Goal: Task Accomplishment & Management: Use online tool/utility

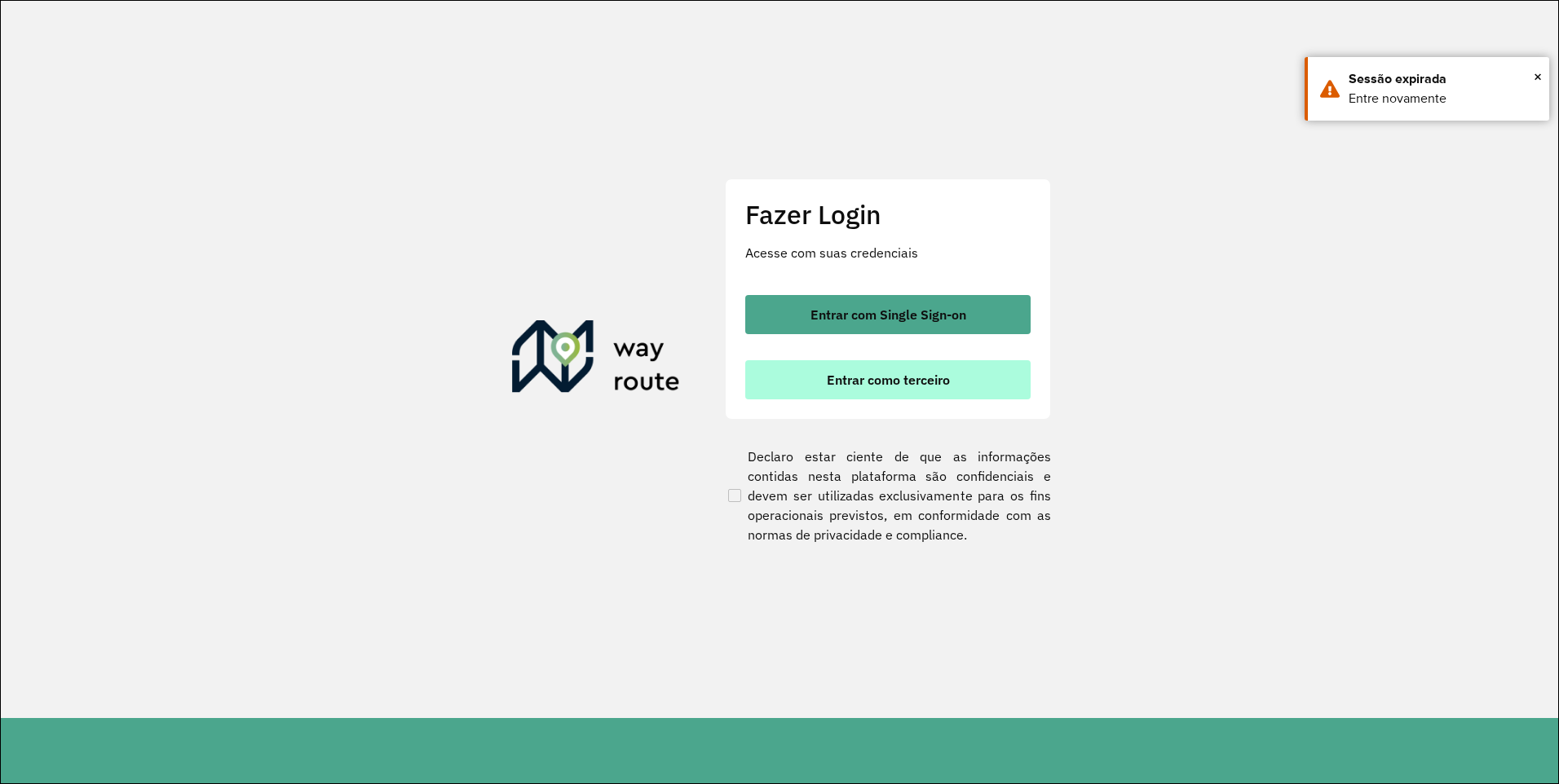
click at [850, 386] on span "Entrar como terceiro" at bounding box center [888, 380] width 123 height 13
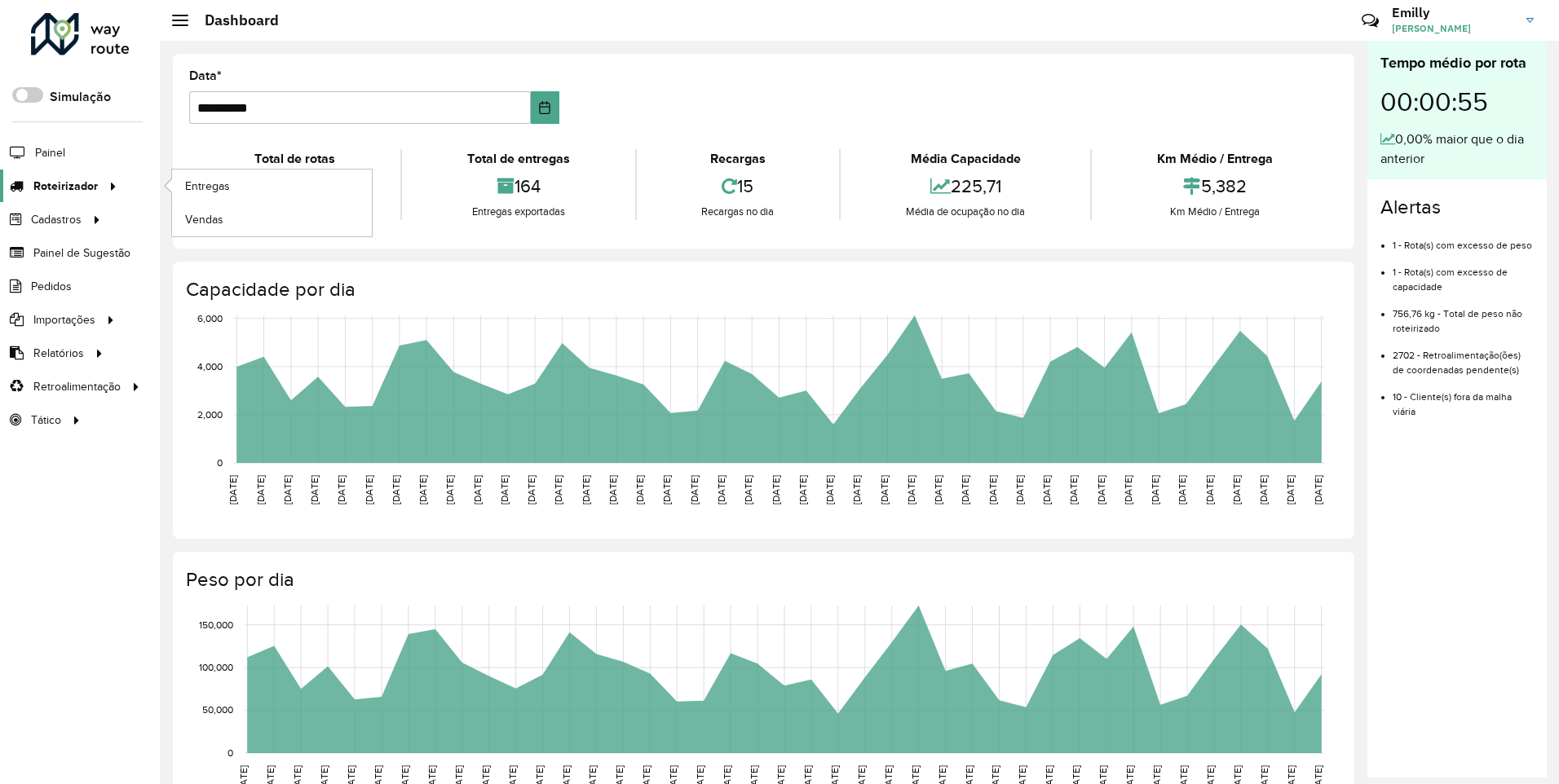
click at [57, 188] on span "Roteirizador" at bounding box center [66, 186] width 65 height 17
click at [205, 192] on span "Entregas" at bounding box center [208, 186] width 46 height 17
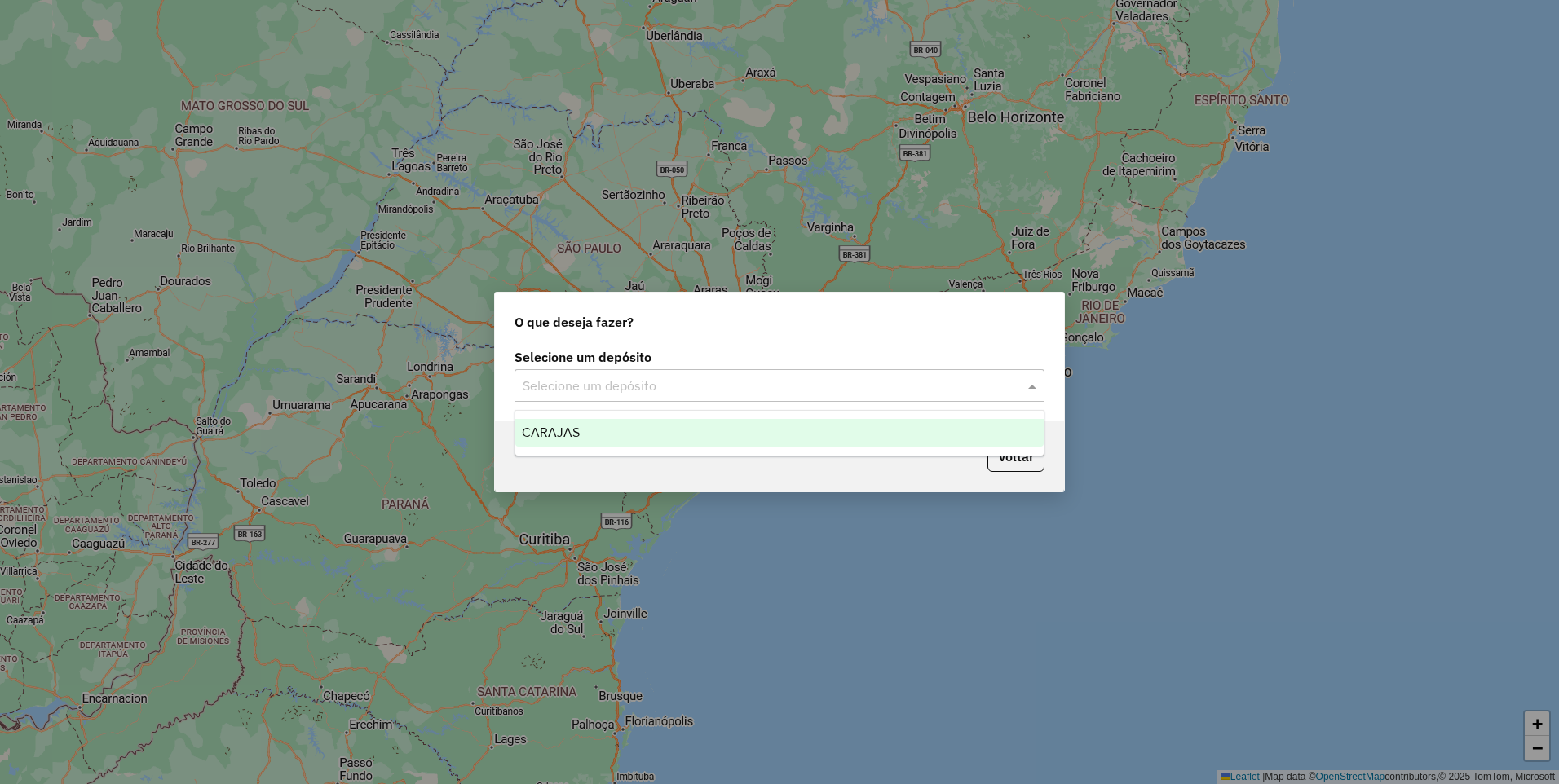
click at [817, 374] on div "Selecione um depósito" at bounding box center [779, 385] width 530 height 32
click at [738, 430] on div "CARAJAS" at bounding box center [779, 432] width 529 height 27
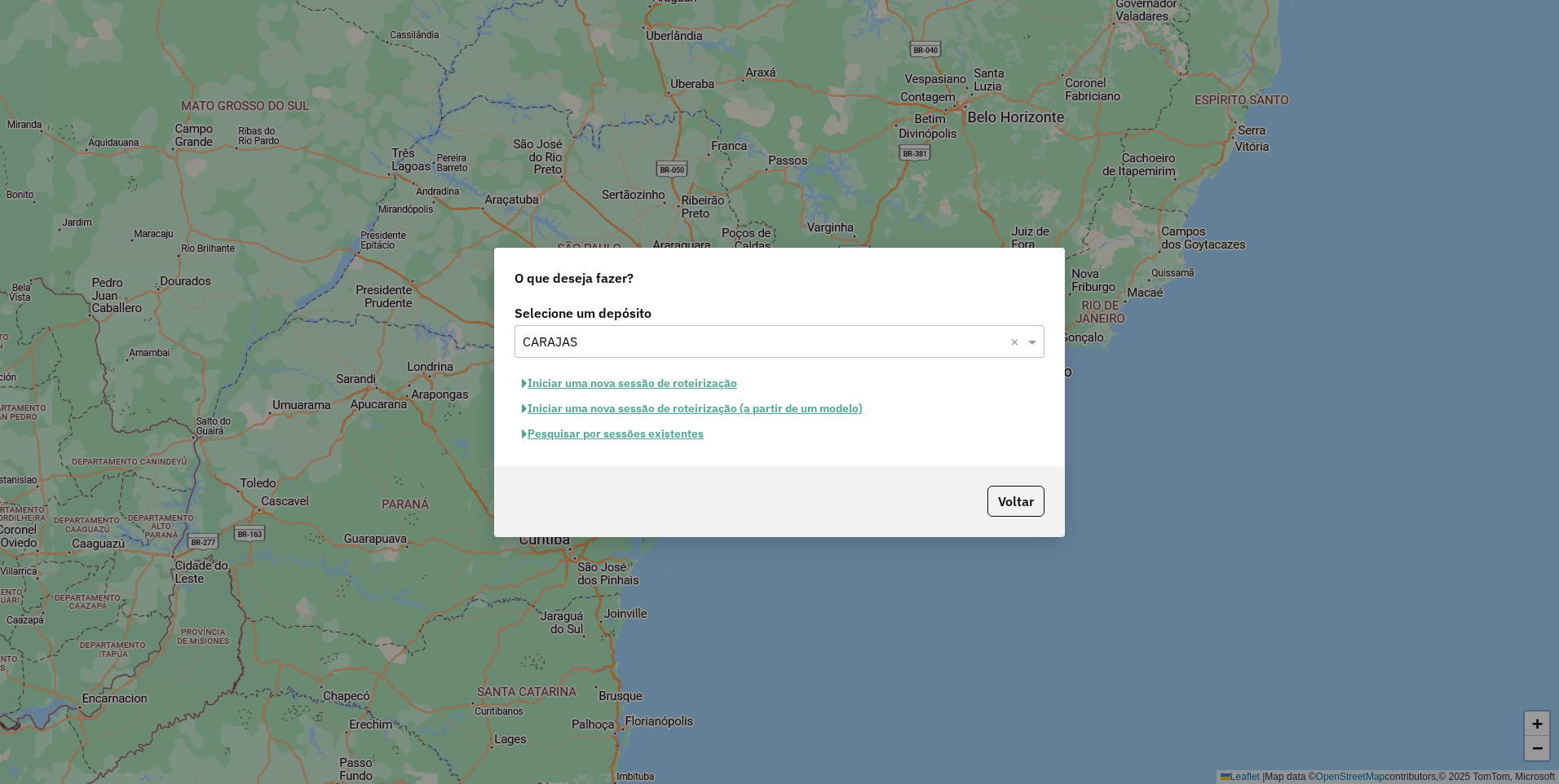
click at [566, 379] on button "Iniciar uma nova sessão de roteirização" at bounding box center [629, 383] width 230 height 25
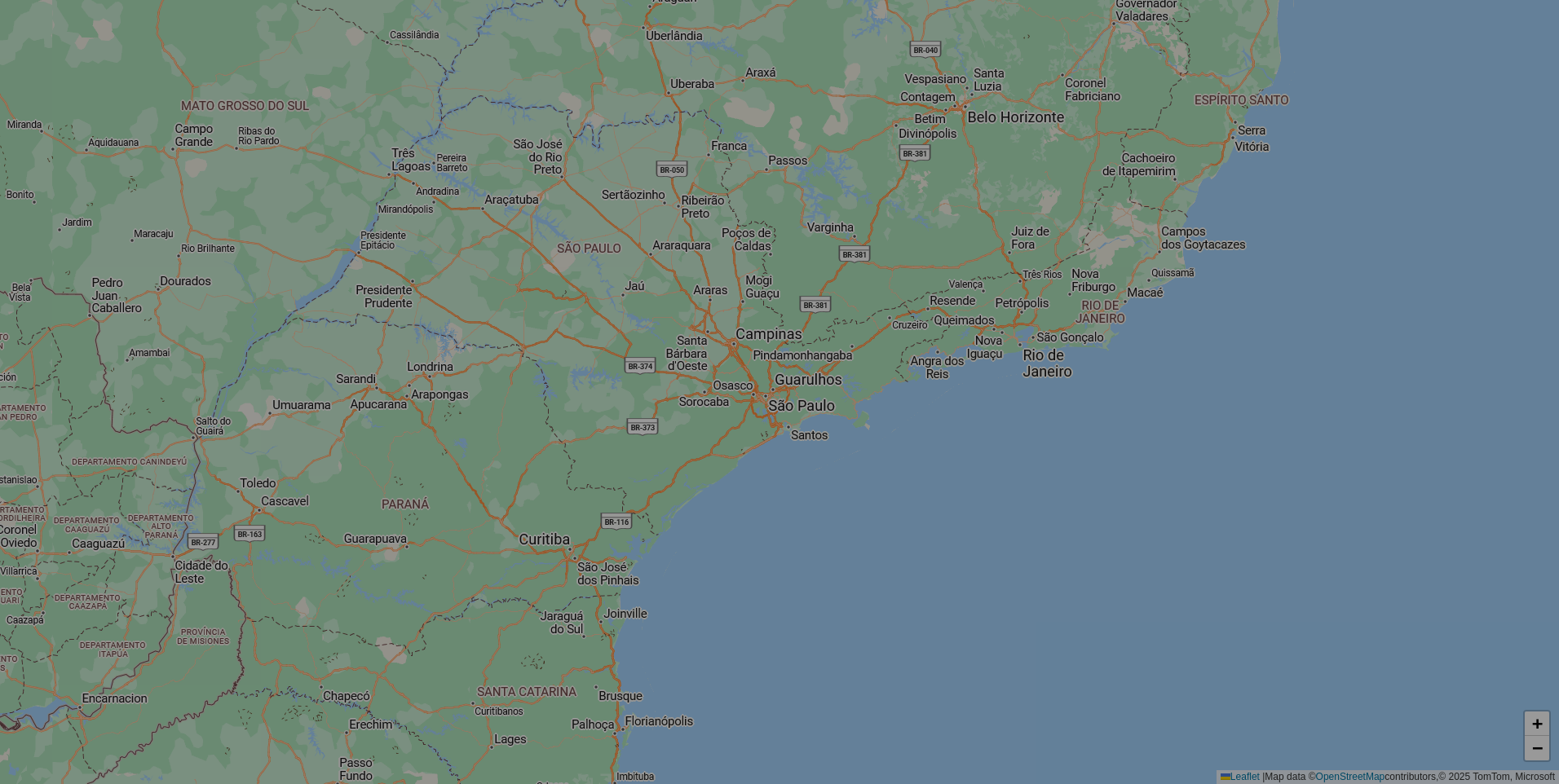
select select "*"
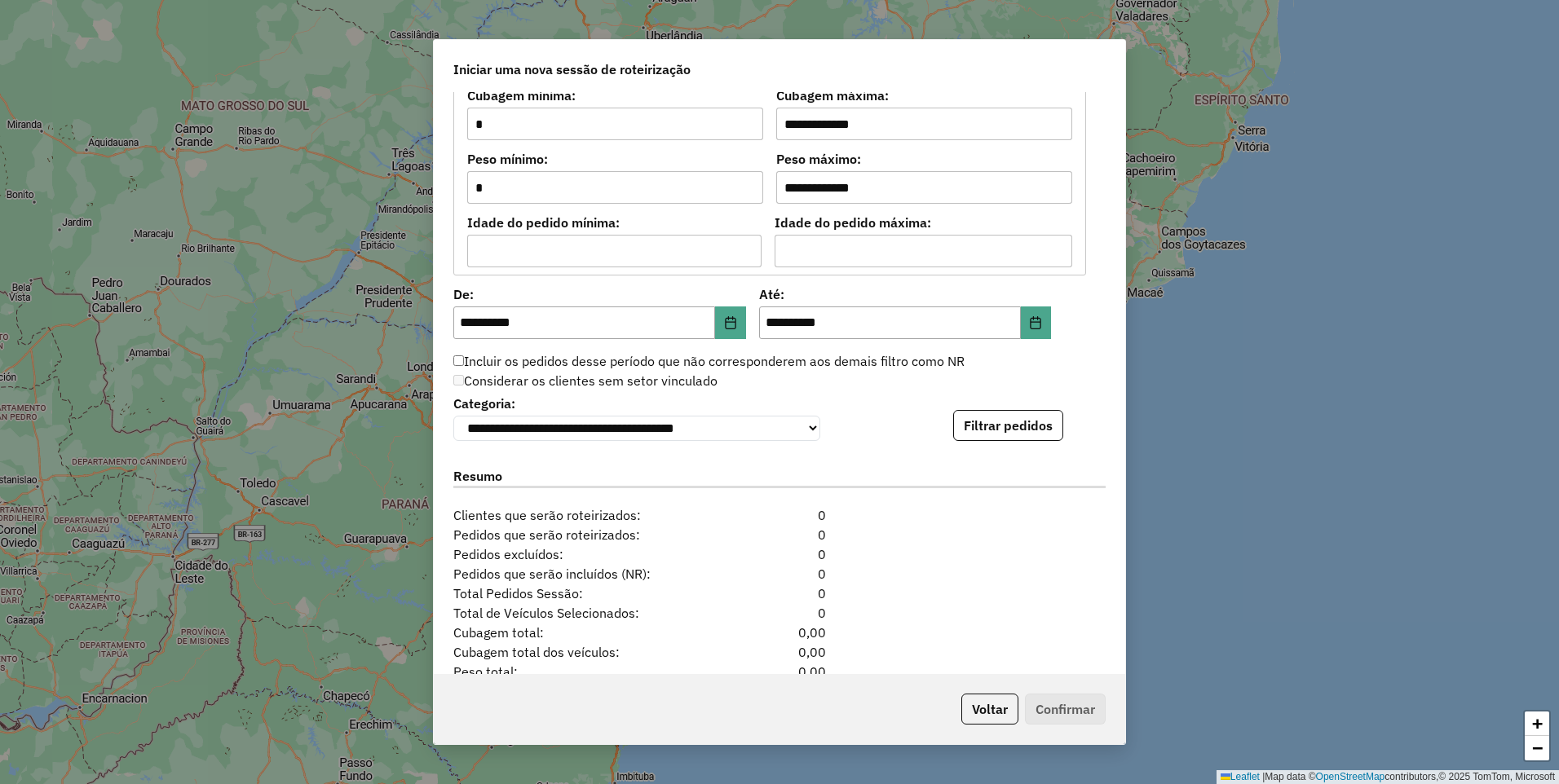
scroll to position [1385, 0]
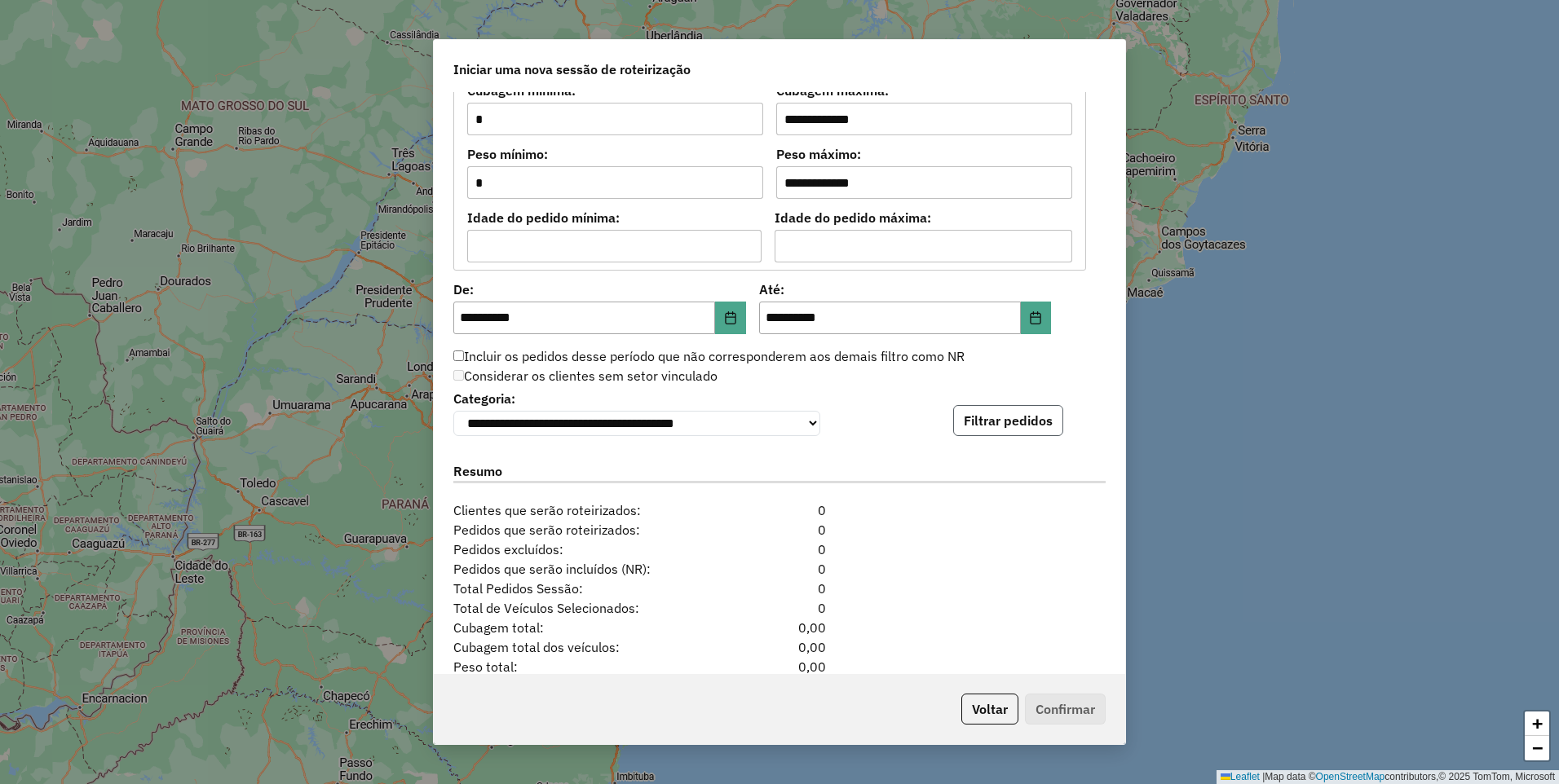
click at [995, 421] on button "Filtrar pedidos" at bounding box center [1008, 420] width 110 height 31
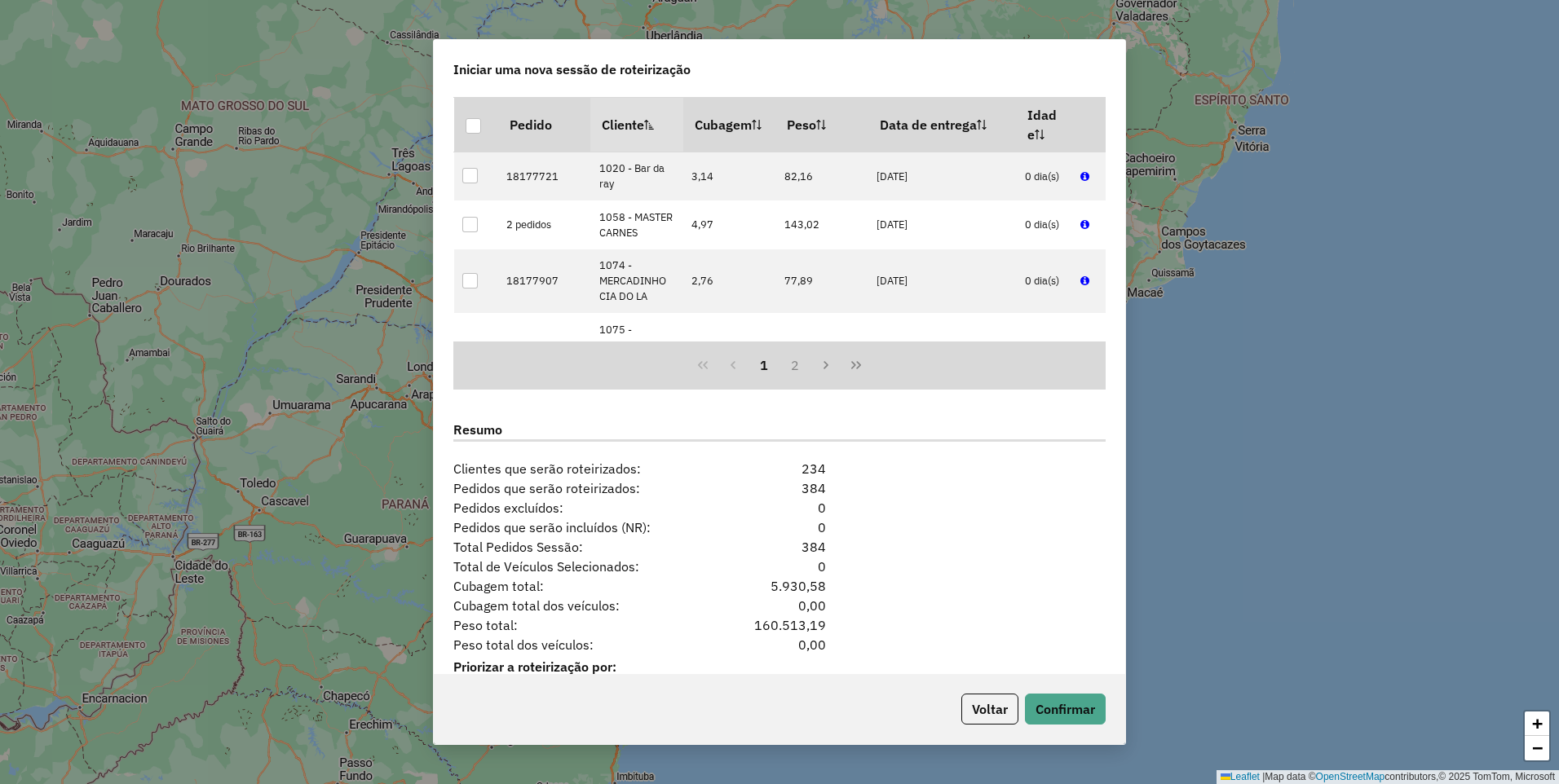
scroll to position [1822, 0]
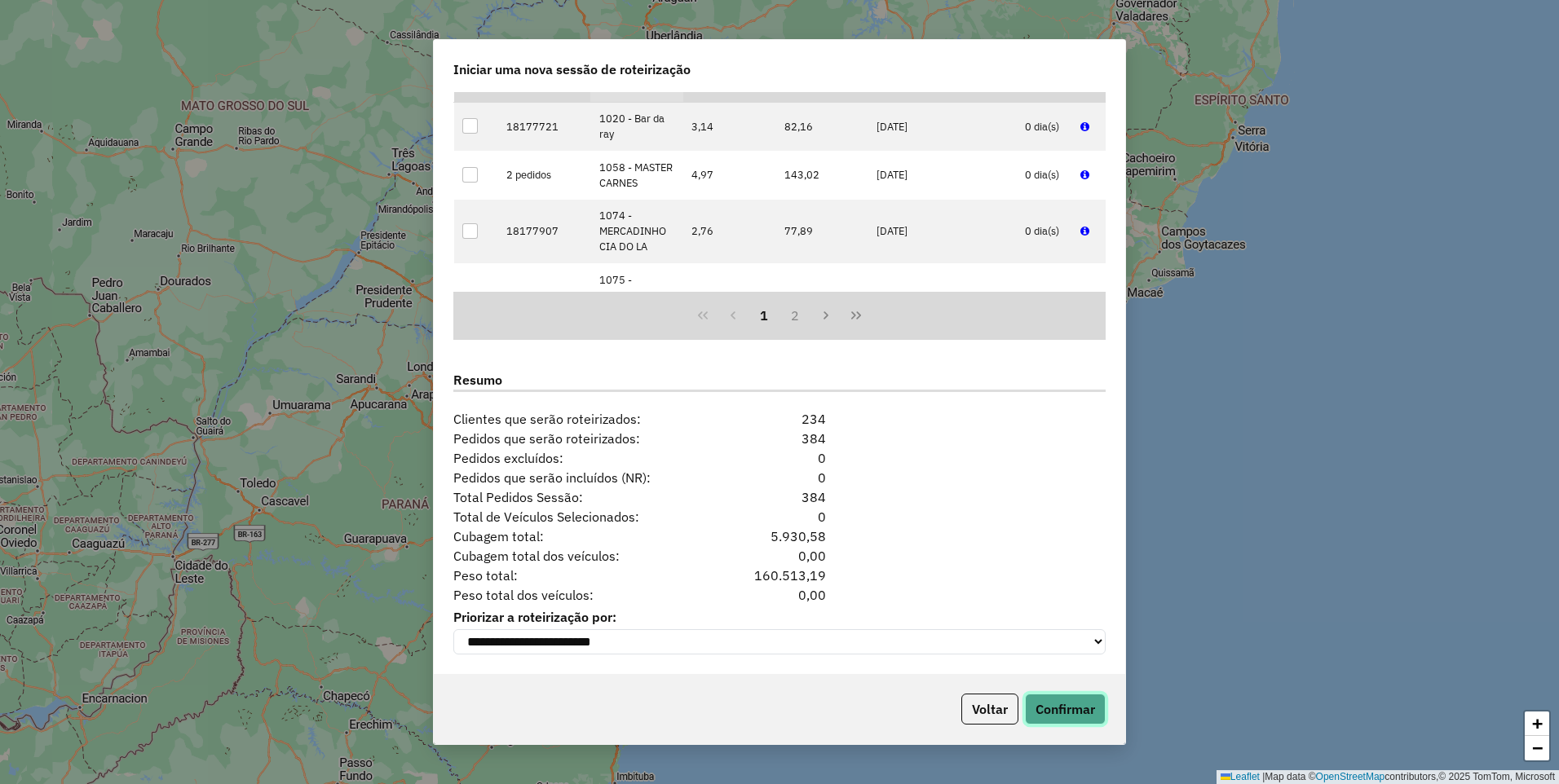
click at [1067, 709] on button "Confirmar" at bounding box center [1065, 709] width 80 height 31
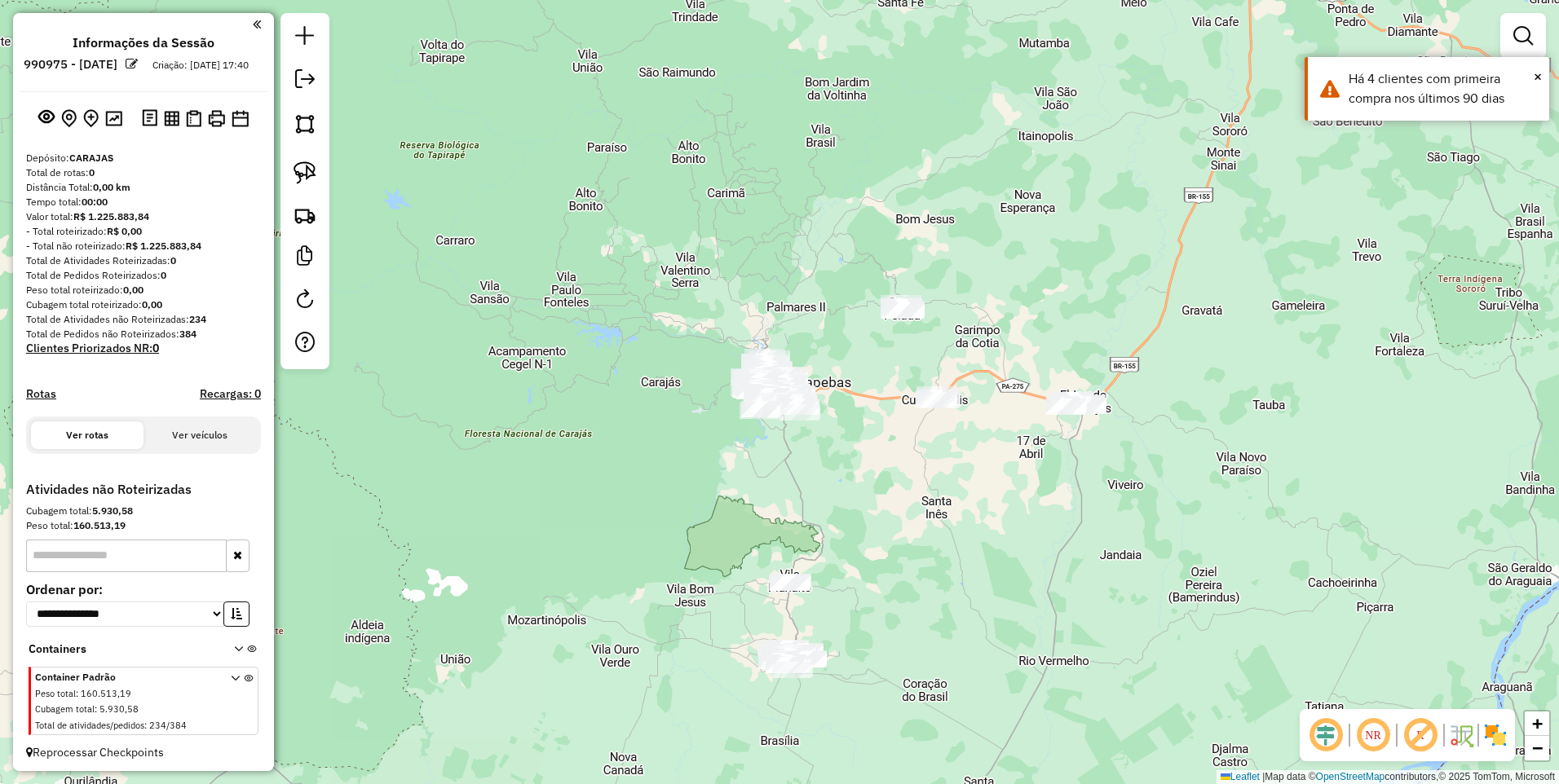
drag, startPoint x: 934, startPoint y: 447, endPoint x: 797, endPoint y: 416, distance: 140.5
click at [832, 428] on div "Janela de atendimento Grade de atendimento Capacidade Transportadoras Veículos …" at bounding box center [779, 392] width 1559 height 784
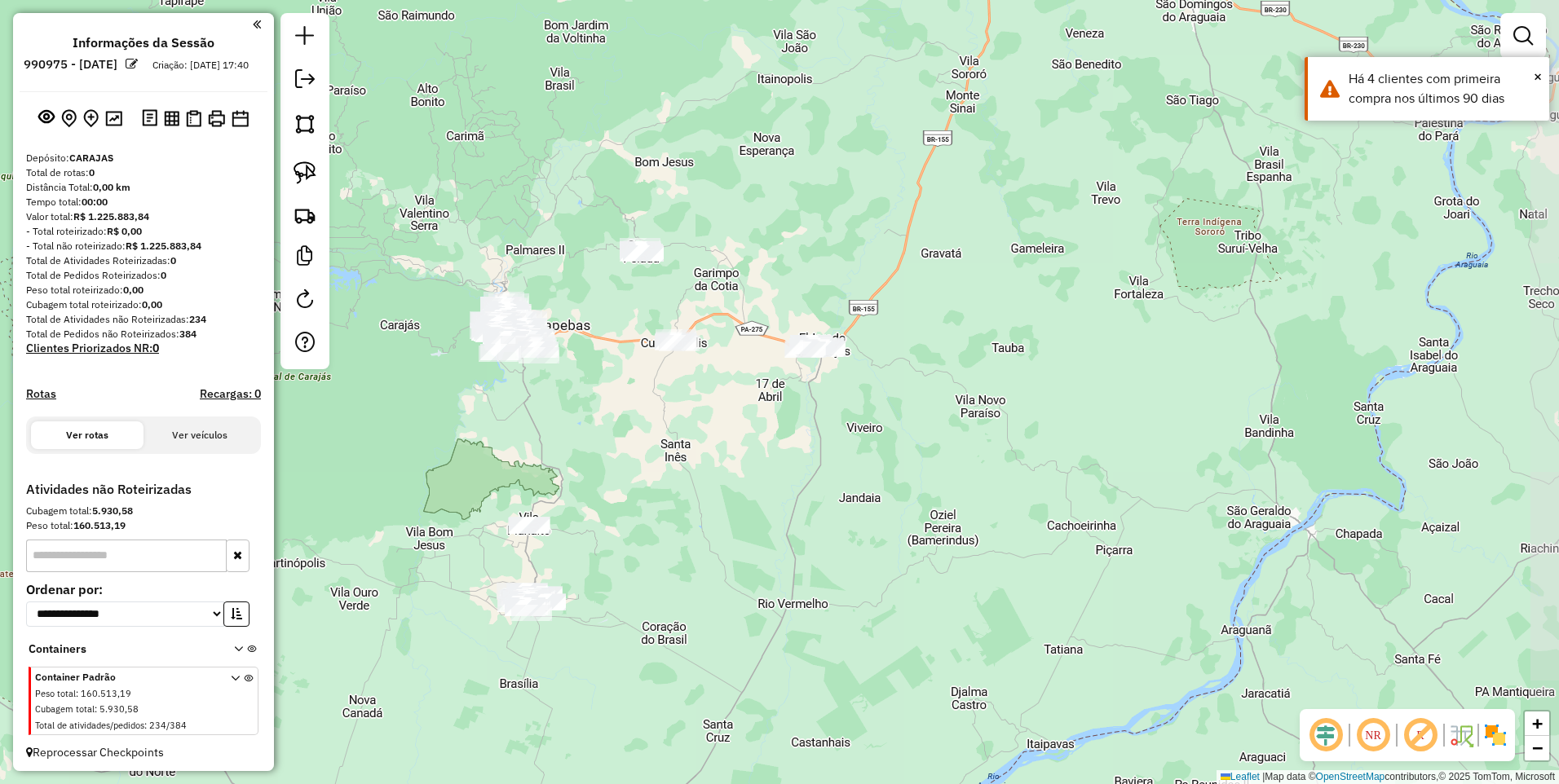
click at [285, 128] on div at bounding box center [304, 191] width 49 height 356
click at [304, 144] on div at bounding box center [304, 191] width 49 height 356
click at [308, 134] on img at bounding box center [305, 124] width 23 height 23
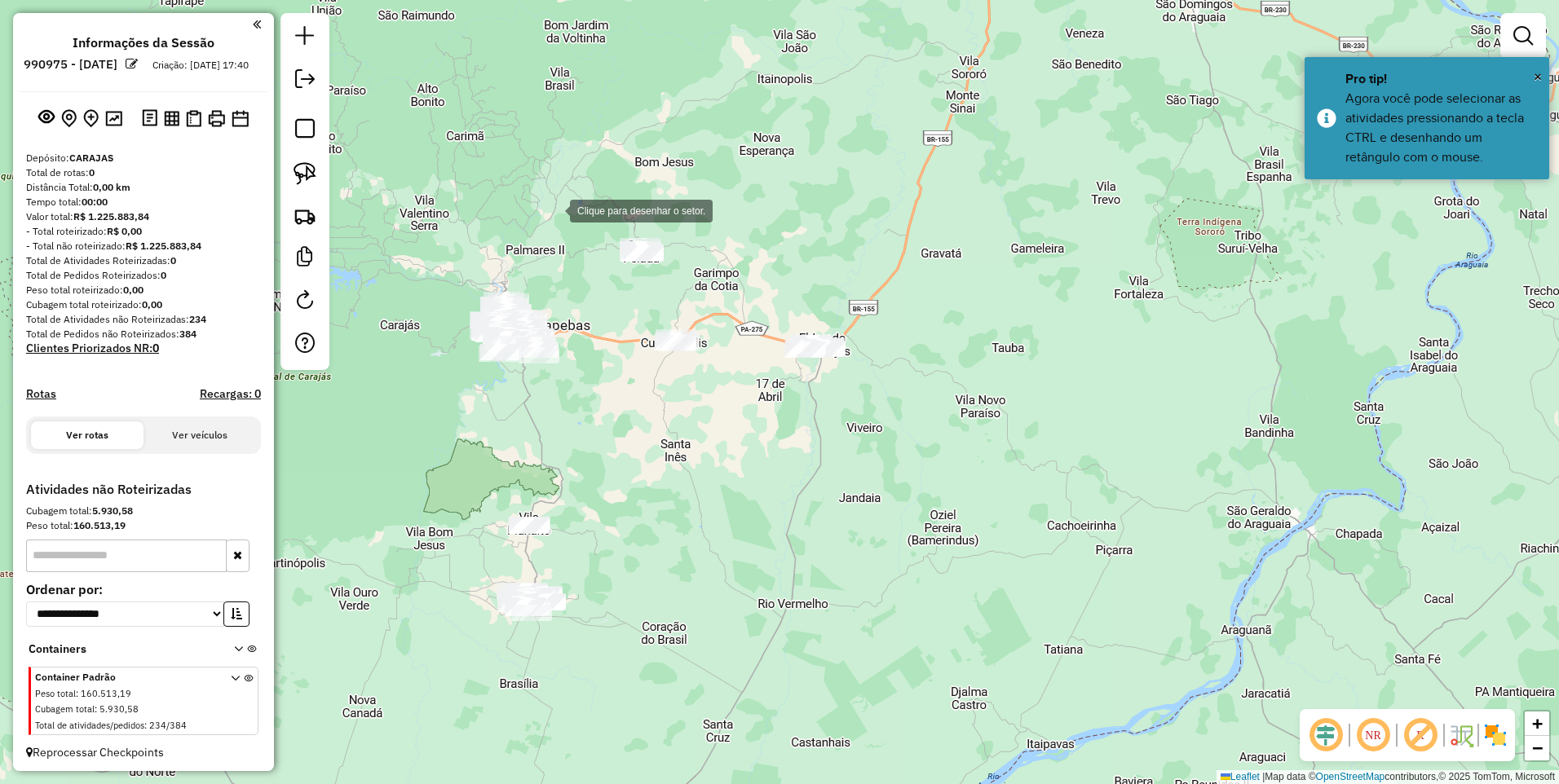
click at [543, 212] on div at bounding box center [553, 209] width 32 height 32
click at [692, 308] on div at bounding box center [691, 308] width 32 height 32
drag, startPoint x: 783, startPoint y: 433, endPoint x: 854, endPoint y: 405, distance: 76.3
click at [784, 433] on div at bounding box center [783, 431] width 32 height 32
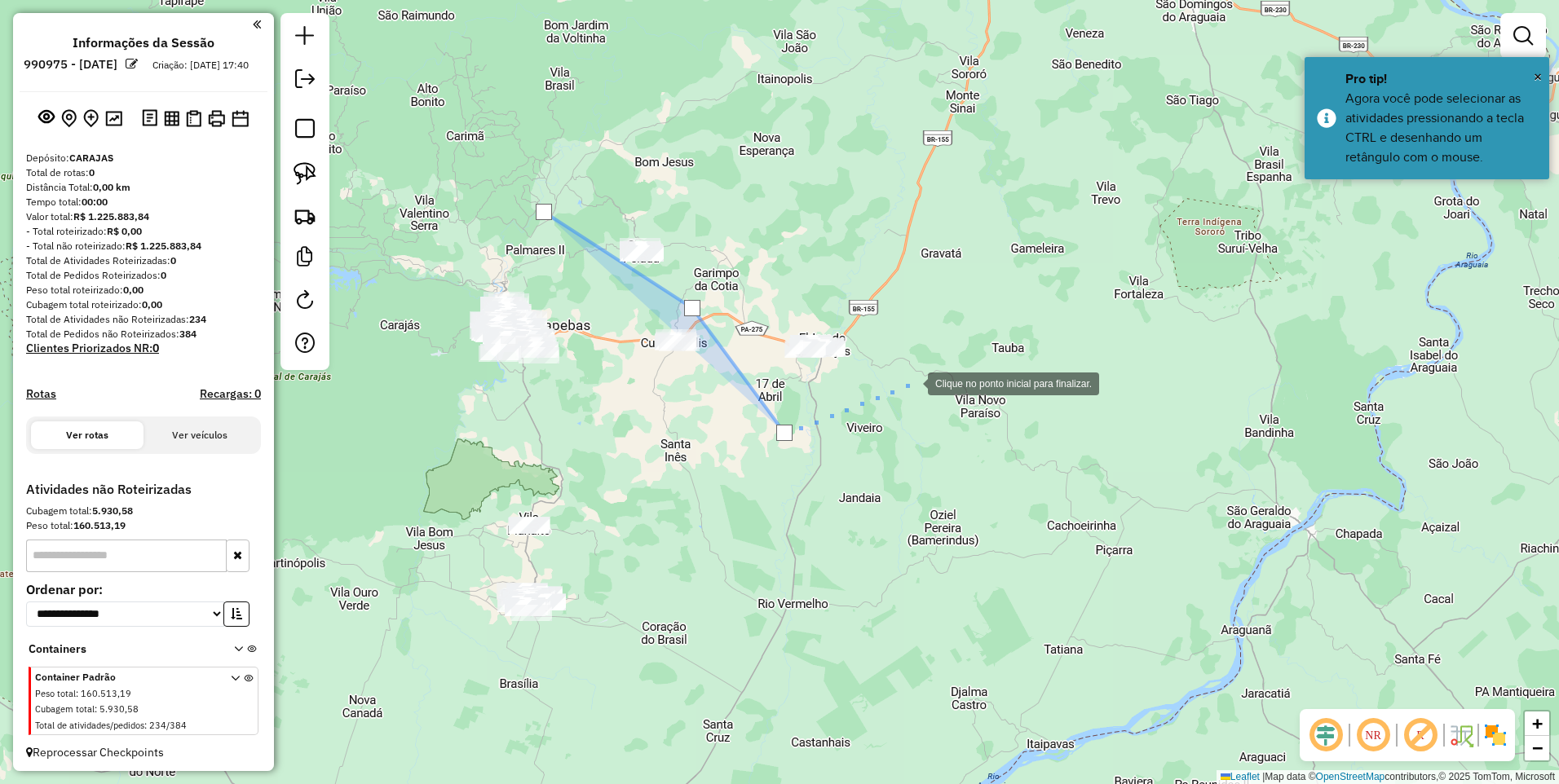
click at [928, 366] on div at bounding box center [911, 382] width 32 height 32
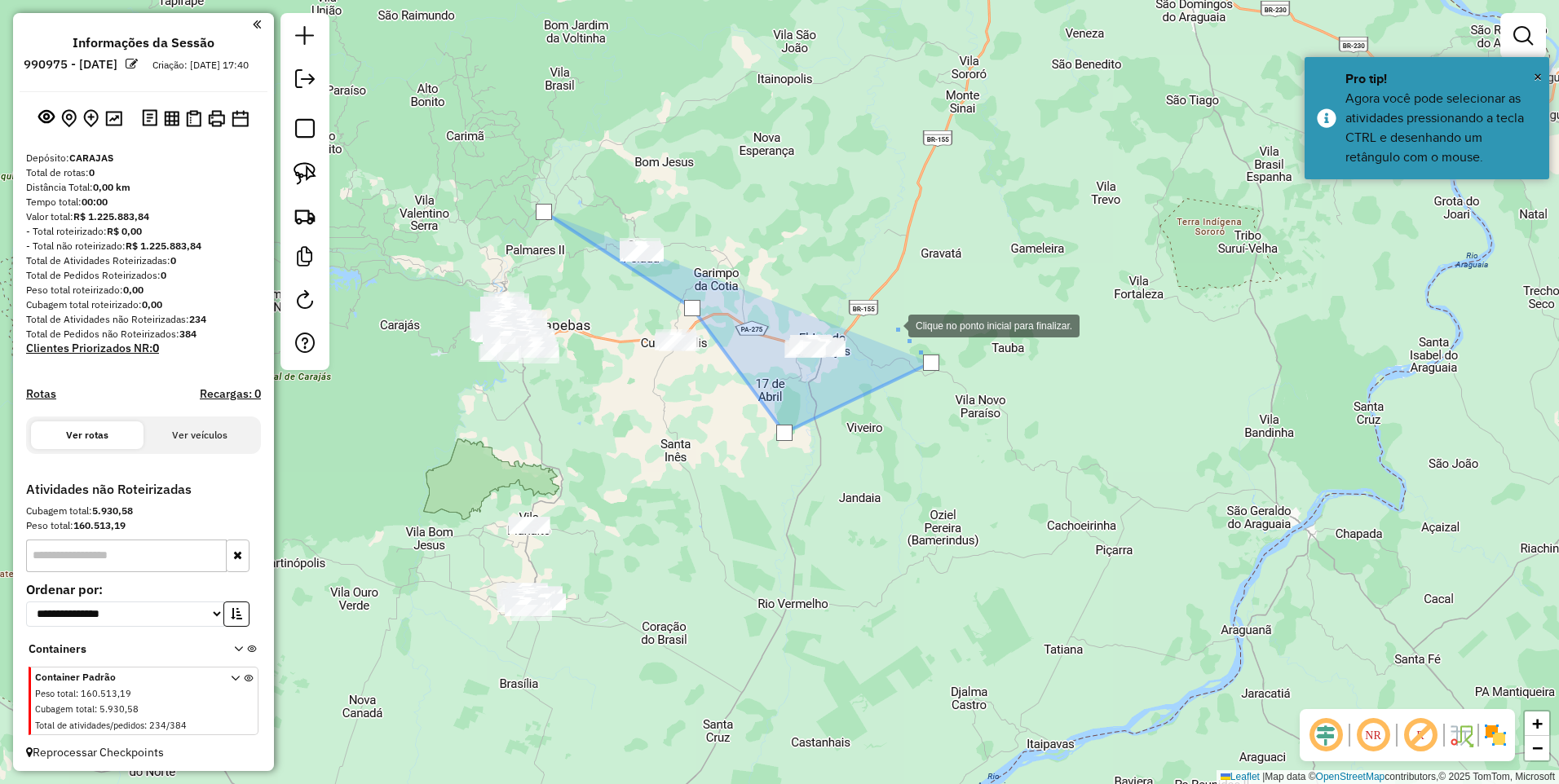
drag, startPoint x: 831, startPoint y: 263, endPoint x: 816, endPoint y: 256, distance: 16.6
click at [875, 308] on div at bounding box center [891, 324] width 32 height 32
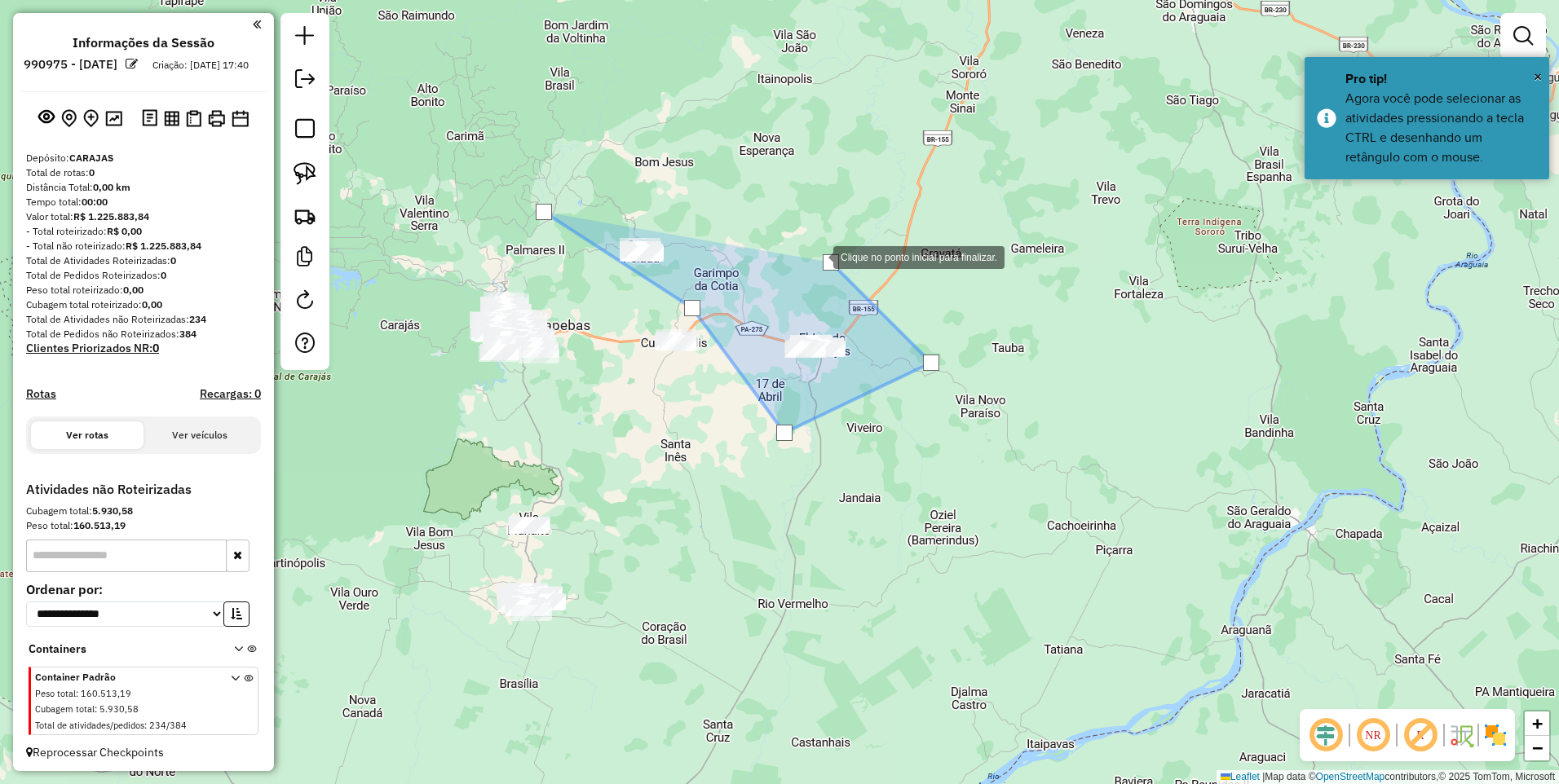
click at [801, 240] on div at bounding box center [816, 256] width 32 height 32
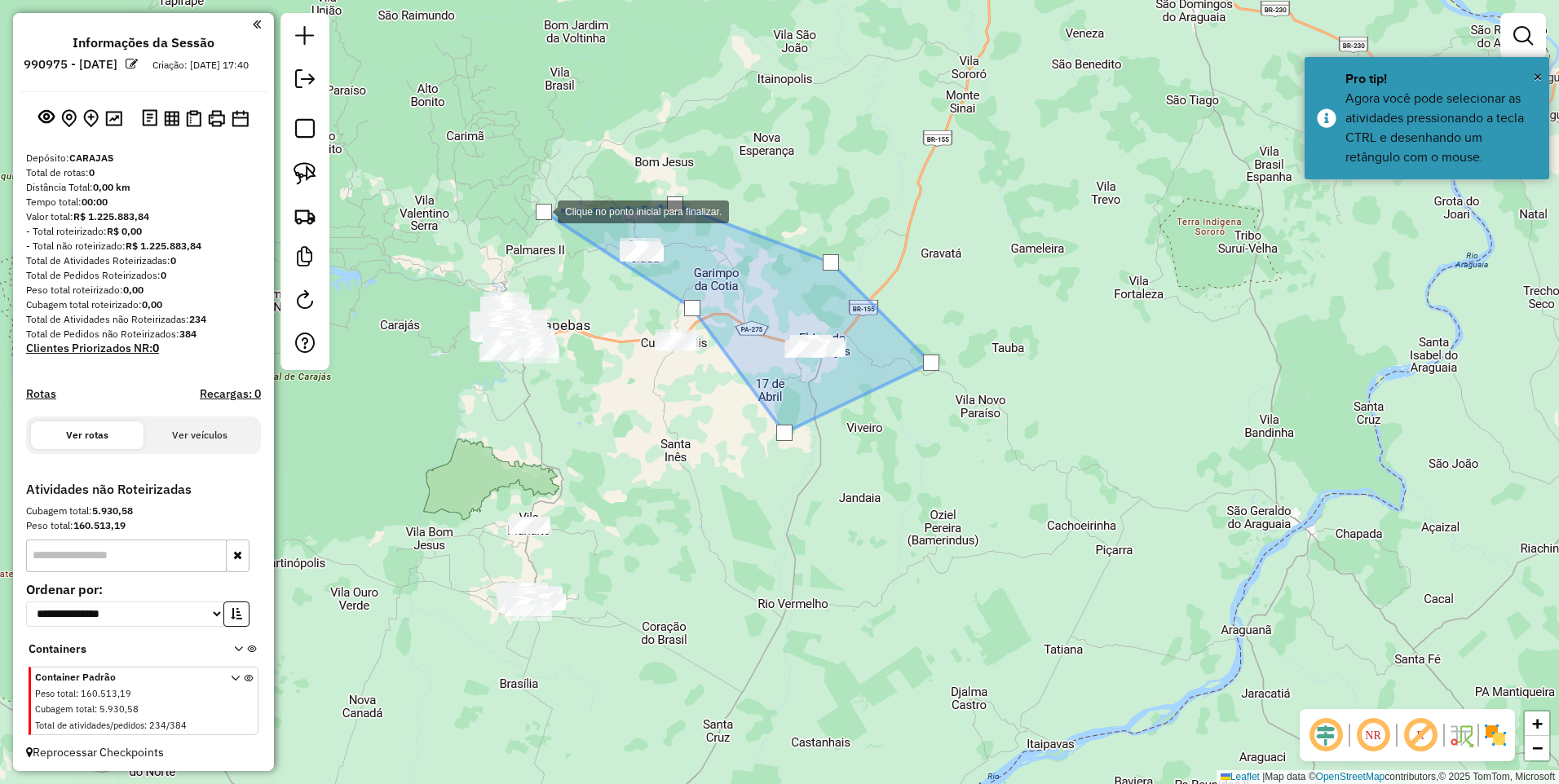
click at [541, 210] on div at bounding box center [543, 212] width 17 height 17
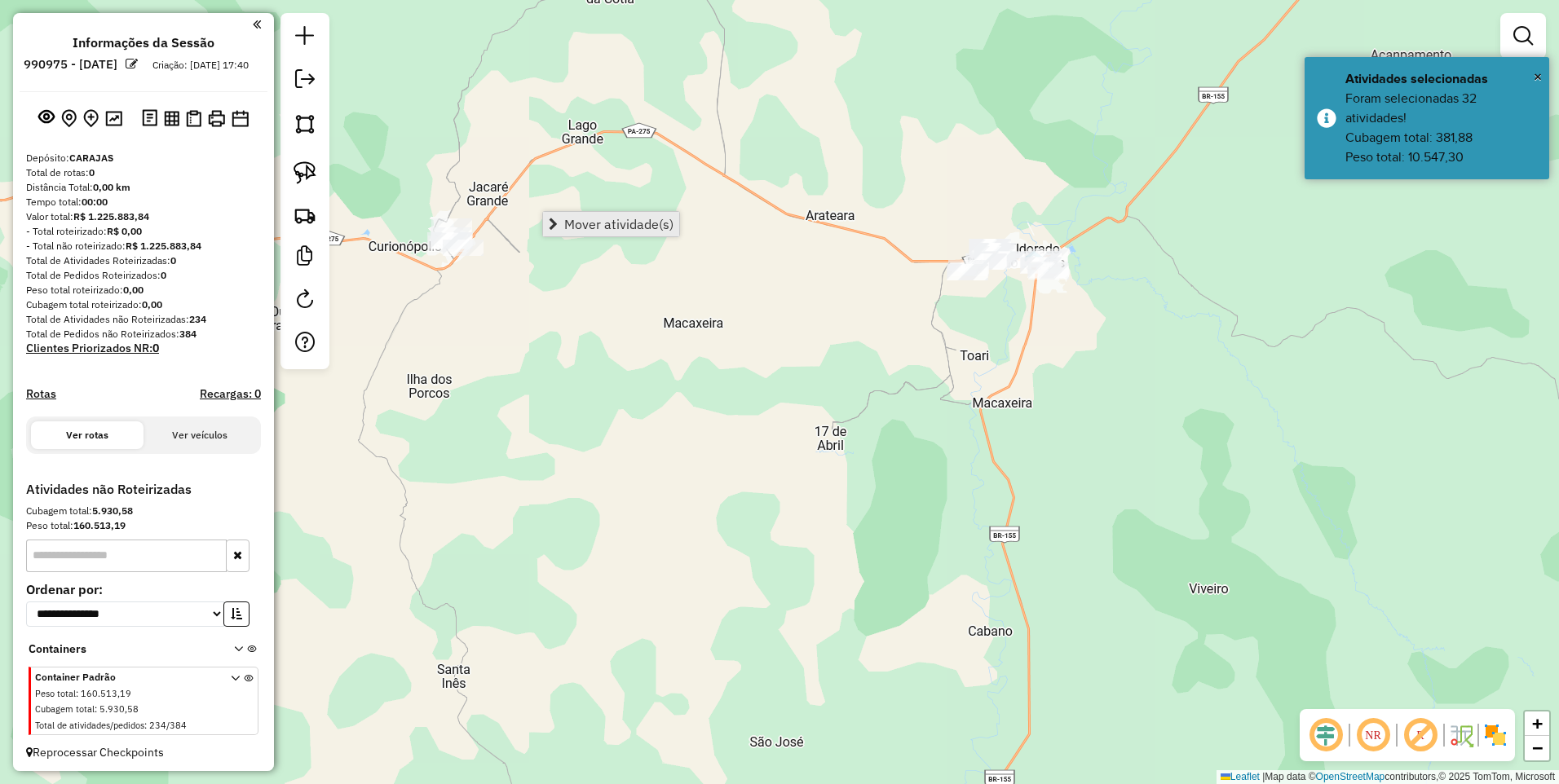
click at [596, 225] on span "Mover atividade(s)" at bounding box center [619, 224] width 110 height 13
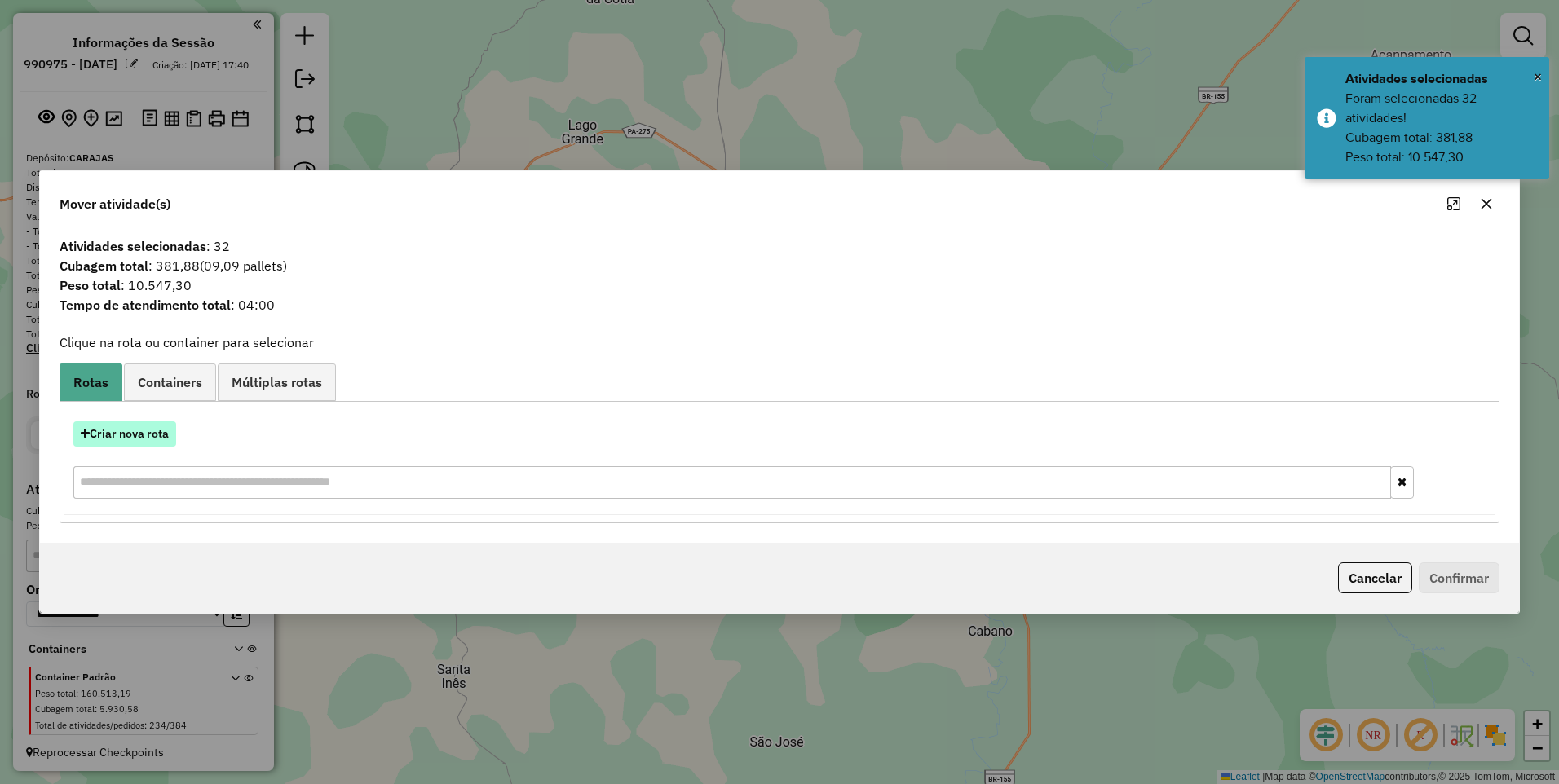
click at [143, 427] on button "Criar nova rota" at bounding box center [124, 434] width 103 height 25
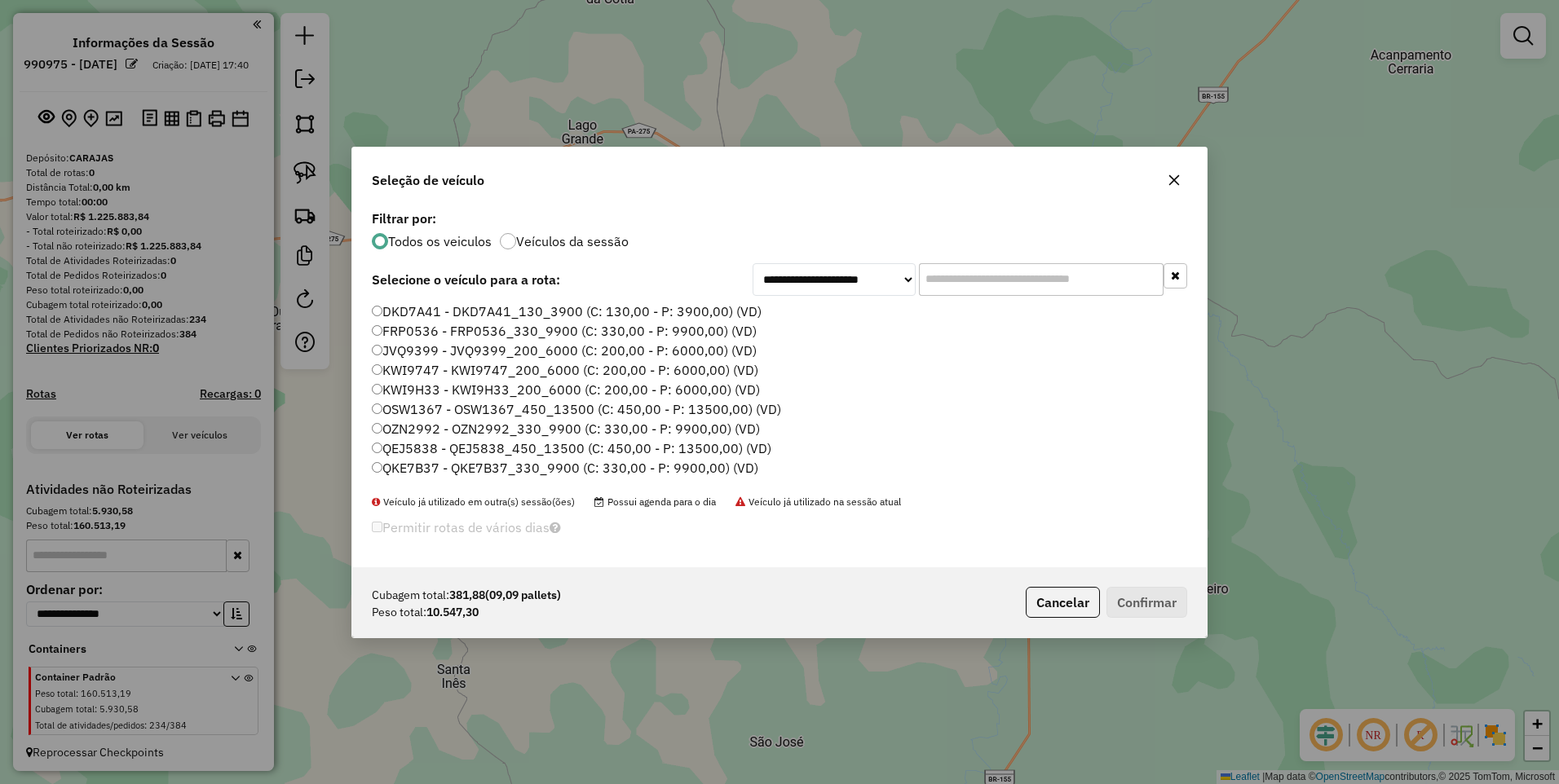
click at [1172, 183] on icon "button" at bounding box center [1174, 180] width 13 height 13
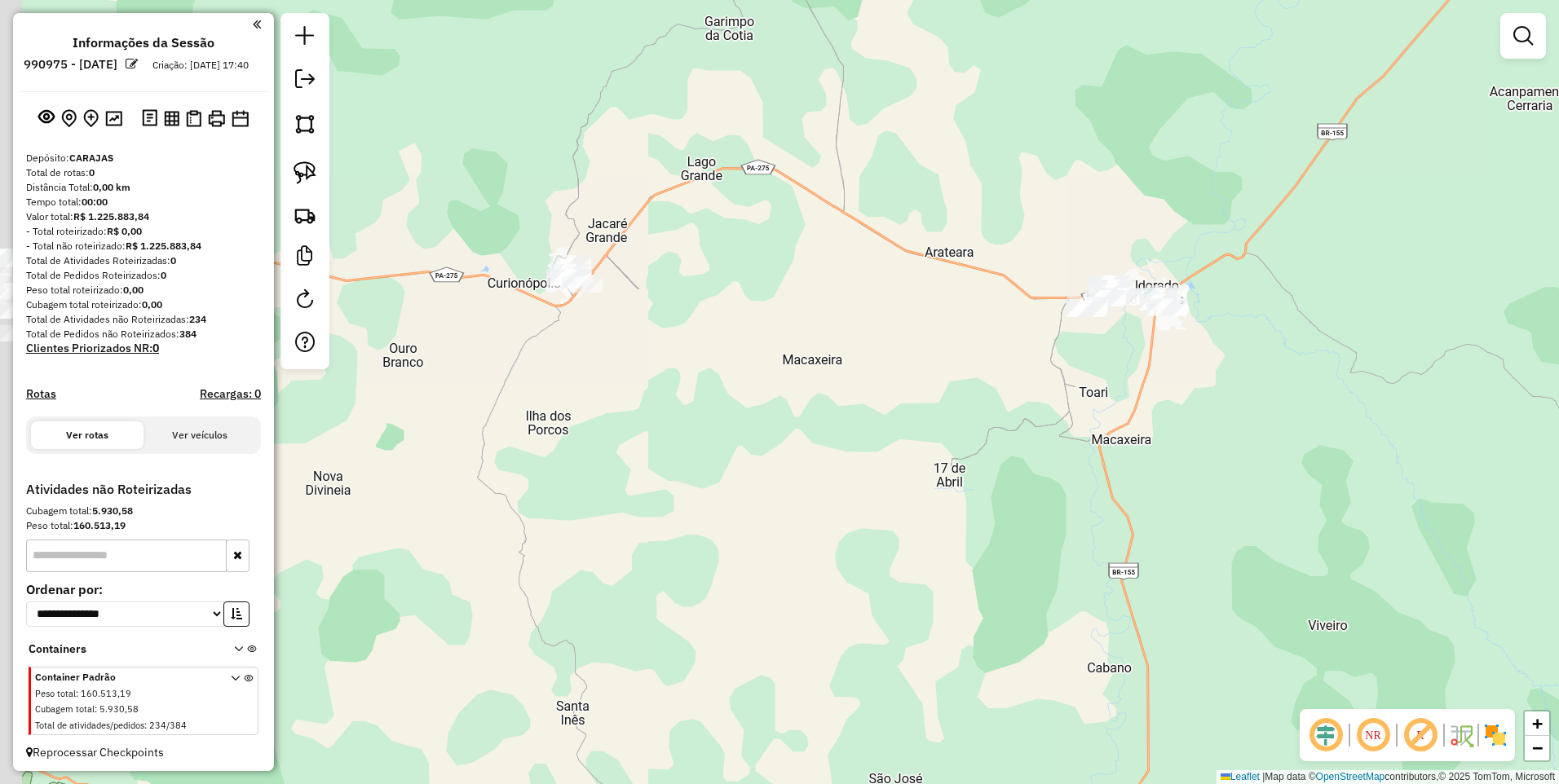
drag, startPoint x: 701, startPoint y: 330, endPoint x: 956, endPoint y: 404, distance: 265.5
click at [957, 403] on div "Janela de atendimento Grade de atendimento Capacidade Transportadoras Veículos …" at bounding box center [779, 392] width 1559 height 784
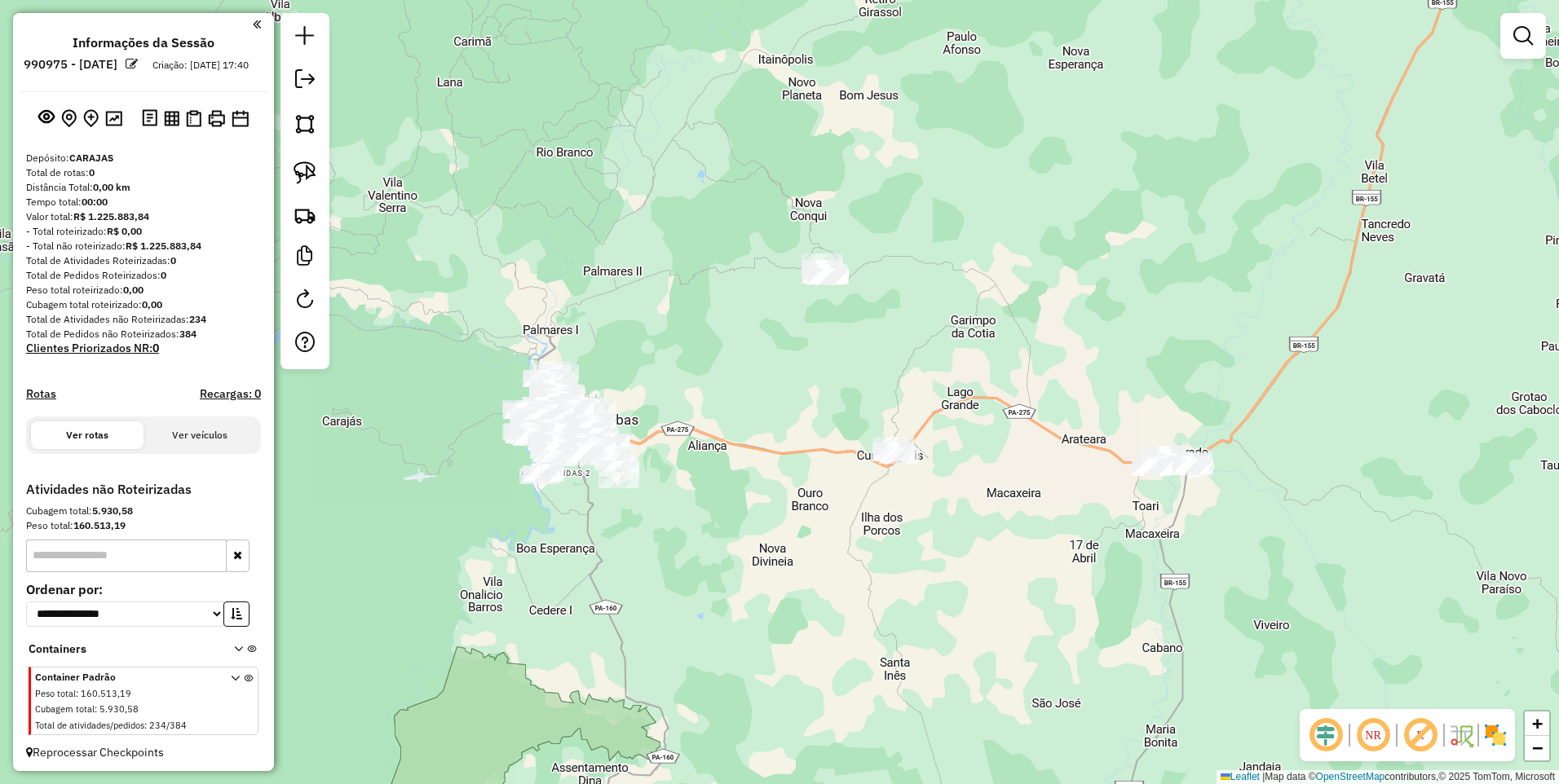
drag, startPoint x: 1127, startPoint y: 542, endPoint x: 1005, endPoint y: 503, distance: 128.1
click at [1007, 503] on div "Janela de atendimento Grade de atendimento Capacidade Transportadoras Veículos …" at bounding box center [779, 392] width 1559 height 784
drag, startPoint x: 307, startPoint y: 133, endPoint x: 510, endPoint y: 181, distance: 208.6
click at [307, 133] on img at bounding box center [305, 124] width 23 height 23
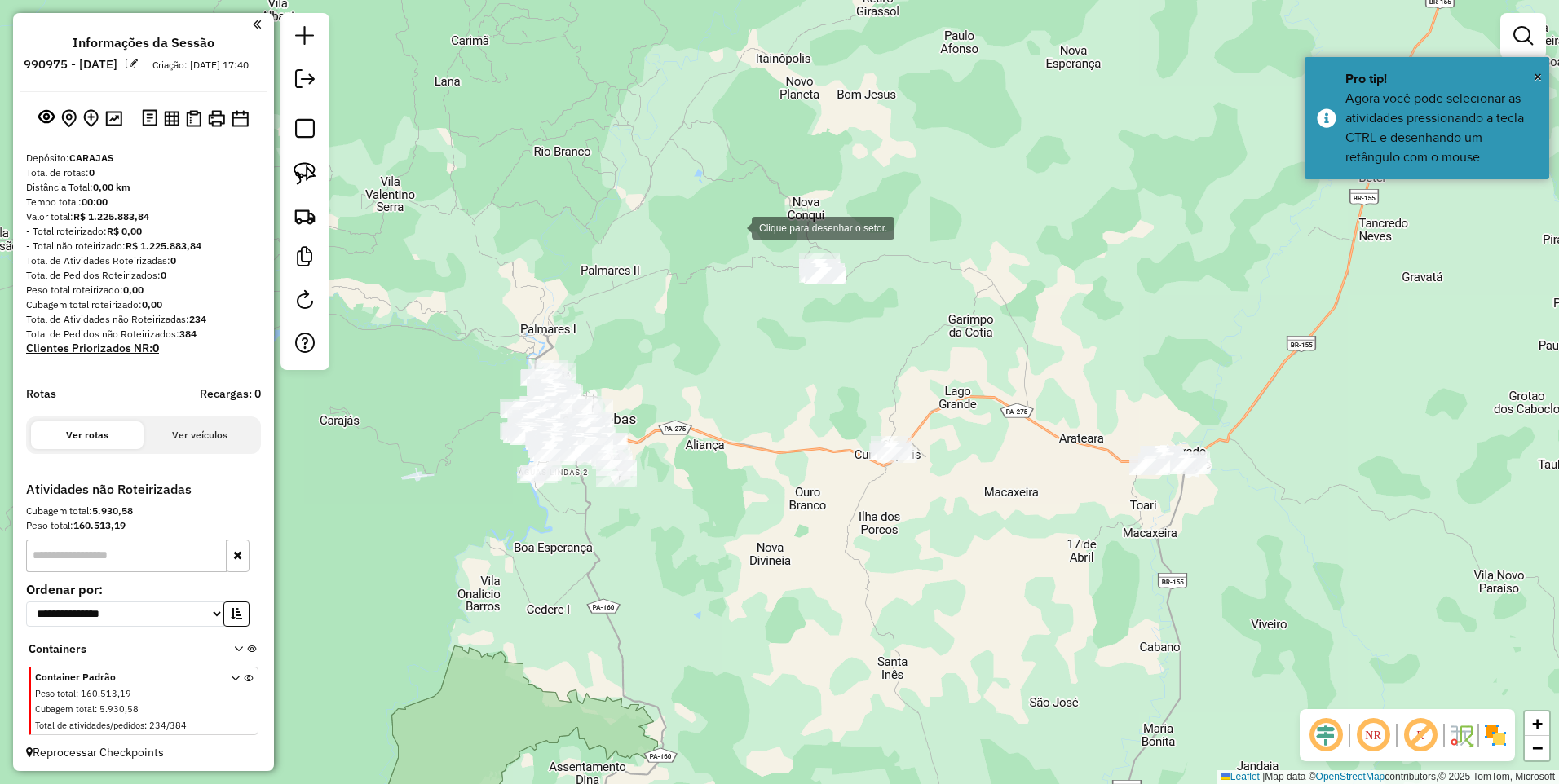
drag, startPoint x: 738, startPoint y: 225, endPoint x: 772, endPoint y: 258, distance: 47.4
click at [739, 225] on div at bounding box center [735, 226] width 32 height 32
click at [852, 392] on div at bounding box center [853, 392] width 32 height 32
drag, startPoint x: 1033, startPoint y: 467, endPoint x: 1055, endPoint y: 478, distance: 24.6
click at [1034, 467] on div at bounding box center [1032, 466] width 32 height 32
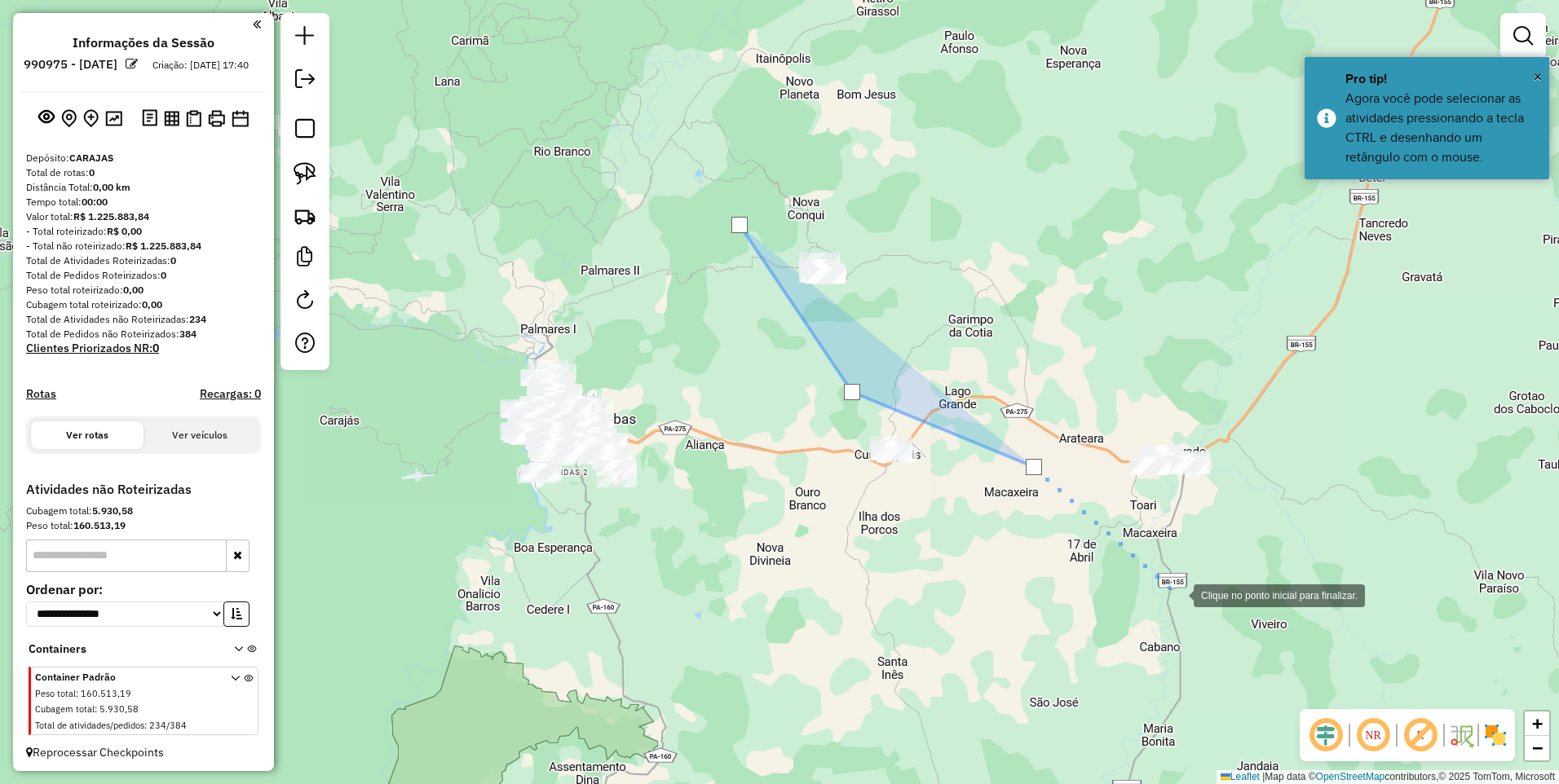
click at [1167, 602] on div at bounding box center [1177, 594] width 32 height 32
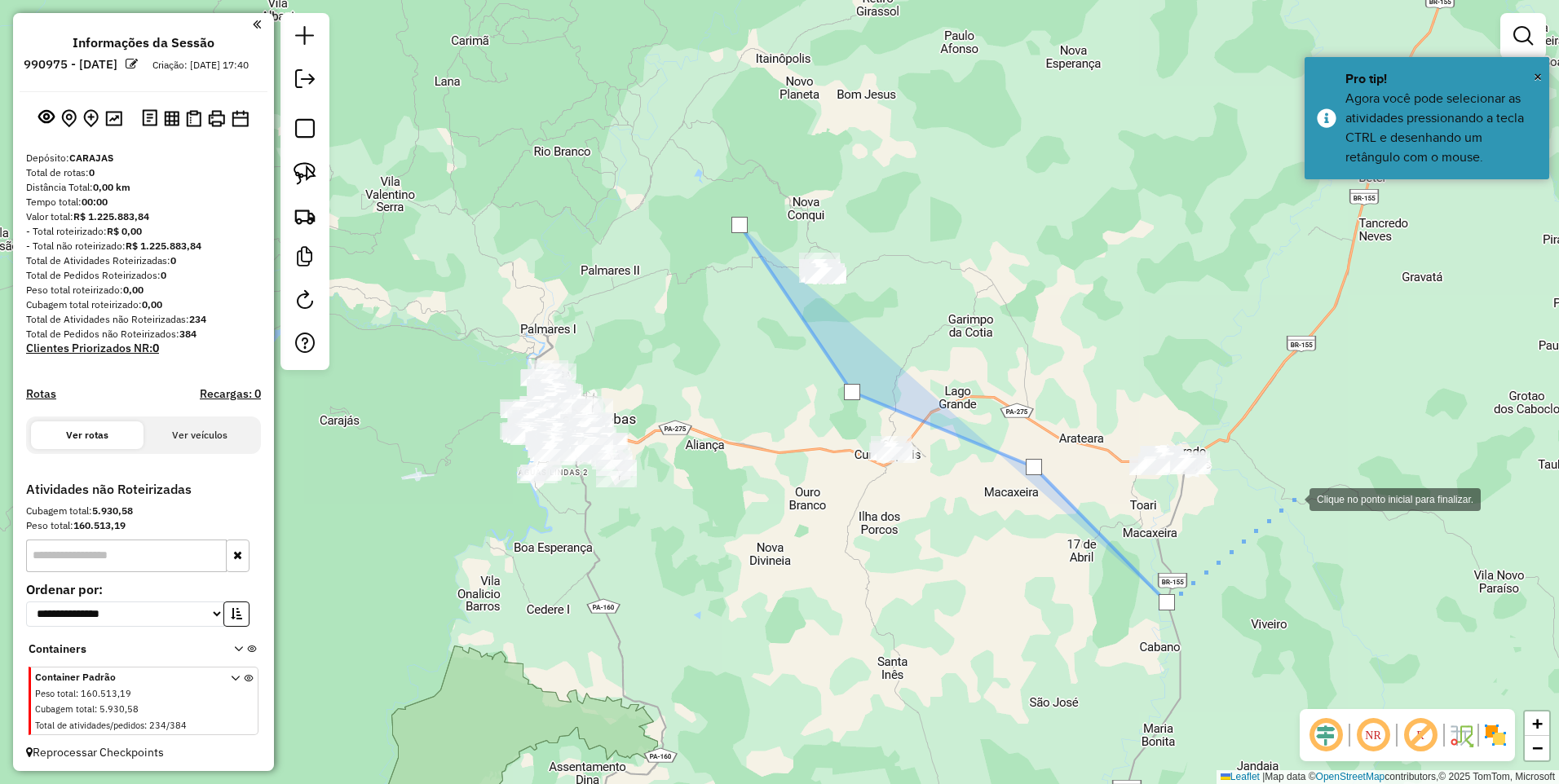
click at [1309, 482] on div at bounding box center [1293, 498] width 32 height 32
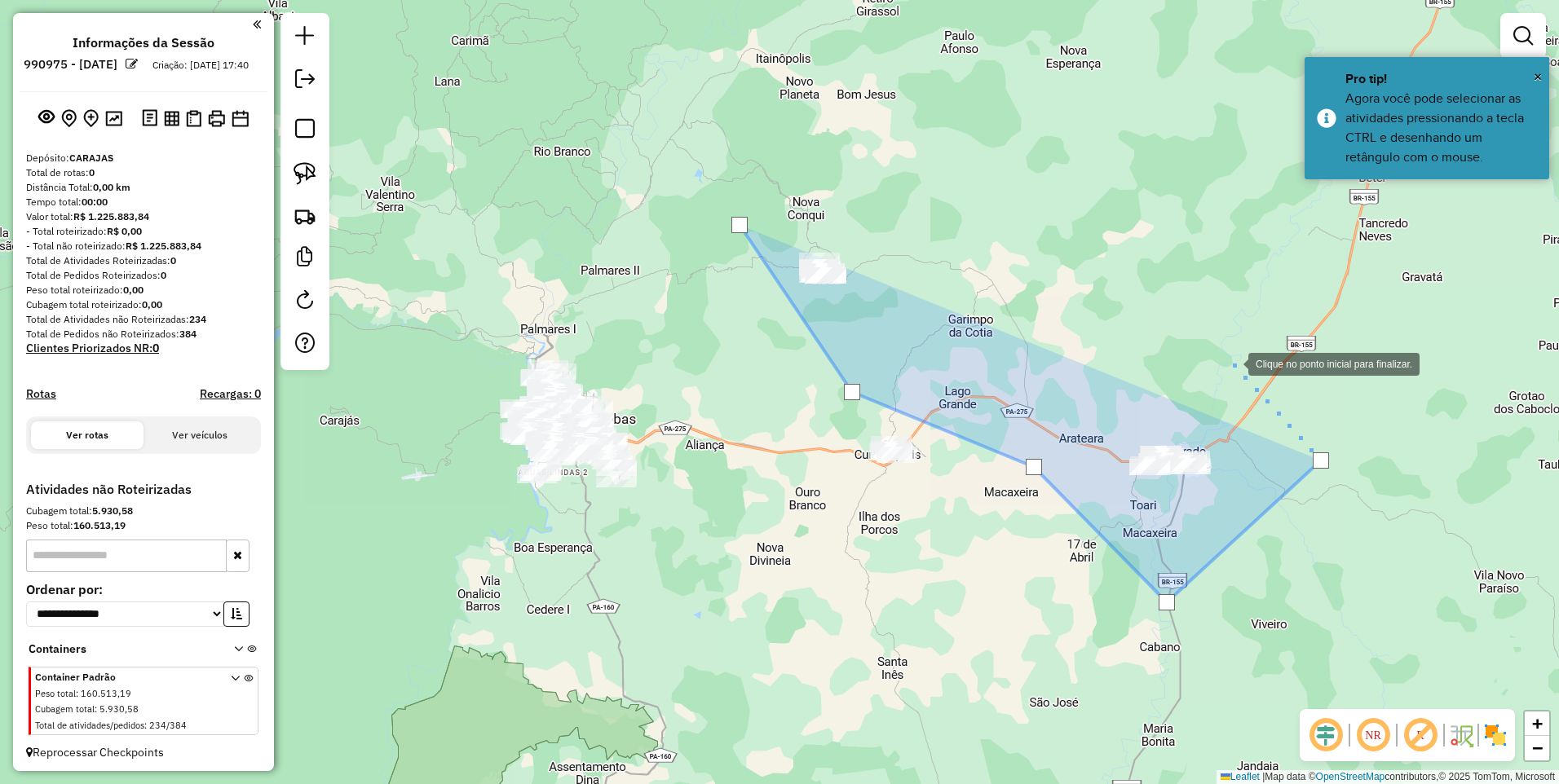
drag, startPoint x: 1147, startPoint y: 299, endPoint x: 955, endPoint y: 175, distance: 228.6
click at [1216, 347] on div at bounding box center [1231, 363] width 32 height 32
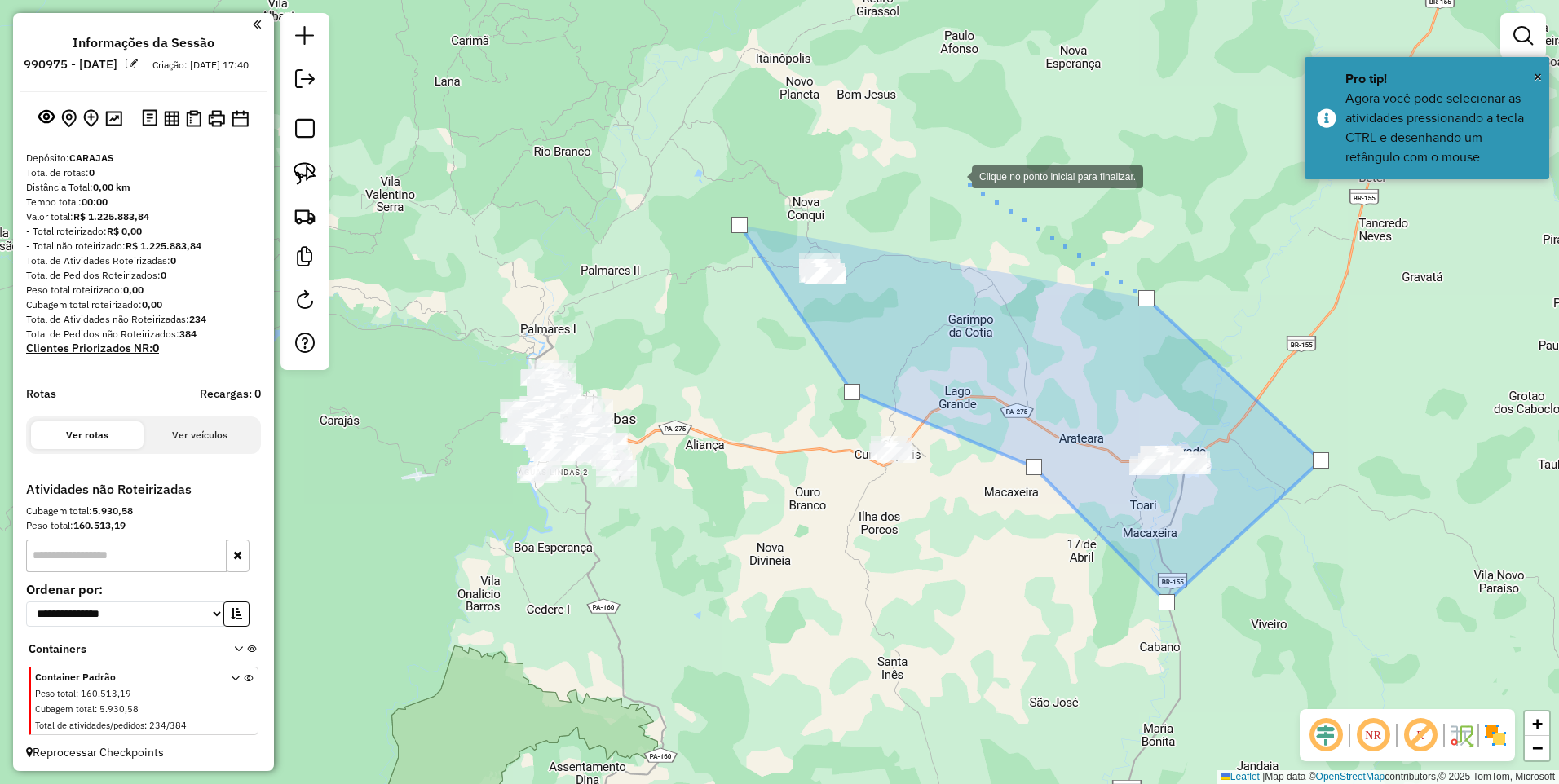
click at [939, 159] on div at bounding box center [955, 175] width 32 height 32
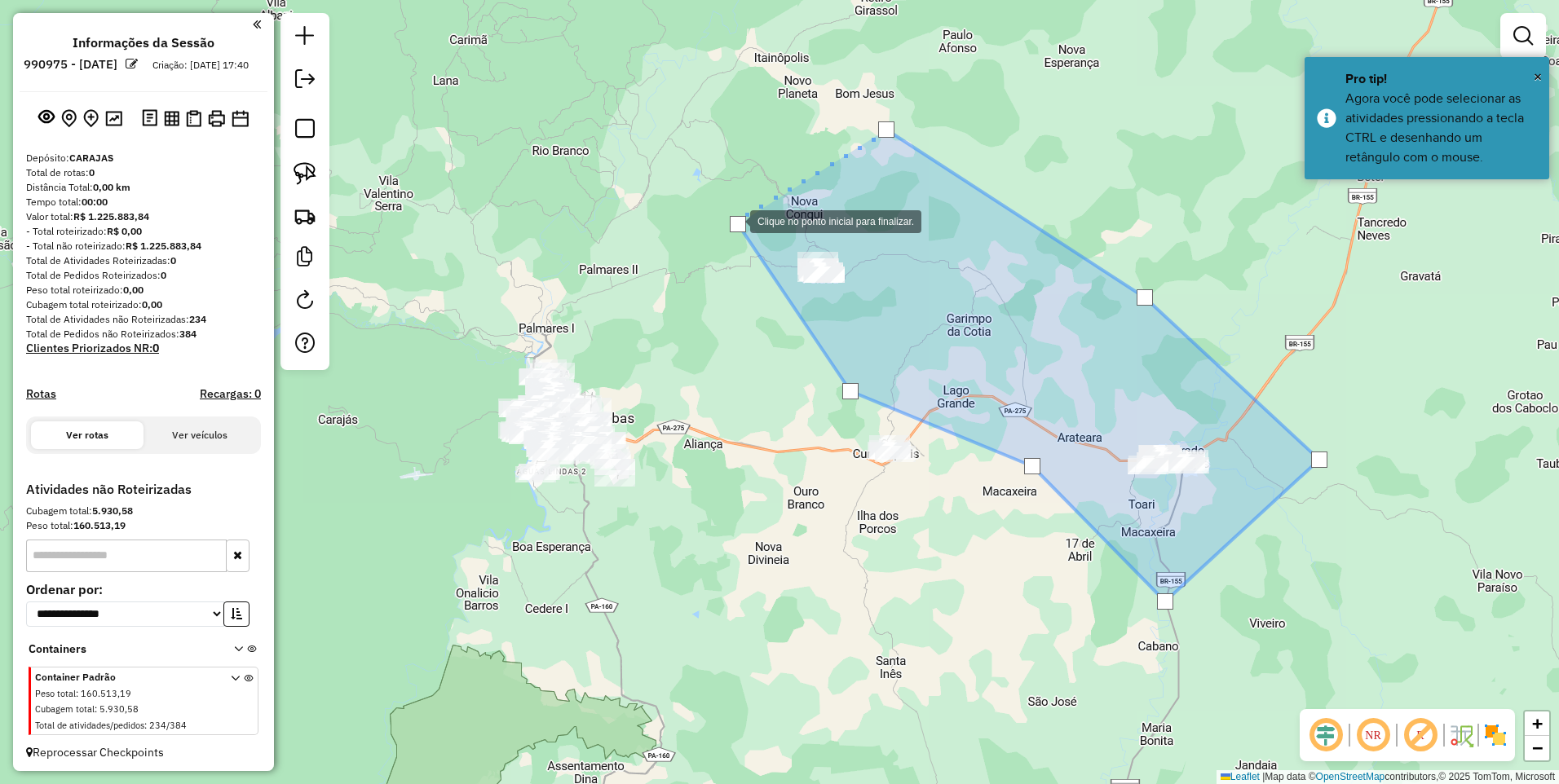
click at [733, 220] on div at bounding box center [738, 224] width 17 height 17
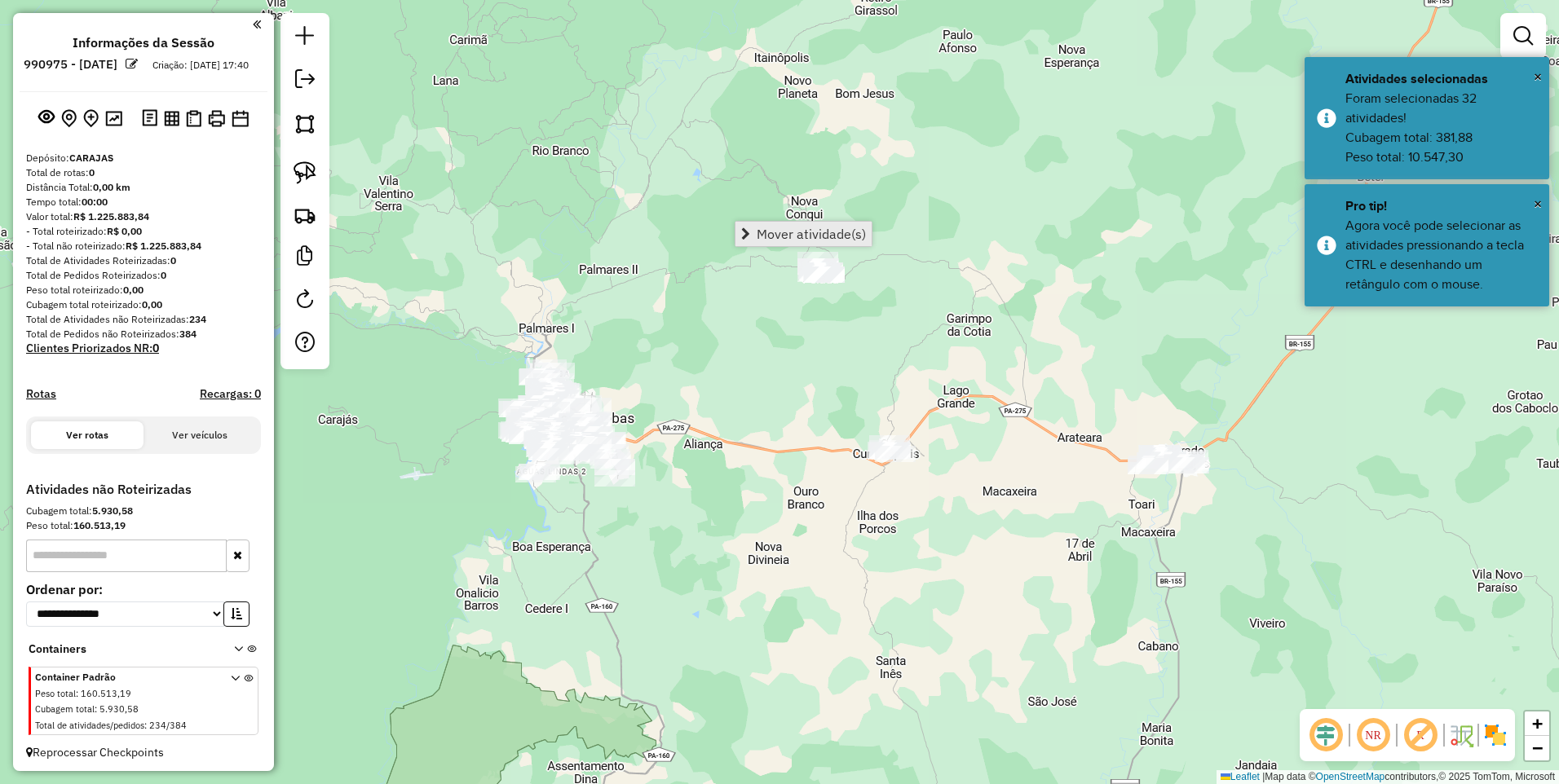
click at [767, 227] on span "Mover atividade(s)" at bounding box center [811, 234] width 110 height 13
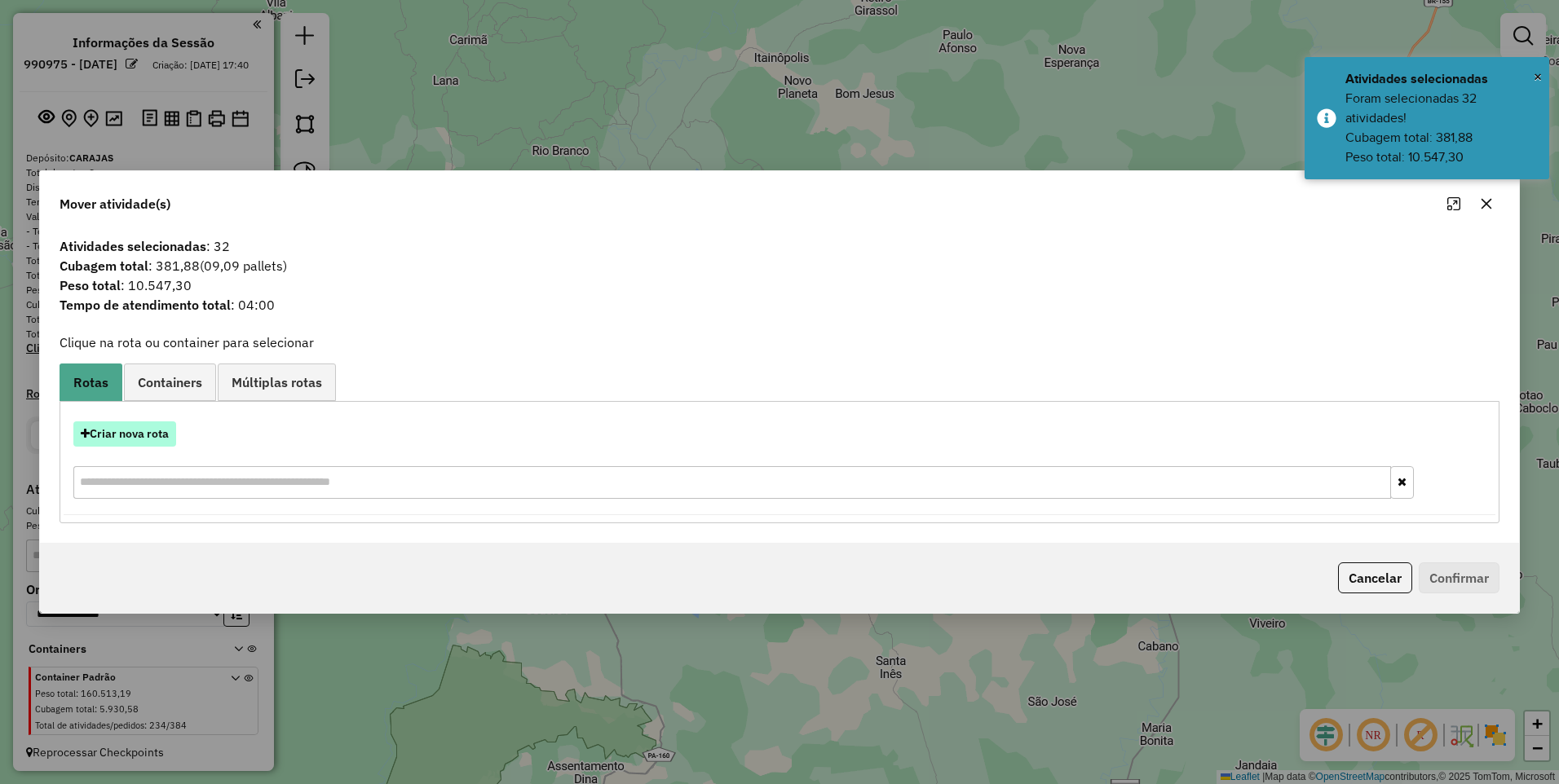
click at [116, 435] on button "Criar nova rota" at bounding box center [124, 434] width 103 height 25
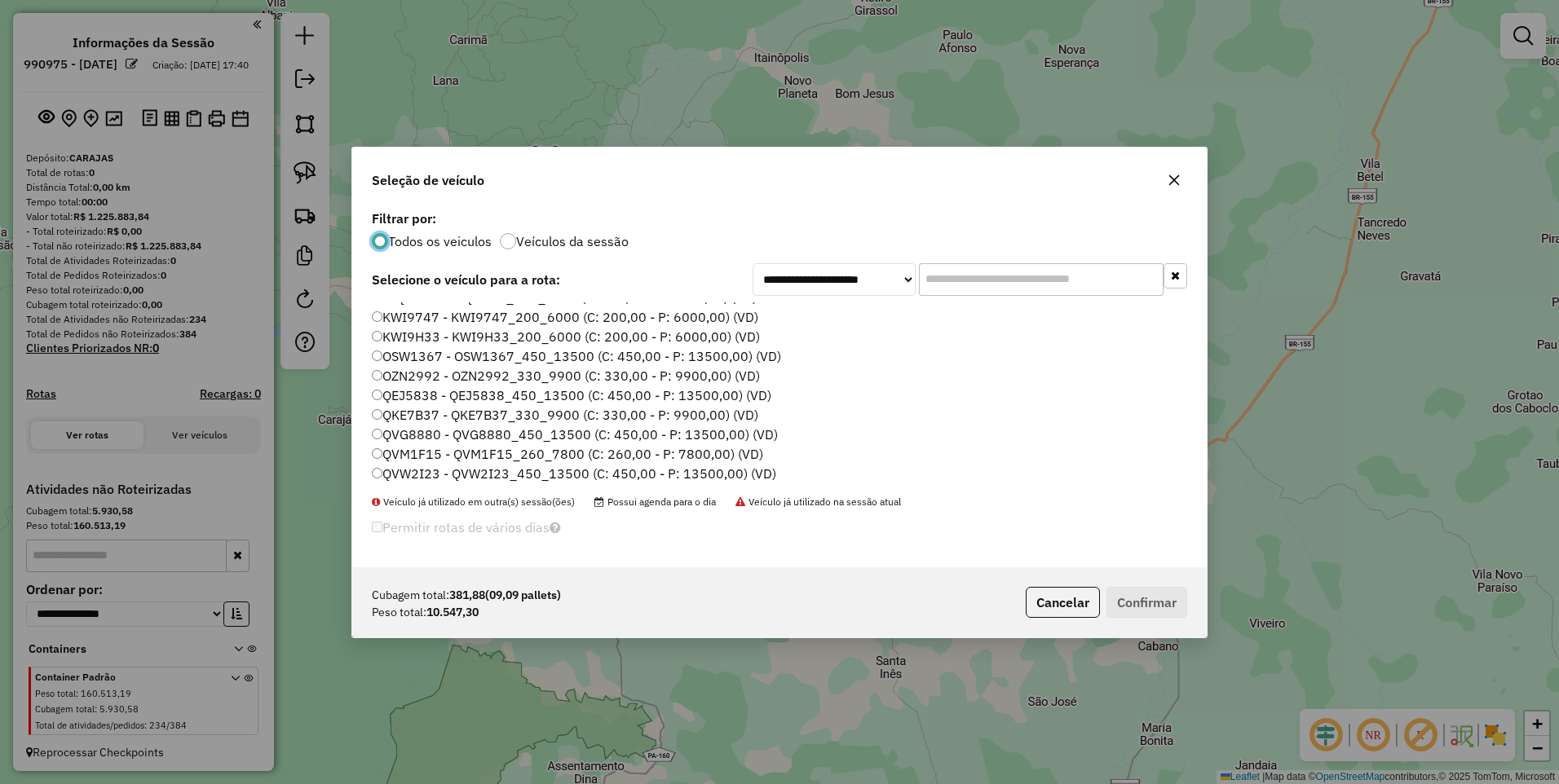
scroll to position [81, 0]
click at [396, 363] on label "QEJ5838 - QEJ5838_450_13500 (C: 450,00 - P: 13500,00) (VD)" at bounding box center [571, 367] width 399 height 20
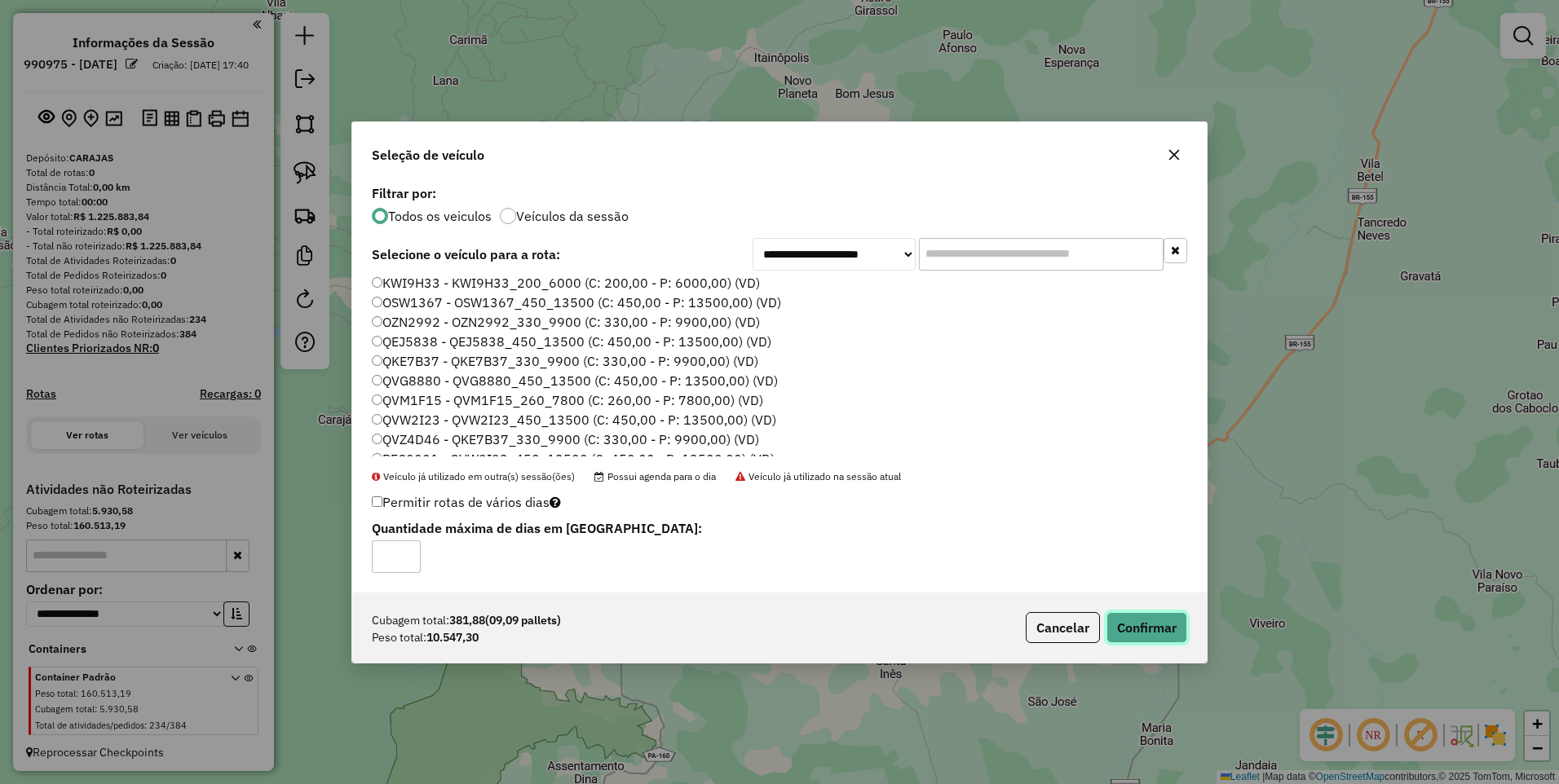
click at [1139, 621] on button "Confirmar" at bounding box center [1146, 627] width 80 height 31
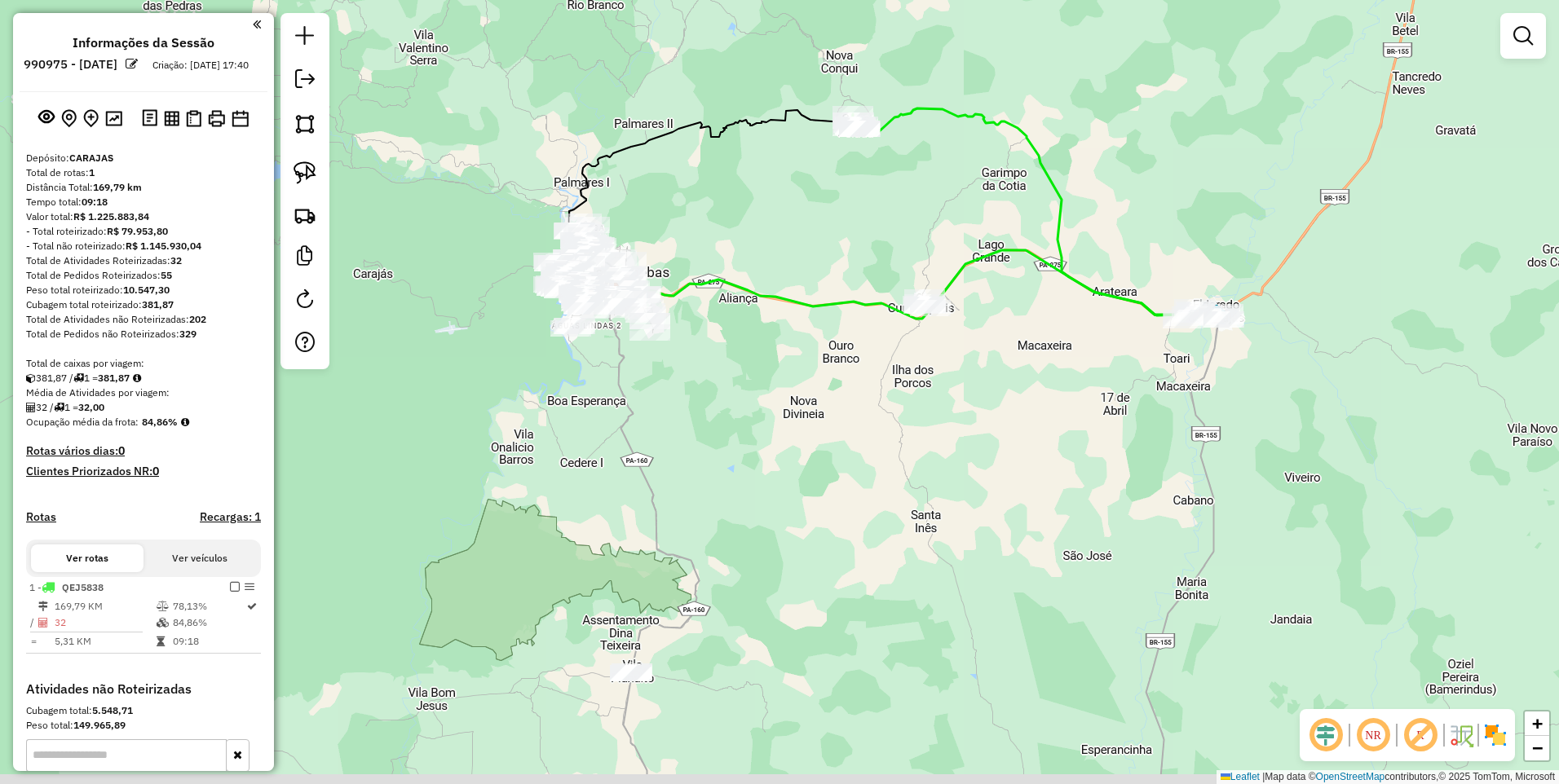
drag, startPoint x: 771, startPoint y: 614, endPoint x: 852, endPoint y: 304, distance: 320.4
click at [854, 298] on div "Janela de atendimento Grade de atendimento Capacidade Transportadoras Veículos …" at bounding box center [779, 392] width 1559 height 784
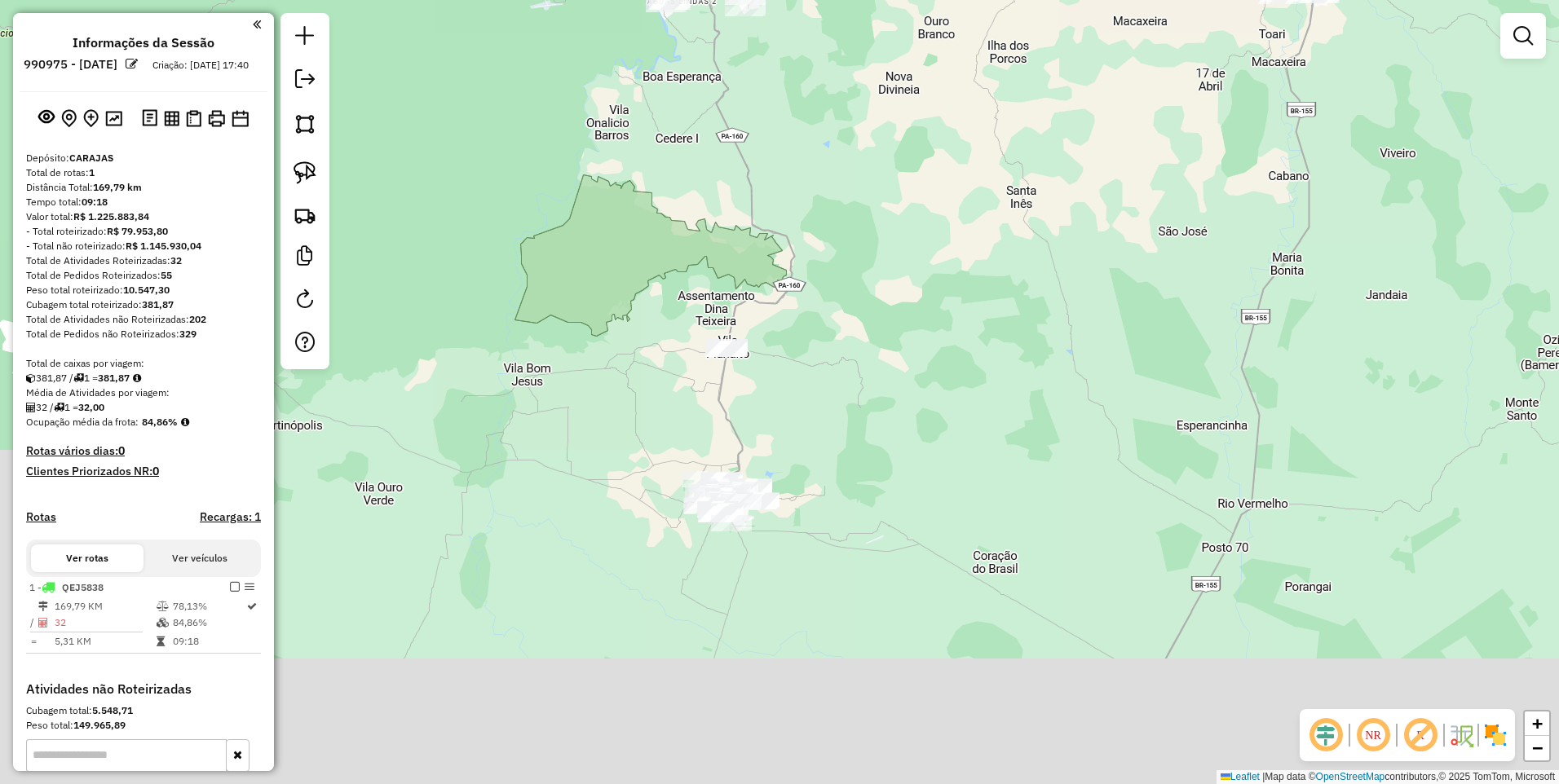
drag, startPoint x: 786, startPoint y: 553, endPoint x: 811, endPoint y: 465, distance: 91.5
click at [811, 465] on div "Janela de atendimento Grade de atendimento Capacidade Transportadoras Veículos …" at bounding box center [779, 392] width 1559 height 784
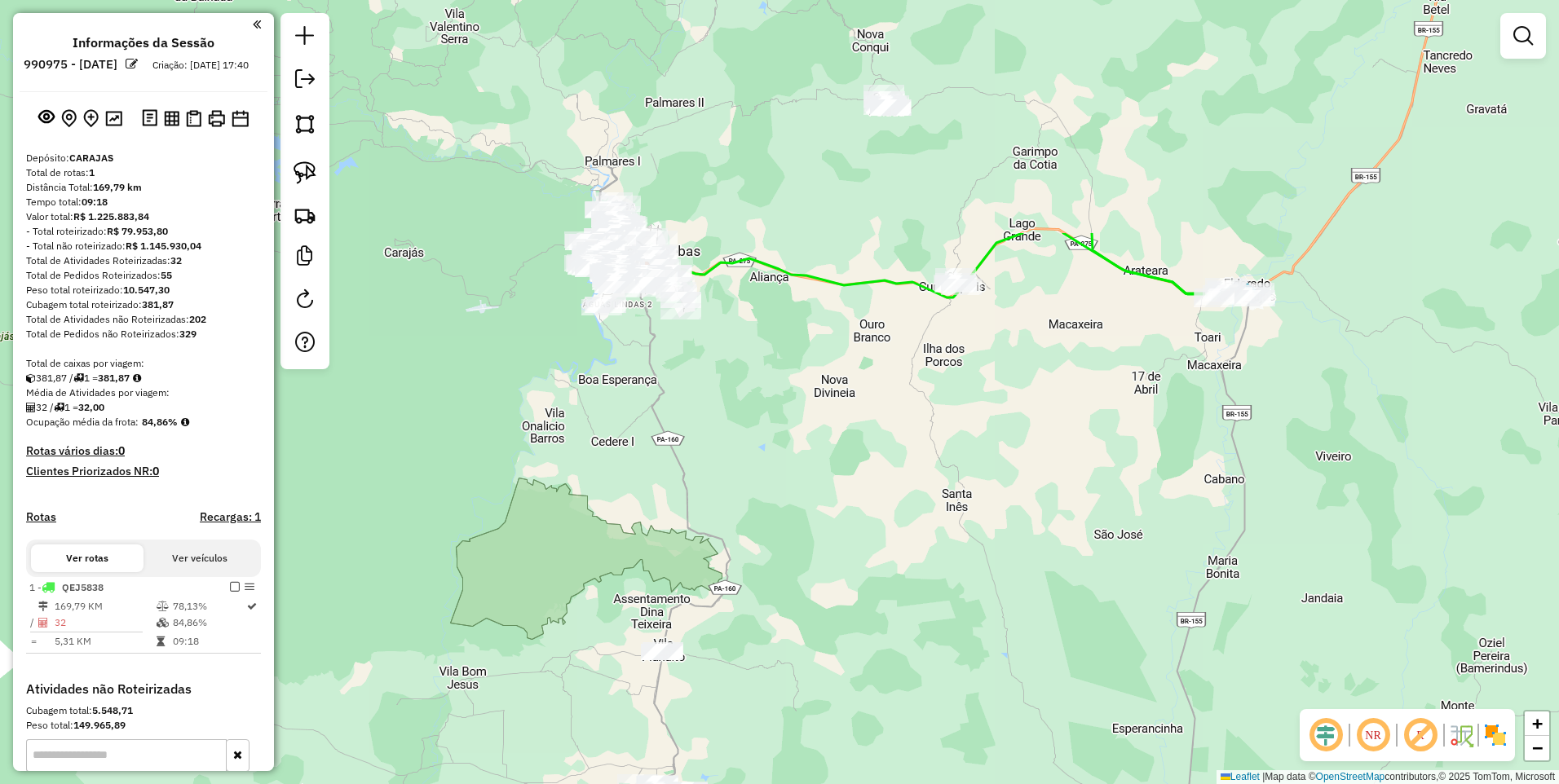
drag, startPoint x: 936, startPoint y: 169, endPoint x: 866, endPoint y: 484, distance: 322.7
click at [866, 484] on div "Janela de atendimento Grade de atendimento Capacidade Transportadoras Veículos …" at bounding box center [779, 392] width 1559 height 784
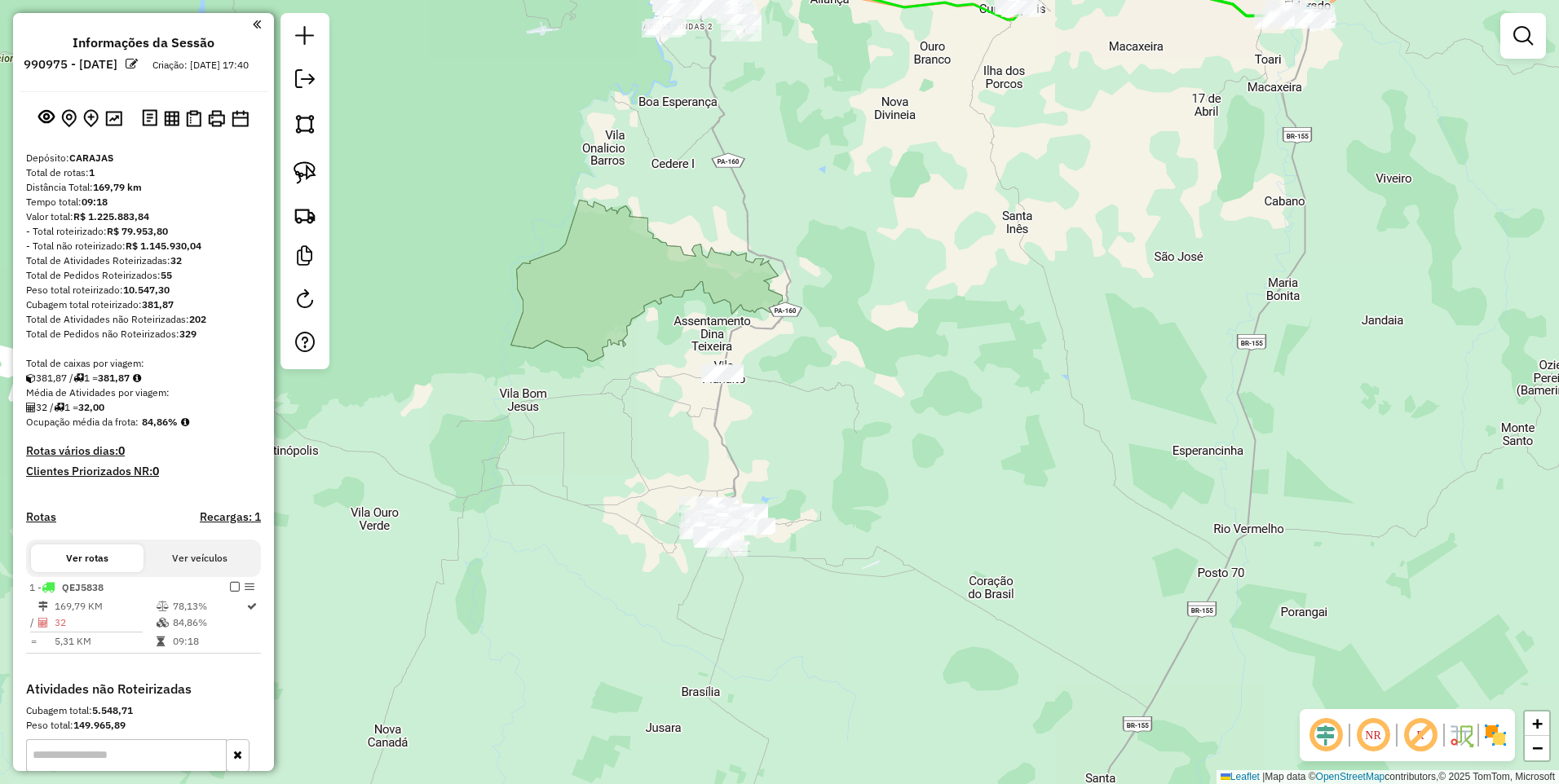
drag, startPoint x: 864, startPoint y: 584, endPoint x: 773, endPoint y: 261, distance: 335.6
click at [925, 268] on div "Janela de atendimento Grade de atendimento Capacidade Transportadoras Veículos …" at bounding box center [779, 392] width 1559 height 784
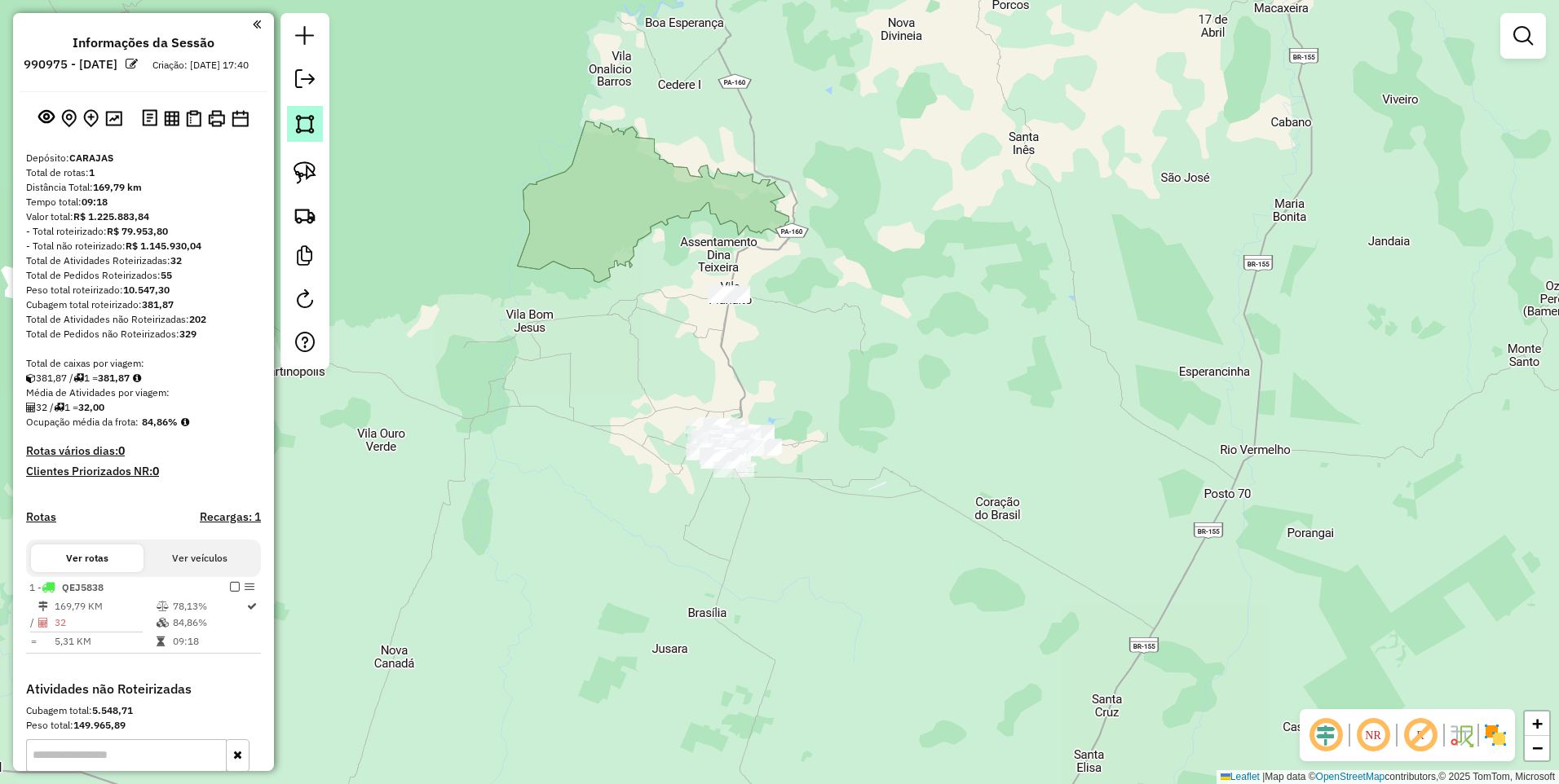
click at [297, 133] on img at bounding box center [305, 124] width 23 height 23
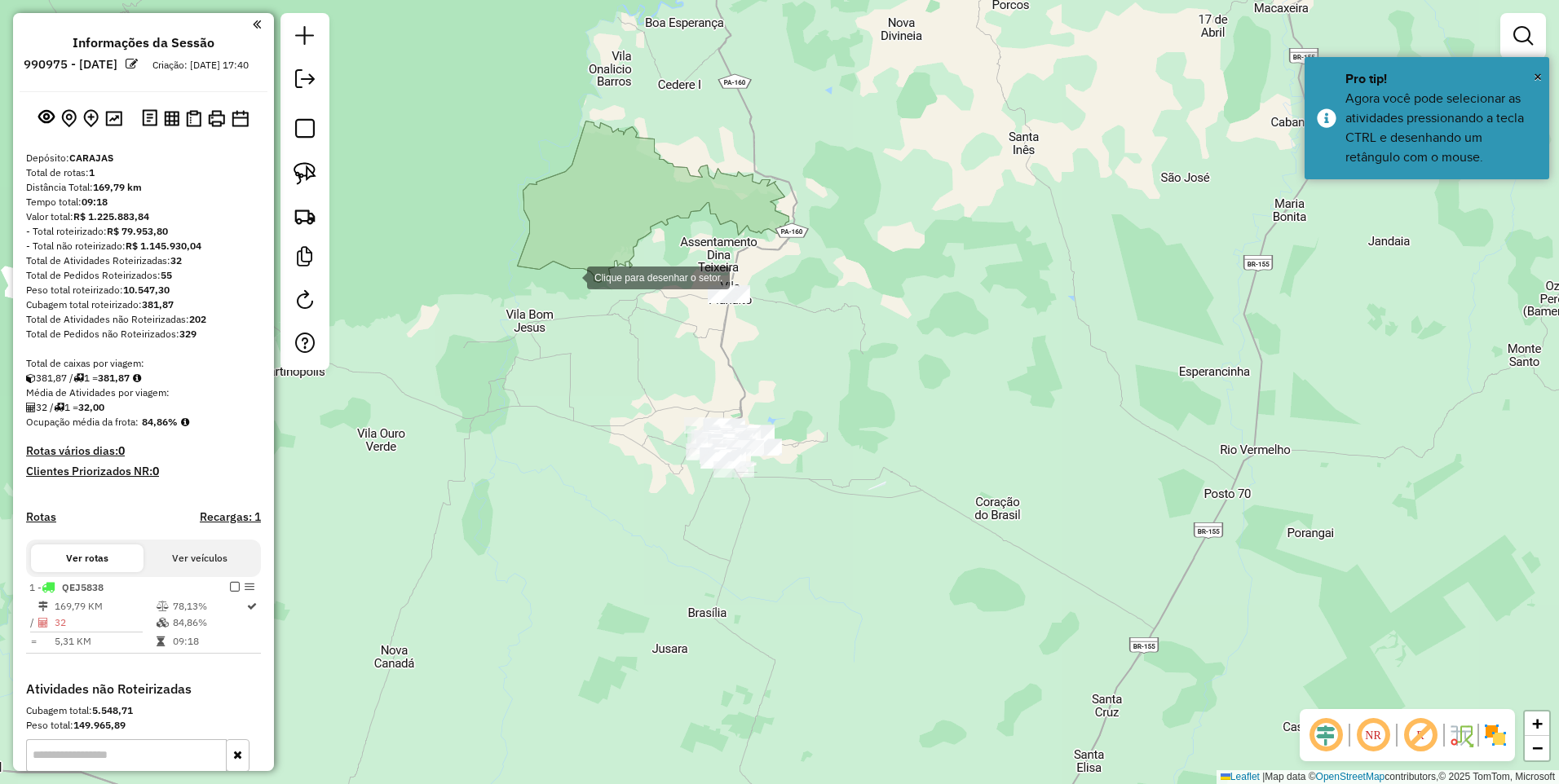
click at [554, 261] on div at bounding box center [570, 275] width 32 height 32
click at [1027, 304] on div at bounding box center [1023, 306] width 32 height 32
click at [672, 582] on div at bounding box center [671, 582] width 32 height 32
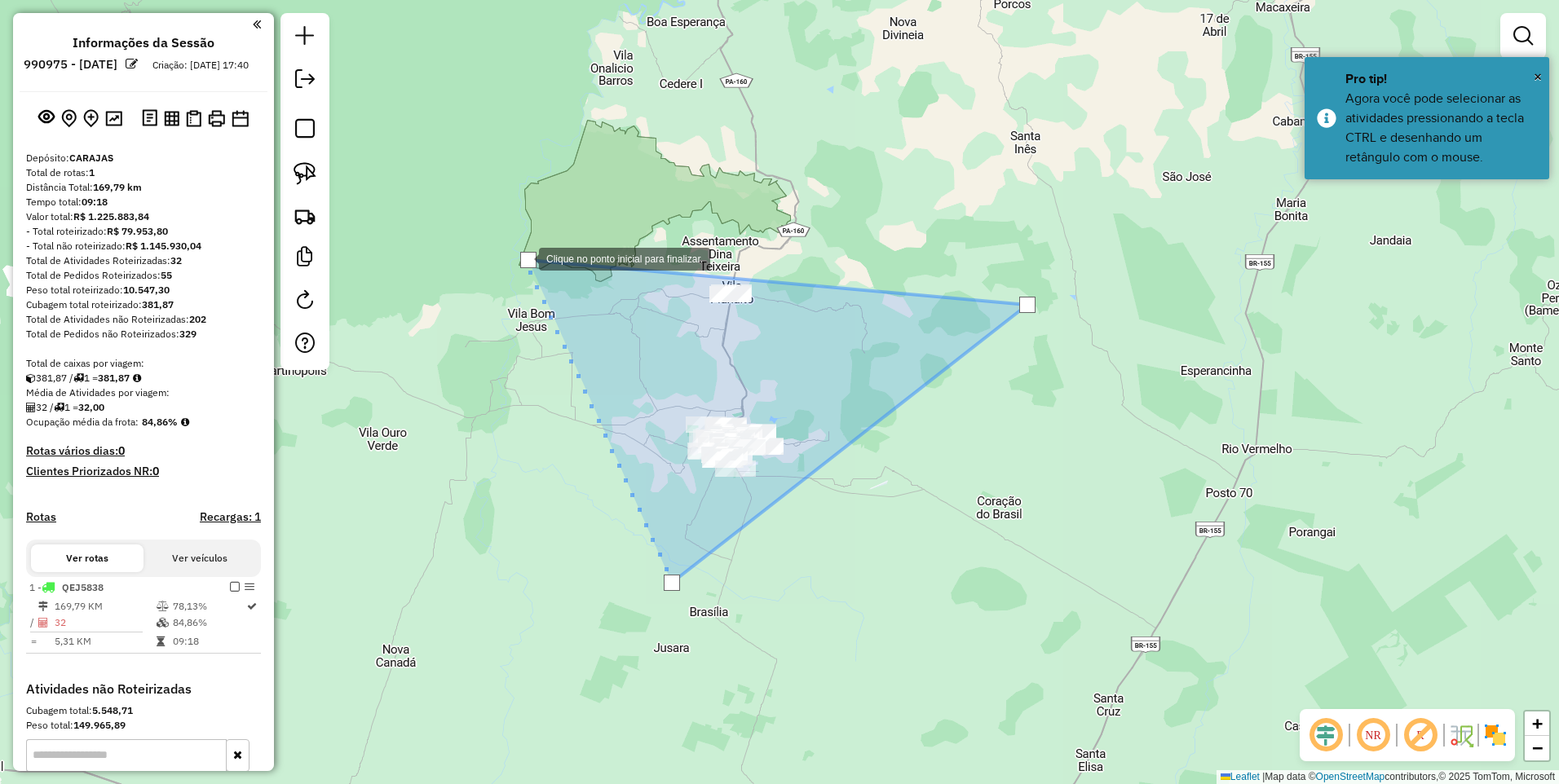
click at [523, 257] on div at bounding box center [529, 261] width 17 height 17
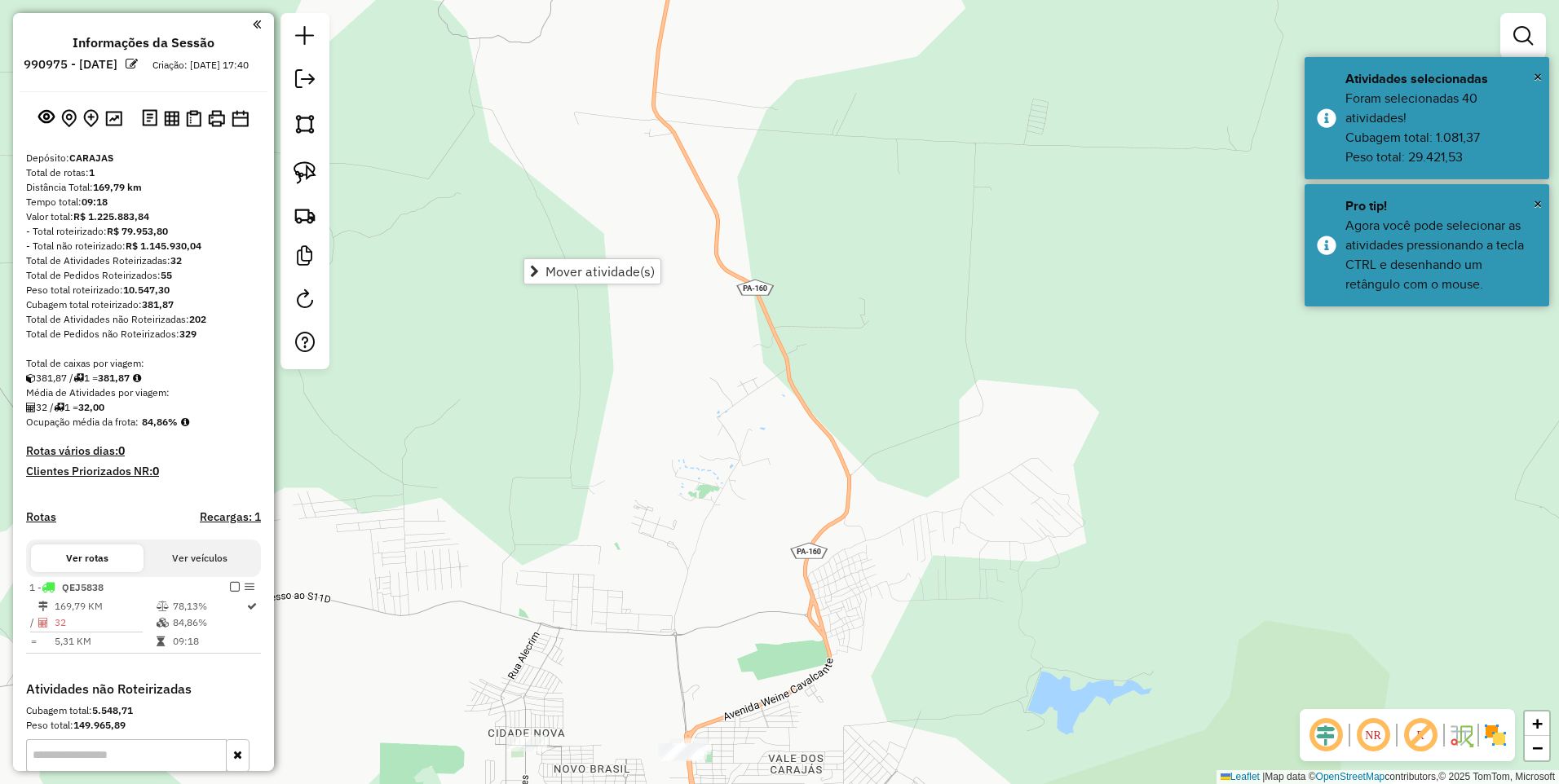
drag, startPoint x: 860, startPoint y: 646, endPoint x: 919, endPoint y: 358, distance: 294.0
click at [918, 363] on div "Janela de atendimento Grade de atendimento Capacidade Transportadoras Veículos …" at bounding box center [779, 392] width 1559 height 784
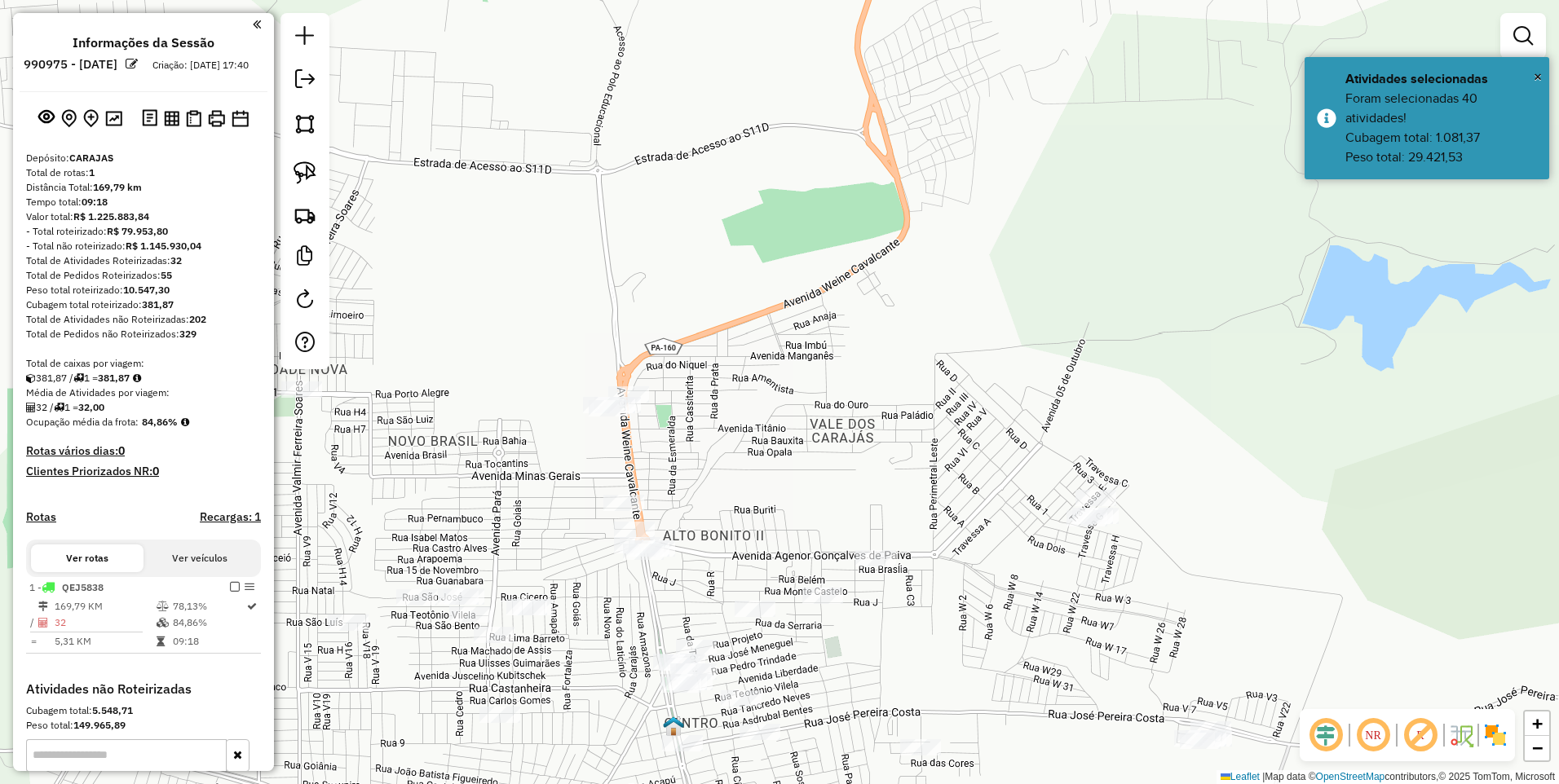
drag, startPoint x: 807, startPoint y: 531, endPoint x: 950, endPoint y: 302, distance: 270.0
click at [950, 302] on div "Janela de atendimento Grade de atendimento Capacidade Transportadoras Veículos …" at bounding box center [779, 392] width 1559 height 784
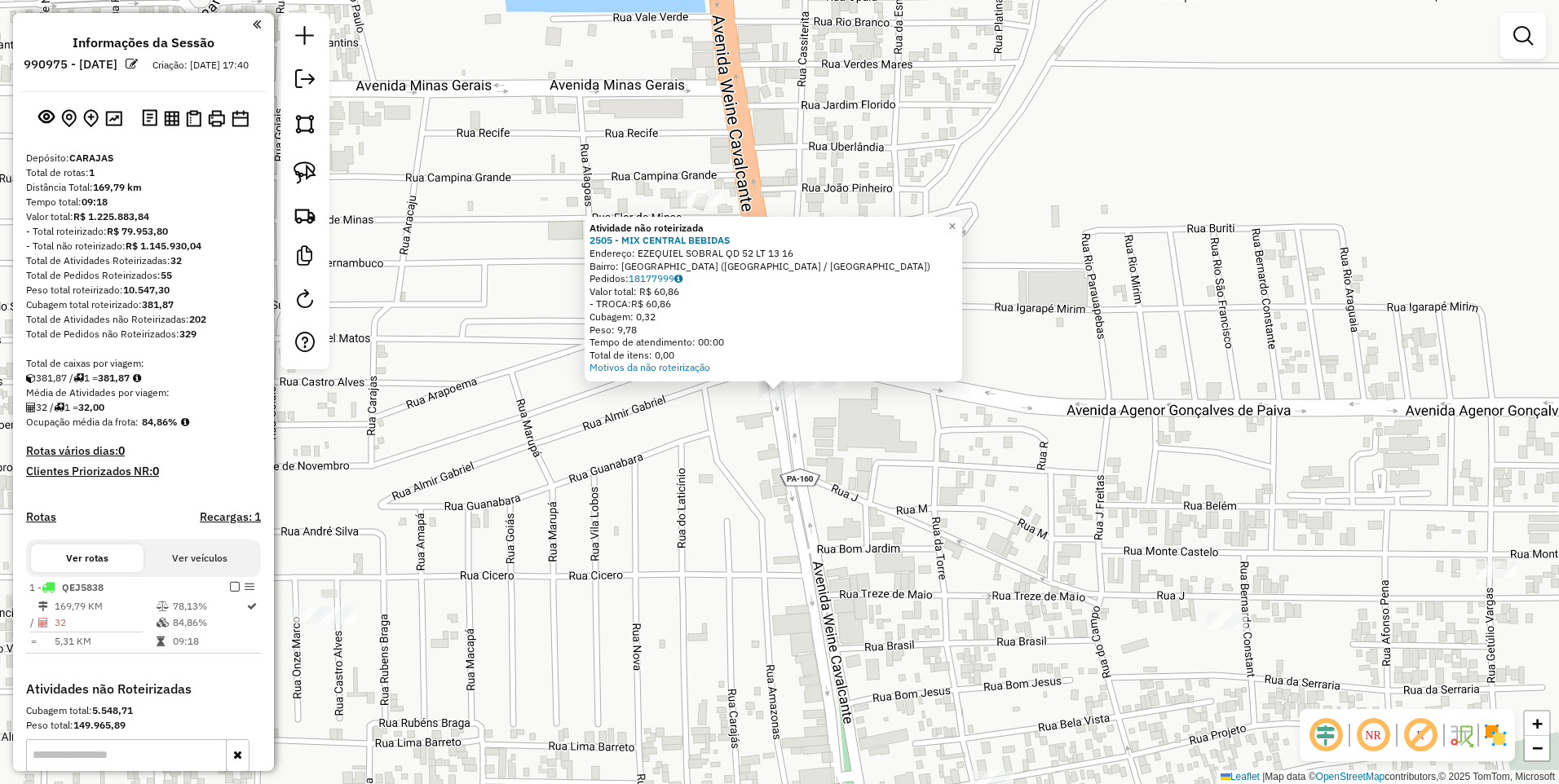
click at [650, 436] on div "Atividade não roteirizada 2505 - MIX CENTRAL BEBIDAS Endereço: EZEQUIEL SOBRAL …" at bounding box center [779, 392] width 1559 height 784
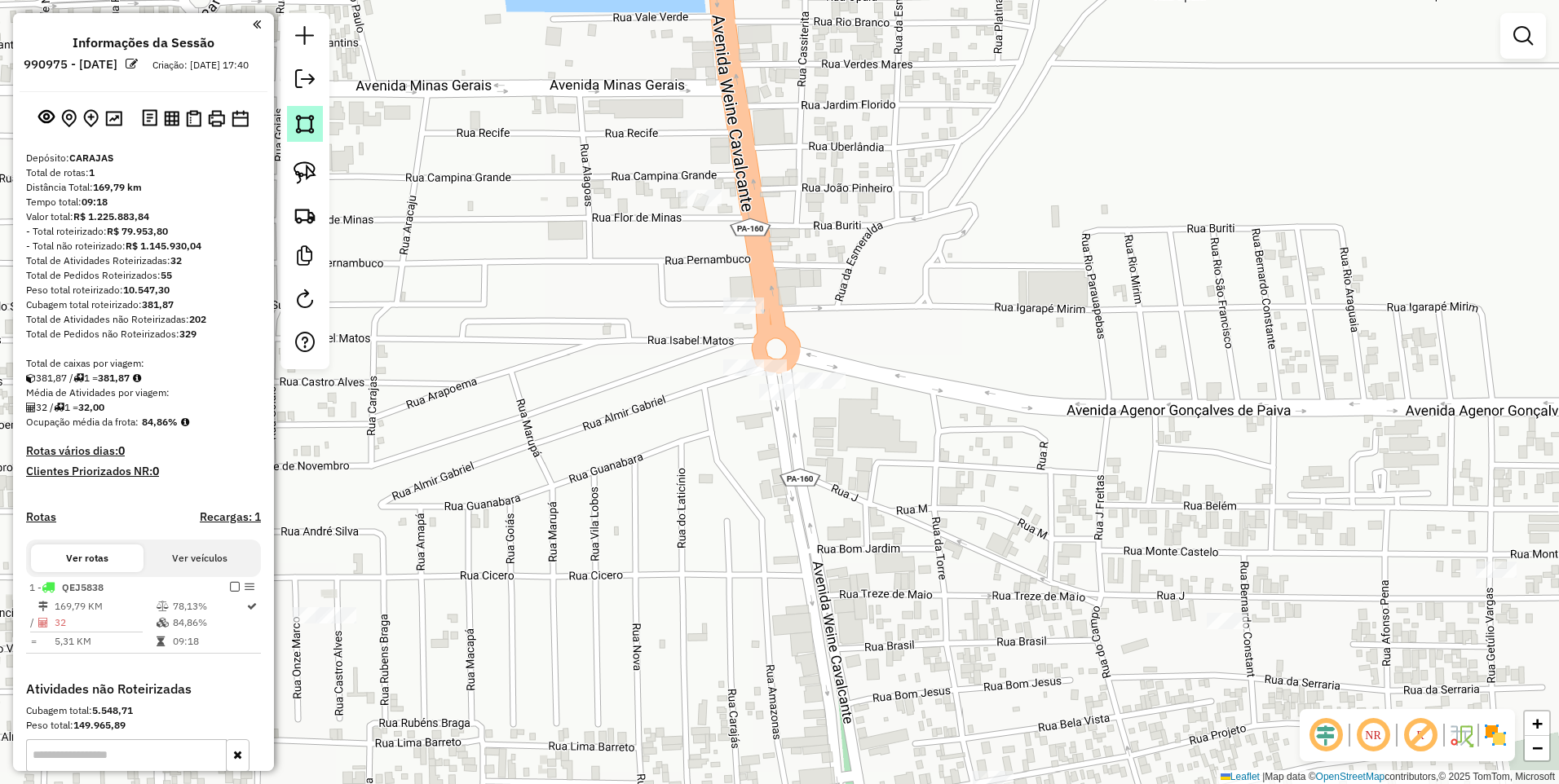
click at [300, 133] on img at bounding box center [305, 124] width 23 height 23
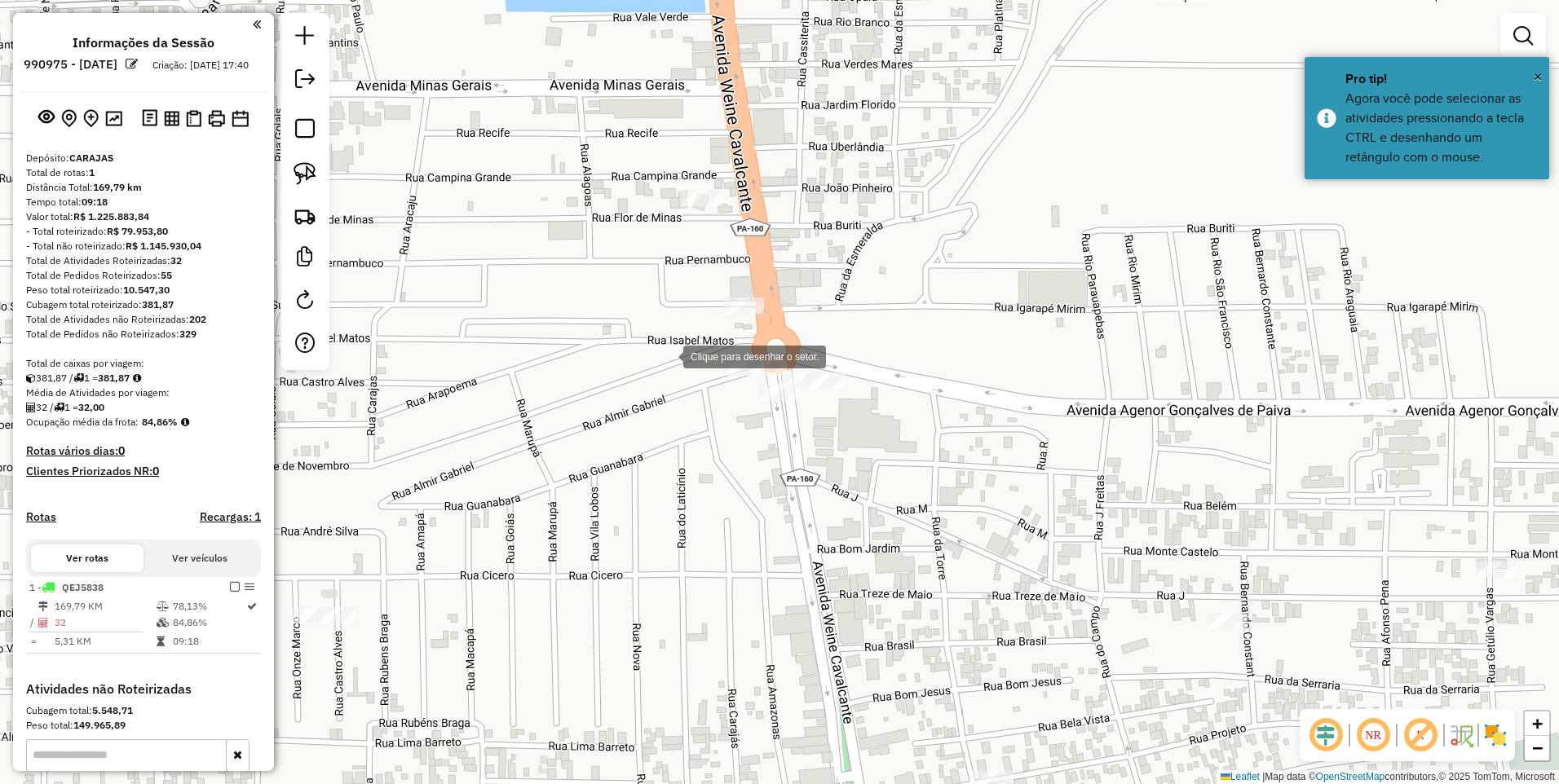
click at [665, 353] on div at bounding box center [666, 355] width 32 height 32
drag, startPoint x: 902, startPoint y: 330, endPoint x: 900, endPoint y: 342, distance: 12.2
click at [902, 329] on div at bounding box center [901, 329] width 32 height 32
click at [879, 441] on div at bounding box center [879, 438] width 32 height 32
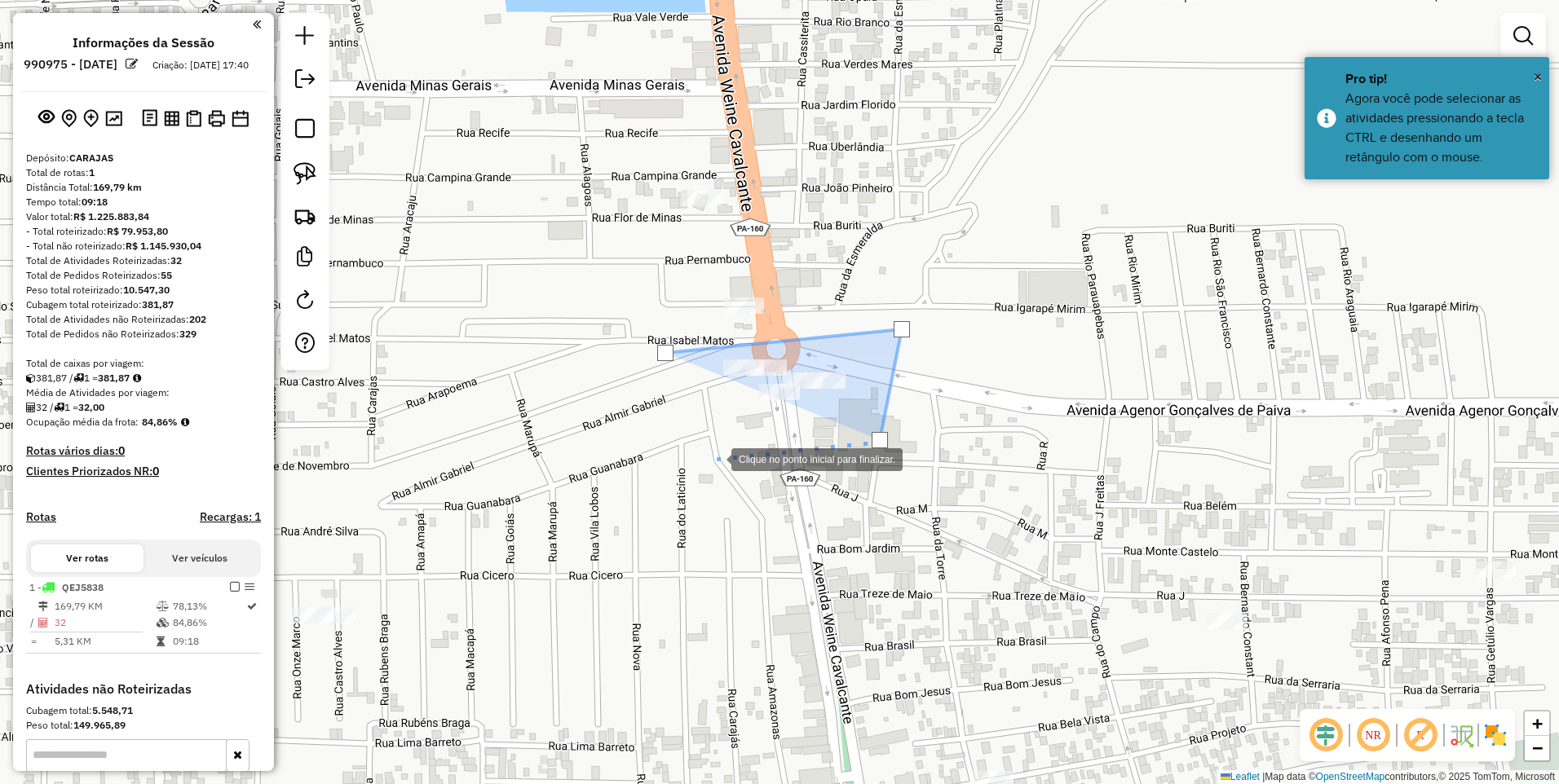
click at [699, 464] on div at bounding box center [714, 458] width 32 height 32
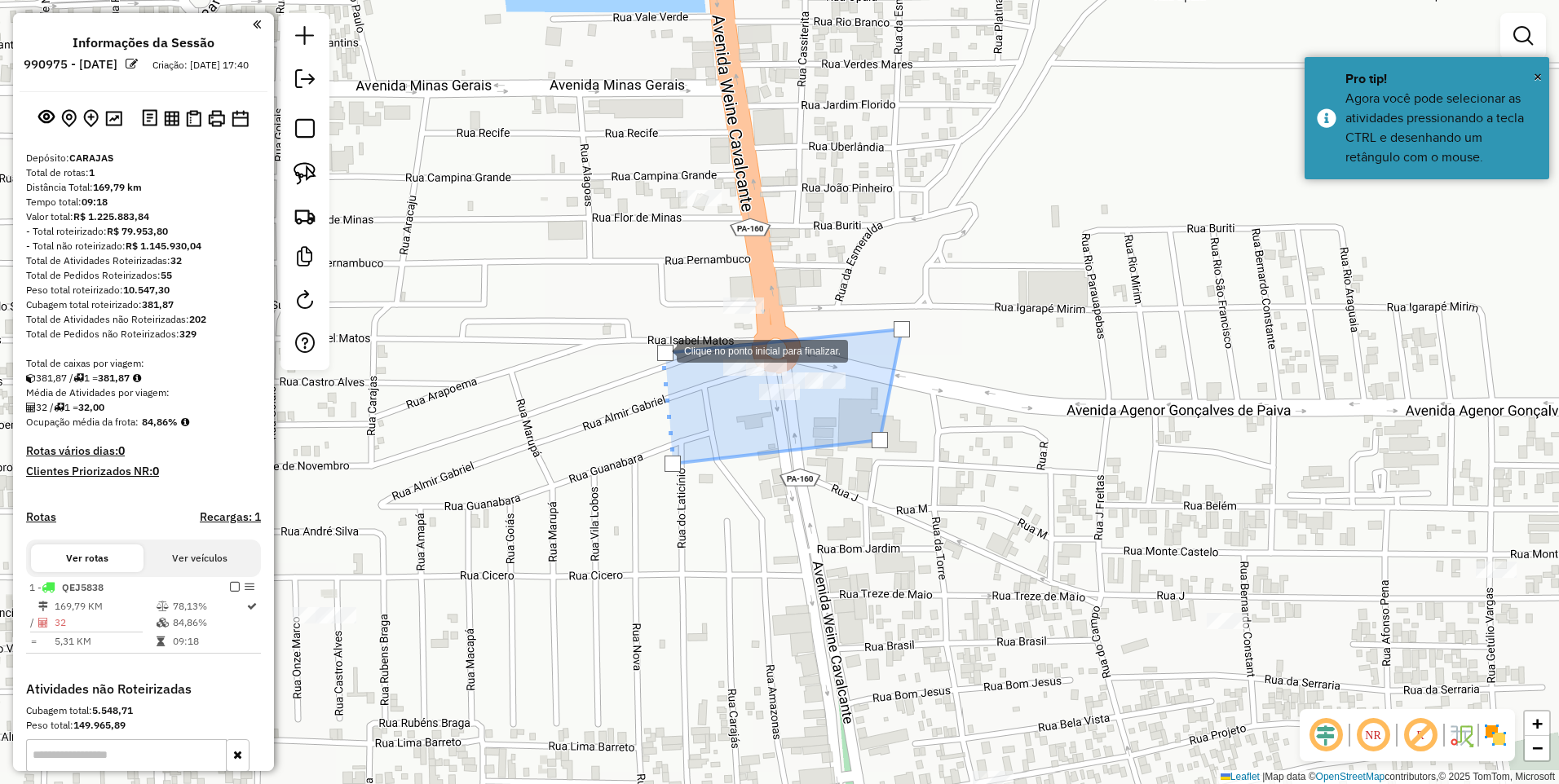
click at [660, 349] on div at bounding box center [665, 353] width 17 height 17
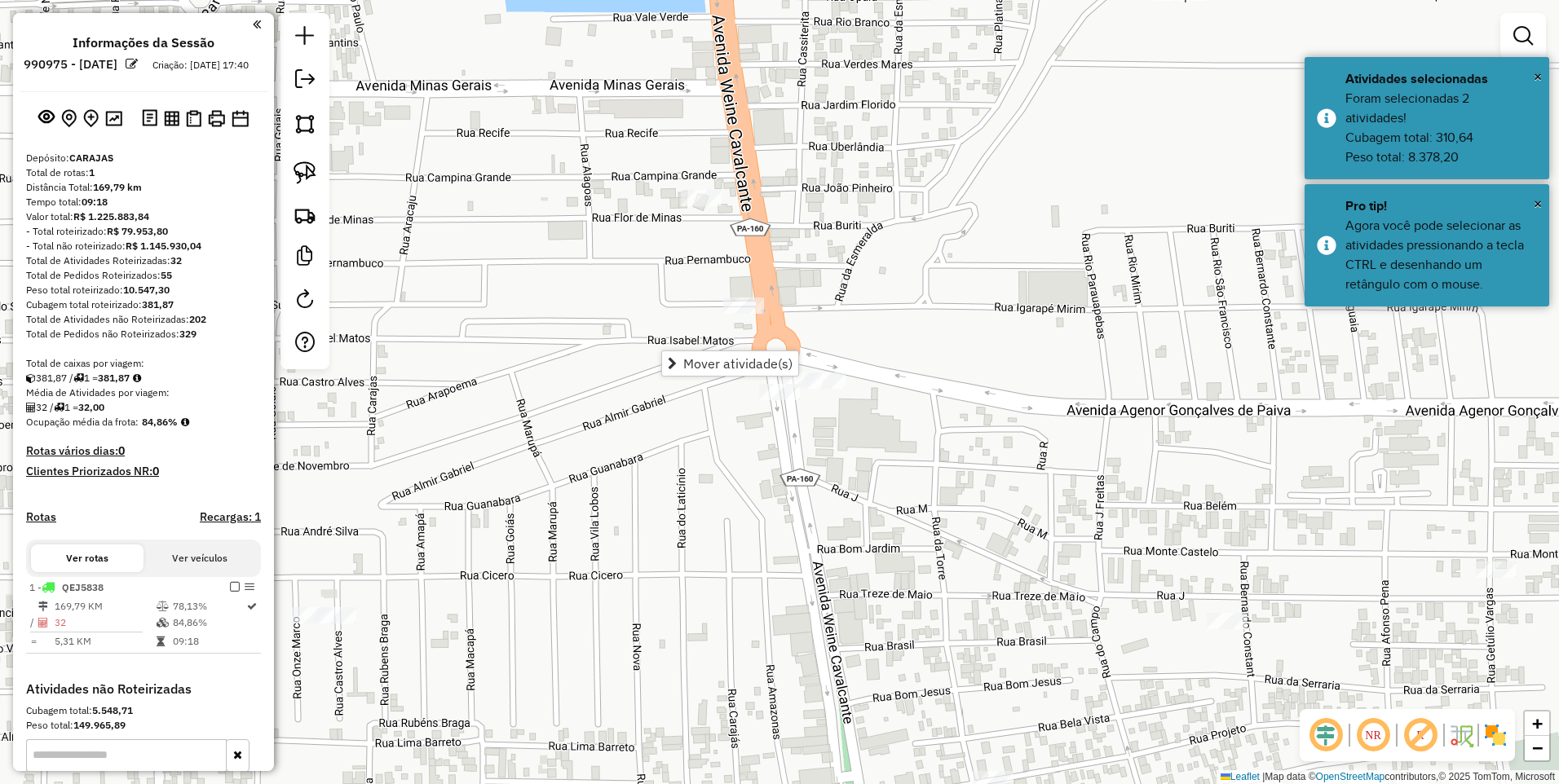
click at [947, 279] on div "Janela de atendimento Grade de atendimento Capacidade Transportadoras Veículos …" at bounding box center [779, 392] width 1559 height 784
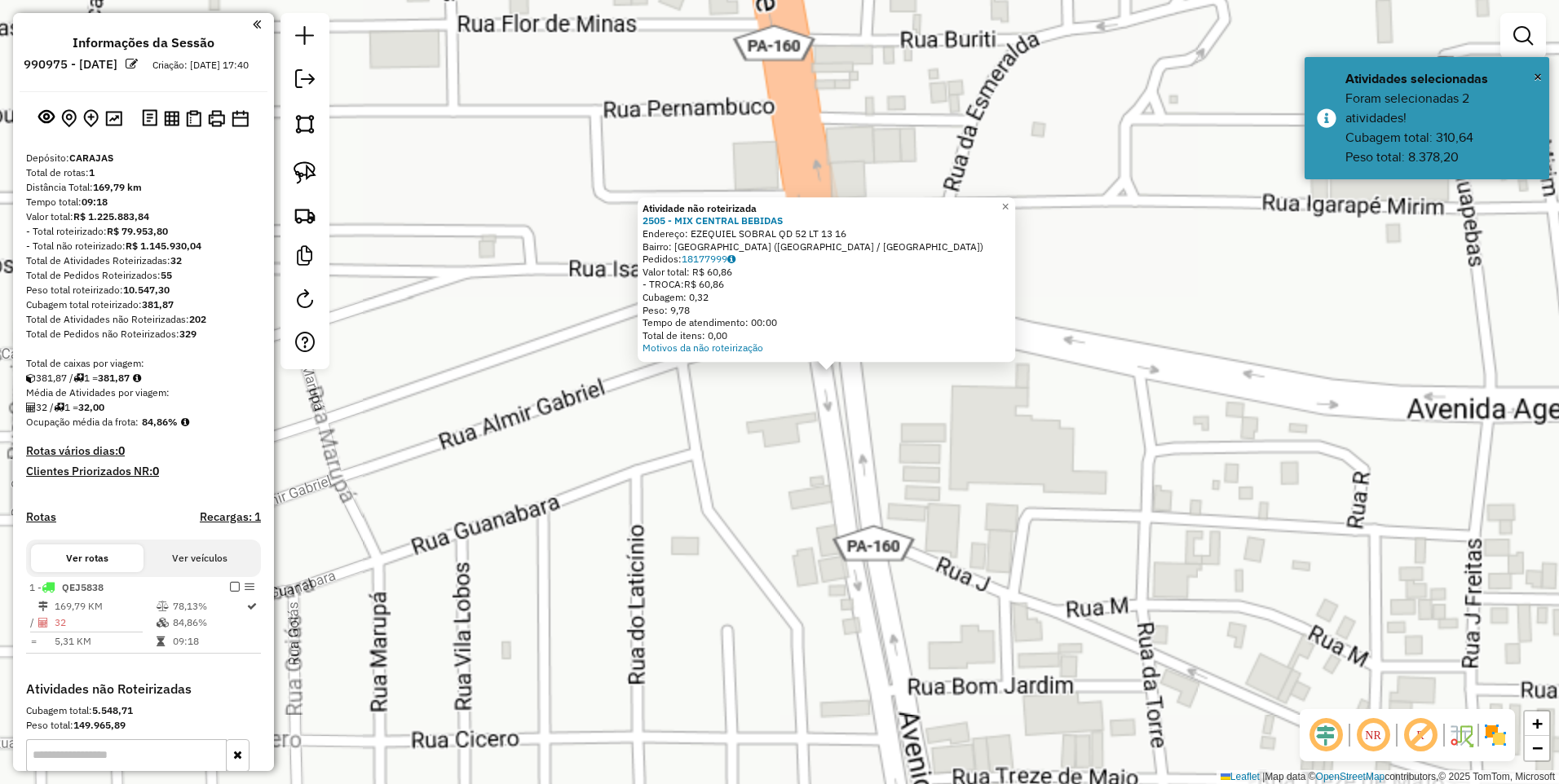
click at [728, 424] on div "Atividade não roteirizada 2505 - MIX CENTRAL BEBIDAS Endereço: EZEQUIEL SOBRAL …" at bounding box center [779, 392] width 1559 height 784
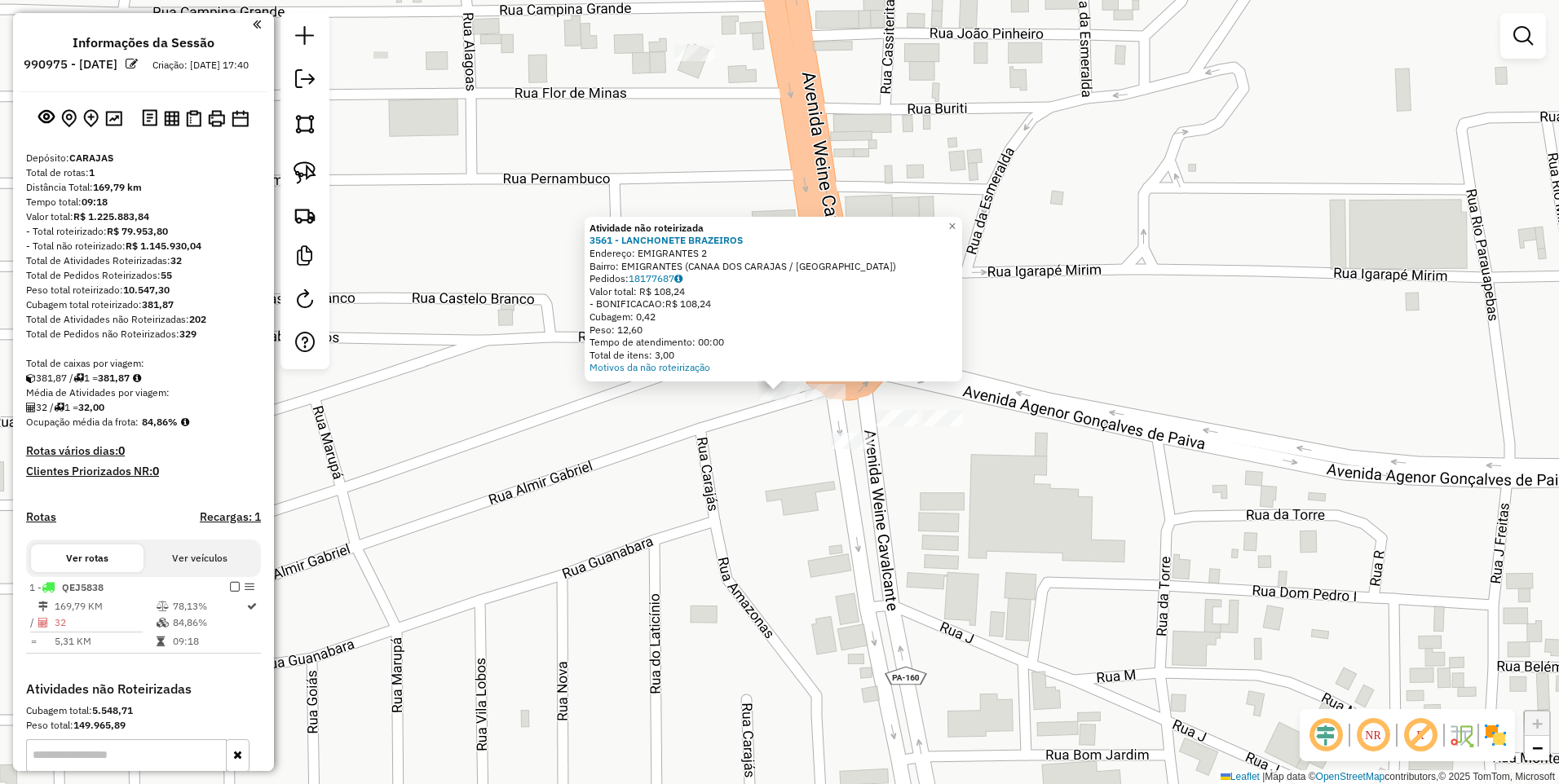
click at [818, 400] on div at bounding box center [825, 392] width 41 height 17
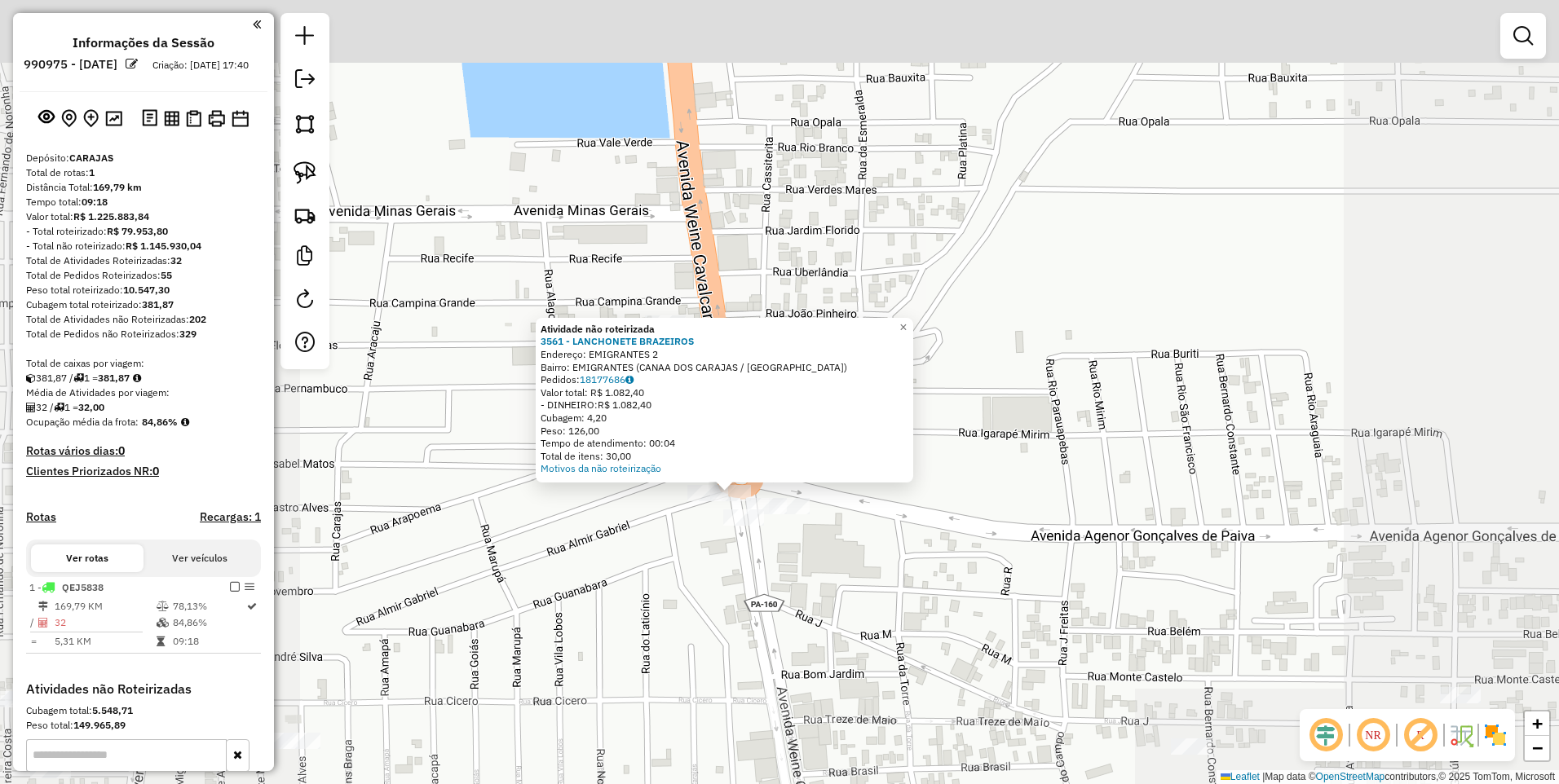
click at [707, 585] on div "Atividade não roteirizada 3561 - LANCHONETE BRAZEIROS Endereço: EMIGRANTES 2 Ba…" at bounding box center [779, 392] width 1559 height 784
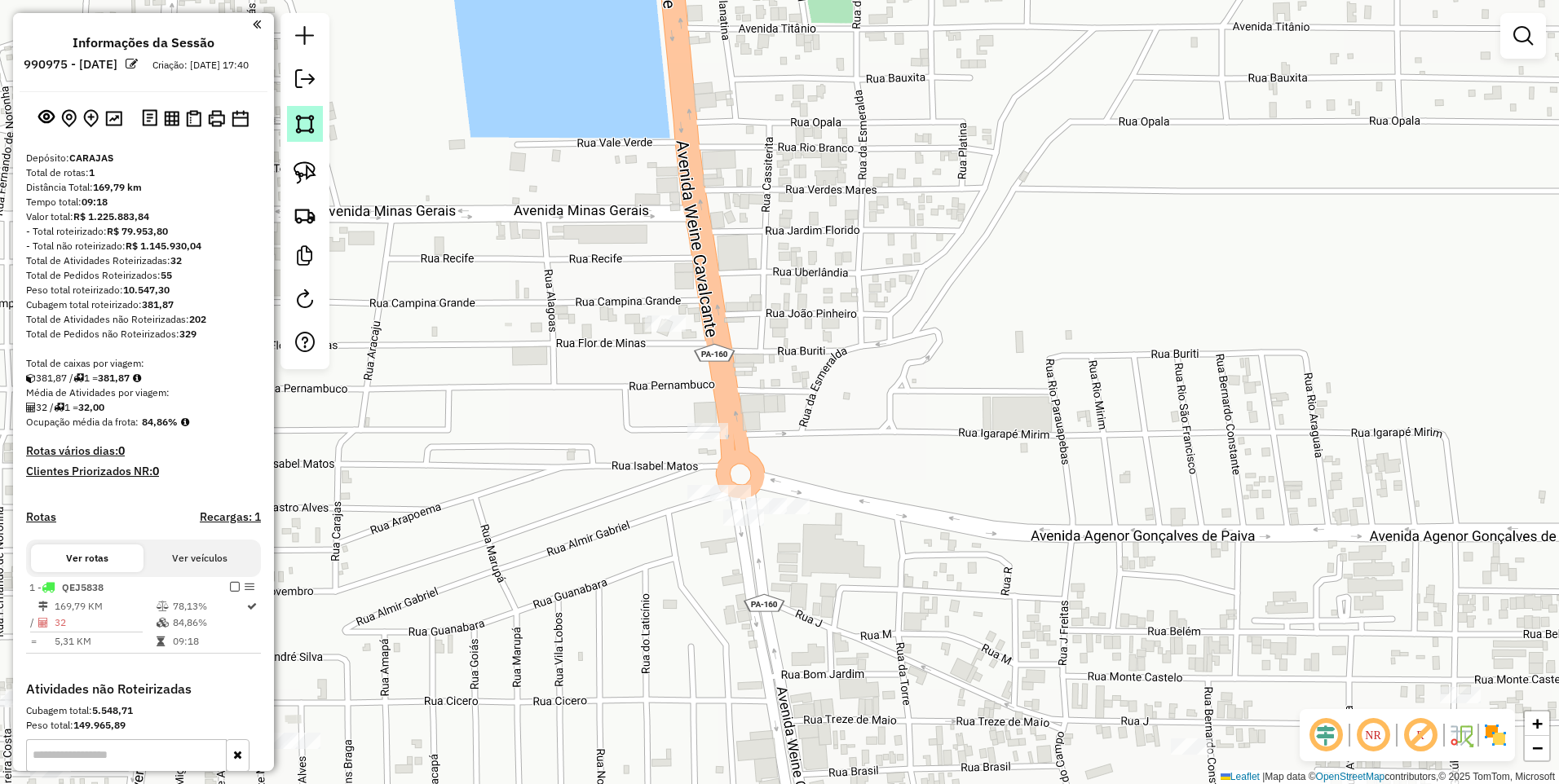
click at [306, 119] on img at bounding box center [305, 124] width 23 height 23
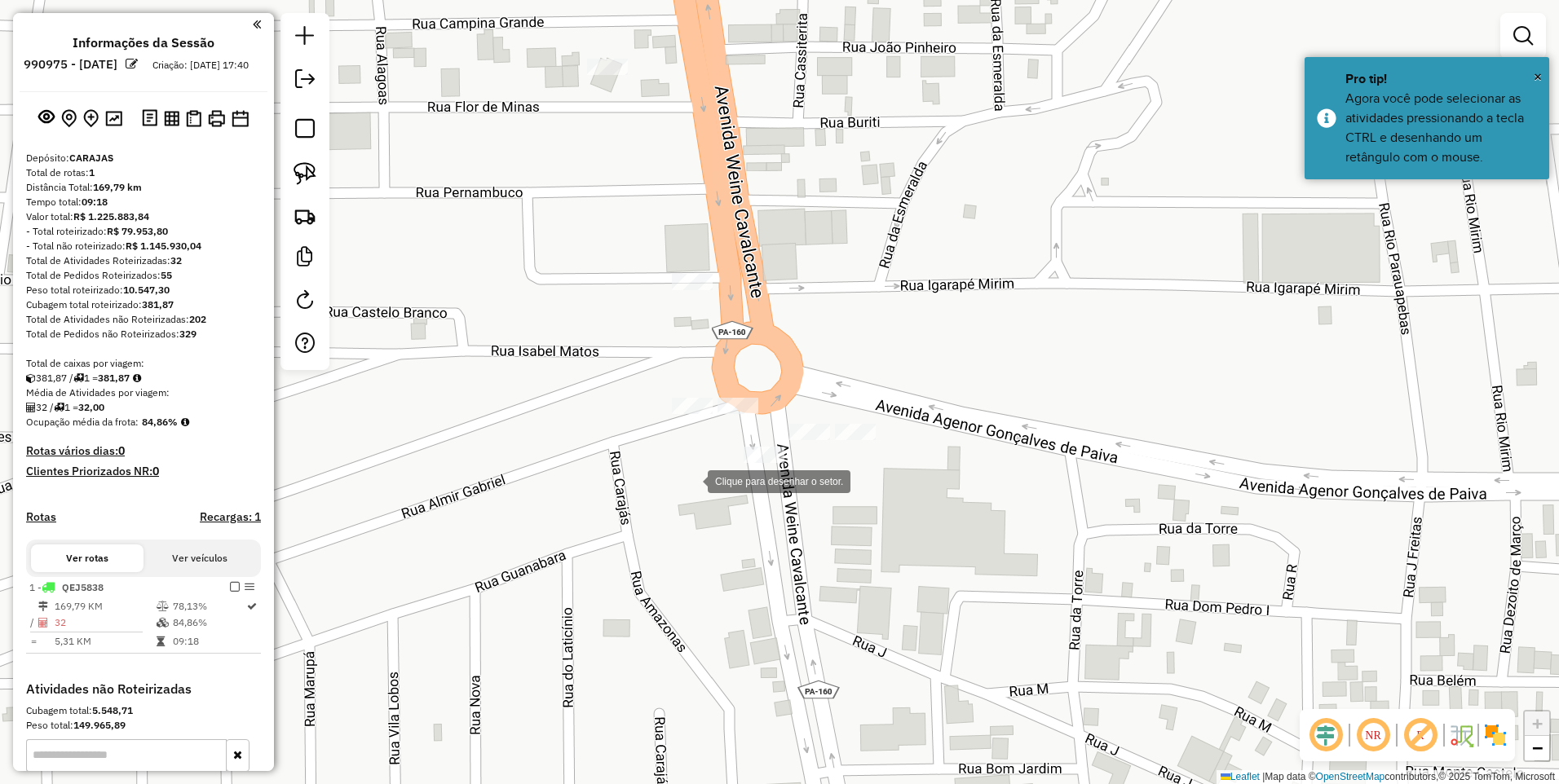
click at [689, 475] on div at bounding box center [690, 480] width 32 height 32
click at [850, 358] on div at bounding box center [850, 358] width 32 height 32
click at [1019, 471] on div at bounding box center [1002, 455] width 32 height 32
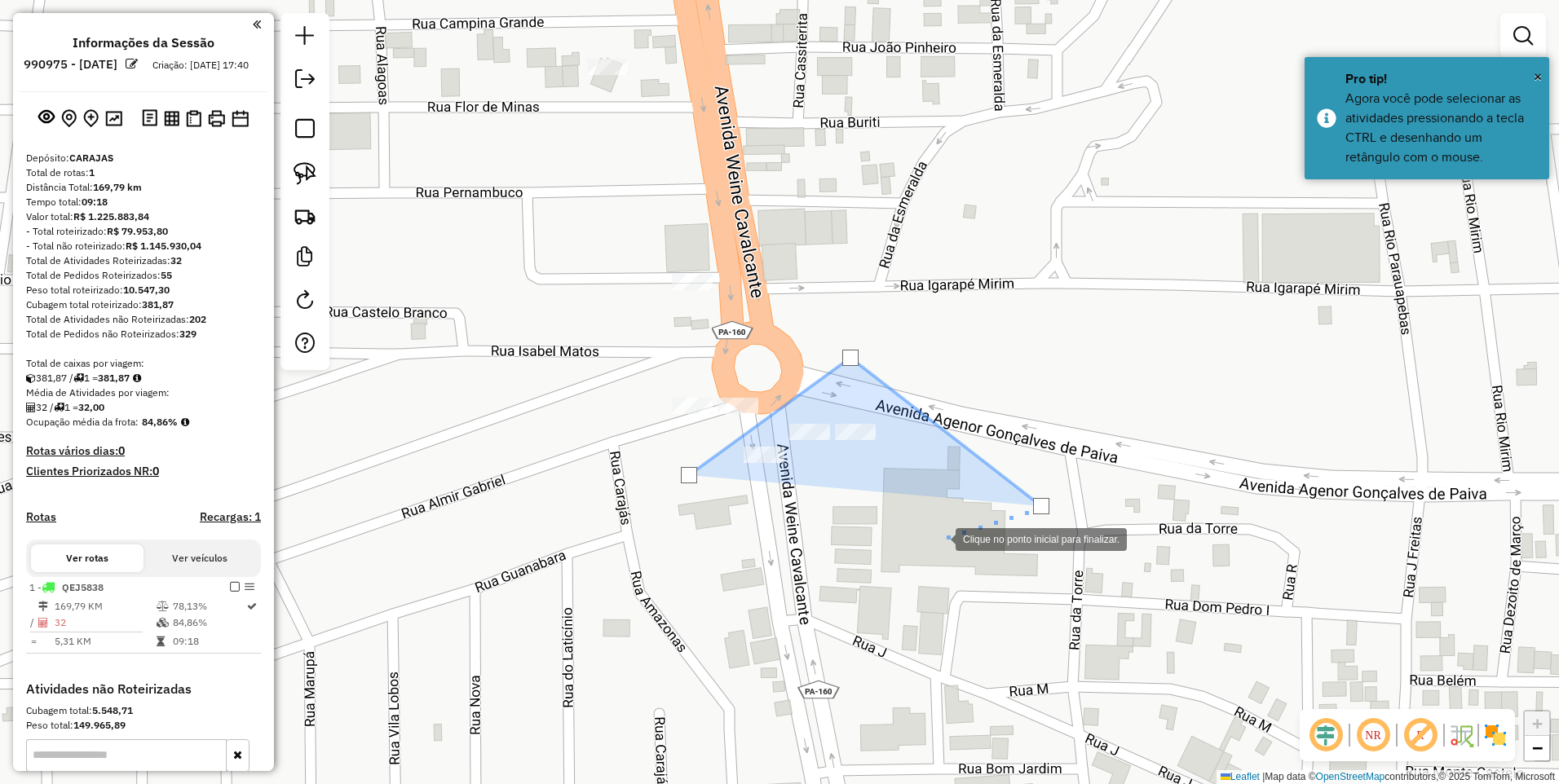
click at [923, 554] on div at bounding box center [938, 538] width 32 height 32
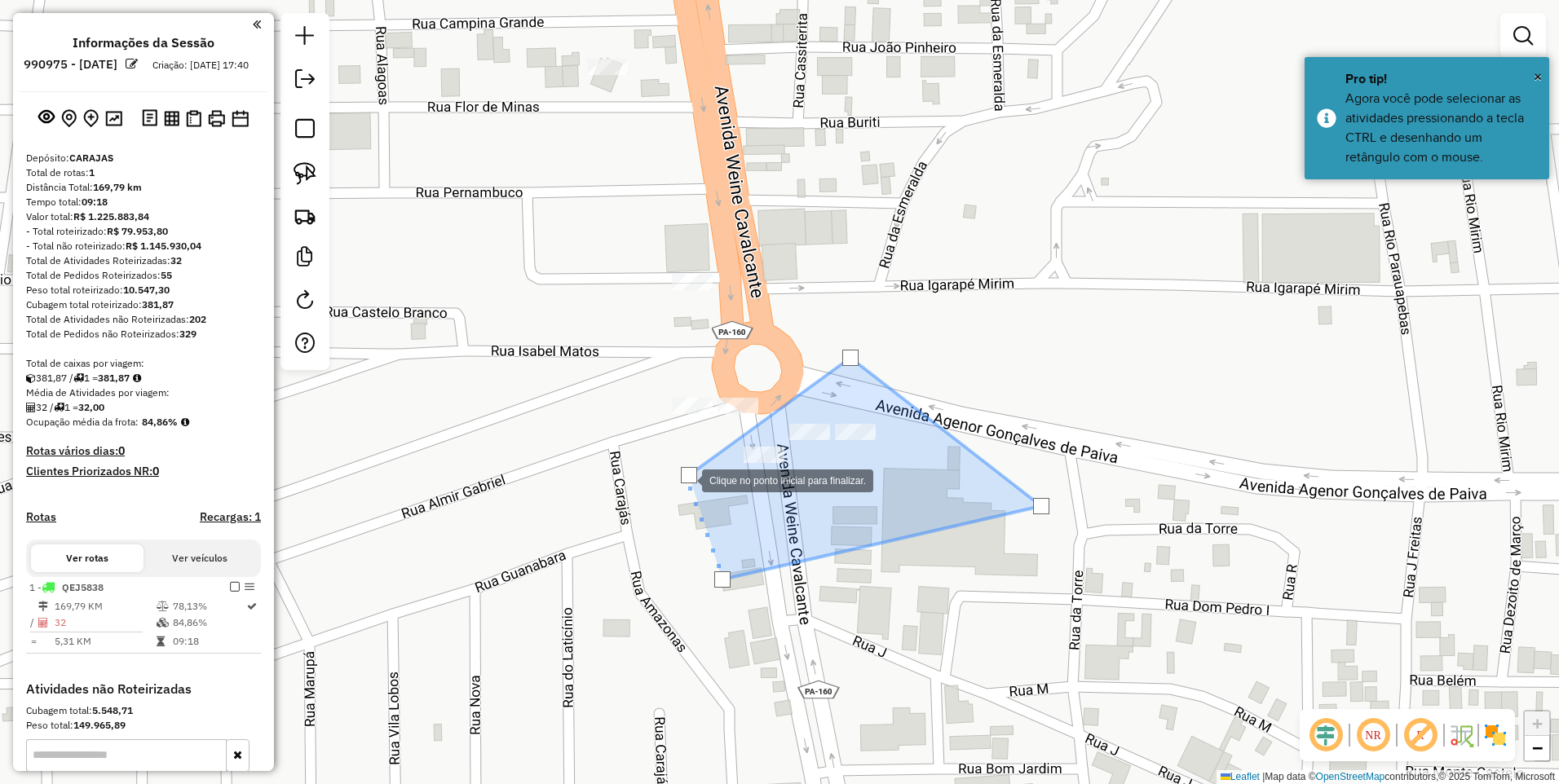
click at [685, 477] on div at bounding box center [689, 475] width 17 height 17
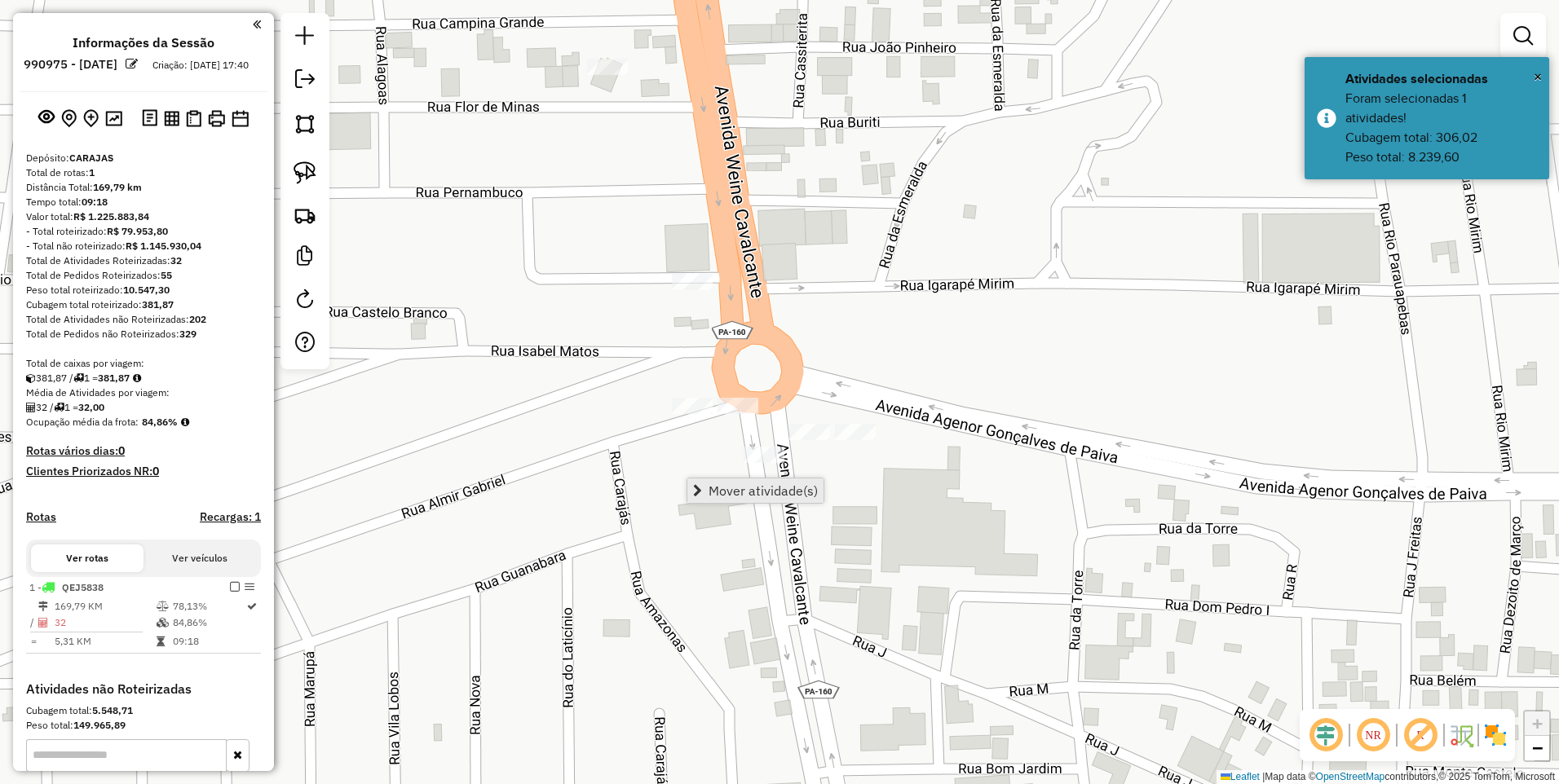
click at [758, 492] on span "Mover atividade(s)" at bounding box center [763, 491] width 110 height 13
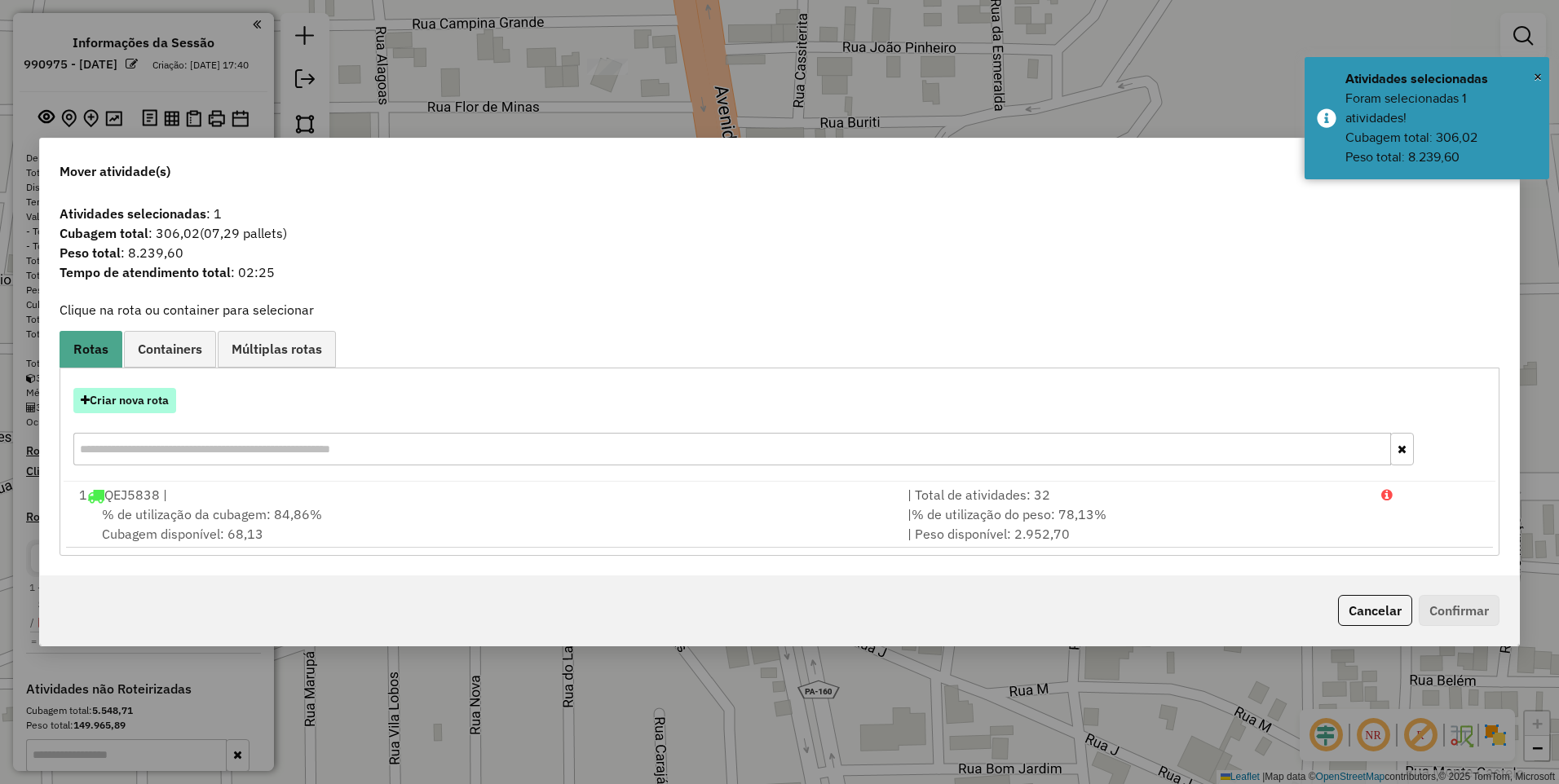
click at [141, 391] on button "Criar nova rota" at bounding box center [124, 401] width 103 height 25
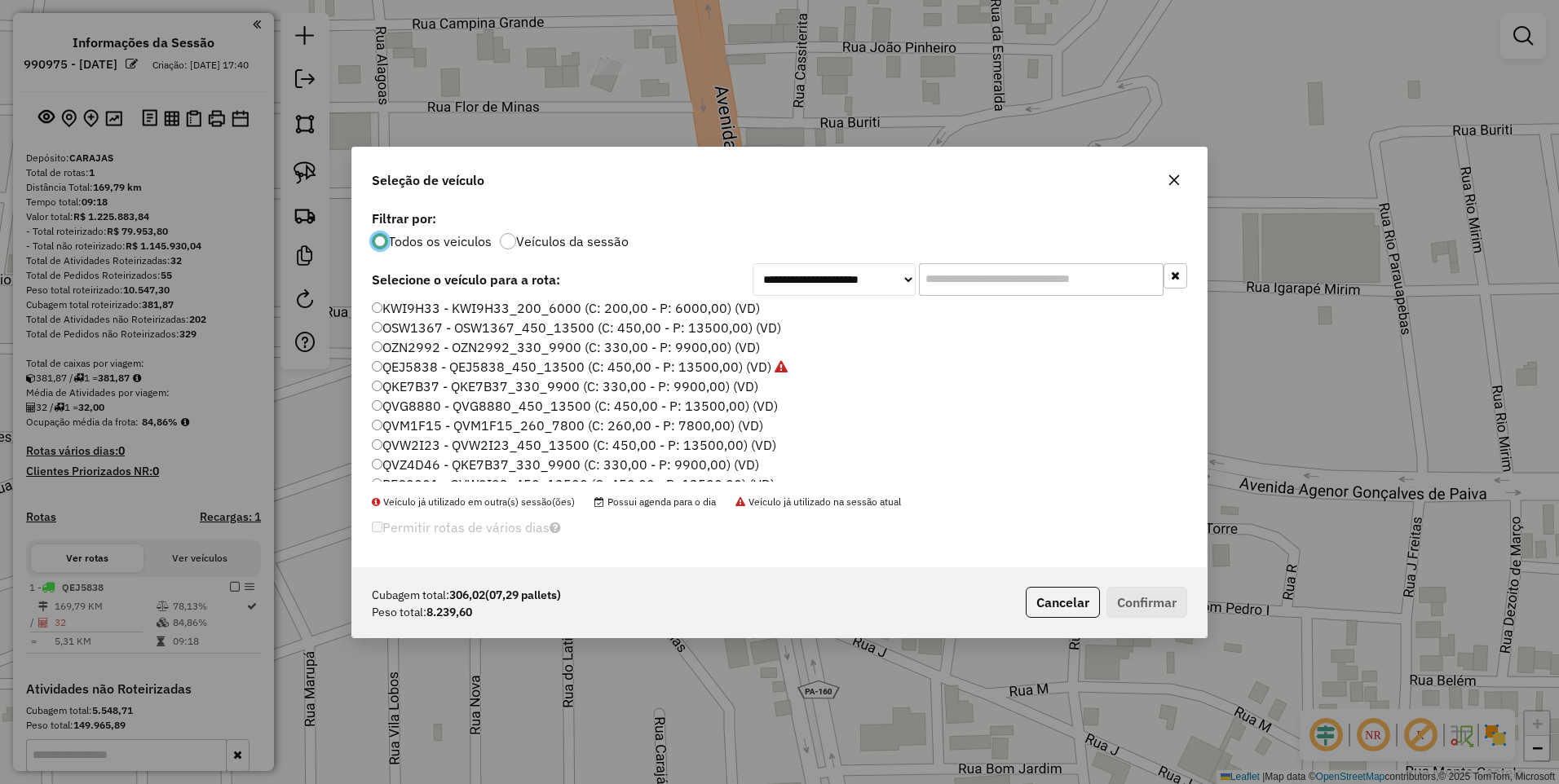
scroll to position [163, 0]
click at [409, 387] on label "QVZ4D46 - QKE7B37_330_9900 (C: 330,00 - P: 9900,00) (VD)" at bounding box center [565, 383] width 387 height 20
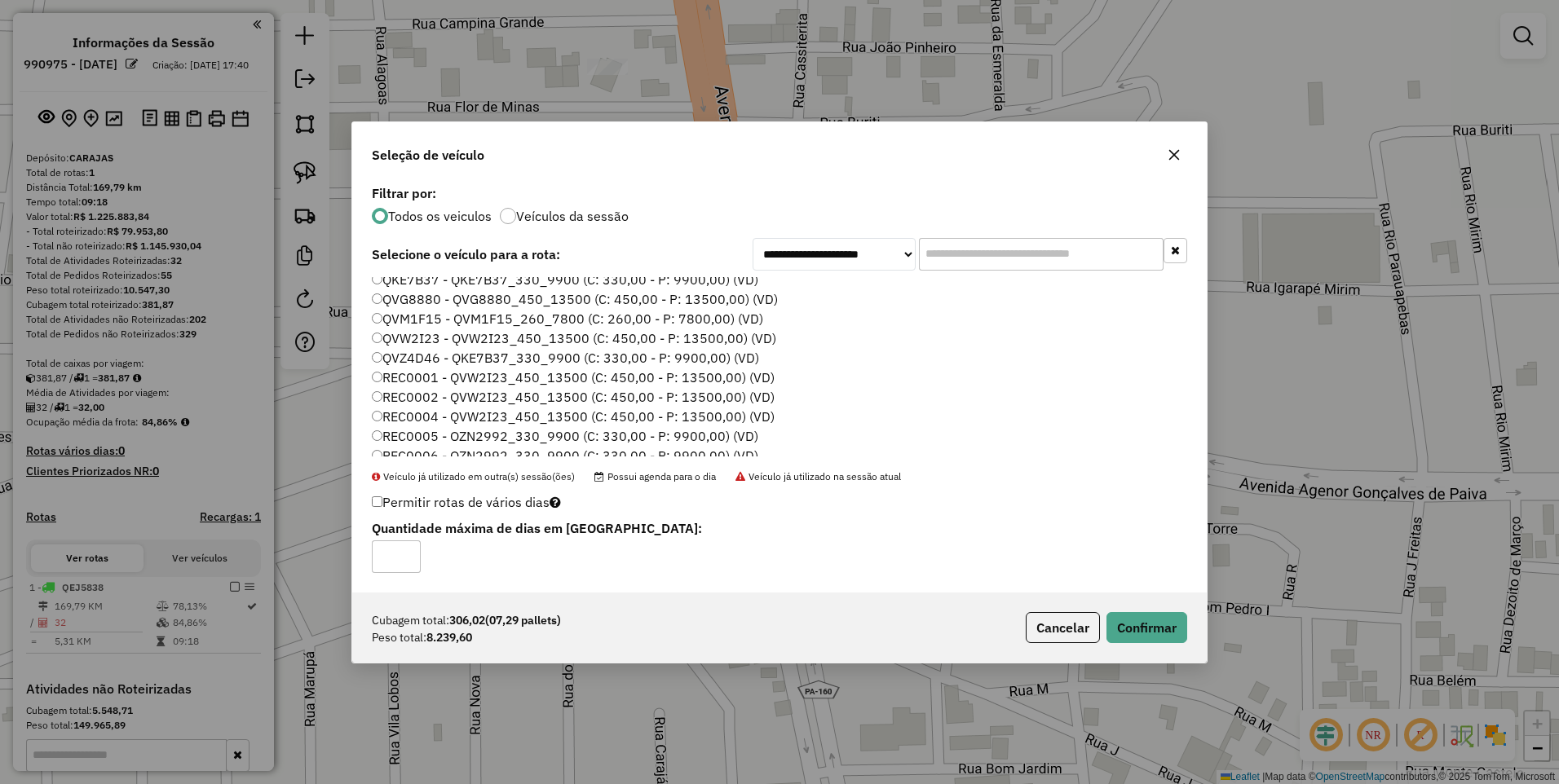
drag, startPoint x: 424, startPoint y: 340, endPoint x: 440, endPoint y: 349, distance: 18.4
click at [424, 339] on label "QVW2I23 - QVW2I23_450_13500 (C: 450,00 - P: 13500,00) (VD)" at bounding box center [573, 338] width 404 height 20
click at [1154, 624] on button "Confirmar" at bounding box center [1146, 627] width 80 height 31
click at [0, 0] on div "Aguarde..." at bounding box center [0, 0] width 0 height 0
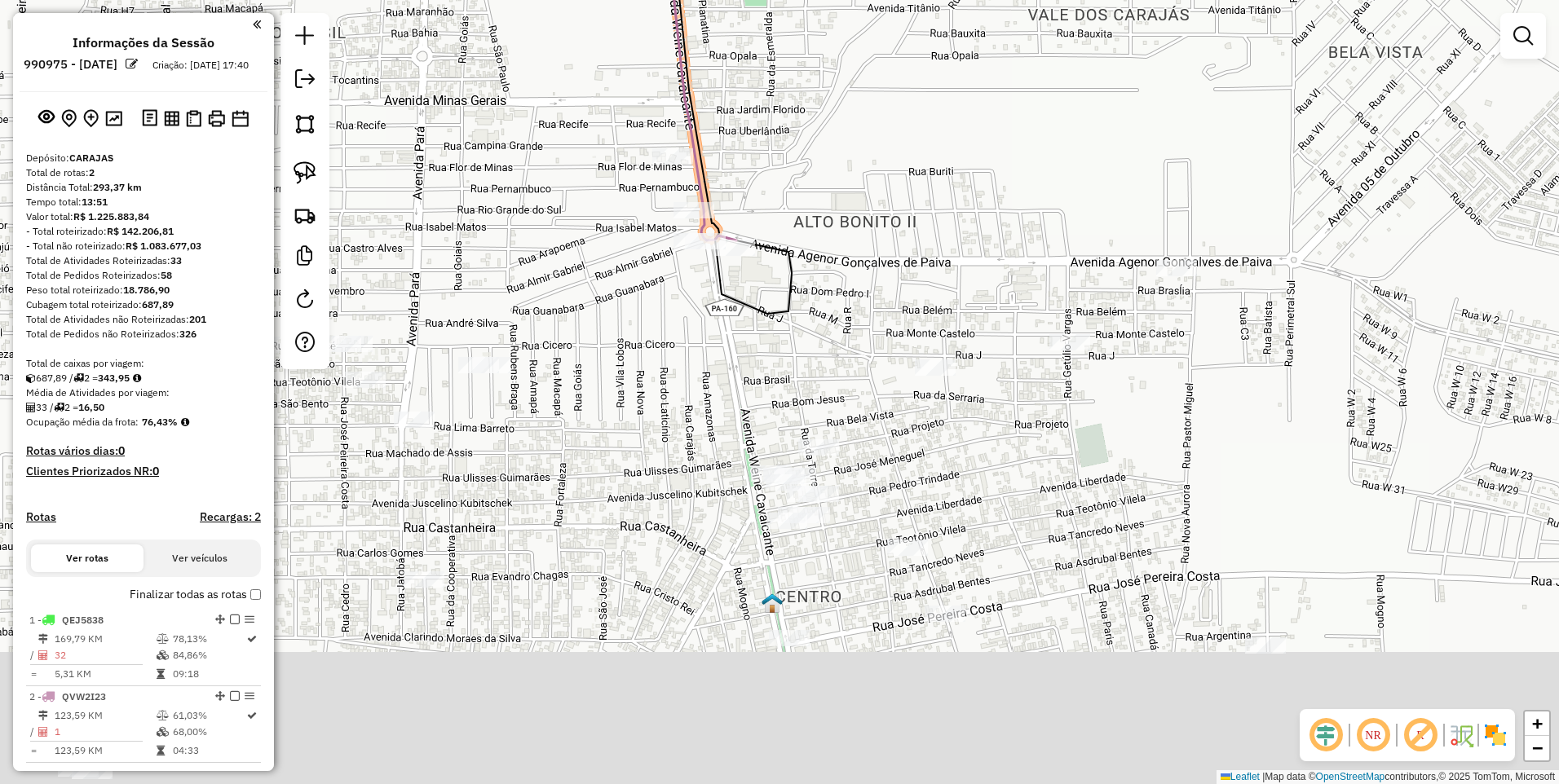
drag, startPoint x: 734, startPoint y: 531, endPoint x: 753, endPoint y: 325, distance: 206.9
click at [753, 325] on div "Janela de atendimento Grade de atendimento Capacidade Transportadoras Veículos …" at bounding box center [779, 392] width 1559 height 784
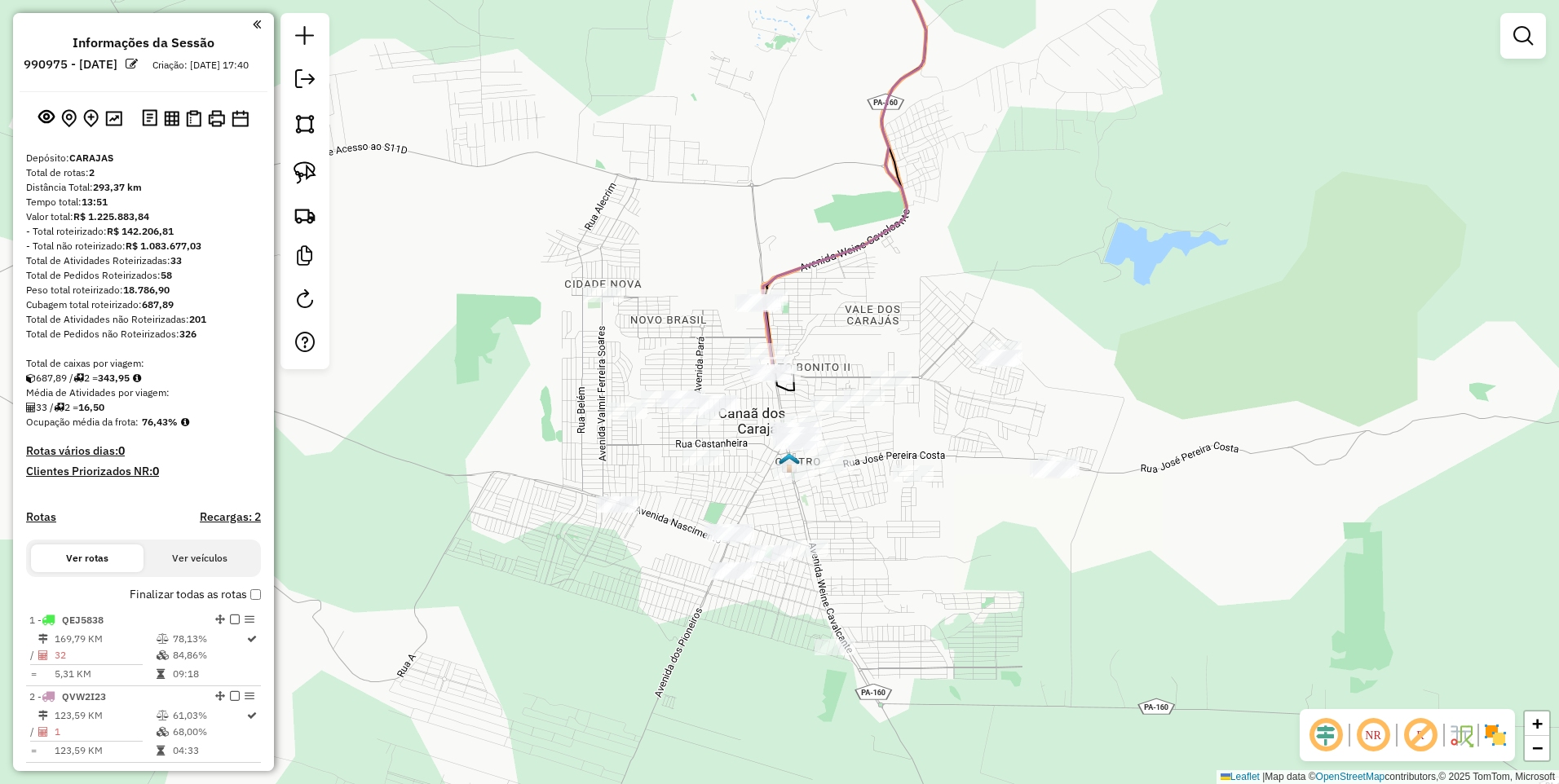
drag, startPoint x: 293, startPoint y: 118, endPoint x: 361, endPoint y: 137, distance: 70.6
click at [293, 117] on link at bounding box center [304, 124] width 36 height 36
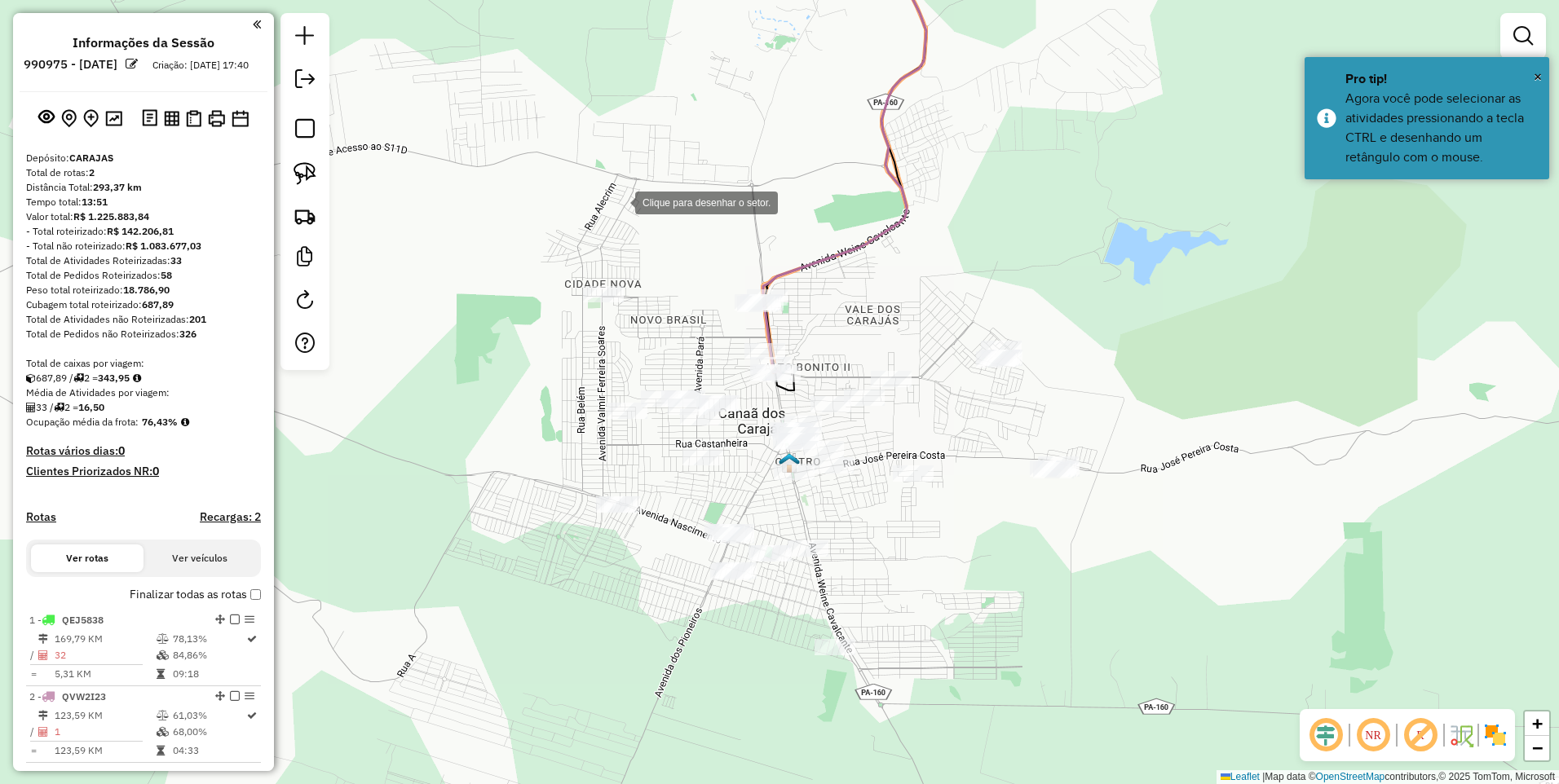
click at [602, 196] on div at bounding box center [618, 201] width 32 height 32
click at [760, 411] on div at bounding box center [759, 411] width 32 height 32
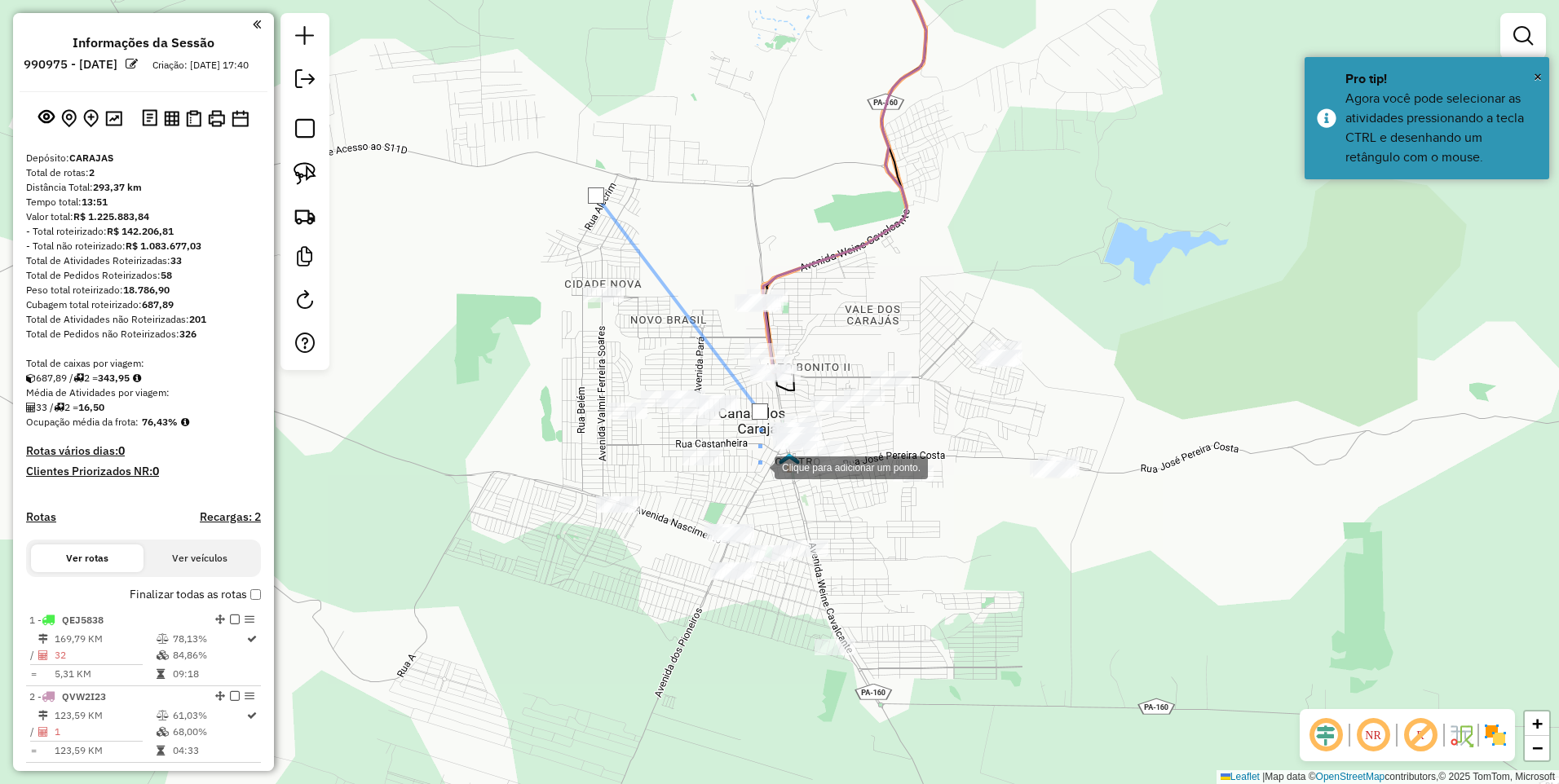
click at [748, 468] on div at bounding box center [758, 465] width 32 height 32
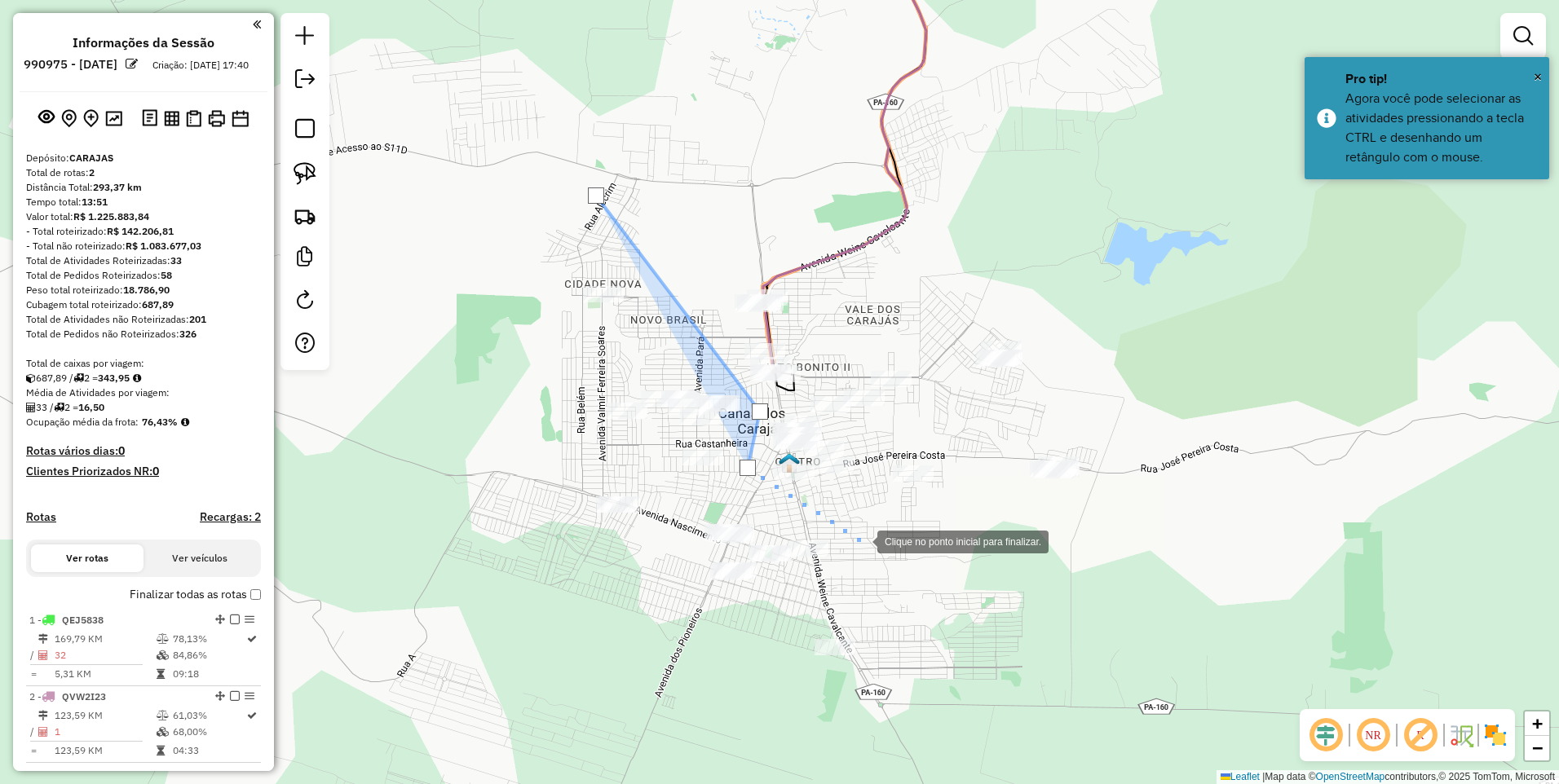
click at [864, 542] on div at bounding box center [860, 540] width 32 height 32
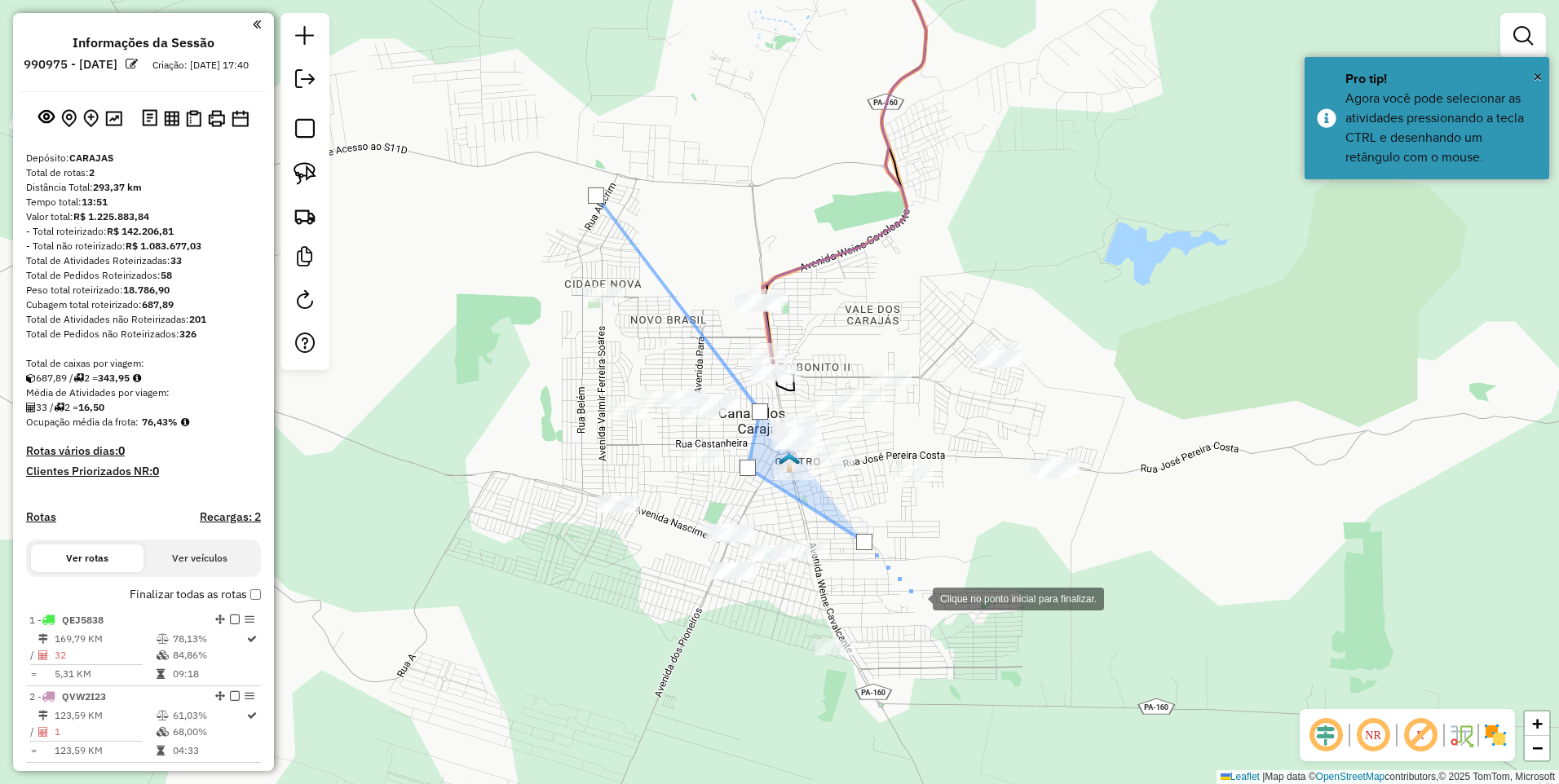
click at [933, 614] on div at bounding box center [916, 597] width 32 height 32
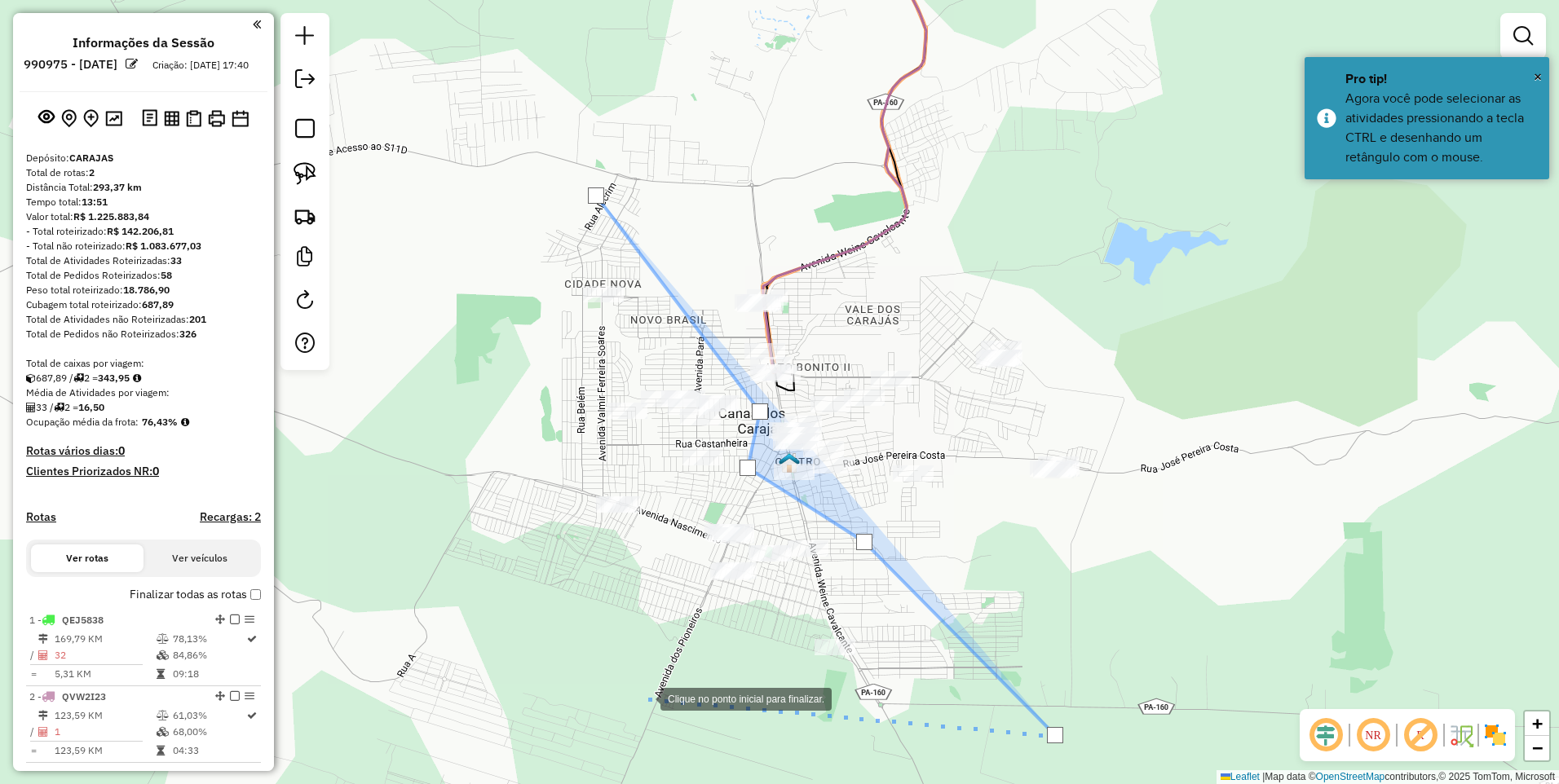
click at [637, 700] on div at bounding box center [644, 697] width 32 height 32
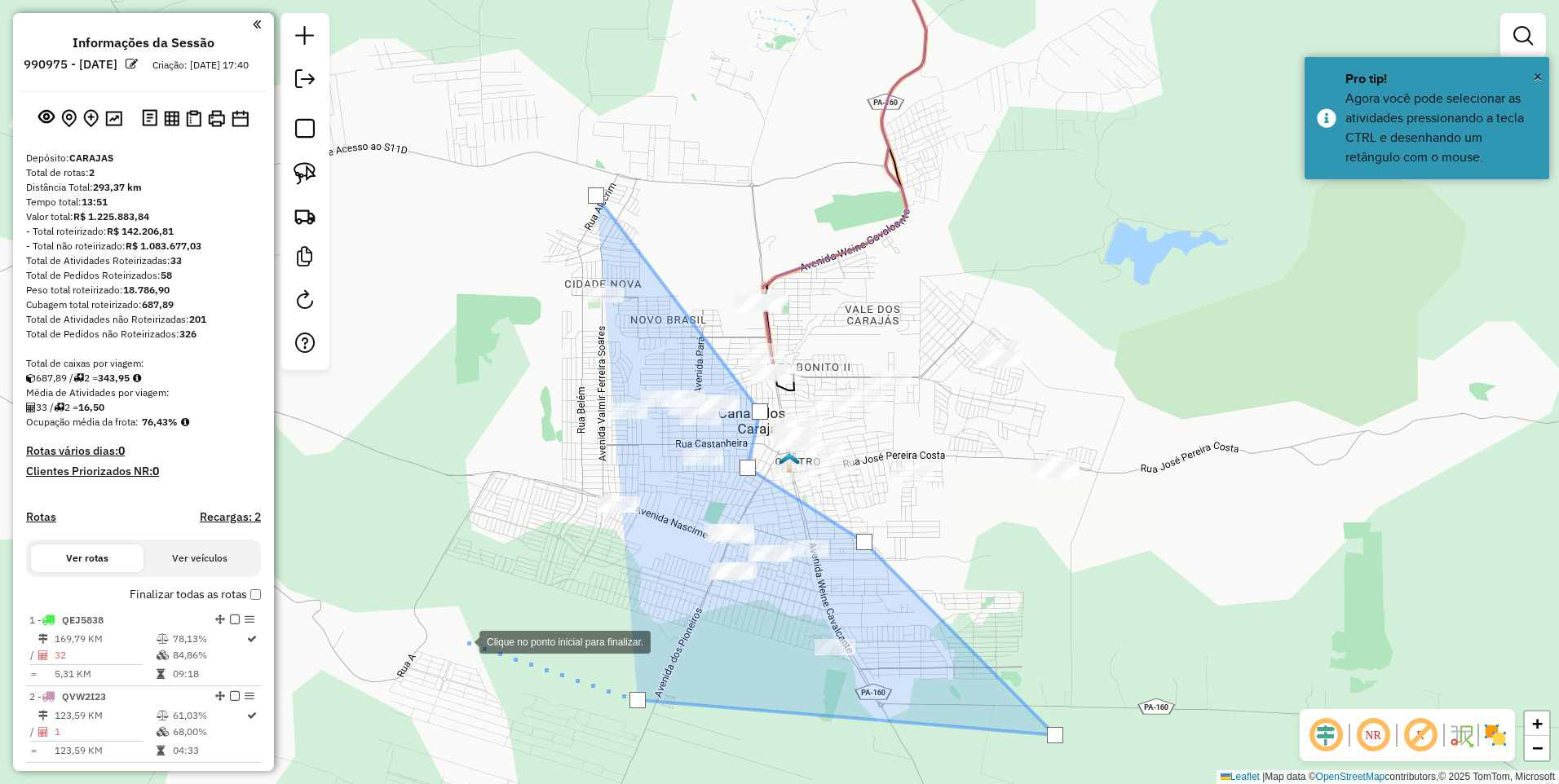
click at [462, 639] on div at bounding box center [462, 640] width 32 height 32
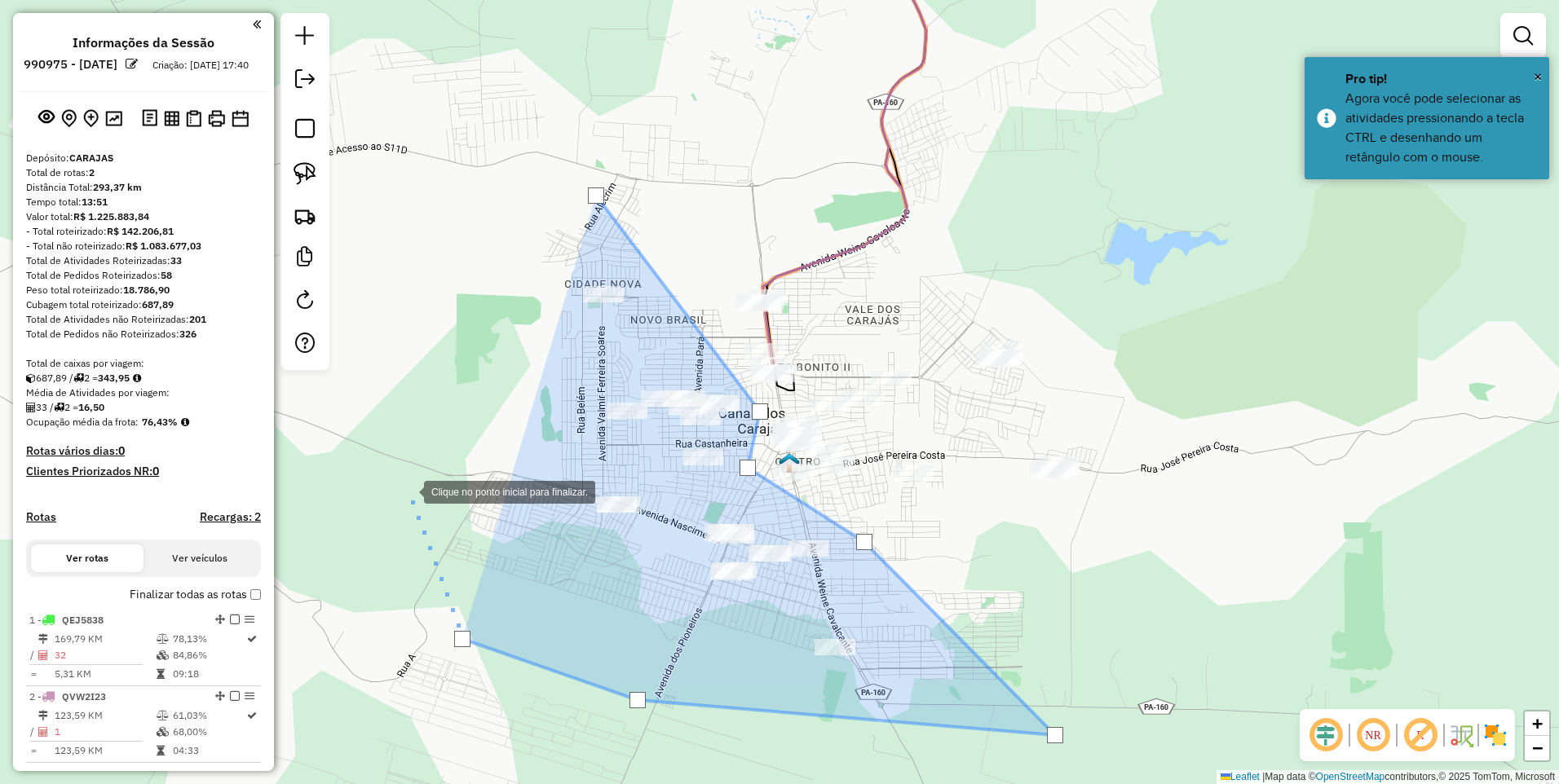
click at [407, 490] on div at bounding box center [407, 490] width 32 height 32
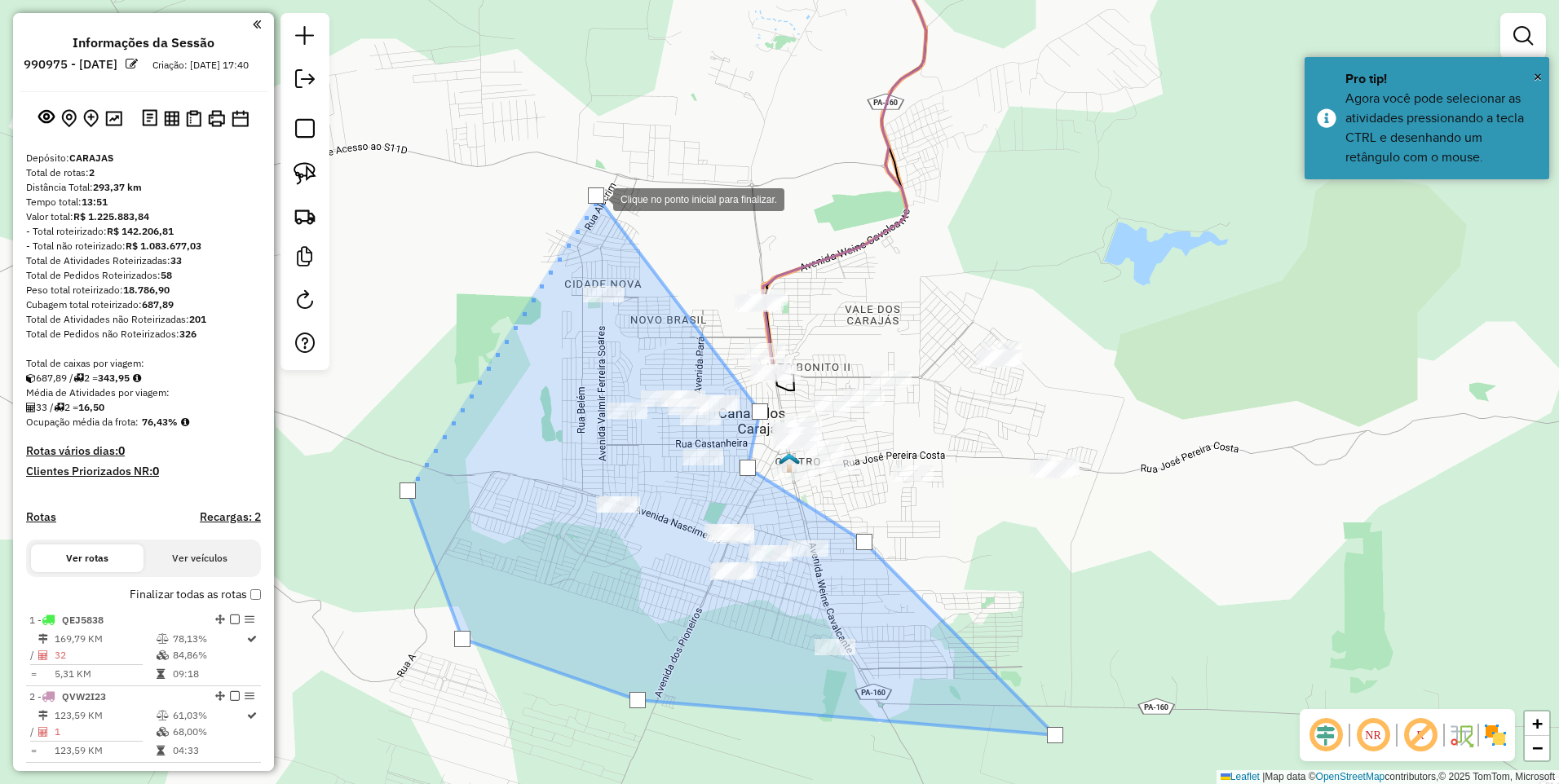
click at [597, 197] on div at bounding box center [596, 196] width 17 height 17
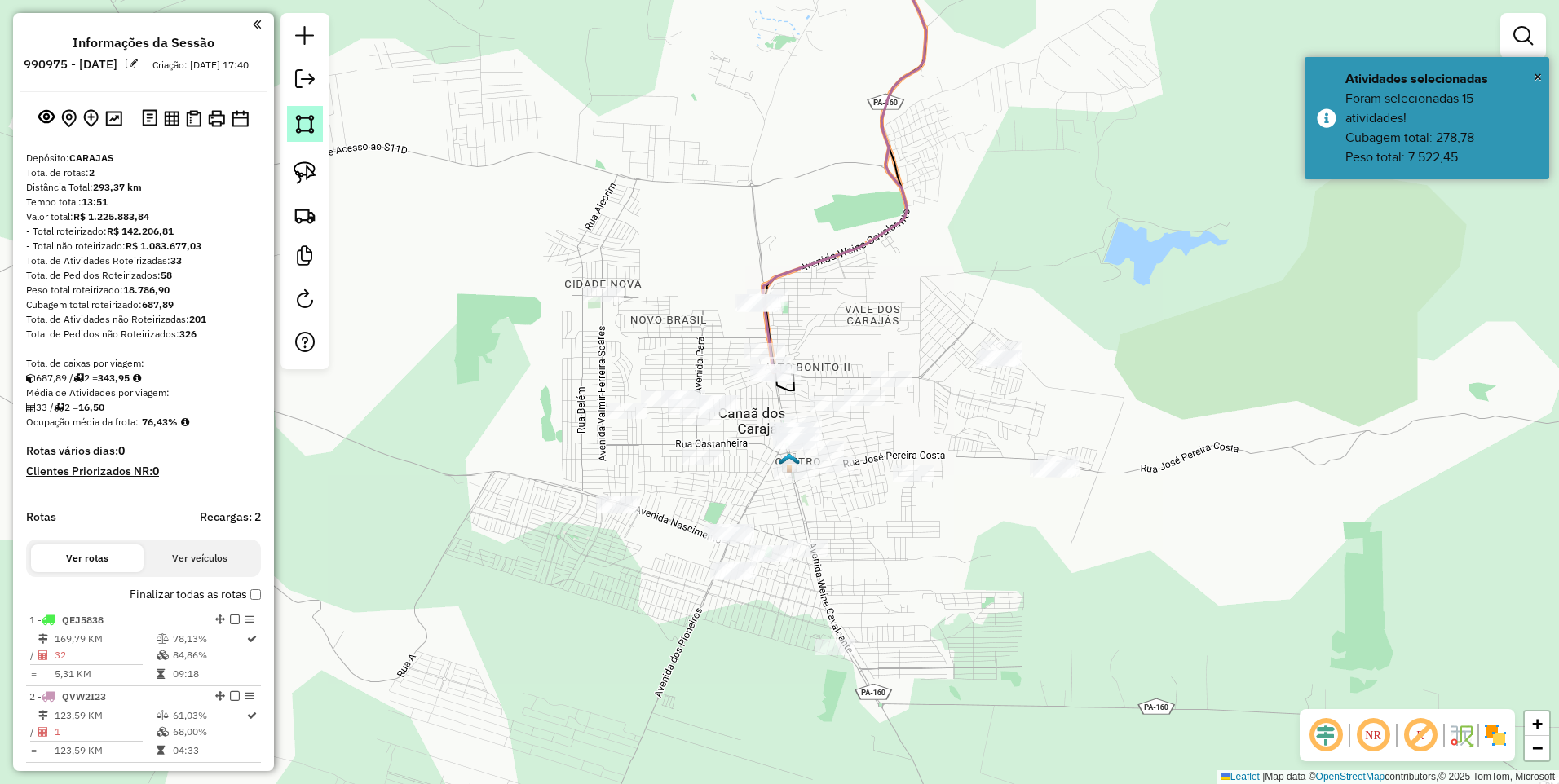
click at [288, 128] on link at bounding box center [304, 124] width 36 height 36
click at [524, 207] on div at bounding box center [520, 209] width 32 height 32
click at [694, 343] on div at bounding box center [694, 342] width 32 height 32
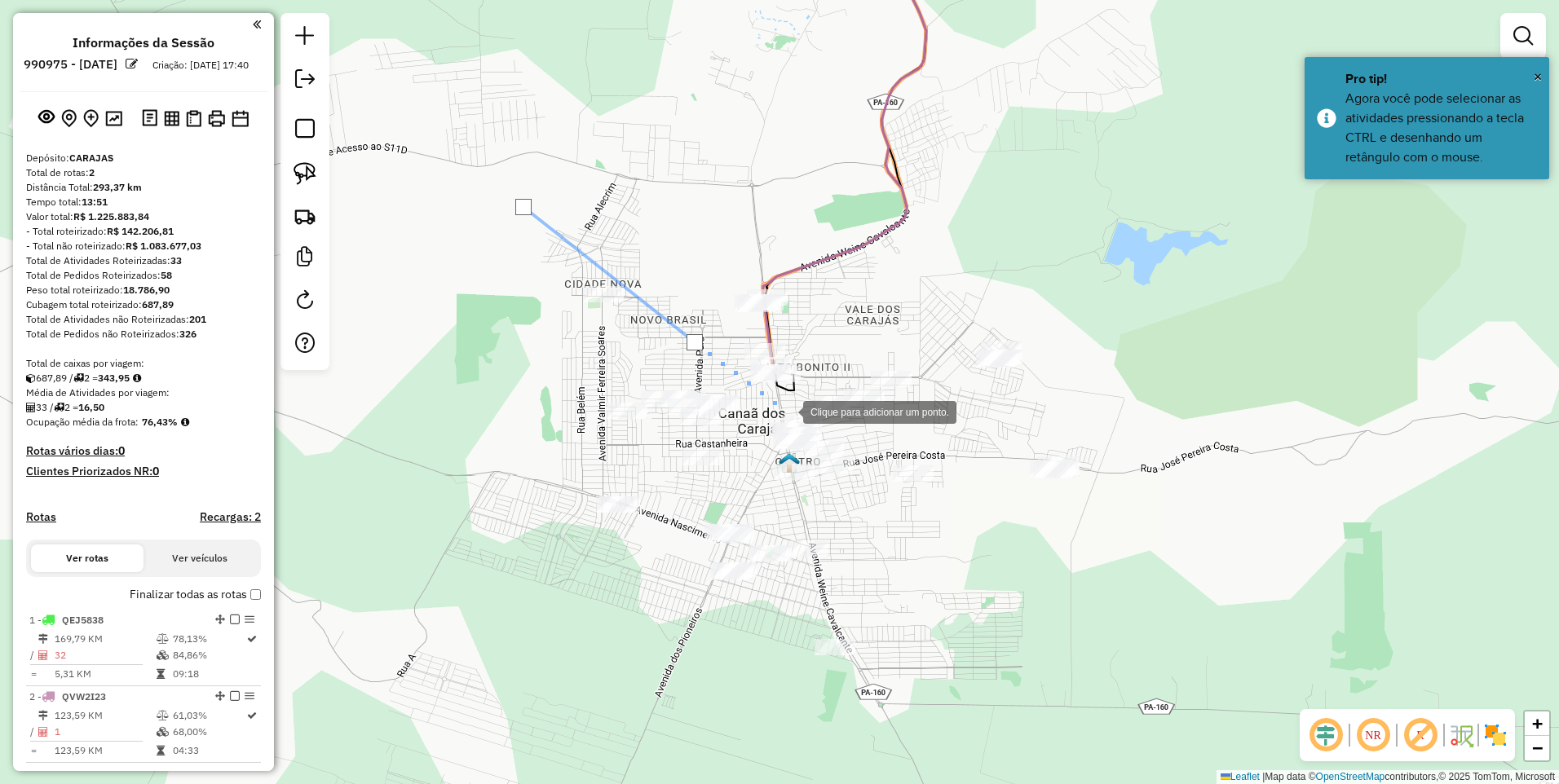
click at [787, 410] on div at bounding box center [786, 411] width 32 height 32
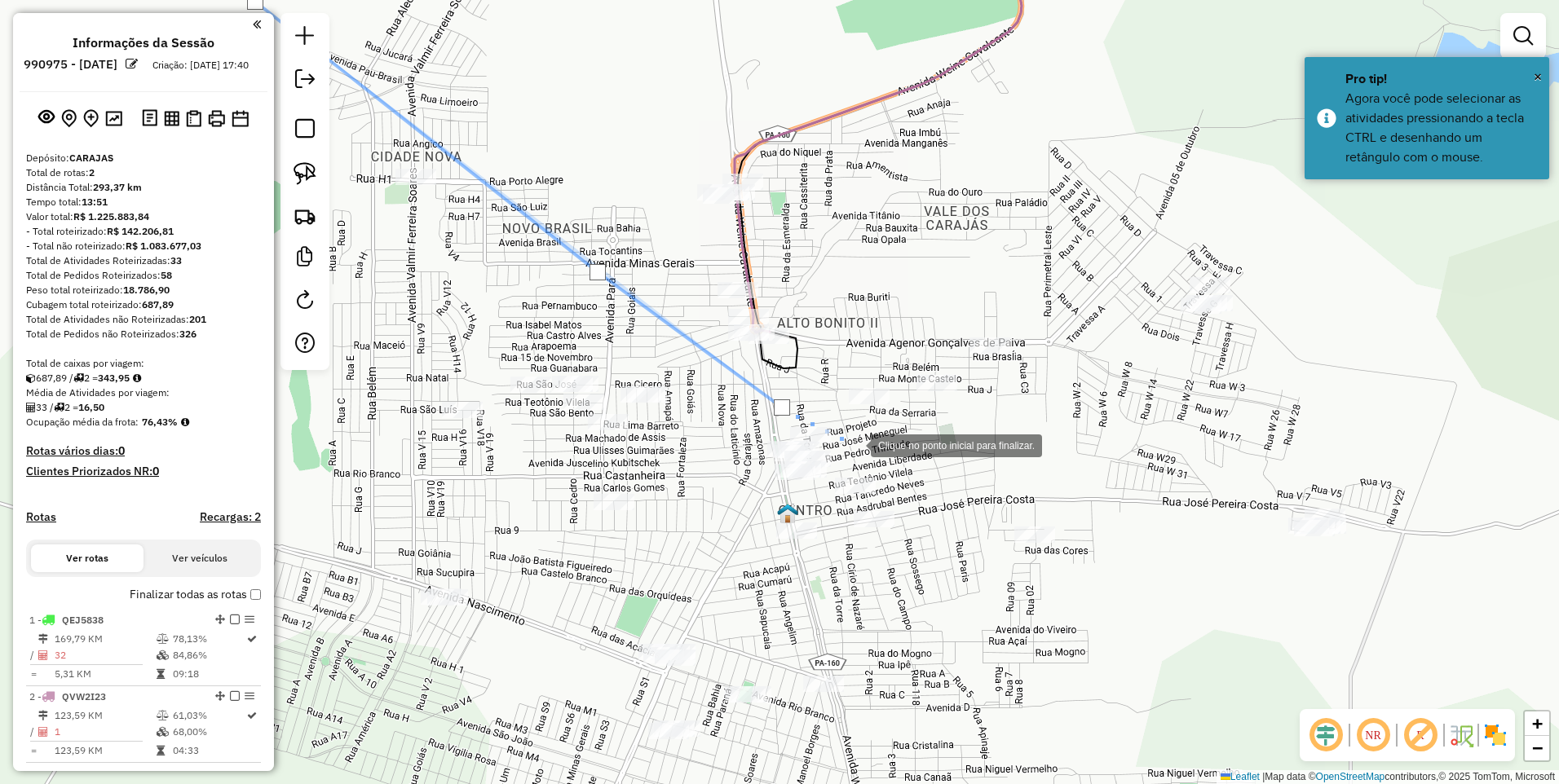
click at [855, 444] on div at bounding box center [854, 444] width 32 height 32
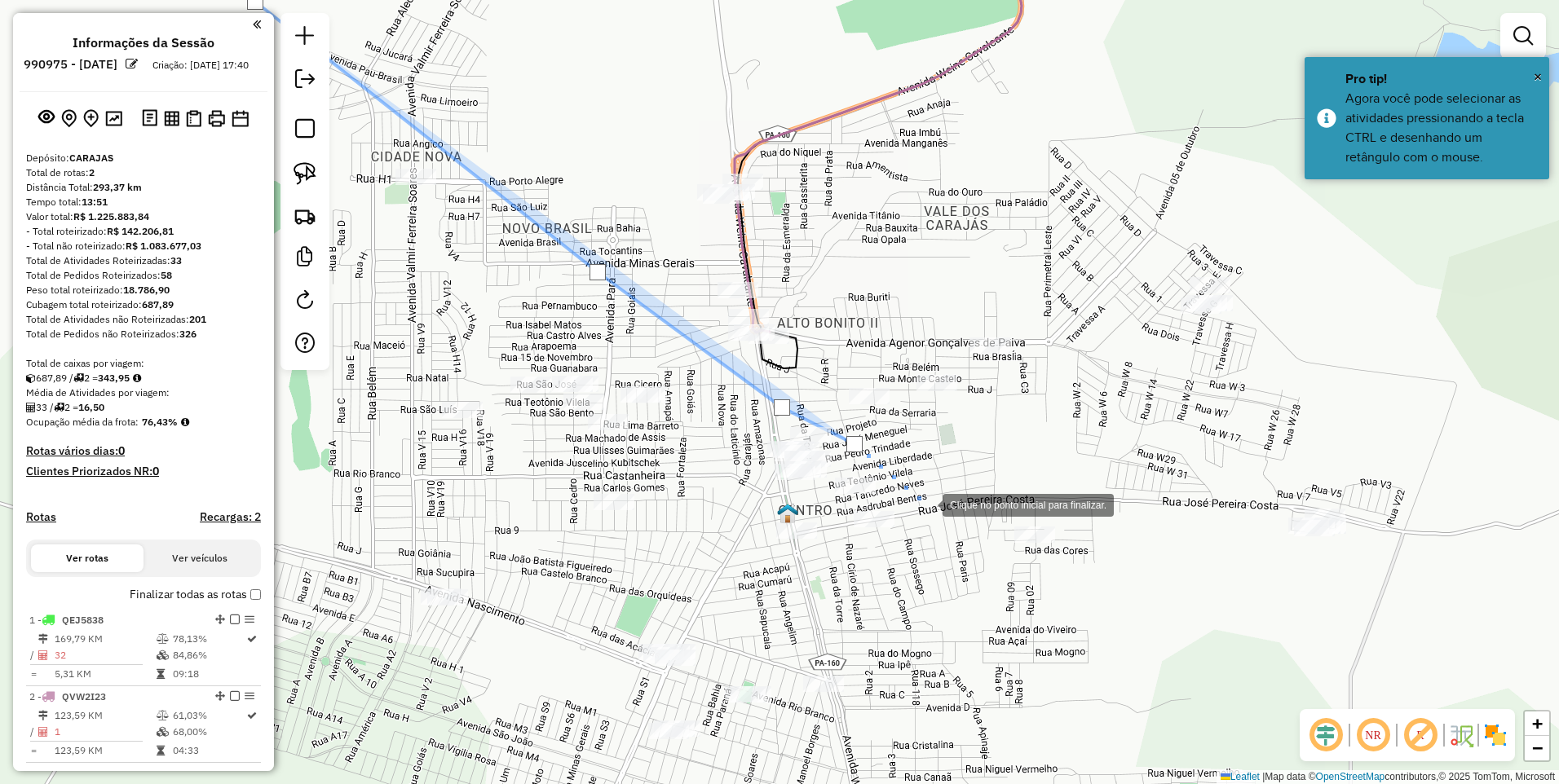
click at [934, 513] on div at bounding box center [925, 504] width 32 height 32
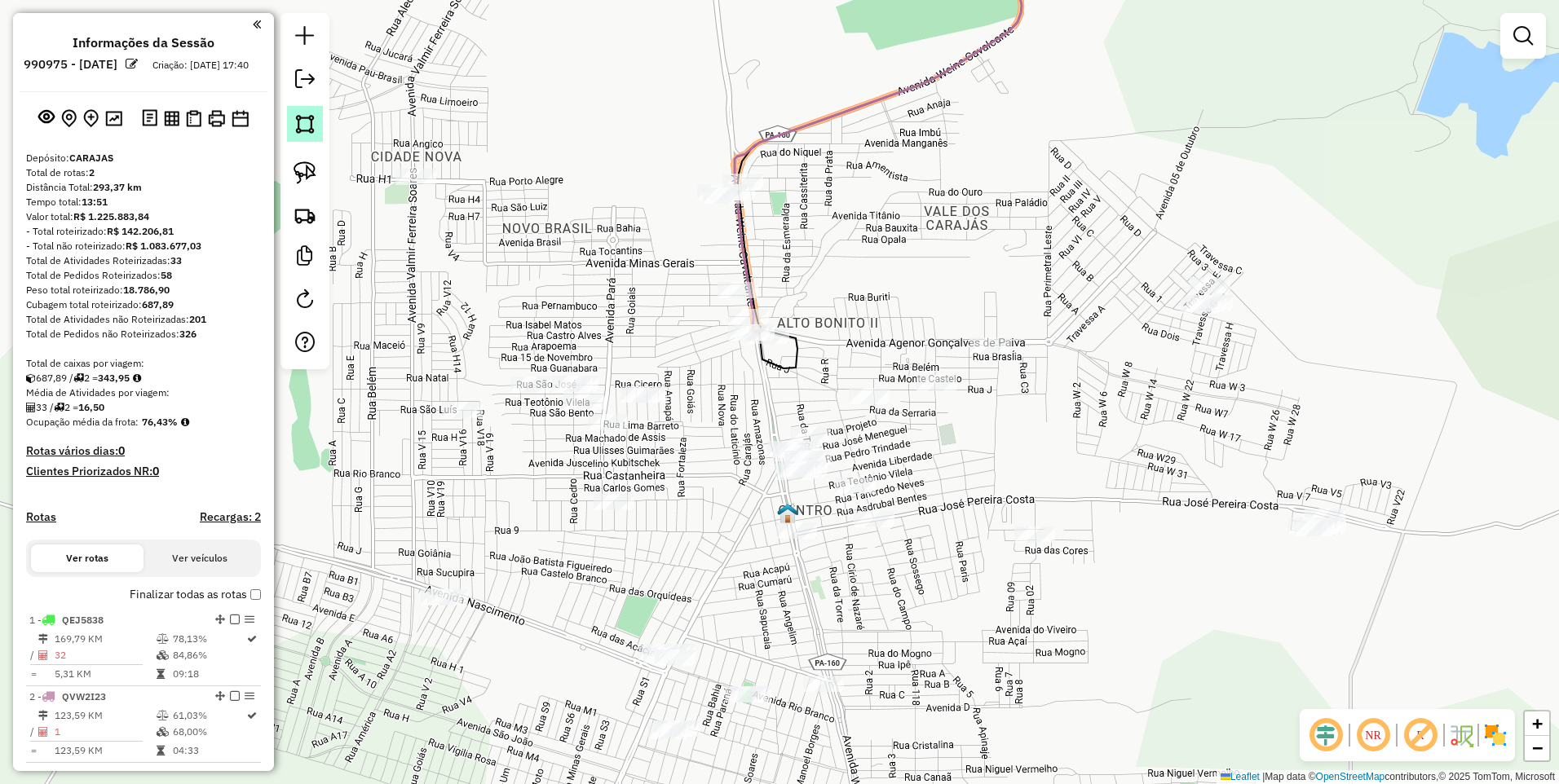
click at [308, 119] on img at bounding box center [305, 124] width 23 height 23
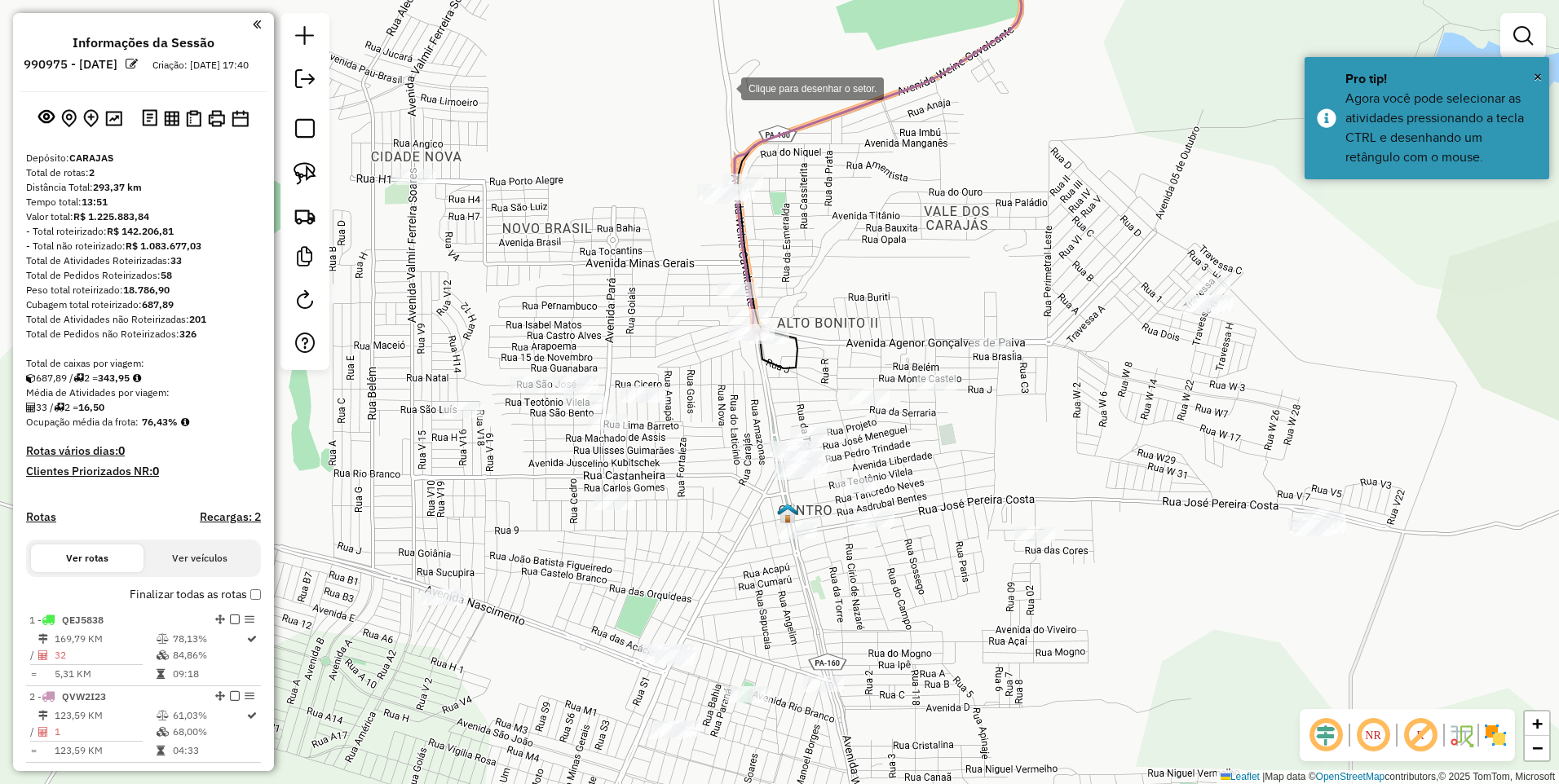
click at [724, 87] on div at bounding box center [724, 86] width 32 height 32
click at [816, 380] on div at bounding box center [814, 378] width 32 height 32
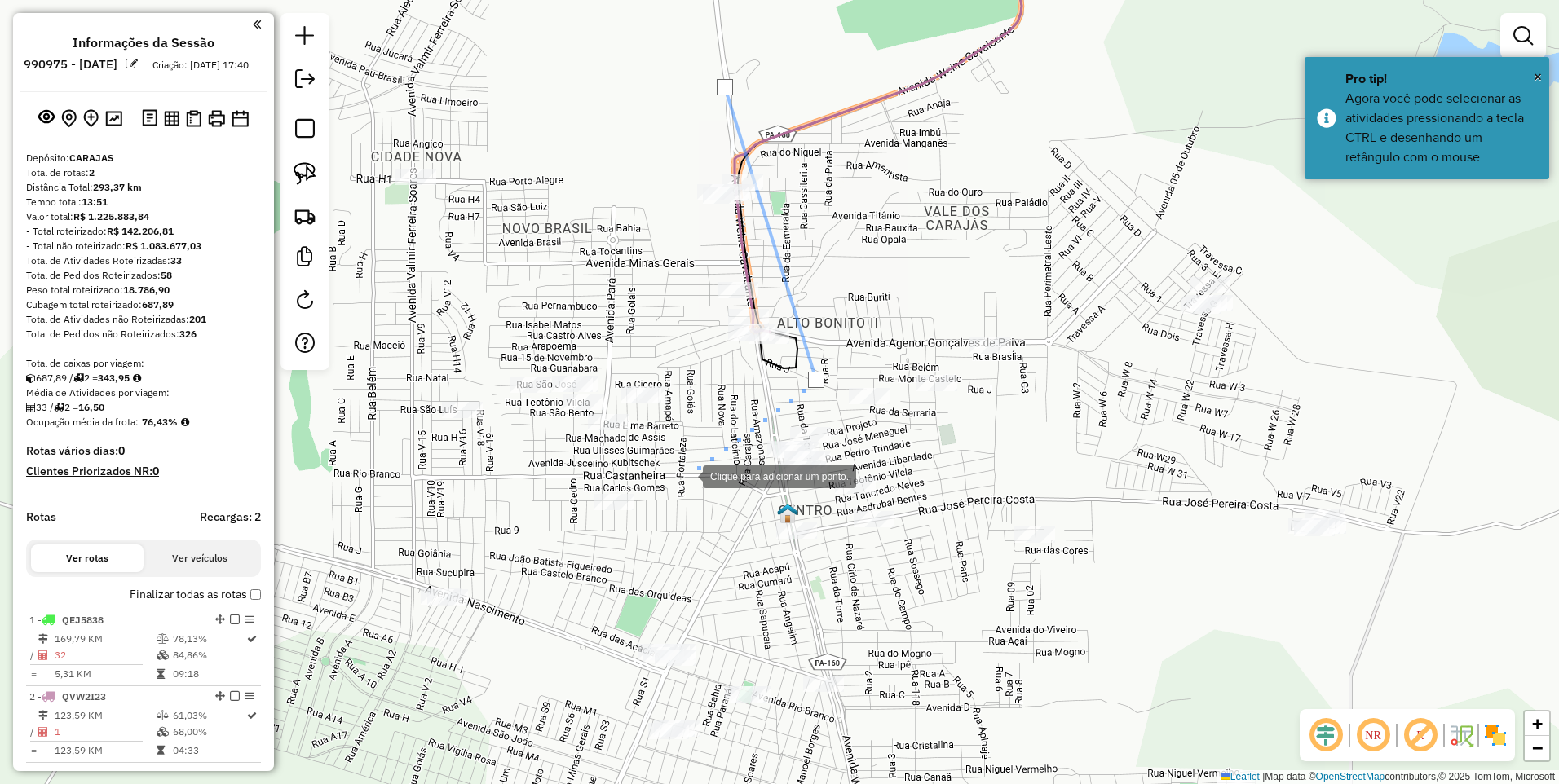
click at [686, 475] on div at bounding box center [686, 475] width 32 height 32
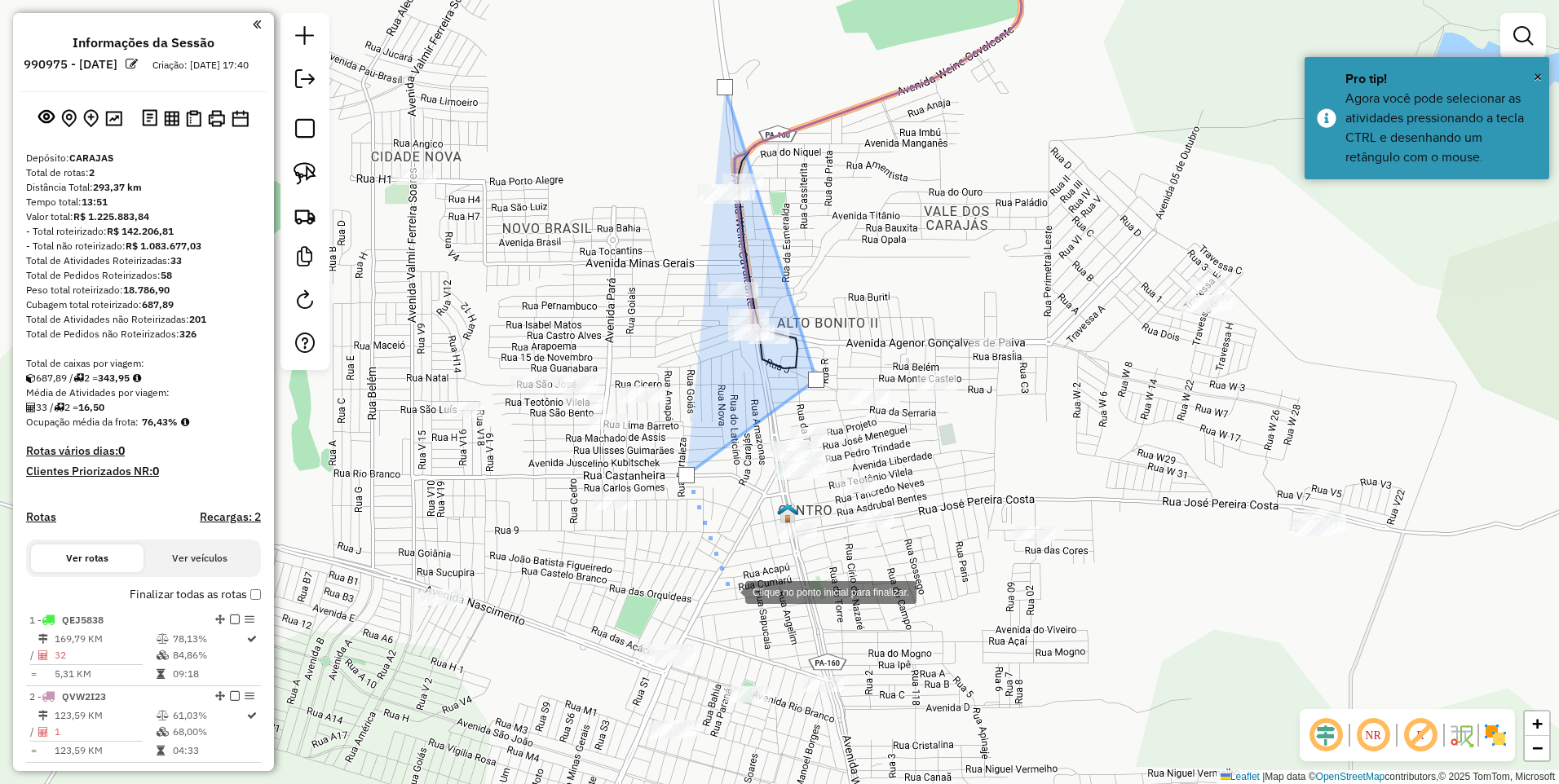
click at [729, 607] on div at bounding box center [728, 591] width 32 height 32
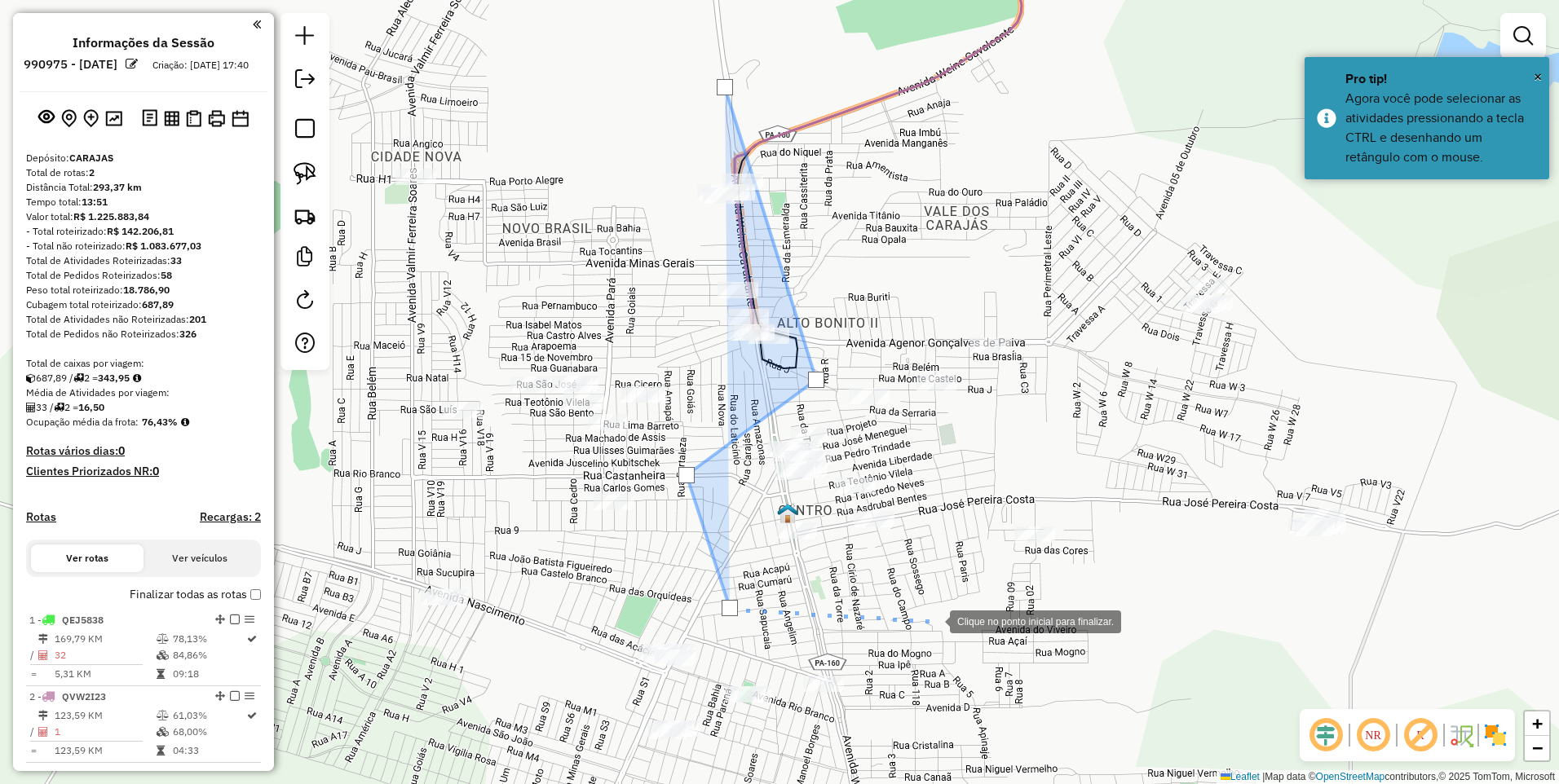
click at [934, 617] on div at bounding box center [933, 620] width 32 height 32
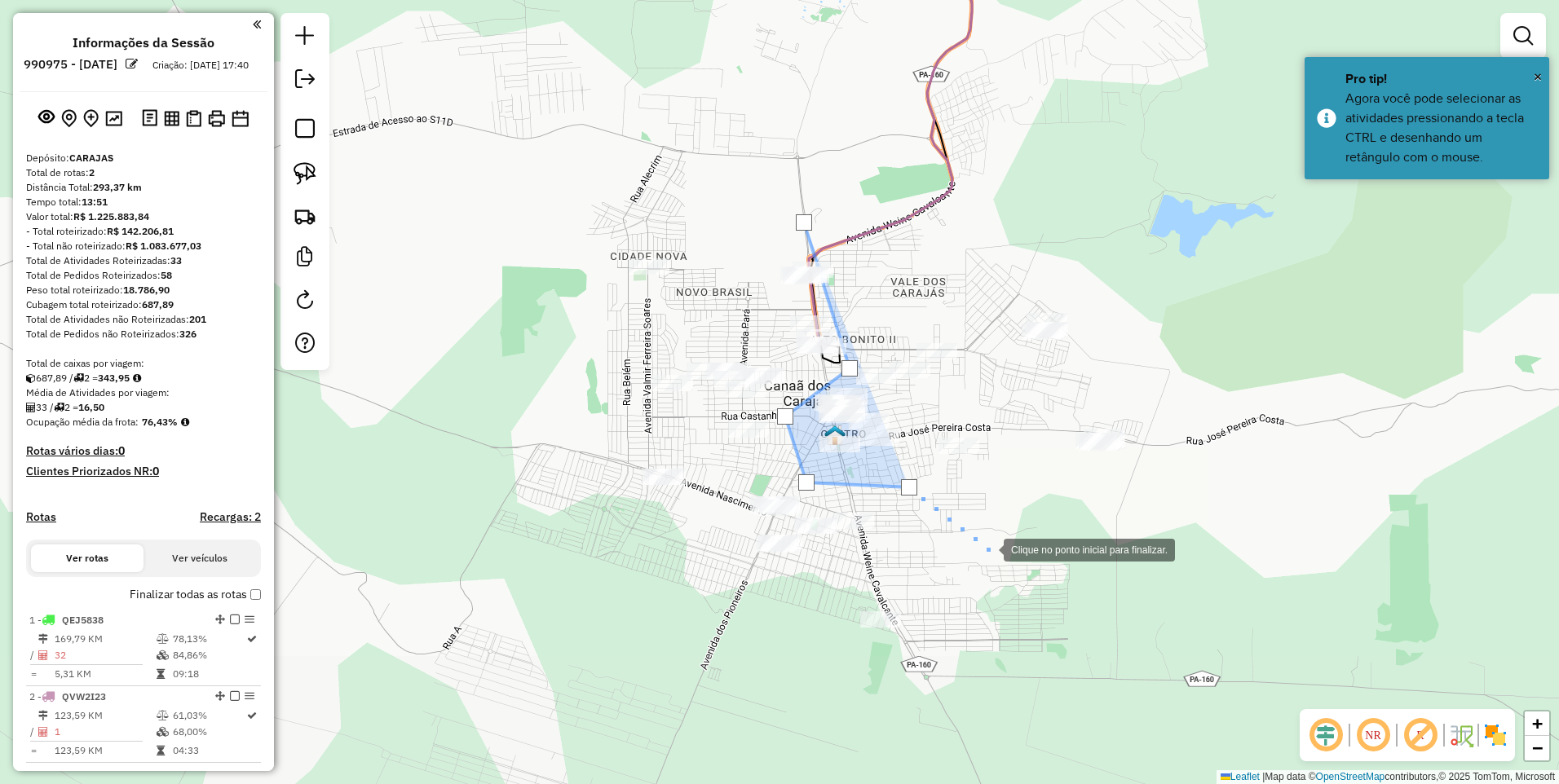
drag, startPoint x: 1014, startPoint y: 684, endPoint x: 988, endPoint y: 550, distance: 136.5
click at [988, 550] on div at bounding box center [987, 548] width 32 height 32
click at [987, 553] on div at bounding box center [987, 553] width 32 height 32
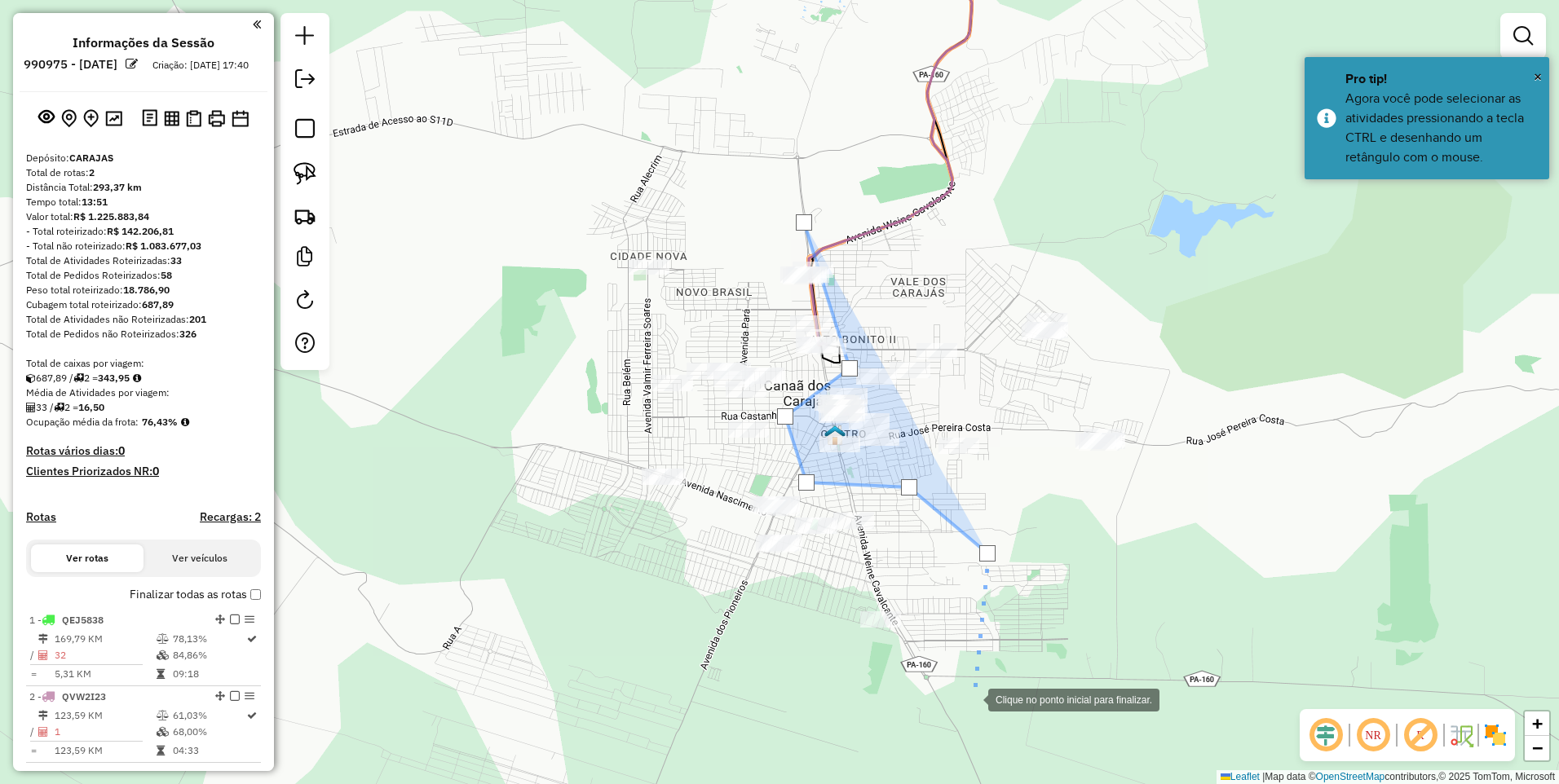
drag, startPoint x: 972, startPoint y: 699, endPoint x: 572, endPoint y: 609, distance: 410.0
click at [970, 699] on div at bounding box center [971, 698] width 32 height 32
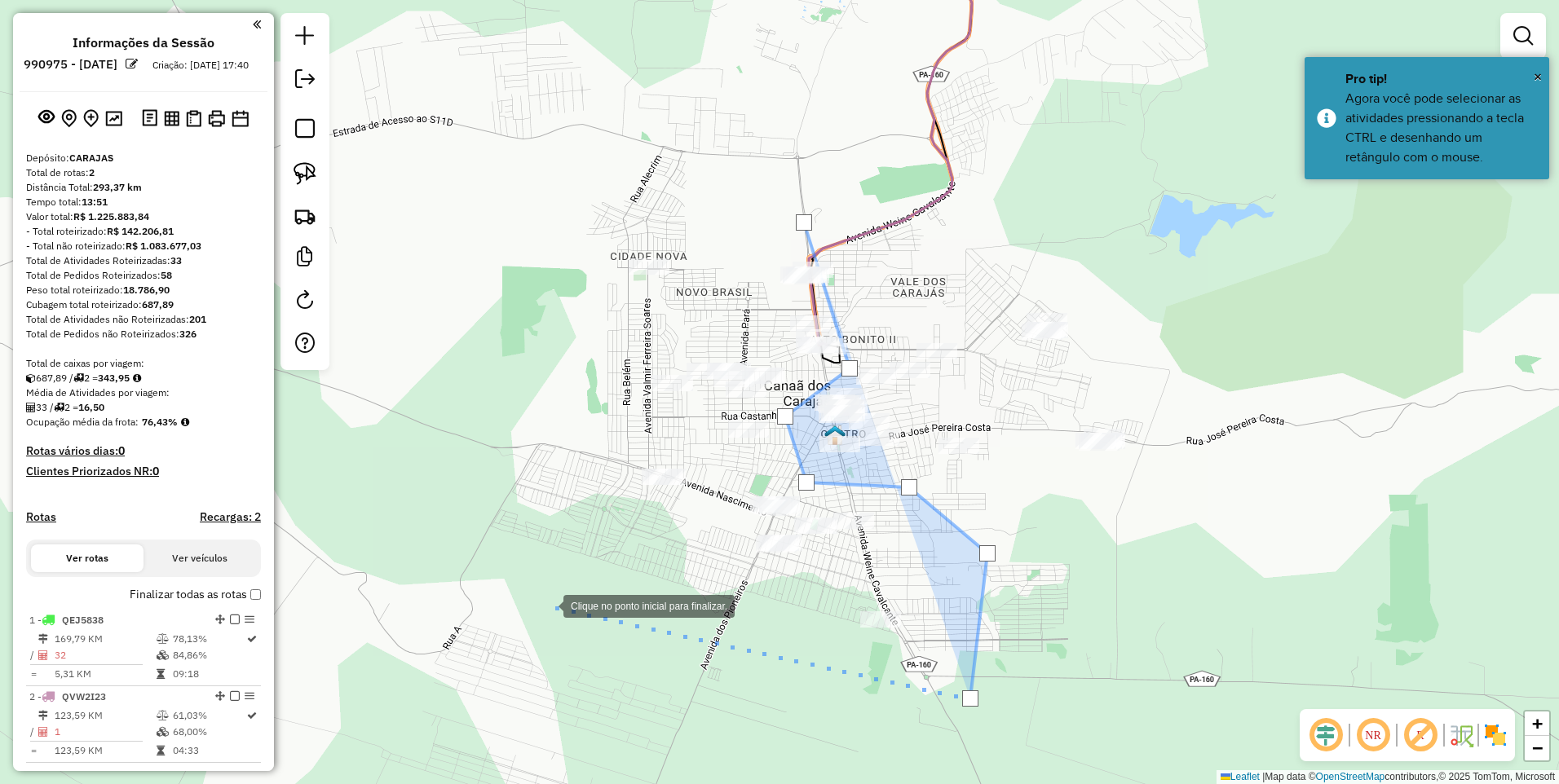
drag, startPoint x: 547, startPoint y: 605, endPoint x: 529, endPoint y: 509, distance: 97.7
click at [547, 604] on div at bounding box center [547, 604] width 32 height 32
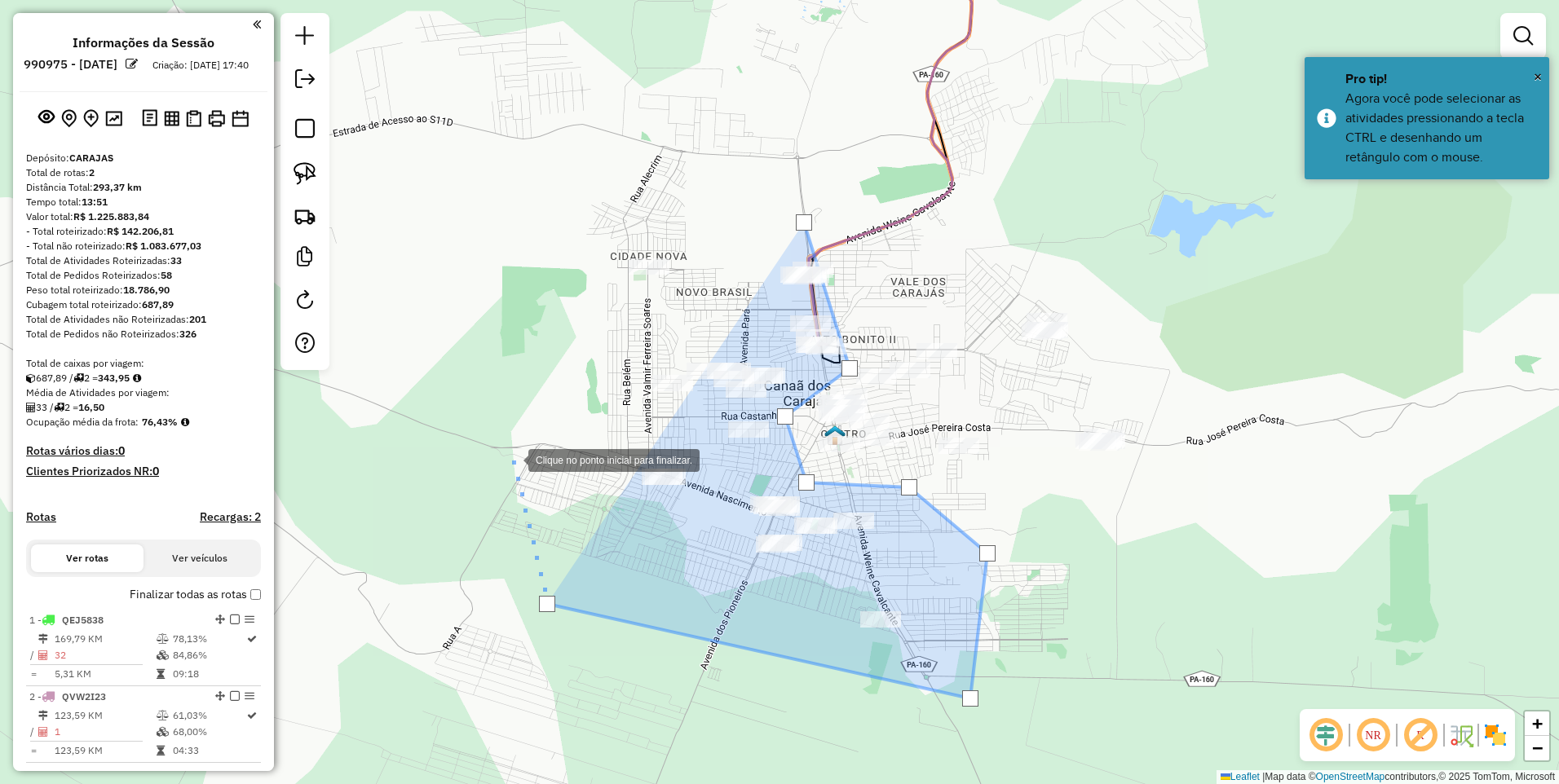
click at [499, 442] on div at bounding box center [511, 458] width 32 height 32
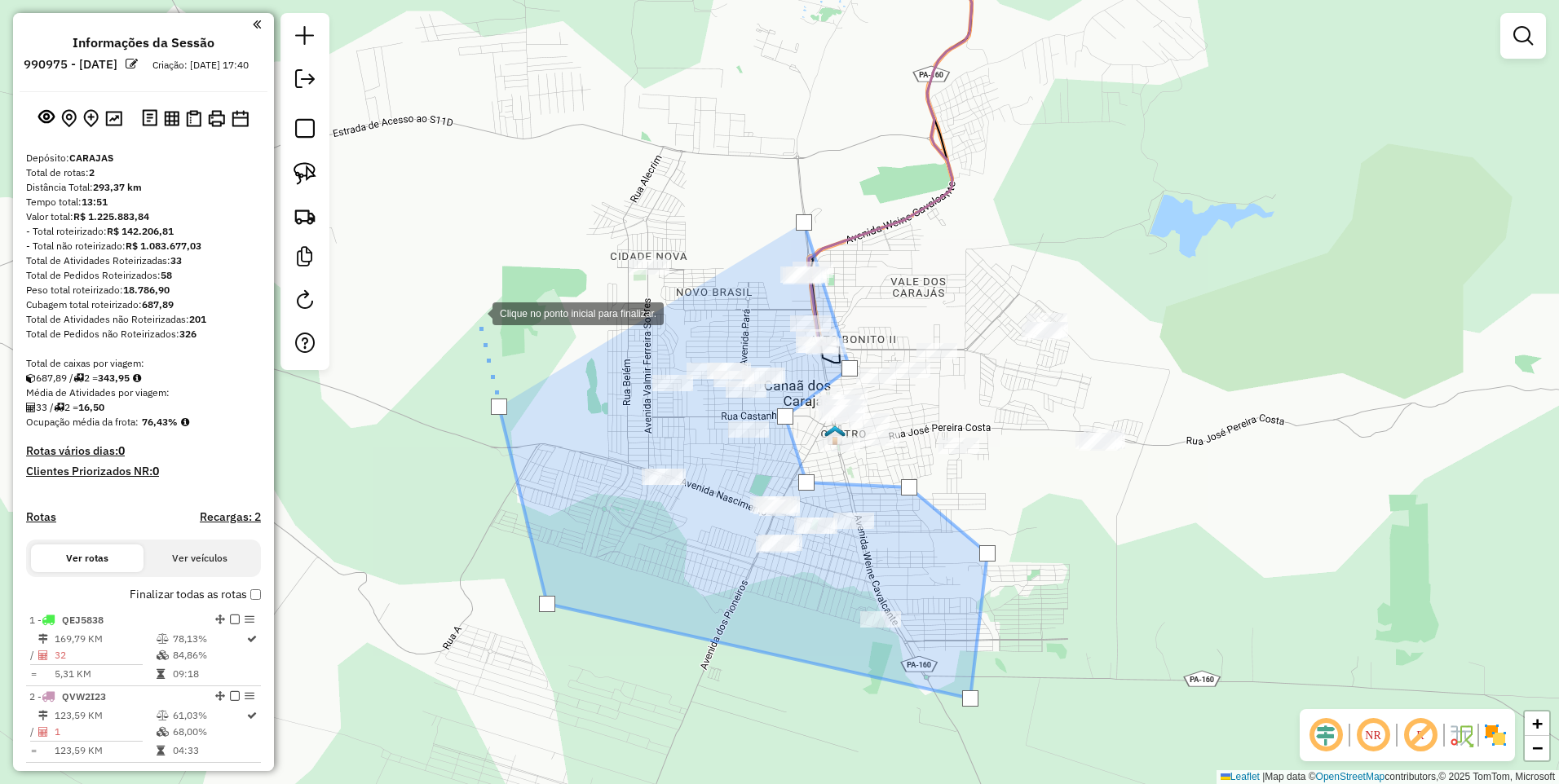
click at [470, 296] on div at bounding box center [475, 312] width 32 height 32
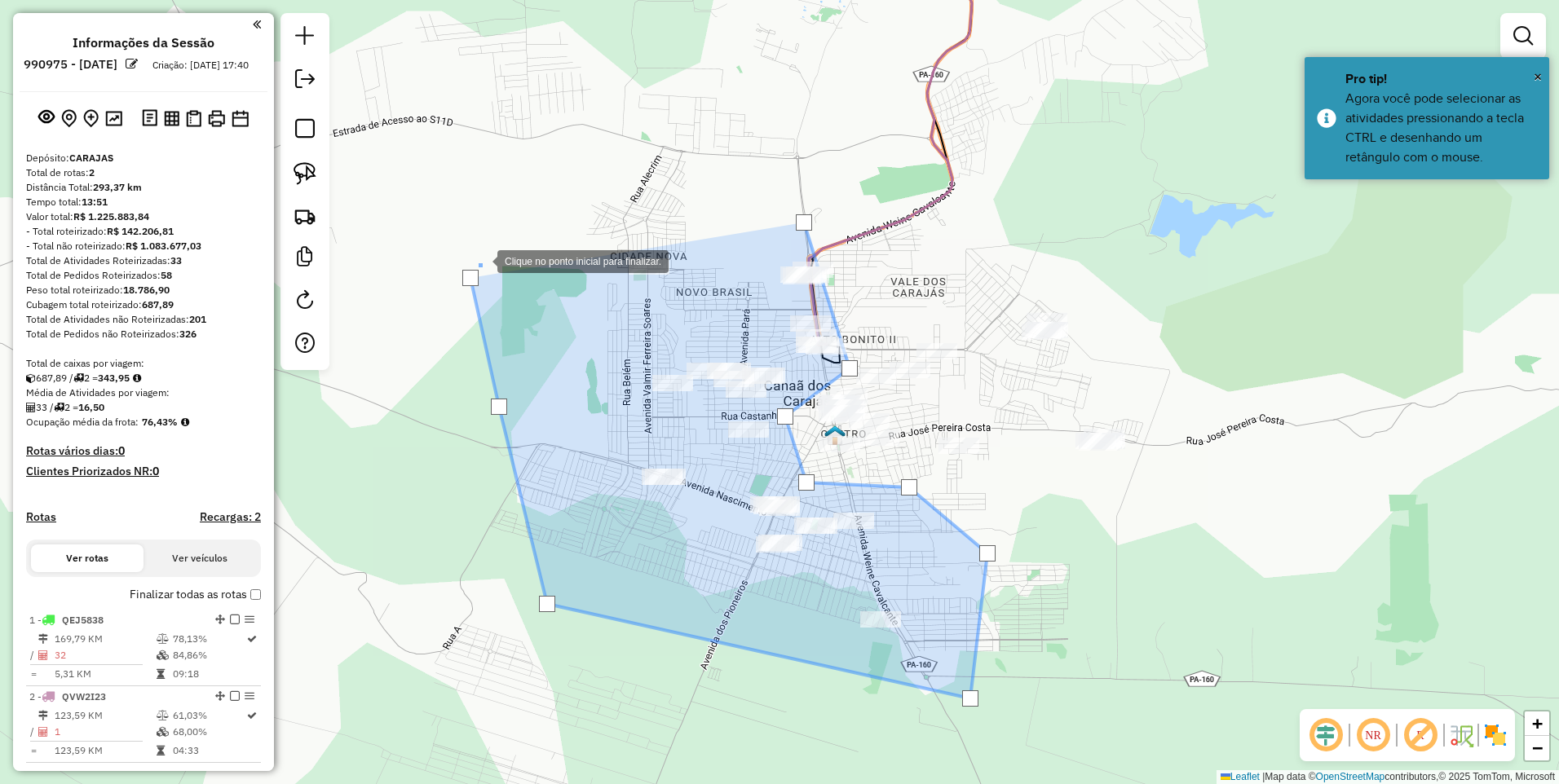
click at [497, 244] on div at bounding box center [480, 260] width 32 height 32
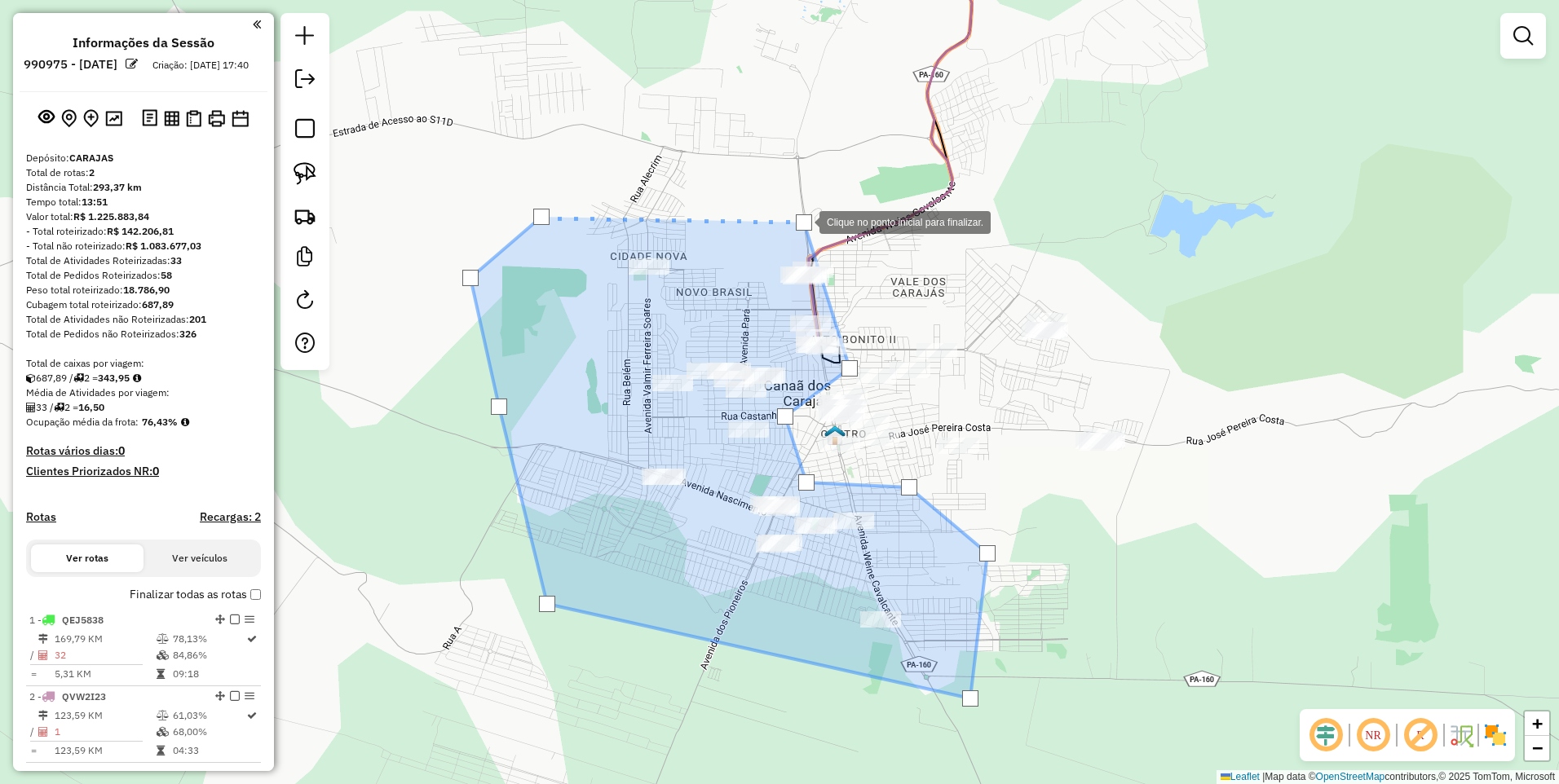
click at [804, 220] on div at bounding box center [804, 222] width 17 height 17
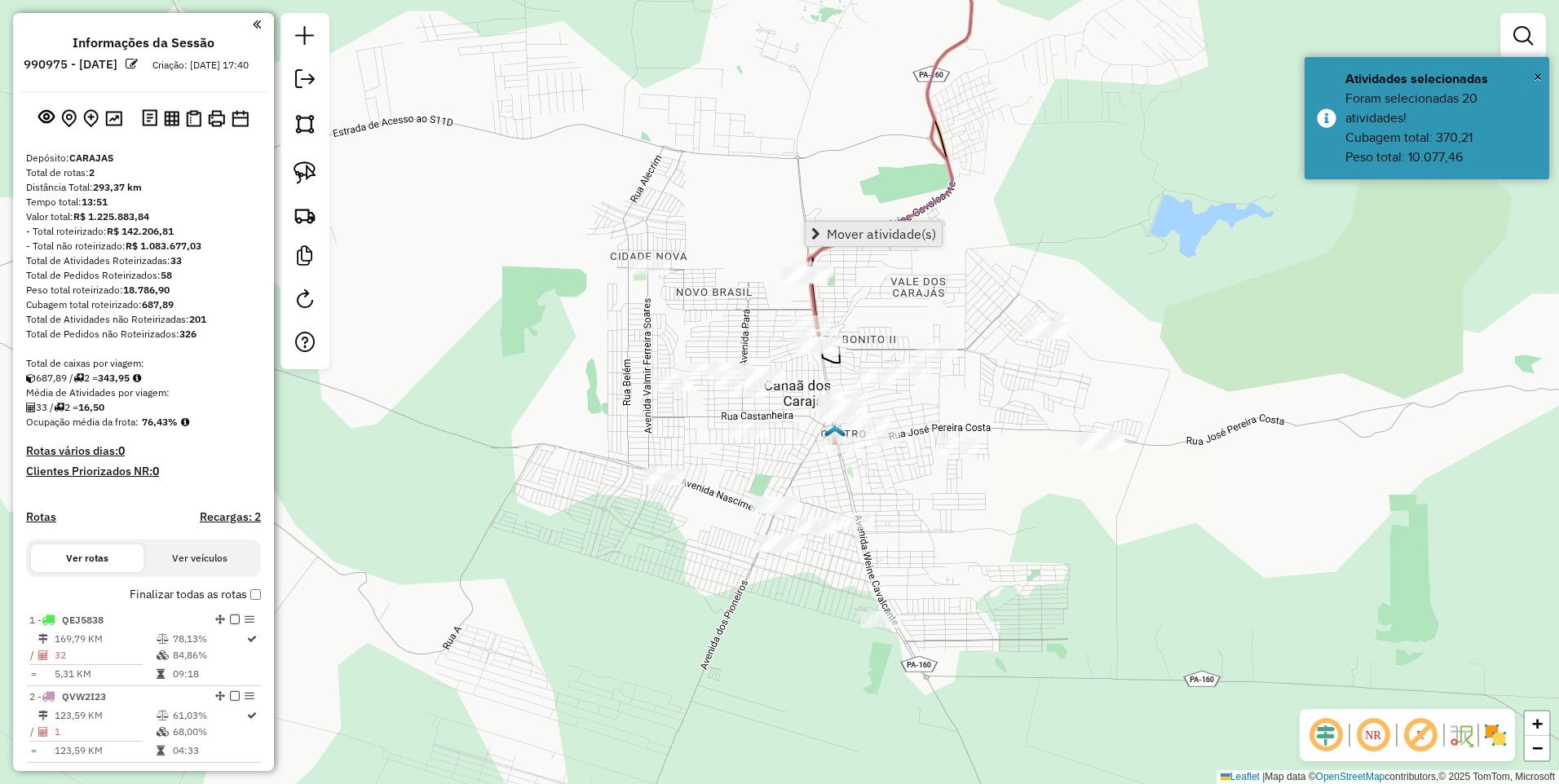
click at [830, 231] on span "Mover atividade(s)" at bounding box center [881, 234] width 110 height 13
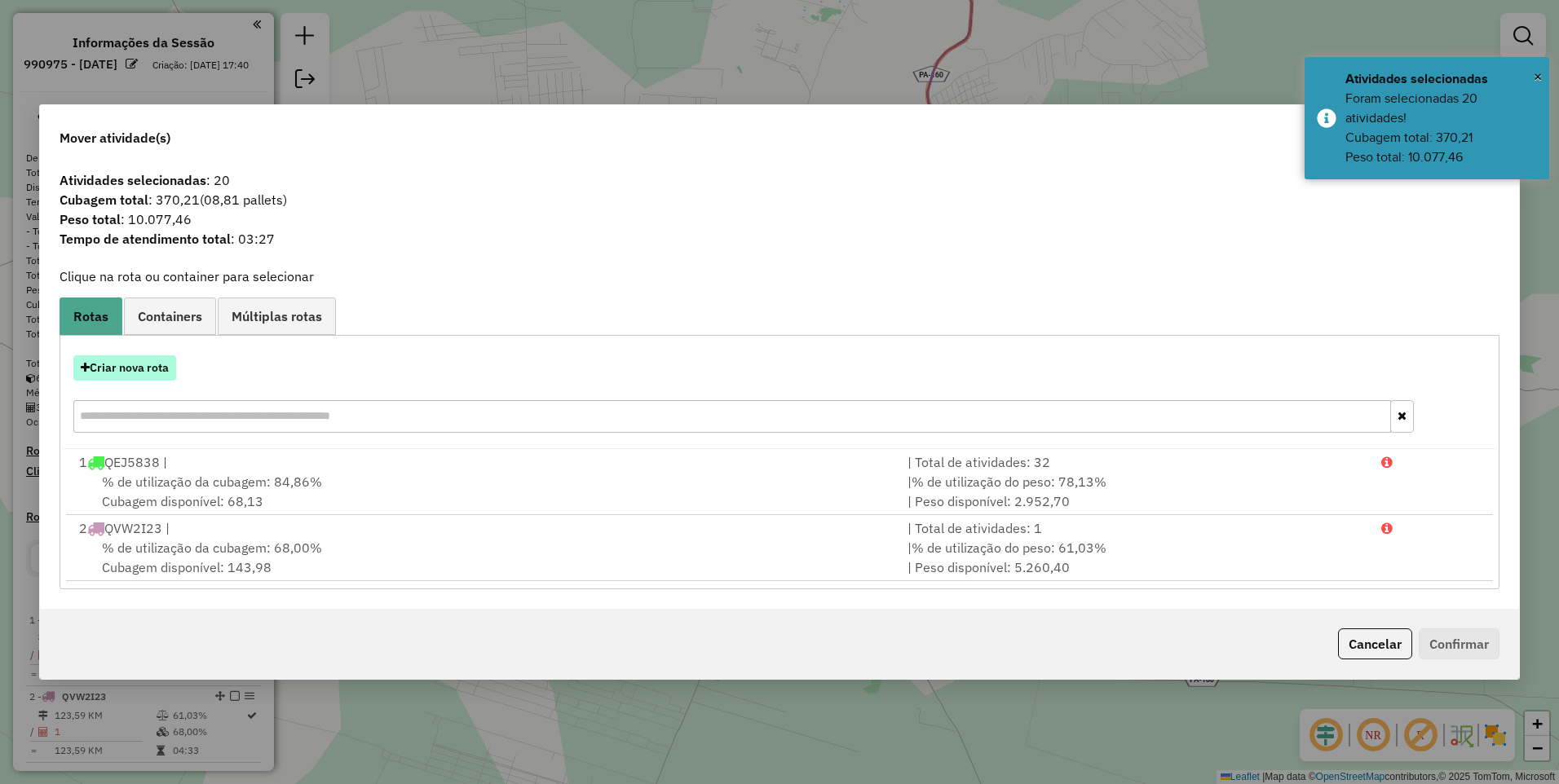
click at [134, 367] on button "Criar nova rota" at bounding box center [124, 368] width 103 height 25
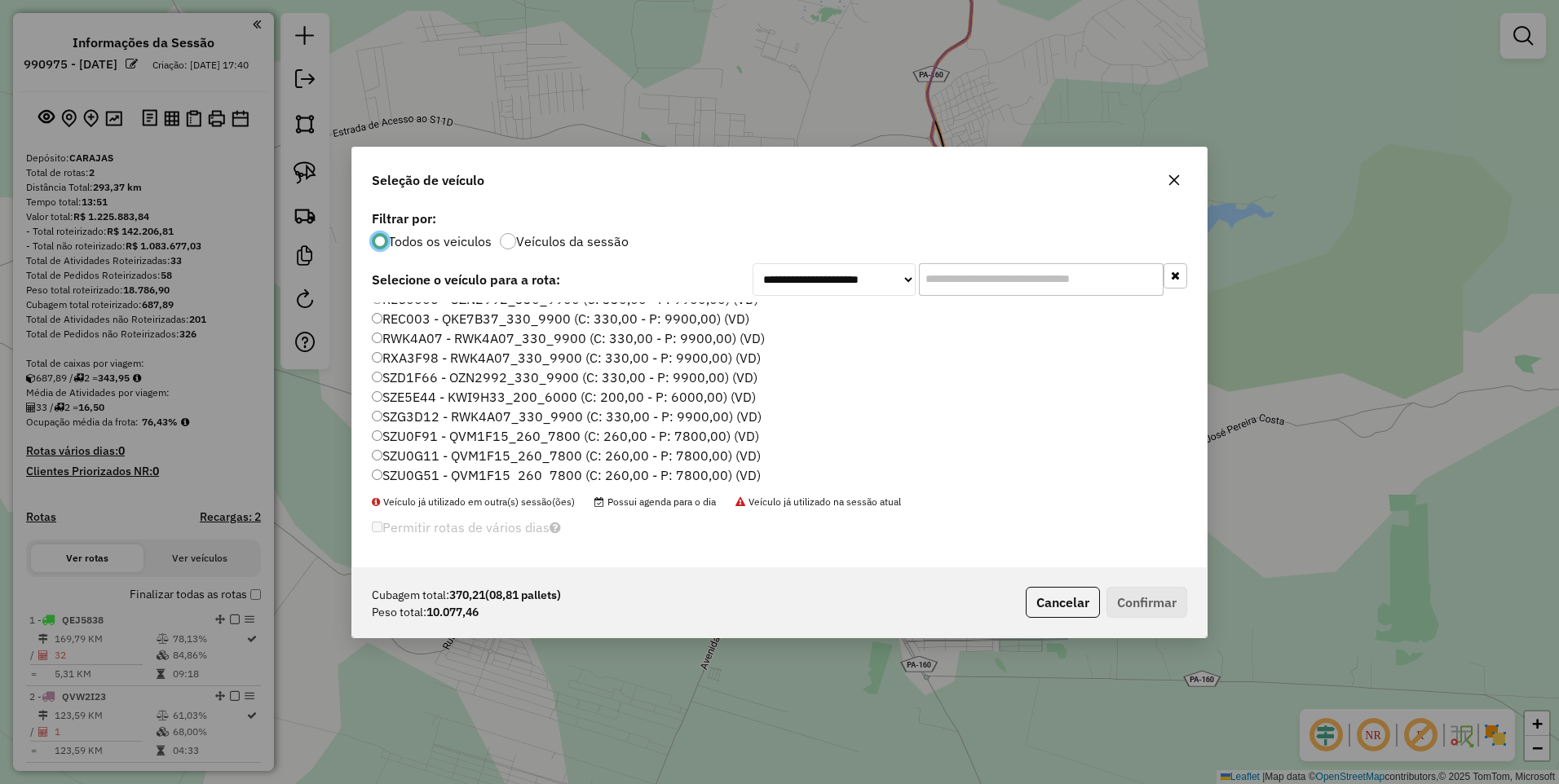
scroll to position [349, 0]
click at [419, 414] on label "SZG3D12 - RWK4A07_330_9900 (C: 330,00 - P: 9900,00) (VD)" at bounding box center [567, 412] width 390 height 20
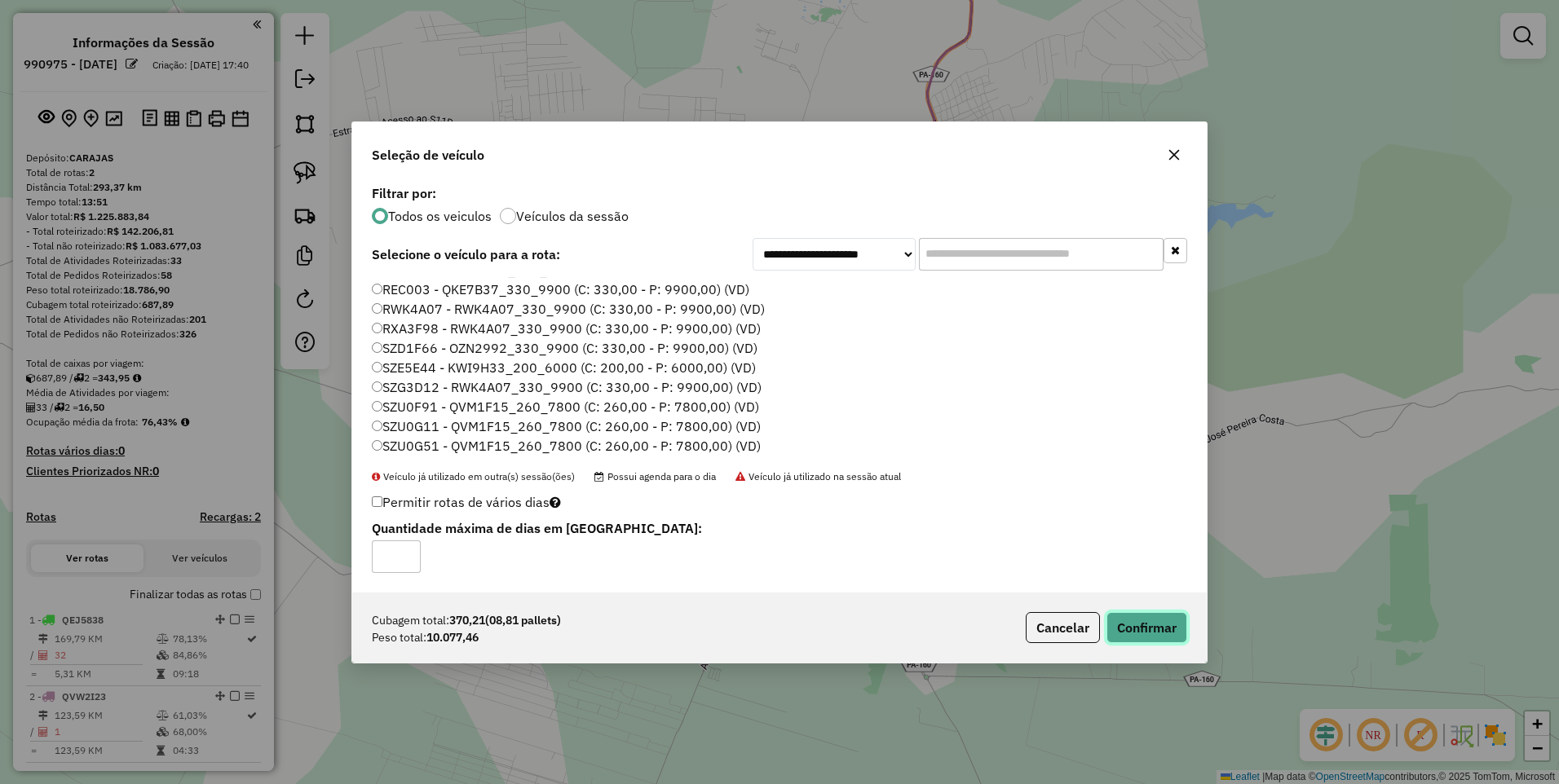
click at [1157, 629] on button "Confirmar" at bounding box center [1146, 627] width 80 height 31
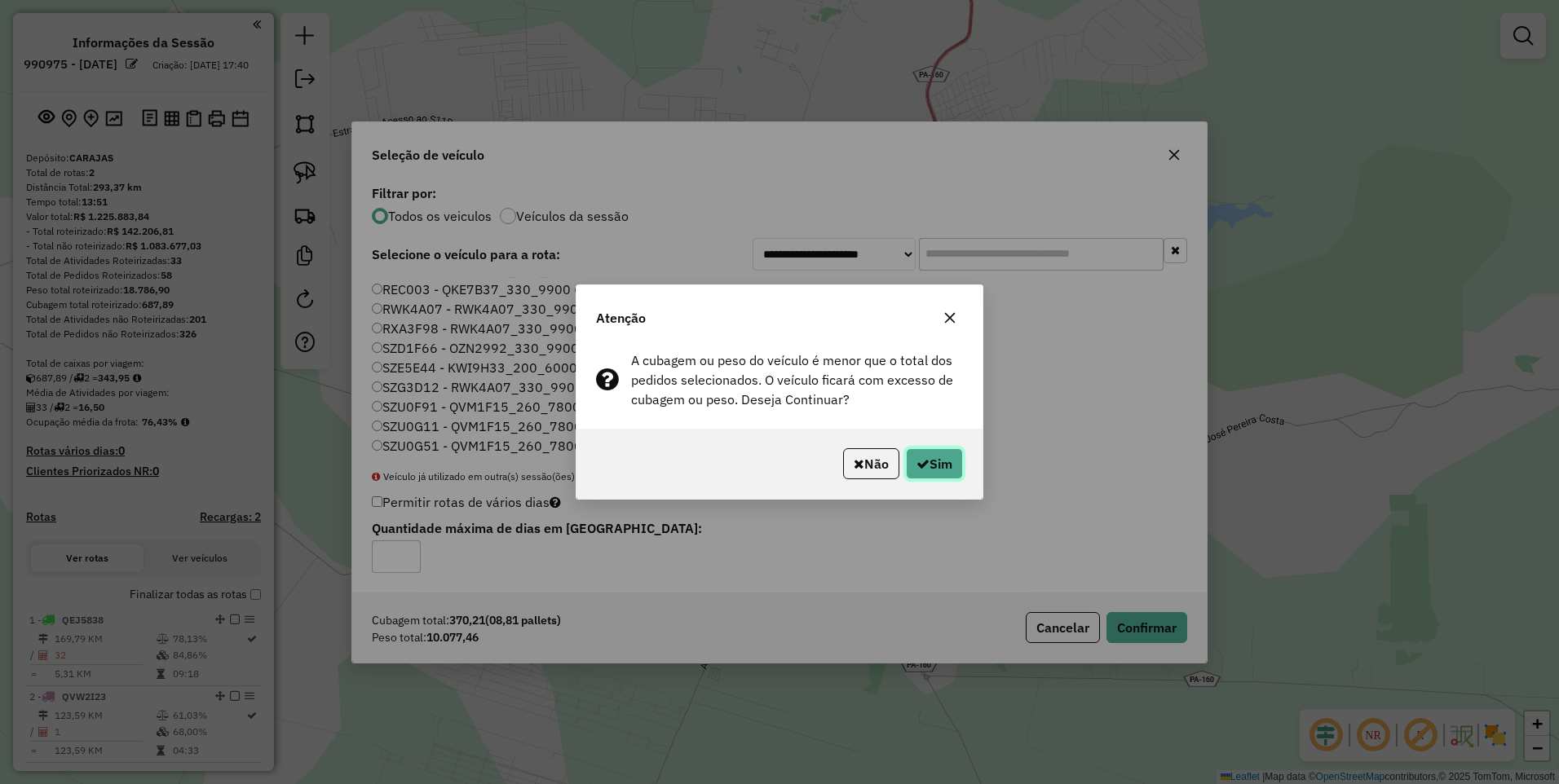
click at [930, 467] on button "Sim" at bounding box center [934, 463] width 57 height 31
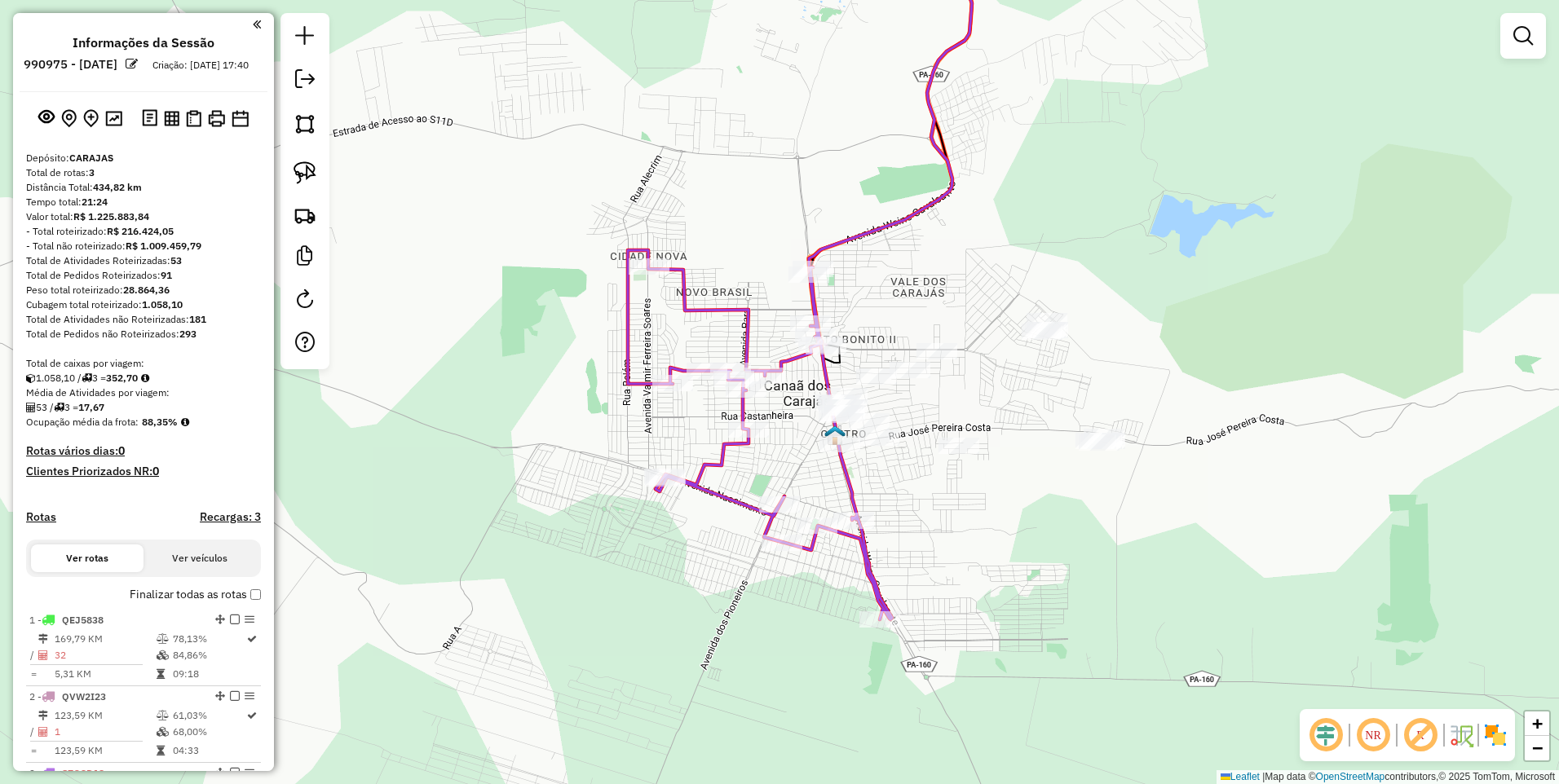
click at [287, 131] on link at bounding box center [304, 124] width 36 height 36
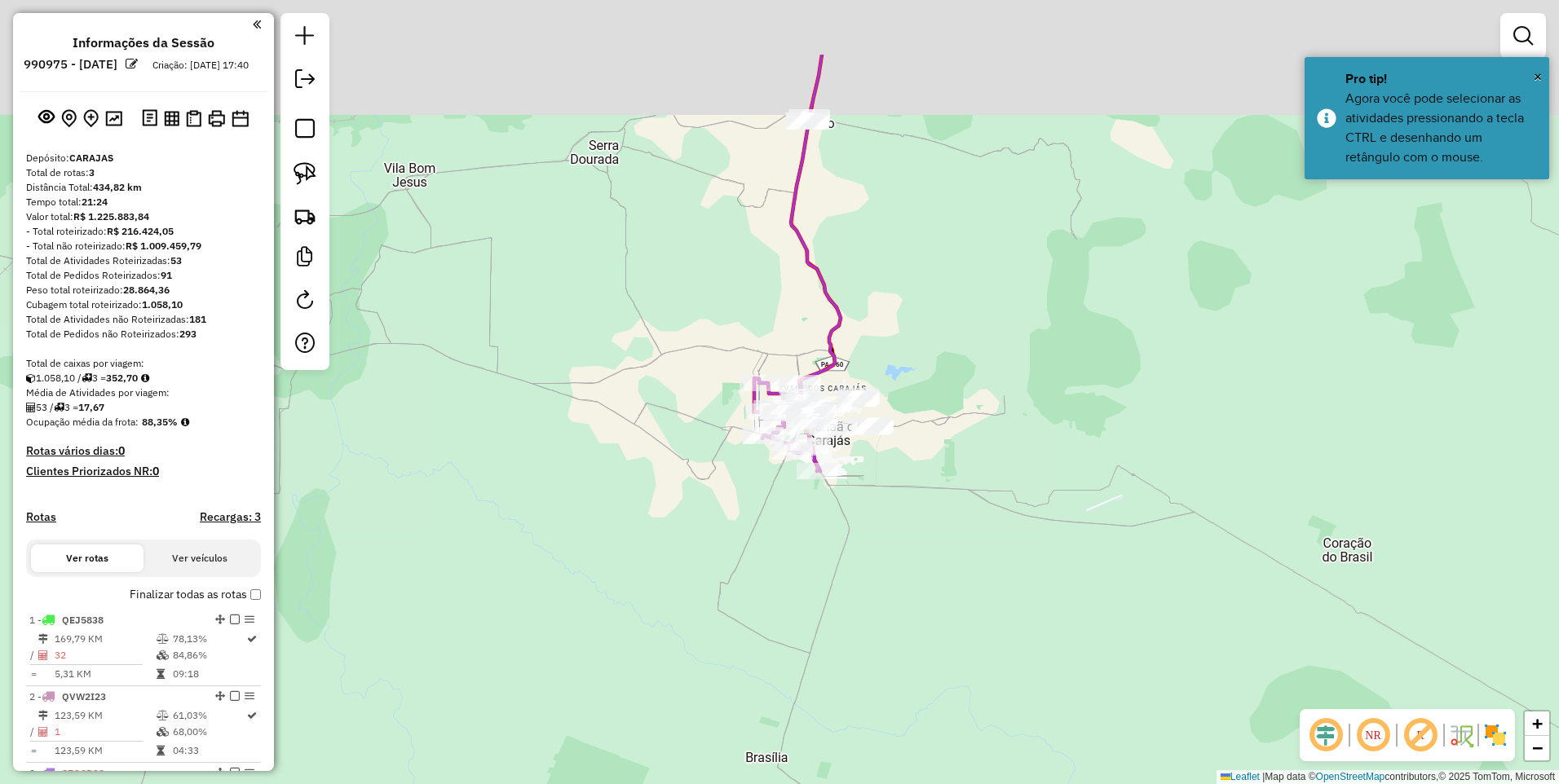
drag, startPoint x: 940, startPoint y: 223, endPoint x: 931, endPoint y: 483, distance: 260.2
click at [931, 392] on div at bounding box center [931, 375] width 32 height 32
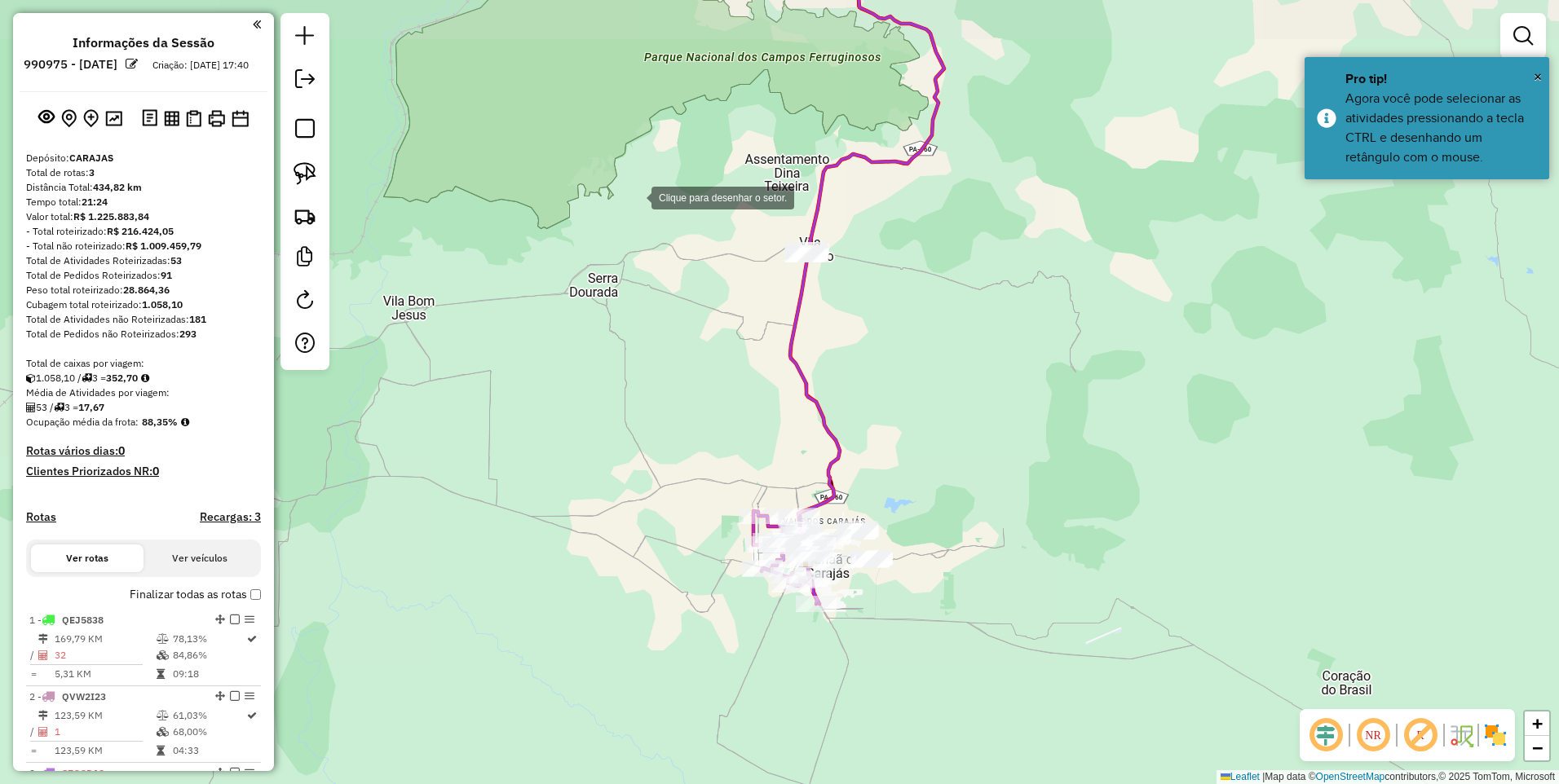
click at [619, 180] on div at bounding box center [635, 196] width 32 height 32
click at [1033, 190] on div at bounding box center [1032, 189] width 32 height 32
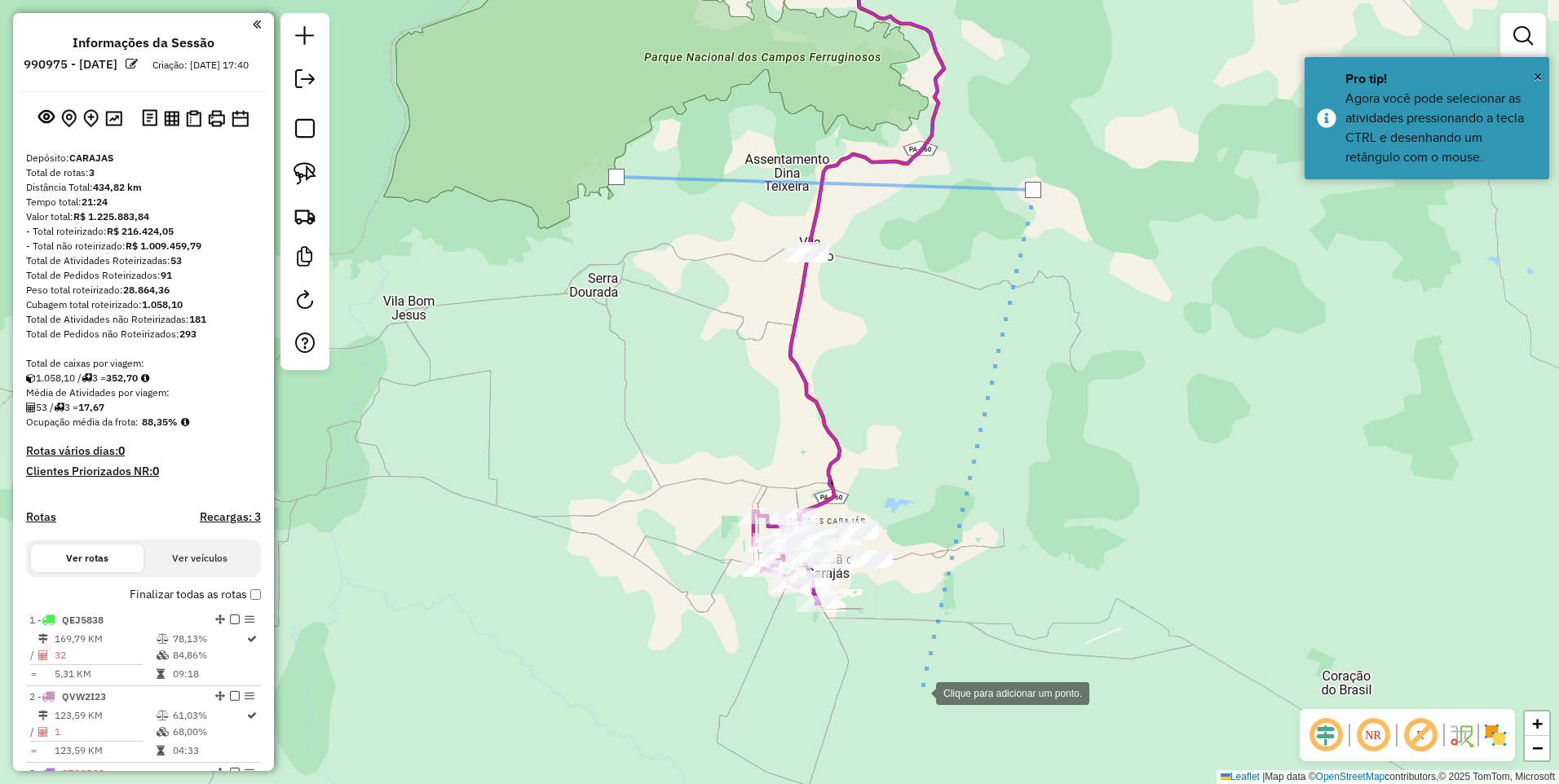
click at [913, 699] on div at bounding box center [919, 691] width 32 height 32
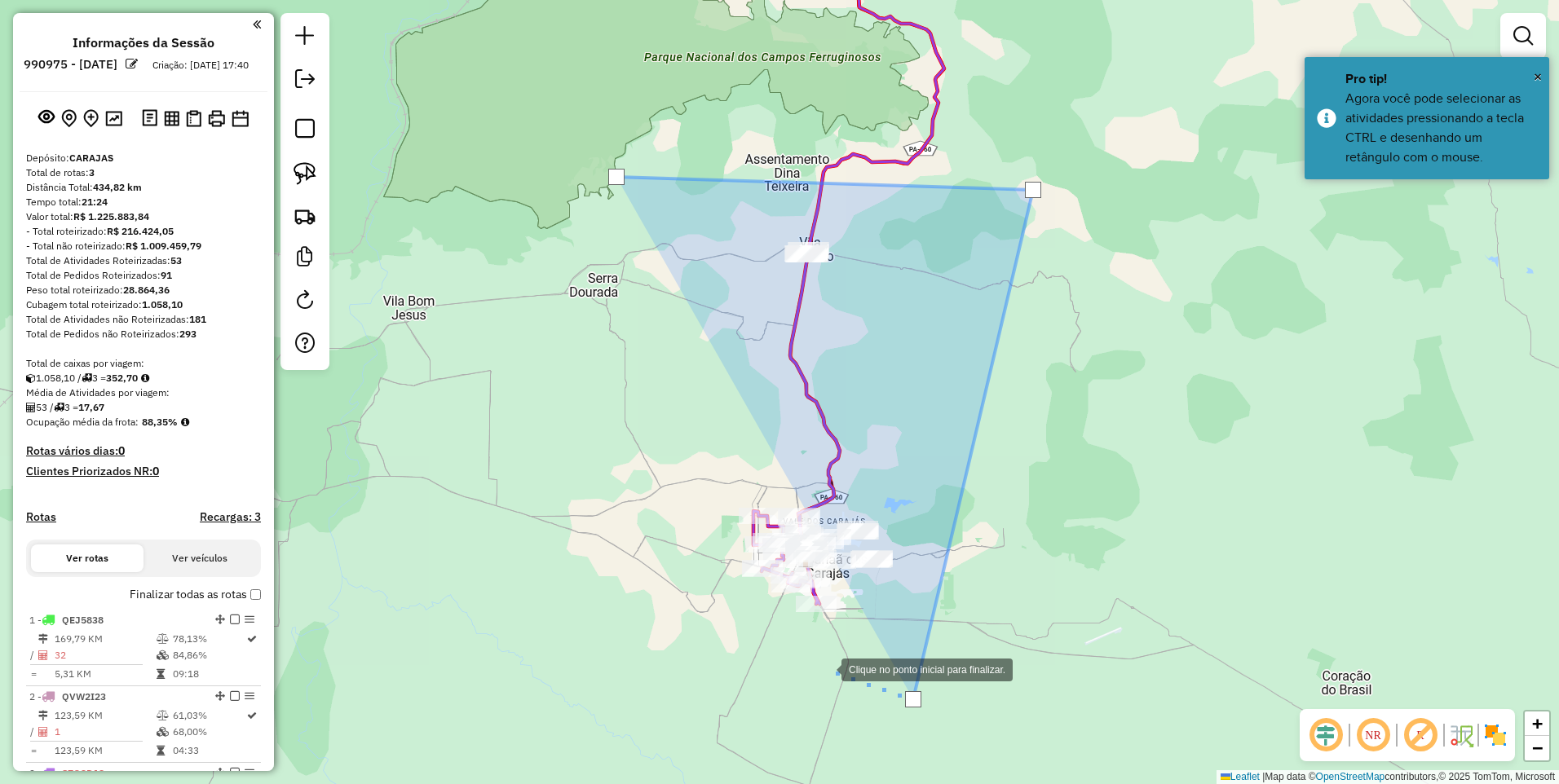
click at [809, 652] on div at bounding box center [825, 668] width 32 height 32
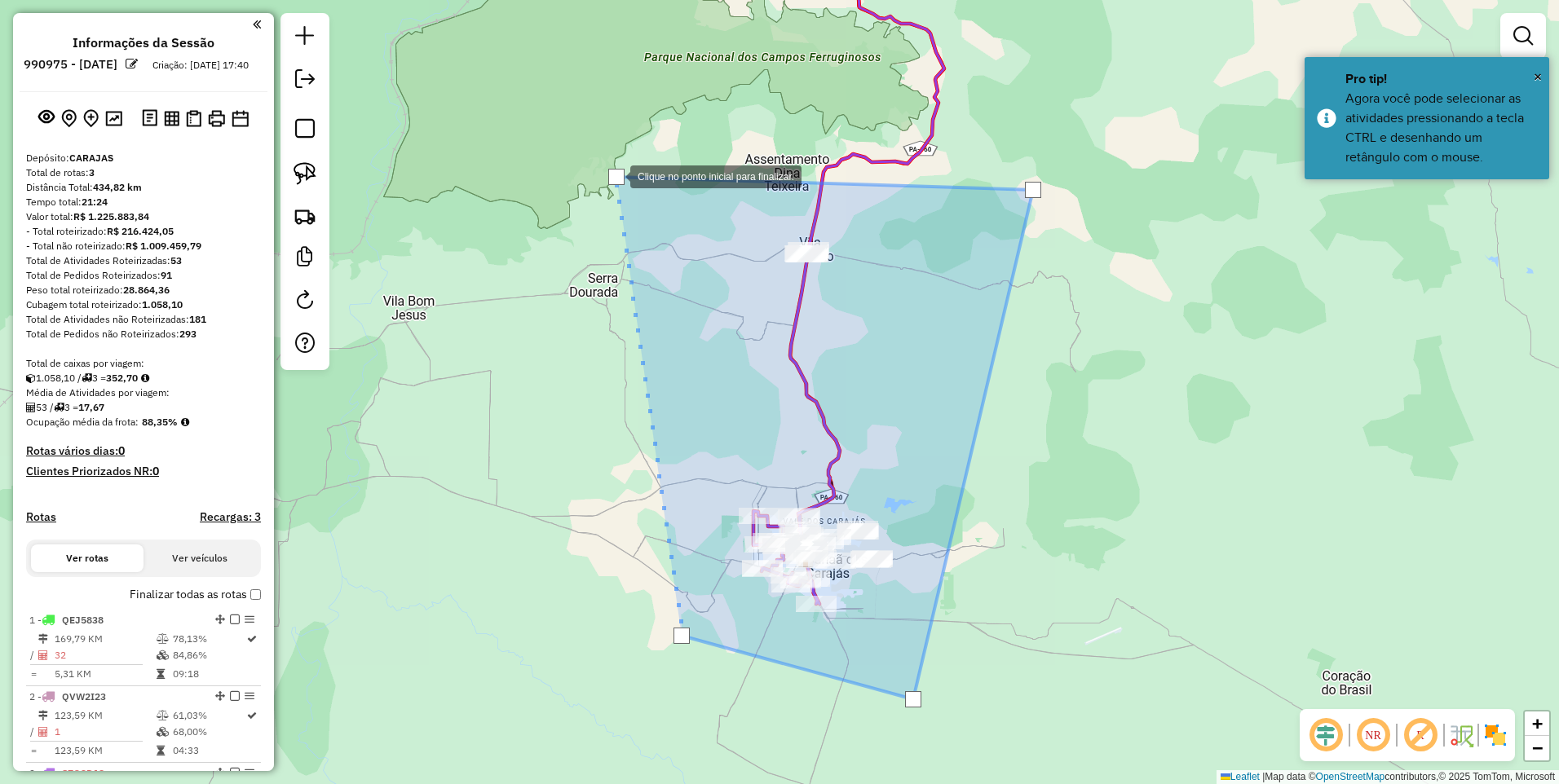
click at [615, 175] on div at bounding box center [616, 177] width 17 height 17
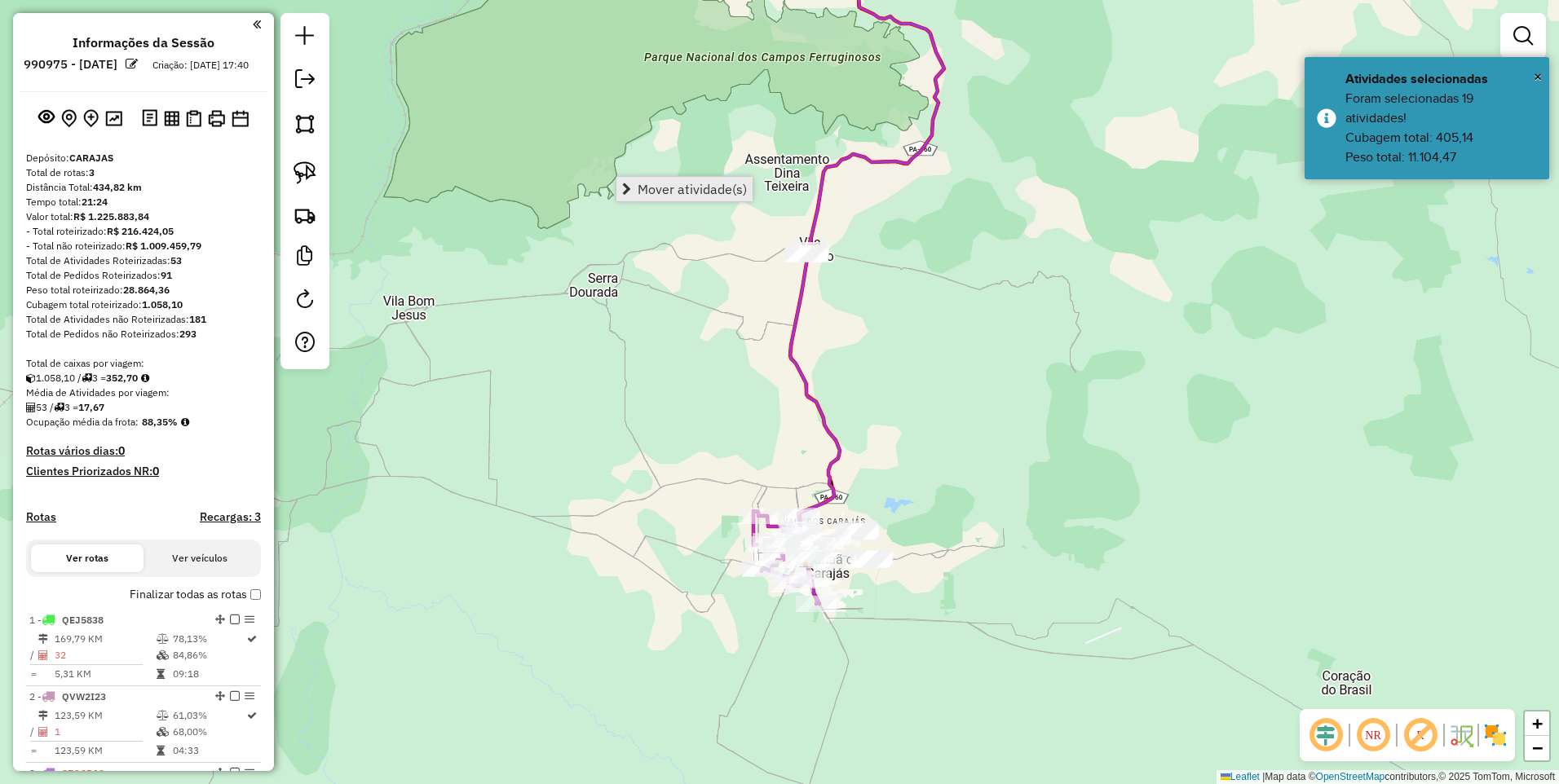
click at [645, 185] on span "Mover atividade(s)" at bounding box center [692, 189] width 110 height 13
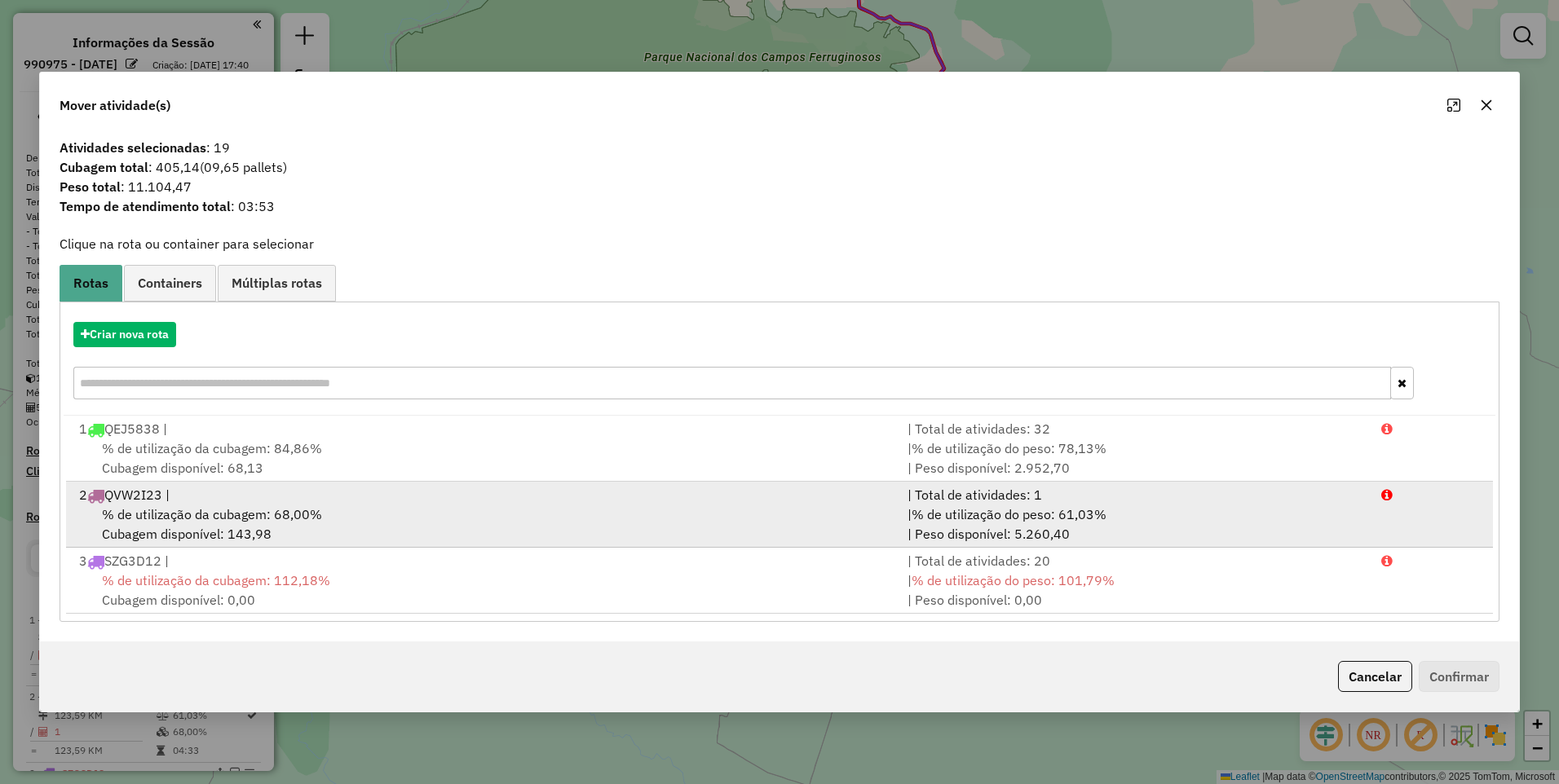
click at [261, 520] on span "% de utilização da cubagem: 68,00%" at bounding box center [212, 514] width 220 height 17
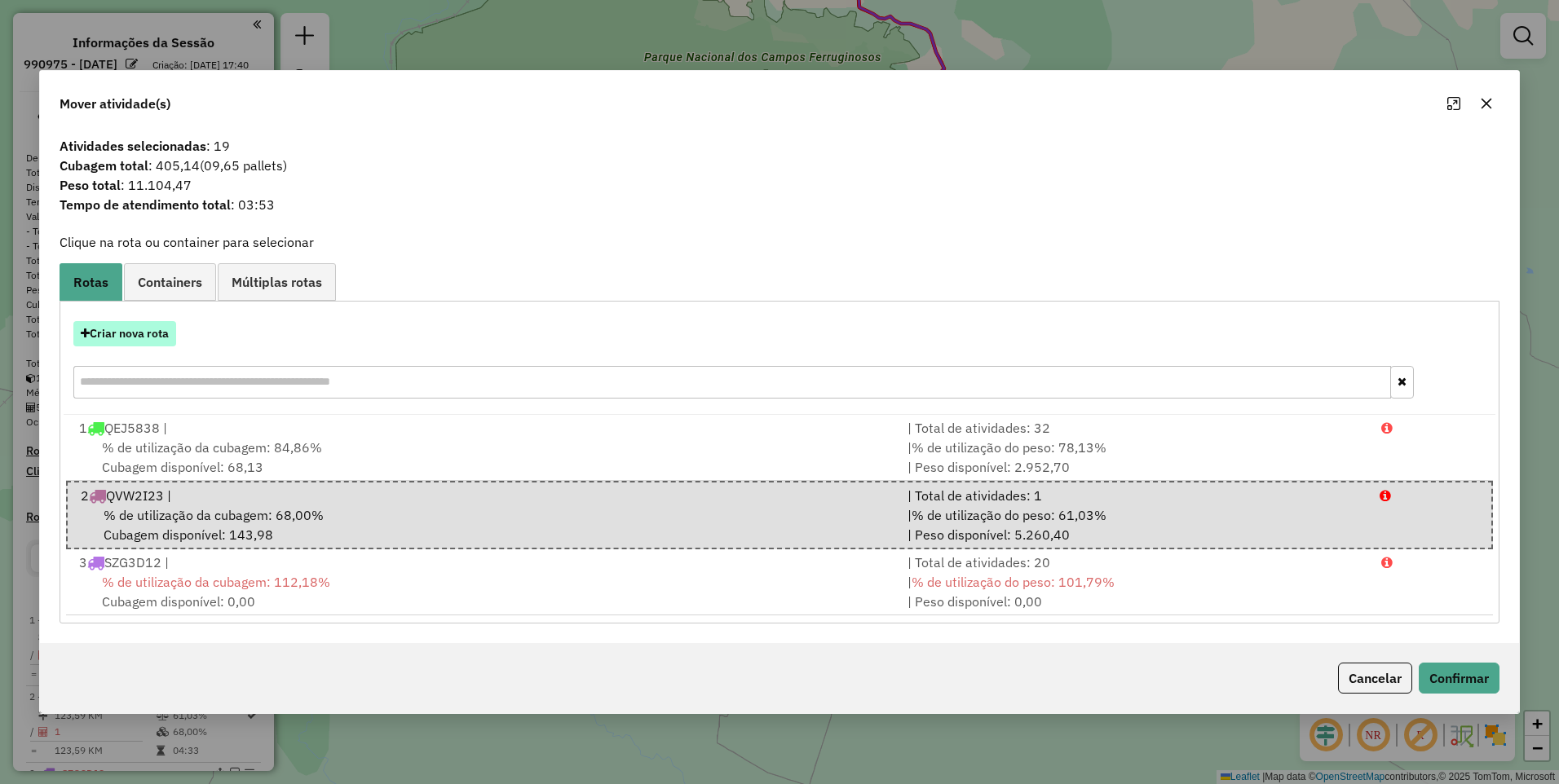
click at [150, 326] on button "Criar nova rota" at bounding box center [124, 334] width 103 height 25
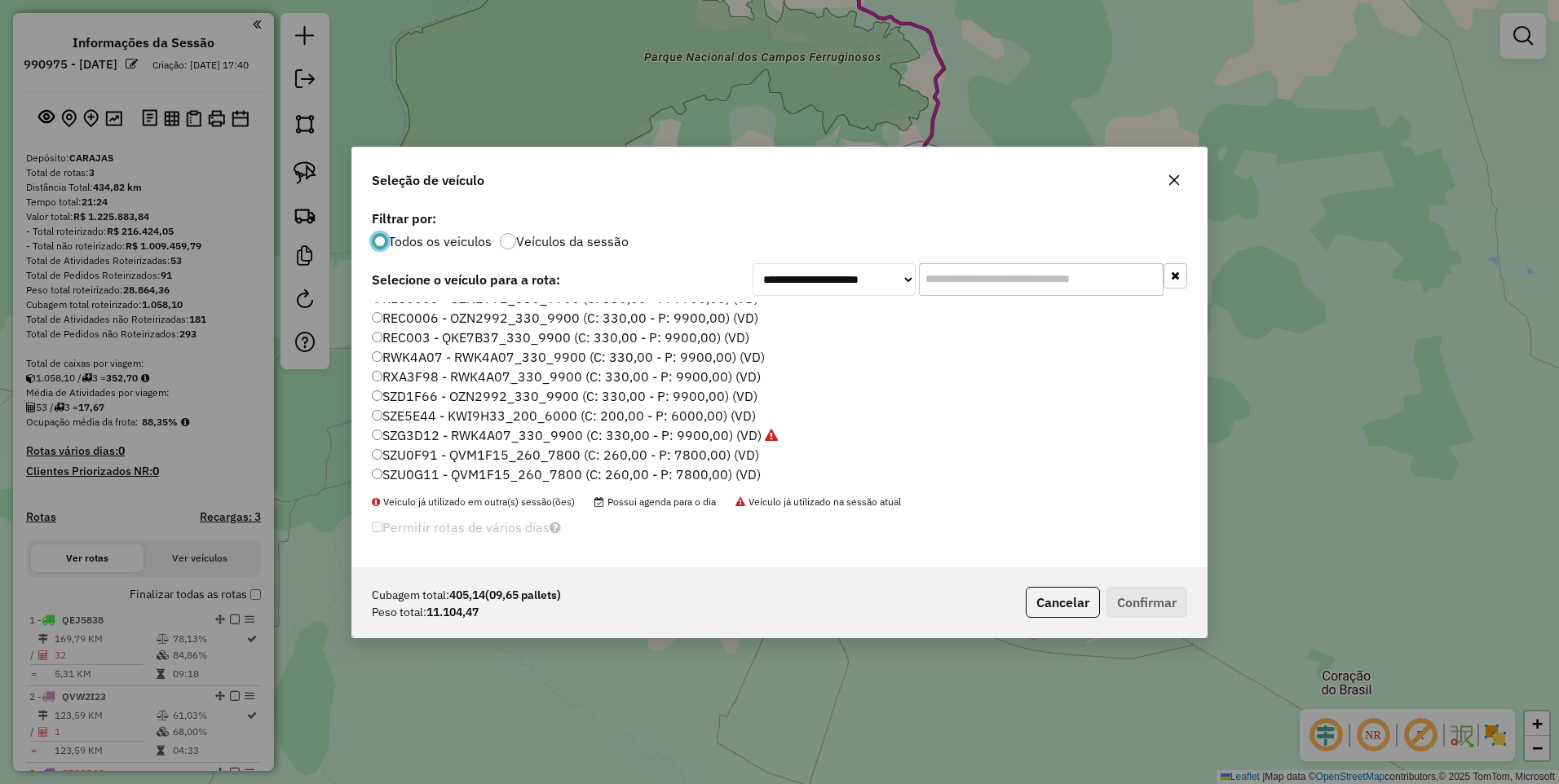
scroll to position [0, 0]
click at [723, 448] on label "QEJ5838 - QEJ5838_450_13500 (C: 450,00 - P: 13500,00) (VD)" at bounding box center [579, 449] width 416 height 20
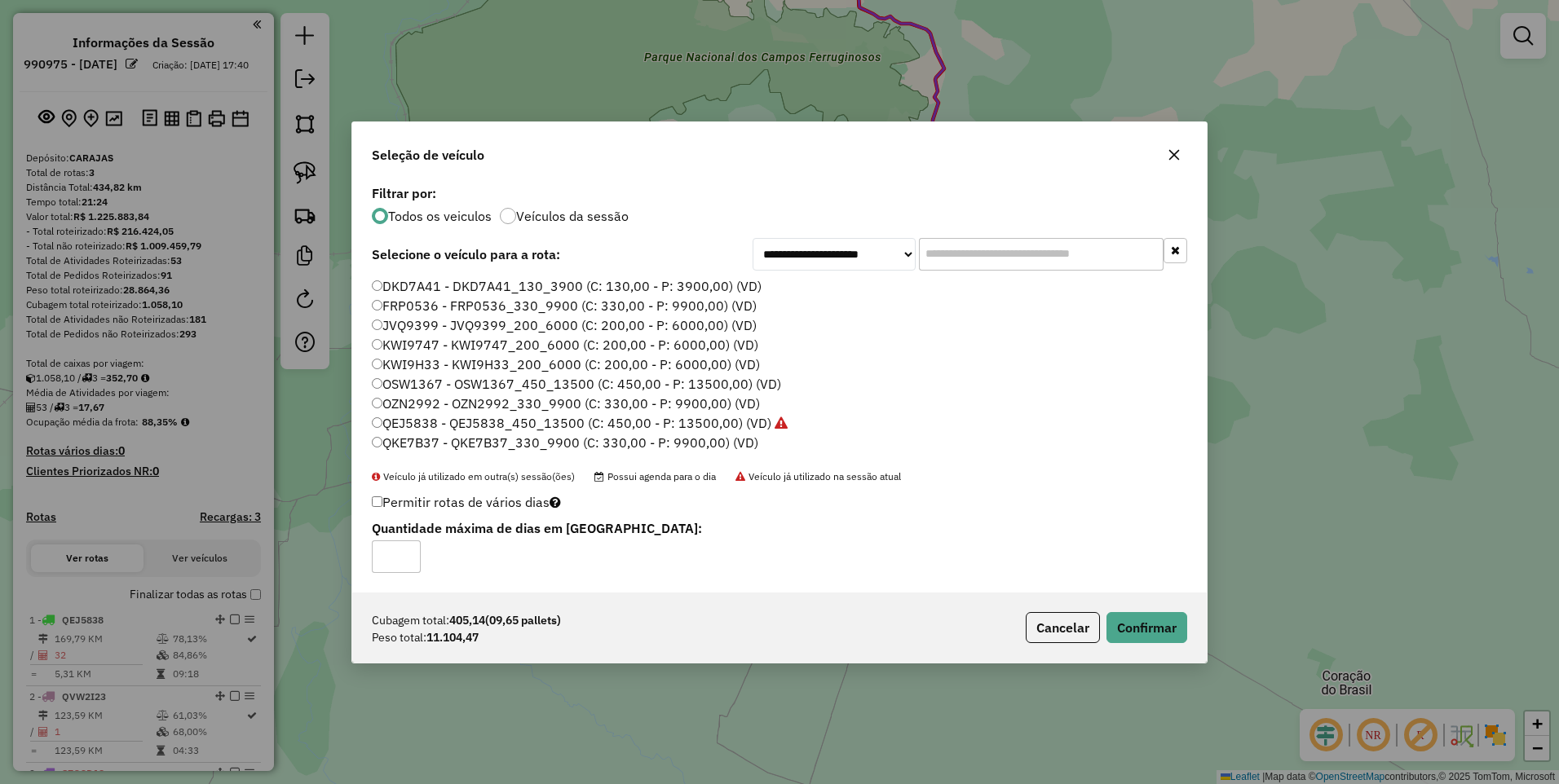
scroll to position [81, 0]
click at [426, 421] on label "QVW2I23 - QVW2I23_450_13500 (C: 450,00 - P: 13500,00) (VD)" at bounding box center [582, 420] width 421 height 20
click at [1156, 630] on button "Confirmar" at bounding box center [1146, 627] width 80 height 31
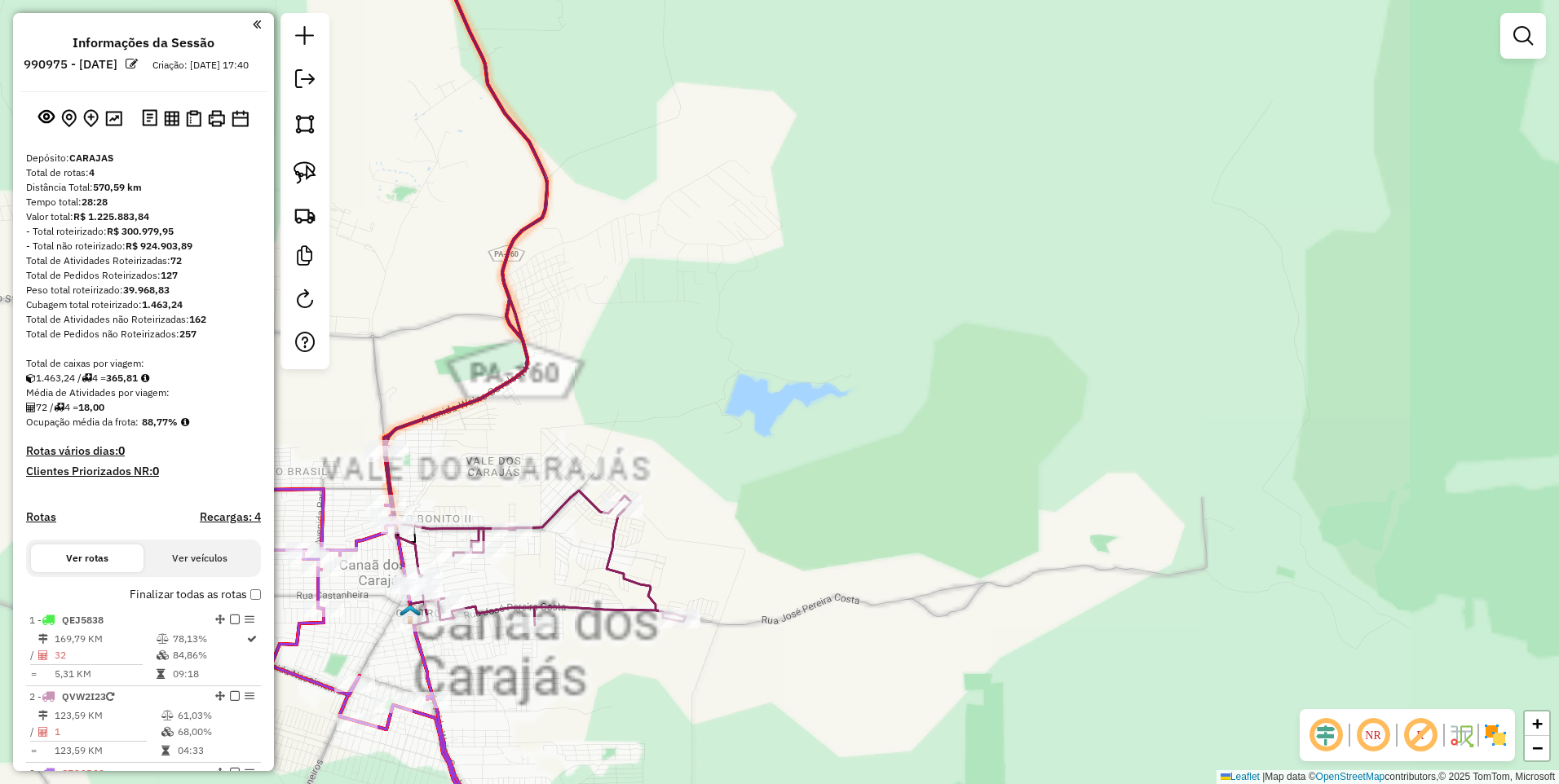
drag, startPoint x: 767, startPoint y: 588, endPoint x: 1155, endPoint y: 416, distance: 424.4
click at [1141, 426] on div "Janela de atendimento Grade de atendimento Capacidade Transportadoras Veículos …" at bounding box center [779, 392] width 1559 height 784
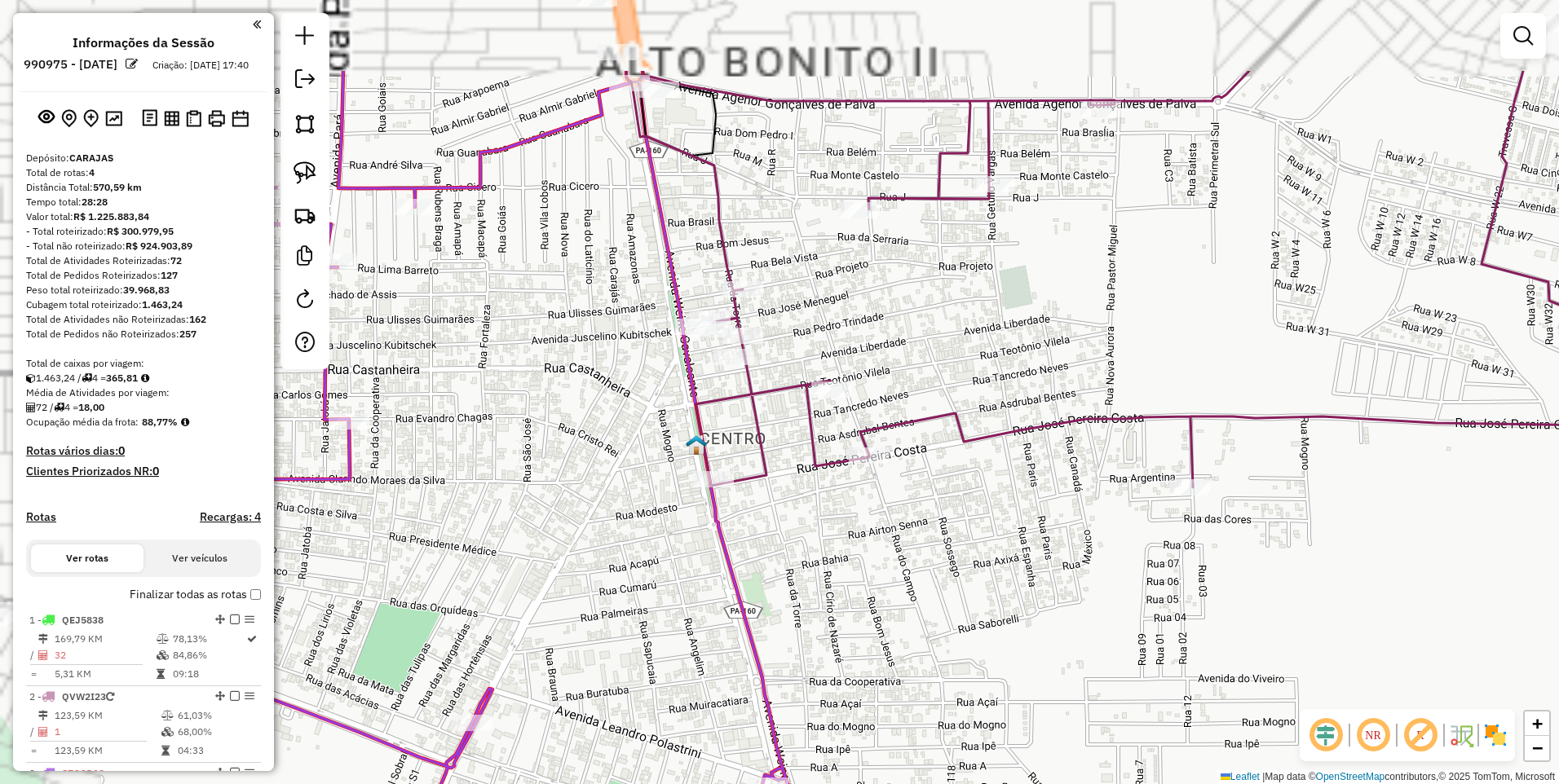
drag, startPoint x: 822, startPoint y: 258, endPoint x: 844, endPoint y: 349, distance: 93.6
click at [852, 348] on div "Janela de atendimento Grade de atendimento Capacidade Transportadoras Veículos …" at bounding box center [779, 392] width 1559 height 784
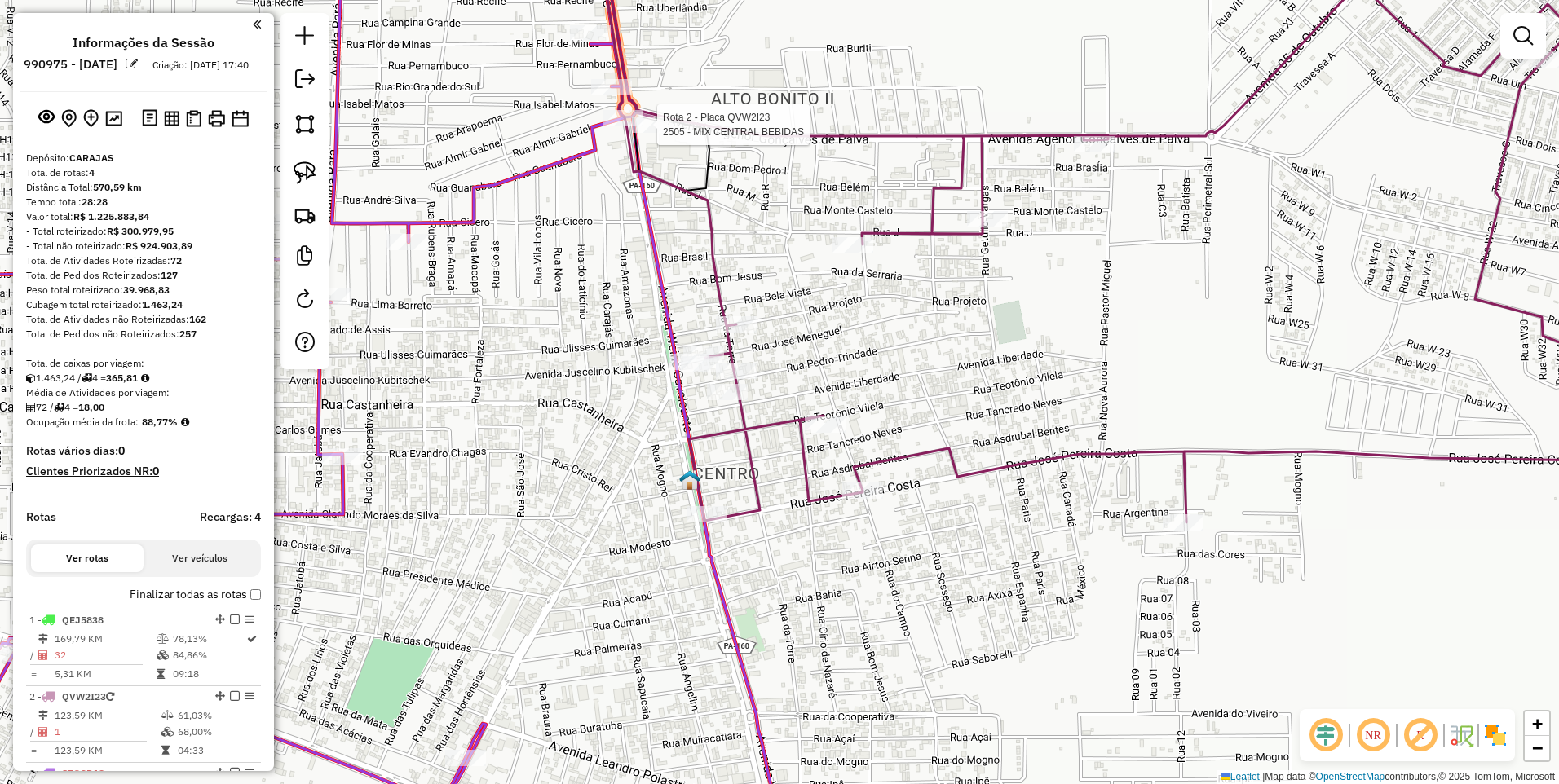
select select "**********"
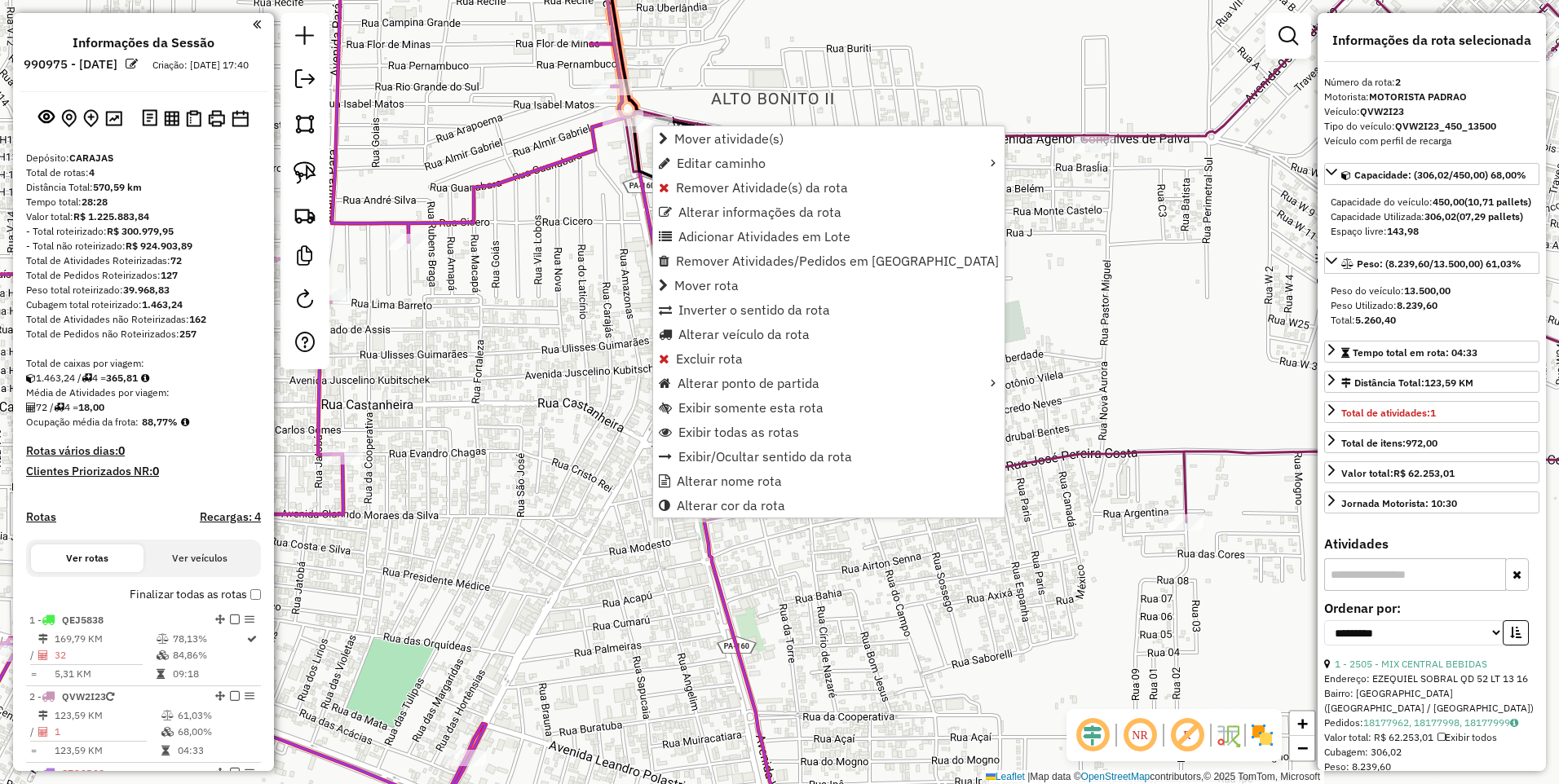
scroll to position [480, 0]
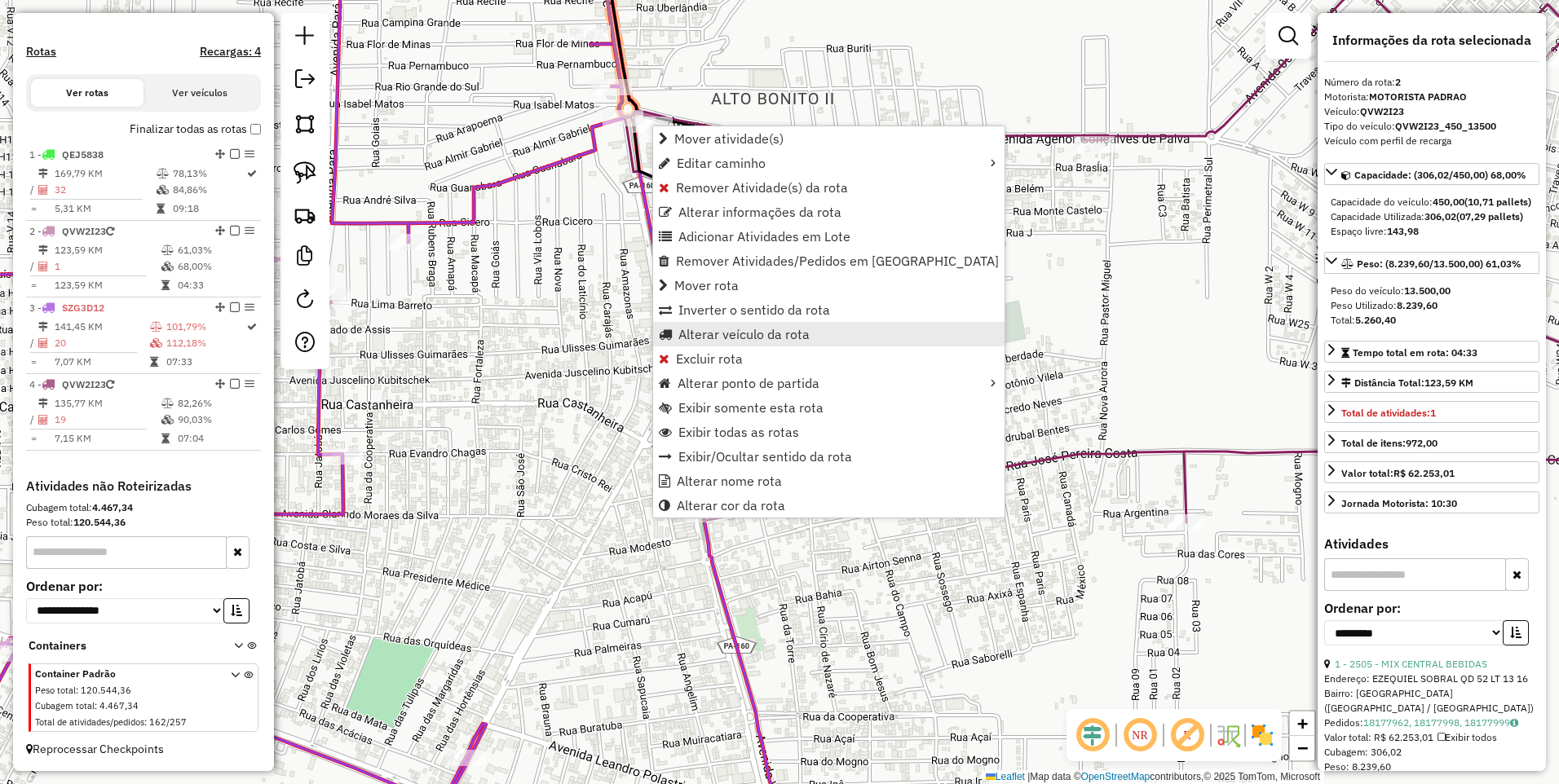
click at [720, 336] on span "Alterar veículo da rota" at bounding box center [743, 334] width 131 height 13
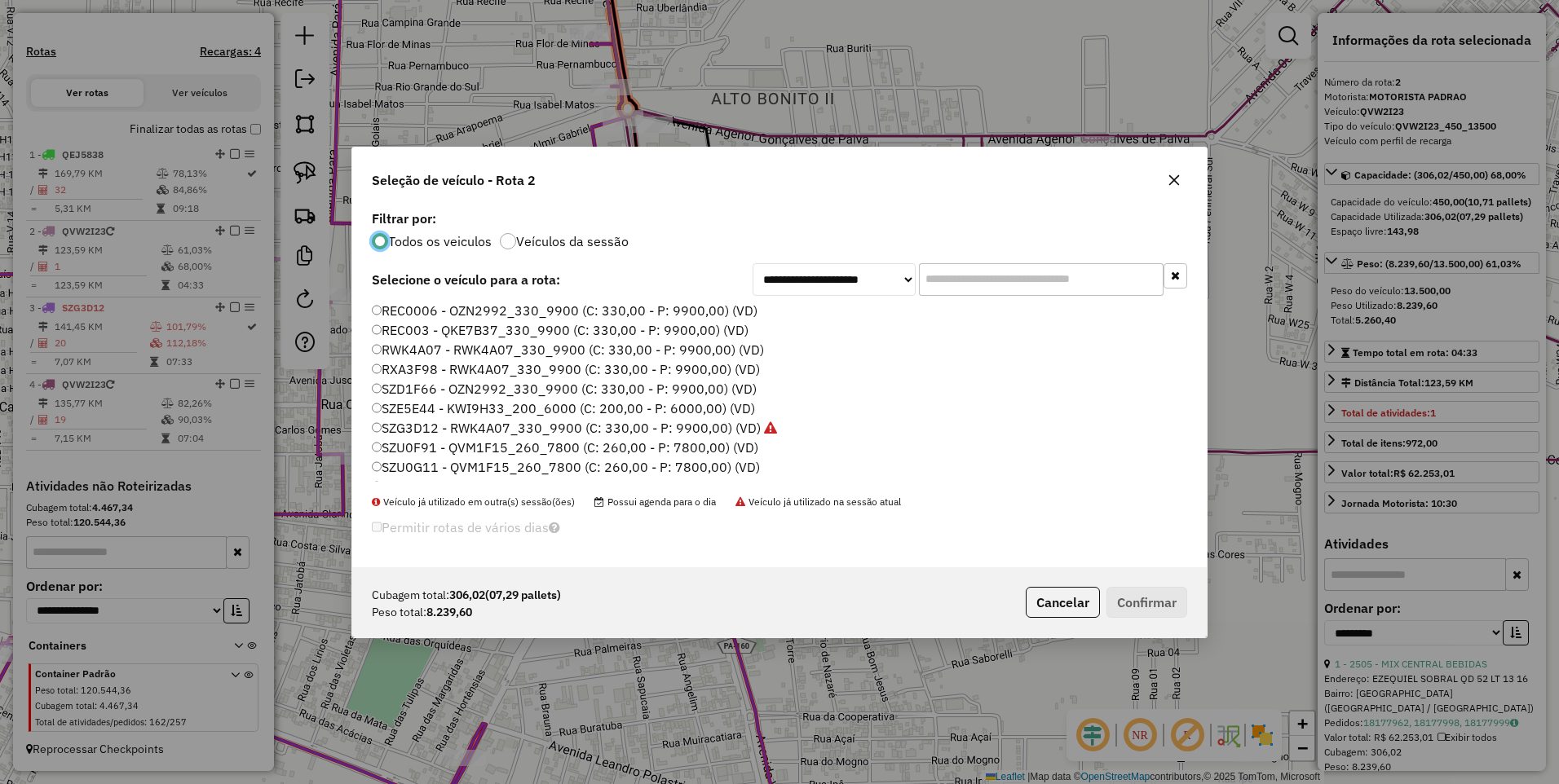
scroll to position [349, 0]
click at [431, 368] on label "SZD1F66 - OZN2992_330_9900 (C: 330,00 - P: 9900,00) (VD)" at bounding box center [564, 373] width 385 height 20
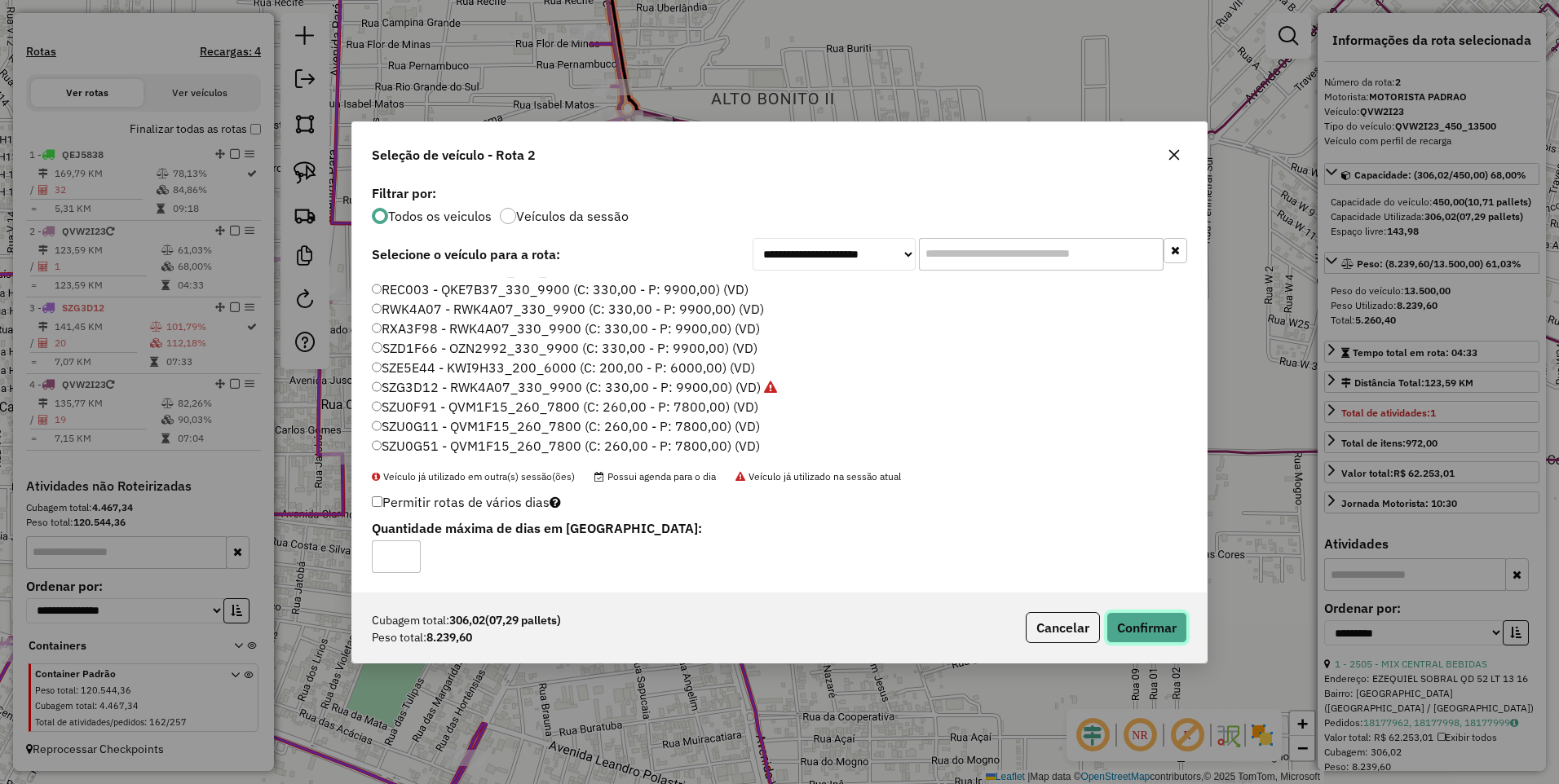
click at [1131, 626] on button "Confirmar" at bounding box center [1146, 627] width 80 height 31
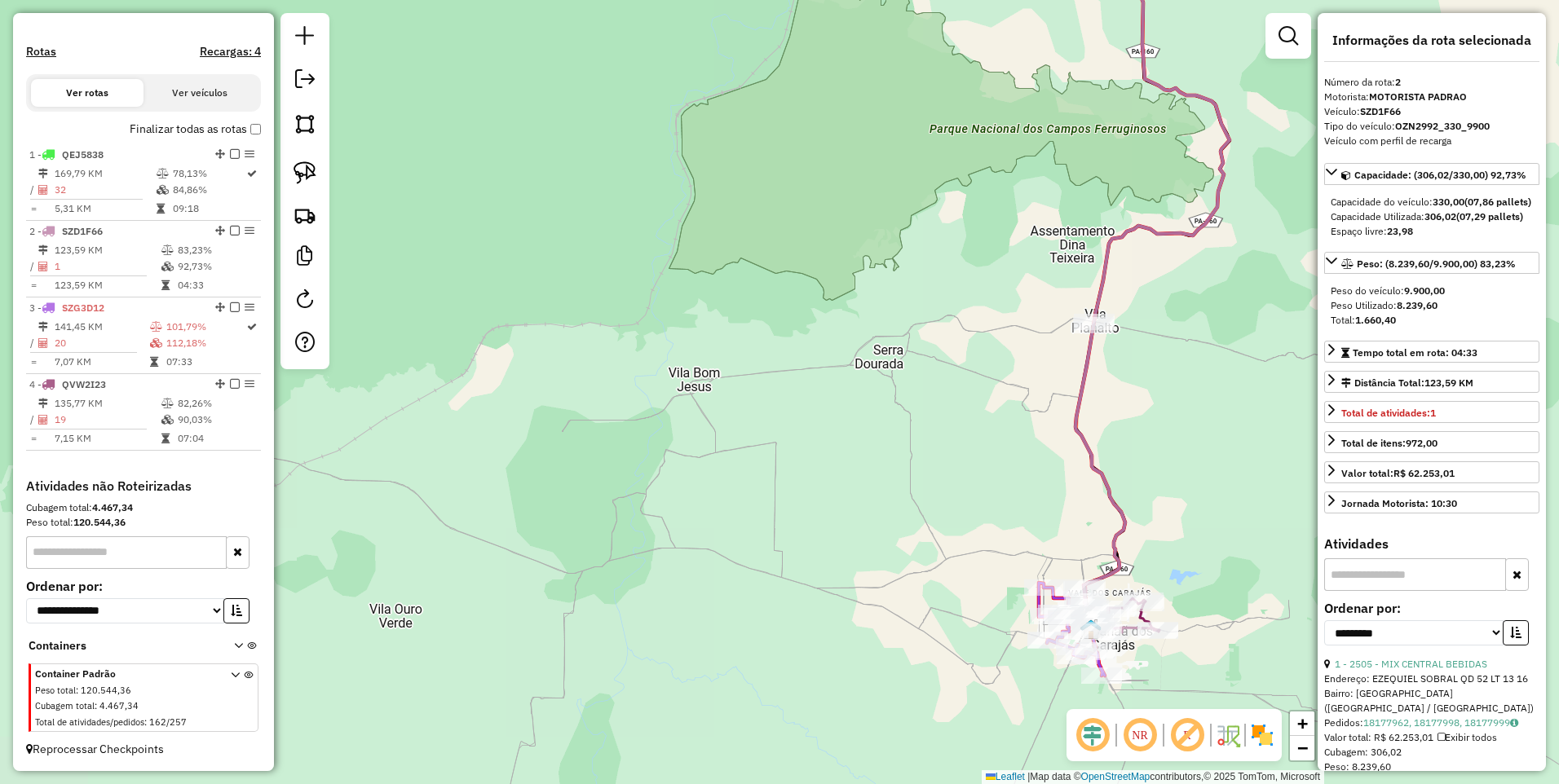
drag, startPoint x: 1137, startPoint y: 168, endPoint x: 959, endPoint y: 559, distance: 429.6
click at [1001, 628] on div "Janela de atendimento Grade de atendimento Capacidade Transportadoras Veículos …" at bounding box center [779, 392] width 1559 height 784
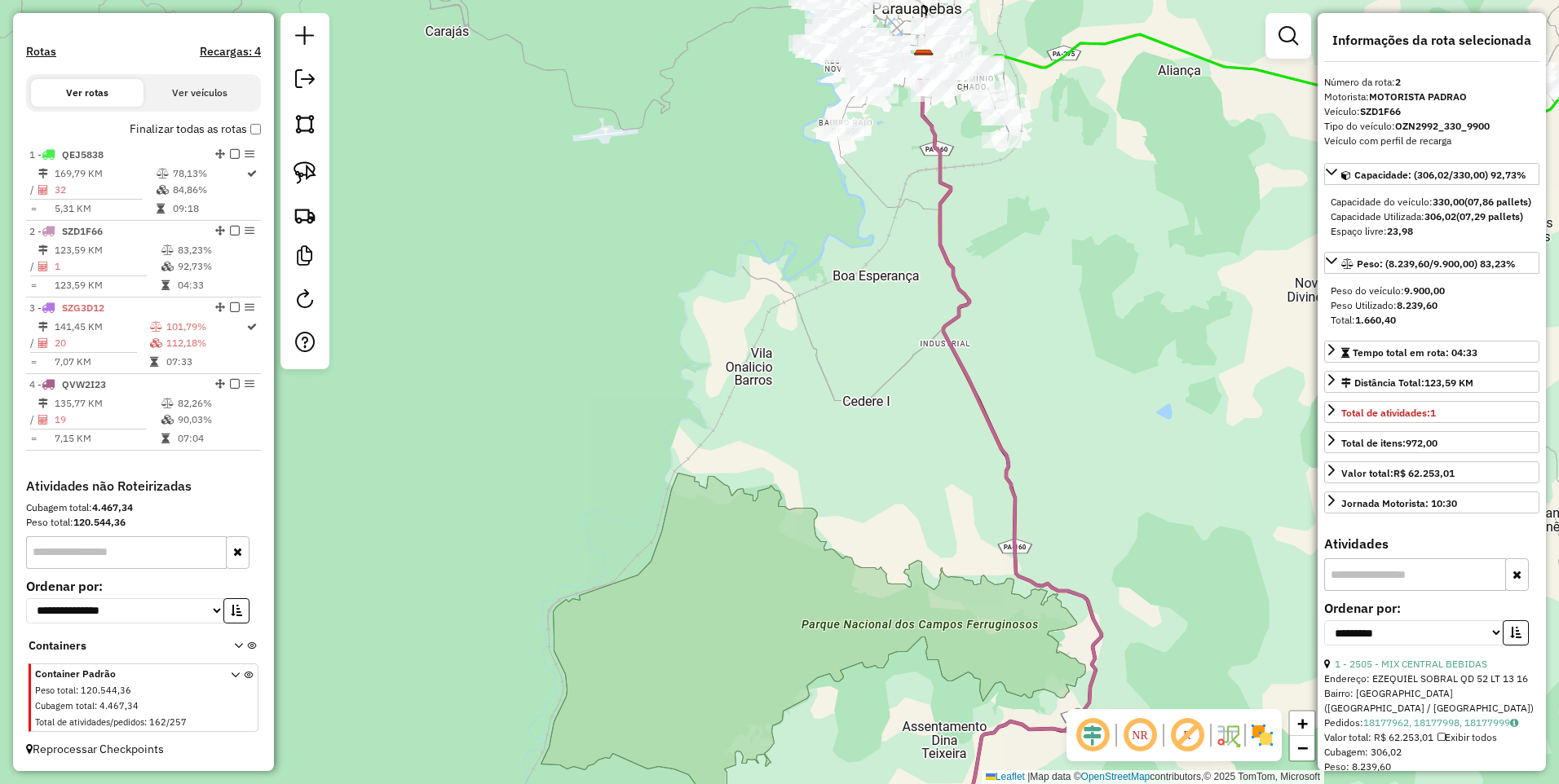
drag, startPoint x: 1120, startPoint y: 178, endPoint x: 1157, endPoint y: 592, distance: 415.7
click at [1157, 592] on div "Janela de atendimento Grade de atendimento Capacidade Transportadoras Veículos …" at bounding box center [779, 392] width 1559 height 784
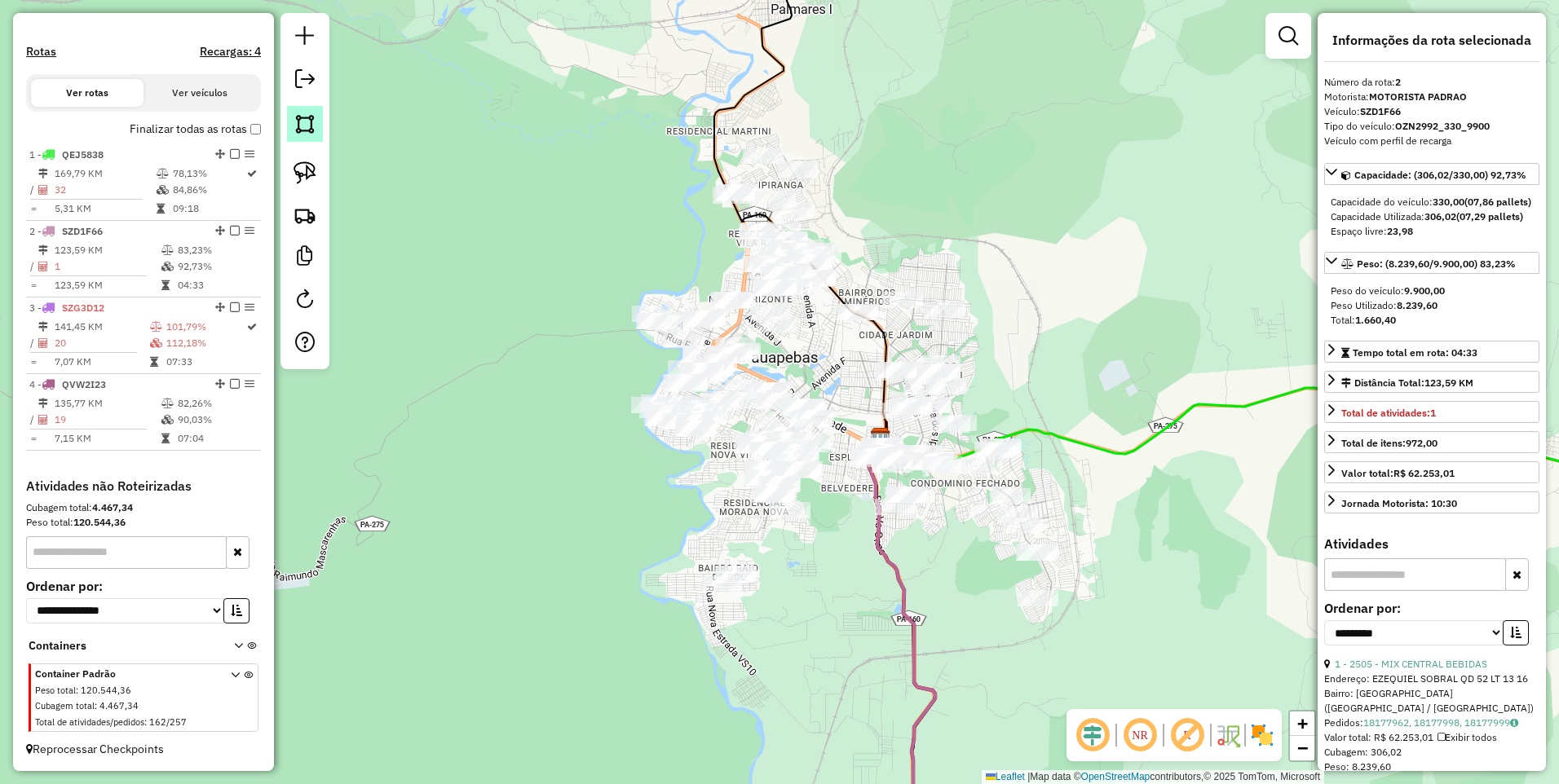
click at [305, 126] on img at bounding box center [305, 124] width 23 height 23
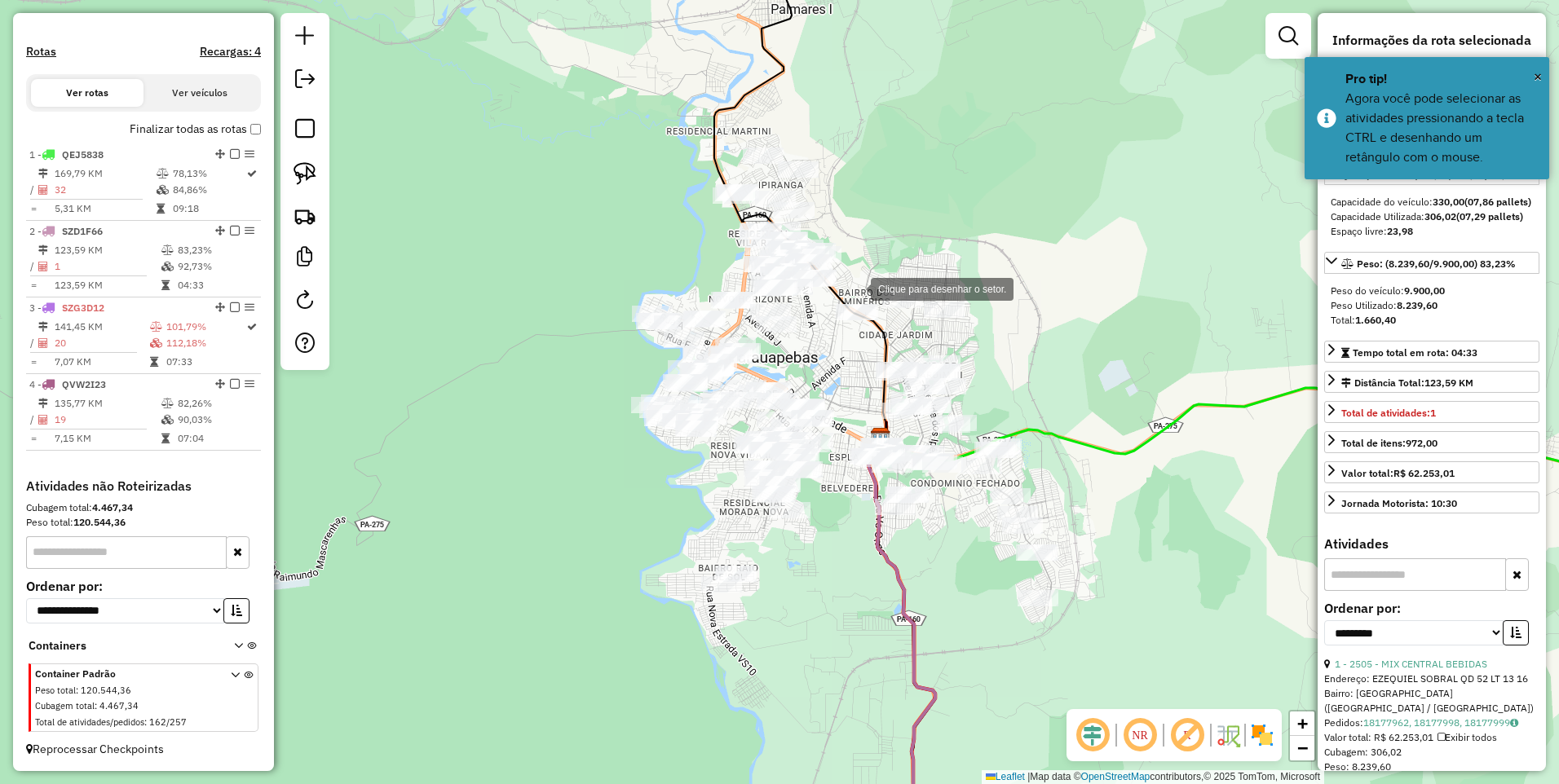
click at [855, 288] on div at bounding box center [854, 287] width 32 height 32
click at [891, 324] on div at bounding box center [886, 320] width 32 height 32
click at [827, 337] on div at bounding box center [831, 335] width 32 height 32
click at [309, 144] on div at bounding box center [304, 191] width 49 height 356
click at [308, 130] on img at bounding box center [305, 124] width 23 height 23
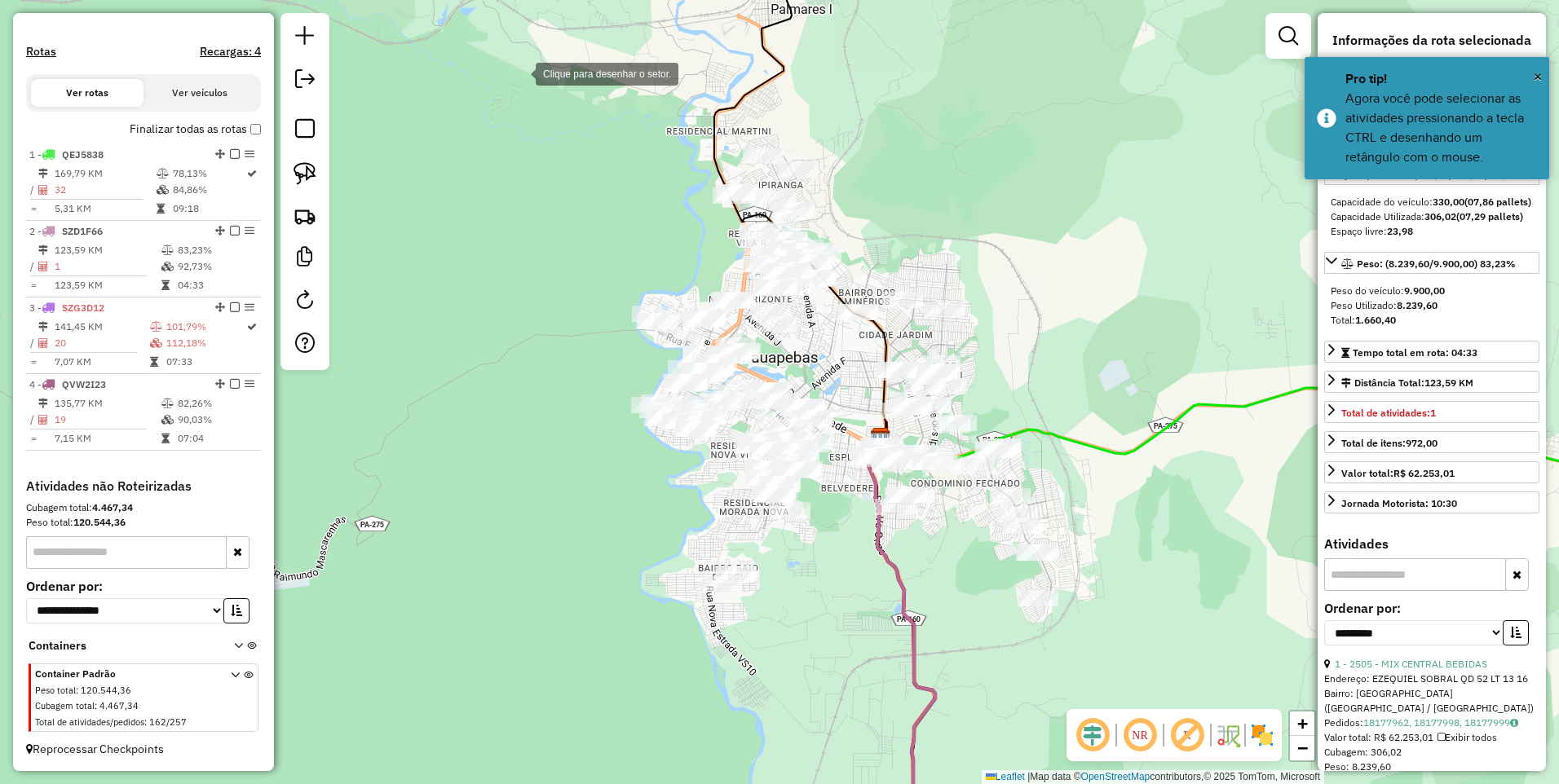
click at [519, 72] on div at bounding box center [519, 72] width 32 height 32
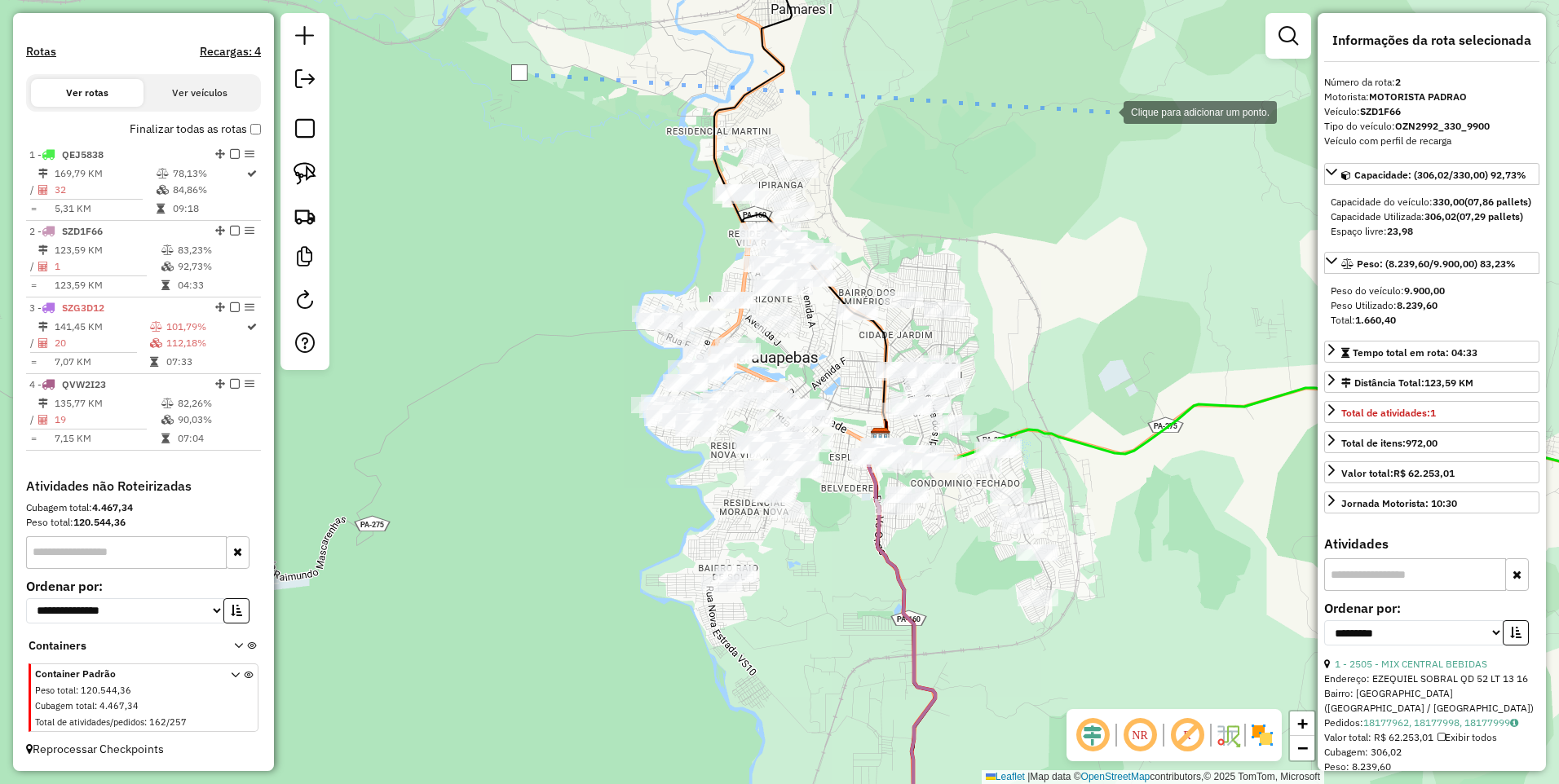
click at [1123, 114] on div at bounding box center [1107, 110] width 32 height 32
drag, startPoint x: 1207, startPoint y: 676, endPoint x: 1132, endPoint y: 644, distance: 81.5
click at [1207, 675] on div at bounding box center [1208, 669] width 32 height 32
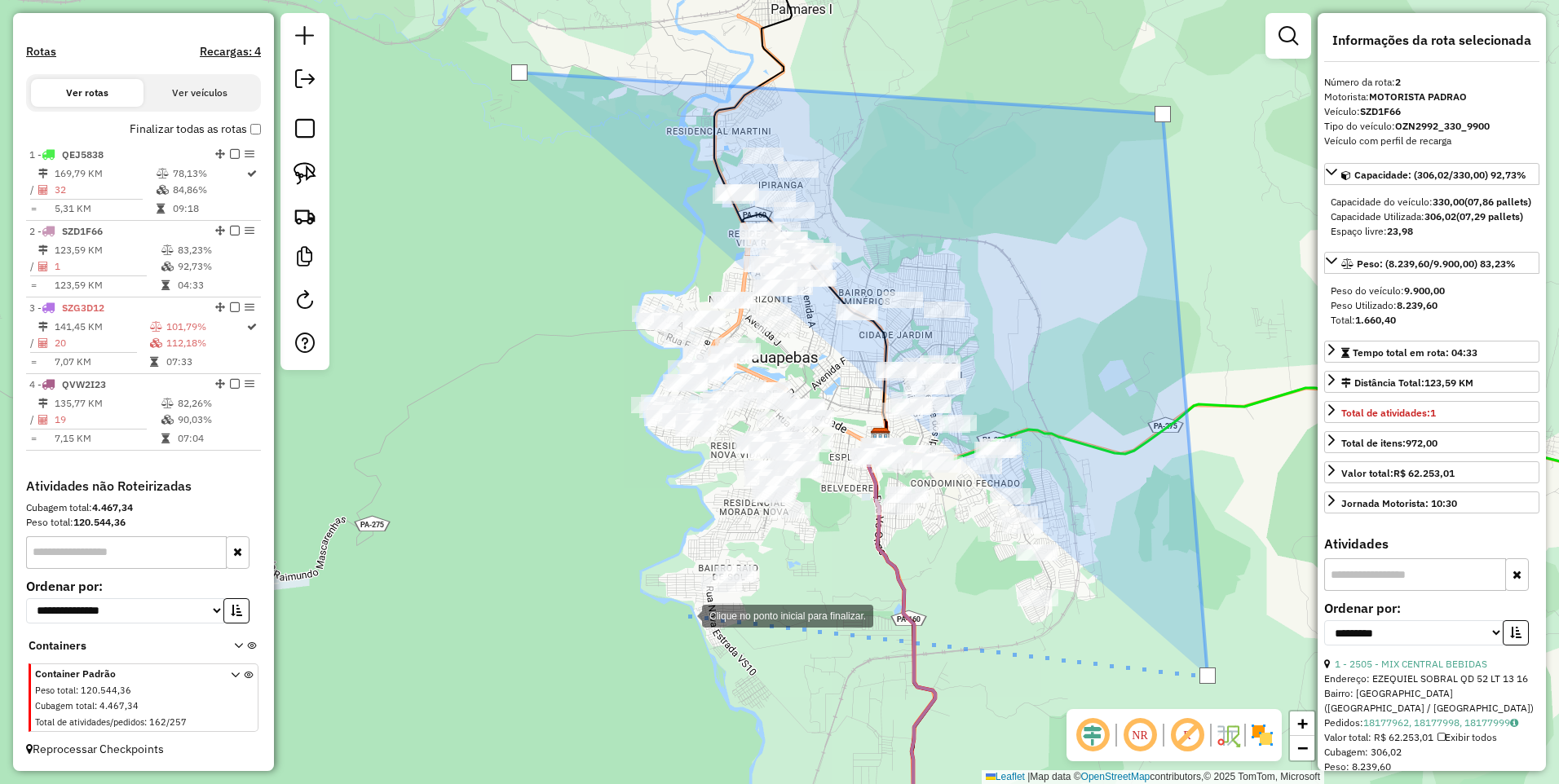
click at [670, 623] on div at bounding box center [685, 614] width 32 height 32
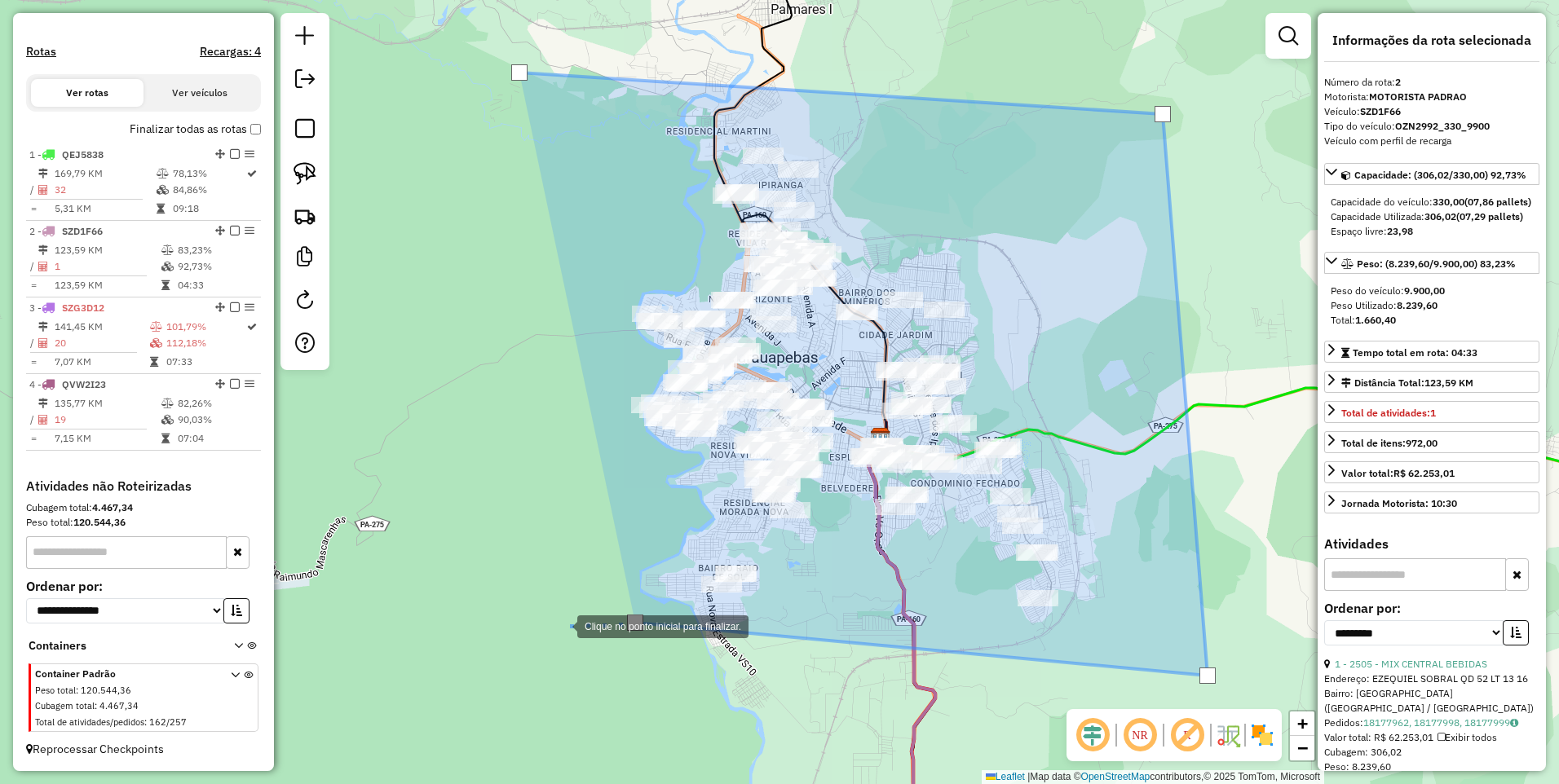
click at [544, 609] on div at bounding box center [560, 625] width 32 height 32
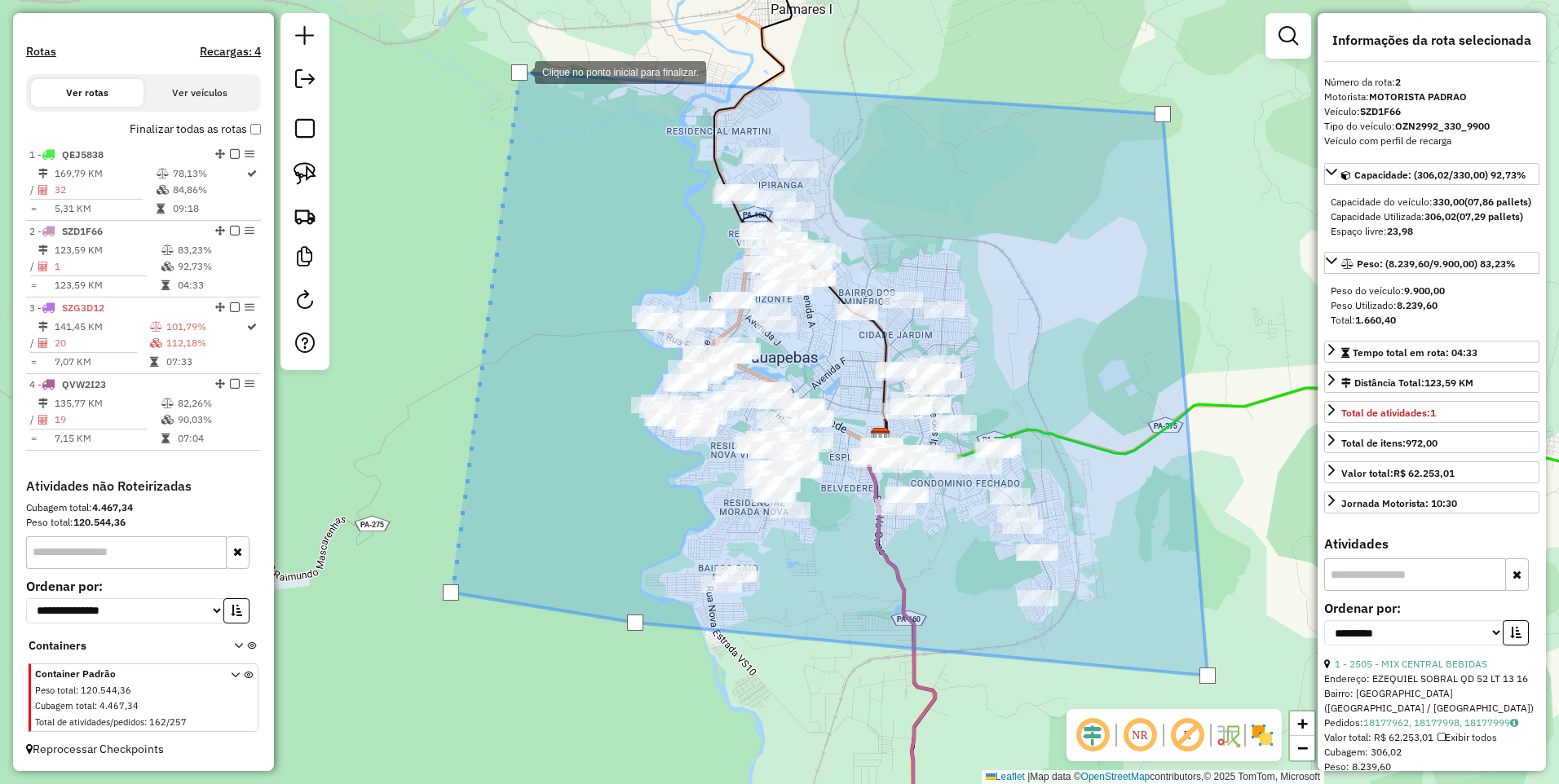
click at [518, 70] on div at bounding box center [519, 73] width 17 height 17
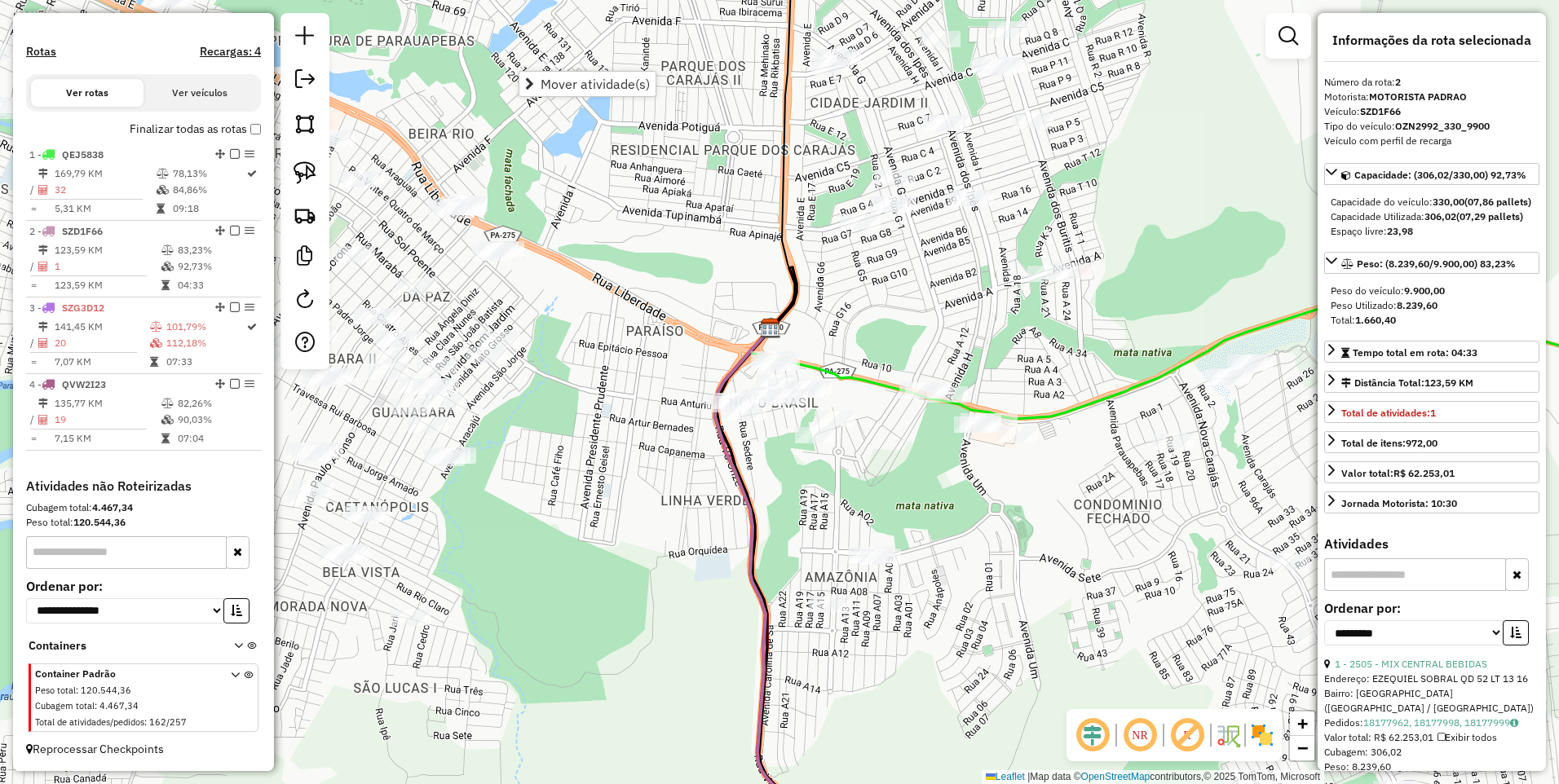
click at [641, 429] on div "Janela de atendimento Grade de atendimento Capacidade Transportadoras Veículos …" at bounding box center [779, 392] width 1559 height 784
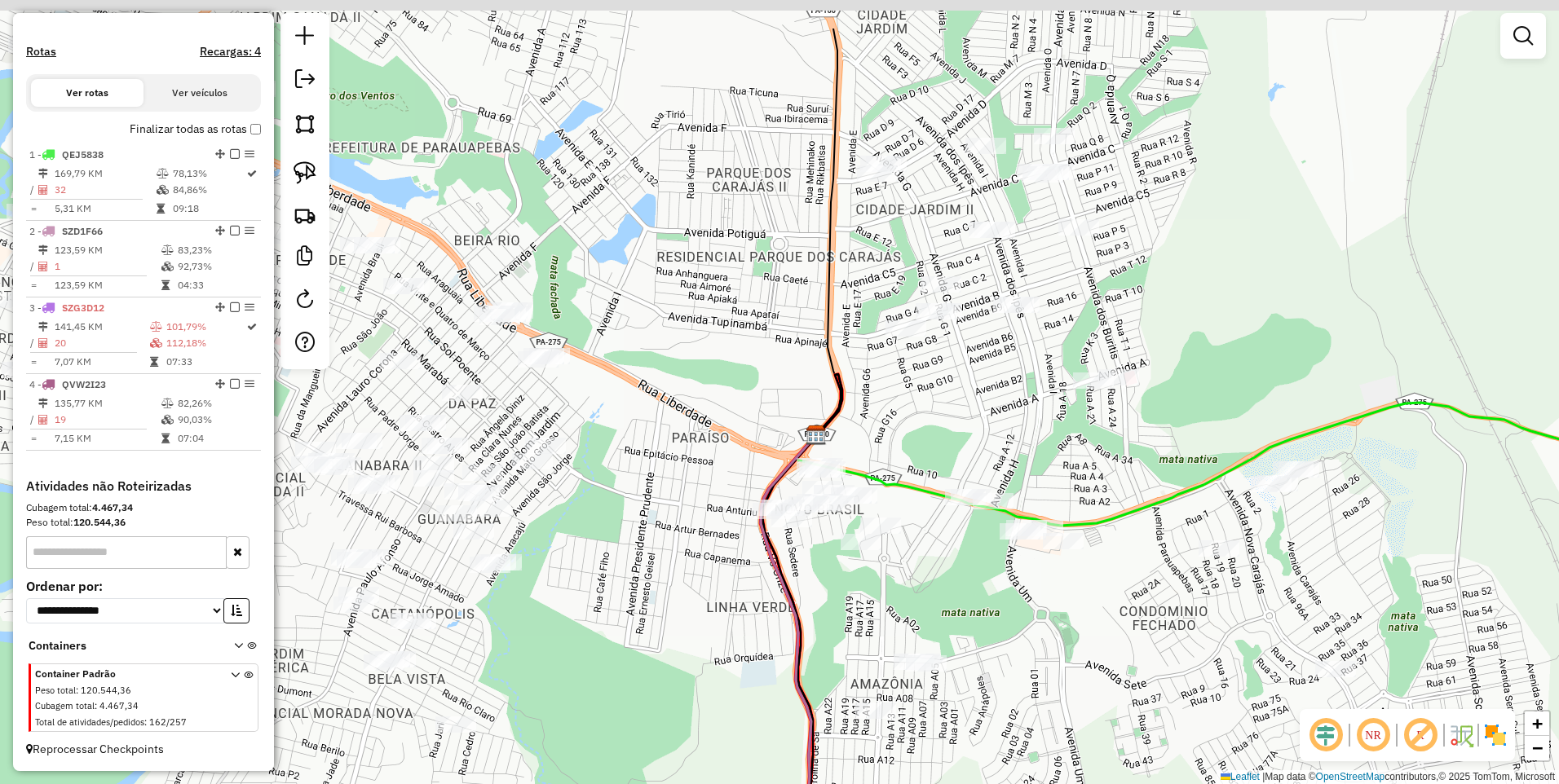
drag, startPoint x: 607, startPoint y: 313, endPoint x: 655, endPoint y: 410, distance: 108.2
click at [655, 408] on div "Janela de atendimento Grade de atendimento Capacidade Transportadoras Veículos …" at bounding box center [779, 392] width 1559 height 784
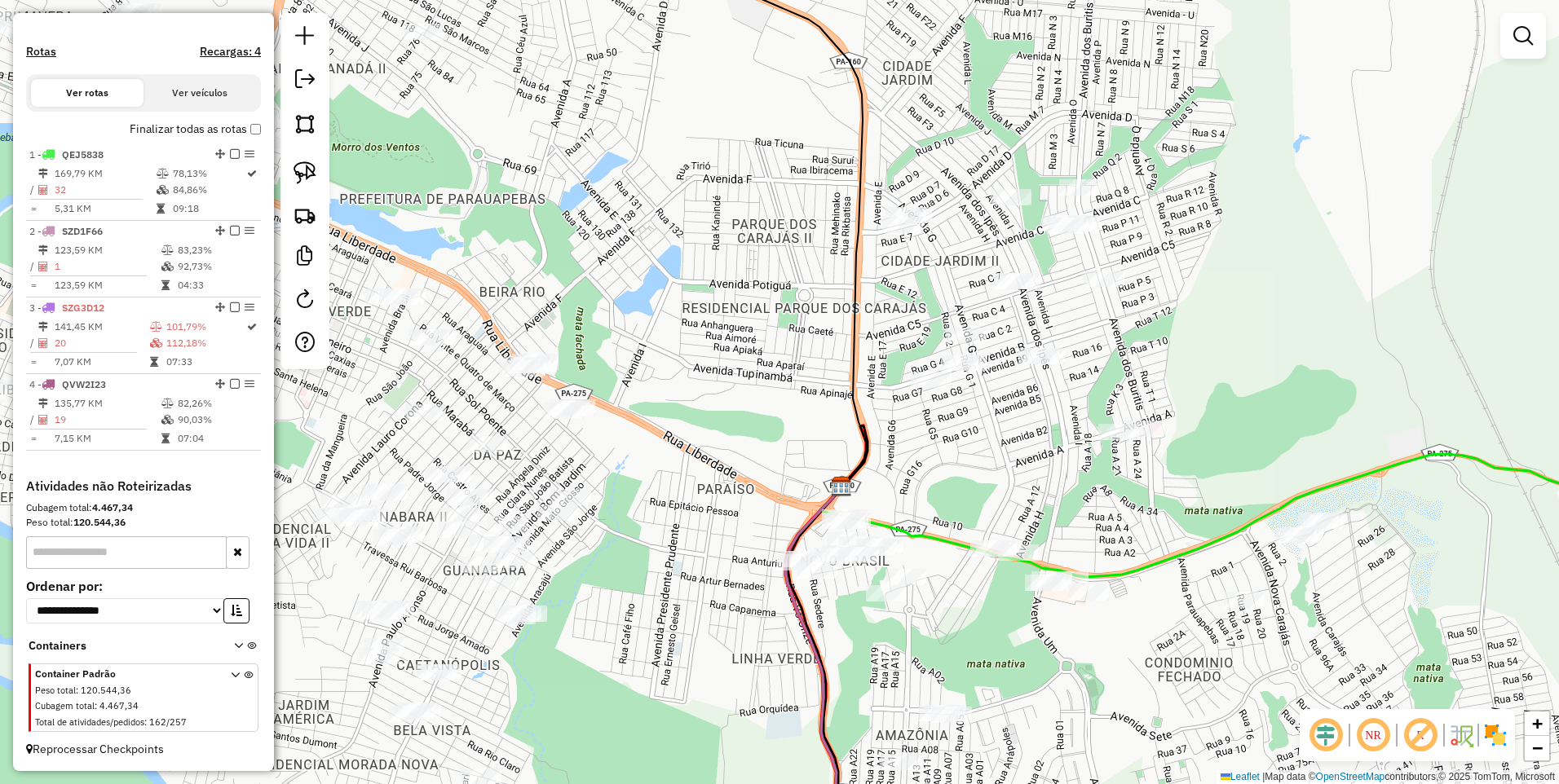
drag, startPoint x: 314, startPoint y: 135, endPoint x: 334, endPoint y: 154, distance: 27.6
click at [314, 135] on link at bounding box center [304, 124] width 36 height 36
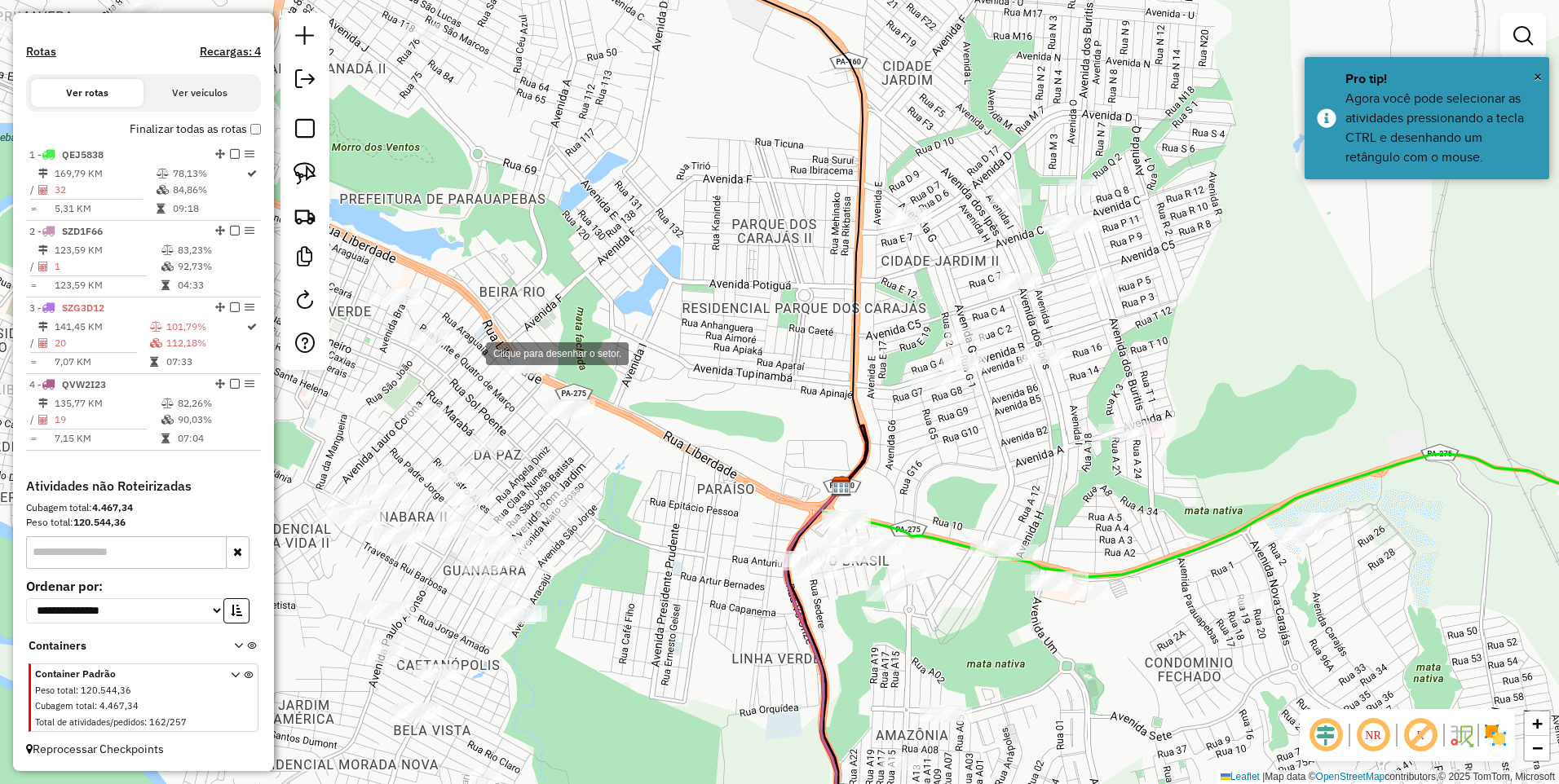
click at [470, 352] on div at bounding box center [469, 352] width 32 height 32
click at [559, 295] on div at bounding box center [543, 299] width 32 height 32
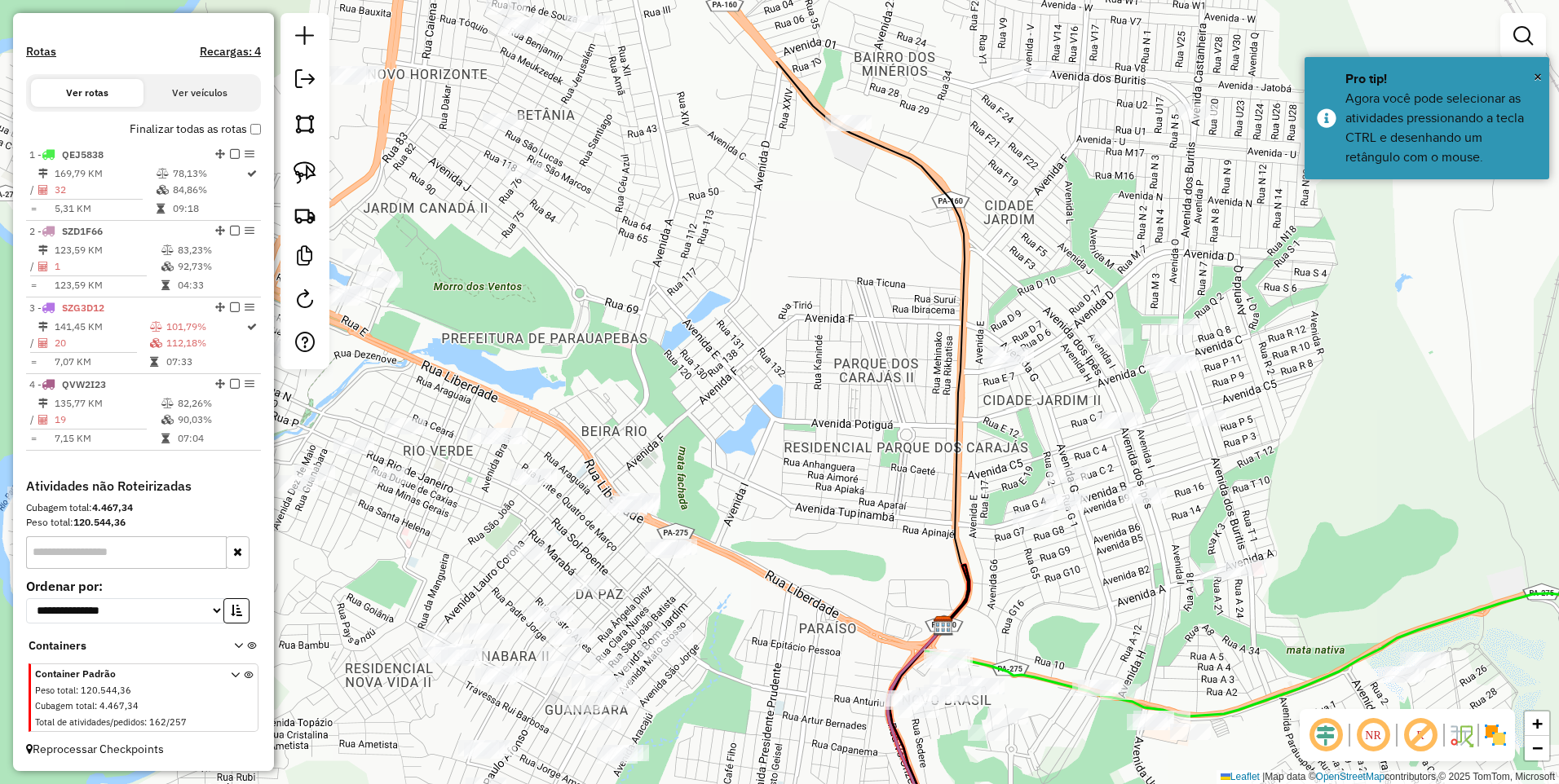
drag, startPoint x: 676, startPoint y: 342, endPoint x: 762, endPoint y: 470, distance: 154.2
click at [762, 470] on div "Janela de atendimento Grade de atendimento Capacidade Transportadoras Veículos …" at bounding box center [779, 392] width 1559 height 784
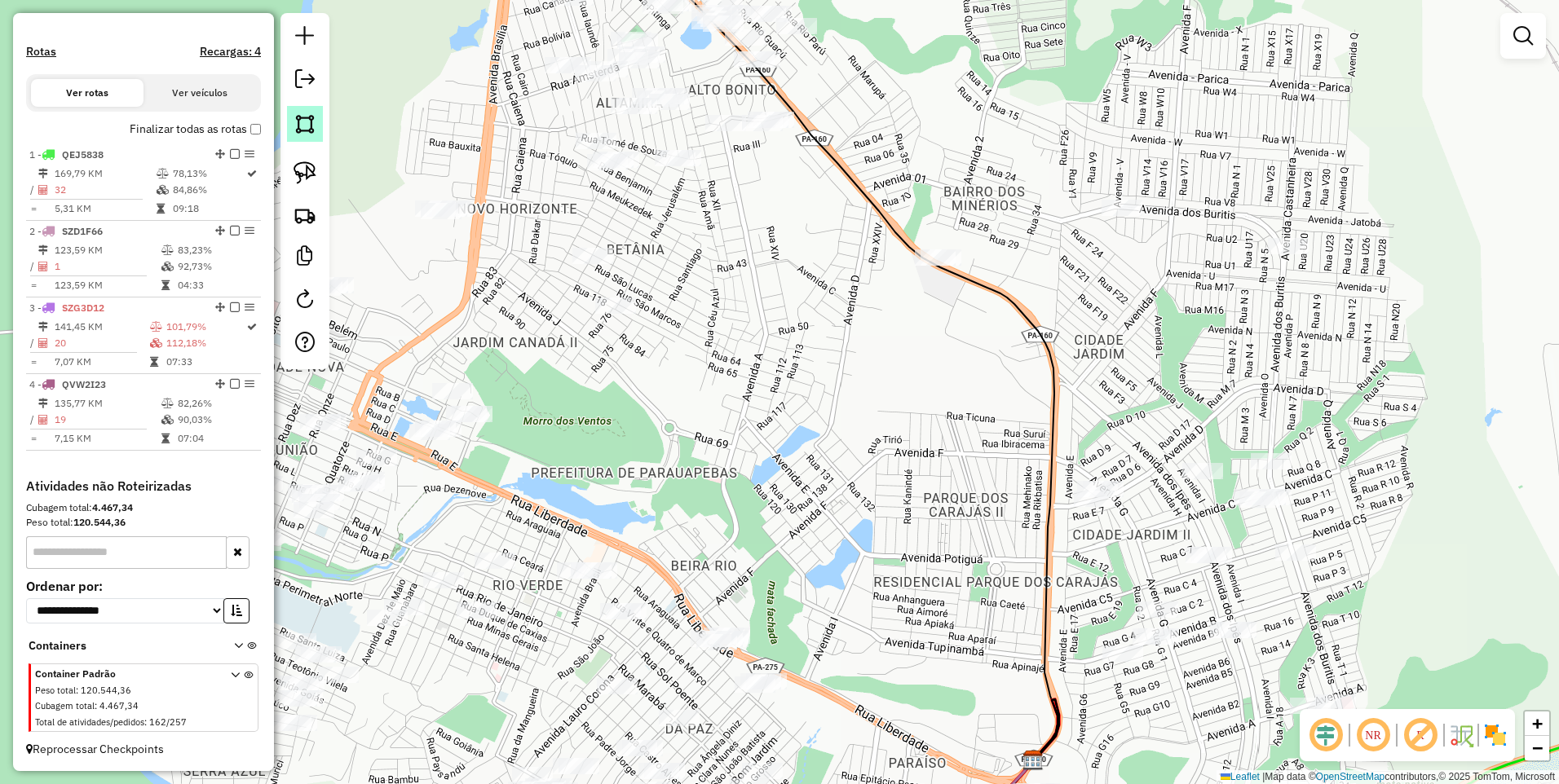
click at [303, 135] on link at bounding box center [304, 124] width 36 height 36
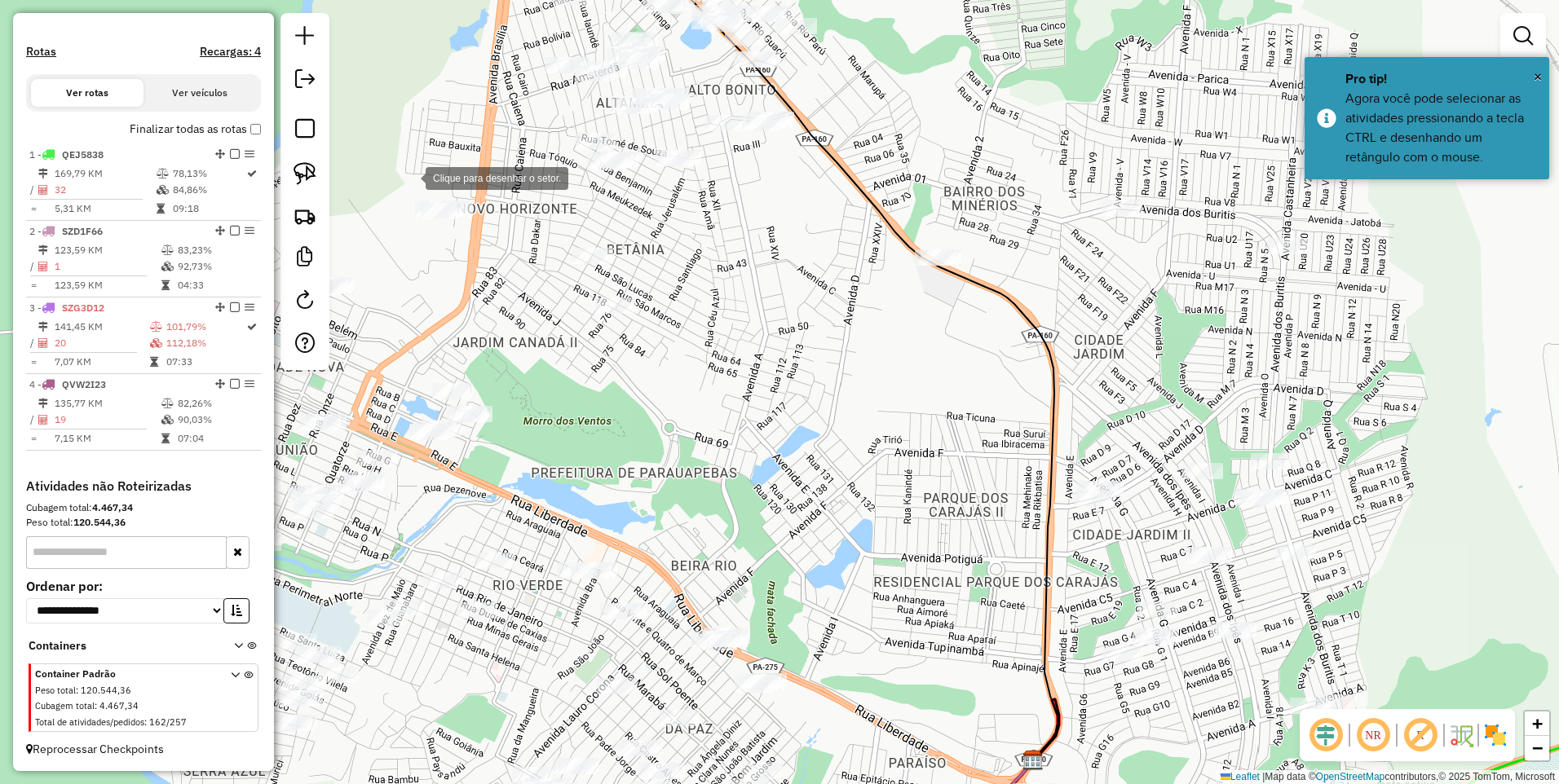
click at [409, 176] on div at bounding box center [409, 177] width 32 height 32
click at [531, 181] on div at bounding box center [529, 180] width 32 height 32
drag, startPoint x: 467, startPoint y: 269, endPoint x: 456, endPoint y: 265, distance: 11.7
click at [494, 236] on div at bounding box center [509, 219] width 32 height 32
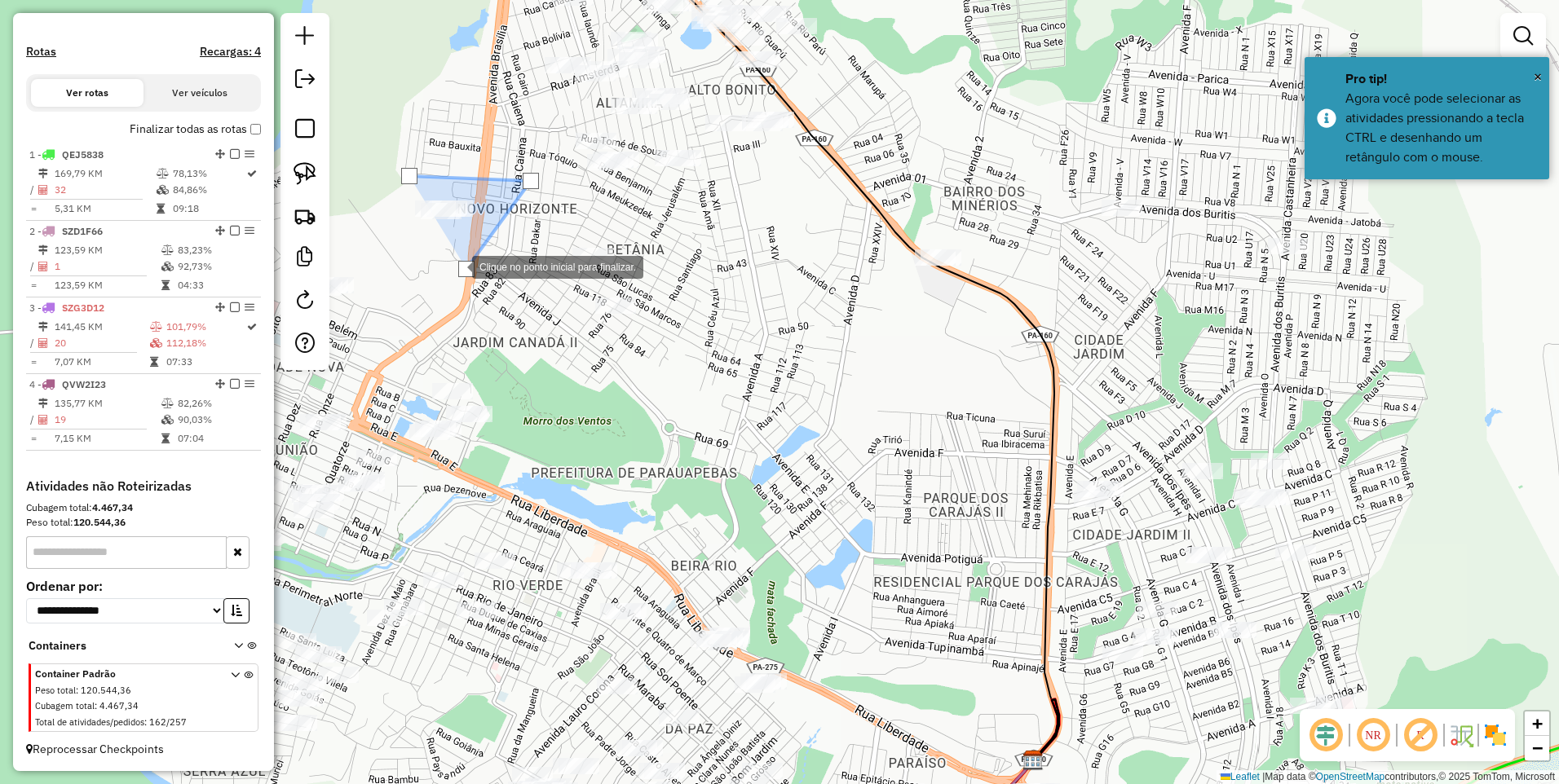
click at [440, 250] on div at bounding box center [456, 265] width 32 height 32
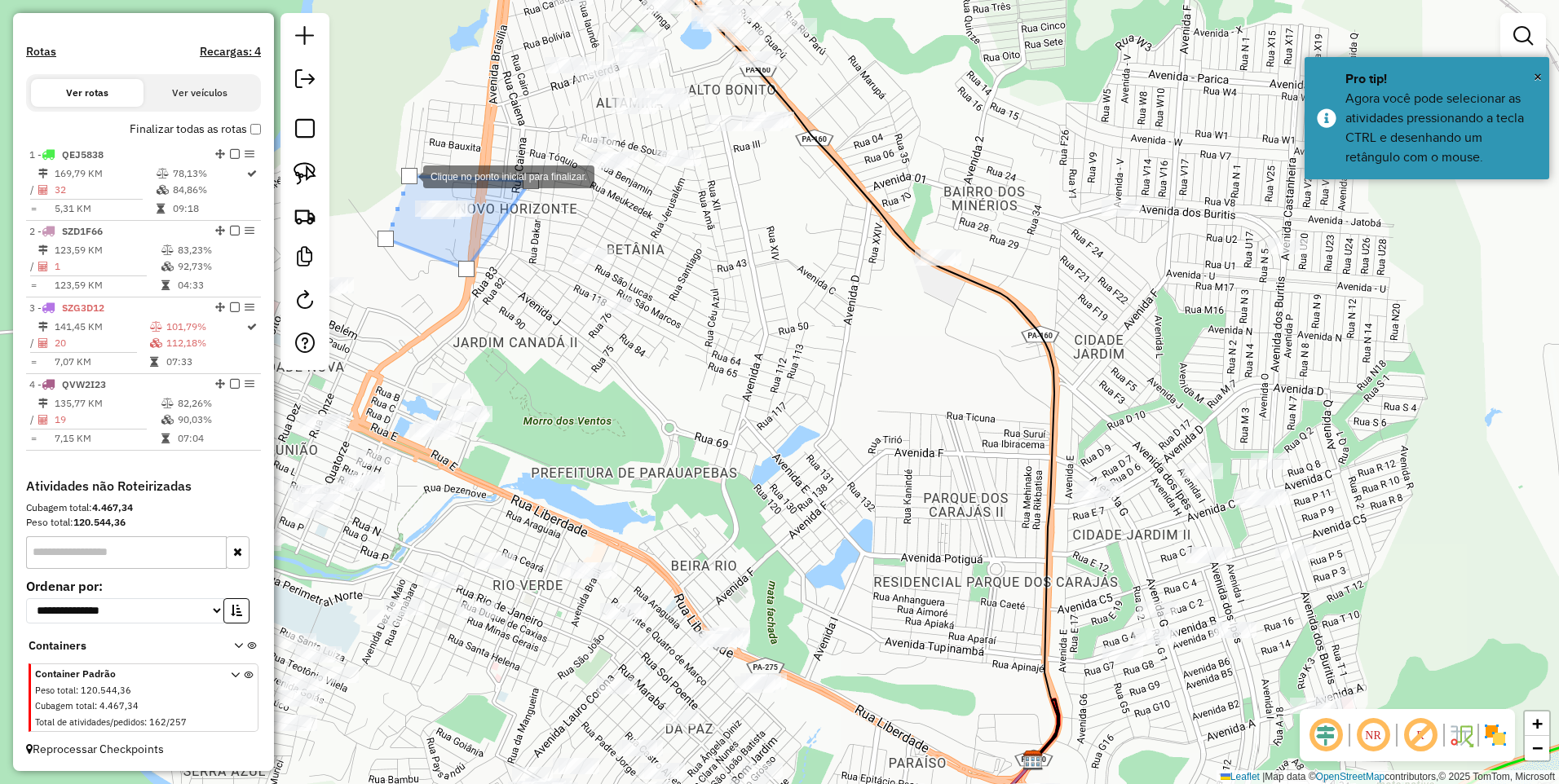
click at [407, 174] on div at bounding box center [409, 176] width 17 height 17
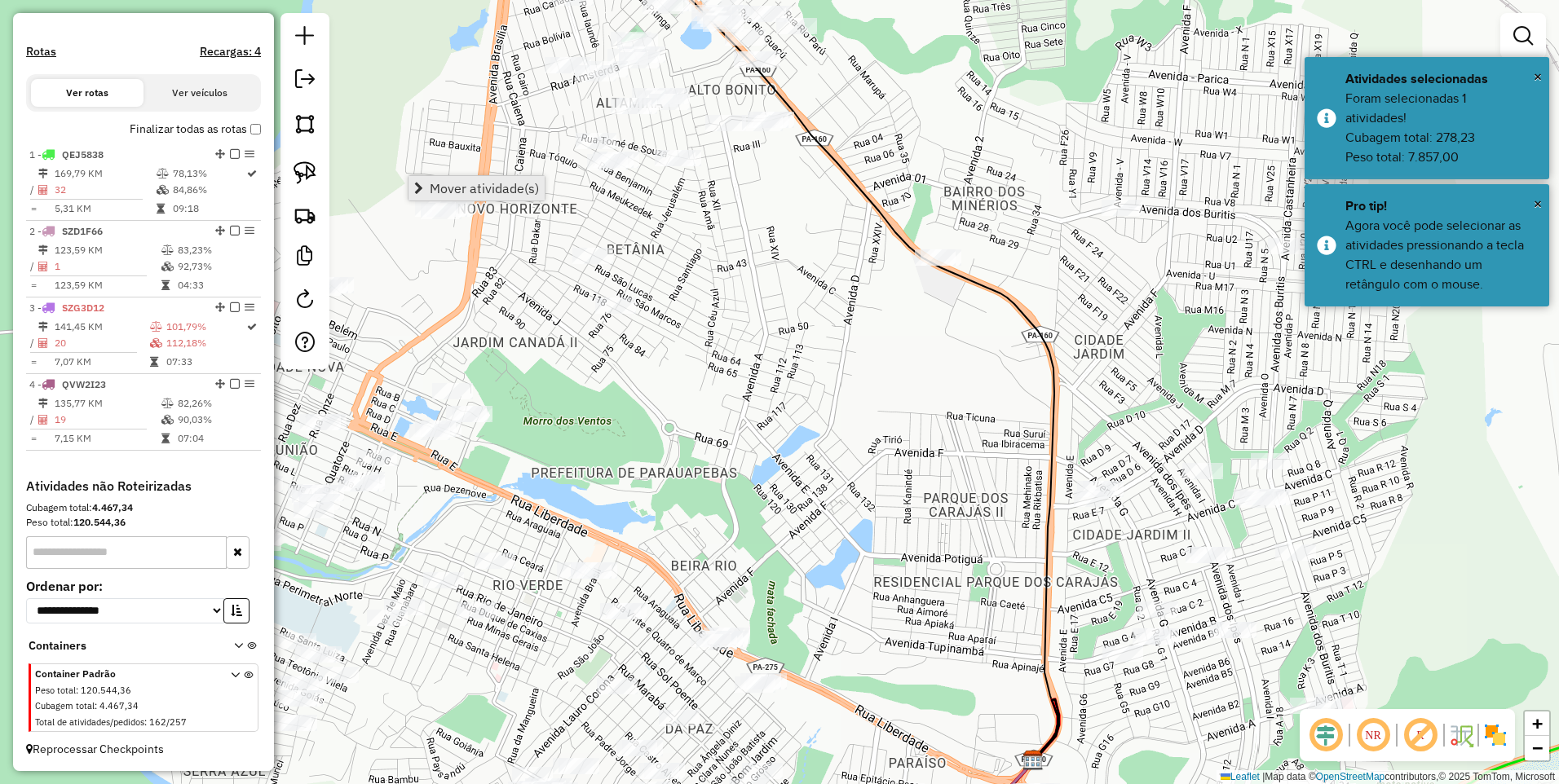
click at [451, 187] on span "Mover atividade(s)" at bounding box center [485, 188] width 110 height 13
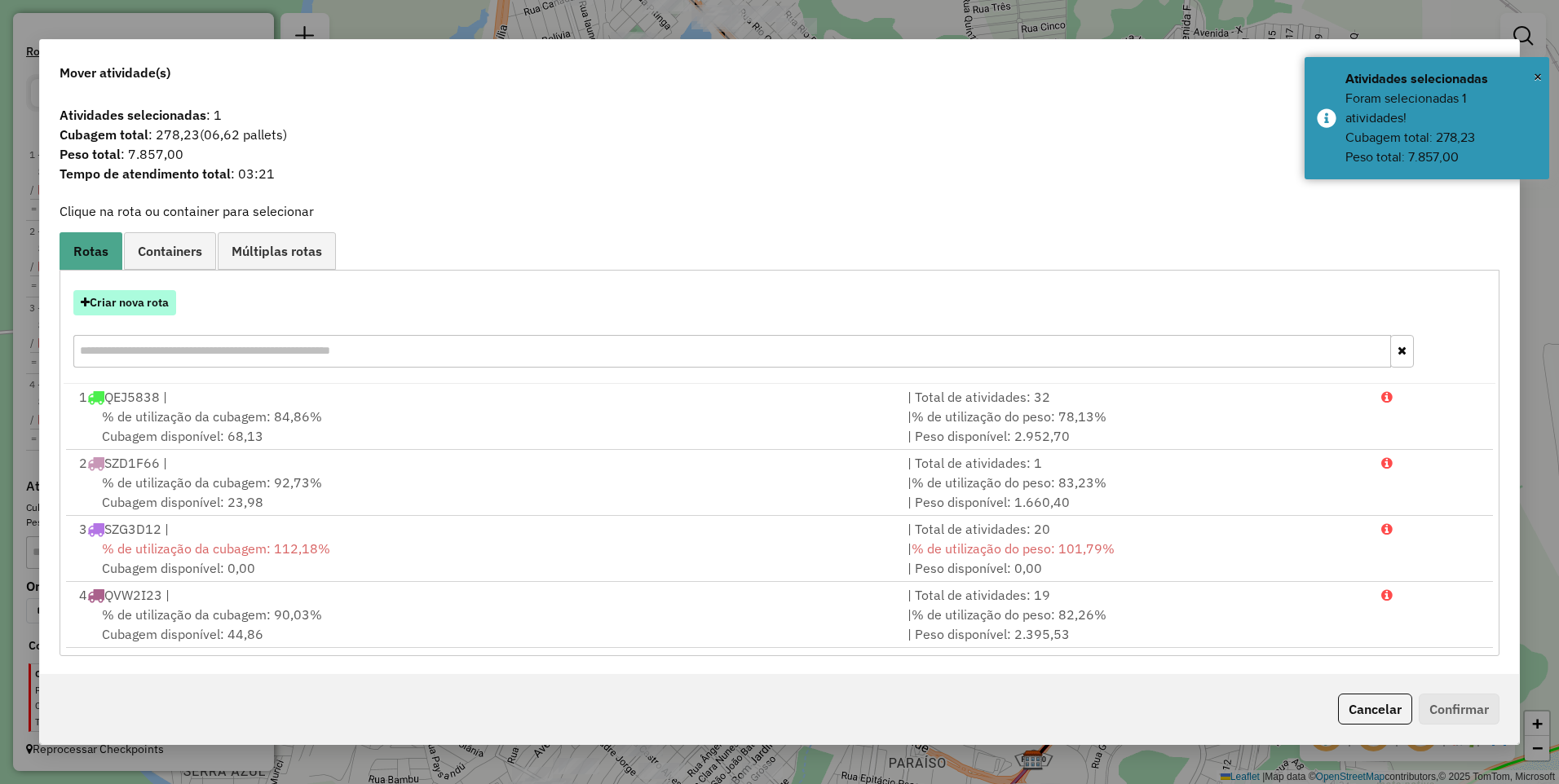
click at [95, 309] on button "Criar nova rota" at bounding box center [124, 303] width 103 height 25
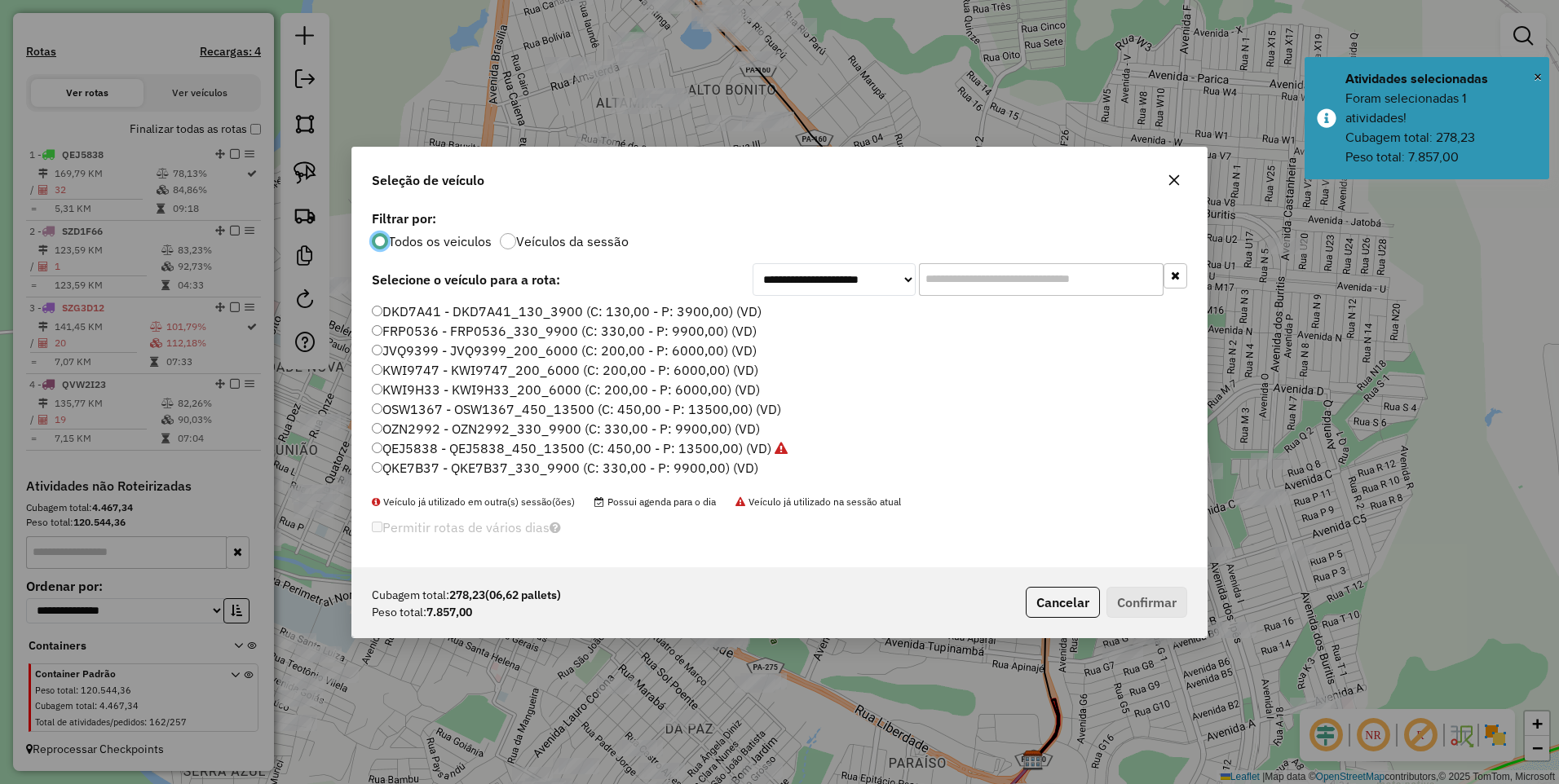
scroll to position [81, 0]
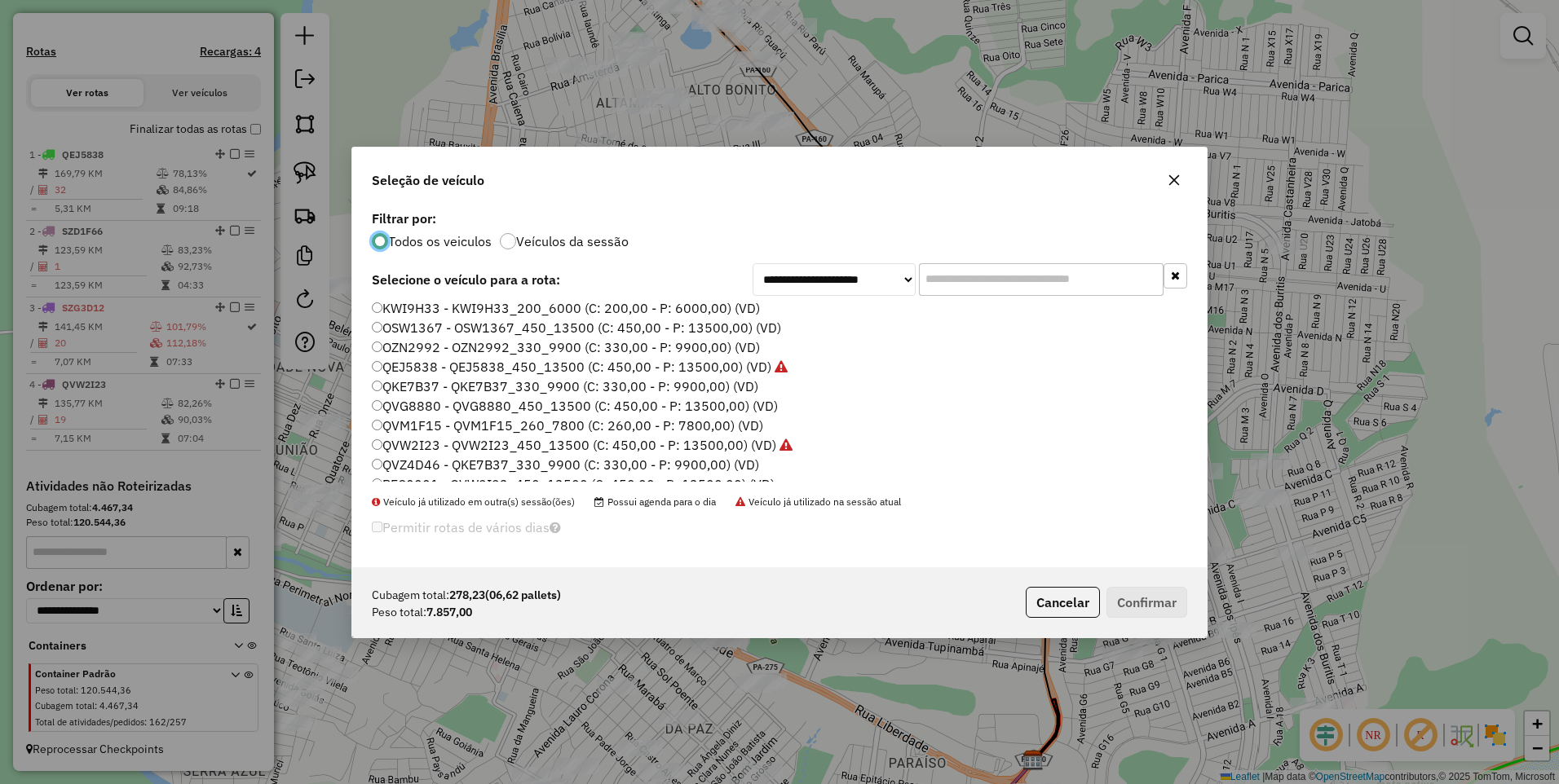
click at [436, 423] on label "QVM1F15 - QVM1F15_260_7800 (C: 260,00 - P: 7800,00) (VD)" at bounding box center [568, 426] width 392 height 20
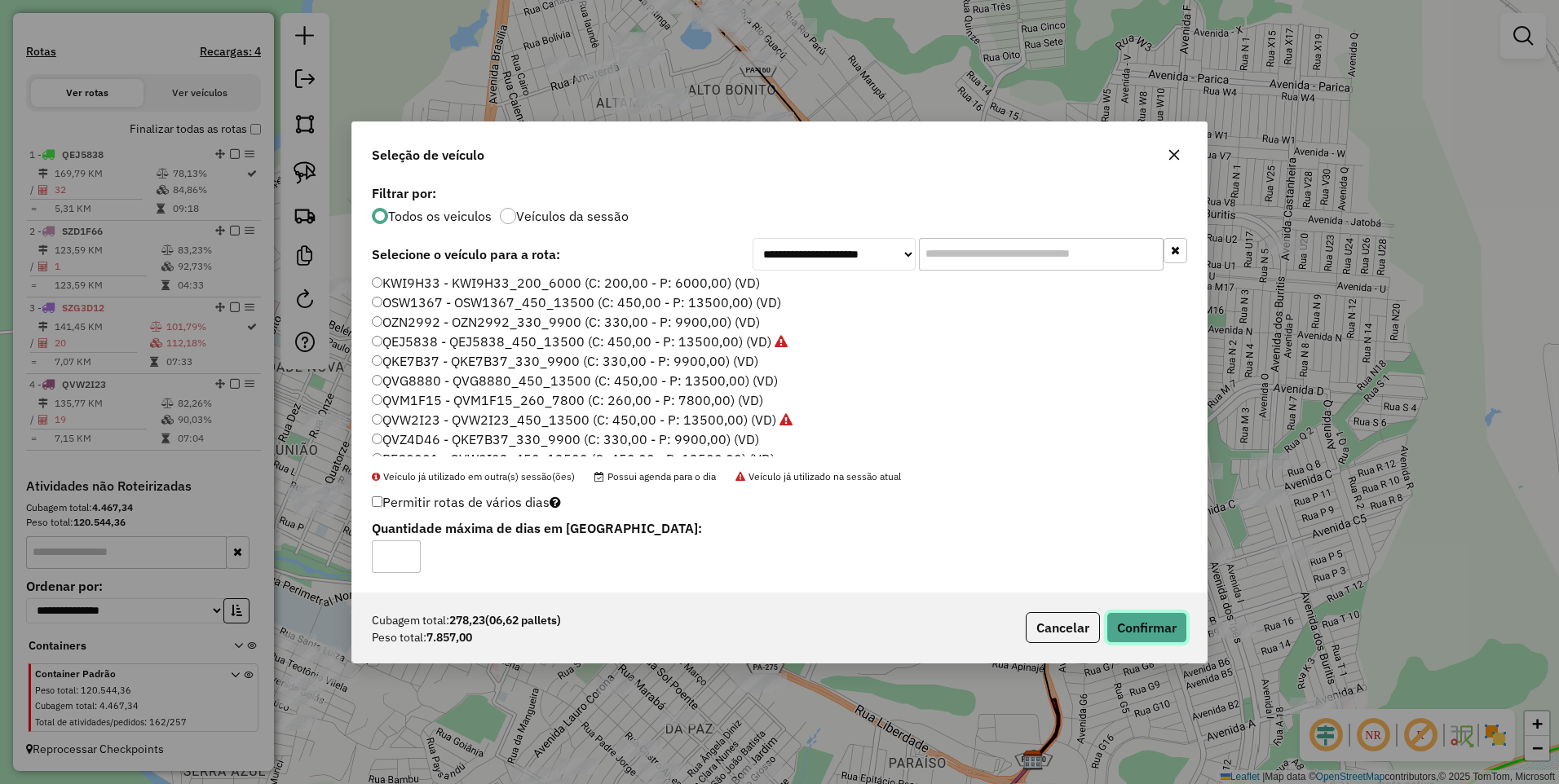
click at [1151, 630] on button "Confirmar" at bounding box center [1146, 627] width 80 height 31
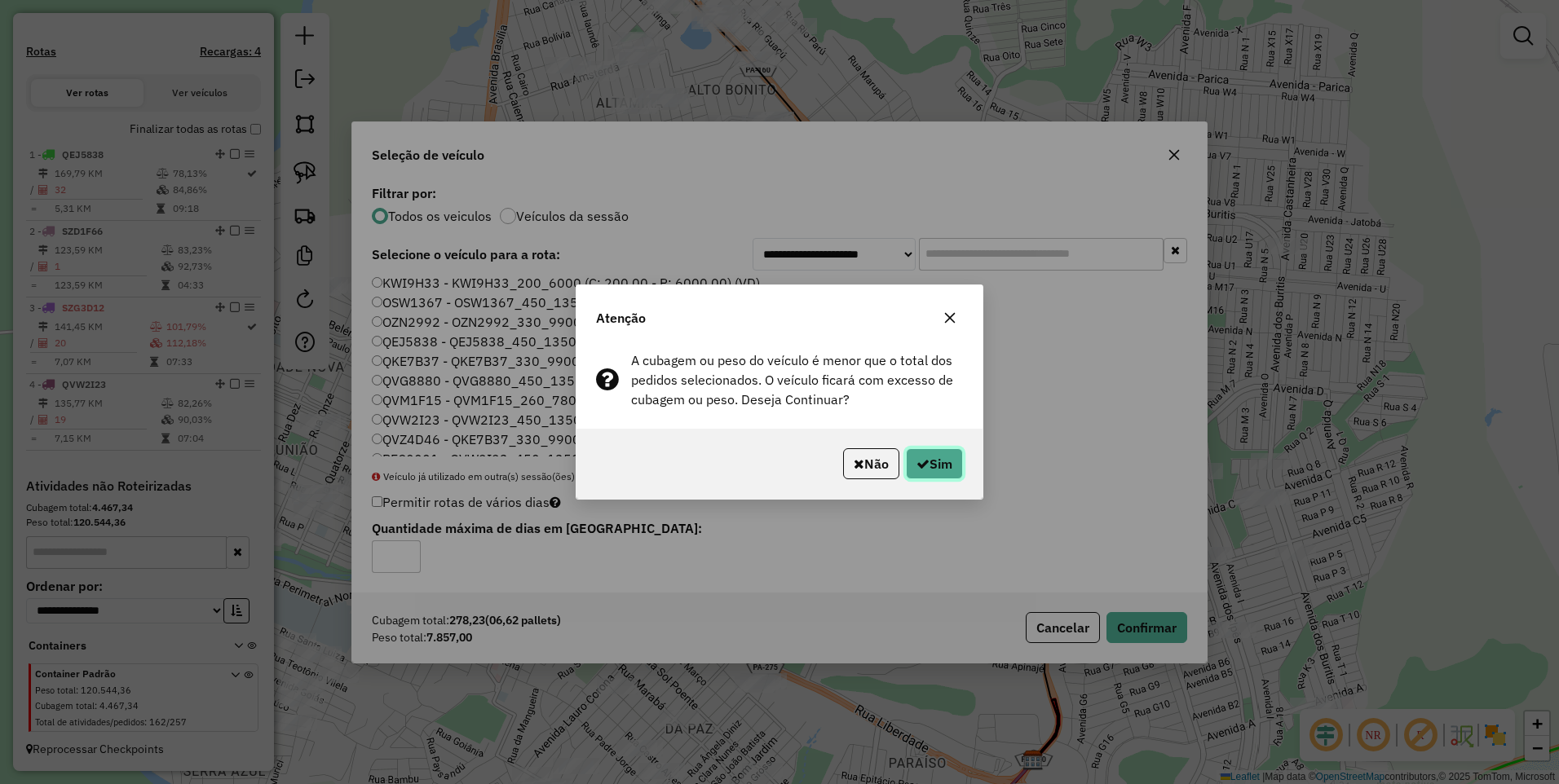
click at [927, 457] on button "Sim" at bounding box center [934, 463] width 57 height 31
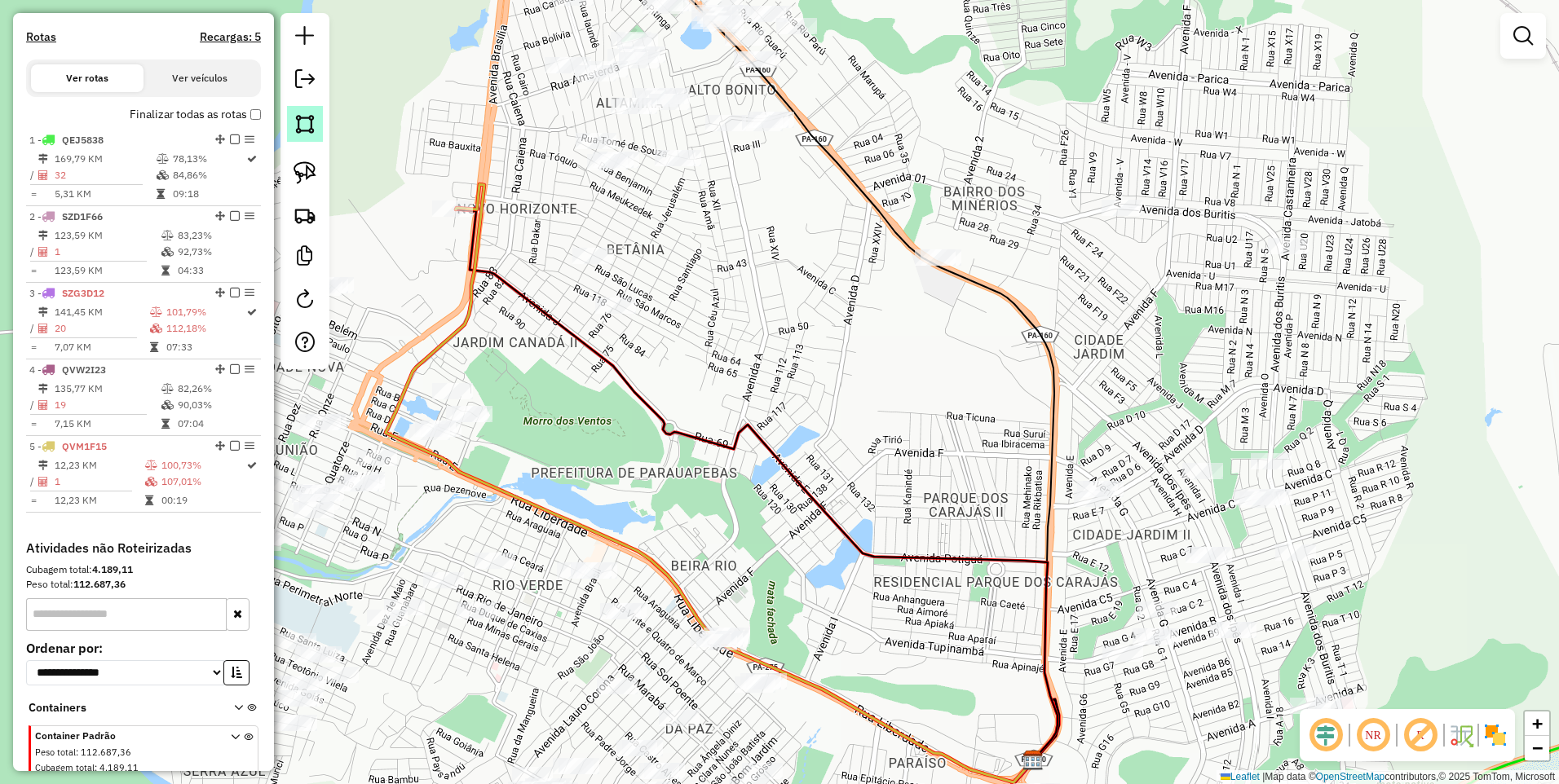
click at [304, 132] on img at bounding box center [305, 124] width 23 height 23
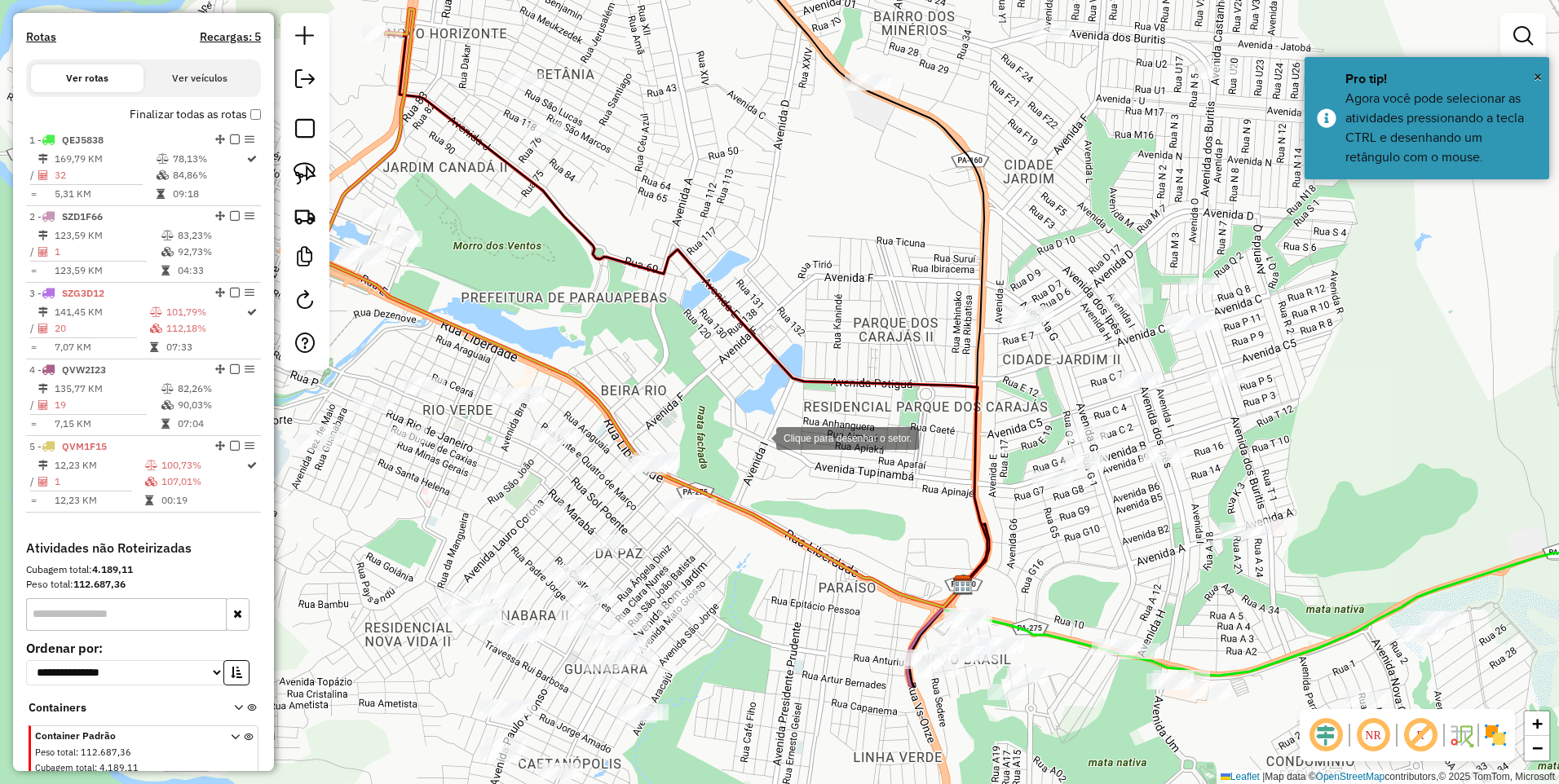
drag, startPoint x: 831, startPoint y: 613, endPoint x: 761, endPoint y: 439, distance: 187.6
click at [761, 439] on div at bounding box center [759, 436] width 32 height 32
click at [603, 439] on div at bounding box center [587, 435] width 32 height 32
click at [738, 431] on div at bounding box center [729, 430] width 32 height 32
click at [709, 467] on div at bounding box center [725, 450] width 32 height 32
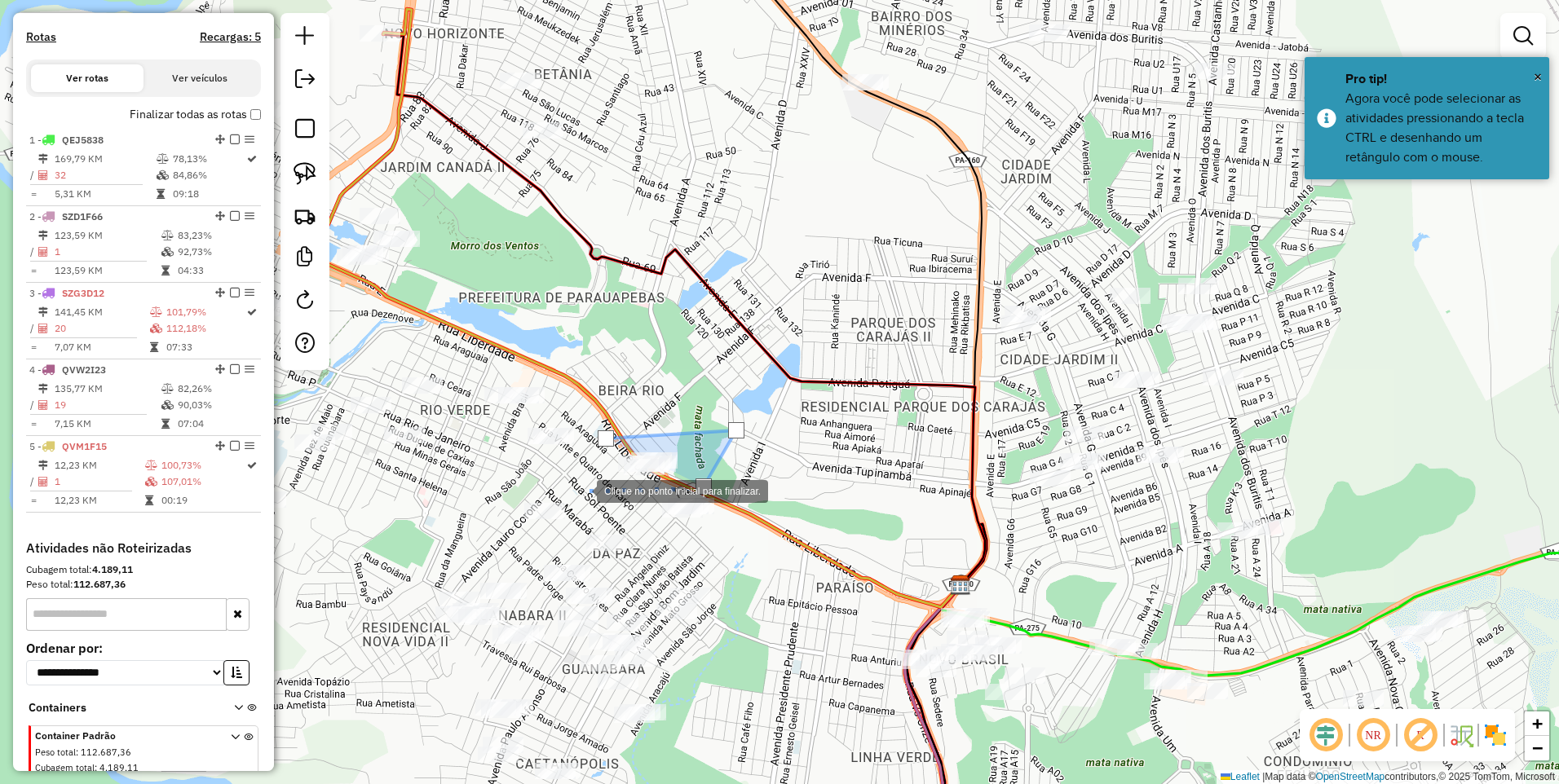
click at [581, 489] on div at bounding box center [580, 489] width 32 height 32
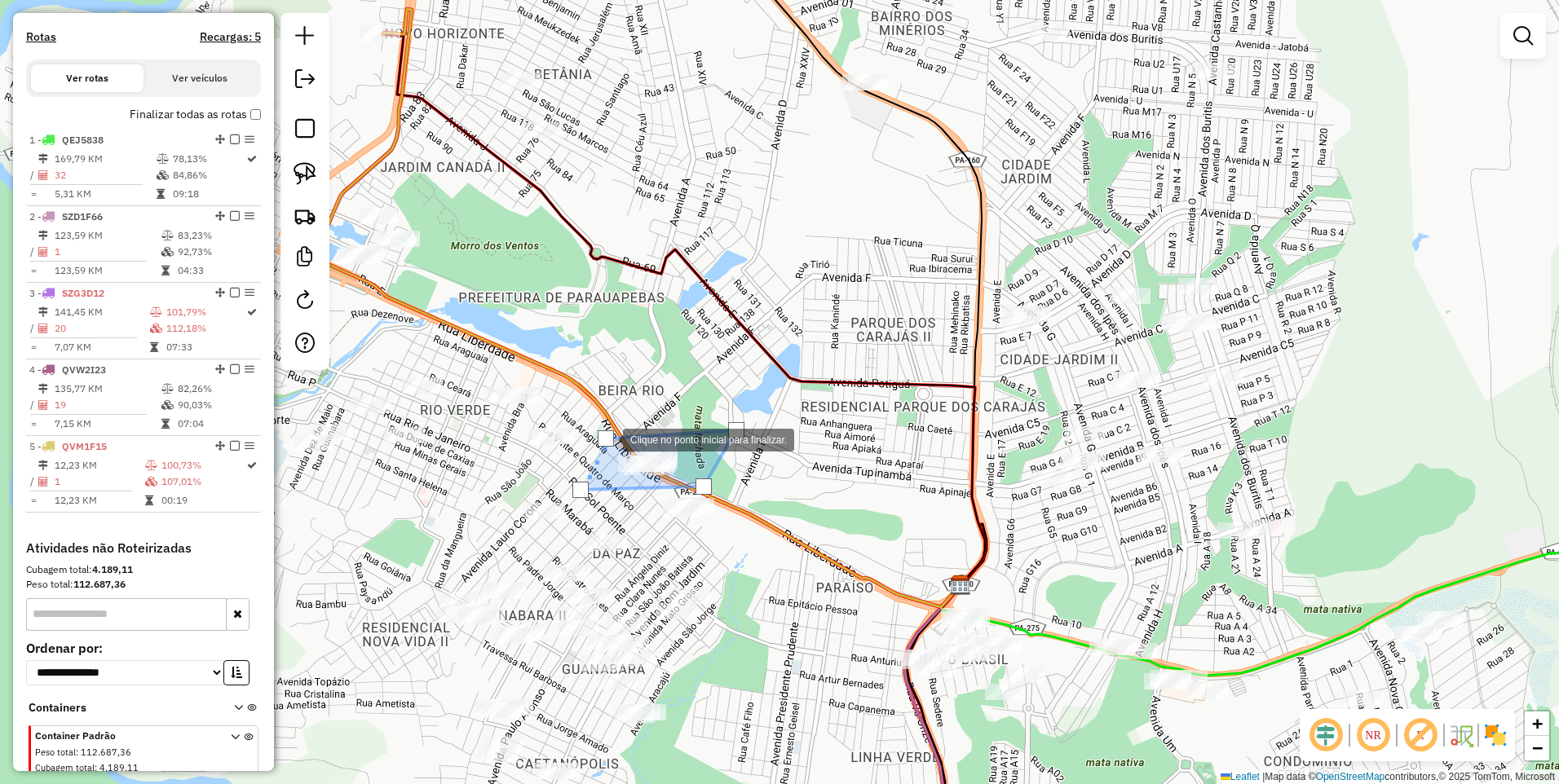
click at [607, 439] on div at bounding box center [606, 439] width 17 height 17
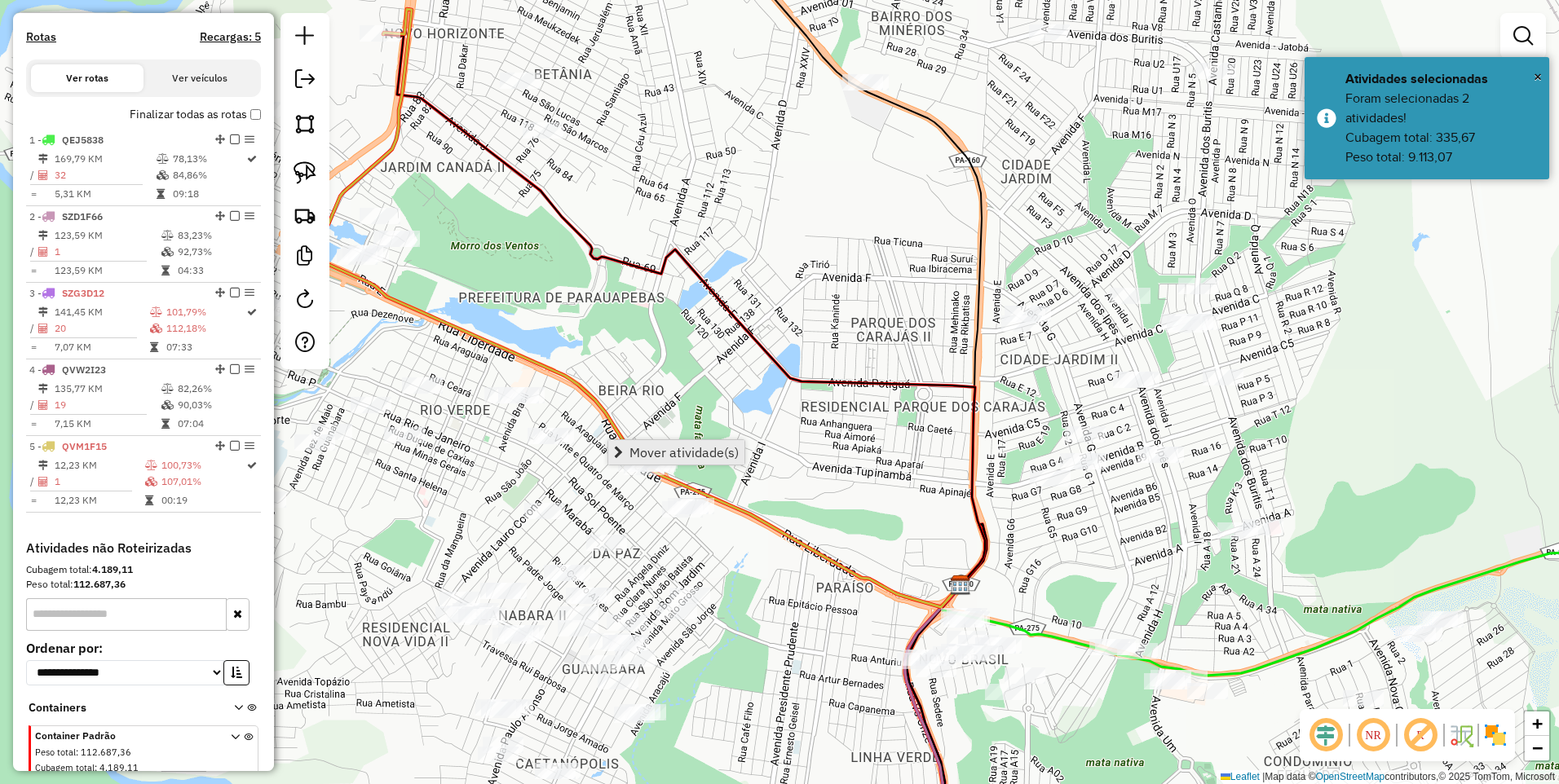
click at [631, 446] on span "Mover atividade(s)" at bounding box center [684, 452] width 110 height 13
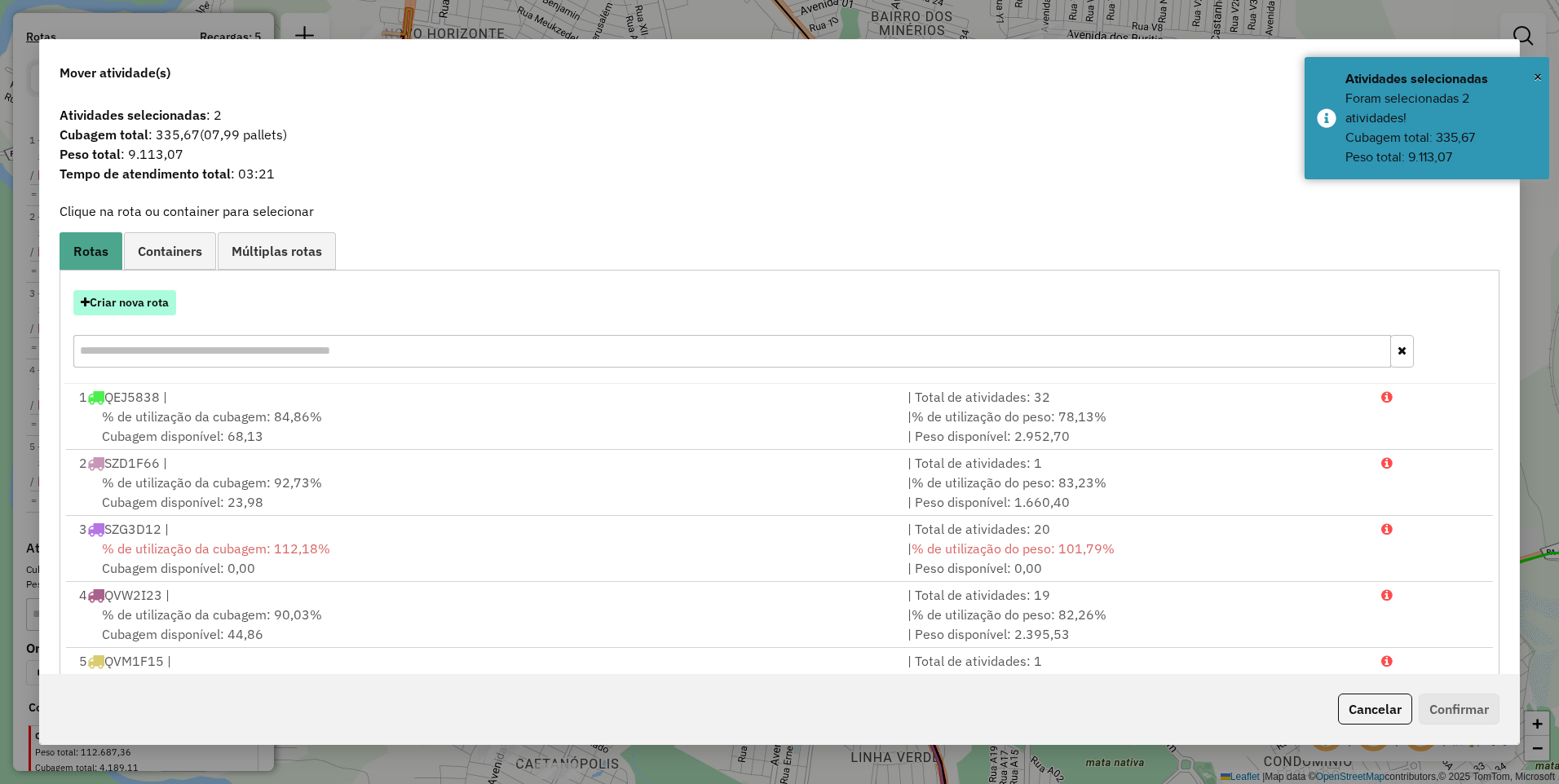
click at [137, 308] on button "Criar nova rota" at bounding box center [124, 303] width 103 height 25
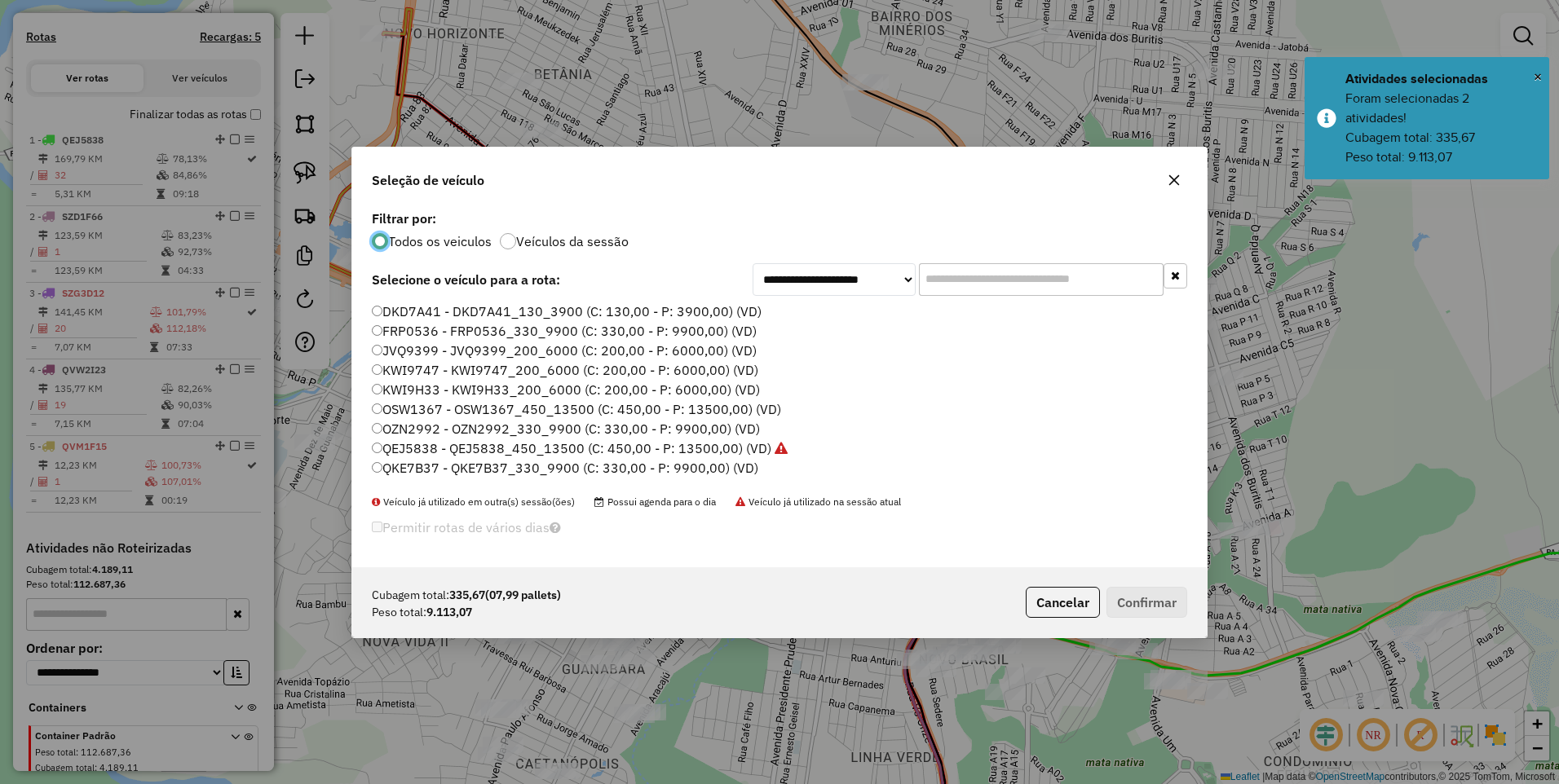
scroll to position [163, 0]
click at [436, 404] on label "REC0001 - QVW2I23_450_13500 (C: 450,00 - P: 13500,00) (VD)" at bounding box center [572, 403] width 402 height 20
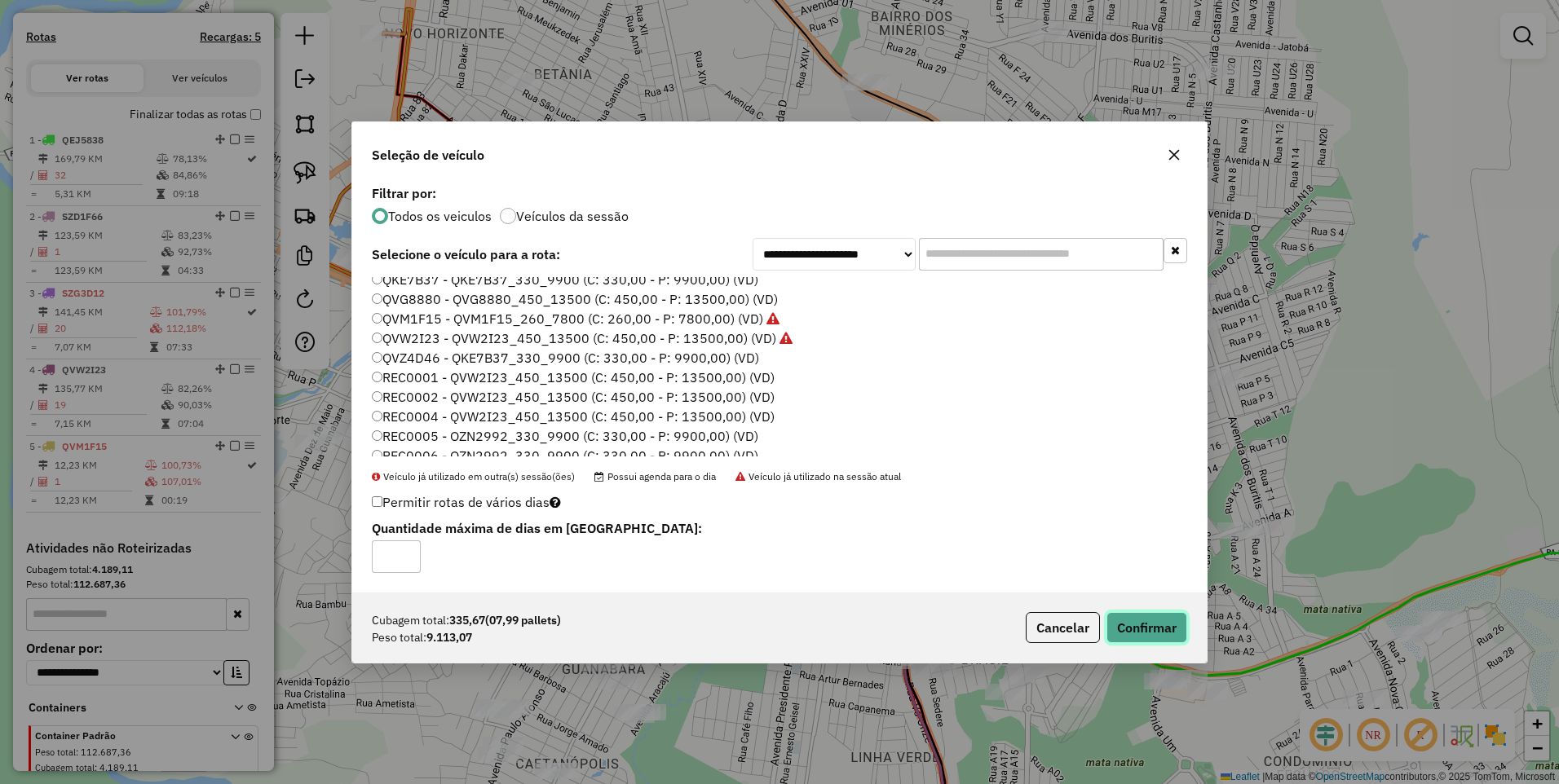
click at [1162, 628] on button "Confirmar" at bounding box center [1146, 627] width 80 height 31
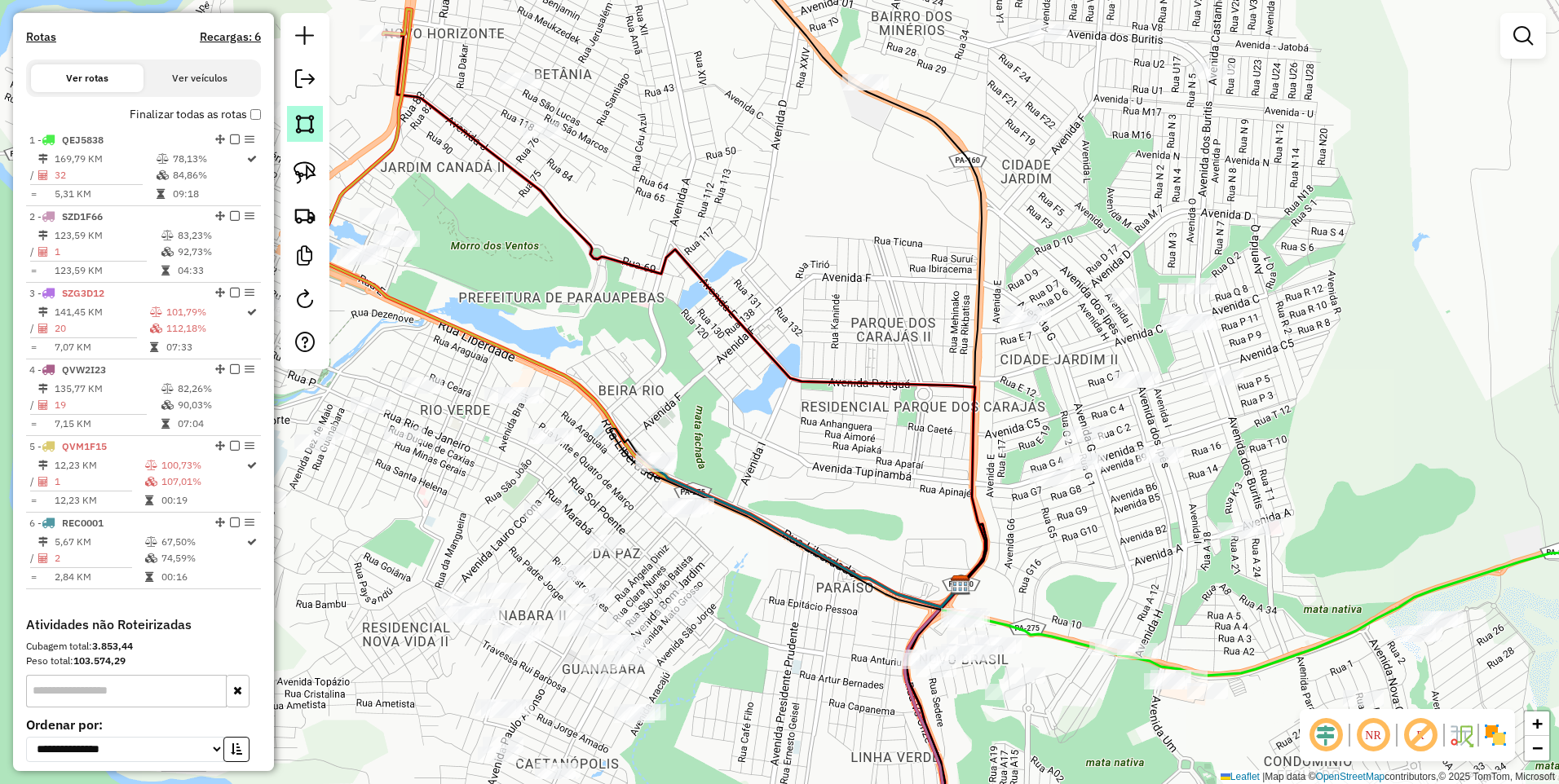
click at [301, 125] on img at bounding box center [305, 124] width 23 height 23
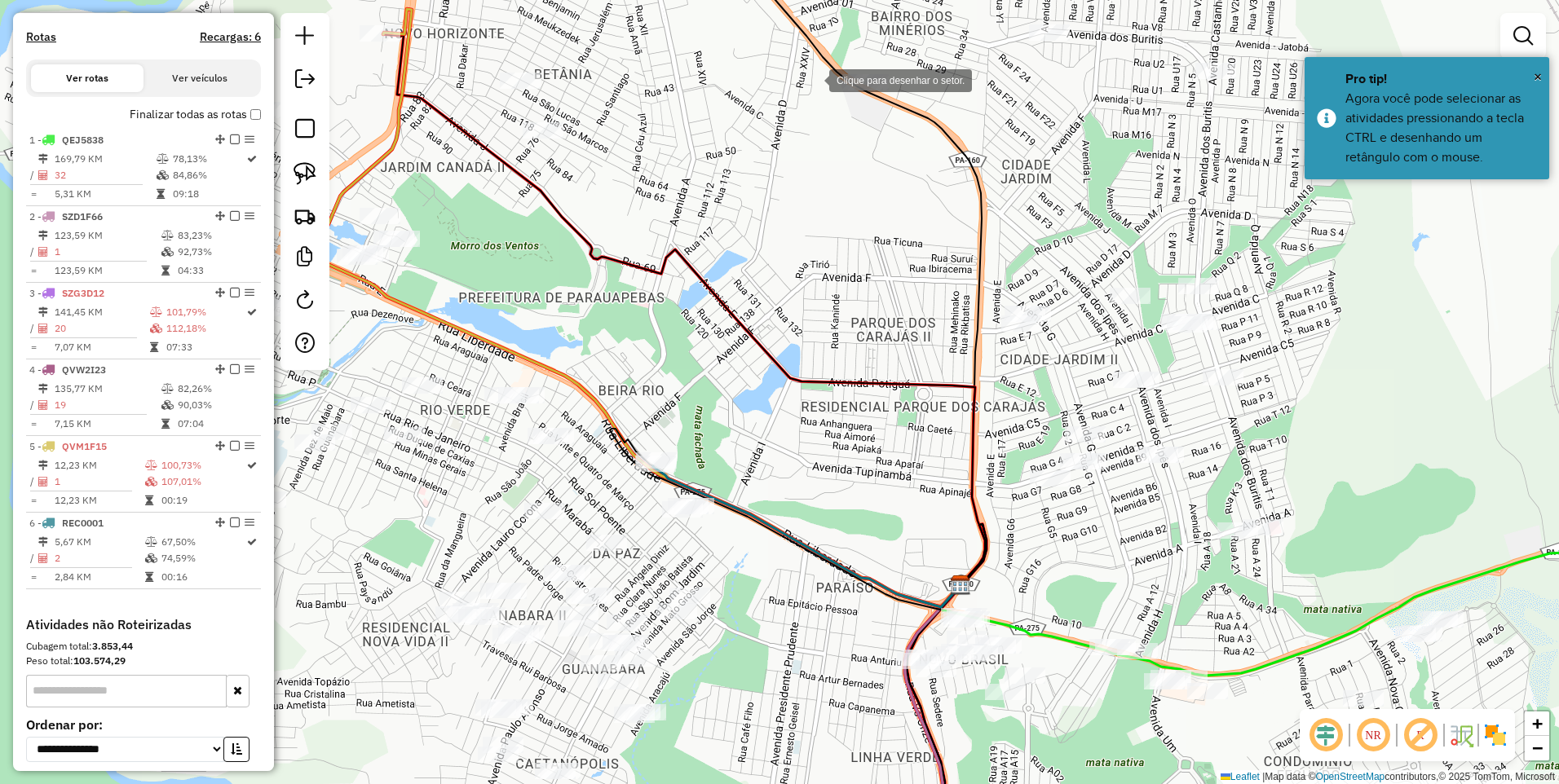
click at [813, 79] on div at bounding box center [812, 79] width 32 height 32
click at [909, 50] on div at bounding box center [900, 51] width 32 height 32
click at [915, 113] on div at bounding box center [915, 112] width 32 height 32
click at [821, 138] on div at bounding box center [821, 137] width 32 height 32
click at [855, 95] on div "Janela de atendimento Grade de atendimento Capacidade Transportadoras Veículos …" at bounding box center [779, 392] width 1559 height 784
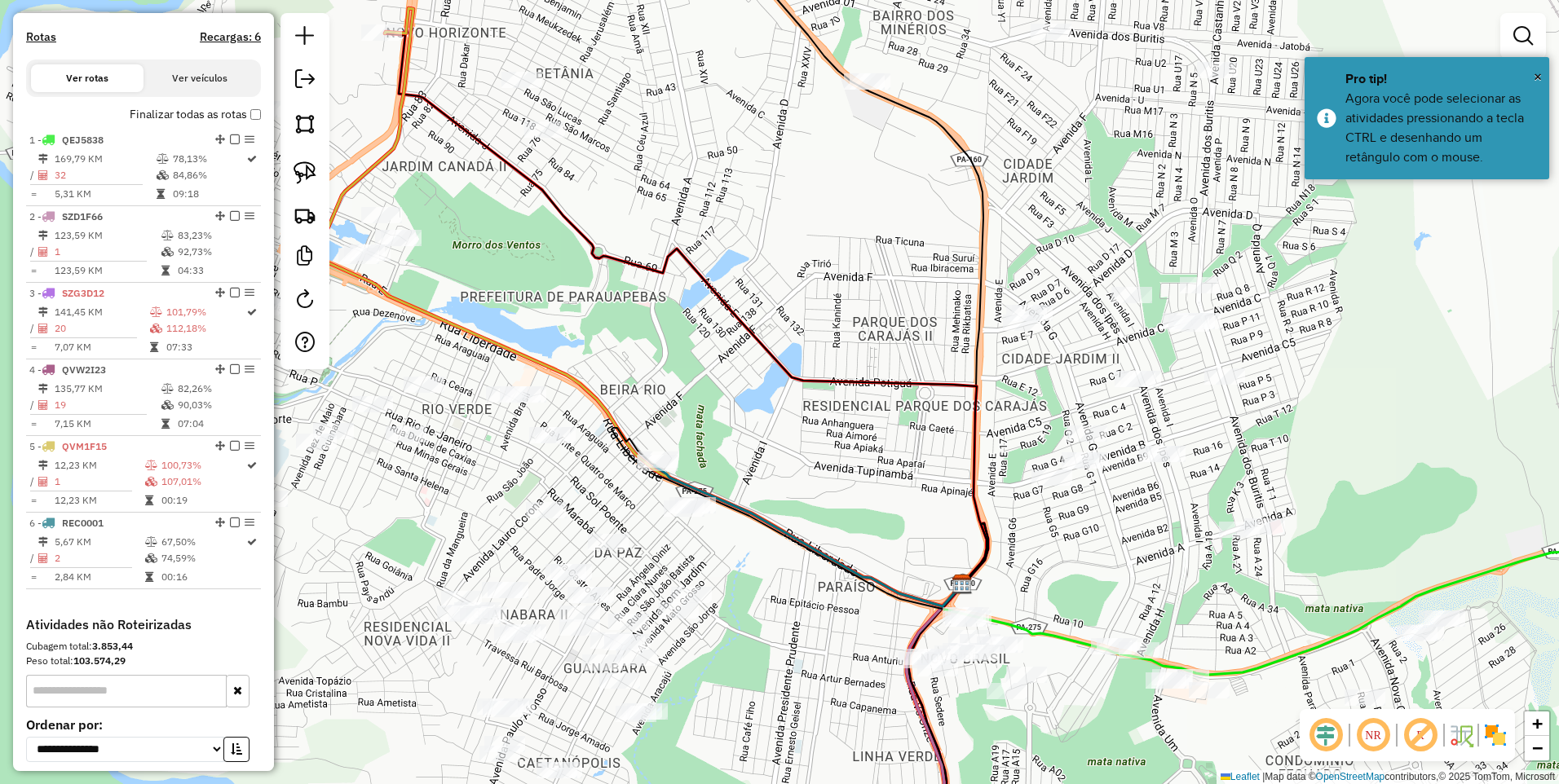
click at [863, 89] on div at bounding box center [864, 81] width 41 height 17
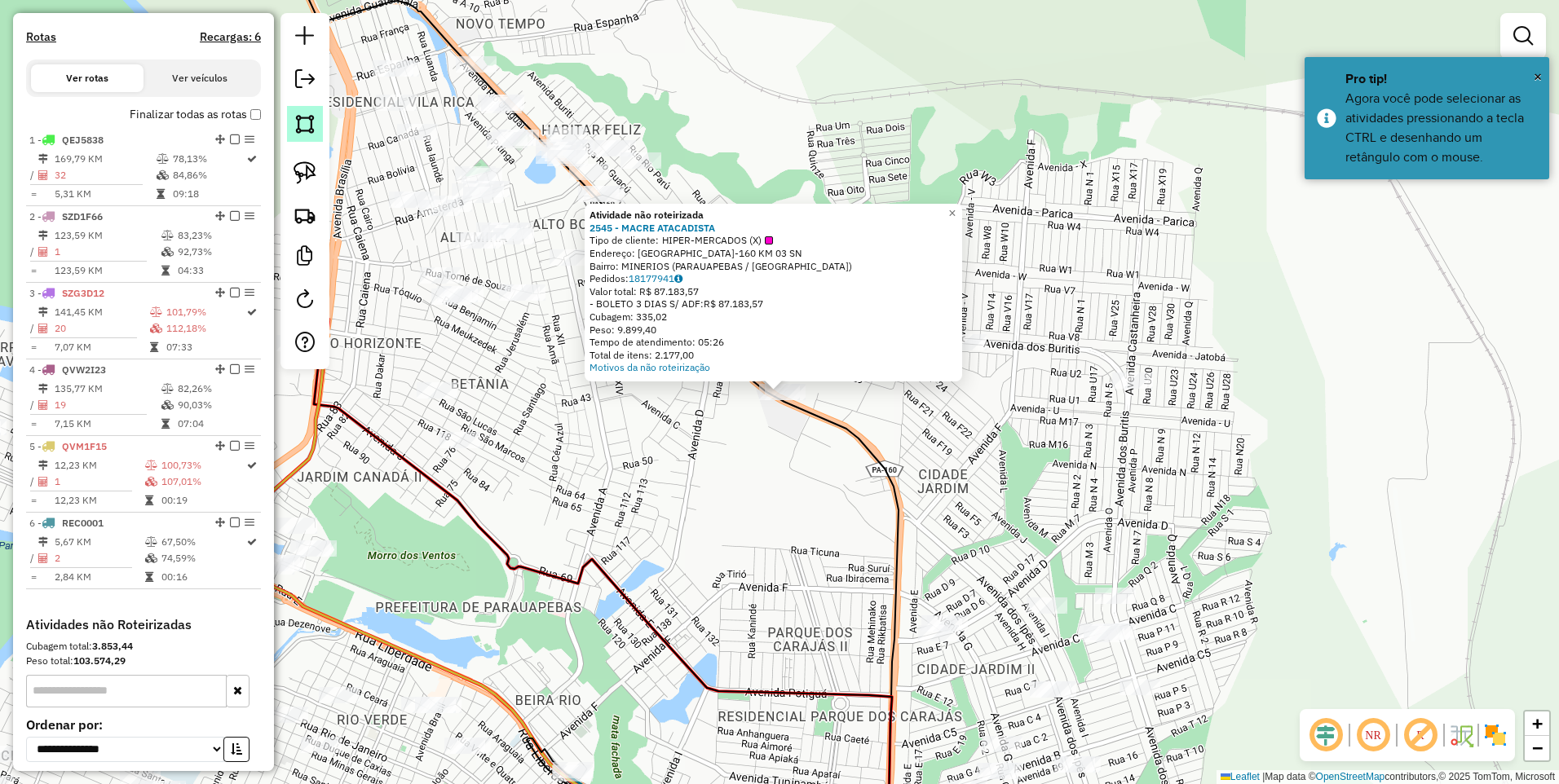
click at [306, 136] on link at bounding box center [304, 124] width 36 height 36
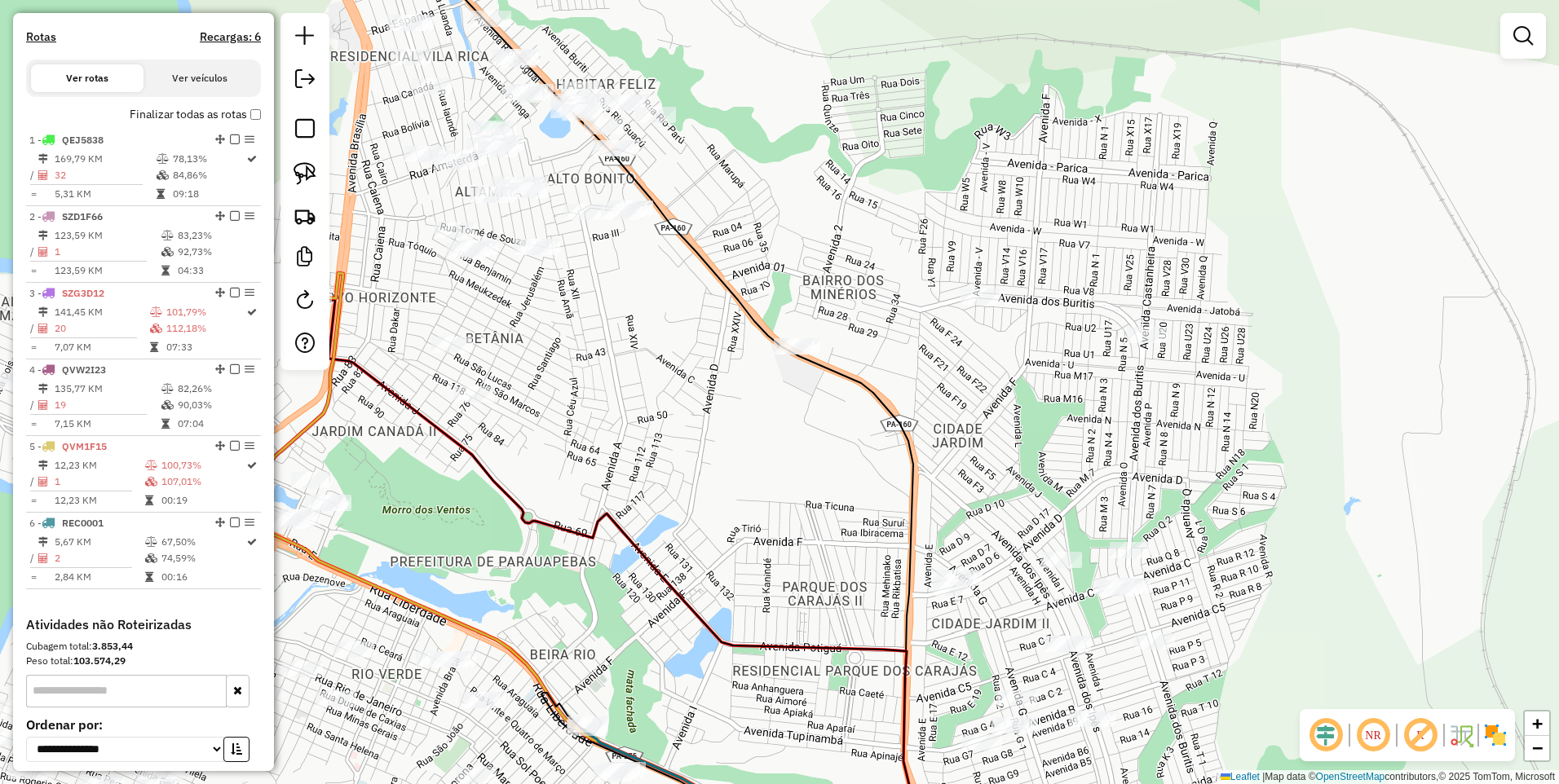
drag, startPoint x: 801, startPoint y: 612, endPoint x: 894, endPoint y: 285, distance: 340.0
click at [836, 538] on div at bounding box center [819, 554] width 32 height 32
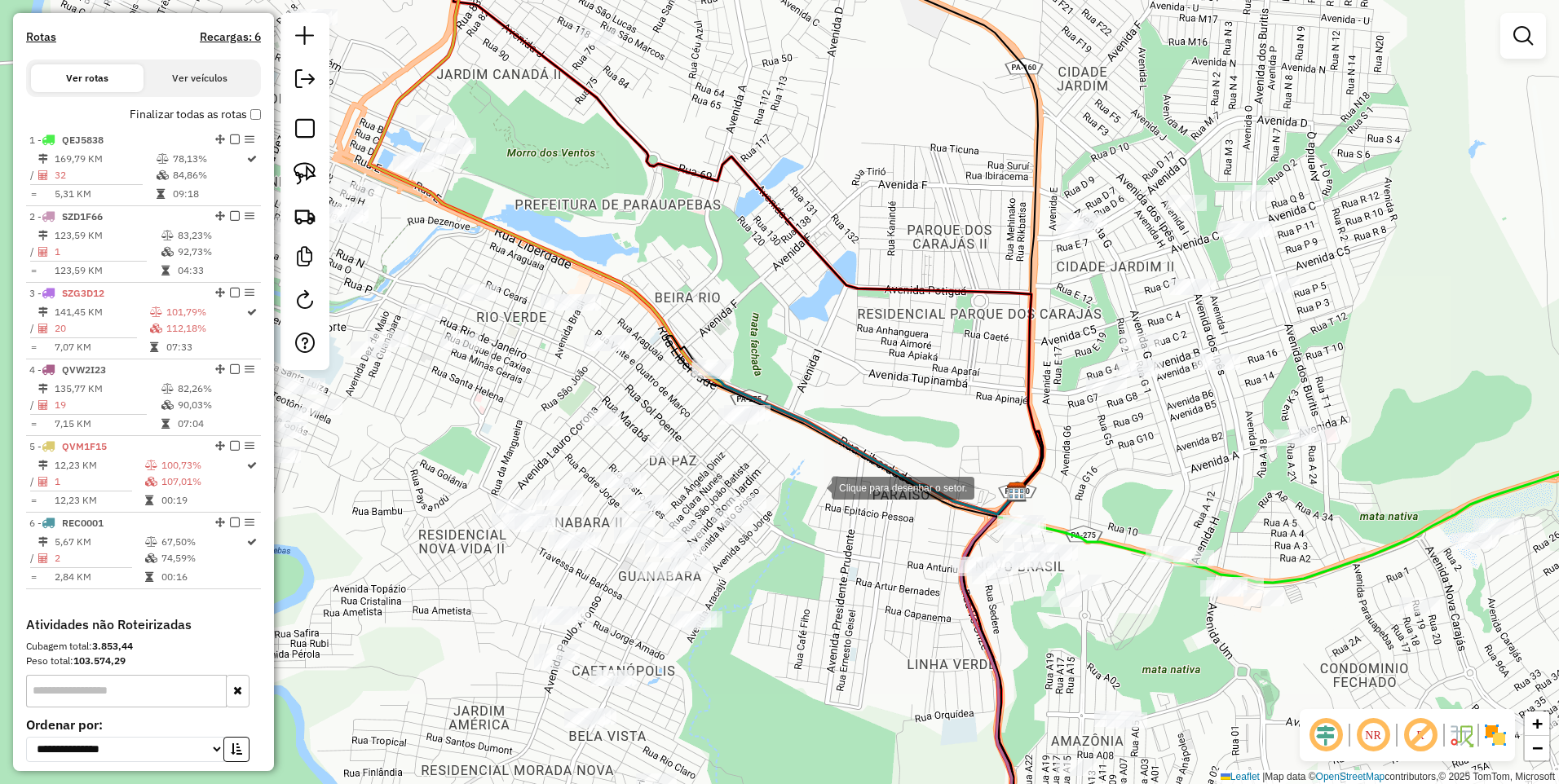
drag, startPoint x: 777, startPoint y: 501, endPoint x: 848, endPoint y: 471, distance: 77.1
click at [831, 477] on div at bounding box center [815, 486] width 32 height 32
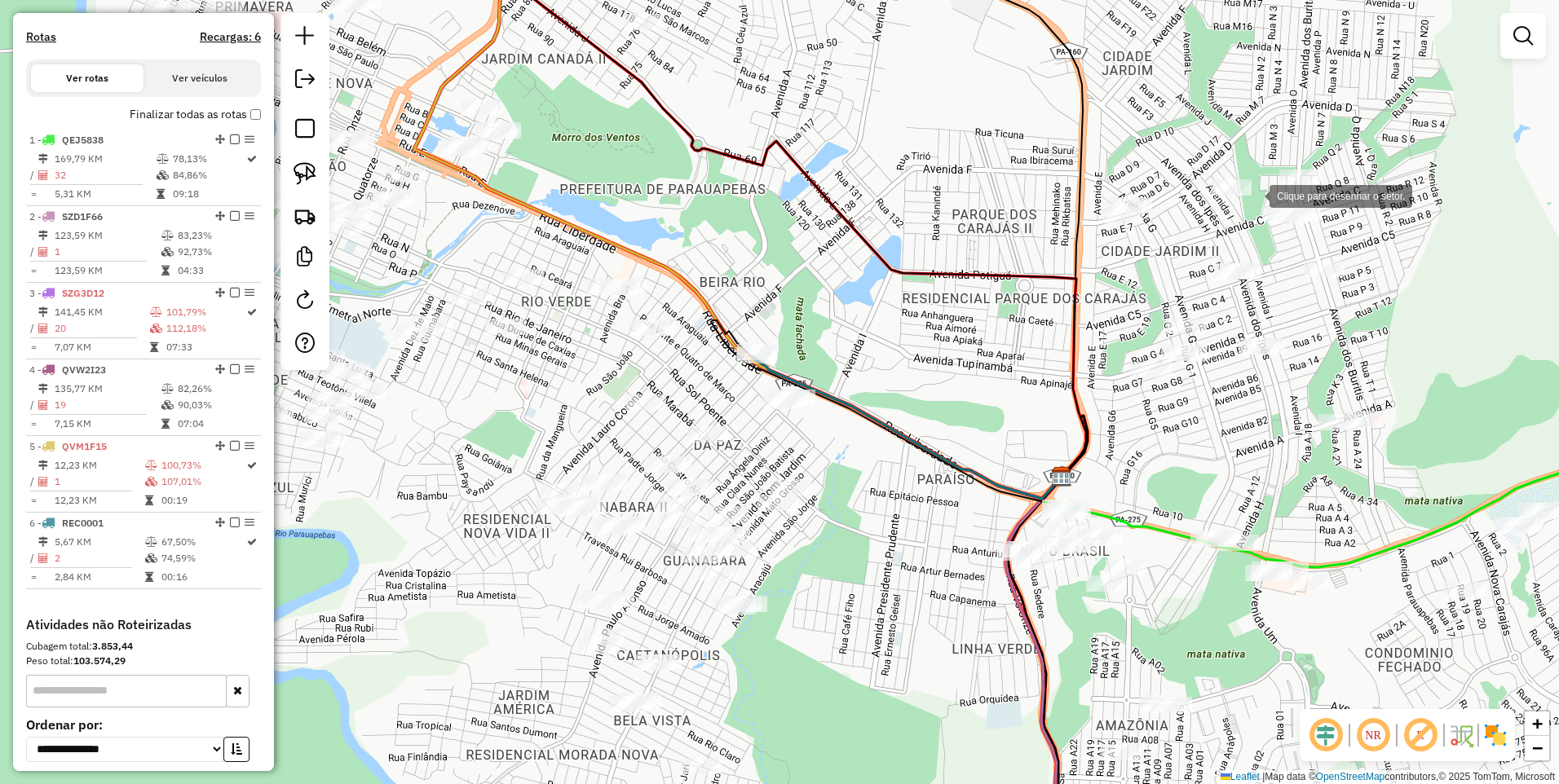
click at [1253, 195] on div at bounding box center [1252, 194] width 32 height 32
drag, startPoint x: 1355, startPoint y: 198, endPoint x: 1337, endPoint y: 232, distance: 38.5
click at [1355, 197] on div at bounding box center [1354, 196] width 32 height 32
click at [1332, 238] on div at bounding box center [1332, 237] width 32 height 32
click at [1267, 246] on div at bounding box center [1266, 246] width 32 height 32
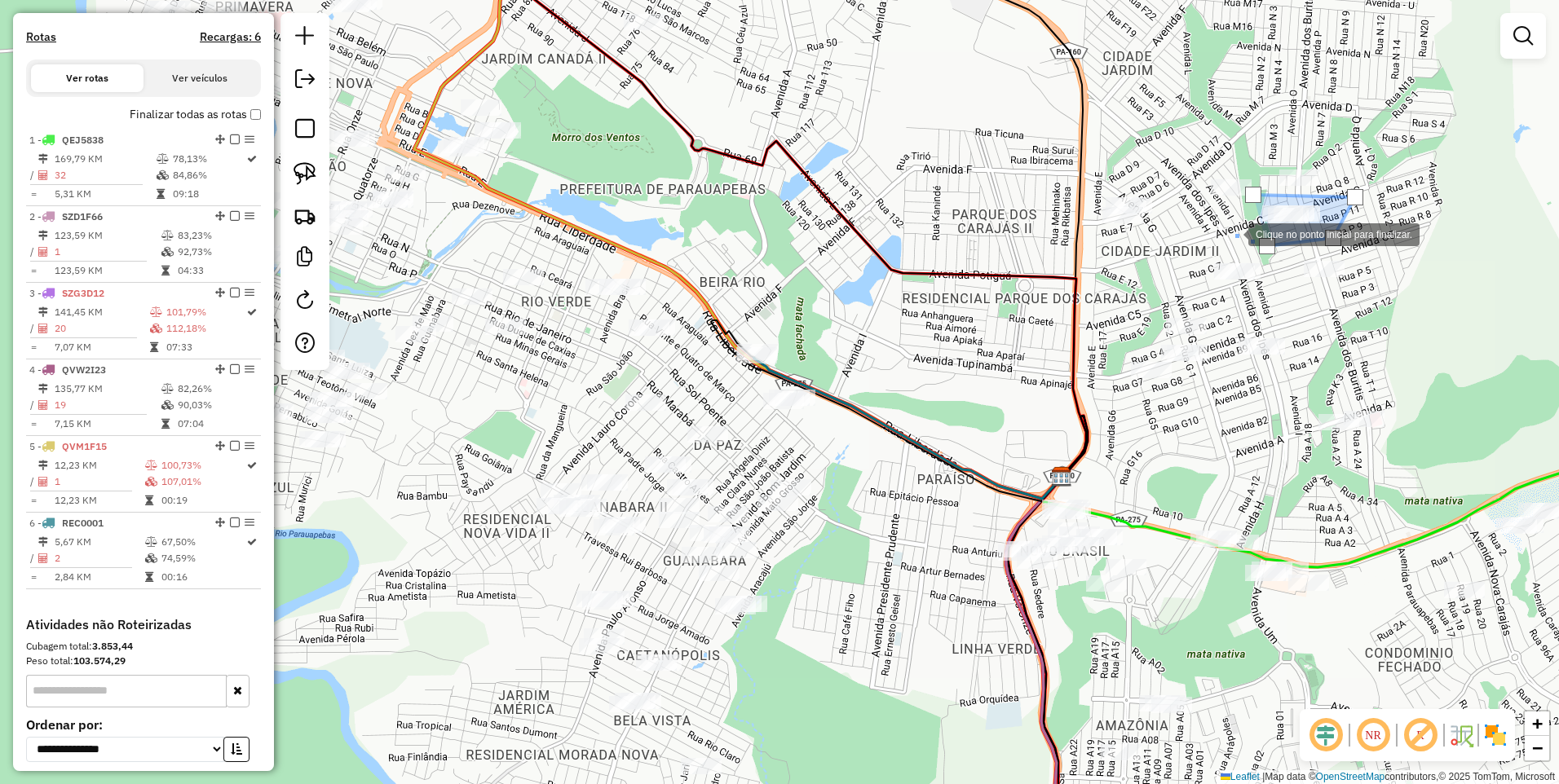
drag, startPoint x: 1232, startPoint y: 233, endPoint x: 1244, endPoint y: 216, distance: 20.8
click at [1232, 232] on div at bounding box center [1231, 232] width 32 height 32
click at [1250, 198] on div at bounding box center [1253, 195] width 17 height 17
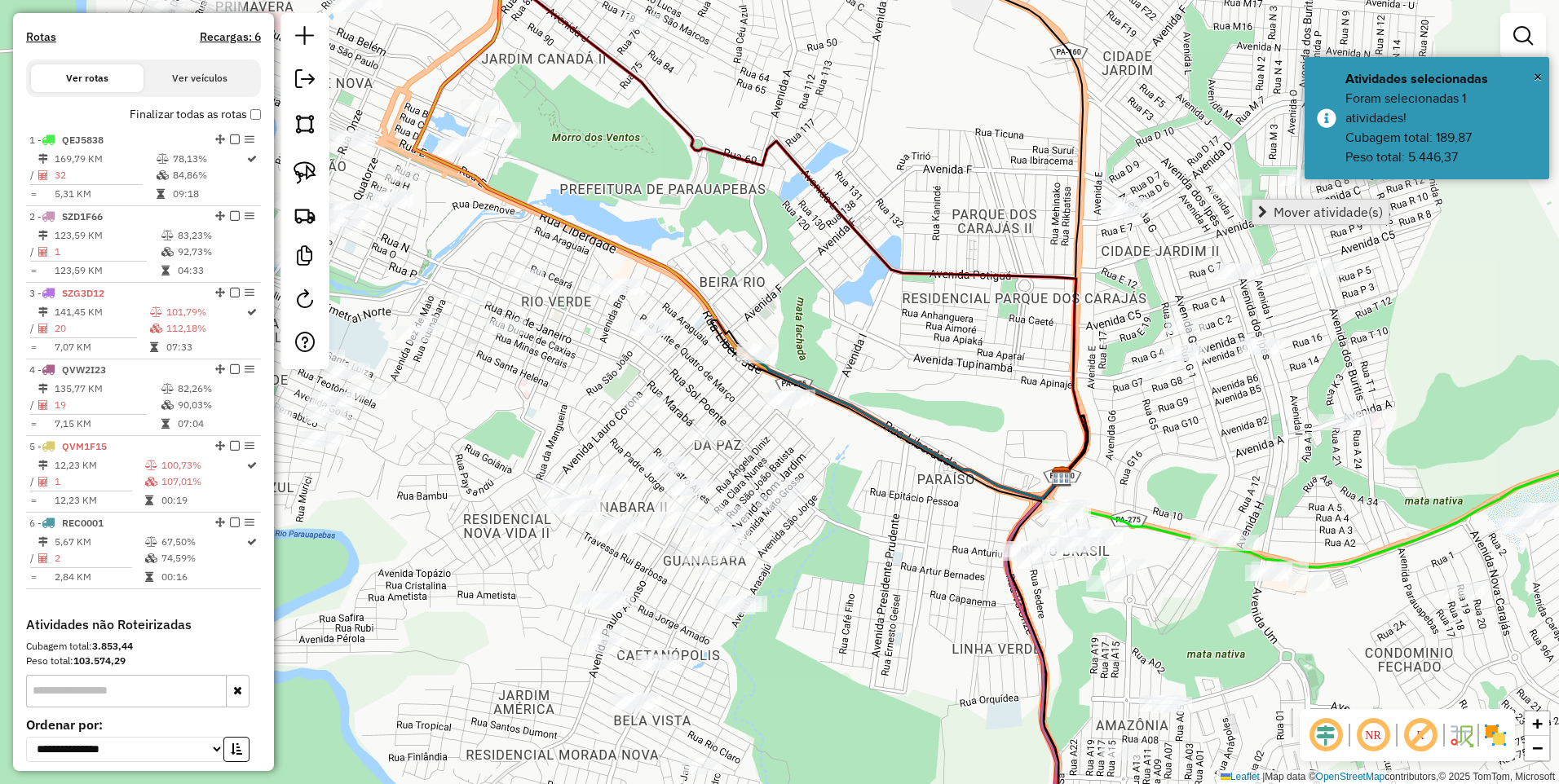
click at [1301, 212] on span "Mover atividade(s)" at bounding box center [1328, 212] width 110 height 13
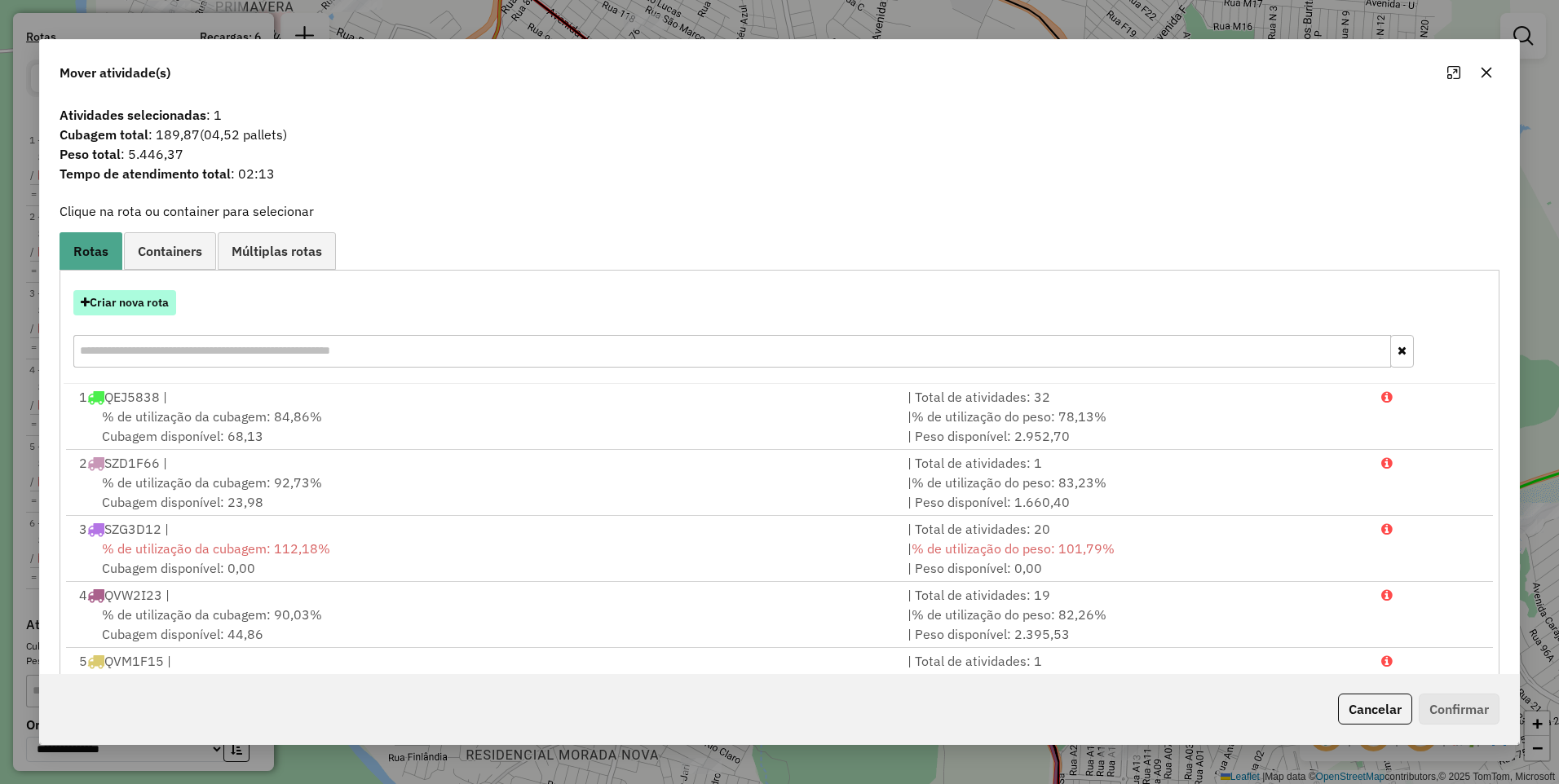
click at [143, 303] on button "Criar nova rota" at bounding box center [124, 303] width 103 height 25
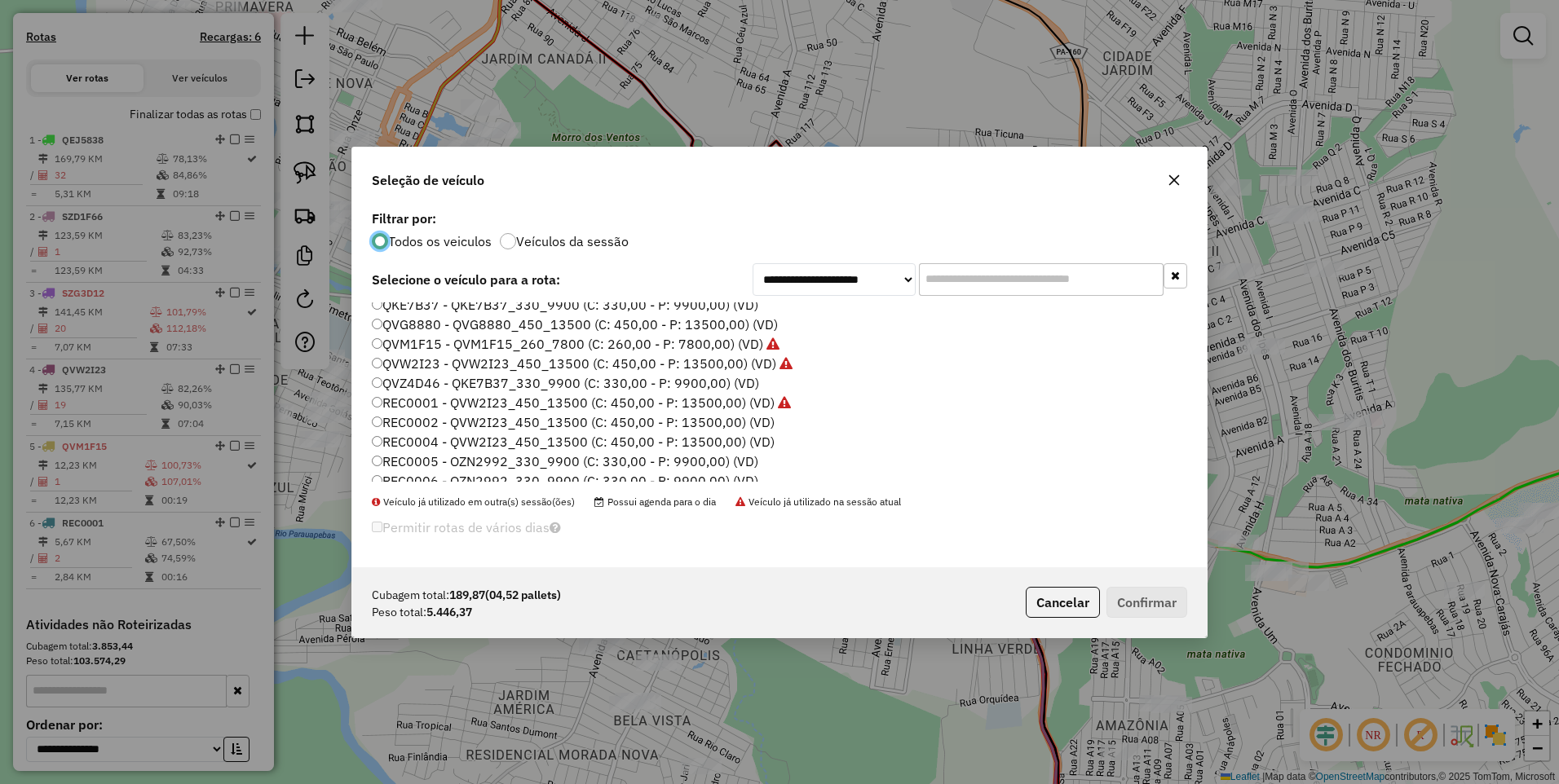
click at [434, 420] on label "REC0002 - QVW2I23_450_13500 (C: 450,00 - P: 13500,00) (VD)" at bounding box center [572, 422] width 402 height 20
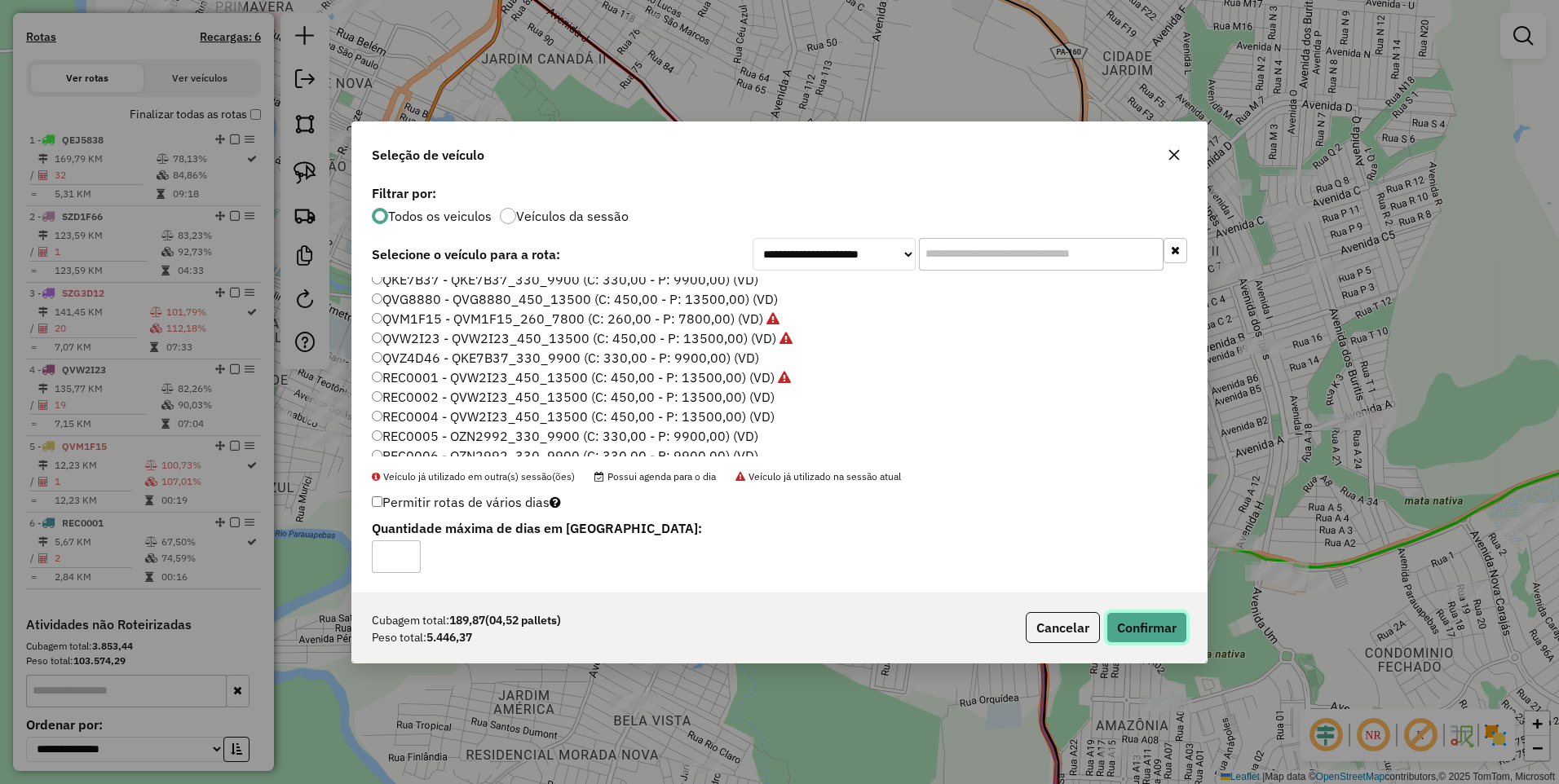
click at [1164, 615] on button "Confirmar" at bounding box center [1146, 627] width 80 height 31
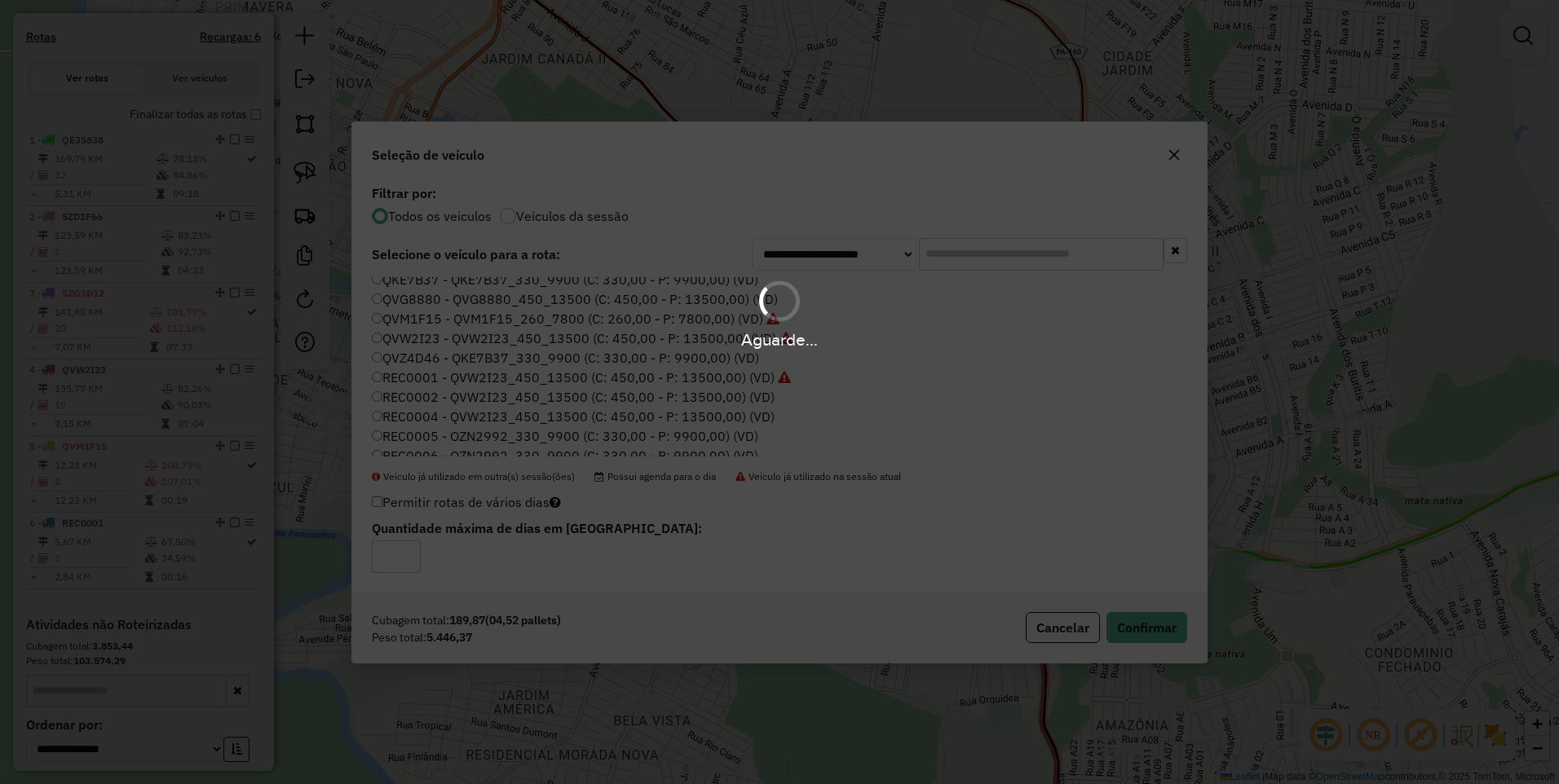
scroll to position [500, 0]
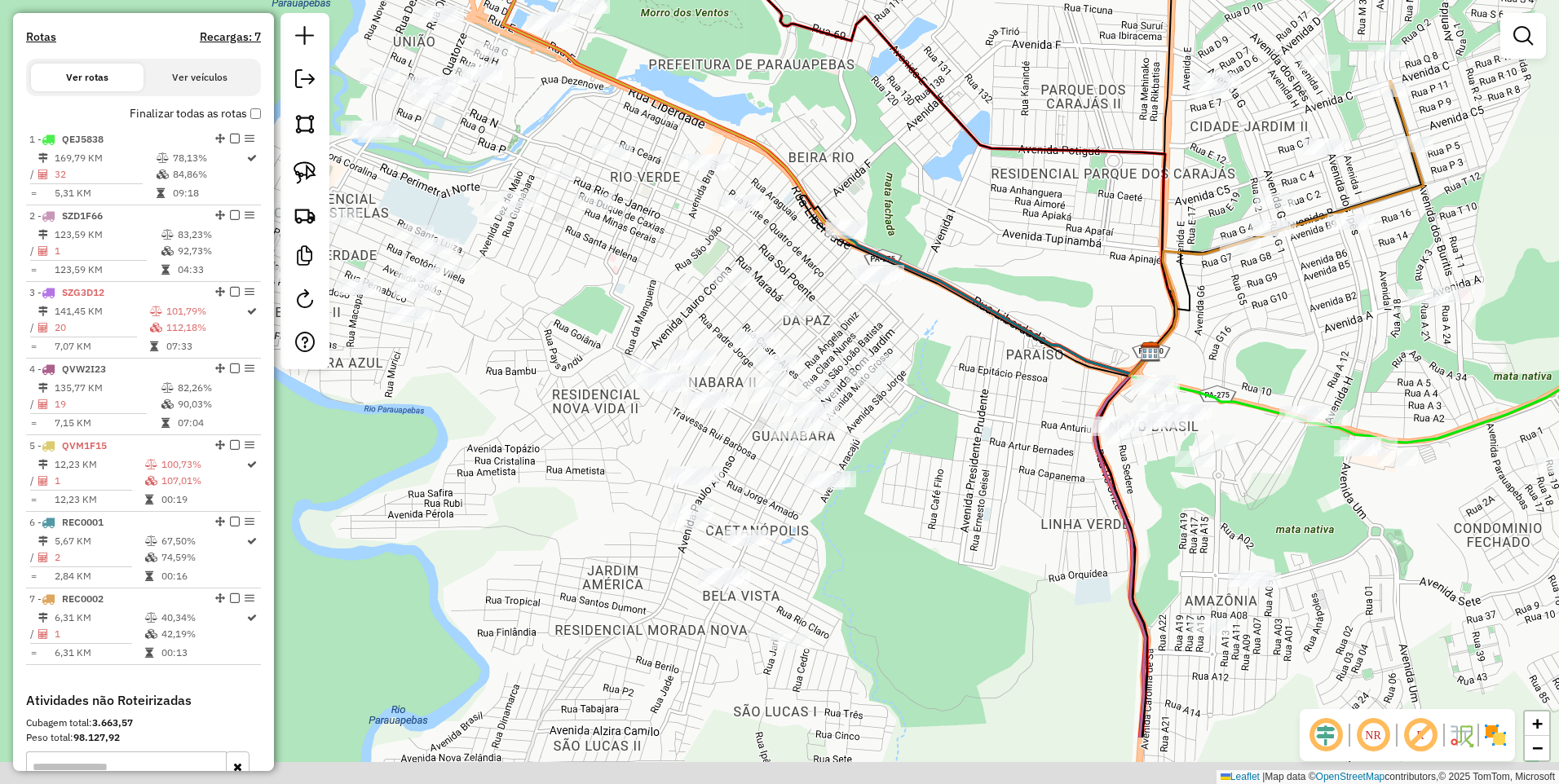
drag, startPoint x: 909, startPoint y: 514, endPoint x: 966, endPoint y: 436, distance: 96.6
click at [966, 436] on div "Janela de atendimento Grade de atendimento Capacidade Transportadoras Veículos …" at bounding box center [779, 392] width 1559 height 784
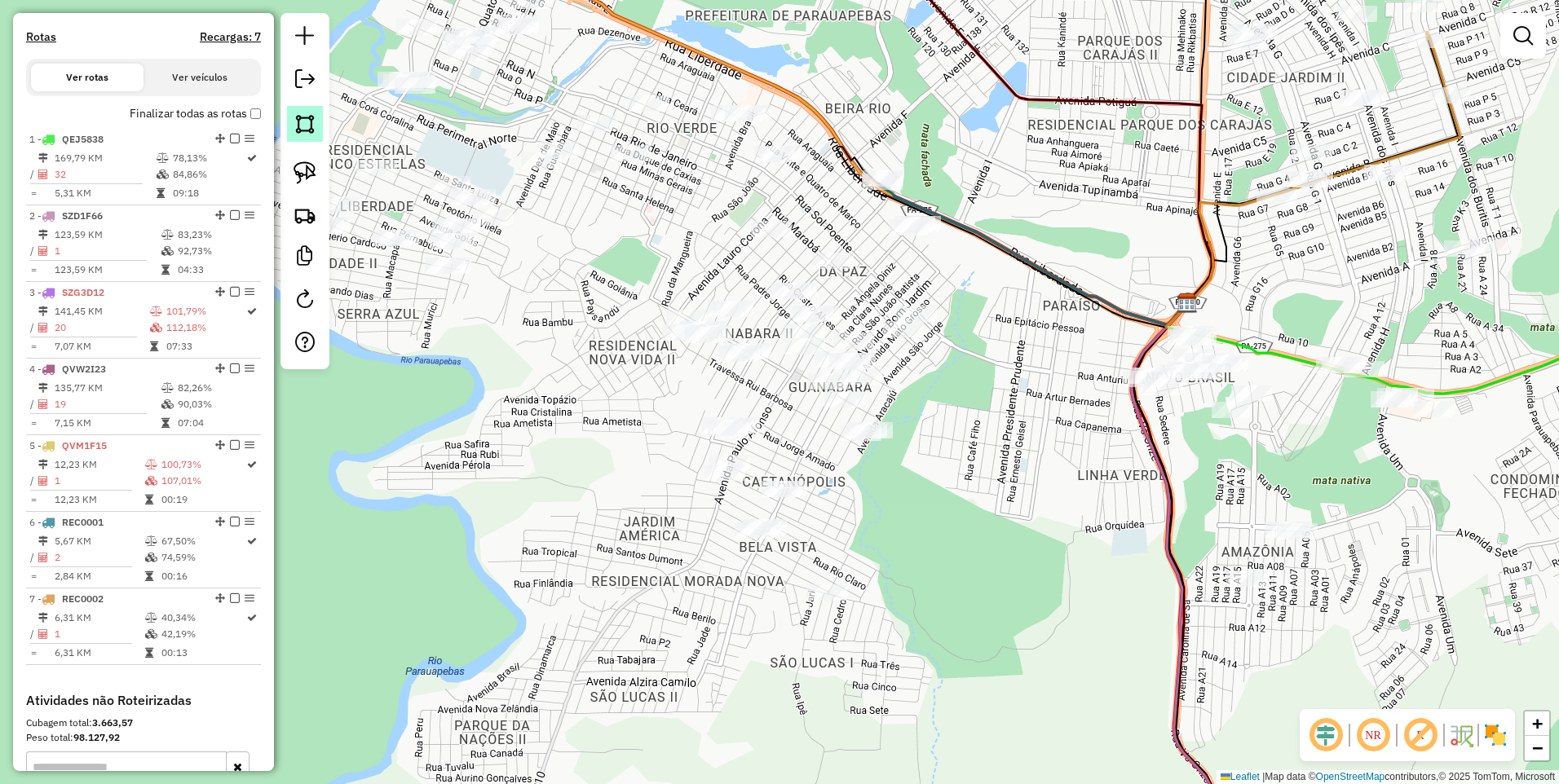
click at [293, 119] on link at bounding box center [304, 124] width 36 height 36
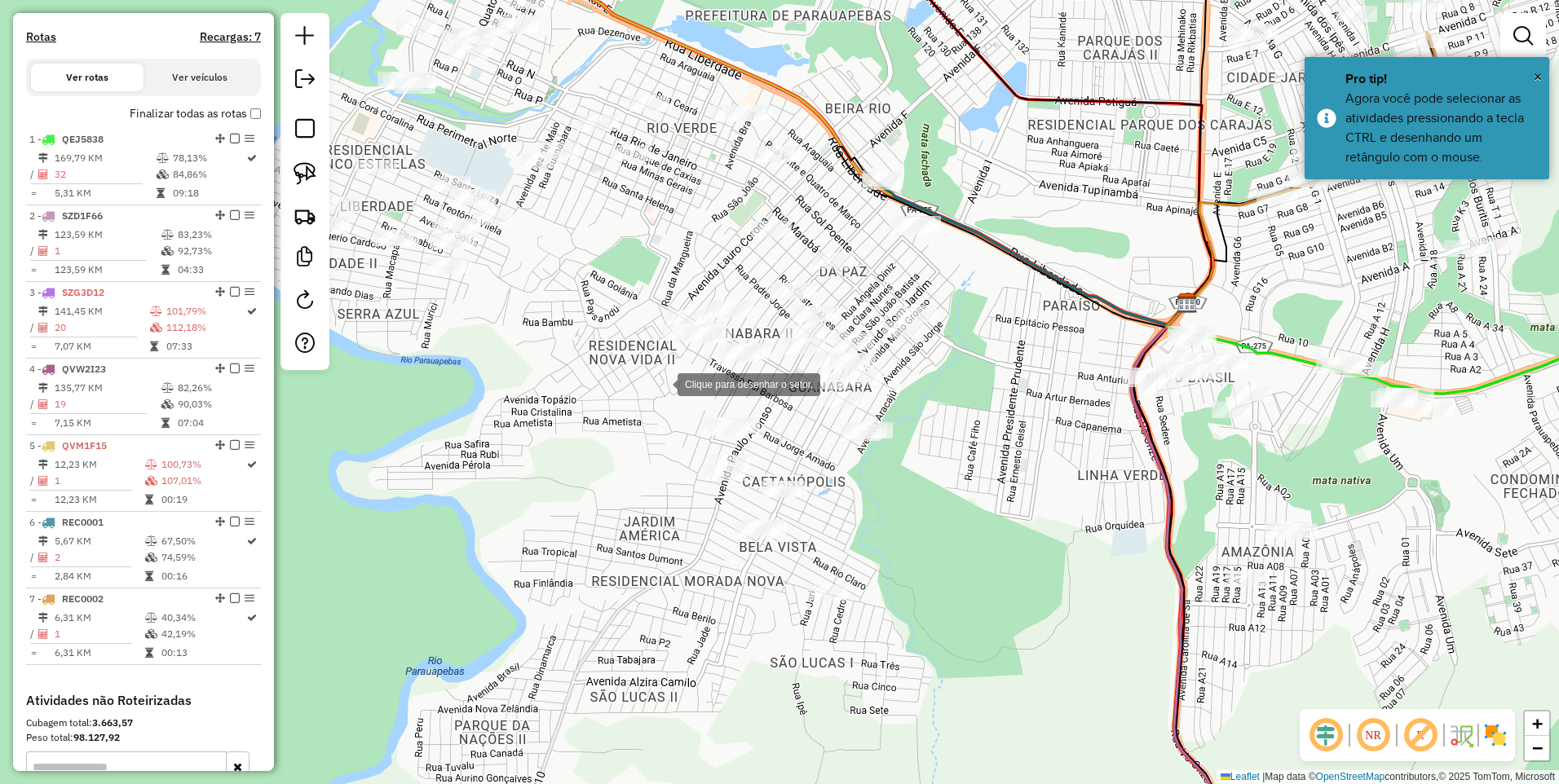
click at [661, 383] on div at bounding box center [660, 382] width 32 height 32
click at [801, 386] on div at bounding box center [800, 385] width 32 height 32
click at [776, 446] on div at bounding box center [776, 446] width 32 height 32
click at [686, 440] on div at bounding box center [686, 439] width 32 height 32
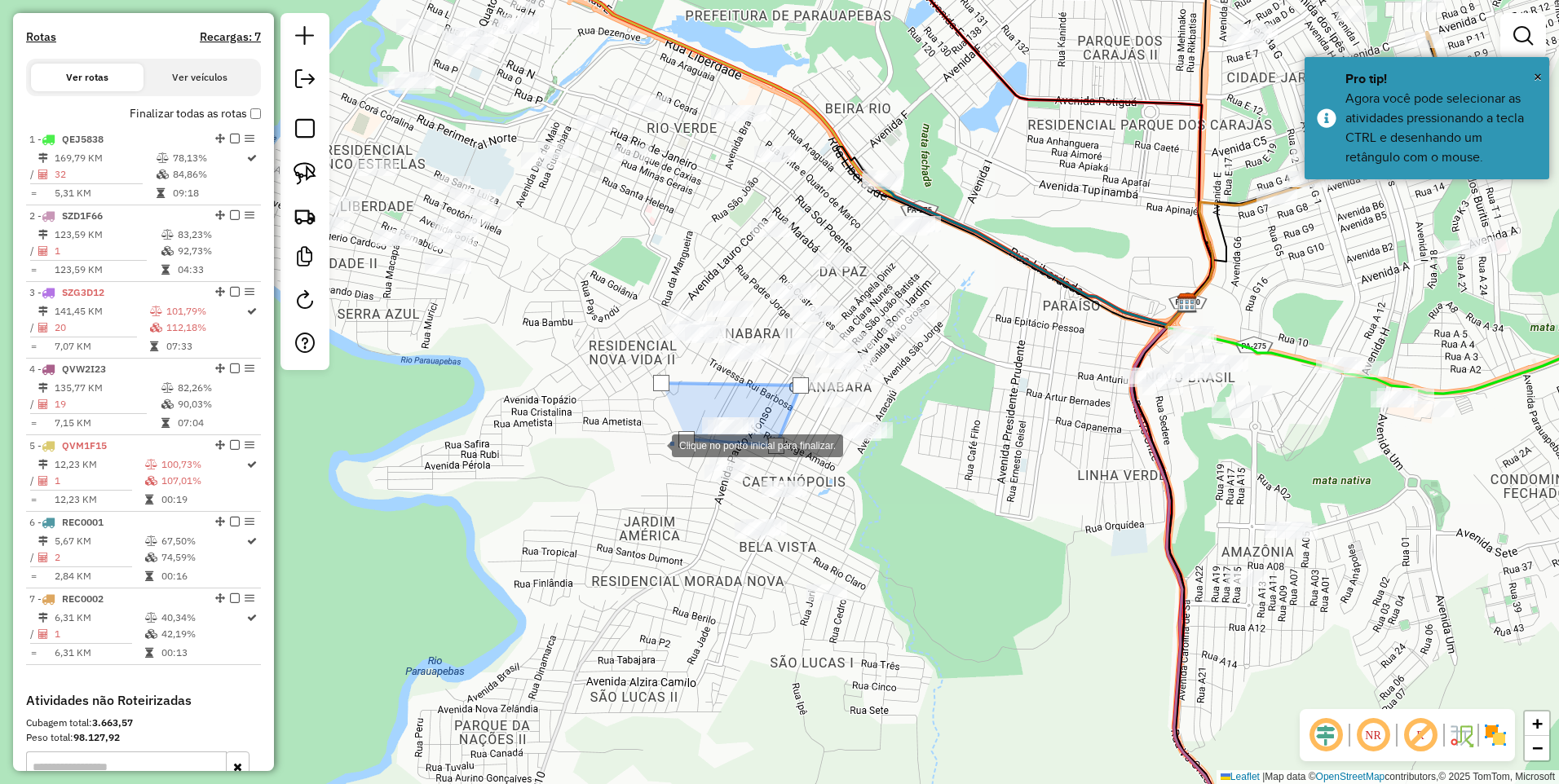
click at [639, 444] on div at bounding box center [655, 444] width 32 height 32
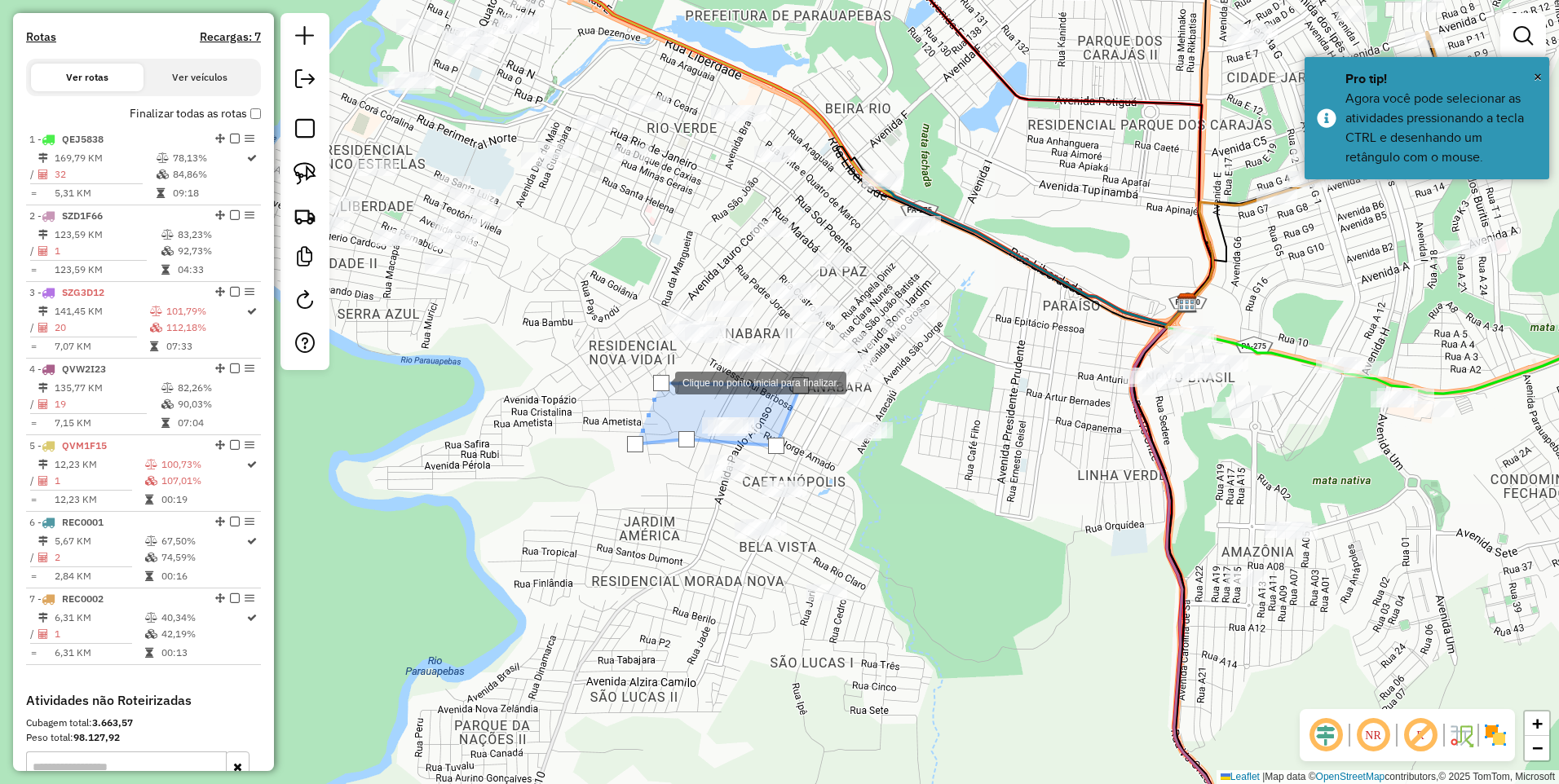
click at [659, 382] on div at bounding box center [661, 383] width 17 height 17
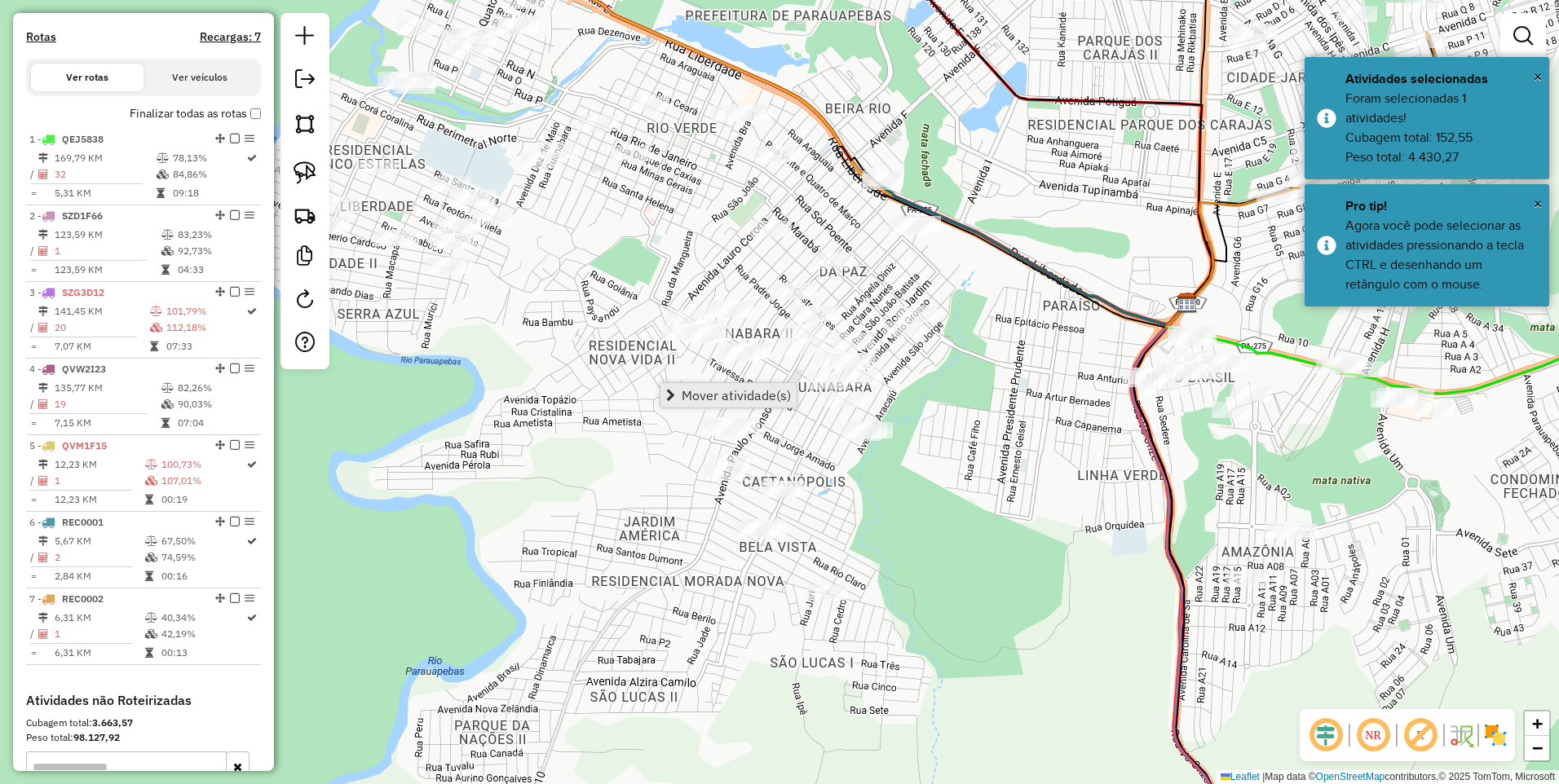
click at [733, 397] on span "Mover atividade(s)" at bounding box center [736, 396] width 110 height 13
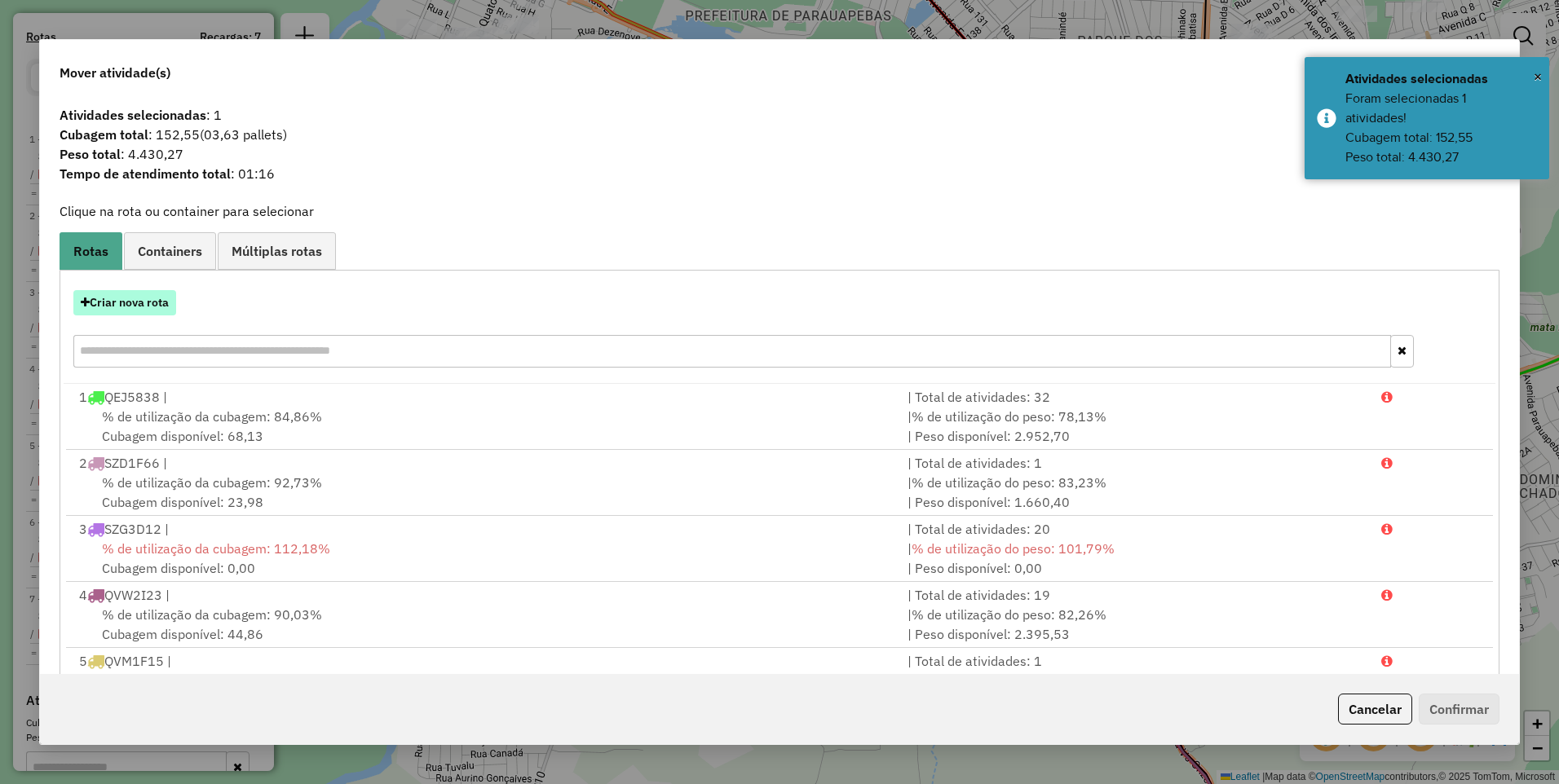
click at [158, 303] on button "Criar nova rota" at bounding box center [124, 303] width 103 height 25
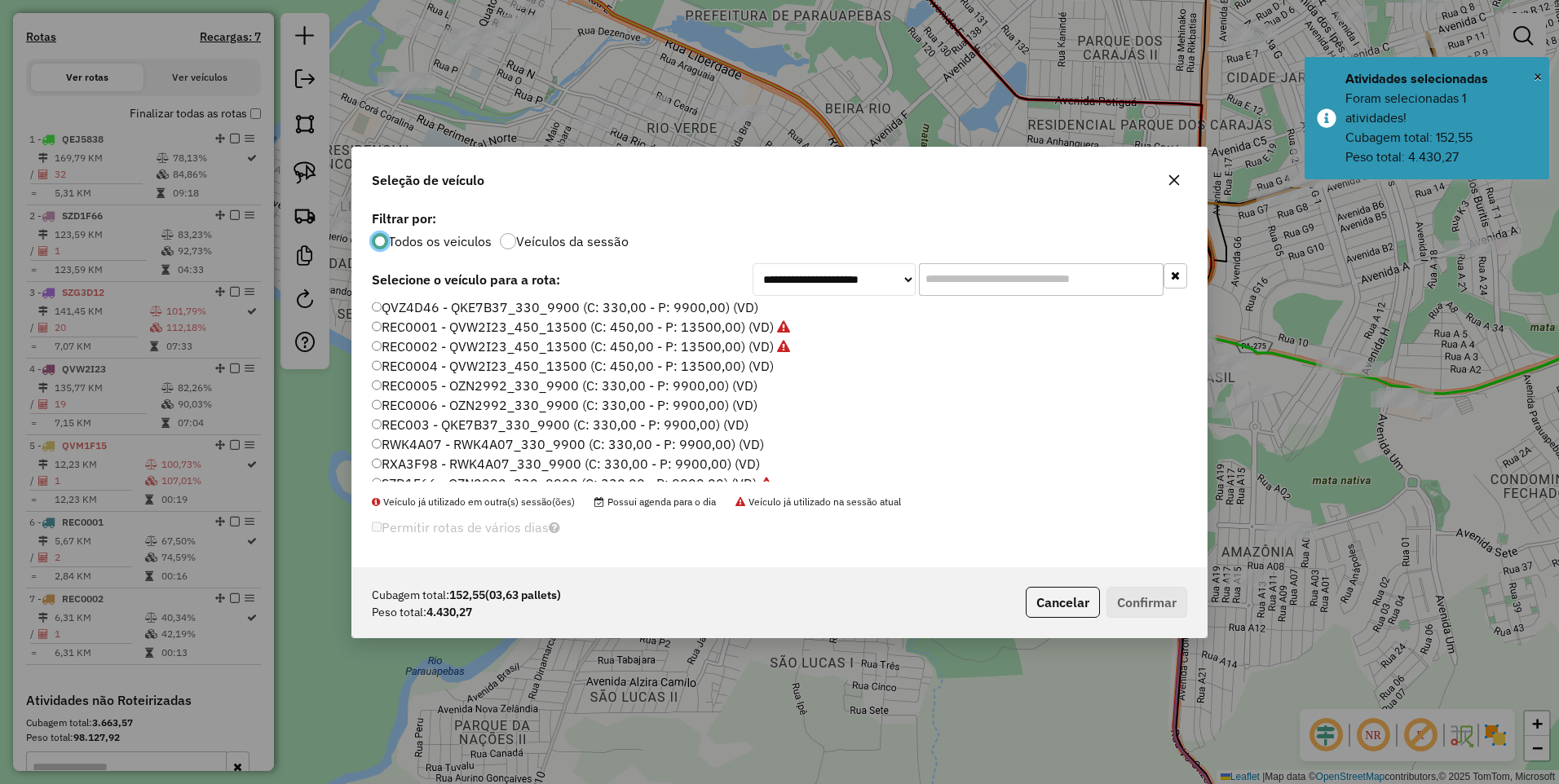
scroll to position [245, 0]
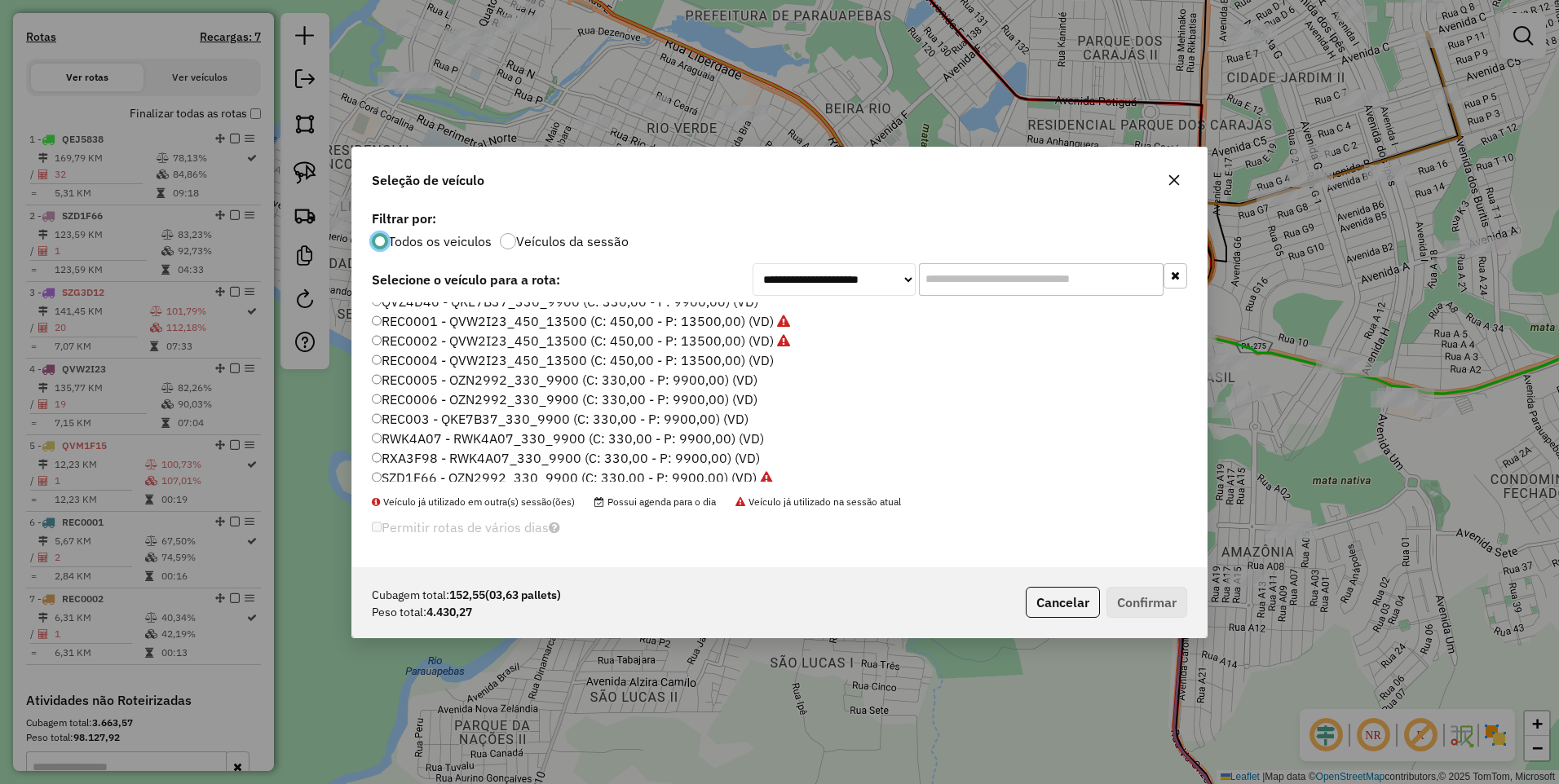
click at [509, 377] on label "REC0005 - OZN2992_330_9900 (C: 330,00 - P: 9900,00) (VD)" at bounding box center [564, 380] width 386 height 20
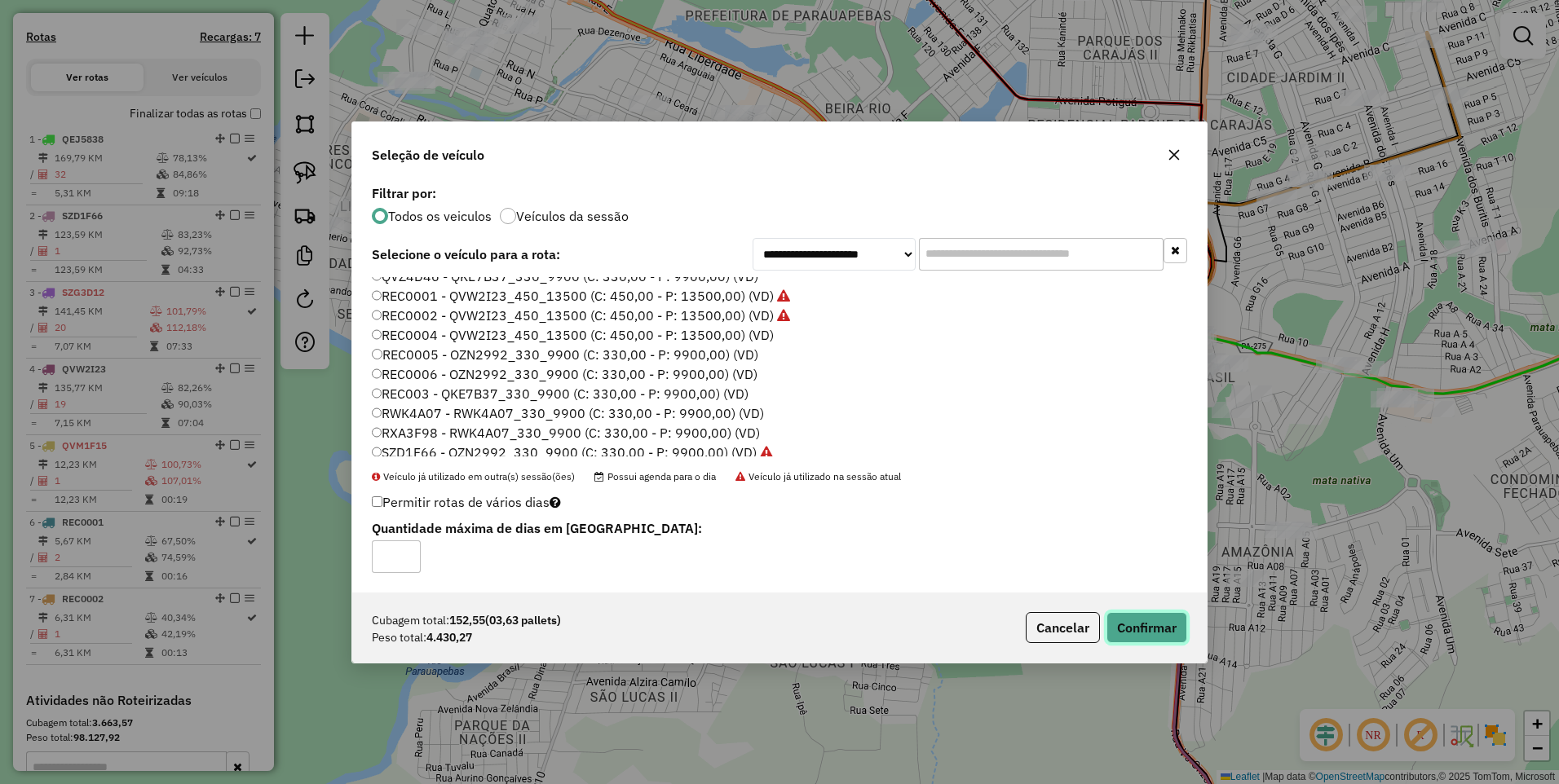
click at [1168, 624] on button "Confirmar" at bounding box center [1146, 627] width 80 height 31
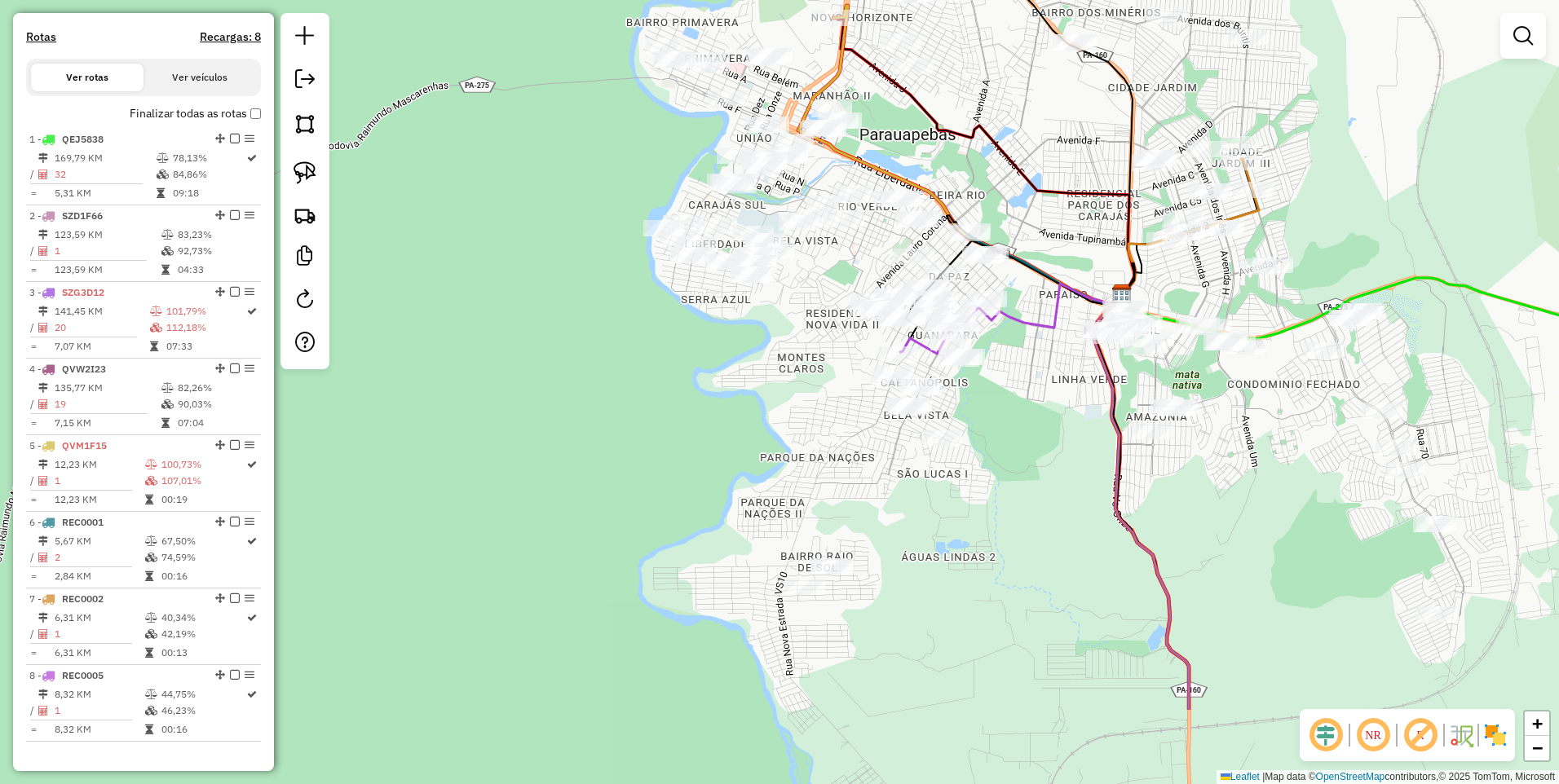
drag, startPoint x: 996, startPoint y: 659, endPoint x: 961, endPoint y: 747, distance: 94.7
click at [962, 747] on div "Janela de atendimento Grade de atendimento Capacidade Transportadoras Veículos …" at bounding box center [779, 392] width 1559 height 784
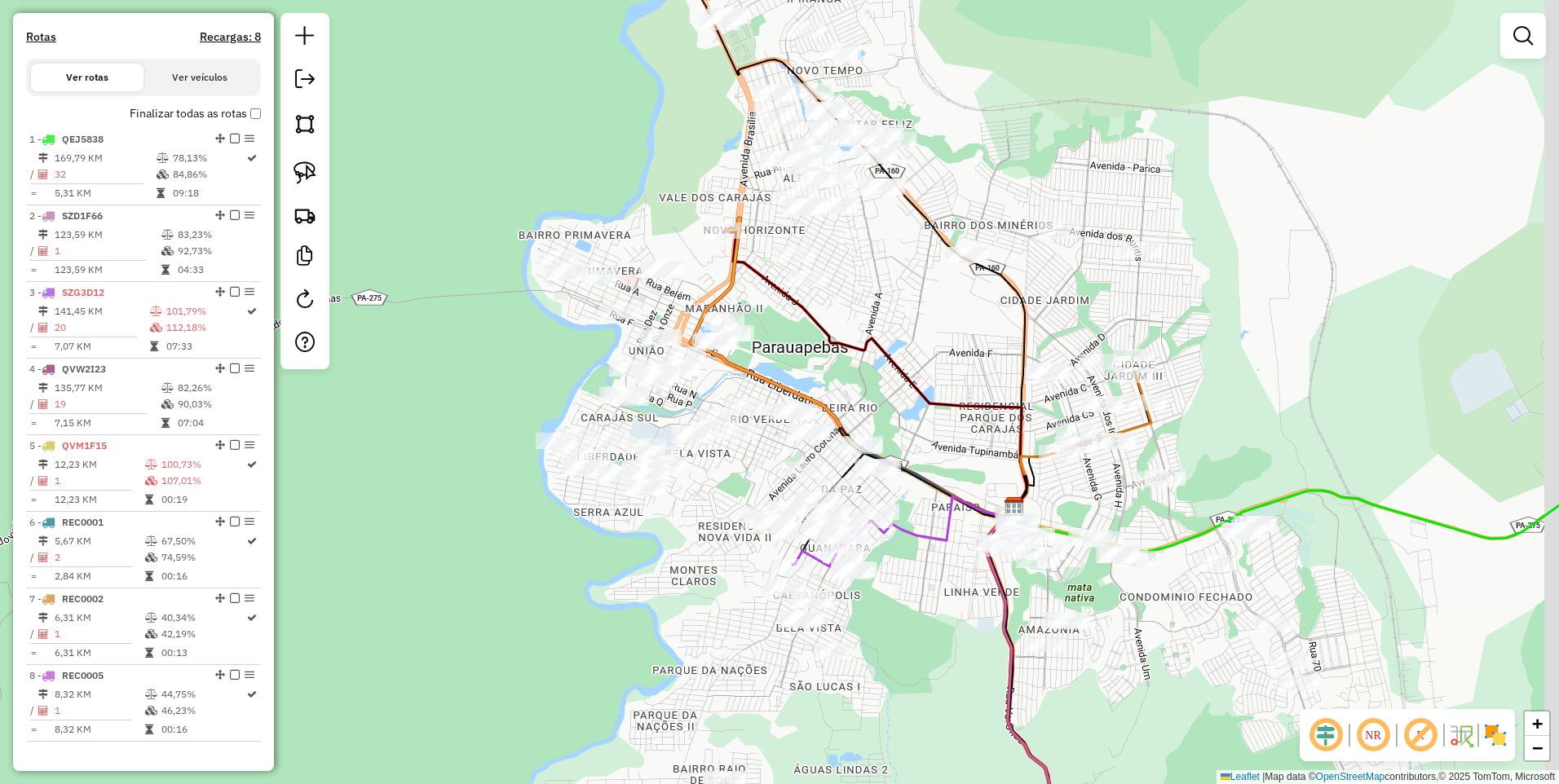
drag, startPoint x: 951, startPoint y: 429, endPoint x: 883, endPoint y: 394, distance: 76.5
click at [884, 394] on div "Janela de atendimento Grade de atendimento Capacidade Transportadoras Veículos …" at bounding box center [779, 392] width 1559 height 784
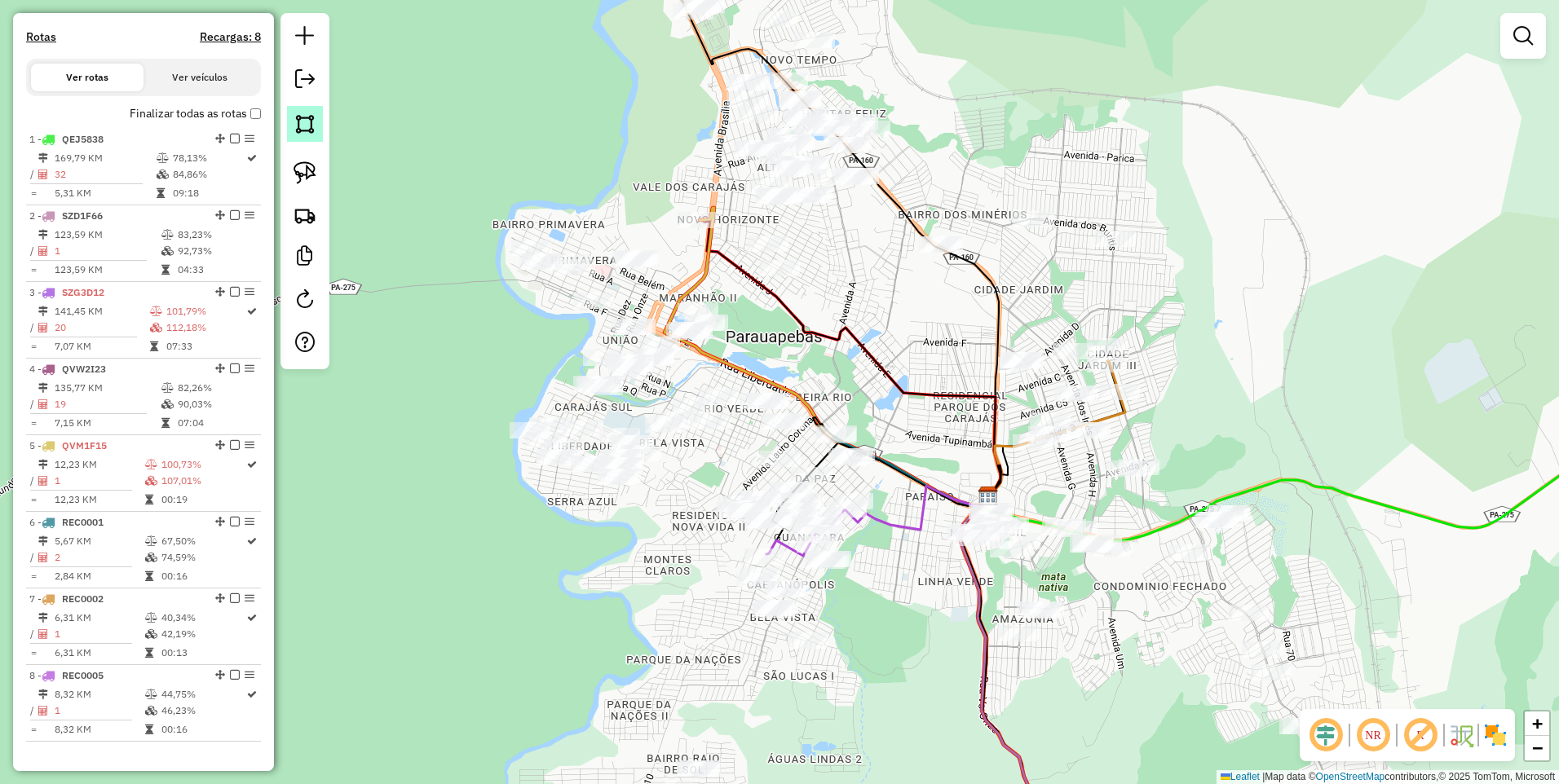
click at [302, 129] on img at bounding box center [305, 124] width 23 height 23
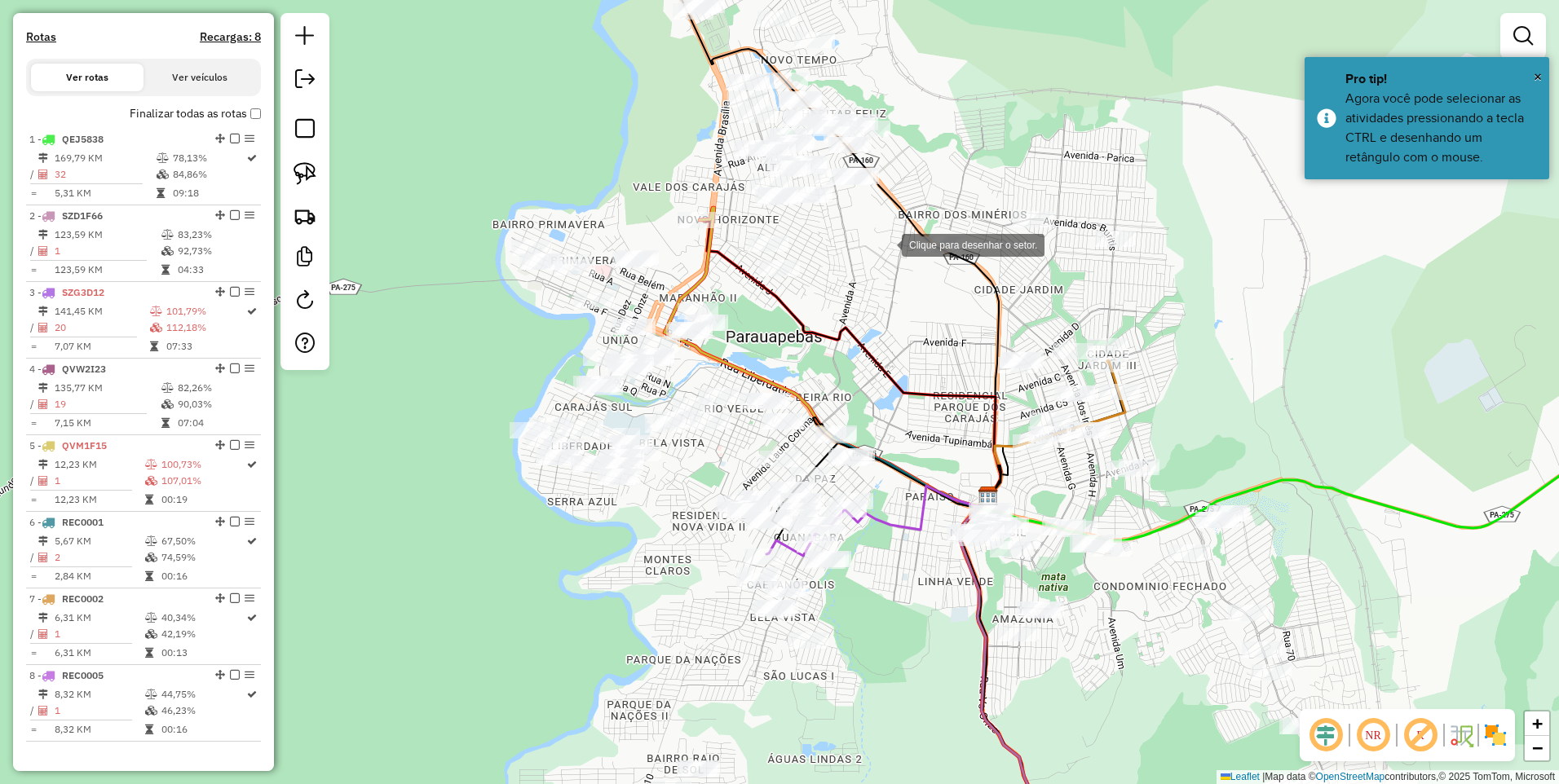
click at [881, 247] on div at bounding box center [884, 243] width 32 height 32
click at [909, 216] on div at bounding box center [893, 231] width 32 height 32
click at [992, 255] on div at bounding box center [991, 254] width 32 height 32
click at [894, 328] on div at bounding box center [894, 327] width 32 height 32
click at [875, 244] on div at bounding box center [881, 247] width 17 height 17
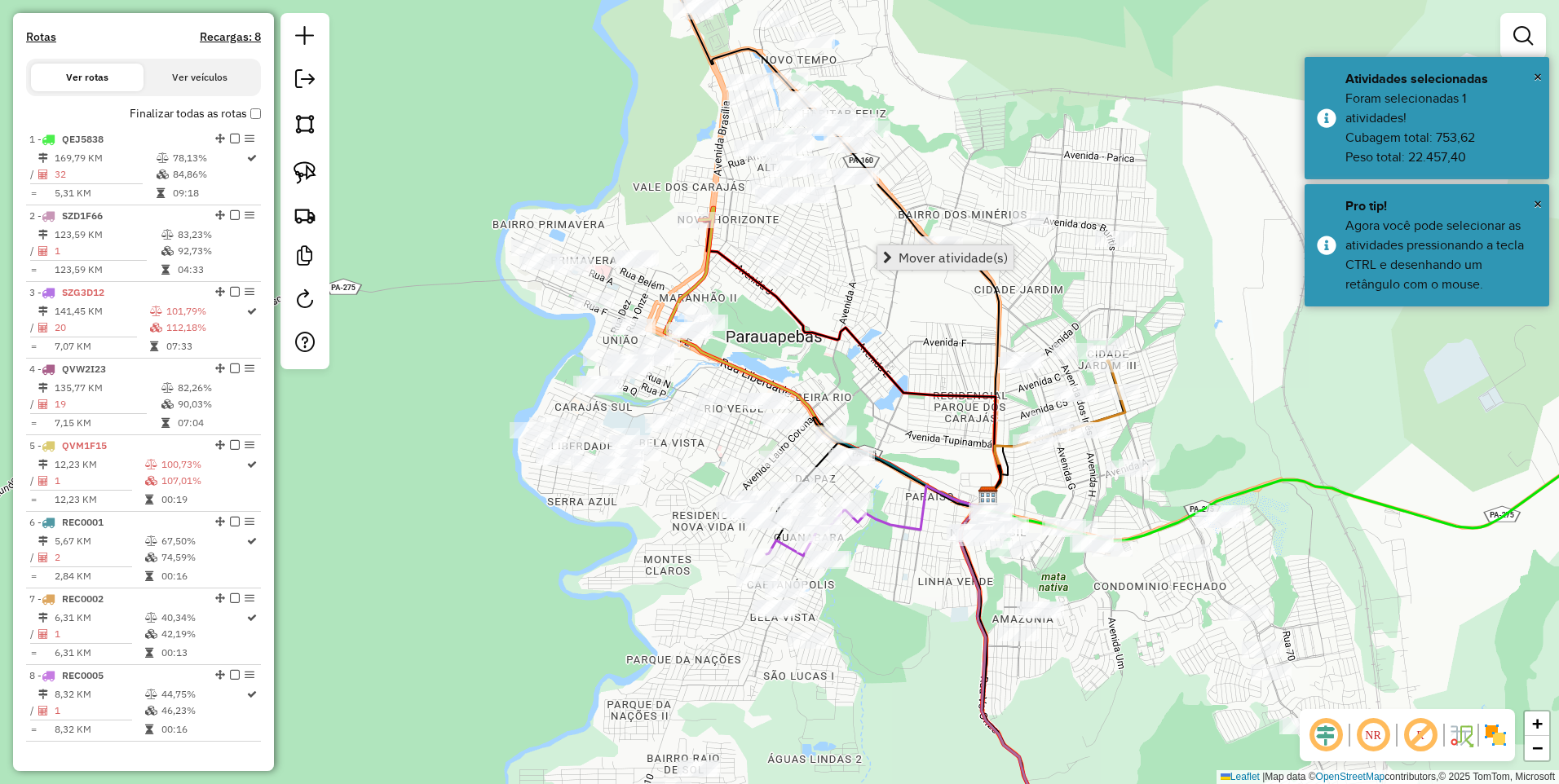
click at [915, 256] on span "Mover atividade(s)" at bounding box center [953, 258] width 110 height 13
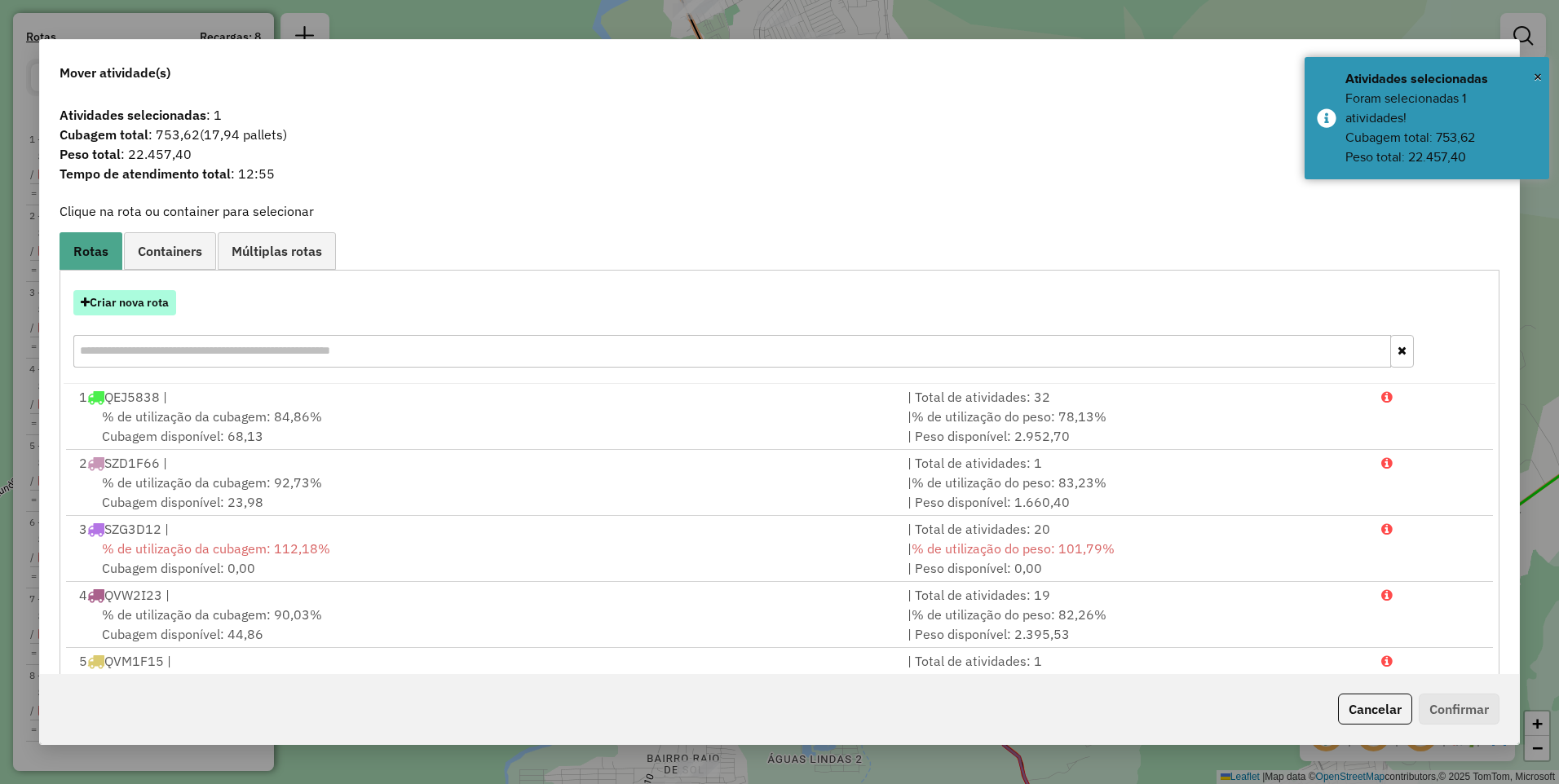
click at [116, 308] on button "Criar nova rota" at bounding box center [124, 303] width 103 height 25
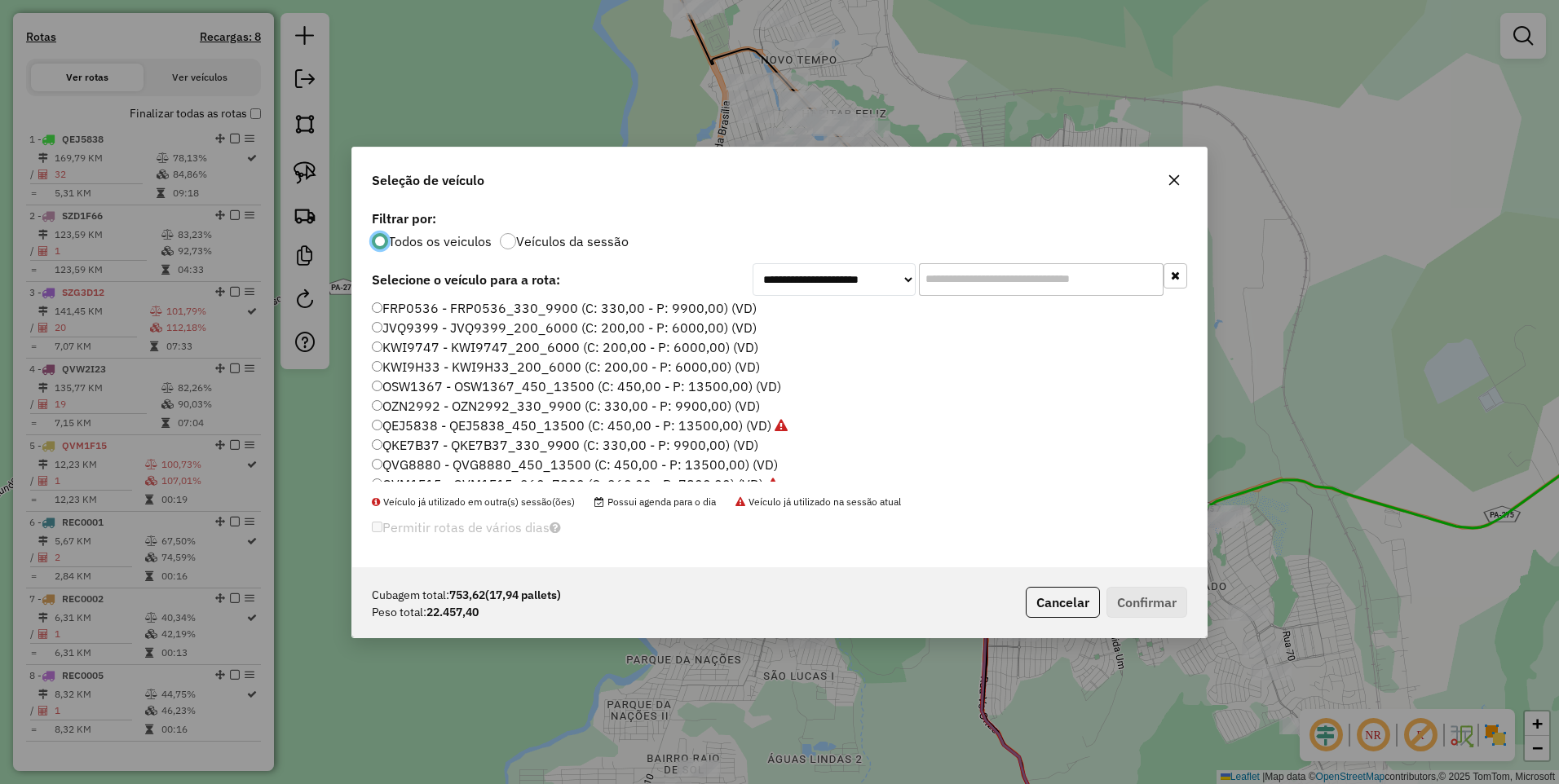
scroll to position [0, 0]
click at [436, 333] on label "FRP0536 - FRP0536_330_9900 (C: 330,00 - P: 9900,00) (VD)" at bounding box center [564, 331] width 385 height 20
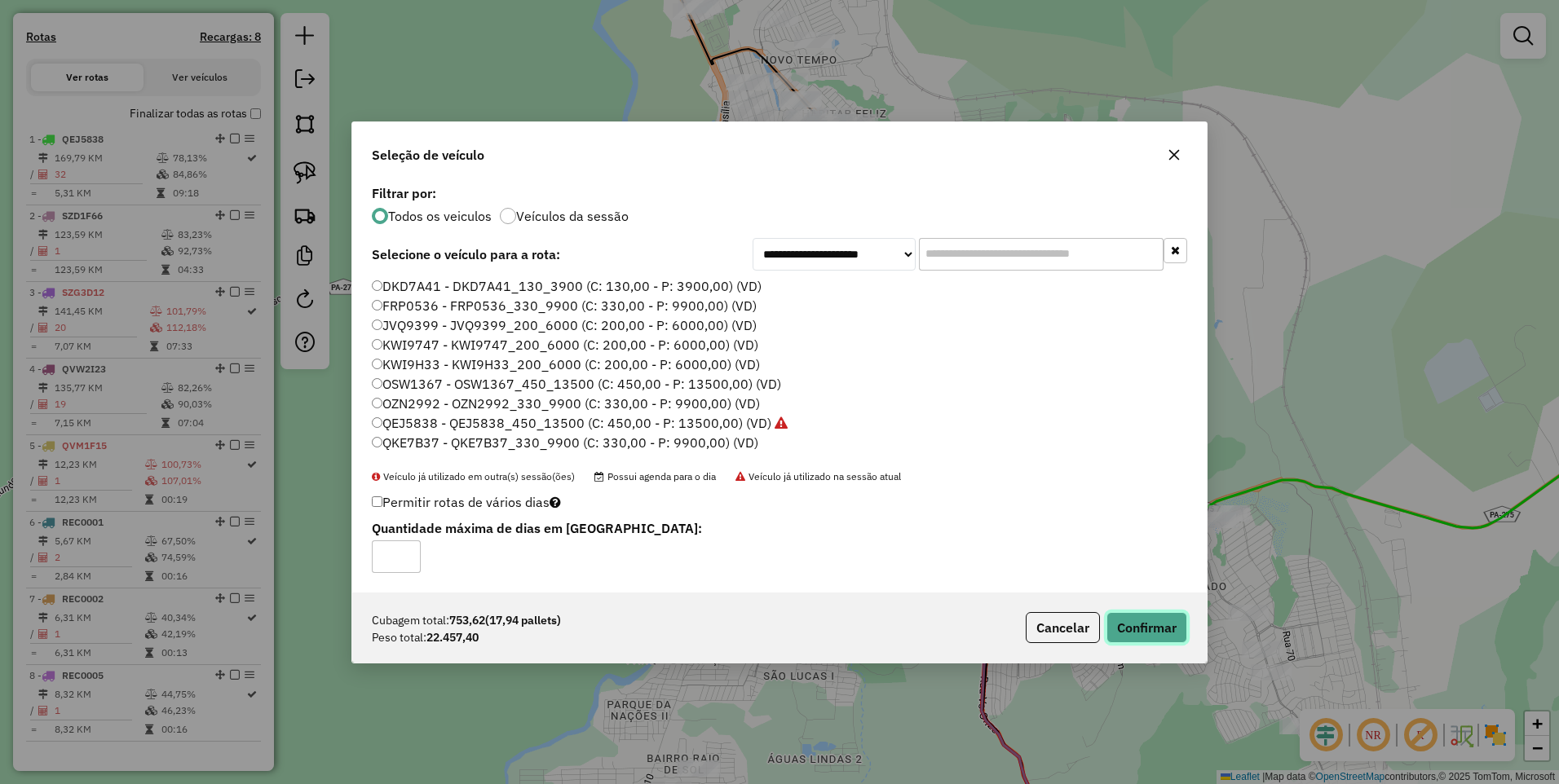
click at [1143, 621] on button "Confirmar" at bounding box center [1146, 627] width 80 height 31
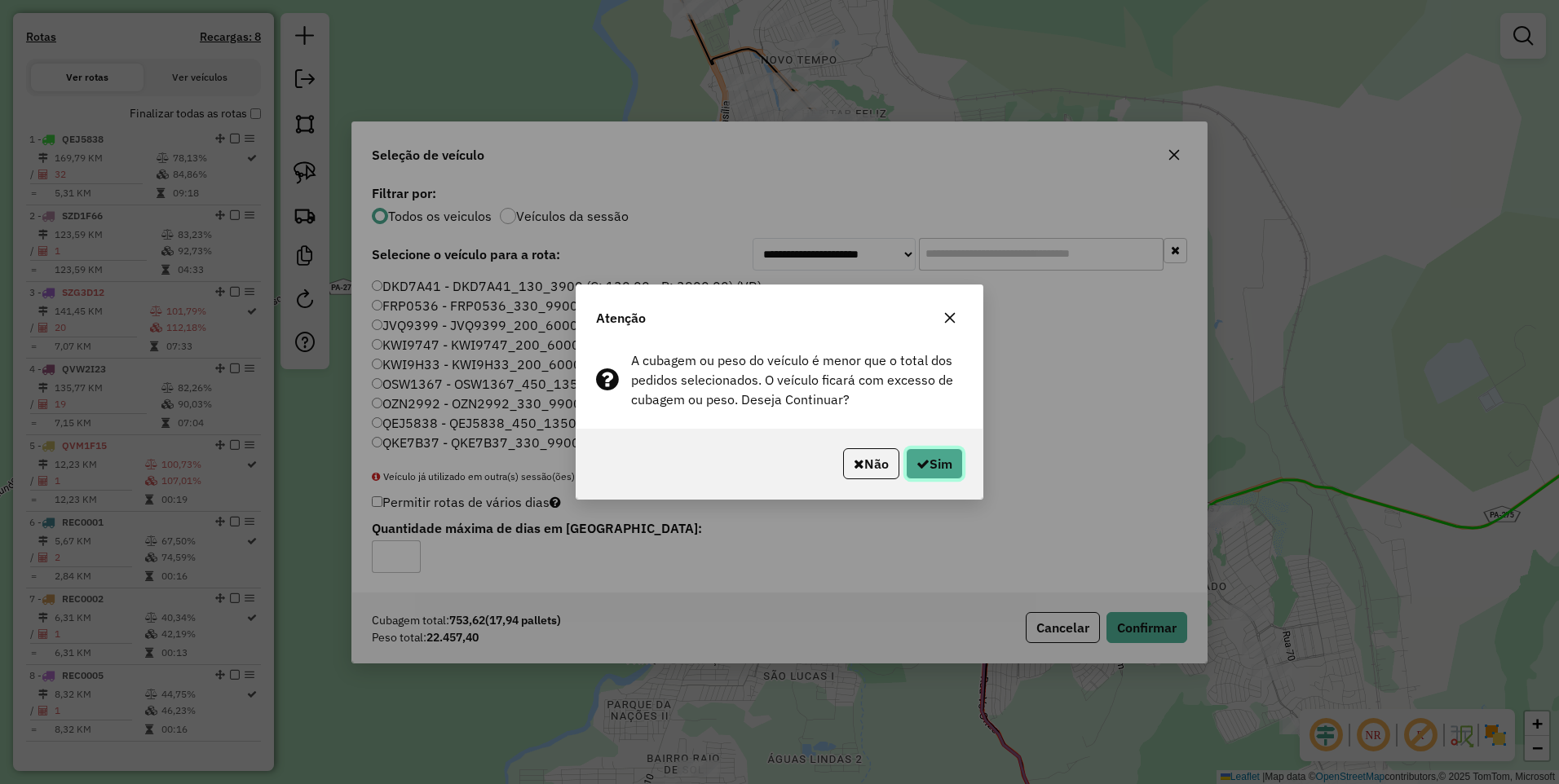
click at [947, 470] on button "Sim" at bounding box center [934, 463] width 57 height 31
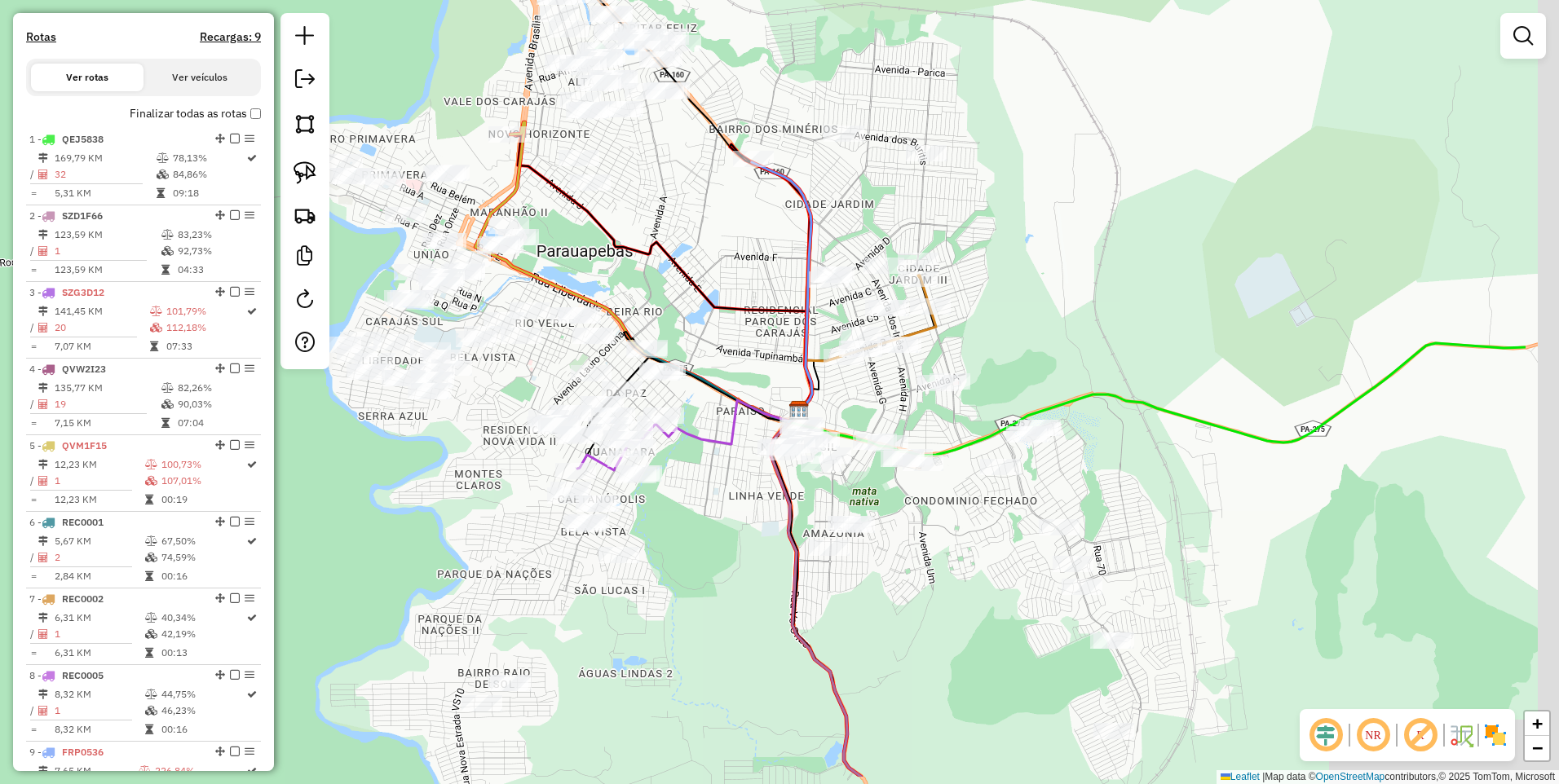
drag, startPoint x: 900, startPoint y: 353, endPoint x: 685, endPoint y: 238, distance: 243.8
click at [687, 240] on div "Janela de atendimento Grade de atendimento Capacidade Transportadoras Veículos …" at bounding box center [779, 392] width 1559 height 784
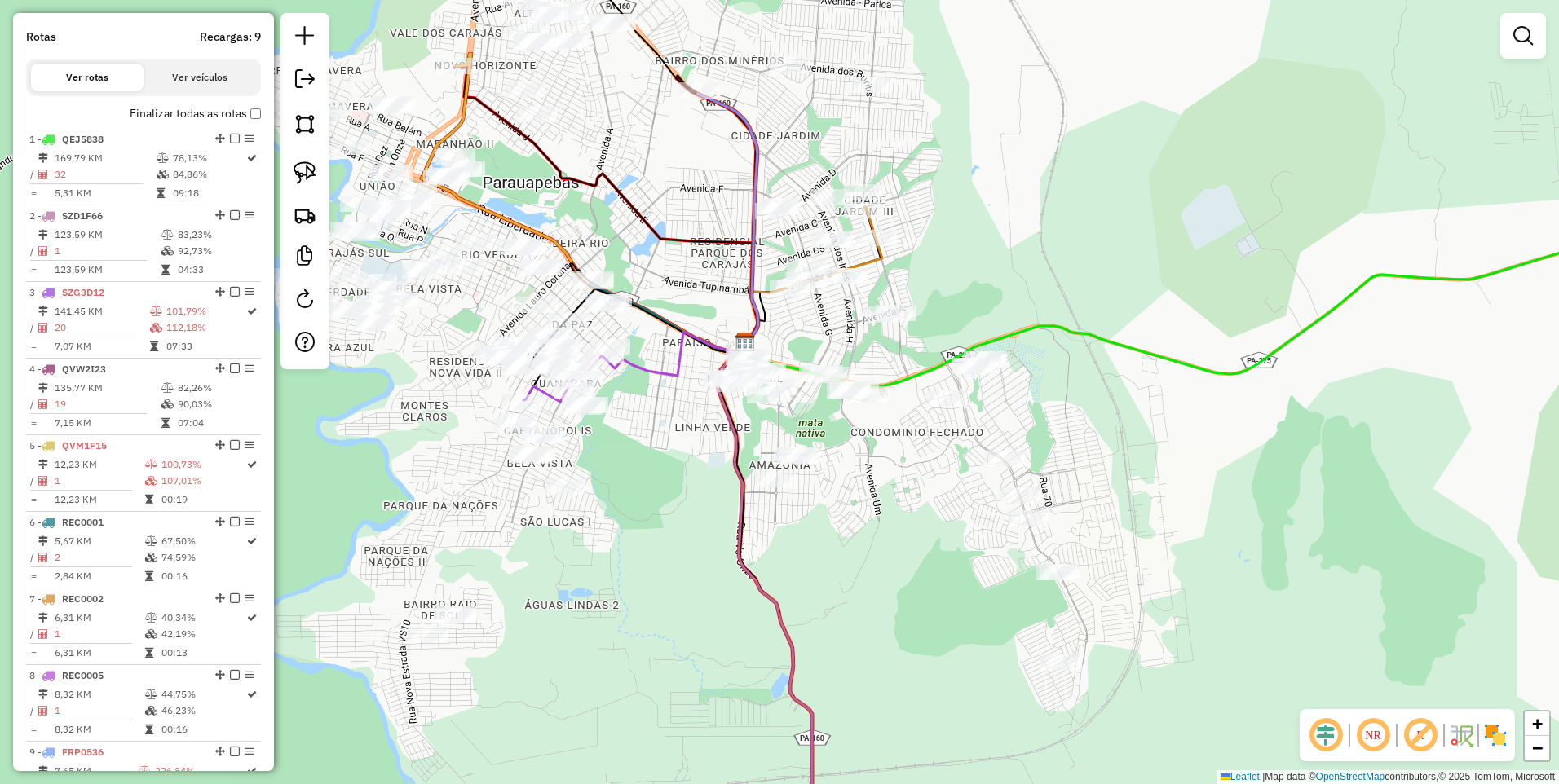
drag, startPoint x: 800, startPoint y: 610, endPoint x: 765, endPoint y: 575, distance: 49.5
click at [774, 582] on div "Janela de atendimento Grade de atendimento Capacidade Transportadoras Veículos …" at bounding box center [779, 392] width 1559 height 784
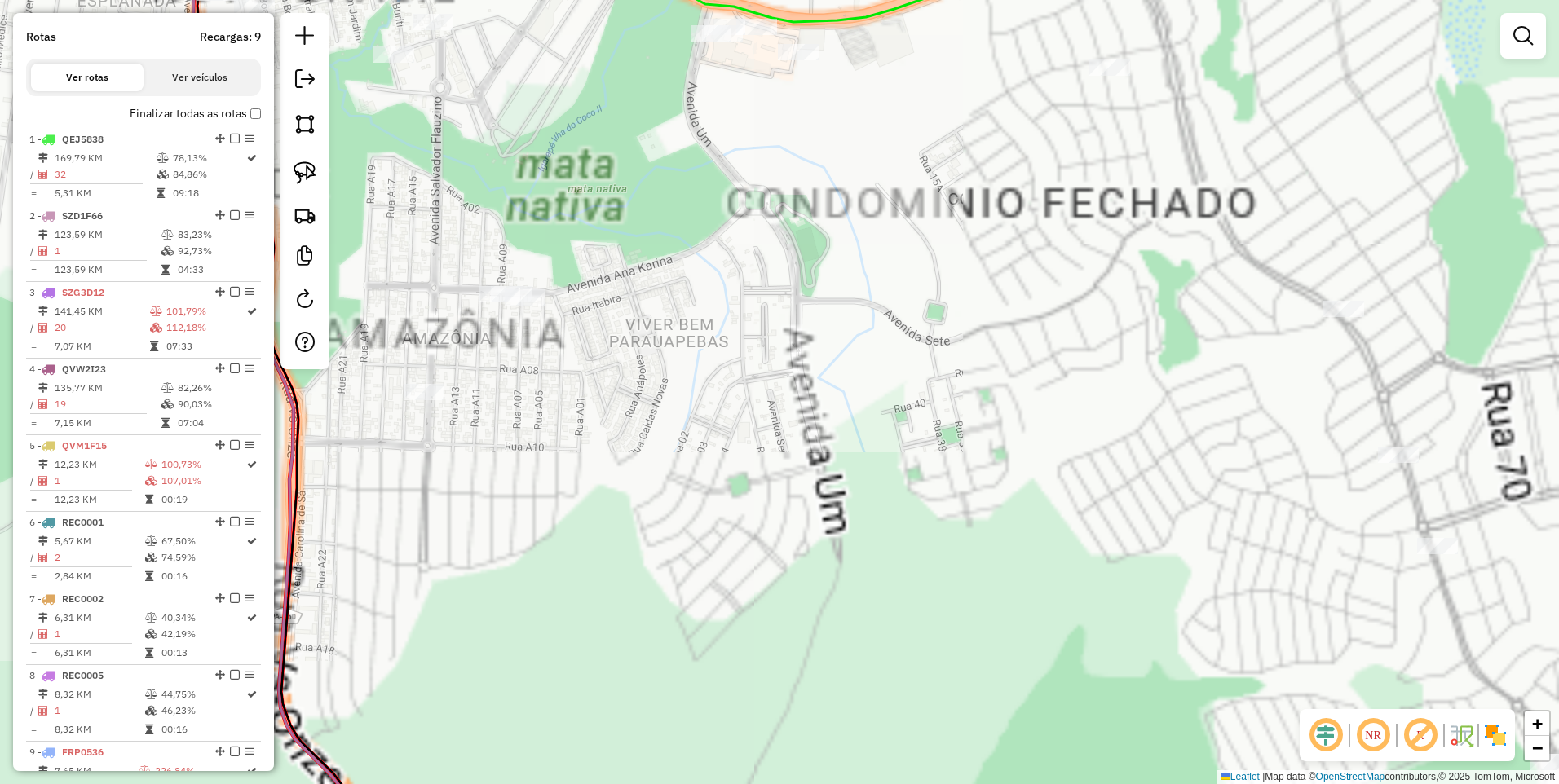
drag, startPoint x: 667, startPoint y: 253, endPoint x: 819, endPoint y: 434, distance: 236.4
click at [819, 434] on div "Janela de atendimento Grade de atendimento Capacidade Transportadoras Veículos …" at bounding box center [779, 392] width 1559 height 784
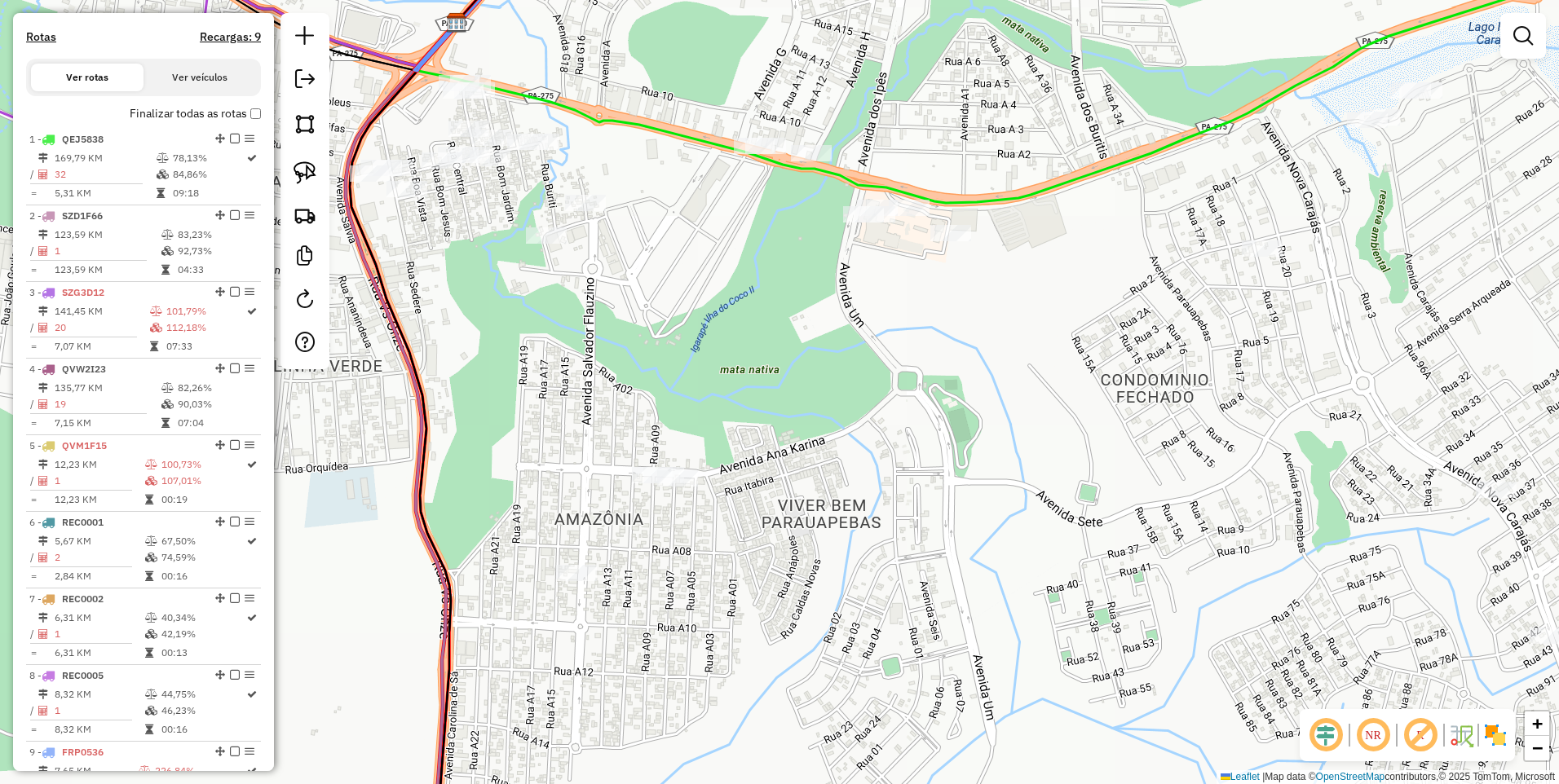
click at [865, 222] on div at bounding box center [863, 215] width 41 height 17
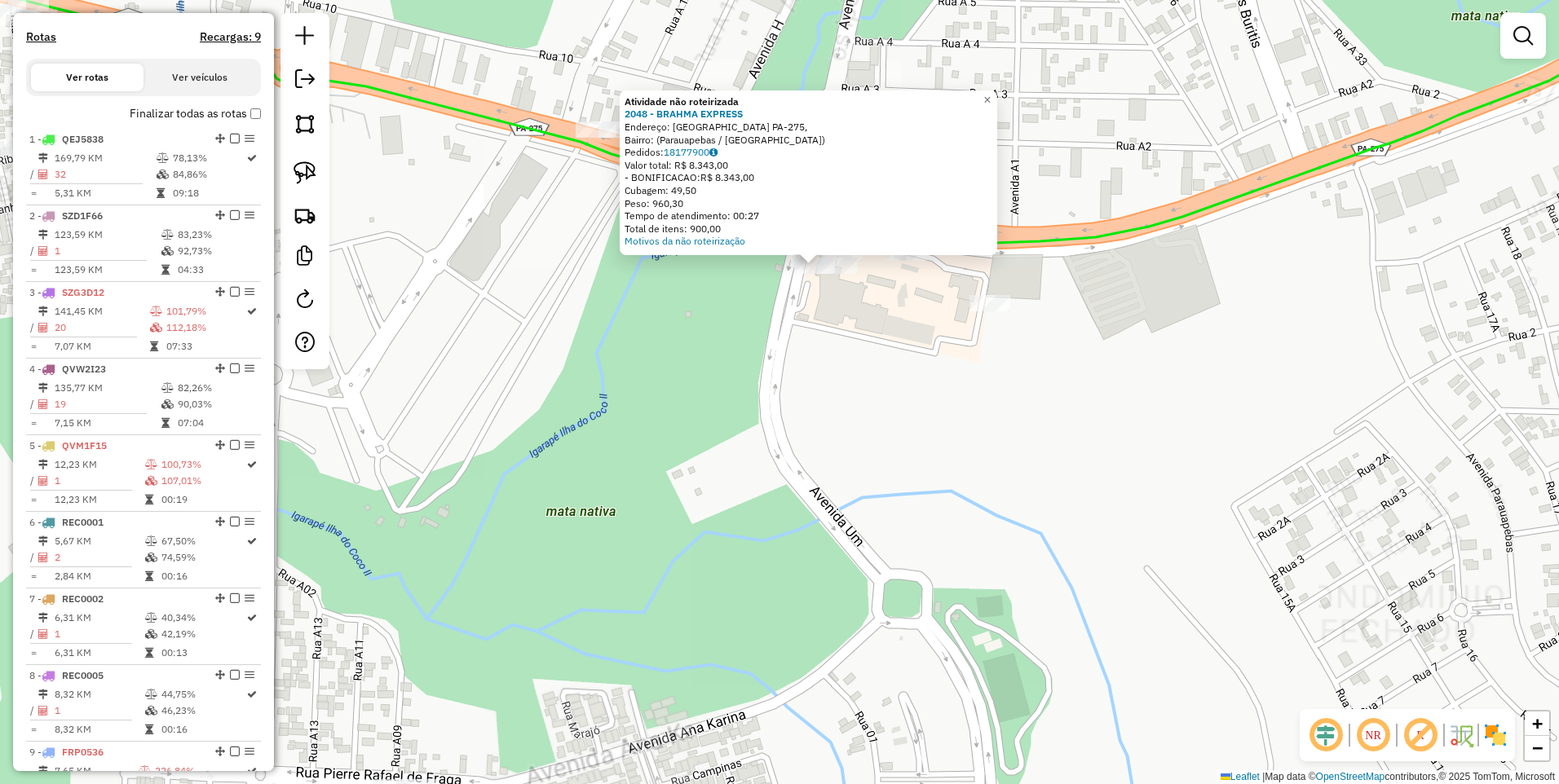
click at [724, 382] on div "Atividade não roteirizada 2048 - BRAHMA EXPRESS Endereço: Rodovia PA-275, Bairr…" at bounding box center [779, 392] width 1559 height 784
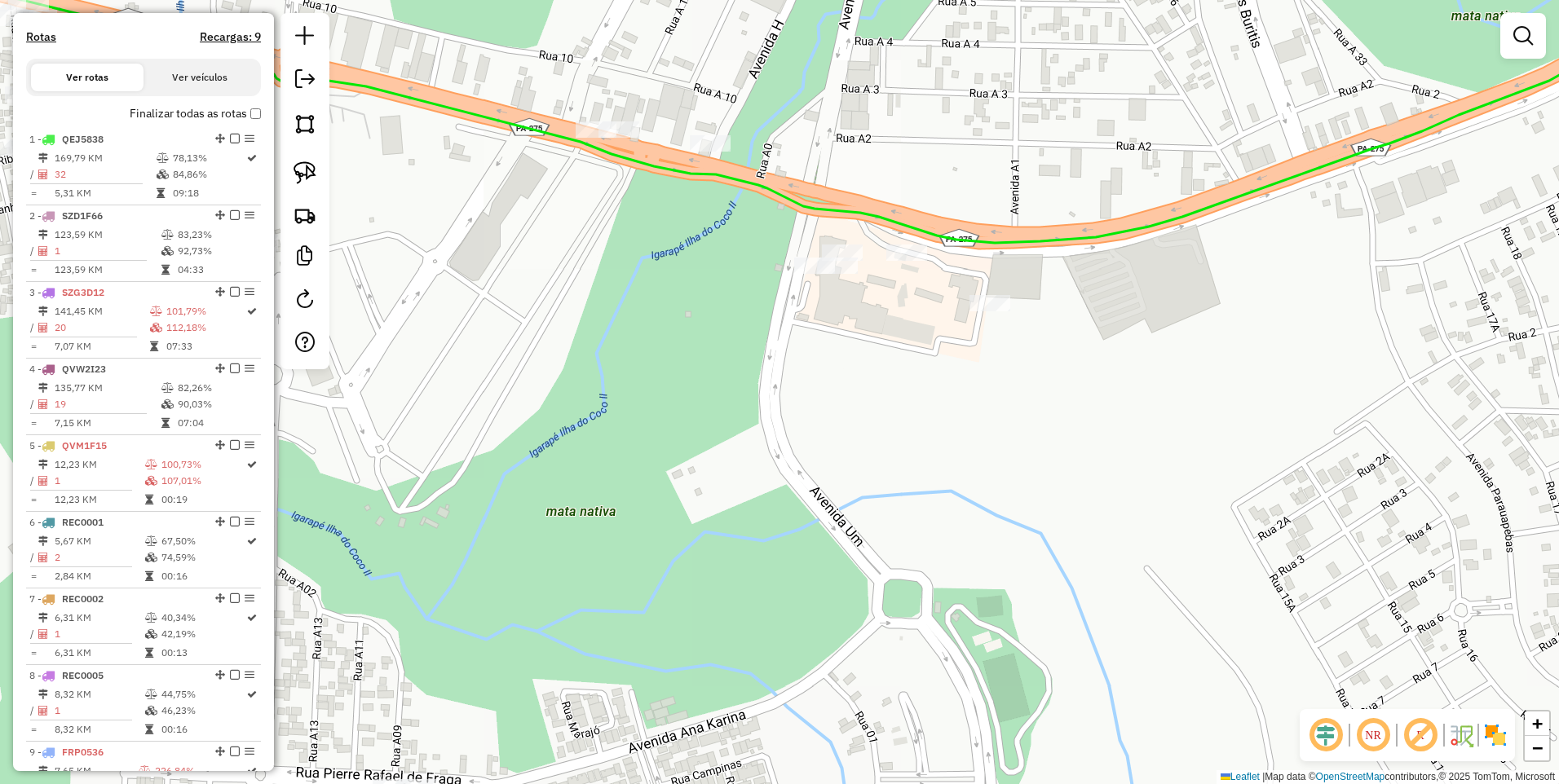
drag, startPoint x: 723, startPoint y: 353, endPoint x: 717, endPoint y: 414, distance: 61.3
click at [717, 414] on div "Janela de atendimento Grade de atendimento Capacidade Transportadoras Veículos …" at bounding box center [779, 392] width 1559 height 784
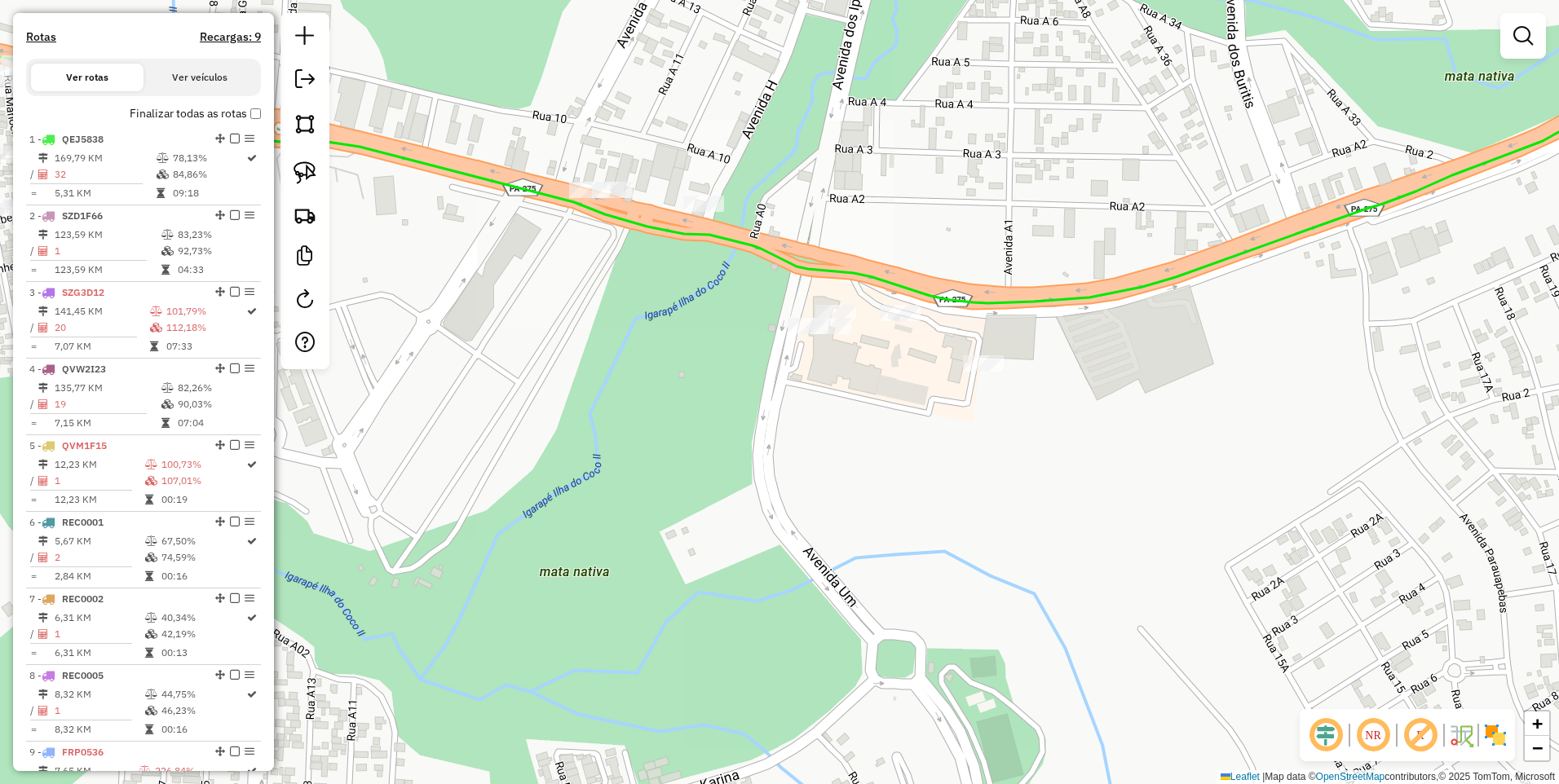
click at [827, 303] on div "Janela de atendimento Grade de atendimento Capacidade Transportadoras Veículos …" at bounding box center [779, 392] width 1559 height 784
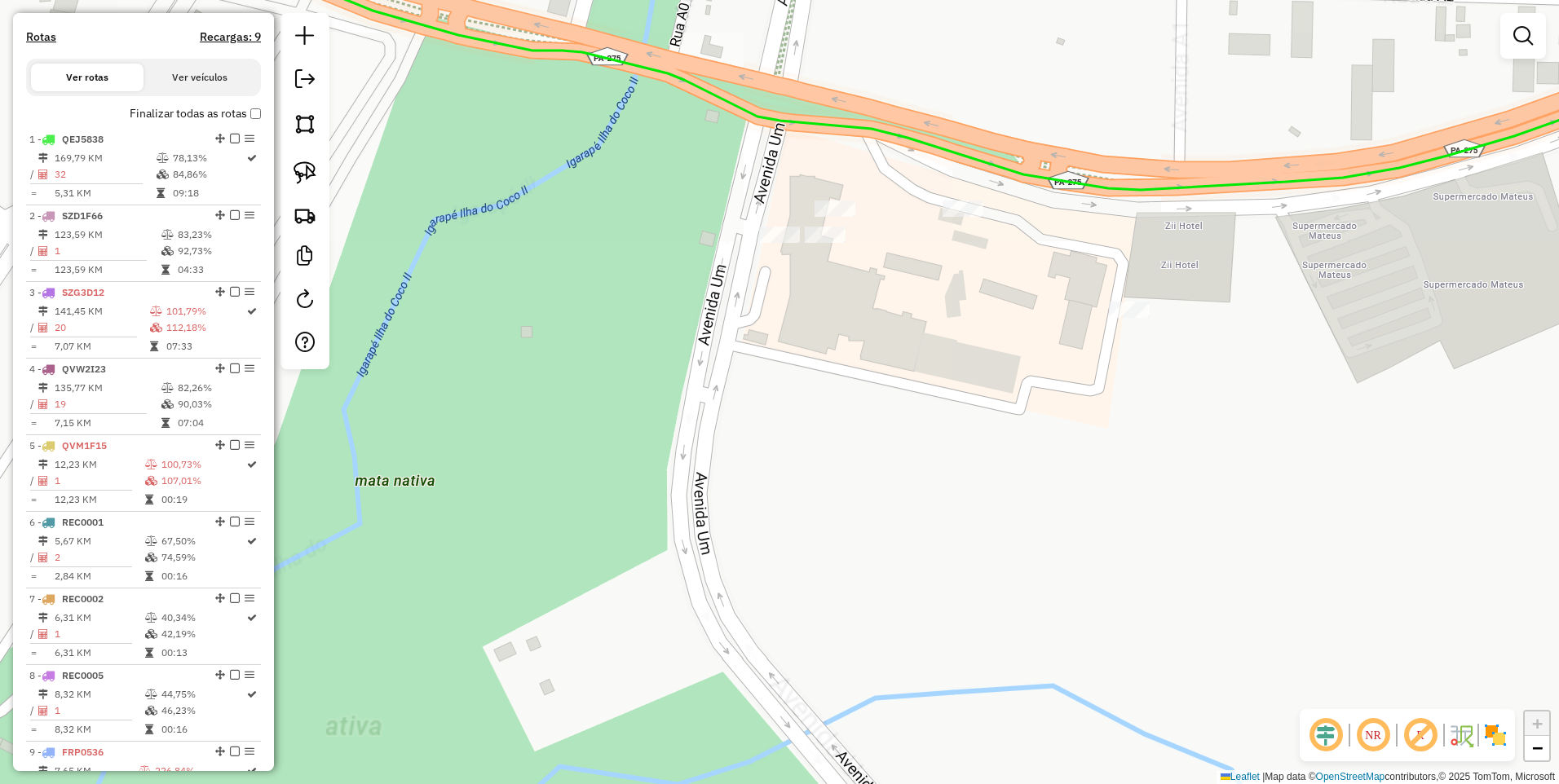
drag, startPoint x: 821, startPoint y: 253, endPoint x: 814, endPoint y: 313, distance: 60.4
click at [814, 313] on div "Janela de atendimento Grade de atendimento Capacidade Transportadoras Veículos …" at bounding box center [779, 392] width 1559 height 784
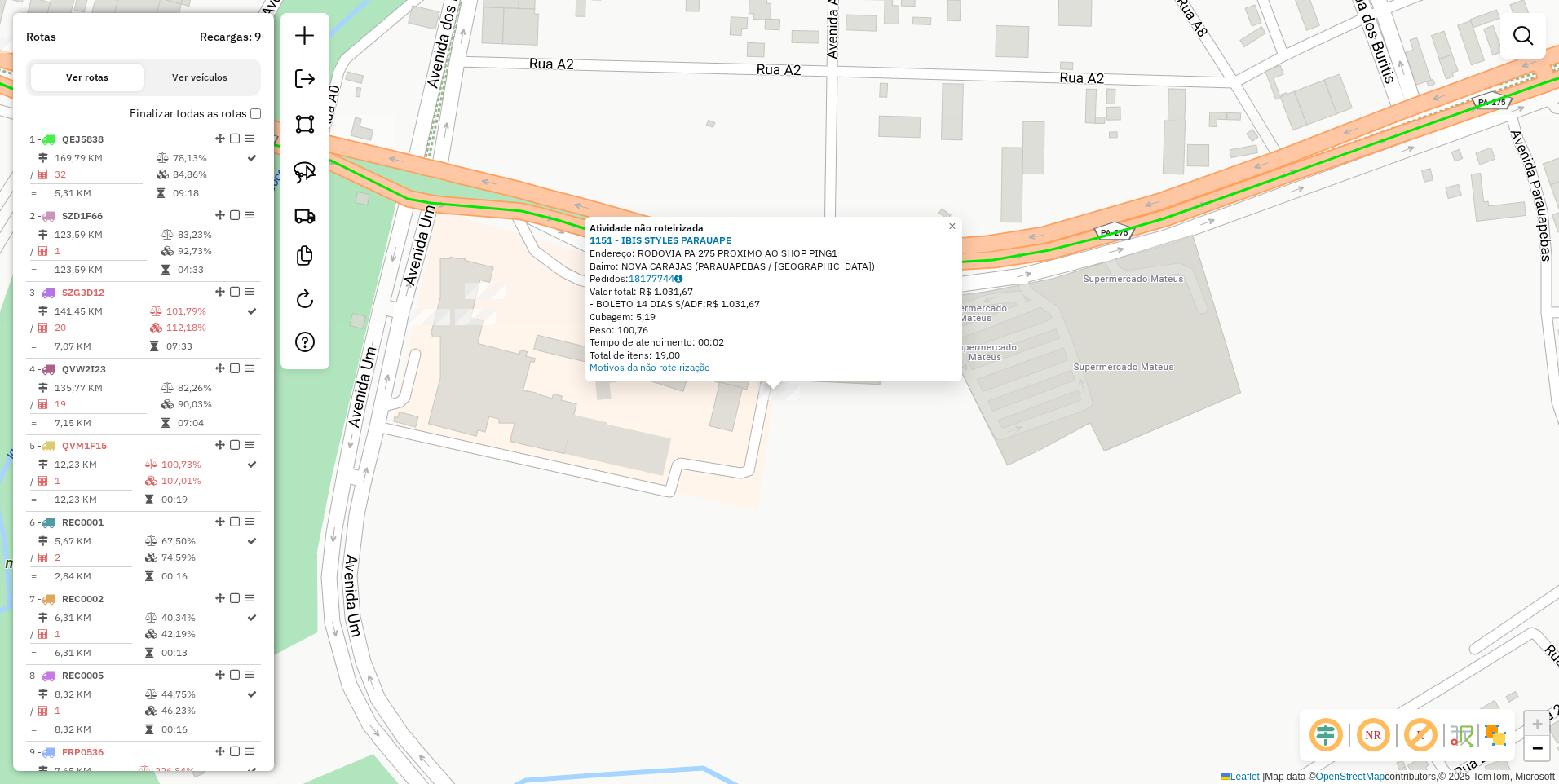
click at [645, 411] on div "Atividade não roteirizada 1151 - IBIS STYLES PARAUAPE Endereço: RODOVIA PA 275 …" at bounding box center [779, 392] width 1559 height 784
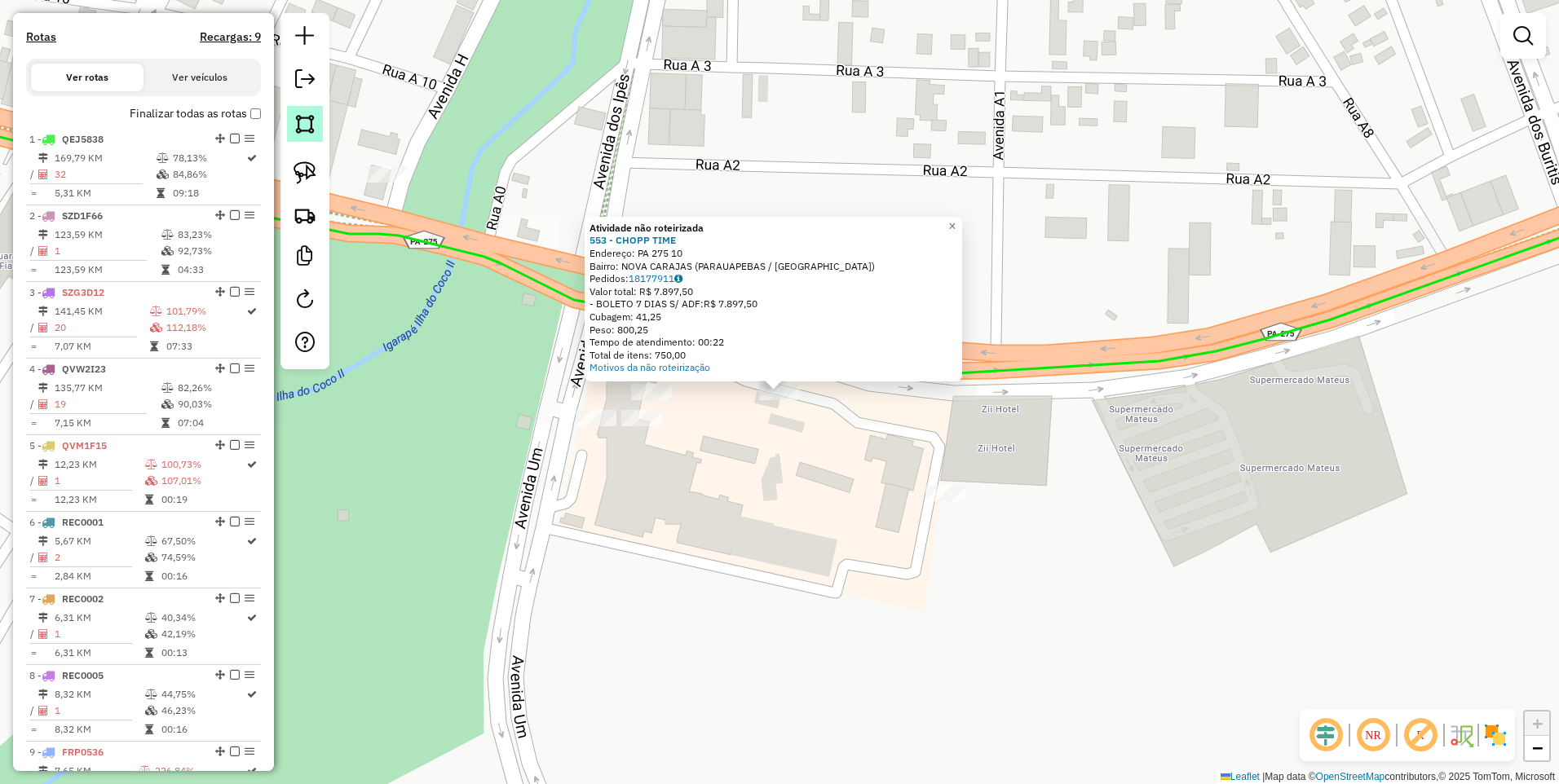
click at [297, 124] on img at bounding box center [305, 124] width 23 height 23
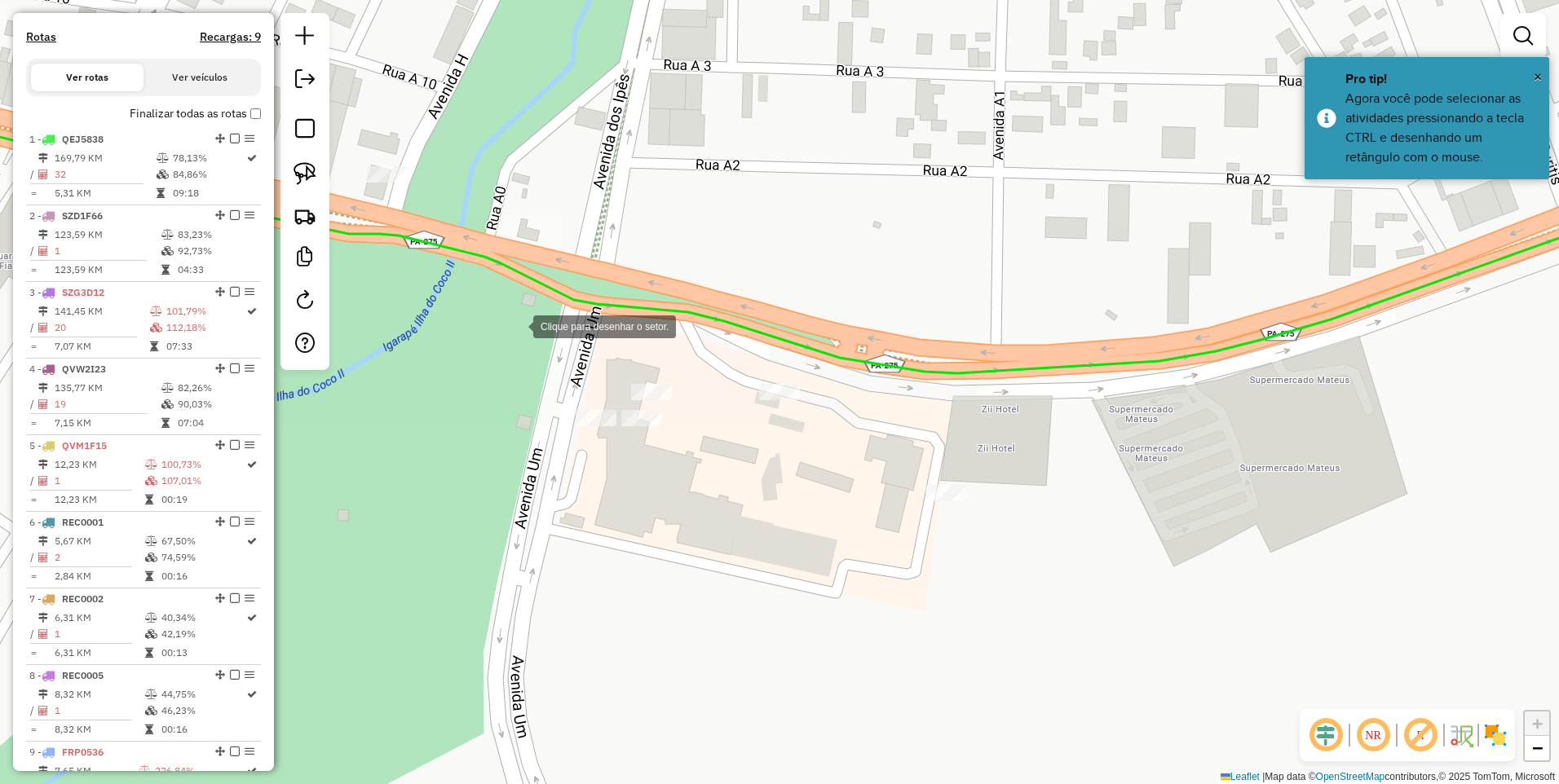
click at [518, 325] on div at bounding box center [516, 324] width 32 height 32
click at [849, 389] on div at bounding box center [850, 387] width 32 height 32
click at [476, 463] on div at bounding box center [475, 465] width 32 height 32
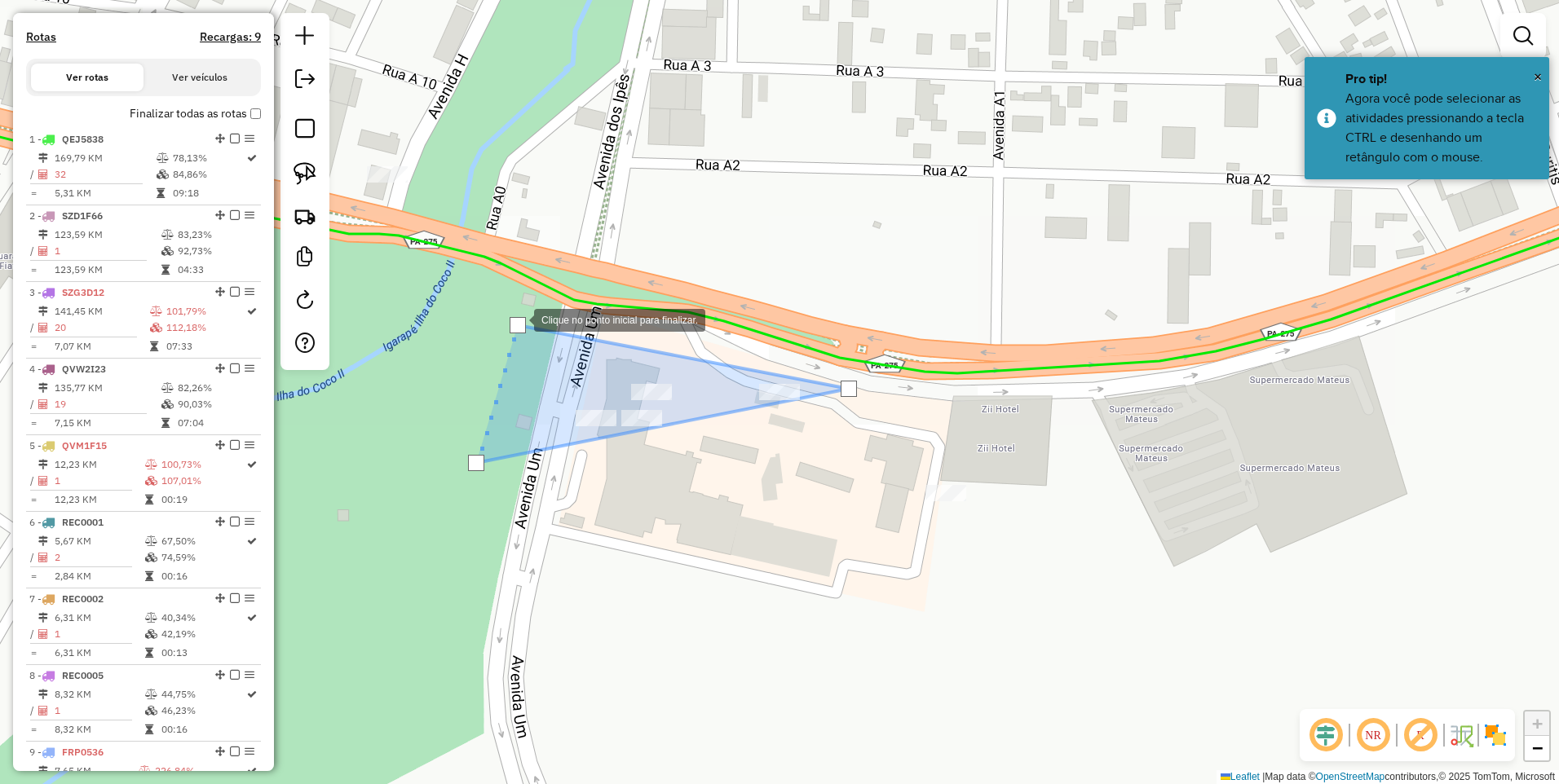
click at [519, 318] on div at bounding box center [518, 325] width 17 height 17
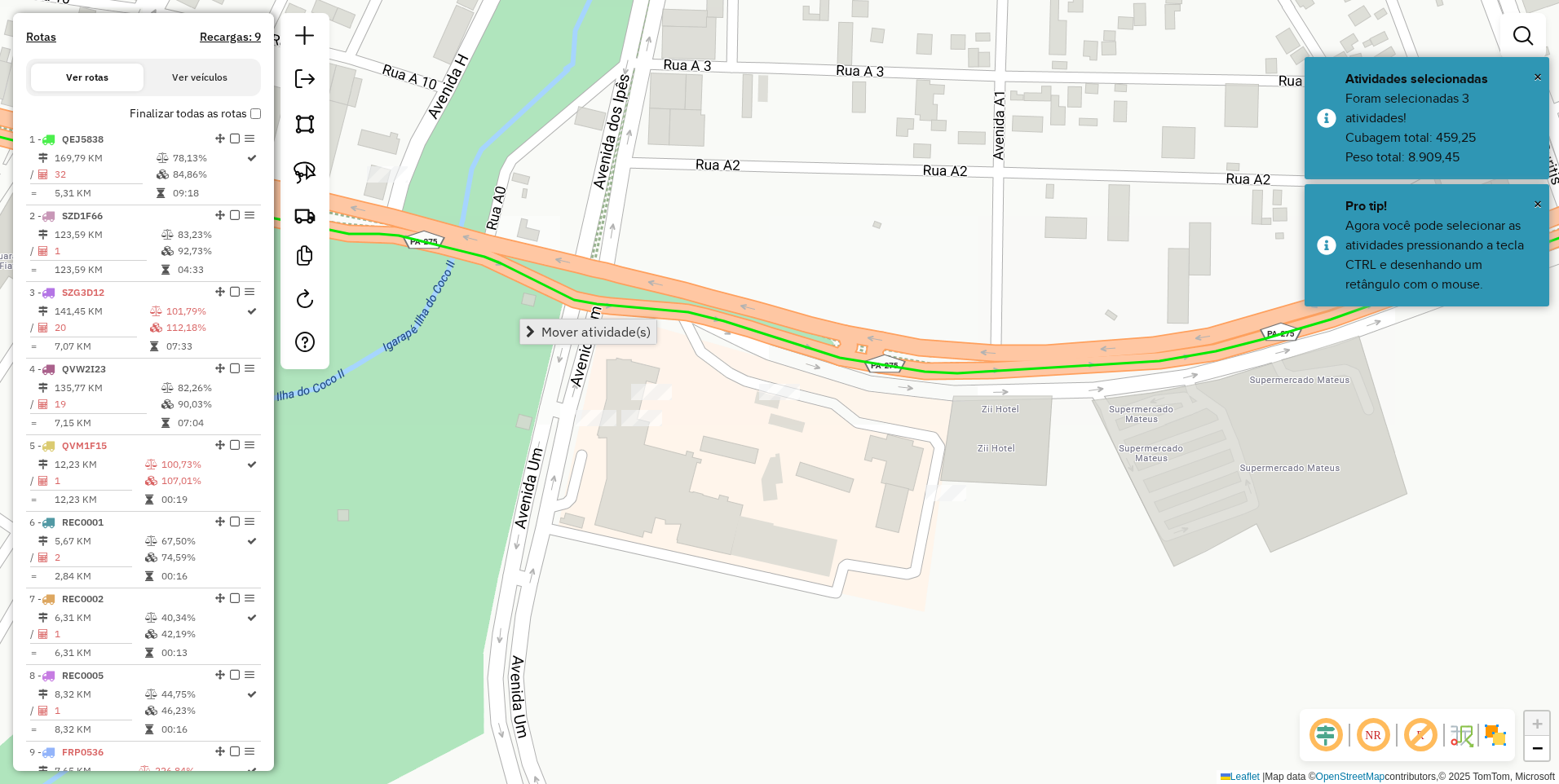
click at [549, 331] on span "Mover atividade(s)" at bounding box center [596, 332] width 110 height 13
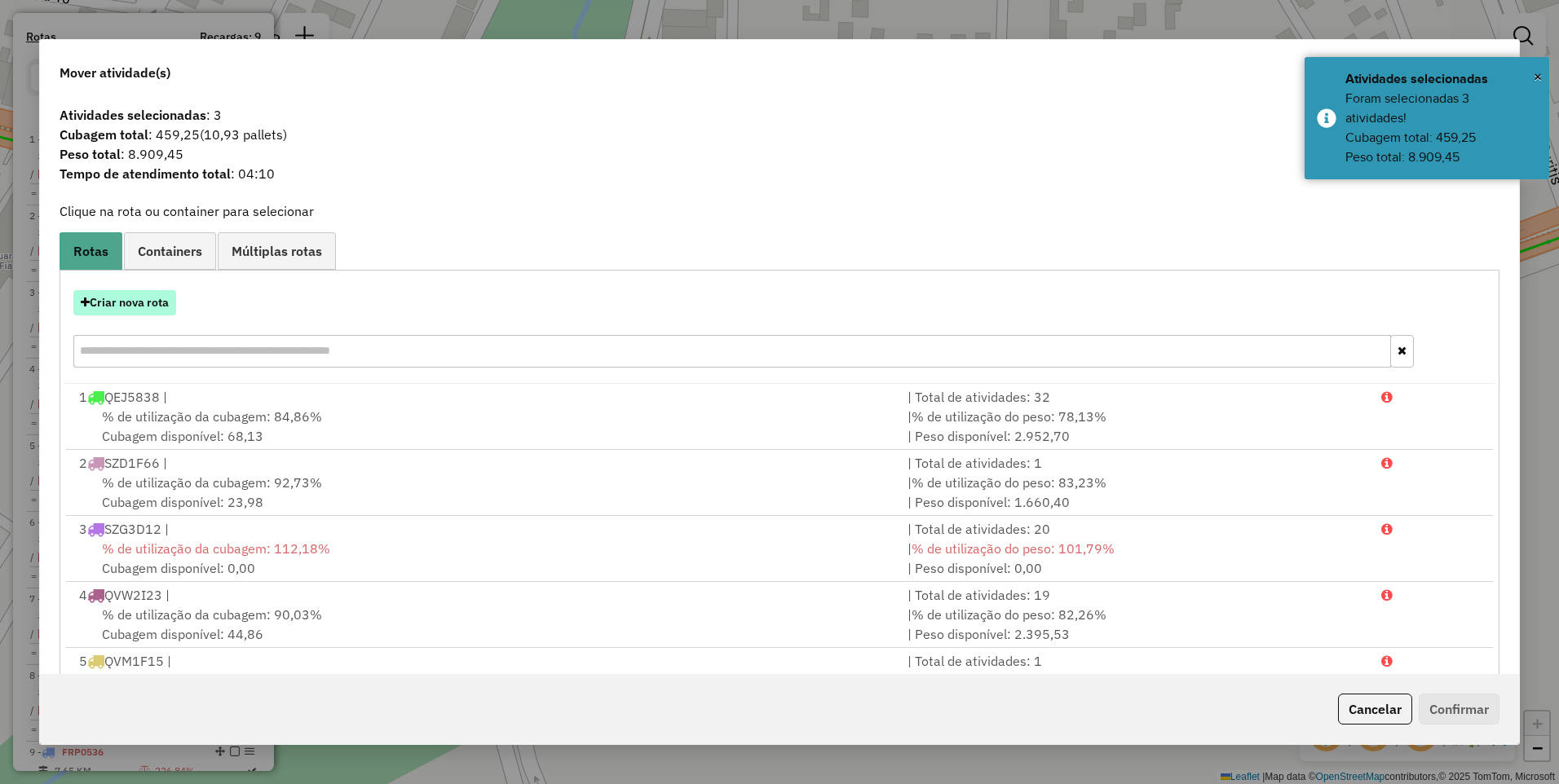
click at [151, 299] on button "Criar nova rota" at bounding box center [124, 303] width 103 height 25
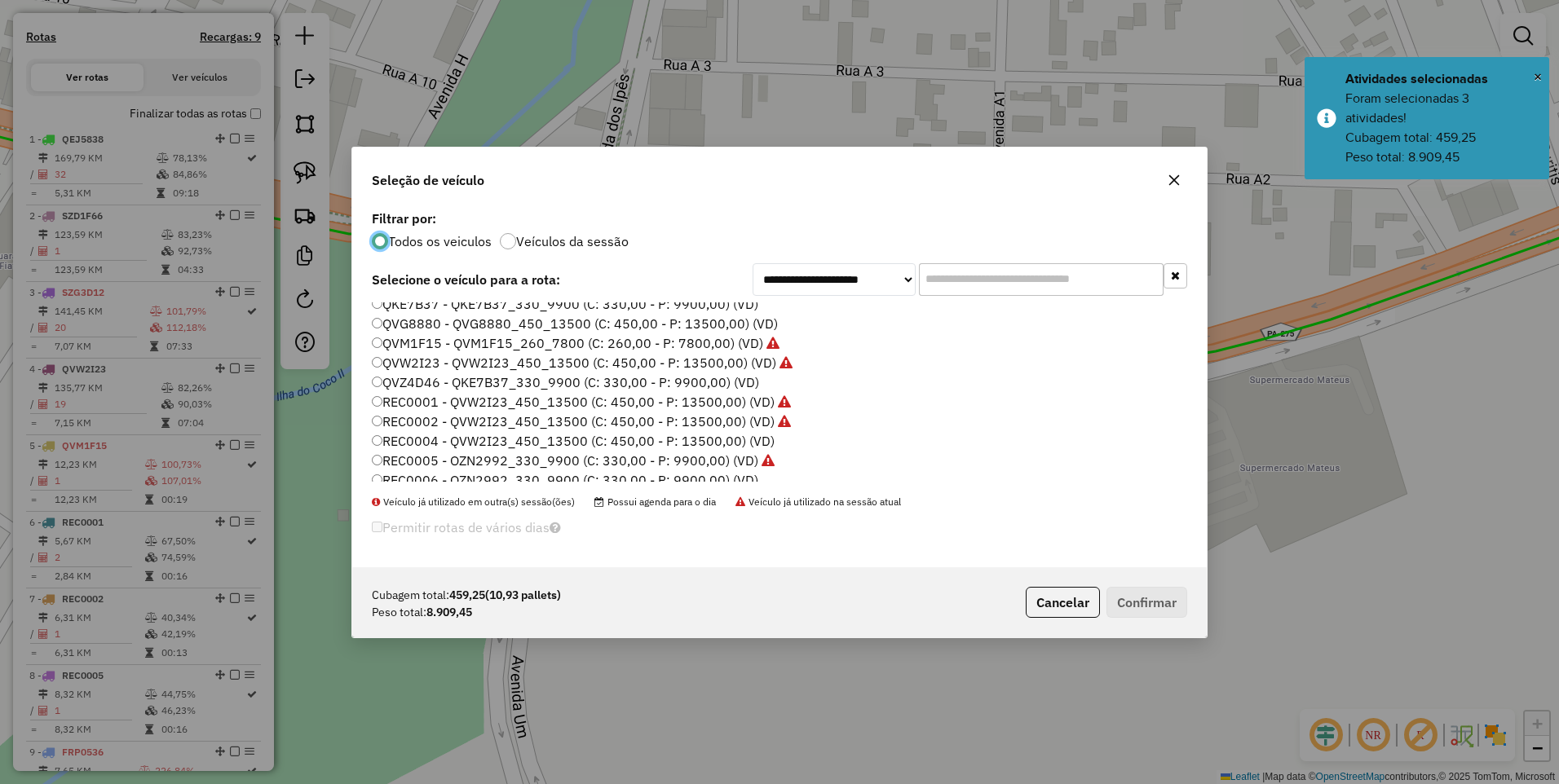
scroll to position [245, 0]
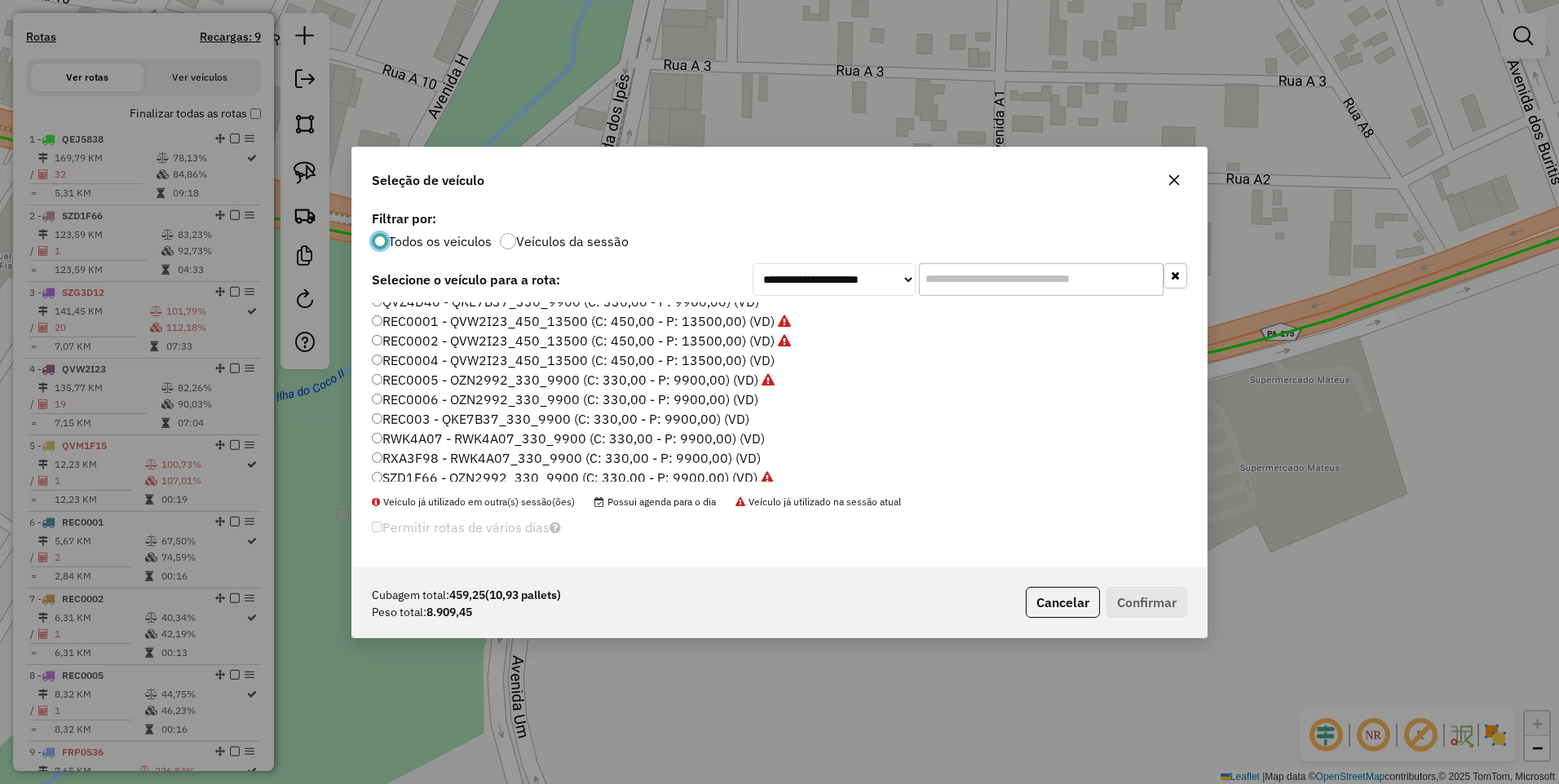
click at [688, 360] on label "REC0004 - QVW2I23_450_13500 (C: 450,00 - P: 13500,00) (VD)" at bounding box center [572, 360] width 402 height 20
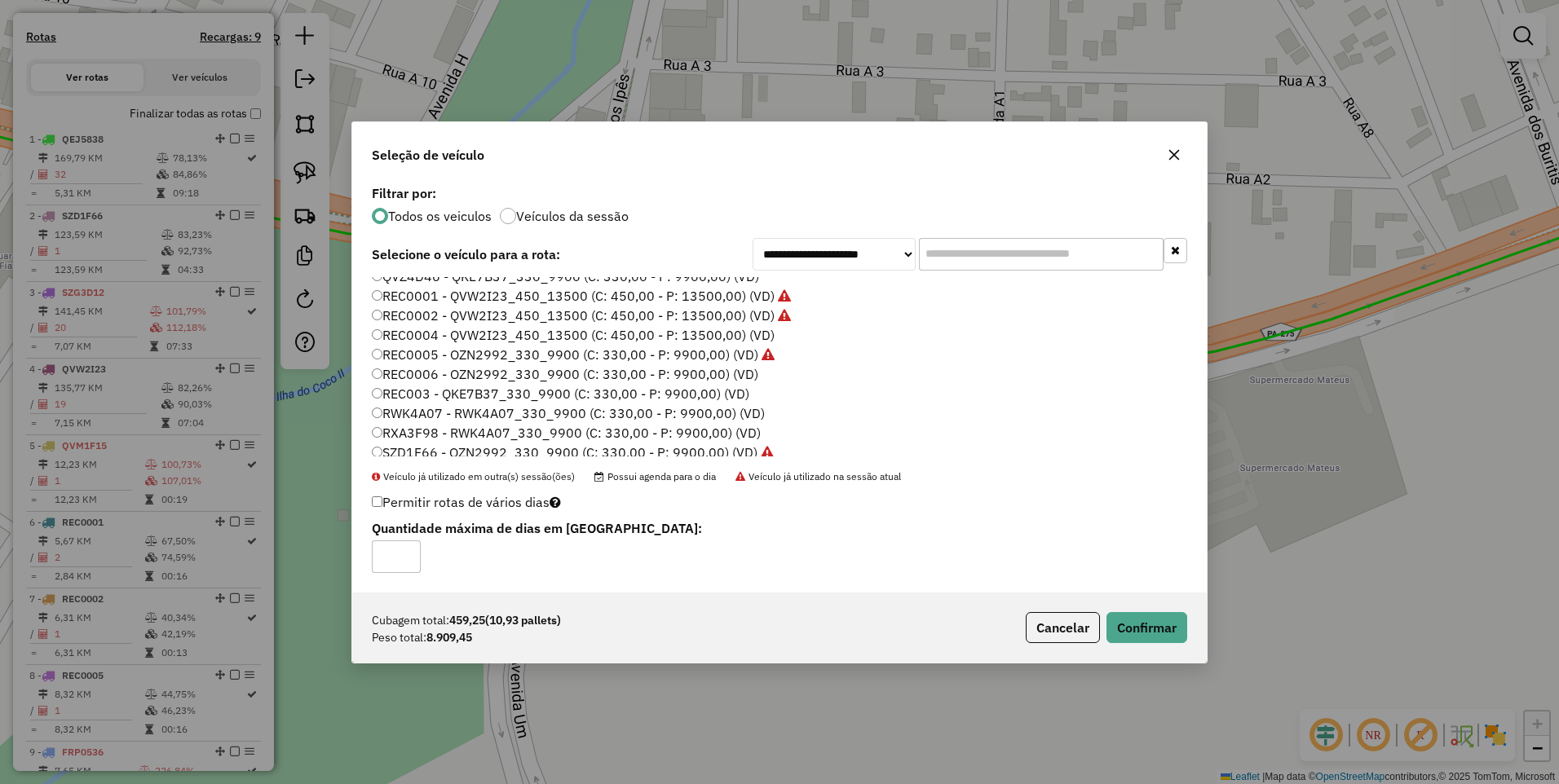
click at [700, 380] on label "REC0006 - OZN2992_330_9900 (C: 330,00 - P: 9900,00) (VD)" at bounding box center [565, 374] width 387 height 20
click at [1132, 612] on button "Confirmar" at bounding box center [1146, 627] width 80 height 31
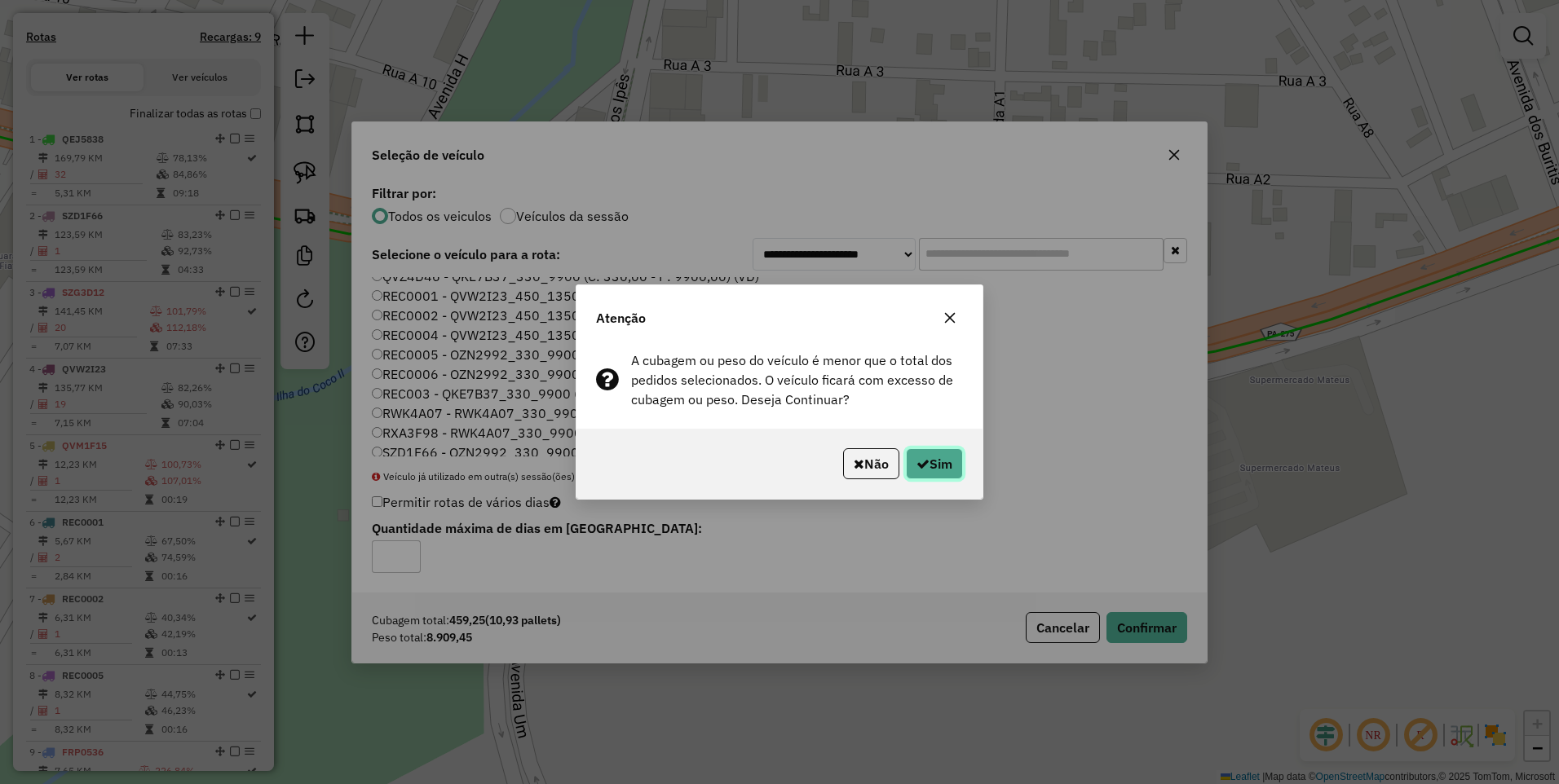
click at [937, 454] on button "Sim" at bounding box center [934, 463] width 57 height 31
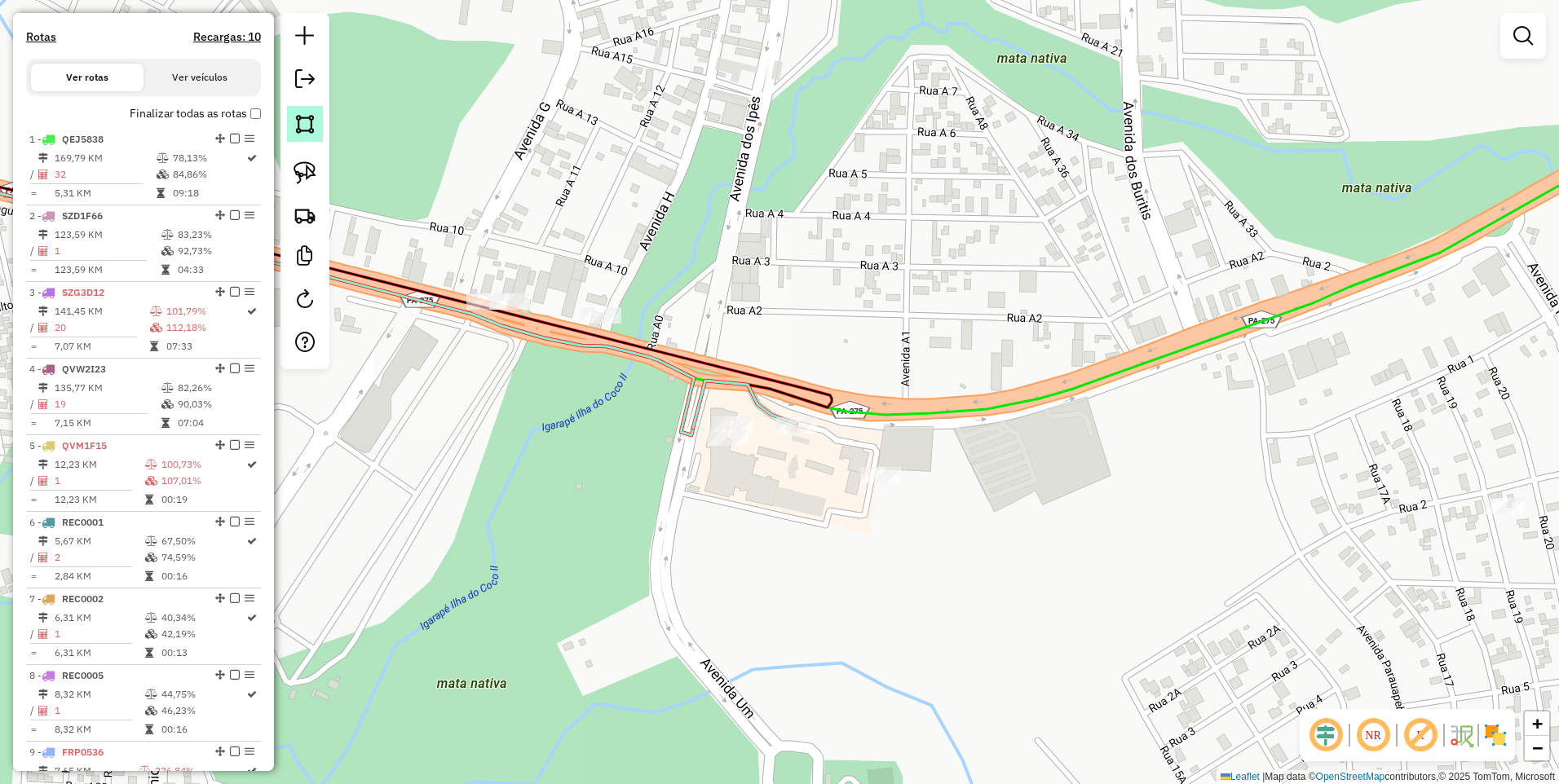
click at [311, 139] on link at bounding box center [304, 124] width 36 height 36
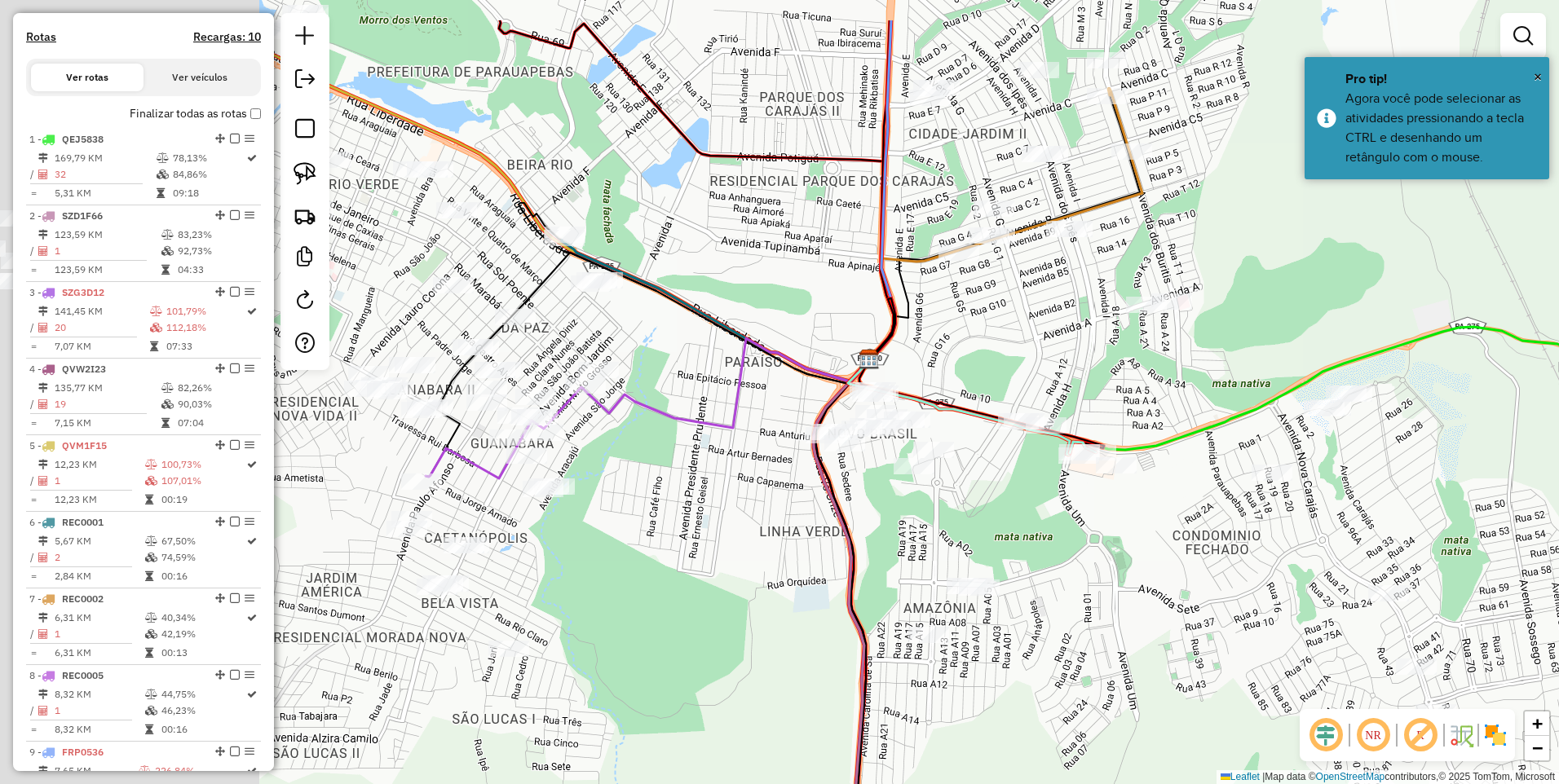
drag, startPoint x: 751, startPoint y: 406, endPoint x: 1085, endPoint y: 518, distance: 352.3
click at [1065, 509] on div "Clique para desenhar o setor. Janela de atendimento Grade de atendimento Capaci…" at bounding box center [779, 392] width 1559 height 784
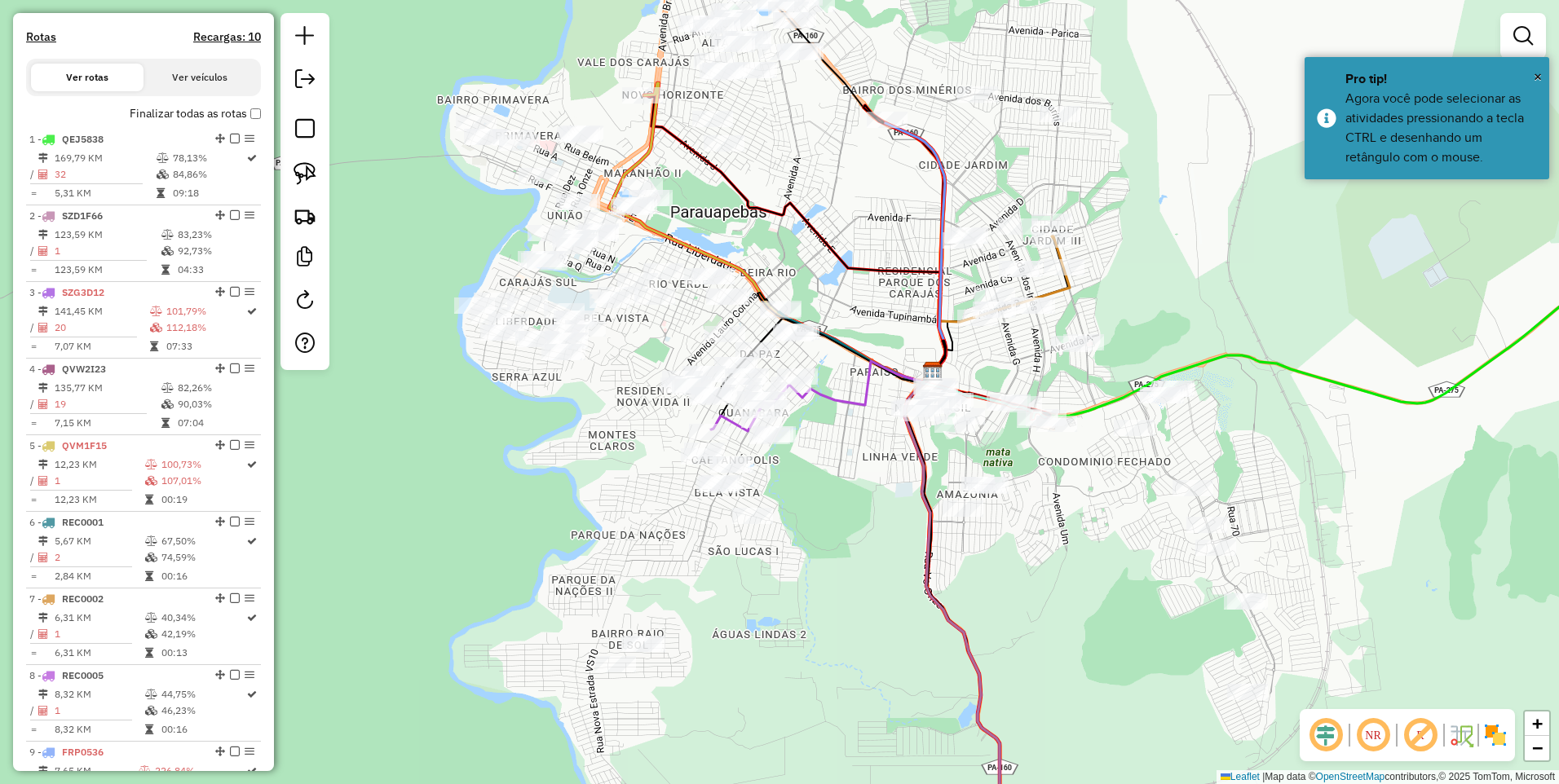
drag, startPoint x: 953, startPoint y: 630, endPoint x: 784, endPoint y: 487, distance: 221.4
click at [830, 510] on div at bounding box center [845, 526] width 32 height 32
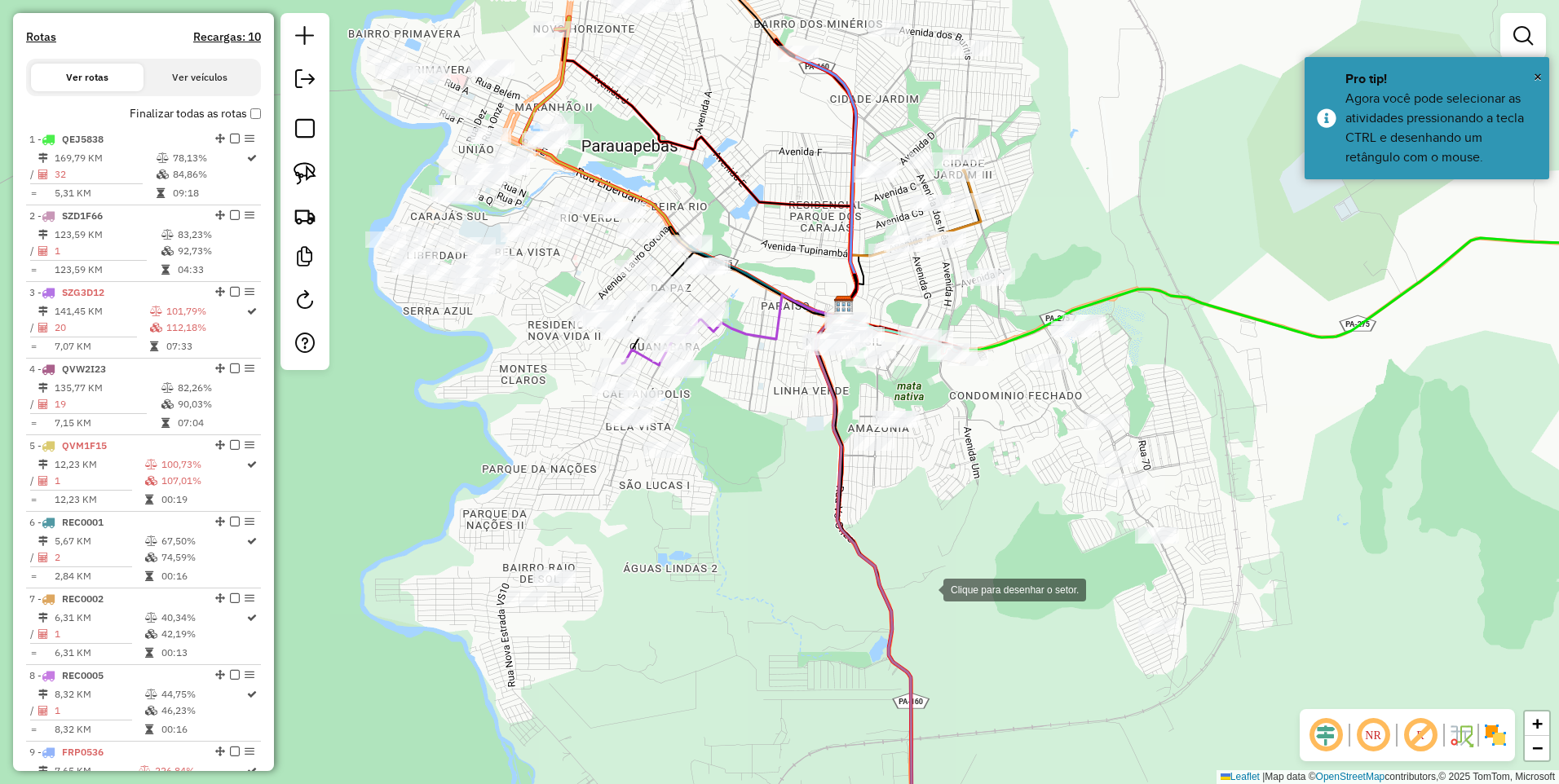
drag, startPoint x: 927, startPoint y: 588, endPoint x: 883, endPoint y: 616, distance: 52.2
click at [910, 605] on div at bounding box center [926, 588] width 32 height 32
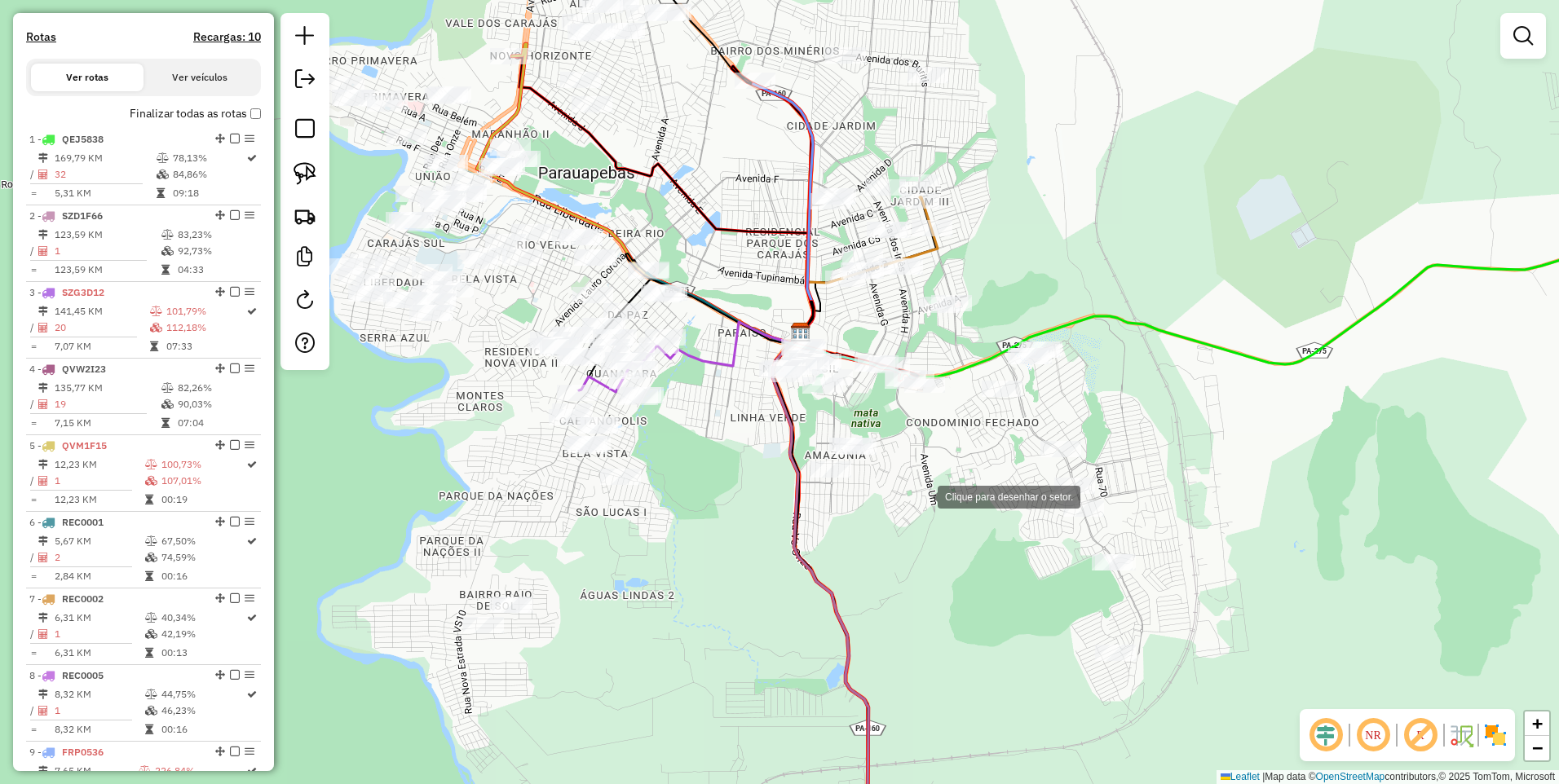
drag, startPoint x: 921, startPoint y: 495, endPoint x: 865, endPoint y: 502, distance: 56.4
click at [905, 504] on div at bounding box center [921, 495] width 32 height 32
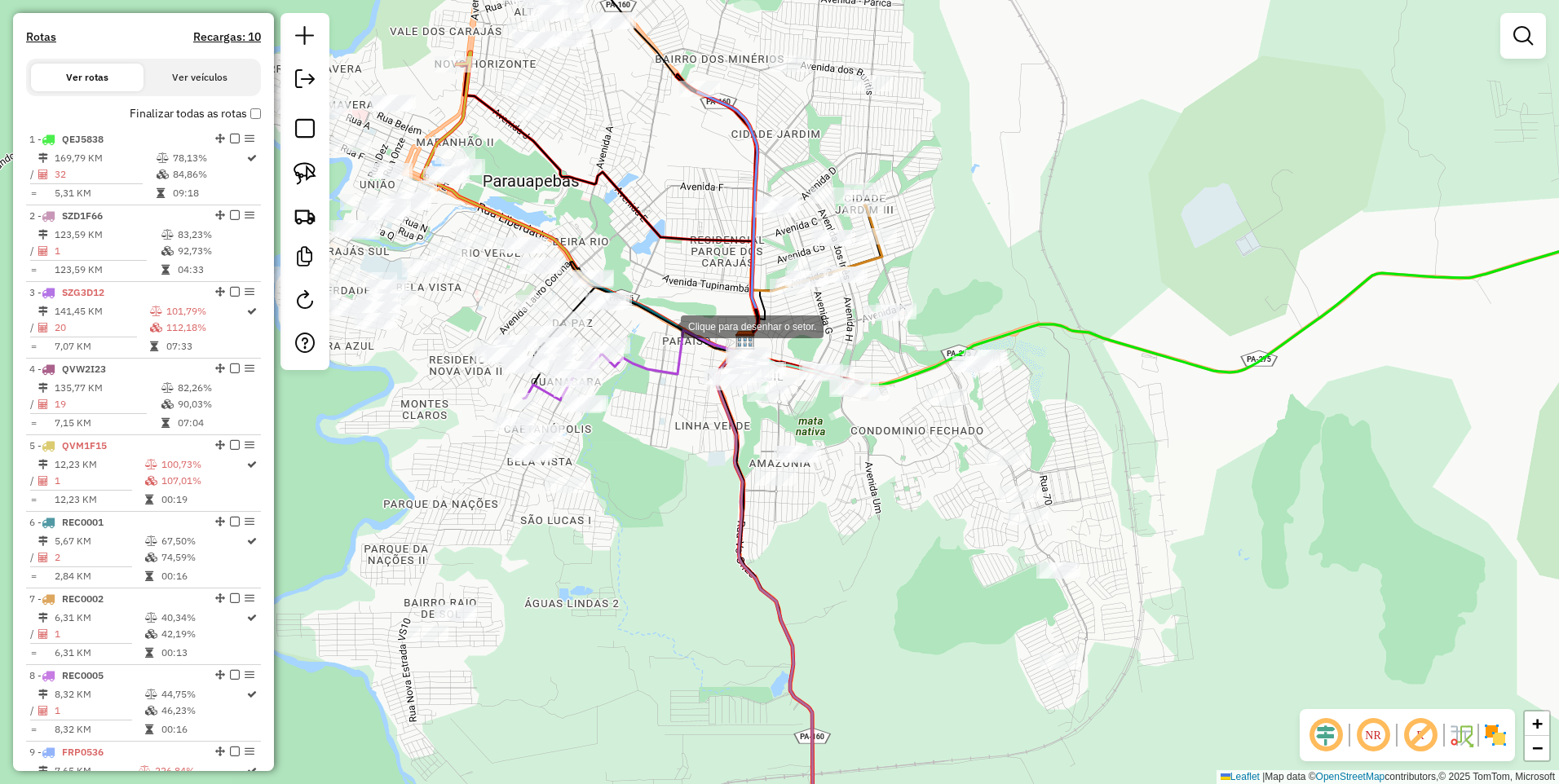
click at [662, 326] on div at bounding box center [664, 324] width 32 height 32
drag, startPoint x: 948, startPoint y: 336, endPoint x: 974, endPoint y: 336, distance: 26.0
click at [949, 336] on div at bounding box center [948, 335] width 32 height 32
click at [991, 338] on div at bounding box center [973, 335] width 32 height 32
click at [1172, 762] on div at bounding box center [1188, 778] width 32 height 32
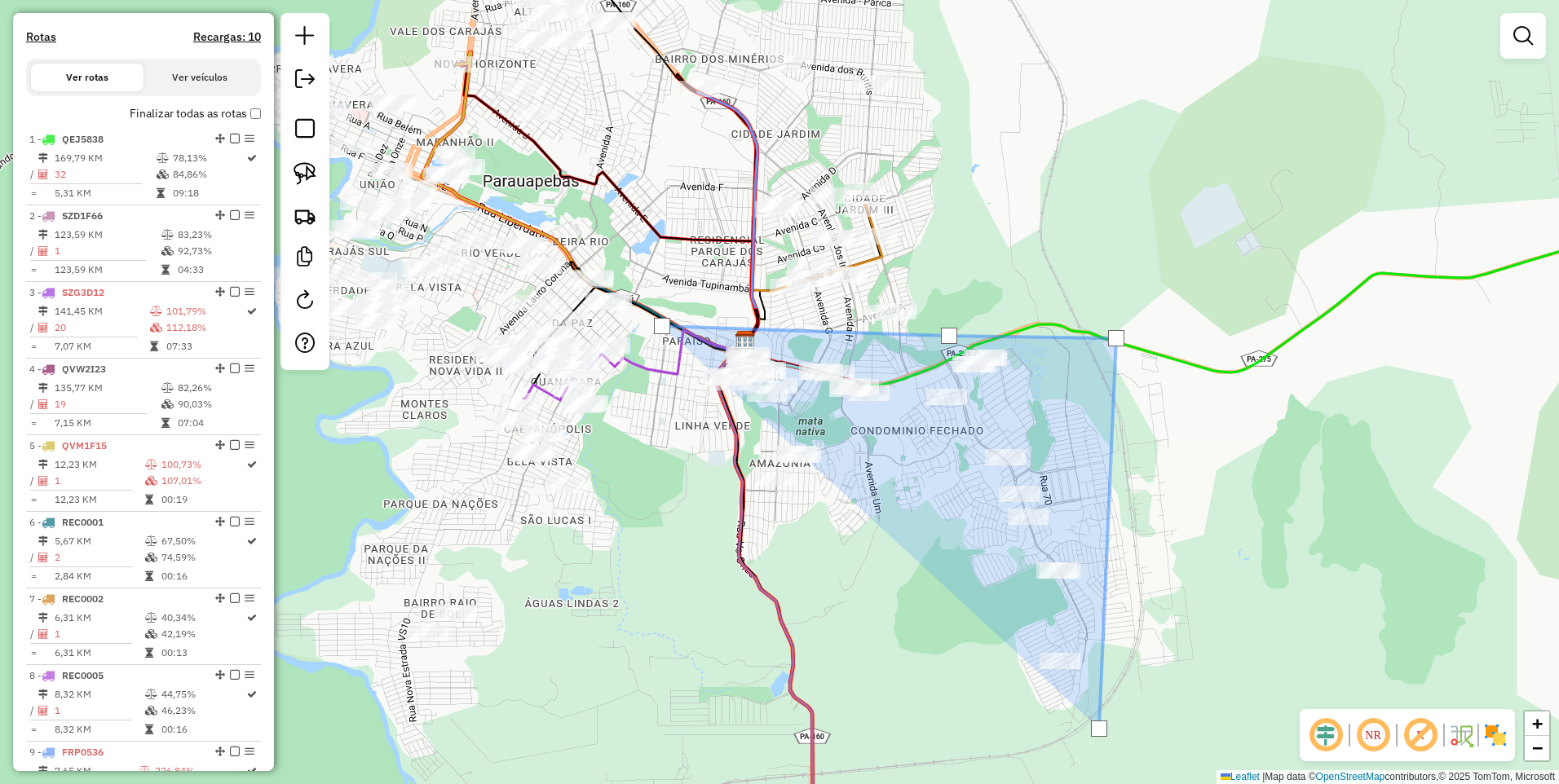
click at [1083, 713] on div at bounding box center [1099, 728] width 32 height 32
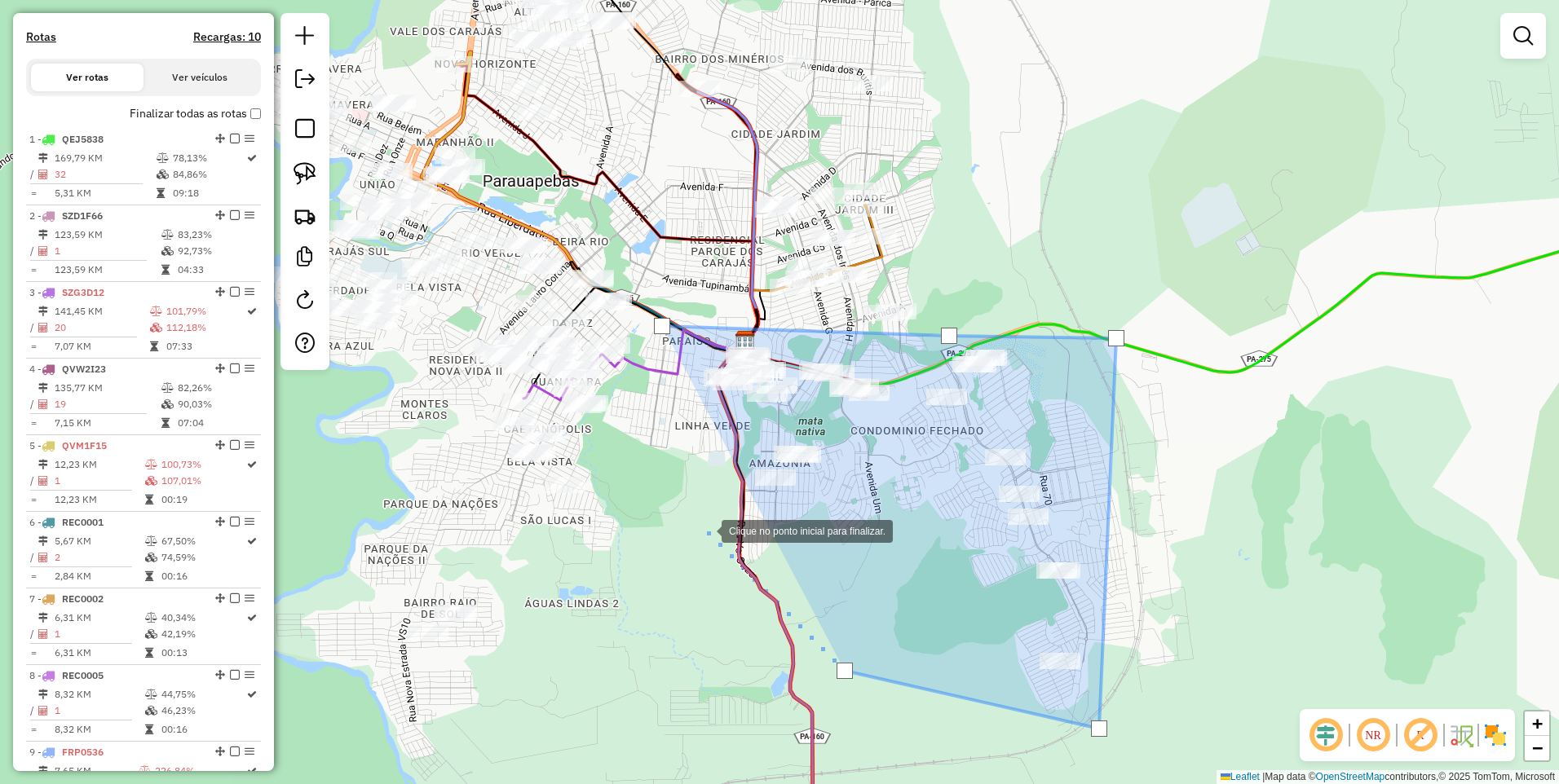
click at [699, 532] on div at bounding box center [704, 529] width 32 height 32
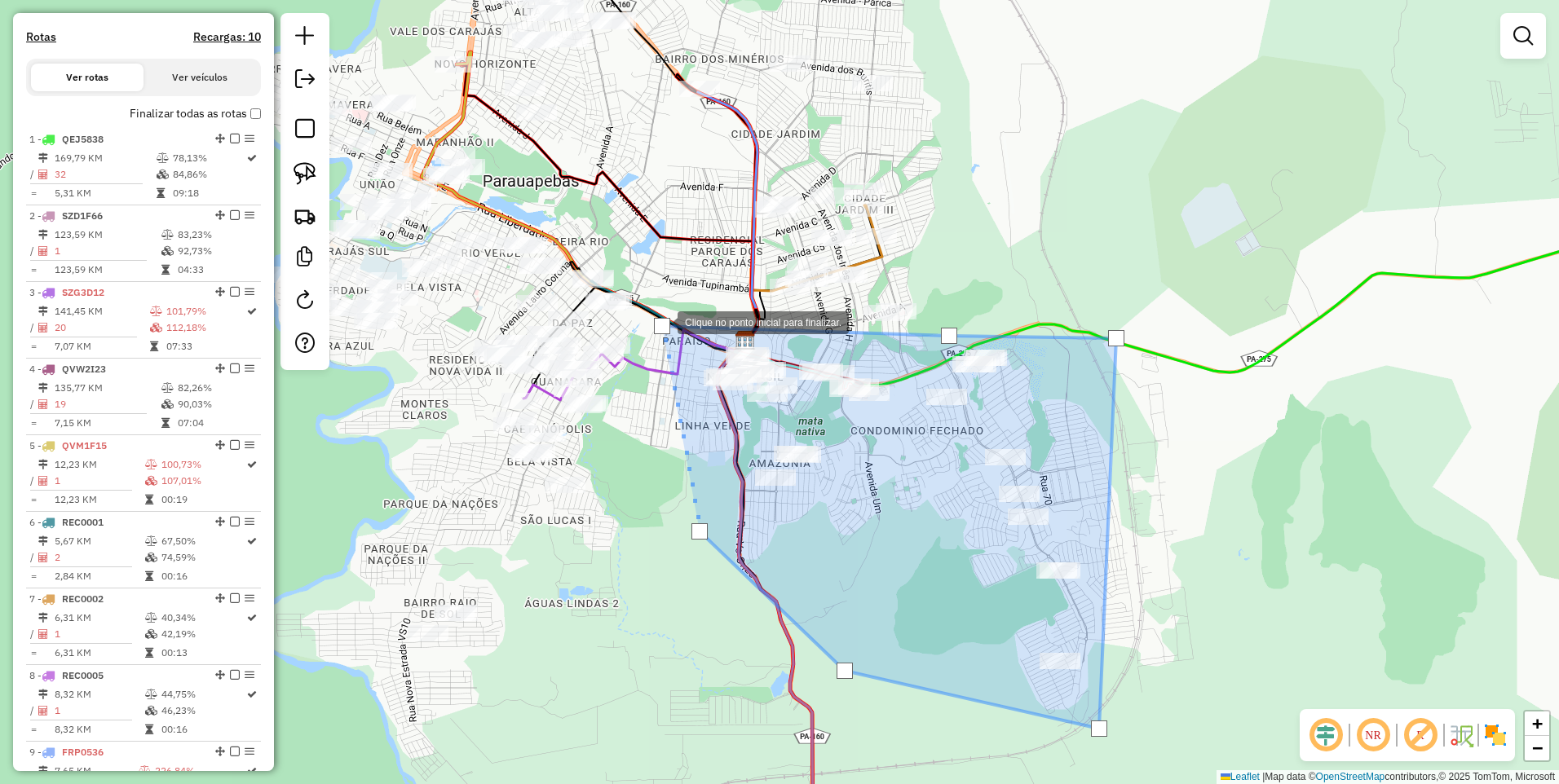
click at [661, 321] on div at bounding box center [662, 326] width 17 height 17
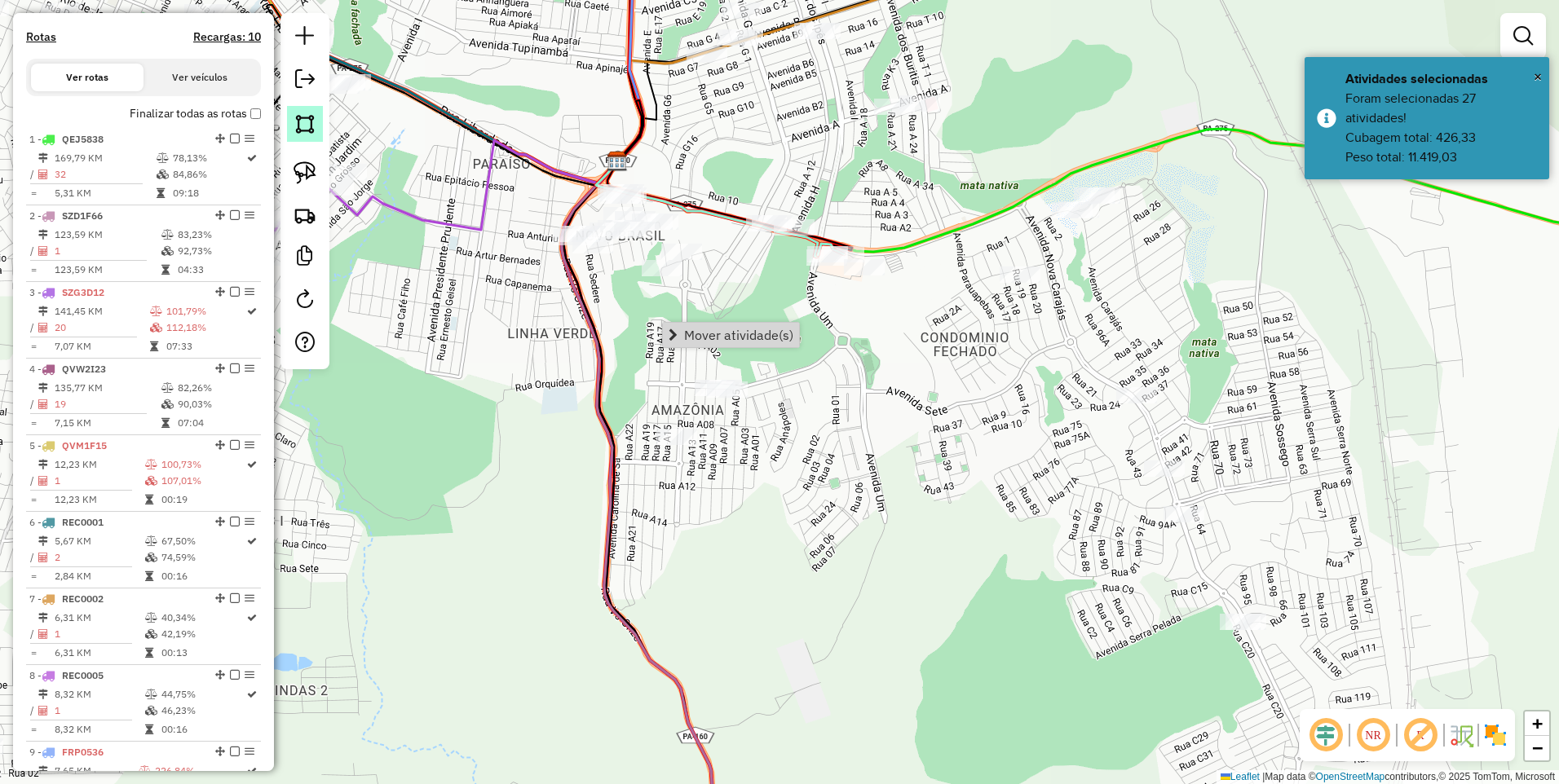
click at [302, 130] on img at bounding box center [305, 124] width 23 height 23
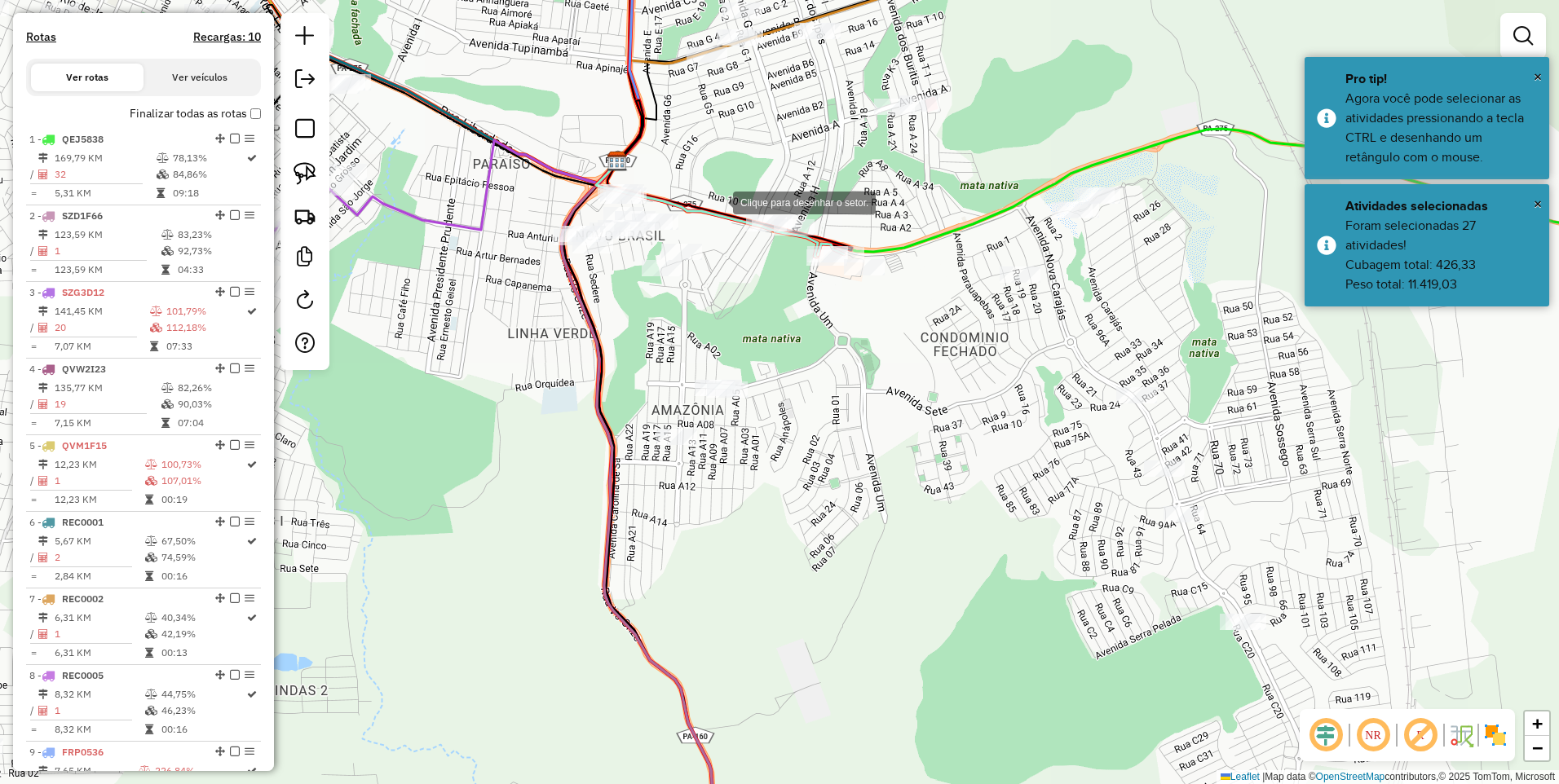
click at [717, 202] on div at bounding box center [716, 201] width 32 height 32
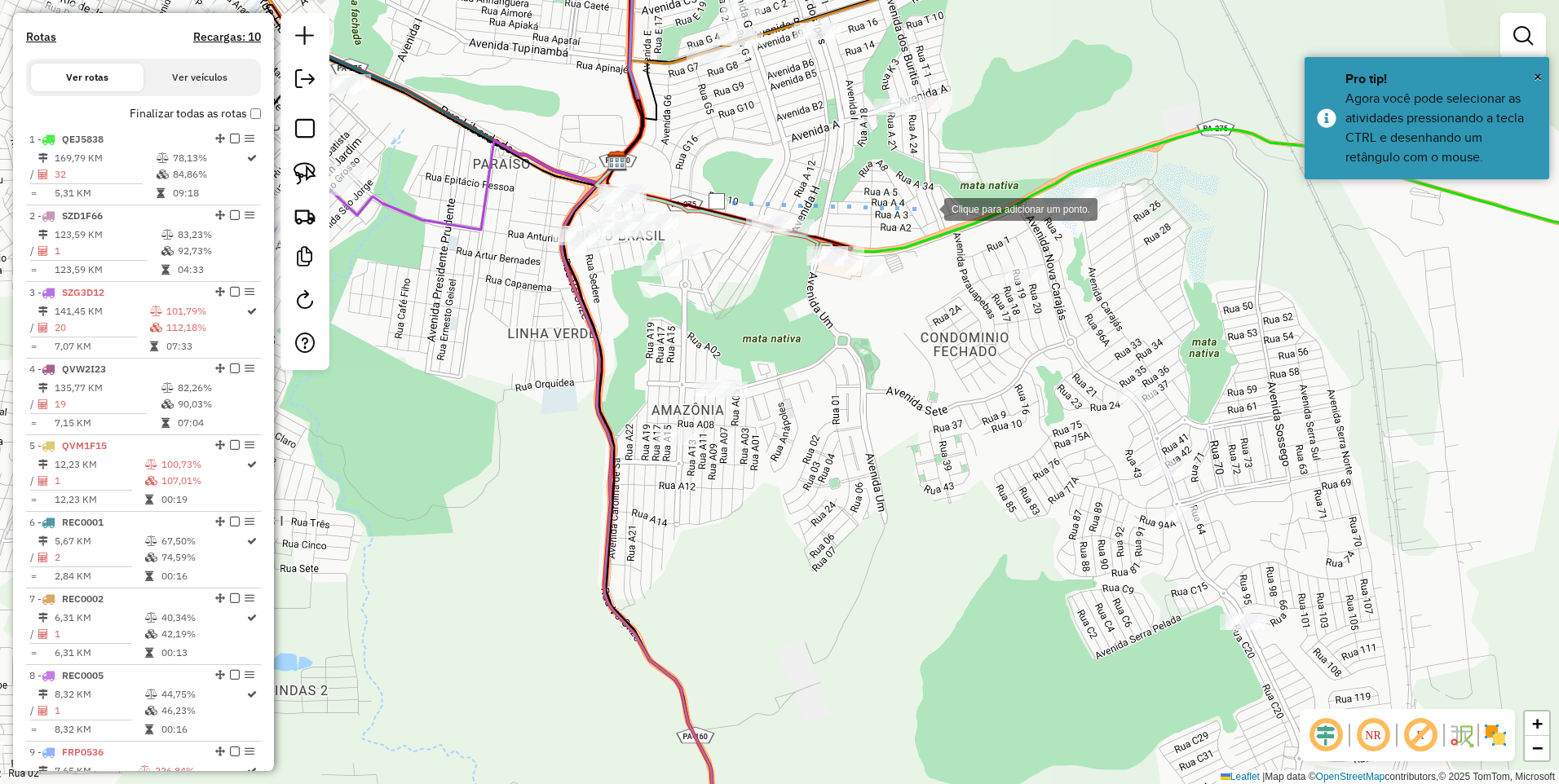
click at [922, 207] on div at bounding box center [927, 207] width 32 height 32
click at [913, 257] on div at bounding box center [921, 241] width 32 height 32
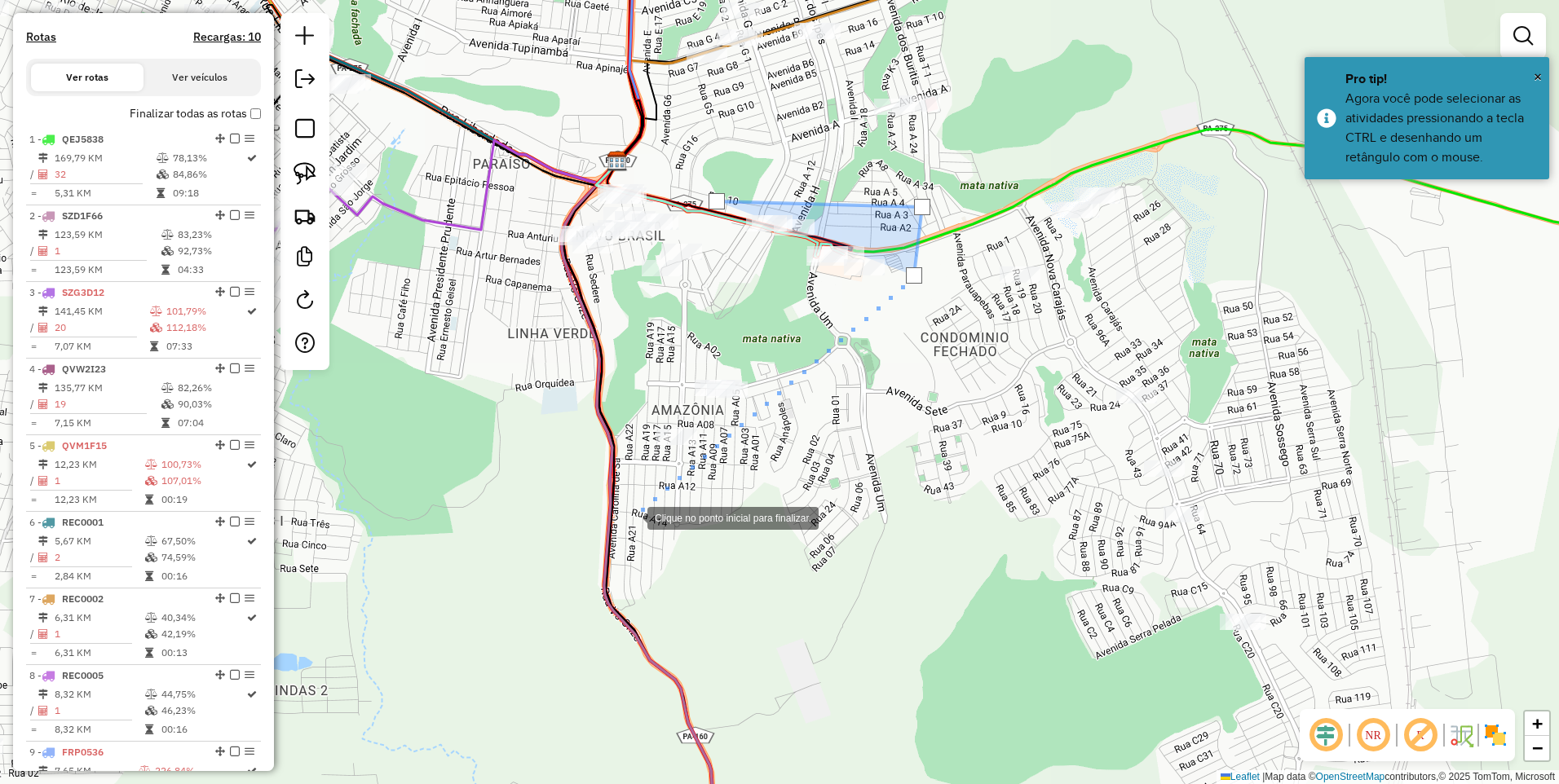
drag, startPoint x: 625, startPoint y: 521, endPoint x: 514, endPoint y: 475, distance: 120.2
click at [624, 521] on div at bounding box center [631, 516] width 32 height 32
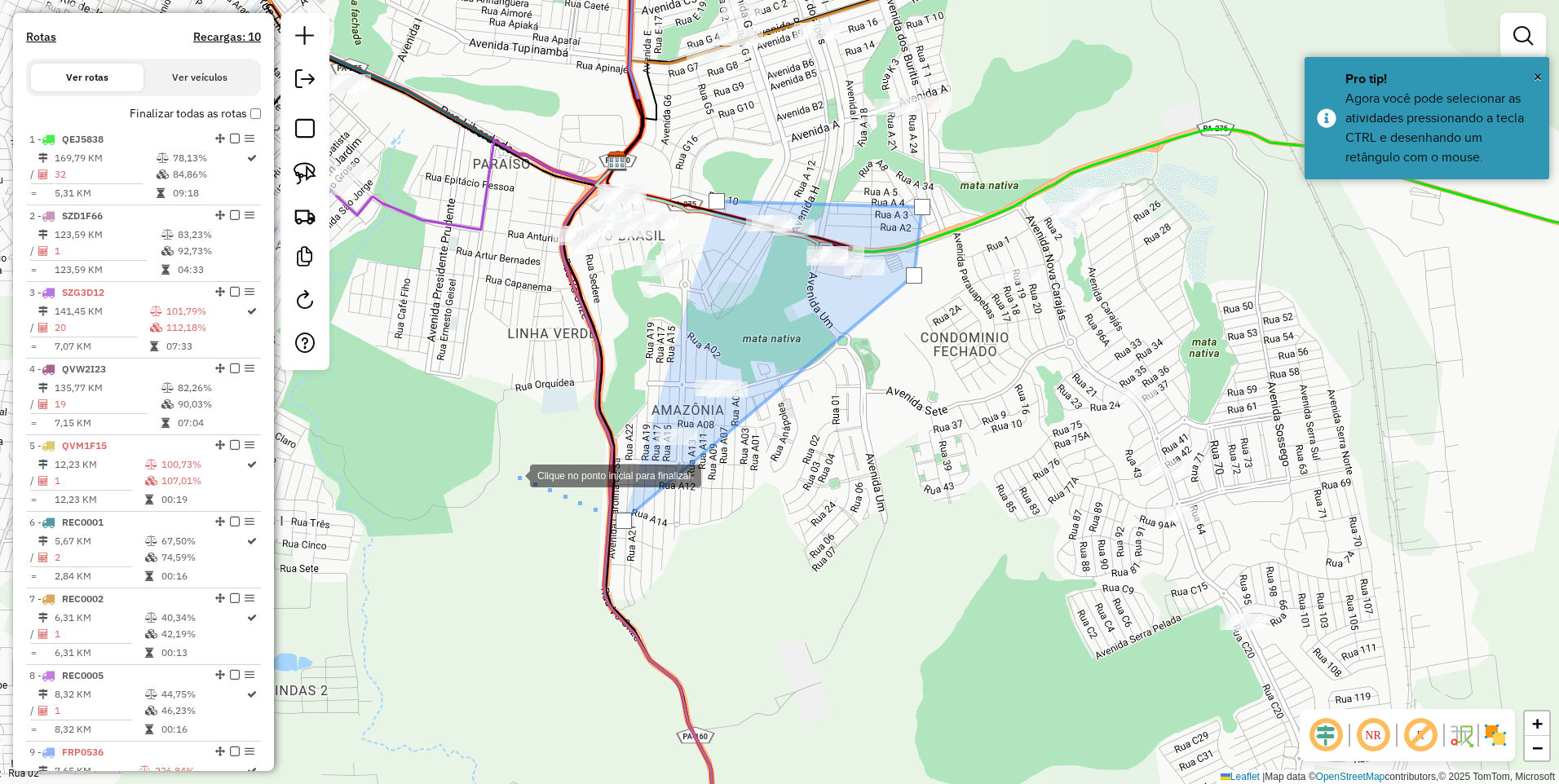
click at [512, 471] on div at bounding box center [513, 474] width 32 height 32
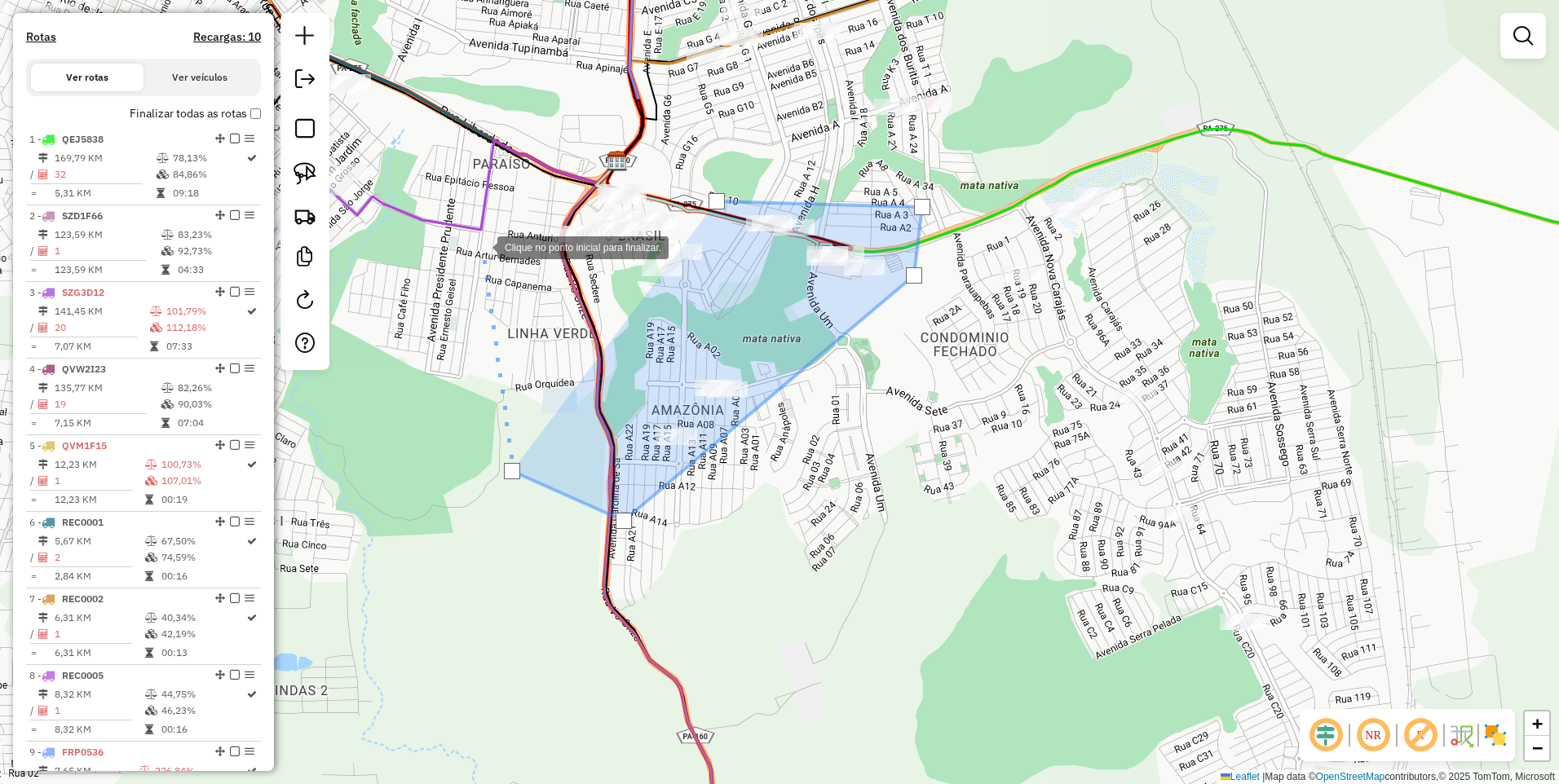
click at [481, 246] on div at bounding box center [480, 246] width 32 height 32
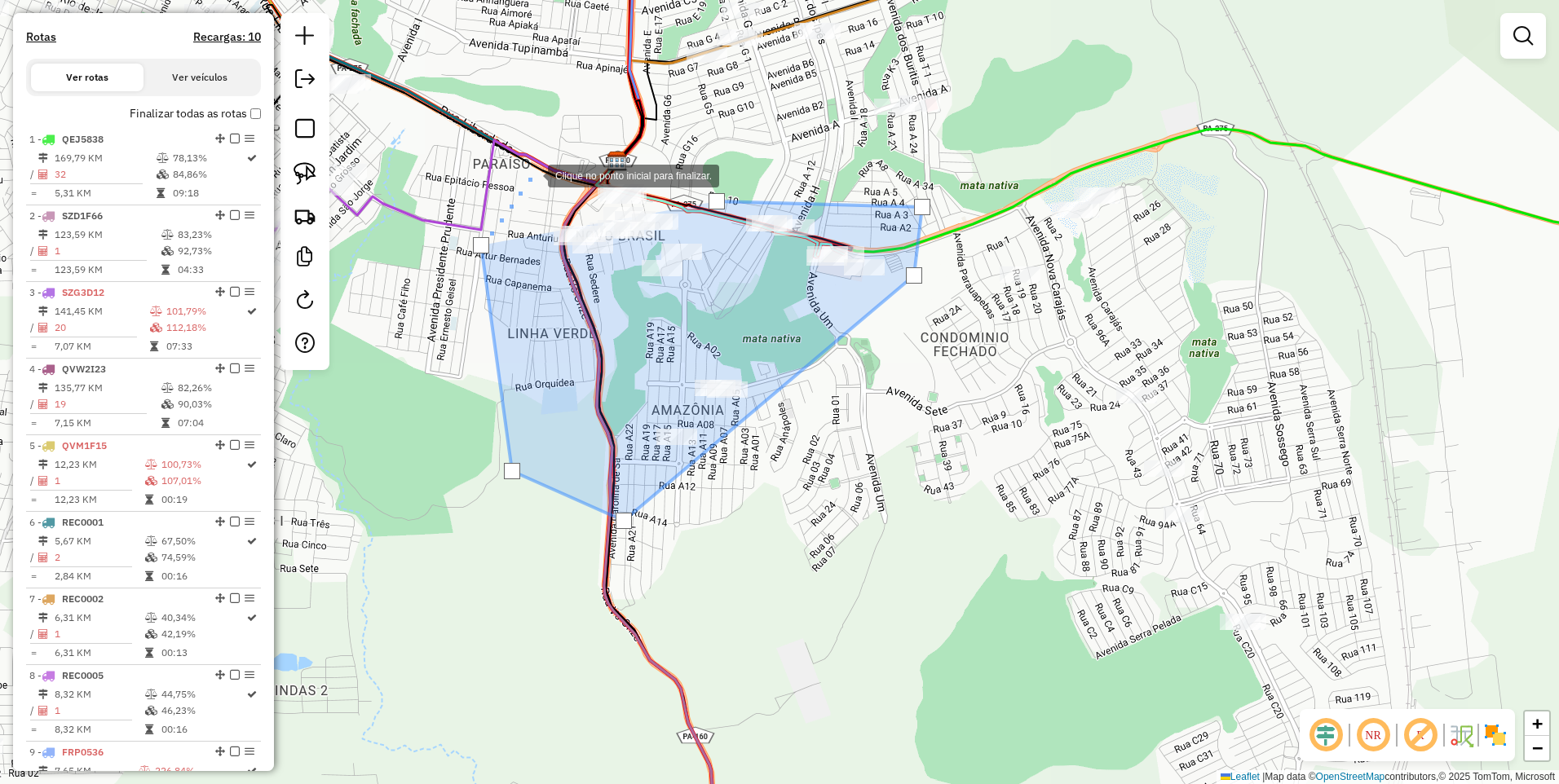
click at [533, 169] on div at bounding box center [531, 174] width 32 height 32
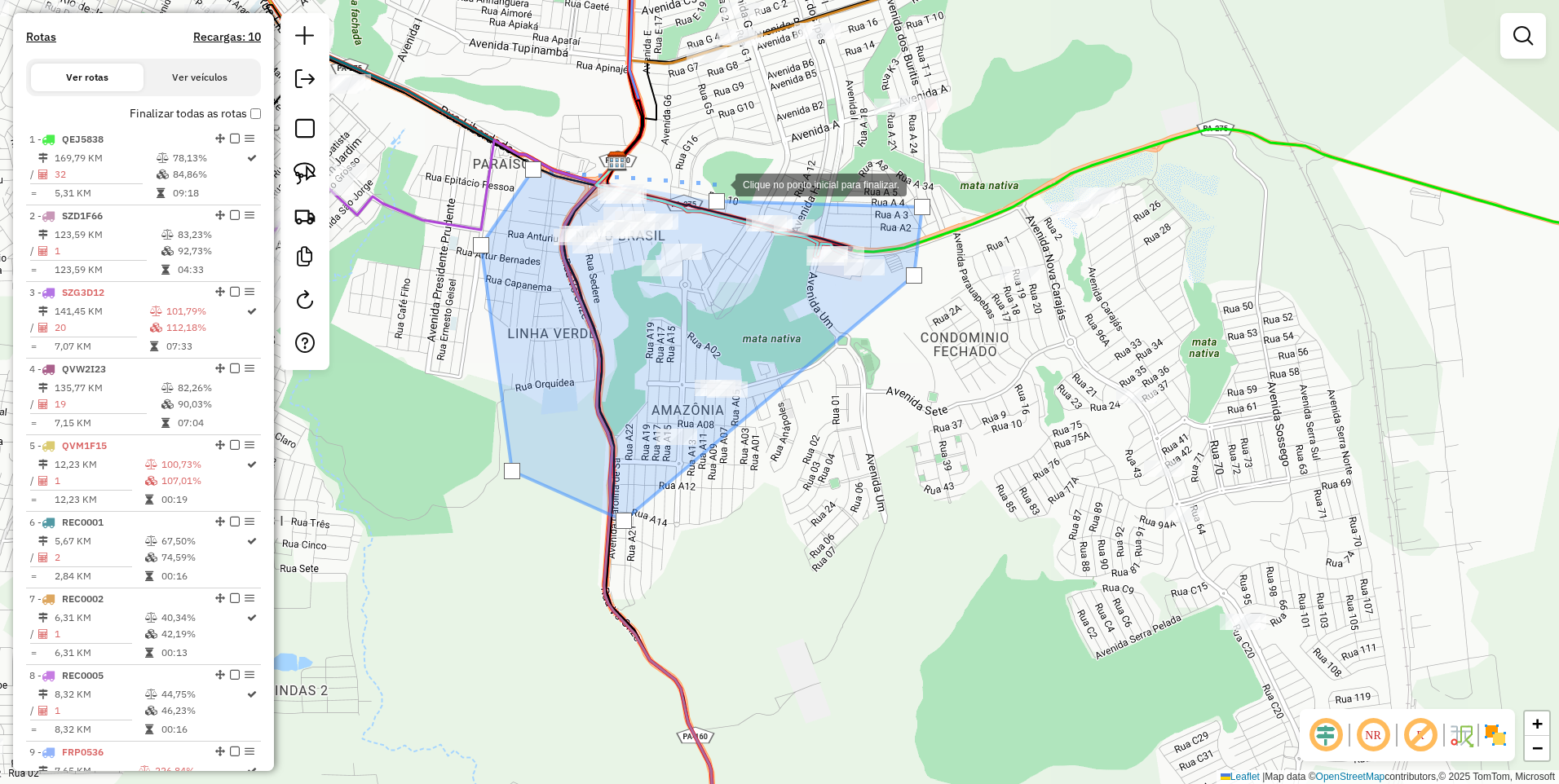
click at [703, 178] on div at bounding box center [719, 183] width 32 height 32
click at [715, 199] on div at bounding box center [717, 202] width 17 height 17
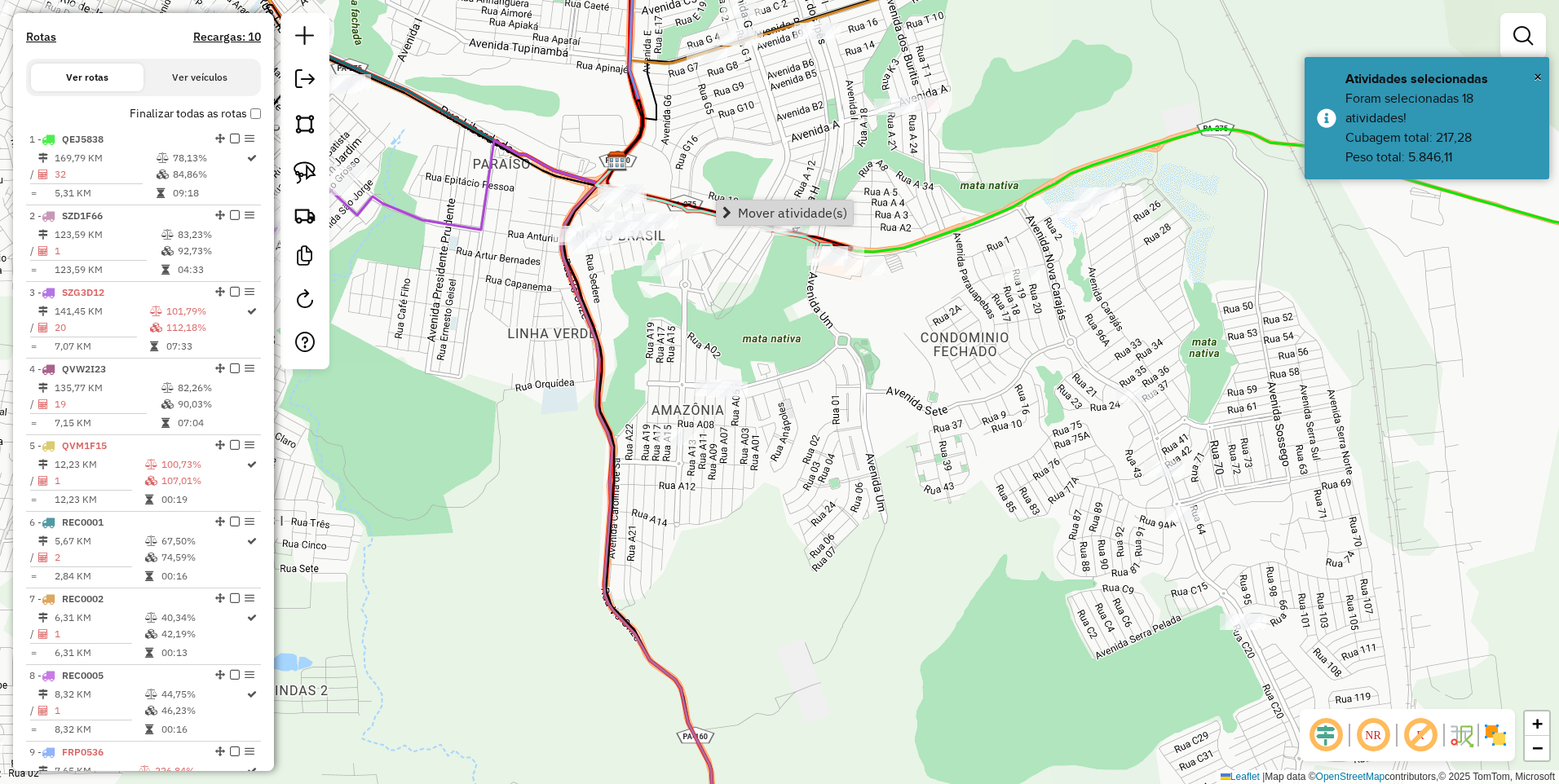
click at [743, 209] on span "Mover atividade(s)" at bounding box center [792, 213] width 110 height 13
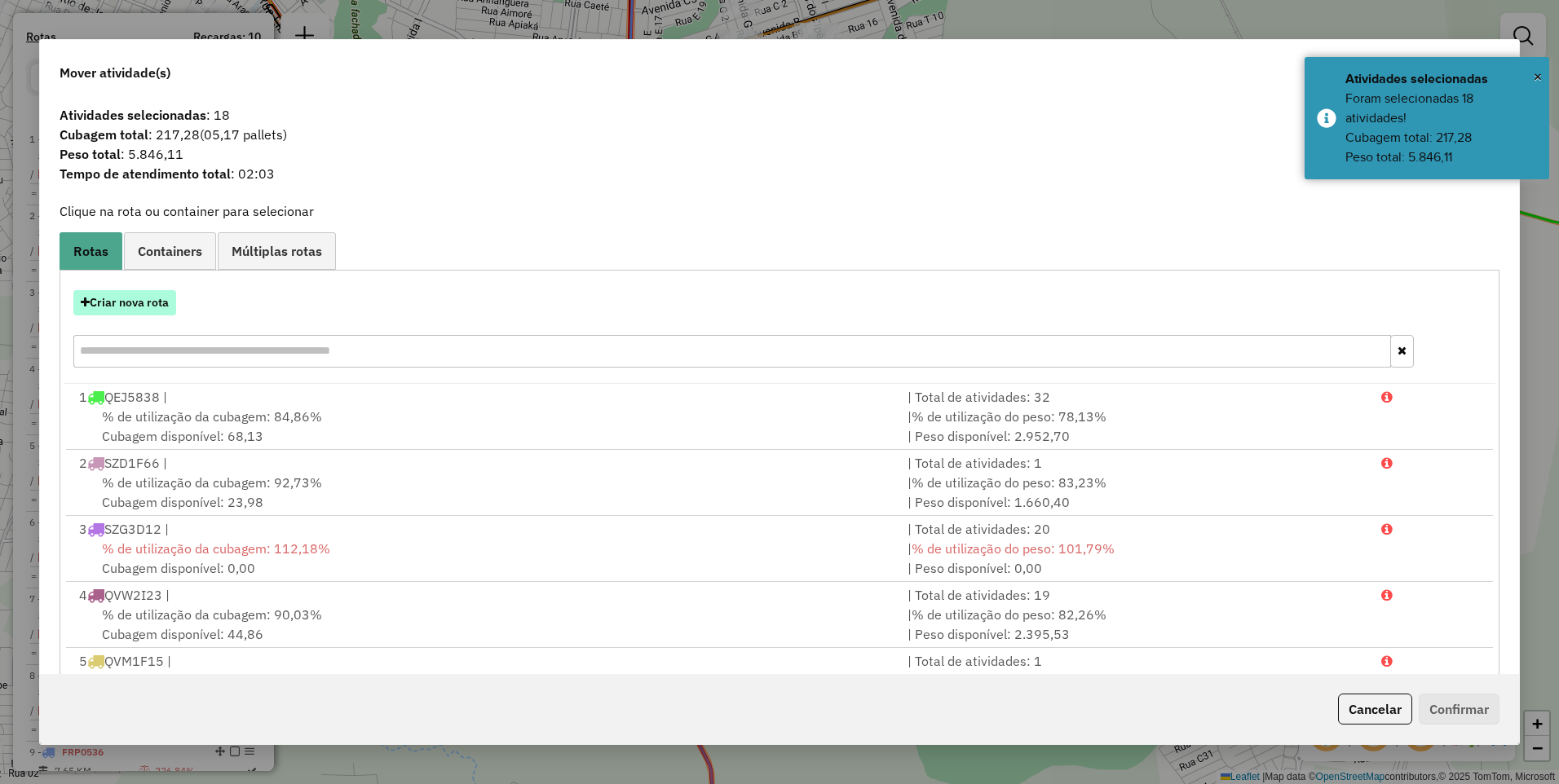
click at [158, 304] on button "Criar nova rota" at bounding box center [124, 303] width 103 height 25
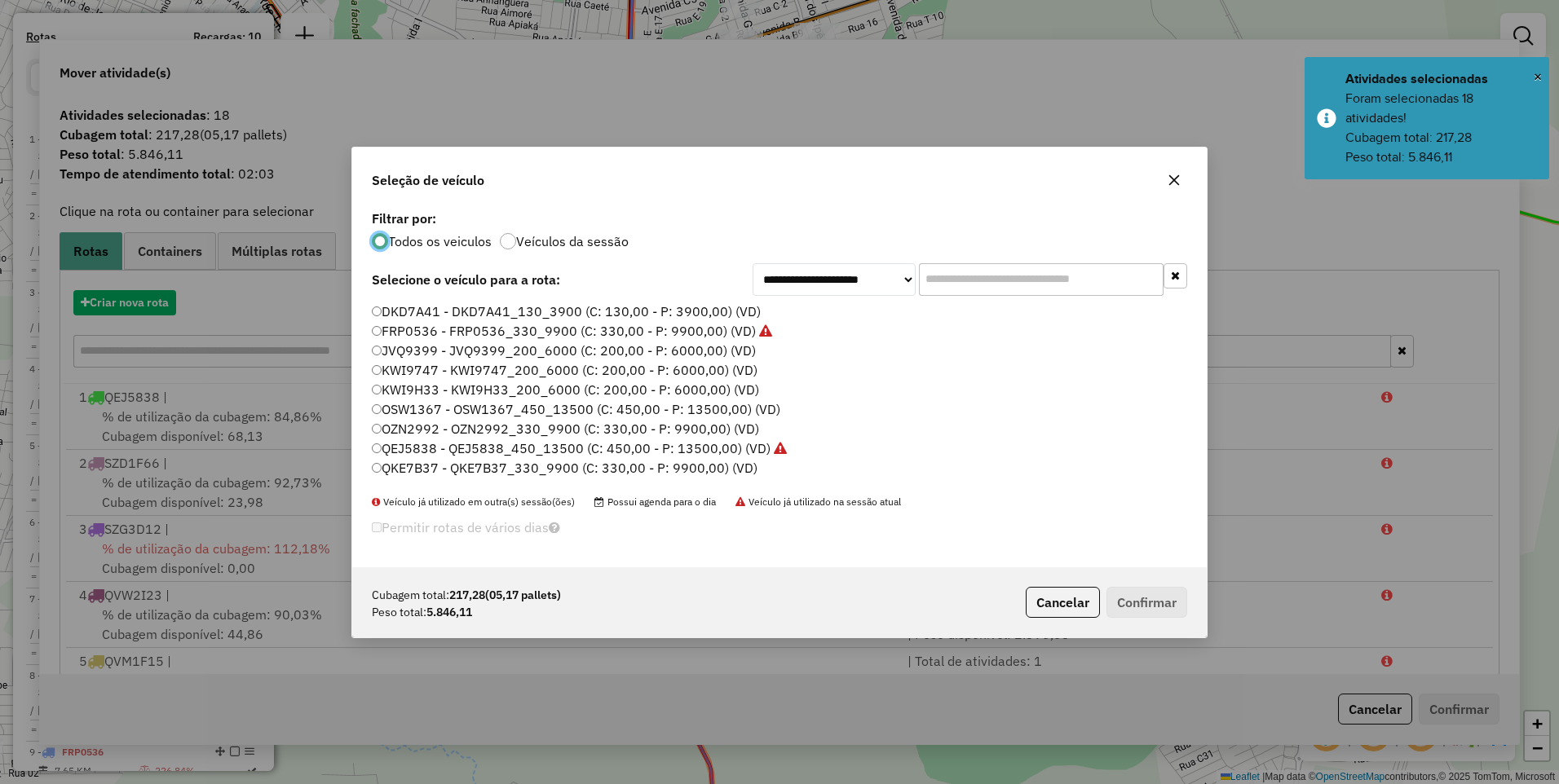
scroll to position [9, 5]
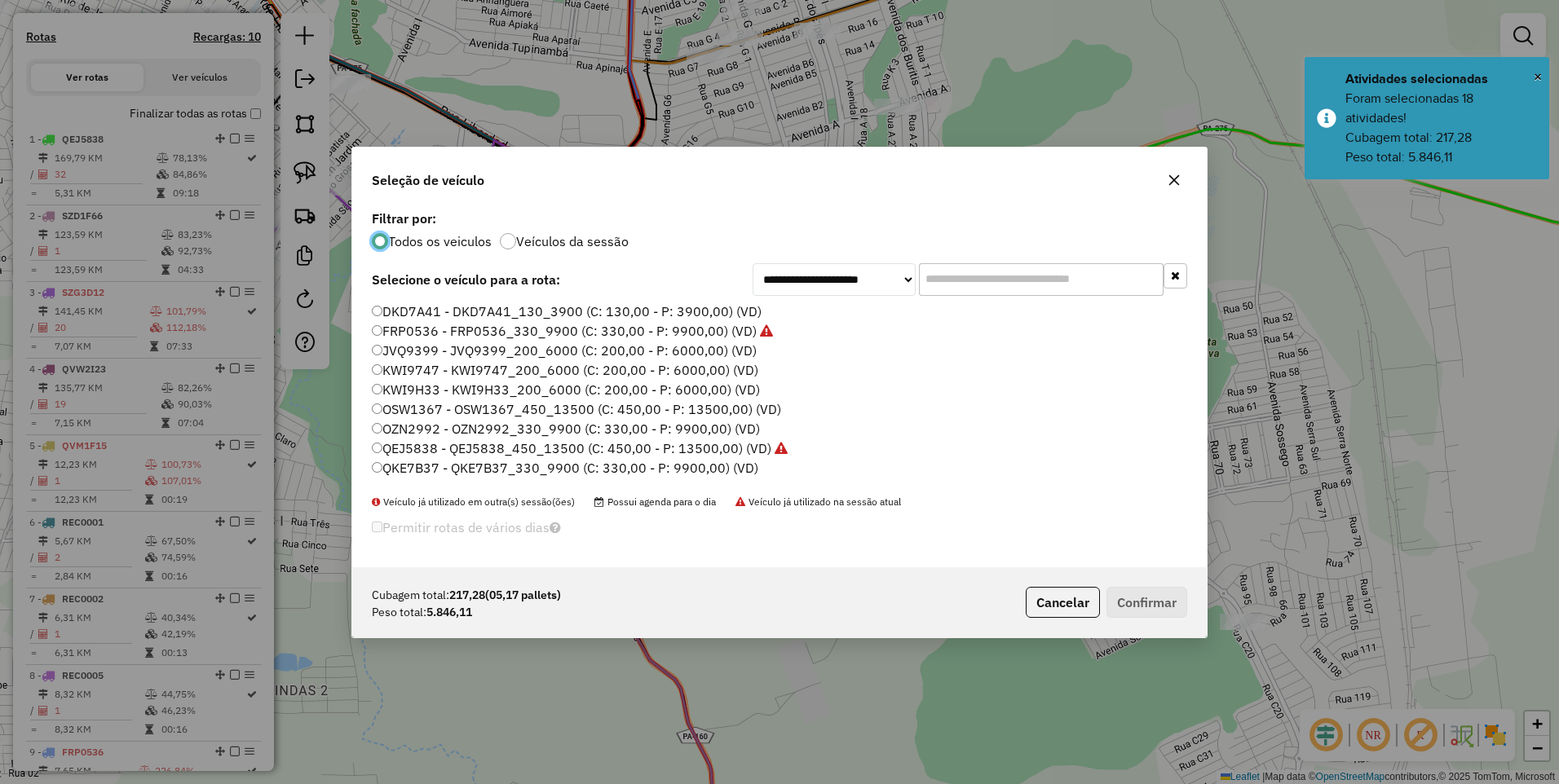
click at [441, 373] on label "KWI9747 - KWI9747_200_6000 (C: 200,00 - P: 6000,00) (VD)" at bounding box center [565, 370] width 387 height 20
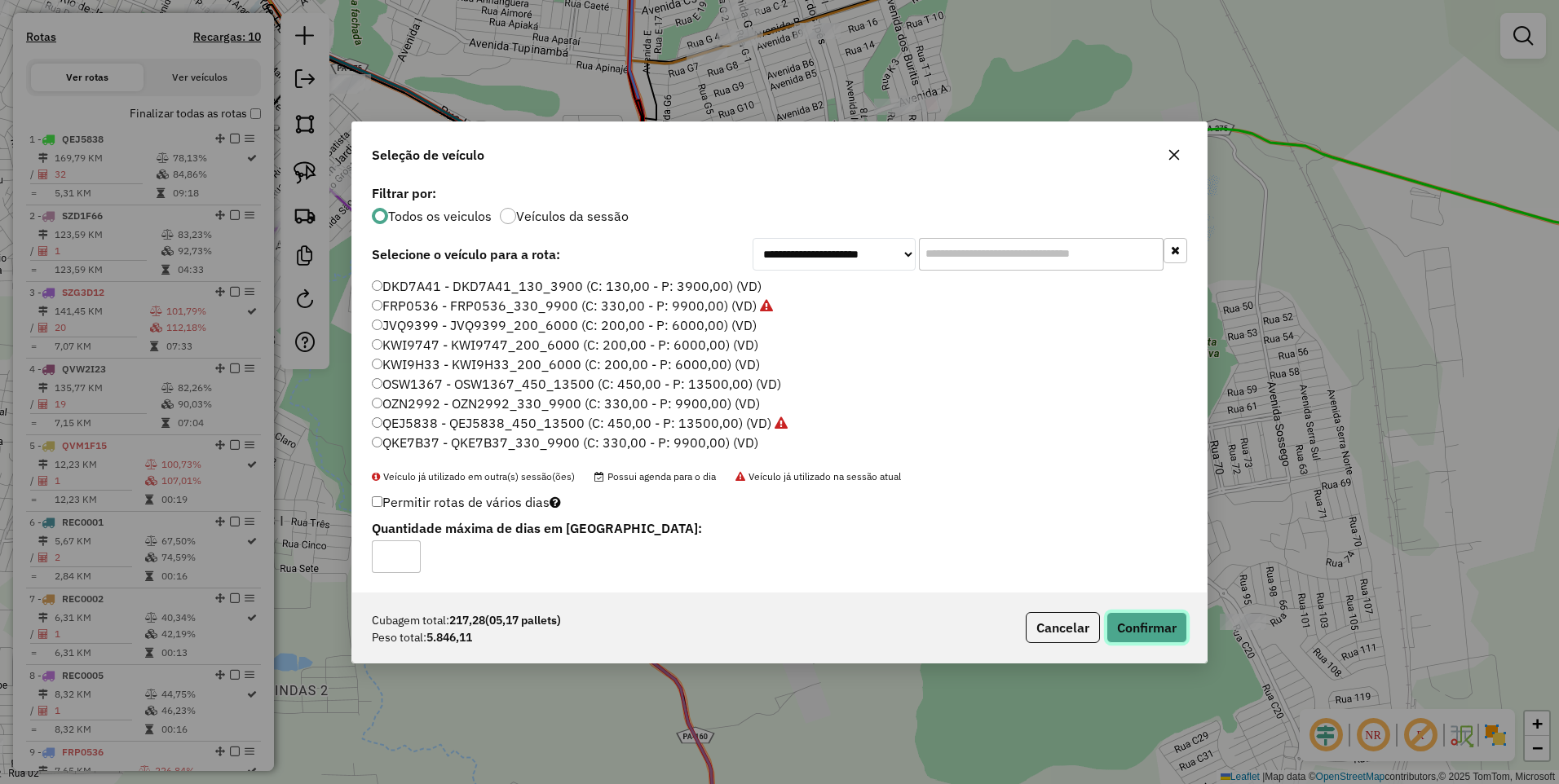
click at [1158, 631] on button "Confirmar" at bounding box center [1146, 627] width 80 height 31
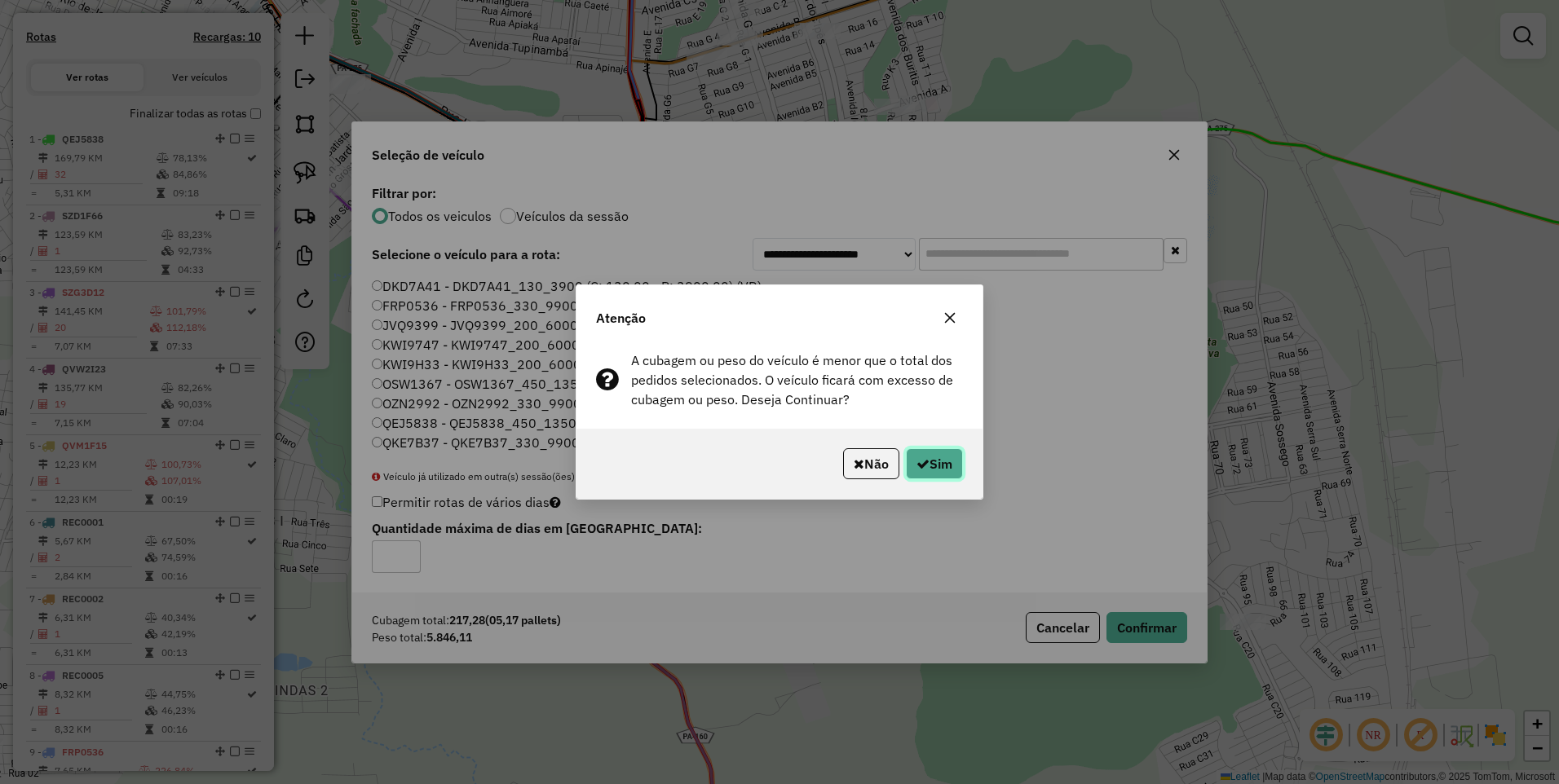
click at [921, 460] on icon "button" at bounding box center [923, 464] width 13 height 13
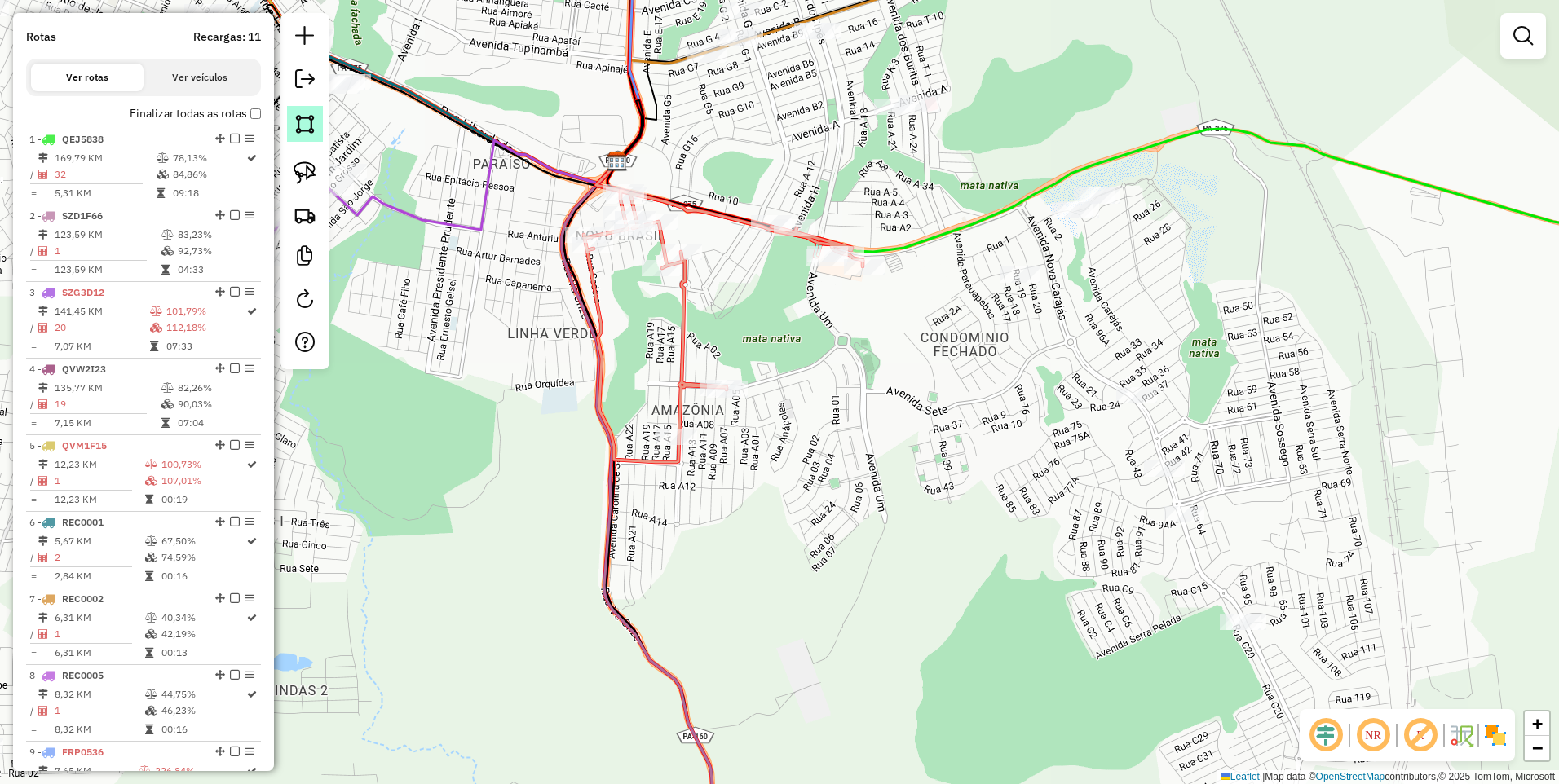
click at [299, 124] on img at bounding box center [305, 124] width 23 height 23
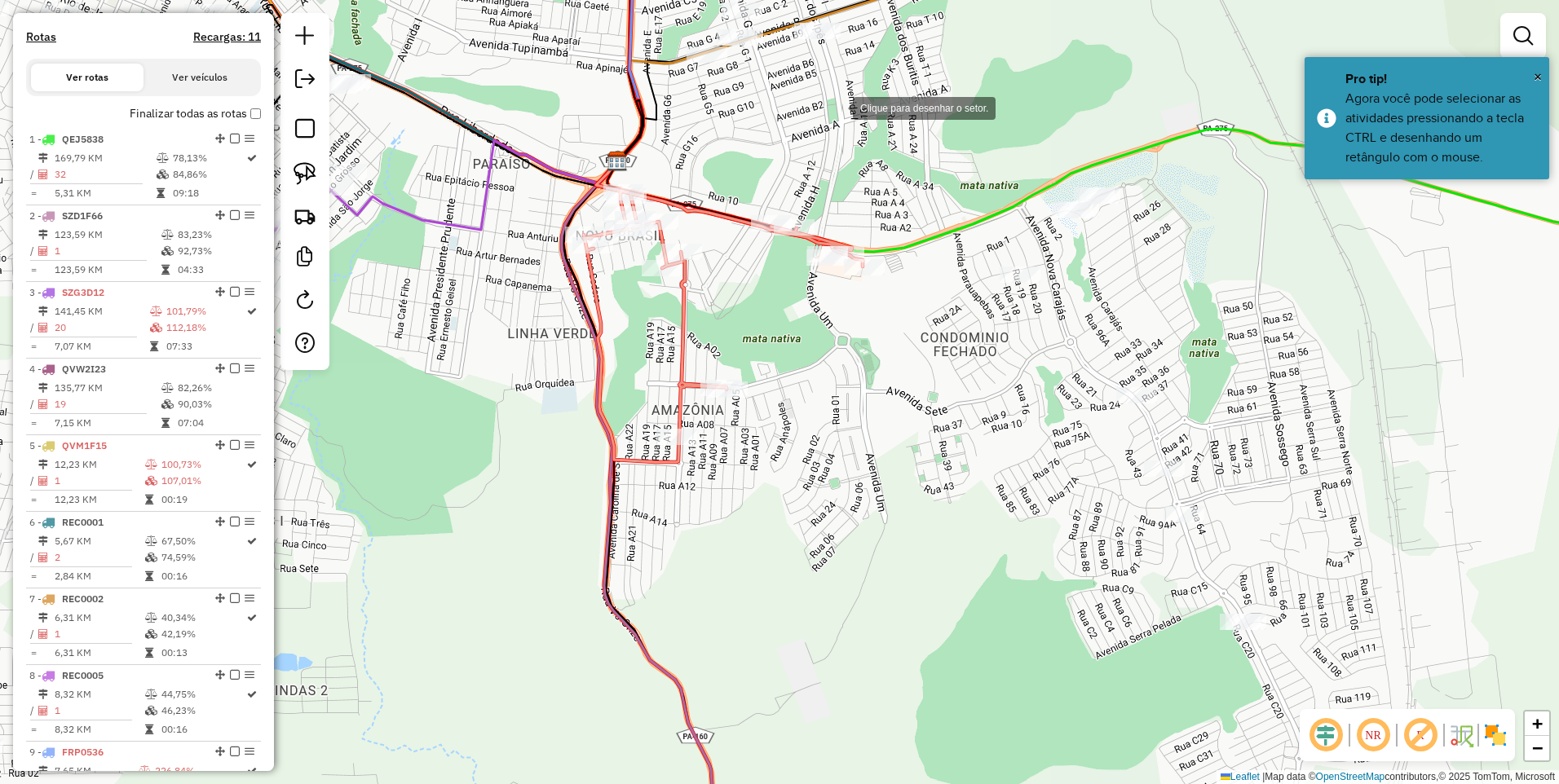
click at [834, 105] on div at bounding box center [836, 106] width 32 height 32
click at [1136, 41] on div at bounding box center [1152, 53] width 32 height 32
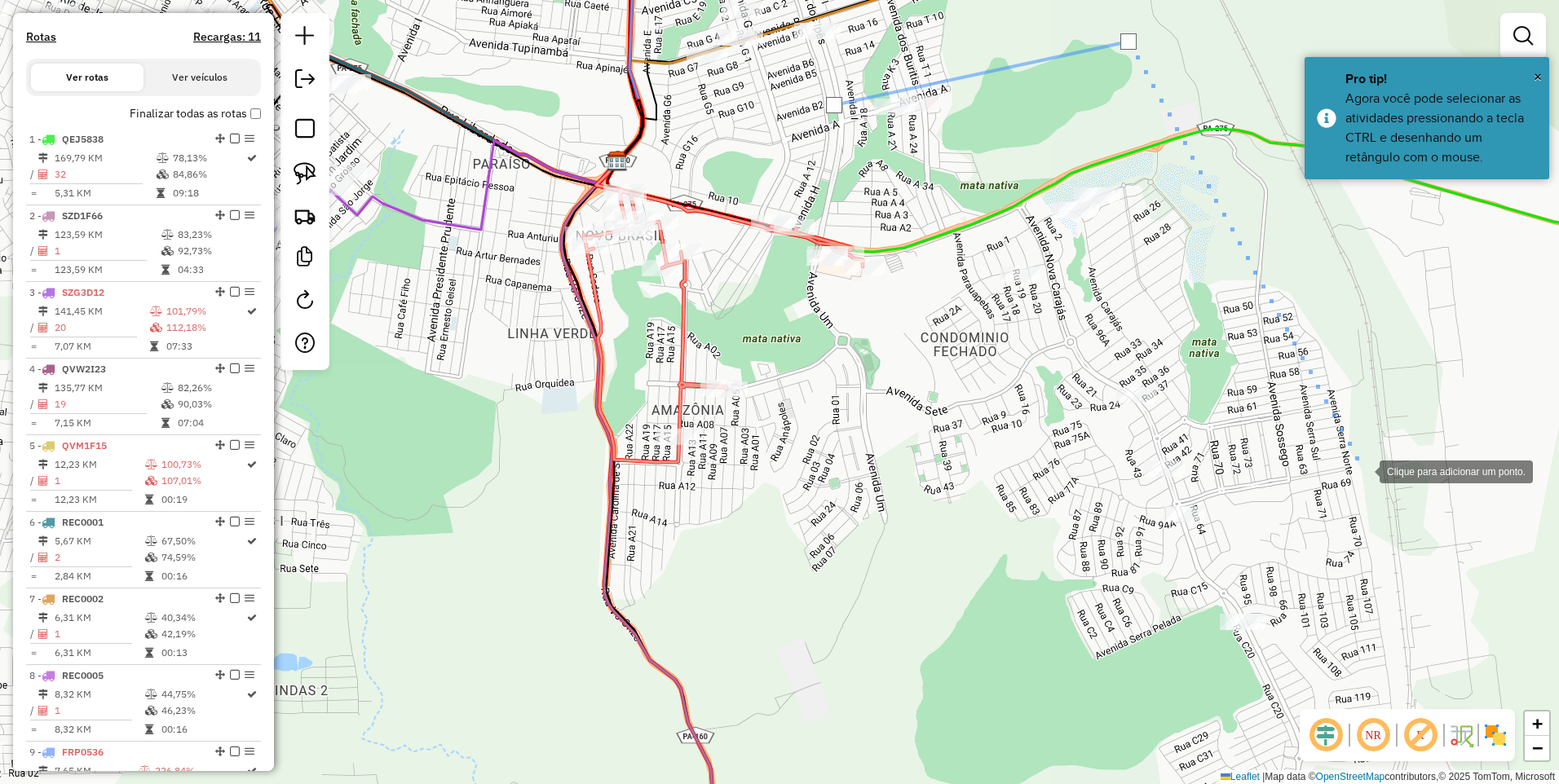
click at [1363, 470] on div at bounding box center [1362, 470] width 32 height 32
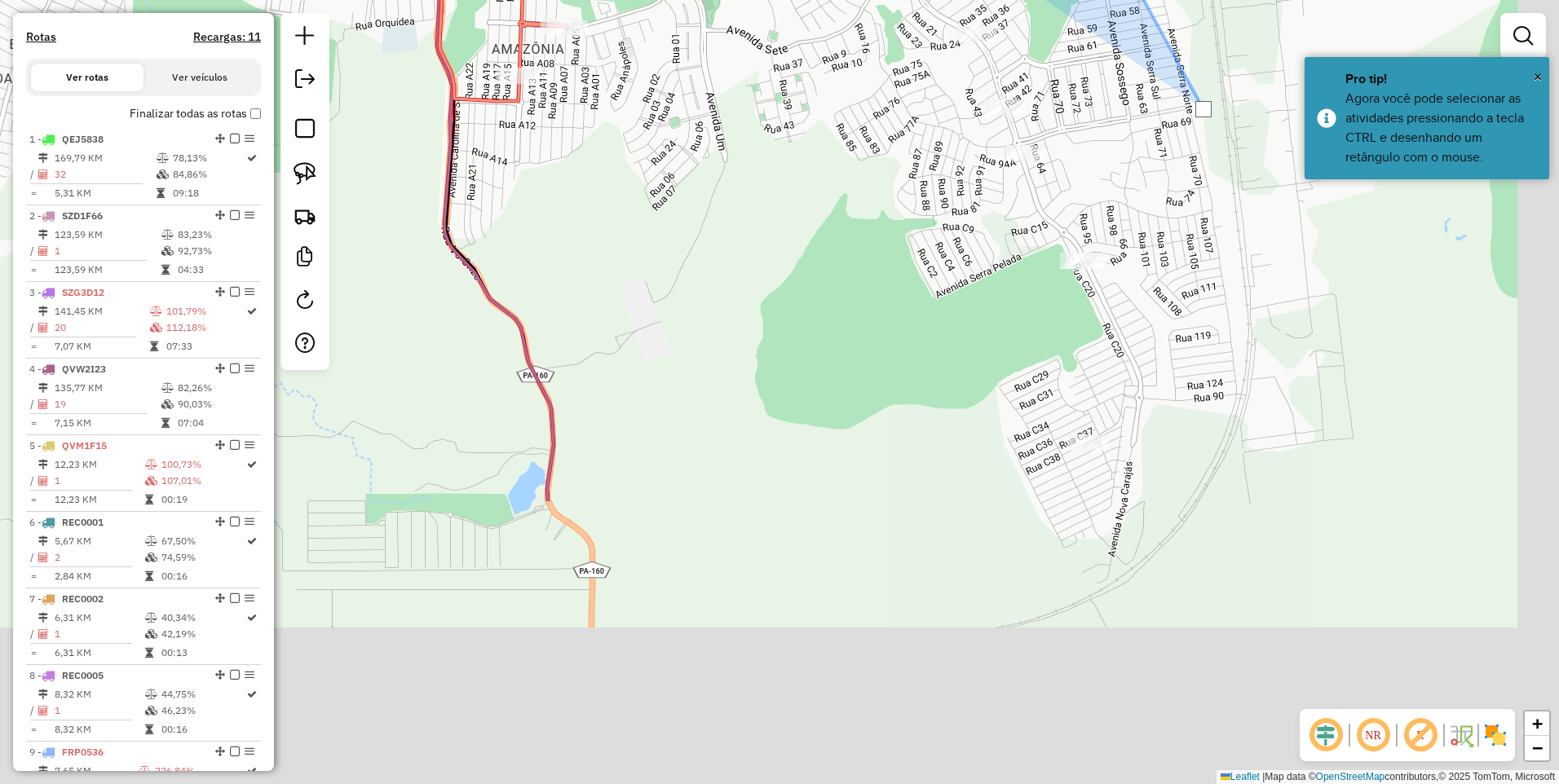
drag, startPoint x: 1360, startPoint y: 502, endPoint x: 1193, endPoint y: 222, distance: 326.0
click at [1185, 113] on div at bounding box center [1194, 119] width 32 height 32
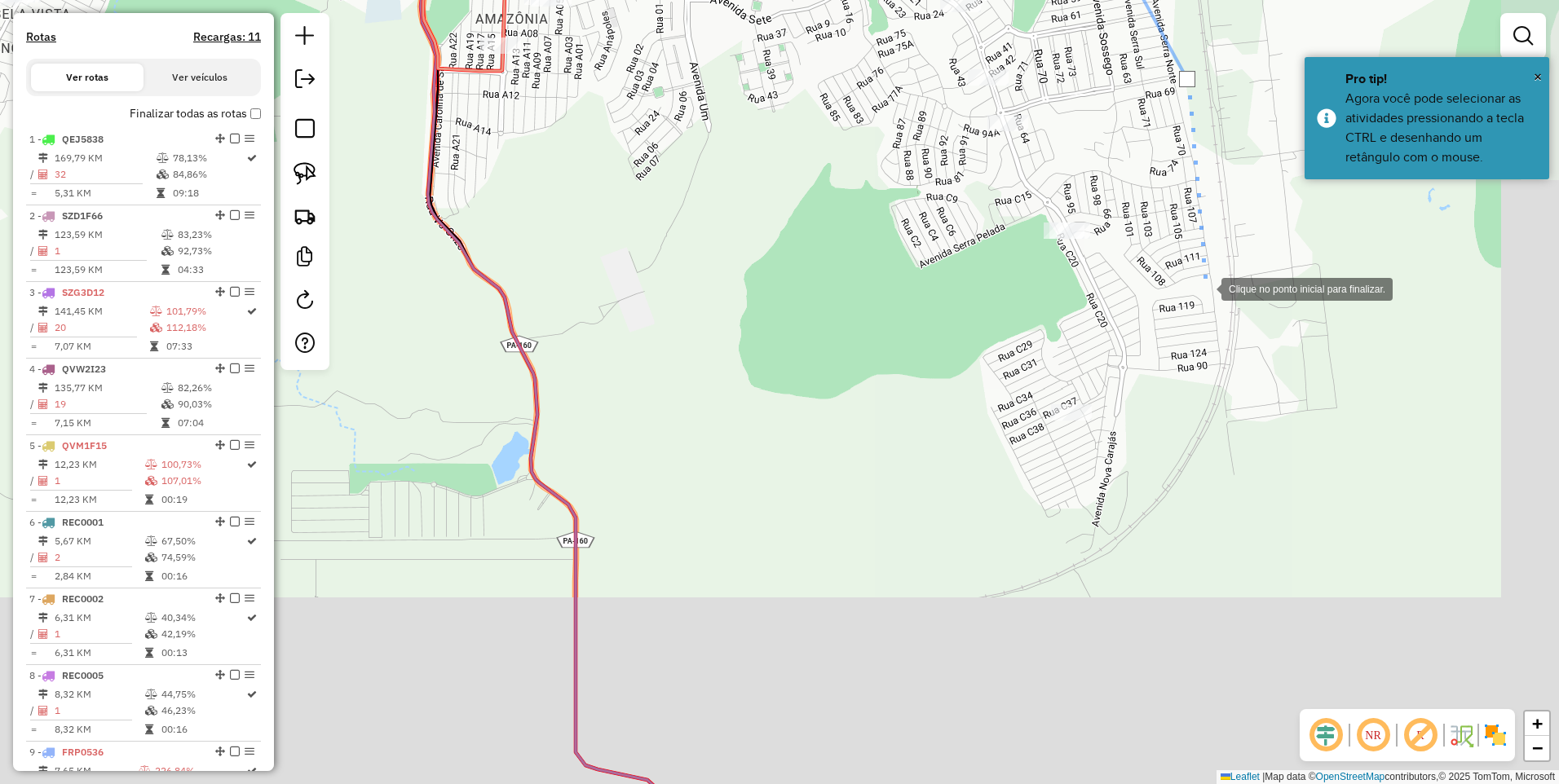
click at [1221, 304] on div at bounding box center [1204, 287] width 32 height 32
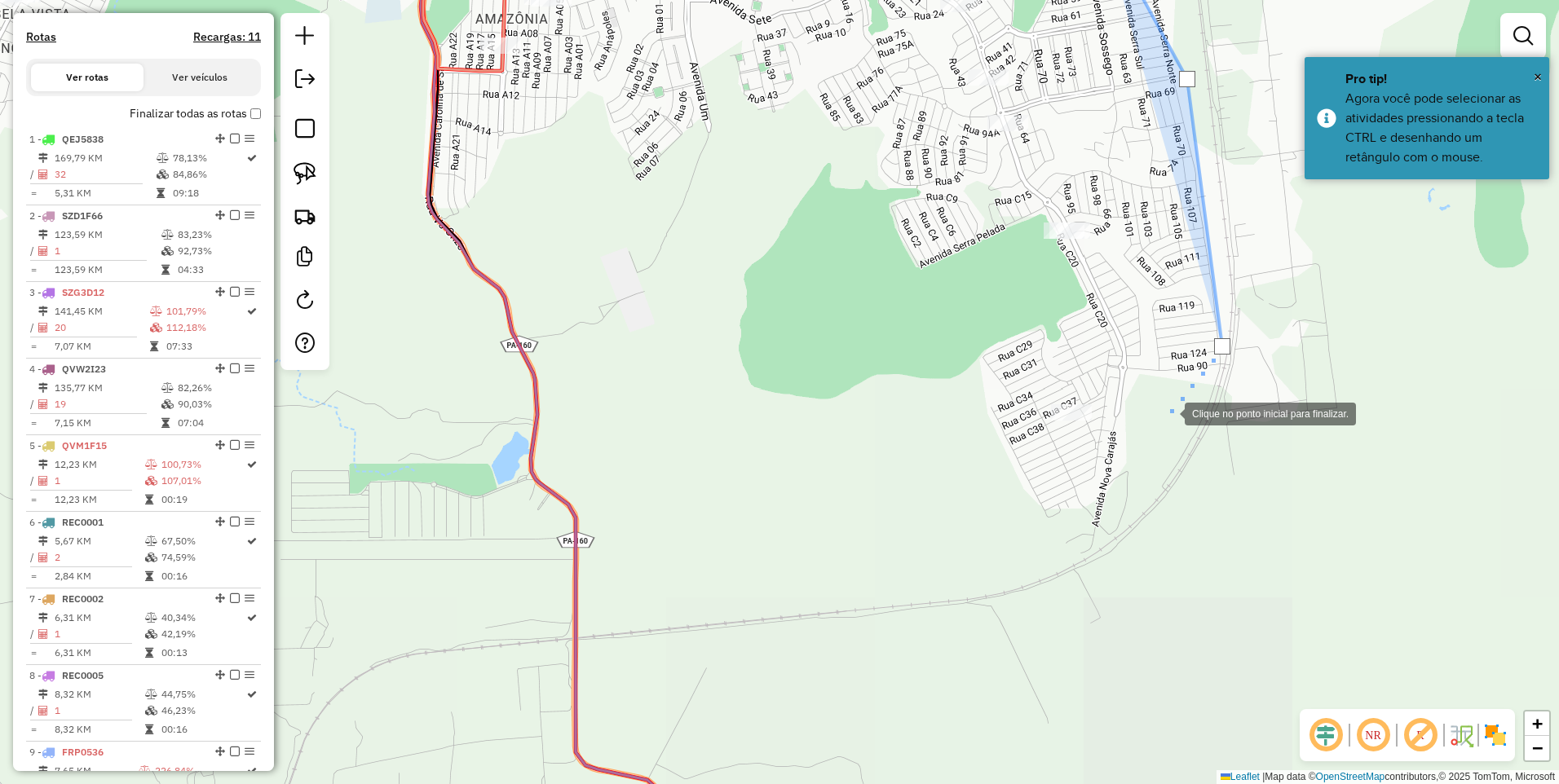
click at [1152, 429] on div at bounding box center [1167, 411] width 32 height 32
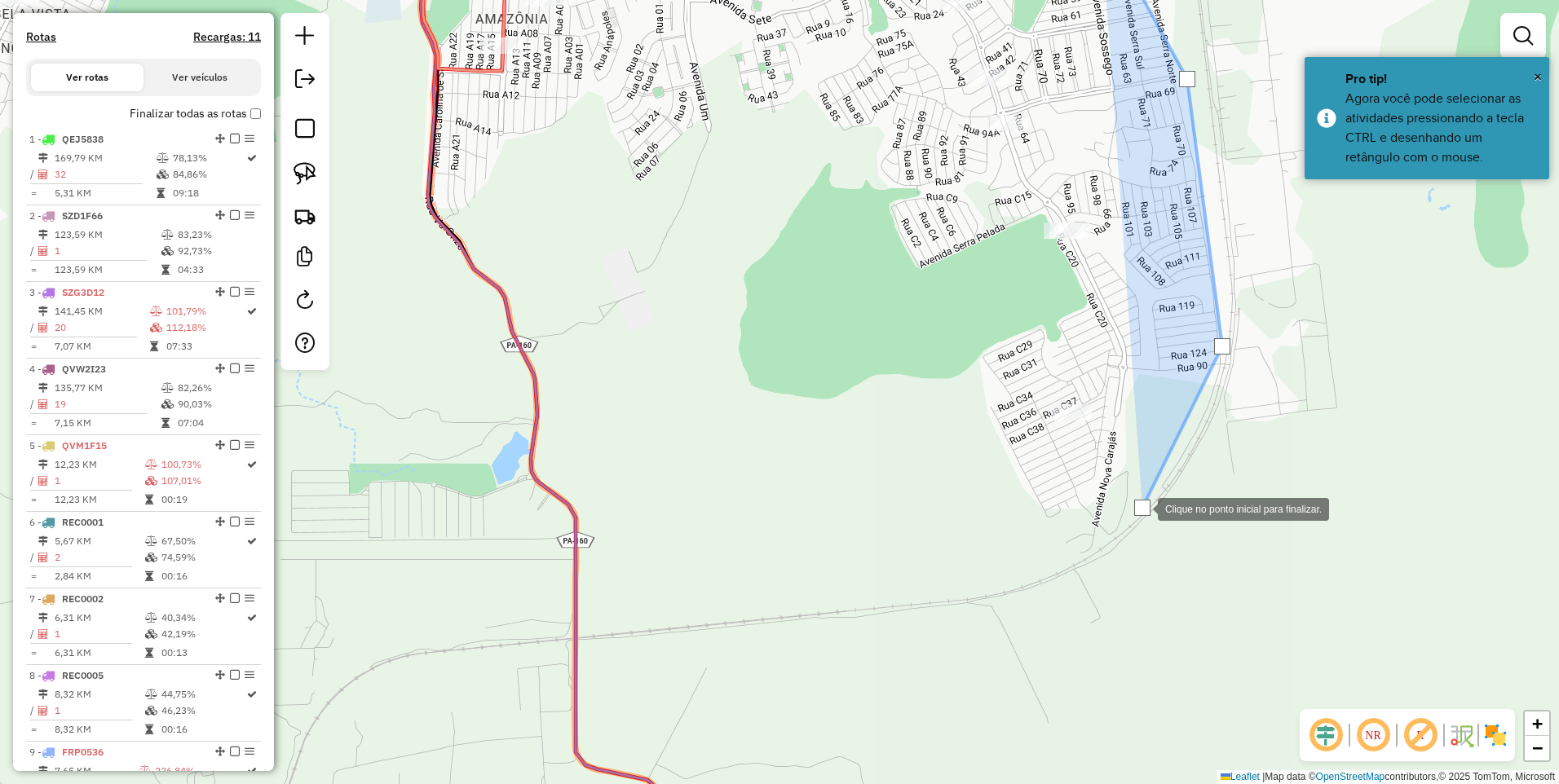
click at [1125, 491] on div at bounding box center [1141, 507] width 32 height 32
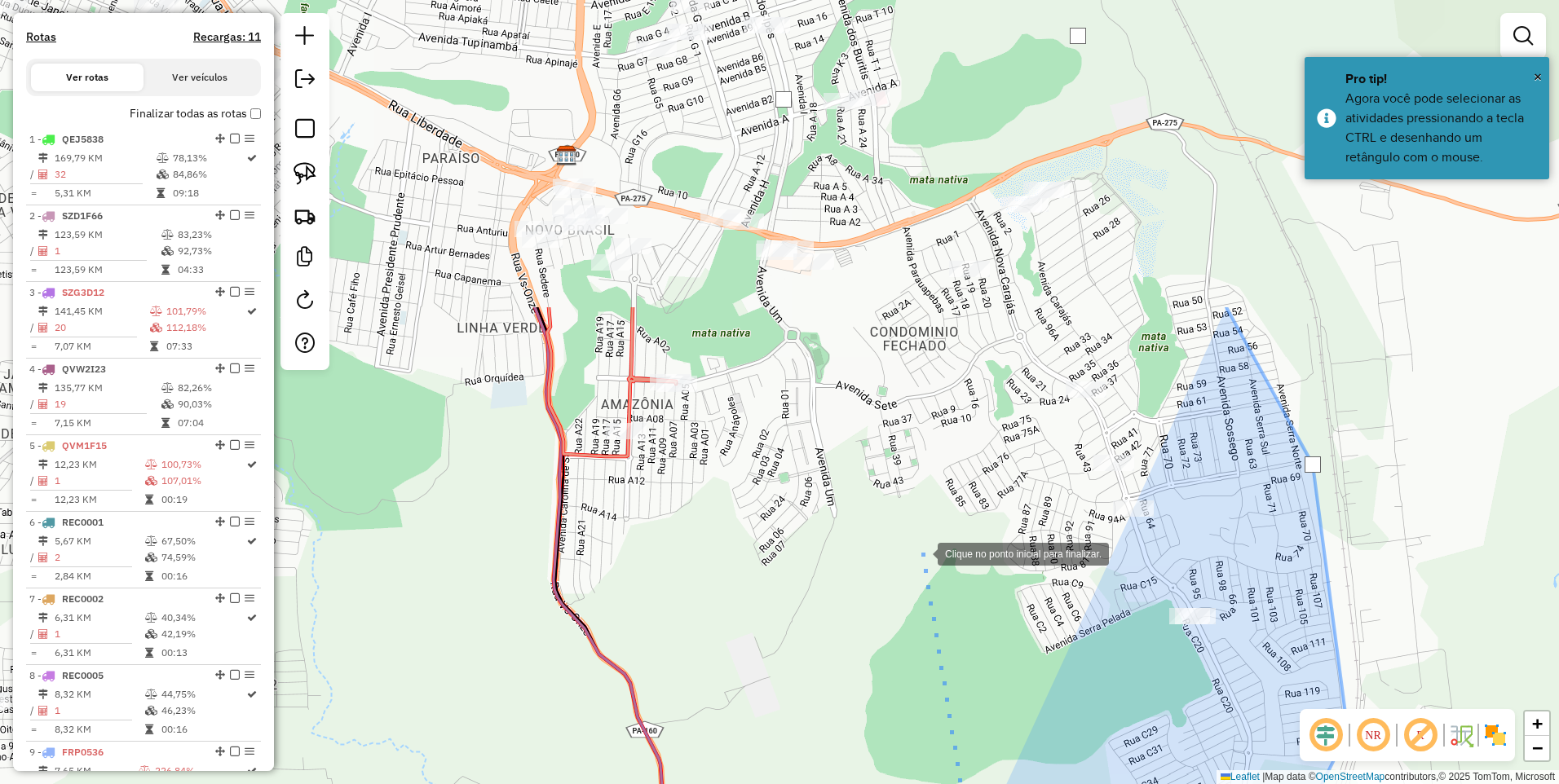
drag, startPoint x: 809, startPoint y: 190, endPoint x: 913, endPoint y: 546, distance: 370.9
click at [919, 552] on div at bounding box center [921, 552] width 32 height 32
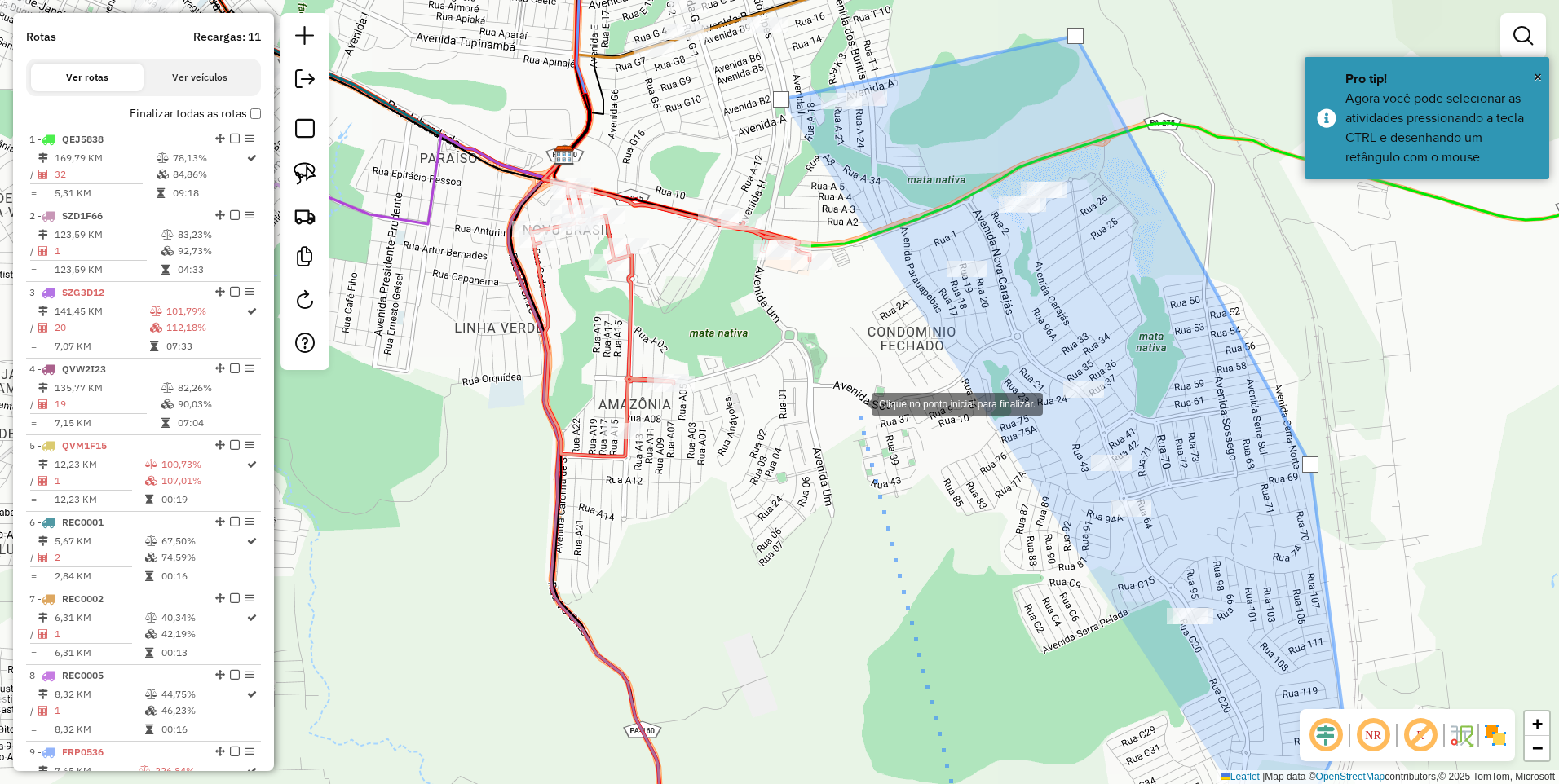
click at [855, 402] on div at bounding box center [855, 402] width 32 height 32
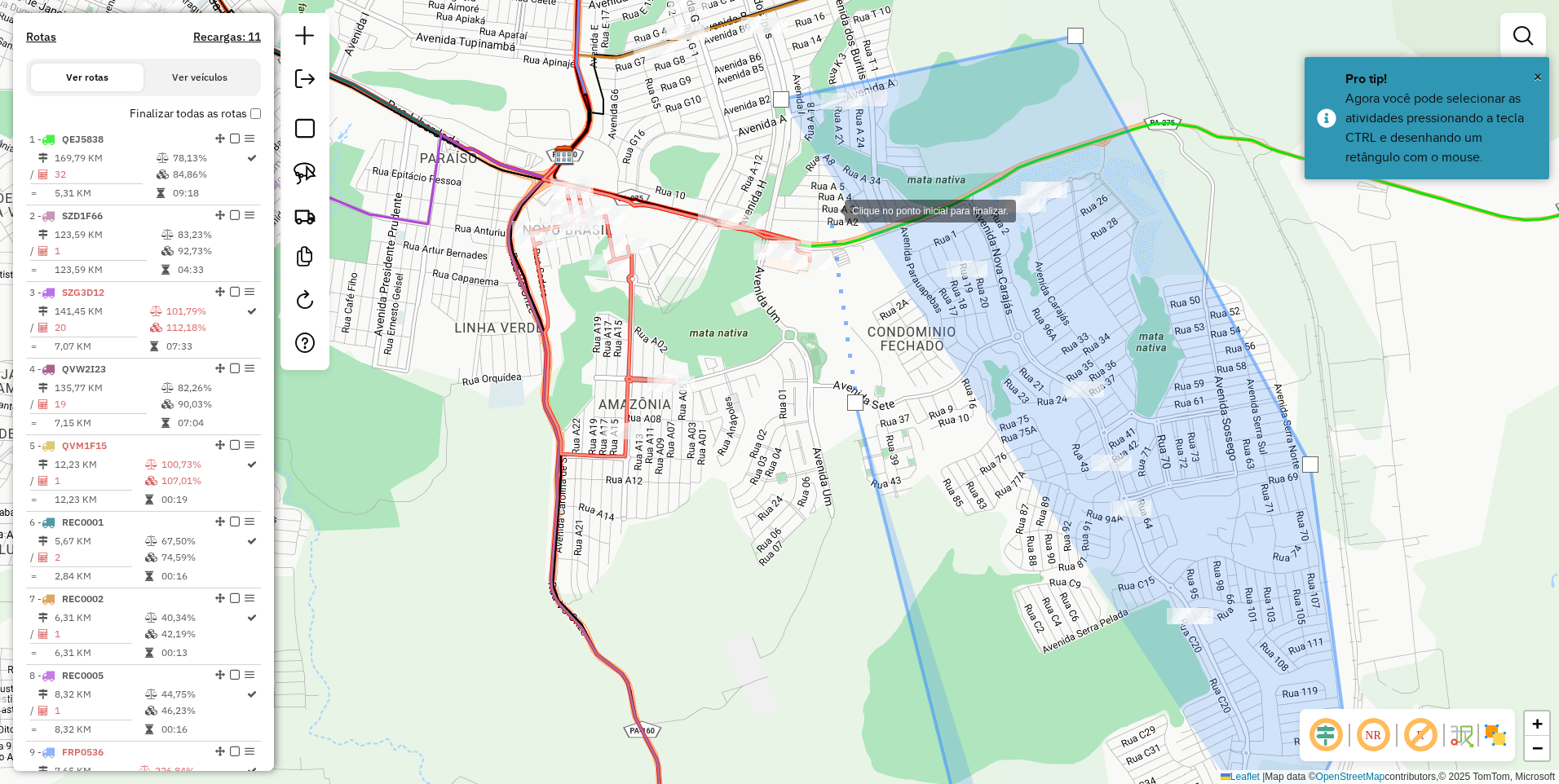
click at [828, 209] on div at bounding box center [828, 209] width 32 height 32
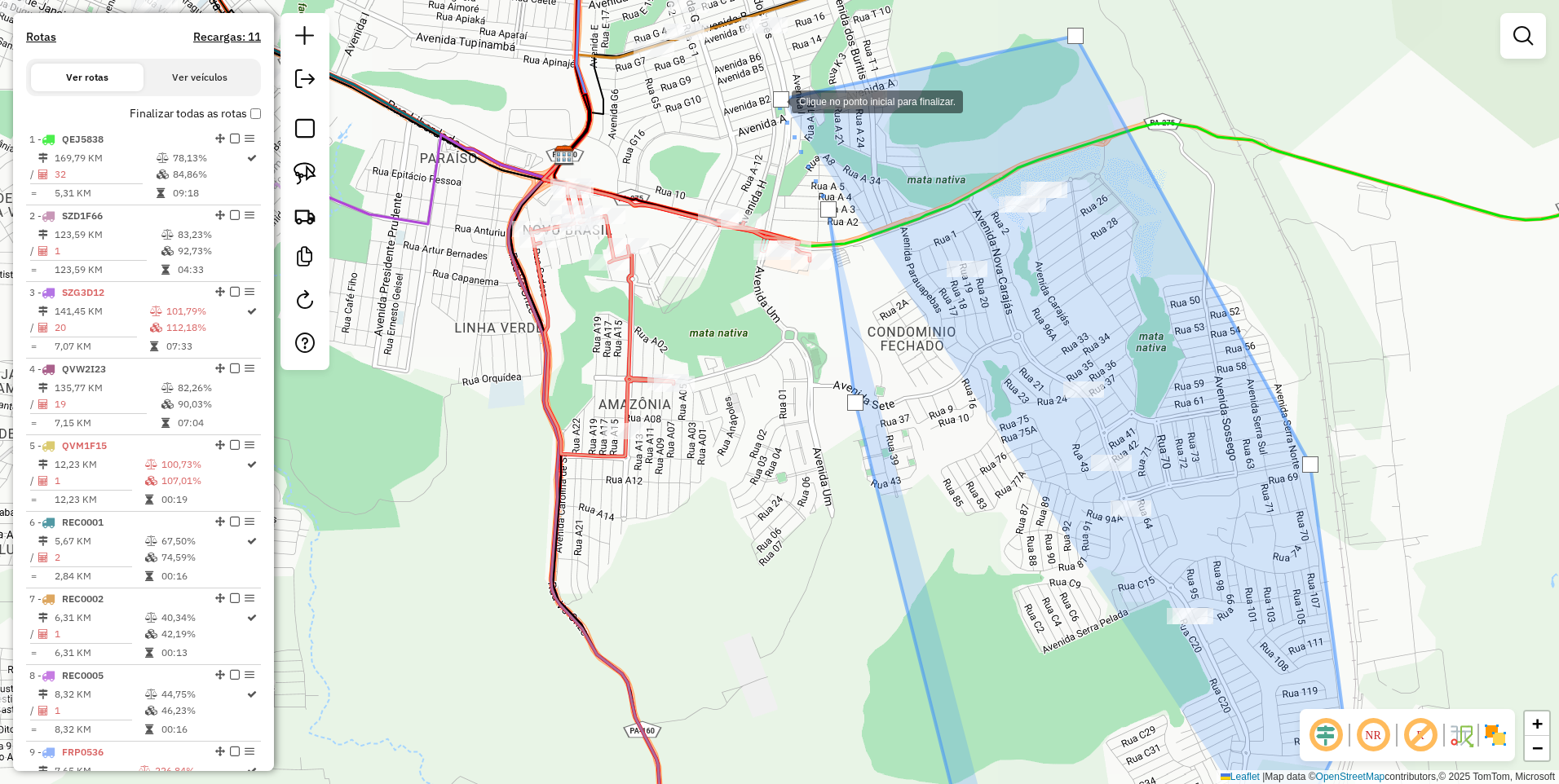
click at [775, 100] on div at bounding box center [781, 100] width 17 height 17
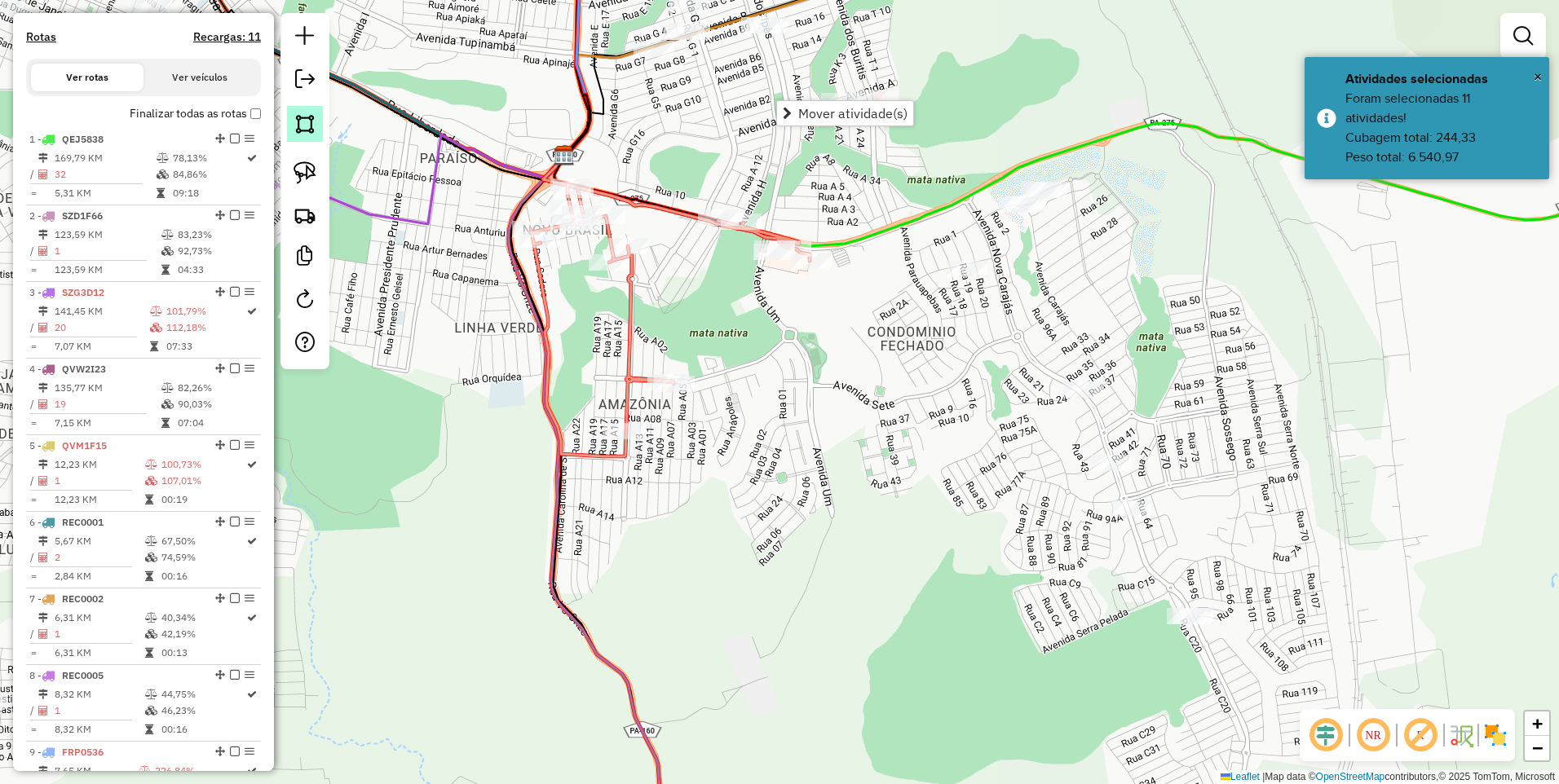
click at [312, 125] on img at bounding box center [305, 124] width 23 height 23
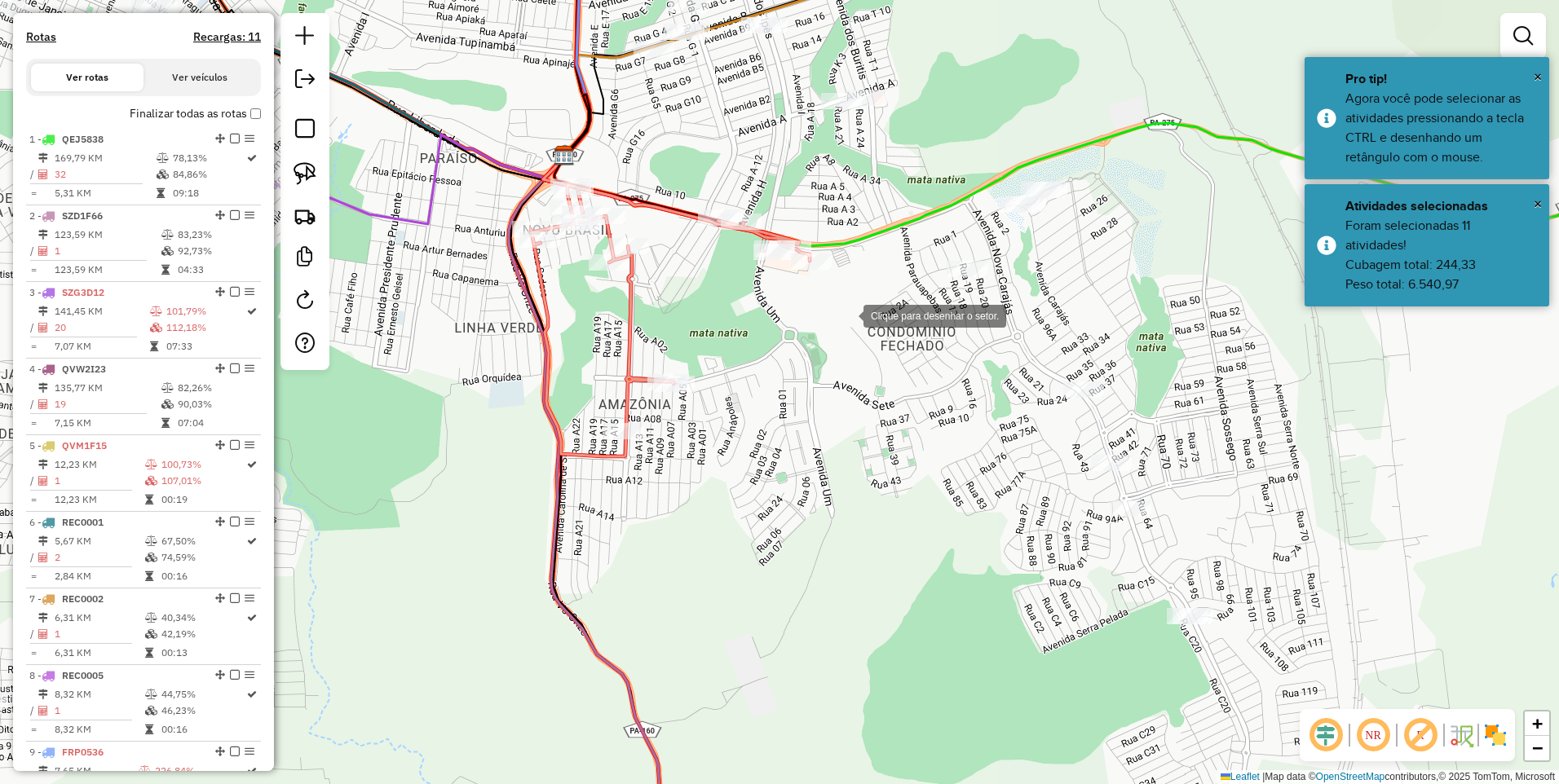
click at [858, 320] on div at bounding box center [846, 314] width 32 height 32
click at [1007, 110] on div at bounding box center [991, 110] width 32 height 32
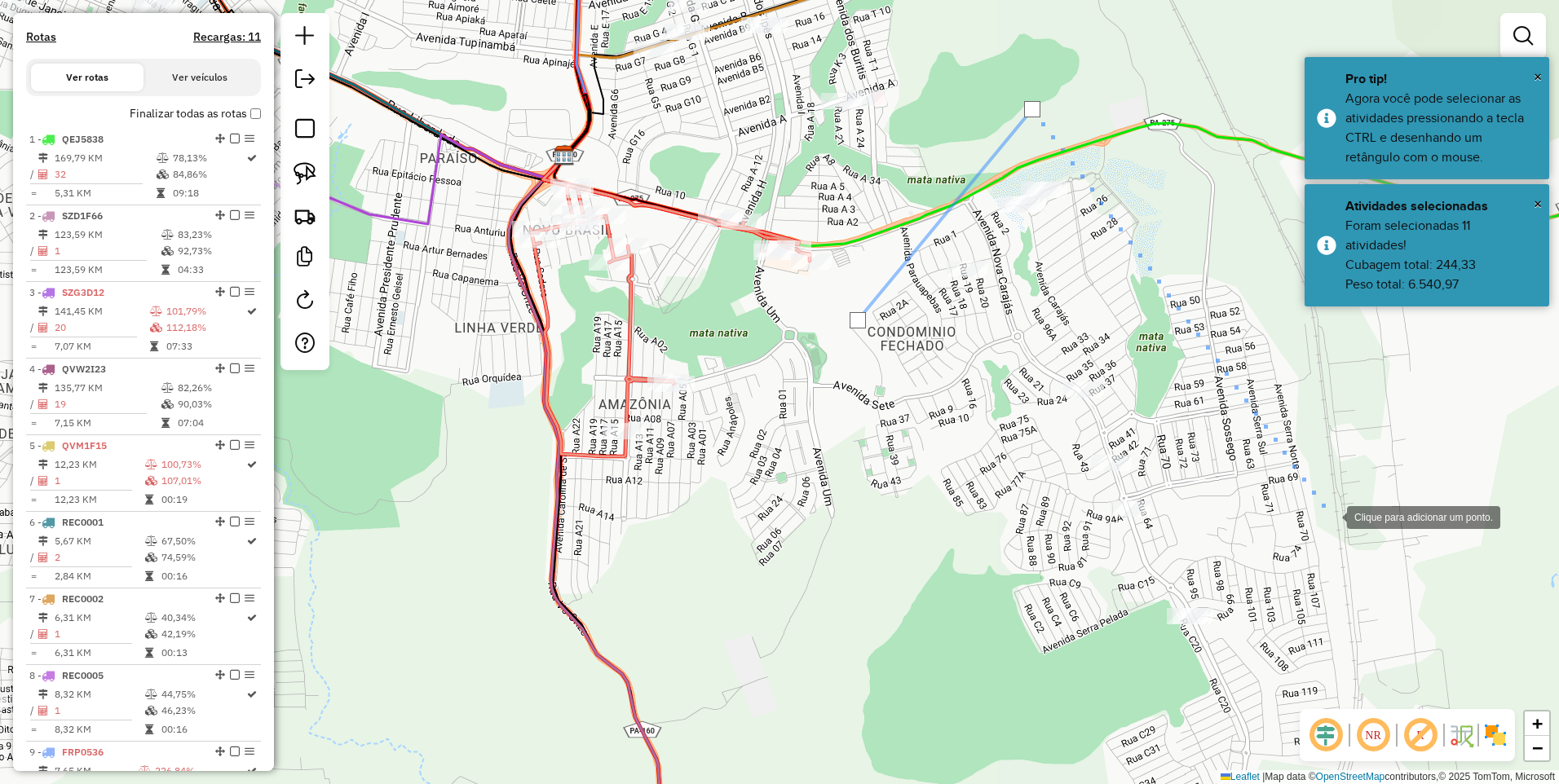
click at [1330, 516] on div at bounding box center [1330, 515] width 32 height 32
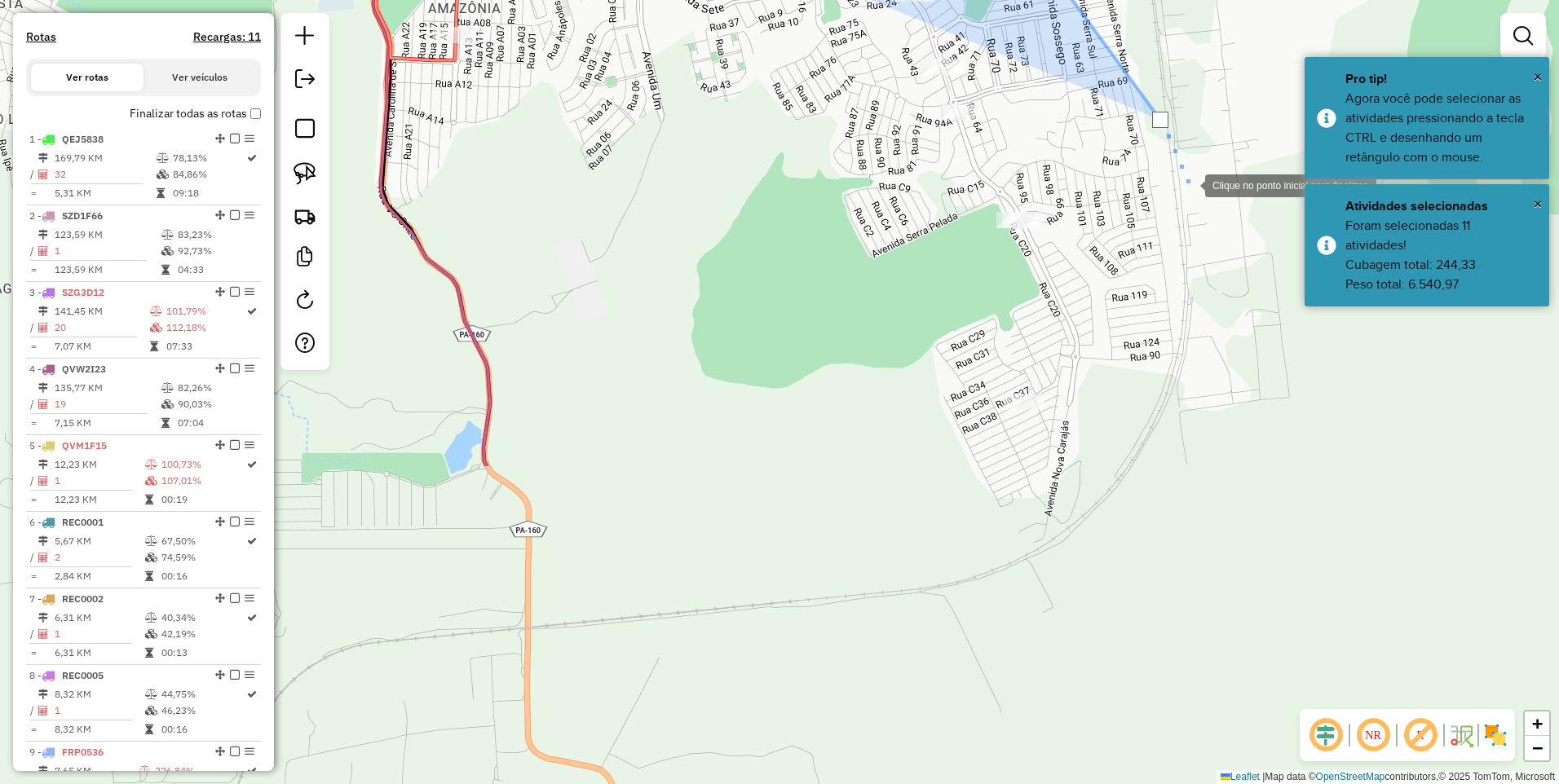
drag, startPoint x: 1377, startPoint y: 616, endPoint x: 1173, endPoint y: 150, distance: 508.7
click at [1173, 168] on div at bounding box center [1188, 183] width 32 height 32
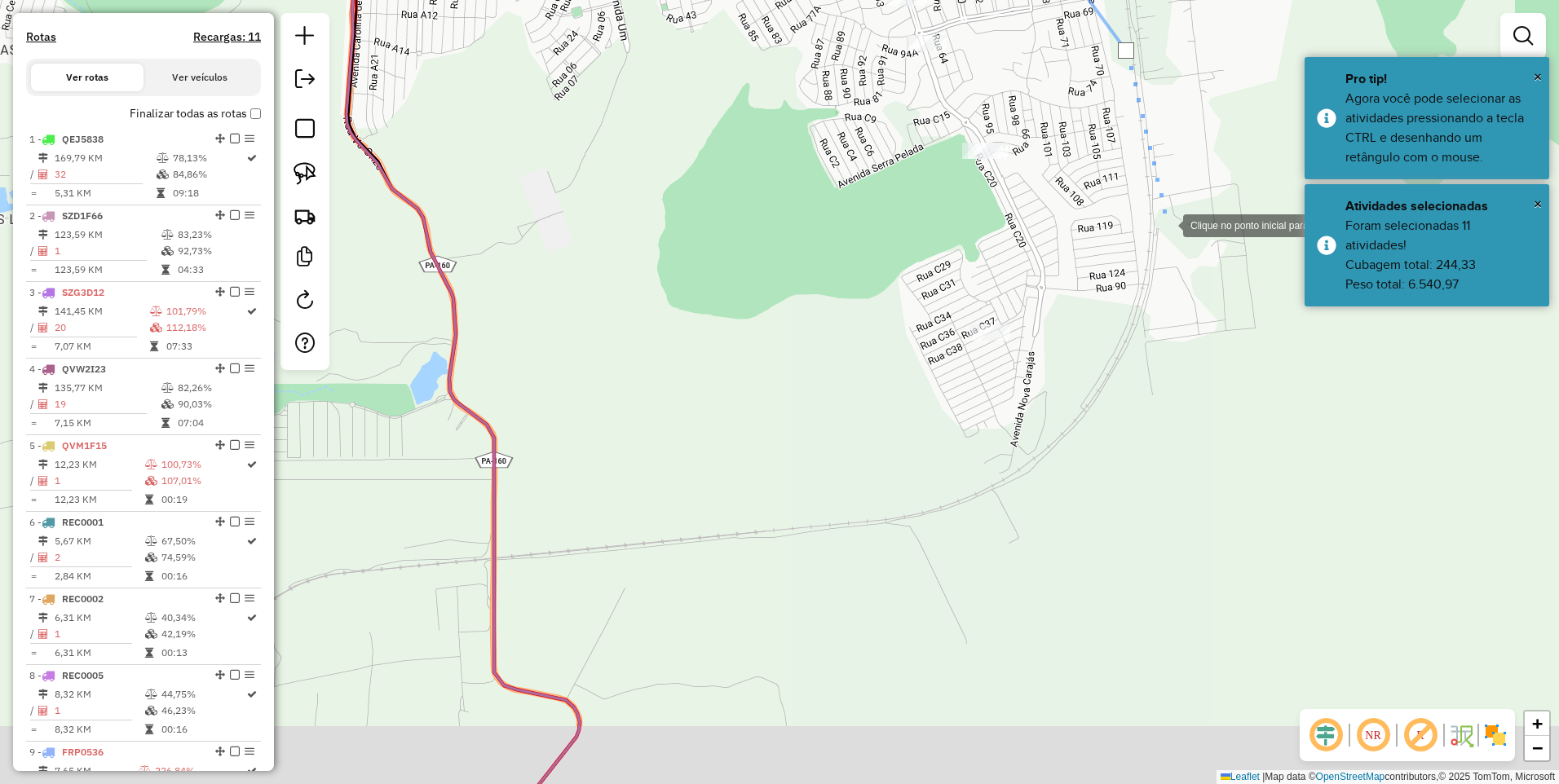
click at [1171, 241] on div at bounding box center [1166, 224] width 32 height 32
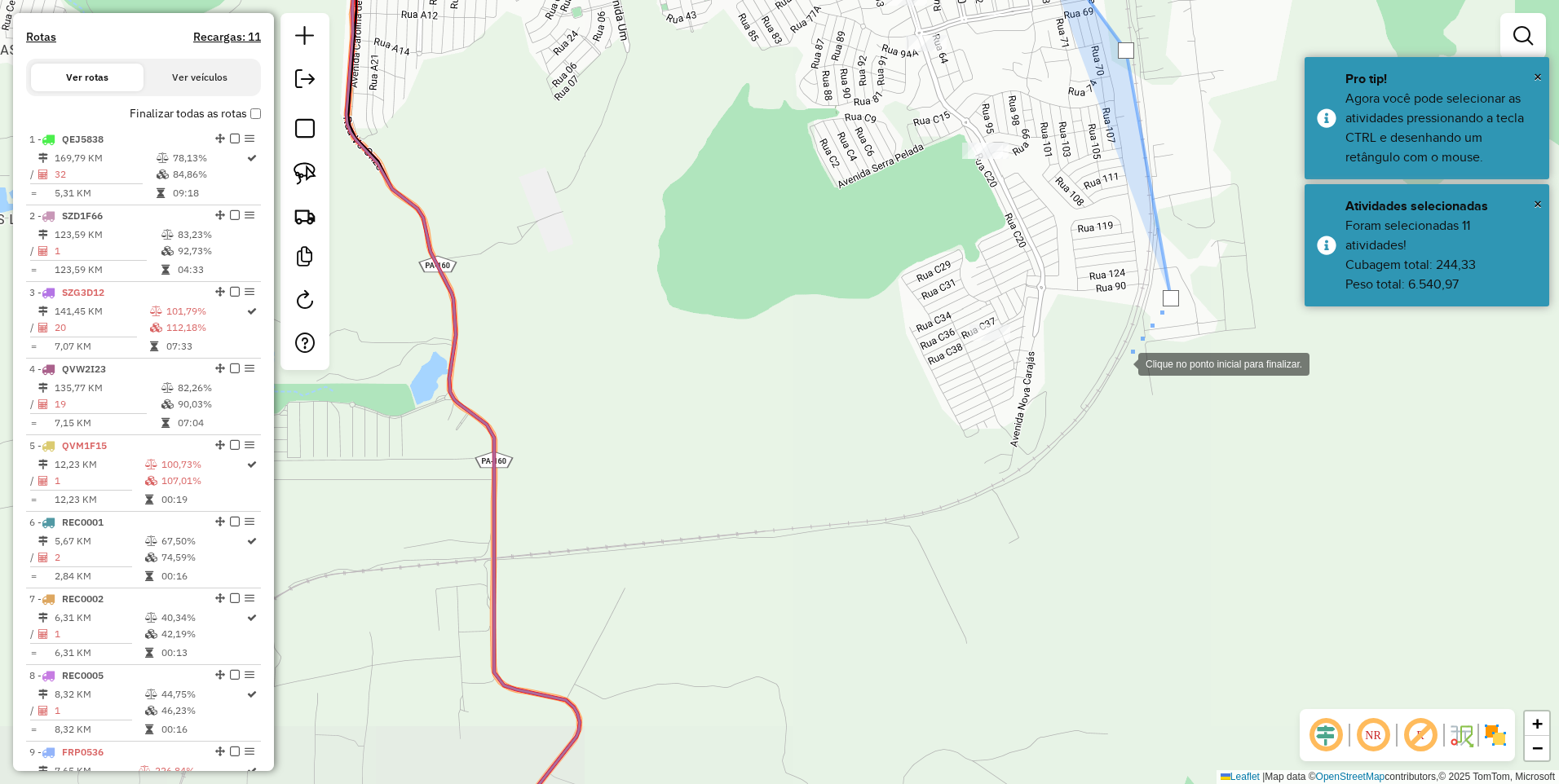
click at [1105, 379] on div at bounding box center [1121, 363] width 32 height 32
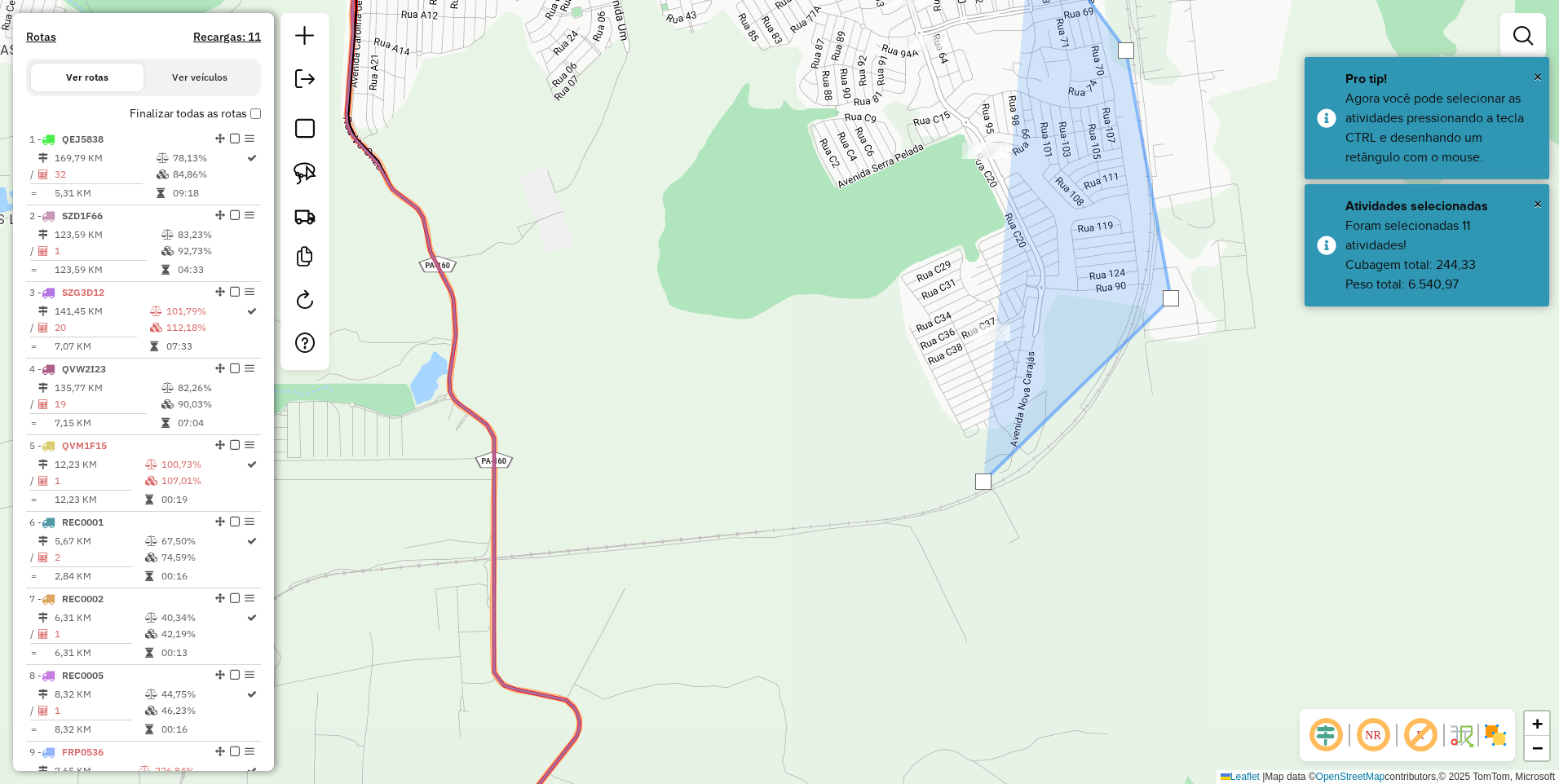
click at [967, 465] on div at bounding box center [982, 481] width 32 height 32
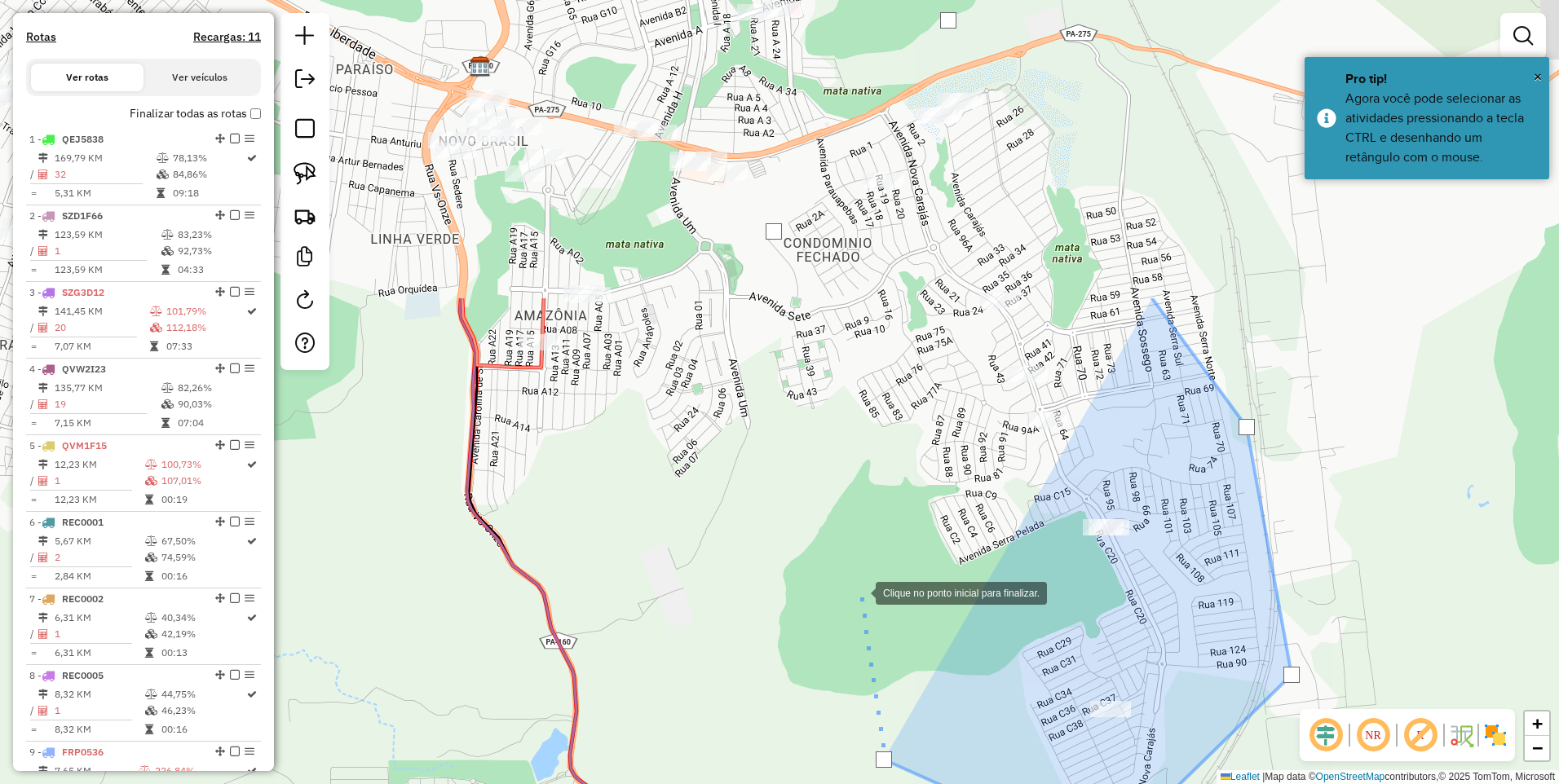
drag, startPoint x: 737, startPoint y: 212, endPoint x: 858, endPoint y: 589, distance: 395.9
click at [858, 589] on div at bounding box center [859, 592] width 32 height 32
click at [858, 577] on div at bounding box center [859, 592] width 32 height 32
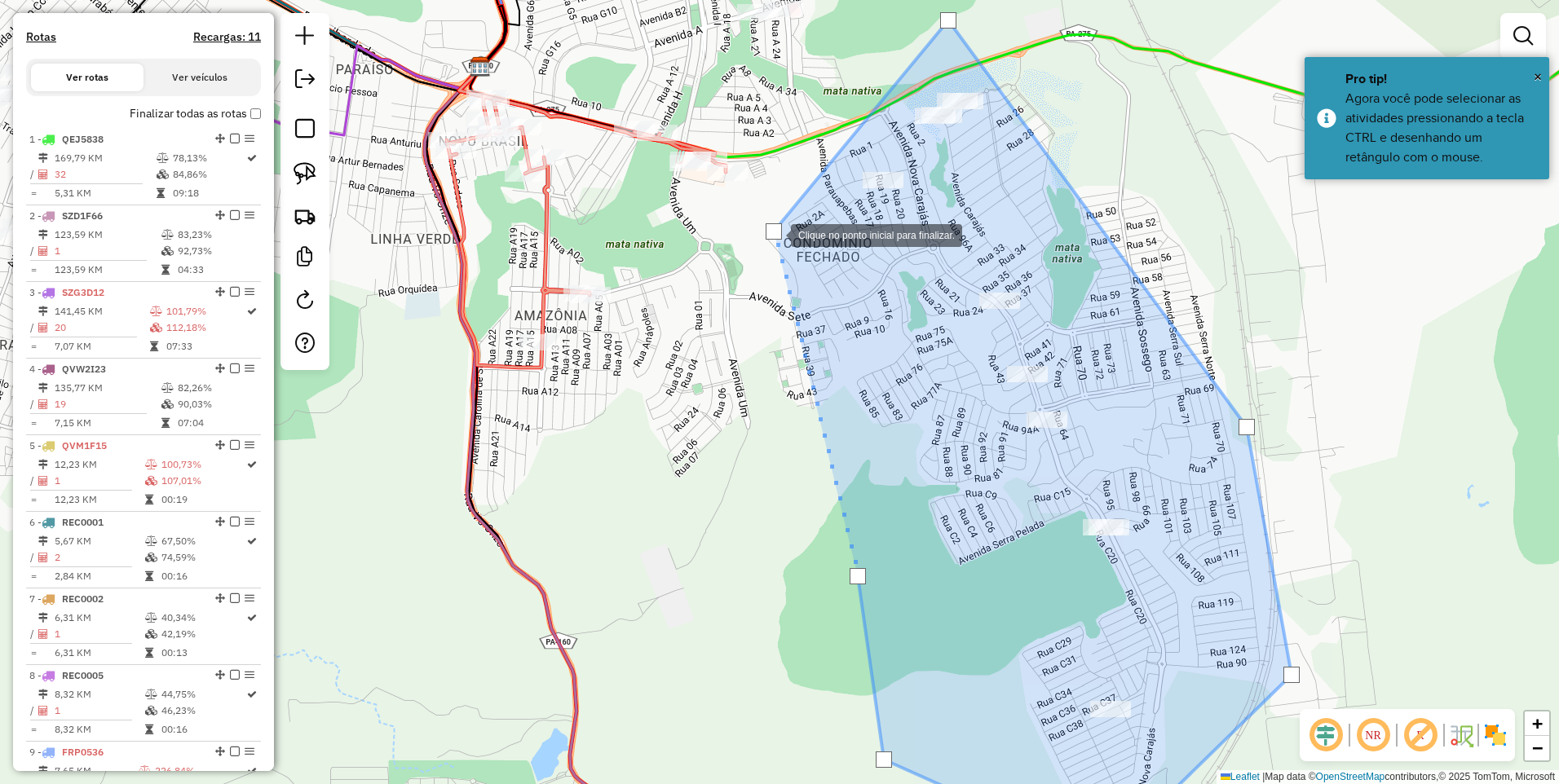
click at [772, 231] on div at bounding box center [774, 231] width 17 height 17
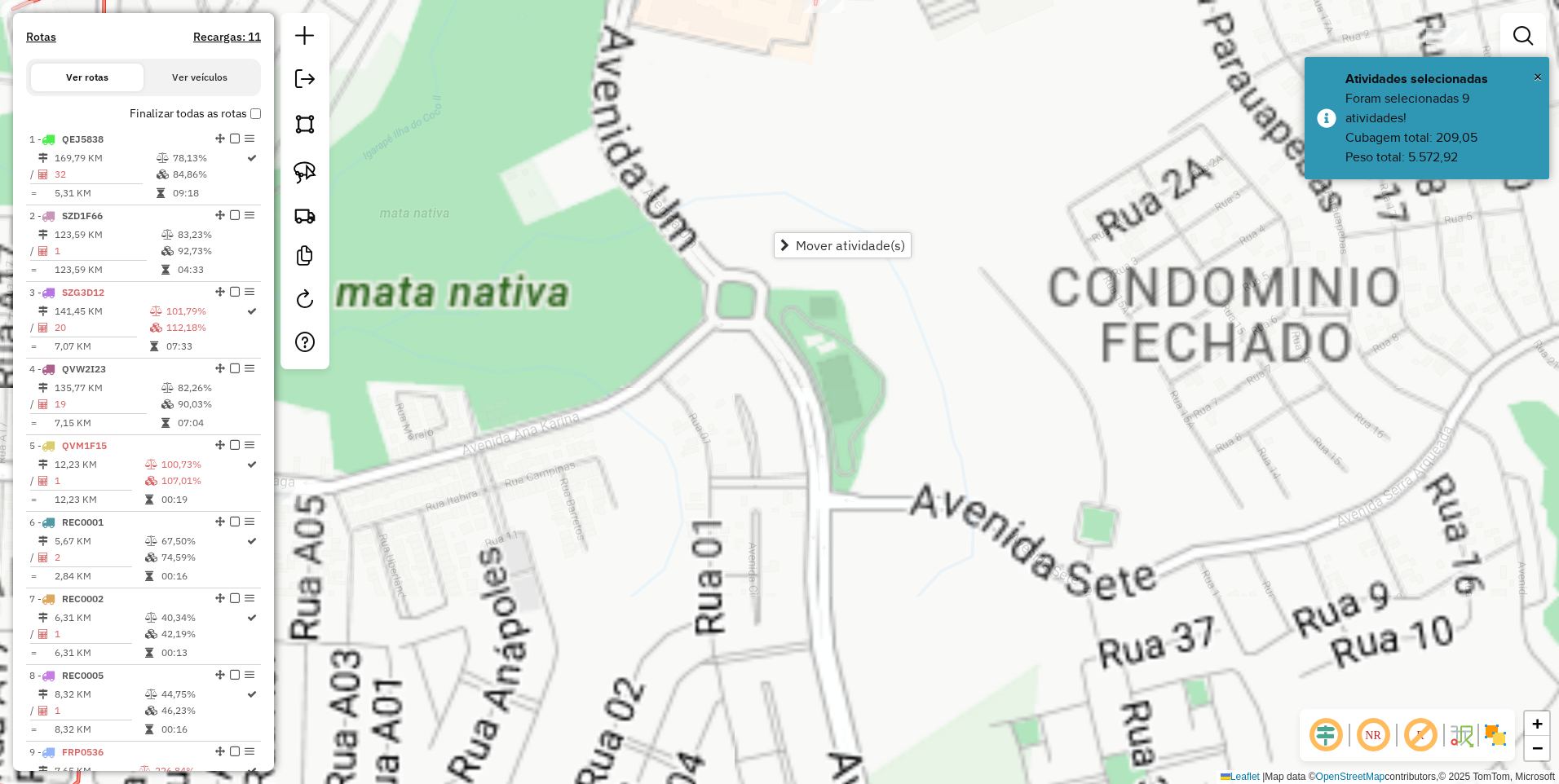
drag, startPoint x: 724, startPoint y: 124, endPoint x: 754, endPoint y: 456, distance: 333.4
click at [754, 456] on div "Janela de atendimento Grade de atendimento Capacidade Transportadoras Veículos …" at bounding box center [779, 392] width 1559 height 784
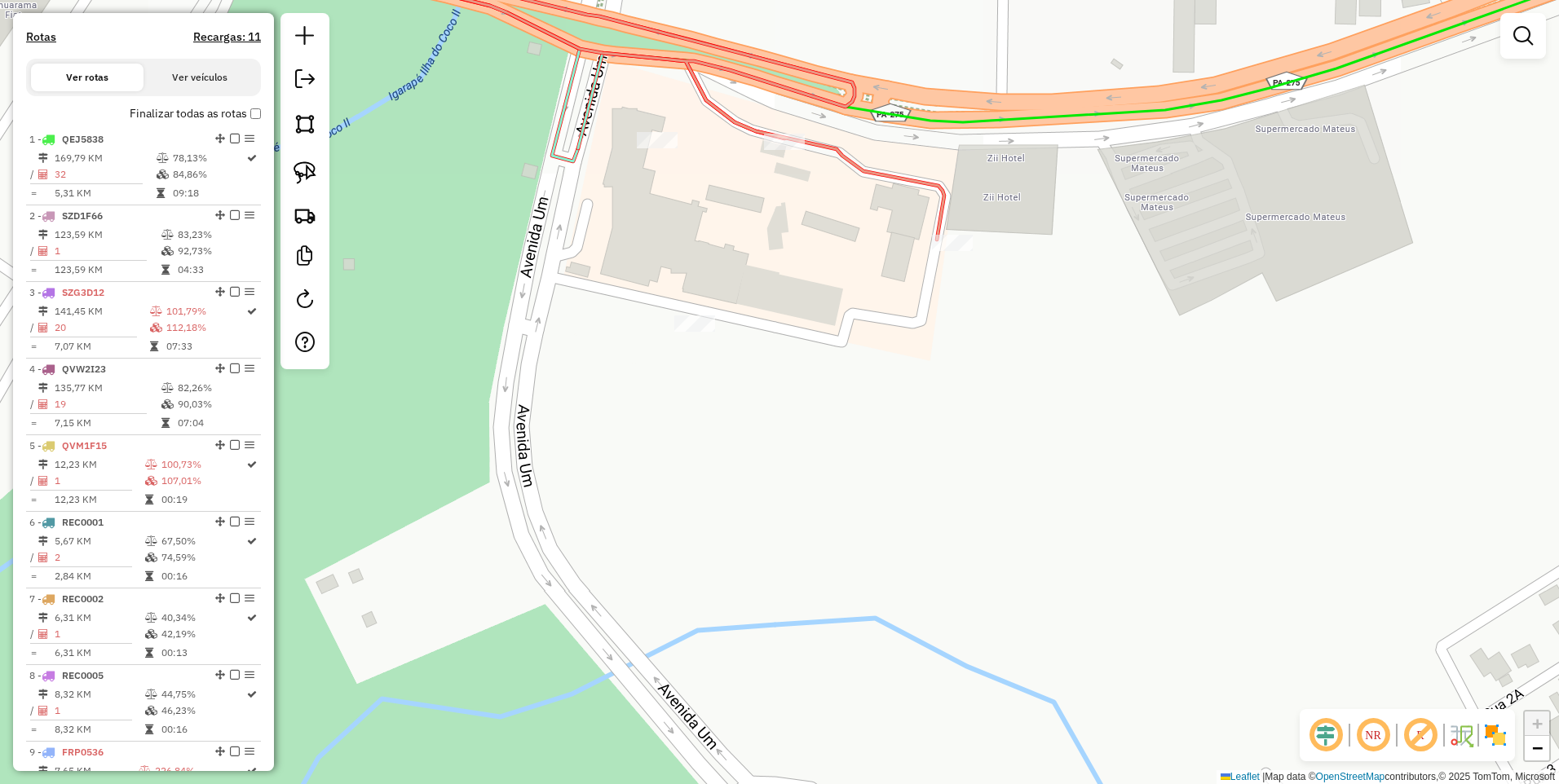
drag, startPoint x: 662, startPoint y: 179, endPoint x: 711, endPoint y: 347, distance: 175.0
click at [711, 332] on div at bounding box center [694, 324] width 41 height 17
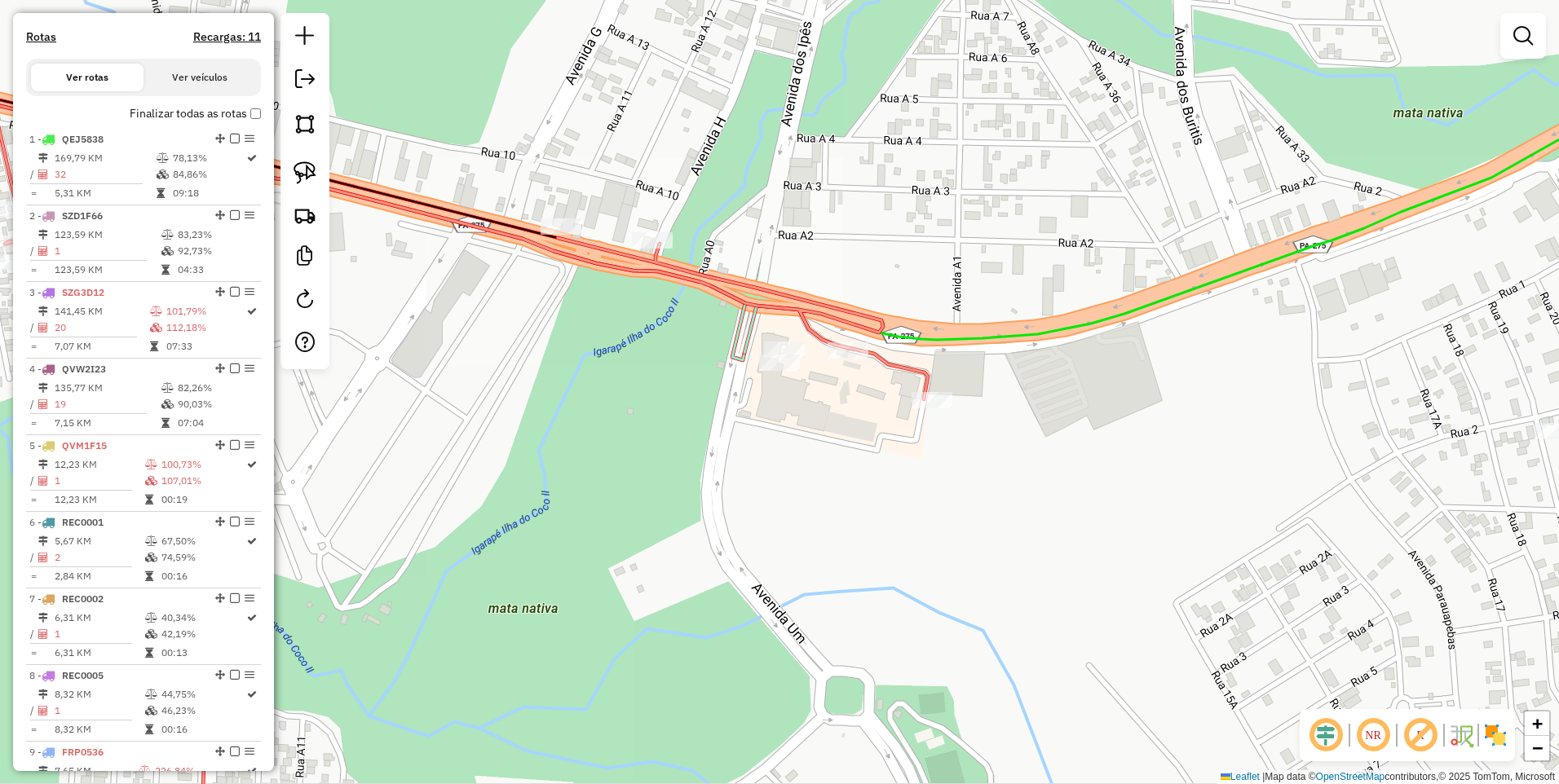
drag, startPoint x: 1022, startPoint y: 597, endPoint x: 686, endPoint y: 424, distance: 377.9
click at [701, 431] on div "Janela de atendimento Grade de atendimento Capacidade Transportadoras Veículos …" at bounding box center [779, 392] width 1559 height 784
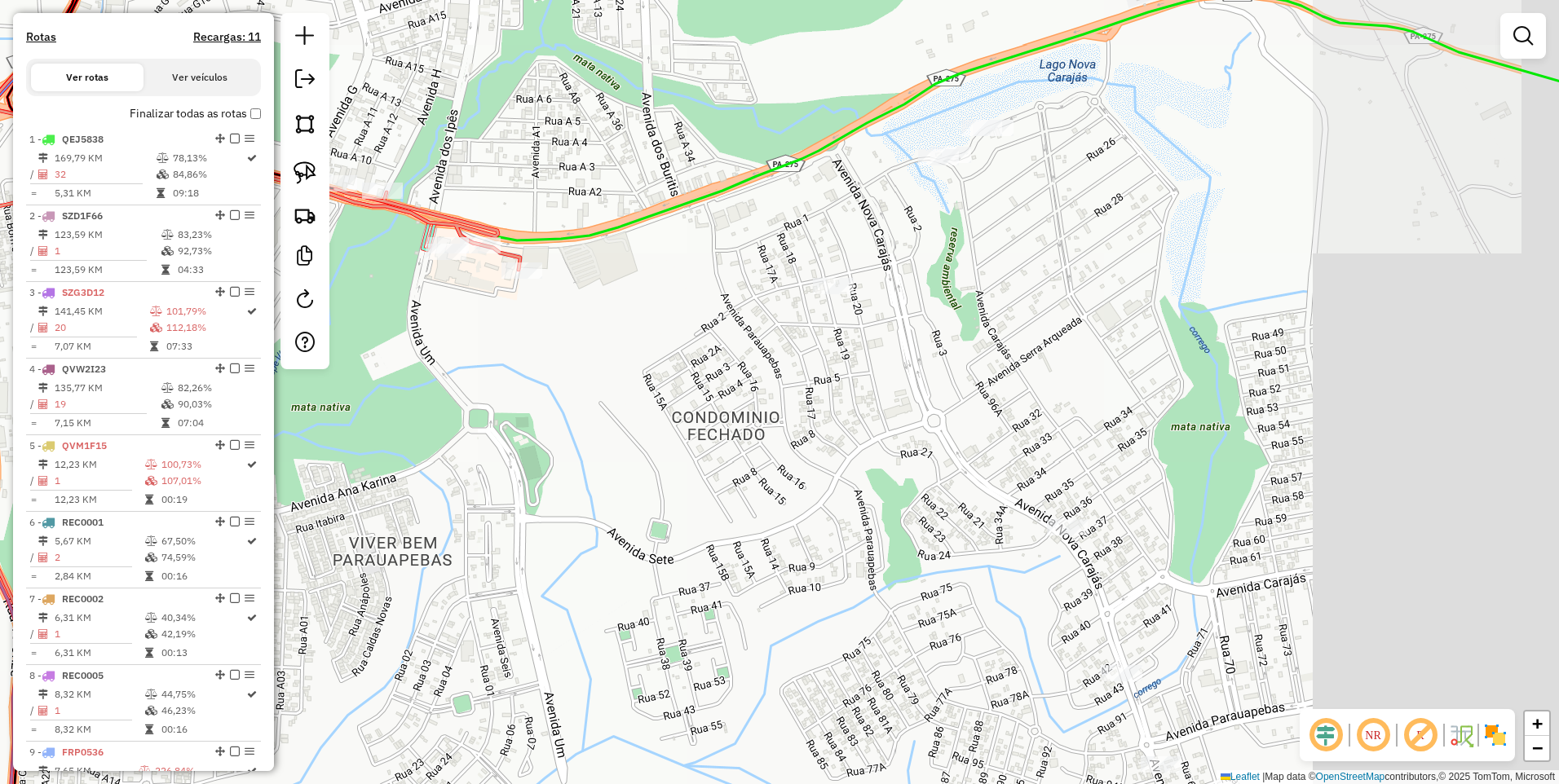
drag, startPoint x: 993, startPoint y: 404, endPoint x: 769, endPoint y: 253, distance: 270.1
click at [779, 261] on div "Janela de atendimento Grade de atendimento Capacidade Transportadoras Veículos …" at bounding box center [779, 392] width 1559 height 784
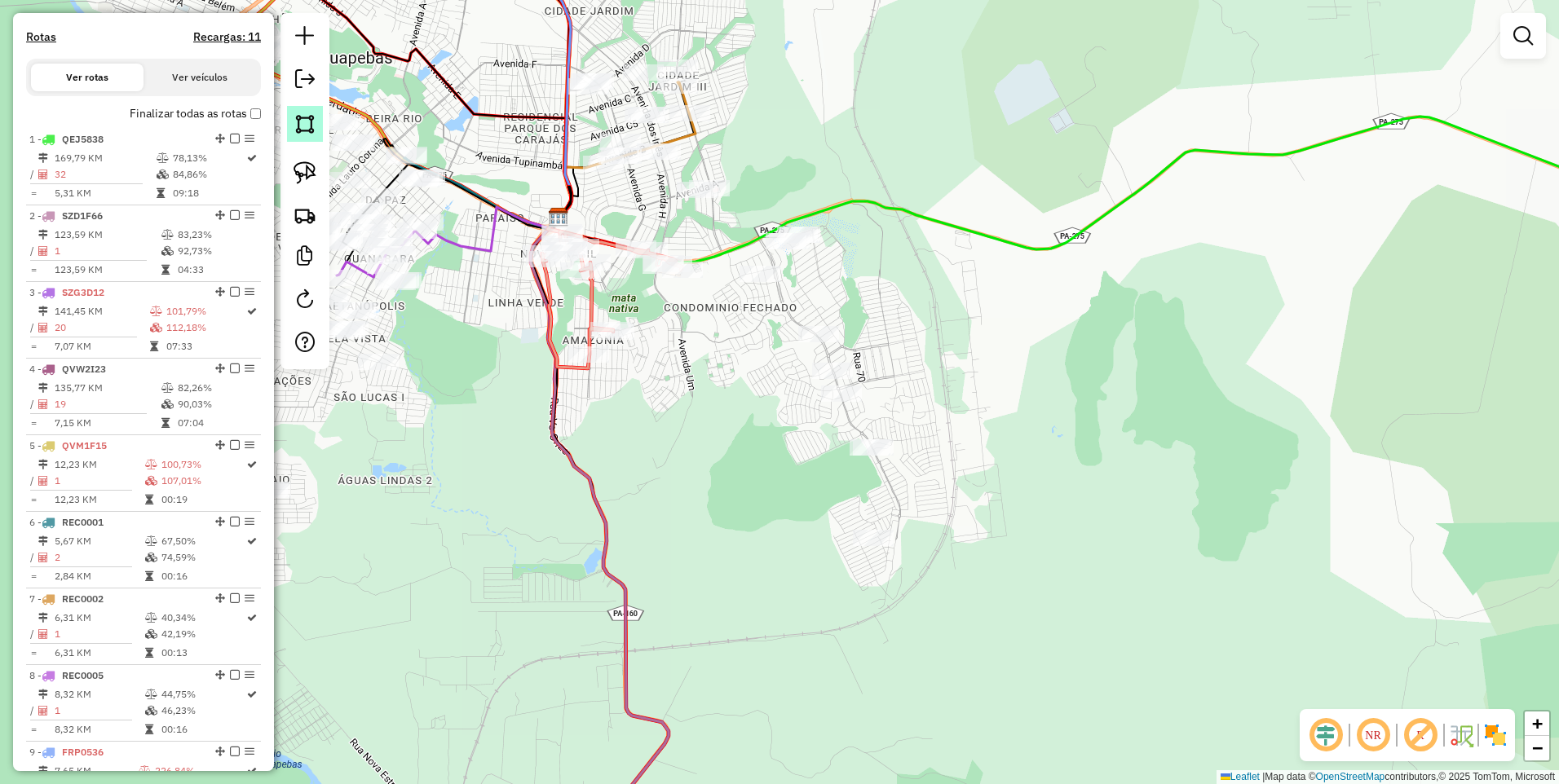
click at [295, 123] on img at bounding box center [305, 124] width 23 height 23
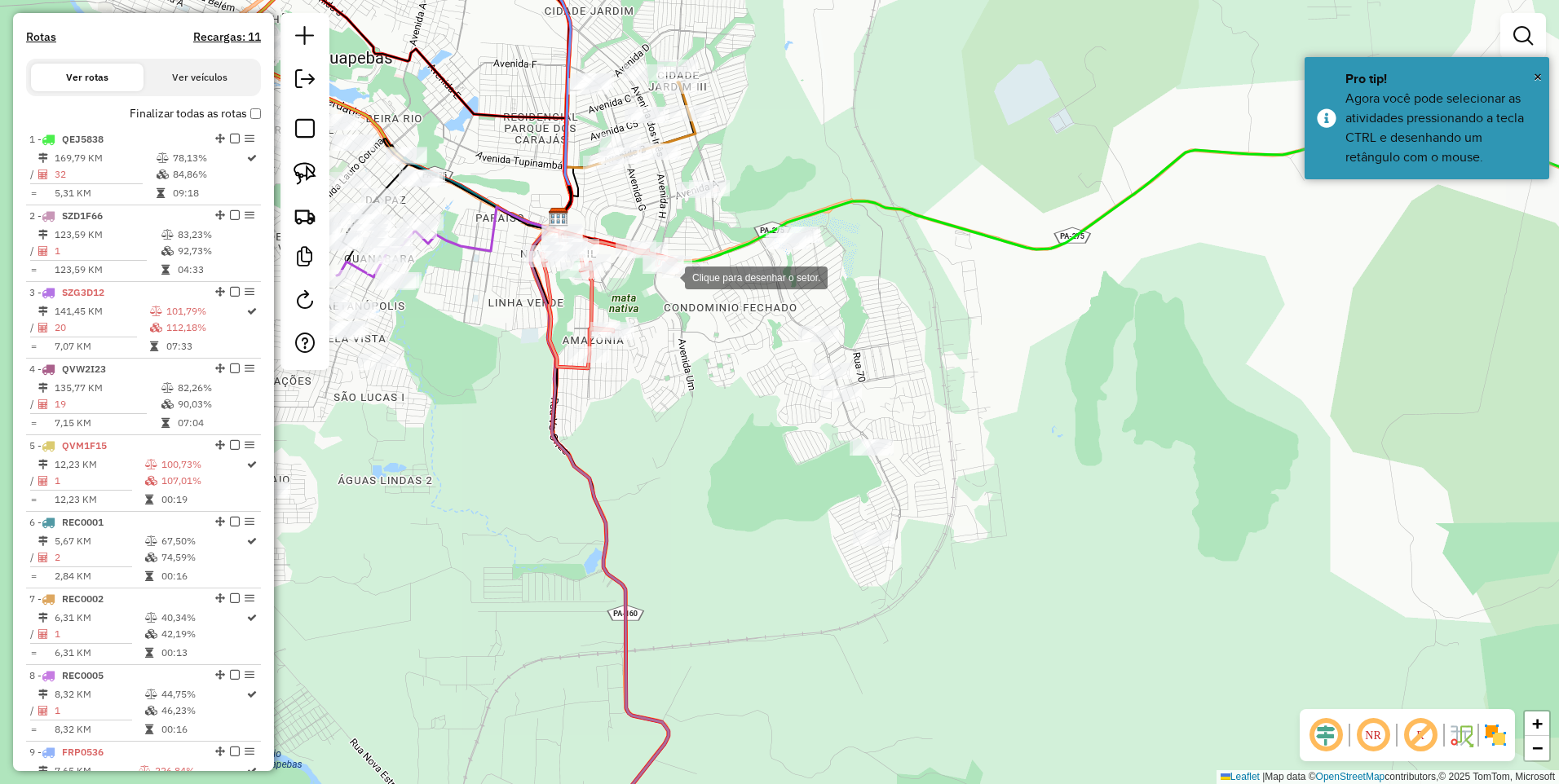
drag, startPoint x: 669, startPoint y: 276, endPoint x: 695, endPoint y: 239, distance: 45.2
click at [669, 275] on div at bounding box center [668, 275] width 32 height 32
click at [790, 126] on div at bounding box center [789, 126] width 32 height 32
click at [1090, 625] on div at bounding box center [1089, 624] width 32 height 32
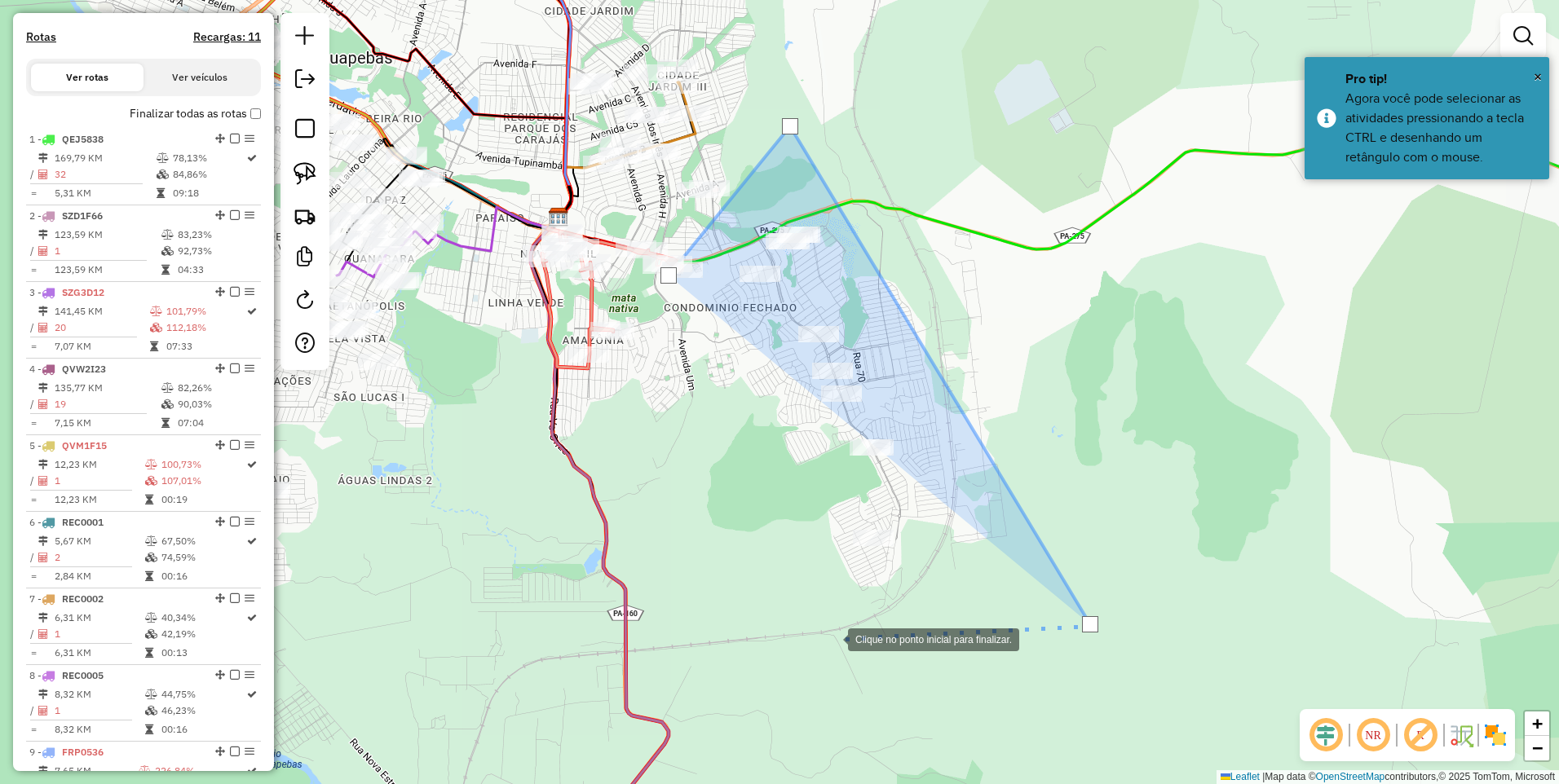
click at [815, 635] on div at bounding box center [831, 638] width 32 height 32
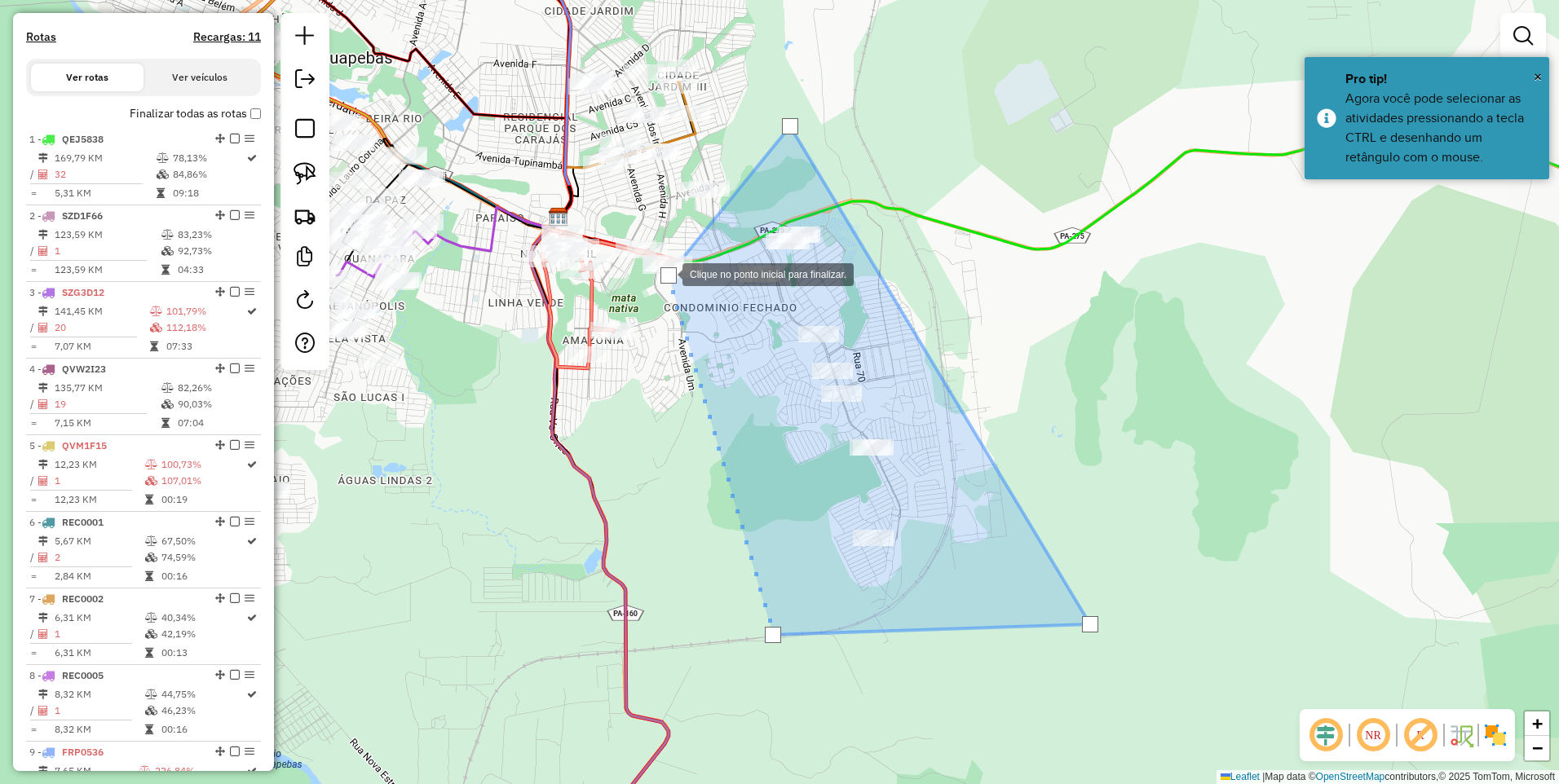
click at [666, 271] on div at bounding box center [669, 275] width 17 height 17
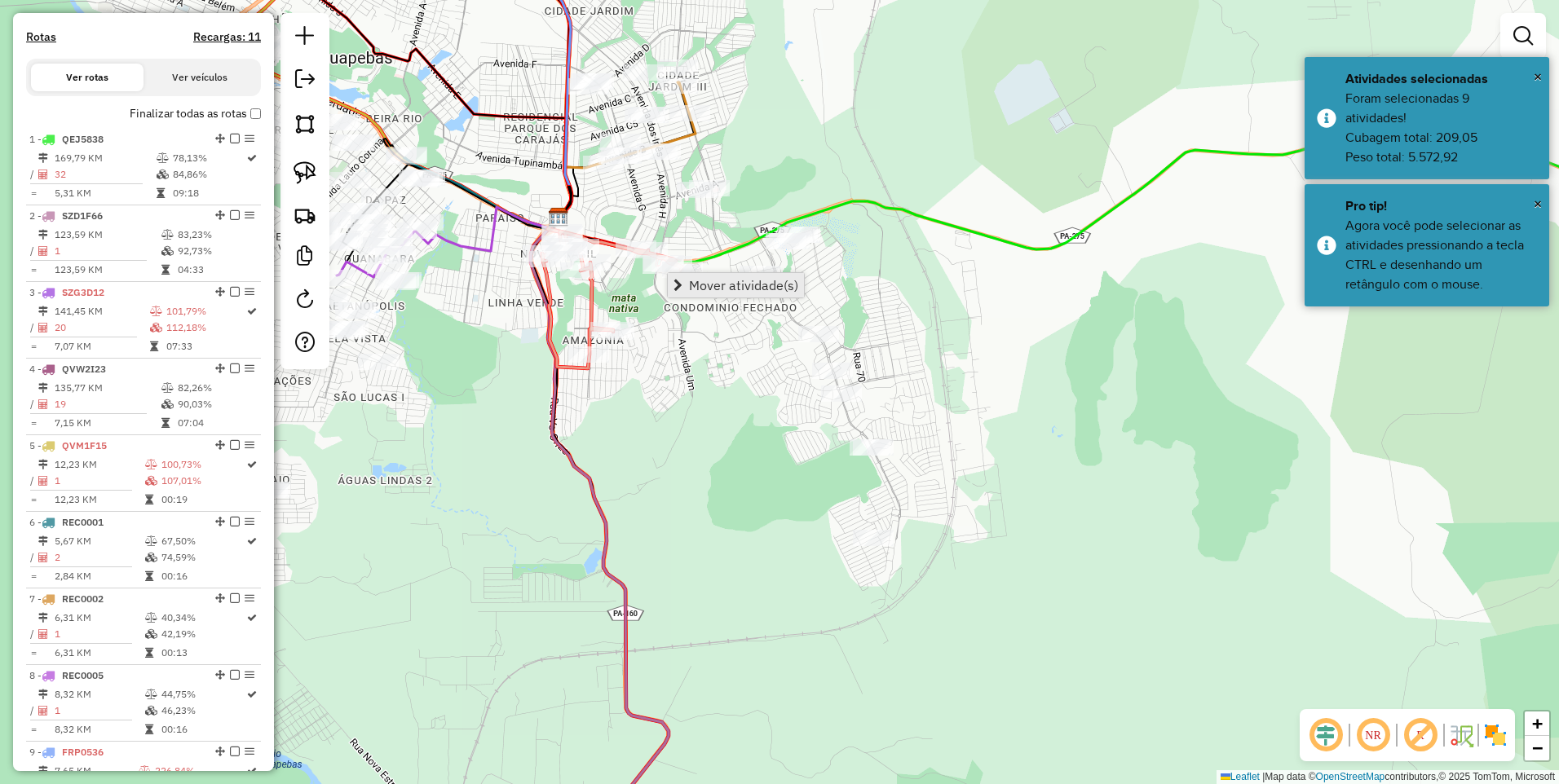
click at [733, 284] on span "Mover atividade(s)" at bounding box center [743, 285] width 110 height 13
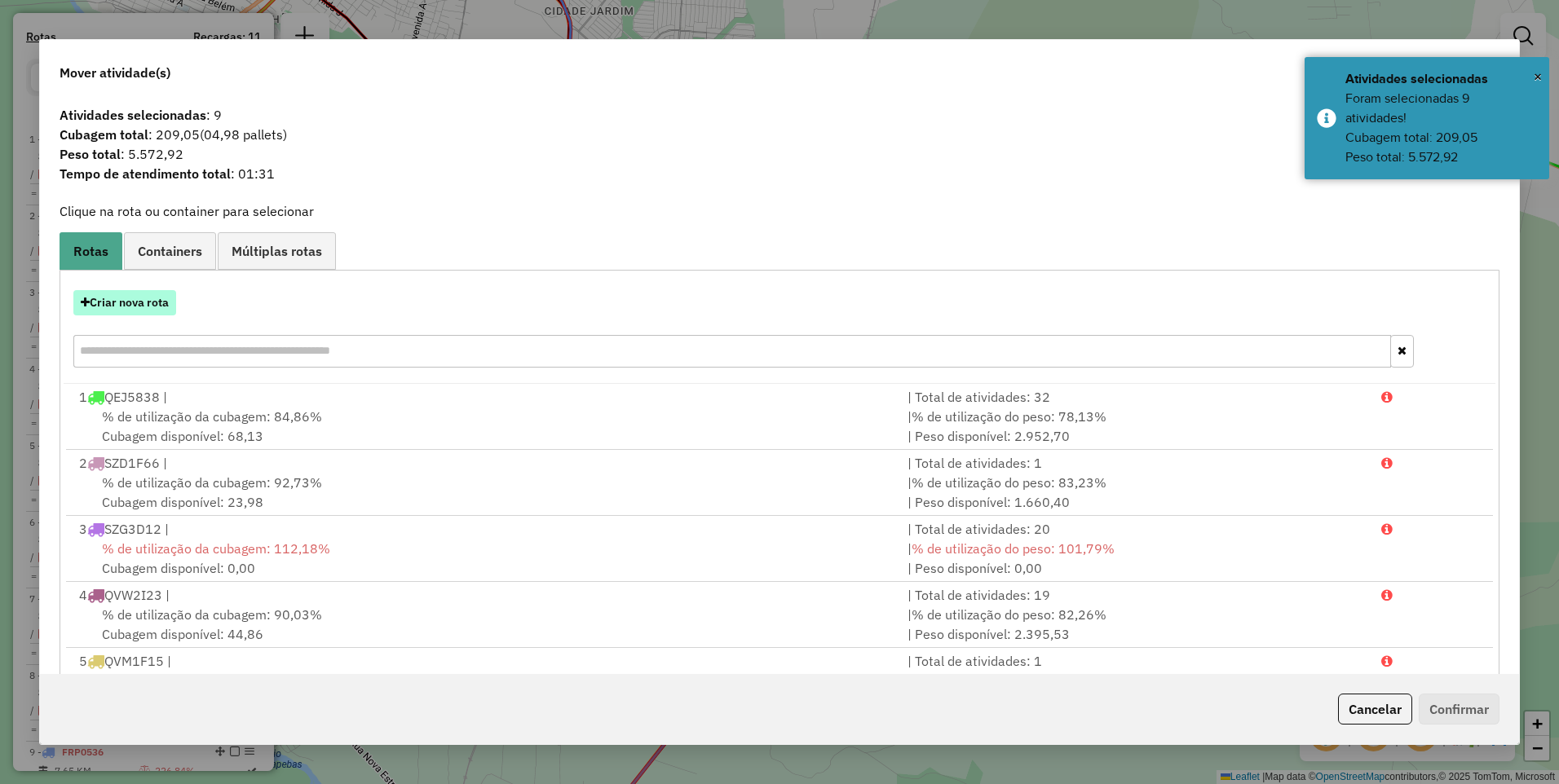
click at [156, 307] on button "Criar nova rota" at bounding box center [124, 303] width 103 height 25
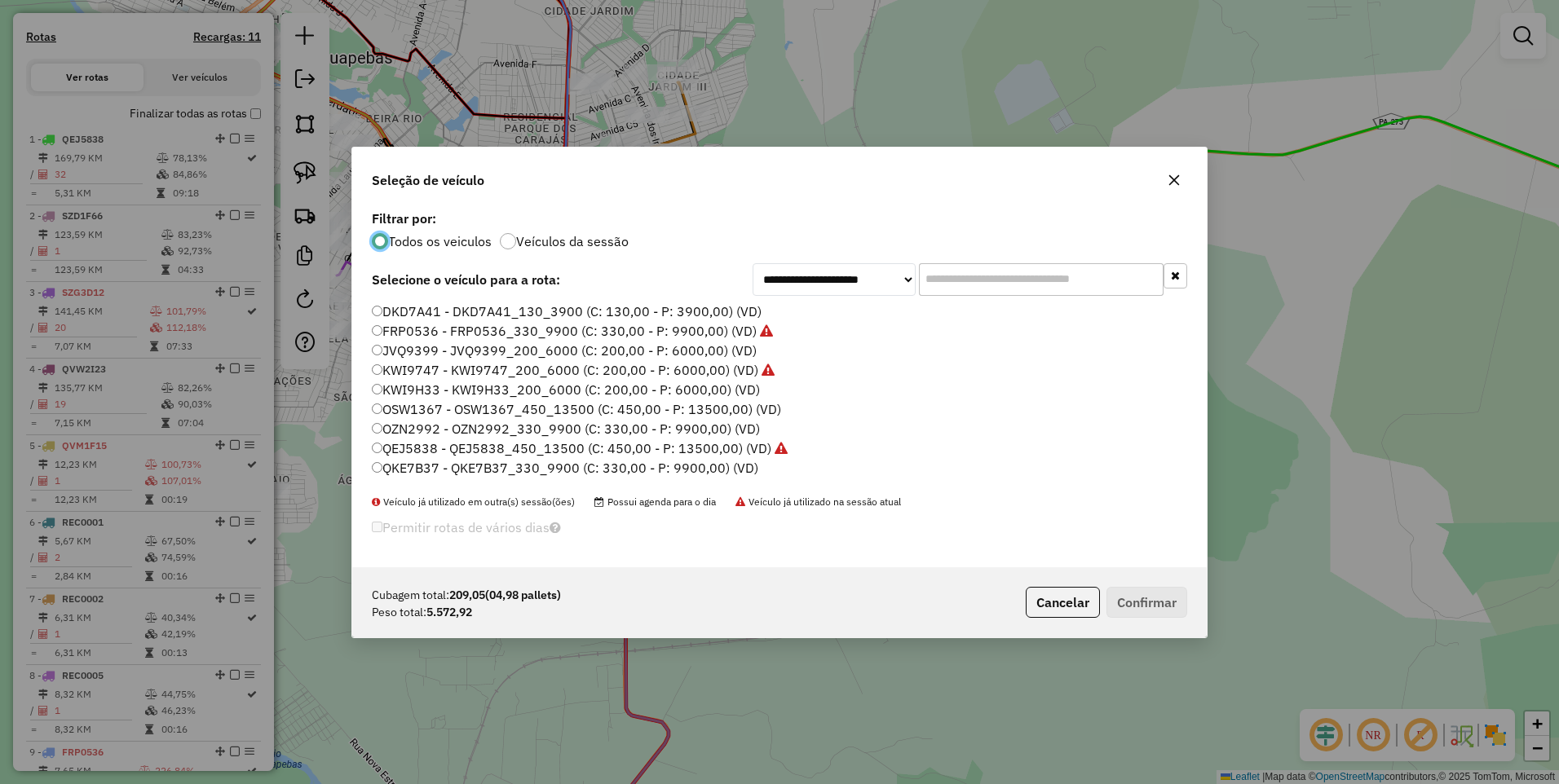
click at [455, 390] on label "KWI9H33 - KWI9H33_200_6000 (C: 200,00 - P: 6000,00) (VD)" at bounding box center [566, 390] width 388 height 20
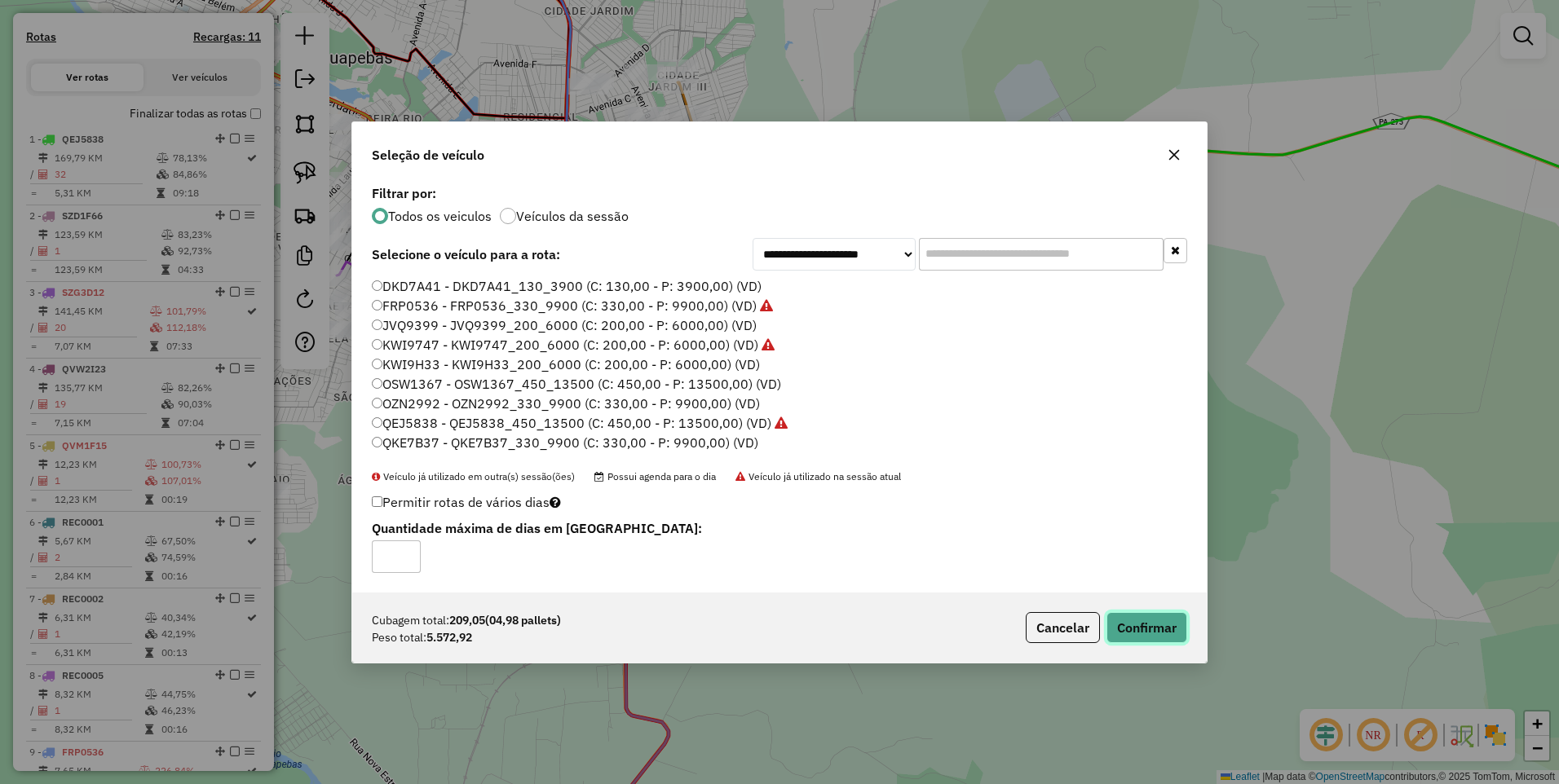
click at [1152, 613] on button "Confirmar" at bounding box center [1146, 627] width 80 height 31
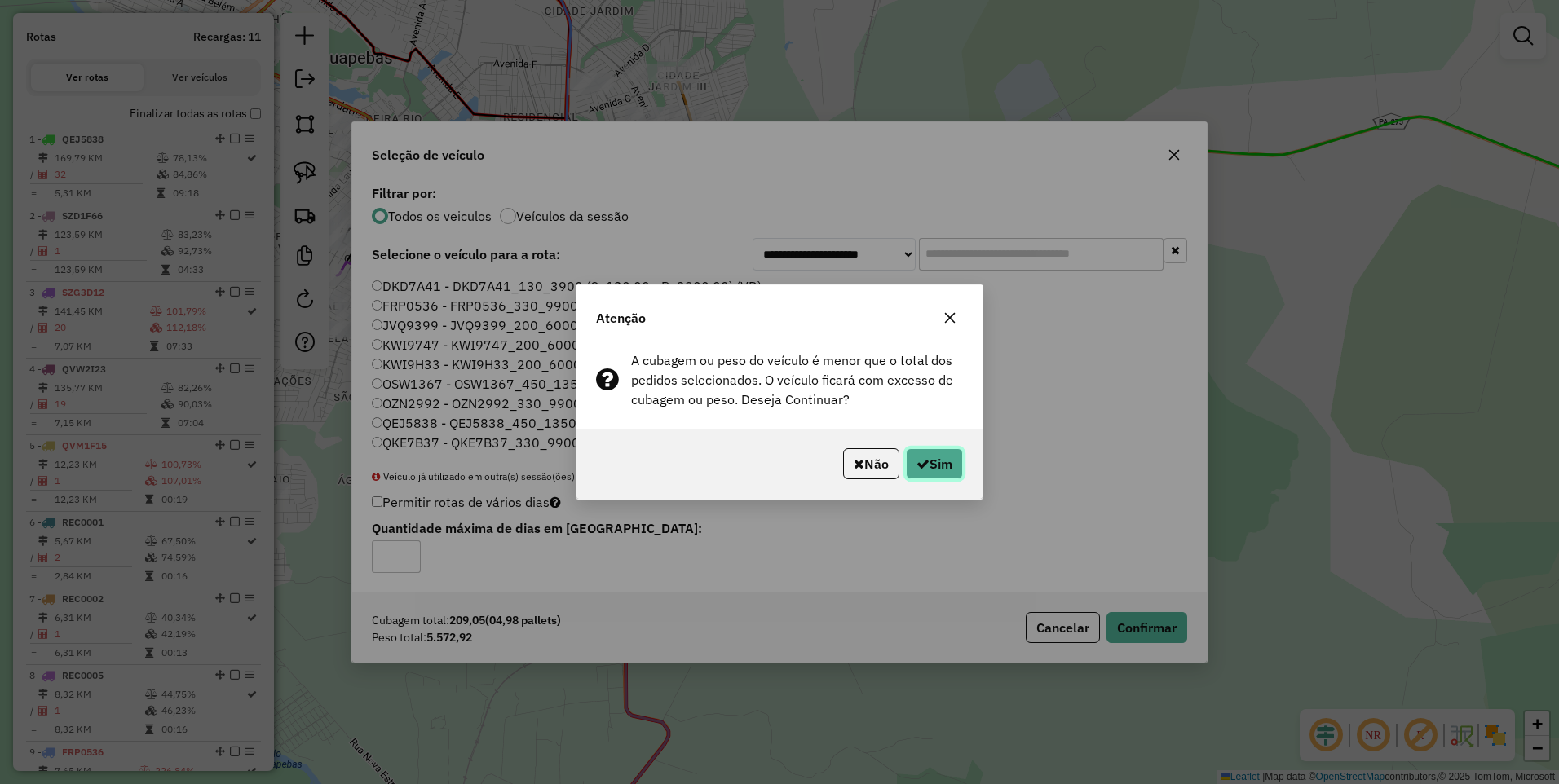
click at [936, 468] on button "Sim" at bounding box center [934, 463] width 57 height 31
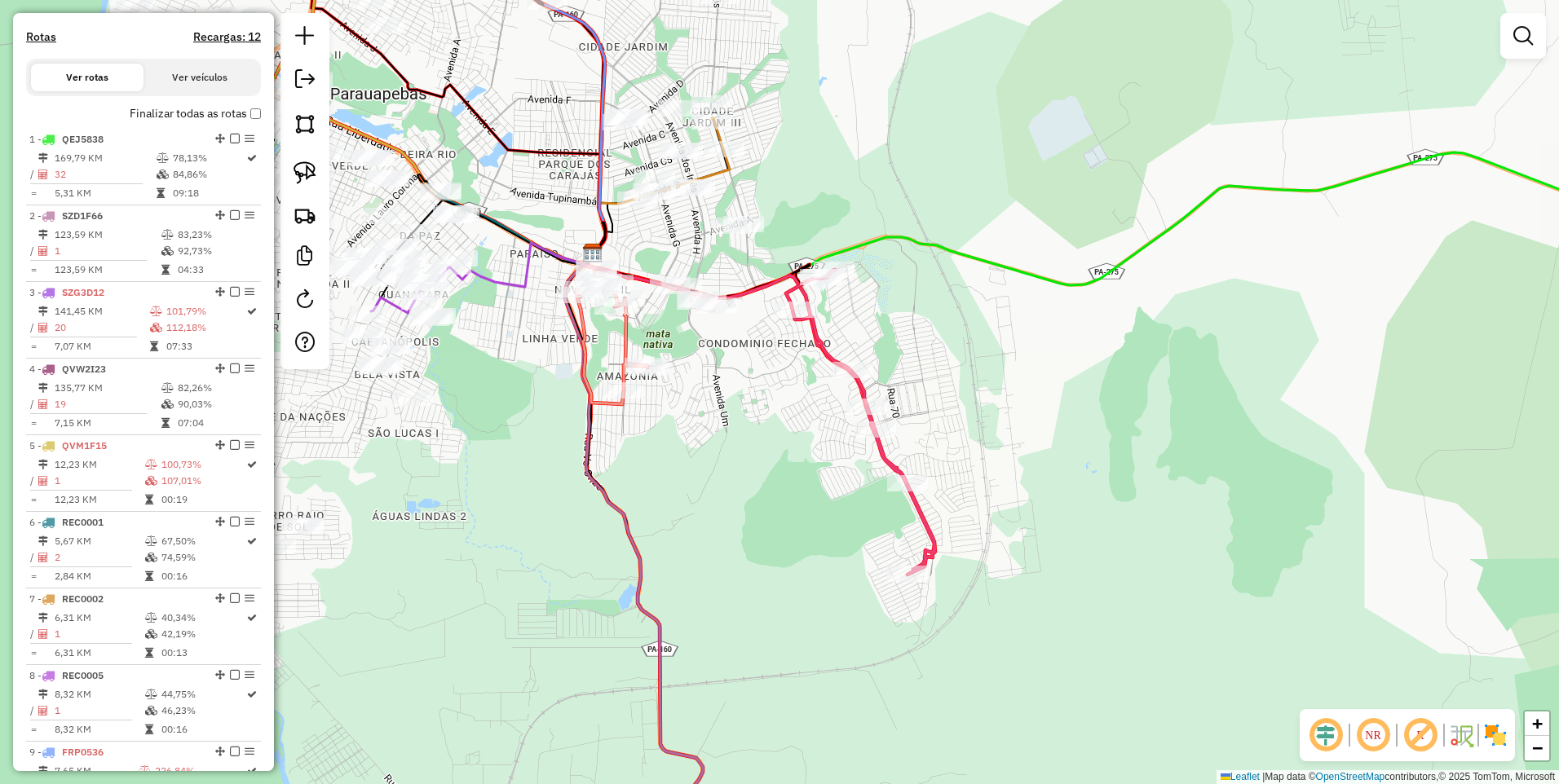
drag, startPoint x: 838, startPoint y: 181, endPoint x: 1115, endPoint y: 472, distance: 401.8
click at [1115, 472] on div "Janela de atendimento Grade de atendimento Capacidade Transportadoras Veículos …" at bounding box center [779, 392] width 1559 height 784
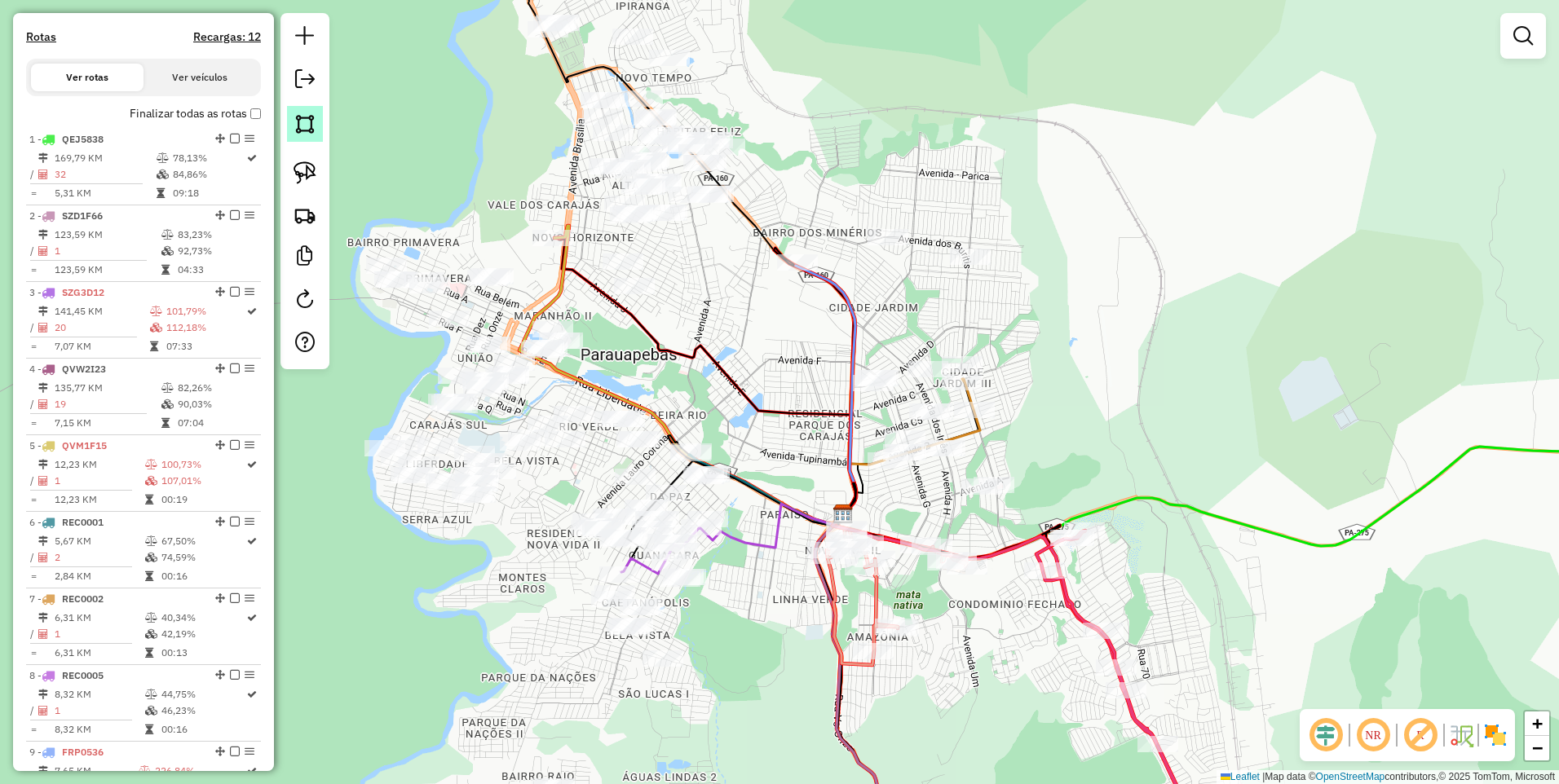
click at [308, 121] on img at bounding box center [305, 124] width 23 height 23
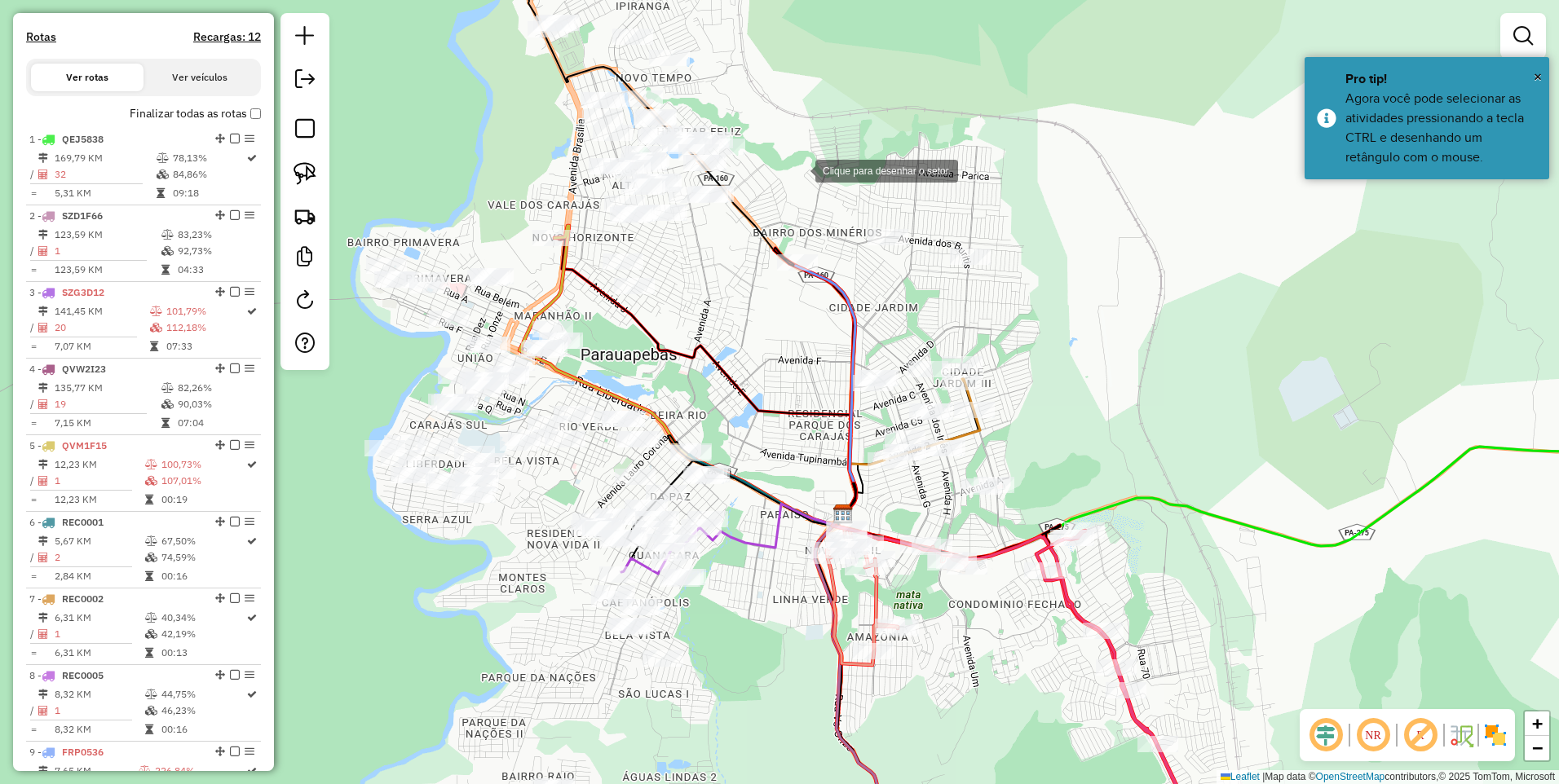
click at [803, 169] on div at bounding box center [798, 169] width 32 height 32
click at [819, 565] on div at bounding box center [819, 564] width 32 height 32
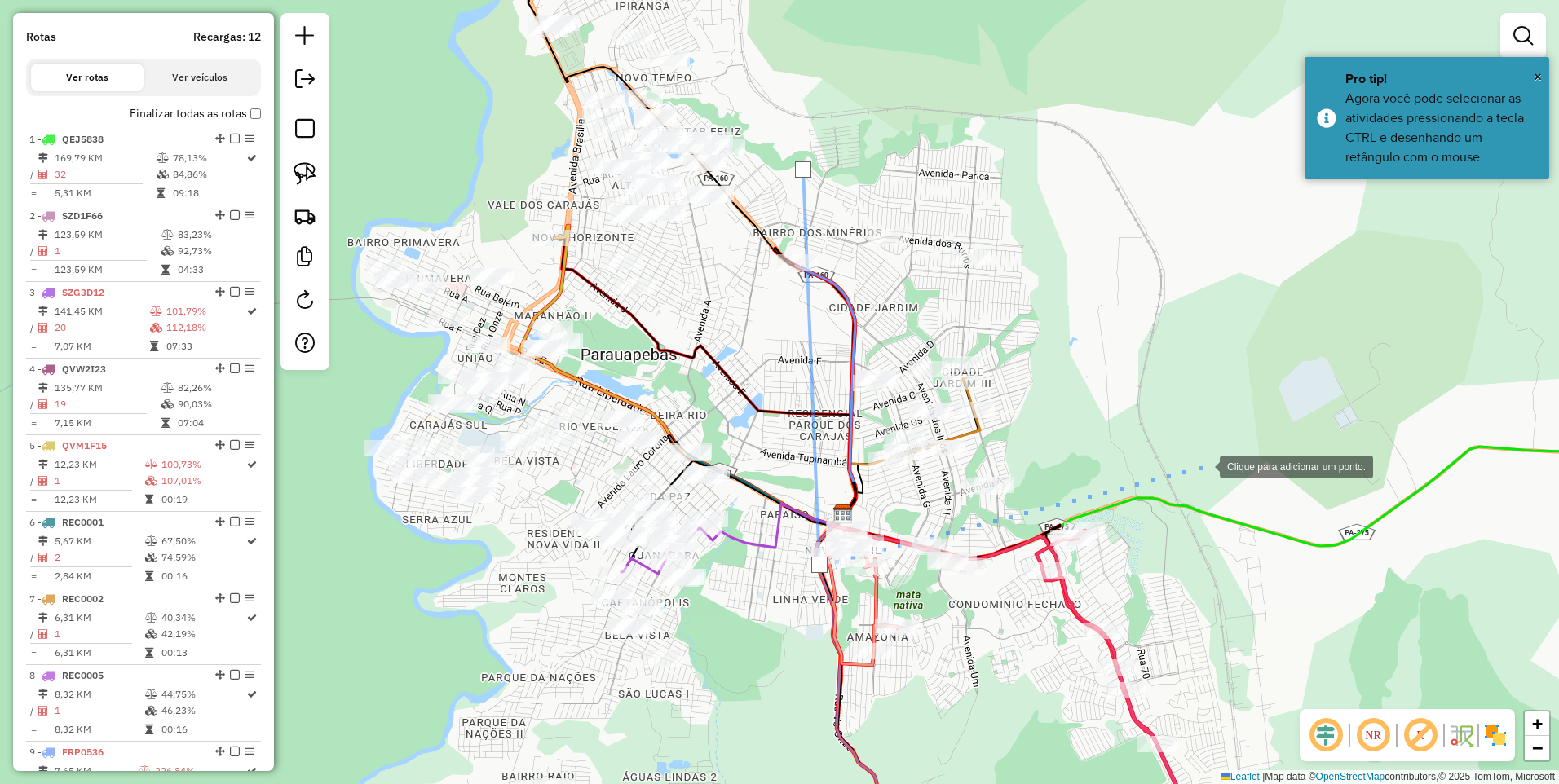
click at [1220, 449] on div at bounding box center [1203, 465] width 32 height 32
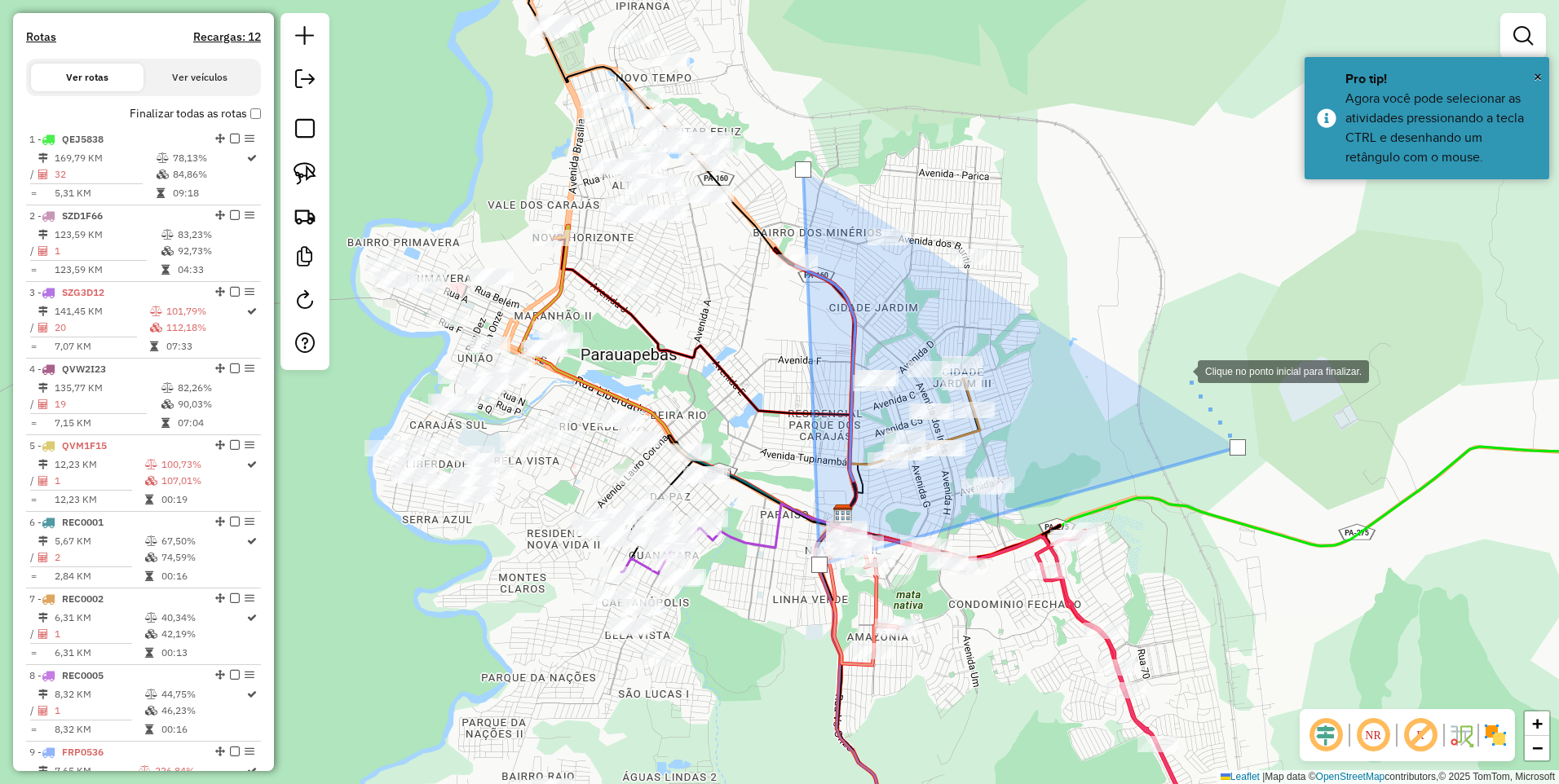
click at [1165, 353] on div at bounding box center [1181, 369] width 32 height 32
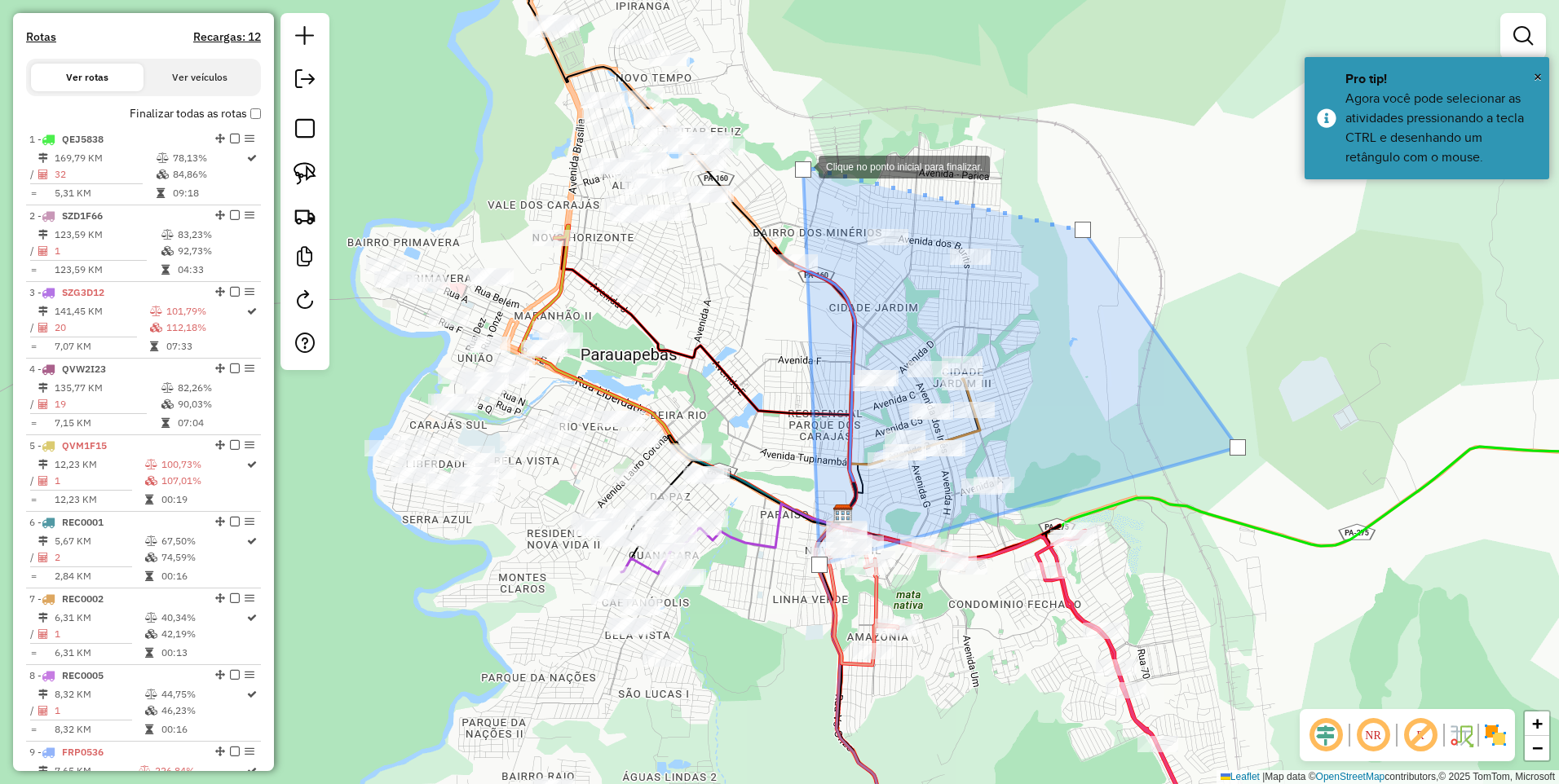
click at [802, 165] on div at bounding box center [803, 170] width 17 height 17
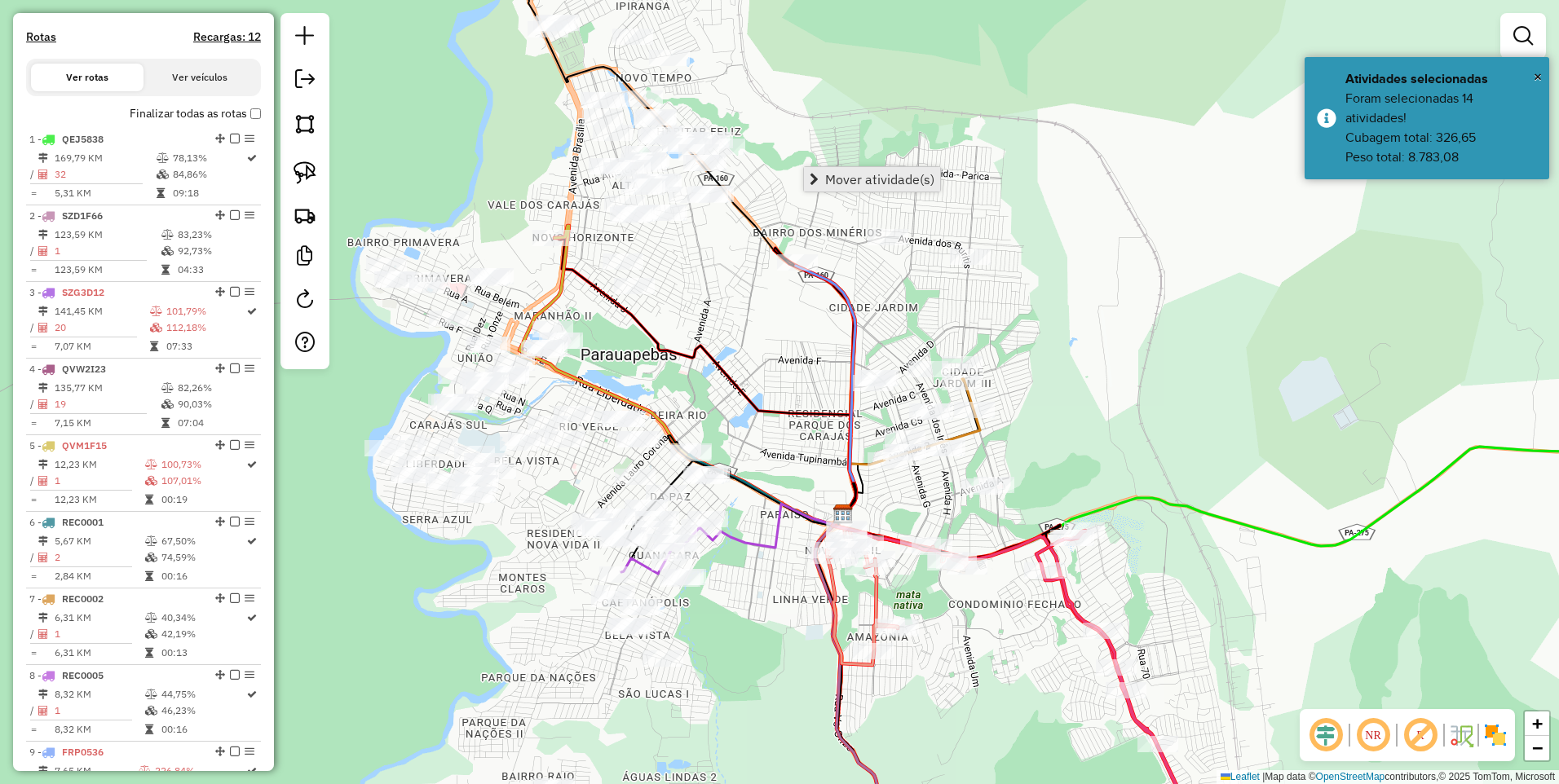
click at [840, 185] on span "Mover atividade(s)" at bounding box center [879, 179] width 110 height 13
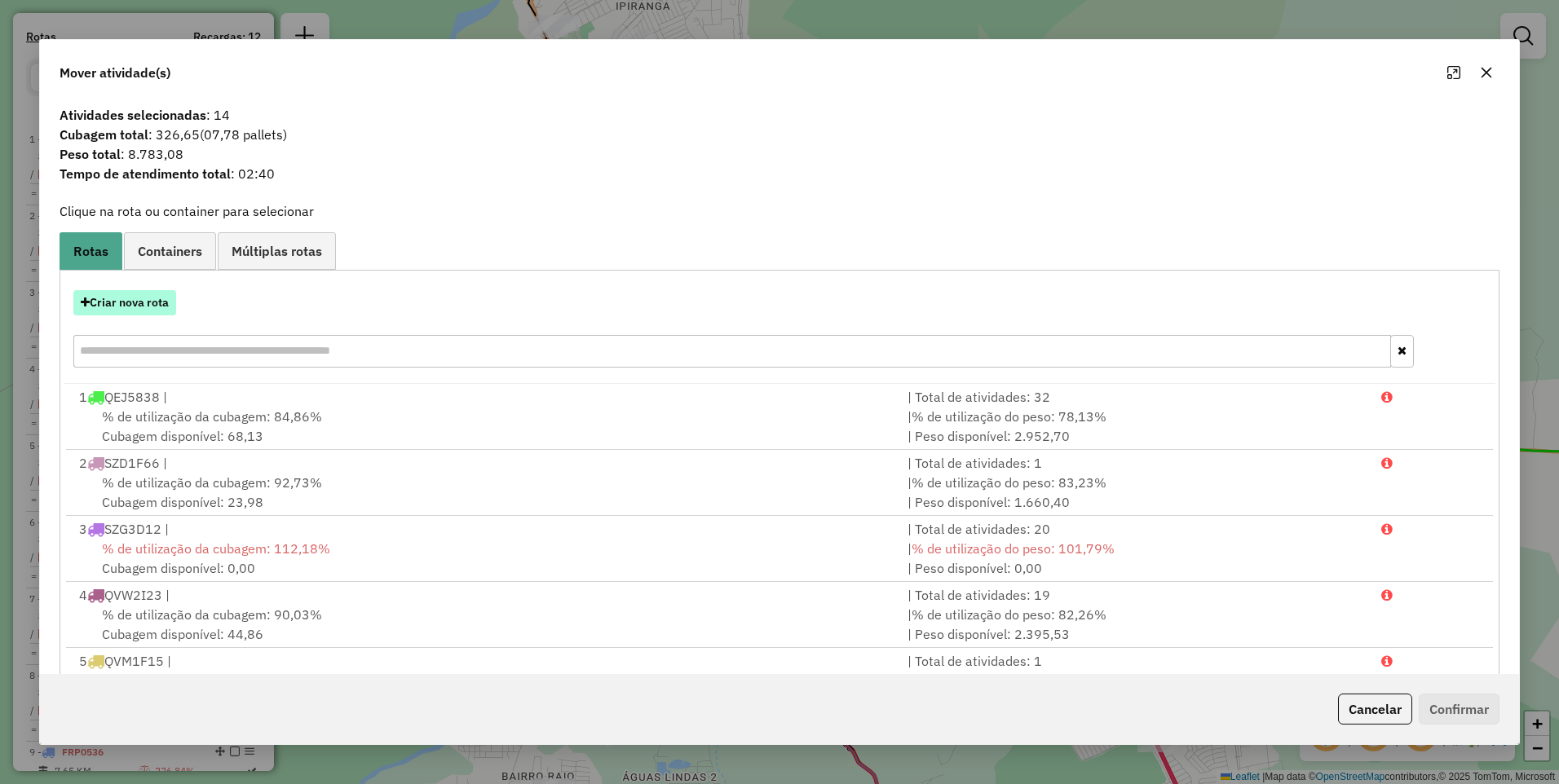
click at [118, 304] on button "Criar nova rota" at bounding box center [124, 303] width 103 height 25
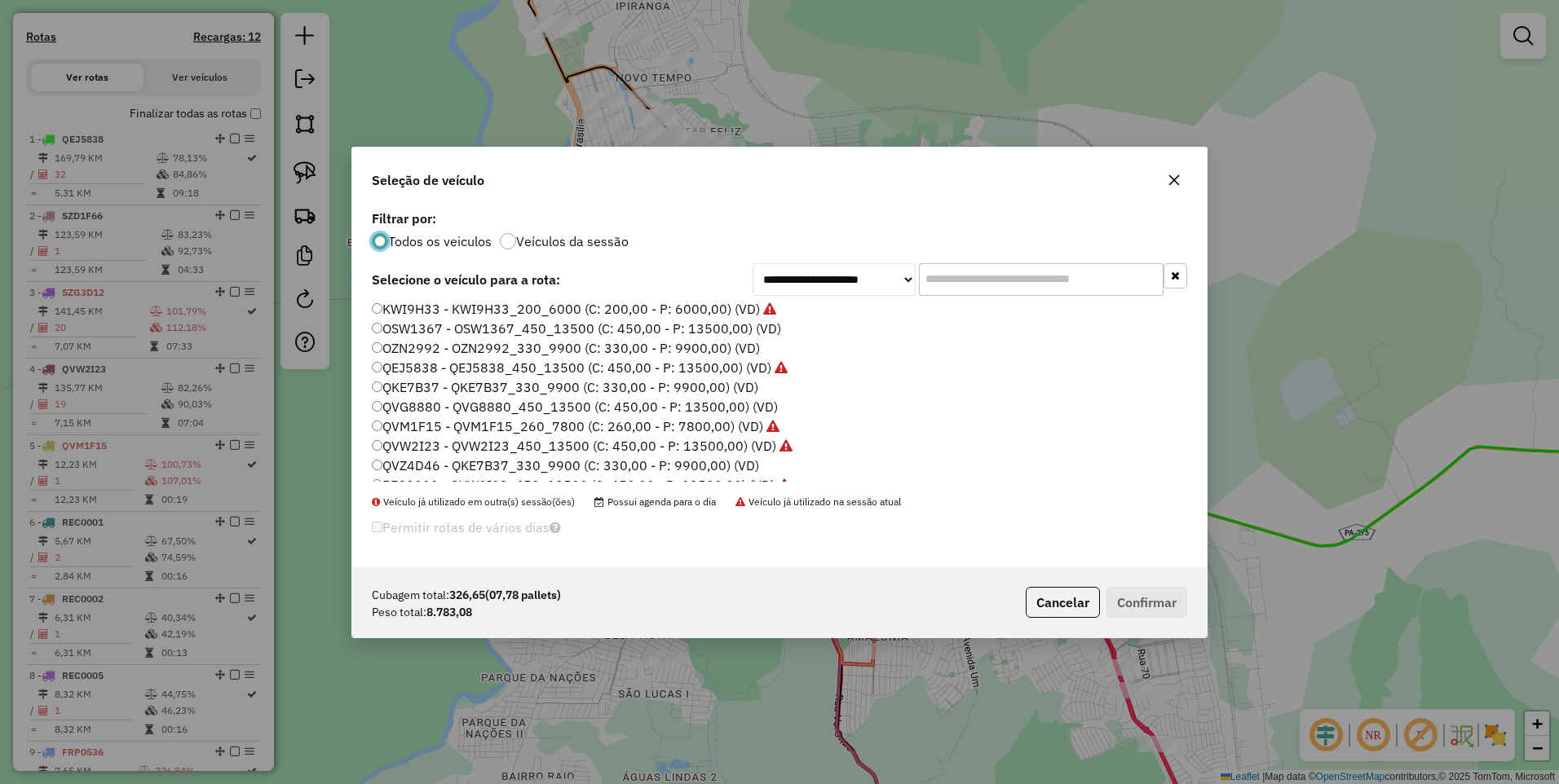
scroll to position [81, 0]
click at [407, 348] on label "OZN2992 - OZN2992_330_9900 (C: 330,00 - P: 9900,00) (VD)" at bounding box center [566, 348] width 388 height 20
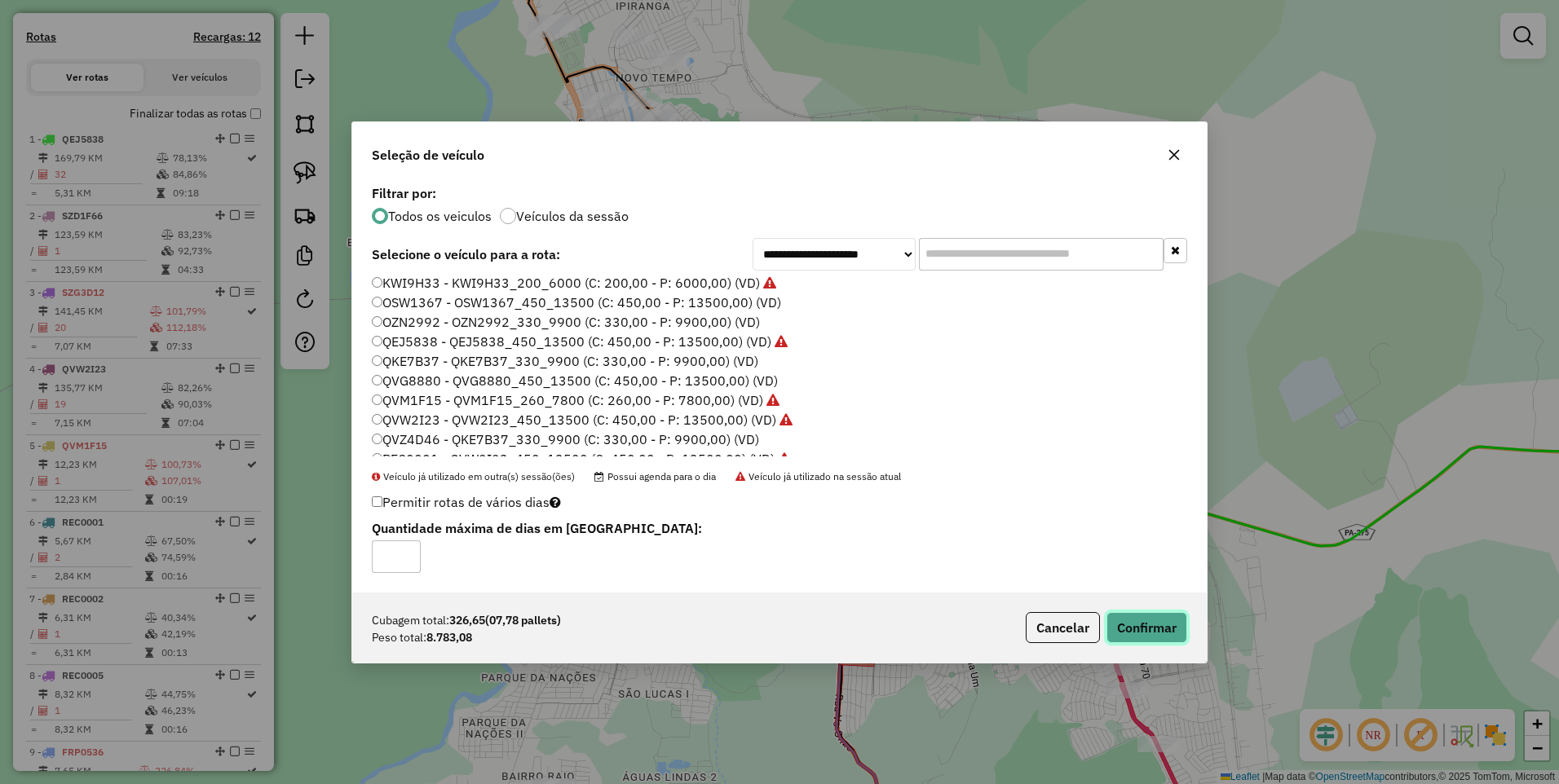
click at [1152, 638] on button "Confirmar" at bounding box center [1146, 627] width 80 height 31
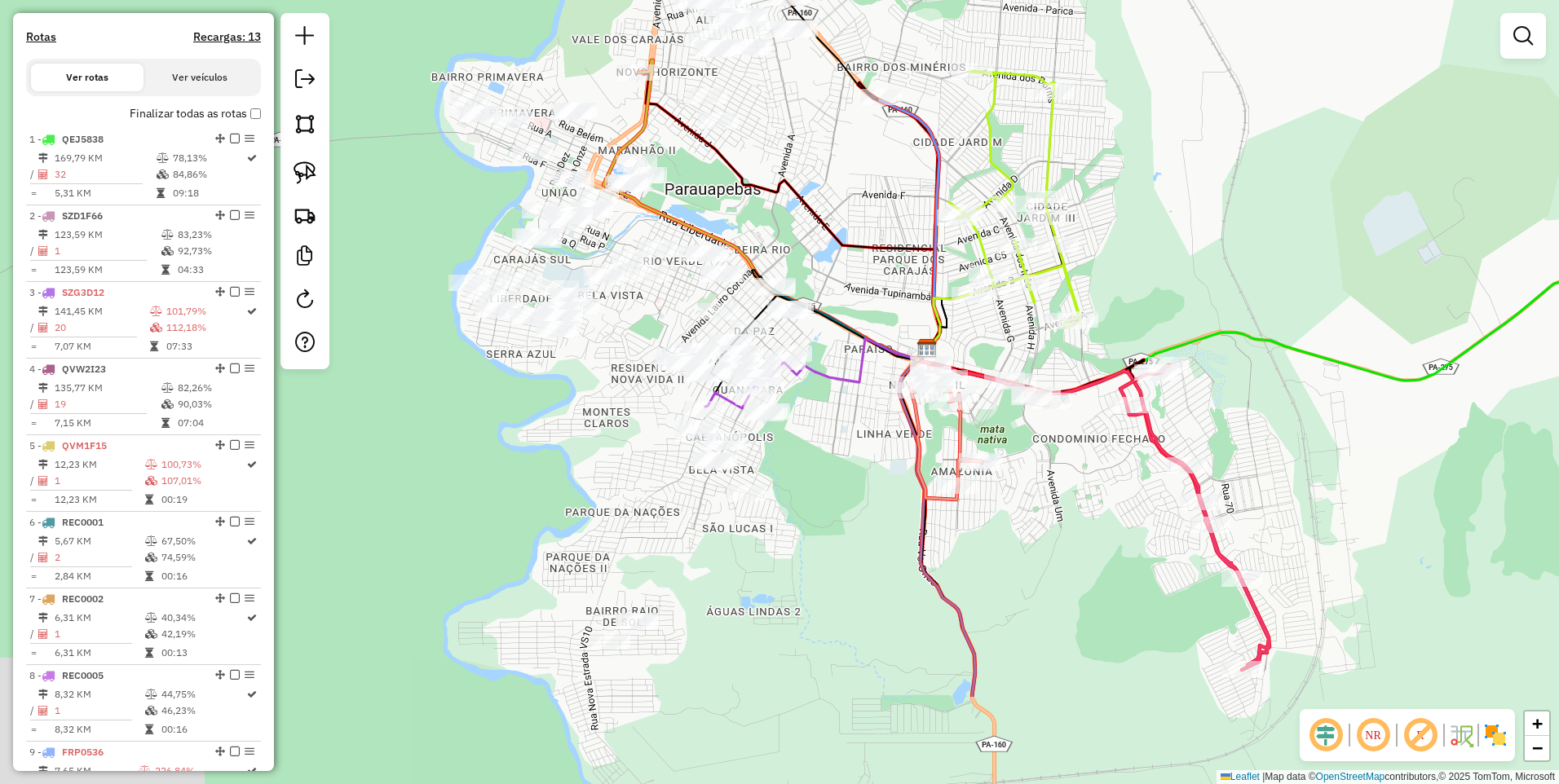
drag, startPoint x: 758, startPoint y: 342, endPoint x: 840, endPoint y: 165, distance: 195.1
click at [838, 167] on div "Janela de atendimento Grade de atendimento Capacidade Transportadoras Veículos …" at bounding box center [779, 392] width 1559 height 784
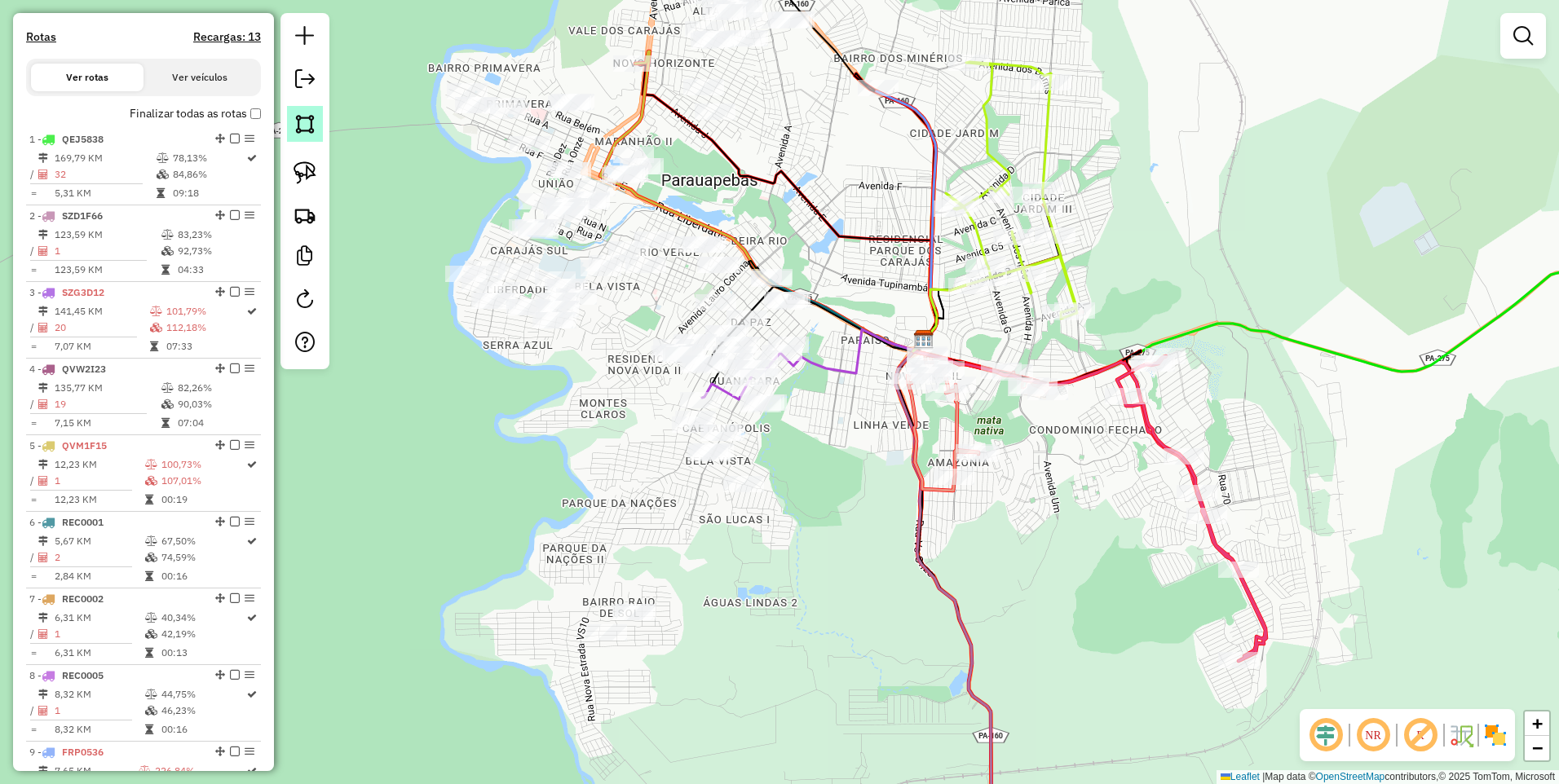
click at [311, 116] on img at bounding box center [305, 124] width 23 height 23
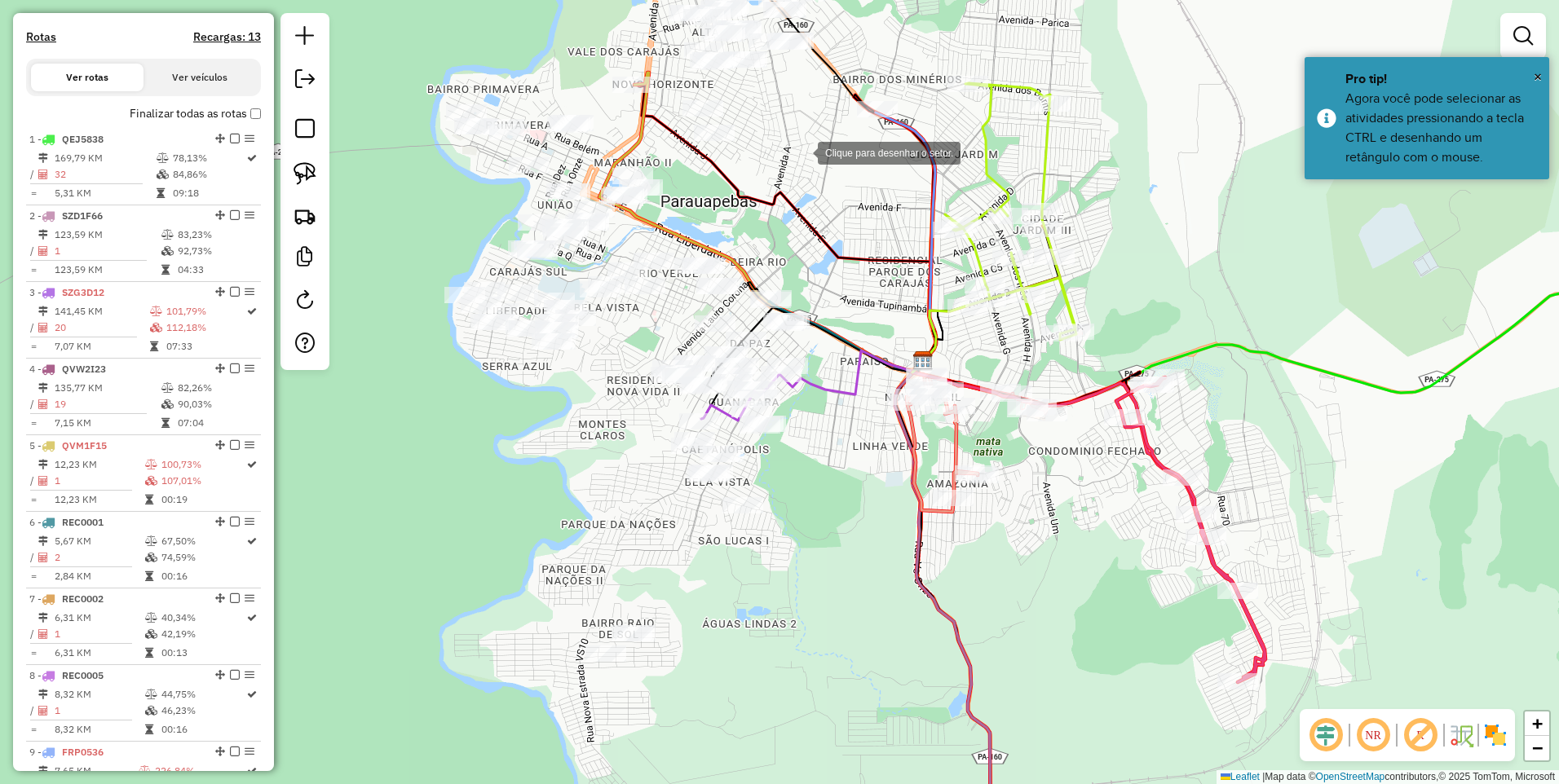
drag, startPoint x: 802, startPoint y: 124, endPoint x: 811, endPoint y: 191, distance: 67.6
click at [813, 168] on div at bounding box center [801, 151] width 32 height 32
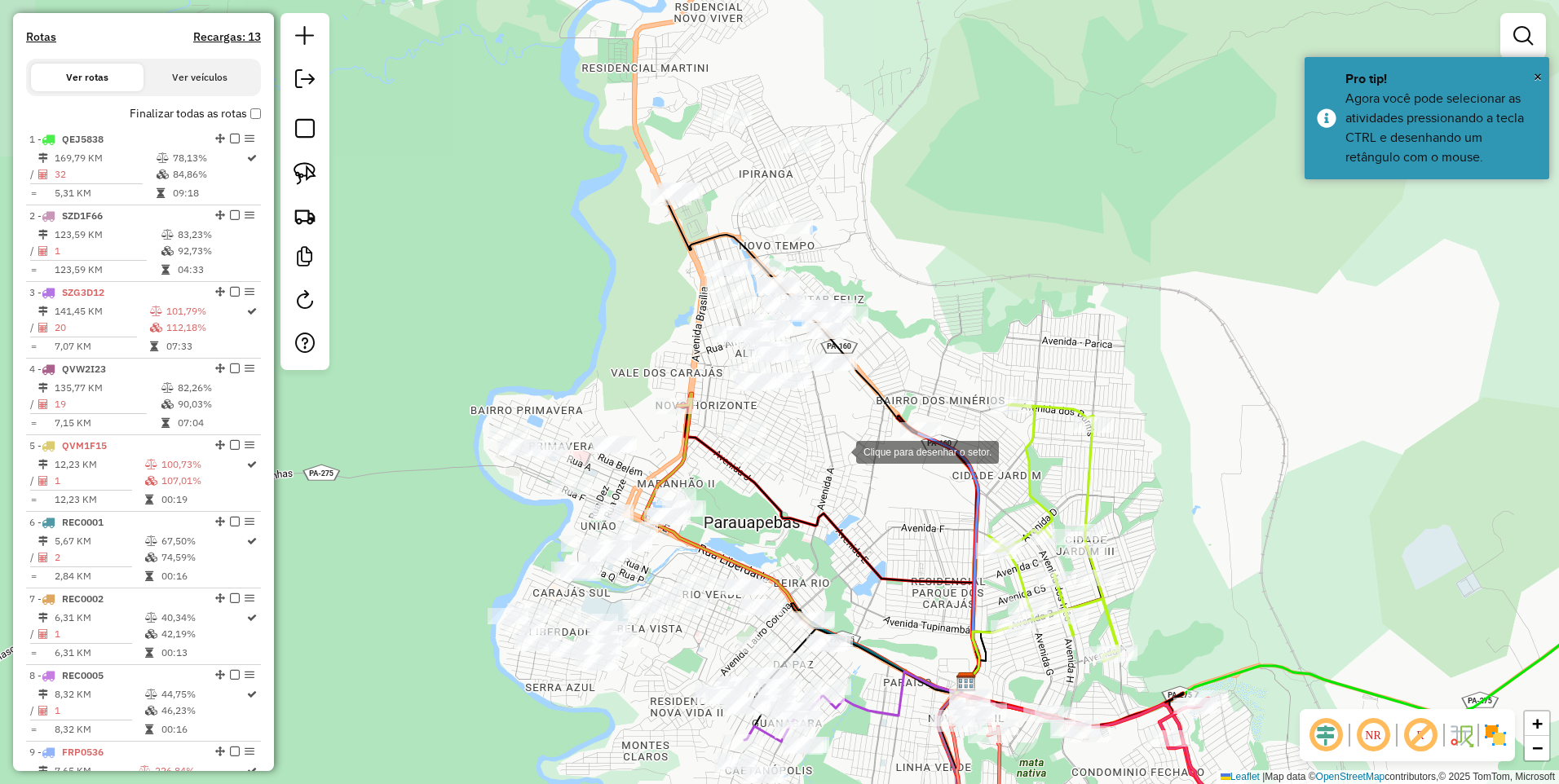
drag, startPoint x: 811, startPoint y: 201, endPoint x: 840, endPoint y: 450, distance: 250.7
click at [840, 450] on div at bounding box center [839, 450] width 32 height 32
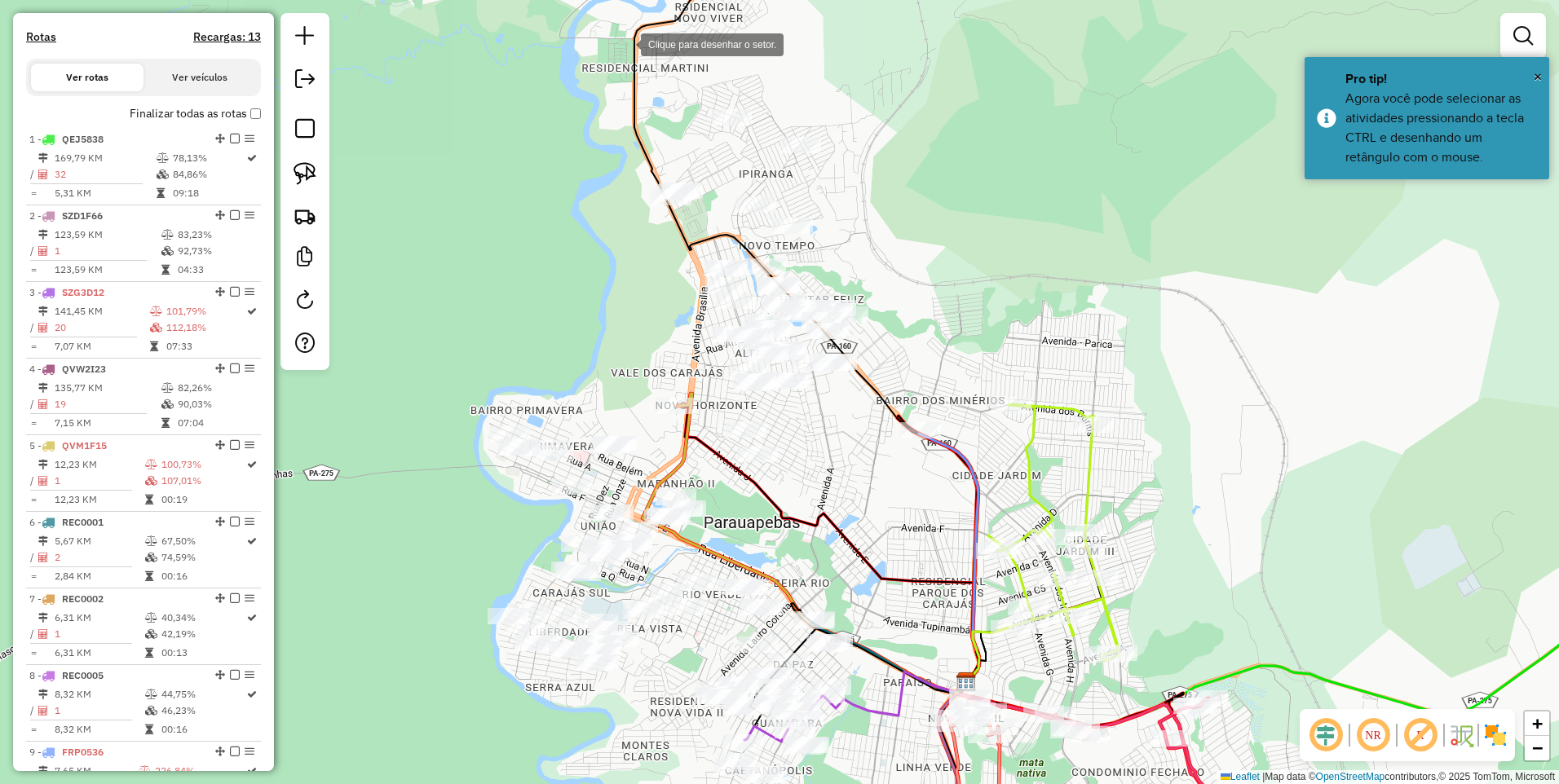
click at [619, 60] on div at bounding box center [624, 42] width 32 height 32
click at [925, 45] on div at bounding box center [922, 44] width 32 height 32
click at [980, 237] on div at bounding box center [963, 221] width 32 height 32
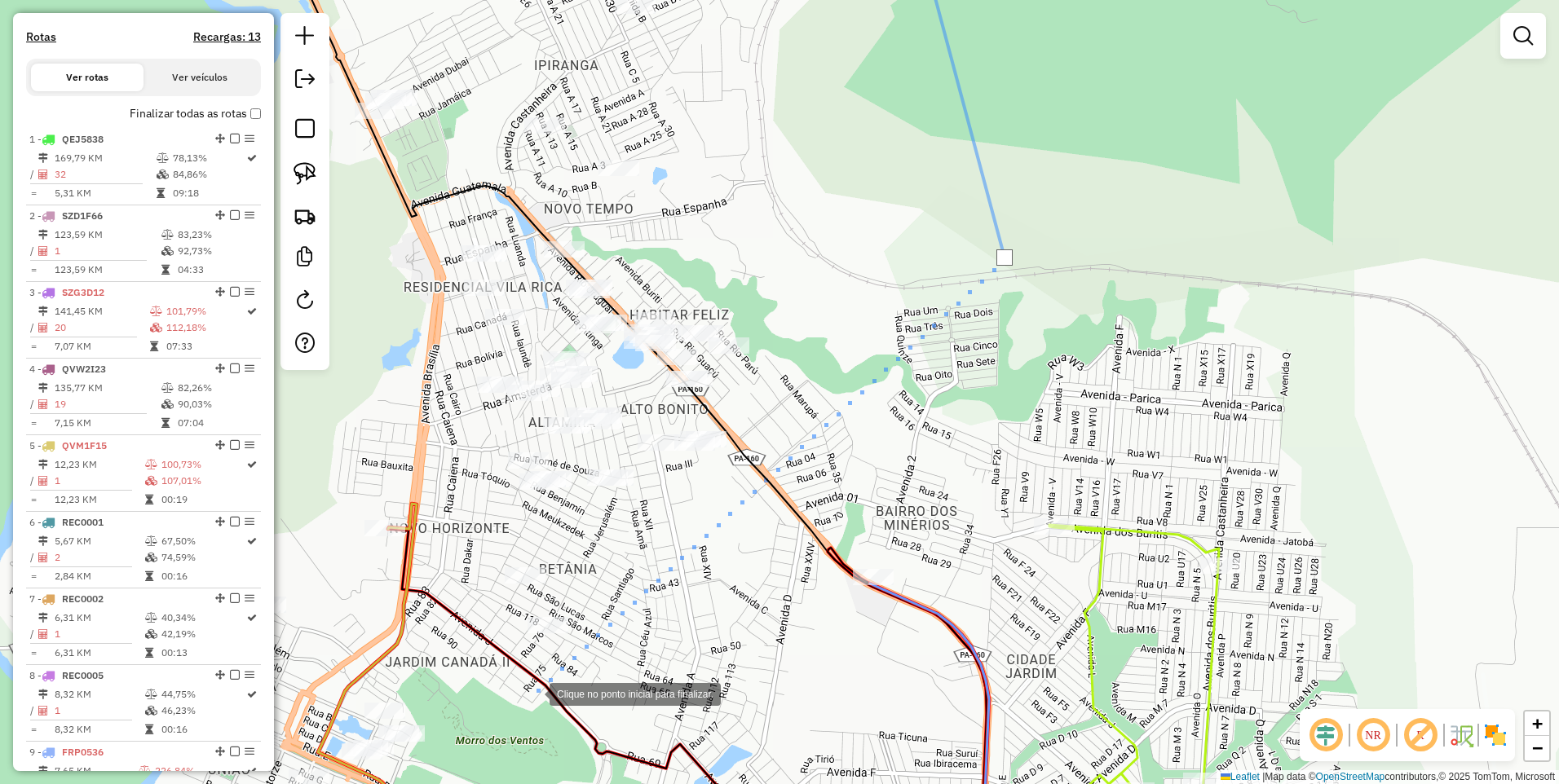
click at [529, 697] on div at bounding box center [533, 692] width 32 height 32
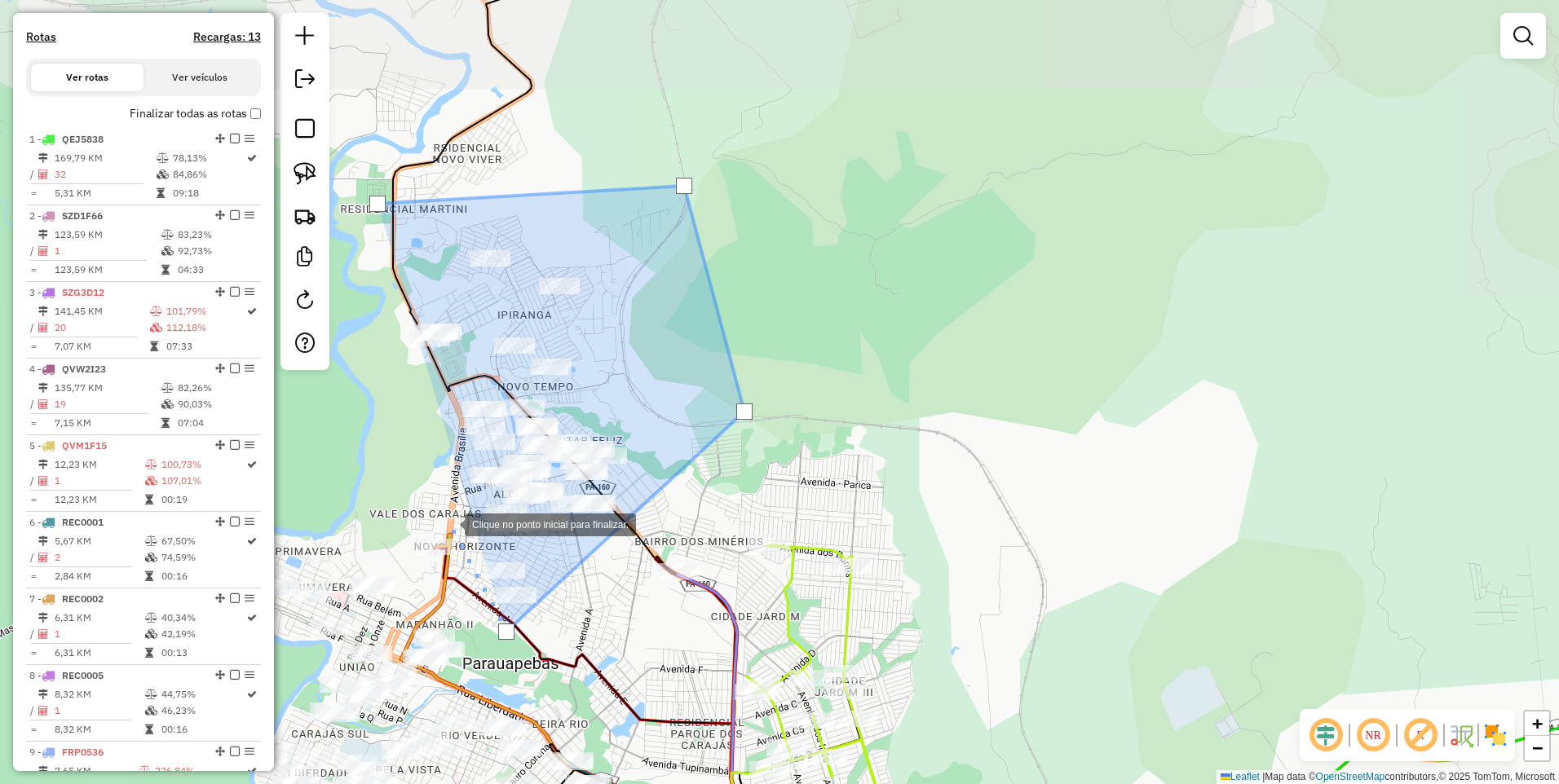
click at [432, 528] on div at bounding box center [448, 523] width 32 height 32
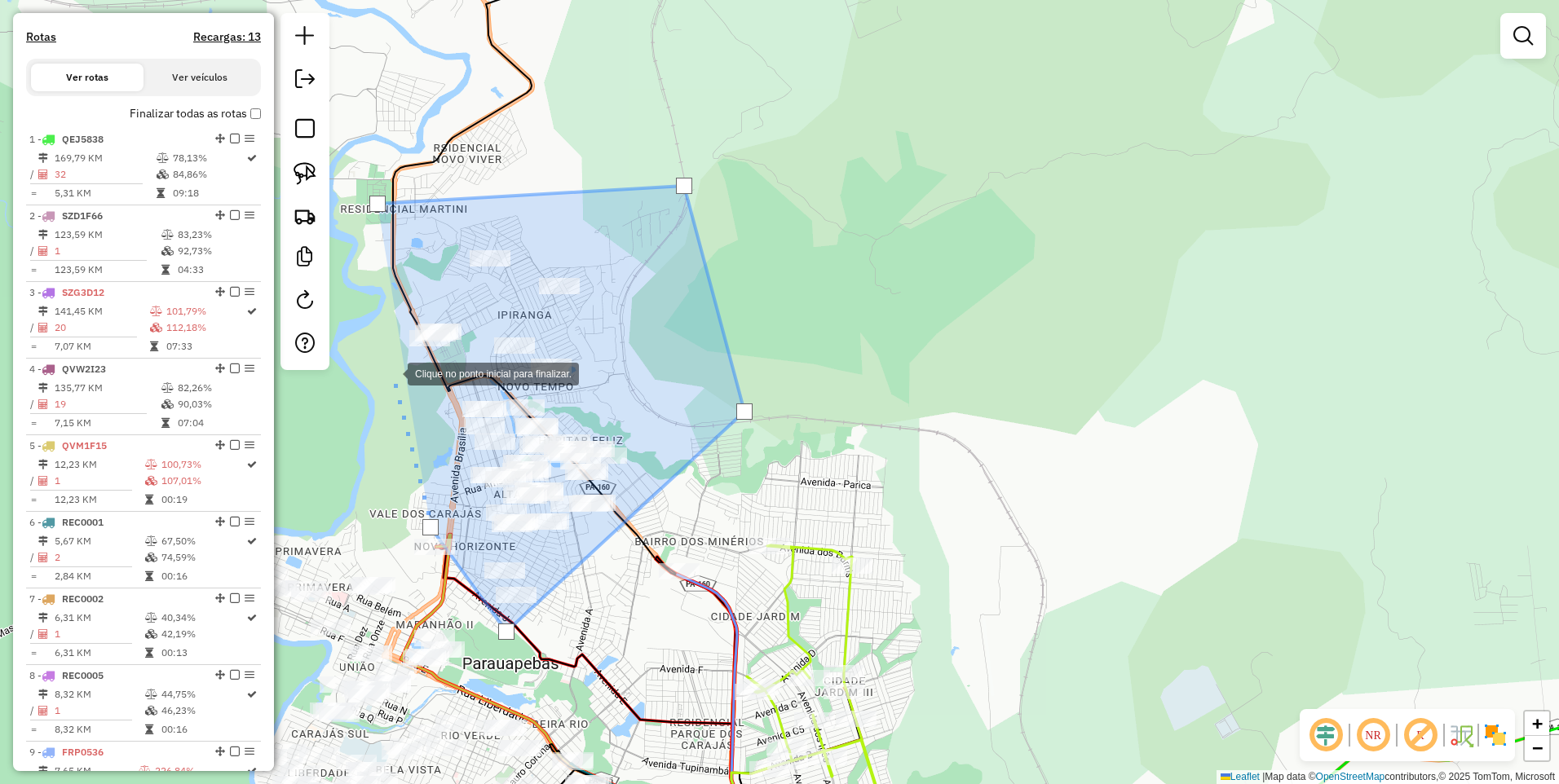
click at [384, 368] on div at bounding box center [391, 372] width 32 height 32
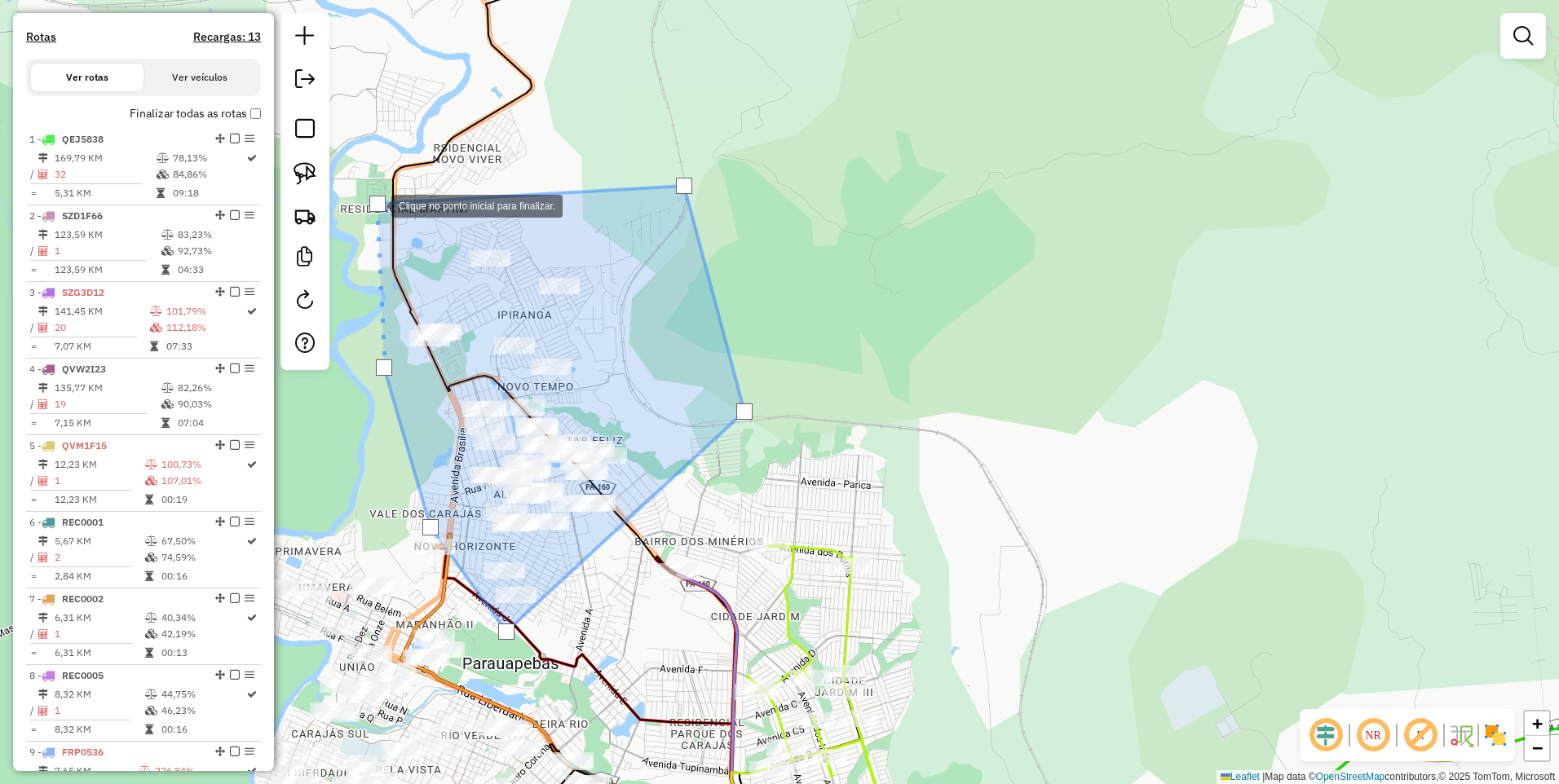
click at [376, 205] on div at bounding box center [378, 204] width 17 height 17
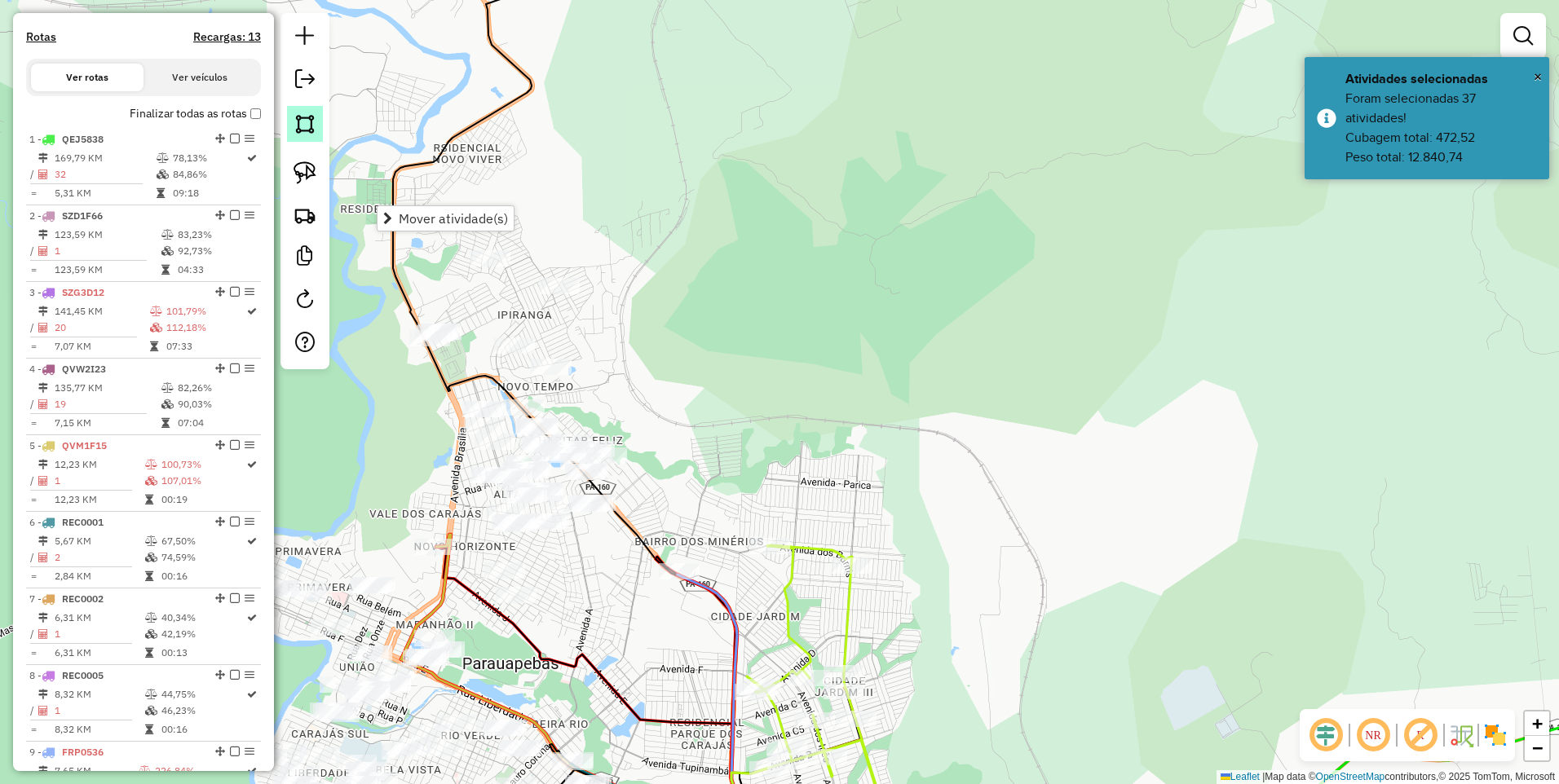
click at [294, 130] on img at bounding box center [305, 124] width 23 height 23
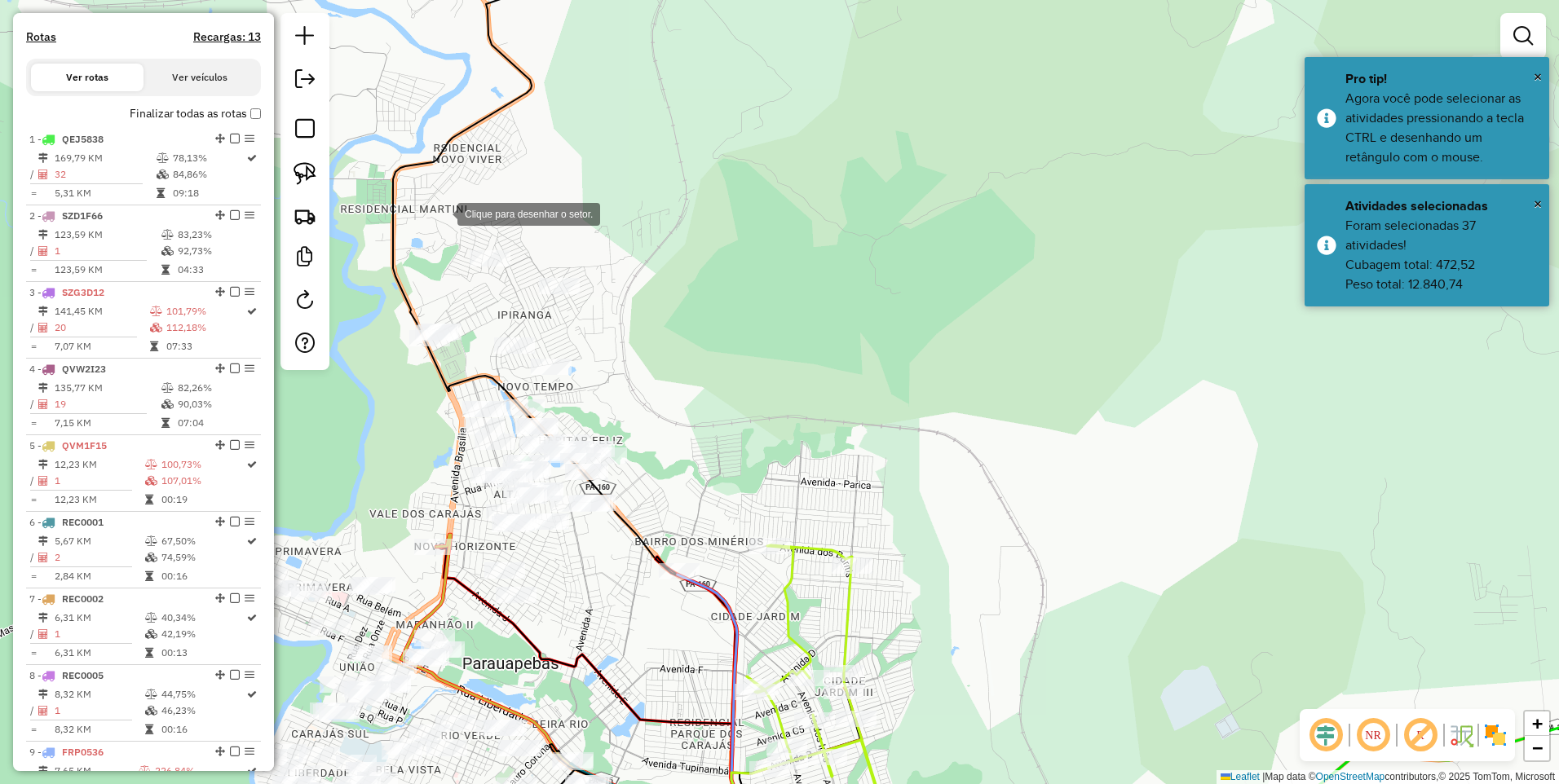
drag, startPoint x: 431, startPoint y: 212, endPoint x: 442, endPoint y: 211, distance: 11.0
click at [431, 212] on div at bounding box center [441, 212] width 32 height 32
click at [650, 226] on div at bounding box center [634, 225] width 32 height 32
click at [675, 261] on div at bounding box center [680, 244] width 32 height 32
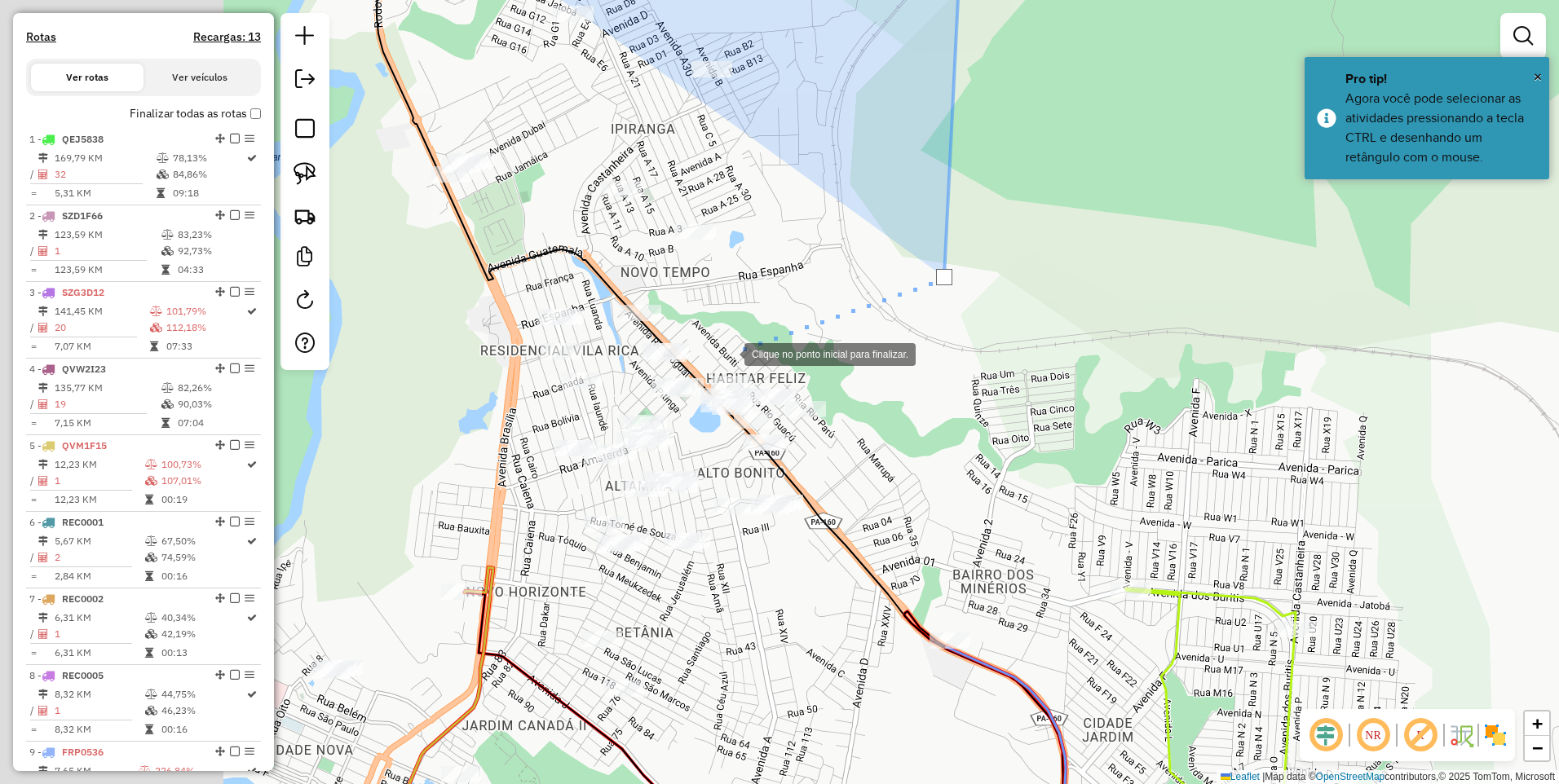
drag, startPoint x: 494, startPoint y: 397, endPoint x: 728, endPoint y: 349, distance: 238.9
click at [728, 349] on div at bounding box center [728, 353] width 32 height 32
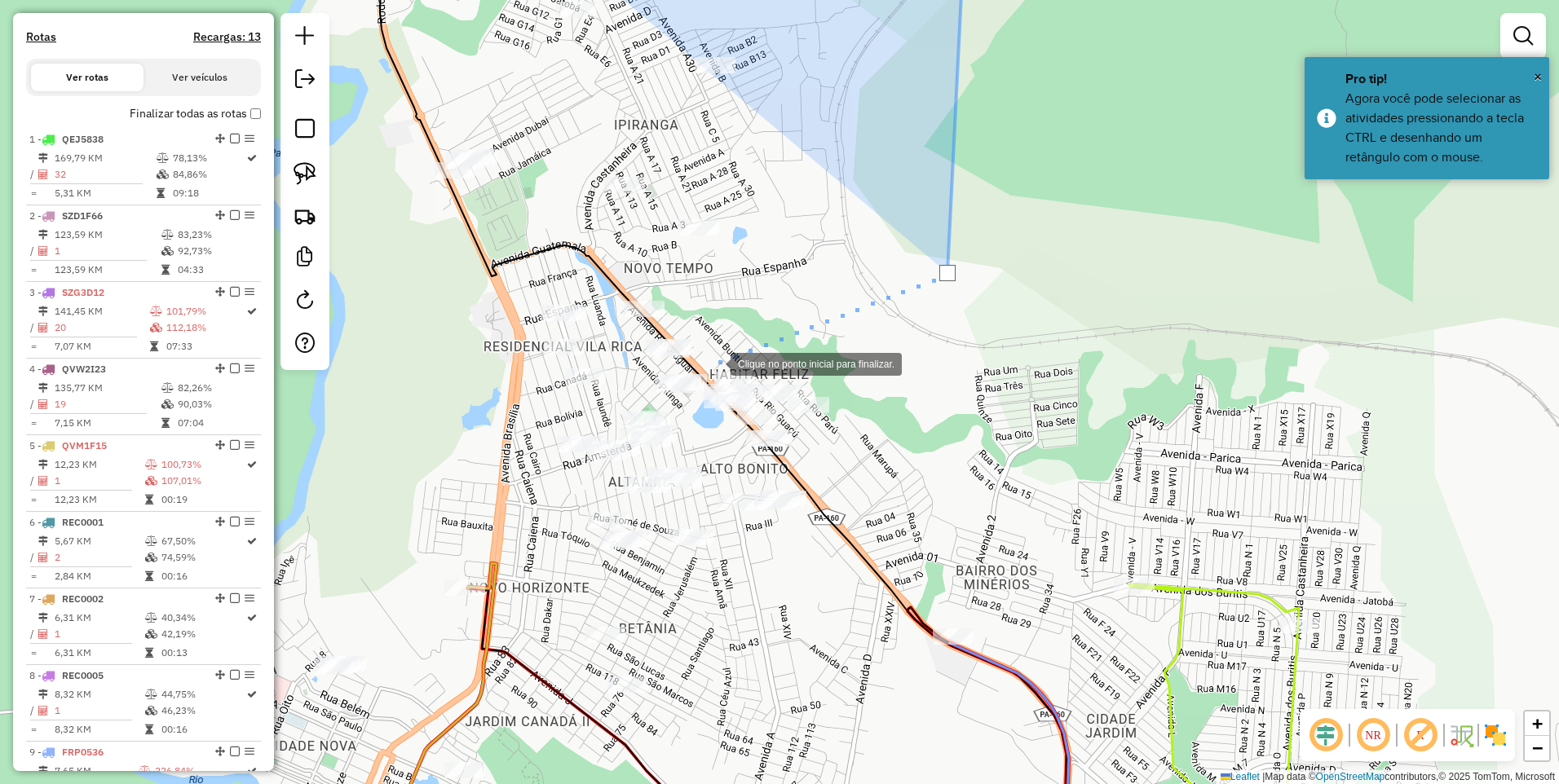
click at [714, 363] on div at bounding box center [714, 363] width 32 height 32
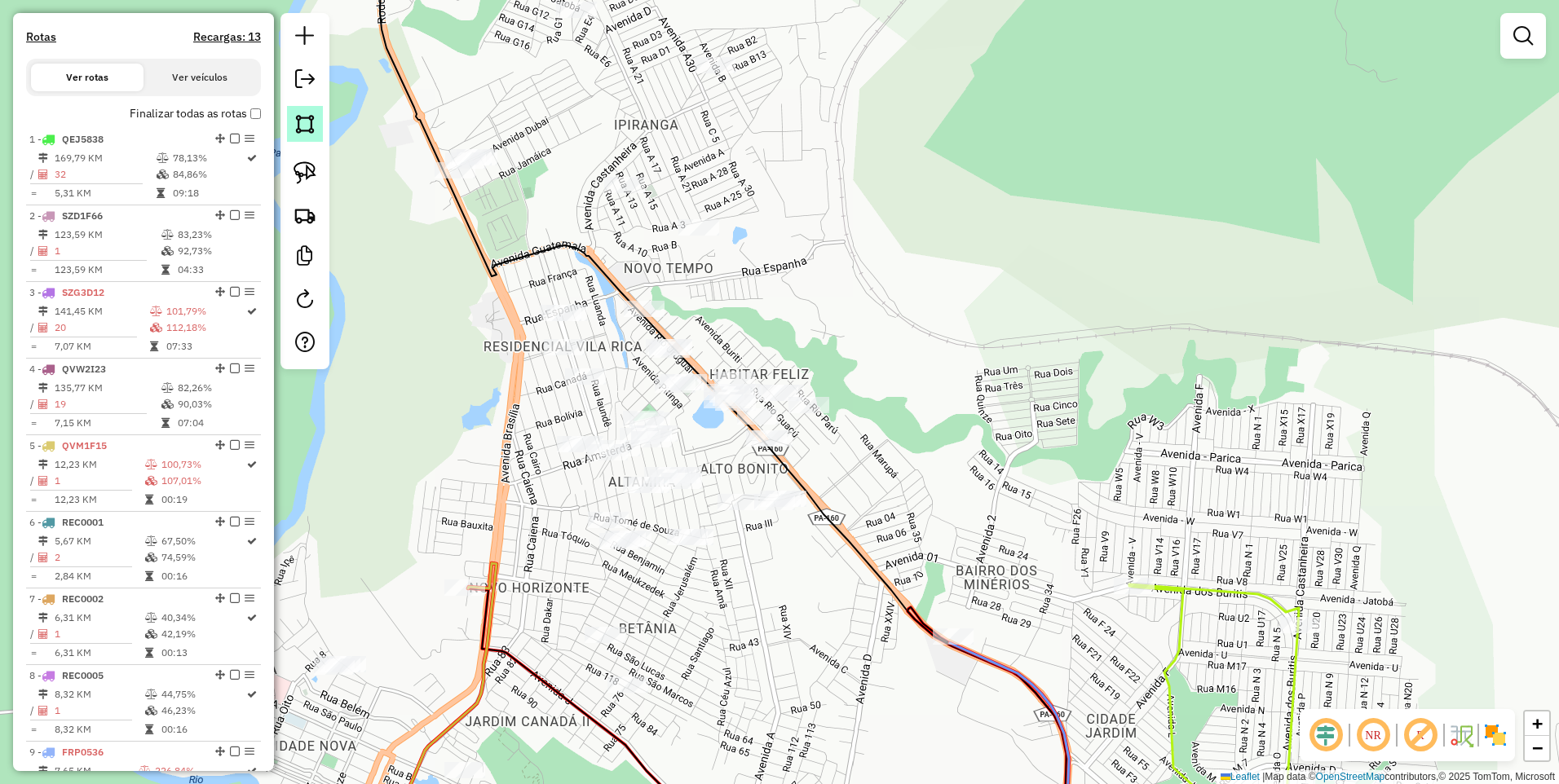
click at [308, 140] on link at bounding box center [304, 124] width 36 height 36
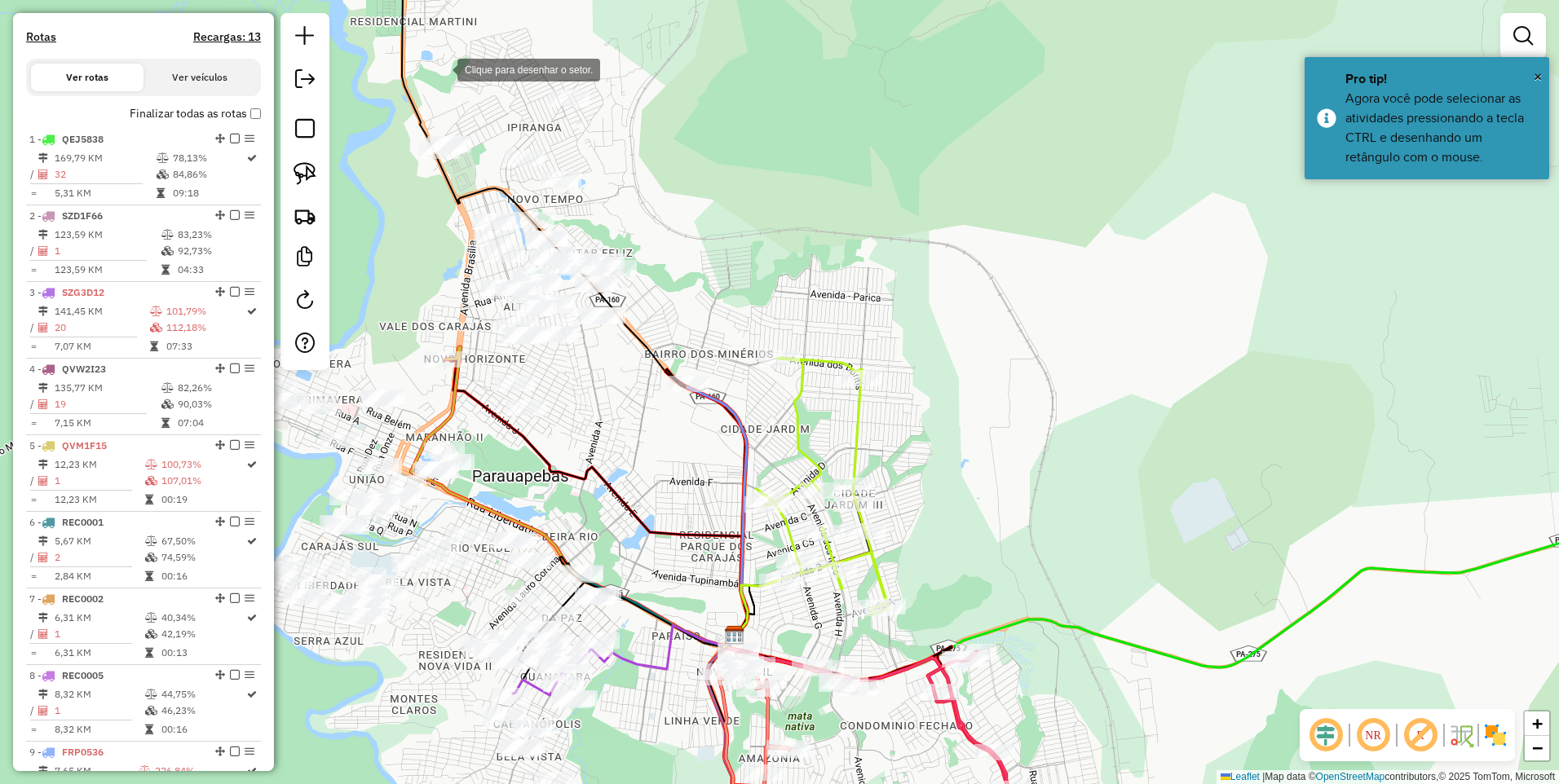
click at [427, 61] on div at bounding box center [441, 68] width 32 height 32
click at [673, 41] on div at bounding box center [672, 41] width 32 height 32
click at [728, 274] on div at bounding box center [716, 257] width 32 height 32
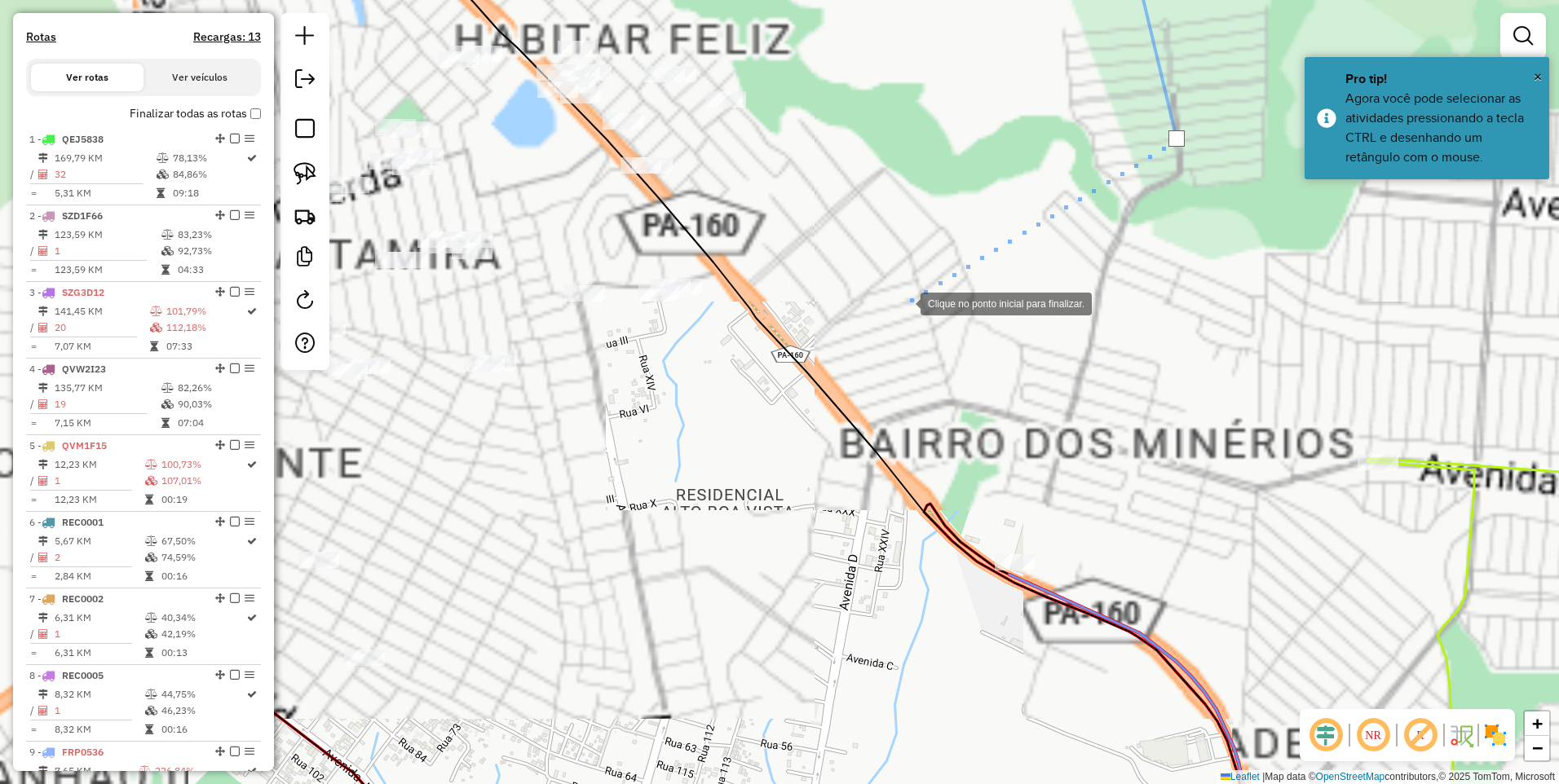
drag, startPoint x: 543, startPoint y: 277, endPoint x: 862, endPoint y: 288, distance: 319.2
click at [920, 319] on div at bounding box center [904, 302] width 32 height 32
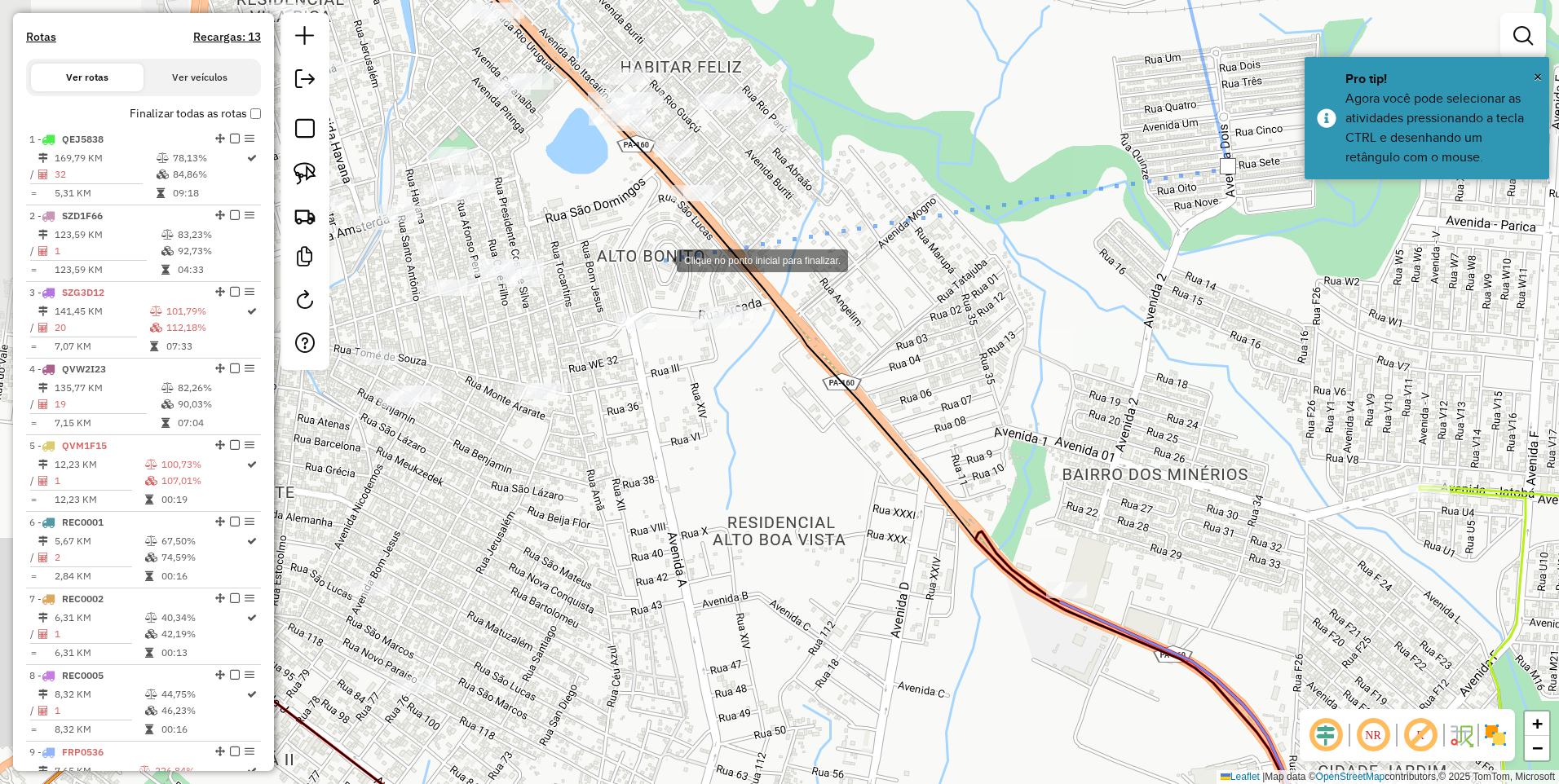
drag, startPoint x: 660, startPoint y: 259, endPoint x: 594, endPoint y: 217, distance: 78.2
click at [660, 259] on div at bounding box center [660, 259] width 32 height 32
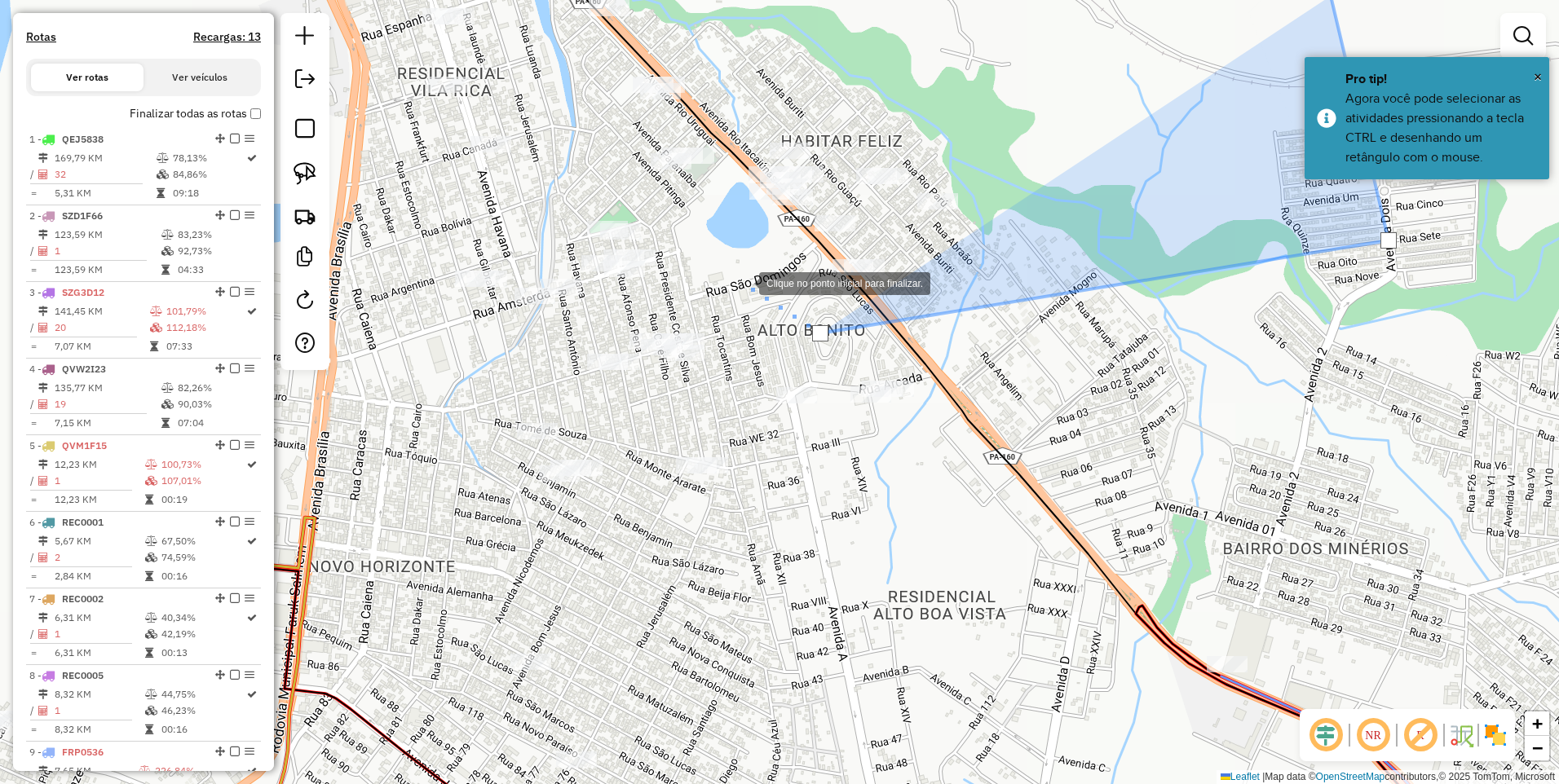
drag, startPoint x: 568, startPoint y: 198, endPoint x: 824, endPoint y: 392, distance: 321.2
click at [759, 299] on div at bounding box center [742, 281] width 32 height 32
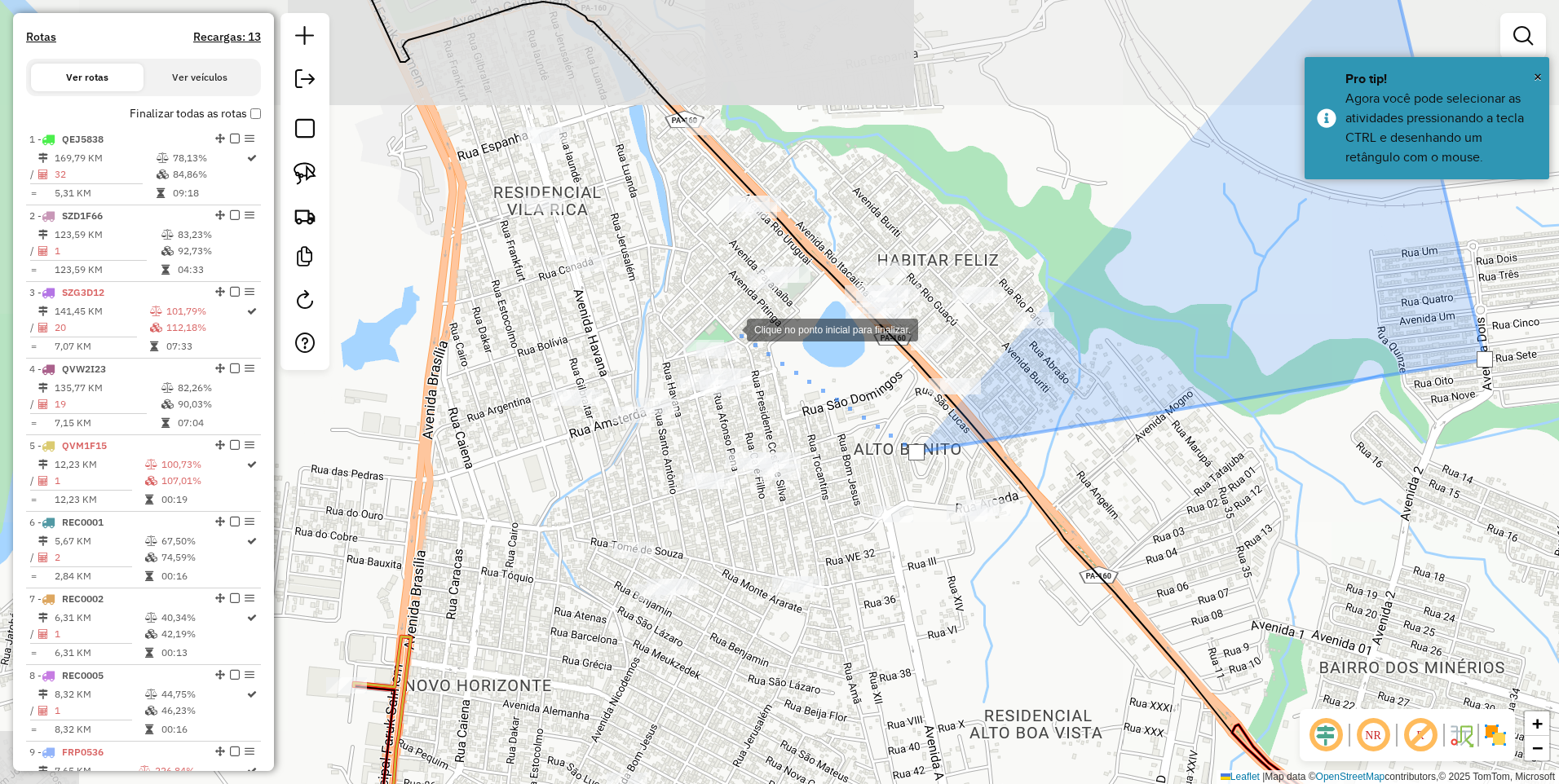
click at [730, 329] on div at bounding box center [730, 328] width 32 height 32
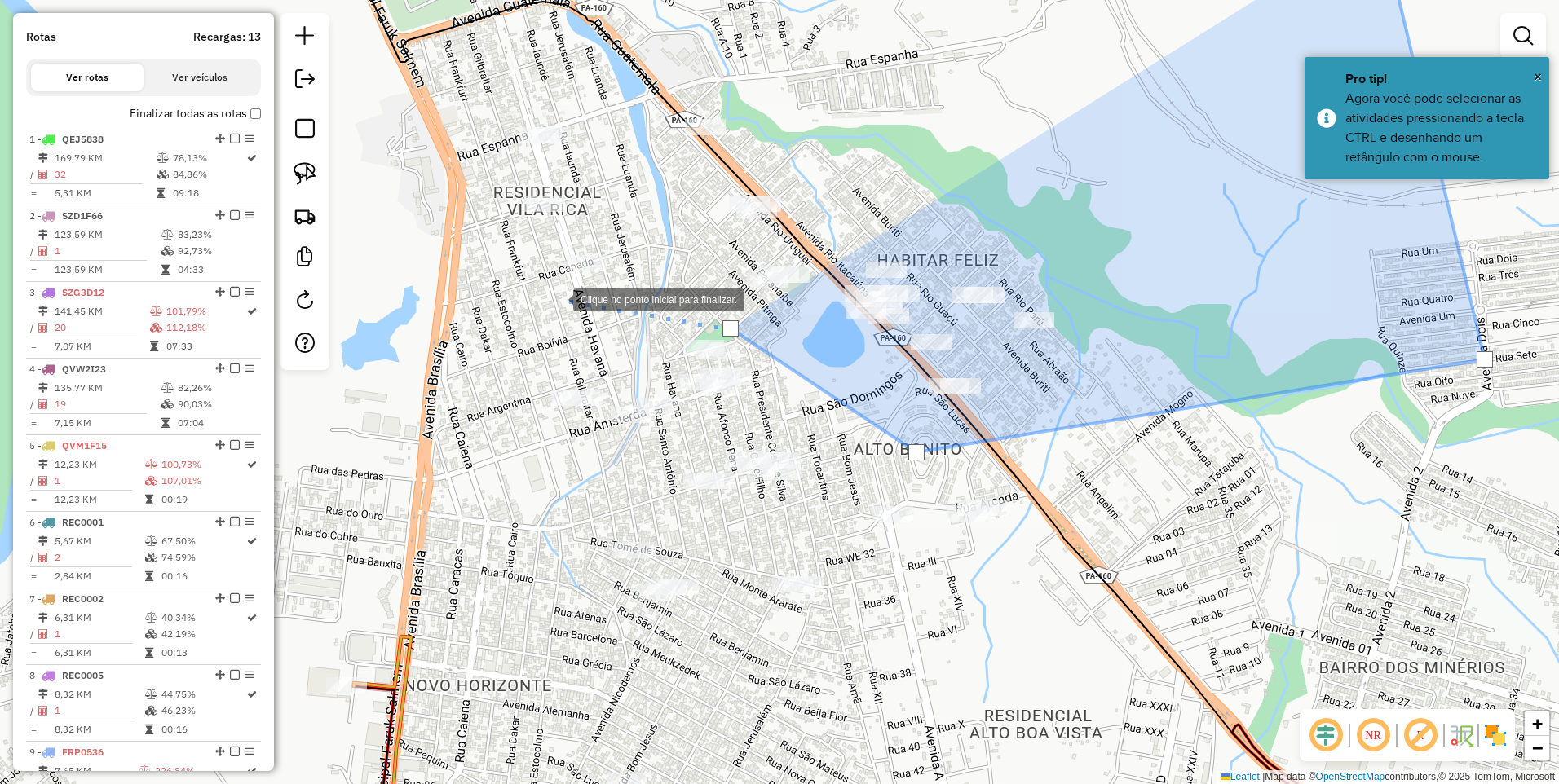
click at [540, 304] on div at bounding box center [556, 298] width 32 height 32
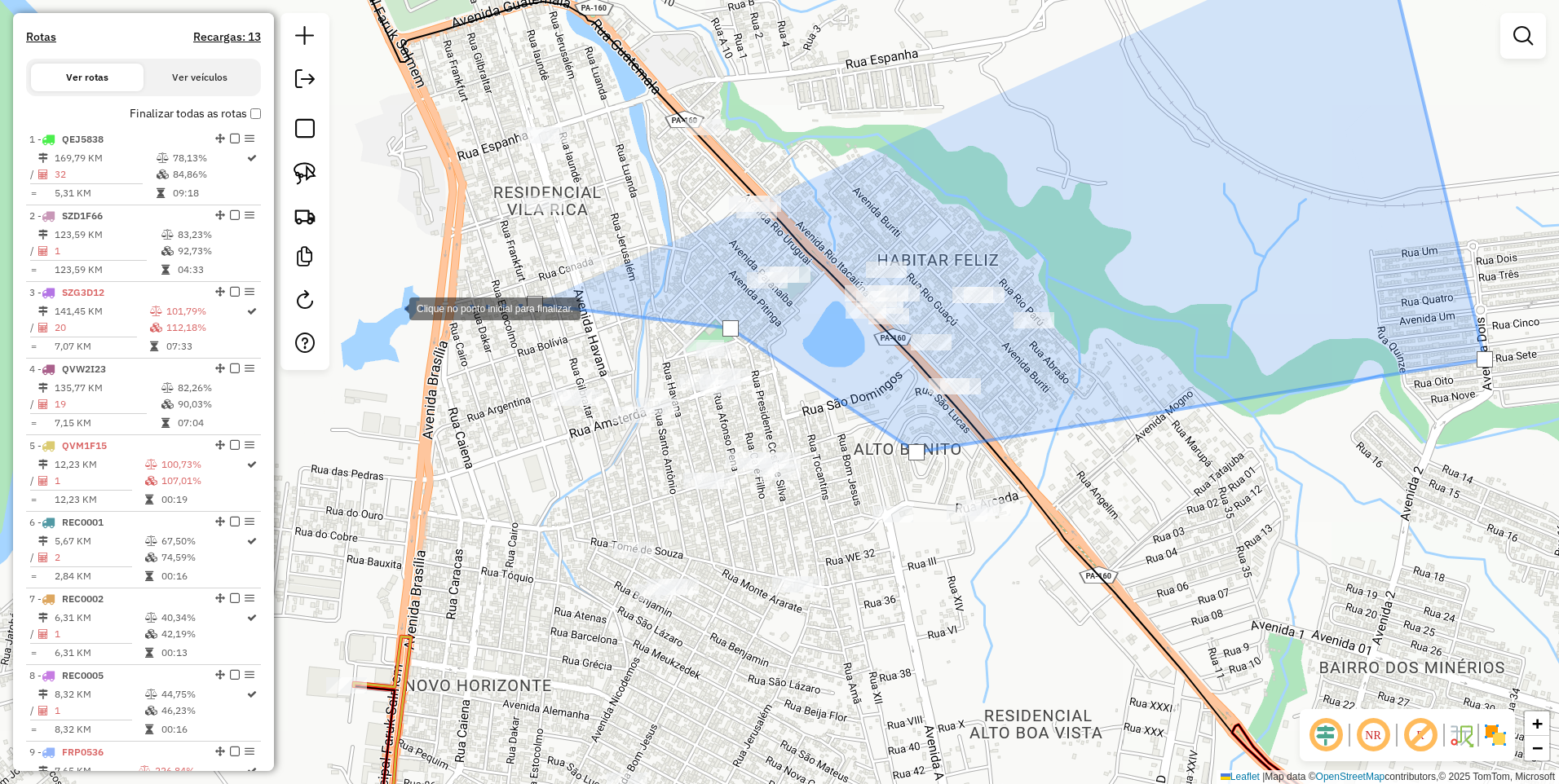
click at [393, 307] on div at bounding box center [392, 307] width 32 height 32
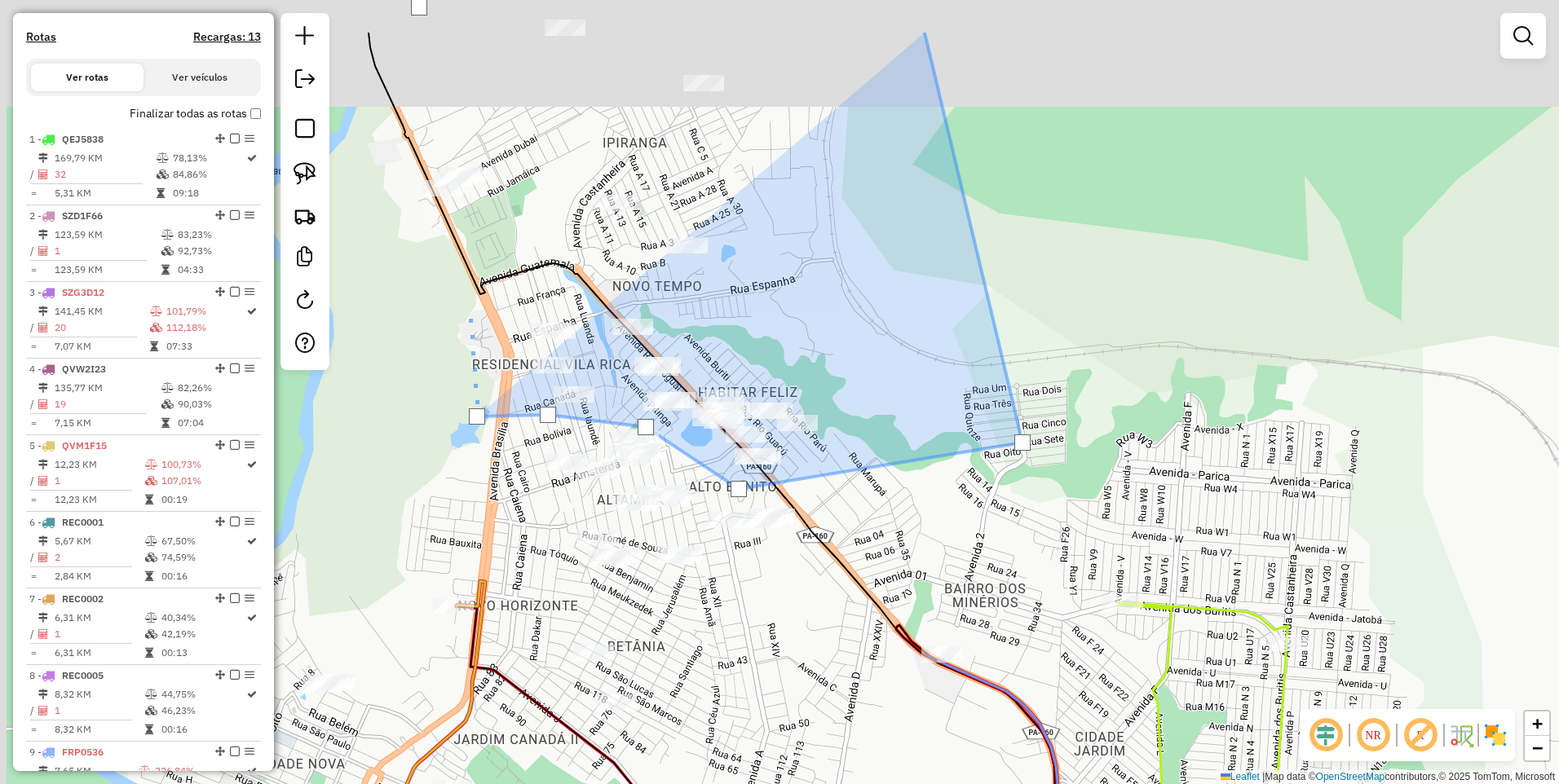
drag, startPoint x: 373, startPoint y: 174, endPoint x: 602, endPoint y: 491, distance: 391.1
click at [485, 326] on div at bounding box center [468, 309] width 32 height 32
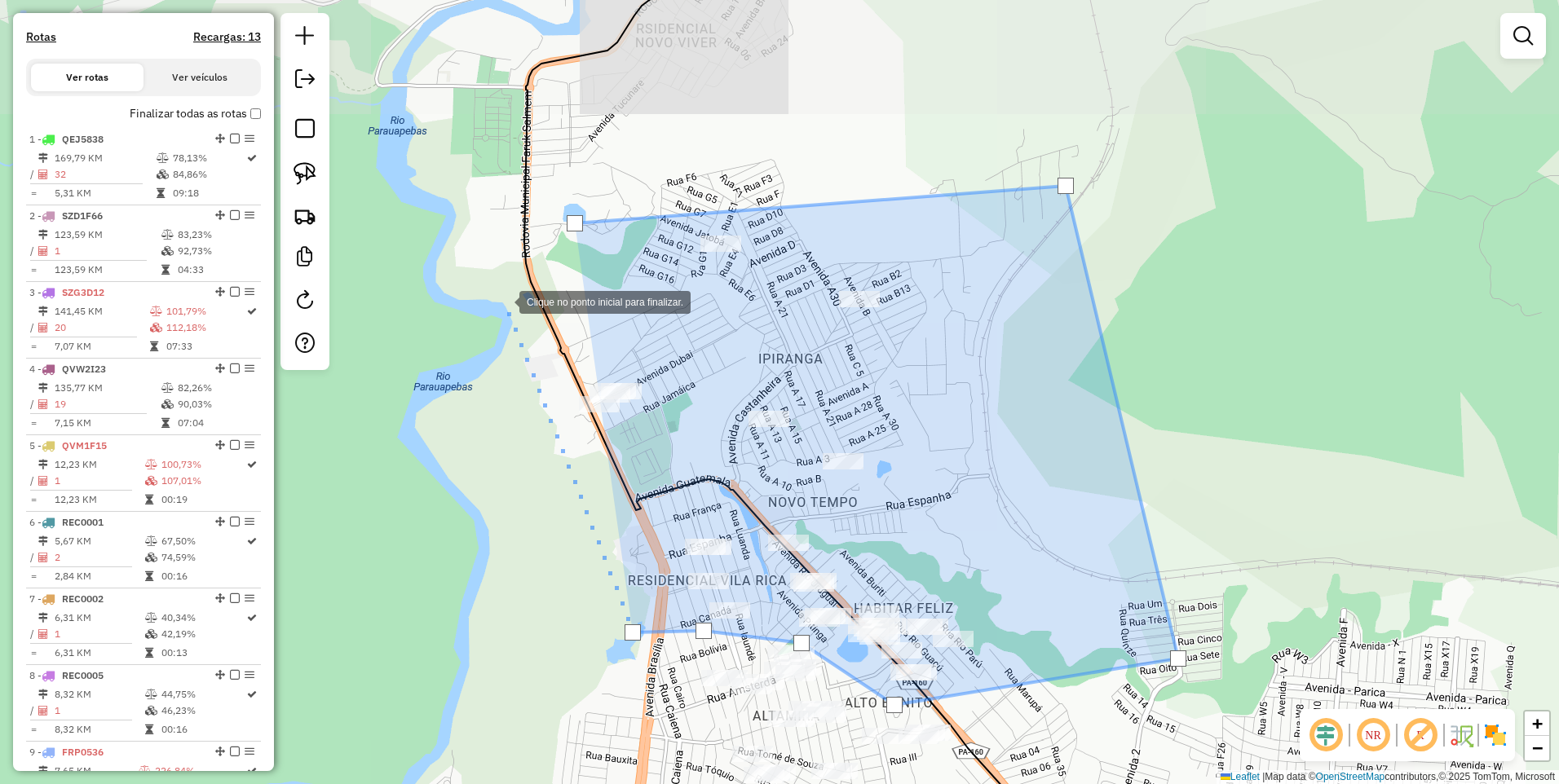
click at [487, 296] on div at bounding box center [503, 300] width 32 height 32
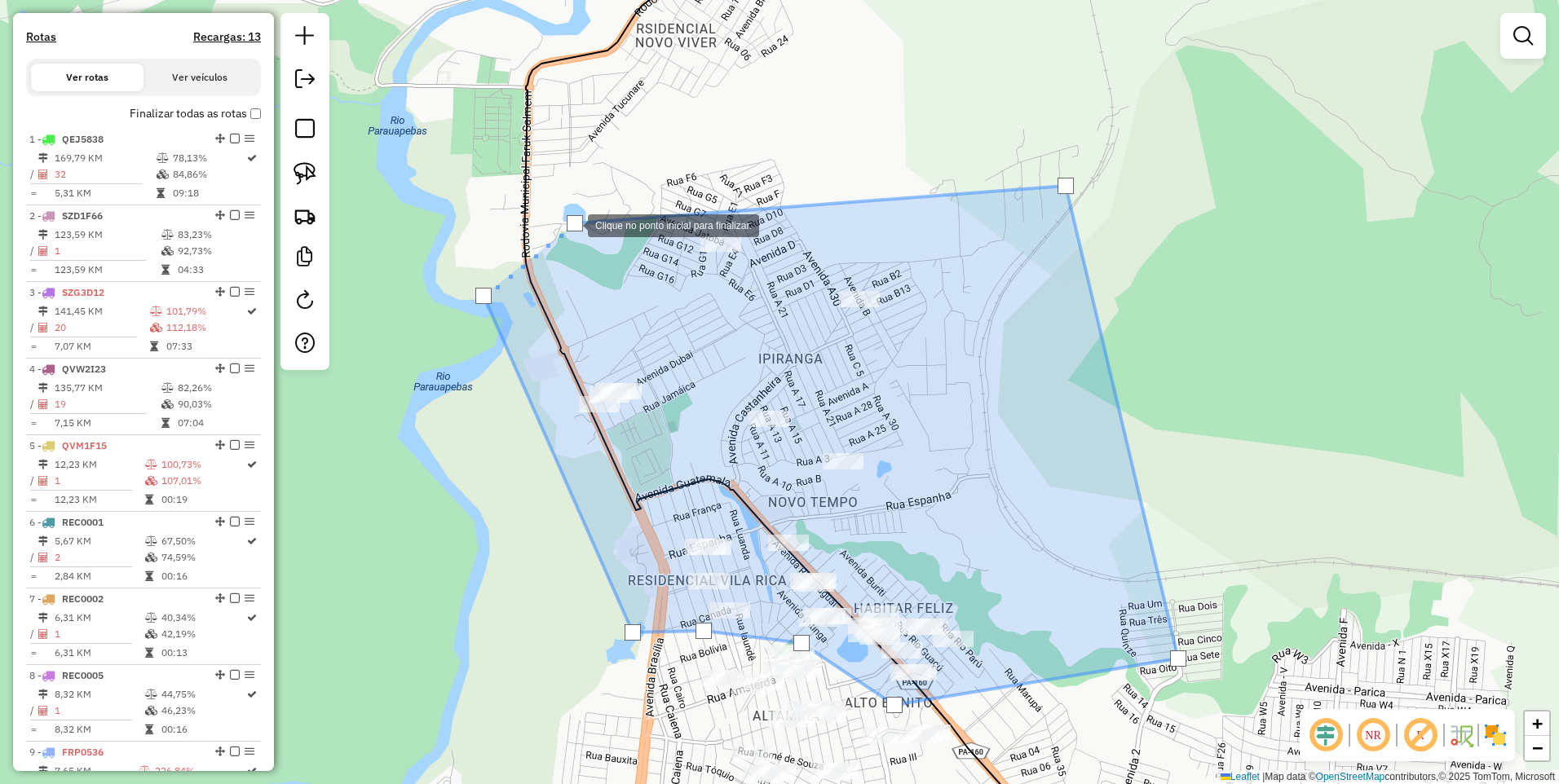
click at [572, 222] on div at bounding box center [575, 223] width 17 height 17
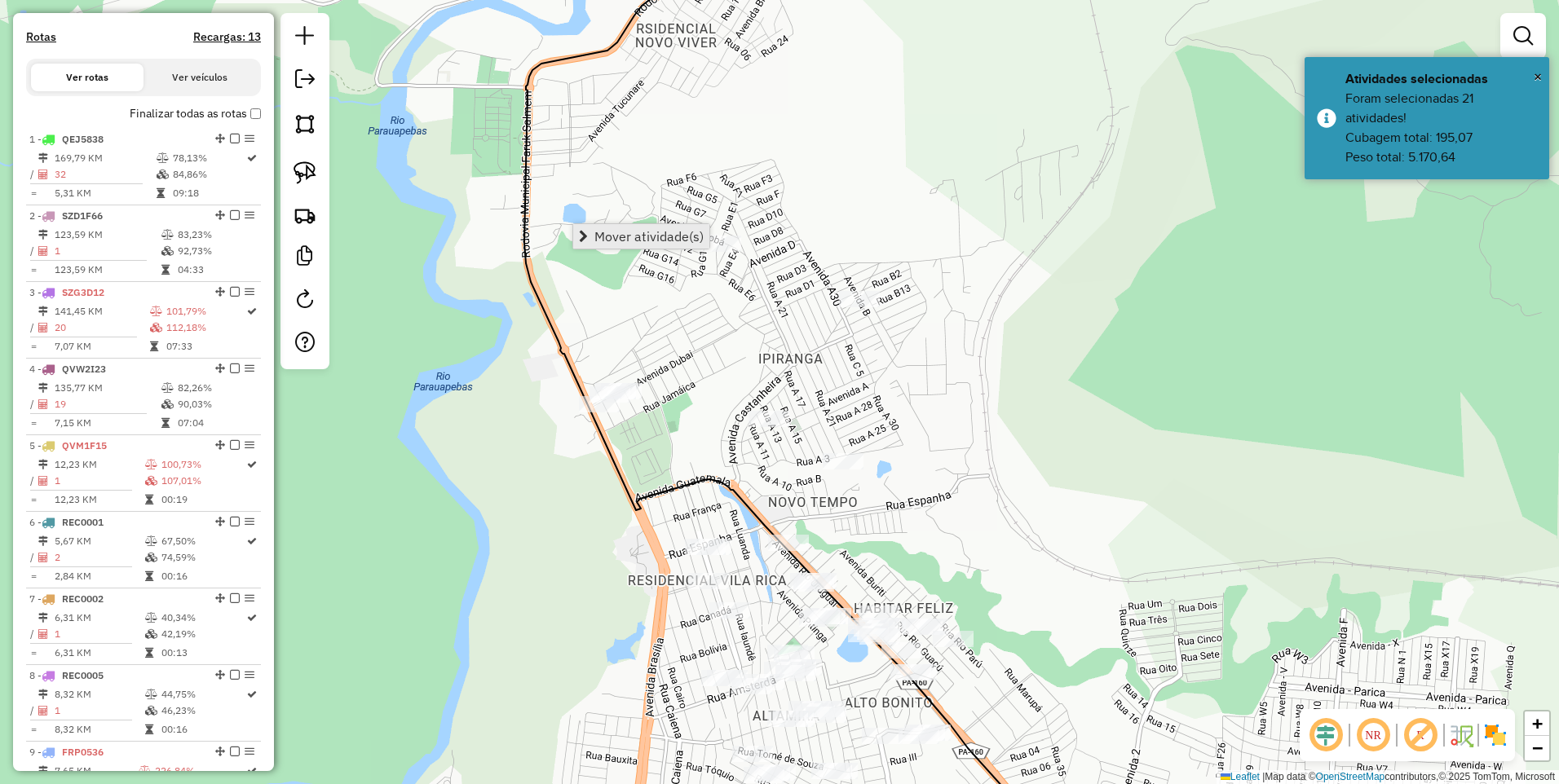
click at [606, 236] on span "Mover atividade(s)" at bounding box center [649, 236] width 110 height 13
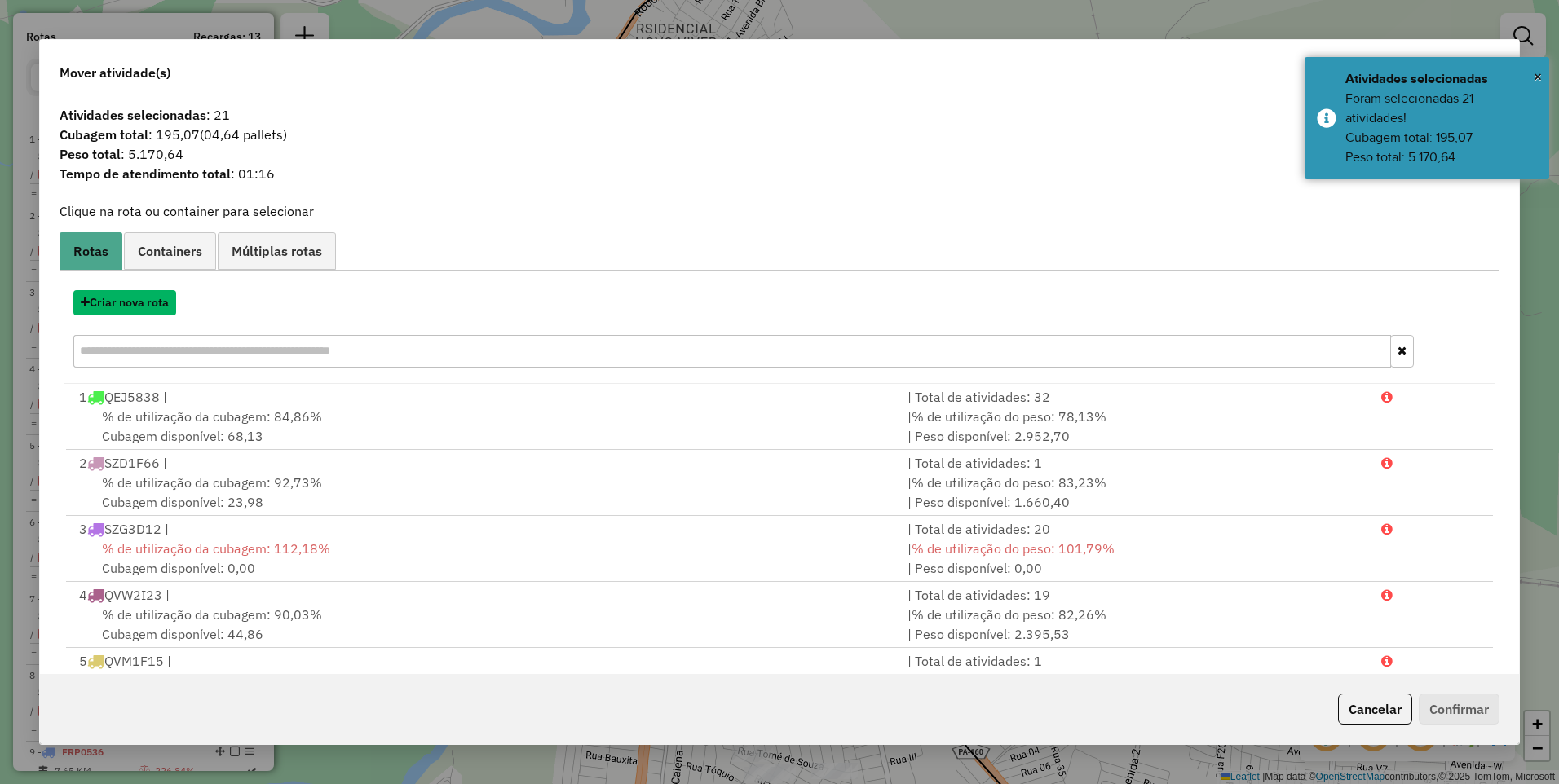
click at [139, 309] on button "Criar nova rota" at bounding box center [124, 303] width 103 height 25
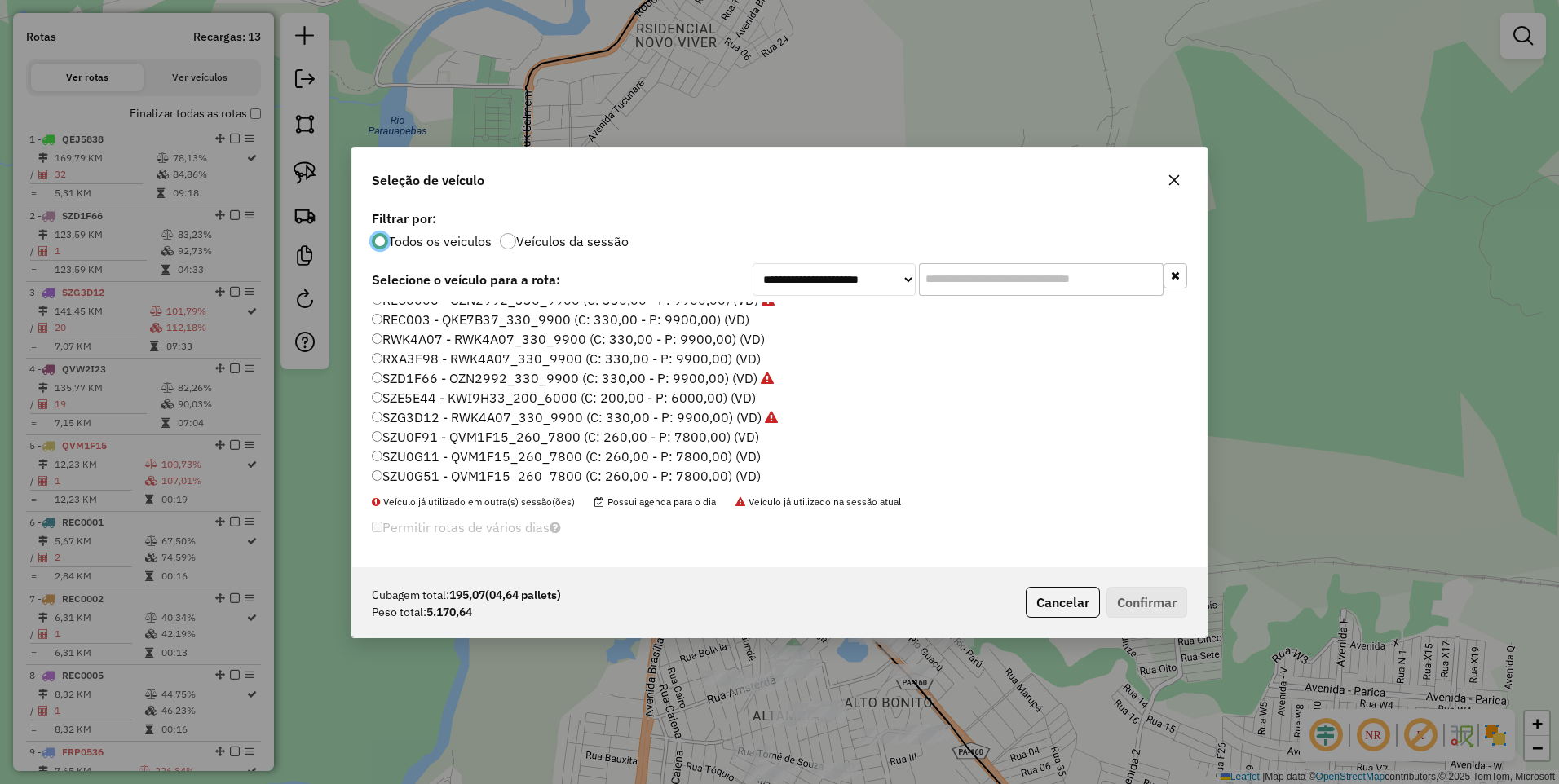
scroll to position [349, 0]
click at [416, 392] on label "SZE5E44 - KWI9H33_200_6000 (C: 200,00 - P: 6000,00) (VD)" at bounding box center [563, 393] width 384 height 20
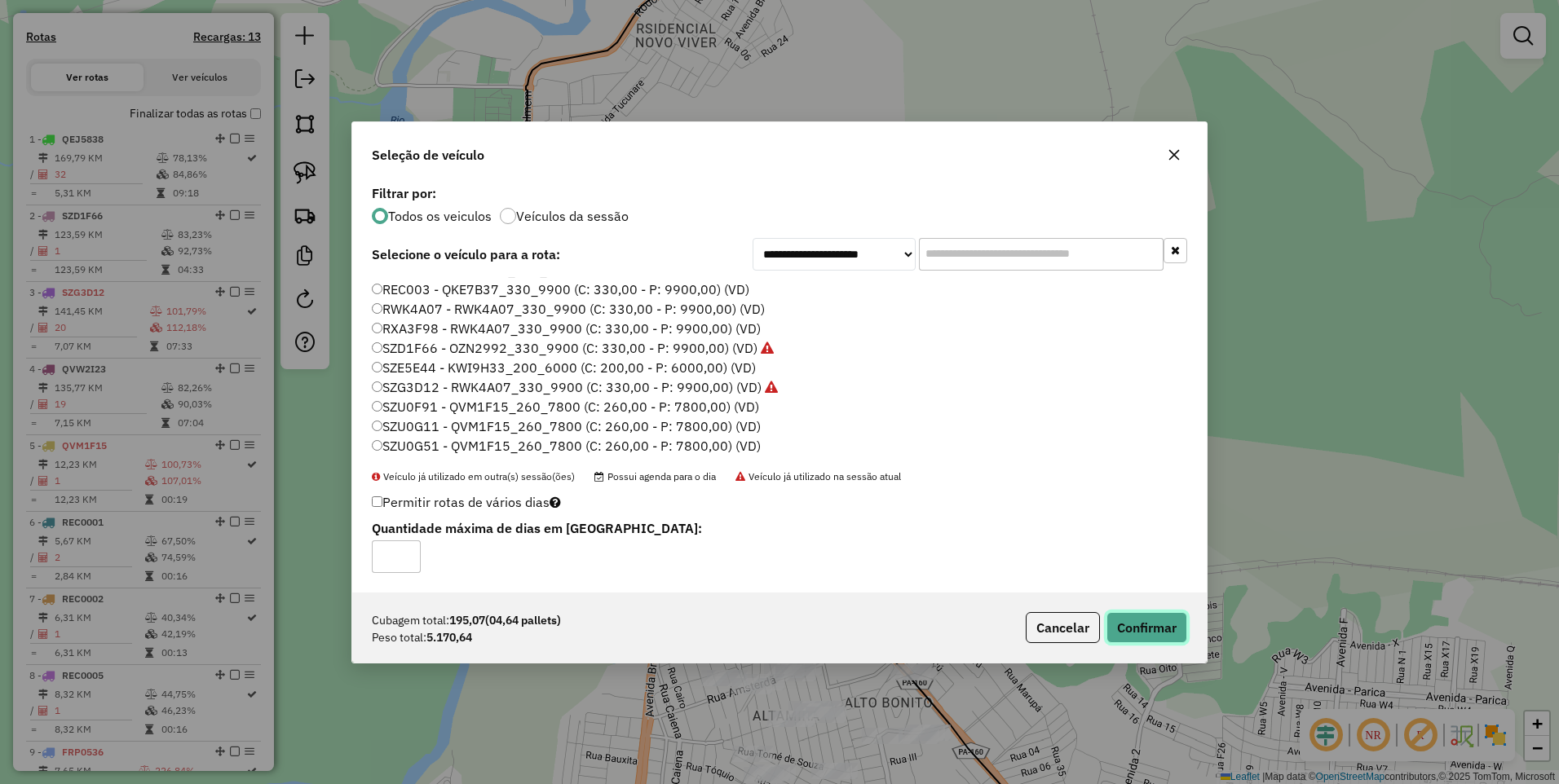
click at [1157, 626] on button "Confirmar" at bounding box center [1146, 627] width 80 height 31
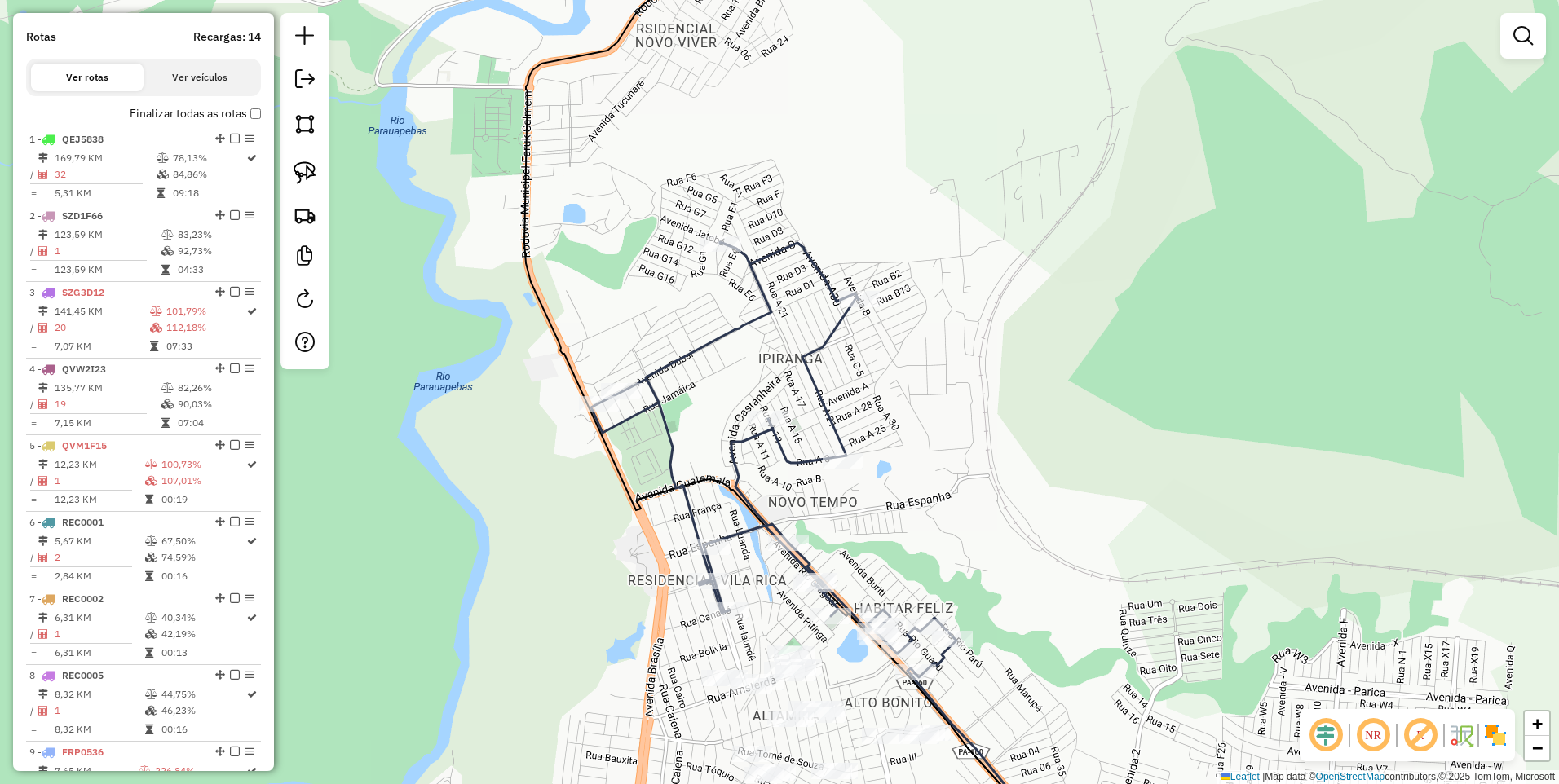
drag, startPoint x: 1082, startPoint y: 656, endPoint x: 1042, endPoint y: 362, distance: 296.7
click at [1042, 362] on div "Janela de atendimento Grade de atendimento Capacidade Transportadoras Veículos …" at bounding box center [779, 392] width 1559 height 784
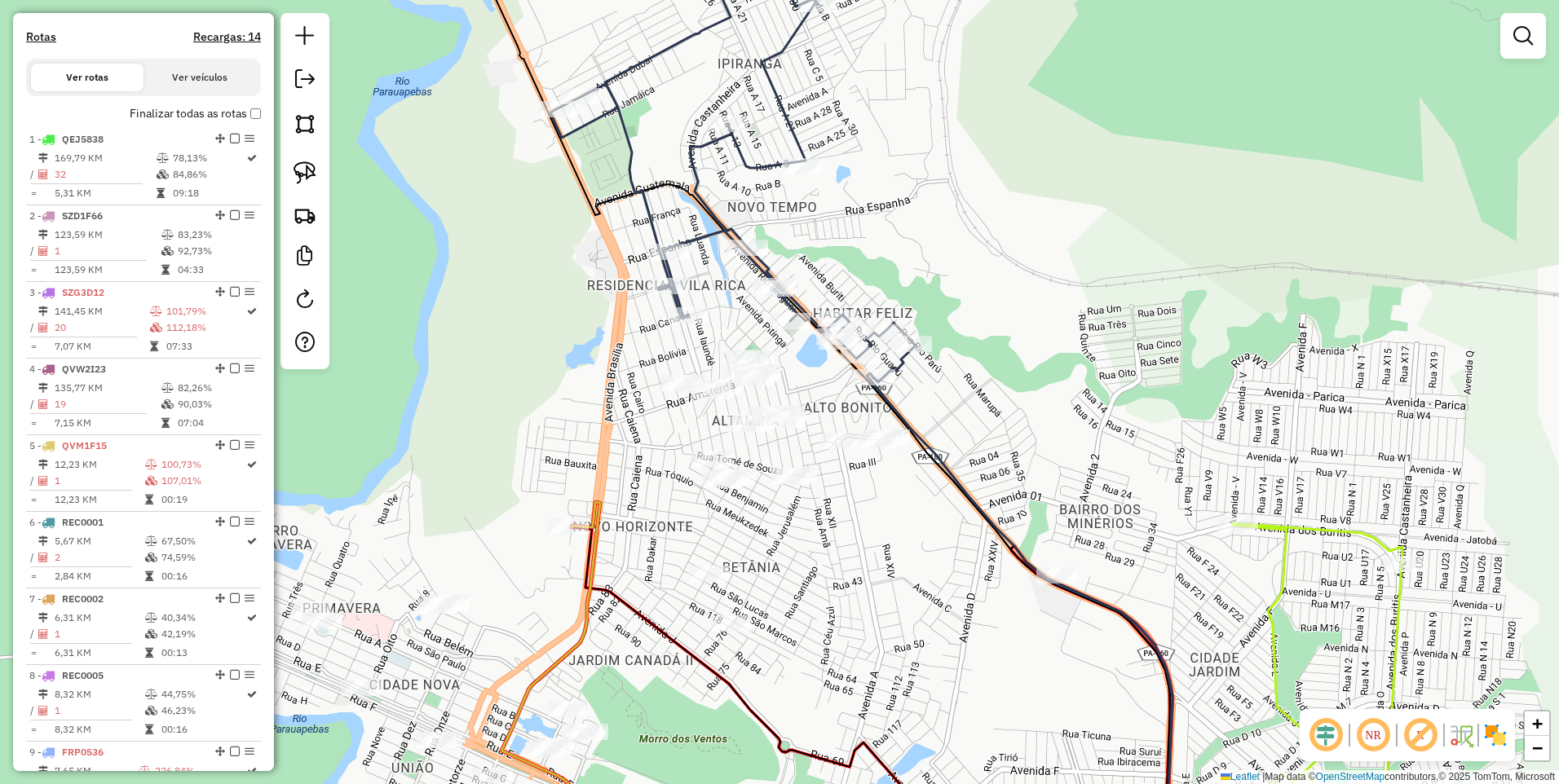
drag, startPoint x: 305, startPoint y: 125, endPoint x: 323, endPoint y: 130, distance: 18.7
click at [305, 124] on img at bounding box center [305, 124] width 23 height 23
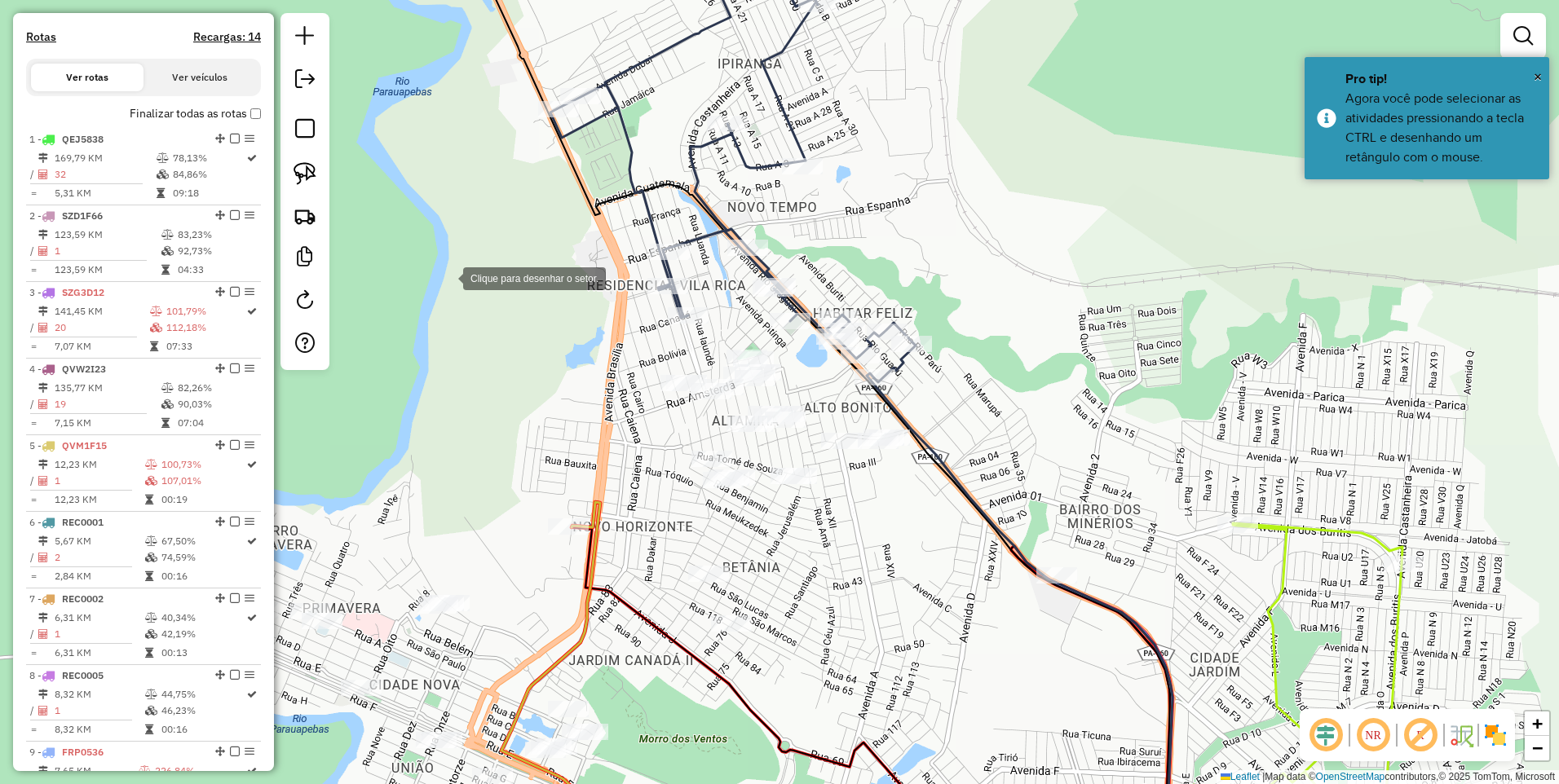
click at [446, 277] on div at bounding box center [446, 276] width 32 height 32
click at [1075, 388] on div at bounding box center [1083, 388] width 32 height 32
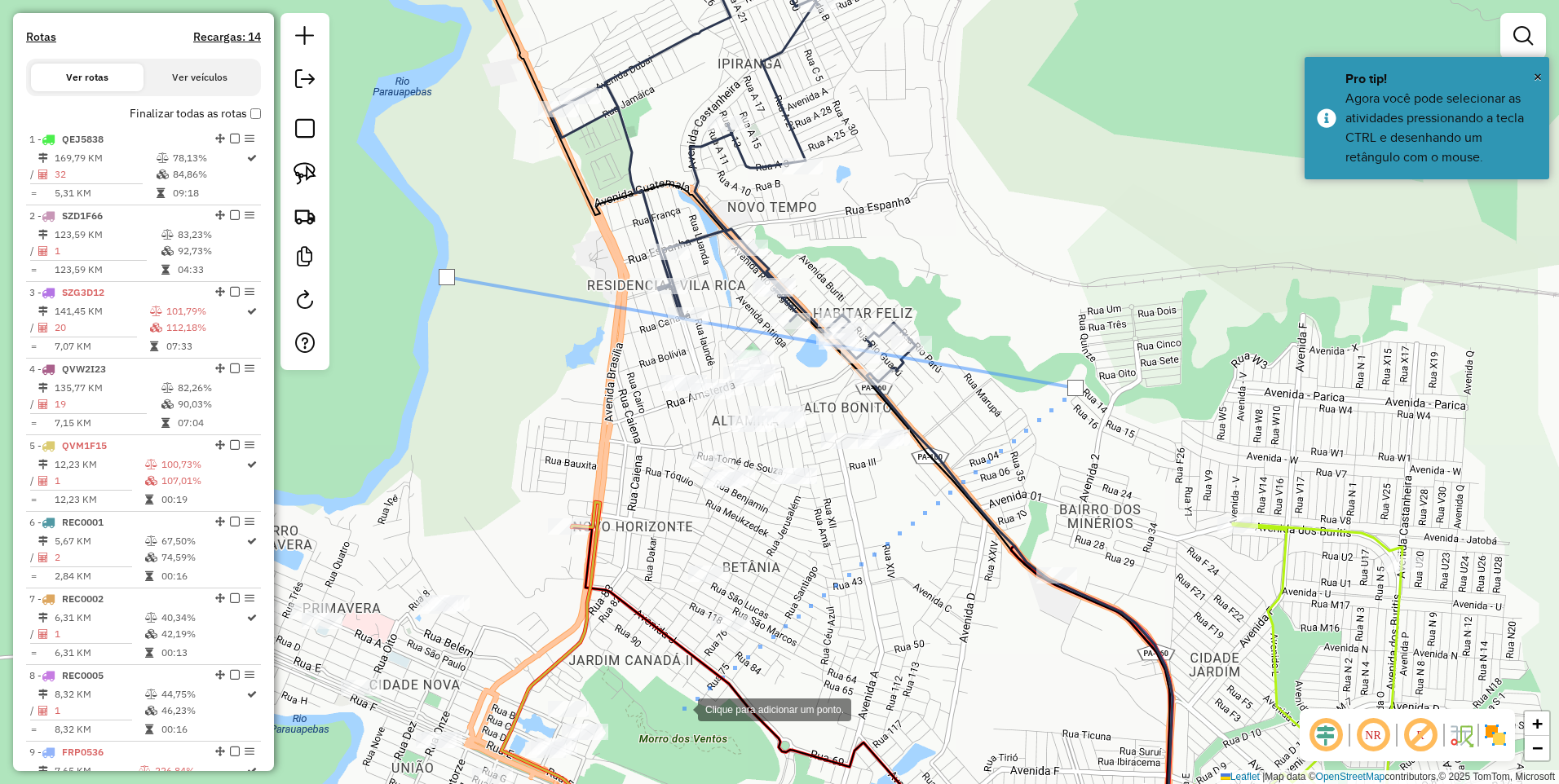
click at [681, 709] on div at bounding box center [681, 708] width 32 height 32
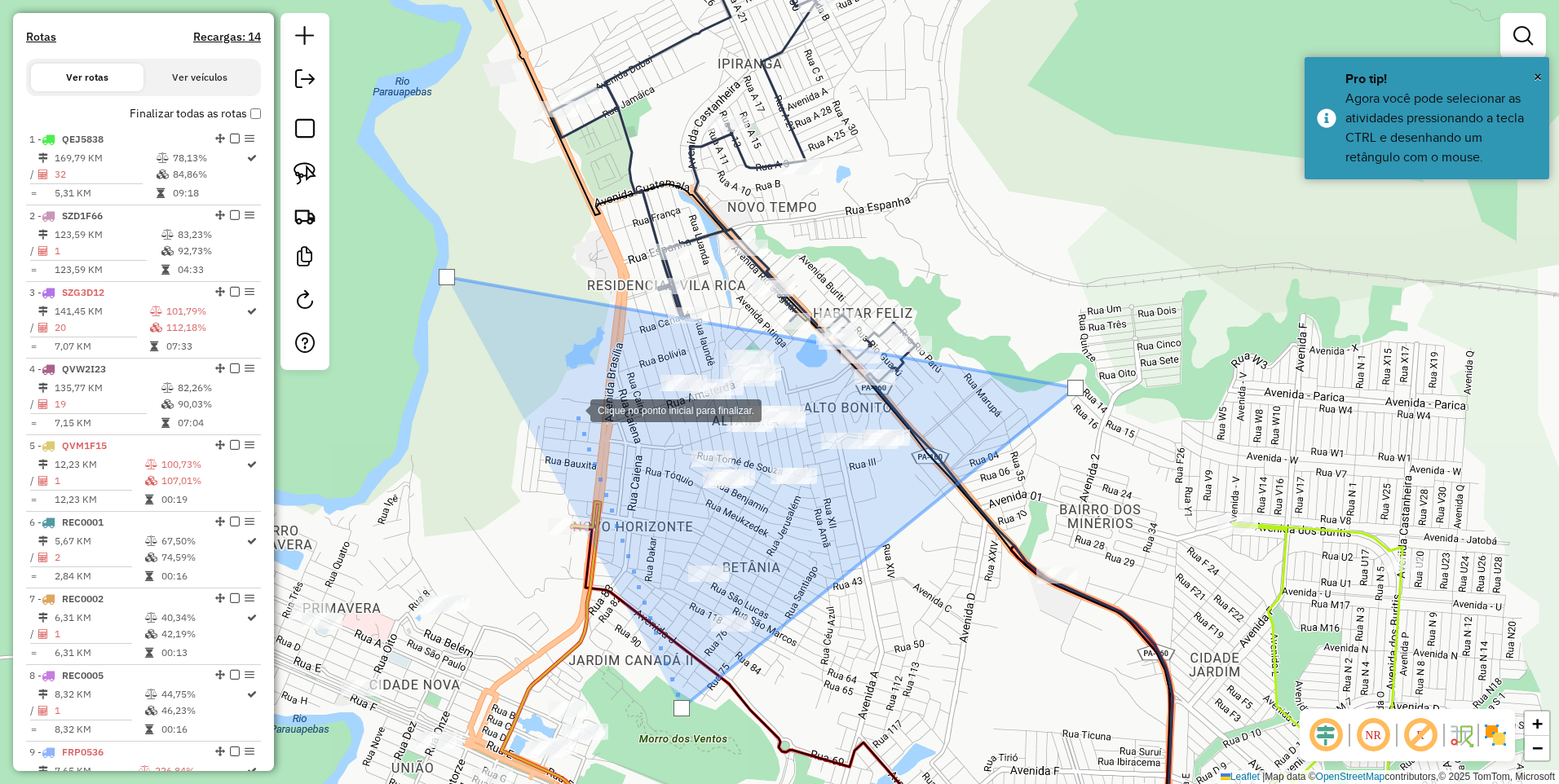
drag, startPoint x: 574, startPoint y: 409, endPoint x: 559, endPoint y: 377, distance: 35.3
click at [574, 408] on div at bounding box center [573, 409] width 32 height 32
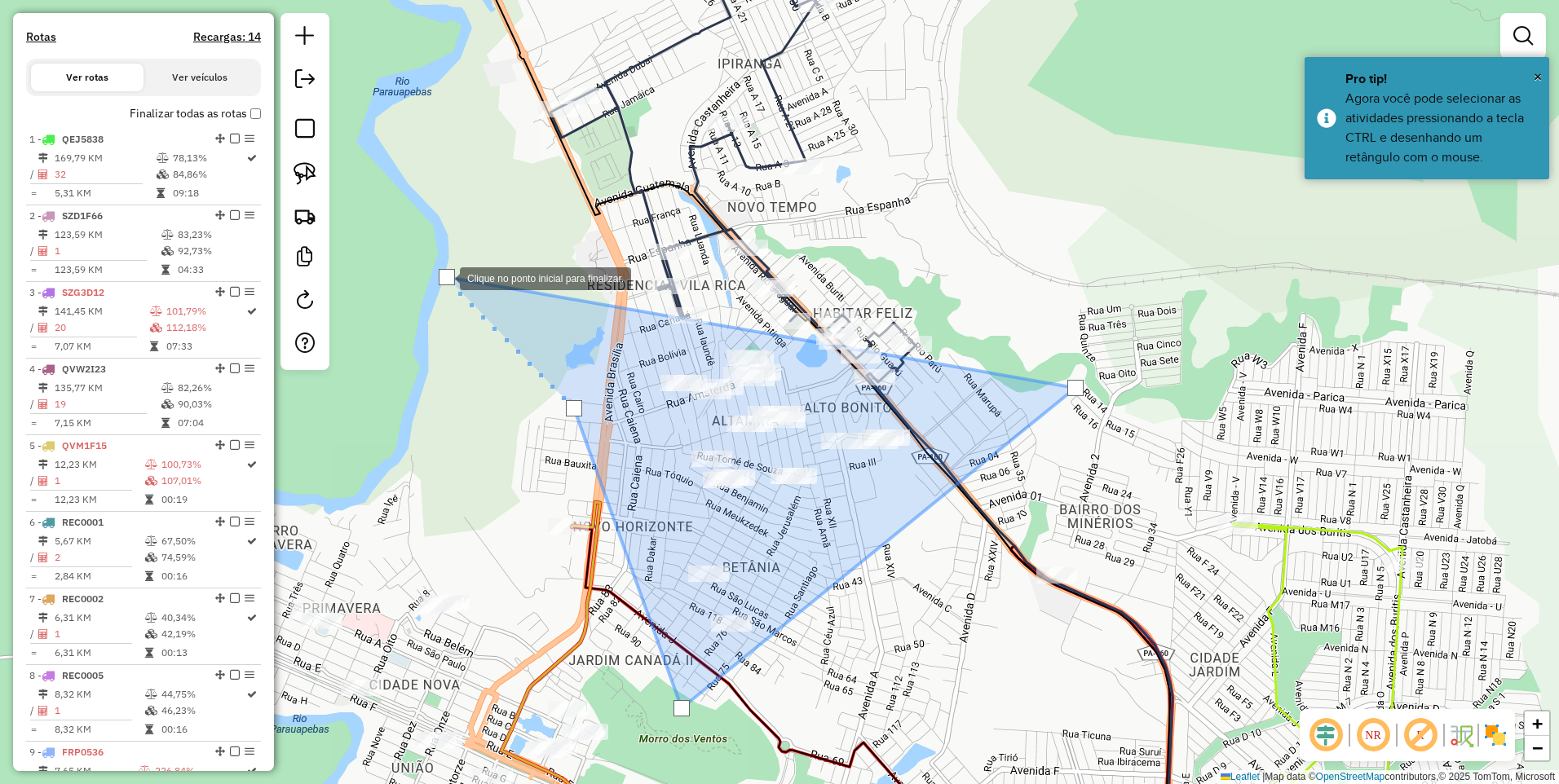
click at [443, 277] on div at bounding box center [447, 277] width 17 height 17
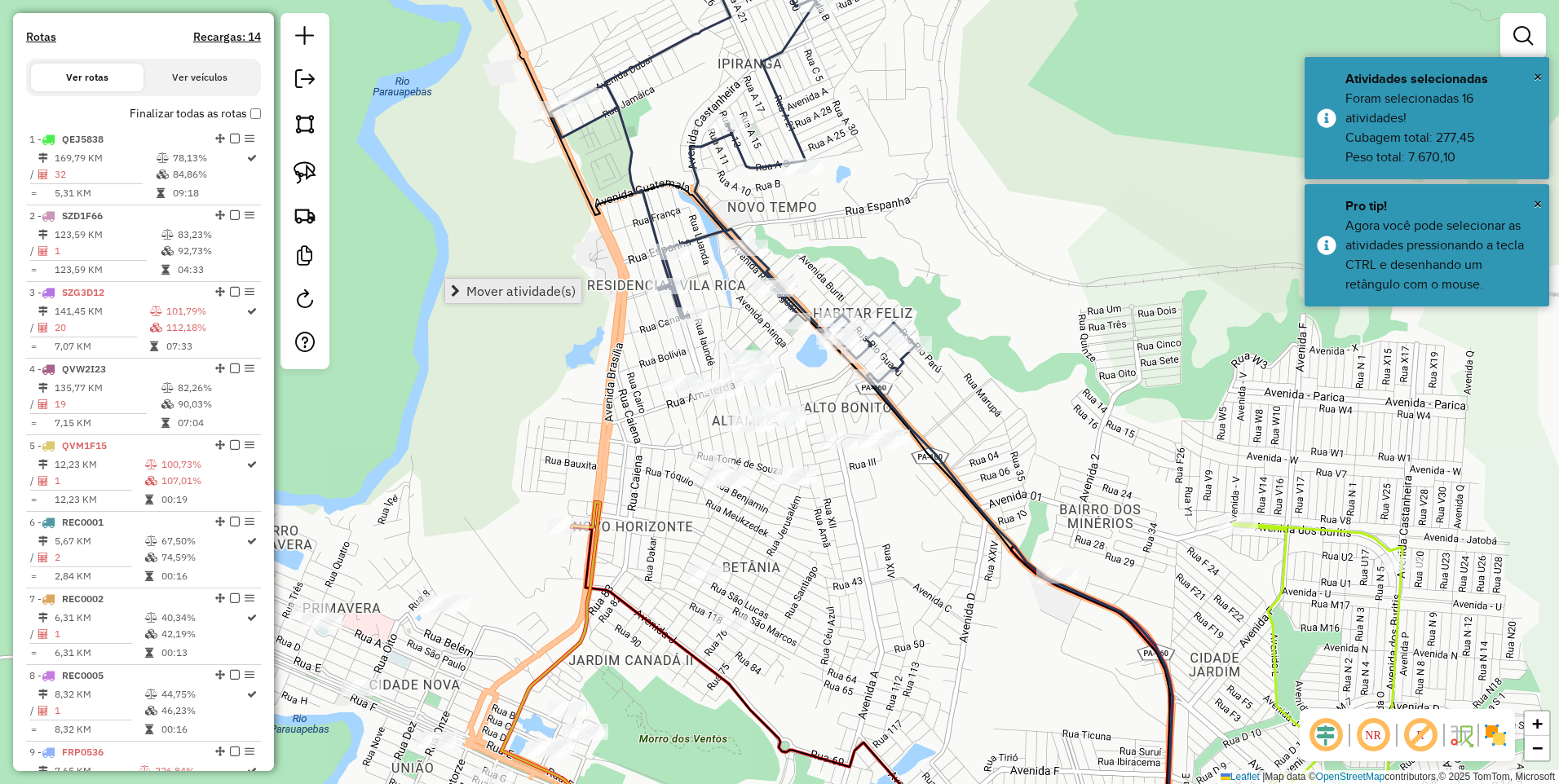
click at [482, 295] on span "Mover atividade(s)" at bounding box center [521, 291] width 110 height 13
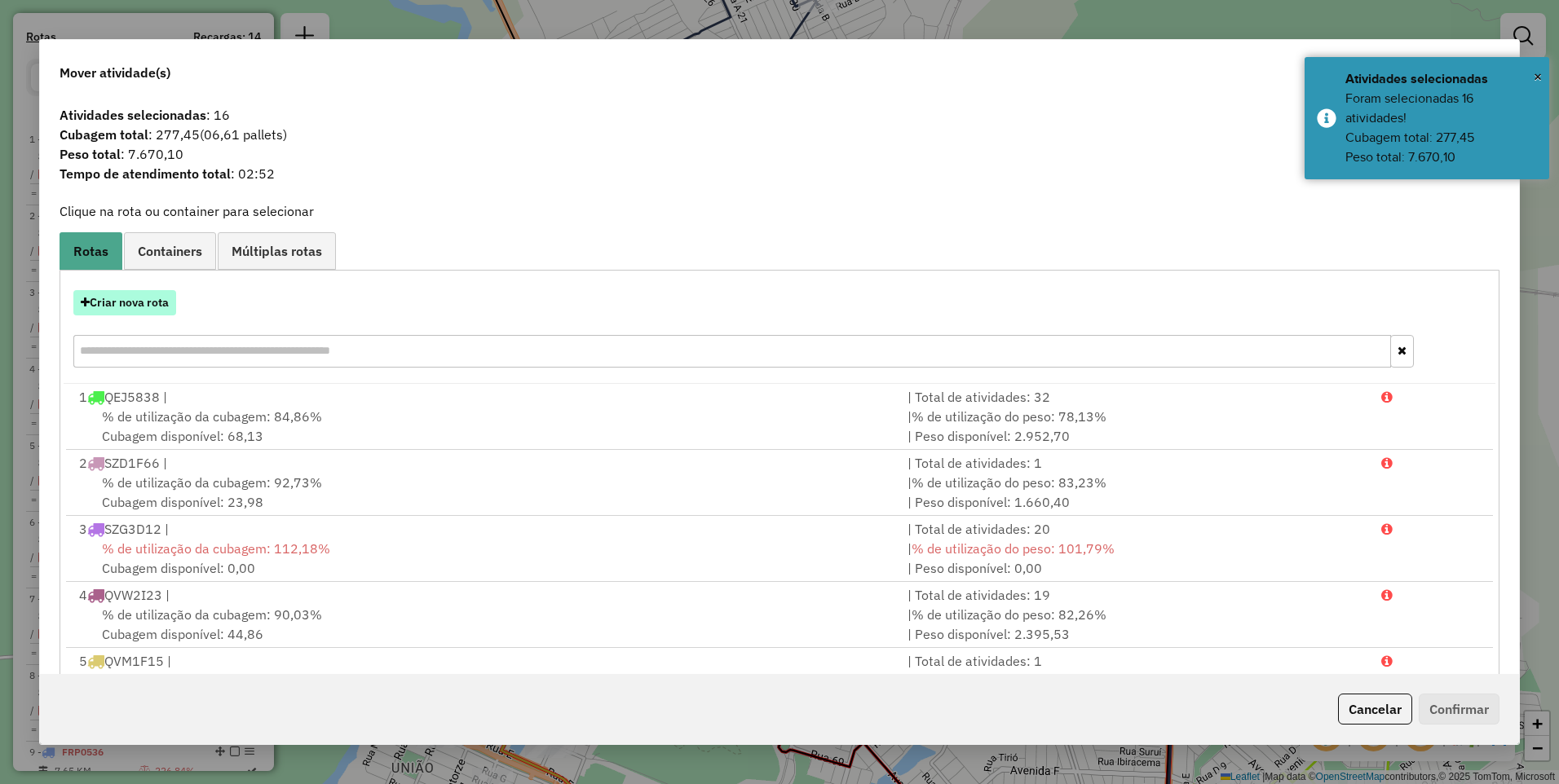
click at [115, 312] on button "Criar nova rota" at bounding box center [124, 303] width 103 height 25
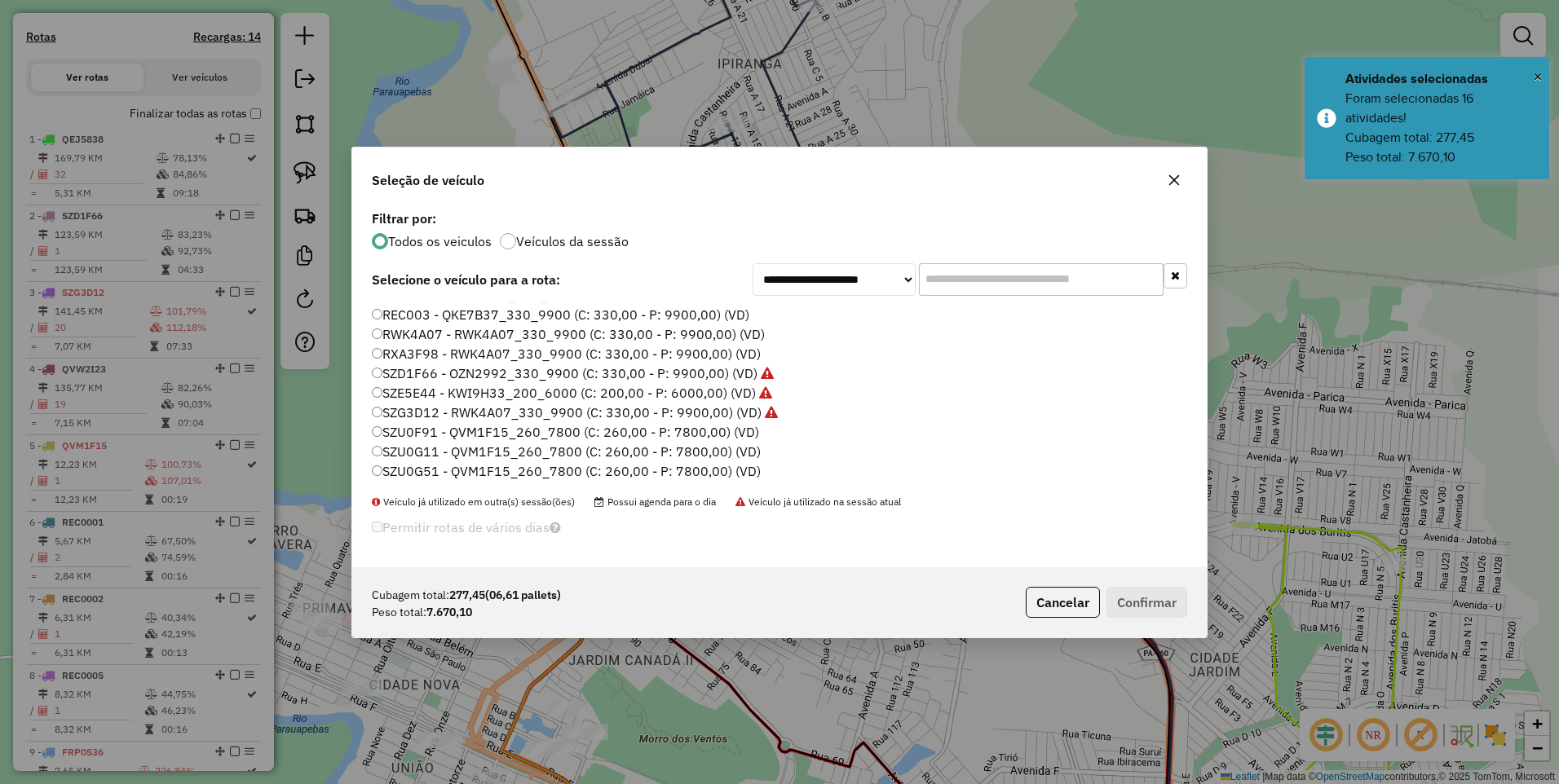
click at [665, 465] on label "SZU0G51 - QVM1F15_260_7800 (C: 260,00 - P: 7800,00) (VD)" at bounding box center [566, 471] width 389 height 20
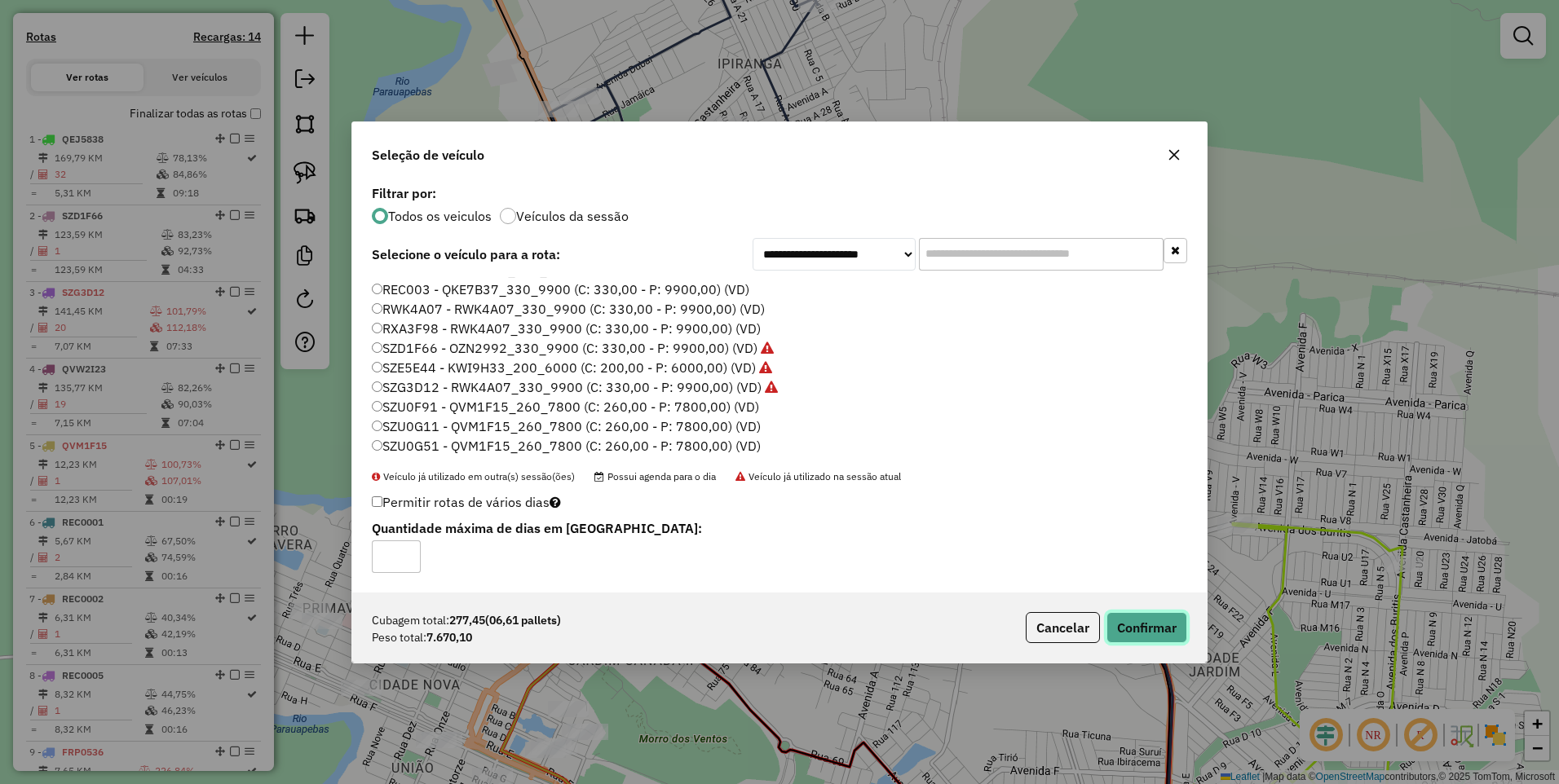
click at [1144, 624] on button "Confirmar" at bounding box center [1146, 627] width 80 height 31
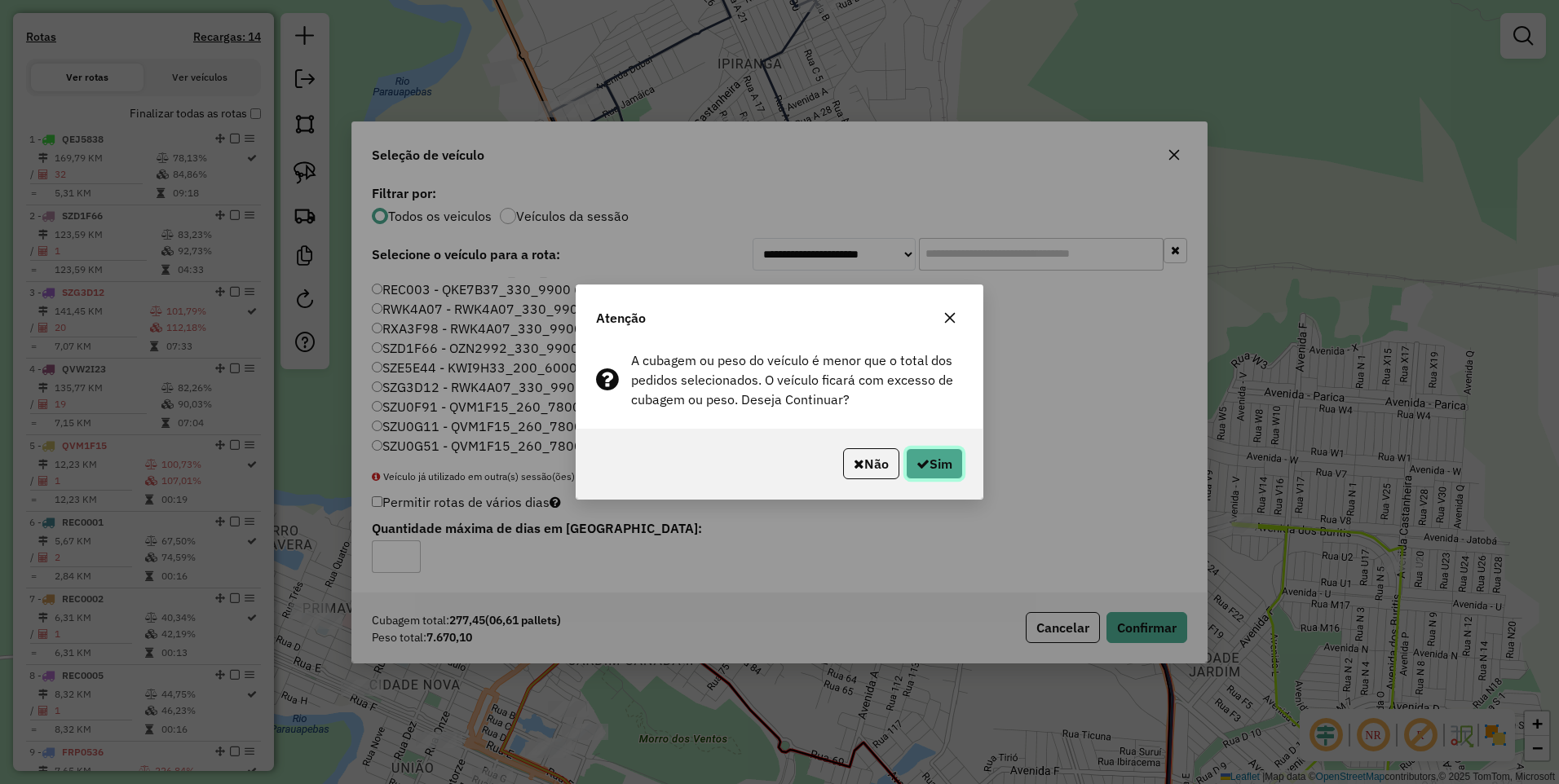
click at [908, 459] on button "Sim" at bounding box center [934, 463] width 57 height 31
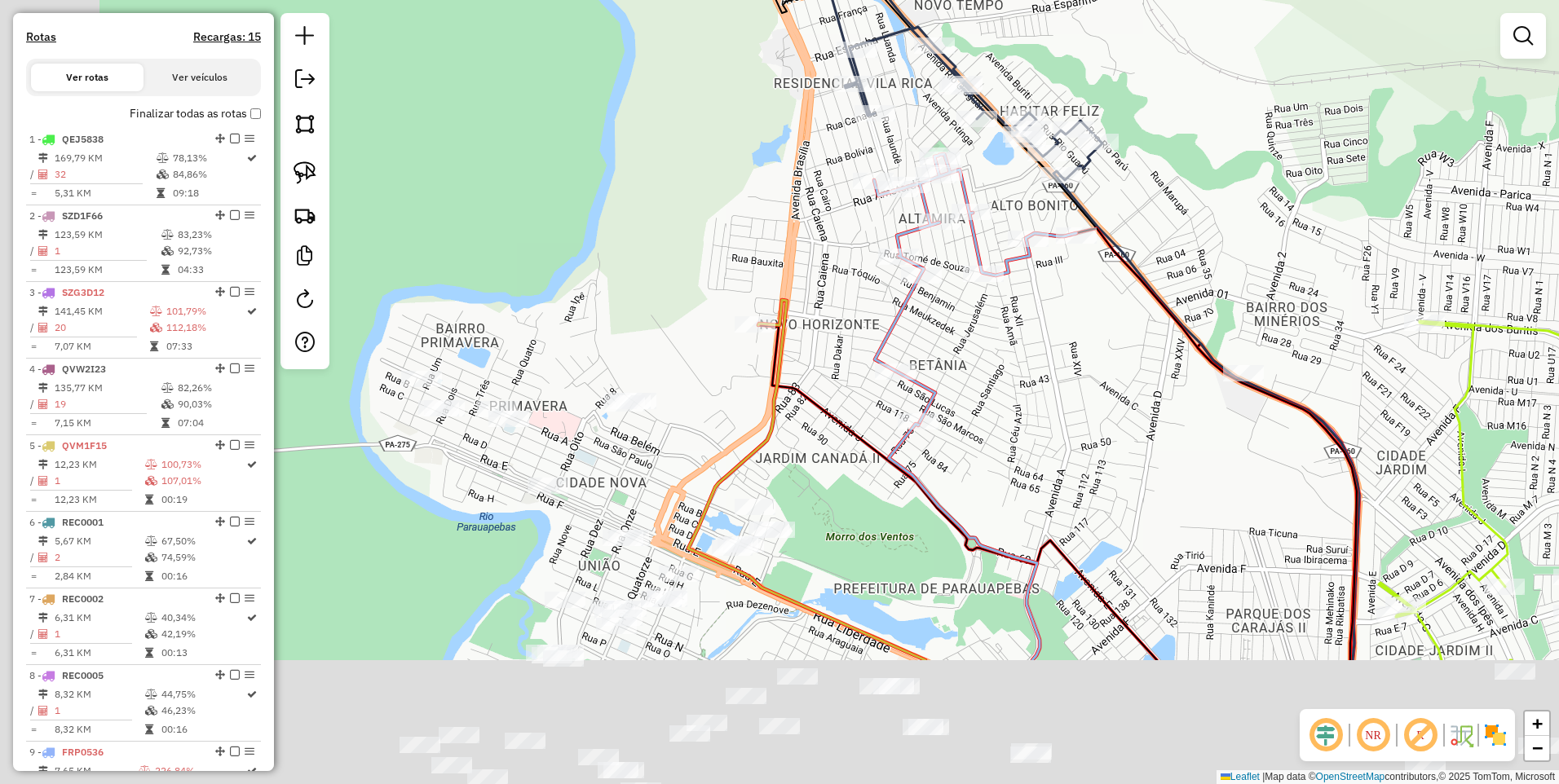
drag, startPoint x: 756, startPoint y: 645, endPoint x: 987, endPoint y: 373, distance: 356.9
click at [986, 373] on div "Janela de atendimento Grade de atendimento Capacidade Transportadoras Veículos …" at bounding box center [779, 392] width 1559 height 784
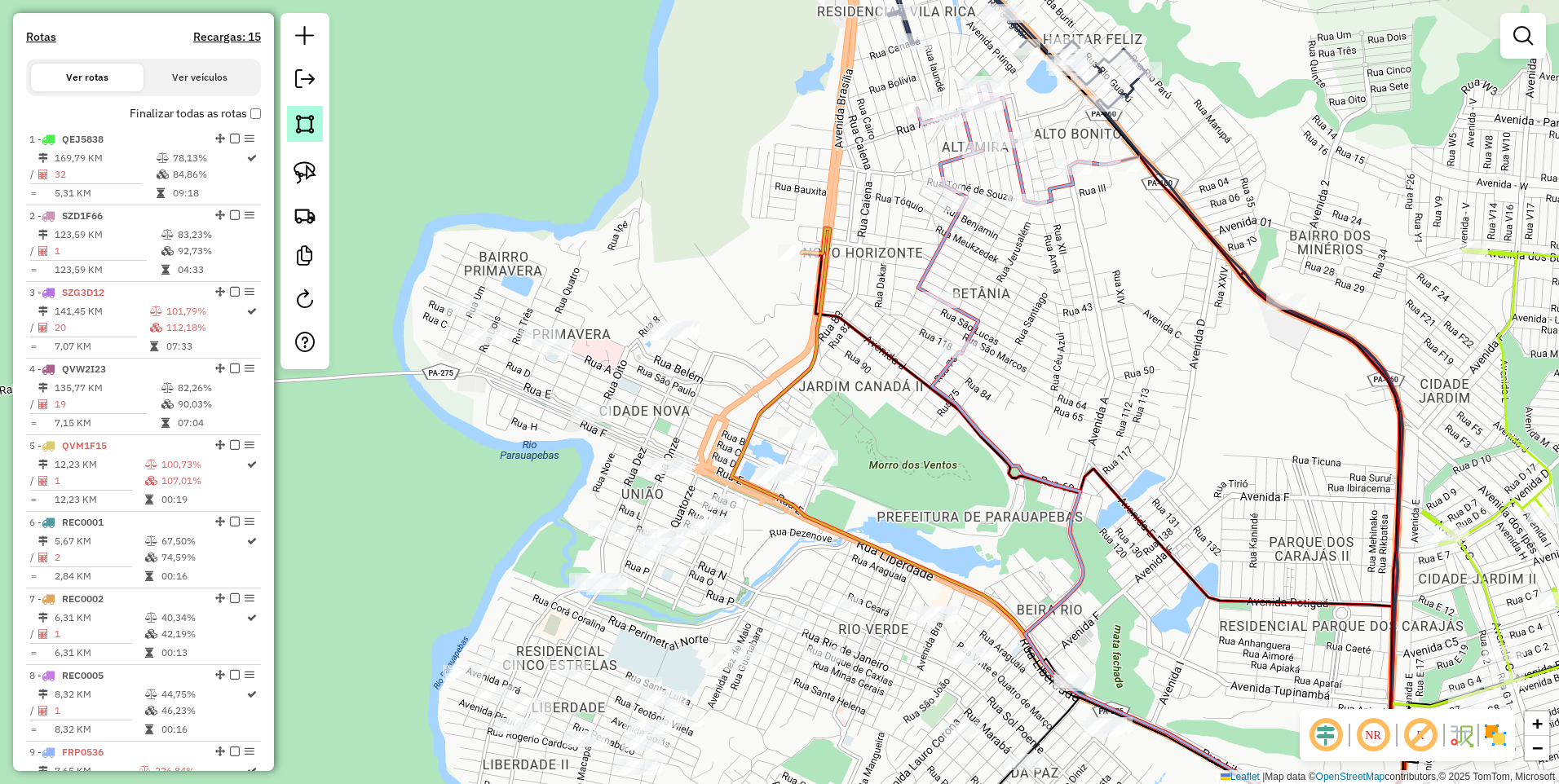
click at [293, 129] on link at bounding box center [304, 124] width 36 height 36
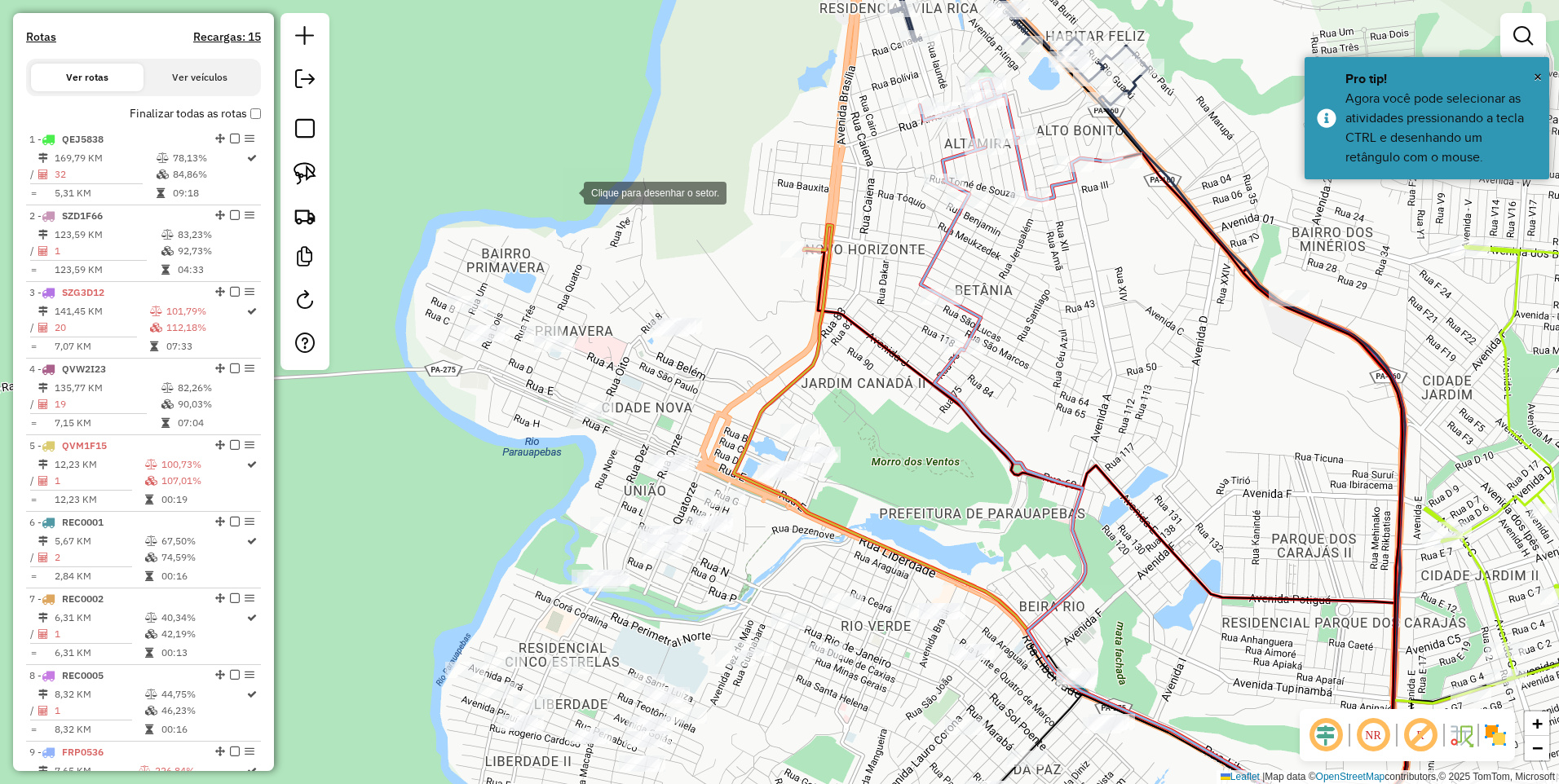
drag, startPoint x: 565, startPoint y: 195, endPoint x: 630, endPoint y: 119, distance: 100.0
click at [583, 175] on div at bounding box center [567, 191] width 32 height 32
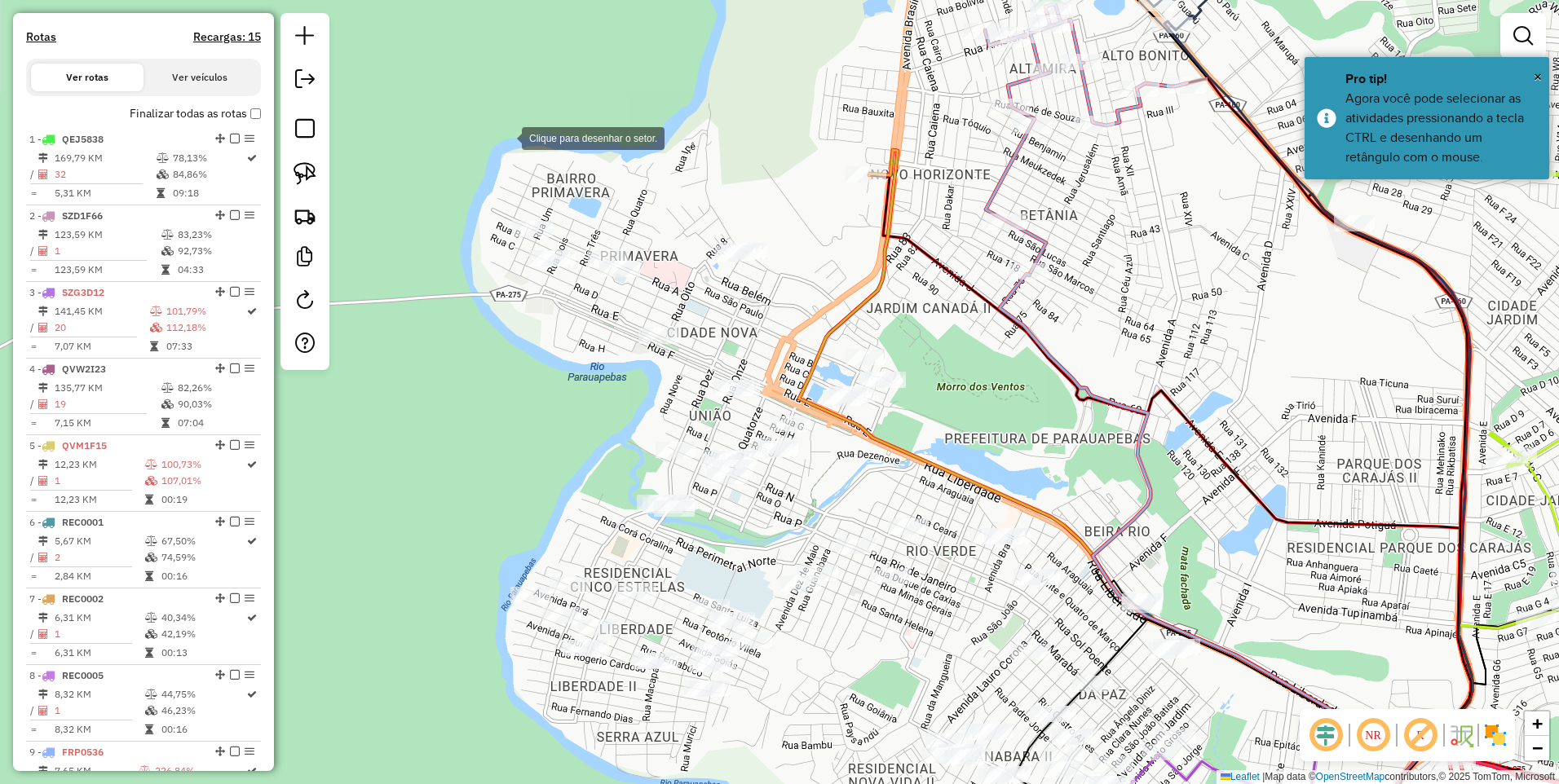
click at [505, 136] on div at bounding box center [504, 136] width 32 height 32
click at [809, 222] on div at bounding box center [808, 222] width 32 height 32
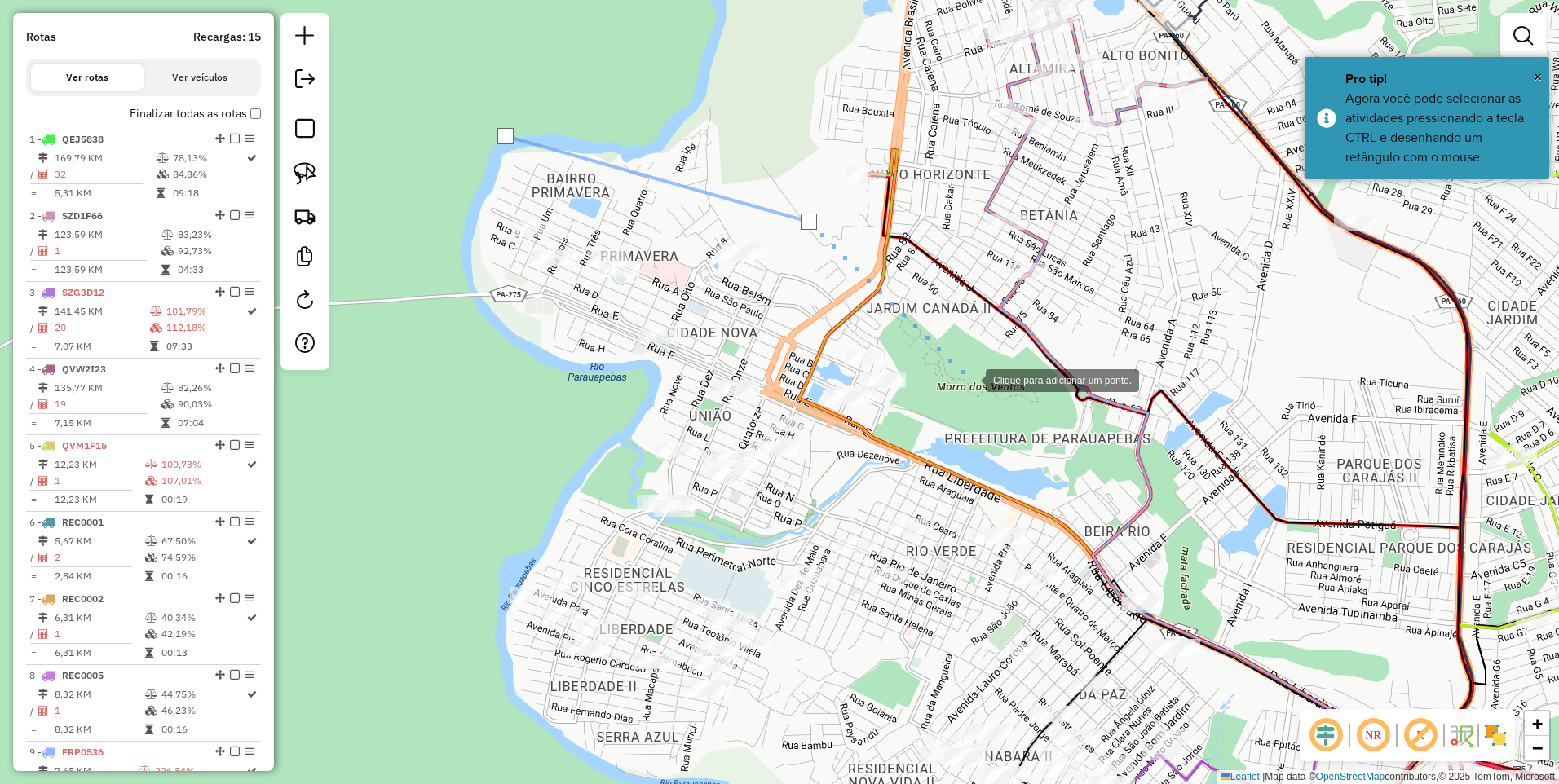
click at [969, 379] on div at bounding box center [969, 378] width 32 height 32
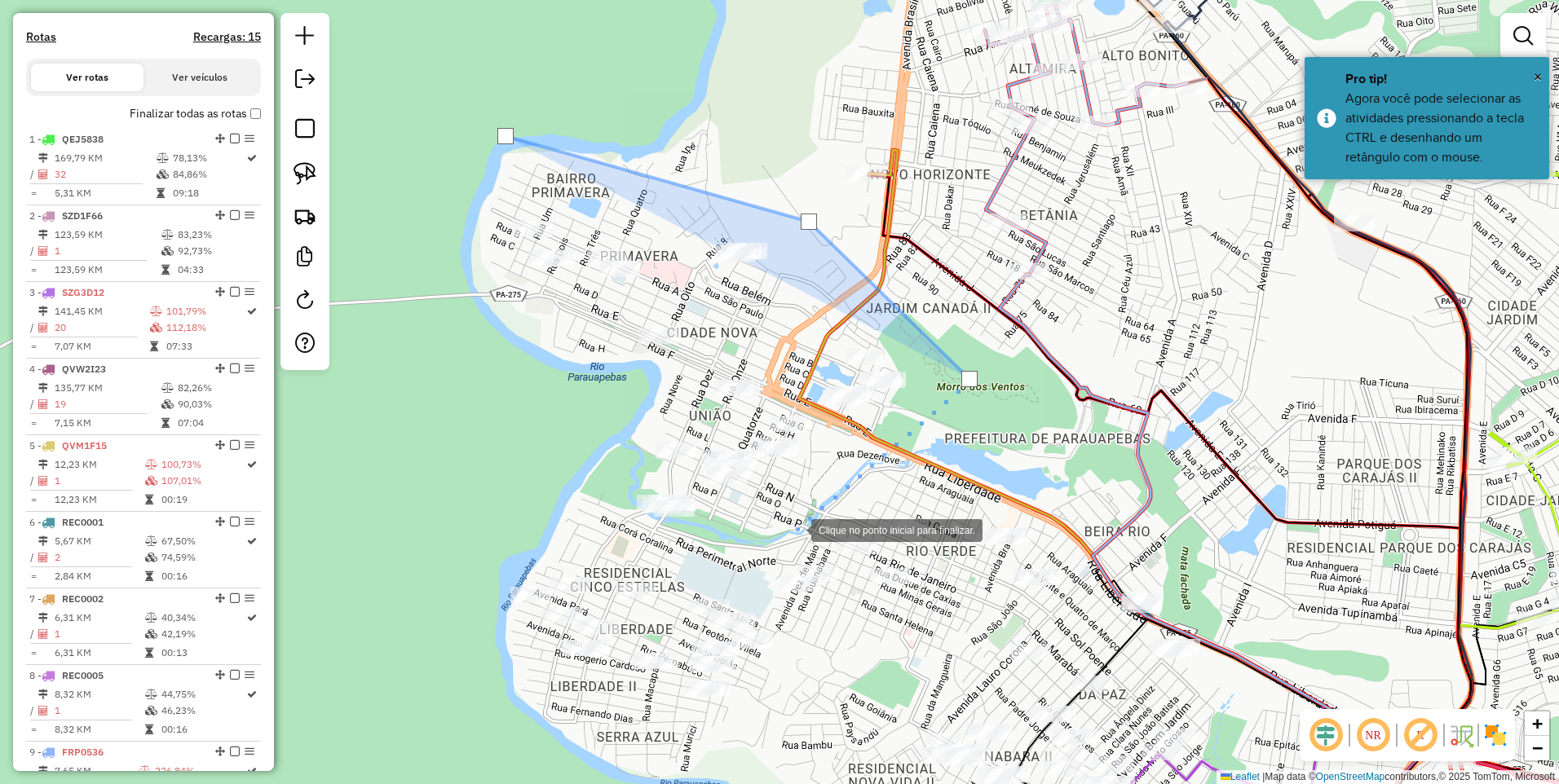
drag, startPoint x: 795, startPoint y: 529, endPoint x: 688, endPoint y: 530, distance: 107.0
click at [794, 529] on div at bounding box center [794, 528] width 32 height 32
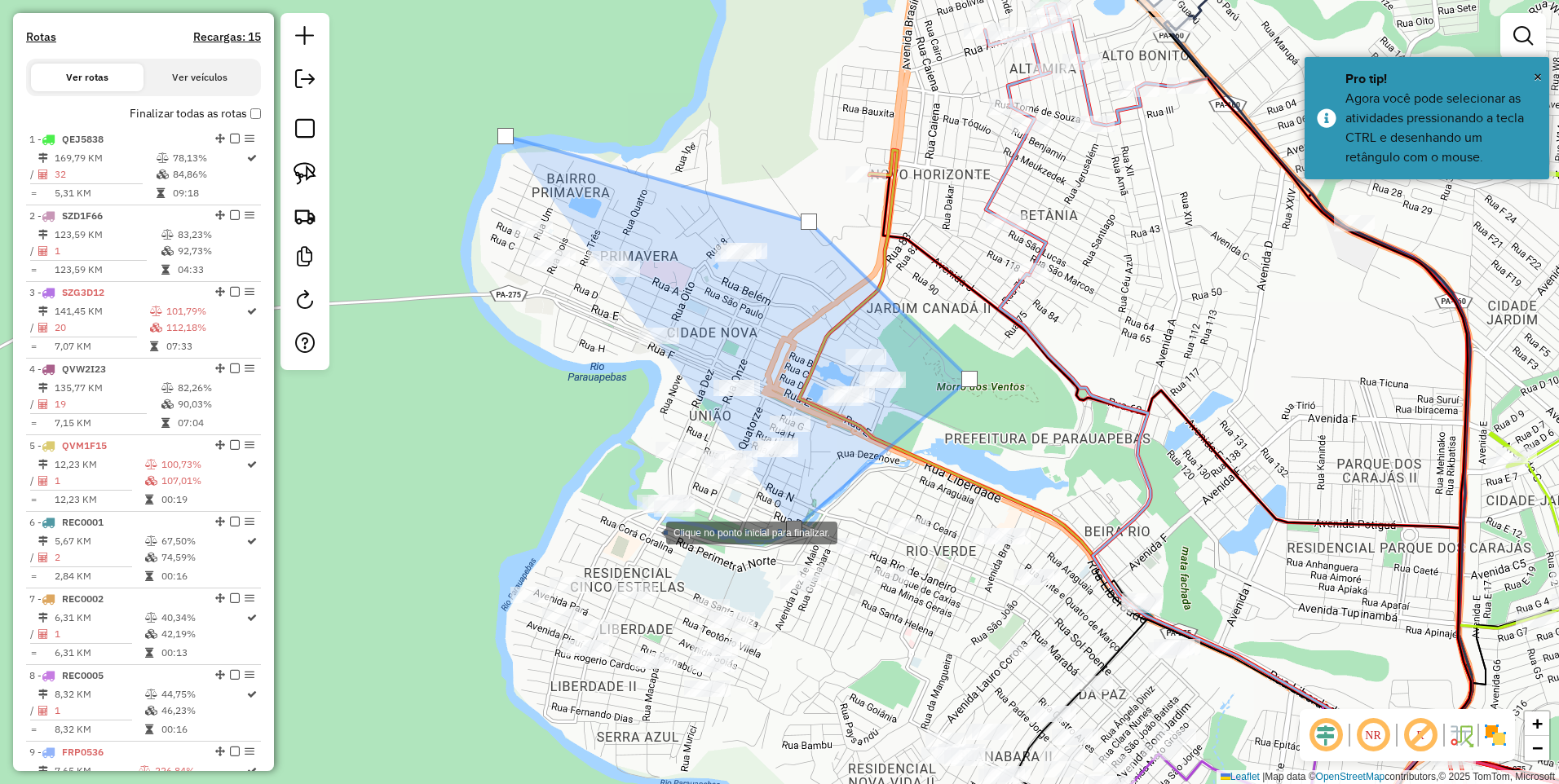
click at [633, 535] on div at bounding box center [649, 531] width 32 height 32
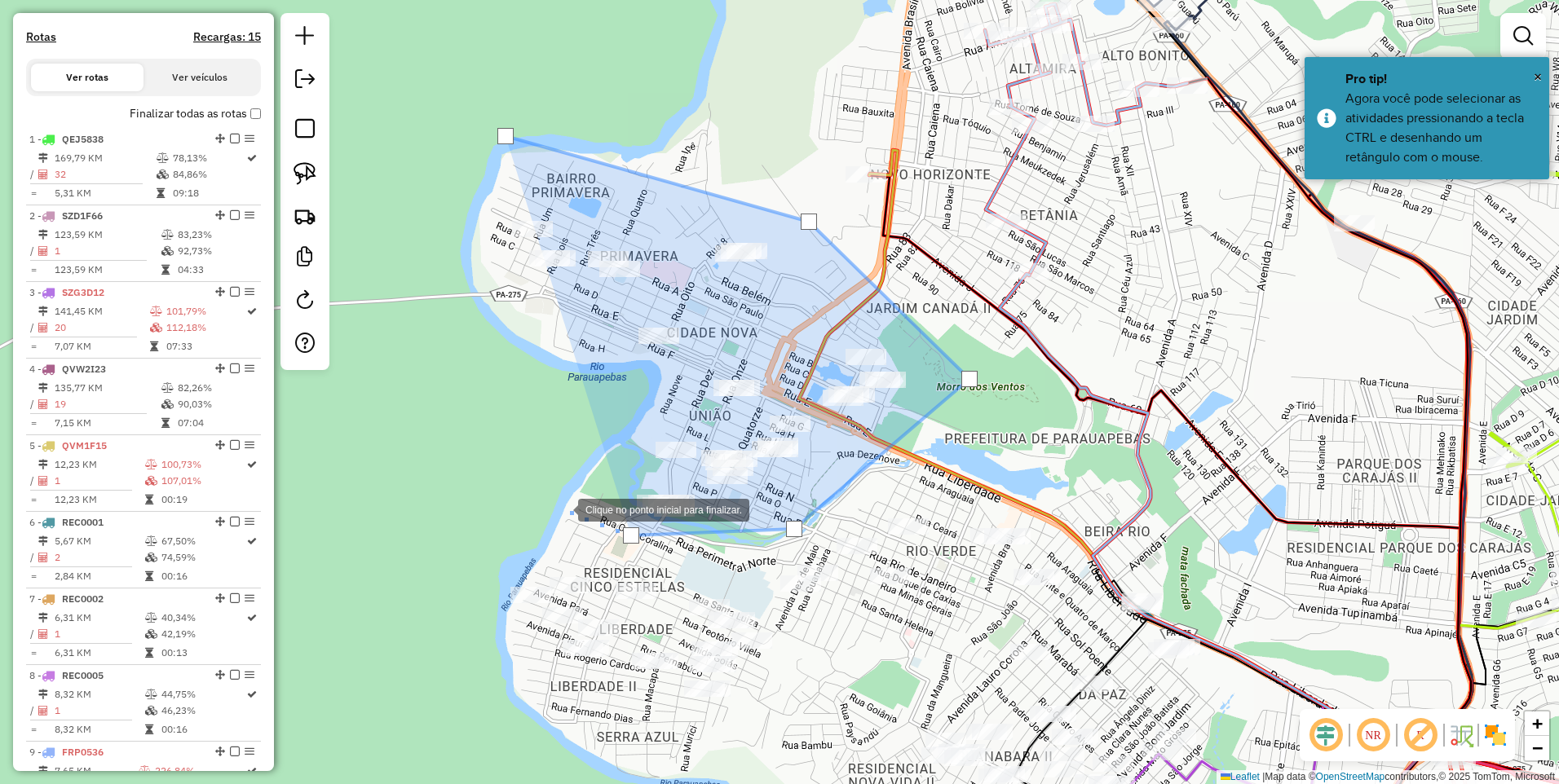
click at [545, 492] on div at bounding box center [561, 508] width 32 height 32
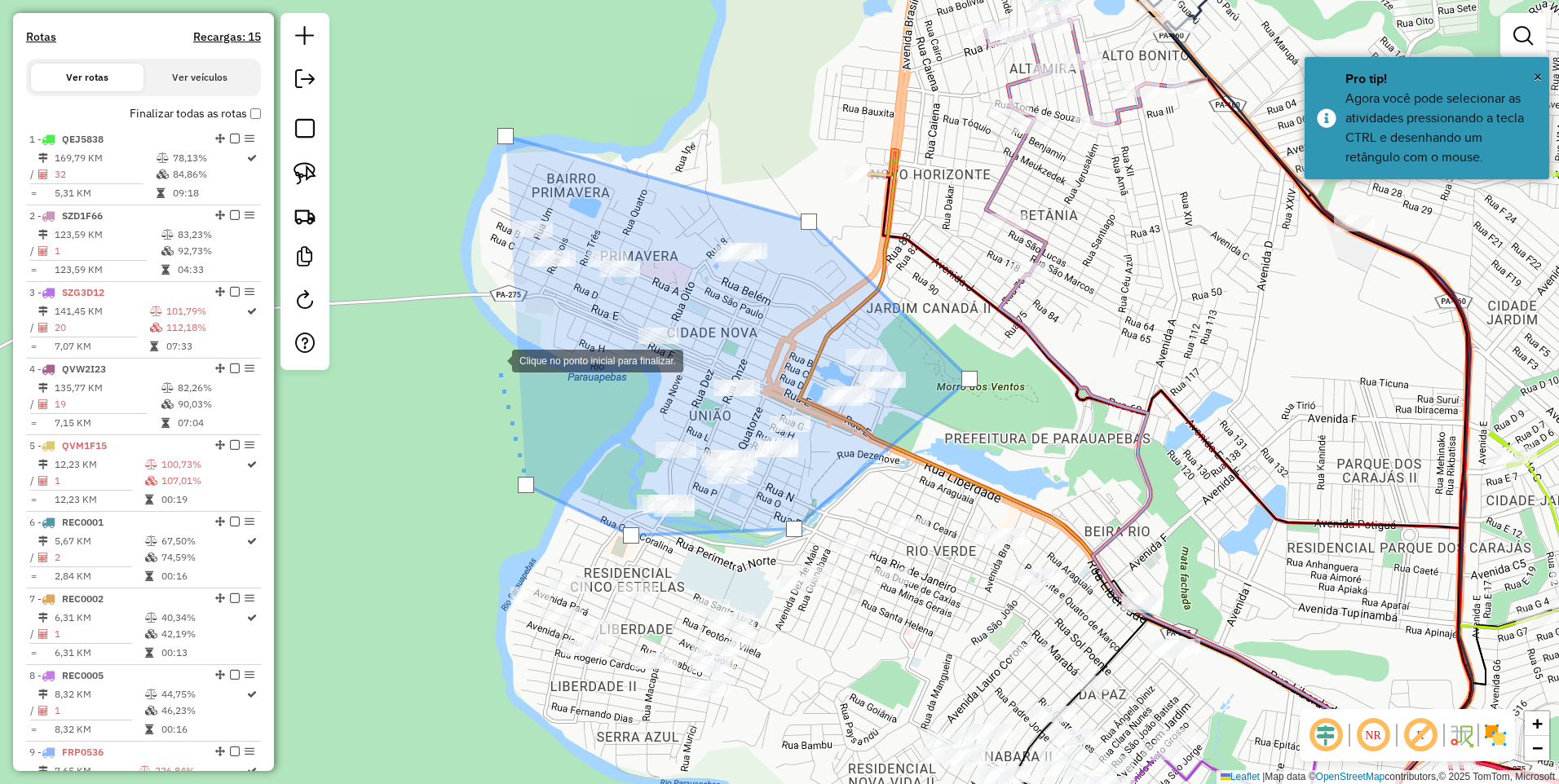
click at [480, 343] on div at bounding box center [495, 359] width 32 height 32
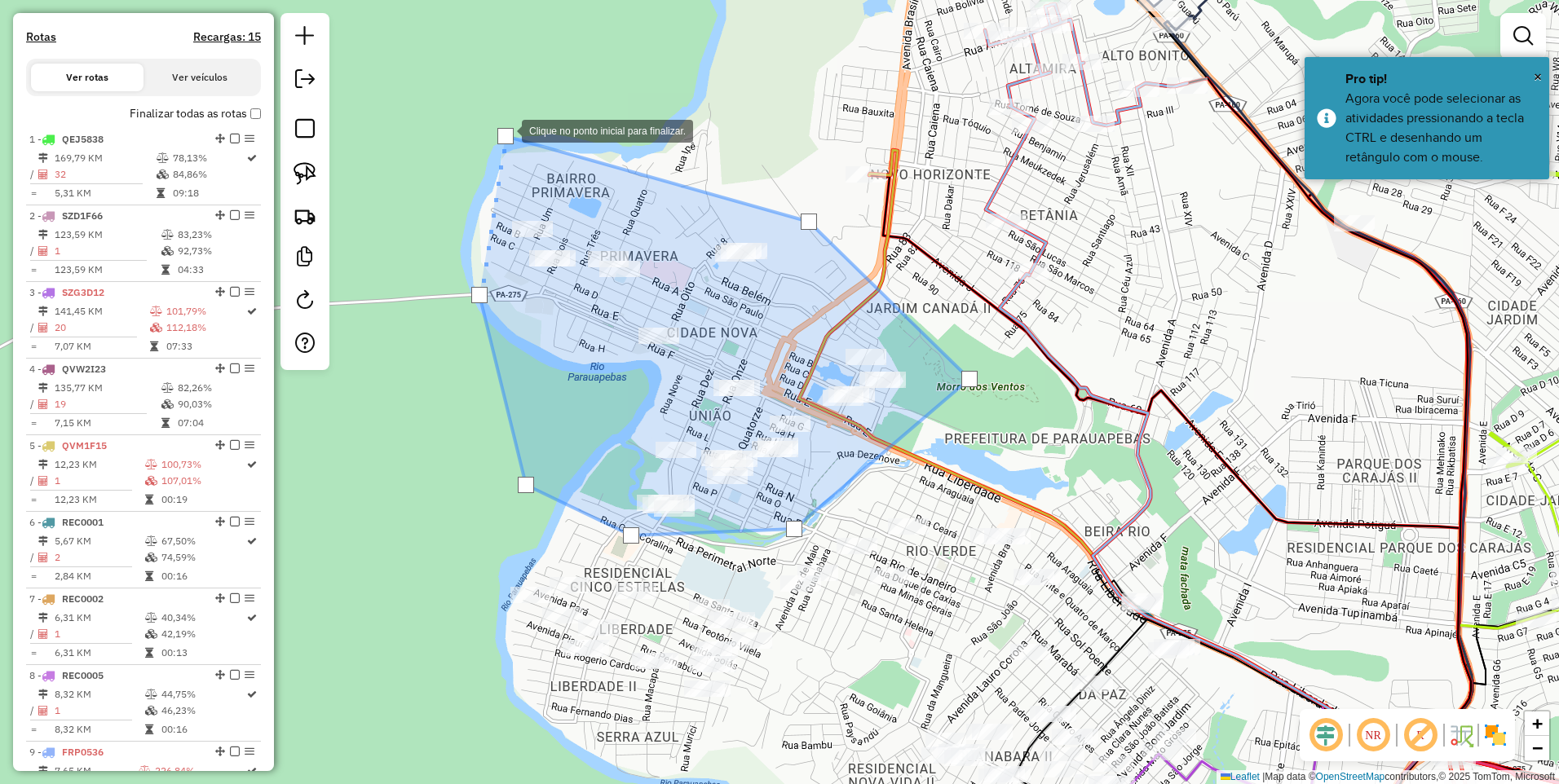
click at [505, 129] on div at bounding box center [505, 136] width 17 height 17
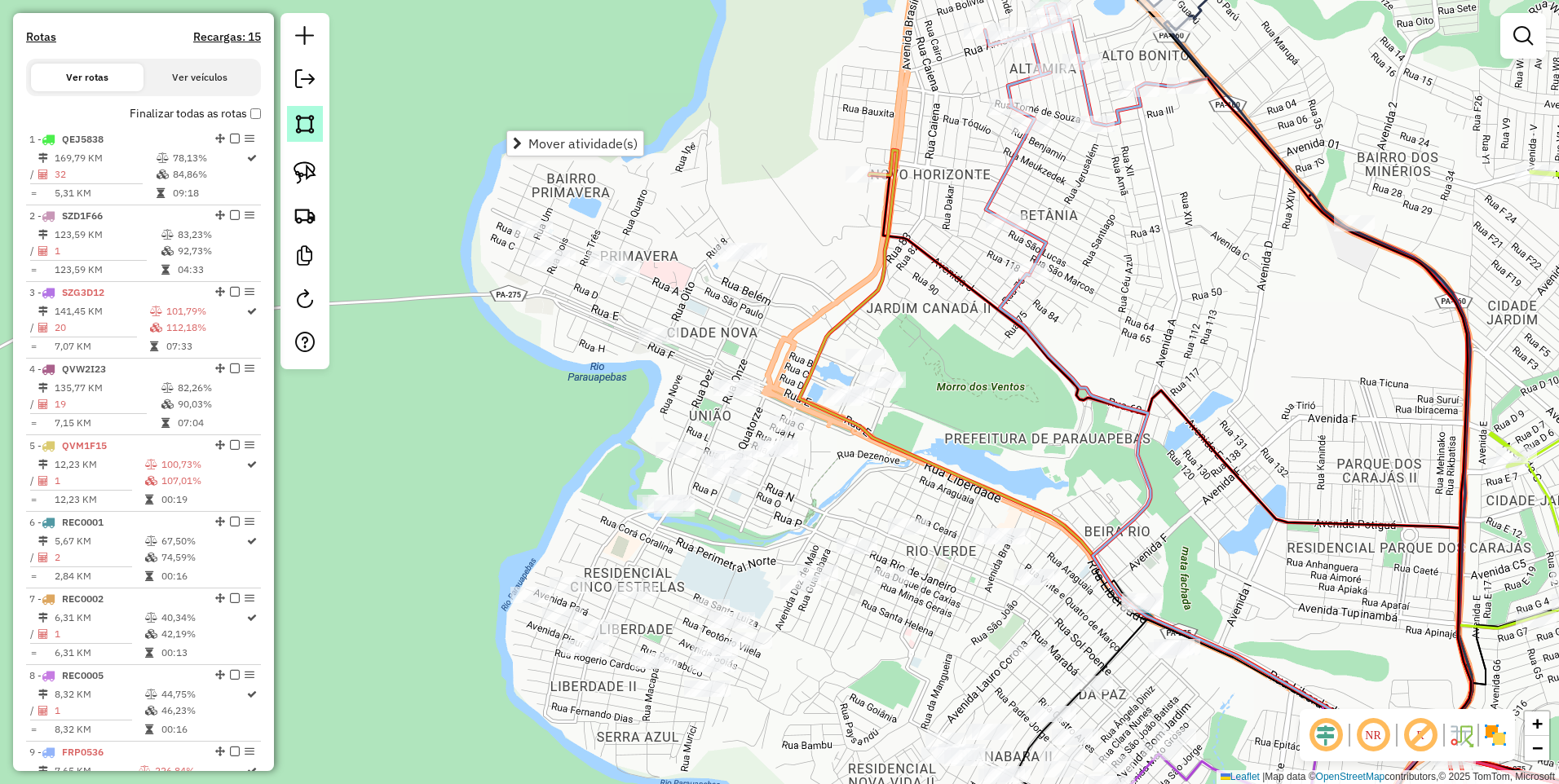
click at [306, 116] on img at bounding box center [305, 124] width 23 height 23
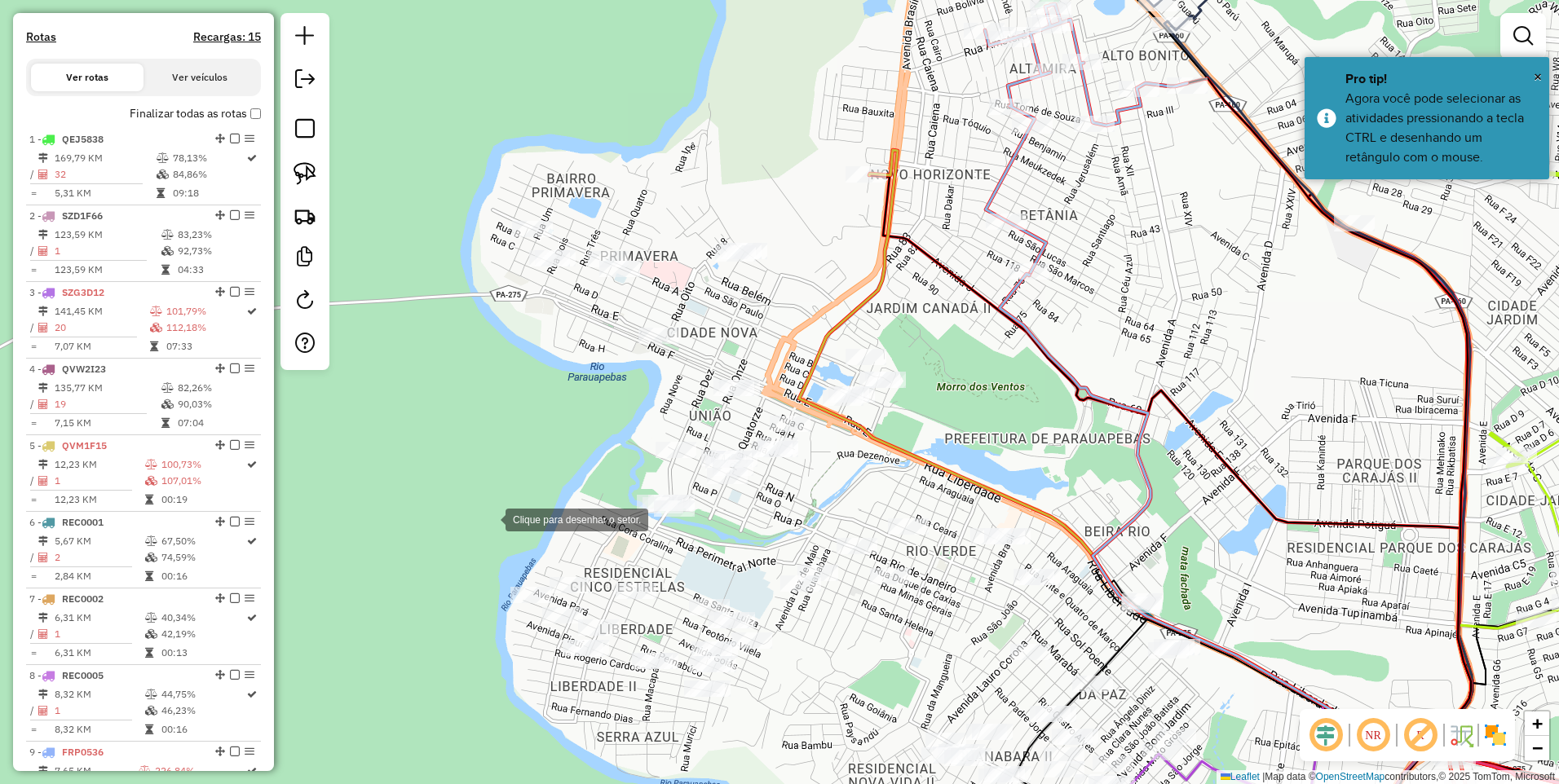
click at [489, 519] on div at bounding box center [489, 518] width 32 height 32
click at [728, 582] on div at bounding box center [728, 581] width 32 height 32
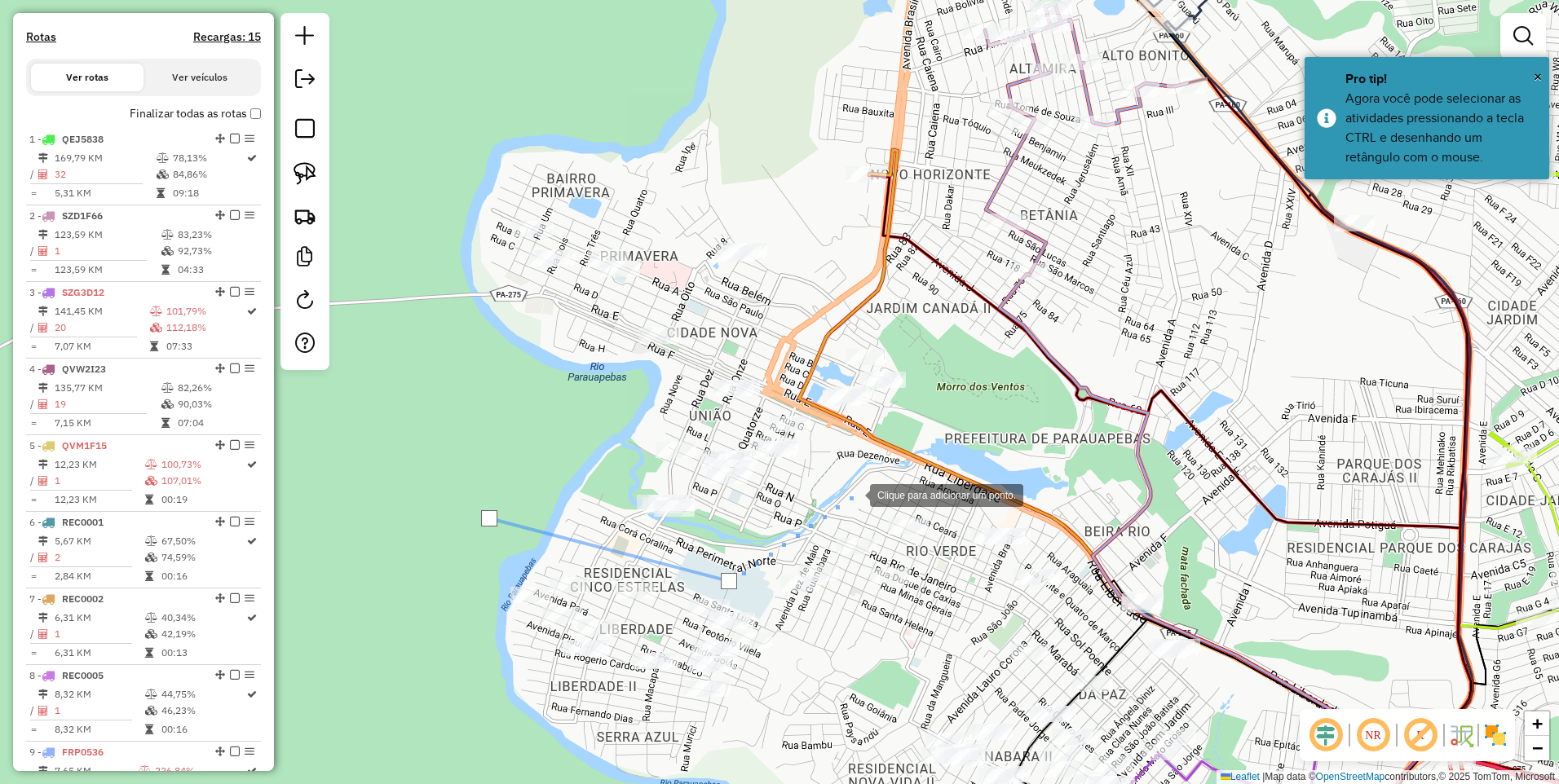
click at [870, 499] on div at bounding box center [853, 494] width 32 height 32
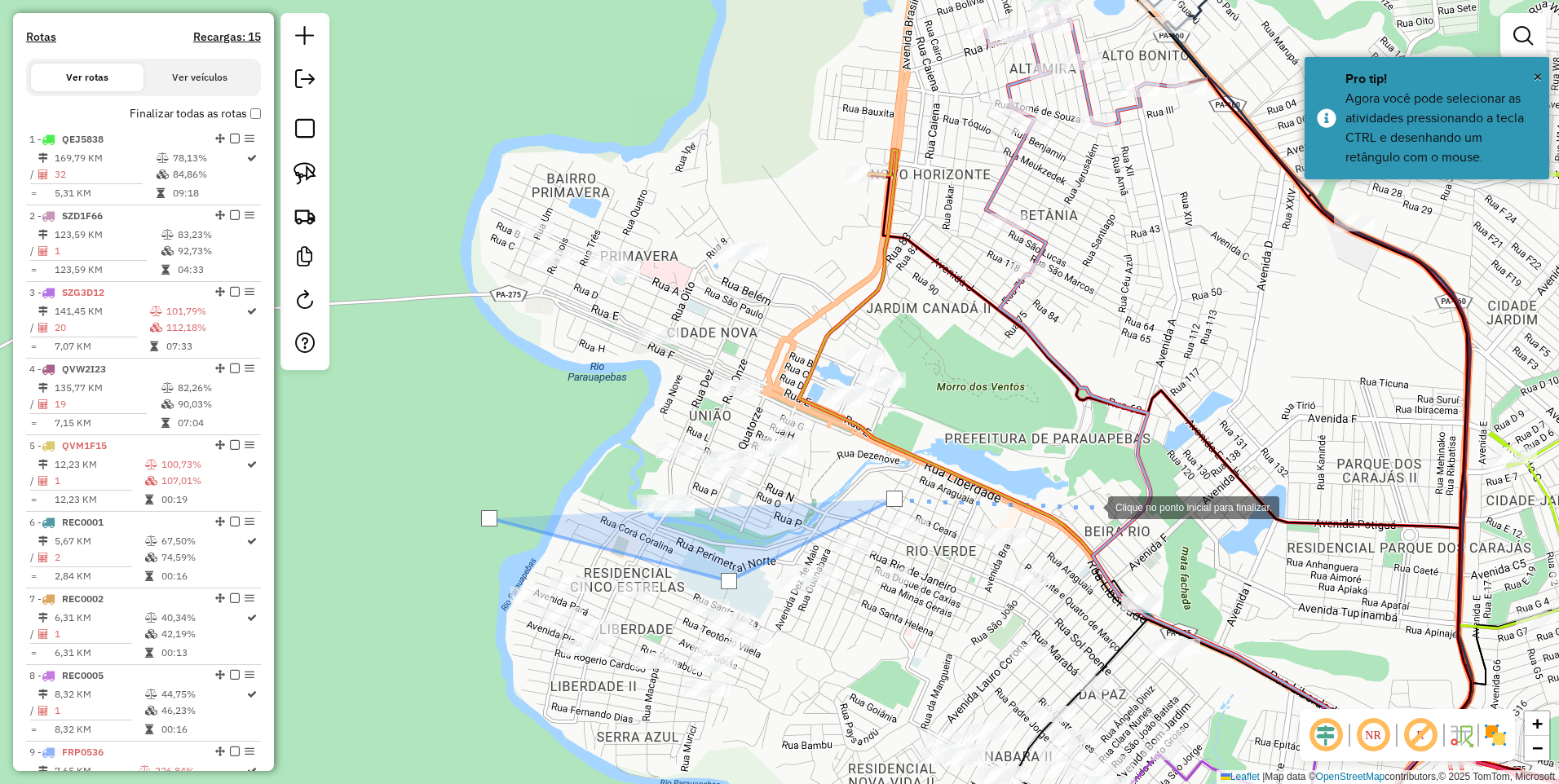
click at [1075, 523] on div at bounding box center [1091, 505] width 32 height 32
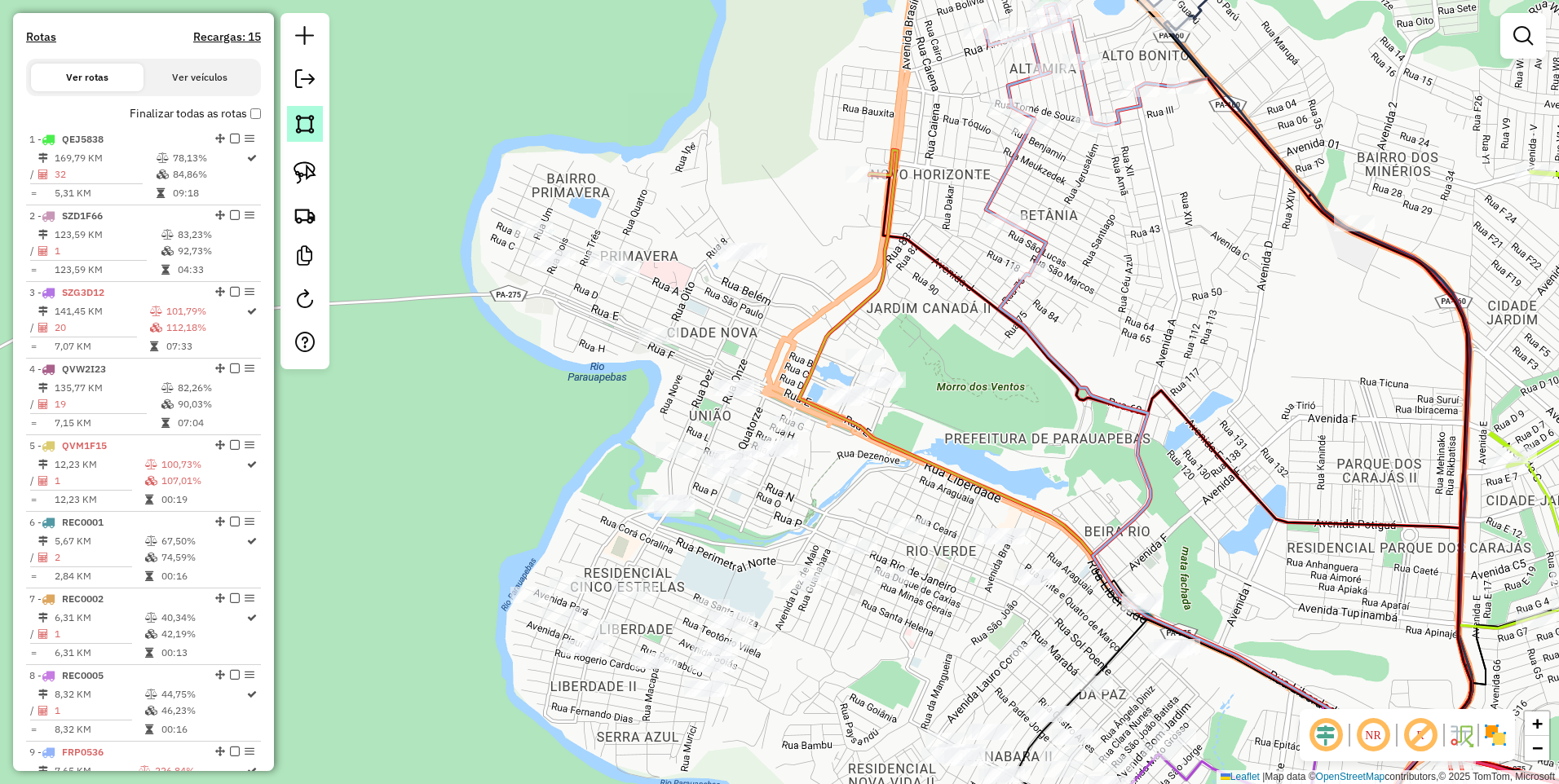
click at [292, 130] on link at bounding box center [304, 124] width 36 height 36
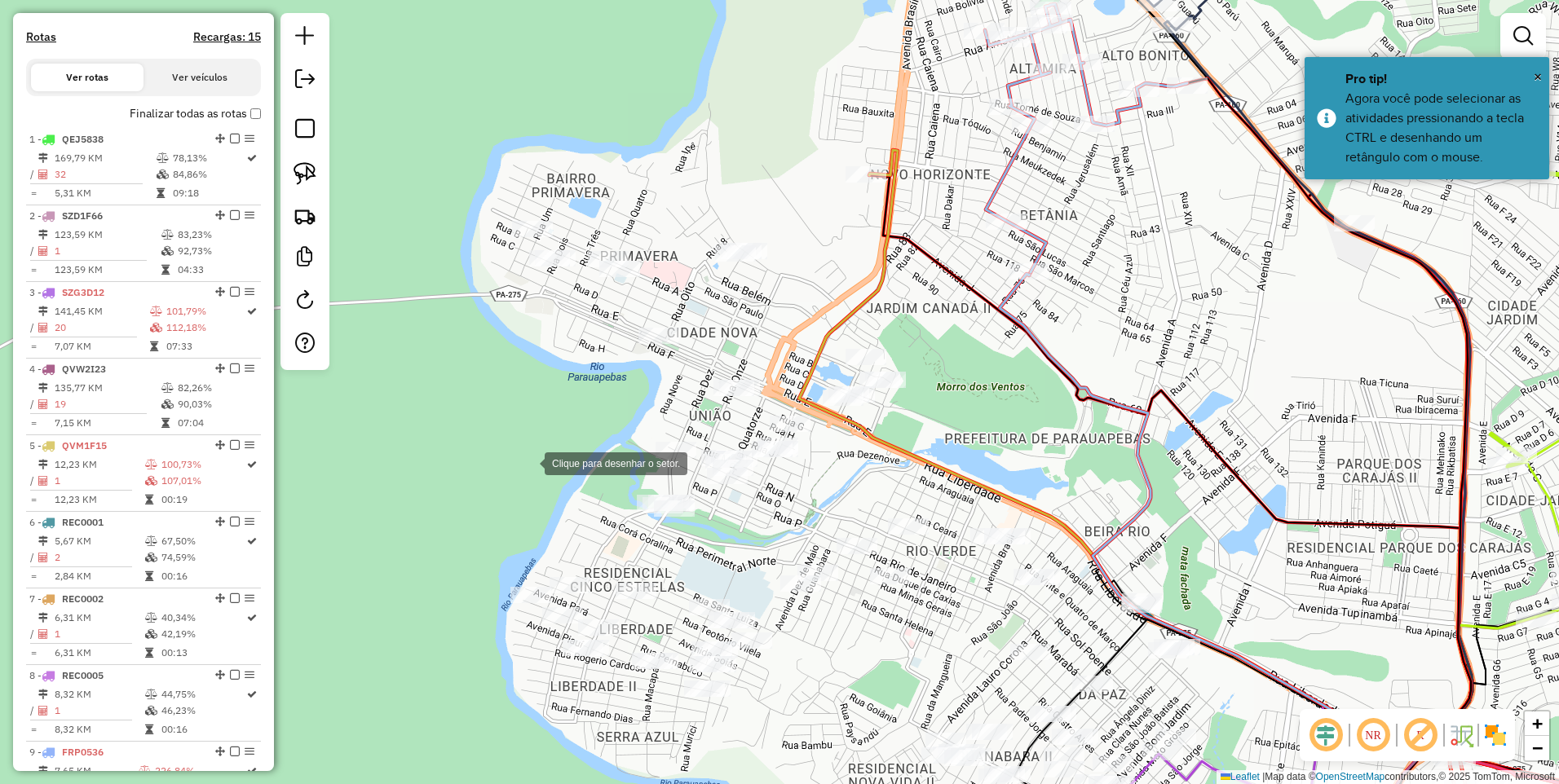
click at [529, 462] on div at bounding box center [528, 461] width 32 height 32
click at [847, 648] on div at bounding box center [845, 648] width 32 height 32
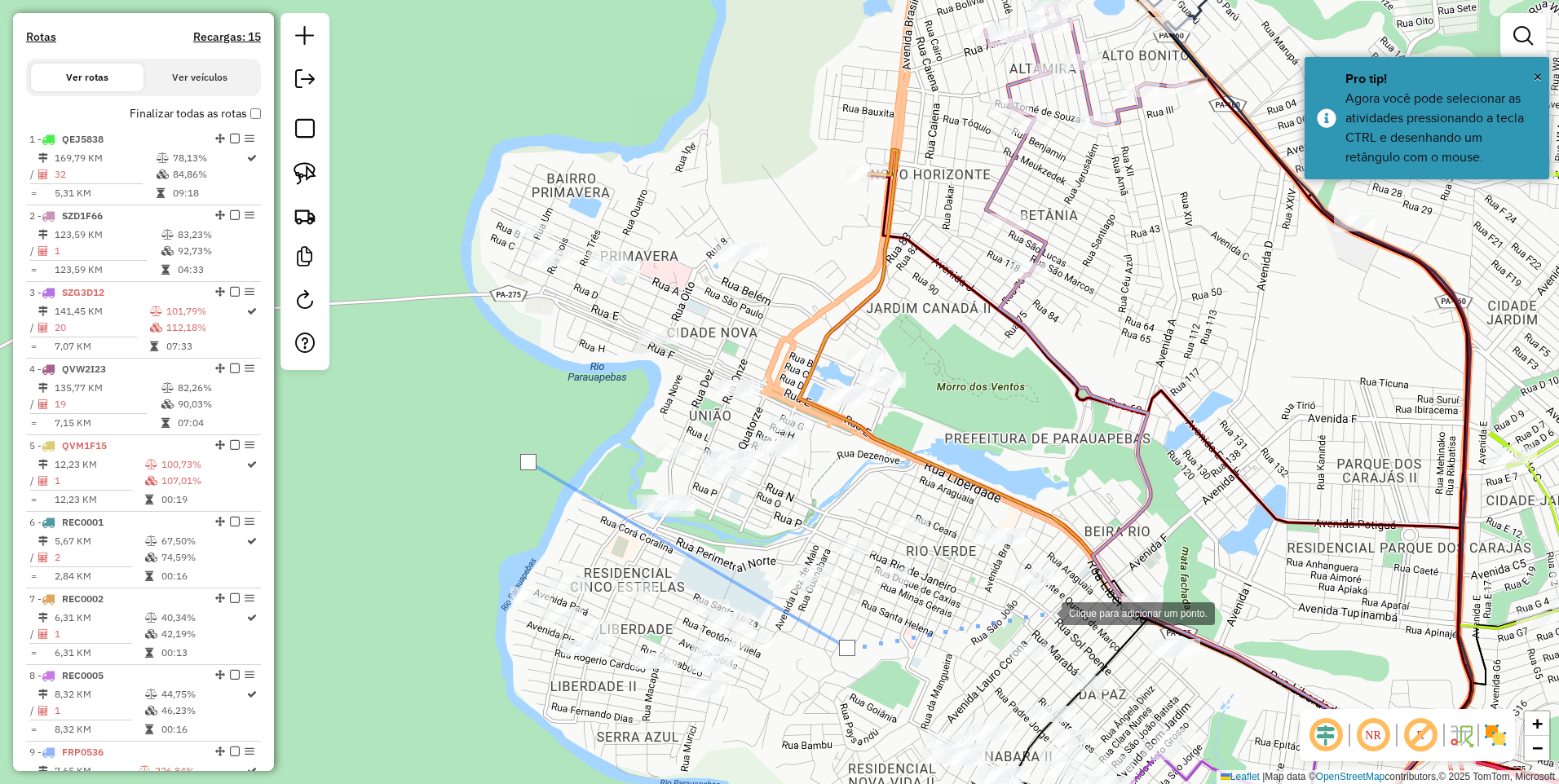
click at [1046, 611] on div at bounding box center [1045, 611] width 32 height 32
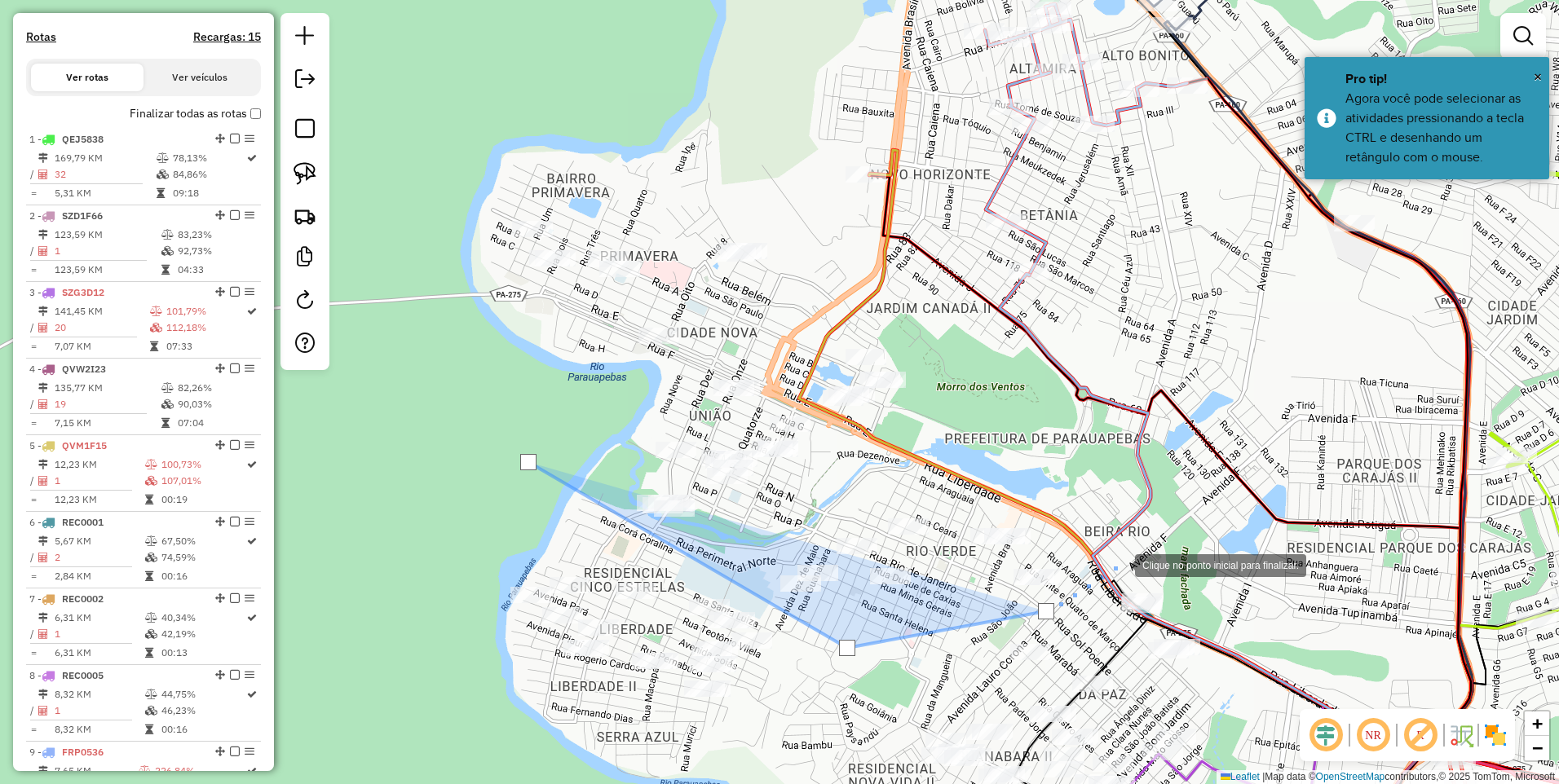
click at [1135, 549] on div at bounding box center [1118, 563] width 32 height 32
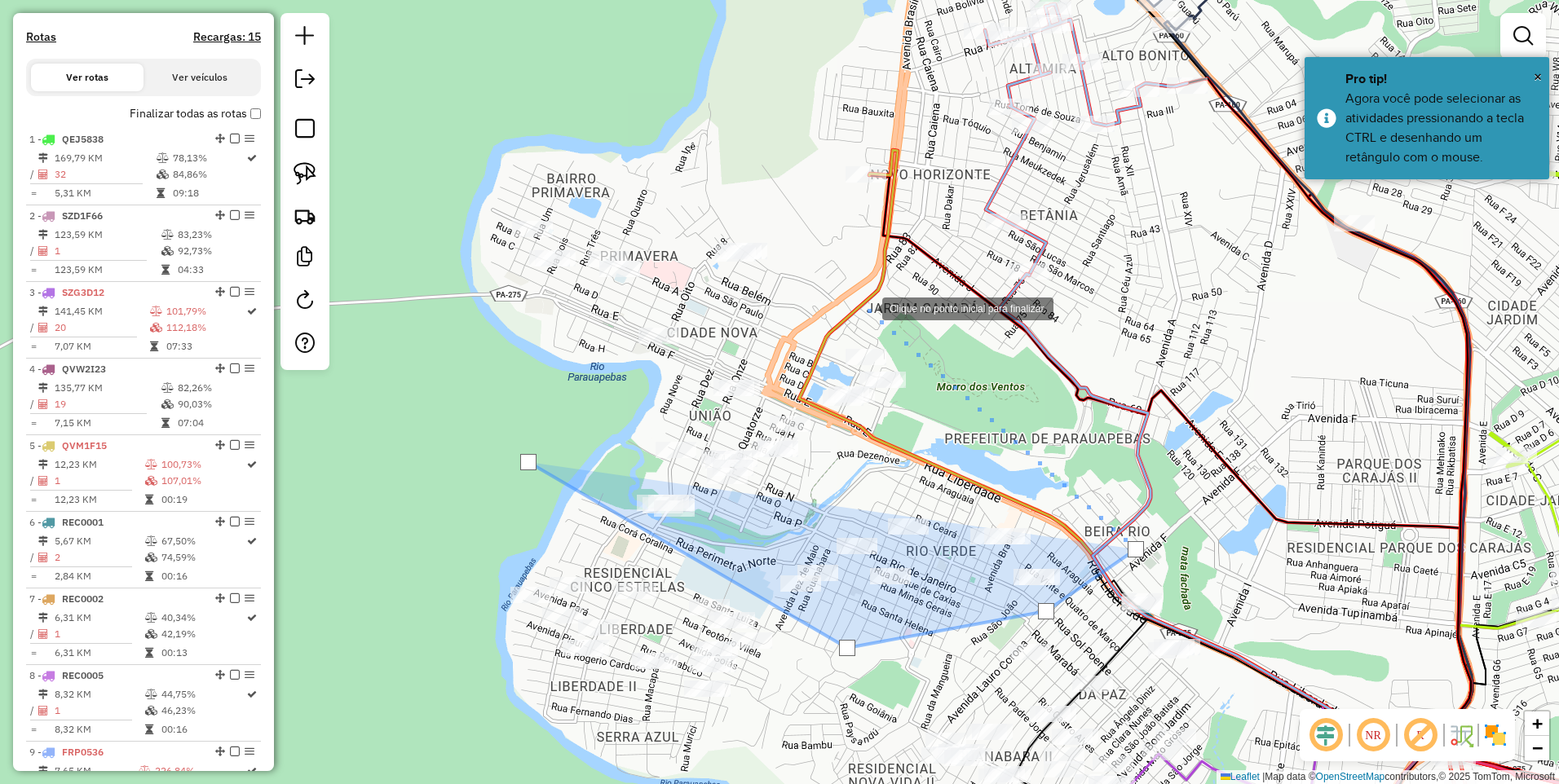
click at [865, 307] on div at bounding box center [865, 307] width 32 height 32
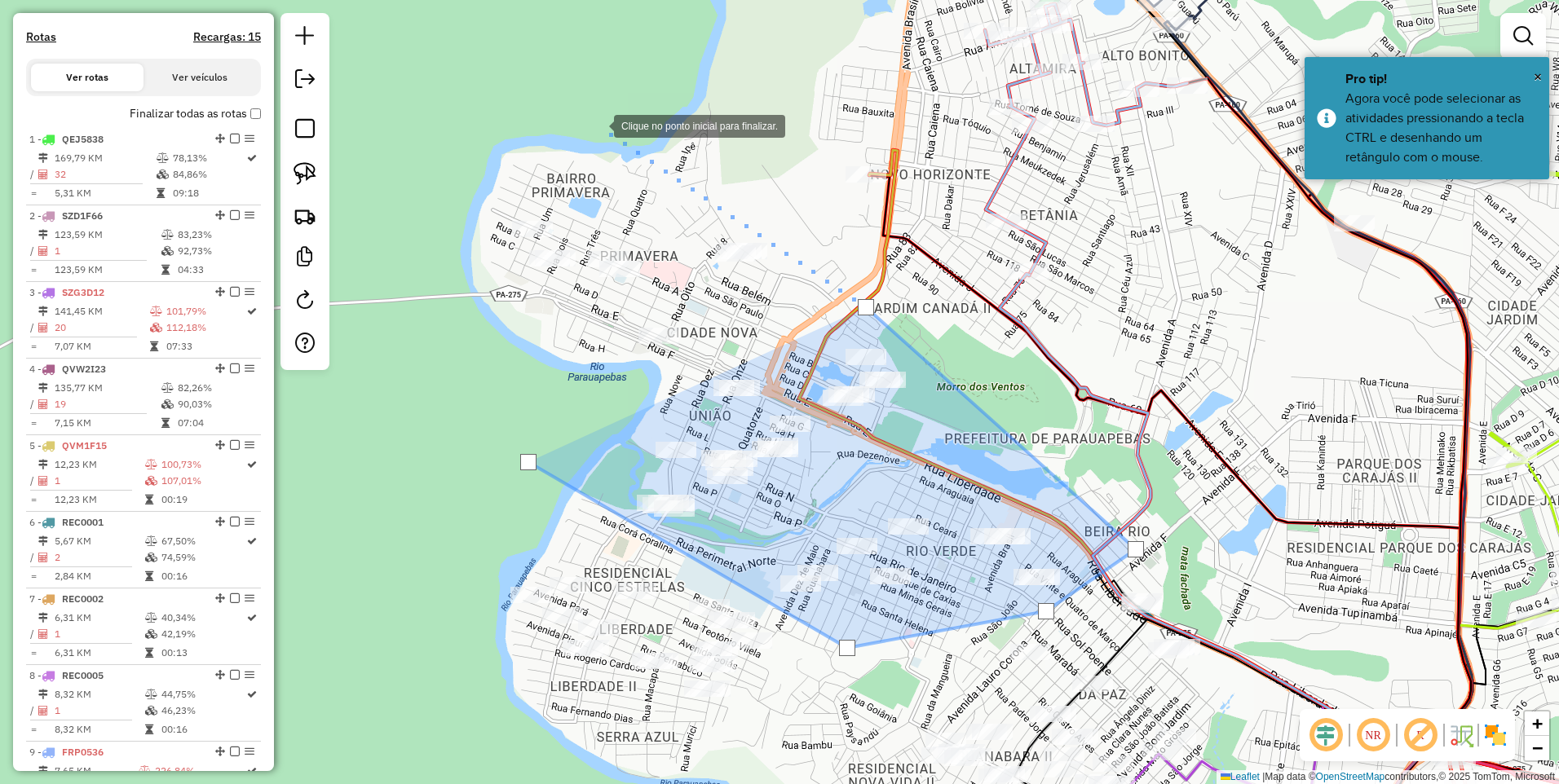
click at [587, 116] on div at bounding box center [597, 124] width 32 height 32
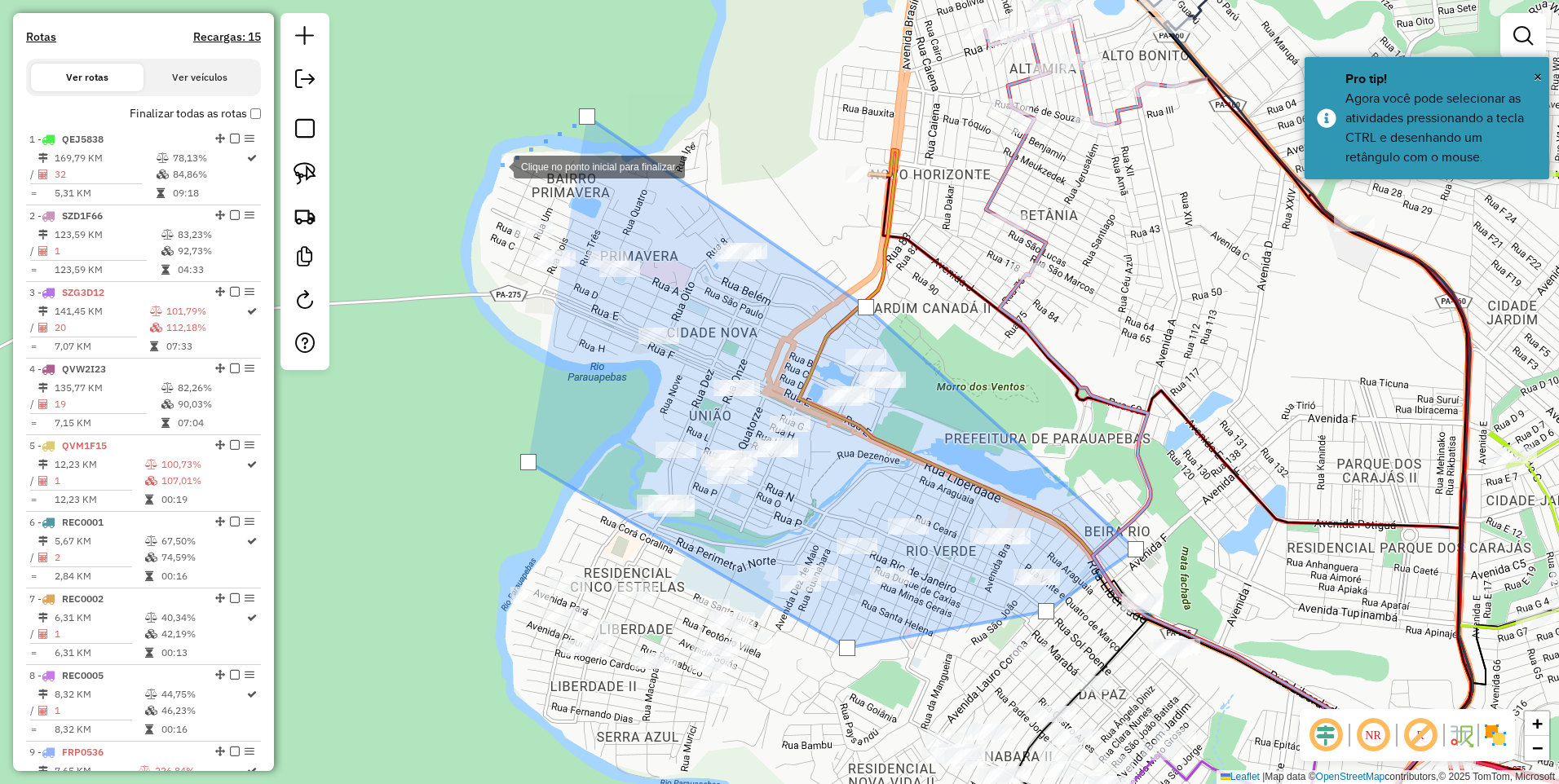
click at [497, 165] on div at bounding box center [497, 165] width 32 height 32
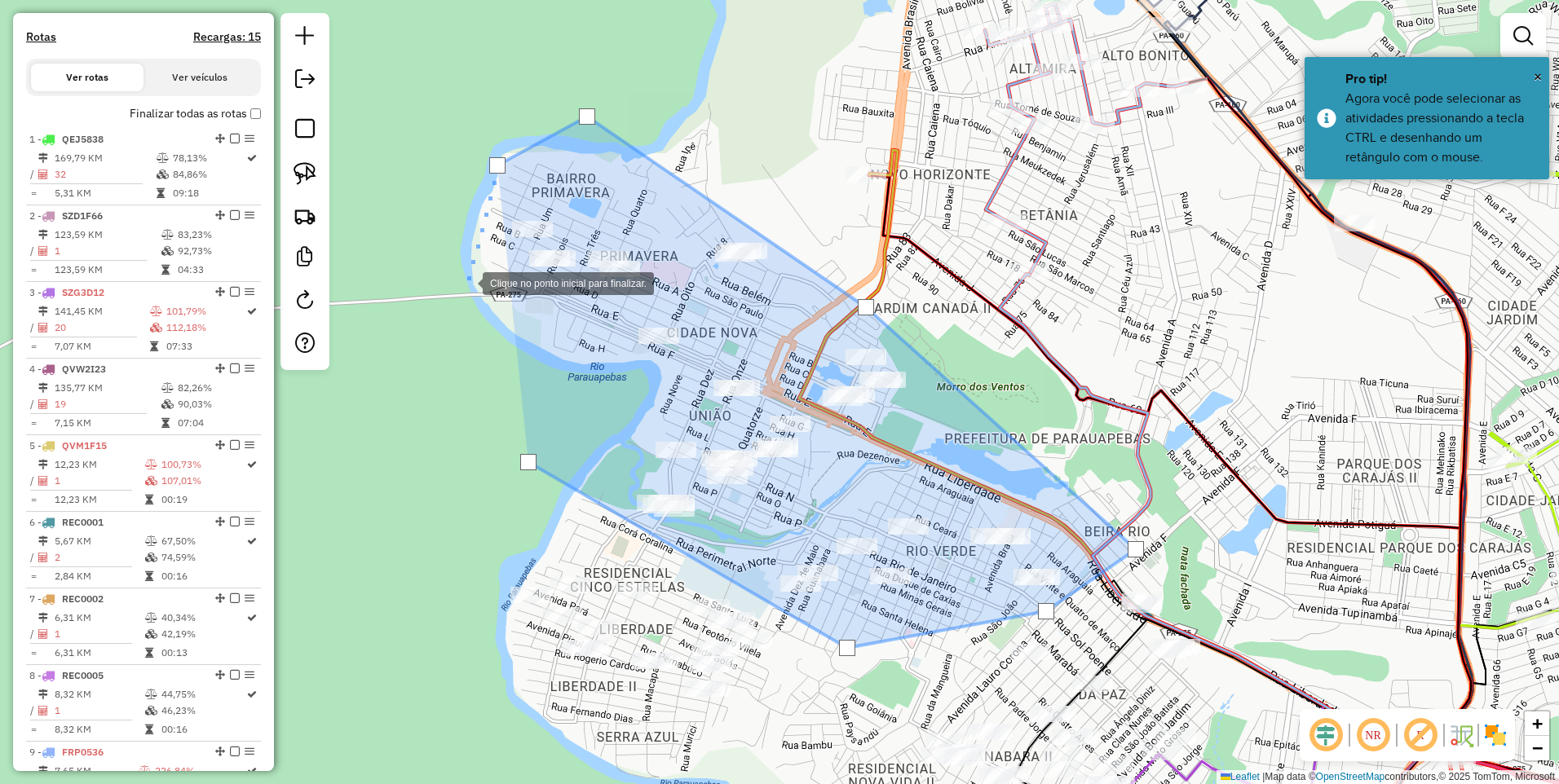
click at [468, 283] on div at bounding box center [465, 281] width 32 height 32
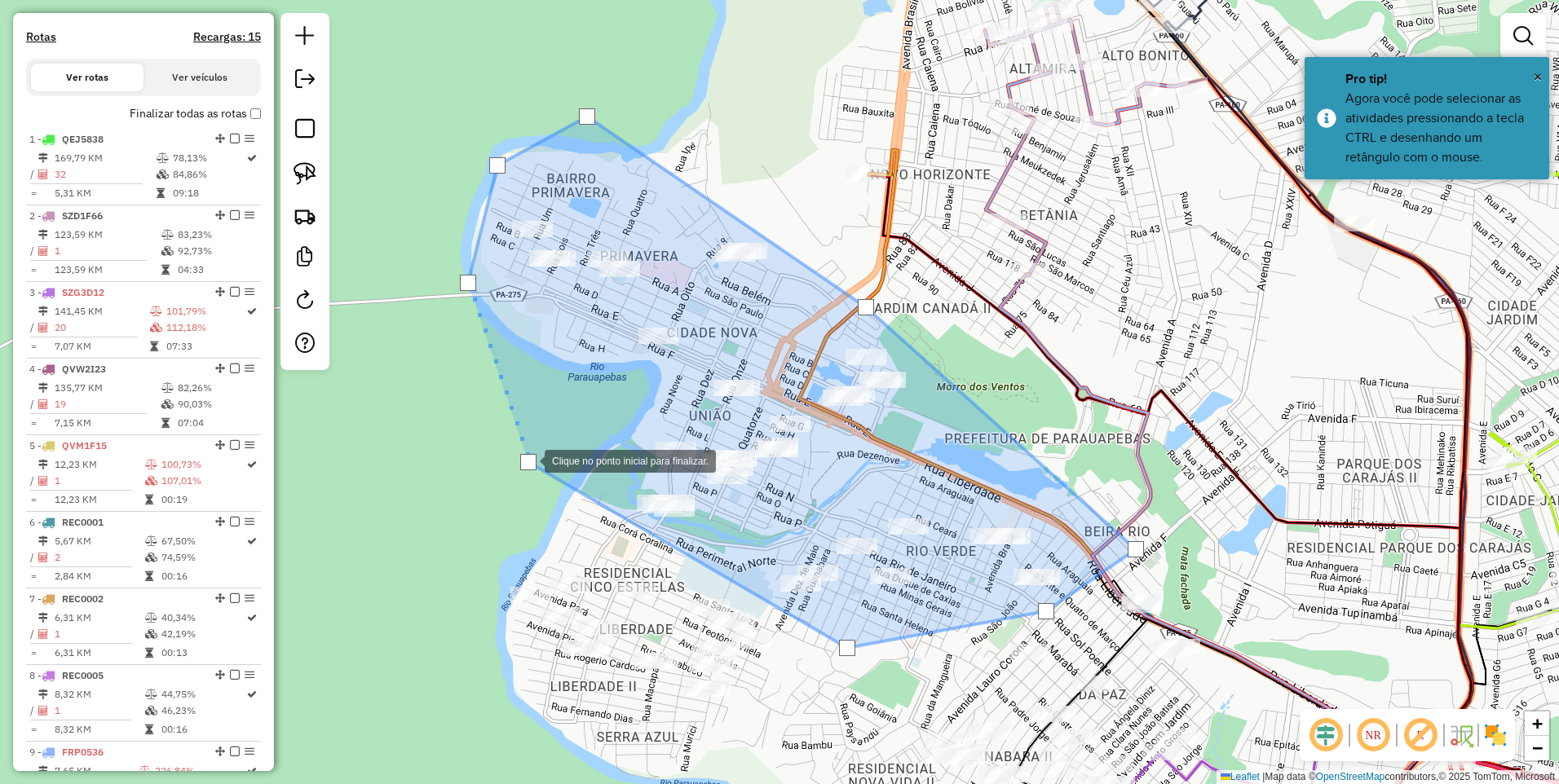
click at [529, 460] on div at bounding box center [529, 462] width 17 height 17
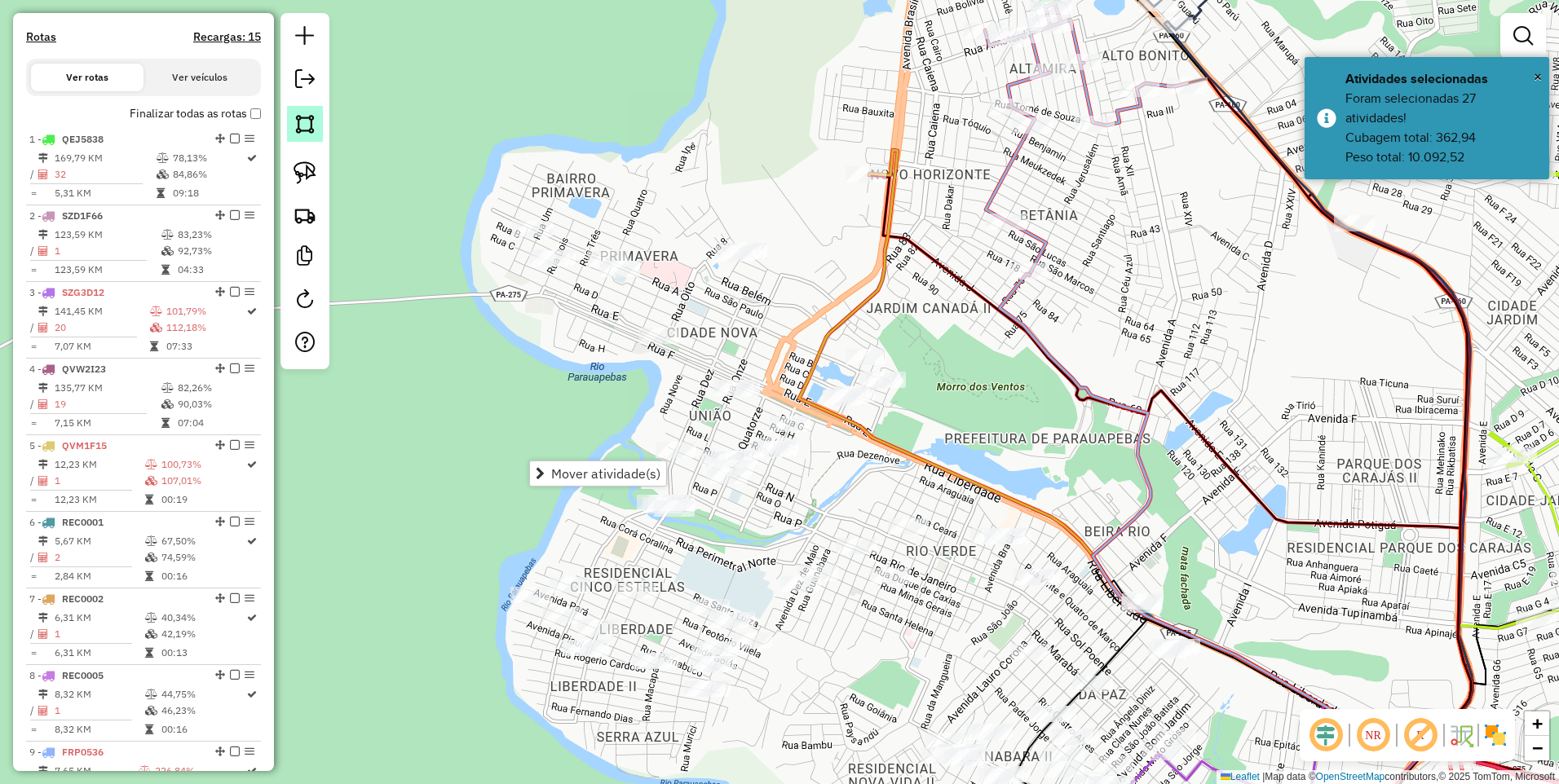
click at [309, 123] on img at bounding box center [305, 124] width 23 height 23
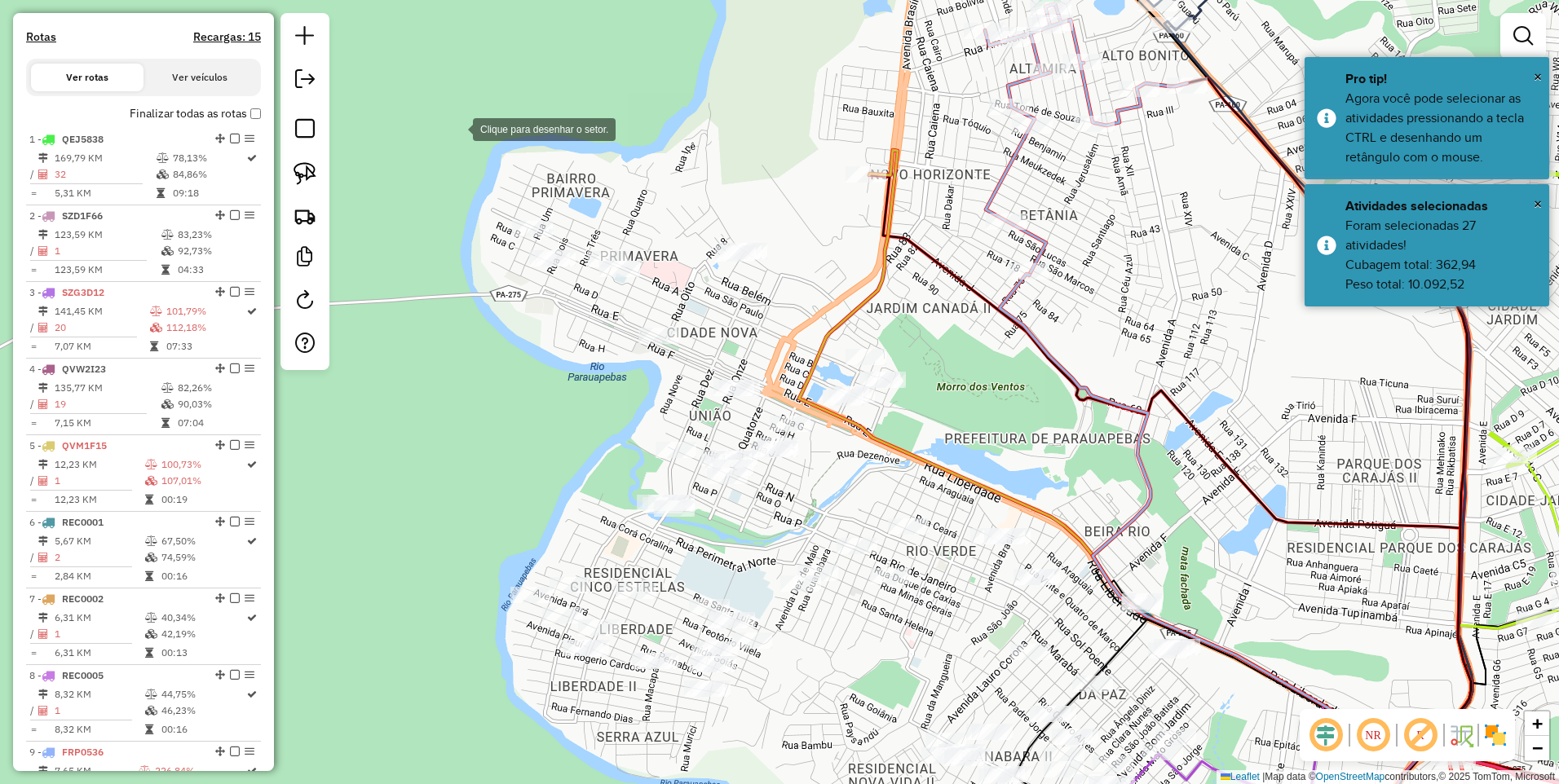
click at [456, 128] on div at bounding box center [456, 128] width 32 height 32
click at [702, 186] on div at bounding box center [685, 169] width 32 height 32
click at [957, 357] on div at bounding box center [941, 340] width 32 height 32
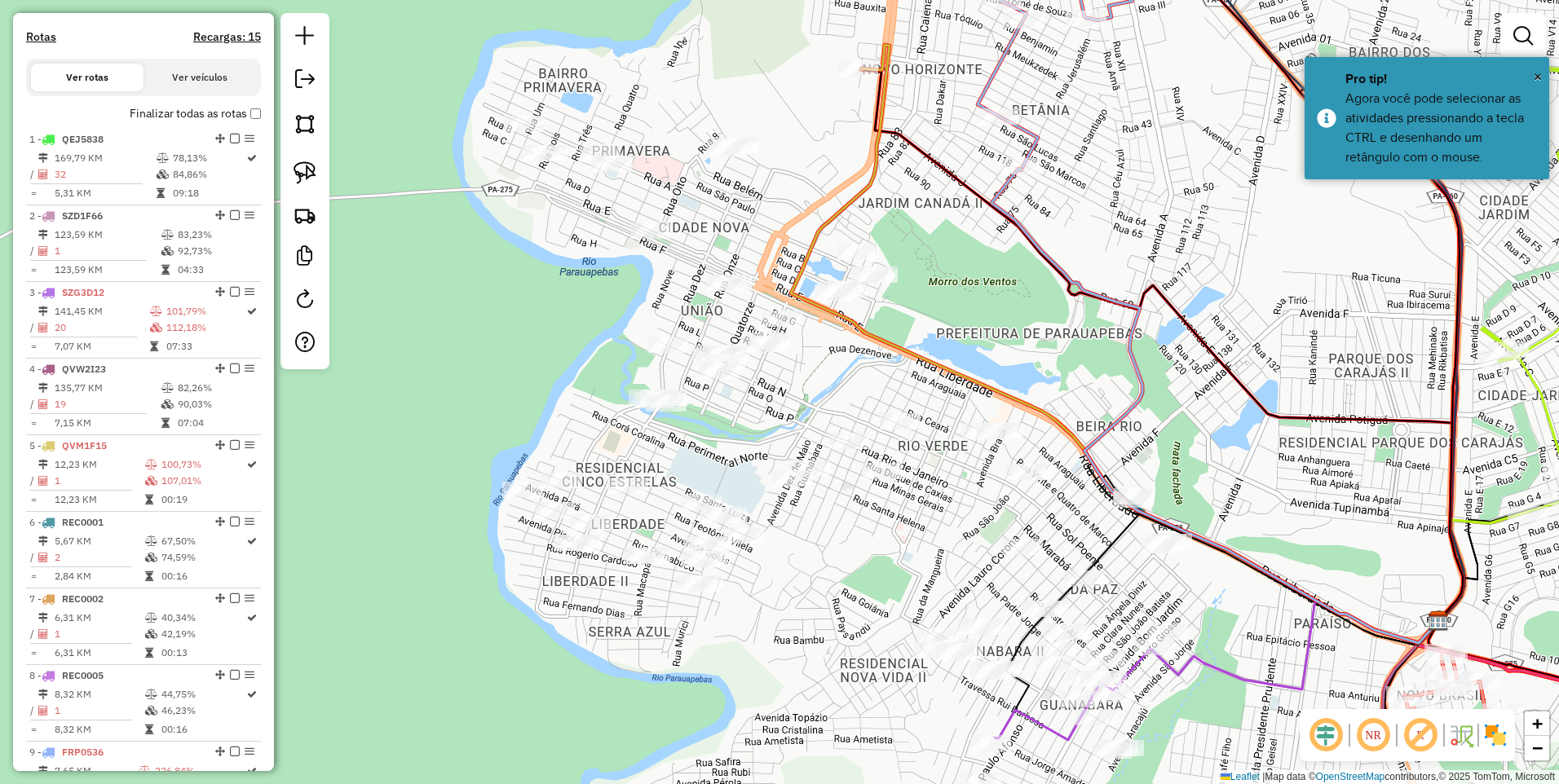
drag, startPoint x: 819, startPoint y: 379, endPoint x: 813, endPoint y: 451, distance: 72.2
click at [813, 451] on div "Janela de atendimento Grade de atendimento Capacidade Transportadoras Veículos …" at bounding box center [779, 392] width 1559 height 784
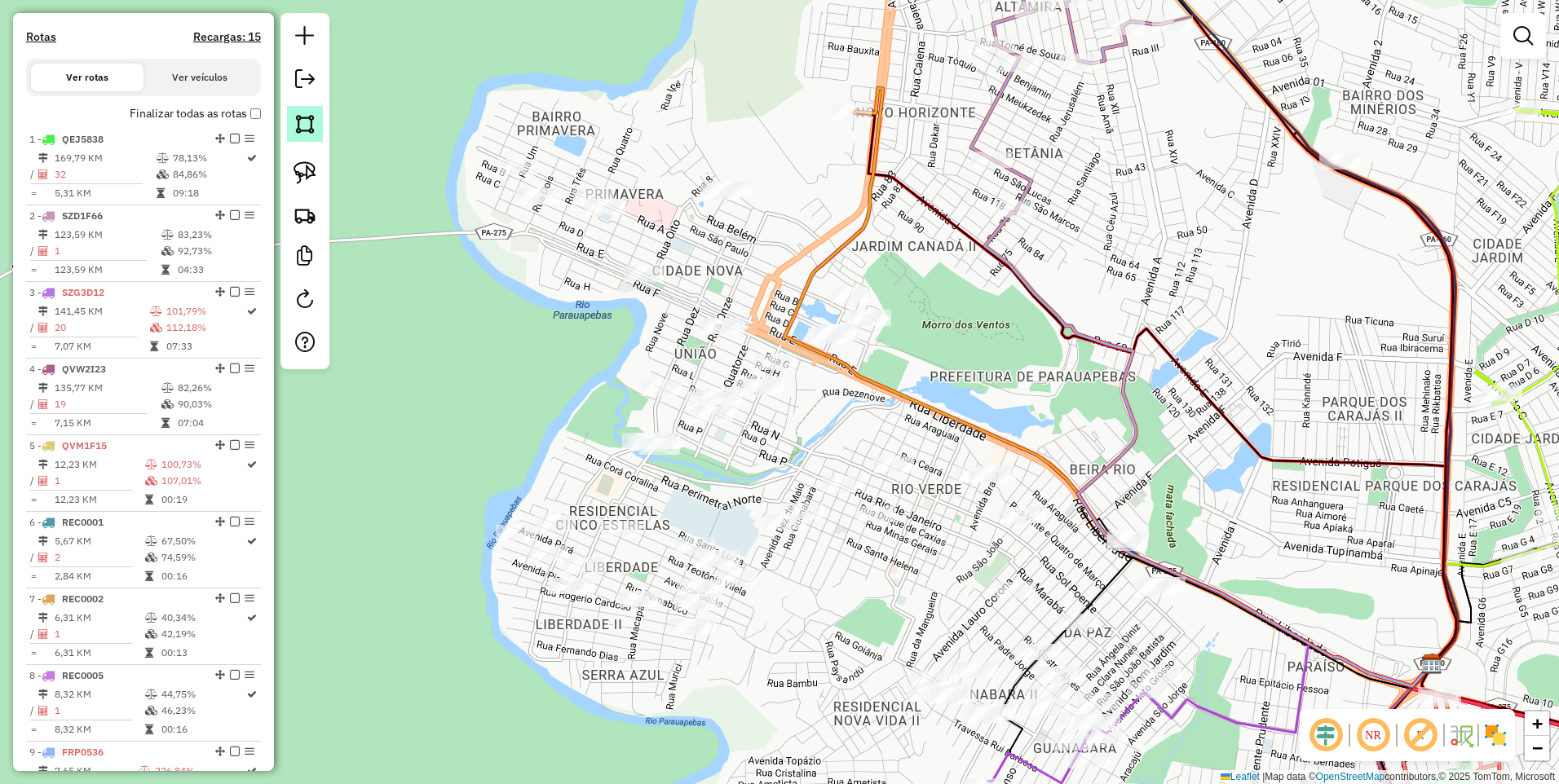
click at [301, 114] on img at bounding box center [305, 124] width 23 height 23
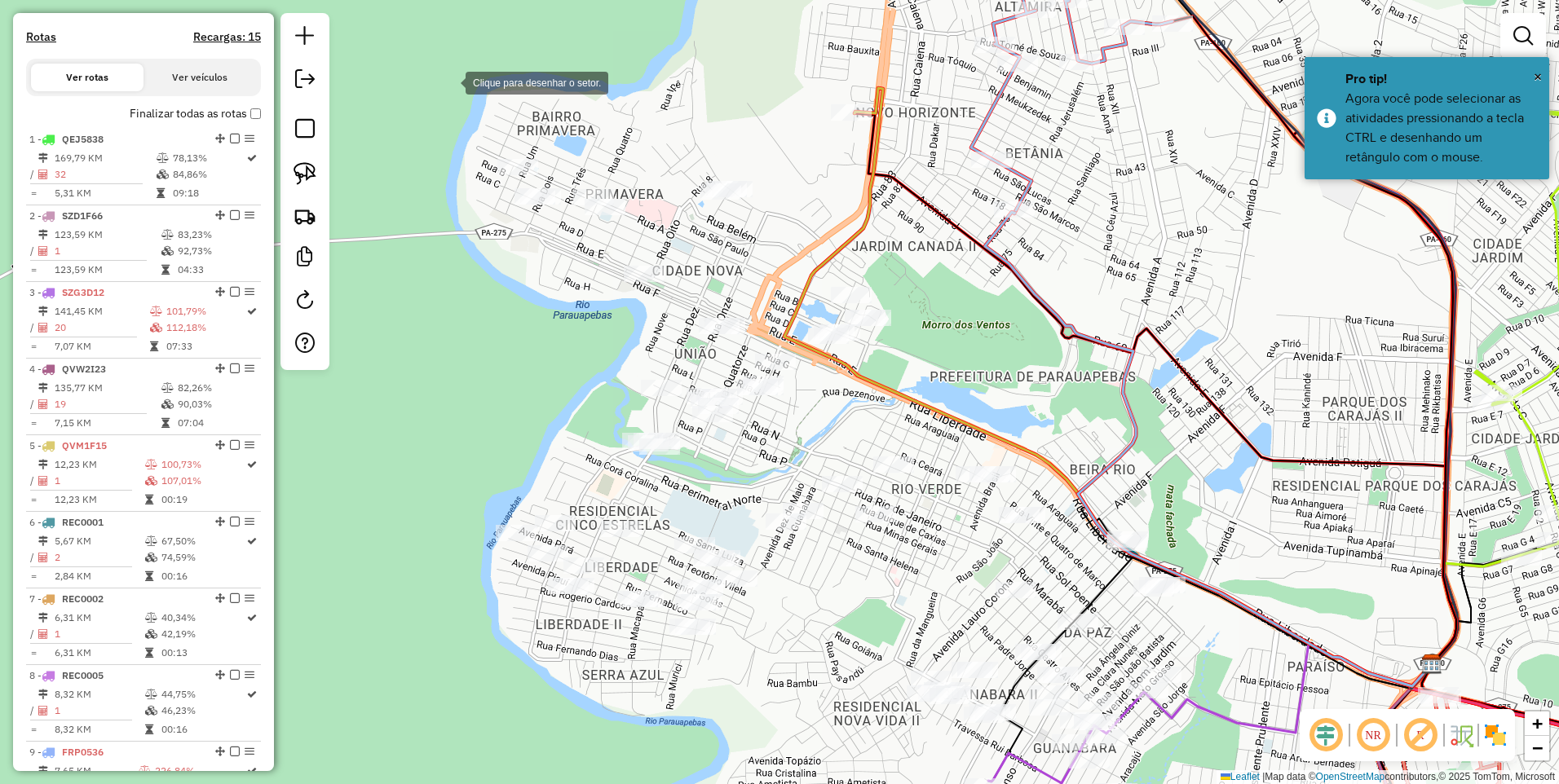
click at [449, 81] on div at bounding box center [449, 81] width 32 height 32
click at [493, 333] on div at bounding box center [489, 325] width 32 height 32
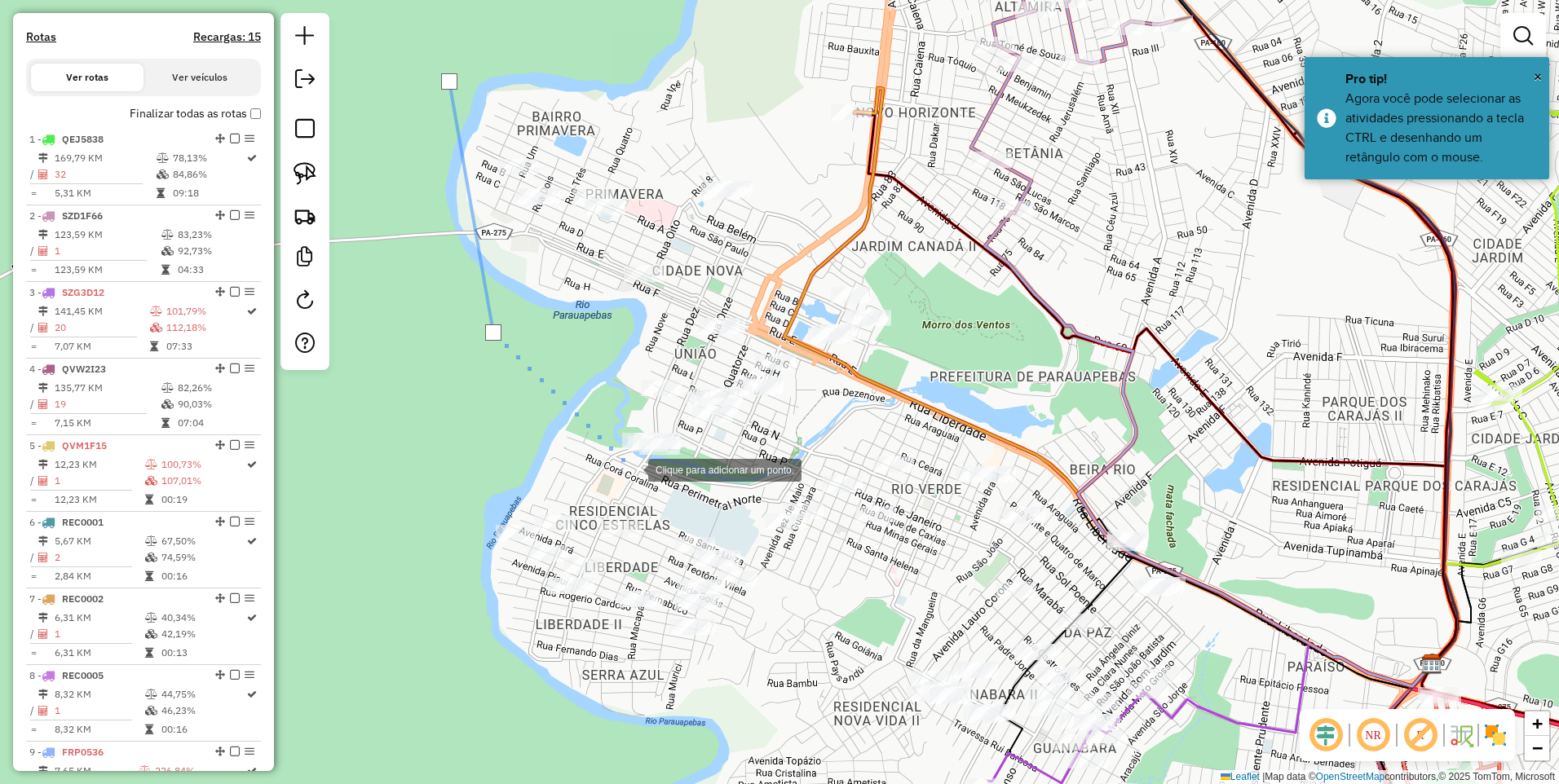
click at [636, 466] on div at bounding box center [631, 468] width 32 height 32
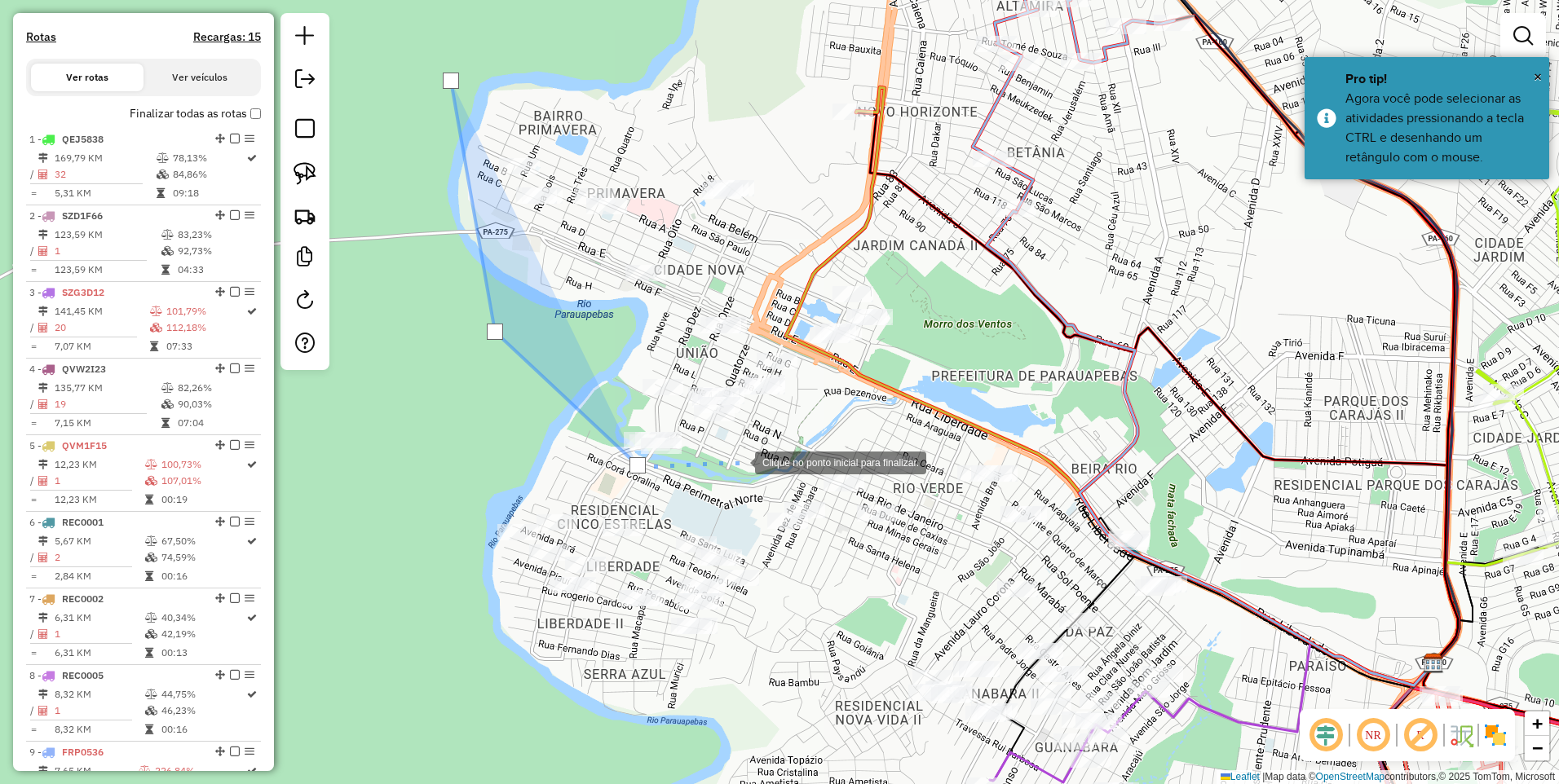
click at [755, 450] on div at bounding box center [738, 460] width 32 height 32
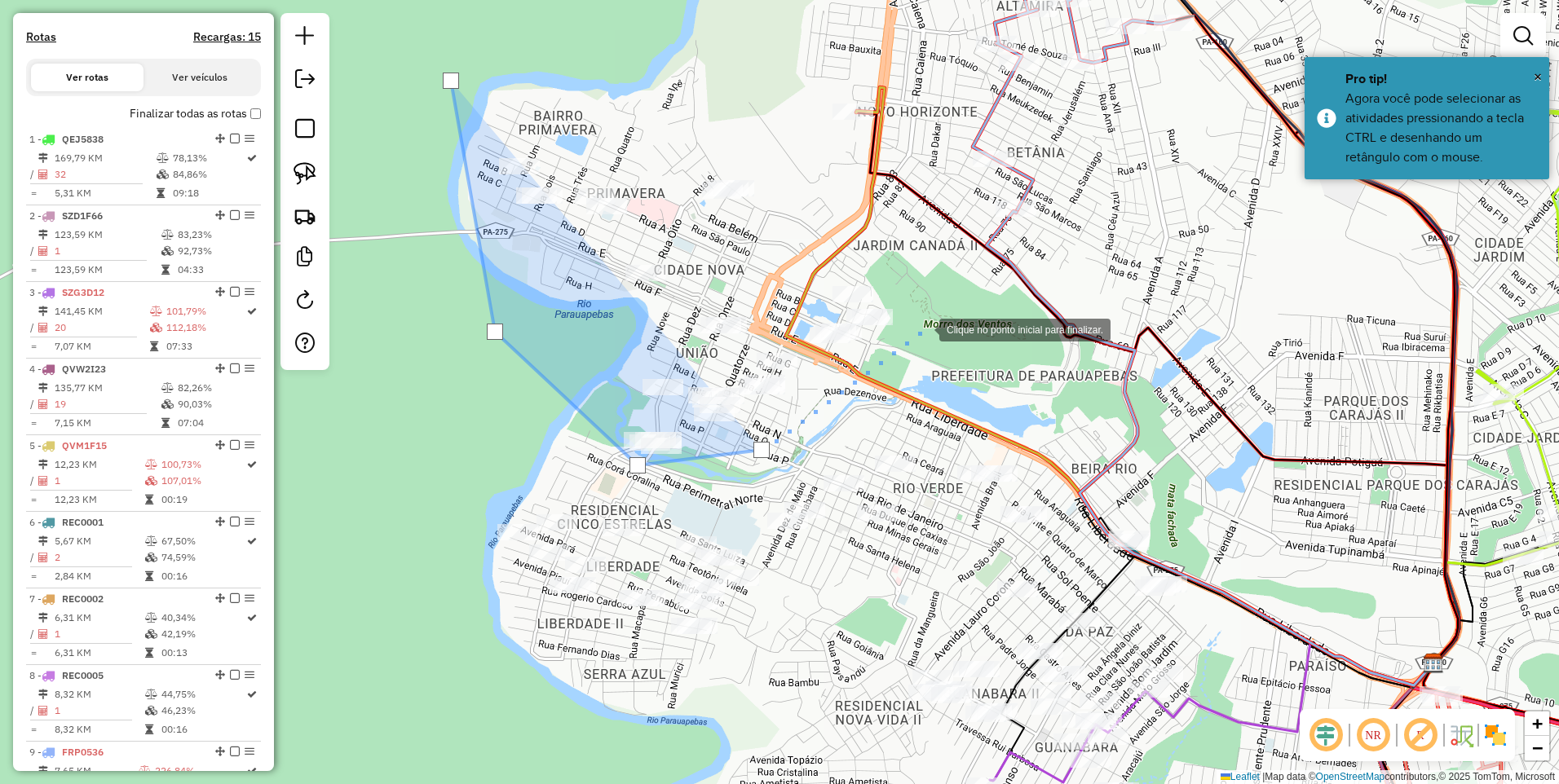
click at [923, 328] on div at bounding box center [923, 328] width 32 height 32
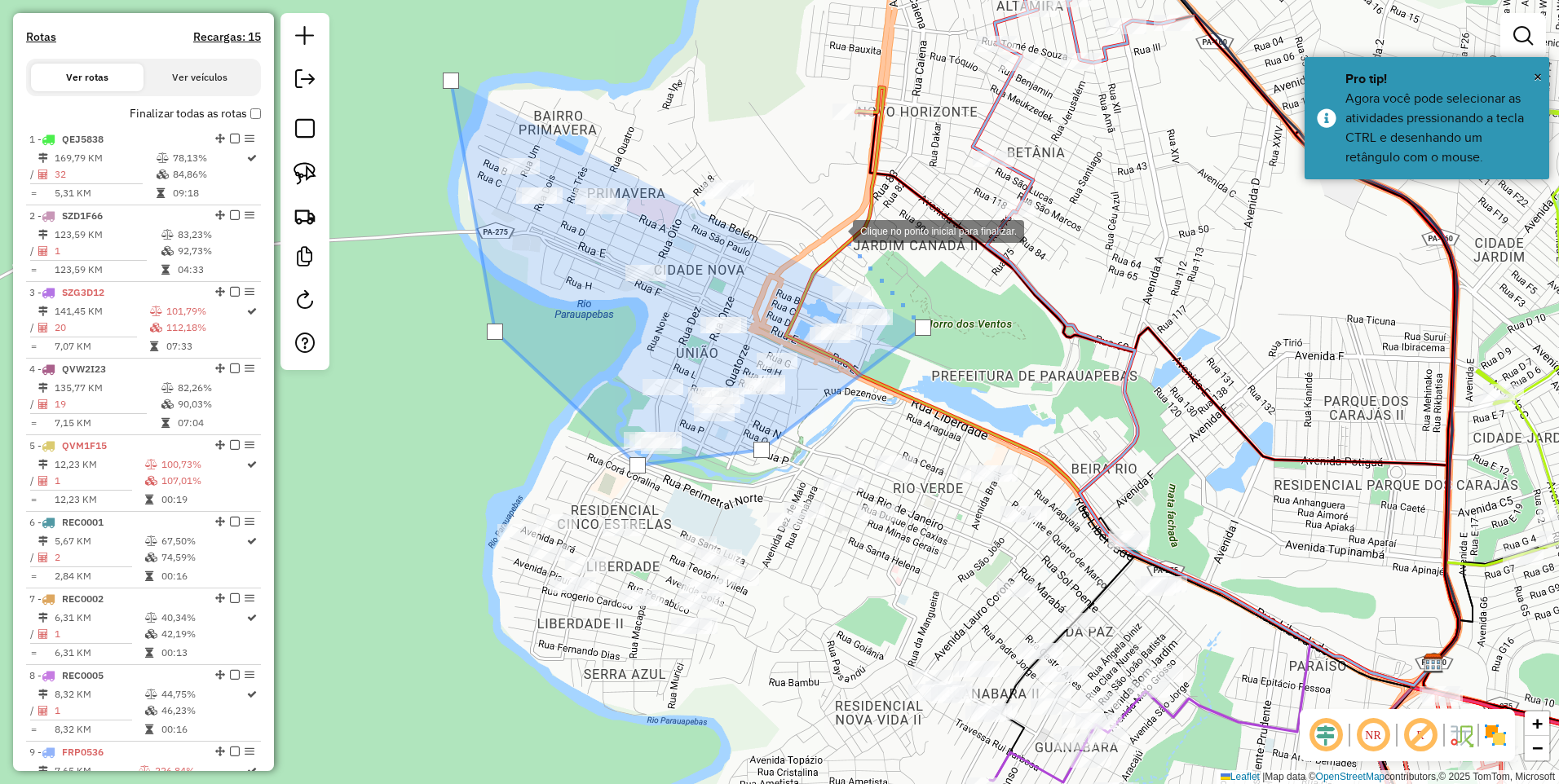
click at [838, 213] on div at bounding box center [836, 229] width 32 height 32
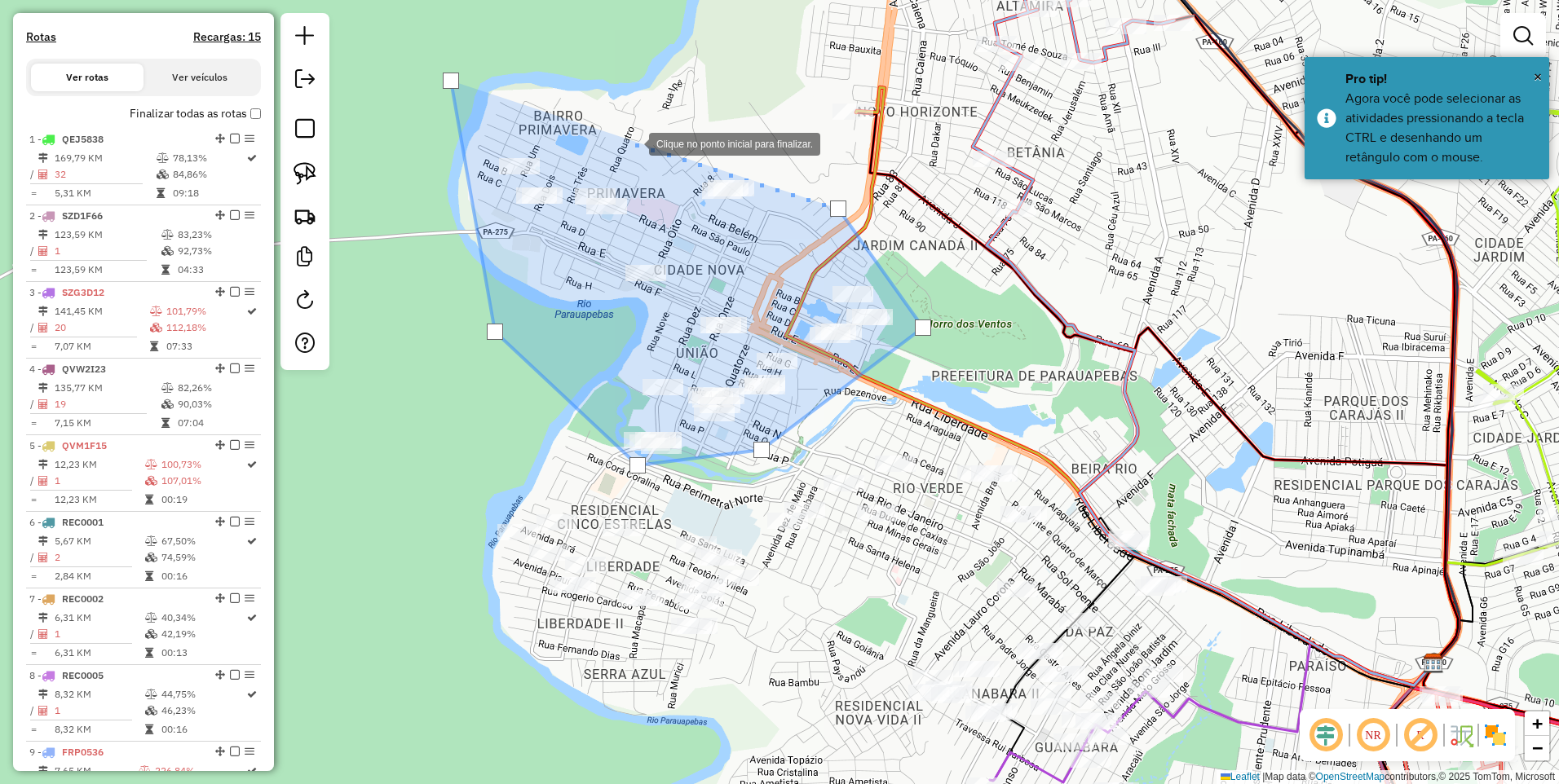
click at [616, 126] on div at bounding box center [632, 142] width 32 height 32
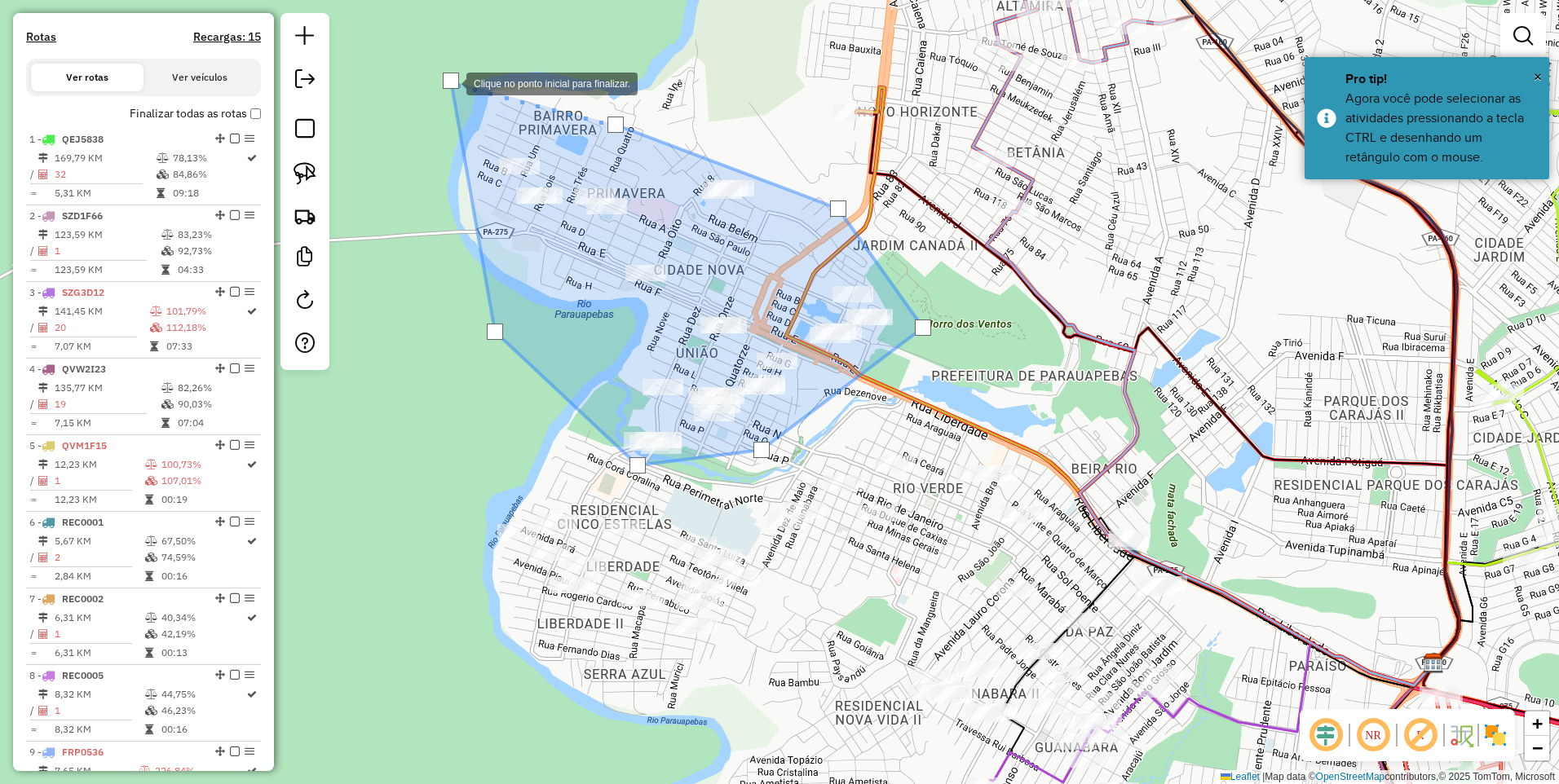
click at [449, 80] on div at bounding box center [451, 80] width 17 height 17
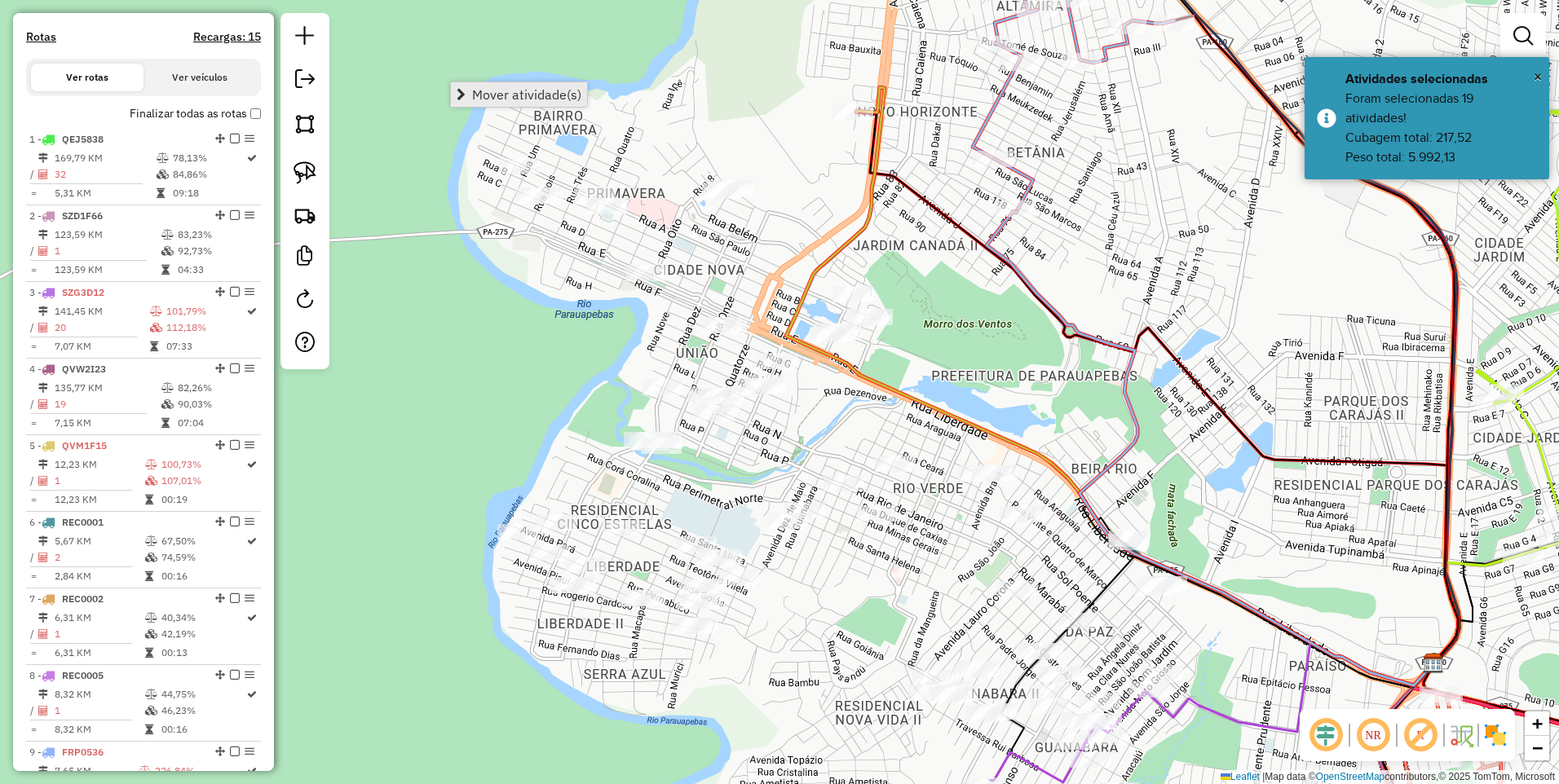
click at [490, 92] on span "Mover atividade(s)" at bounding box center [527, 95] width 110 height 13
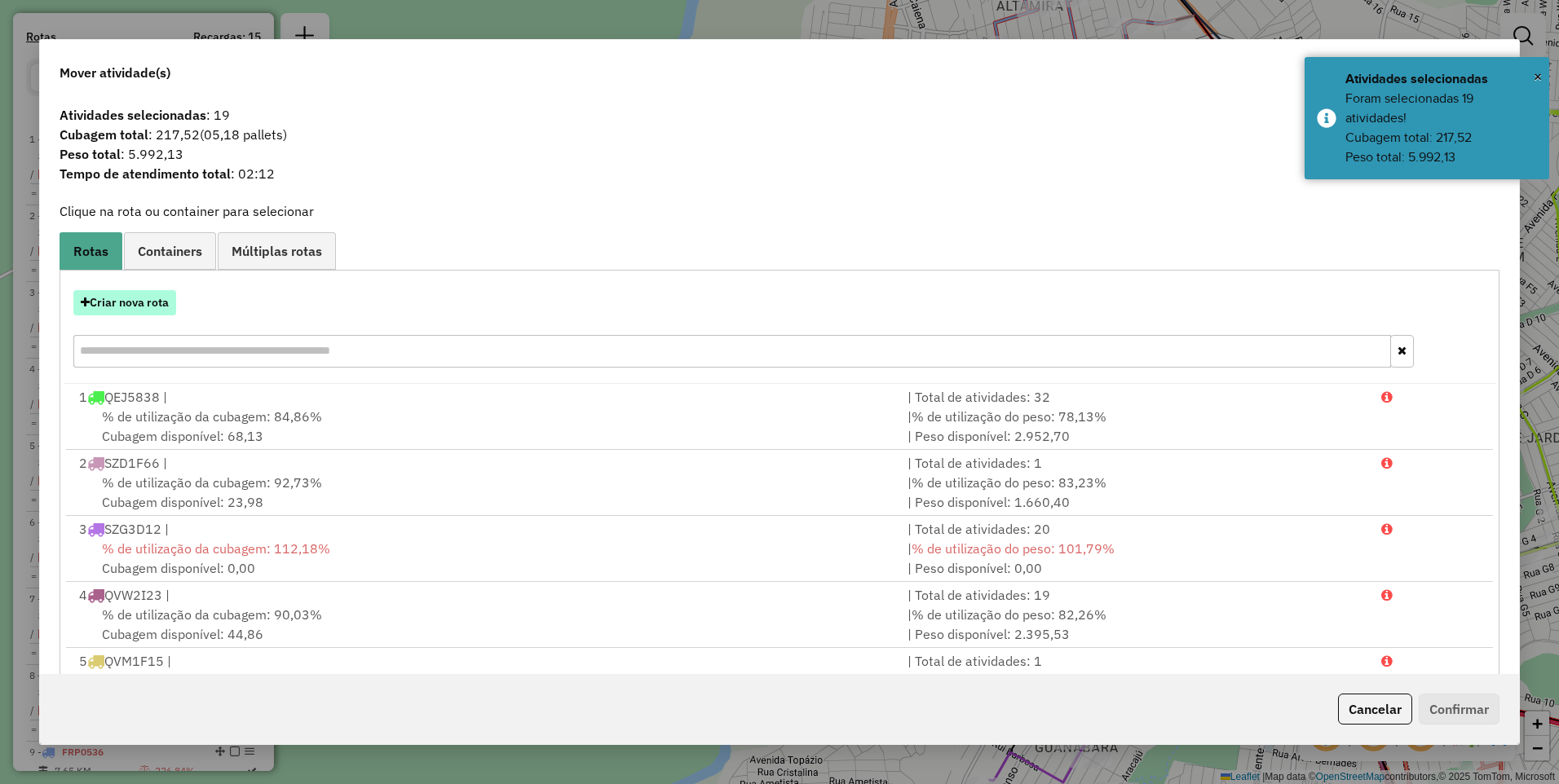
click at [155, 301] on button "Criar nova rota" at bounding box center [124, 303] width 103 height 25
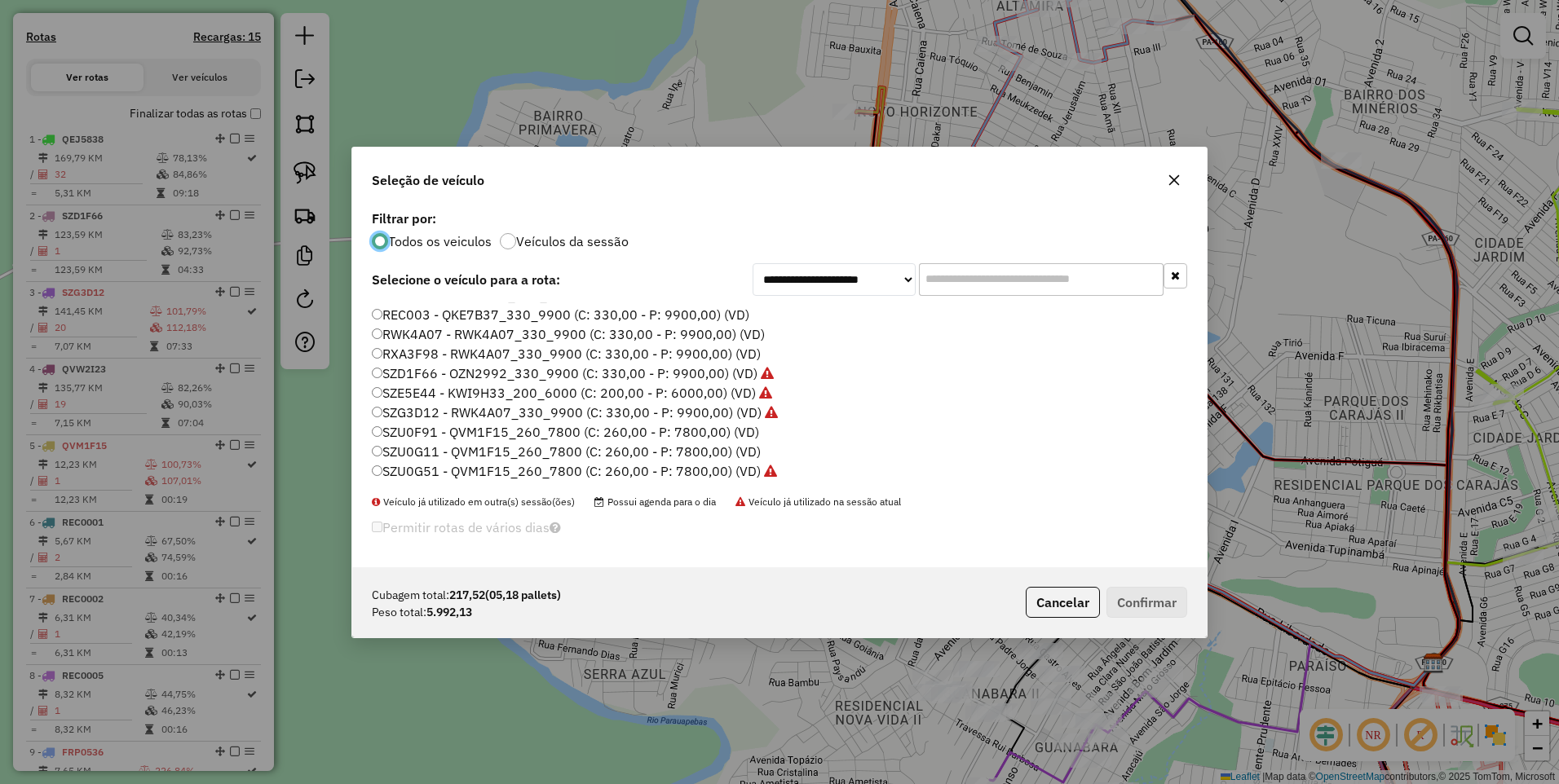
click at [510, 454] on label "SZU0G11 - QVM1F15_260_7800 (C: 260,00 - P: 7800,00) (VD)" at bounding box center [566, 452] width 389 height 20
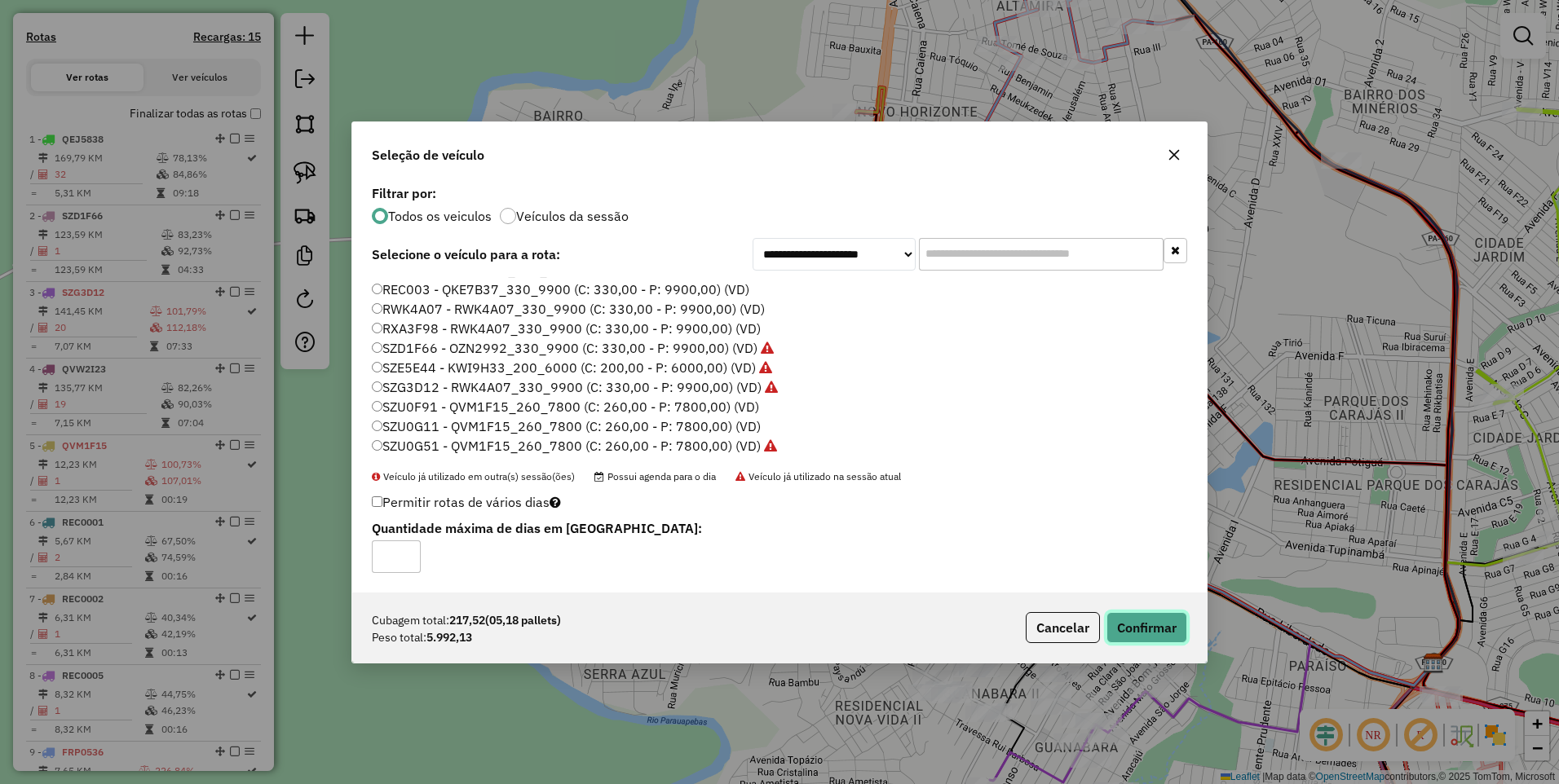
click at [1148, 628] on button "Confirmar" at bounding box center [1146, 627] width 80 height 31
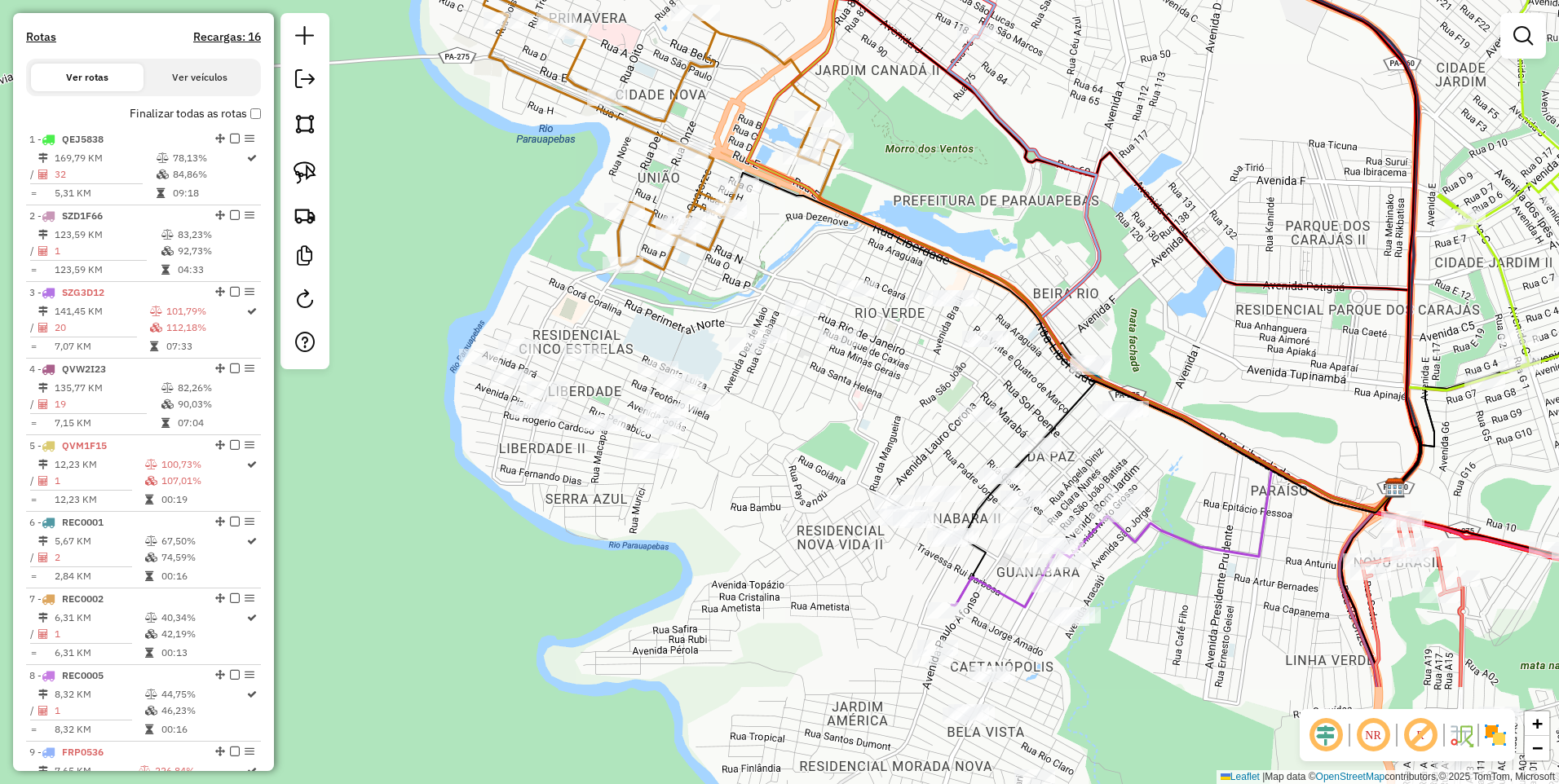
drag, startPoint x: 862, startPoint y: 605, endPoint x: 815, endPoint y: 409, distance: 201.6
click at [815, 409] on div "Janela de atendimento Grade de atendimento Capacidade Transportadoras Veículos …" at bounding box center [779, 392] width 1559 height 784
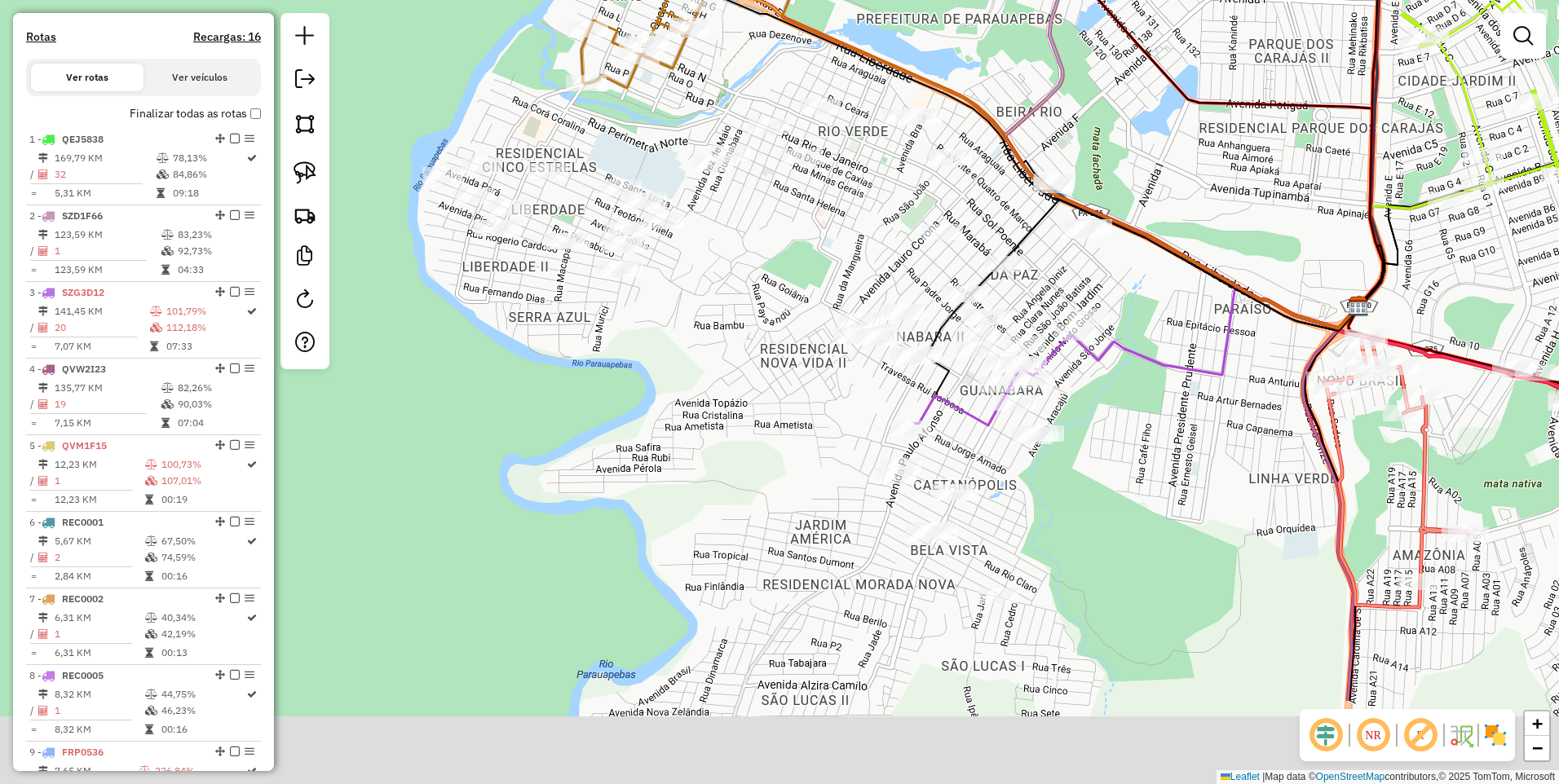
drag, startPoint x: 796, startPoint y: 437, endPoint x: 764, endPoint y: 313, distance: 128.1
click at [764, 313] on div "Janela de atendimento Grade de atendimento Capacidade Transportadoras Veículos …" at bounding box center [779, 392] width 1559 height 784
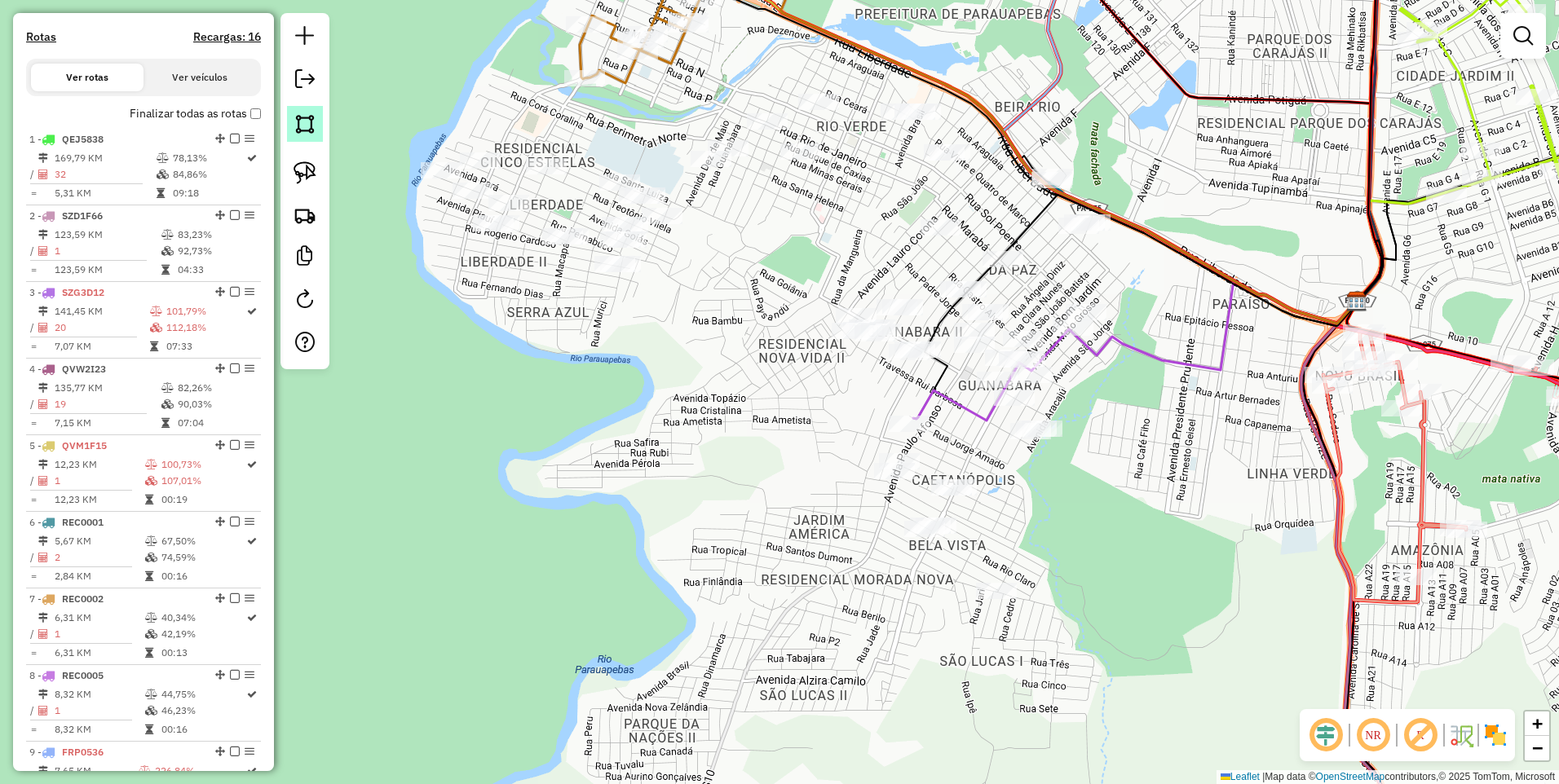
click at [317, 129] on link at bounding box center [304, 124] width 36 height 36
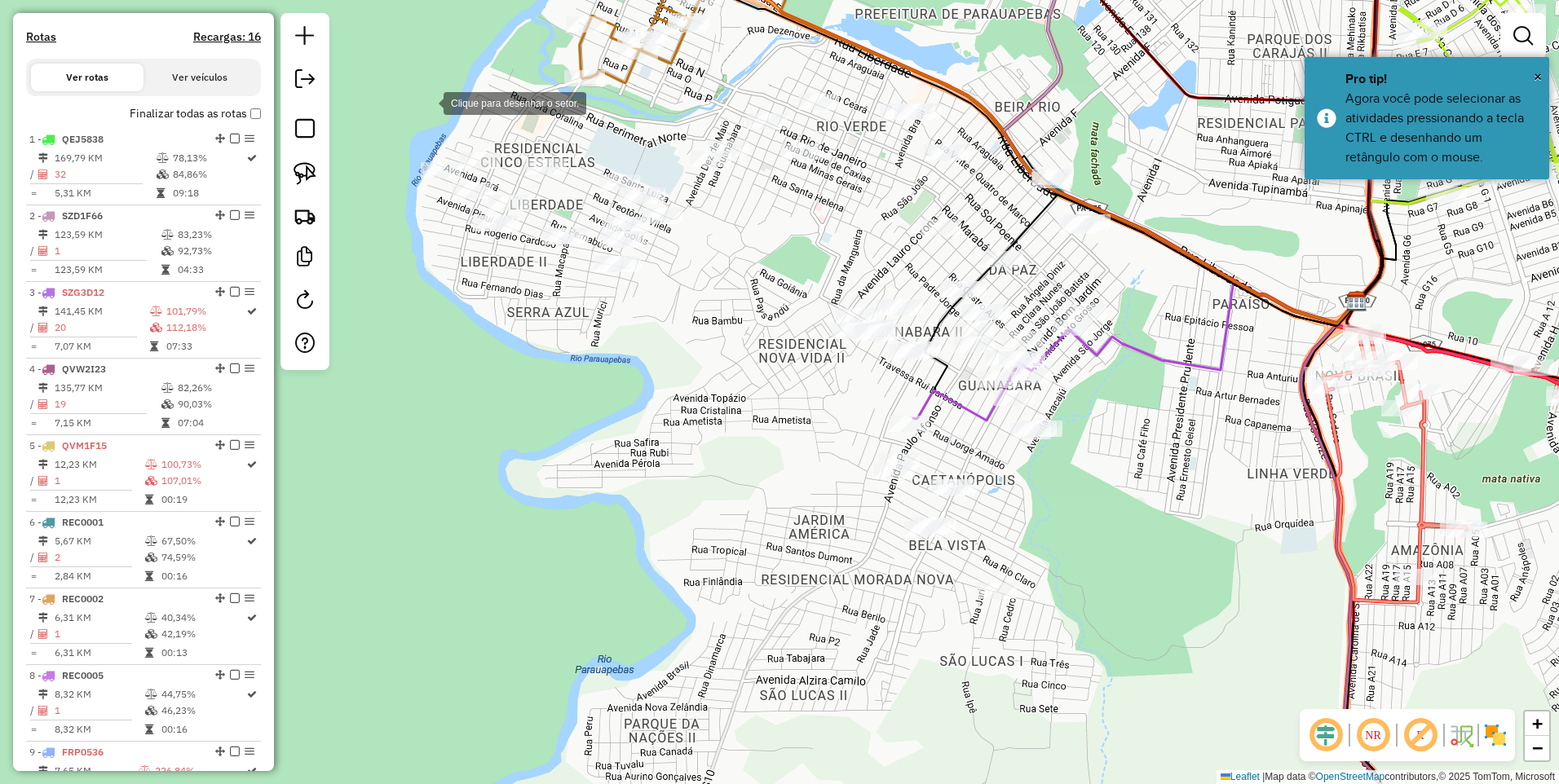
click at [427, 101] on div at bounding box center [426, 101] width 32 height 32
click at [672, 161] on div at bounding box center [671, 160] width 32 height 32
click at [745, 274] on div at bounding box center [744, 273] width 32 height 32
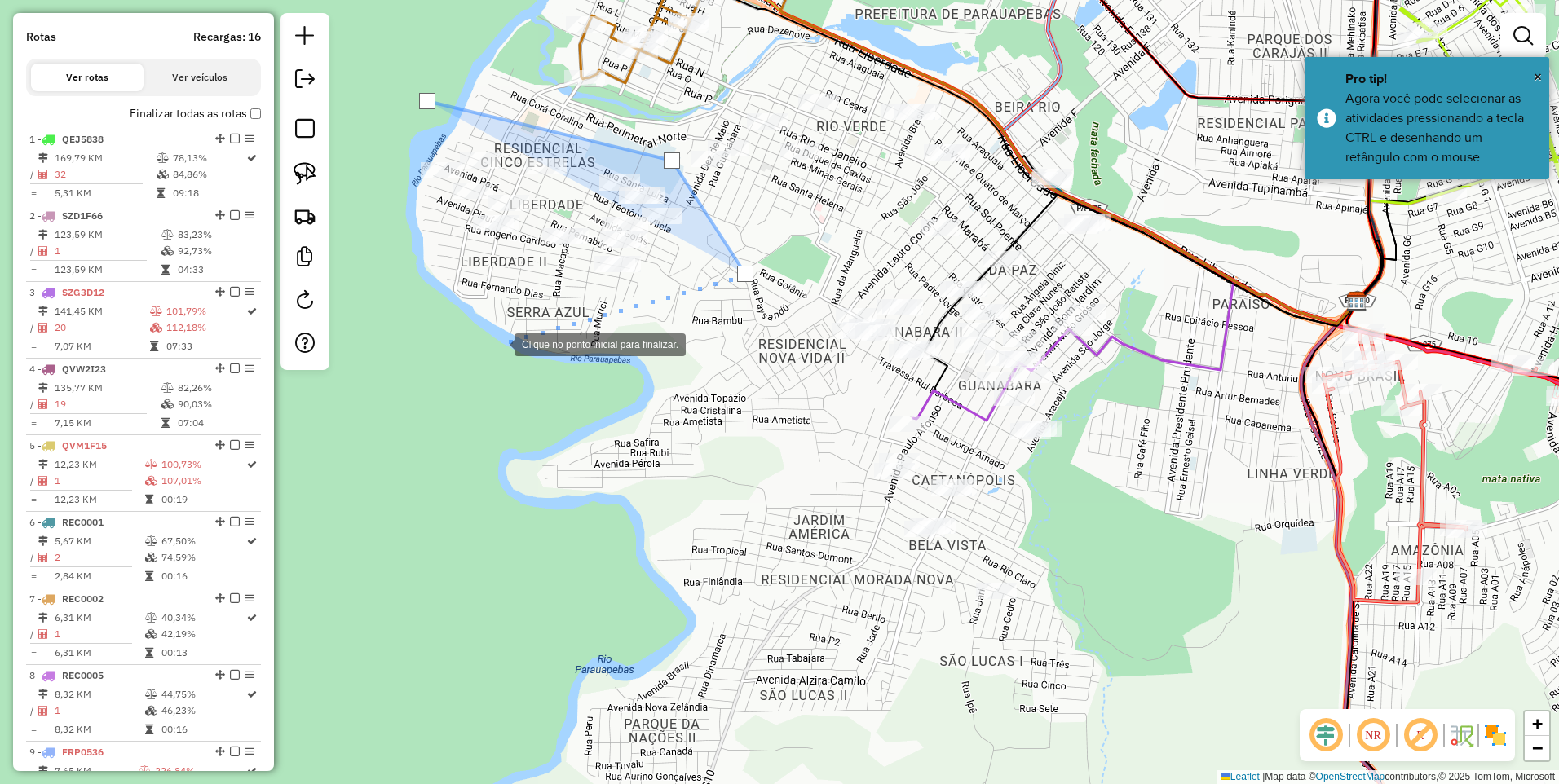
click at [482, 359] on div at bounding box center [498, 343] width 32 height 32
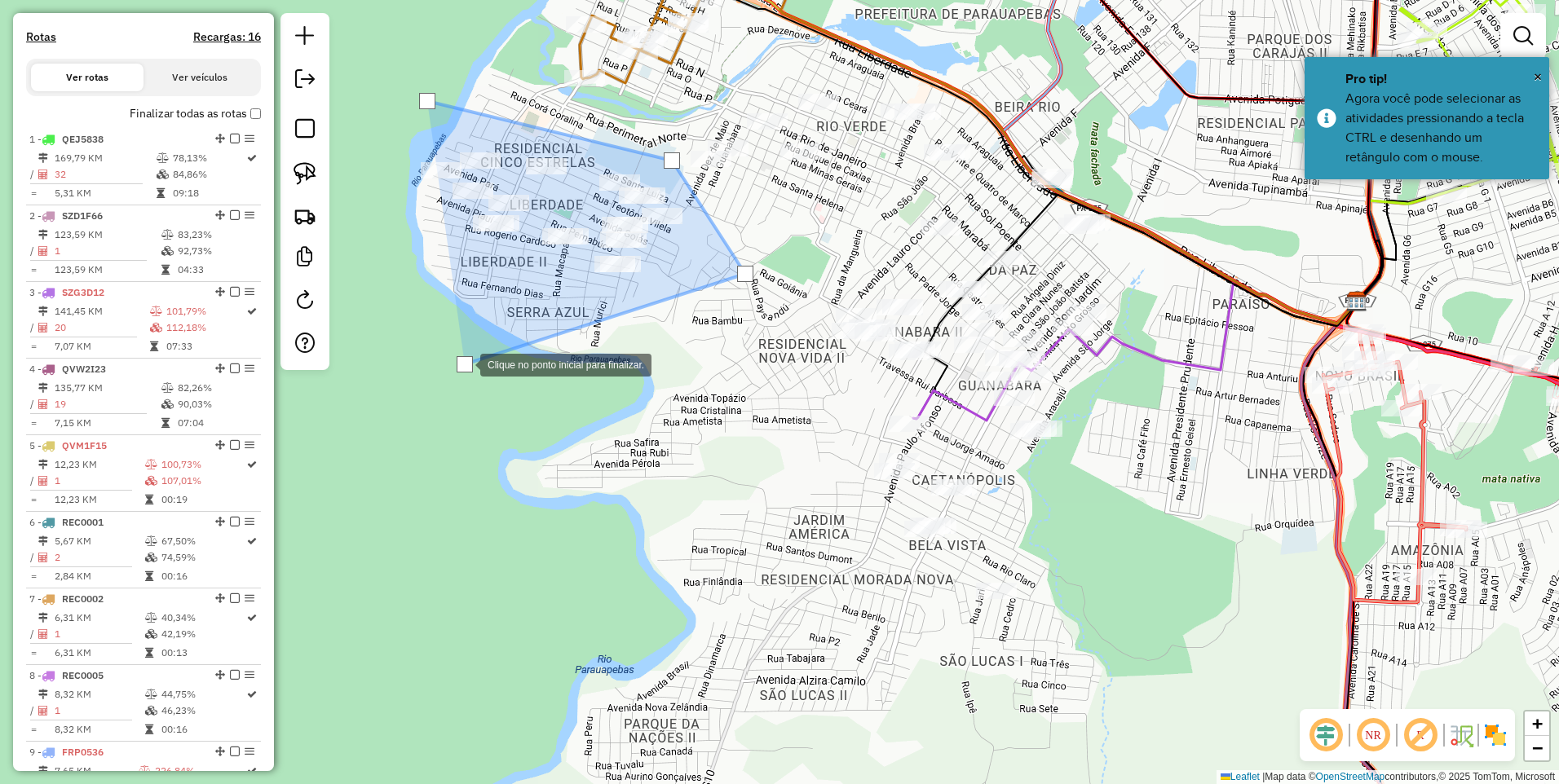
click at [447, 348] on div at bounding box center [463, 363] width 32 height 32
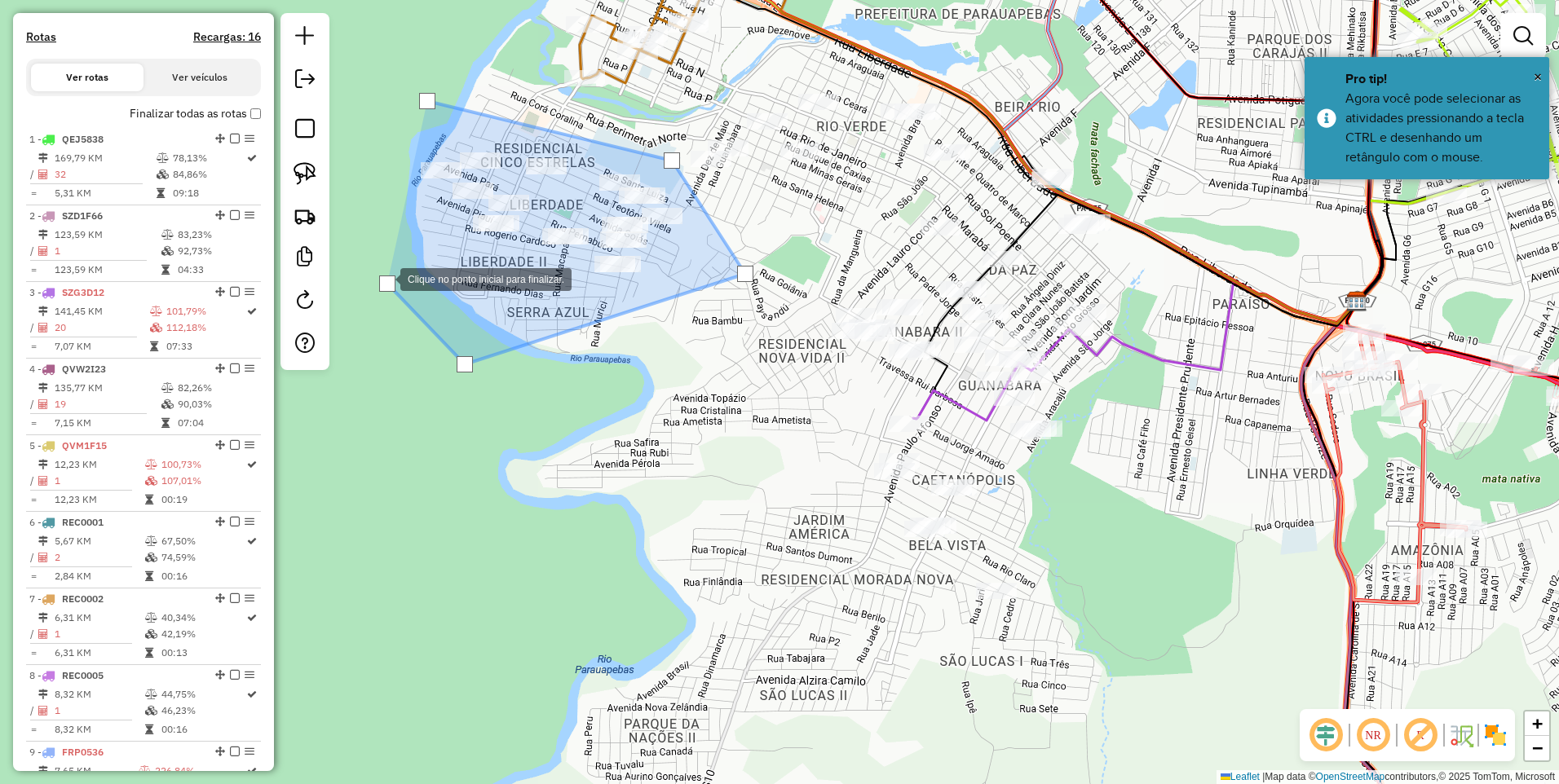
click at [368, 261] on div at bounding box center [383, 277] width 32 height 32
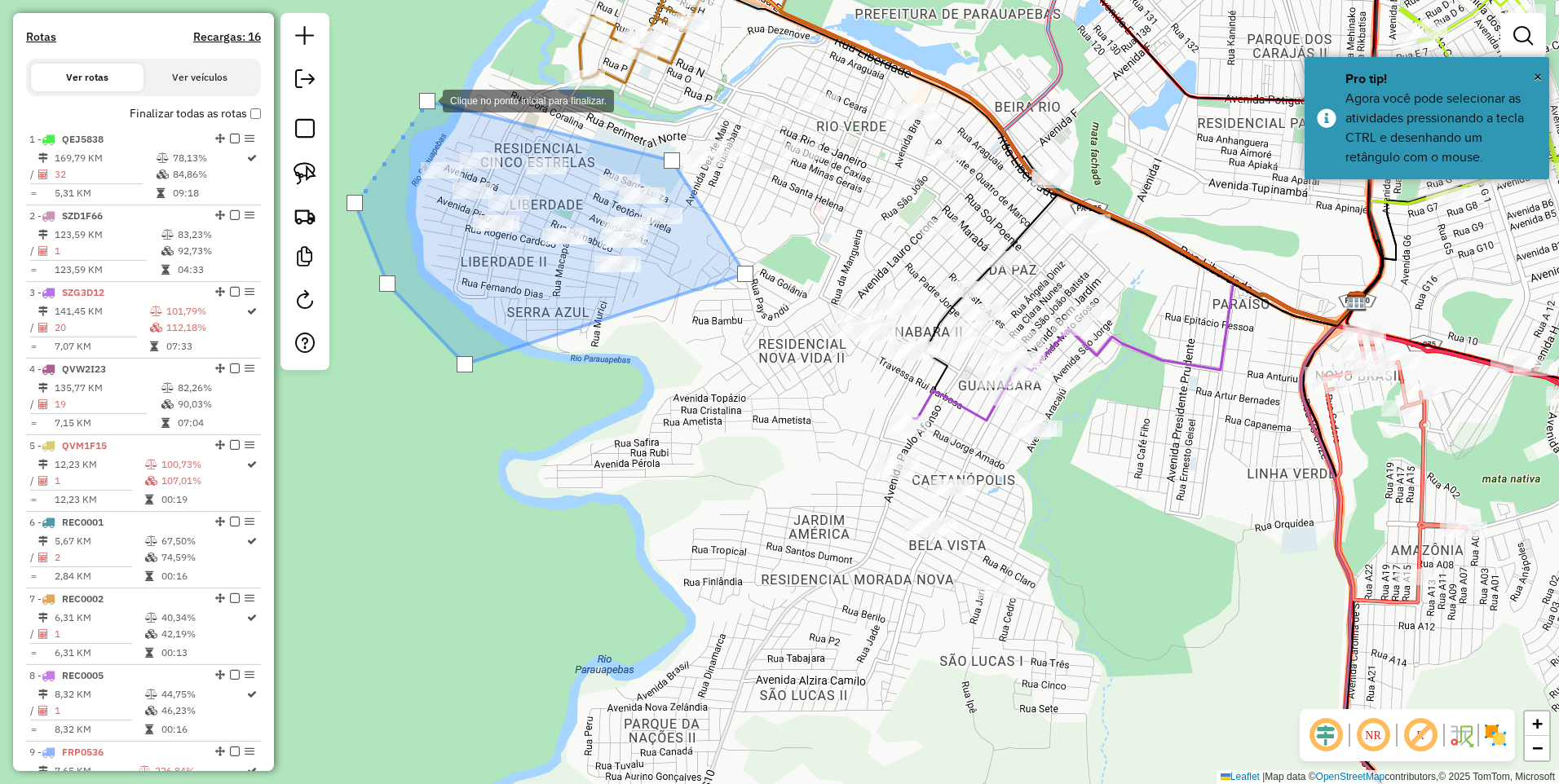
click at [426, 100] on div at bounding box center [427, 101] width 17 height 17
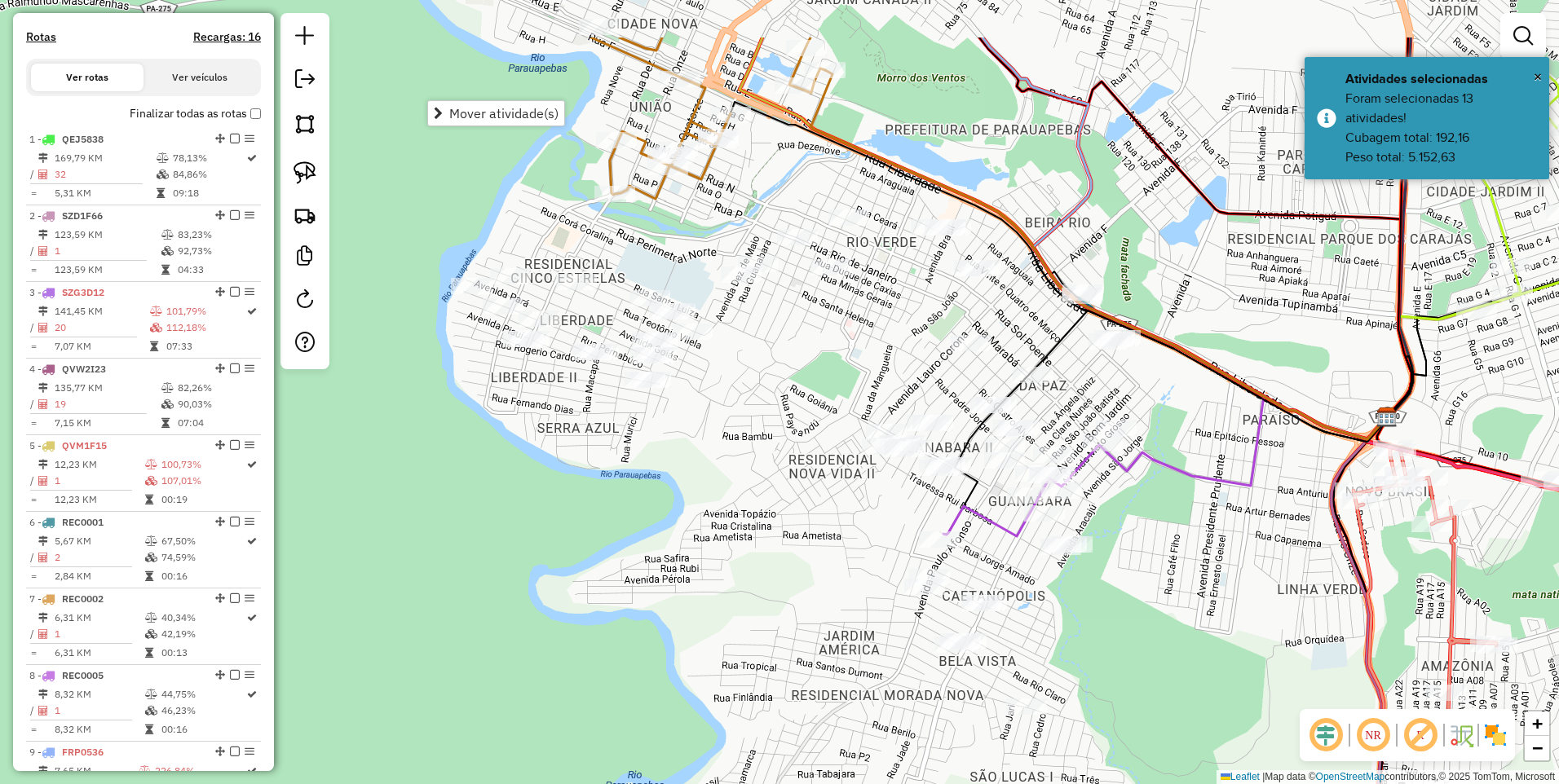
drag, startPoint x: 723, startPoint y: 231, endPoint x: 744, endPoint y: 326, distance: 97.3
click at [744, 326] on div "Janela de atendimento Grade de atendimento Capacidade Transportadoras Veículos …" at bounding box center [779, 392] width 1559 height 784
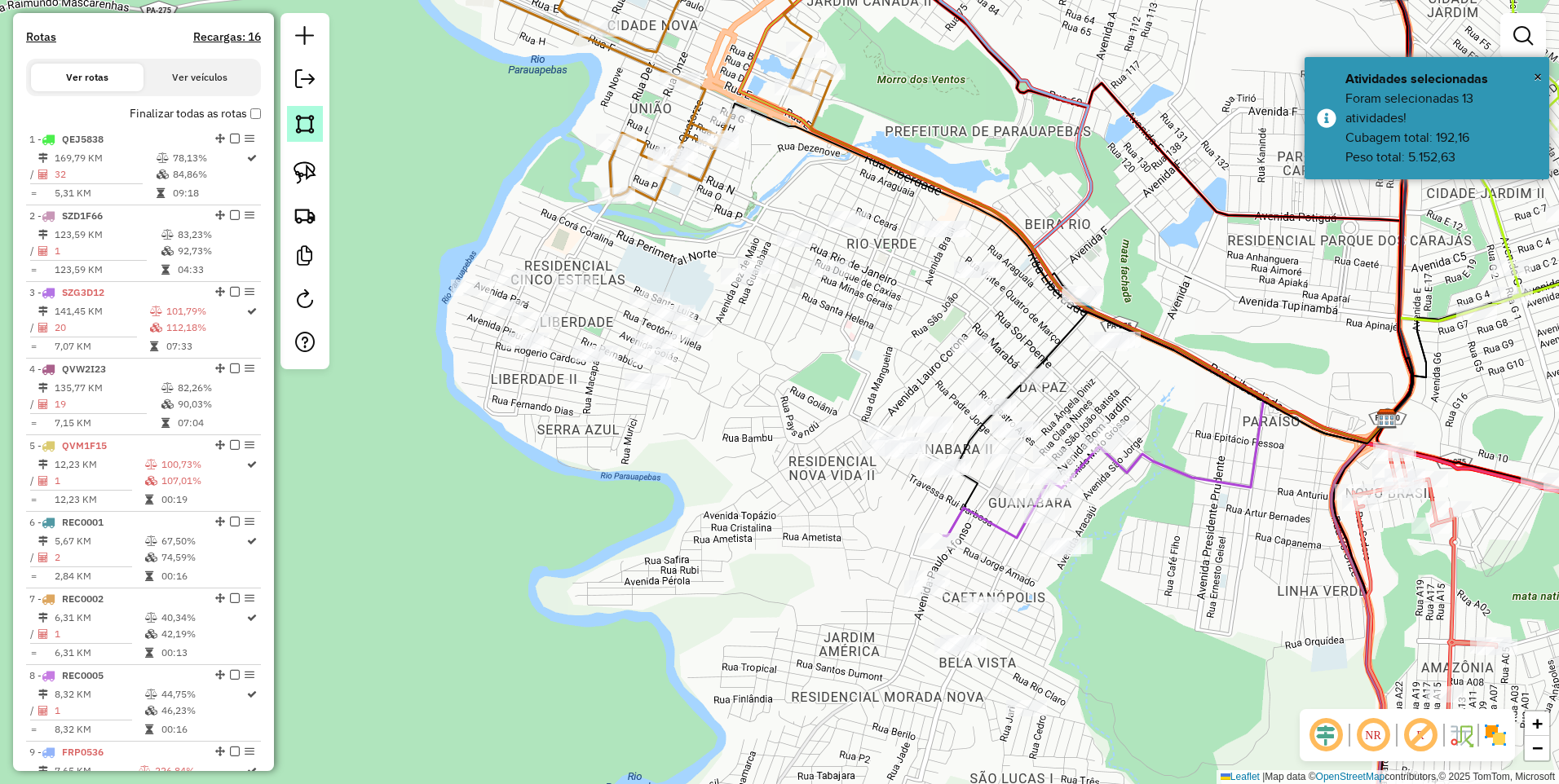
click at [302, 134] on img at bounding box center [305, 124] width 23 height 23
click at [815, 131] on div at bounding box center [815, 132] width 32 height 32
click at [1123, 221] on div at bounding box center [1122, 221] width 32 height 32
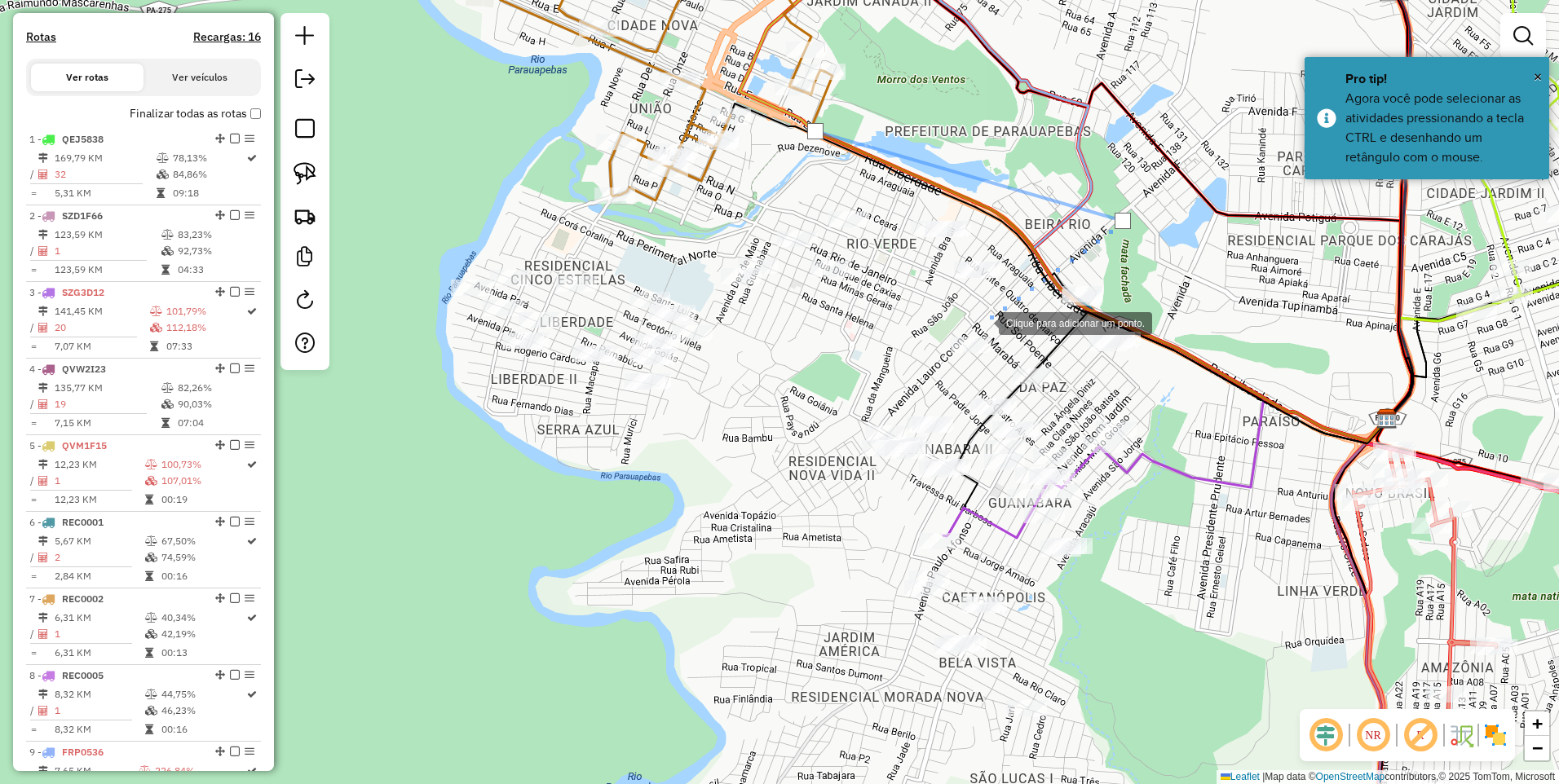
click at [984, 325] on div at bounding box center [982, 321] width 32 height 32
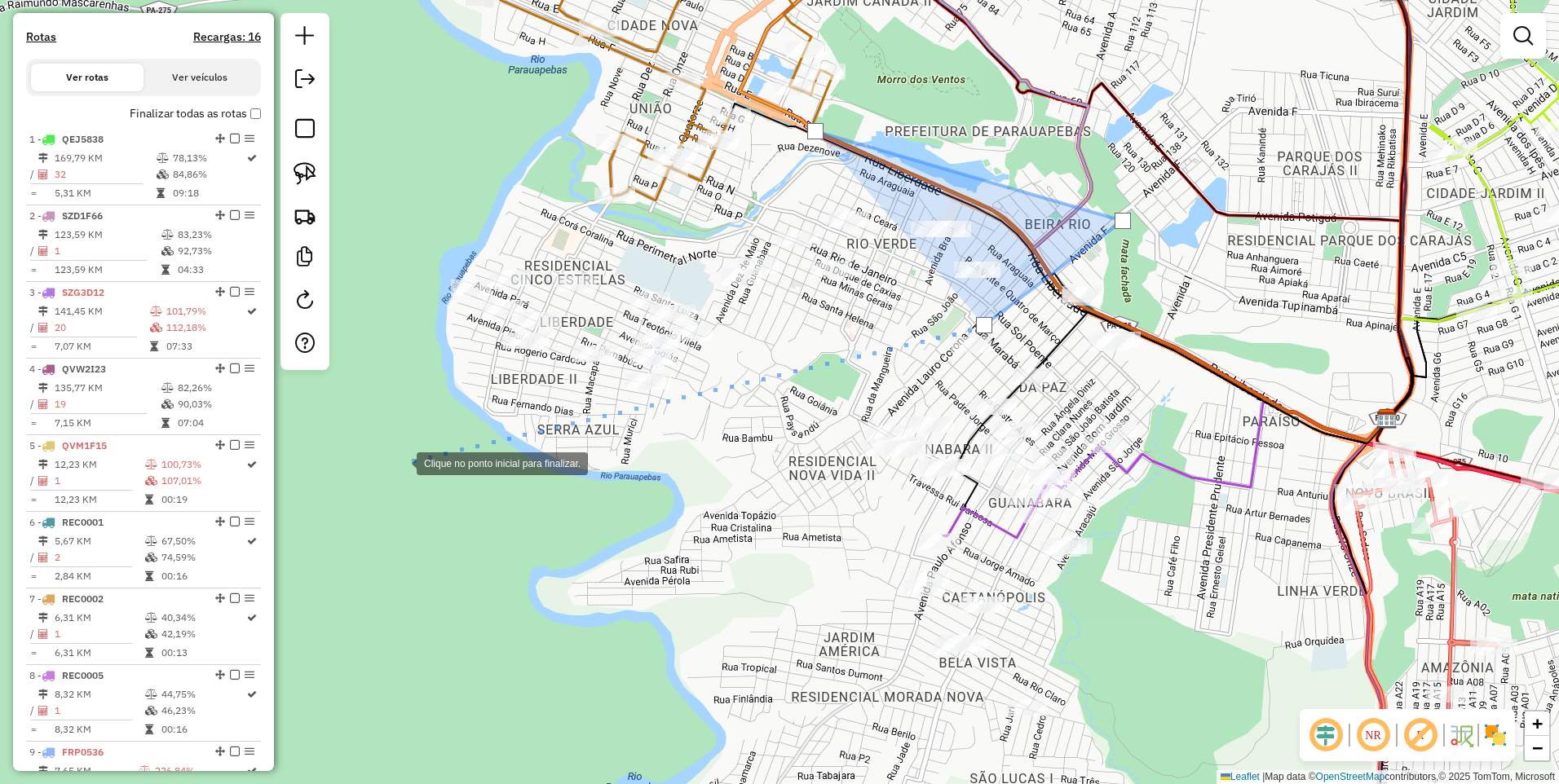
click at [399, 462] on div at bounding box center [400, 461] width 32 height 32
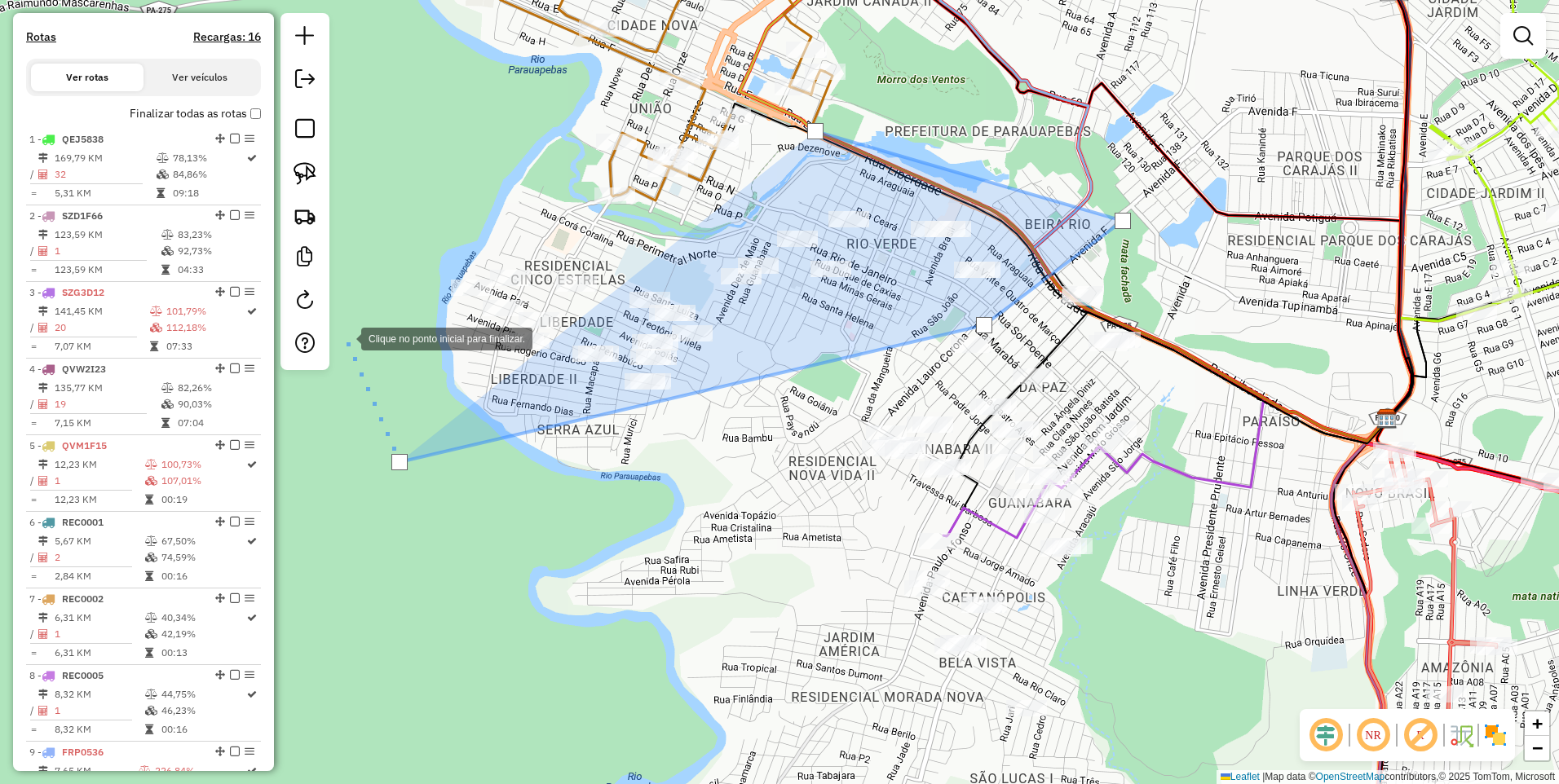
click at [361, 321] on div at bounding box center [344, 337] width 32 height 32
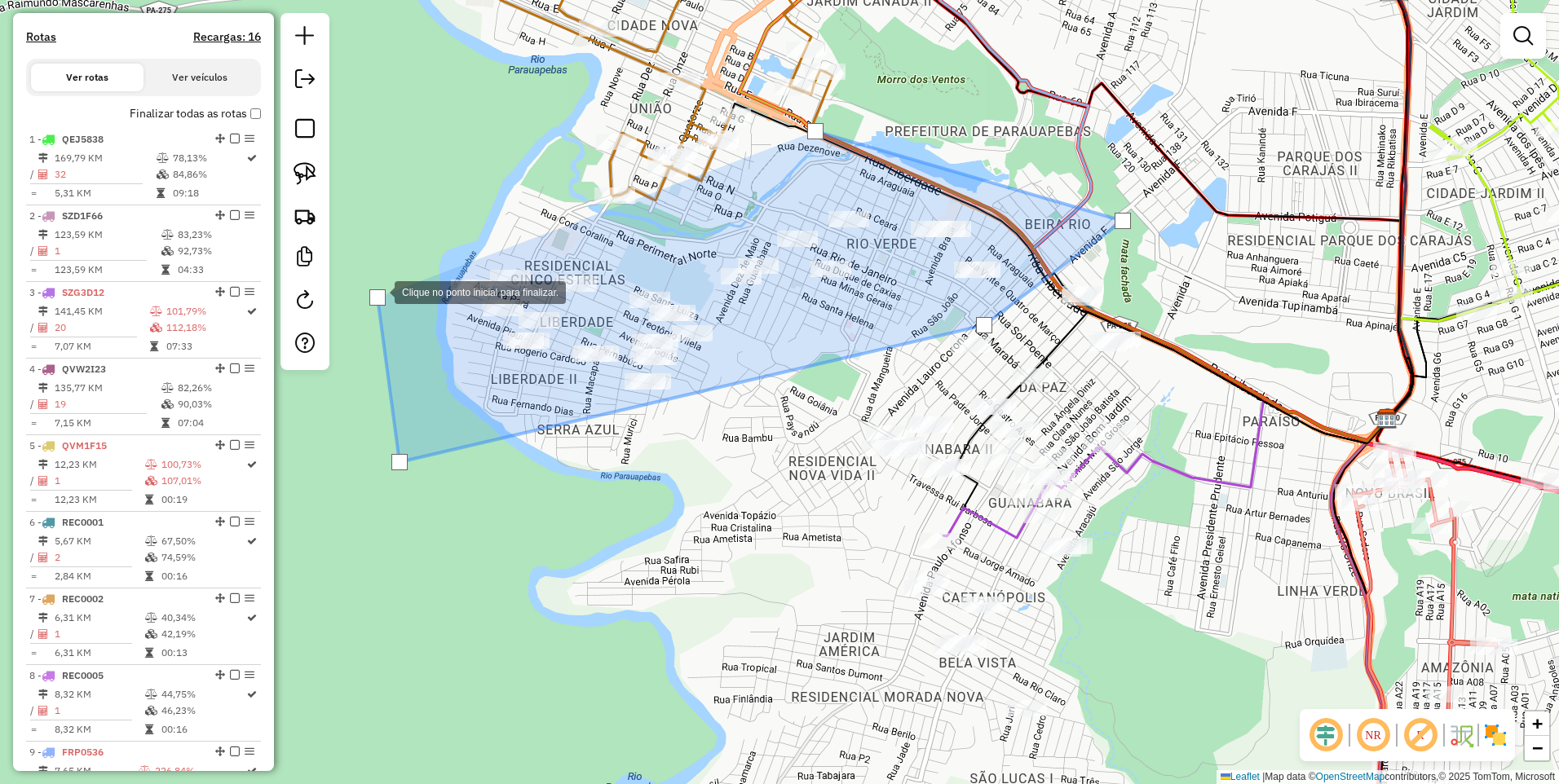
click at [395, 275] on div at bounding box center [378, 290] width 32 height 32
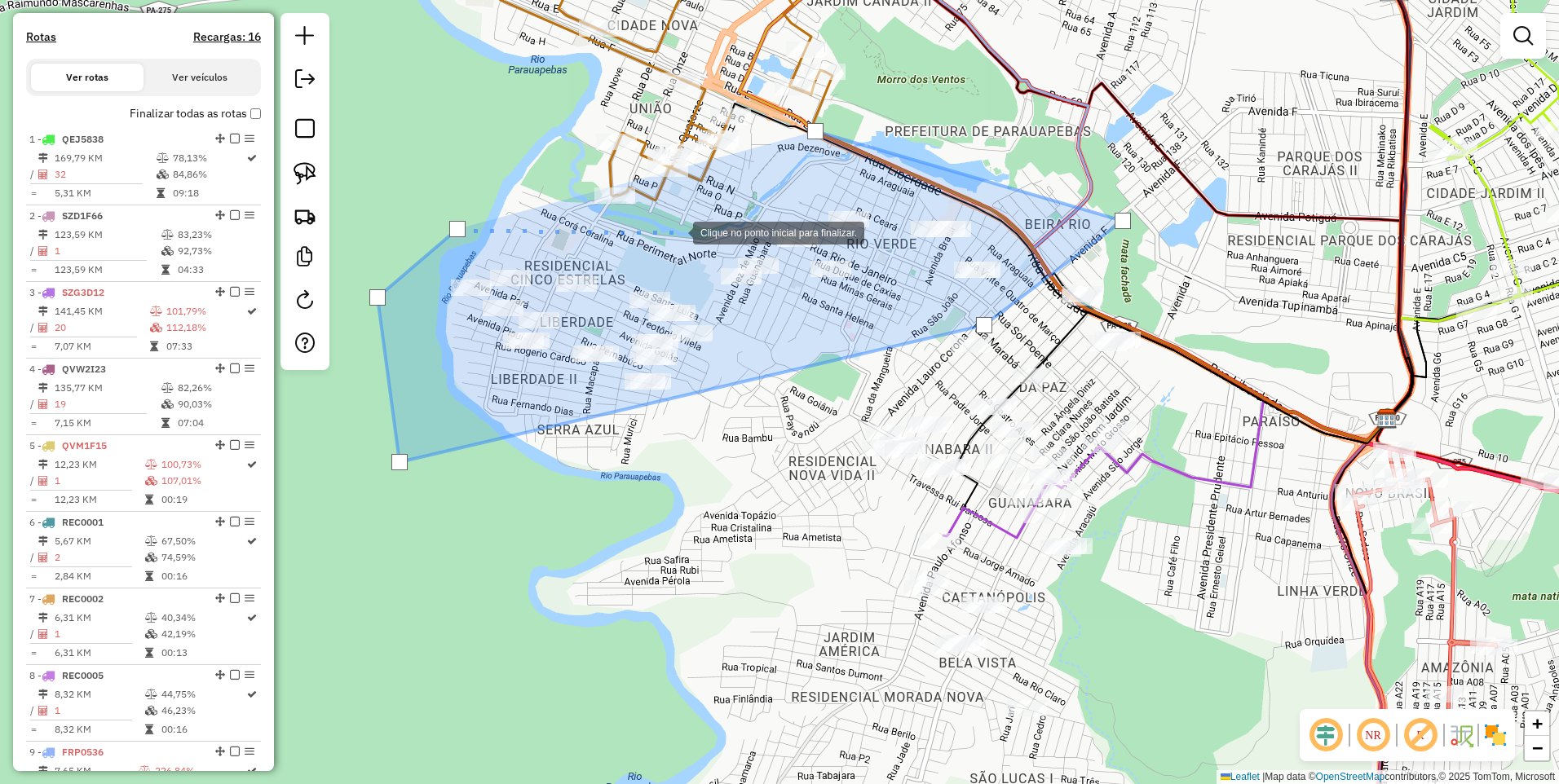
click at [693, 233] on div at bounding box center [676, 231] width 32 height 32
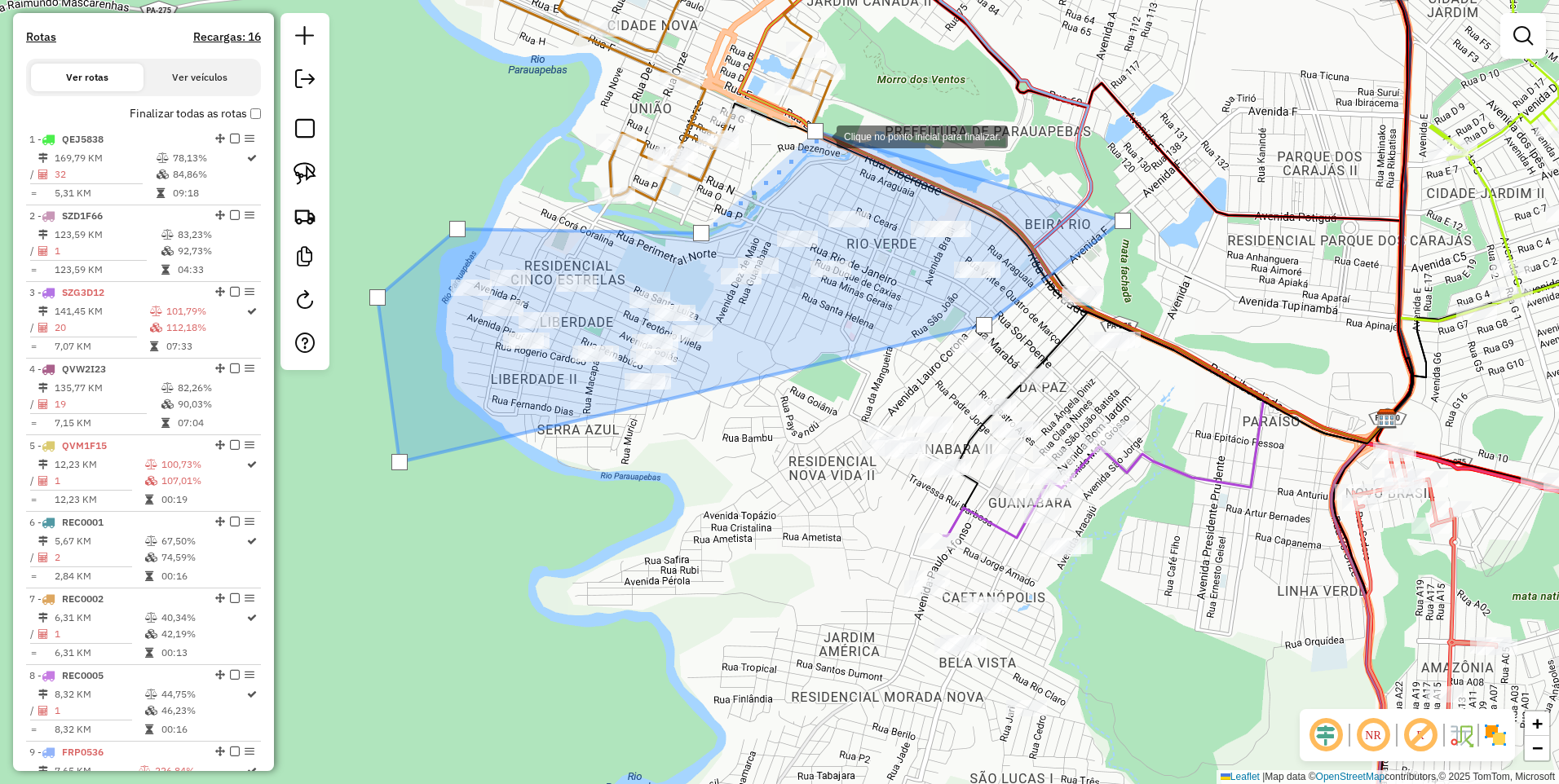
click at [820, 134] on div at bounding box center [816, 131] width 17 height 17
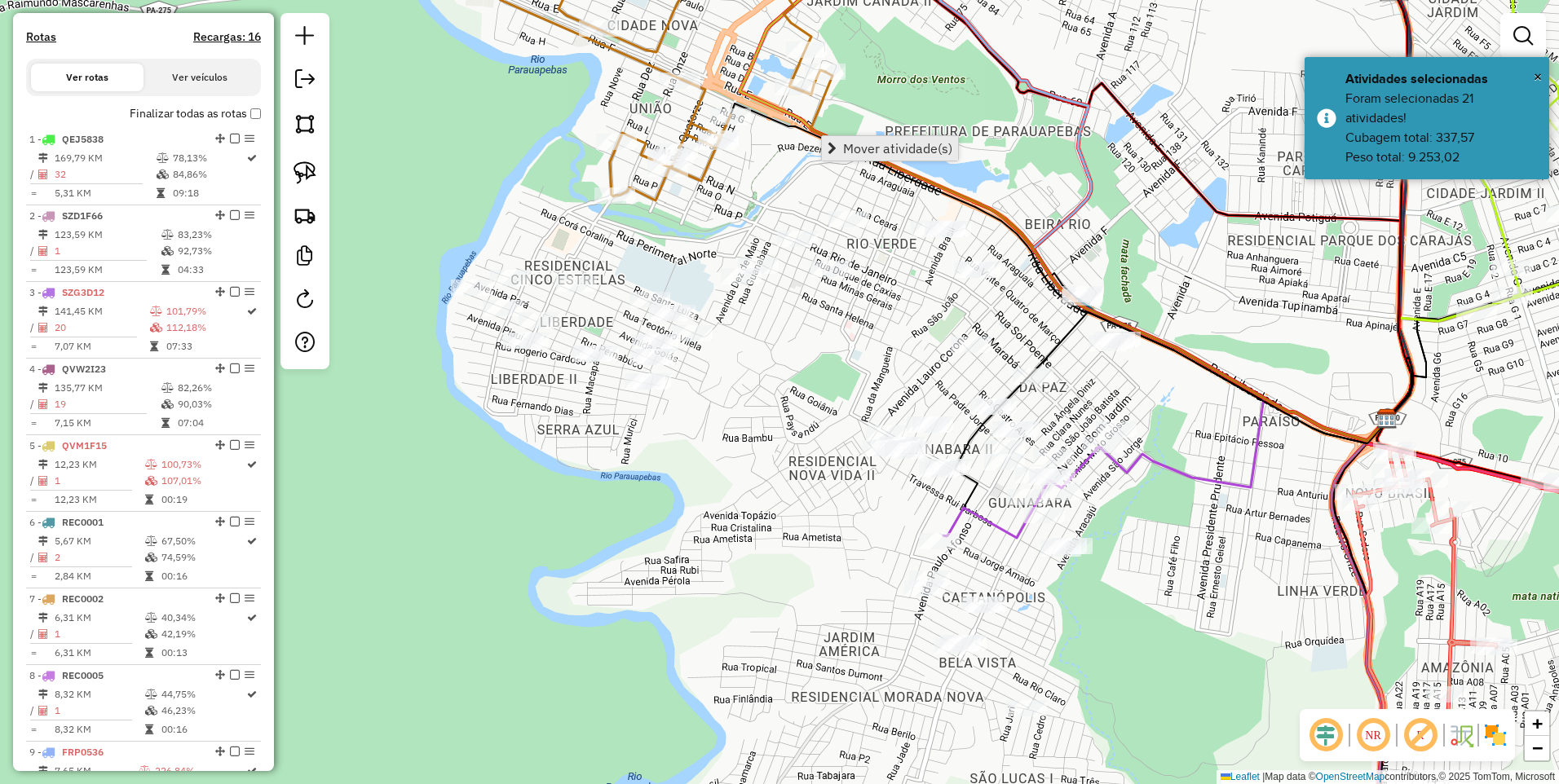
click at [849, 150] on span "Mover atividade(s)" at bounding box center [898, 149] width 110 height 13
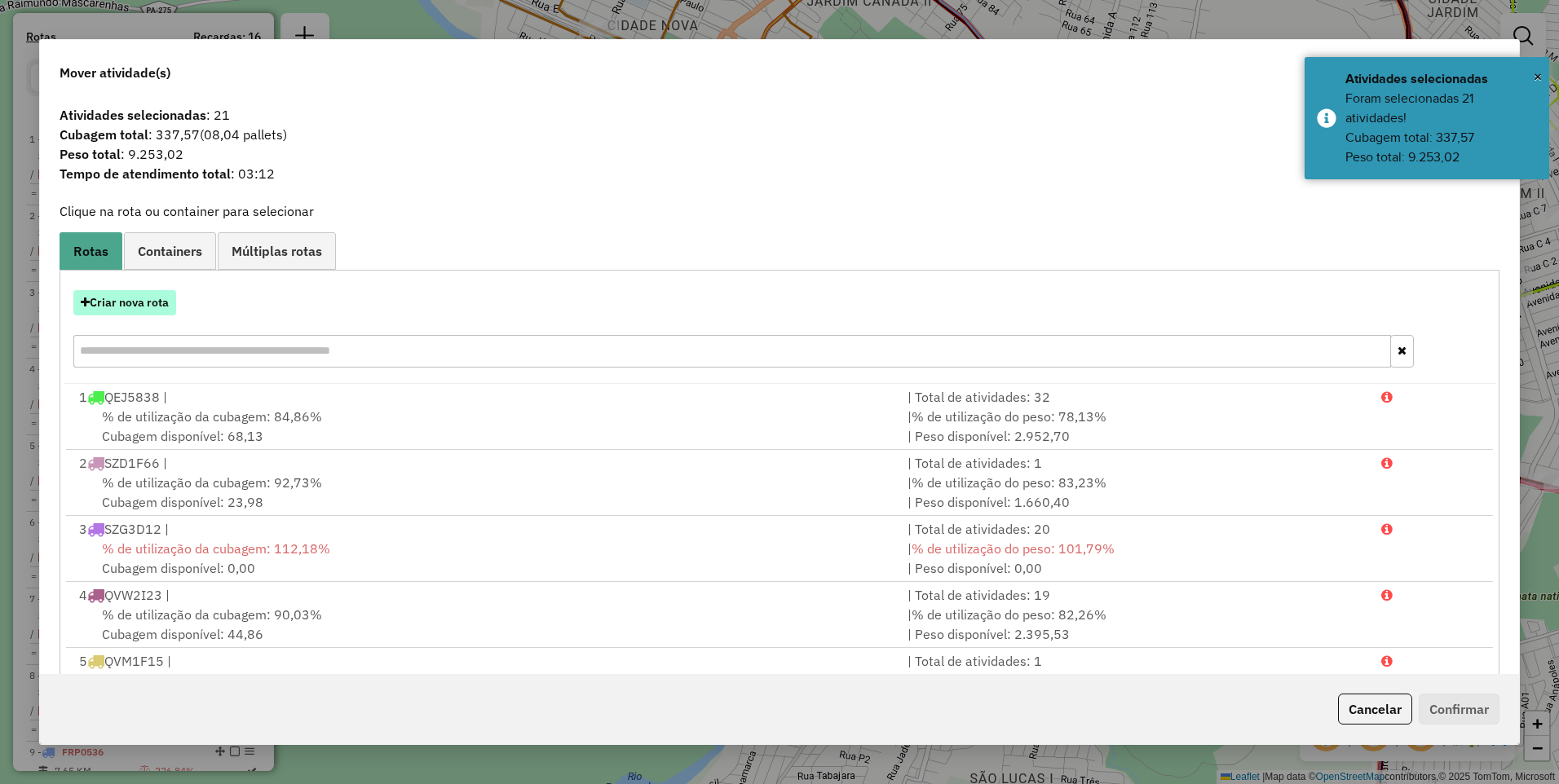
click at [118, 299] on button "Criar nova rota" at bounding box center [124, 303] width 103 height 25
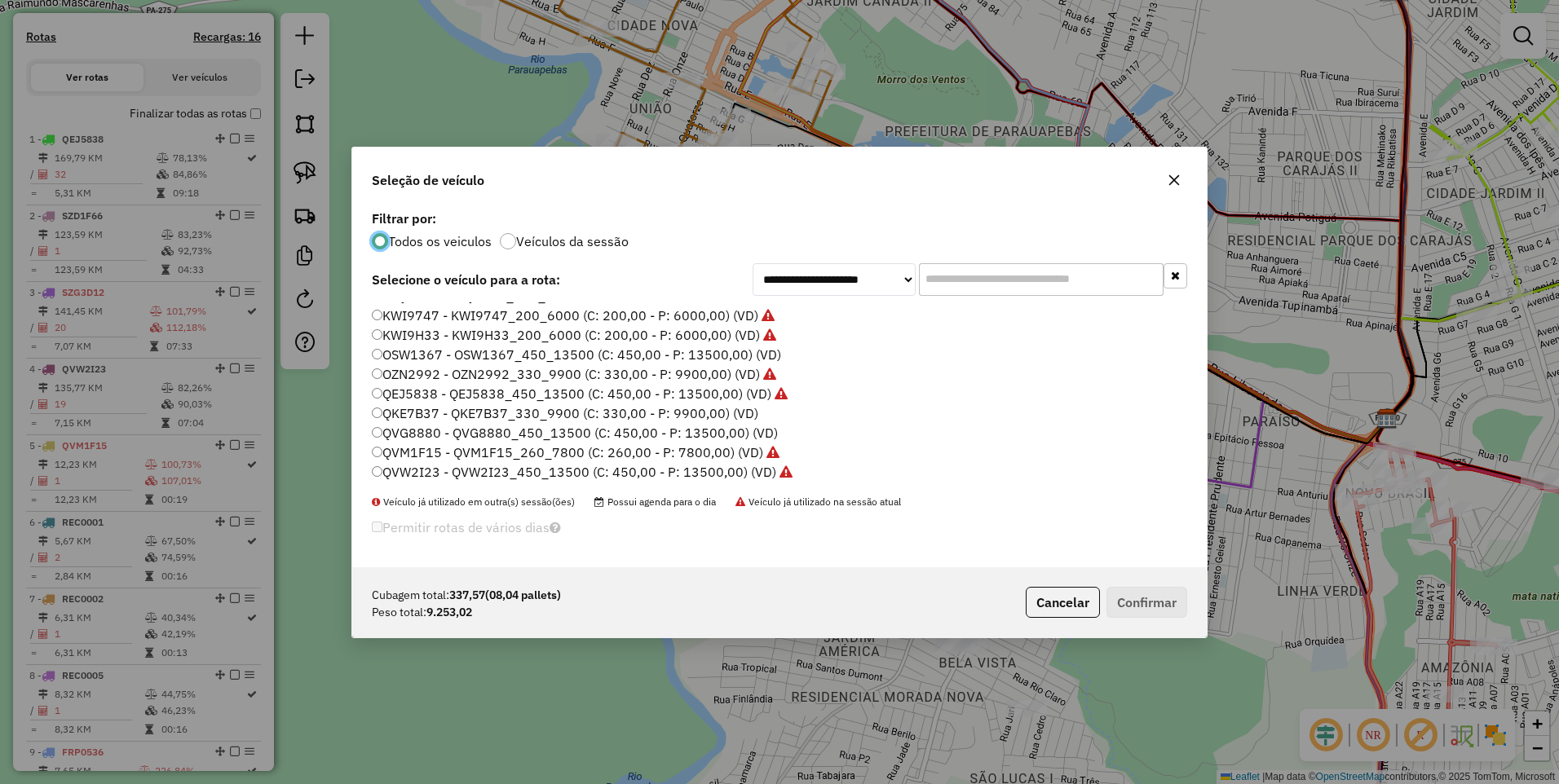
scroll to position [81, 0]
click at [446, 467] on label "QVZ4D46 - QKE7B37_330_9900 (C: 330,00 - P: 9900,00) (VD)" at bounding box center [565, 465] width 387 height 20
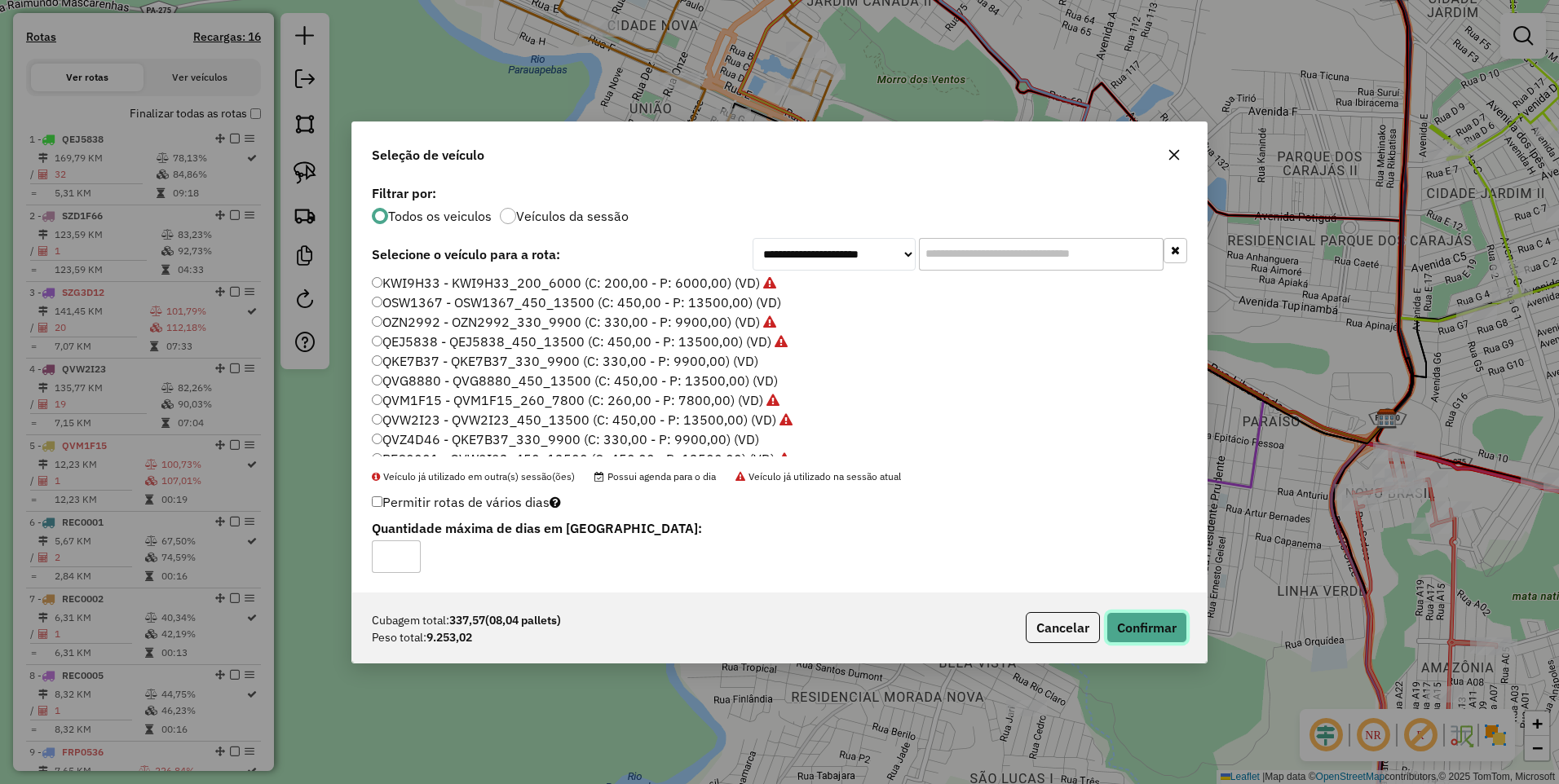
click at [1125, 631] on button "Confirmar" at bounding box center [1146, 627] width 80 height 31
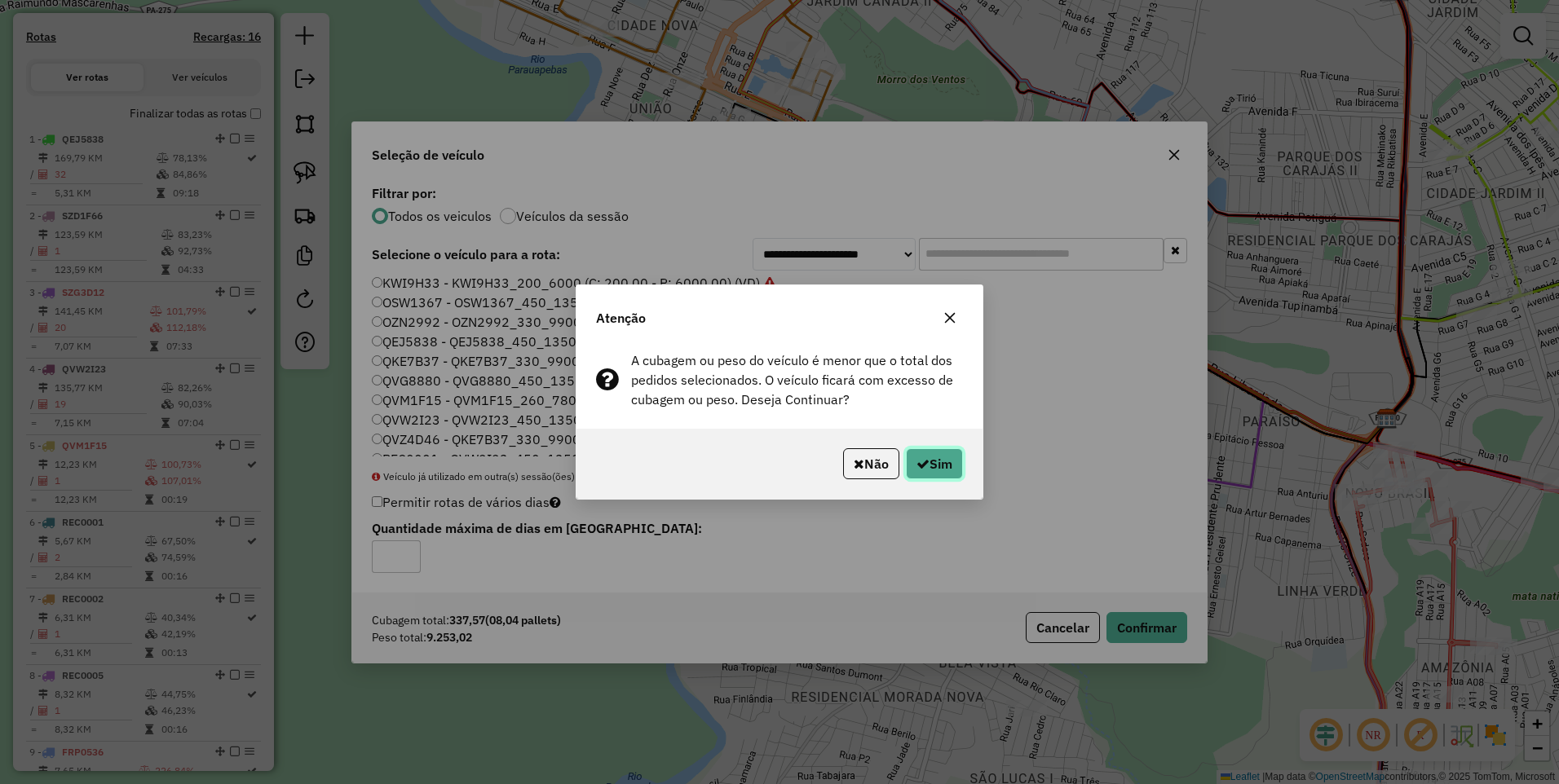
click at [937, 459] on button "Sim" at bounding box center [934, 463] width 57 height 31
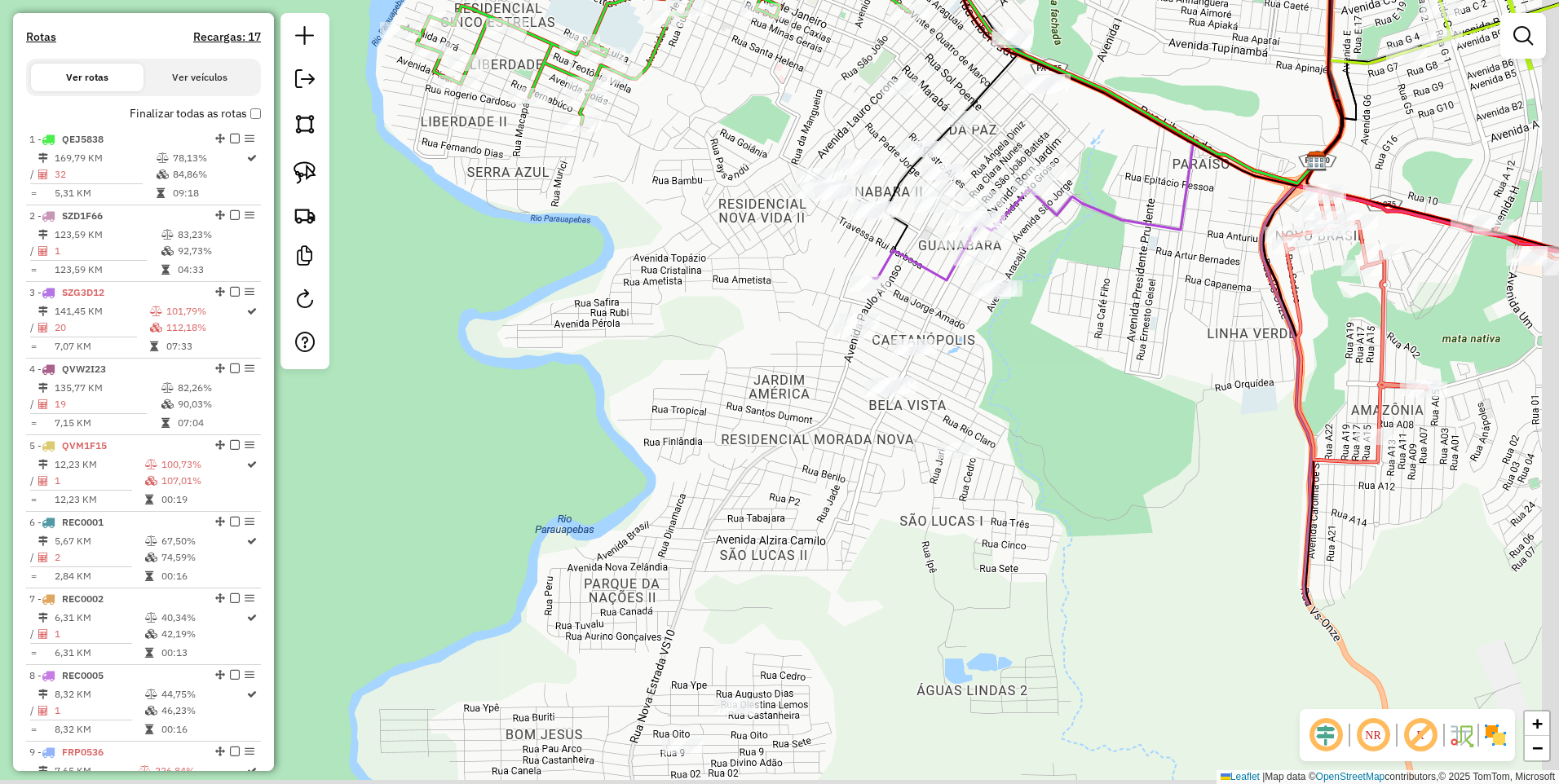
drag, startPoint x: 1196, startPoint y: 604, endPoint x: 1115, endPoint y: 323, distance: 292.4
click at [1125, 342] on div "Janela de atendimento Grade de atendimento Capacidade Transportadoras Veículos …" at bounding box center [779, 392] width 1559 height 784
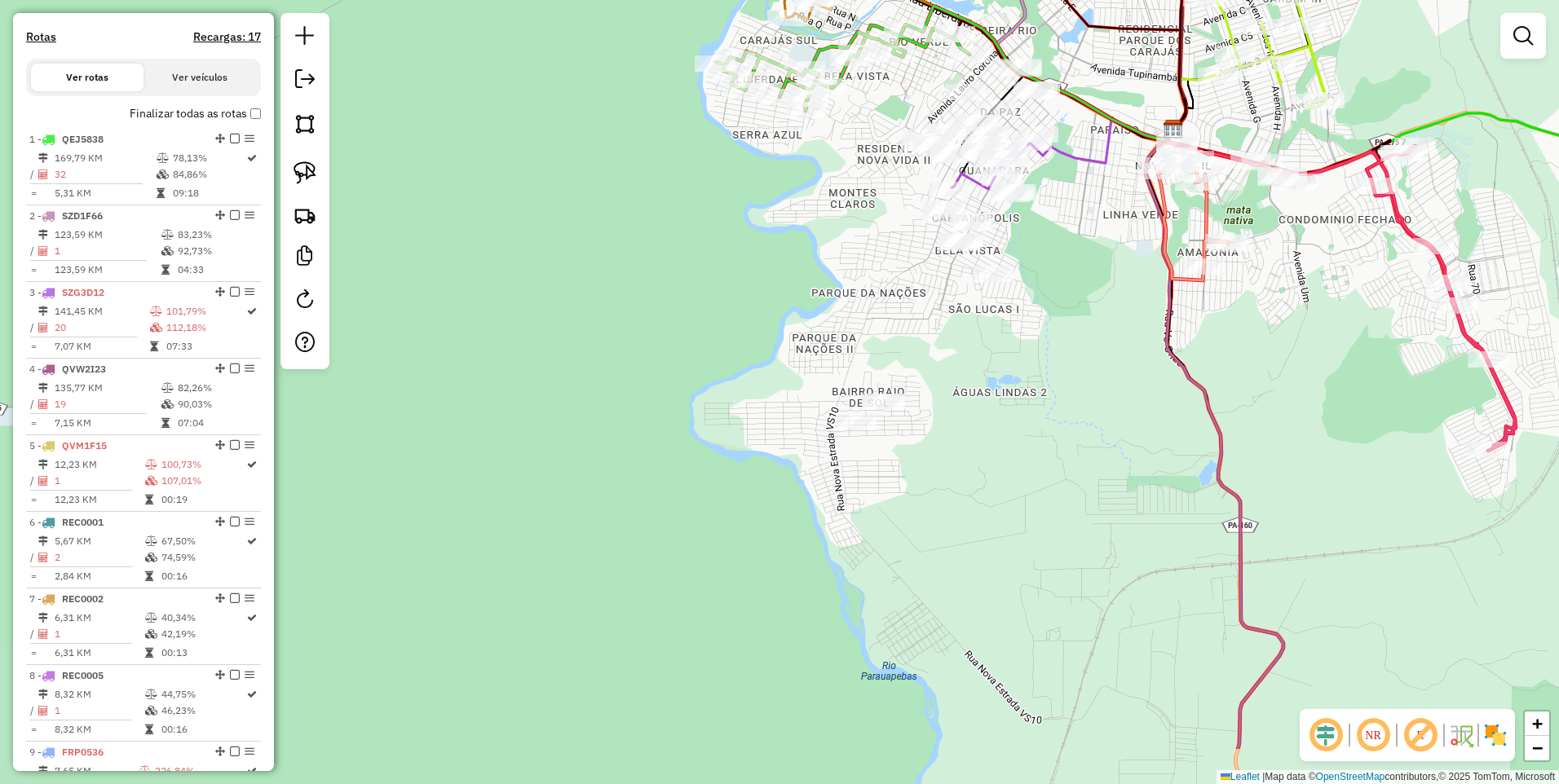
drag, startPoint x: 1147, startPoint y: 591, endPoint x: 1106, endPoint y: 478, distance: 120.2
click at [1106, 478] on div "Janela de atendimento Grade de atendimento Capacidade Transportadoras Veículos …" at bounding box center [779, 392] width 1559 height 784
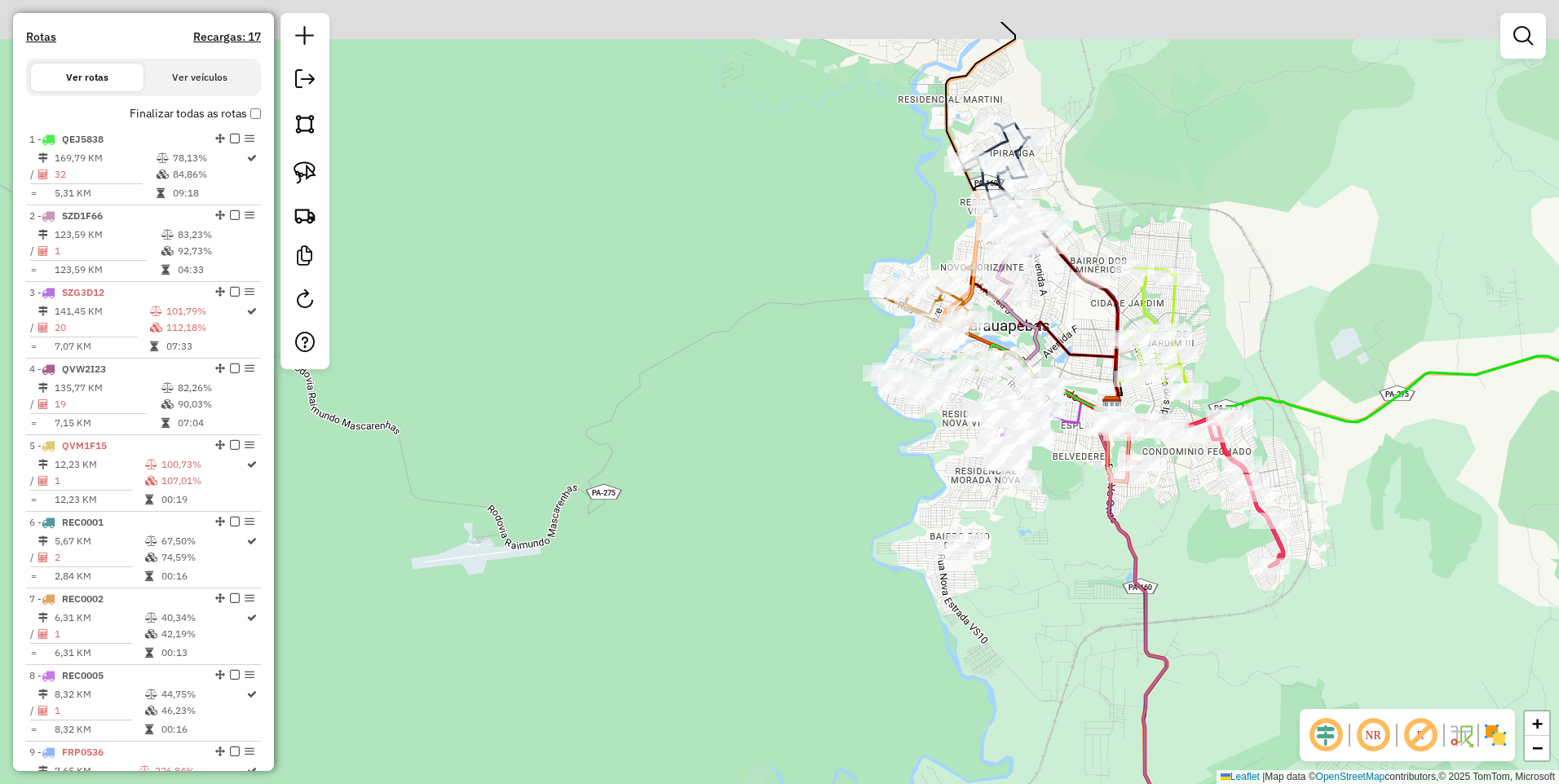
drag, startPoint x: 1103, startPoint y: 387, endPoint x: 1082, endPoint y: 488, distance: 103.2
click at [1082, 488] on div "Janela de atendimento Grade de atendimento Capacidade Transportadoras Veículos …" at bounding box center [779, 392] width 1559 height 784
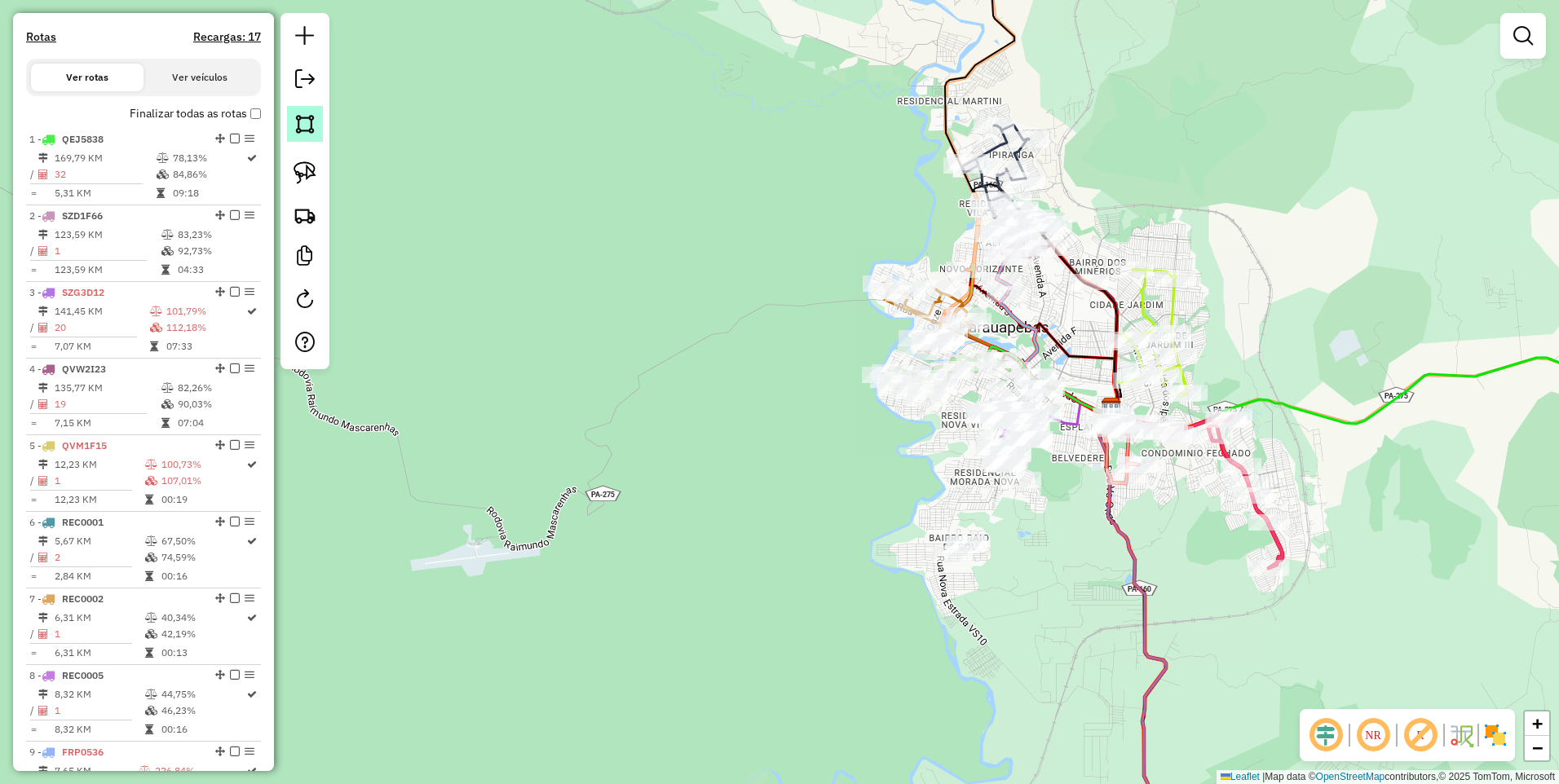
click at [300, 134] on img at bounding box center [305, 124] width 23 height 23
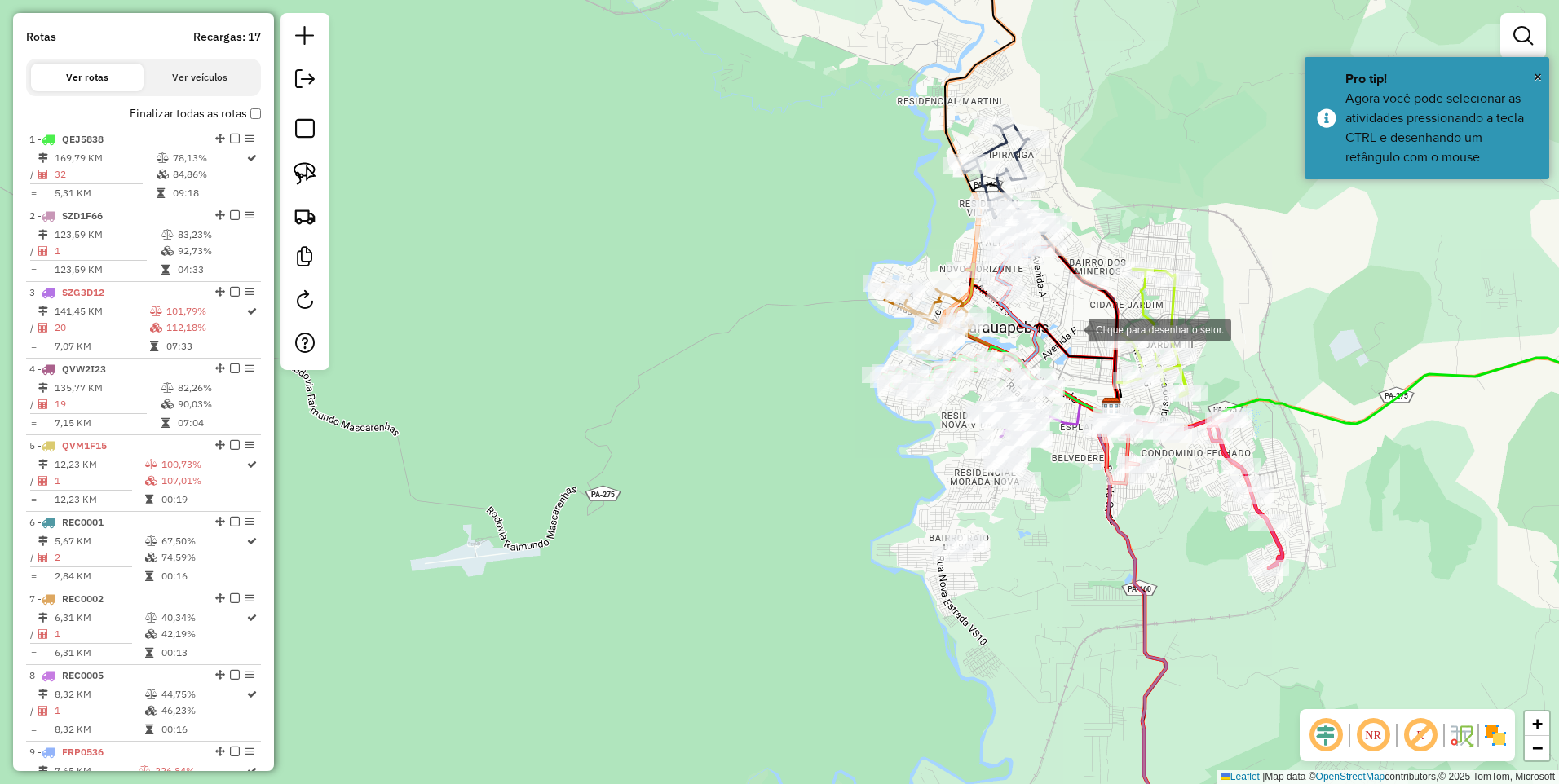
drag, startPoint x: 1082, startPoint y: 303, endPoint x: 1035, endPoint y: 312, distance: 47.9
click at [1081, 312] on div at bounding box center [1071, 328] width 32 height 32
click at [707, 511] on div at bounding box center [706, 510] width 32 height 32
click at [938, 667] on div at bounding box center [938, 666] width 32 height 32
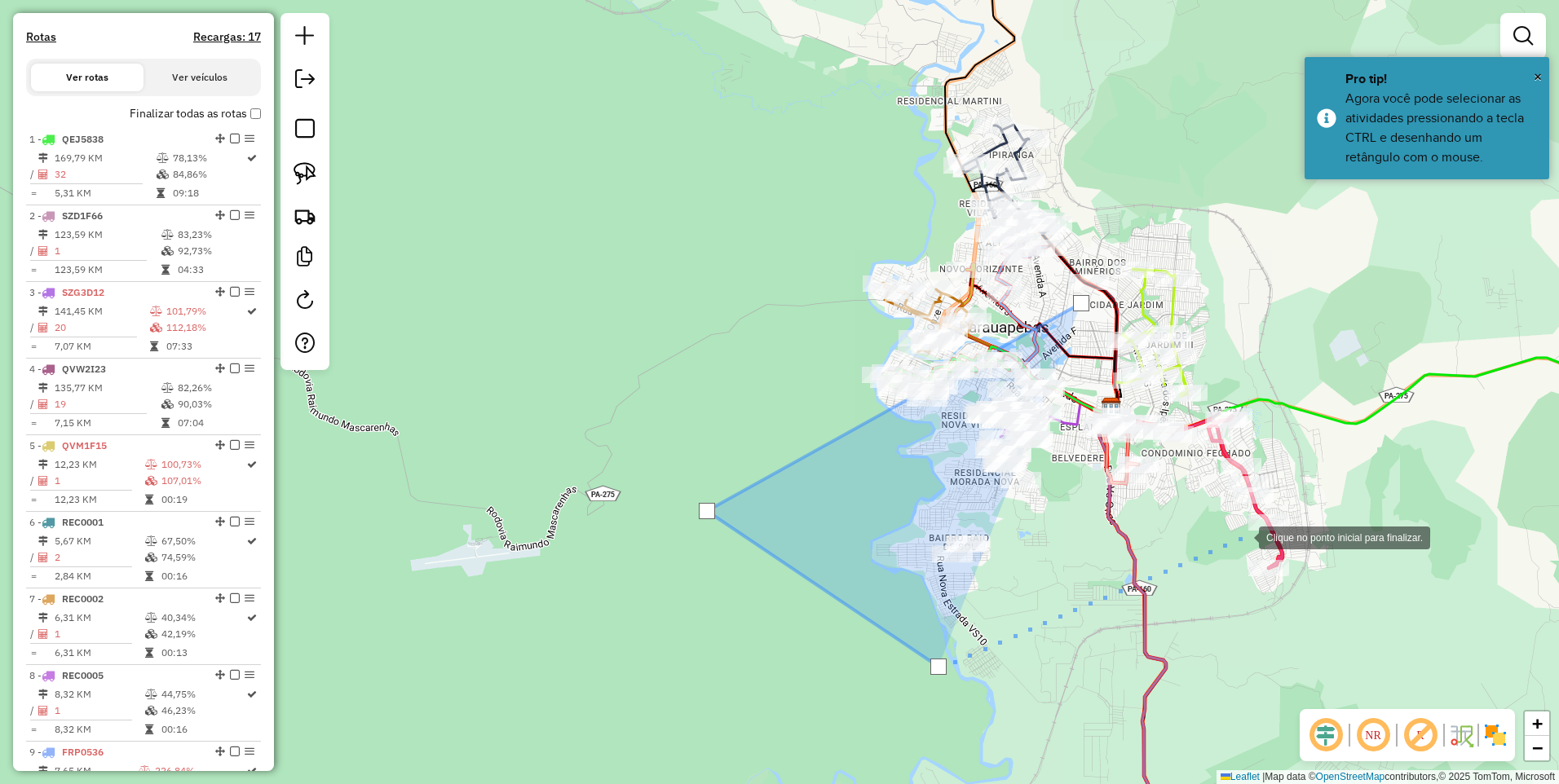
click at [1249, 528] on div at bounding box center [1242, 536] width 32 height 32
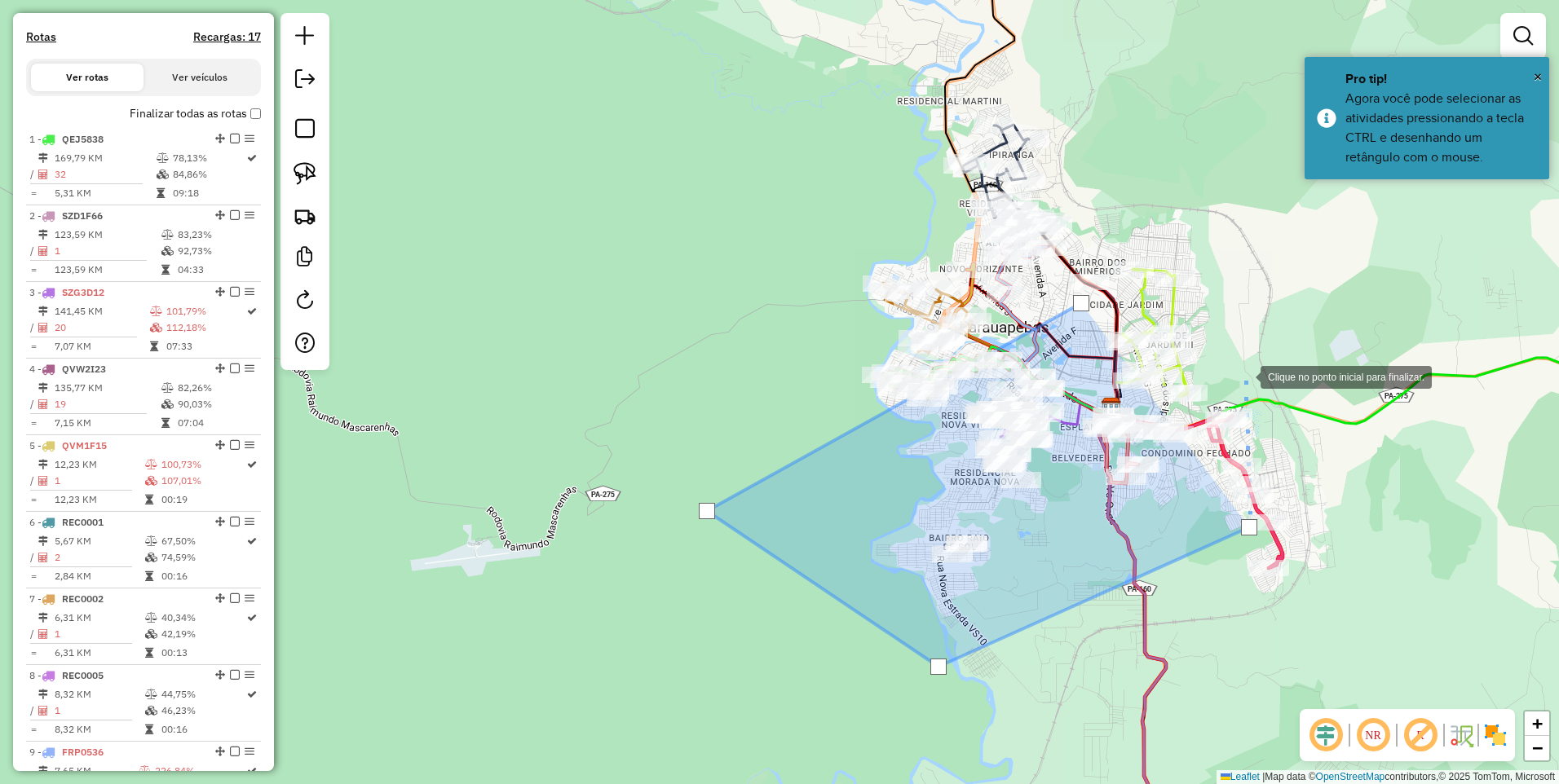
click at [1260, 359] on div at bounding box center [1244, 375] width 32 height 32
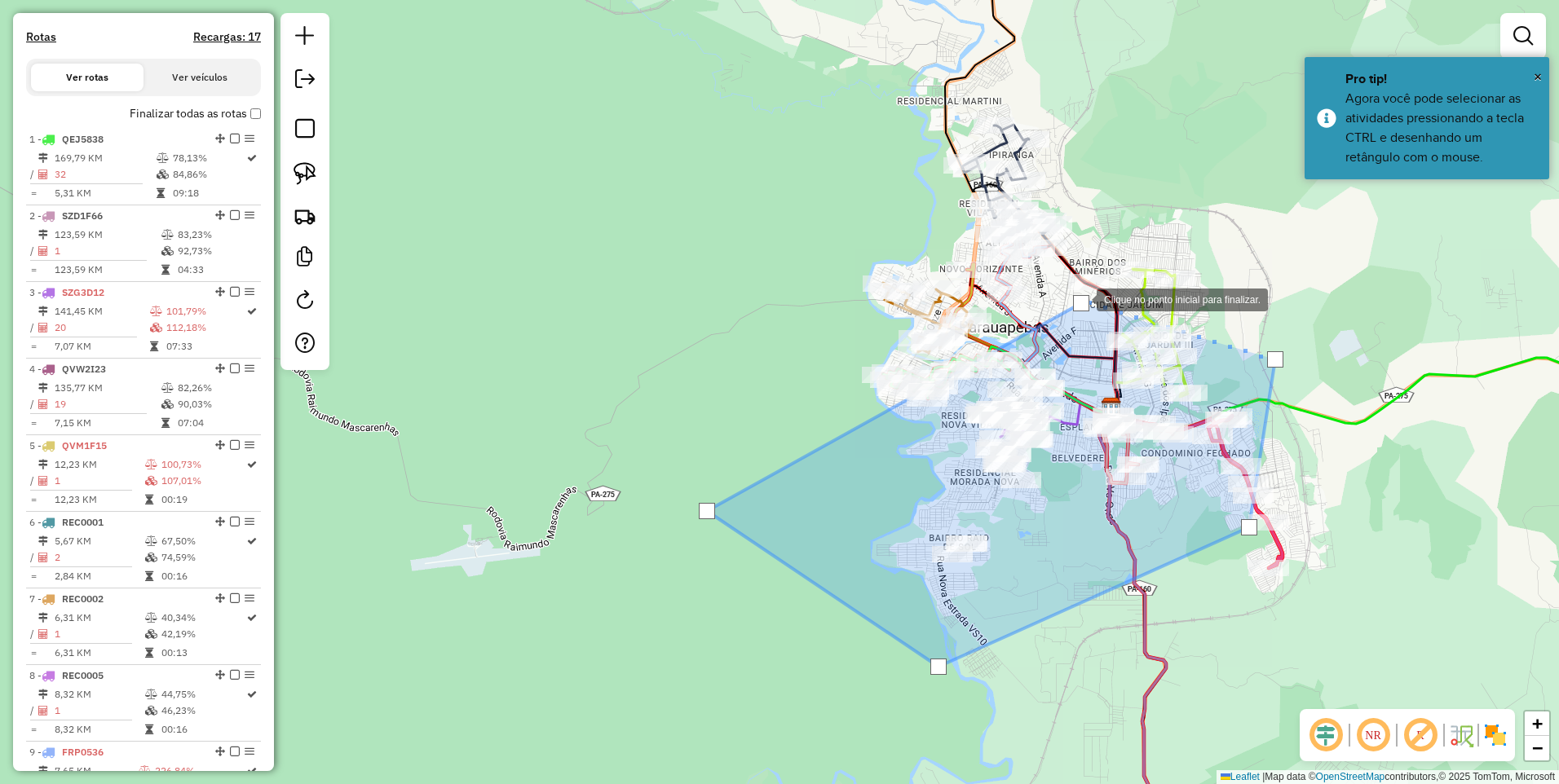
click at [1082, 299] on div at bounding box center [1081, 304] width 17 height 17
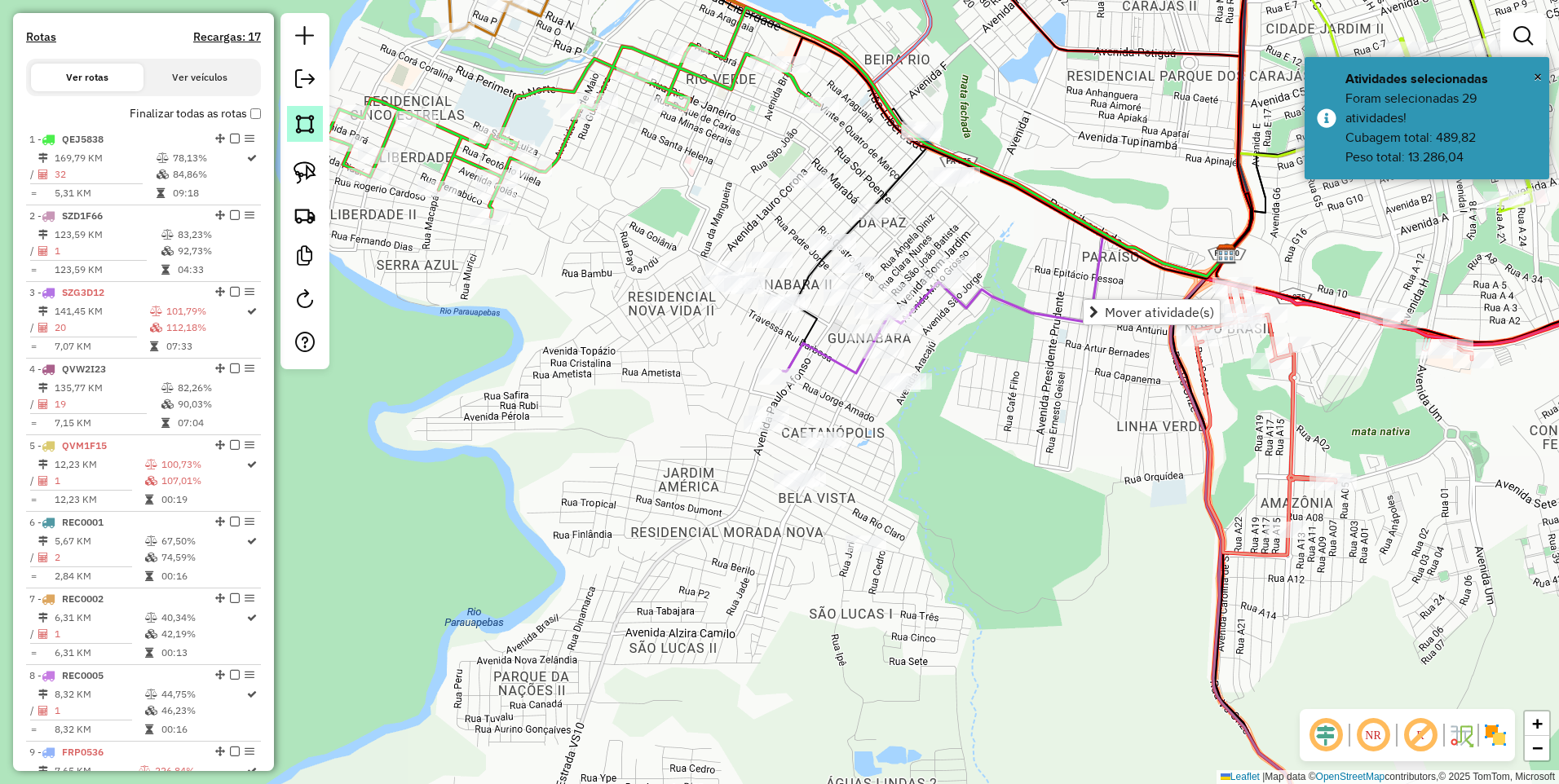
click at [309, 124] on img at bounding box center [305, 124] width 23 height 23
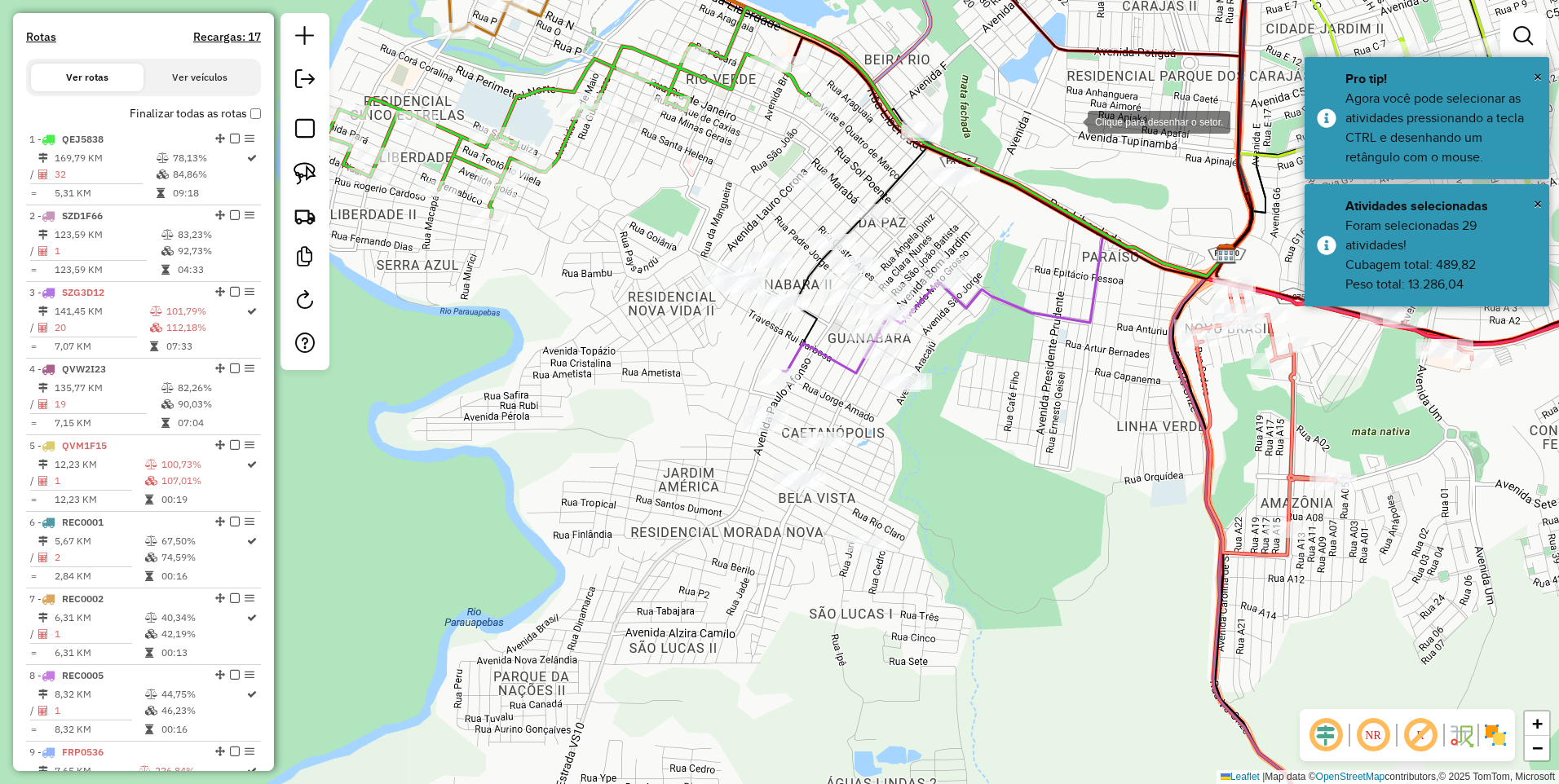
click at [1071, 120] on div at bounding box center [1070, 120] width 32 height 32
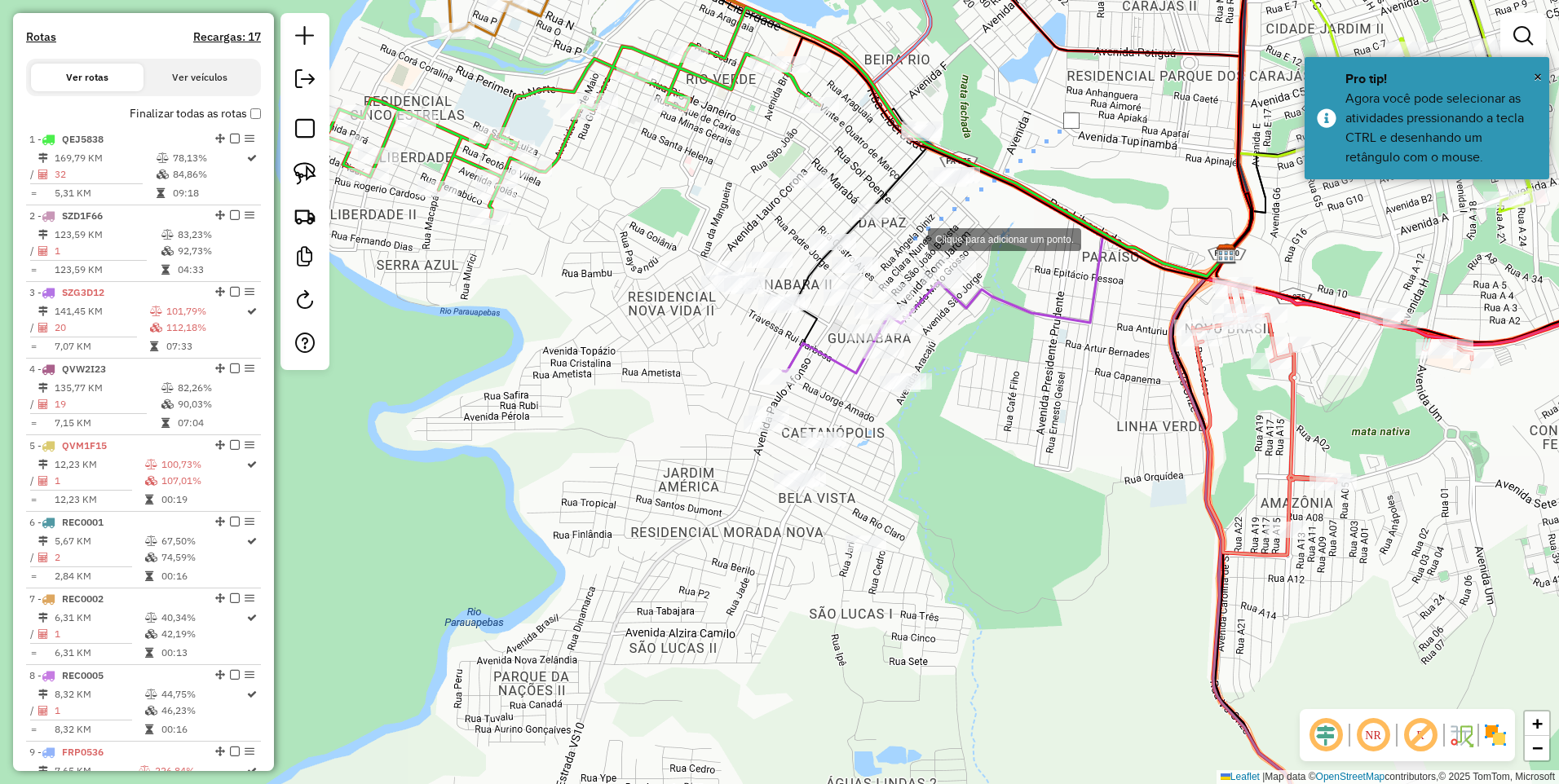
click at [911, 238] on div at bounding box center [911, 237] width 32 height 32
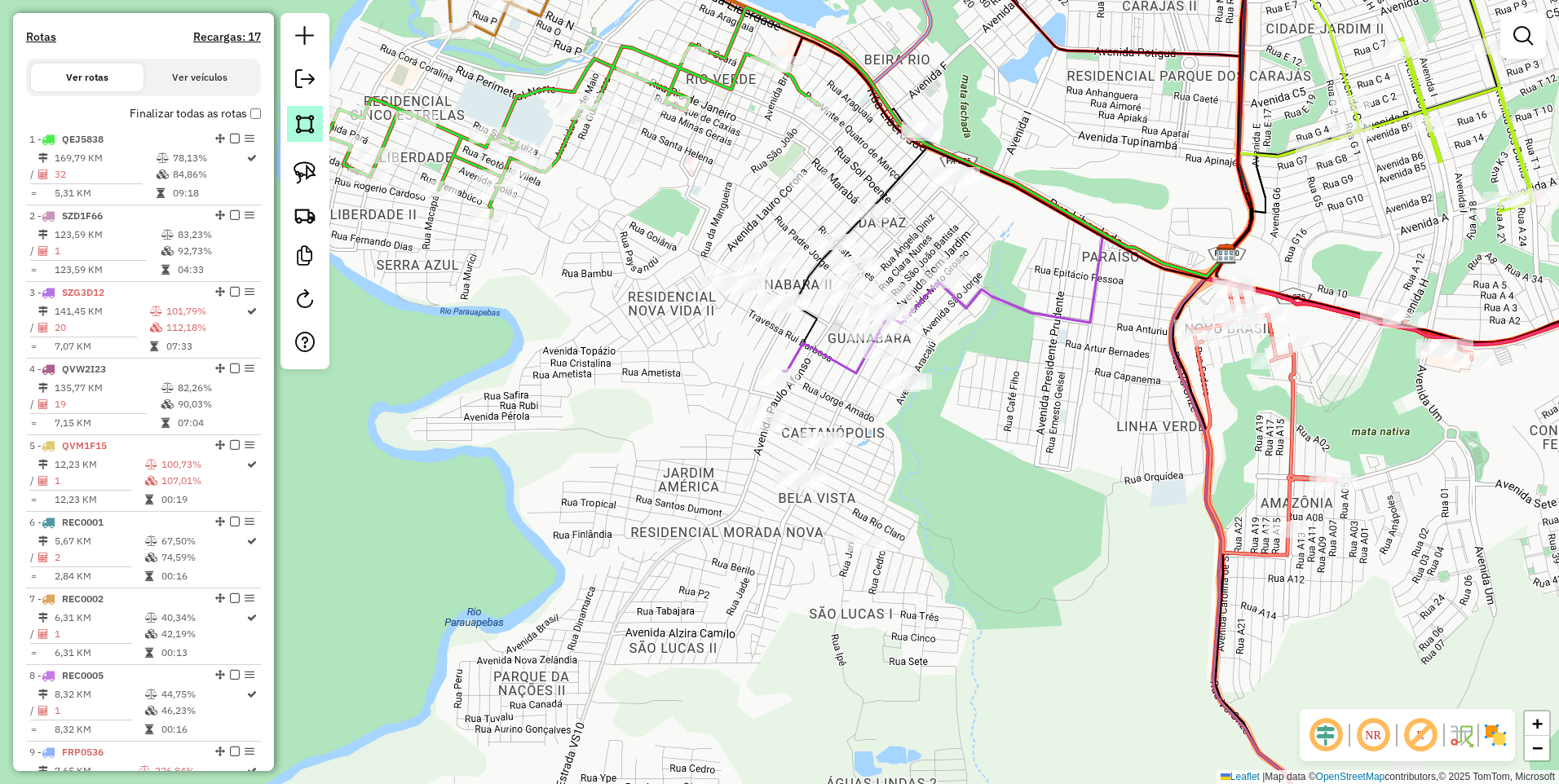
click at [301, 118] on img at bounding box center [305, 124] width 23 height 23
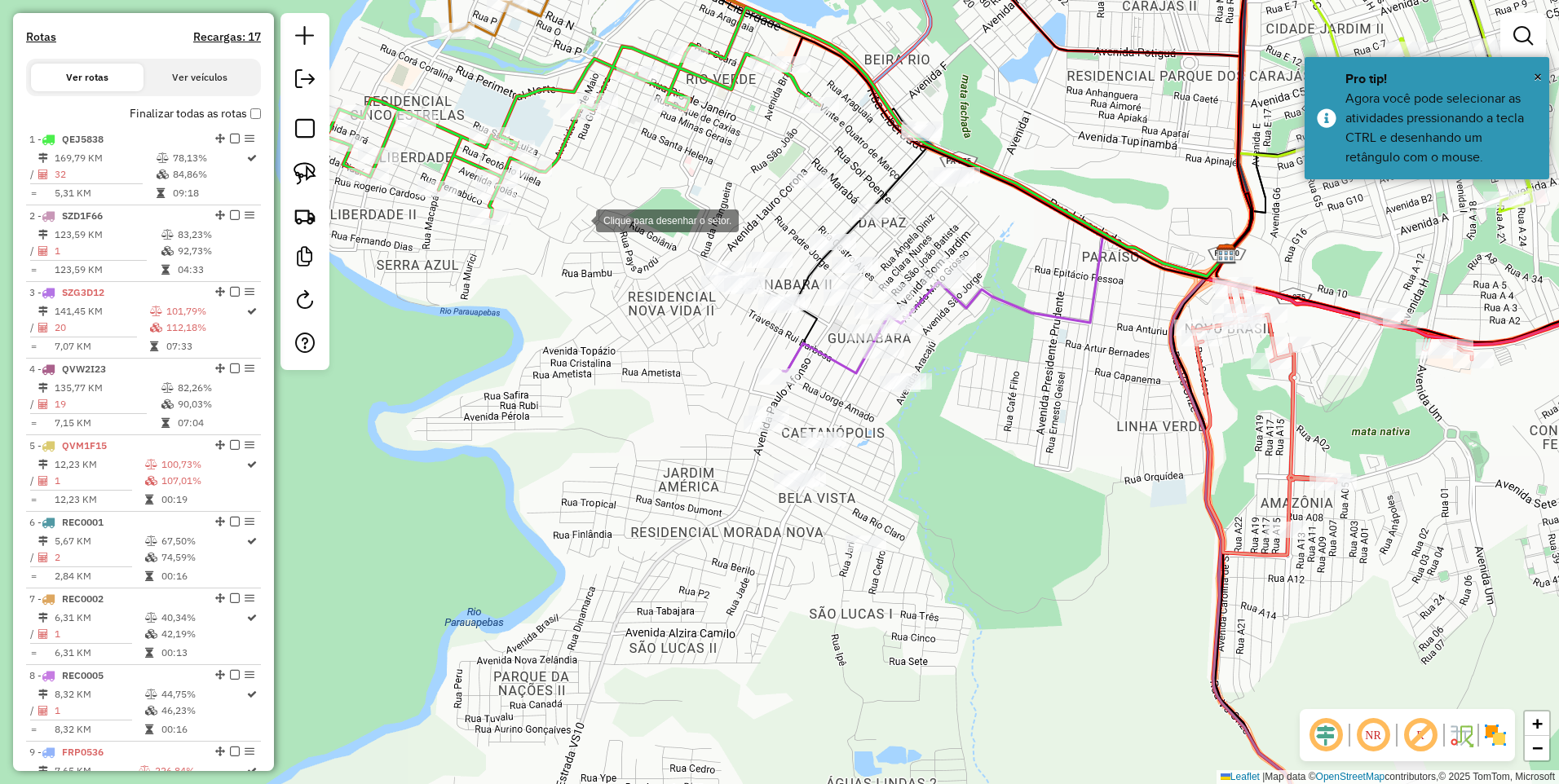
click at [580, 218] on div at bounding box center [579, 219] width 32 height 32
click at [772, 213] on div at bounding box center [772, 213] width 32 height 32
click at [813, 304] on div at bounding box center [809, 302] width 32 height 32
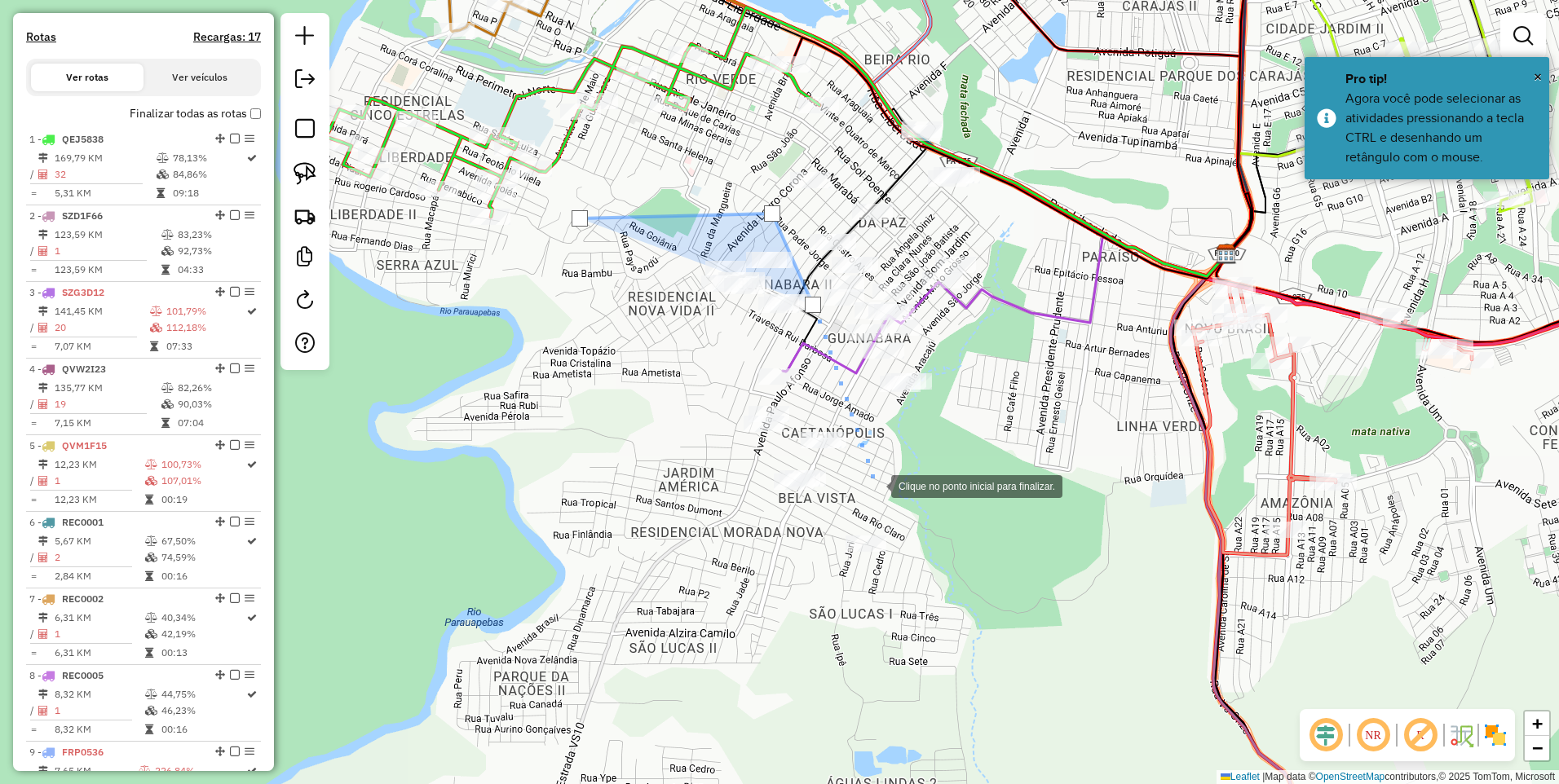
click at [891, 501] on div at bounding box center [875, 485] width 32 height 32
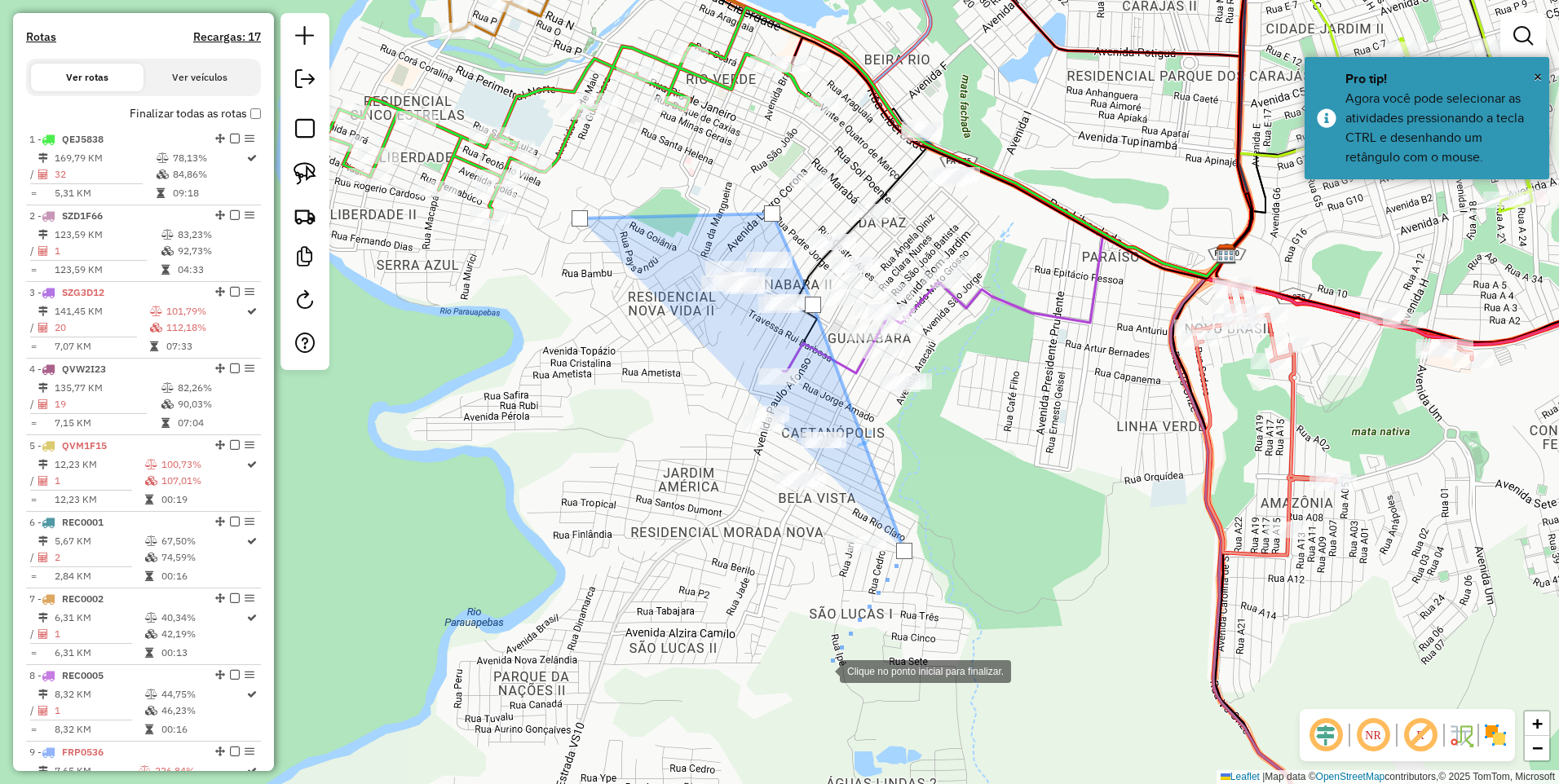
click at [822, 670] on div at bounding box center [823, 670] width 32 height 32
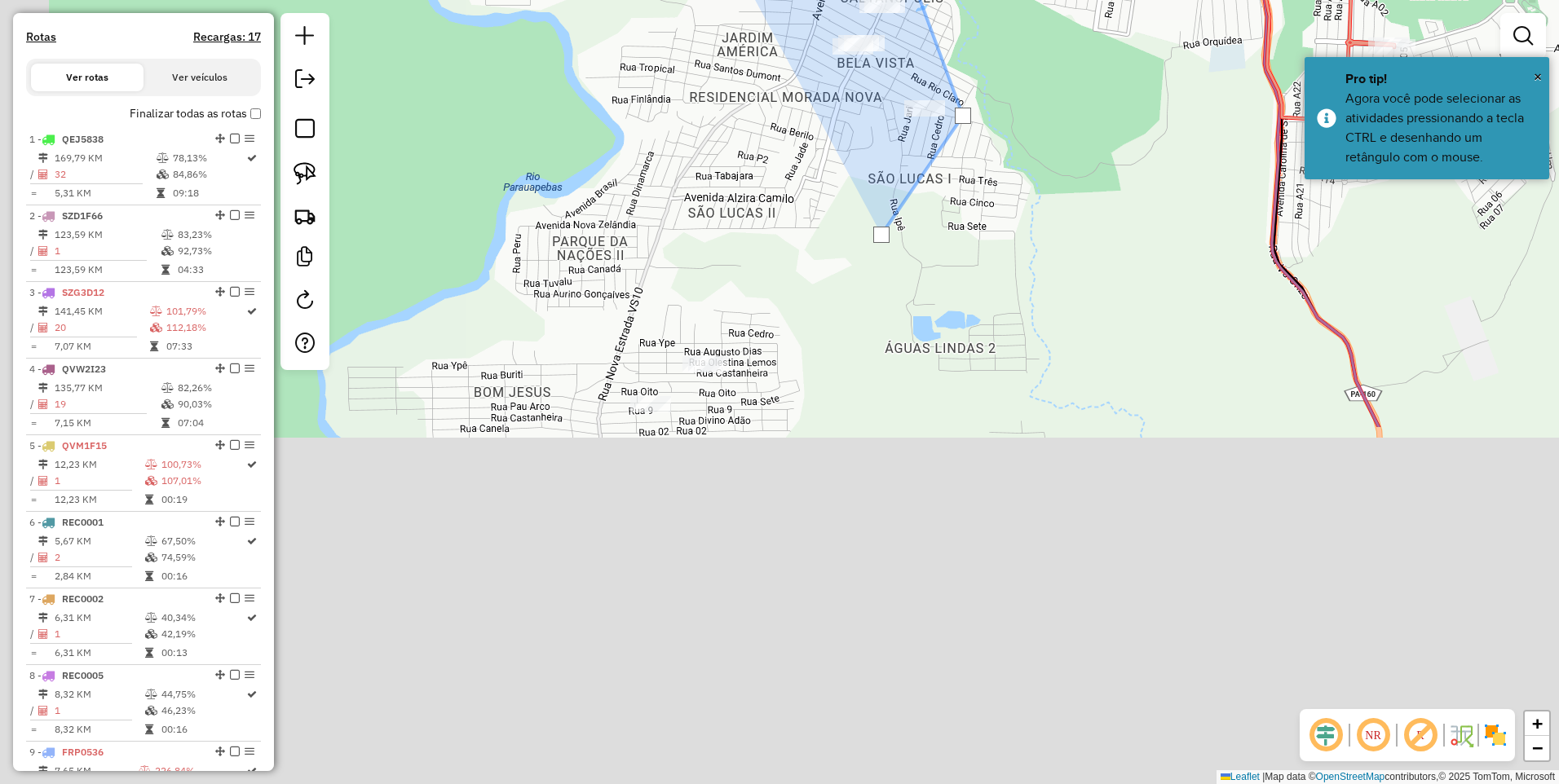
drag, startPoint x: 804, startPoint y: 698, endPoint x: 873, endPoint y: 222, distance: 481.0
click at [874, 218] on div at bounding box center [868, 233] width 32 height 32
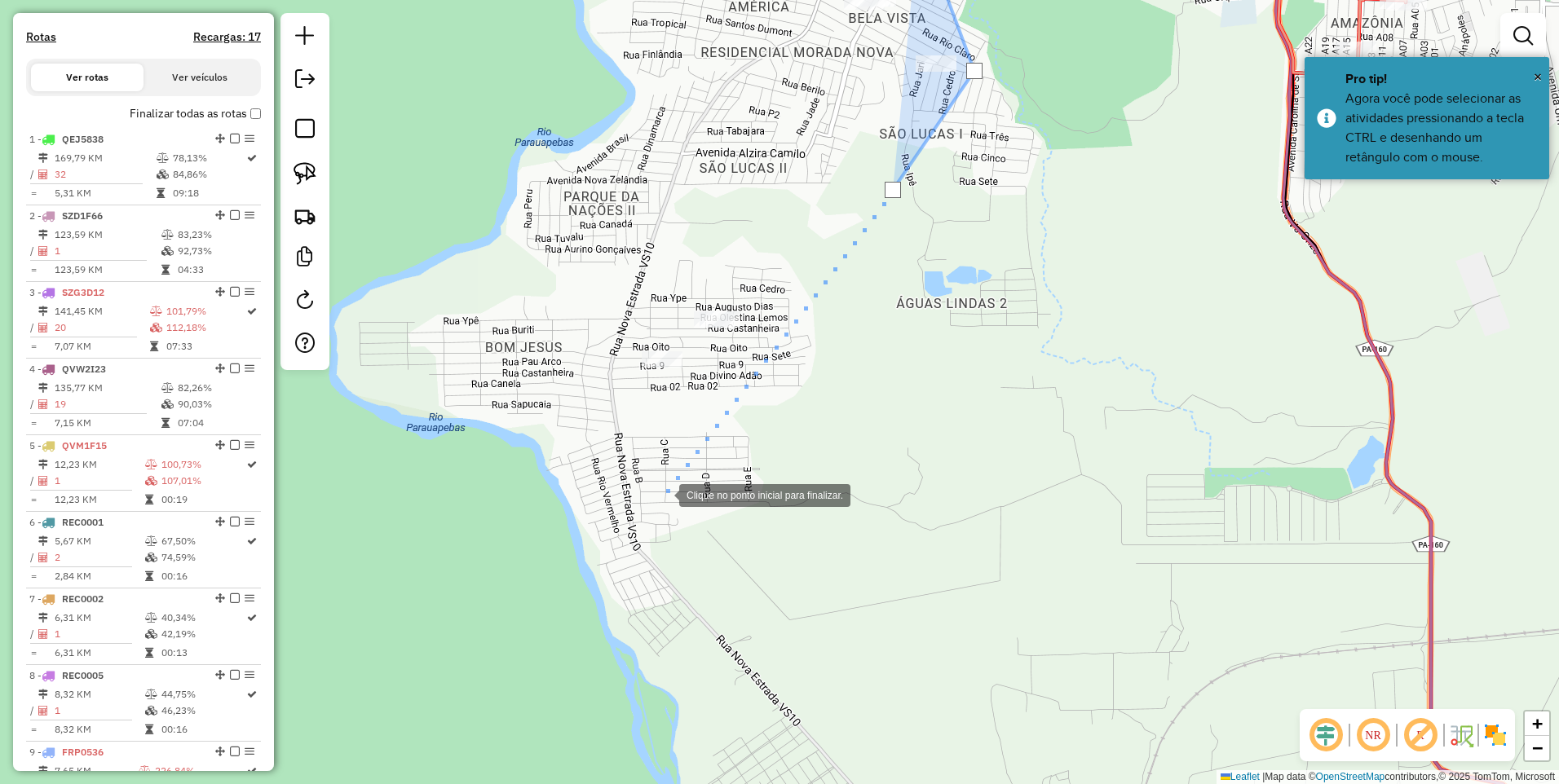
click at [646, 499] on div at bounding box center [662, 494] width 32 height 32
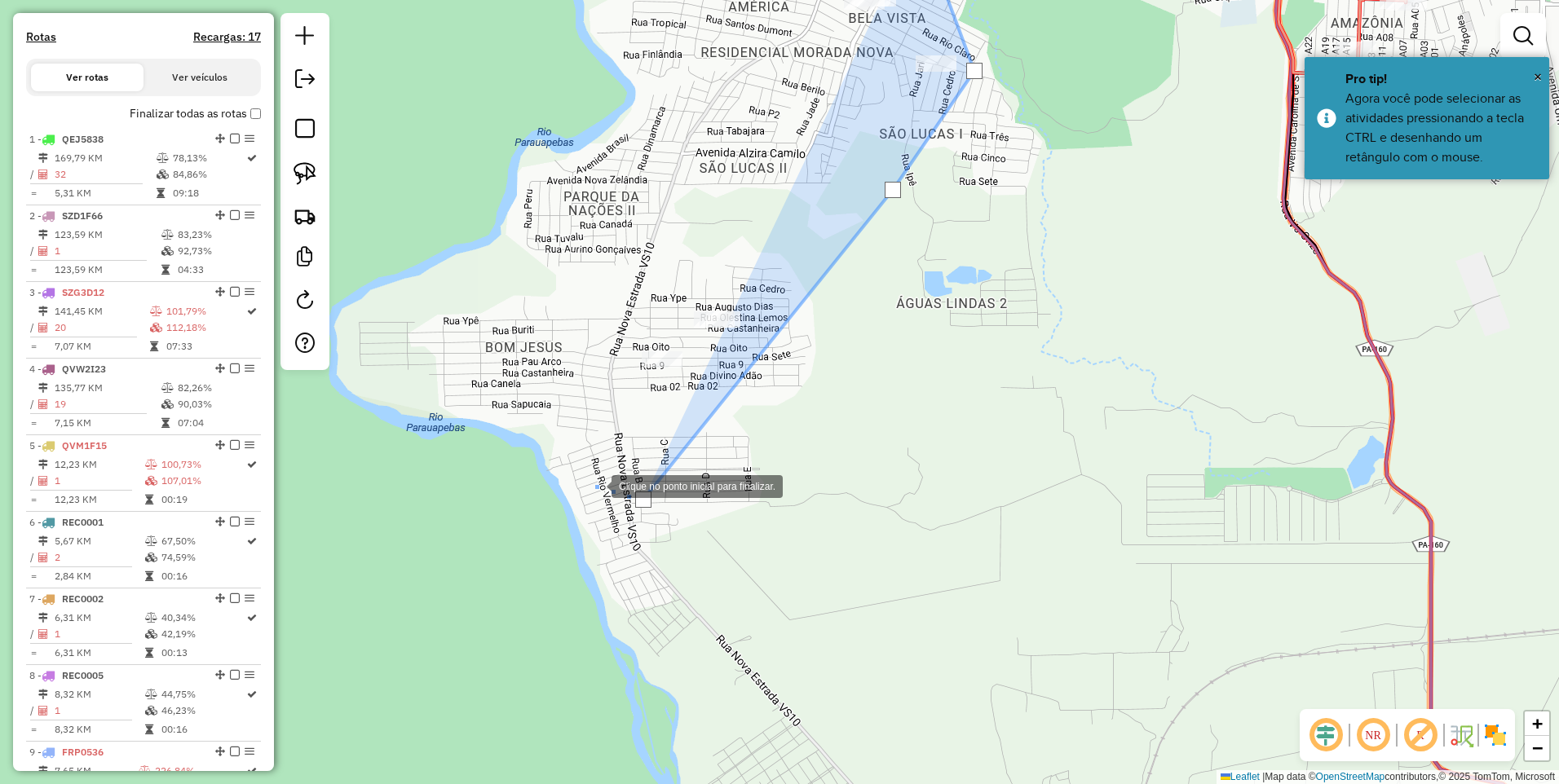
drag, startPoint x: 564, startPoint y: 476, endPoint x: 569, endPoint y: 433, distance: 43.3
click at [579, 475] on div at bounding box center [595, 485] width 32 height 32
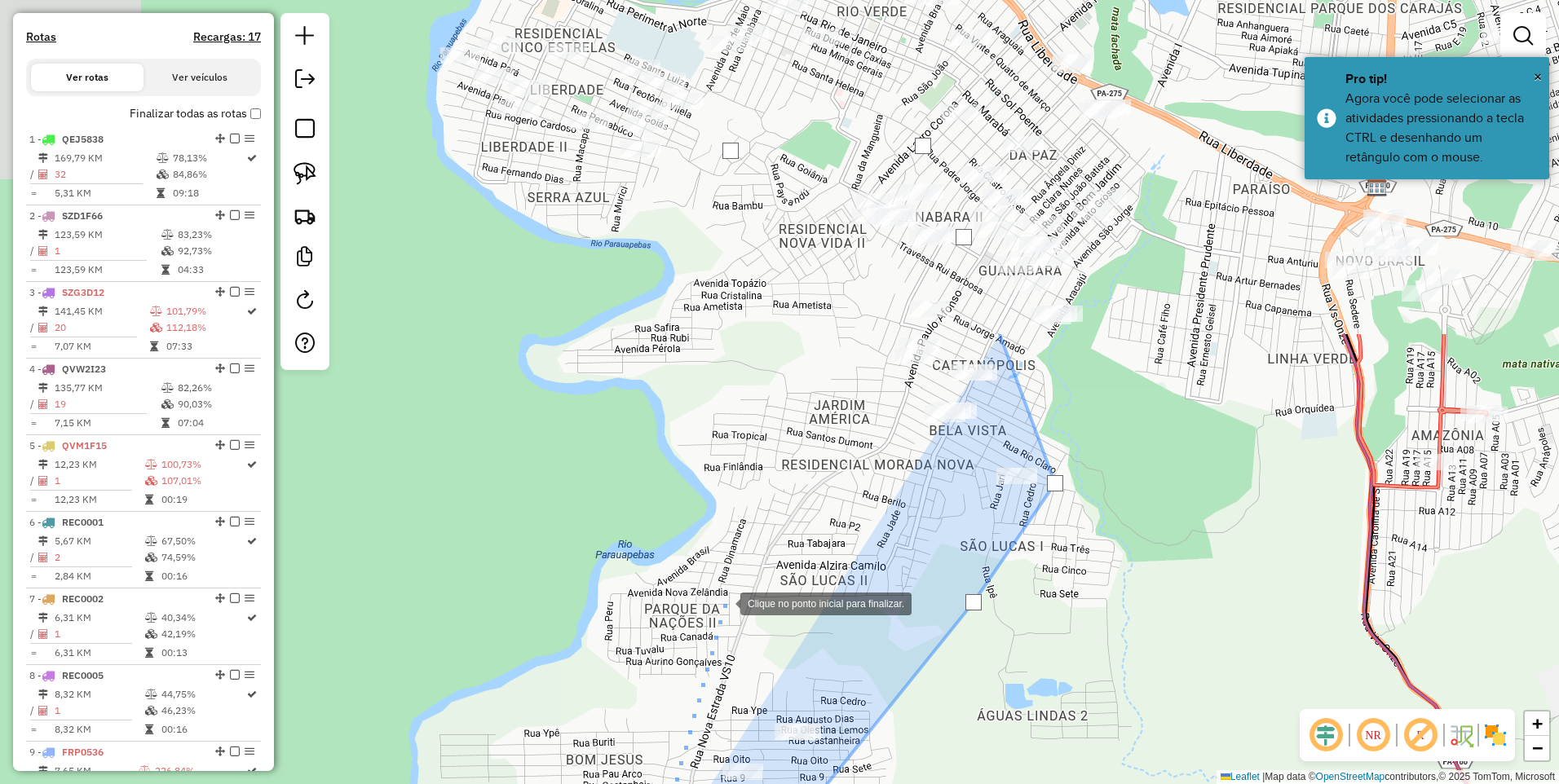
drag, startPoint x: 642, startPoint y: 180, endPoint x: 723, endPoint y: 610, distance: 437.6
click at [723, 610] on div at bounding box center [723, 601] width 32 height 32
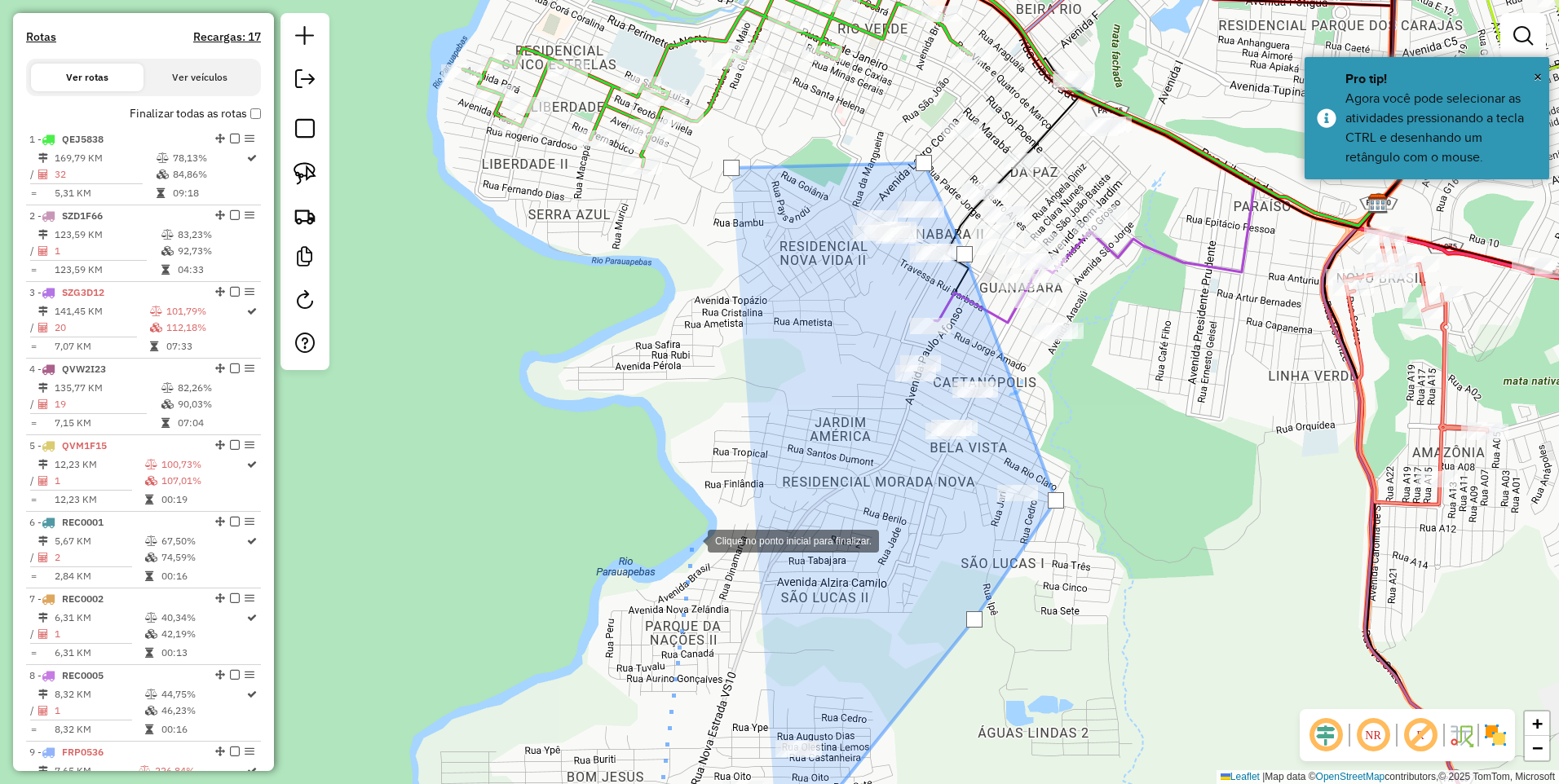
click at [690, 537] on div at bounding box center [690, 539] width 32 height 32
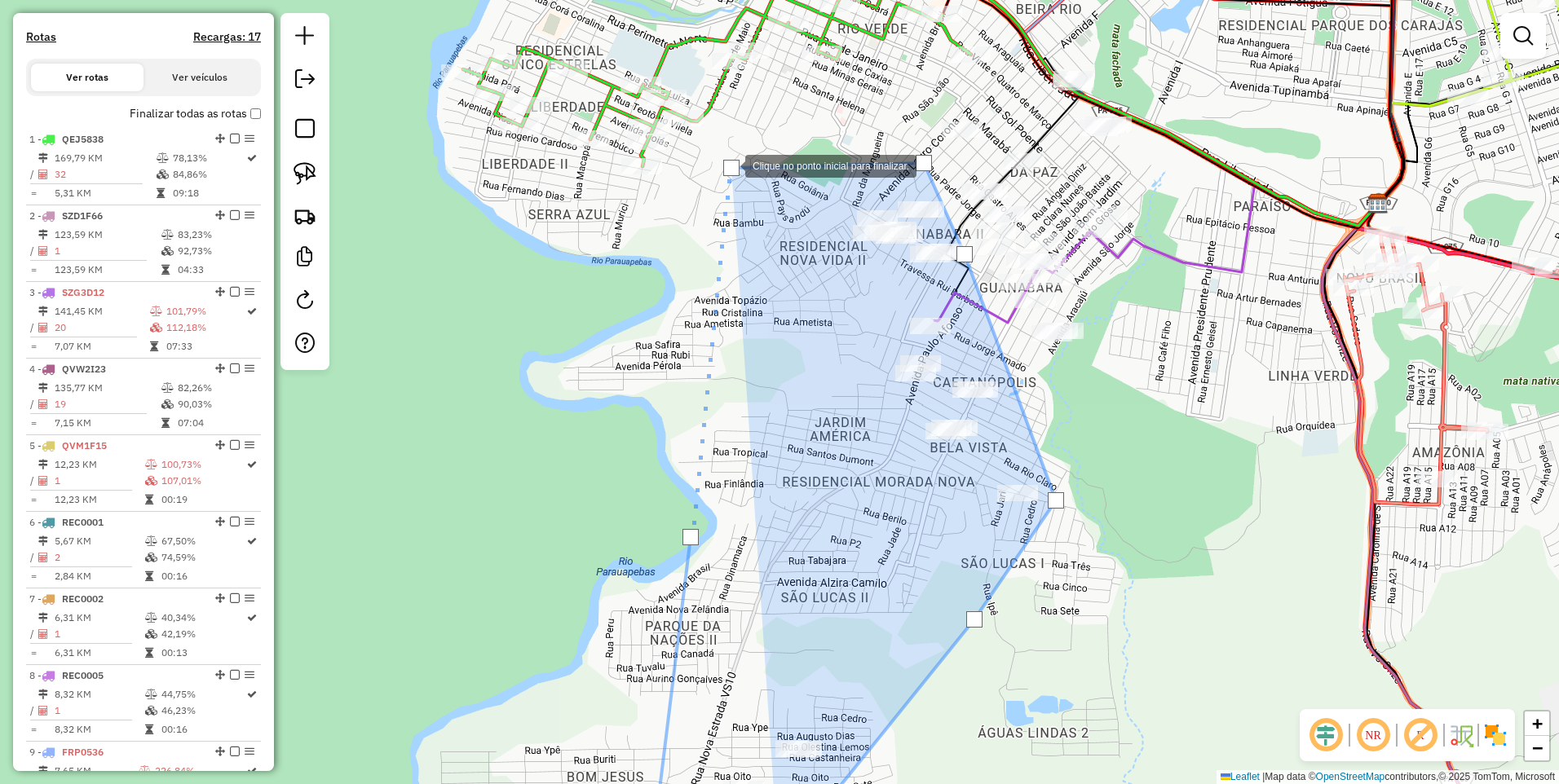
click at [728, 164] on div at bounding box center [731, 168] width 17 height 17
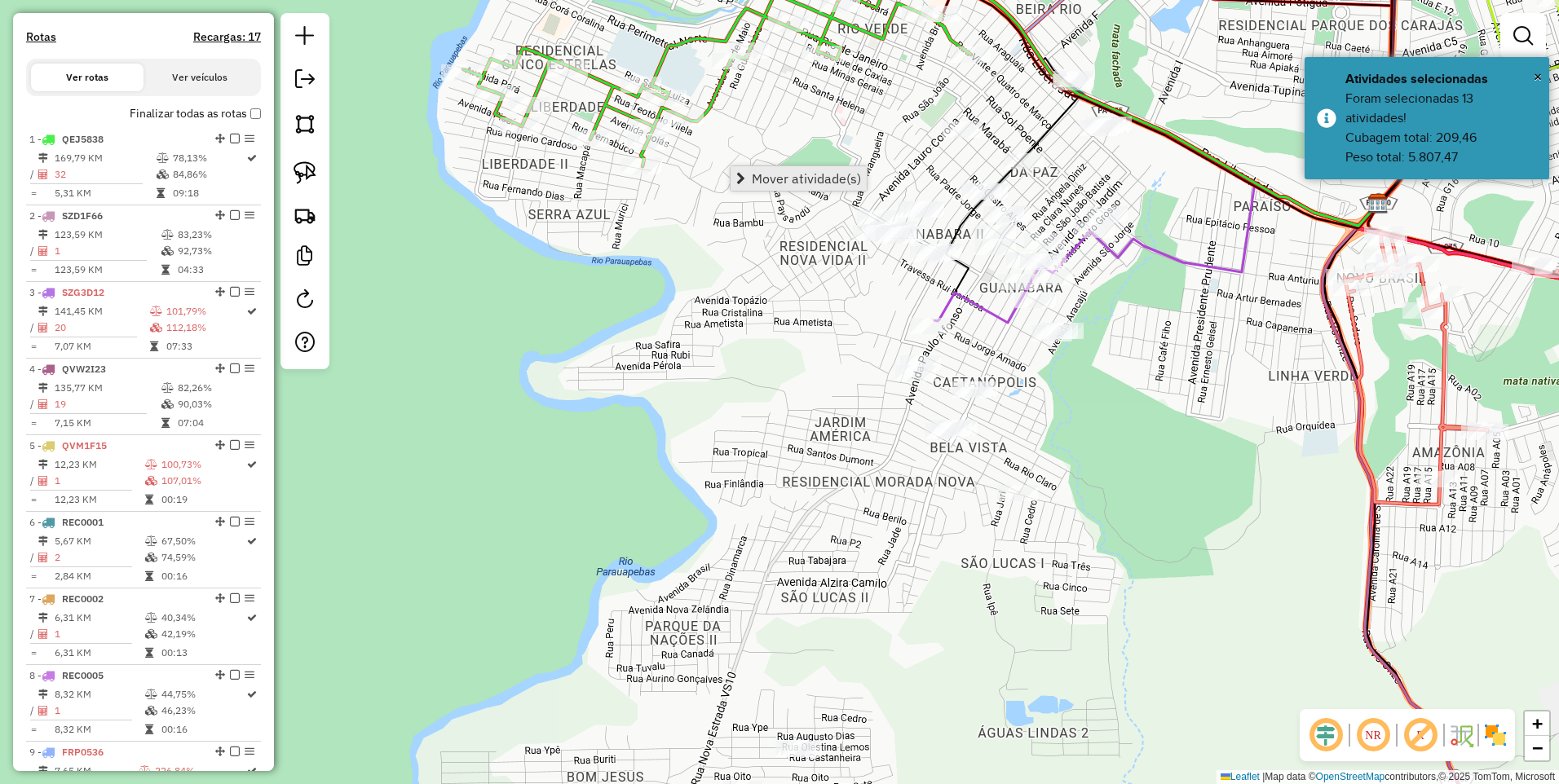
click at [788, 182] on span "Mover atividade(s)" at bounding box center [806, 178] width 110 height 13
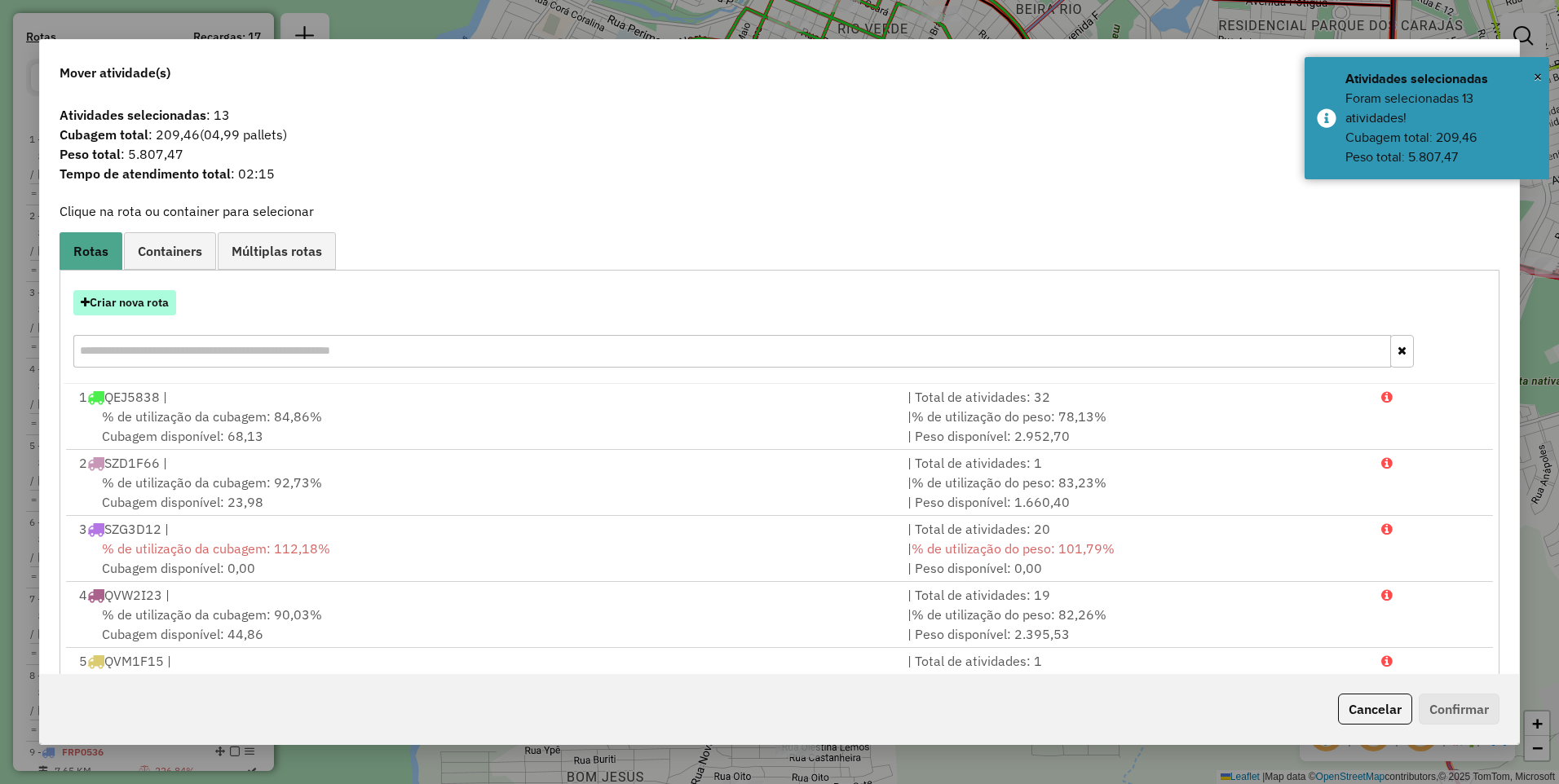
click at [97, 303] on button "Criar nova rota" at bounding box center [124, 303] width 103 height 25
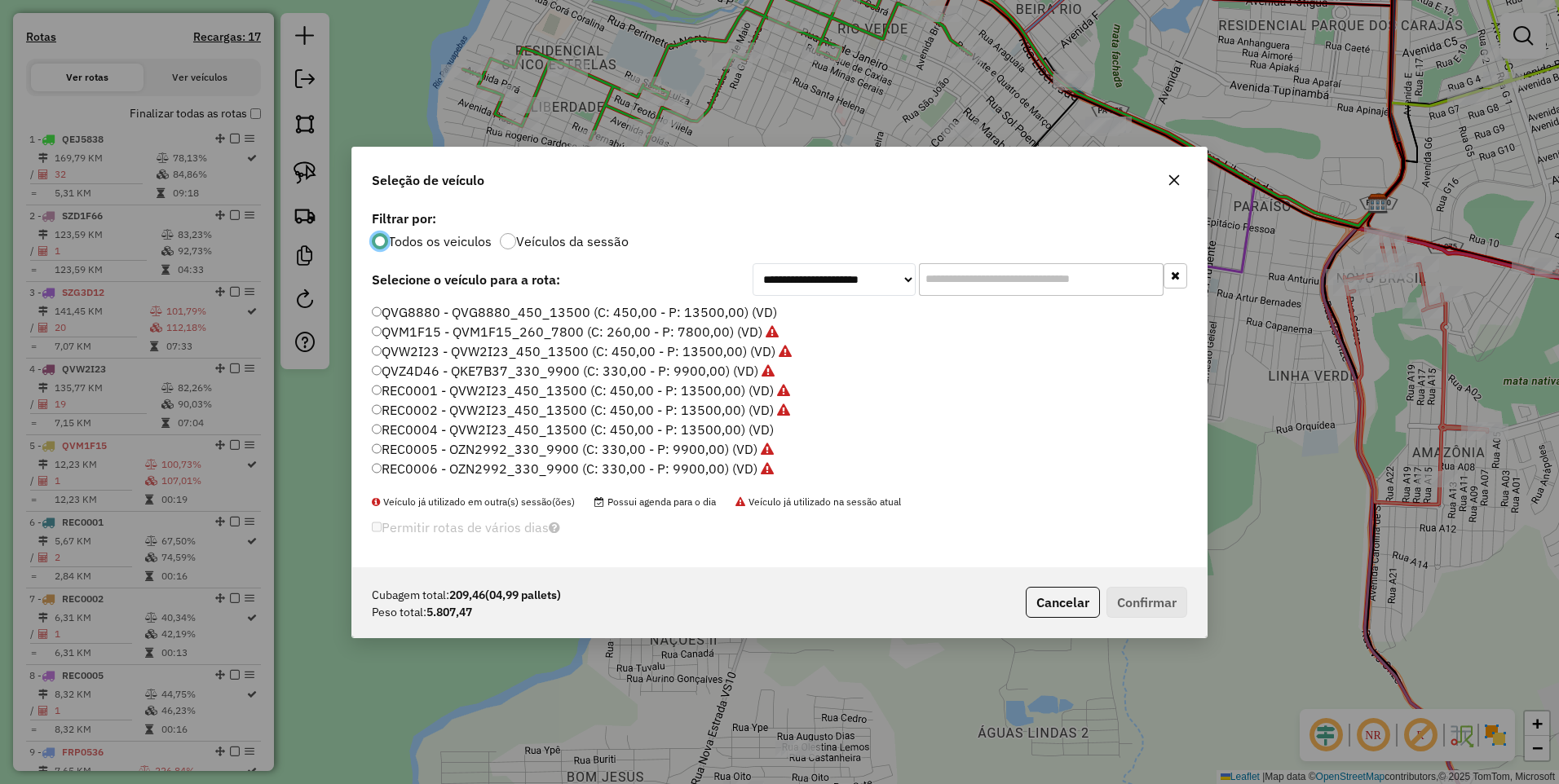
scroll to position [349, 0]
click at [514, 436] on label "SZU0F91 - QVM1F15_260_7800 (C: 260,00 - P: 7800,00) (VD)" at bounding box center [565, 432] width 387 height 20
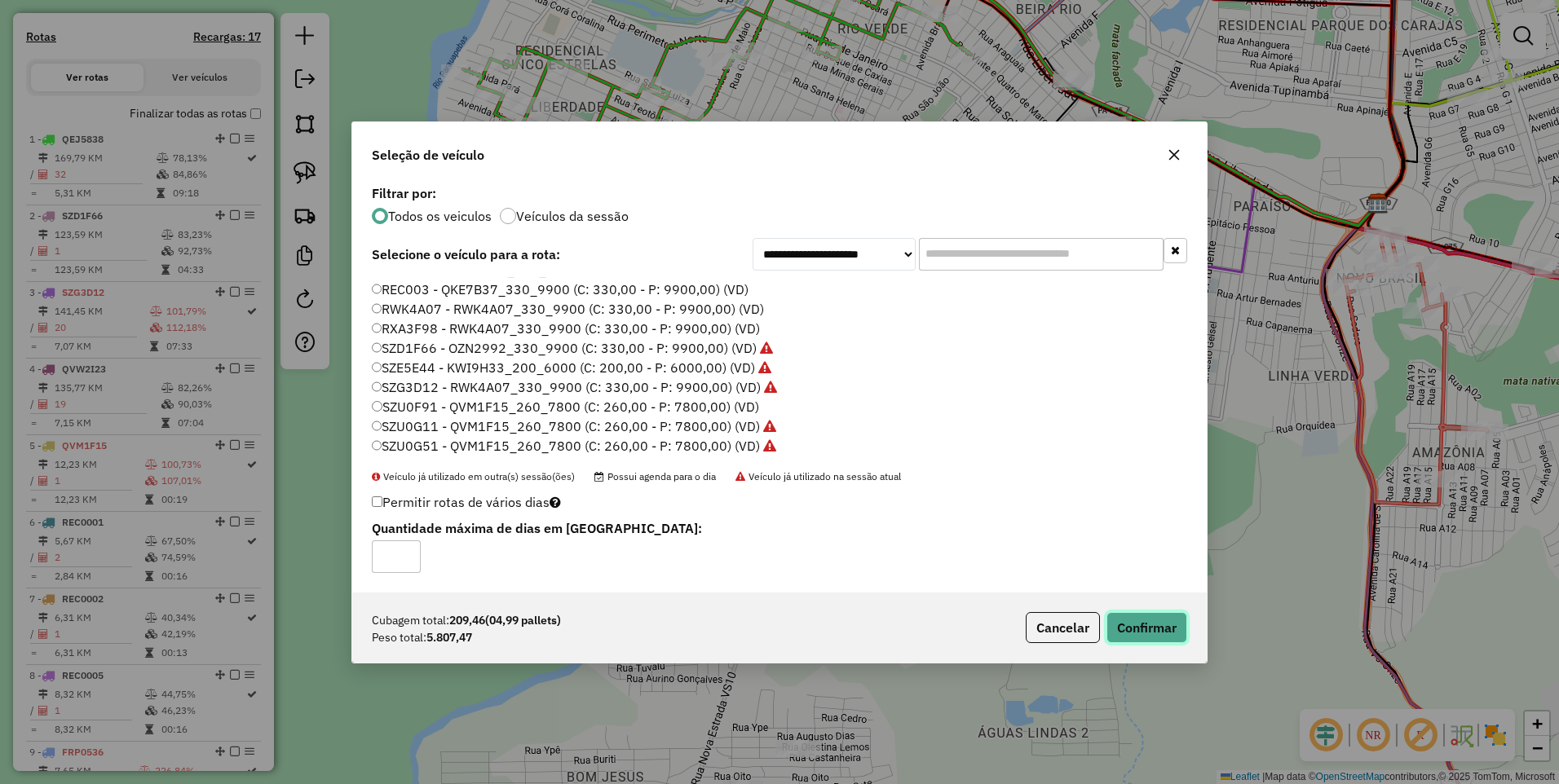
click at [1135, 622] on button "Confirmar" at bounding box center [1146, 627] width 80 height 31
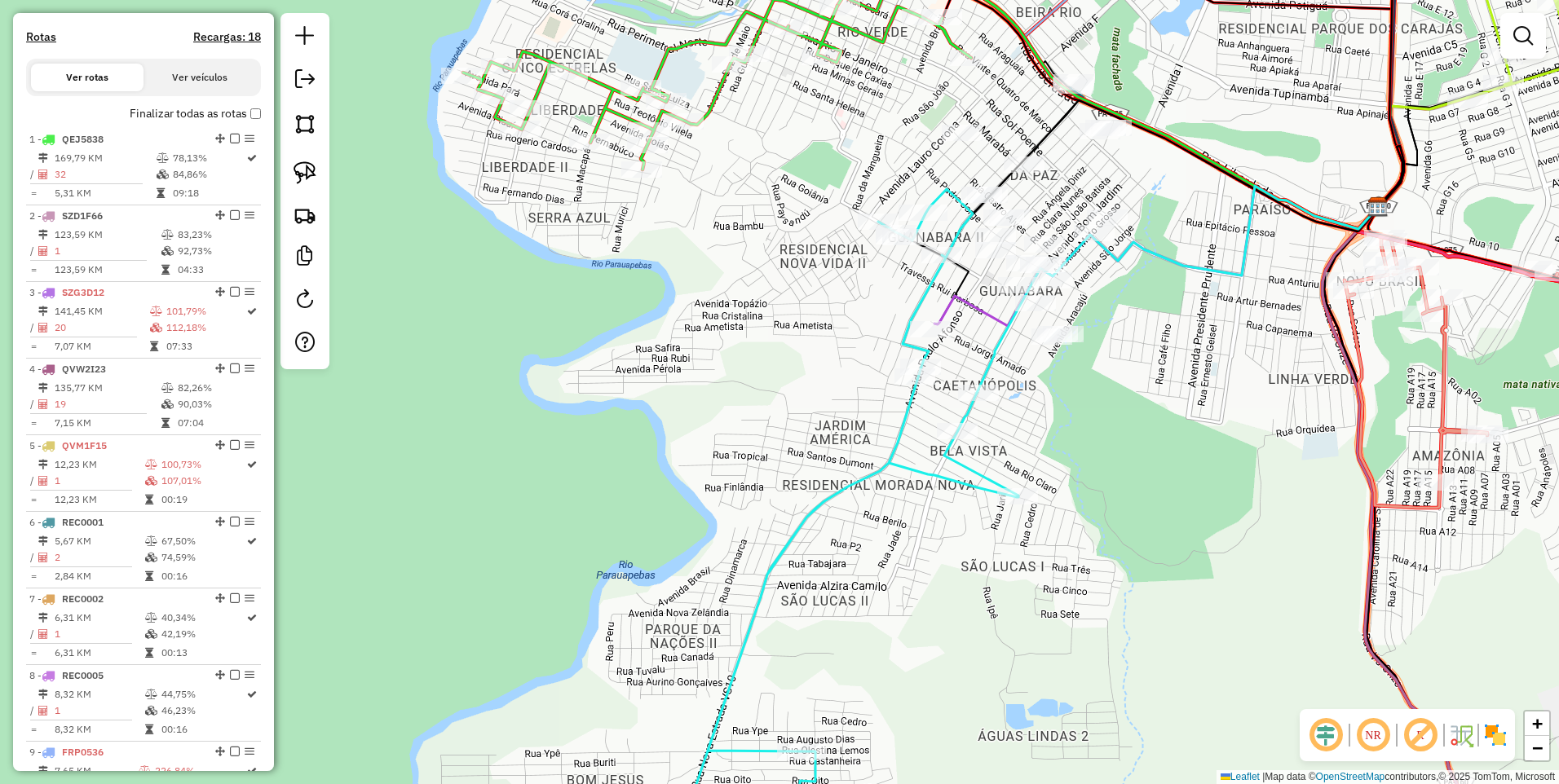
drag, startPoint x: 1217, startPoint y: 305, endPoint x: 1167, endPoint y: 490, distance: 191.6
click at [1167, 490] on div "Janela de atendimento Grade de atendimento Capacidade Transportadoras Veículos …" at bounding box center [779, 392] width 1559 height 784
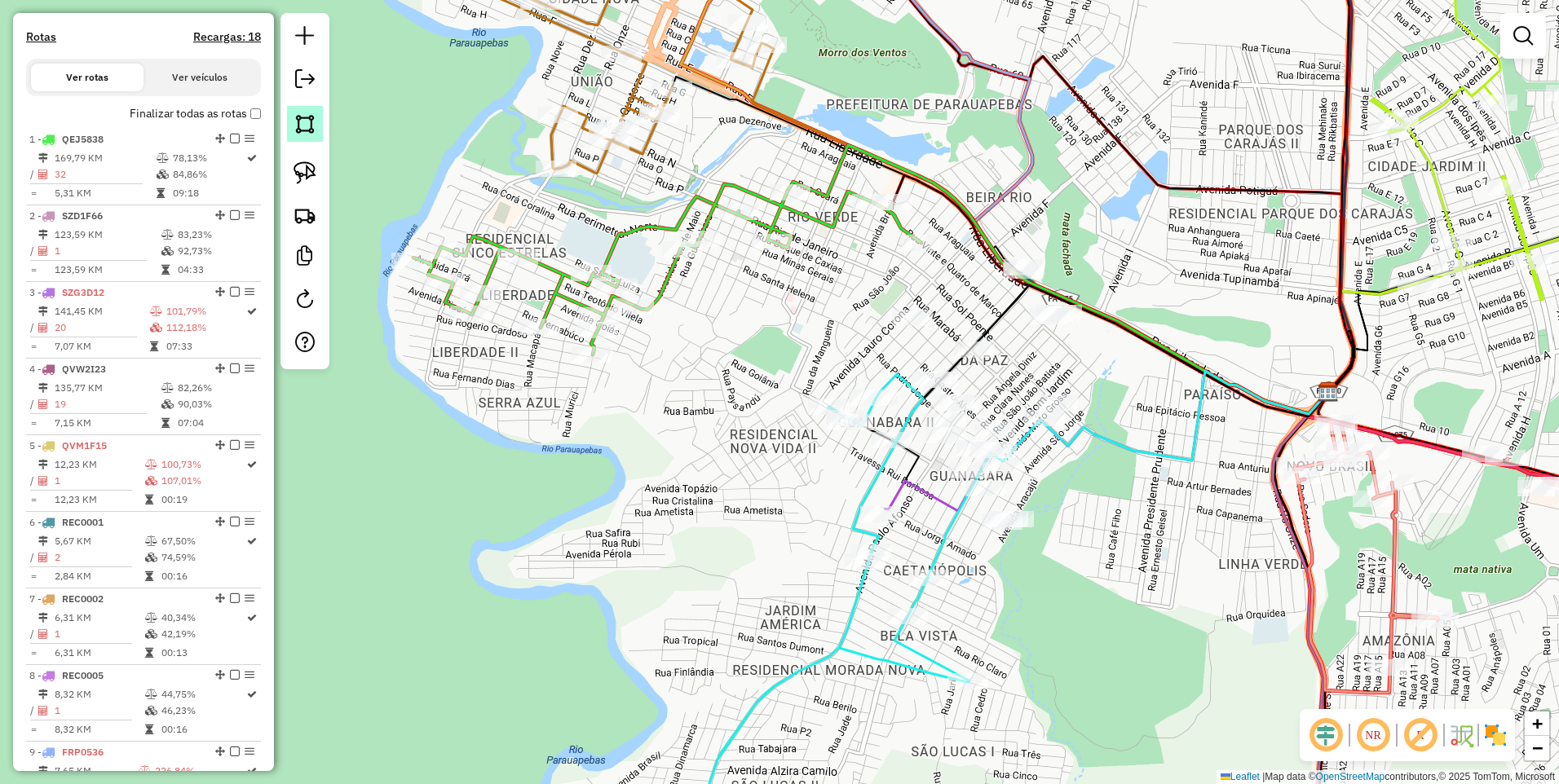
click at [299, 125] on img at bounding box center [305, 124] width 23 height 23
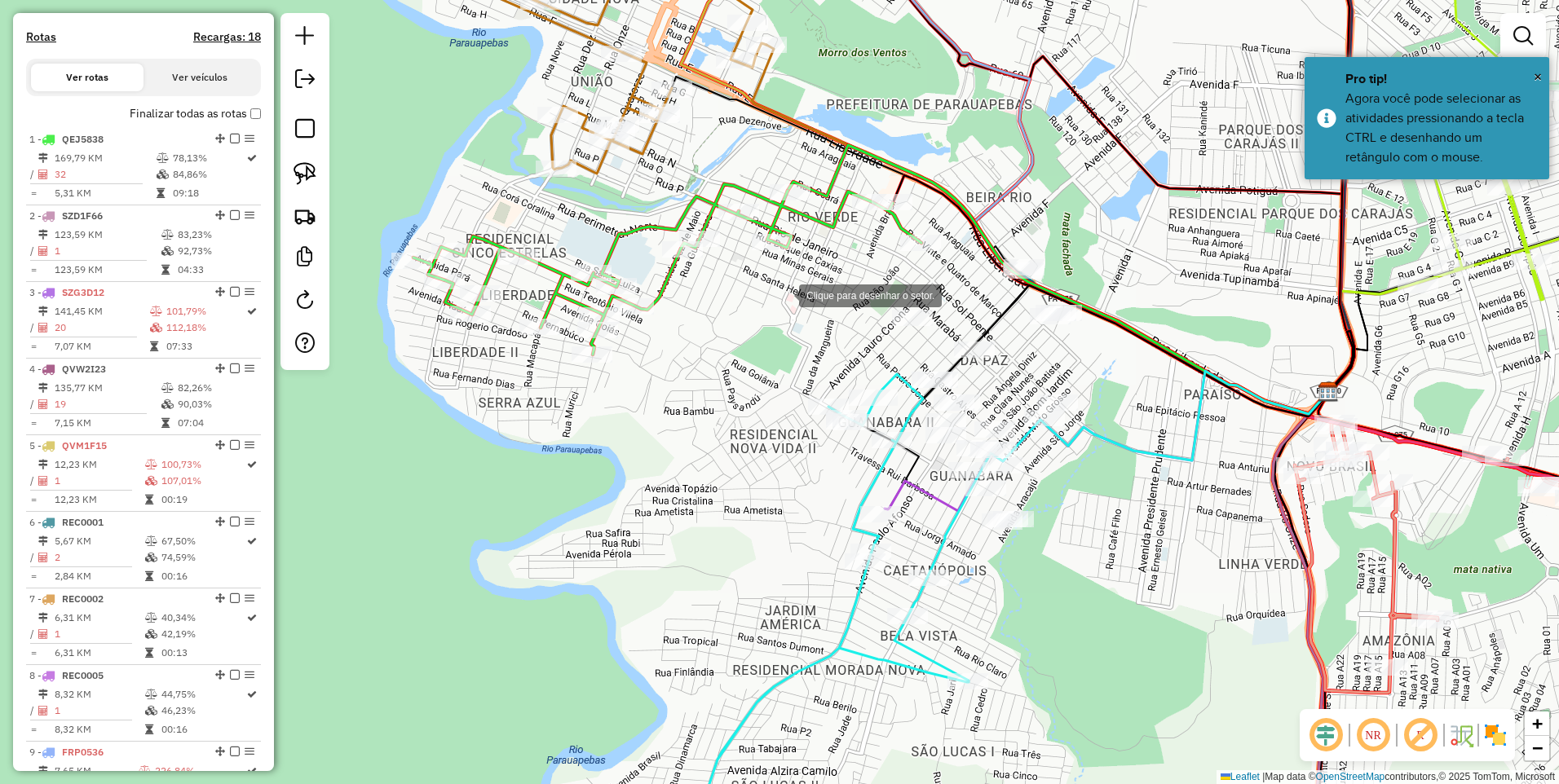
click at [782, 295] on div at bounding box center [782, 294] width 32 height 32
click at [1060, 256] on div at bounding box center [1043, 248] width 32 height 32
drag, startPoint x: 1149, startPoint y: 514, endPoint x: 1136, endPoint y: 515, distance: 13.0
click at [1147, 514] on div at bounding box center [1149, 513] width 32 height 32
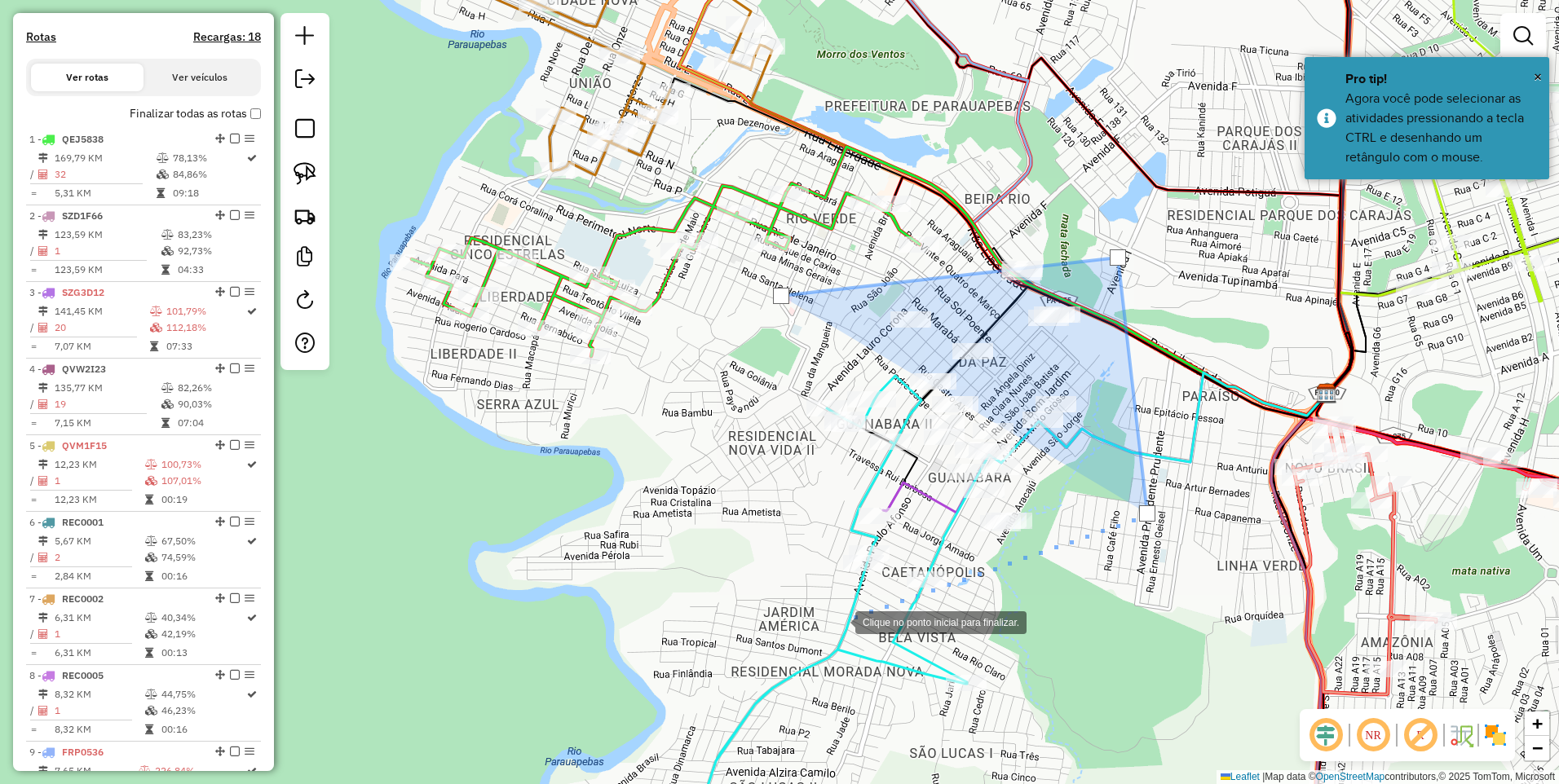
click at [836, 623] on div at bounding box center [838, 621] width 32 height 32
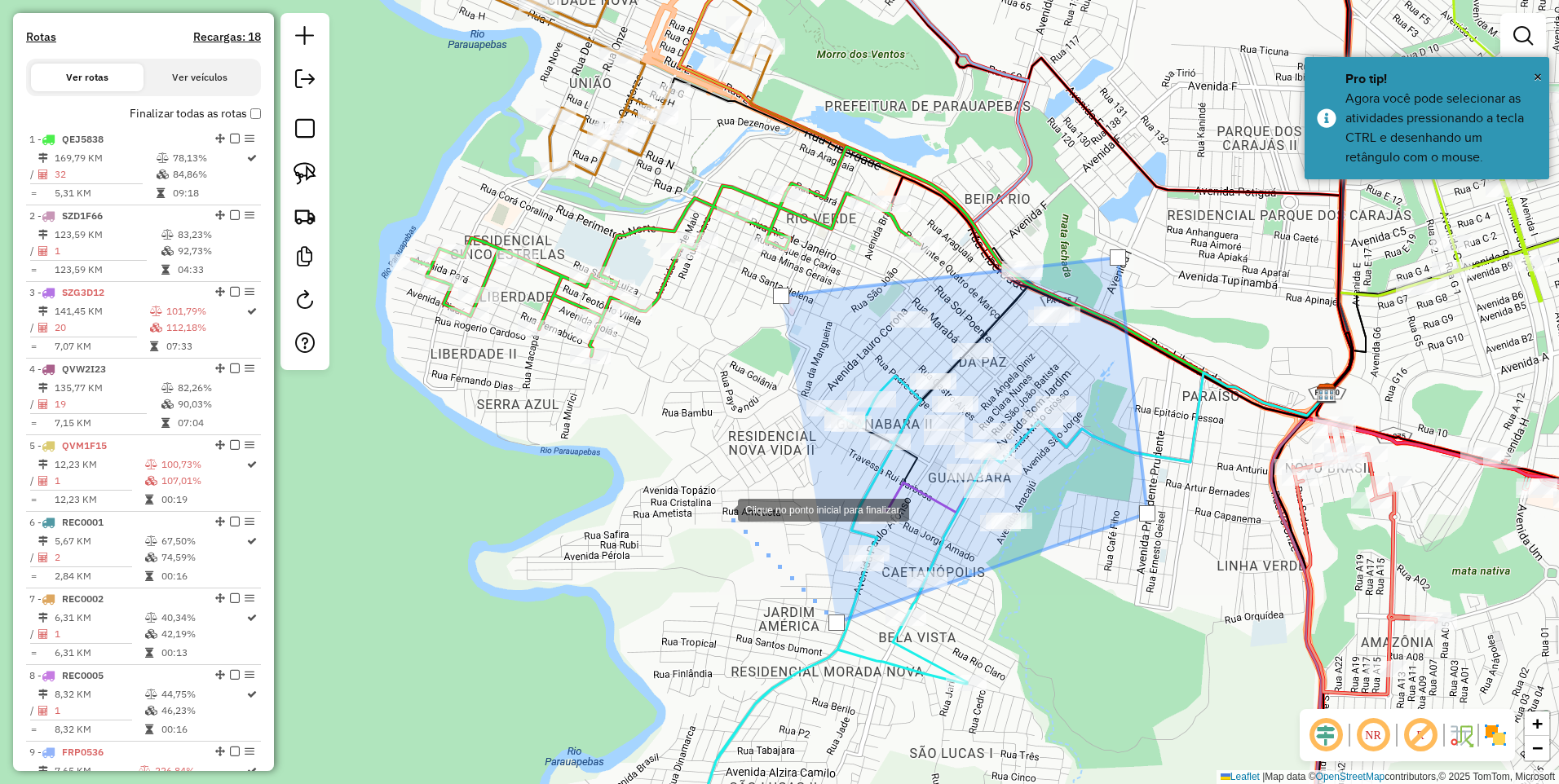
click at [722, 509] on div at bounding box center [721, 508] width 32 height 32
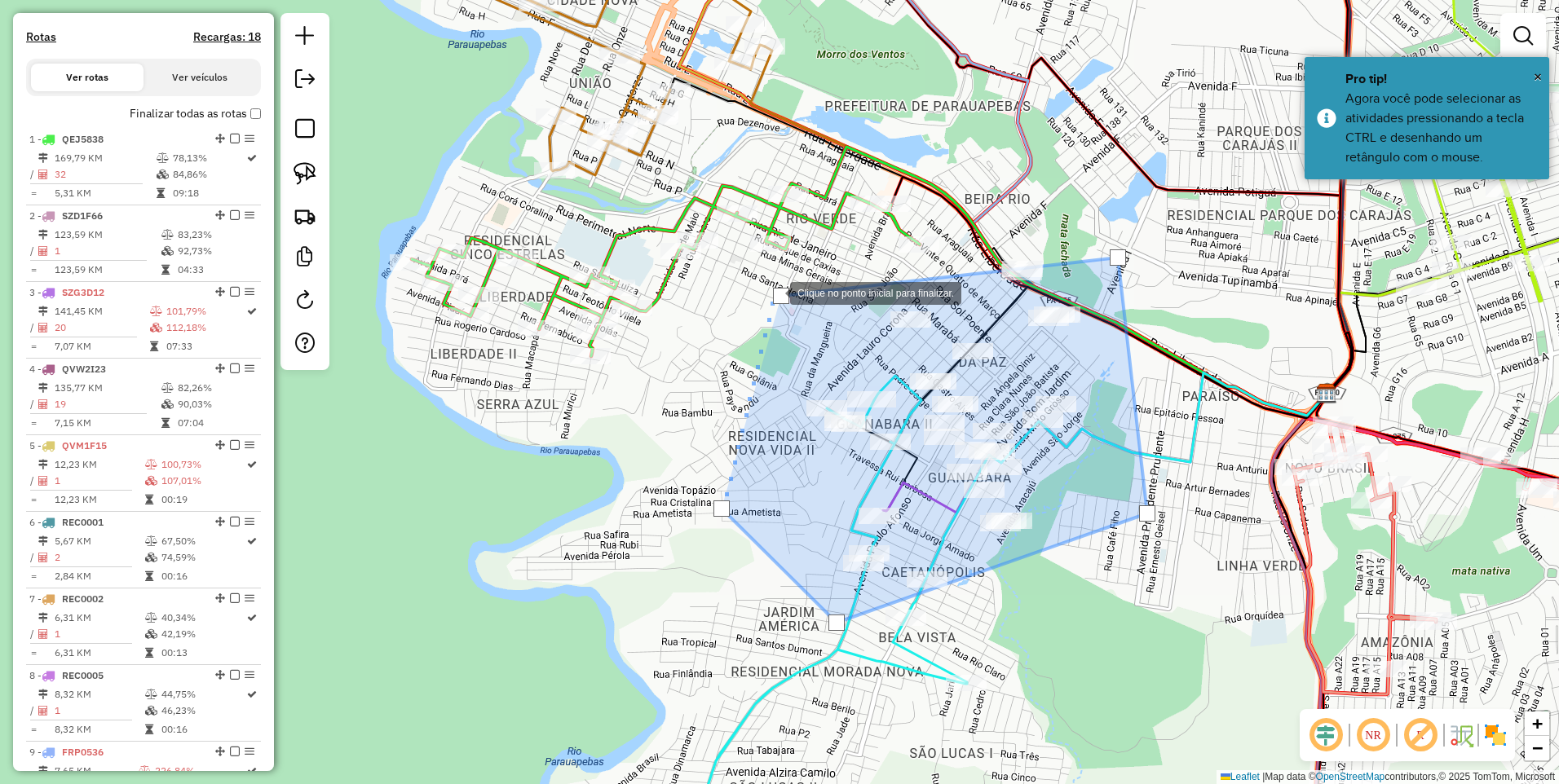
click at [774, 292] on div at bounding box center [781, 296] width 17 height 17
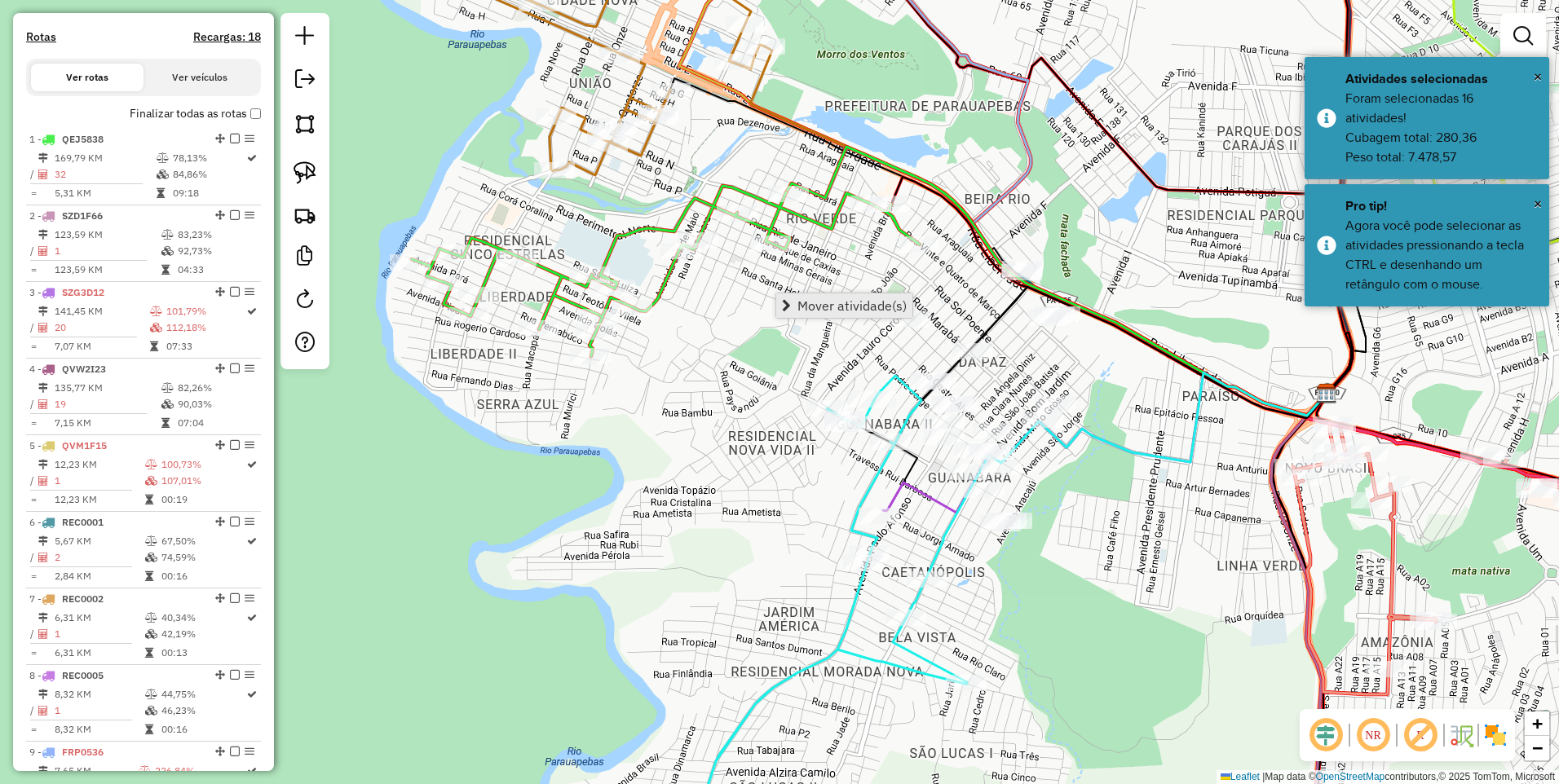
click at [828, 307] on span "Mover atividade(s)" at bounding box center [852, 306] width 110 height 13
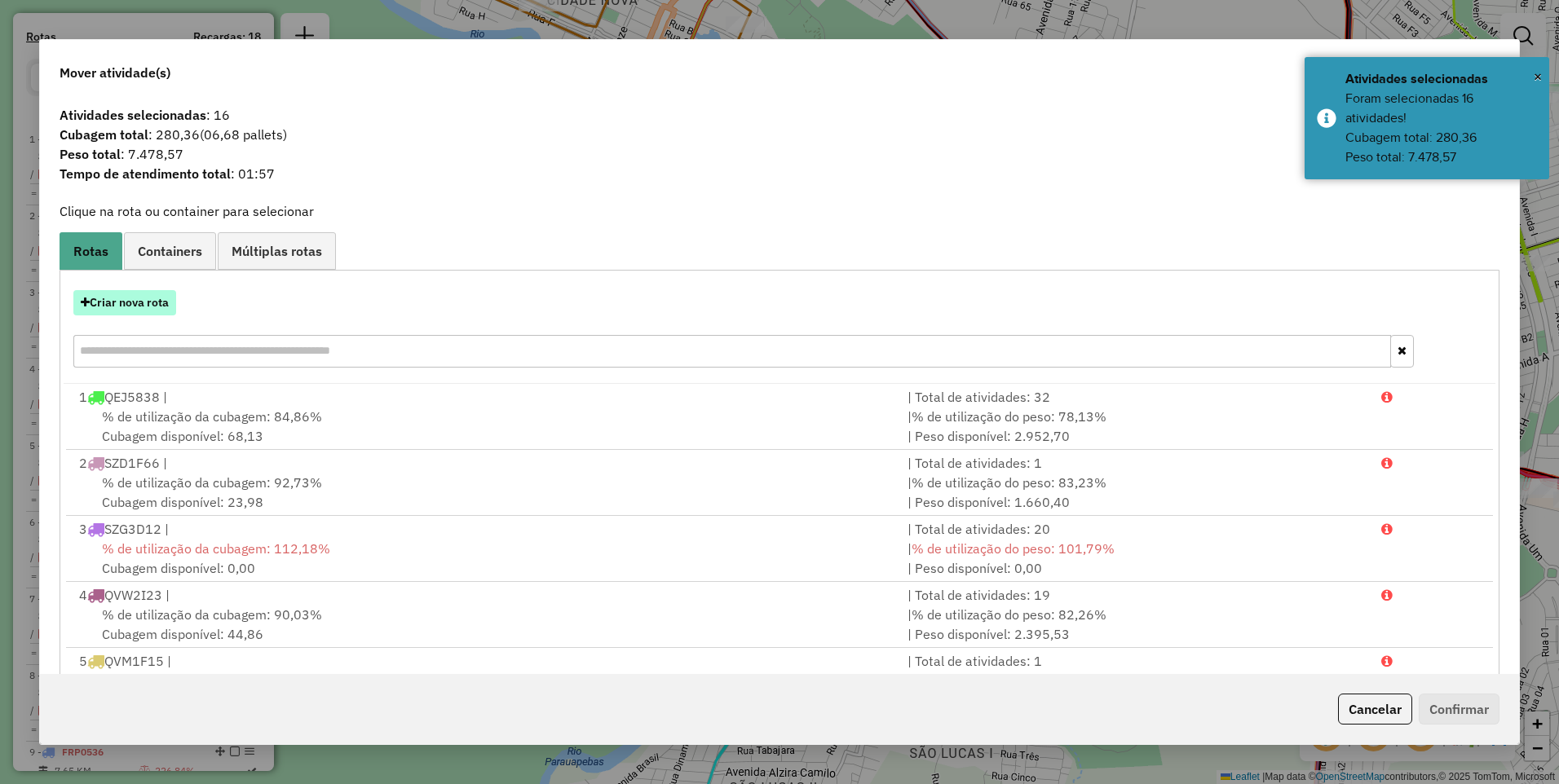
click at [135, 297] on button "Criar nova rota" at bounding box center [124, 303] width 103 height 25
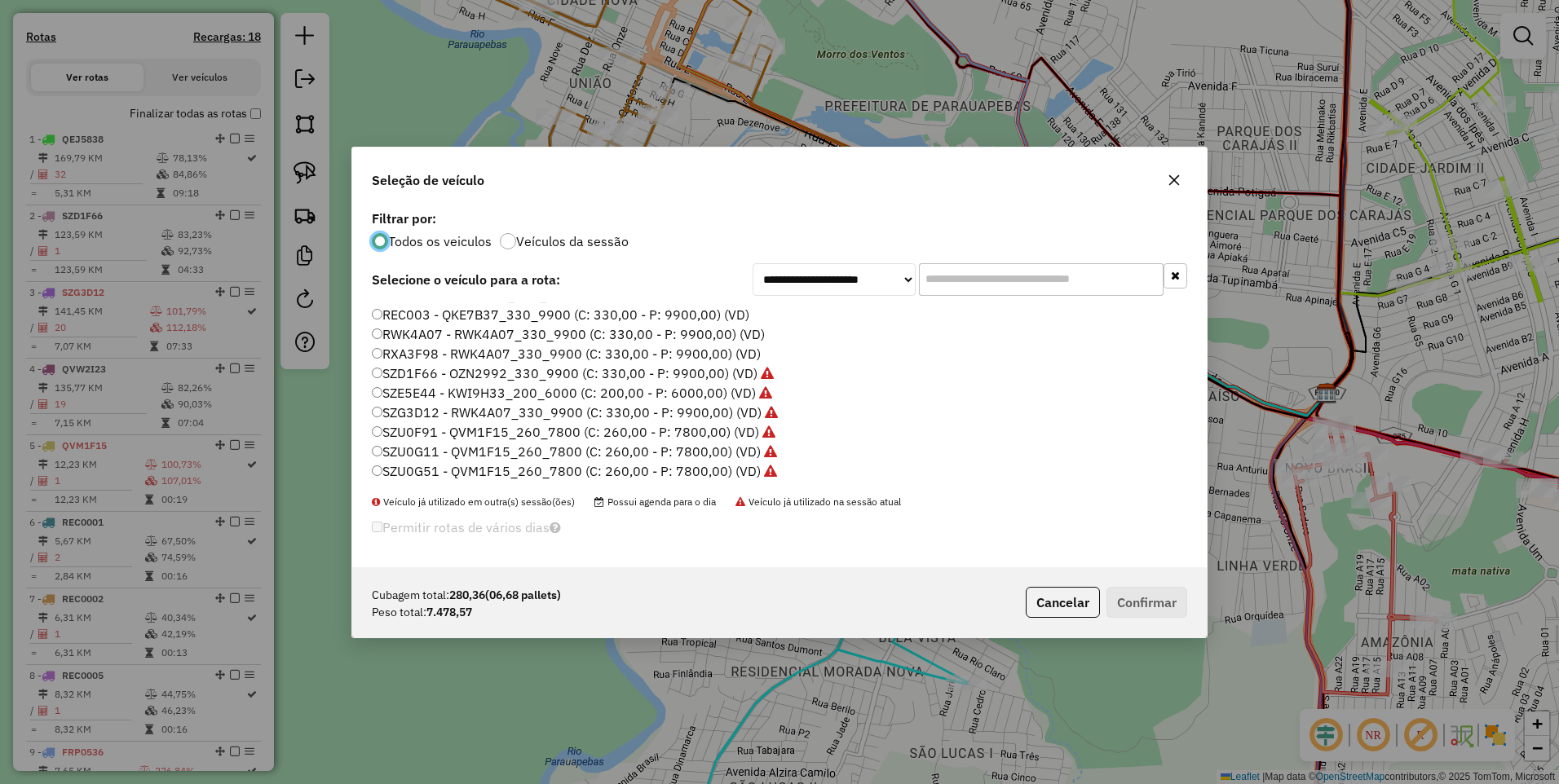
click at [473, 350] on label "RXA3F98 - RWK4A07_330_9900 (C: 330,00 - P: 9900,00) (VD)" at bounding box center [566, 354] width 389 height 20
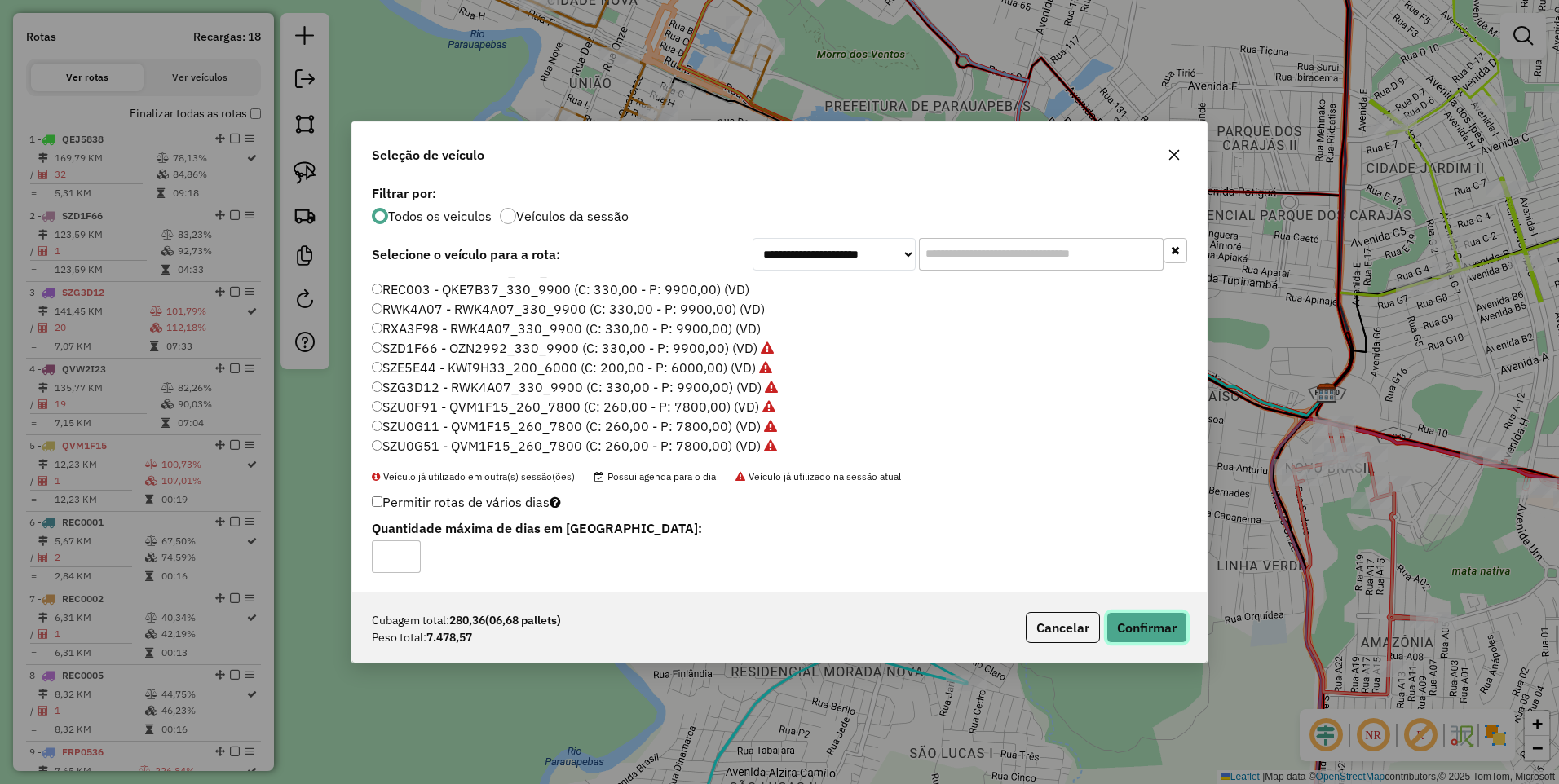
click at [1141, 637] on button "Confirmar" at bounding box center [1146, 627] width 80 height 31
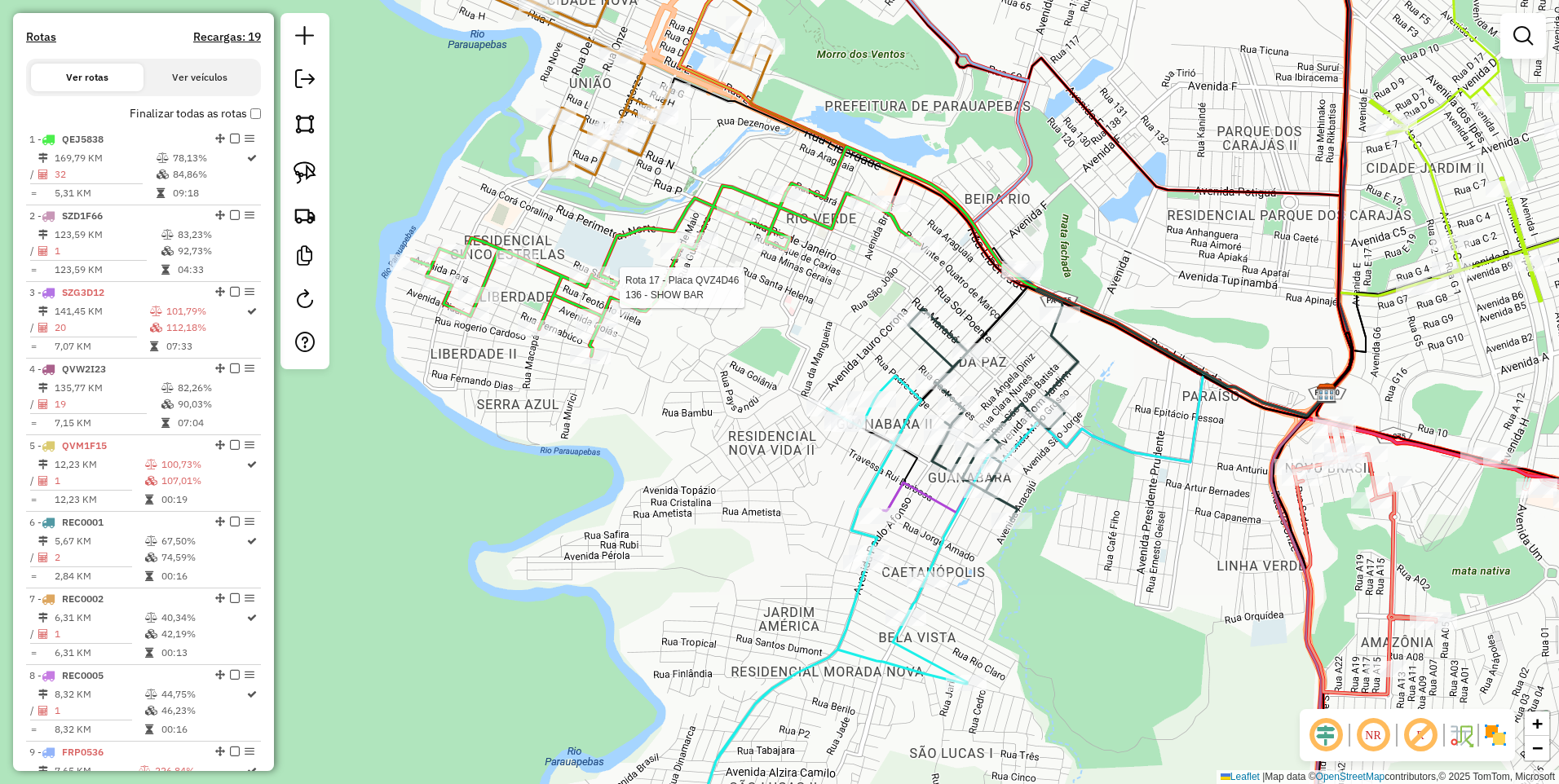
select select "**********"
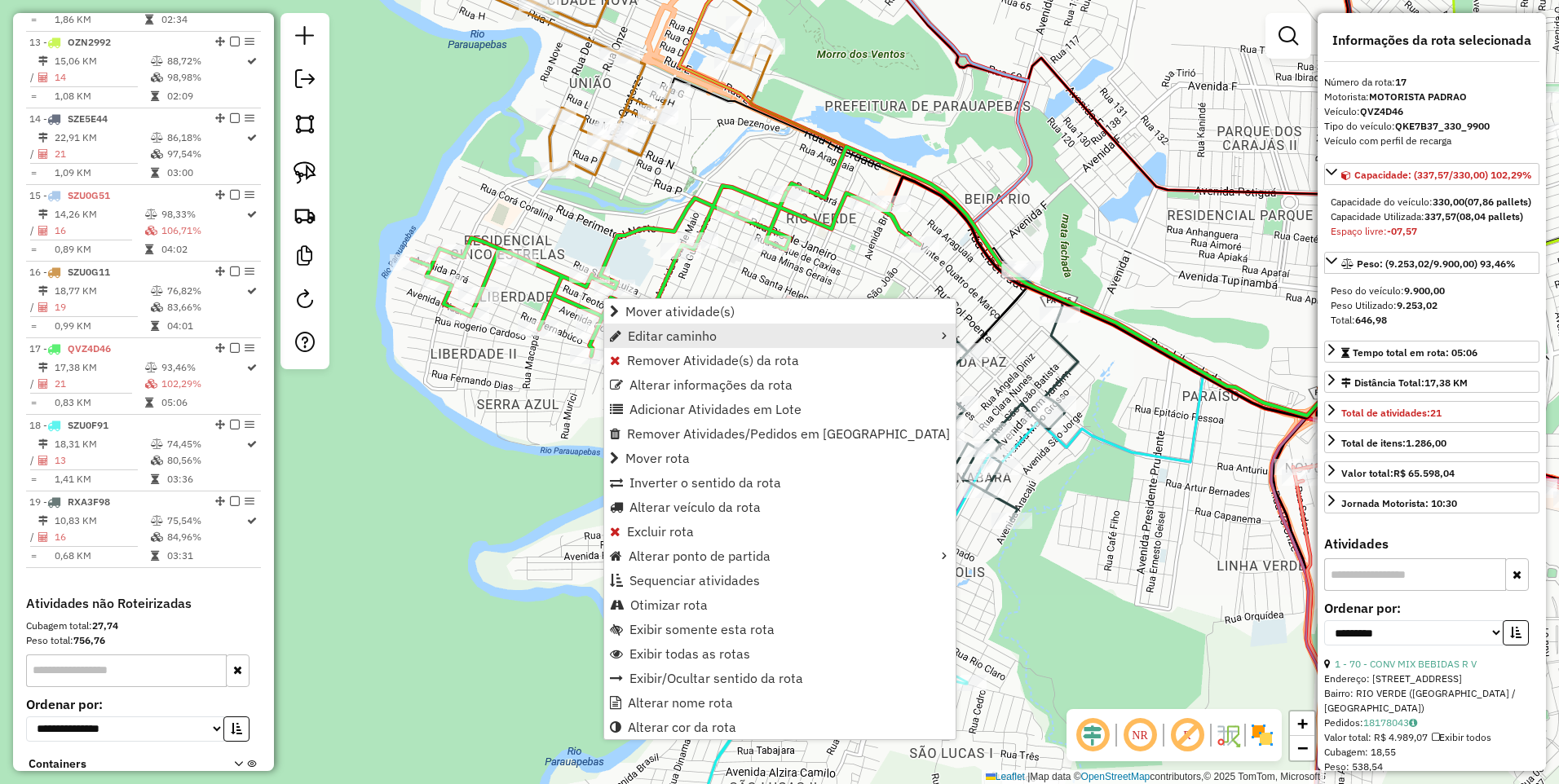
scroll to position [1650, 0]
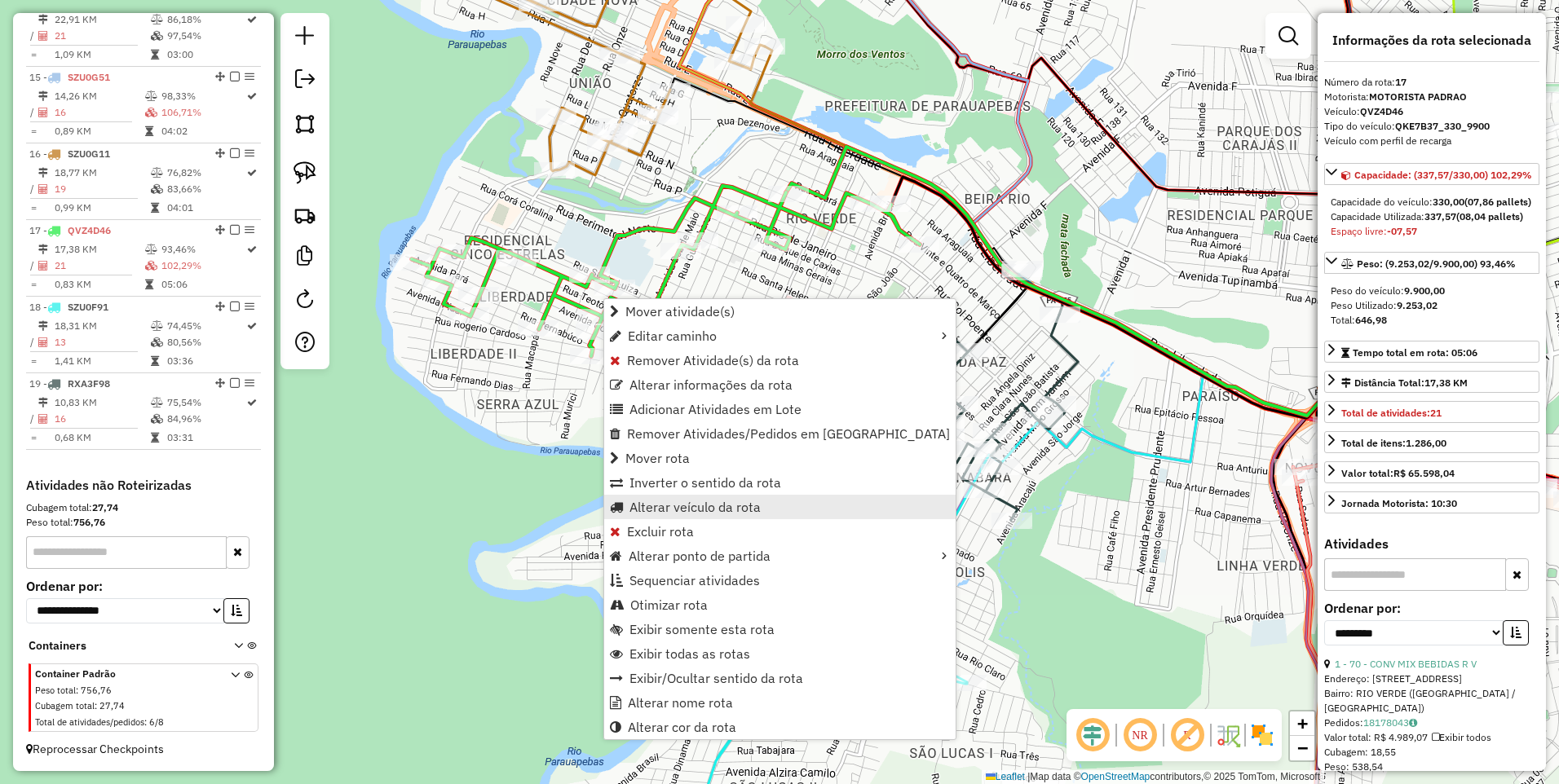
click at [689, 509] on span "Alterar veículo da rota" at bounding box center [694, 507] width 131 height 13
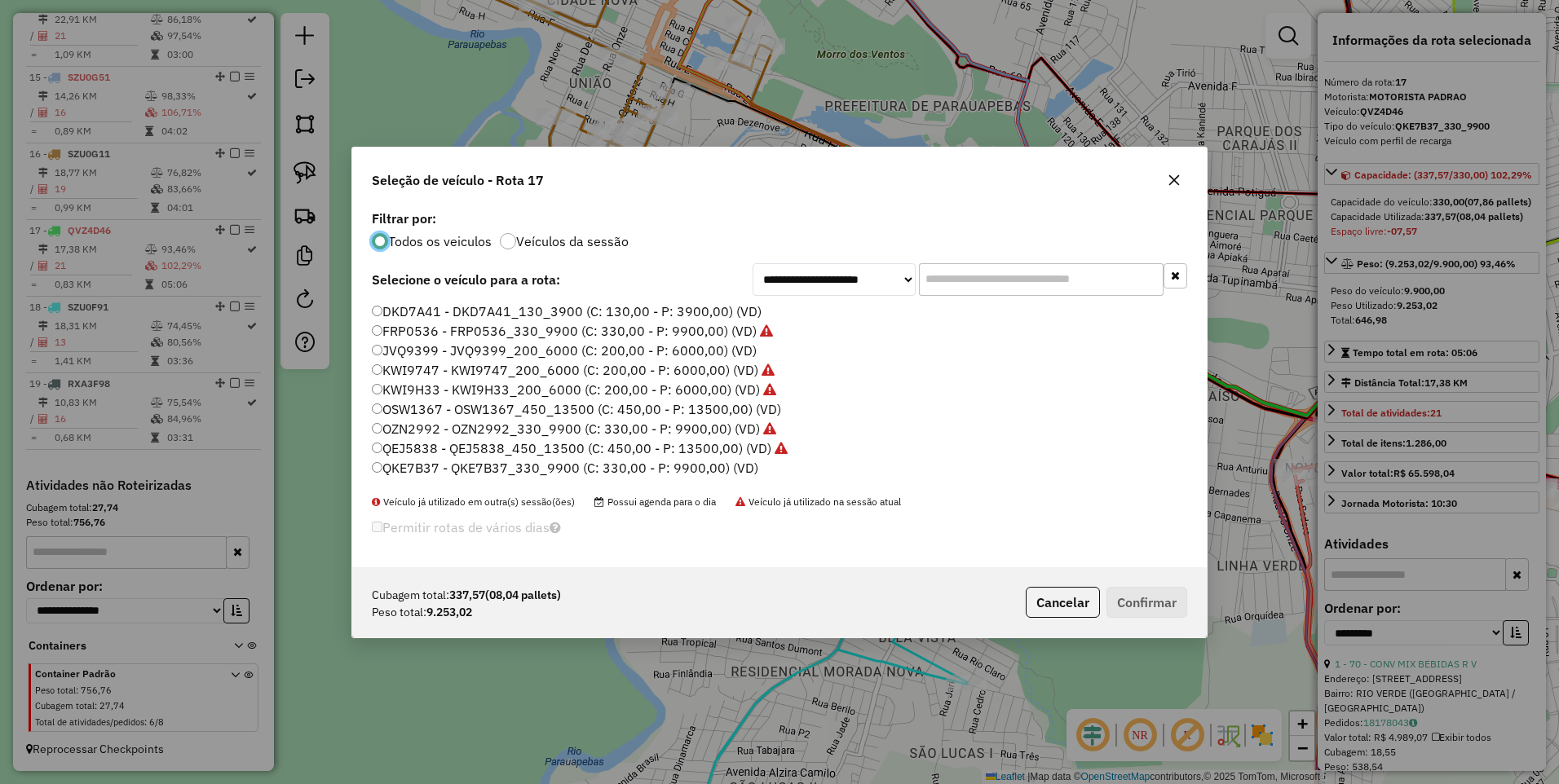
scroll to position [9, 5]
click at [1169, 187] on button "button" at bounding box center [1173, 179] width 26 height 26
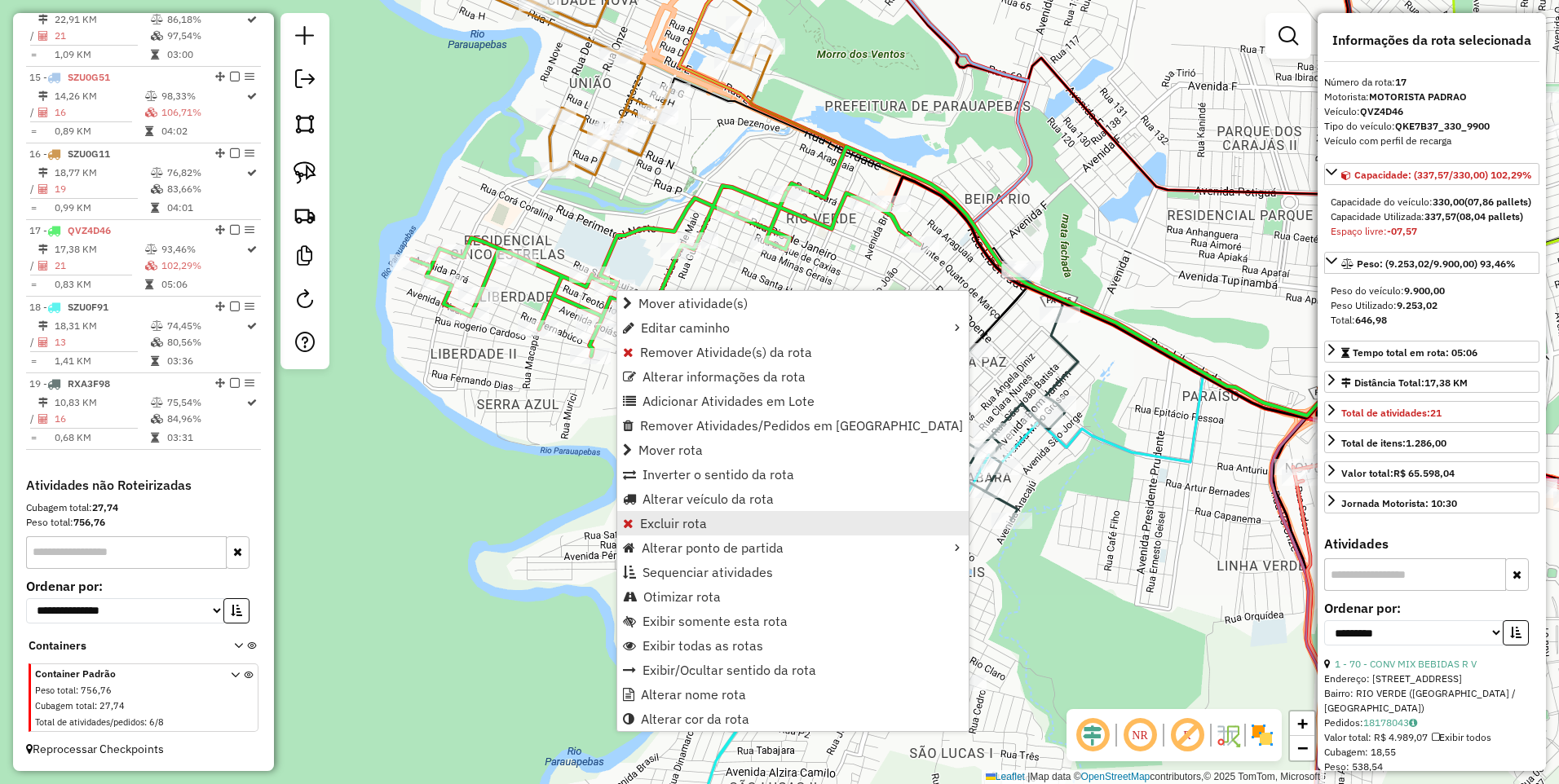
click at [718, 527] on link "Excluir rota" at bounding box center [792, 523] width 351 height 24
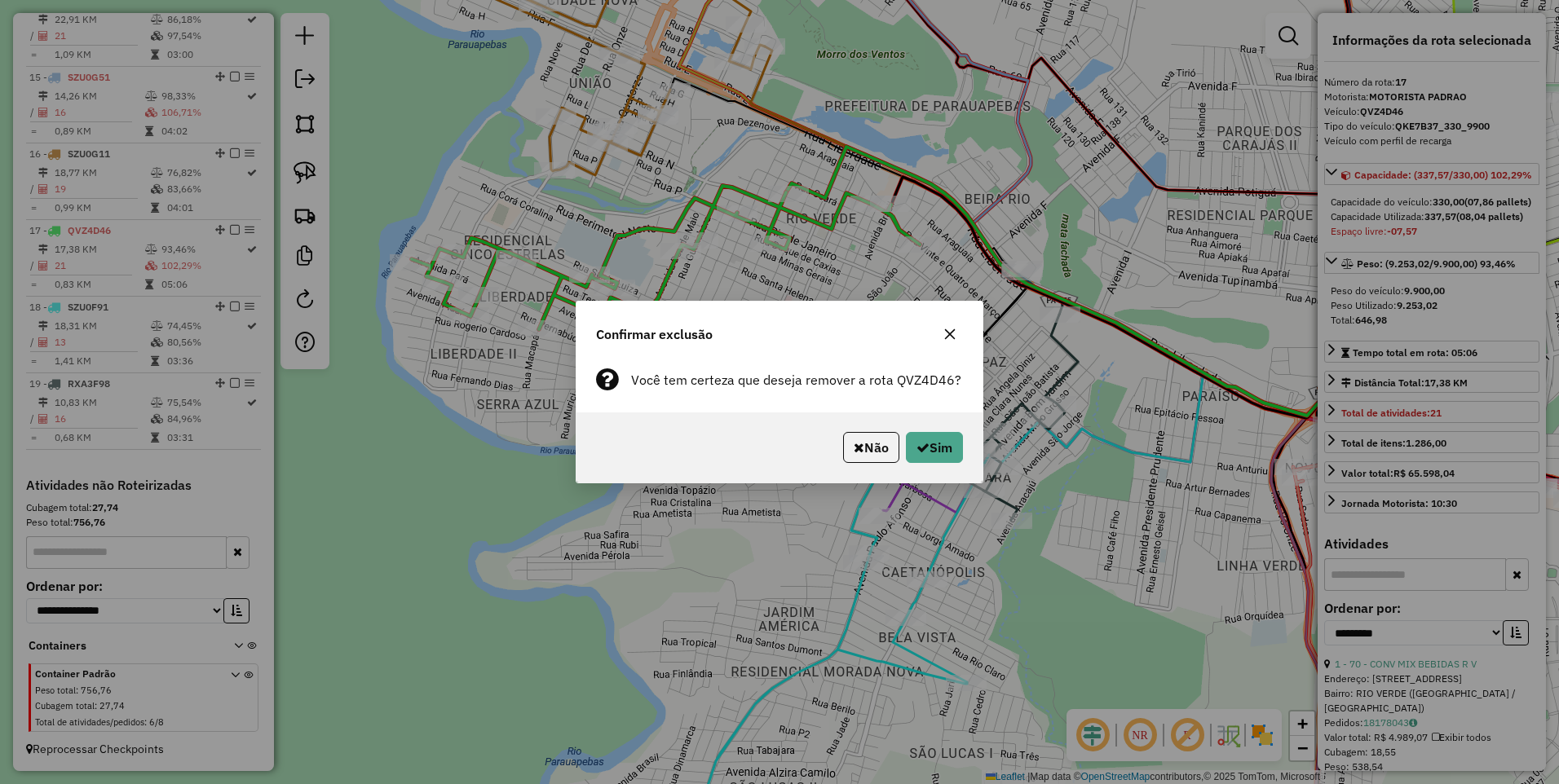
click at [965, 446] on div "Não Sim" at bounding box center [779, 447] width 406 height 70
click at [947, 446] on button "Sim" at bounding box center [934, 447] width 57 height 31
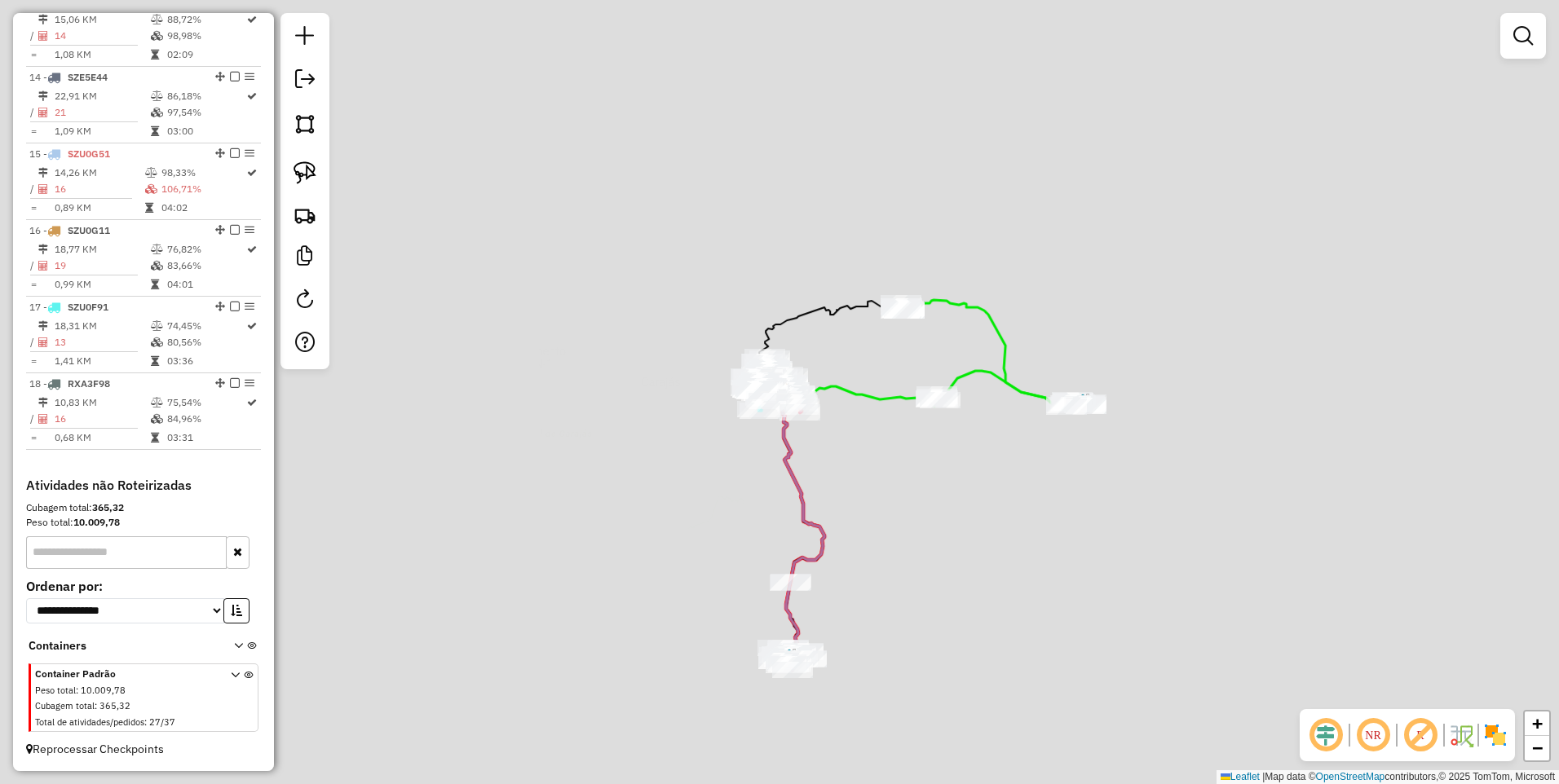
scroll to position [1573, 0]
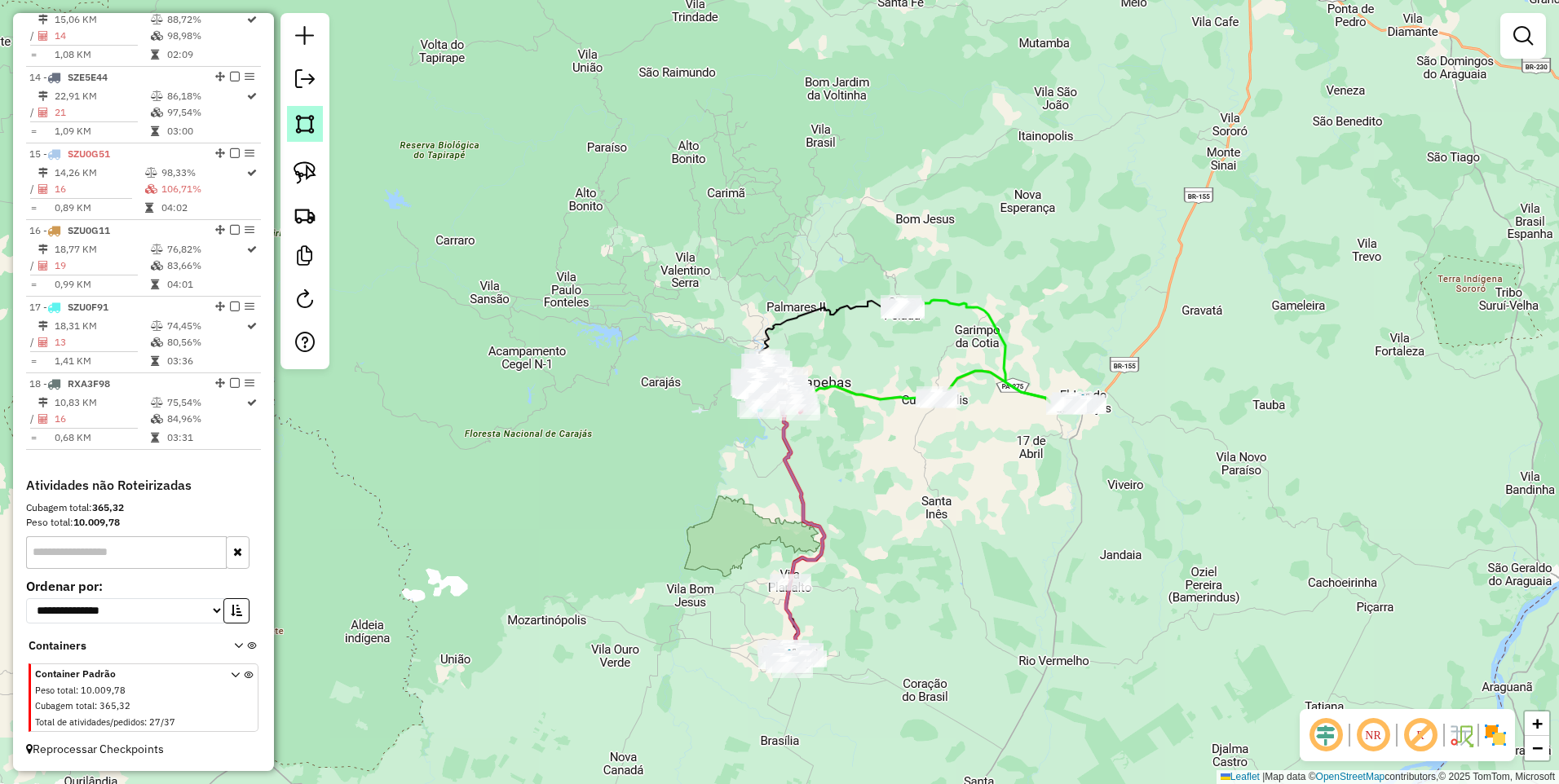
click at [294, 124] on img at bounding box center [305, 124] width 23 height 23
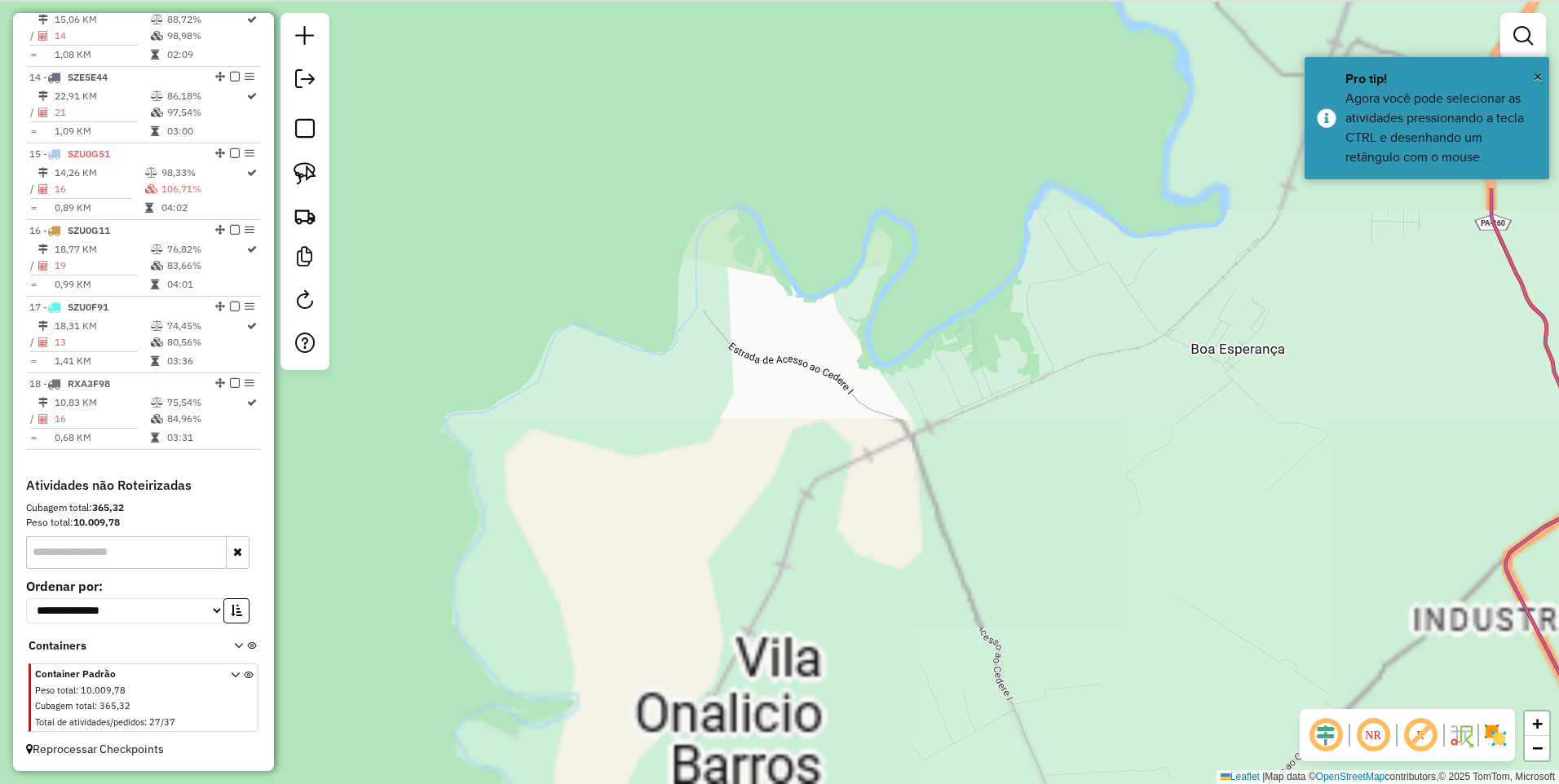
drag, startPoint x: 650, startPoint y: 131, endPoint x: 673, endPoint y: 479, distance: 348.8
click at [656, 450] on div at bounding box center [655, 433] width 32 height 32
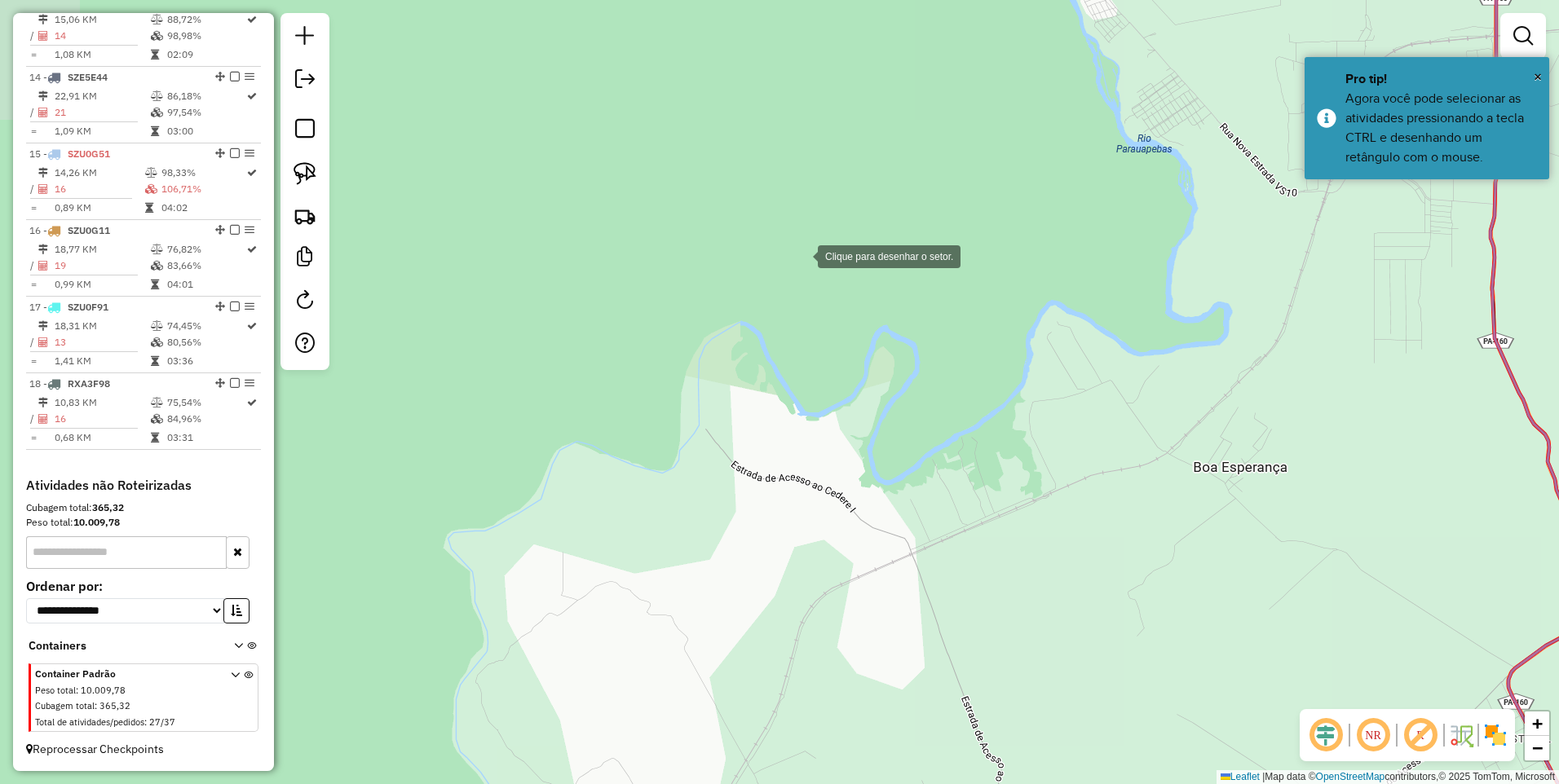
drag, startPoint x: 801, startPoint y: 248, endPoint x: 728, endPoint y: 521, distance: 282.6
click at [734, 509] on div "Clique para desenhar o setor. Janela de atendimento Grade de atendimento Capaci…" at bounding box center [779, 392] width 1559 height 784
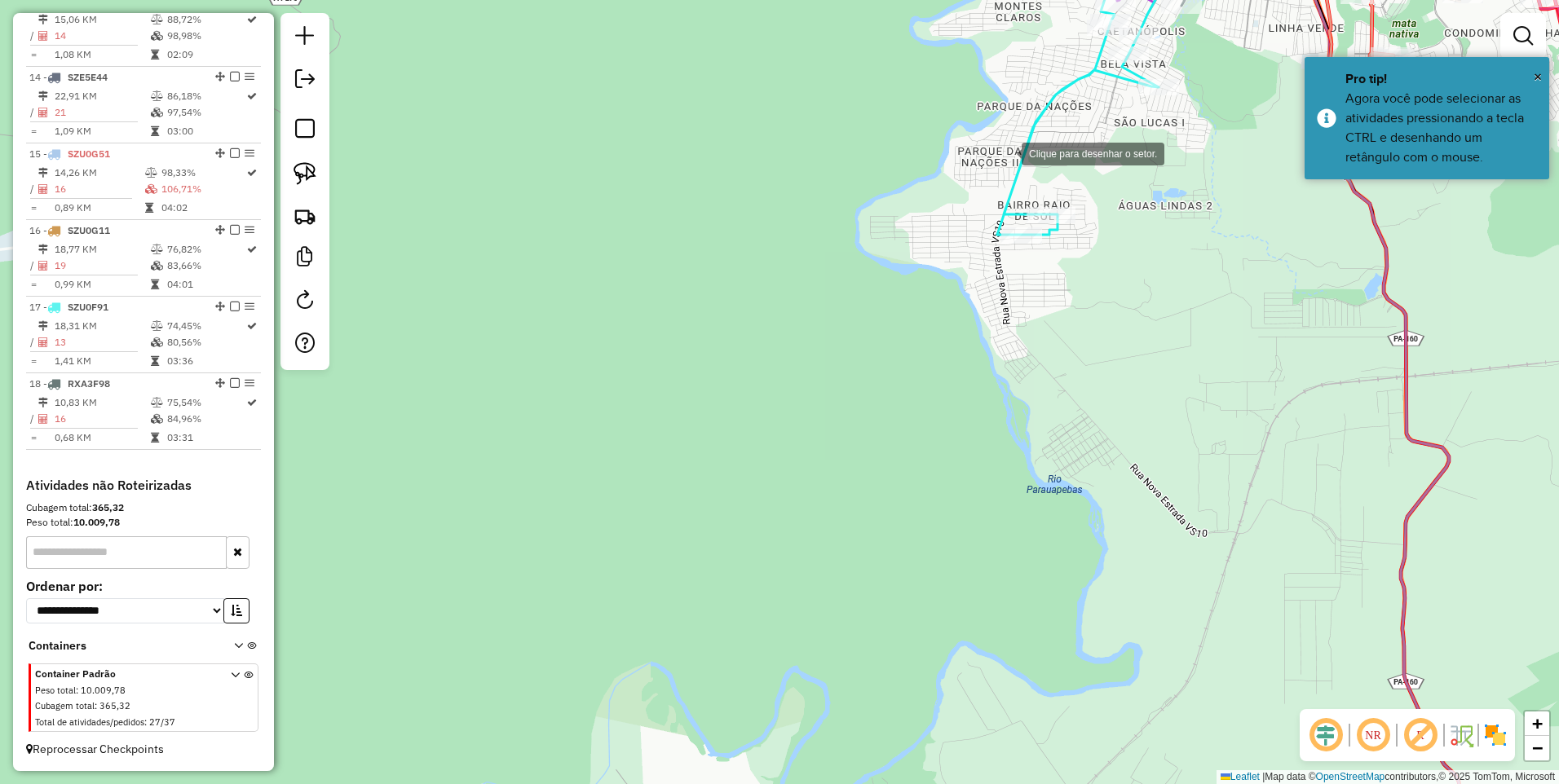
drag, startPoint x: 1005, startPoint y: 153, endPoint x: 789, endPoint y: 489, distance: 399.4
click at [989, 168] on div at bounding box center [1005, 152] width 32 height 32
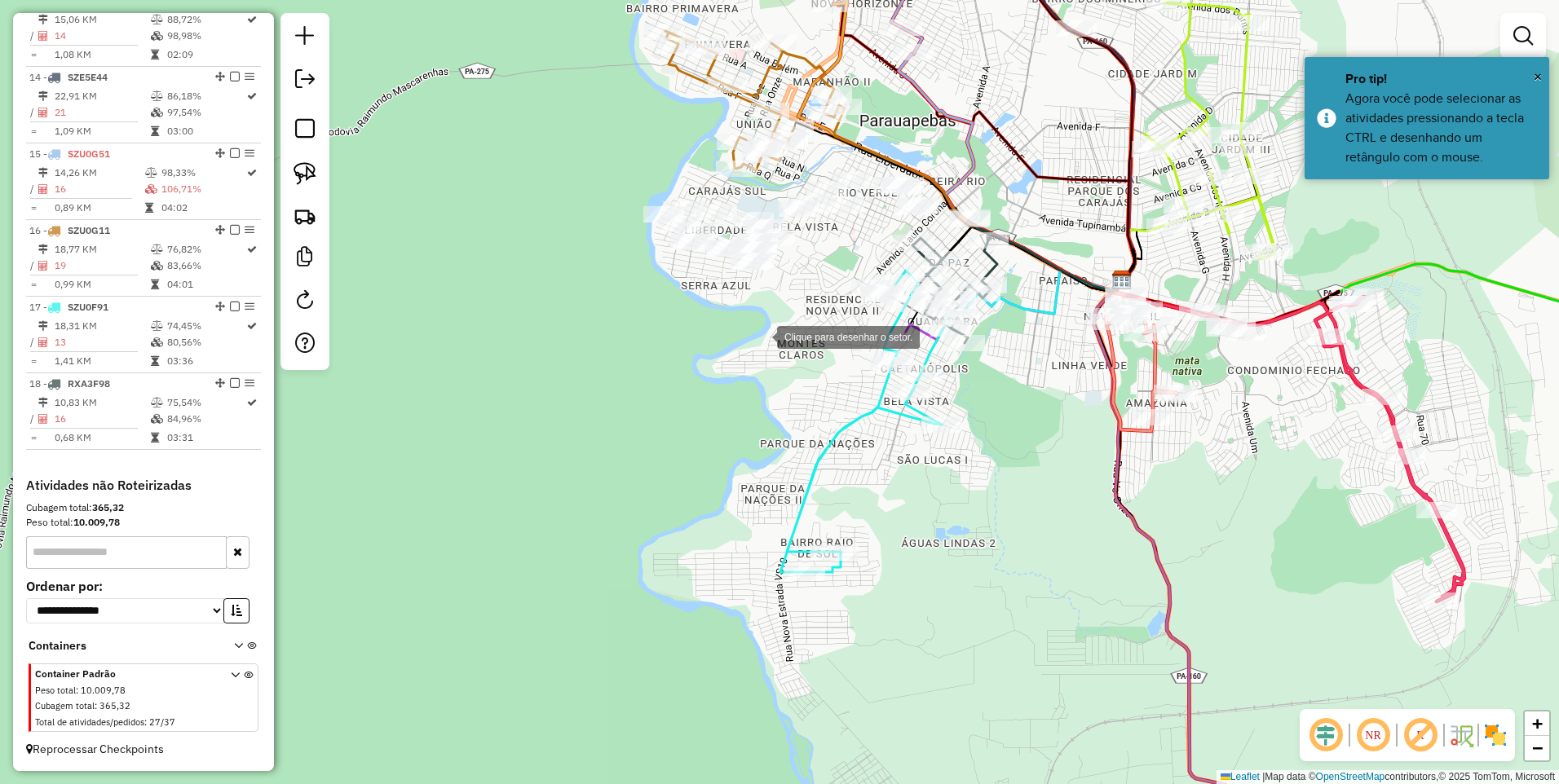
drag, startPoint x: 761, startPoint y: 343, endPoint x: 811, endPoint y: 430, distance: 100.3
click at [777, 352] on div at bounding box center [760, 335] width 32 height 32
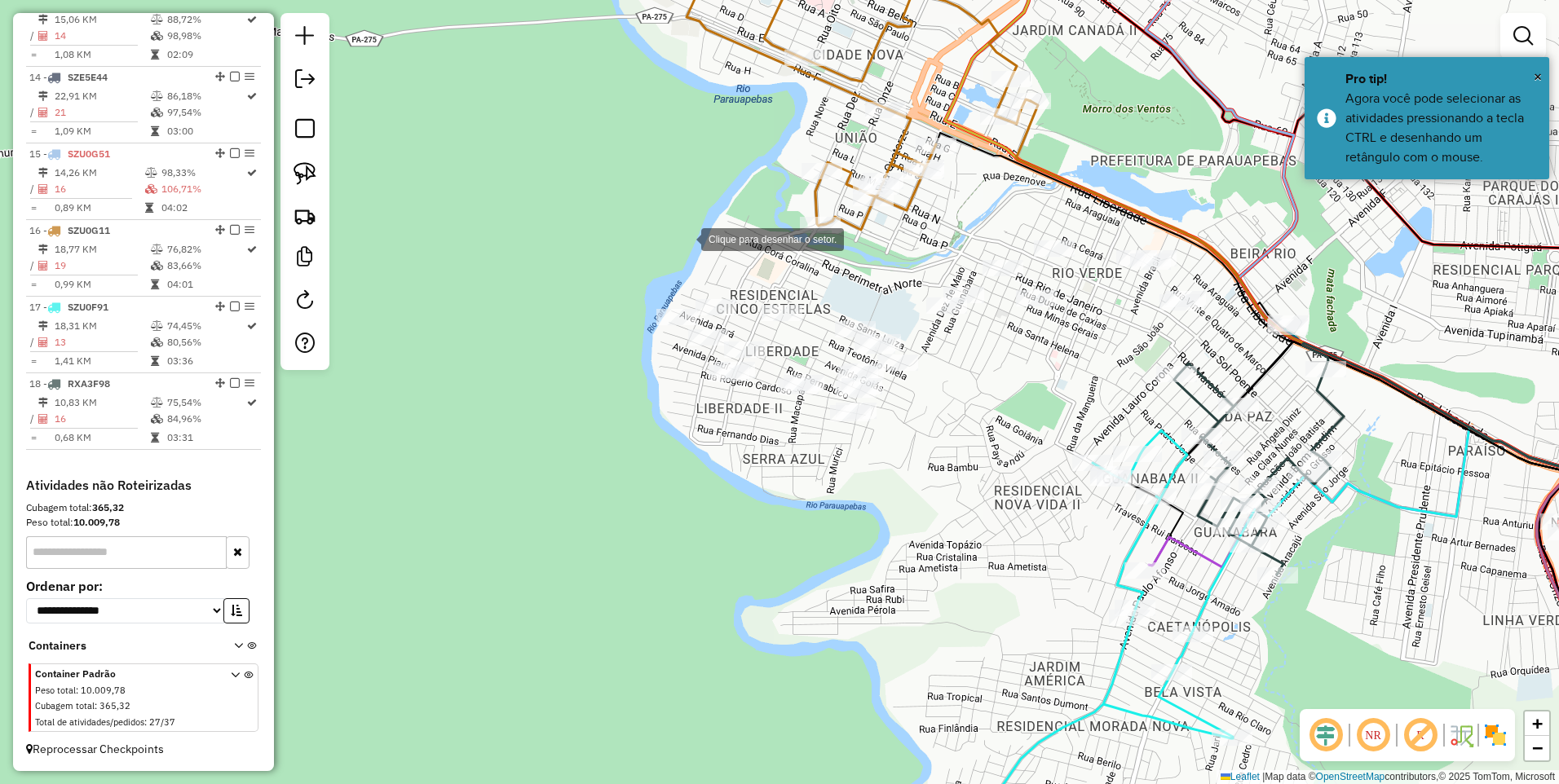
click at [684, 238] on div at bounding box center [684, 237] width 32 height 32
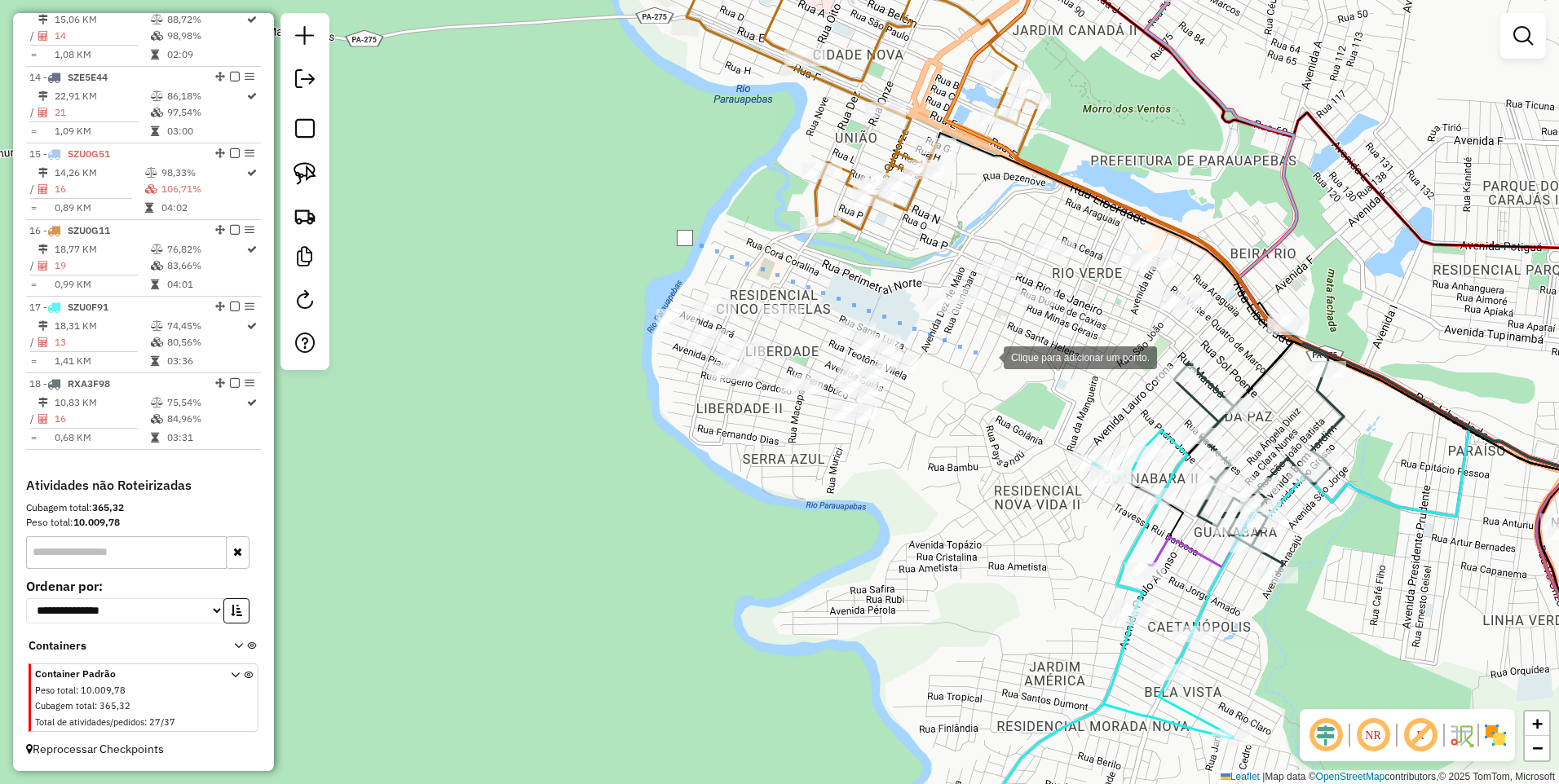
click at [987, 356] on div at bounding box center [987, 356] width 32 height 32
drag, startPoint x: 571, startPoint y: 559, endPoint x: 568, endPoint y: 503, distance: 56.1
click at [571, 558] on div at bounding box center [572, 560] width 32 height 32
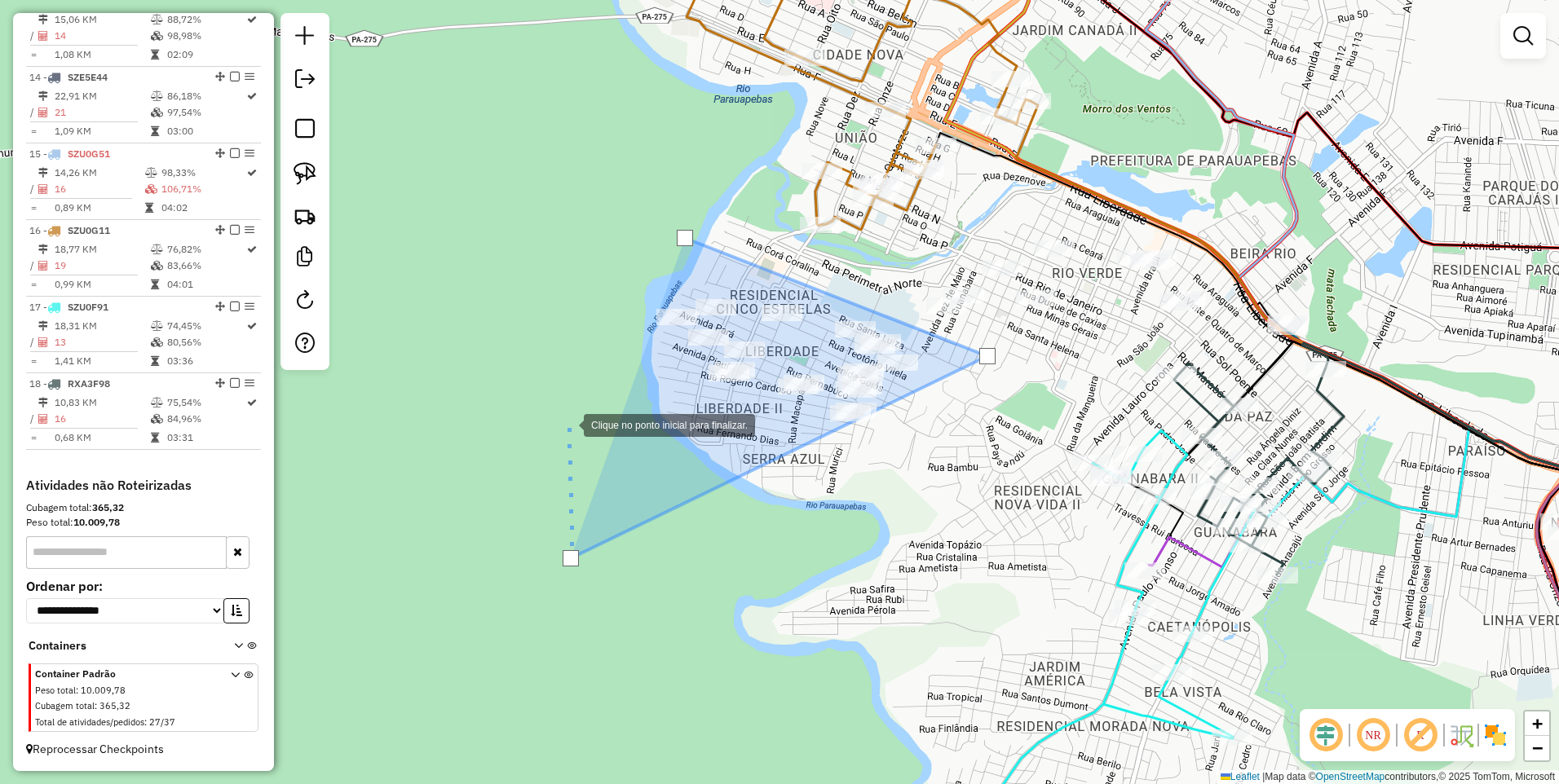
click at [568, 407] on div at bounding box center [567, 423] width 32 height 32
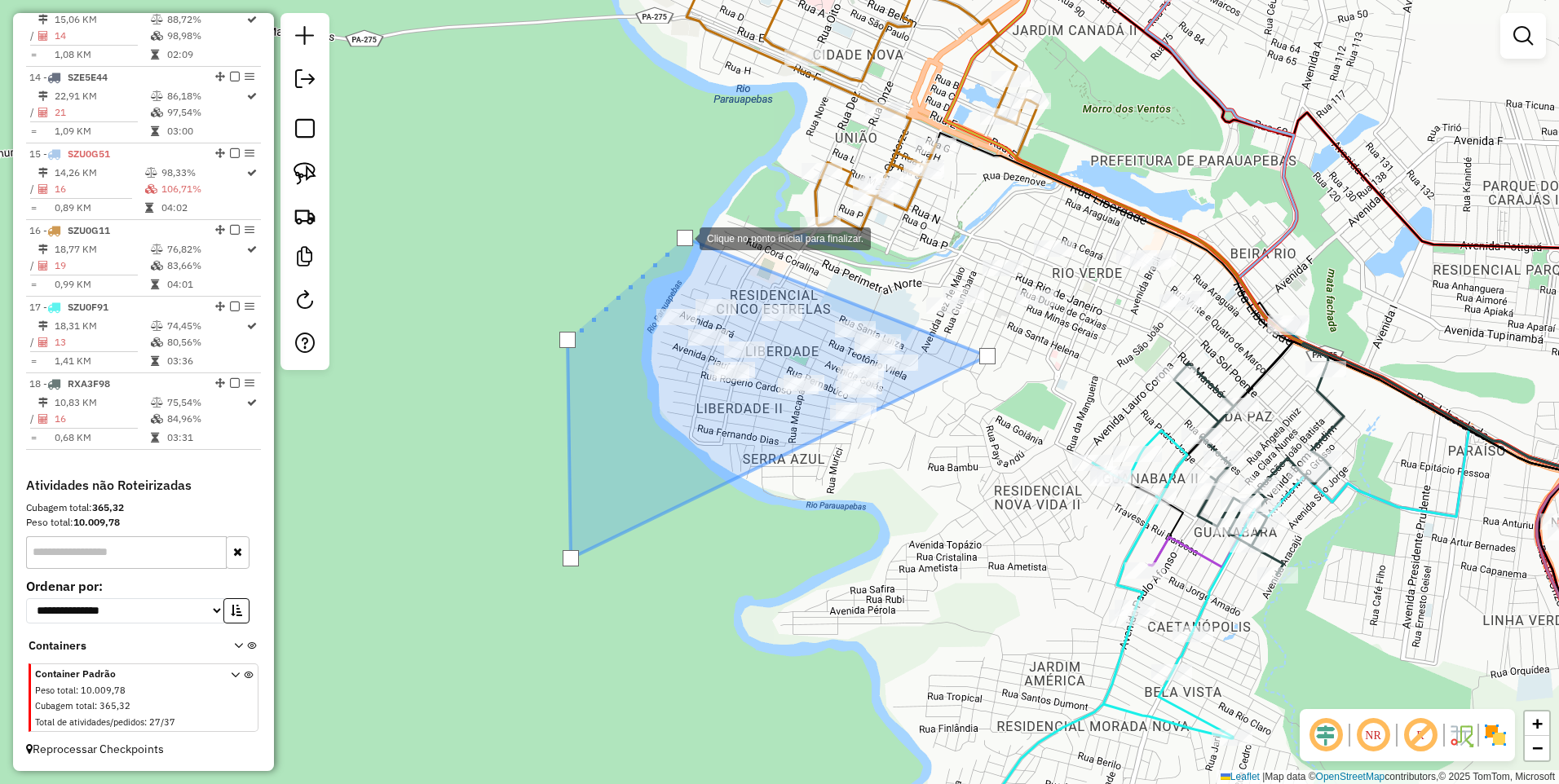
click at [683, 237] on div at bounding box center [684, 238] width 17 height 17
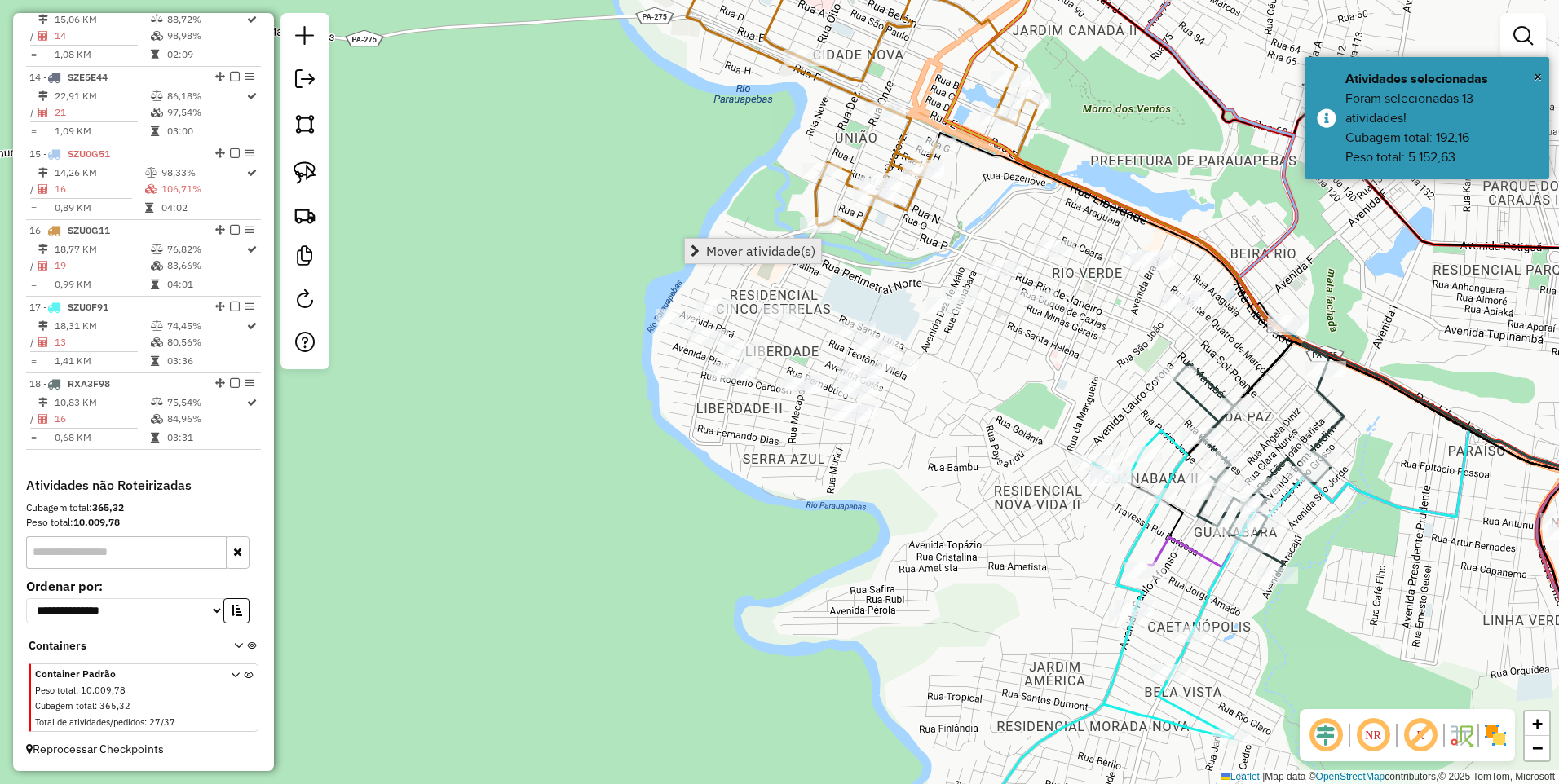
click at [713, 255] on span "Mover atividade(s)" at bounding box center [761, 251] width 110 height 13
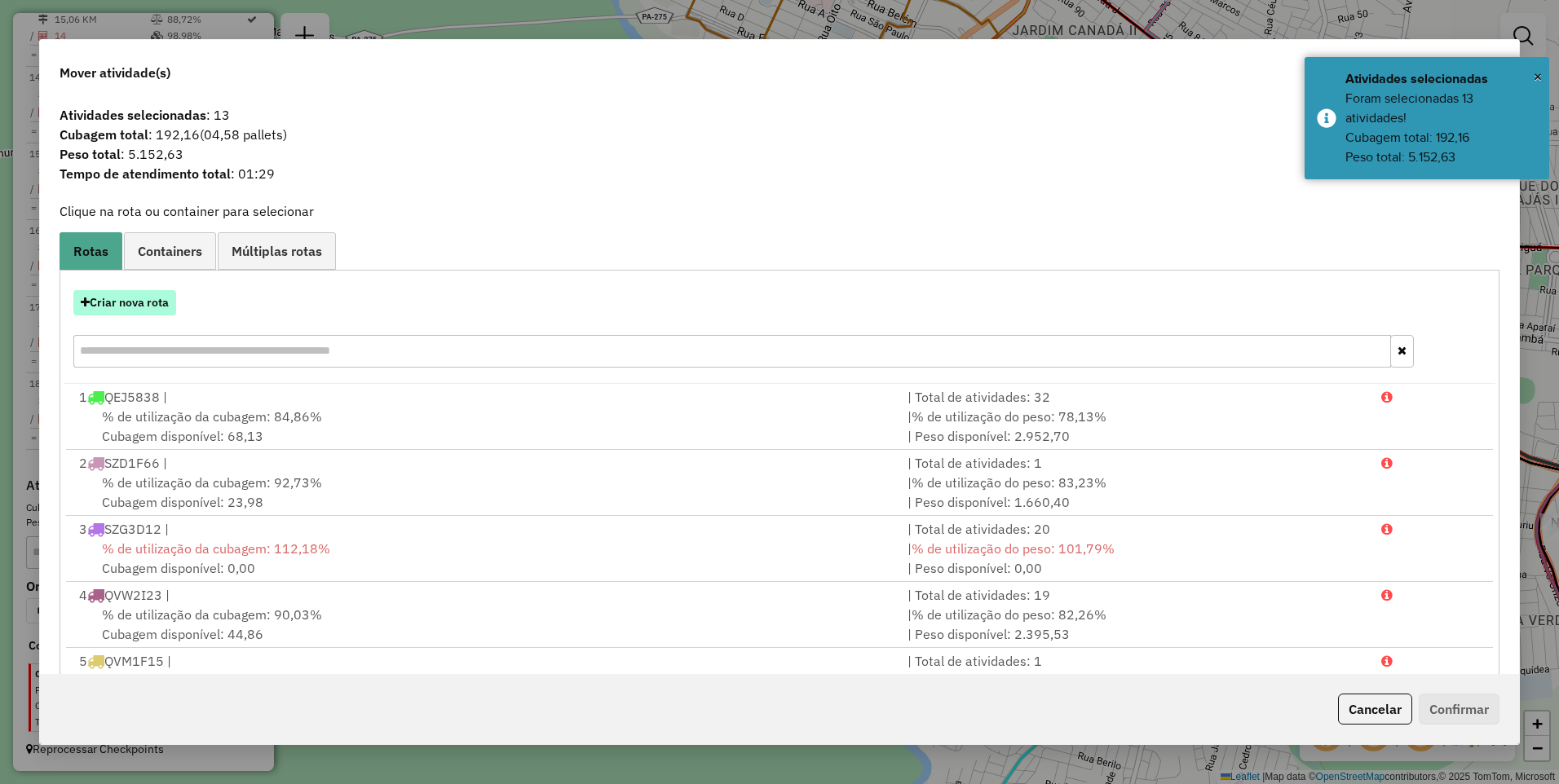
click at [147, 296] on button "Criar nova rota" at bounding box center [124, 303] width 103 height 25
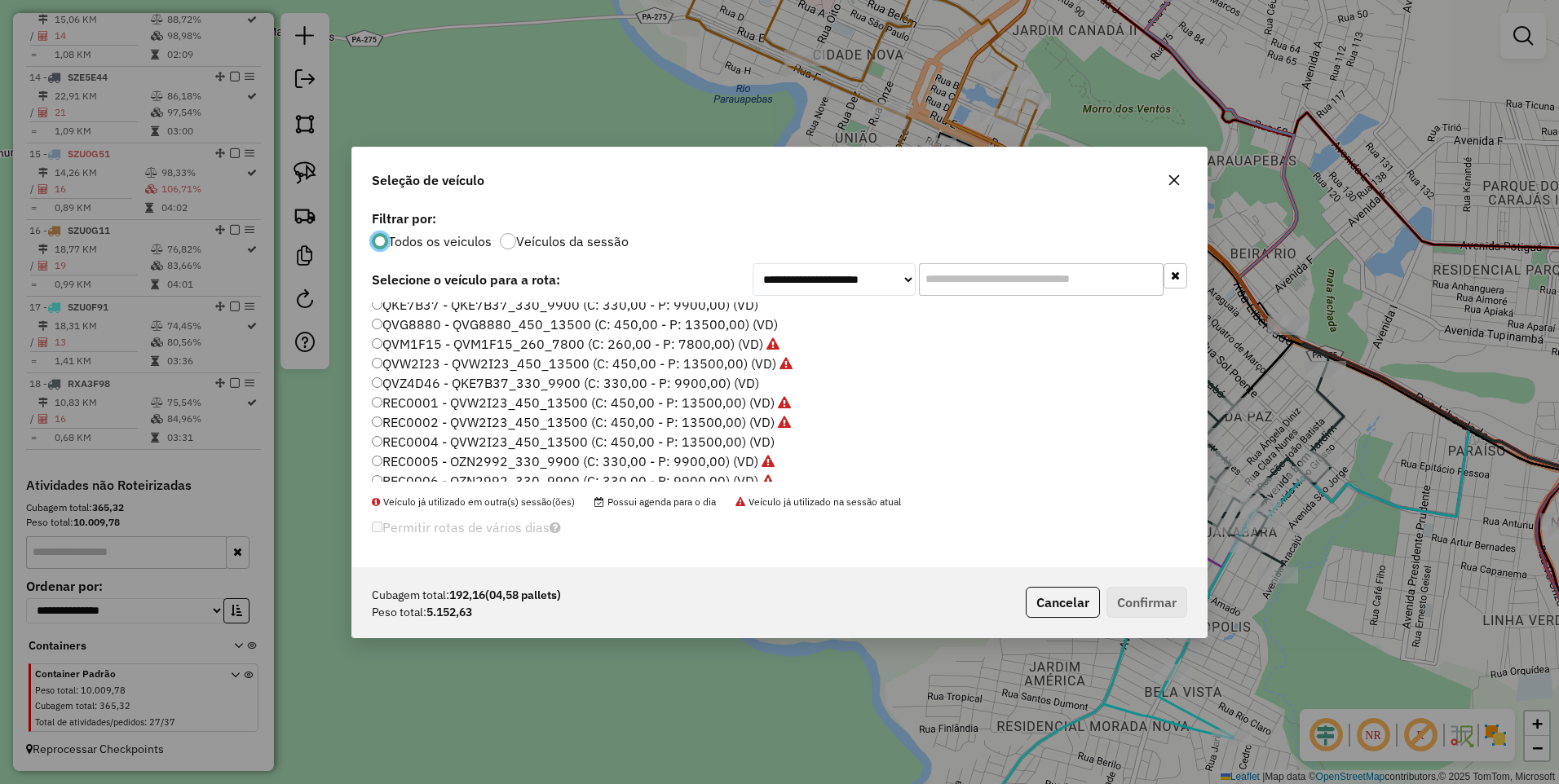
scroll to position [326, 0]
click at [456, 361] on label "RWK4A07 - RWK4A07_330_9900 (C: 330,00 - P: 9900,00) (VD)" at bounding box center [568, 358] width 393 height 20
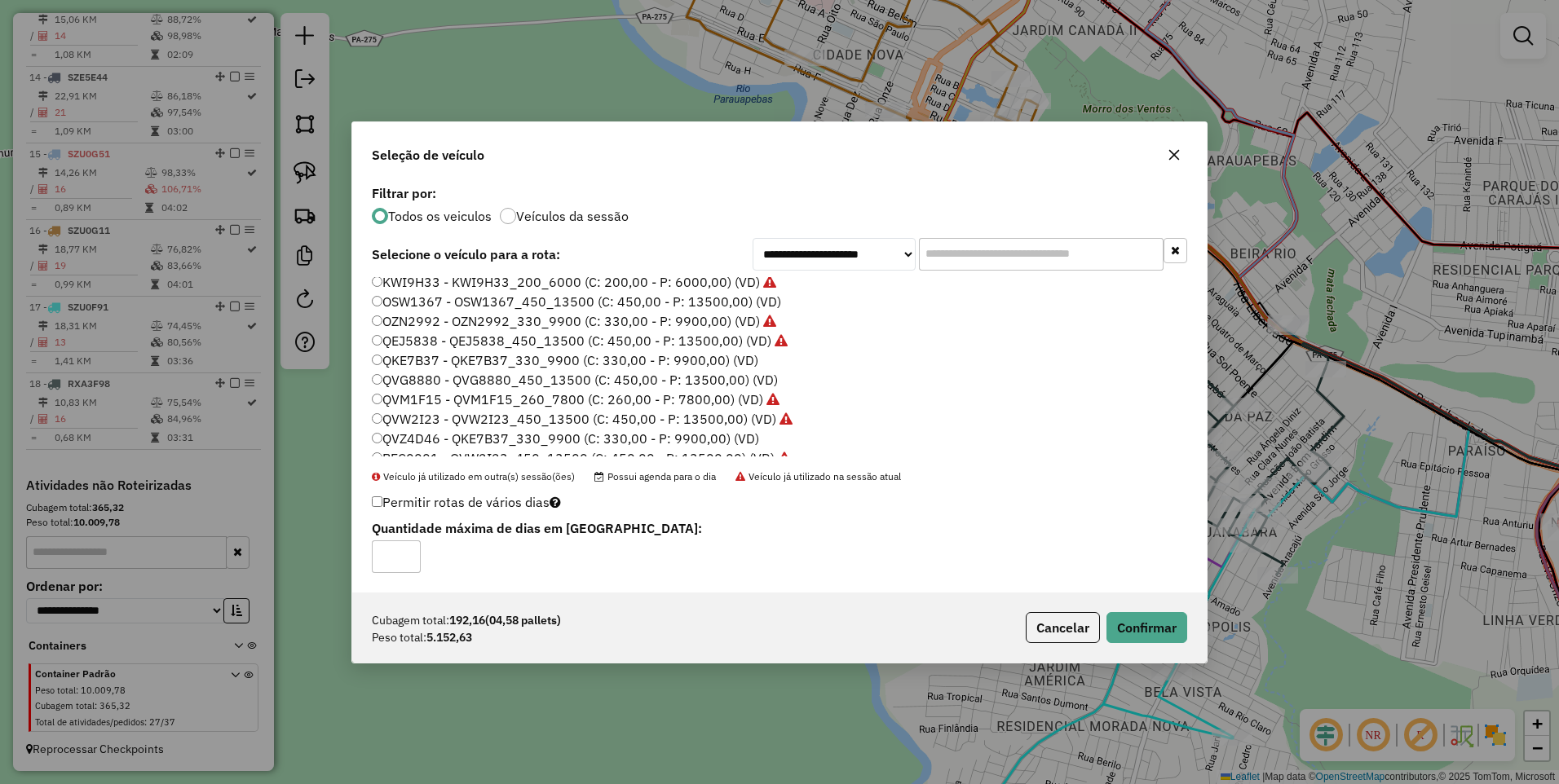
scroll to position [81, 0]
click at [420, 359] on label "QKE7B37 - QKE7B37_330_9900 (C: 330,00 - P: 9900,00) (VD)" at bounding box center [565, 361] width 387 height 20
click at [1143, 625] on button "Confirmar" at bounding box center [1146, 627] width 80 height 31
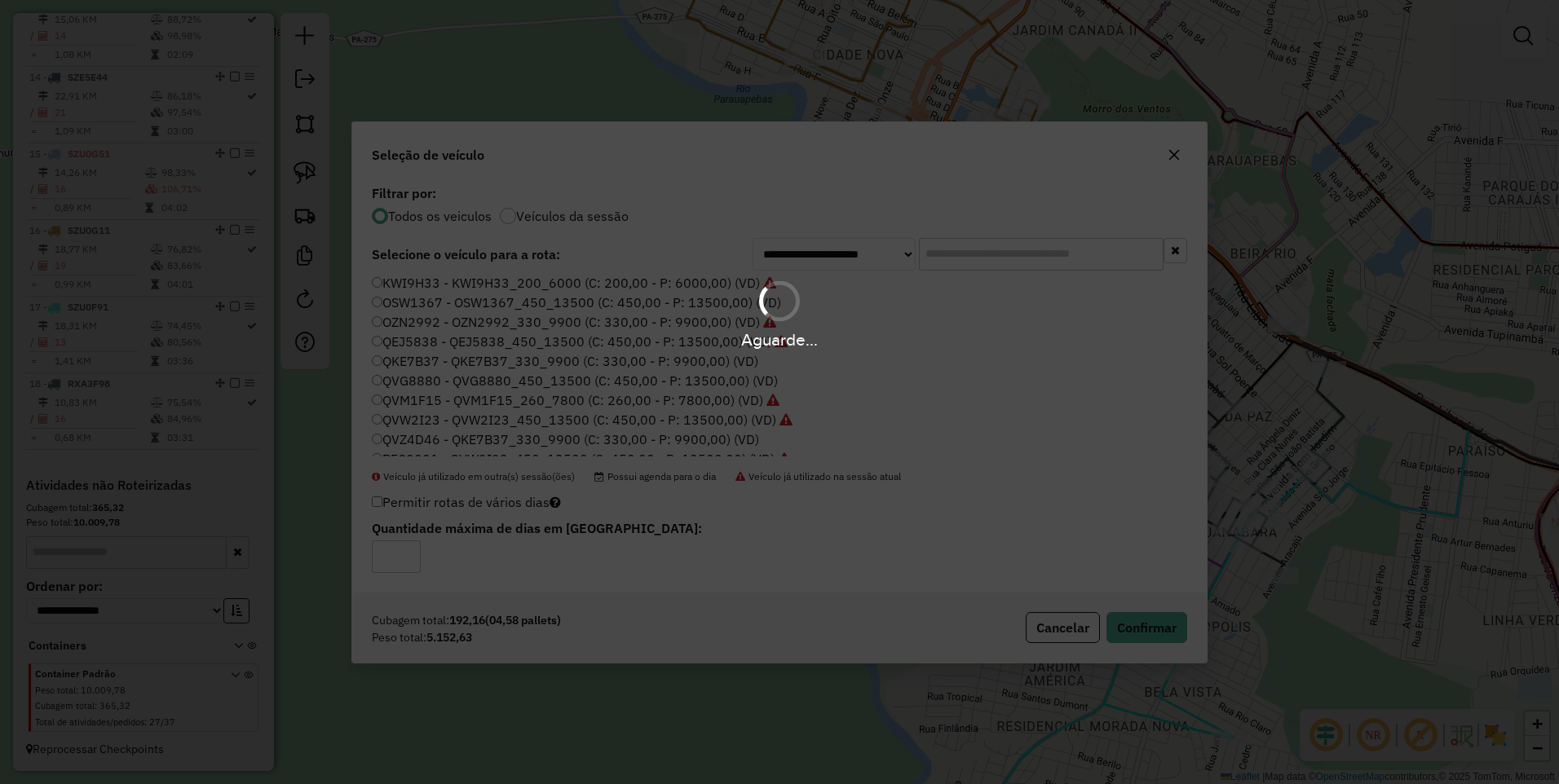
scroll to position [1650, 0]
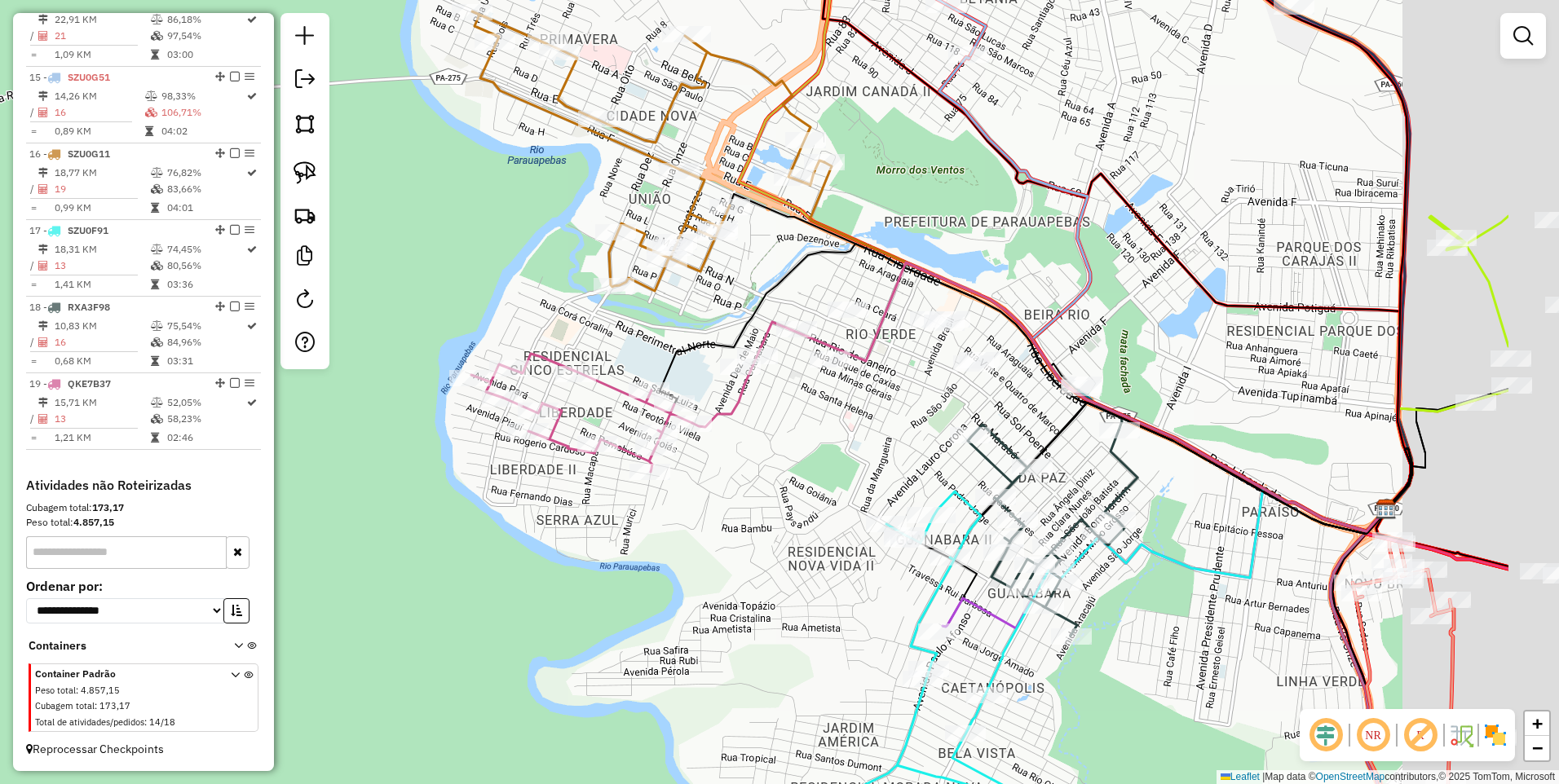
drag, startPoint x: 691, startPoint y: 175, endPoint x: 436, endPoint y: 239, distance: 262.9
click at [484, 236] on div "Janela de atendimento Grade de atendimento Capacidade Transportadoras Veículos …" at bounding box center [779, 392] width 1559 height 784
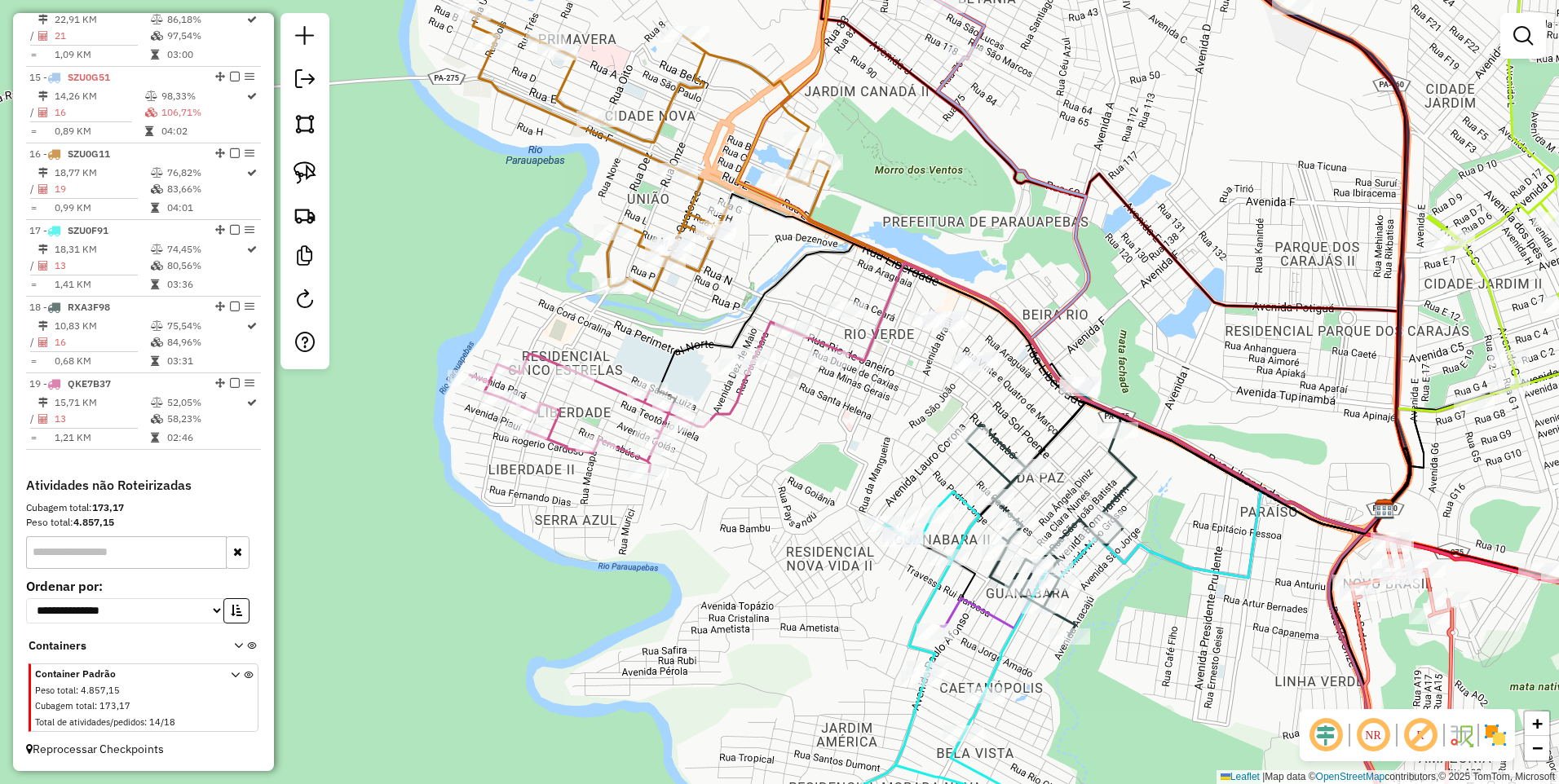
drag, startPoint x: 298, startPoint y: 133, endPoint x: 359, endPoint y: 165, distance: 68.9
click at [298, 133] on img at bounding box center [305, 124] width 23 height 23
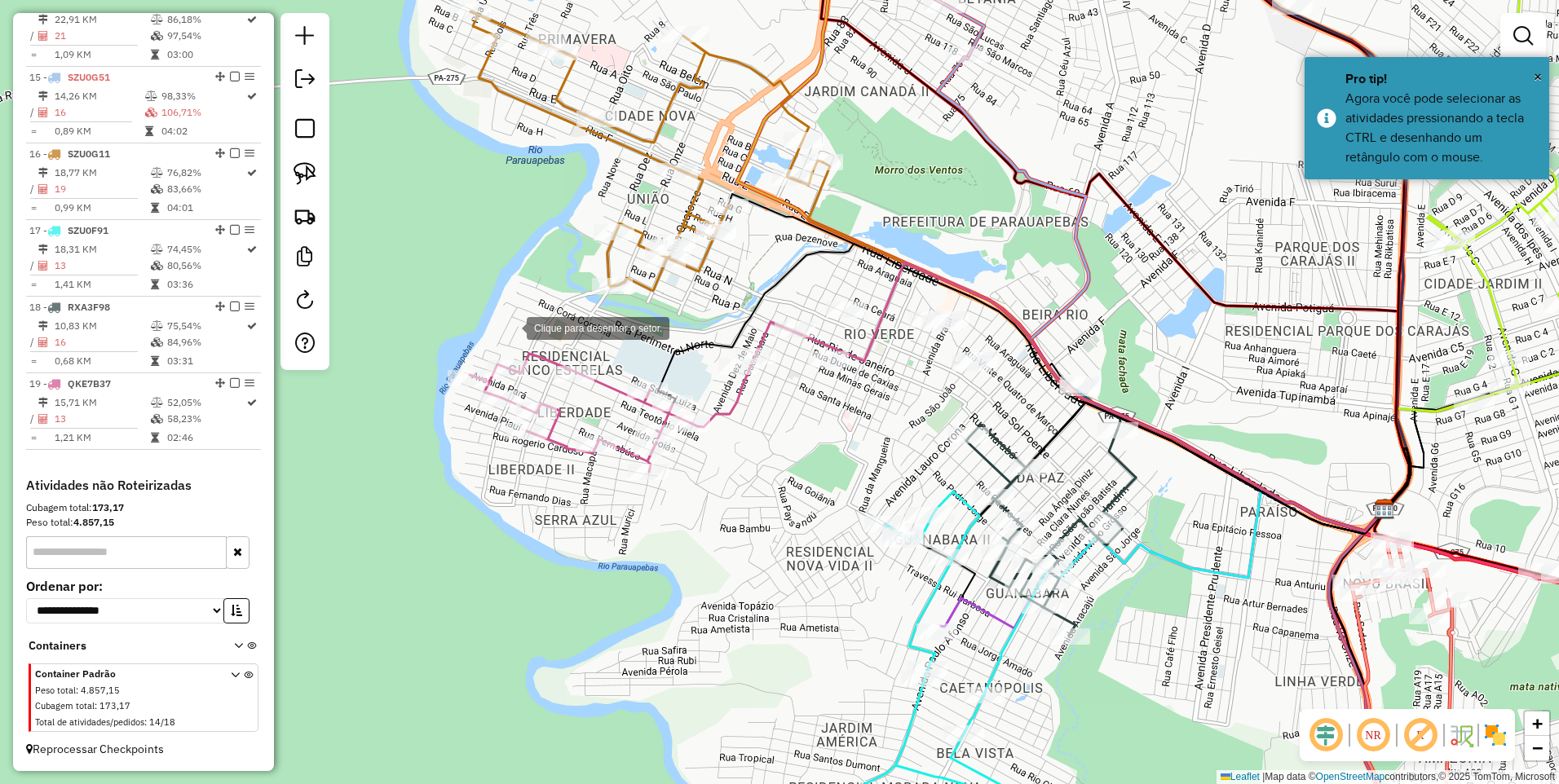
click at [512, 327] on div at bounding box center [509, 326] width 32 height 32
click at [1103, 210] on div at bounding box center [1104, 210] width 32 height 32
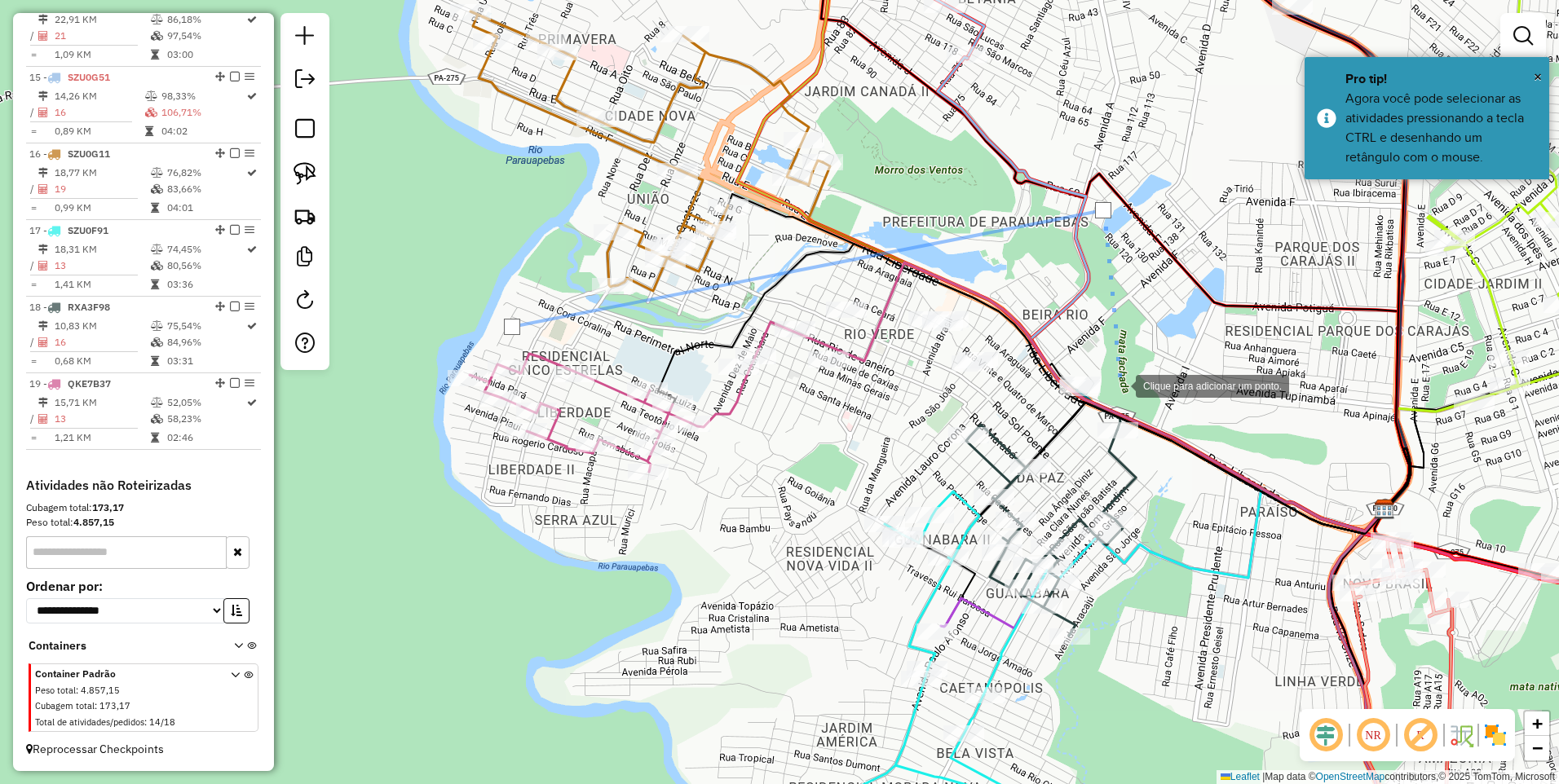
click at [1117, 401] on div at bounding box center [1118, 384] width 32 height 32
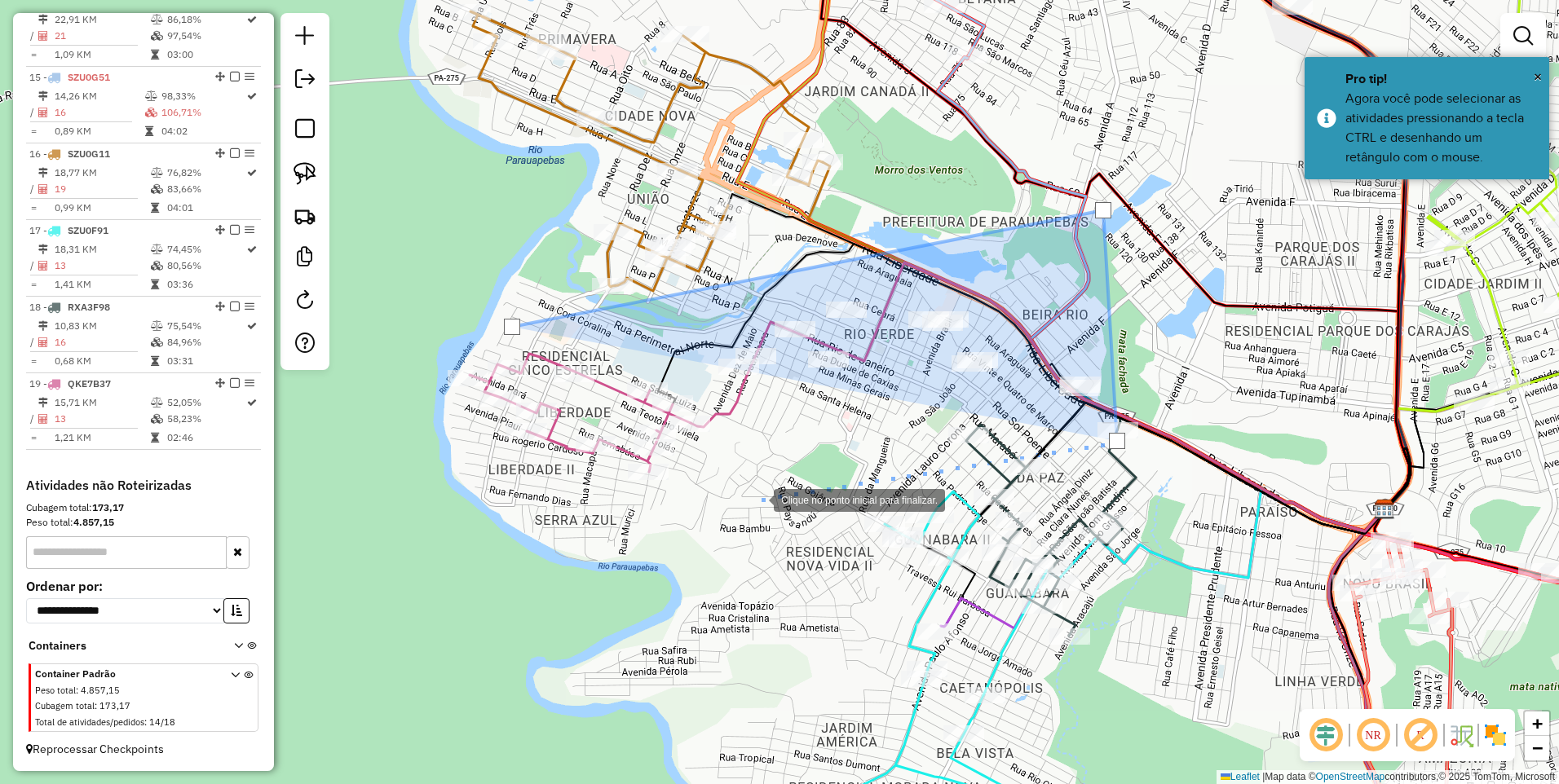
click at [758, 499] on div at bounding box center [757, 499] width 32 height 32
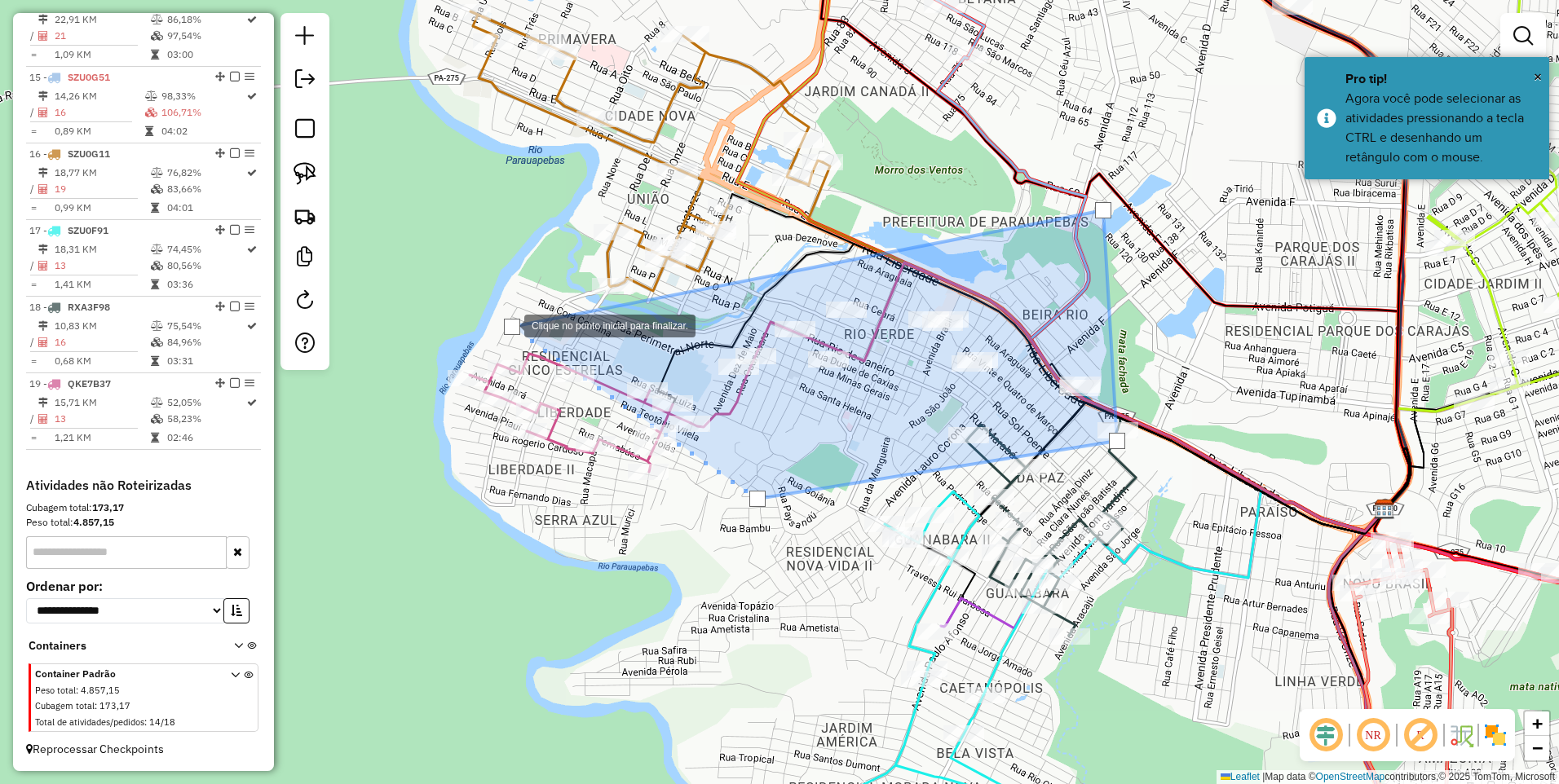
click at [508, 324] on div at bounding box center [512, 327] width 17 height 17
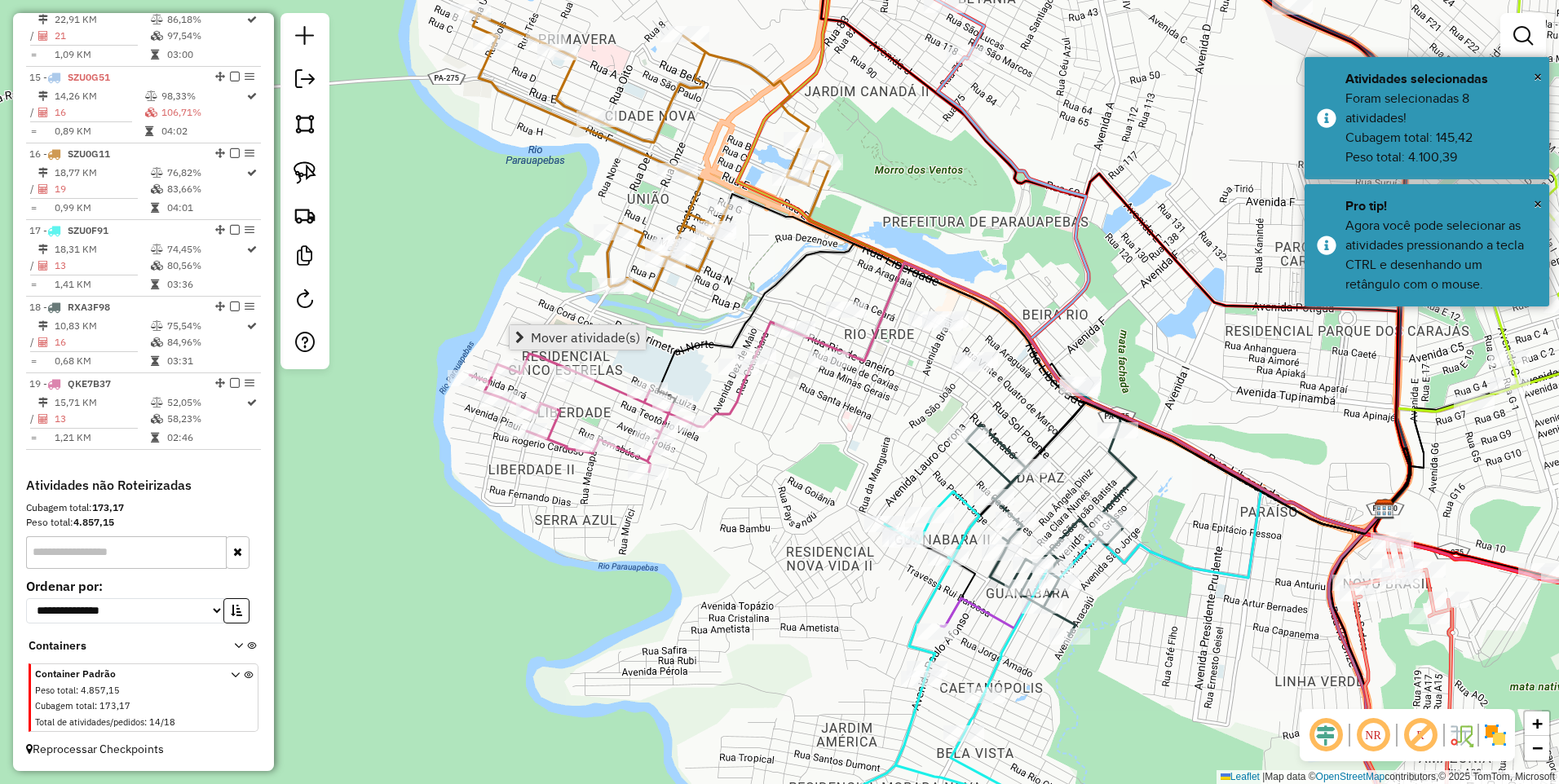
click at [587, 334] on span "Mover atividade(s)" at bounding box center [586, 338] width 110 height 13
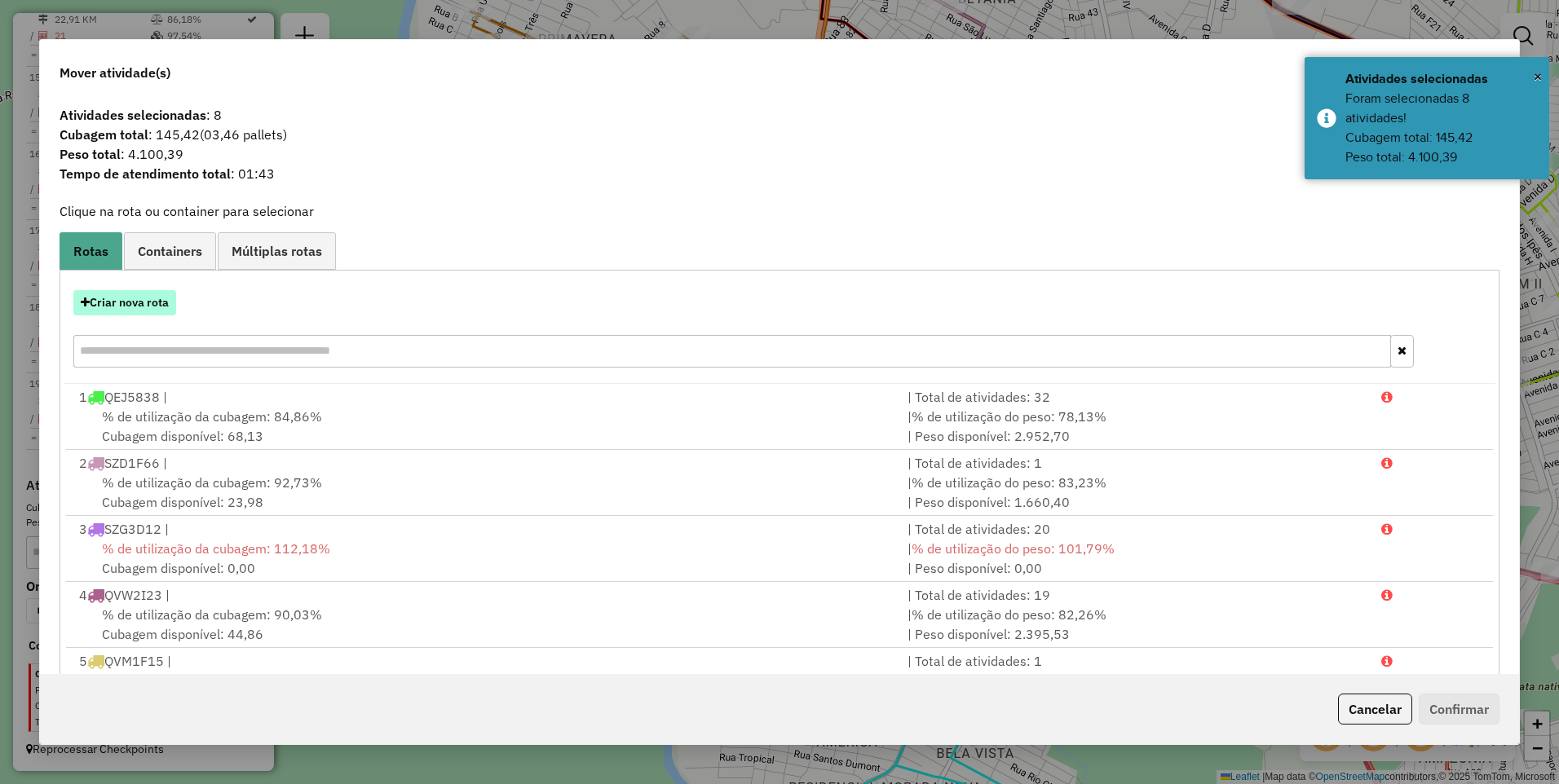
click at [118, 303] on button "Criar nova rota" at bounding box center [124, 303] width 103 height 25
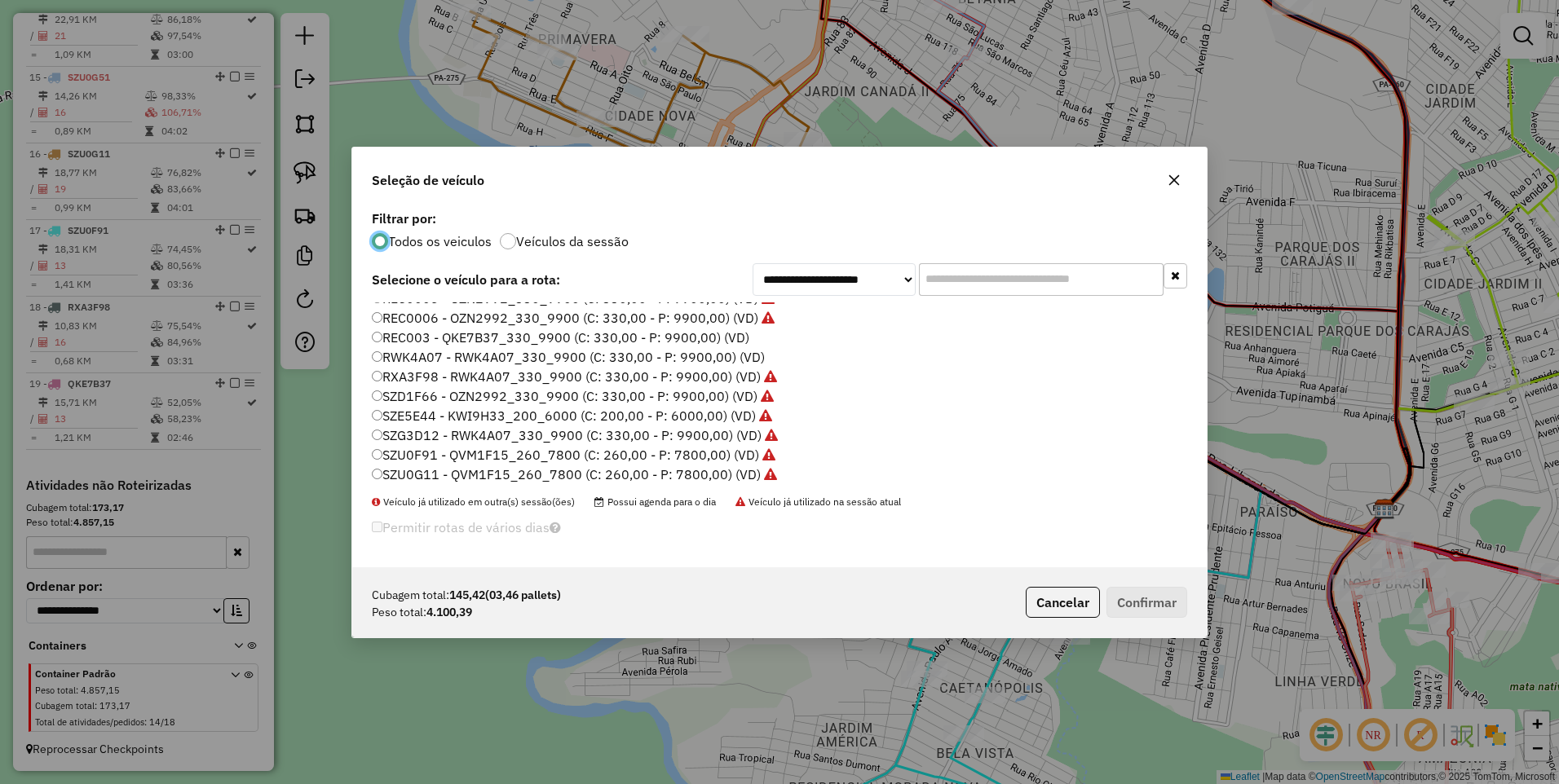
scroll to position [0, 0]
click at [417, 374] on label "KWI9747 - KWI9747_200_6000 (C: 200,00 - P: 6000,00) (VD)" at bounding box center [572, 370] width 402 height 20
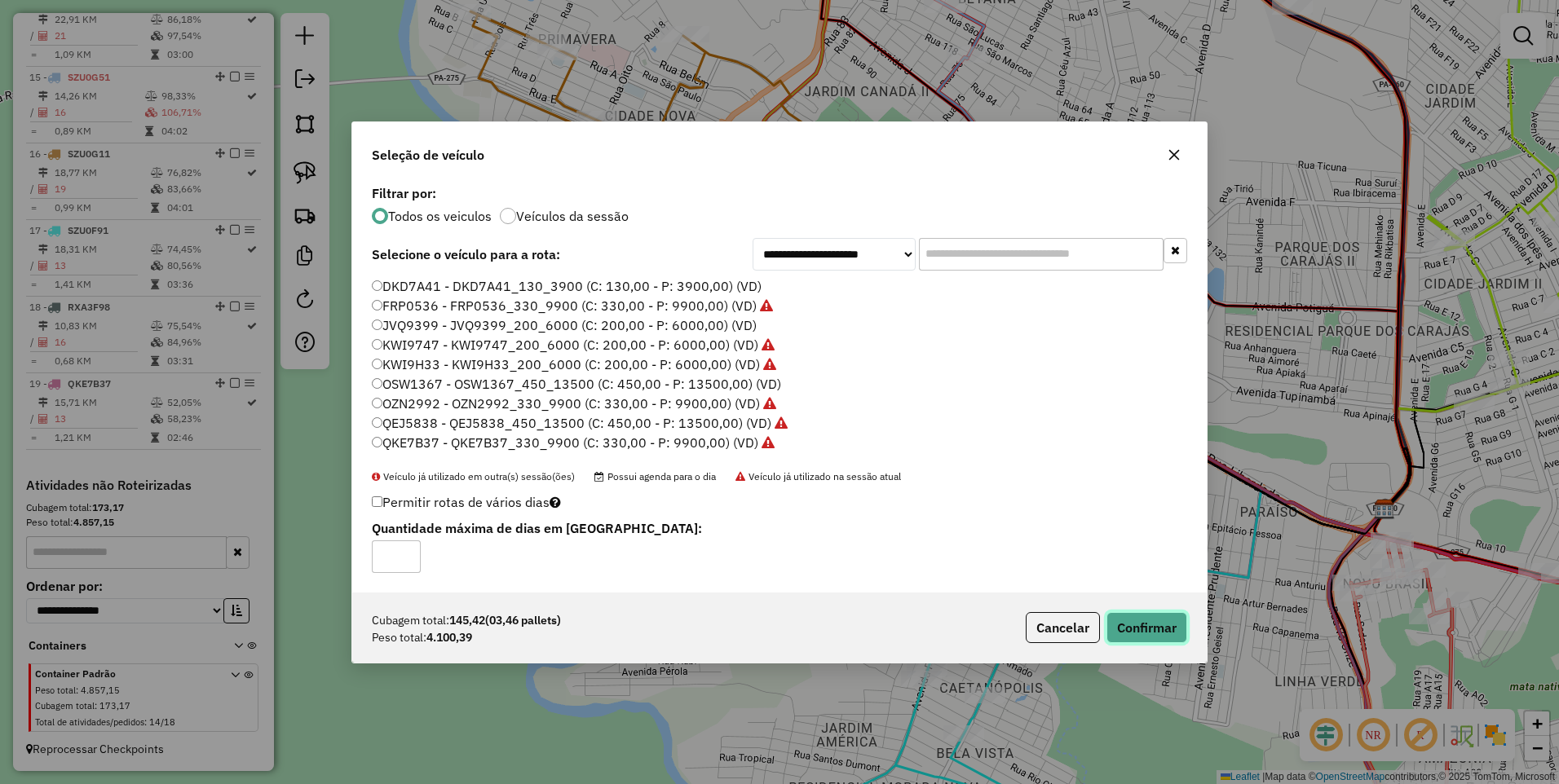
click at [1140, 617] on button "Confirmar" at bounding box center [1146, 627] width 80 height 31
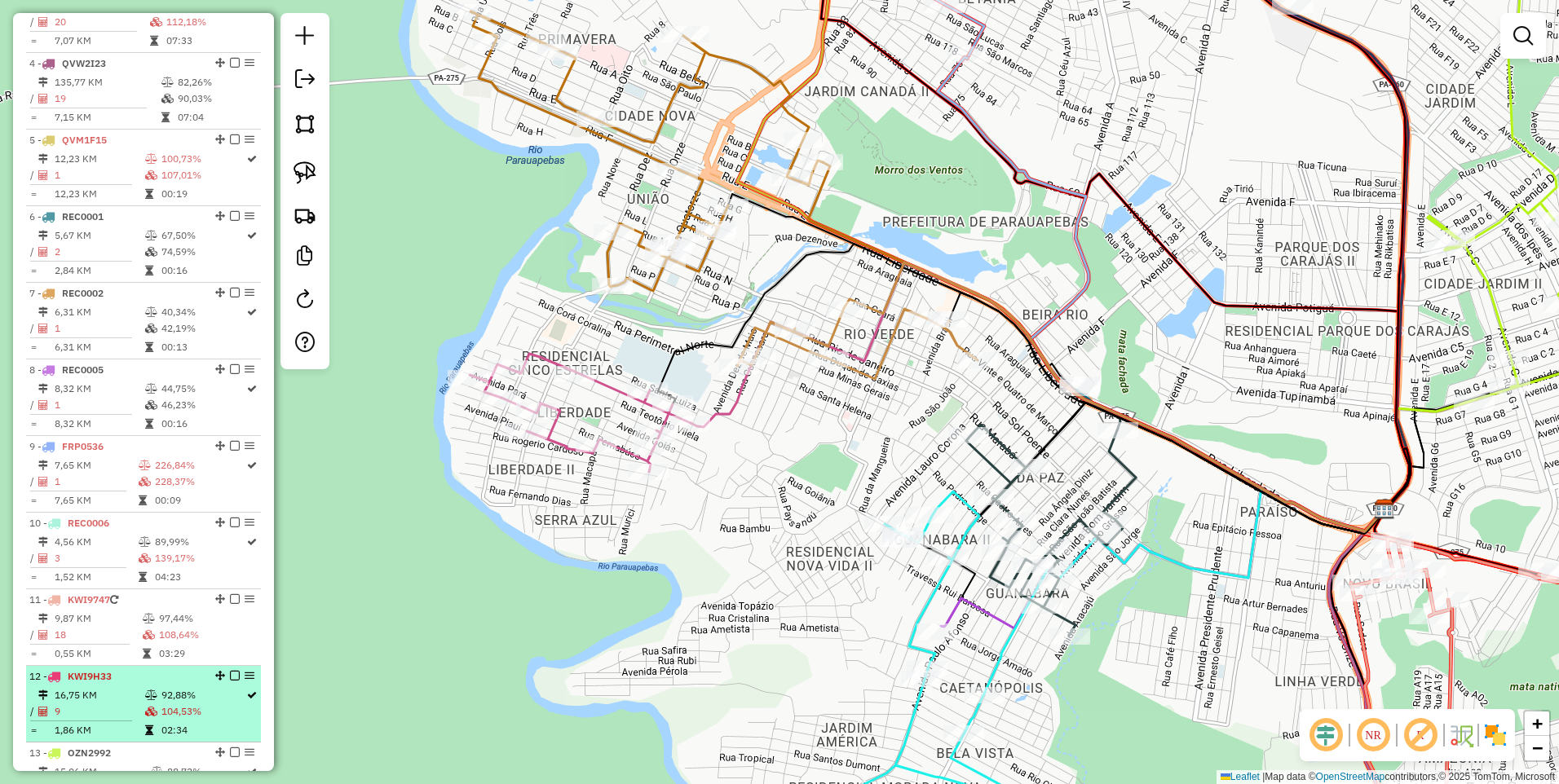
scroll to position [835, 0]
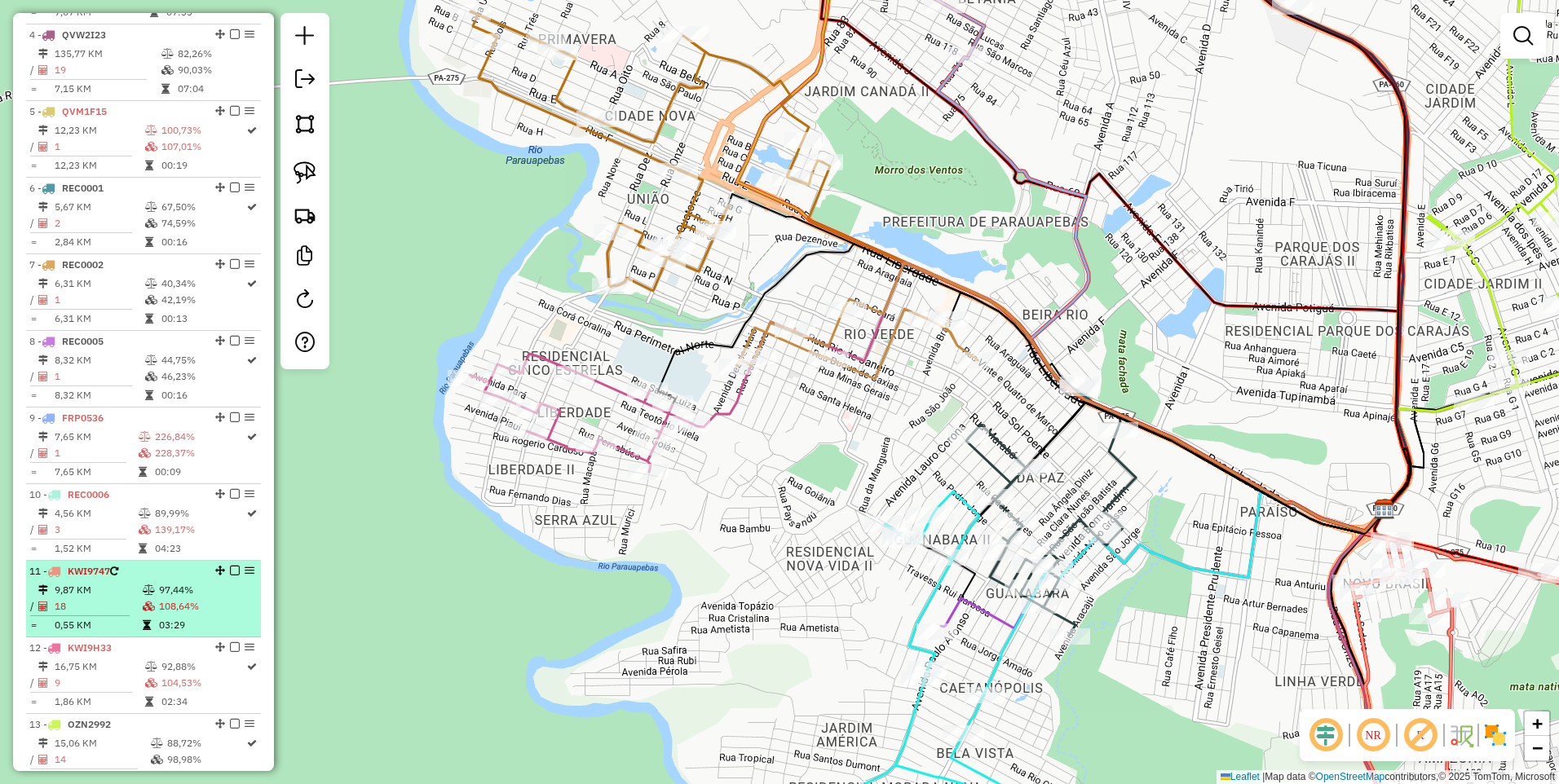
click at [97, 615] on td "18" at bounding box center [98, 606] width 88 height 17
select select "**********"
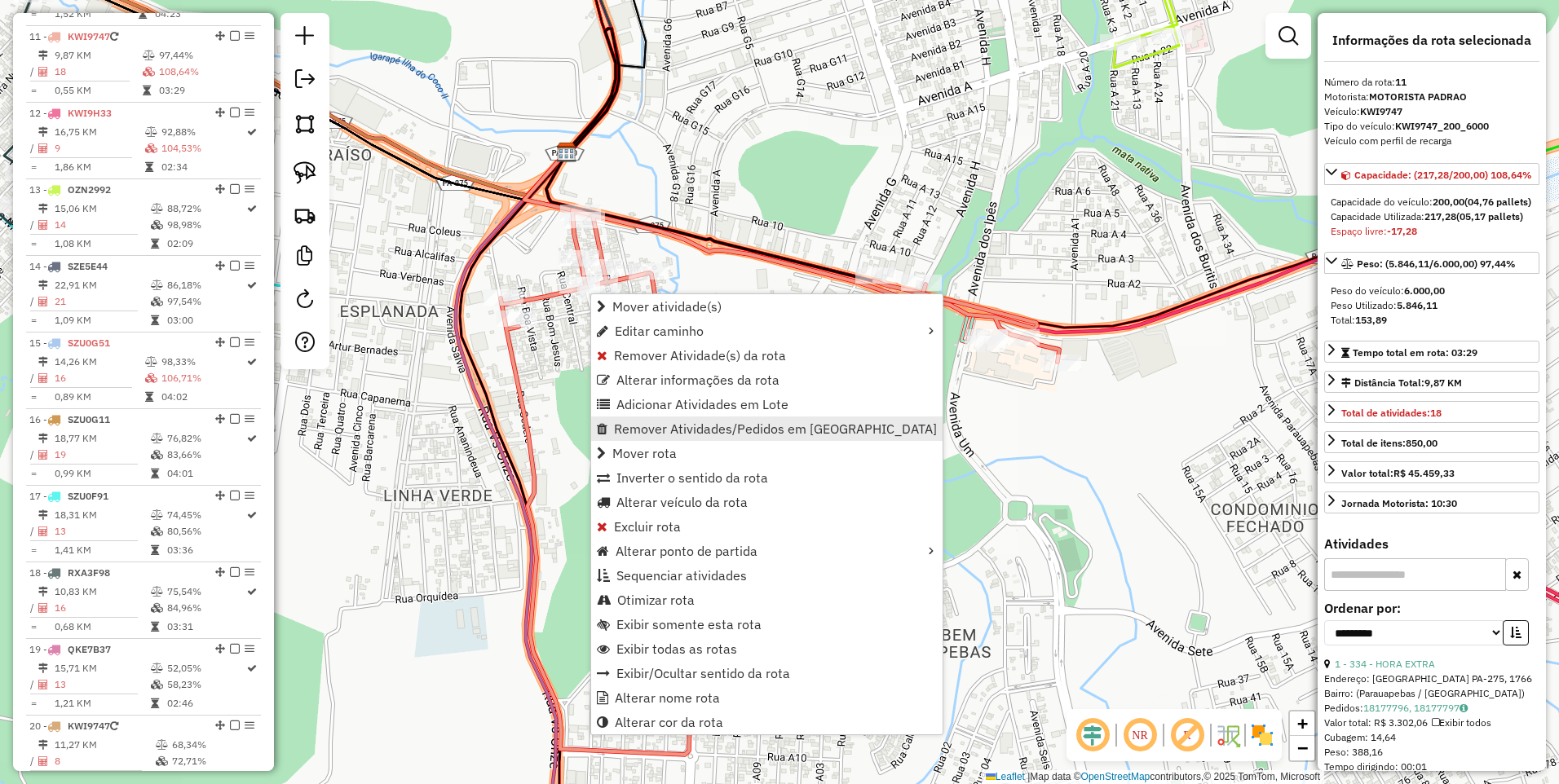
scroll to position [1397, 0]
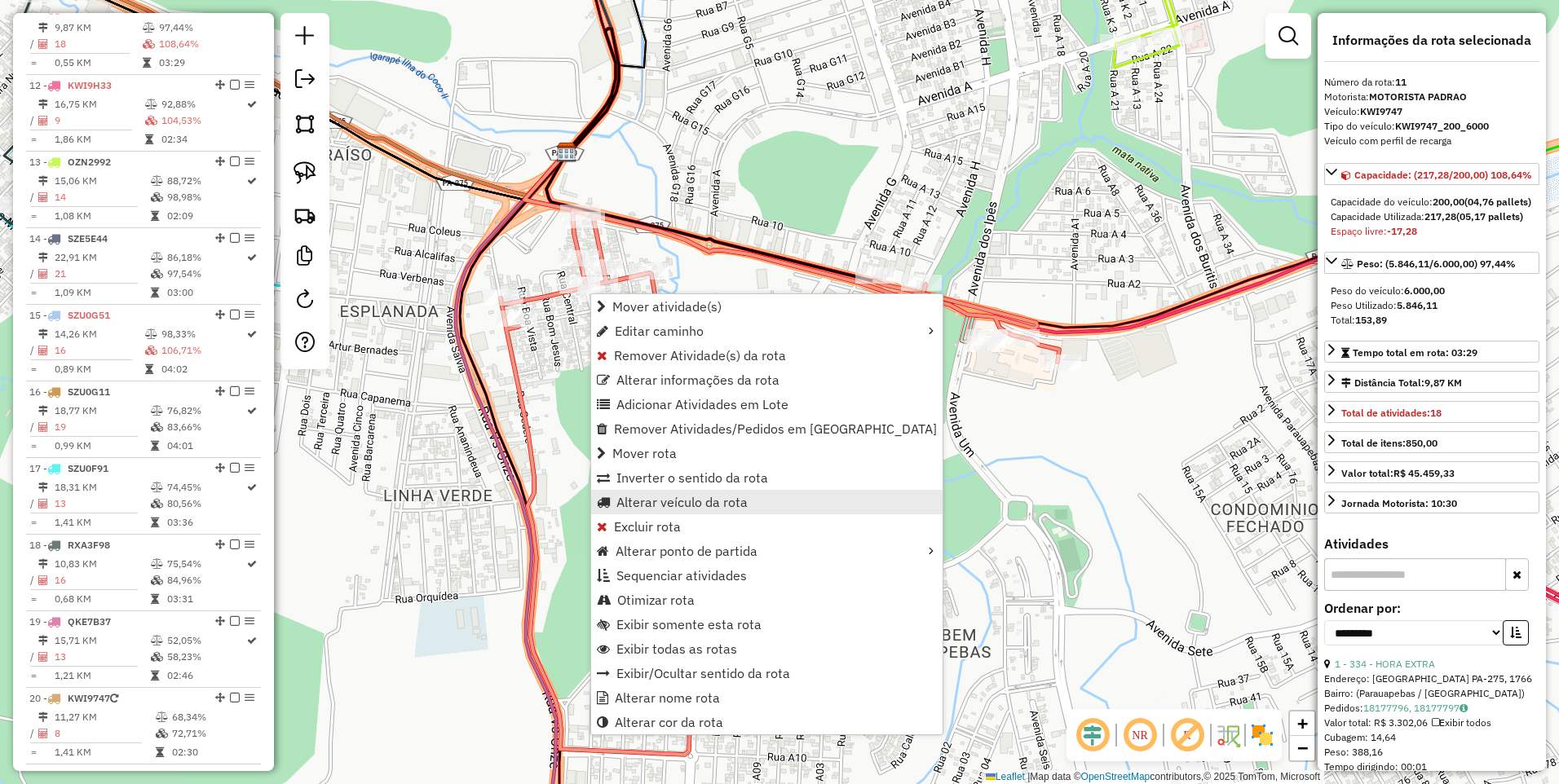
click at [689, 507] on span "Alterar veículo da rota" at bounding box center [682, 502] width 131 height 13
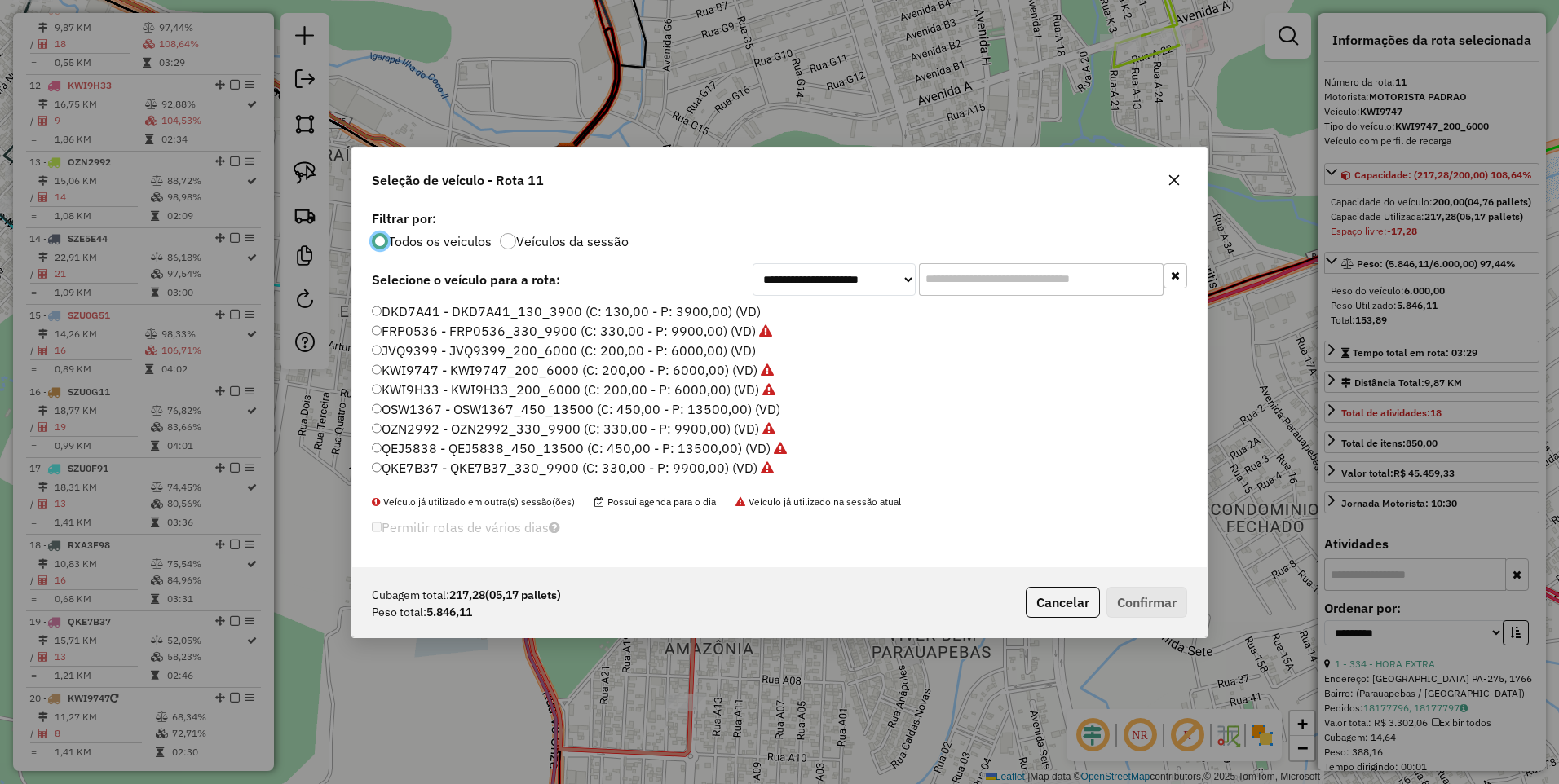
scroll to position [349, 0]
click at [734, 331] on label "RWK4A07 - RWK4A07_330_9900 (C: 330,00 - P: 9900,00) (VD)" at bounding box center [568, 334] width 392 height 20
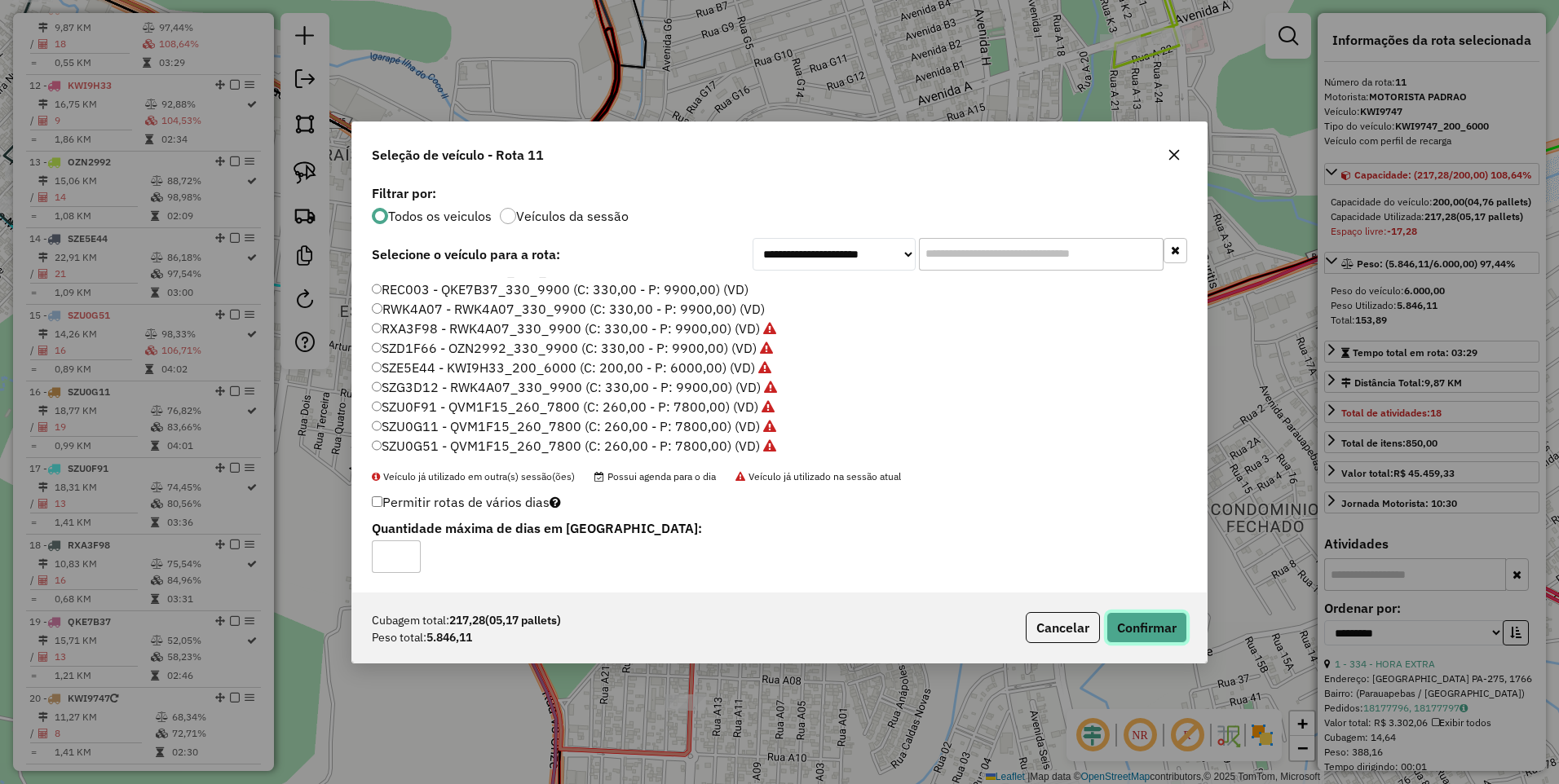
click at [1169, 625] on button "Confirmar" at bounding box center [1146, 627] width 80 height 31
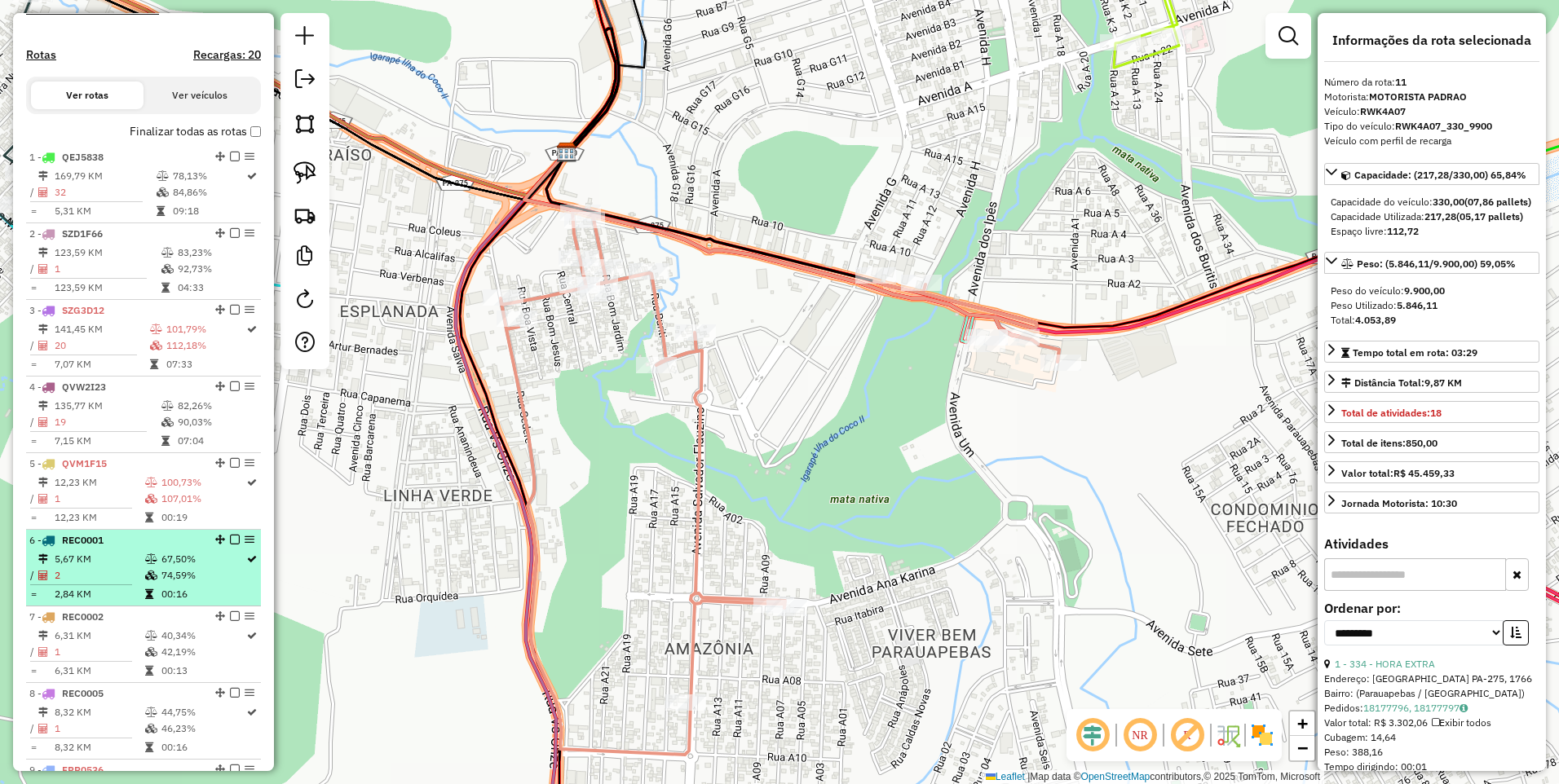
scroll to position [338, 0]
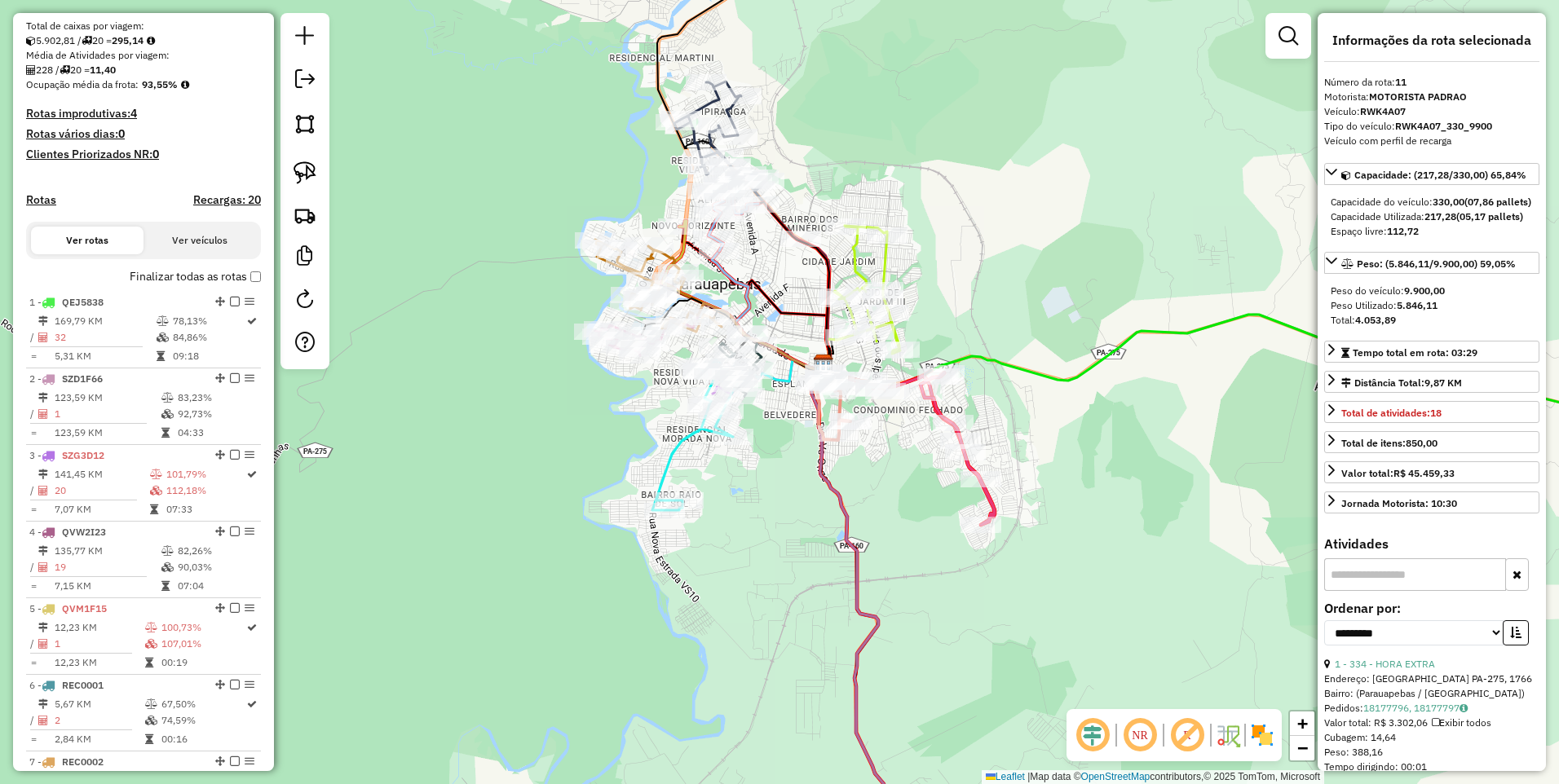
drag, startPoint x: 1012, startPoint y: 205, endPoint x: 1080, endPoint y: 250, distance: 81.5
click at [1080, 250] on div "Janela de atendimento Grade de atendimento Capacidade Transportadoras Veículos …" at bounding box center [779, 392] width 1559 height 784
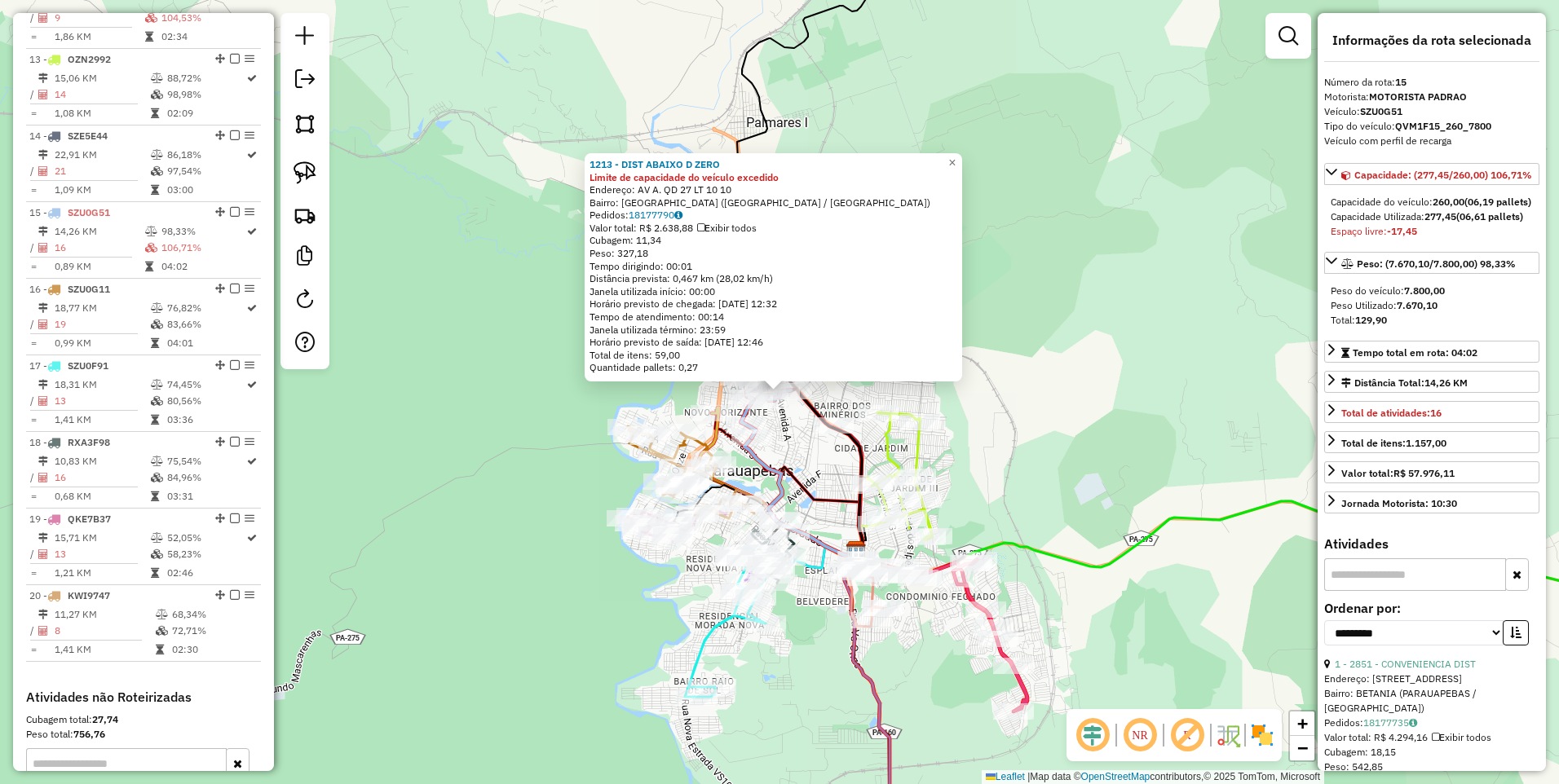
scroll to position [1703, 0]
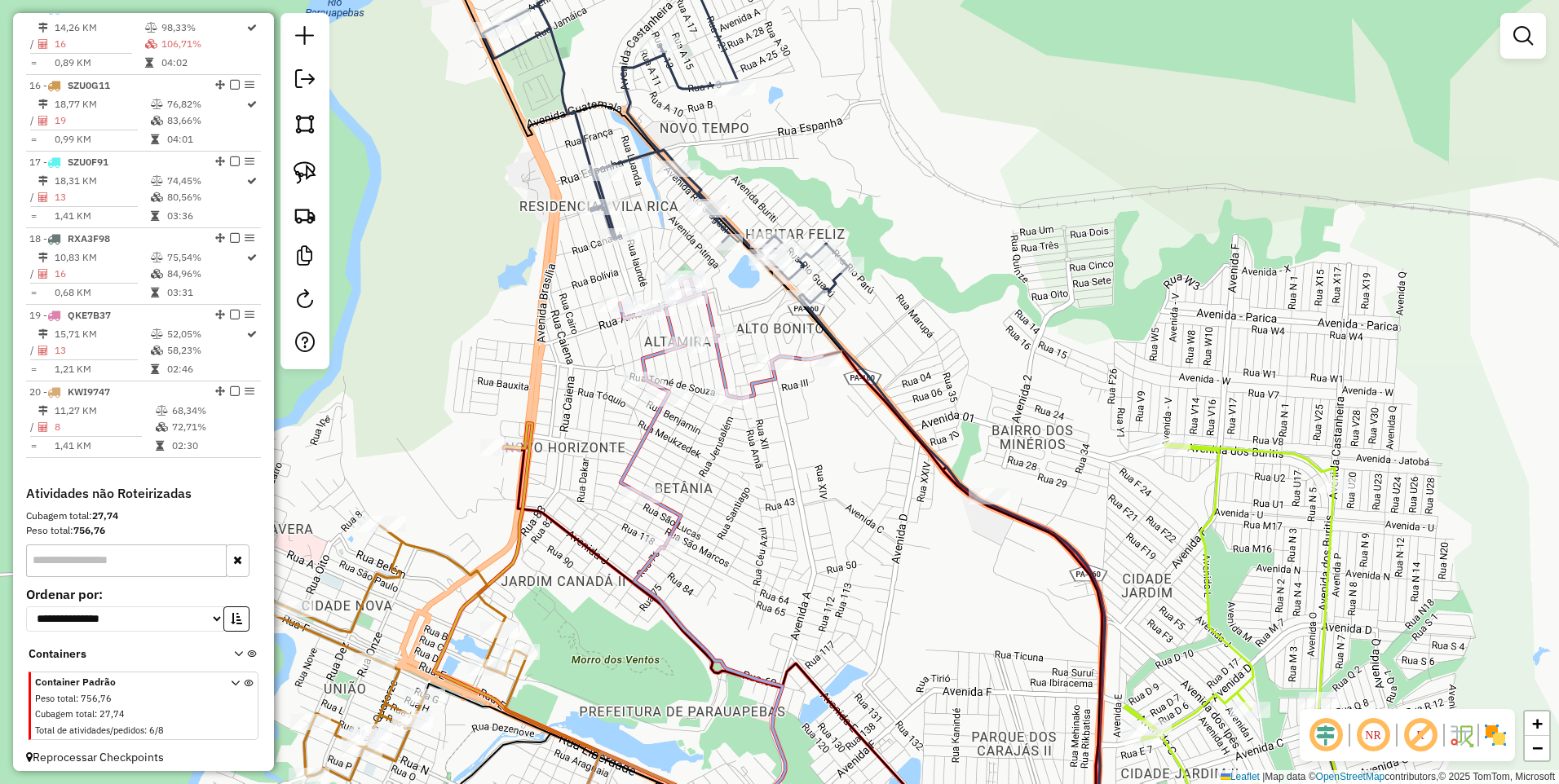
click at [772, 358] on div at bounding box center [767, 349] width 20 height 20
select select "**********"
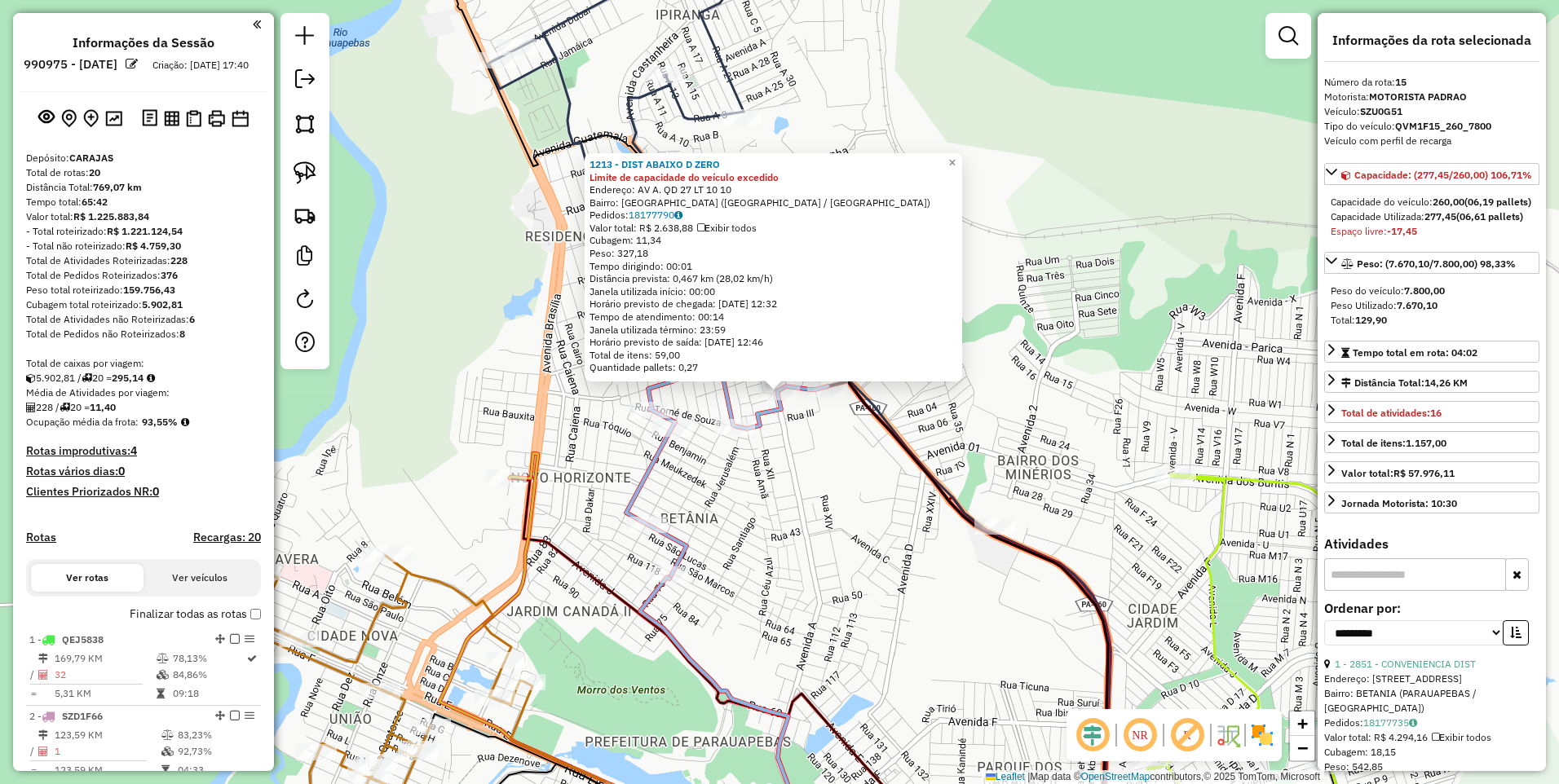
select select "**********"
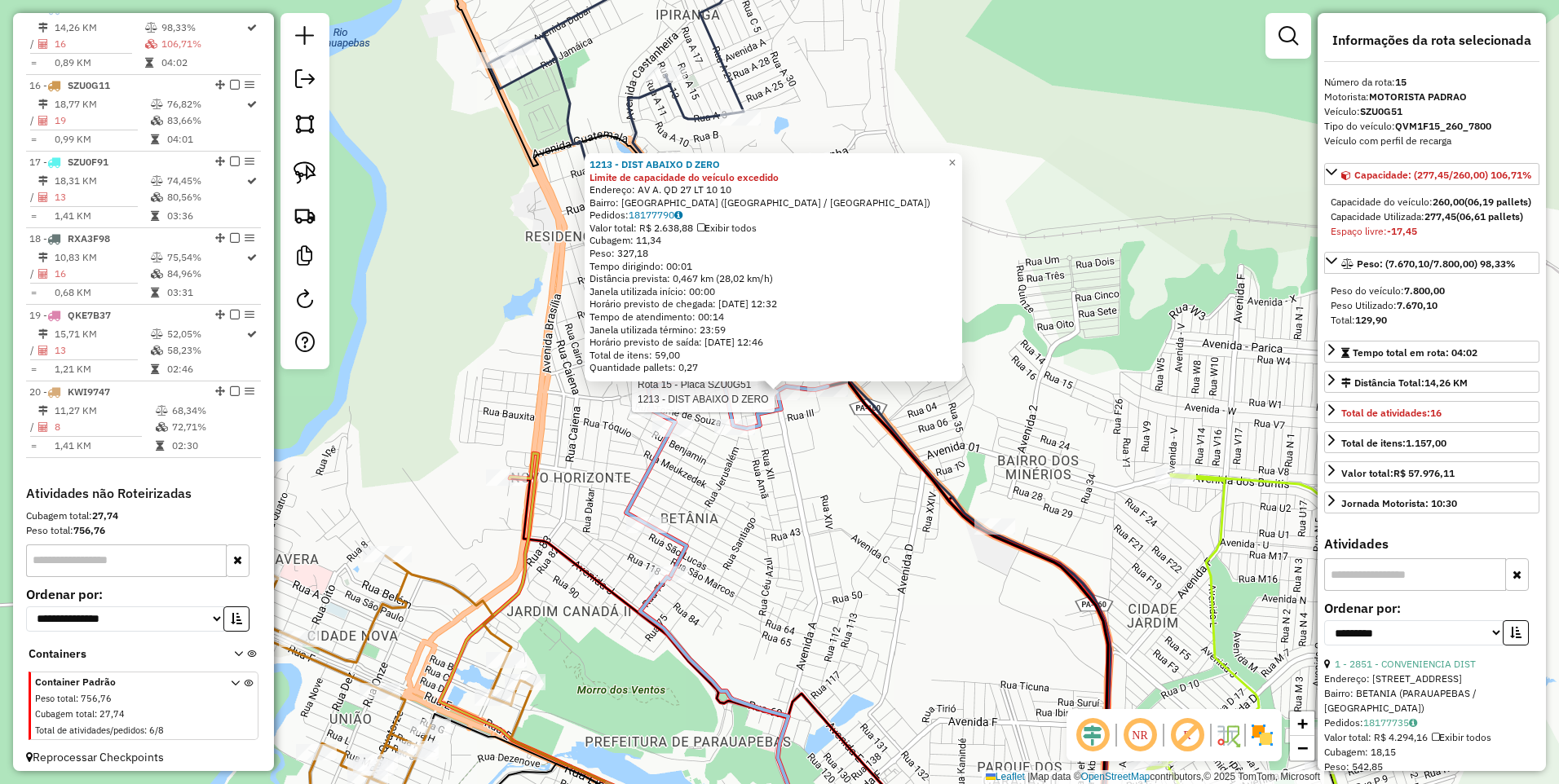
click at [776, 395] on hb-app "Aguarde... Pop-up bloqueado! Seu navegador bloqueou automáticamente a abertura …" at bounding box center [779, 392] width 1559 height 784
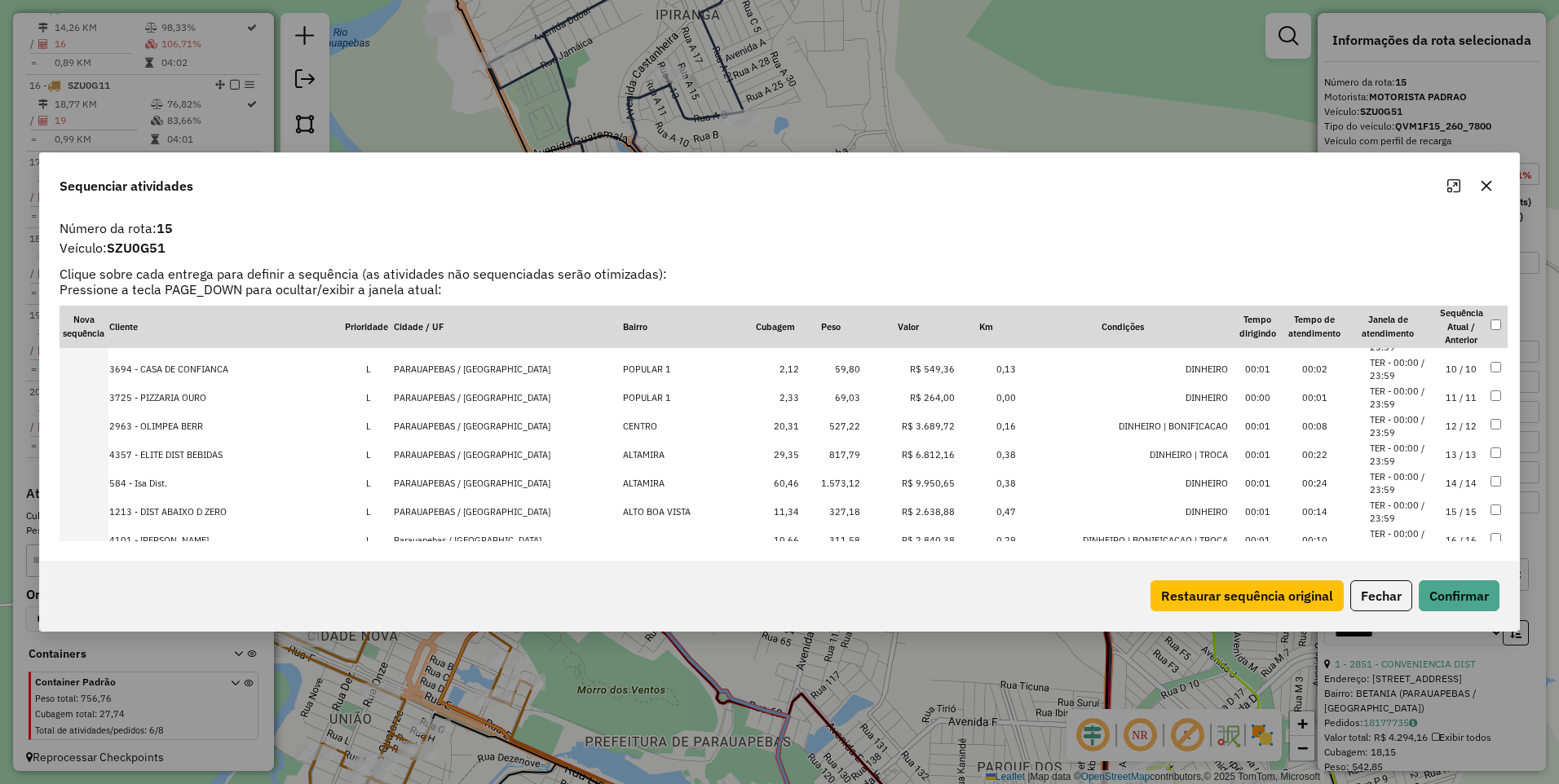
scroll to position [278, 0]
click at [957, 683] on div "Sequenciar atividades Número da rota: 15 Veículo: SZU0G51 Clique sobre cada ent…" at bounding box center [779, 392] width 1559 height 784
click at [1481, 187] on icon "button" at bounding box center [1486, 186] width 13 height 13
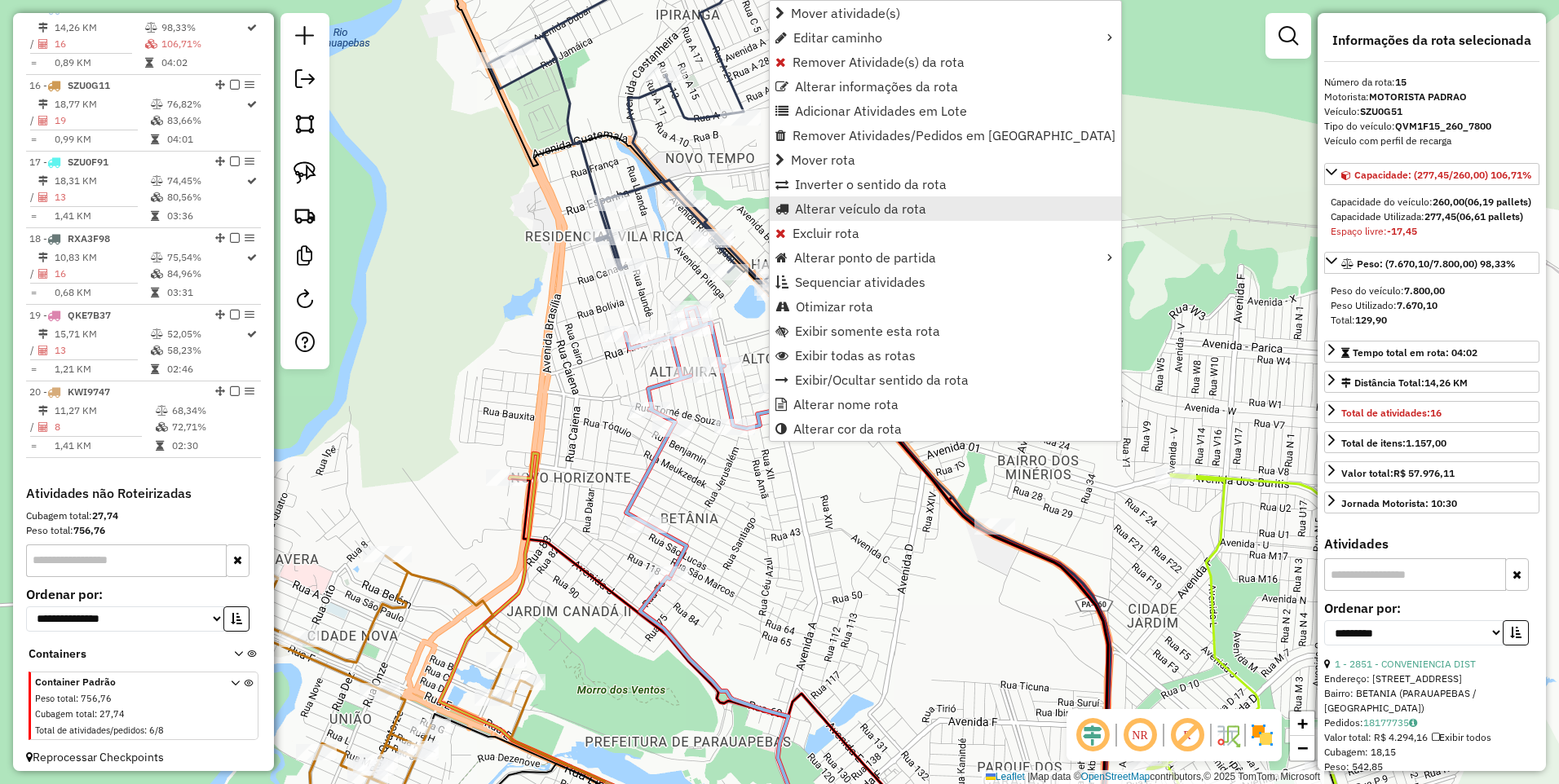
click at [882, 210] on span "Alterar veículo da rota" at bounding box center [860, 209] width 131 height 13
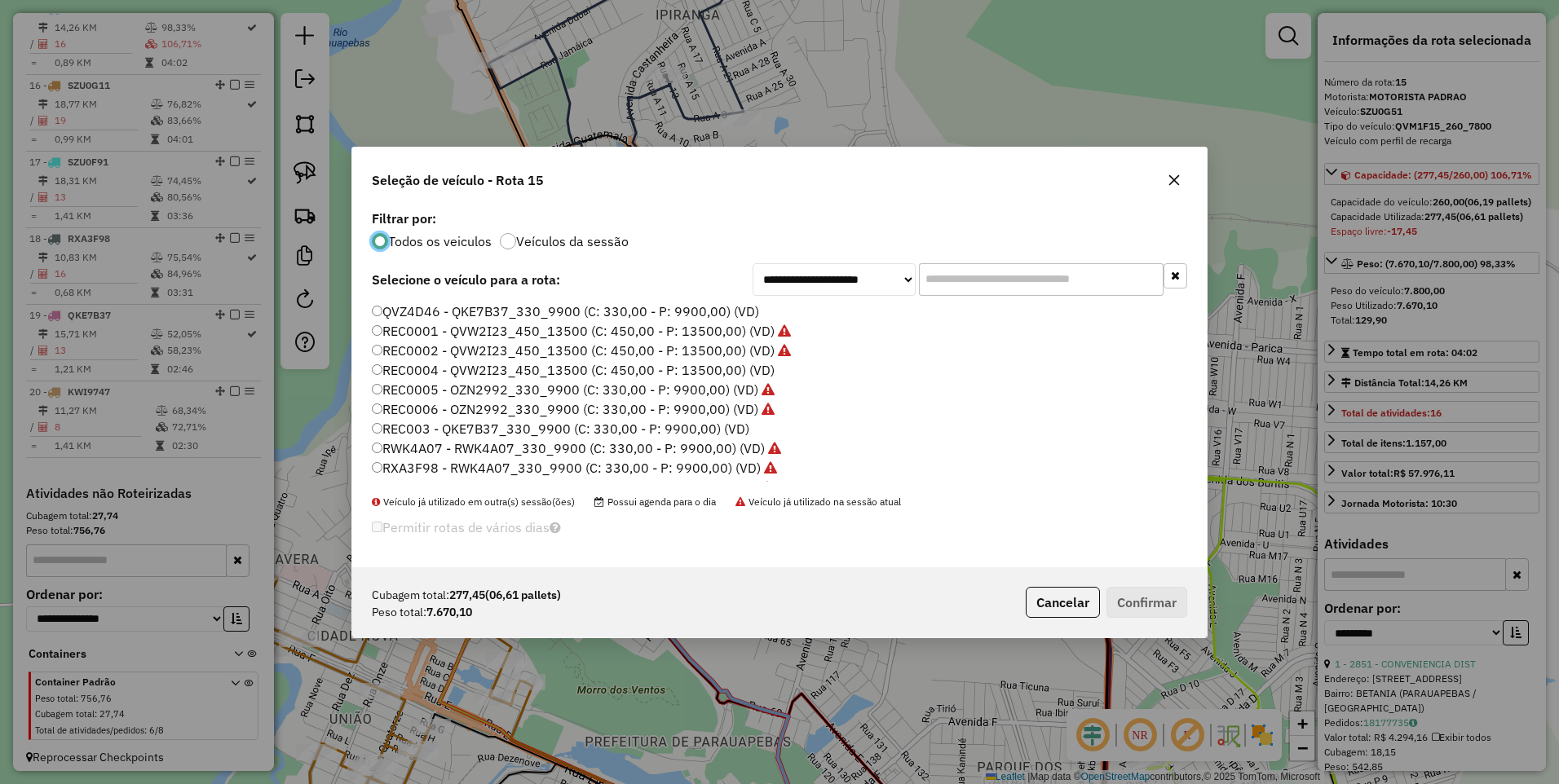
scroll to position [245, 0]
click at [456, 440] on label "RWK4A07 - RWK4A07_330_9900 (C: 330,00 - P: 9900,00) (VD)" at bounding box center [576, 439] width 409 height 20
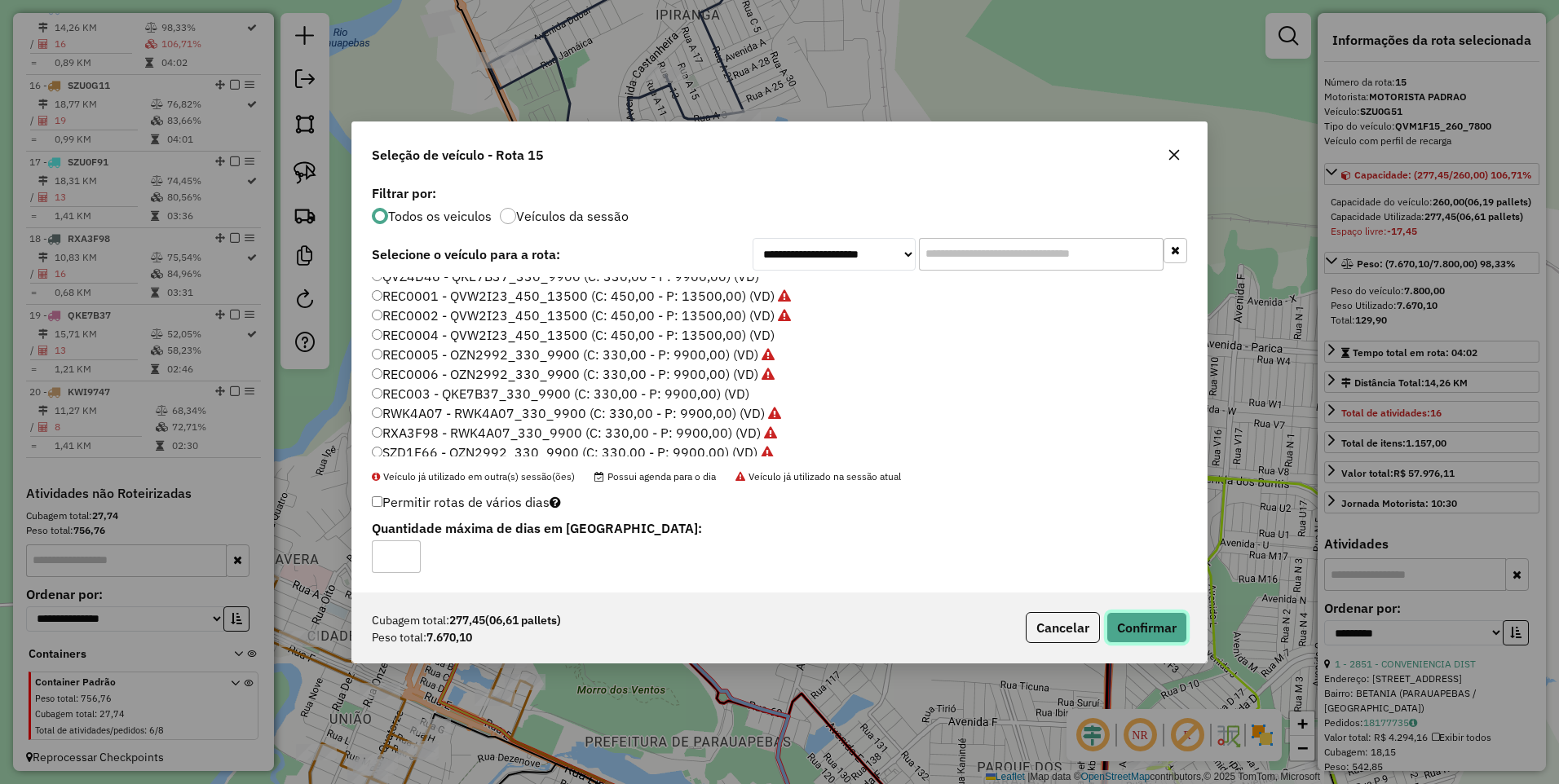
click at [1152, 635] on button "Confirmar" at bounding box center [1146, 627] width 80 height 31
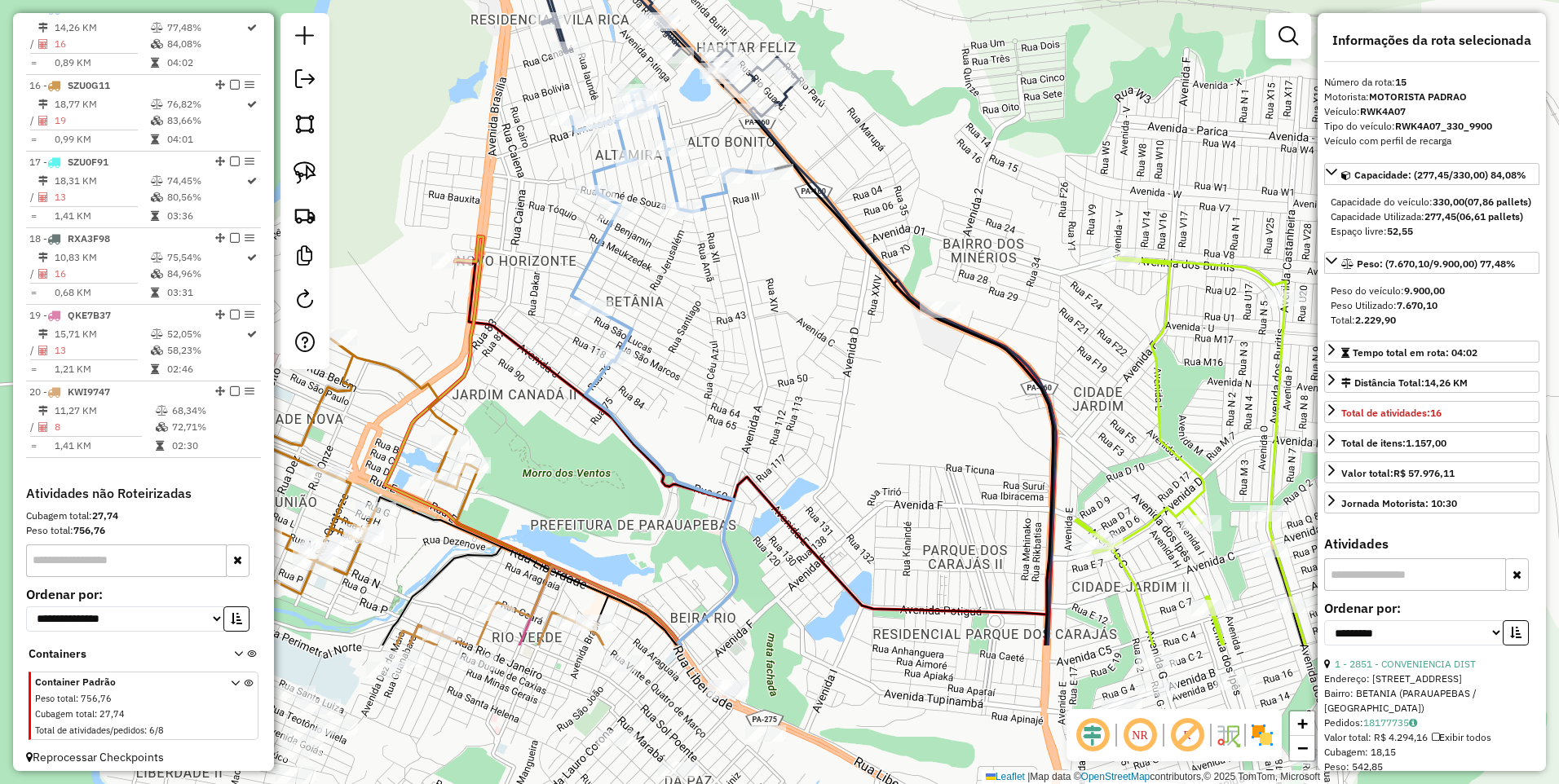
drag, startPoint x: 785, startPoint y: 664, endPoint x: 670, endPoint y: 279, distance: 401.8
click at [679, 291] on div "Janela de atendimento Grade de atendimento Capacidade Transportadoras Veículos …" at bounding box center [779, 392] width 1559 height 784
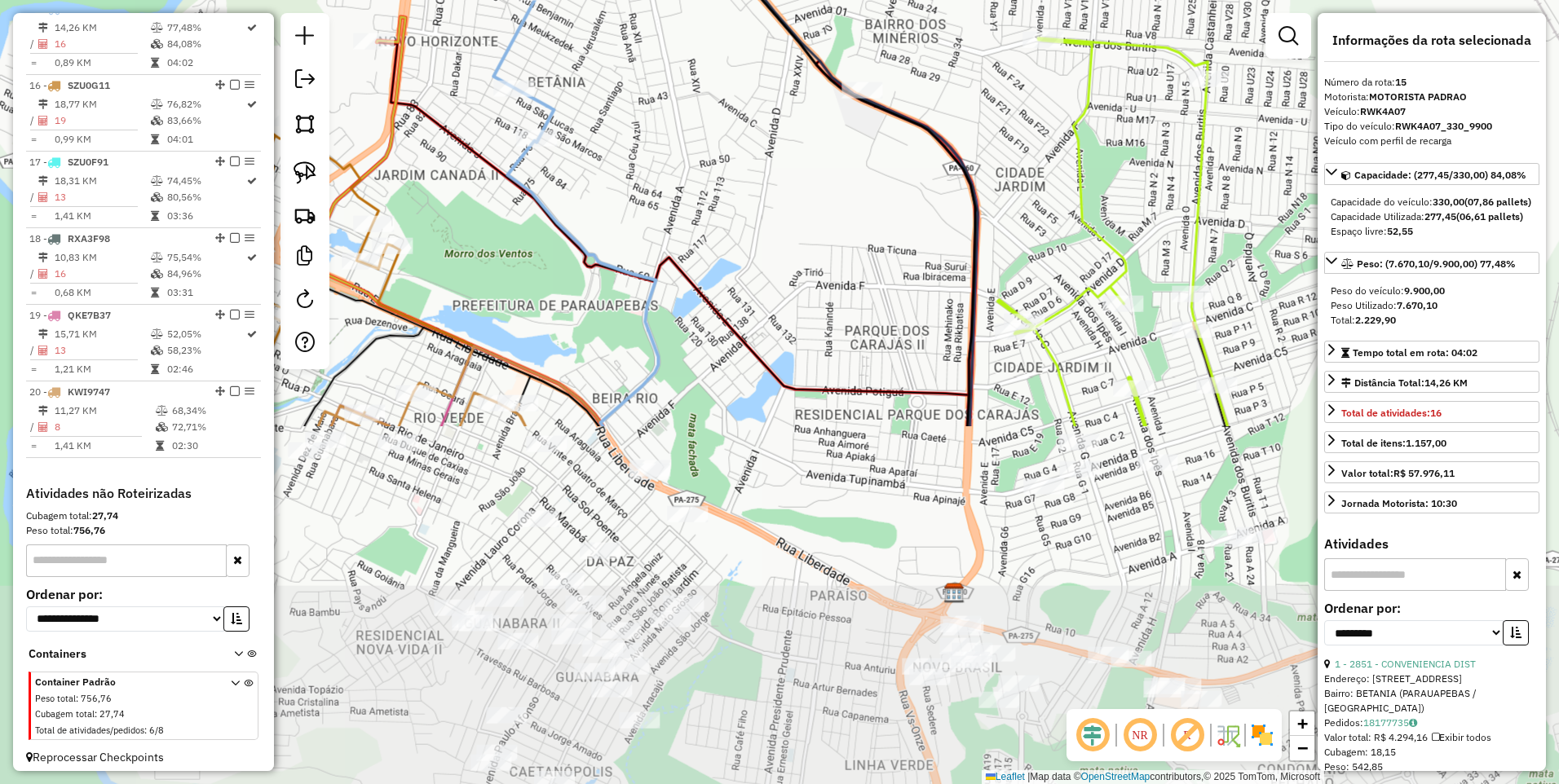
drag, startPoint x: 826, startPoint y: 561, endPoint x: 744, endPoint y: 390, distance: 189.6
click at [745, 392] on div "Janela de atendimento Grade de atendimento Capacidade Transportadoras Veículos …" at bounding box center [779, 392] width 1559 height 784
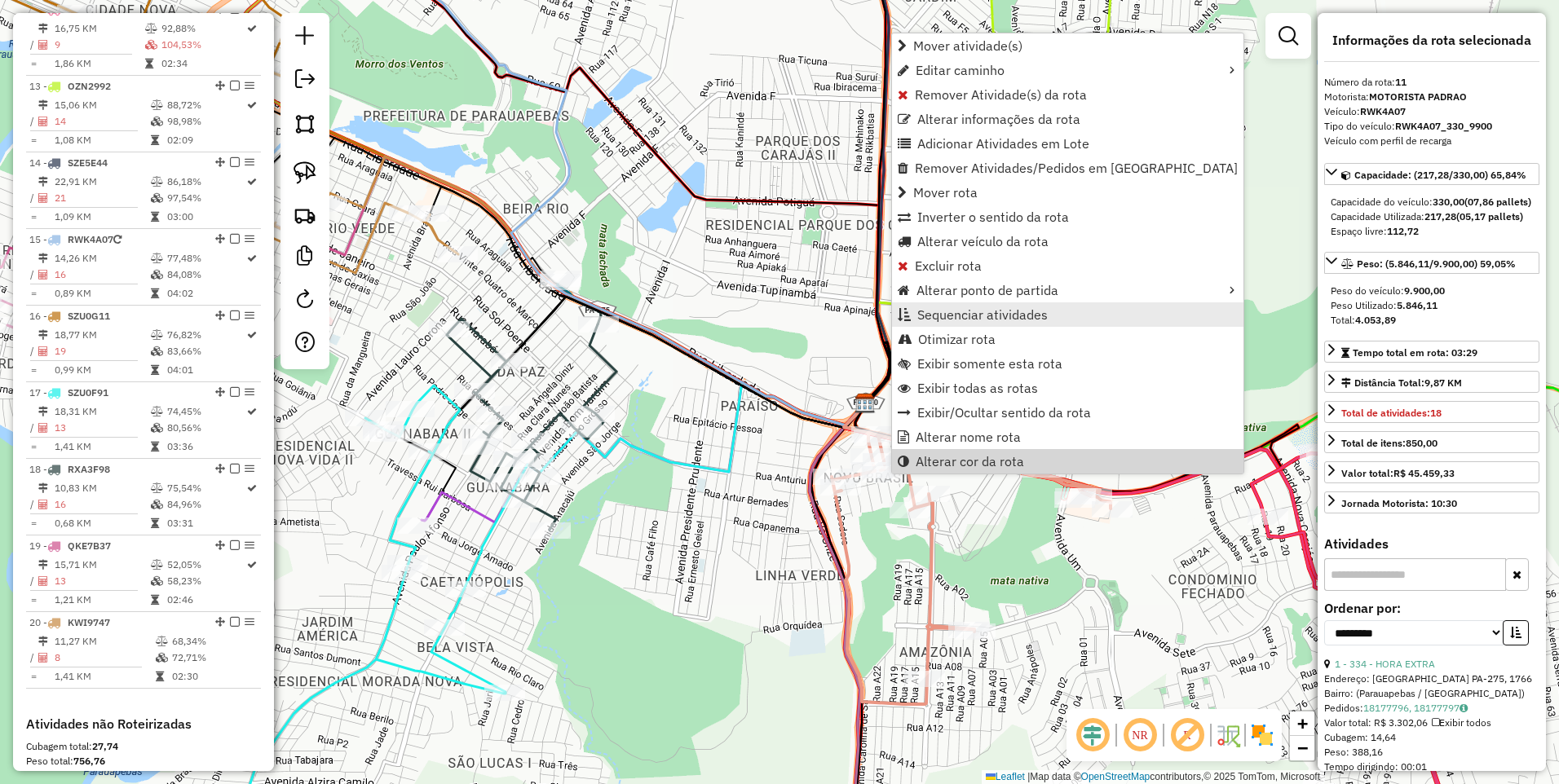
scroll to position [1397, 0]
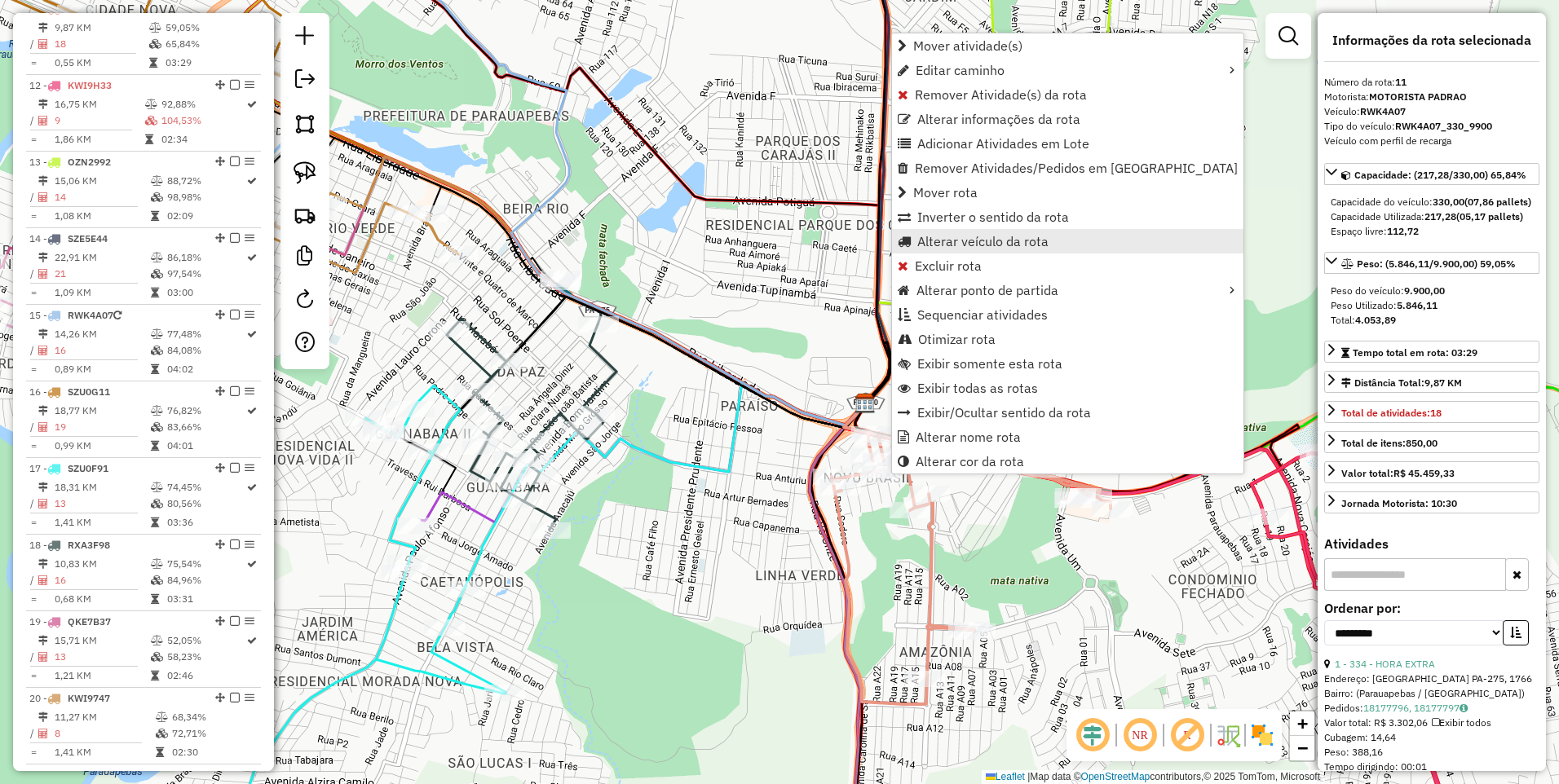
click at [981, 236] on span "Alterar veículo da rota" at bounding box center [982, 241] width 131 height 13
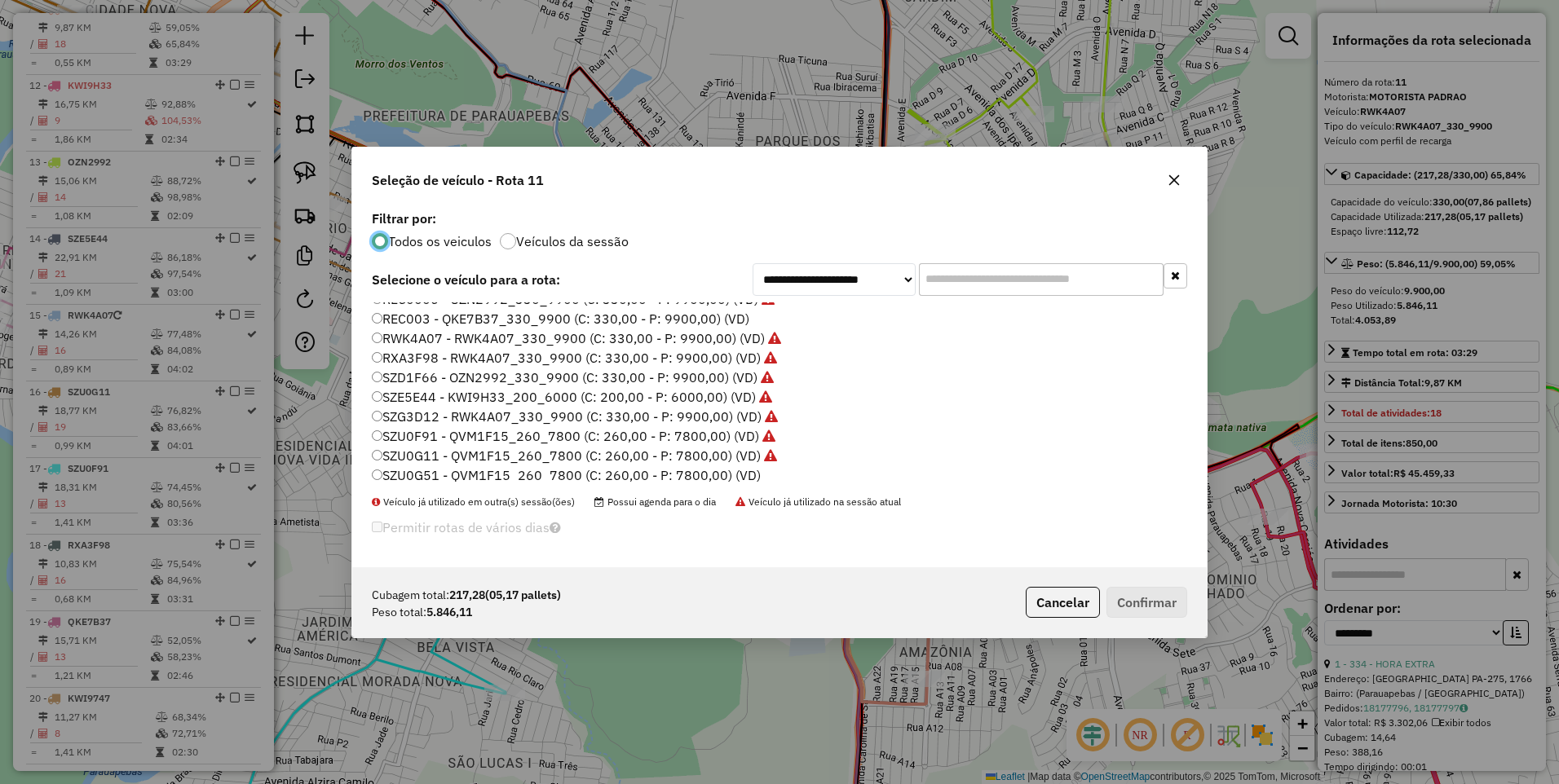
scroll to position [349, 0]
click at [609, 474] on label "SZU0G51 - QVM1F15_260_7800 (C: 260,00 - P: 7800,00) (VD)" at bounding box center [566, 471] width 389 height 20
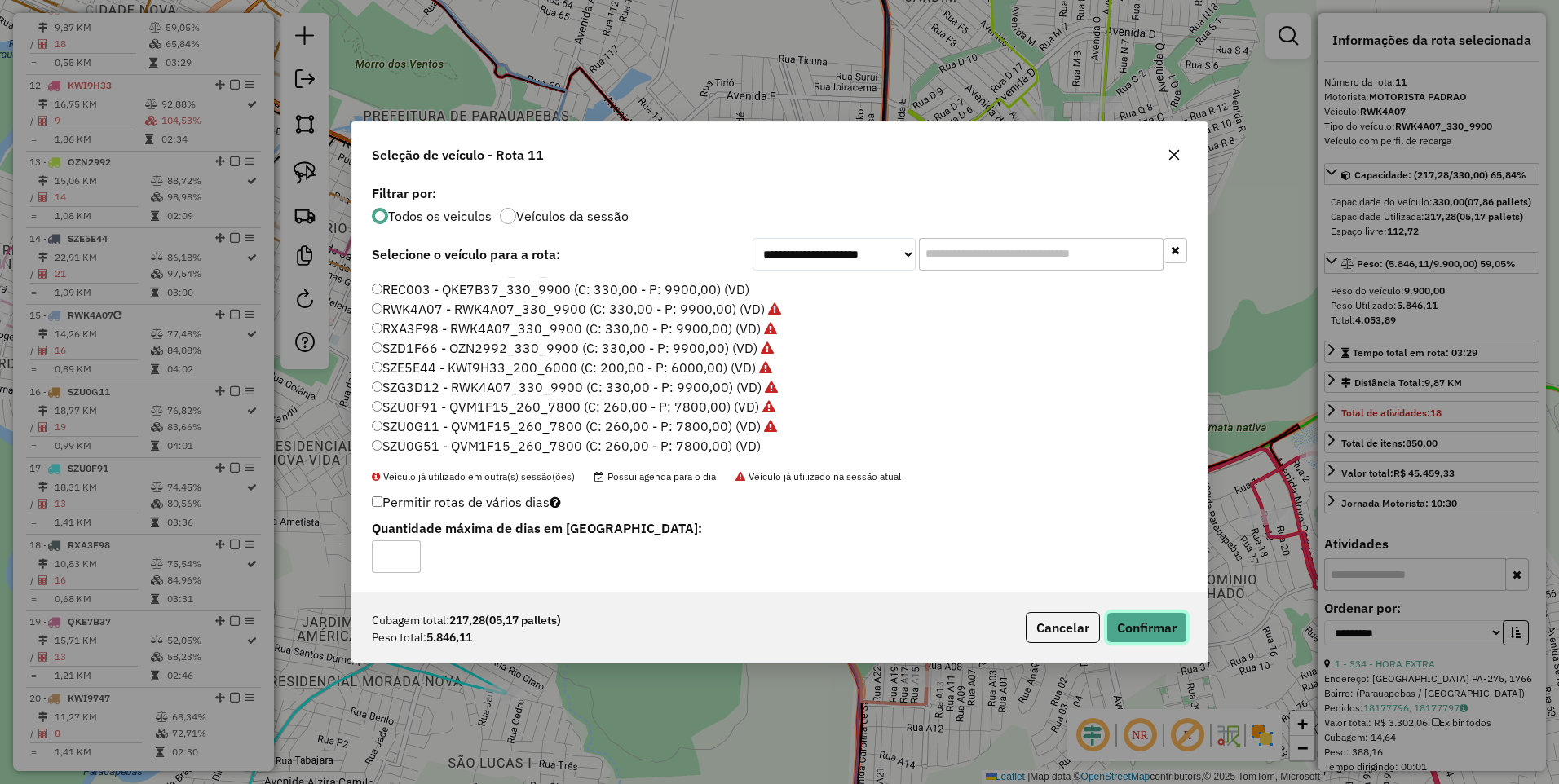
click at [1130, 625] on button "Confirmar" at bounding box center [1146, 627] width 80 height 31
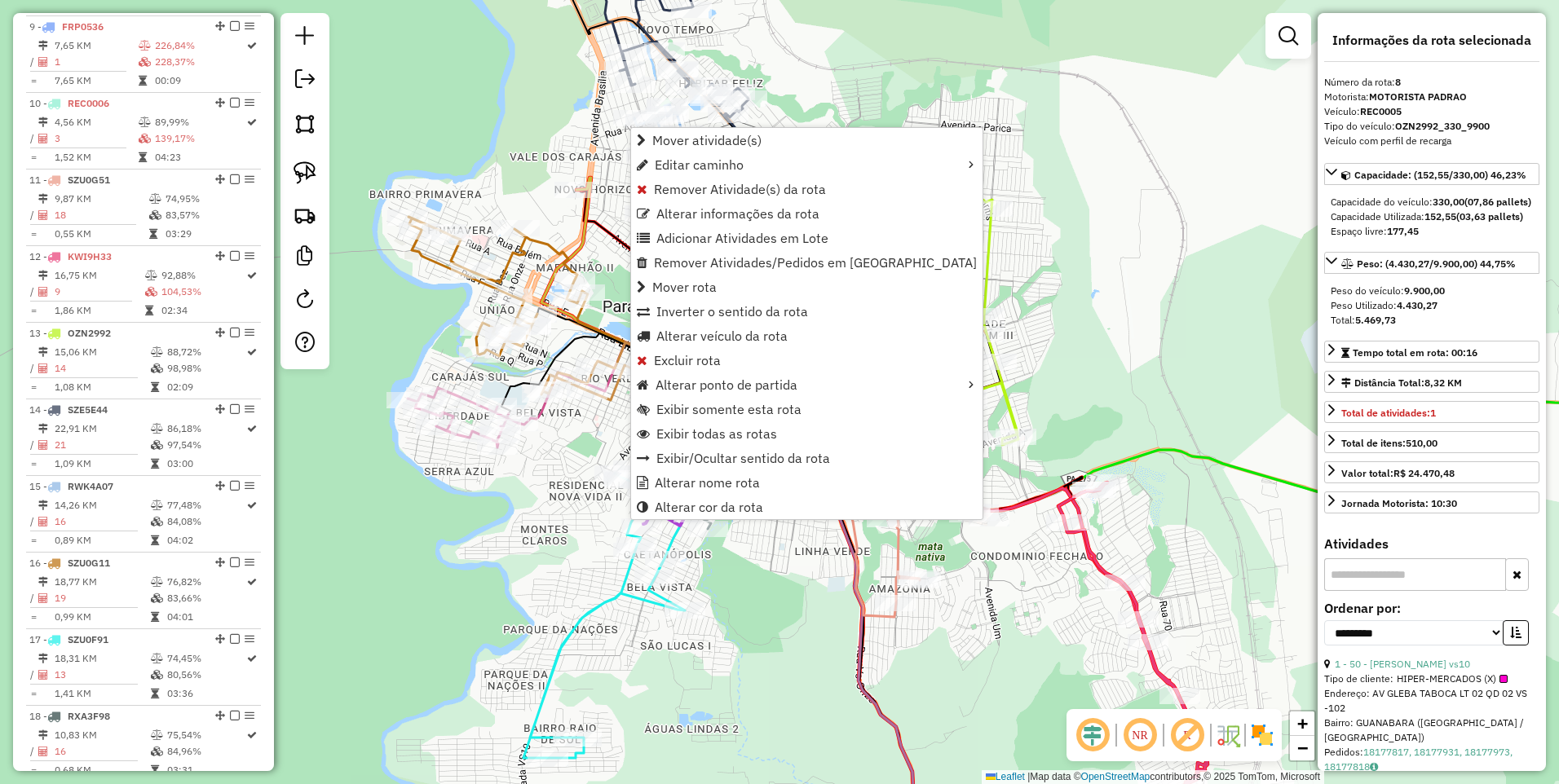
scroll to position [1167, 0]
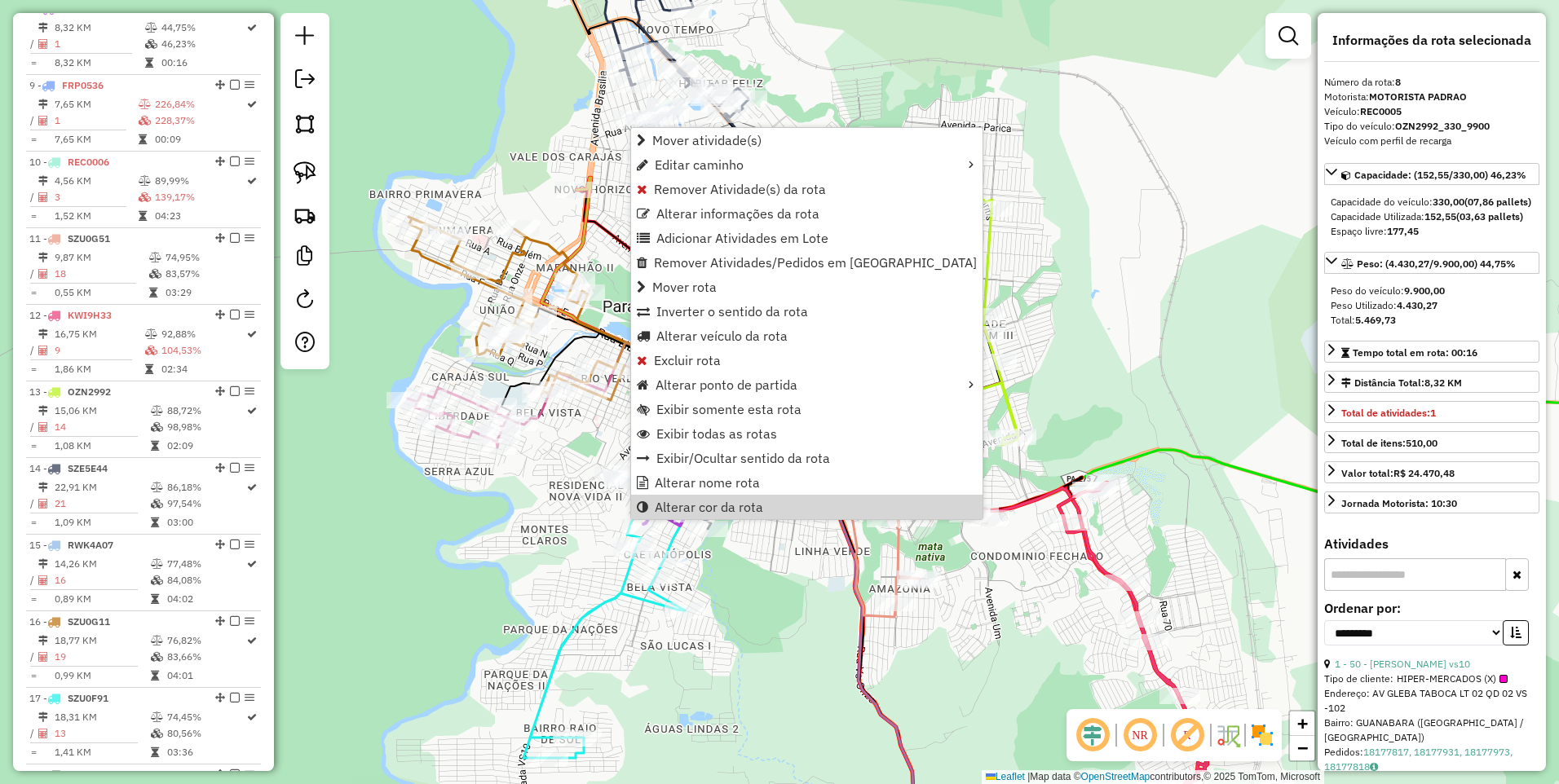
click at [772, 636] on div "Rota 18 - Placa RXA3F98 1303 - PUB BEBIDAS Janela de atendimento Grade de atend…" at bounding box center [779, 392] width 1559 height 784
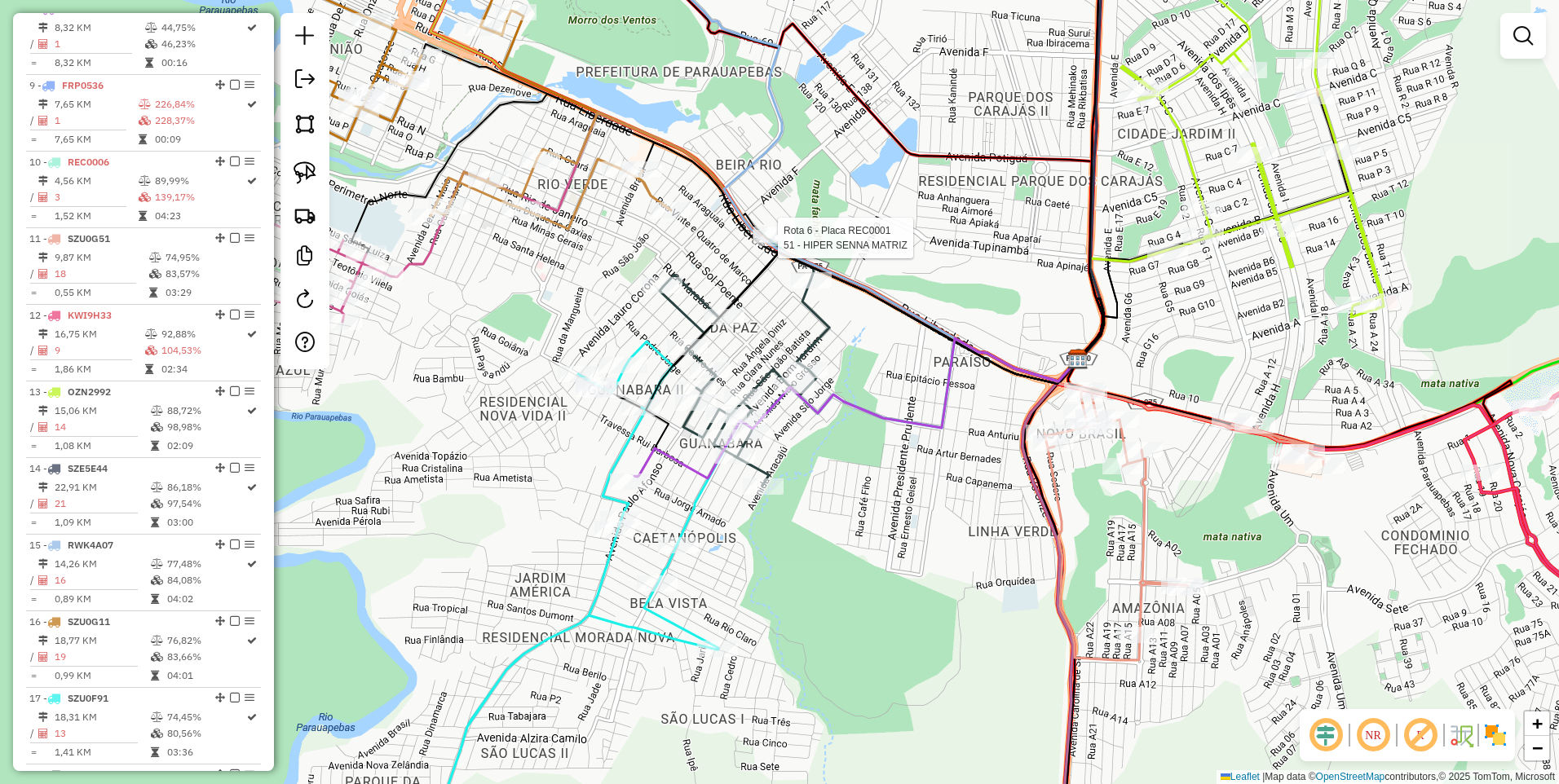
select select "**********"
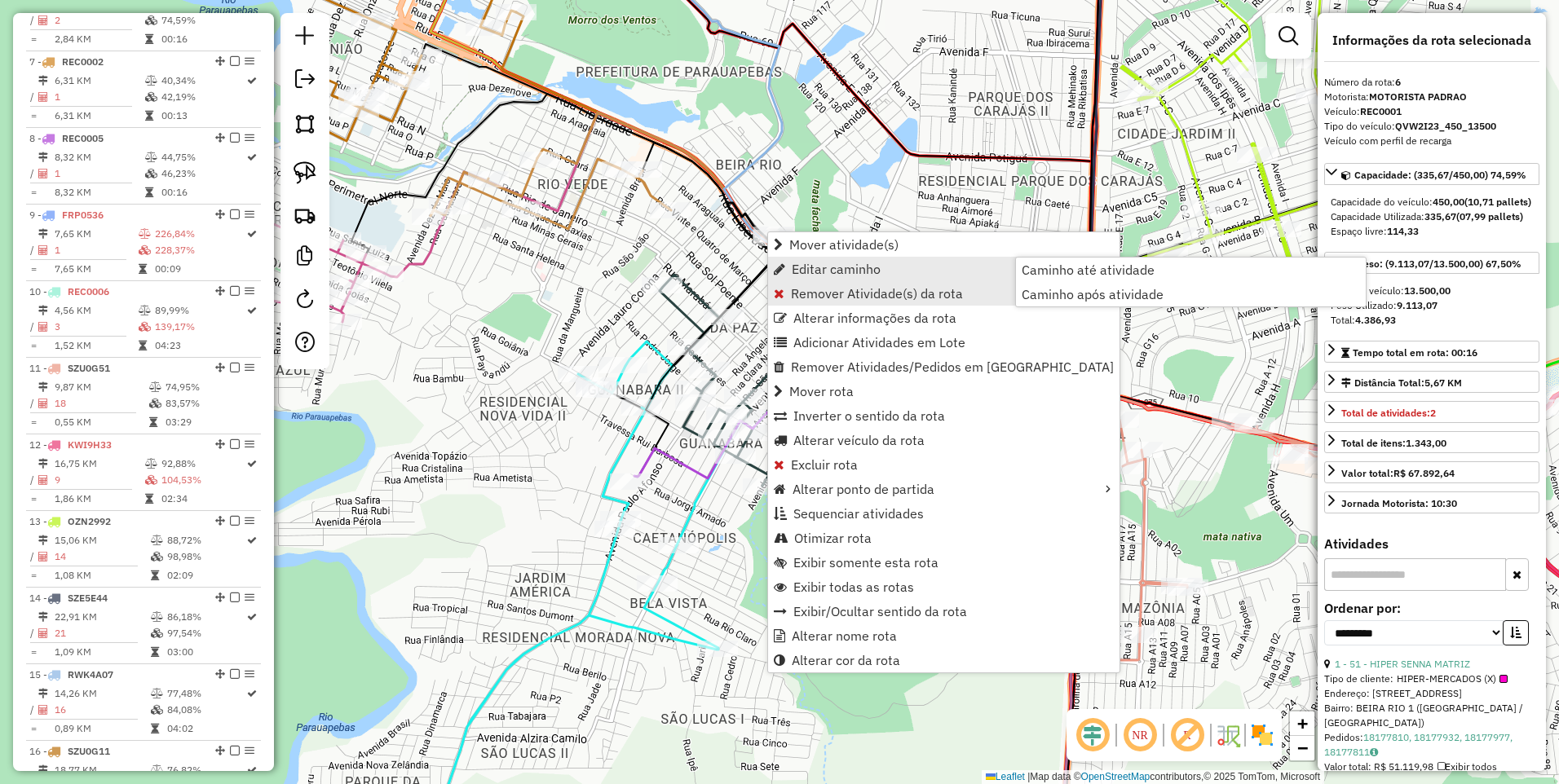
scroll to position [1014, 0]
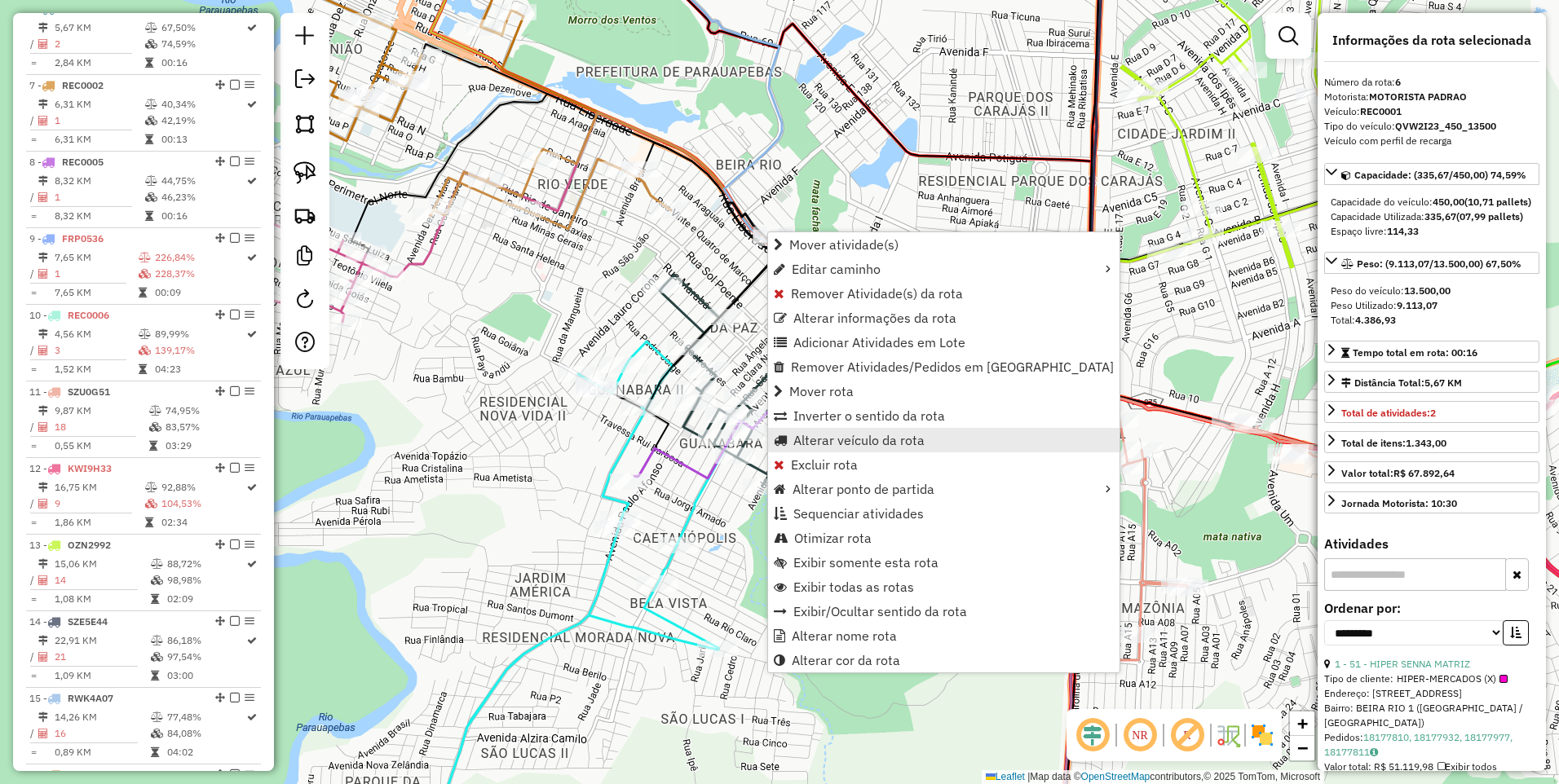
click at [879, 439] on span "Alterar veículo da rota" at bounding box center [859, 441] width 131 height 13
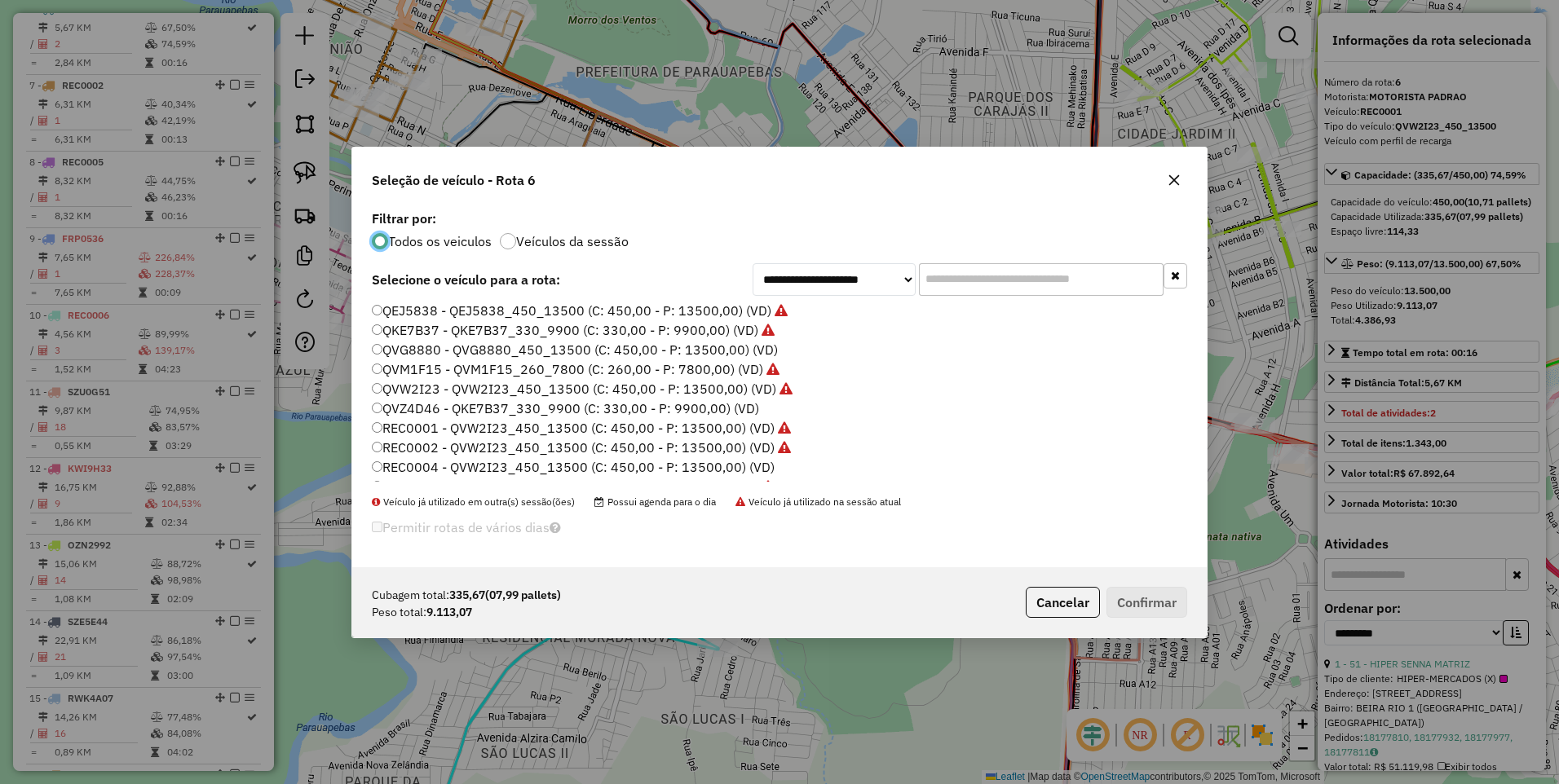
scroll to position [163, 0]
click at [453, 343] on label "QVM1F15 - QVM1F15_260_7800 (C: 260,00 - P: 7800,00) (VD)" at bounding box center [575, 344] width 407 height 20
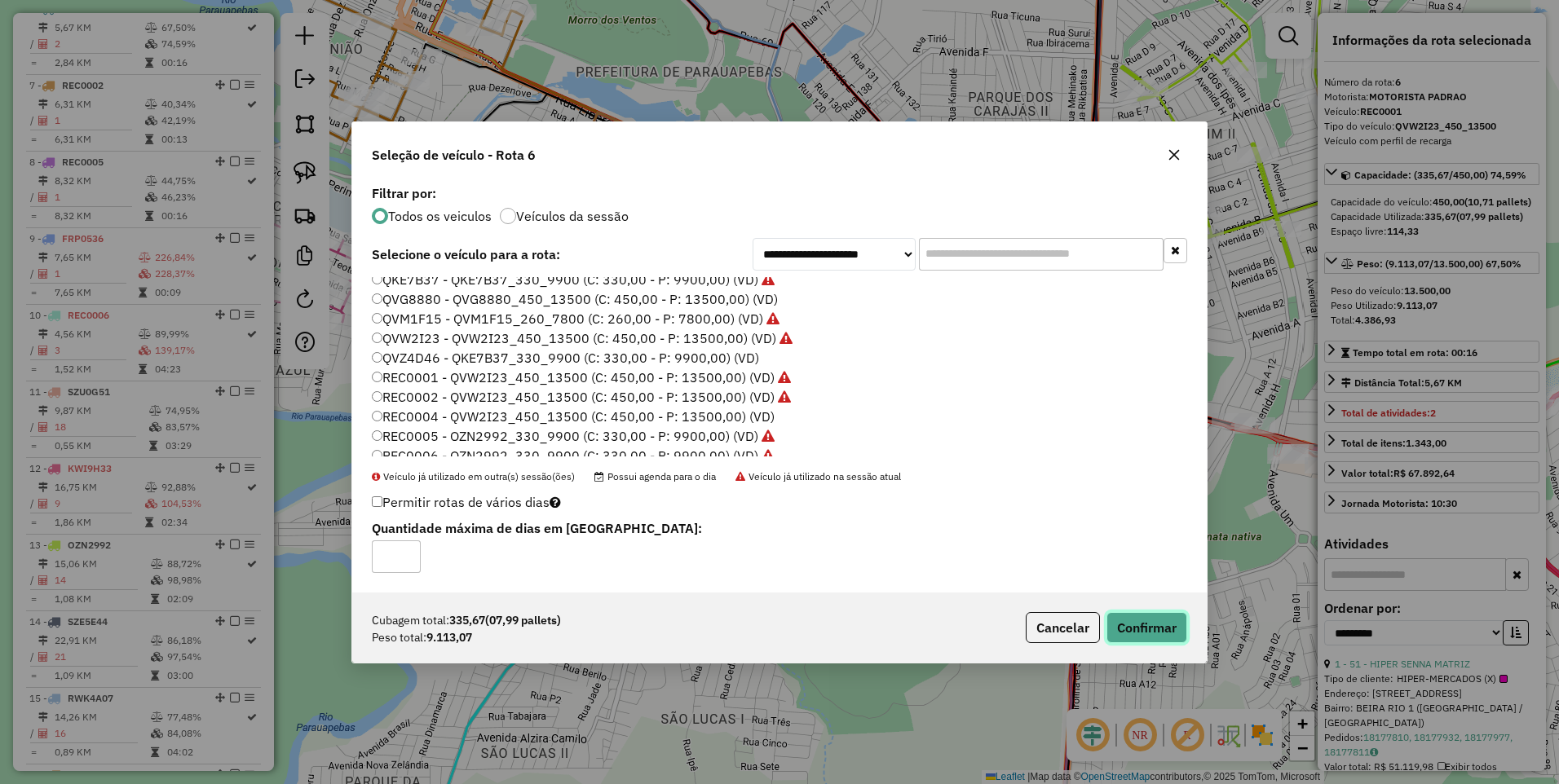
click at [1148, 631] on button "Confirmar" at bounding box center [1146, 627] width 80 height 31
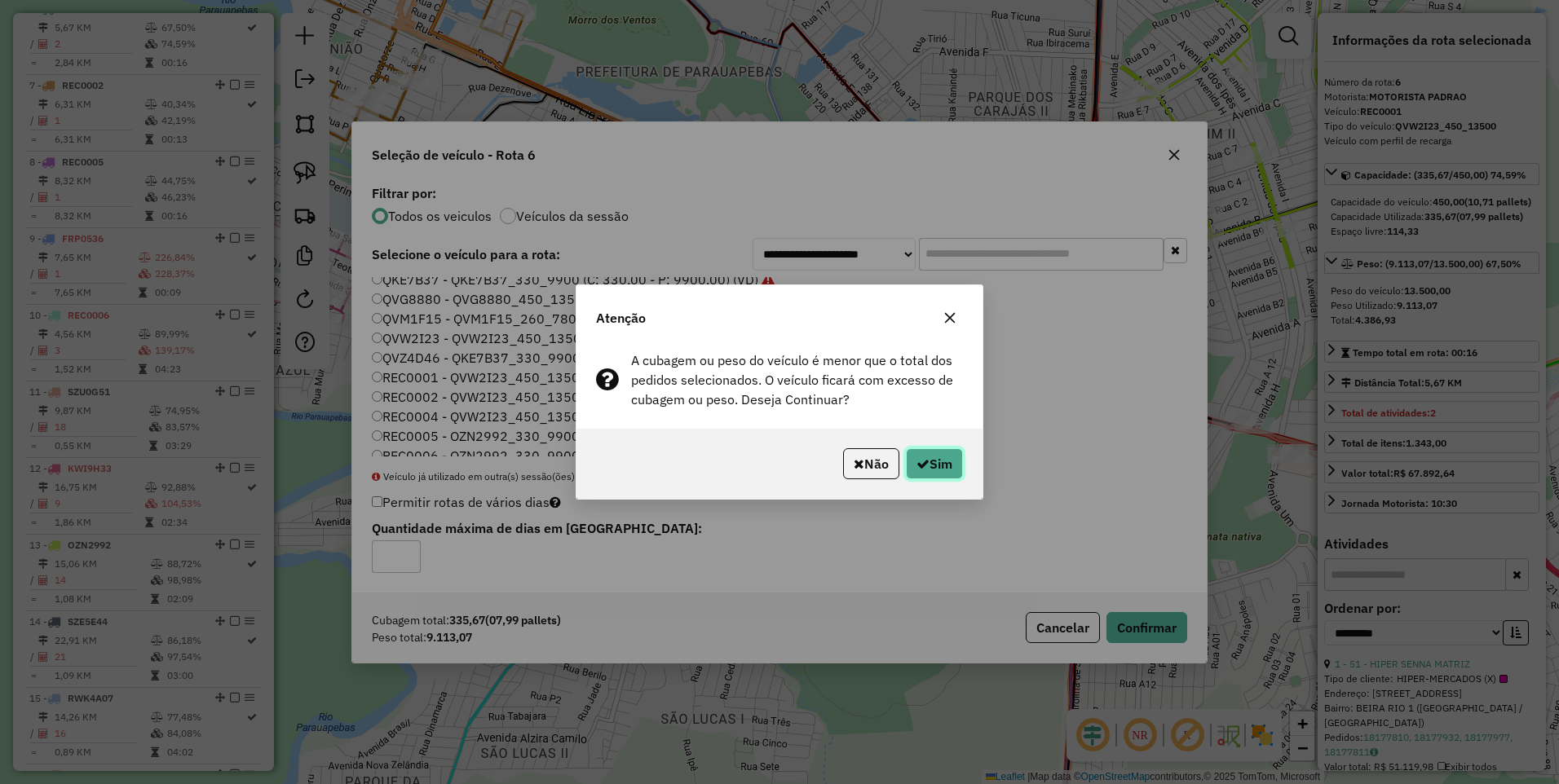
click at [930, 455] on button "Sim" at bounding box center [934, 463] width 57 height 31
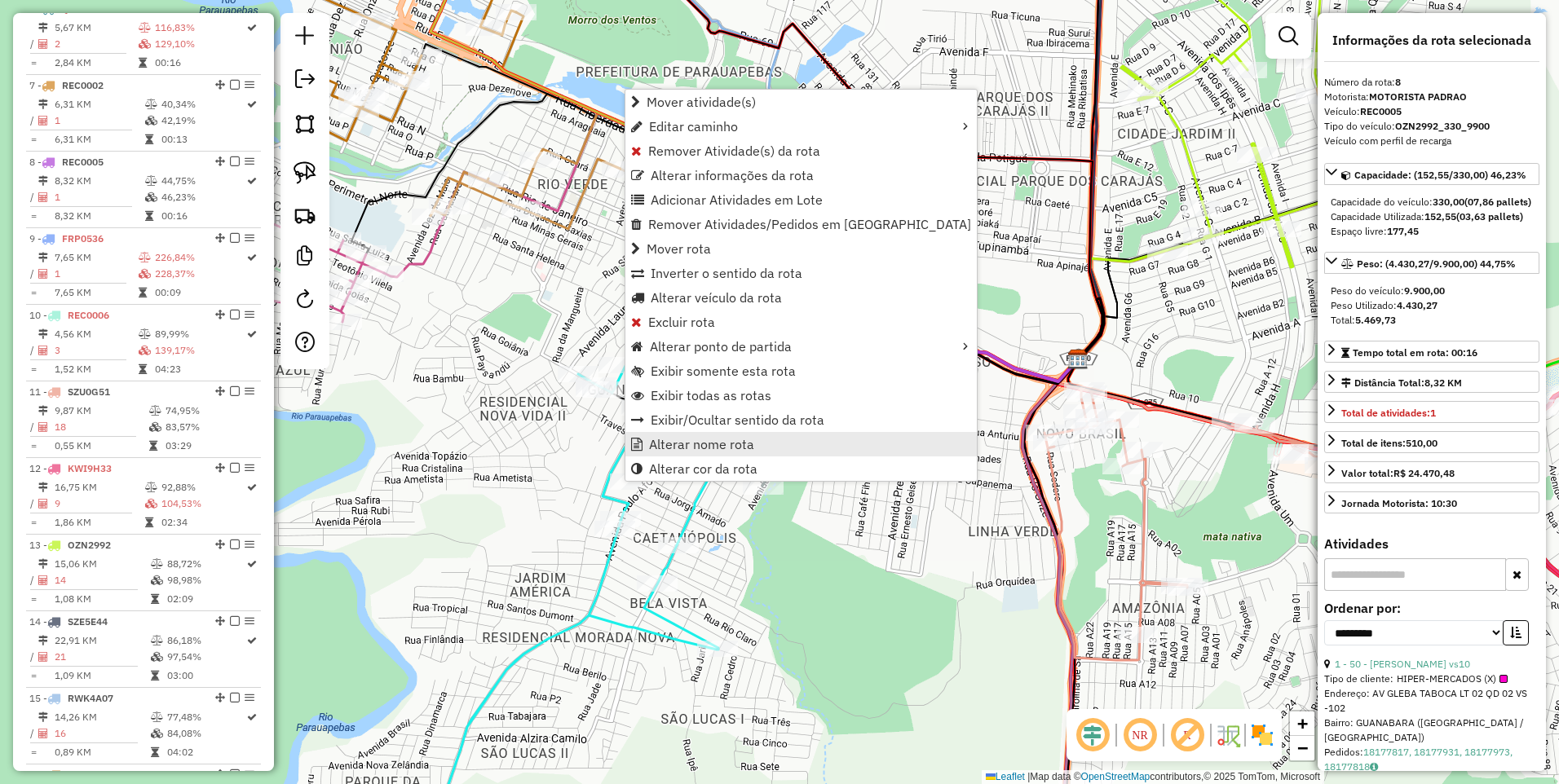
scroll to position [1167, 0]
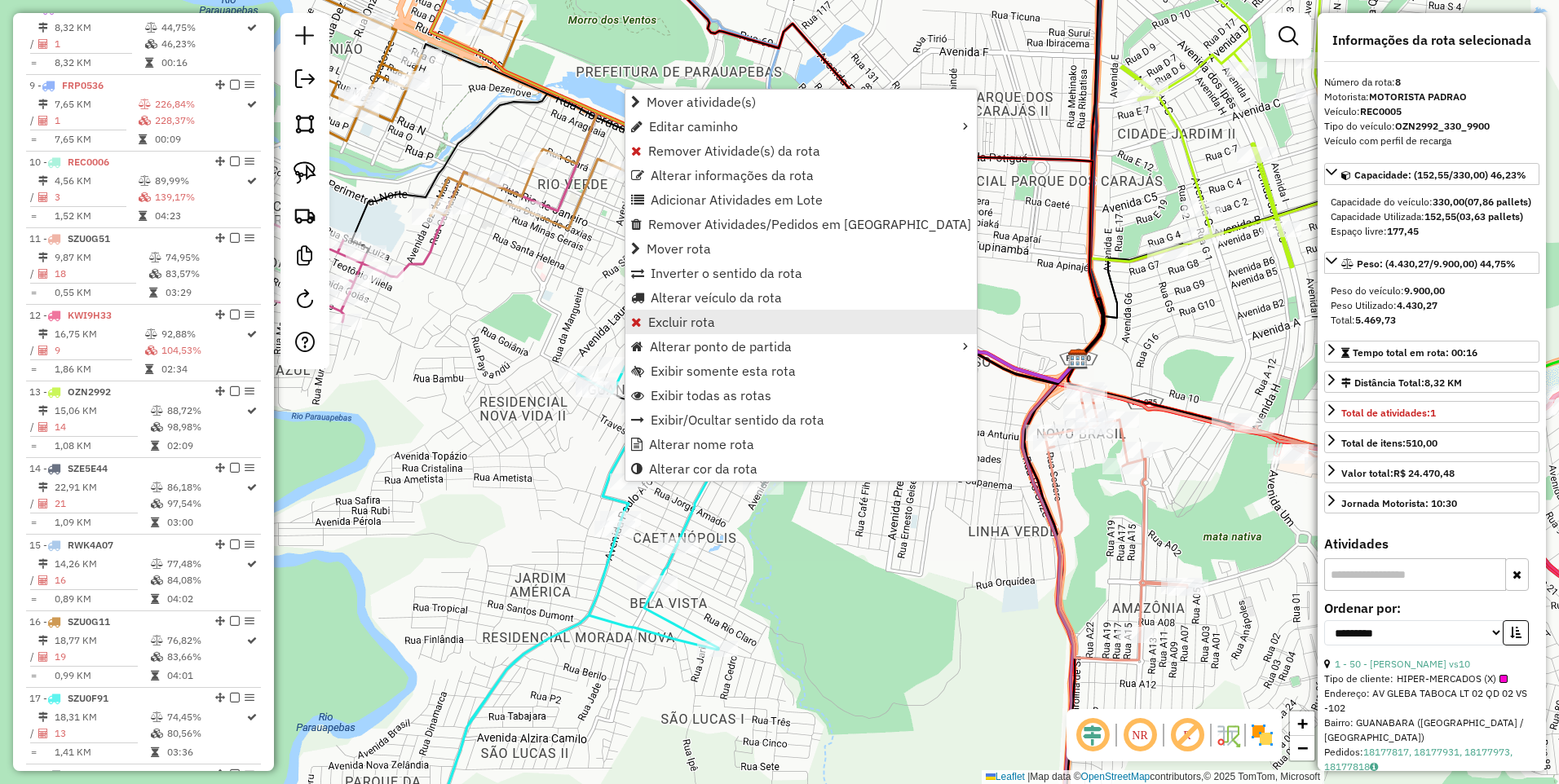
click at [755, 324] on link "Excluir rota" at bounding box center [801, 321] width 351 height 24
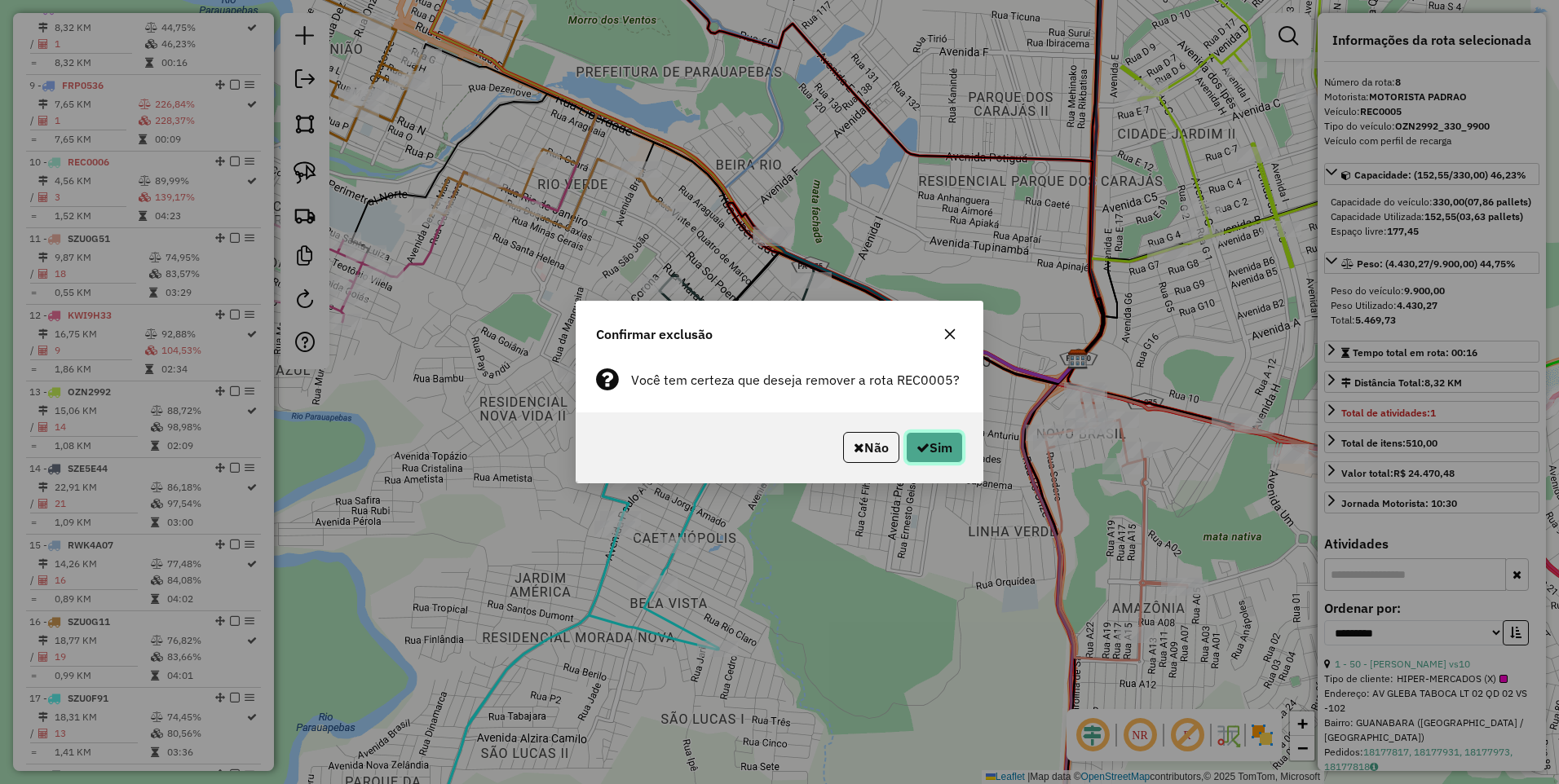
click at [943, 445] on button "Sim" at bounding box center [934, 447] width 57 height 31
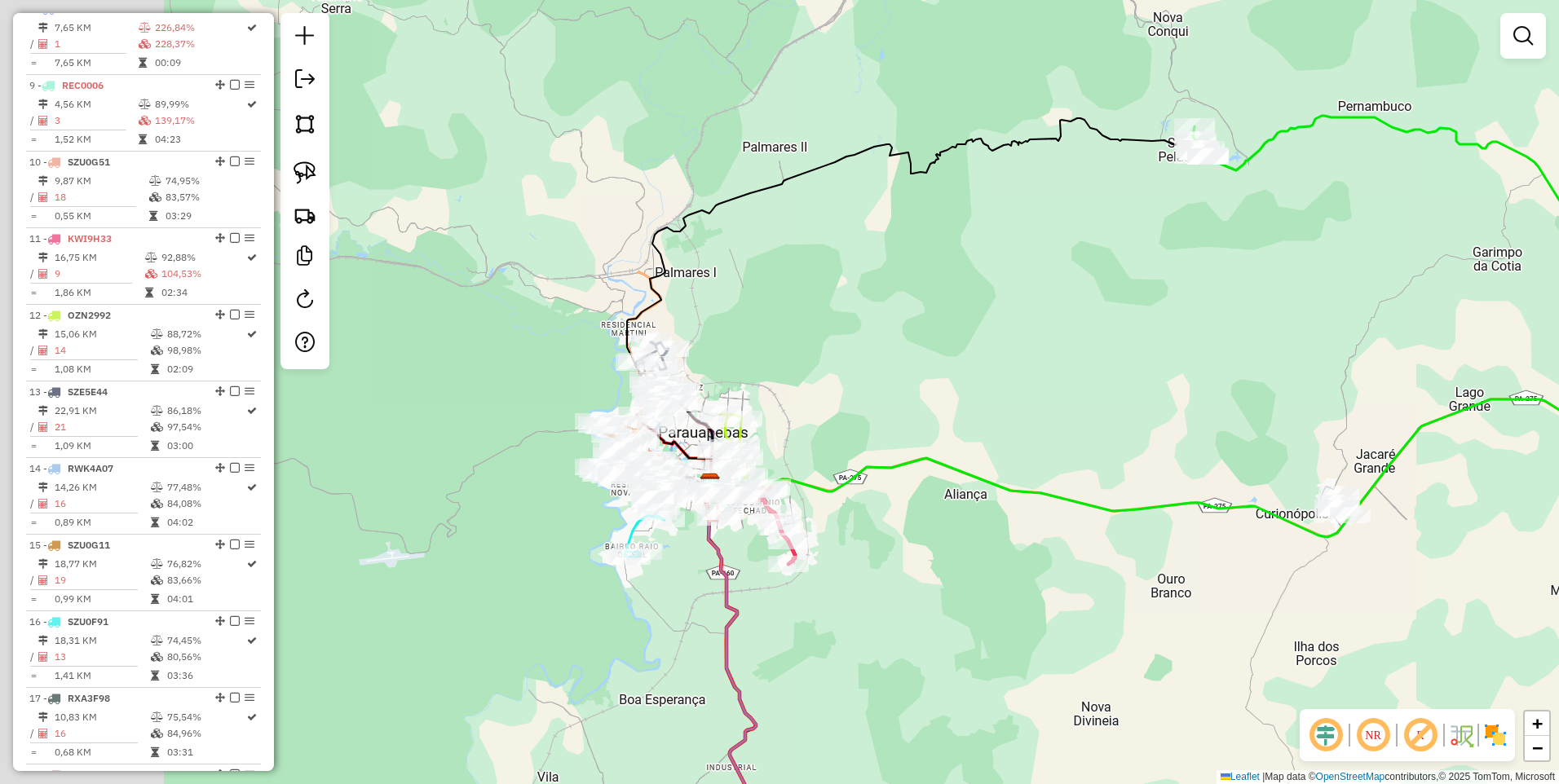
drag, startPoint x: 530, startPoint y: 421, endPoint x: 773, endPoint y: 396, distance: 244.3
click at [793, 377] on div "Janela de atendimento Grade de atendimento Capacidade Transportadoras Veículos …" at bounding box center [779, 392] width 1559 height 784
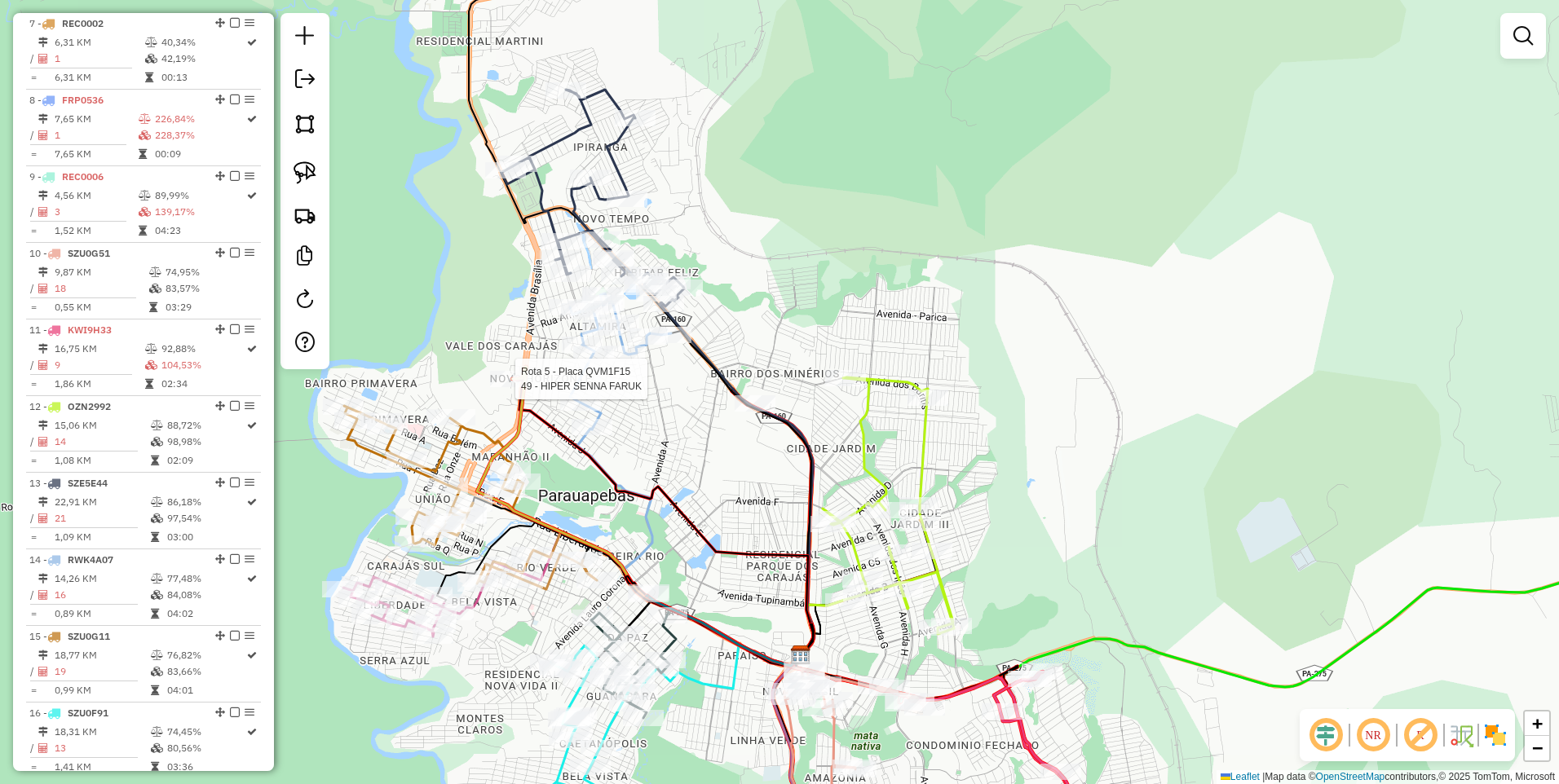
select select "**********"
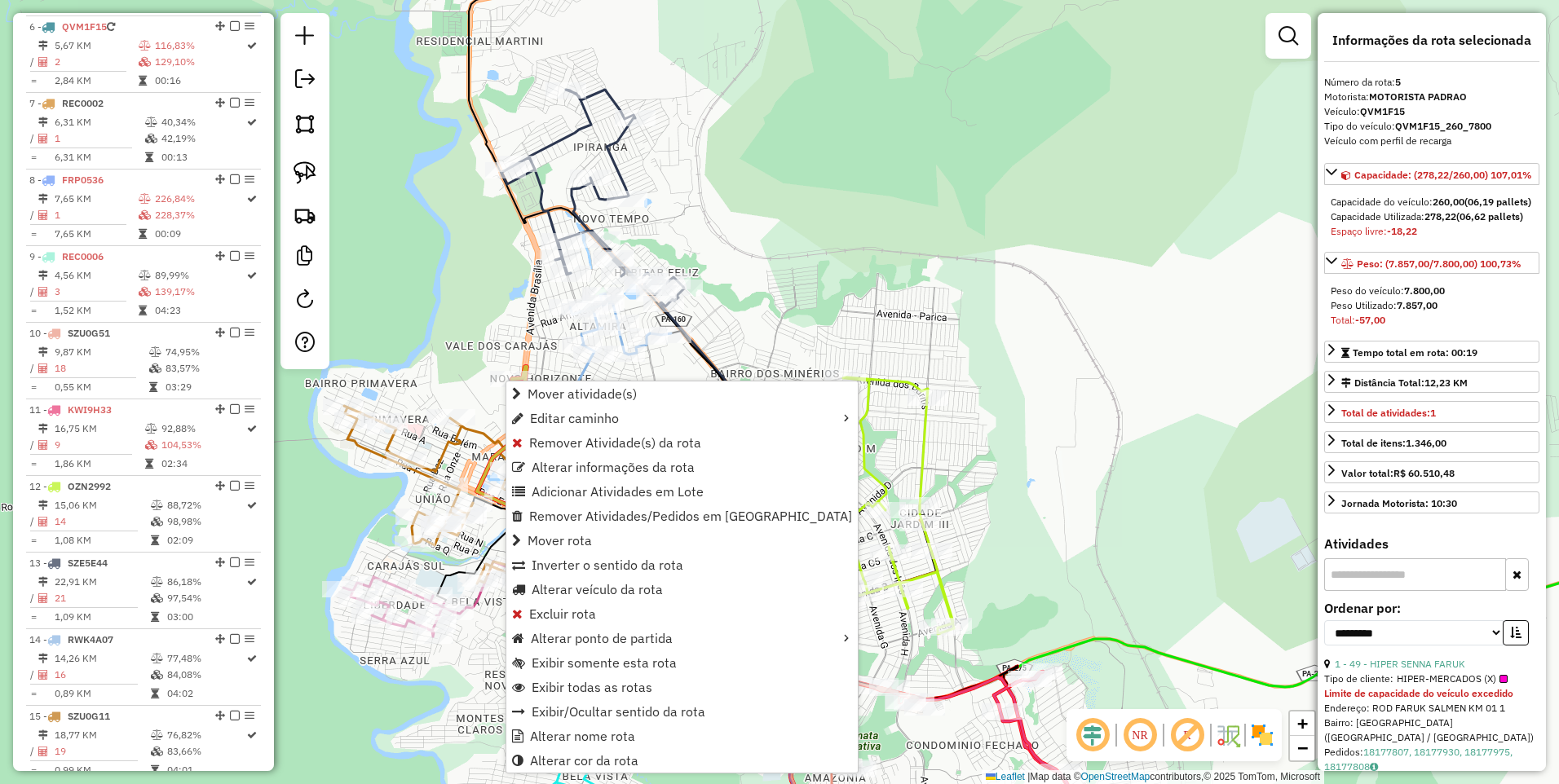
scroll to position [937, 0]
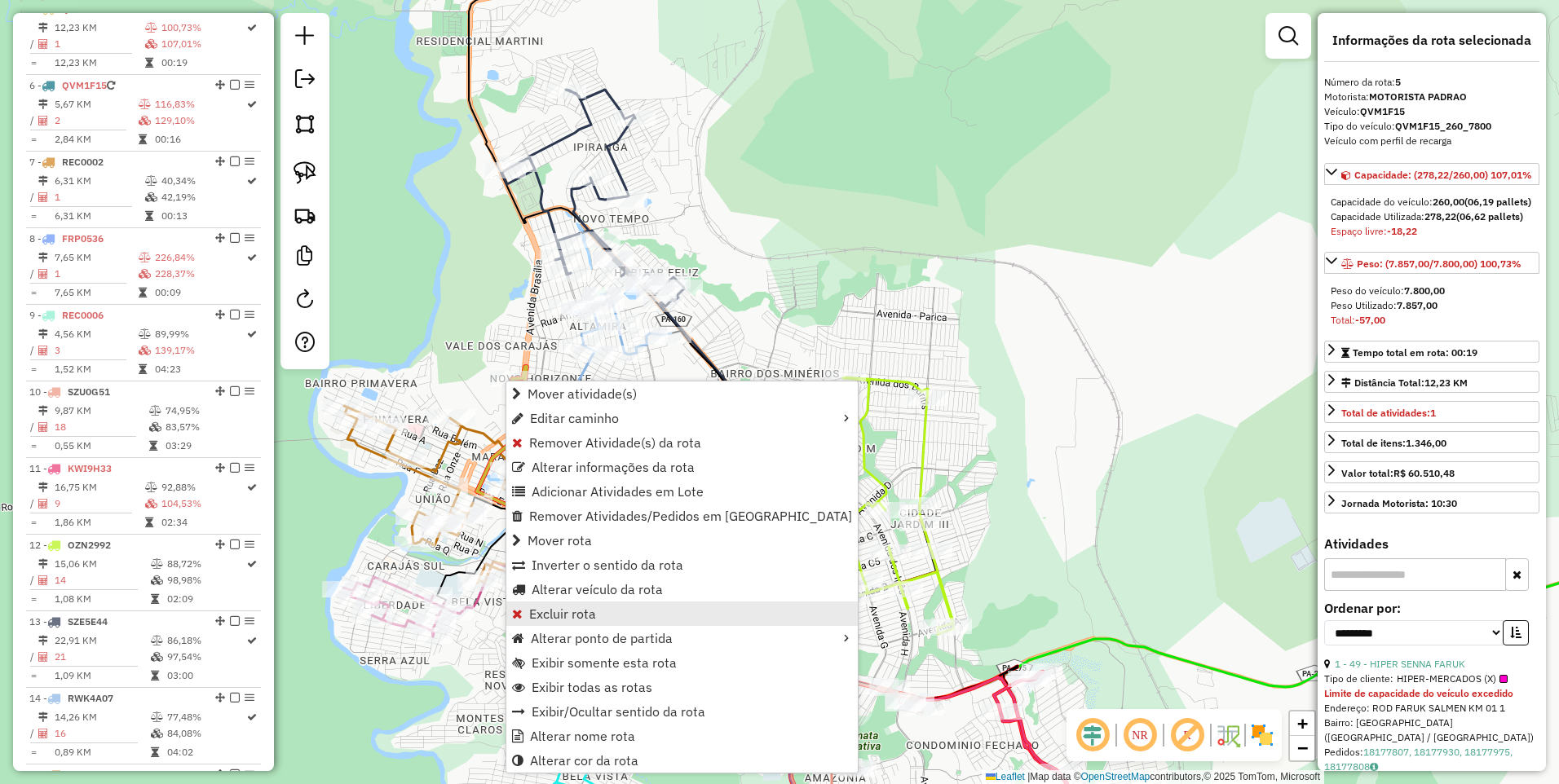
click at [603, 615] on link "Excluir rota" at bounding box center [681, 613] width 351 height 24
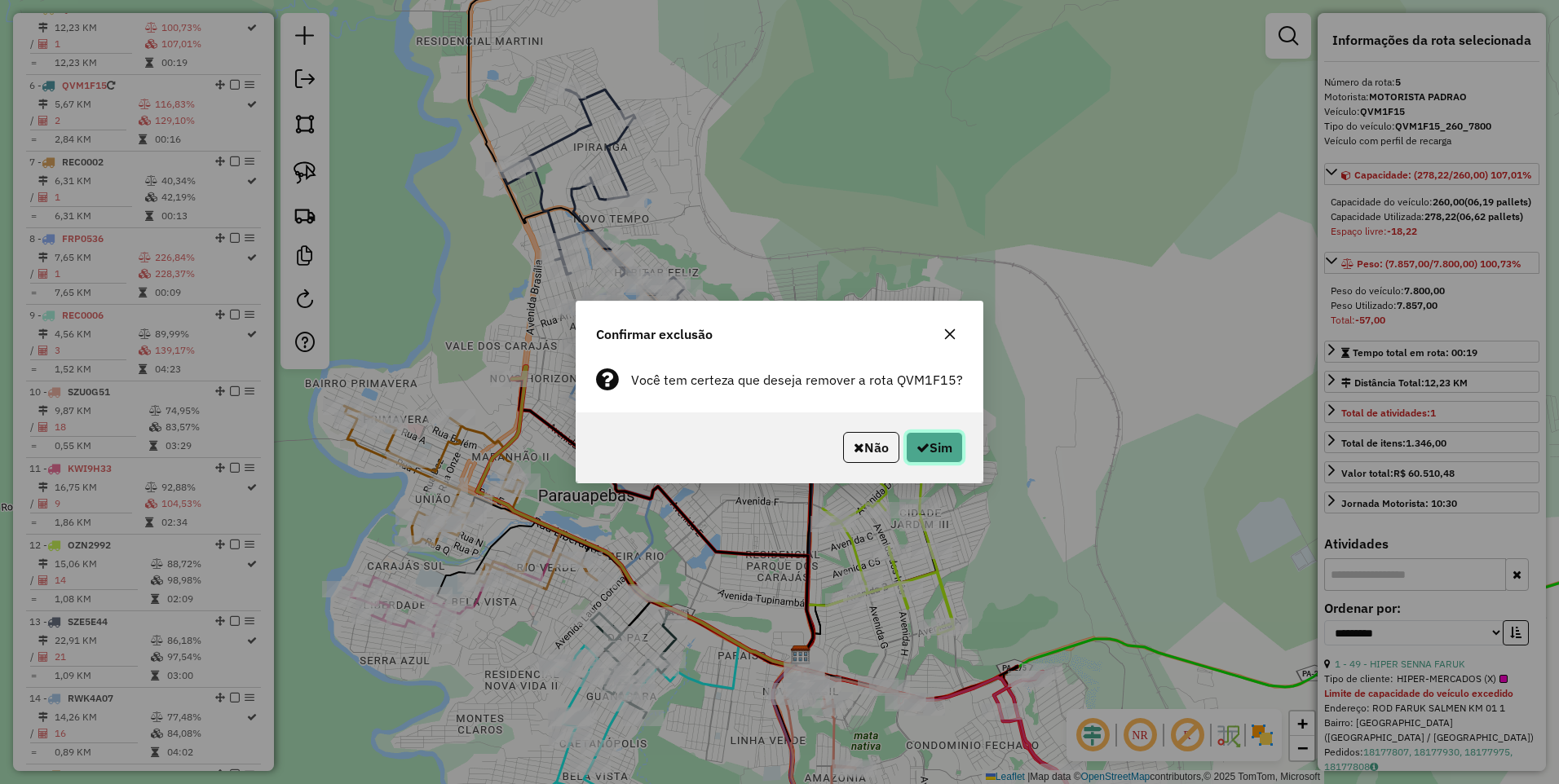
click at [942, 446] on button "Sim" at bounding box center [934, 447] width 57 height 31
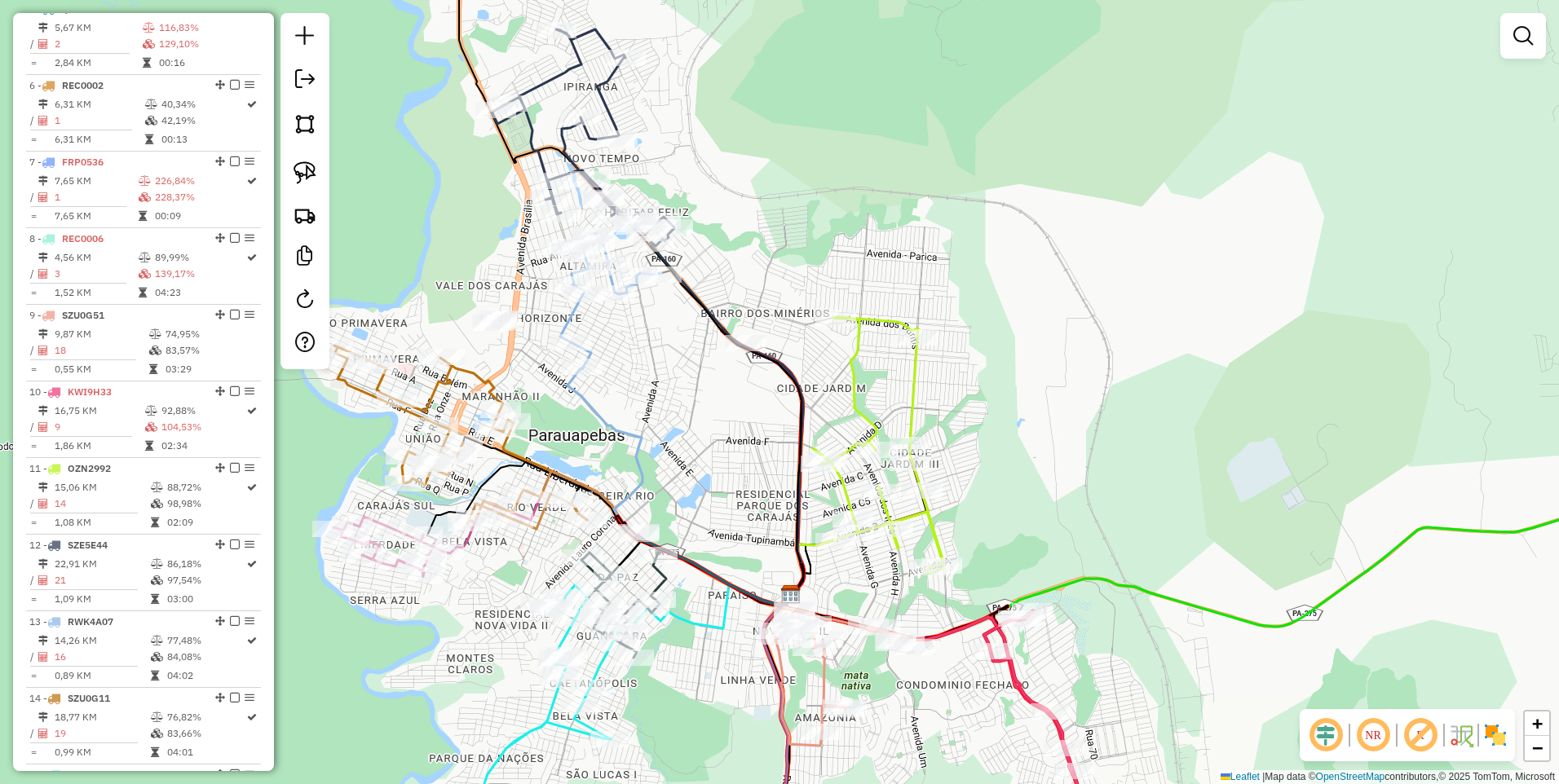
drag, startPoint x: 785, startPoint y: 539, endPoint x: 787, endPoint y: 499, distance: 40.0
click at [786, 504] on div "Janela de atendimento Grade de atendimento Capacidade Transportadoras Veículos …" at bounding box center [779, 392] width 1559 height 784
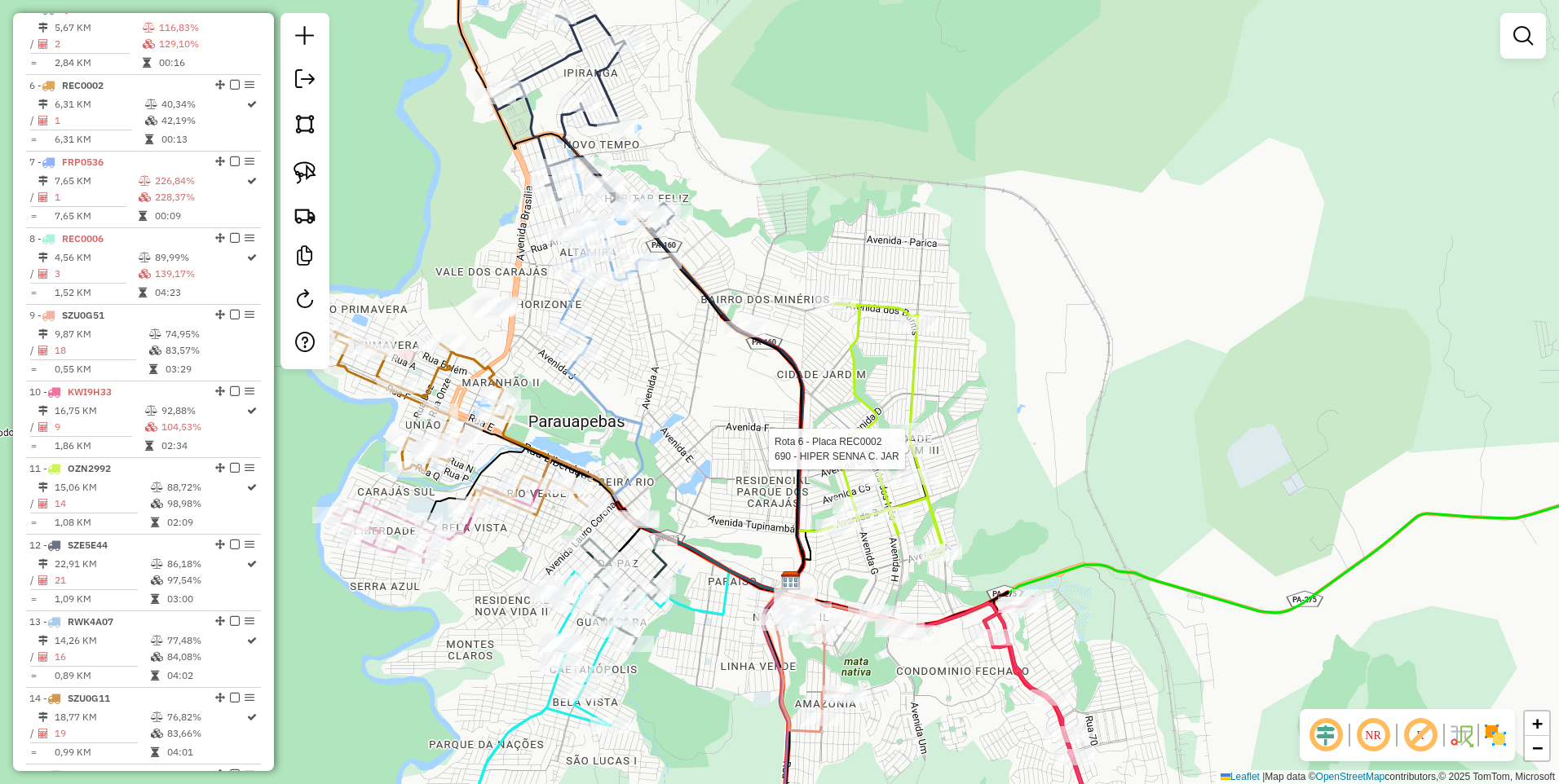
select select "**********"
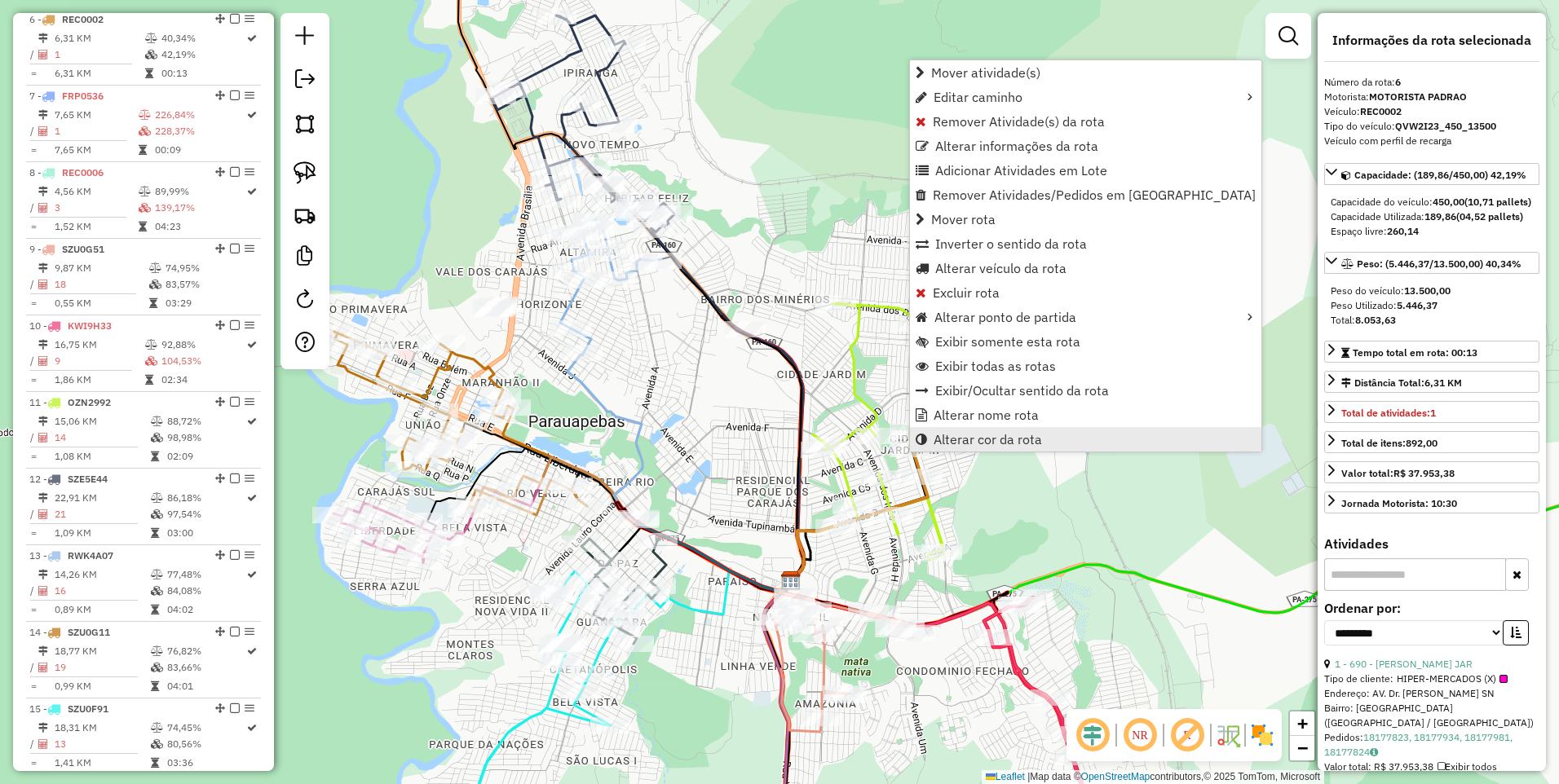
scroll to position [1014, 0]
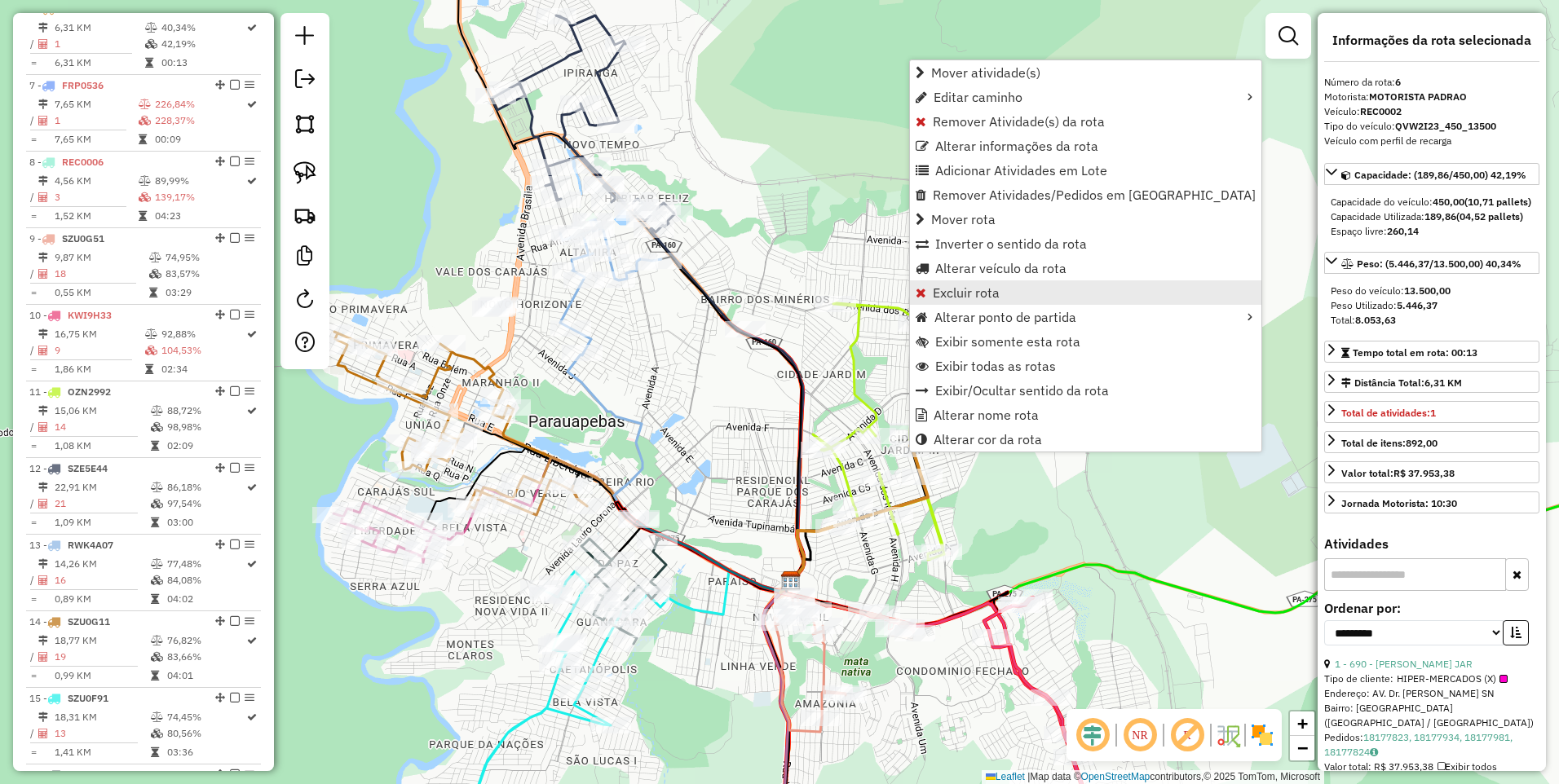
click at [993, 296] on span "Excluir rota" at bounding box center [966, 293] width 67 height 13
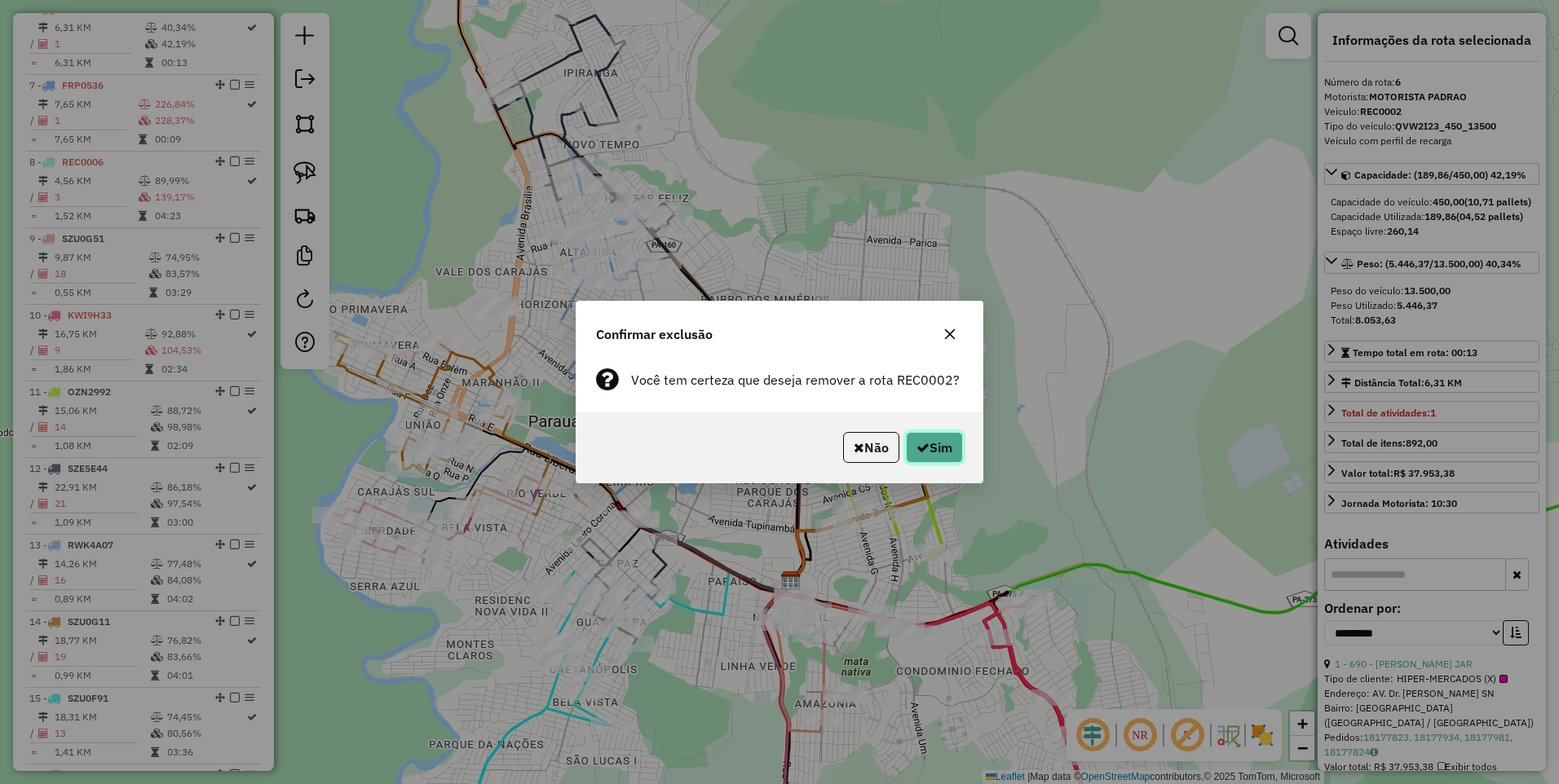
click at [933, 452] on button "Sim" at bounding box center [934, 447] width 57 height 31
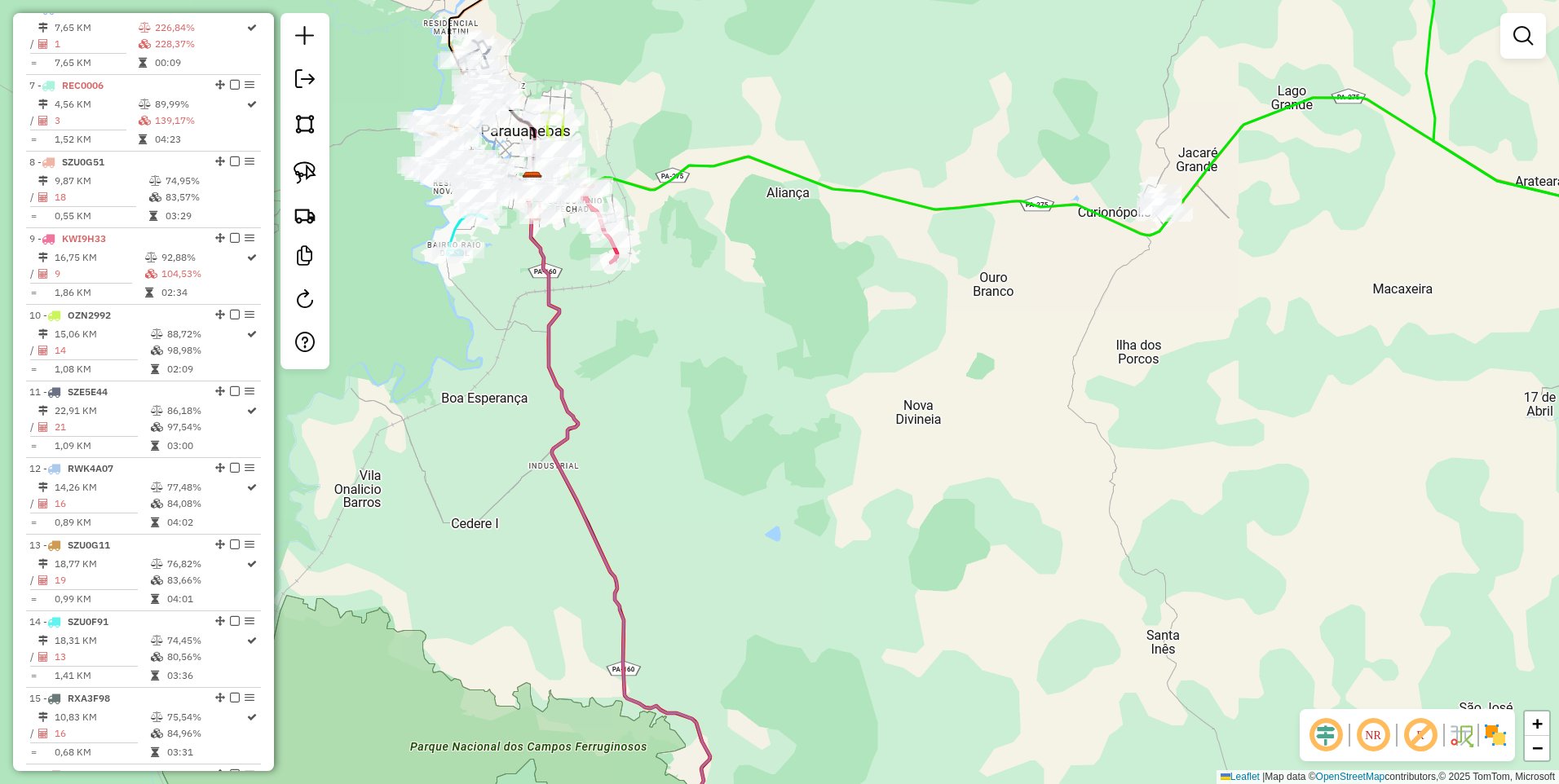
drag, startPoint x: 563, startPoint y: 245, endPoint x: 804, endPoint y: 402, distance: 287.6
click at [802, 401] on div "Janela de atendimento Grade de atendimento Capacidade Transportadoras Veículos …" at bounding box center [779, 392] width 1559 height 784
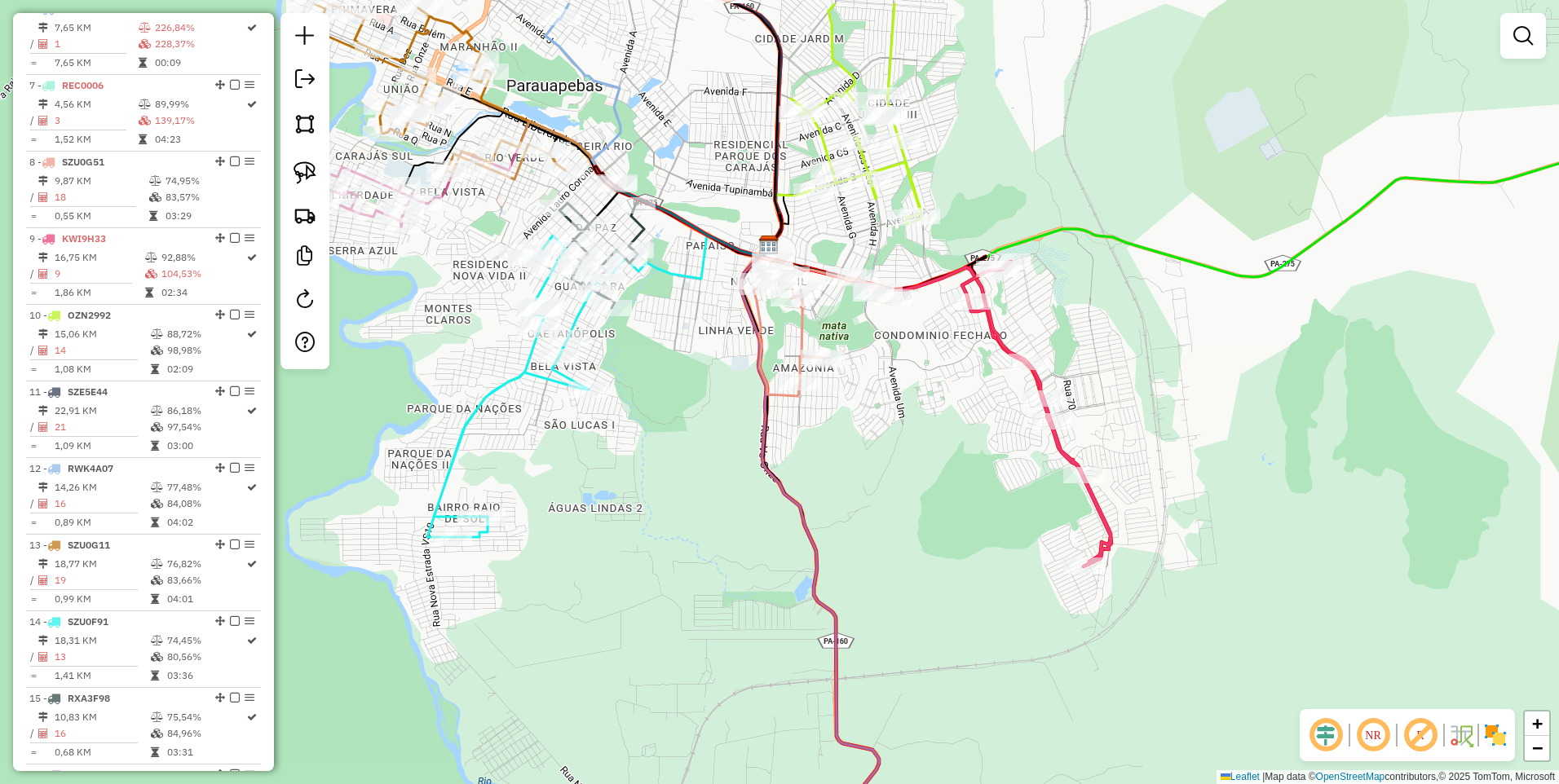
drag, startPoint x: 682, startPoint y: 167, endPoint x: 704, endPoint y: 243, distance: 79.1
click at [704, 243] on div "Janela de atendimento Grade de atendimento Capacidade Transportadoras Veículos …" at bounding box center [779, 392] width 1559 height 784
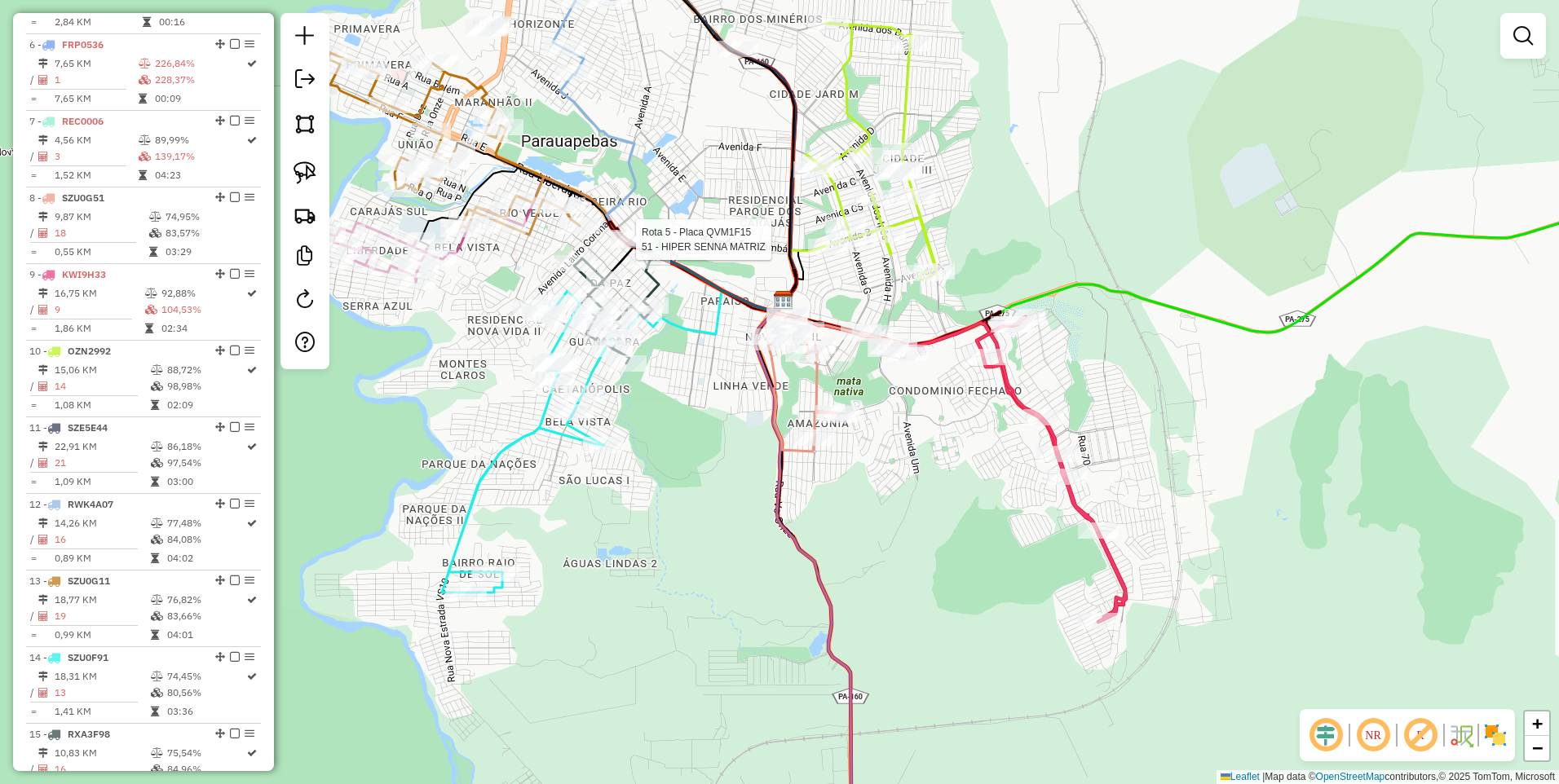
select select "**********"
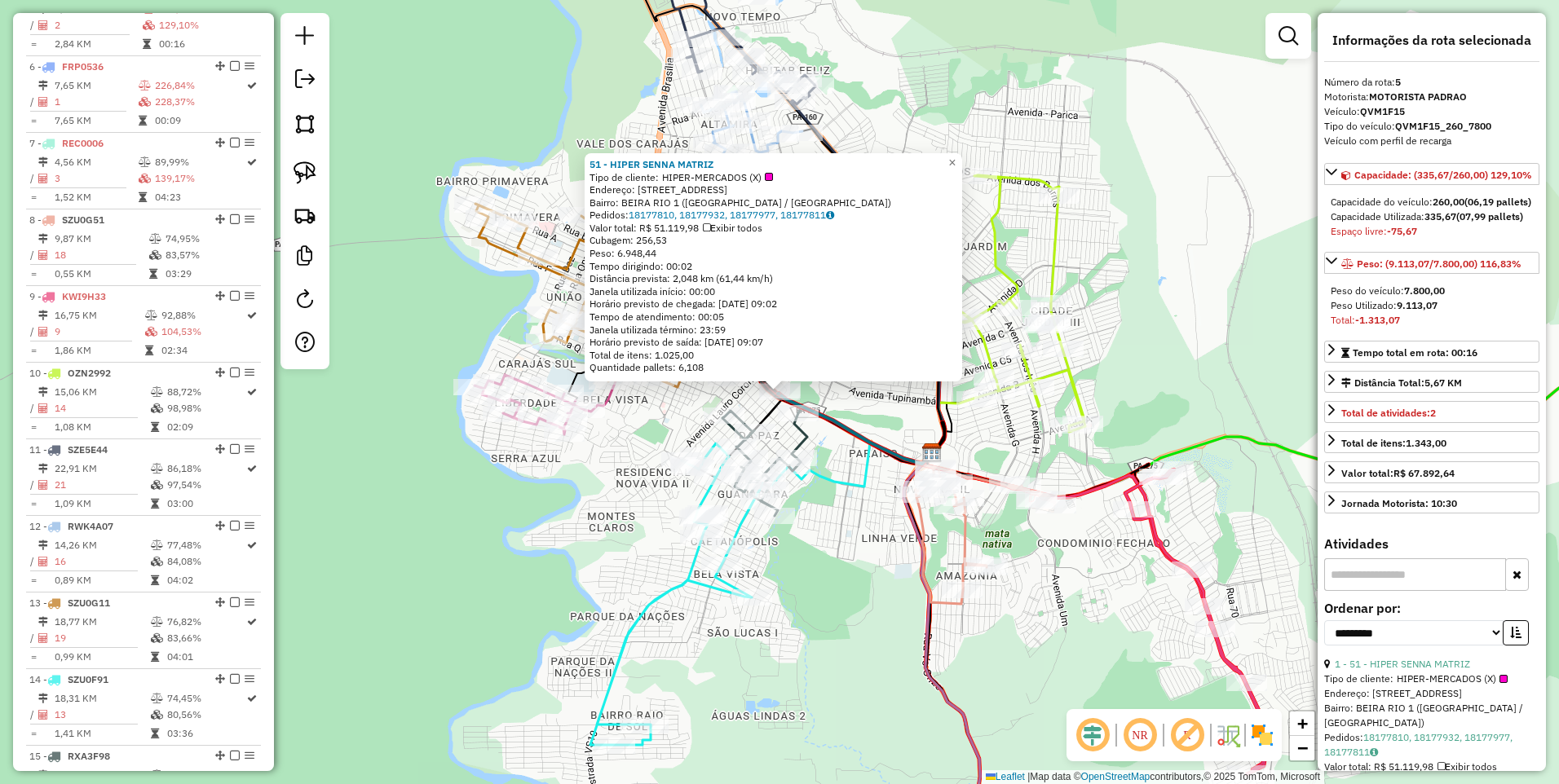
scroll to position [937, 0]
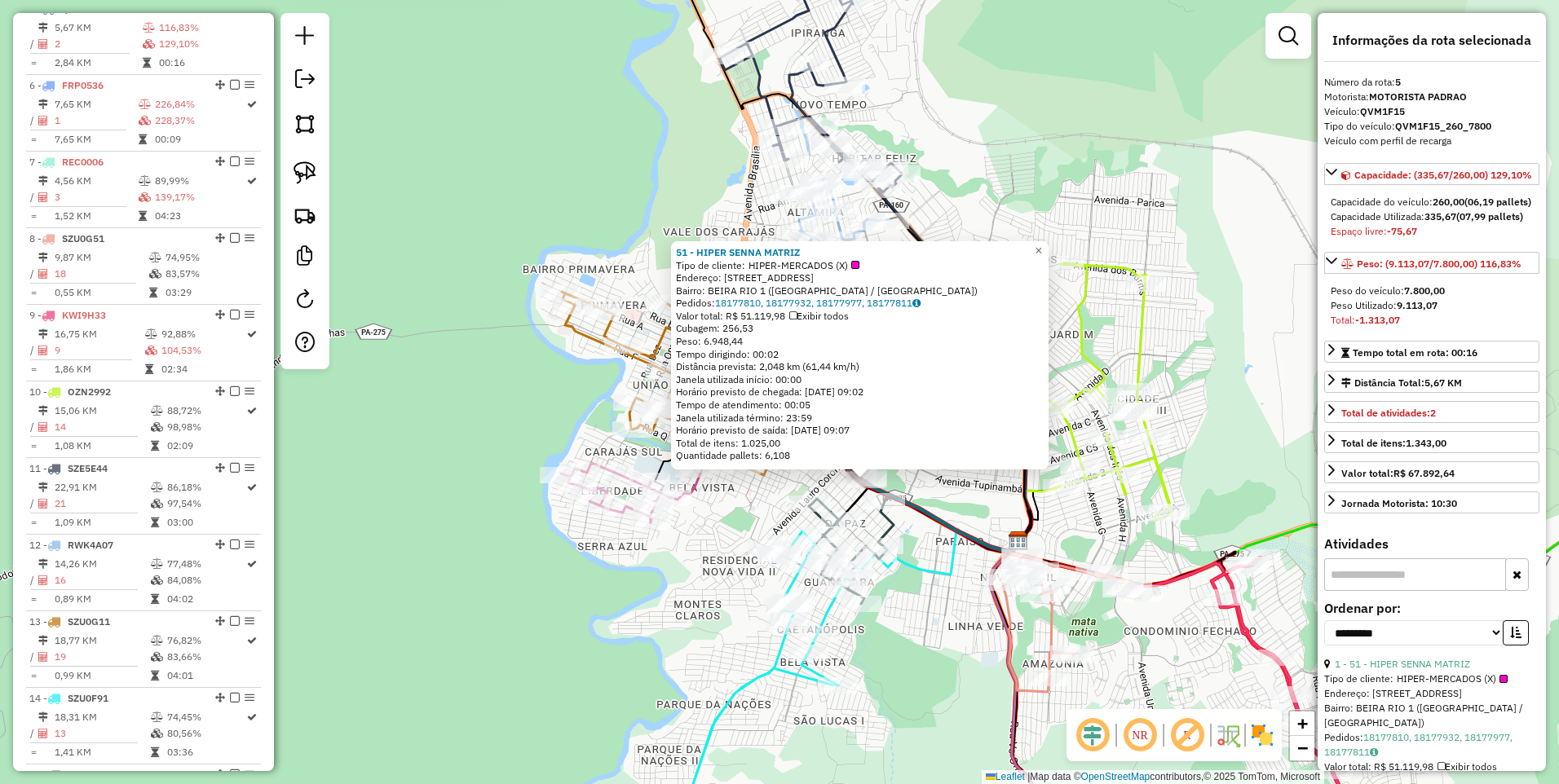
click at [988, 492] on div "51 - HIPER SENNA MATRIZ Tipo de cliente: HIPER-MERCADOS (X) Endereço: AV PERIME…" at bounding box center [779, 392] width 1559 height 784
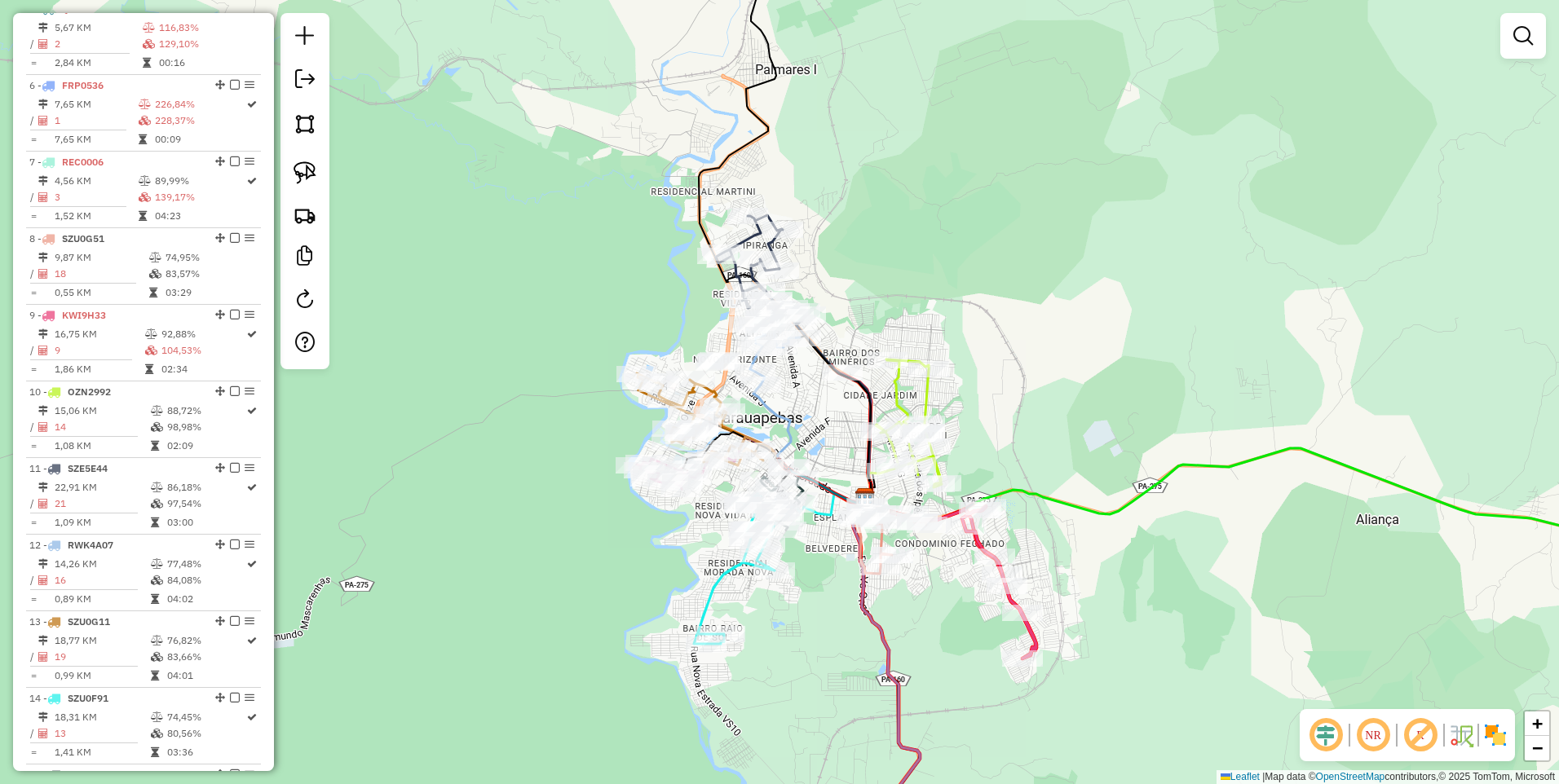
drag, startPoint x: 827, startPoint y: 651, endPoint x: 838, endPoint y: 468, distance: 183.3
click at [839, 468] on div "Janela de atendimento Grade de atendimento Capacidade Transportadoras Veículos …" at bounding box center [779, 392] width 1559 height 784
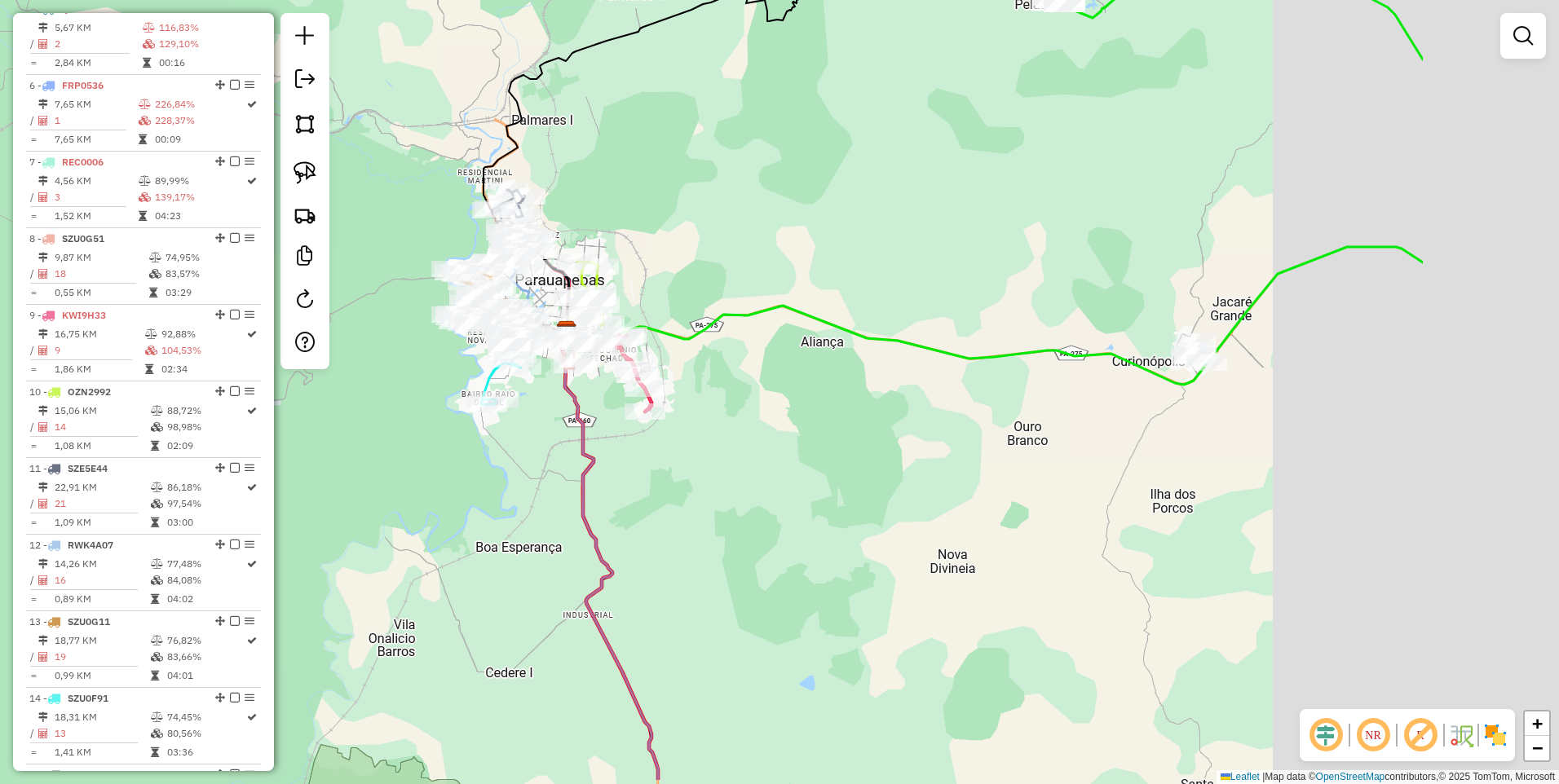
drag, startPoint x: 1165, startPoint y: 528, endPoint x: 918, endPoint y: 392, distance: 282.0
click at [835, 437] on div "Janela de atendimento Grade de atendimento Capacidade Transportadoras Veículos …" at bounding box center [779, 392] width 1559 height 784
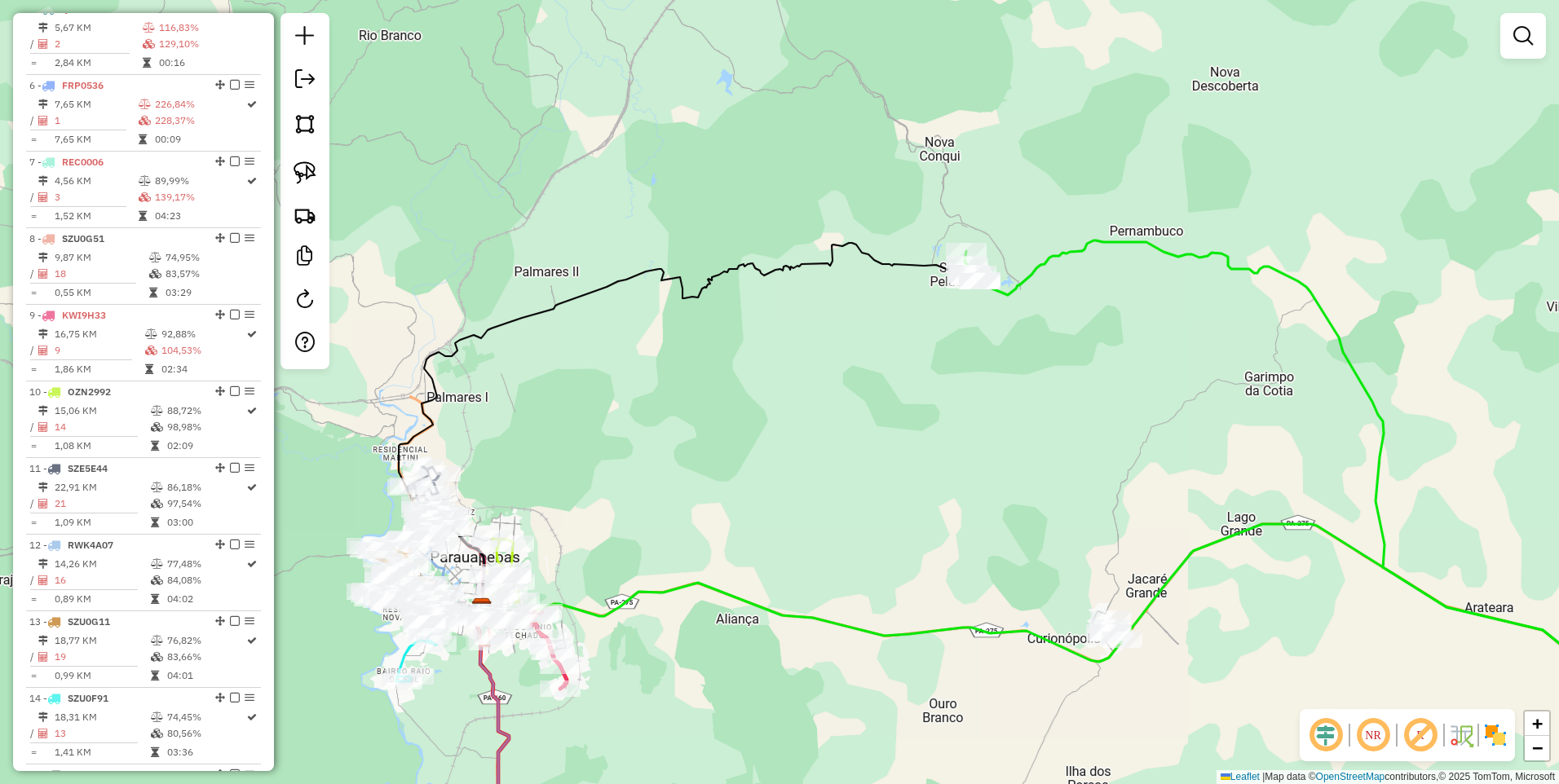
drag, startPoint x: 973, startPoint y: 322, endPoint x: 954, endPoint y: 599, distance: 277.7
click at [954, 599] on div "Janela de atendimento Grade de atendimento Capacidade Transportadoras Veículos …" at bounding box center [779, 392] width 1559 height 784
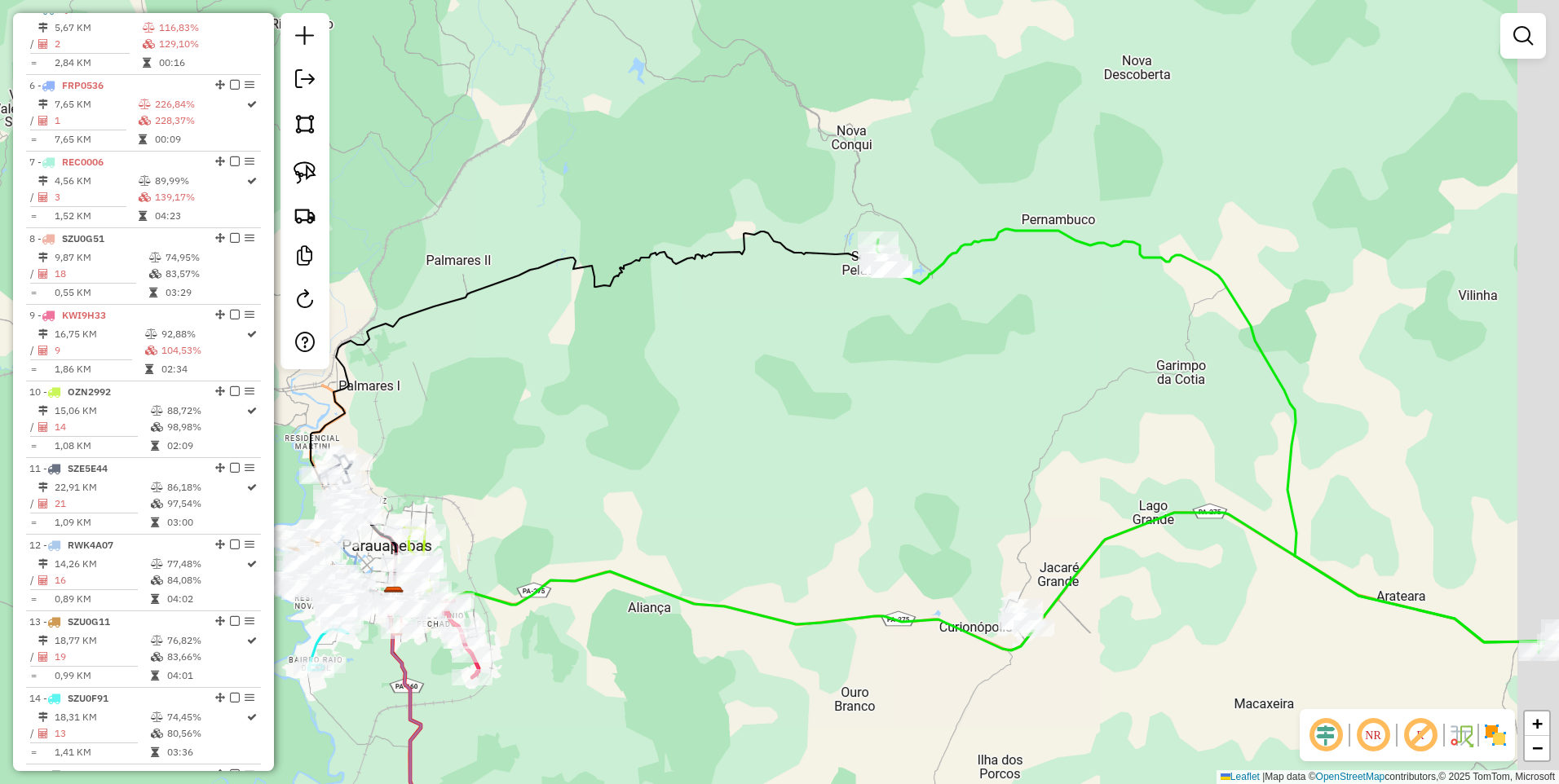
drag, startPoint x: 1486, startPoint y: 679, endPoint x: 1049, endPoint y: 484, distance: 478.5
click at [1049, 484] on div "Janela de atendimento Grade de atendimento Capacidade Transportadoras Veículos …" at bounding box center [779, 392] width 1559 height 784
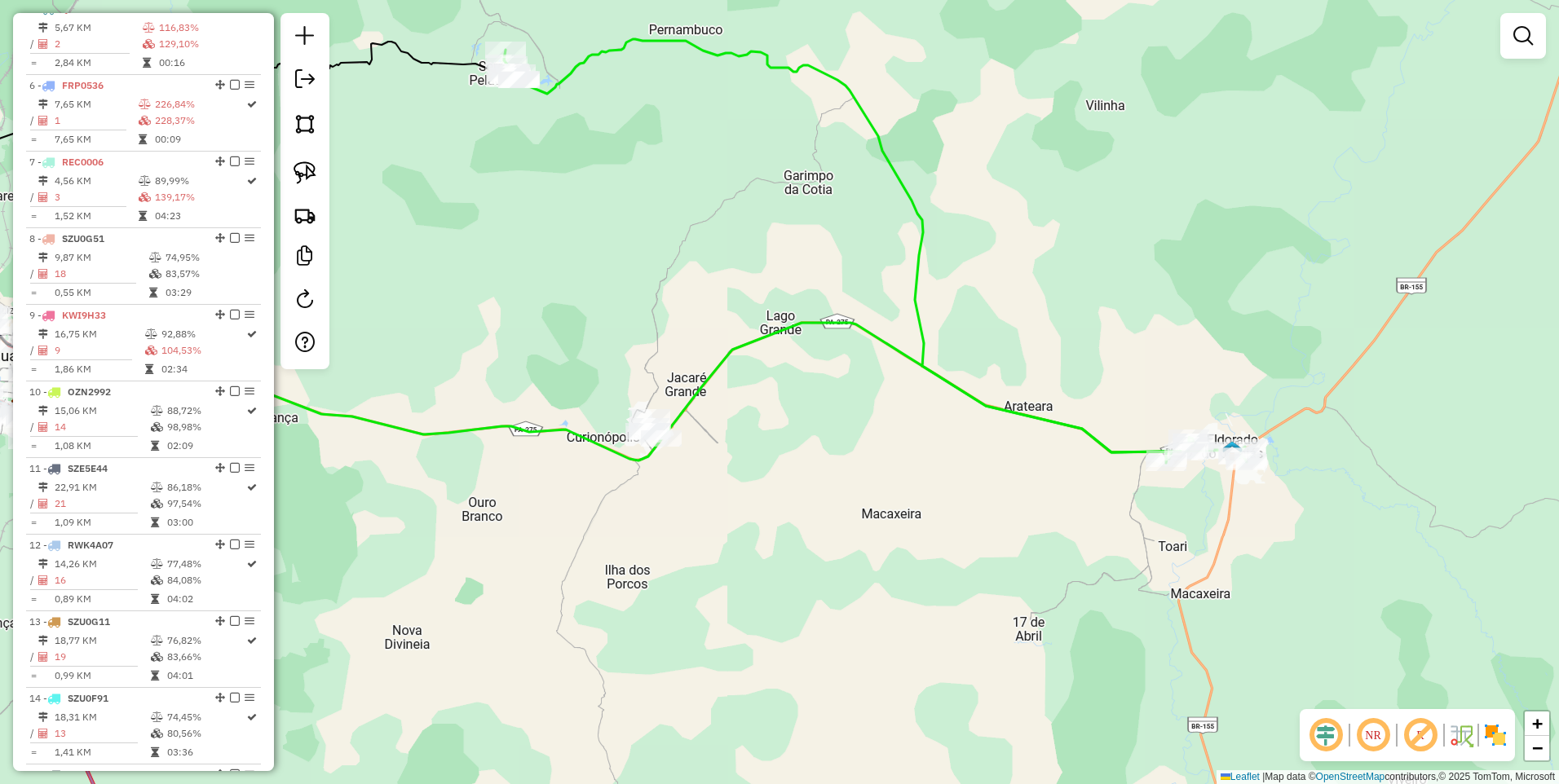
drag, startPoint x: 771, startPoint y: 623, endPoint x: 977, endPoint y: 305, distance: 378.9
click at [942, 378] on div "Janela de atendimento Grade de atendimento Capacidade Transportadoras Veículos …" at bounding box center [779, 392] width 1559 height 784
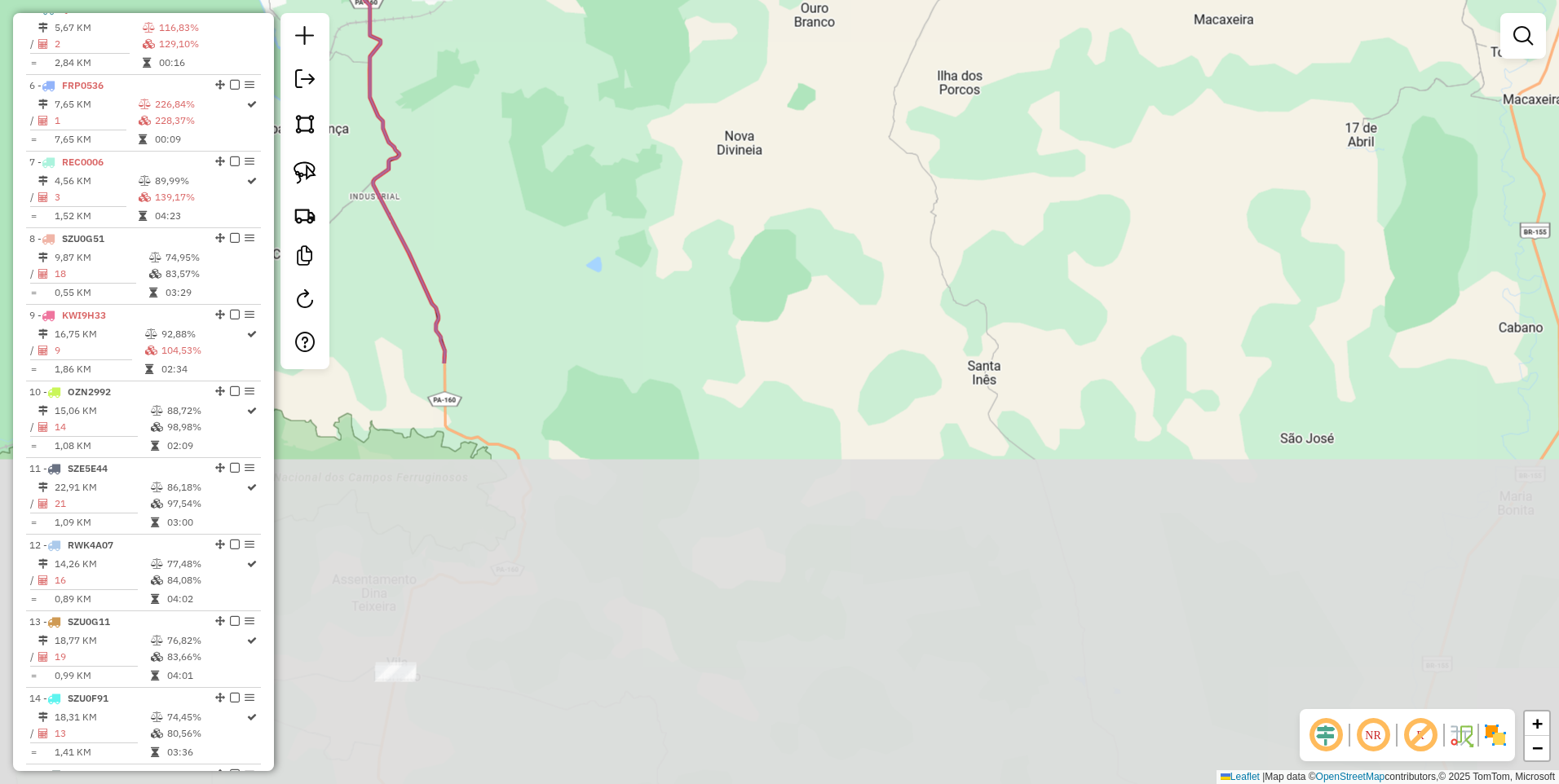
click at [1057, 265] on div "Janela de atendimento Grade de atendimento Capacidade Transportadoras Veículos …" at bounding box center [779, 392] width 1559 height 784
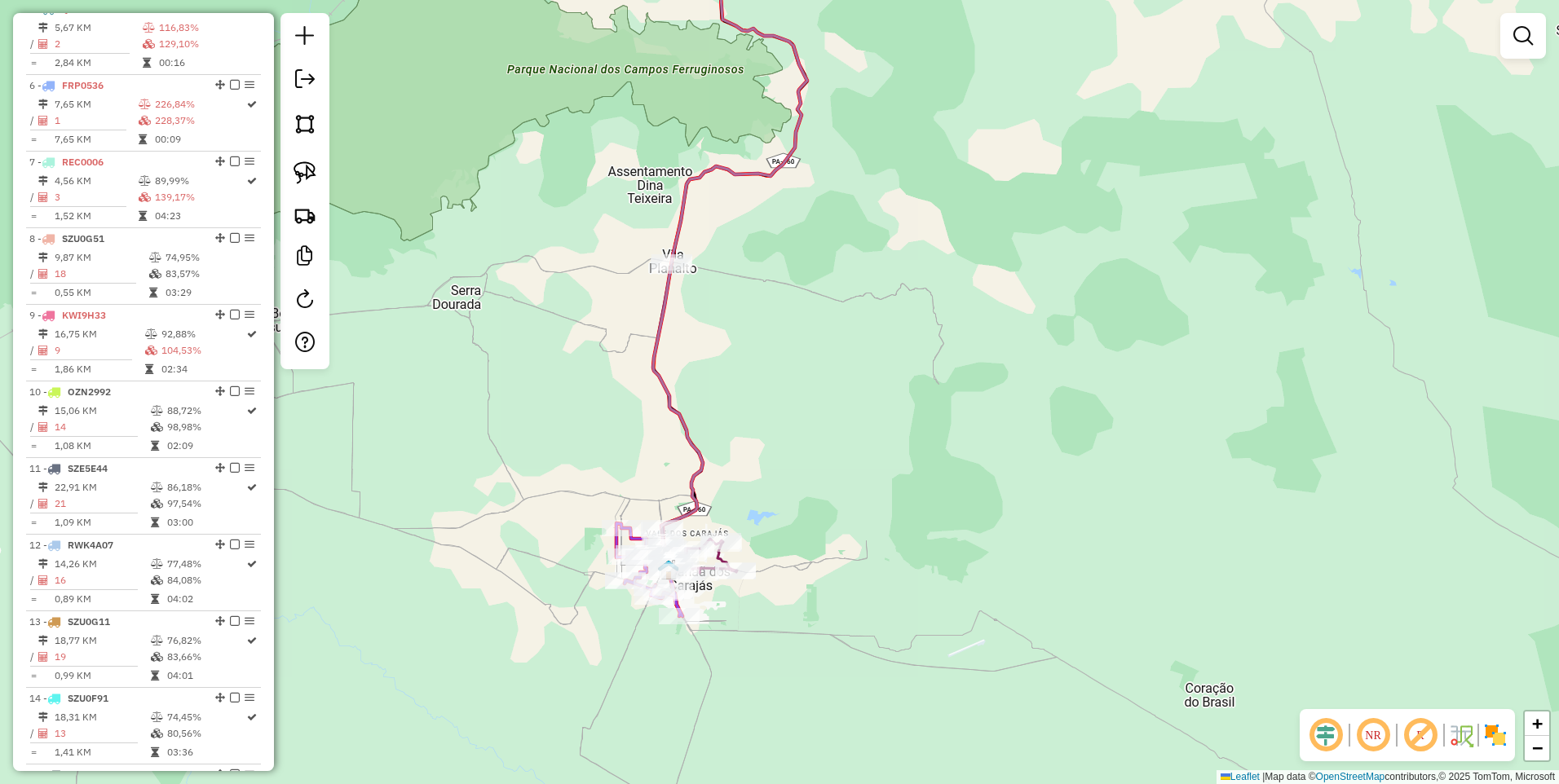
click at [304, 72] on em at bounding box center [305, 80] width 20 height 20
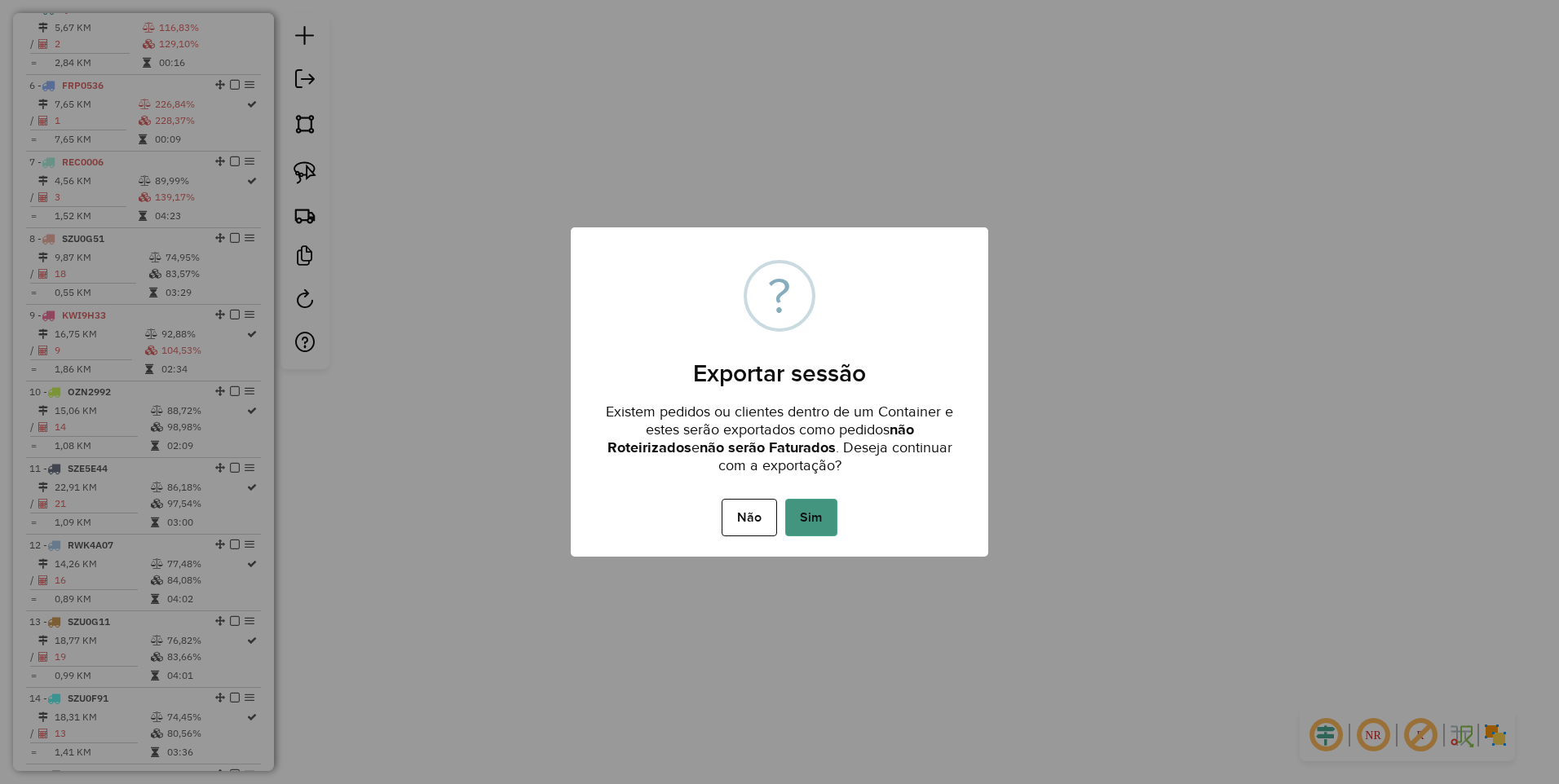
click at [806, 517] on button "Sim" at bounding box center [811, 517] width 52 height 37
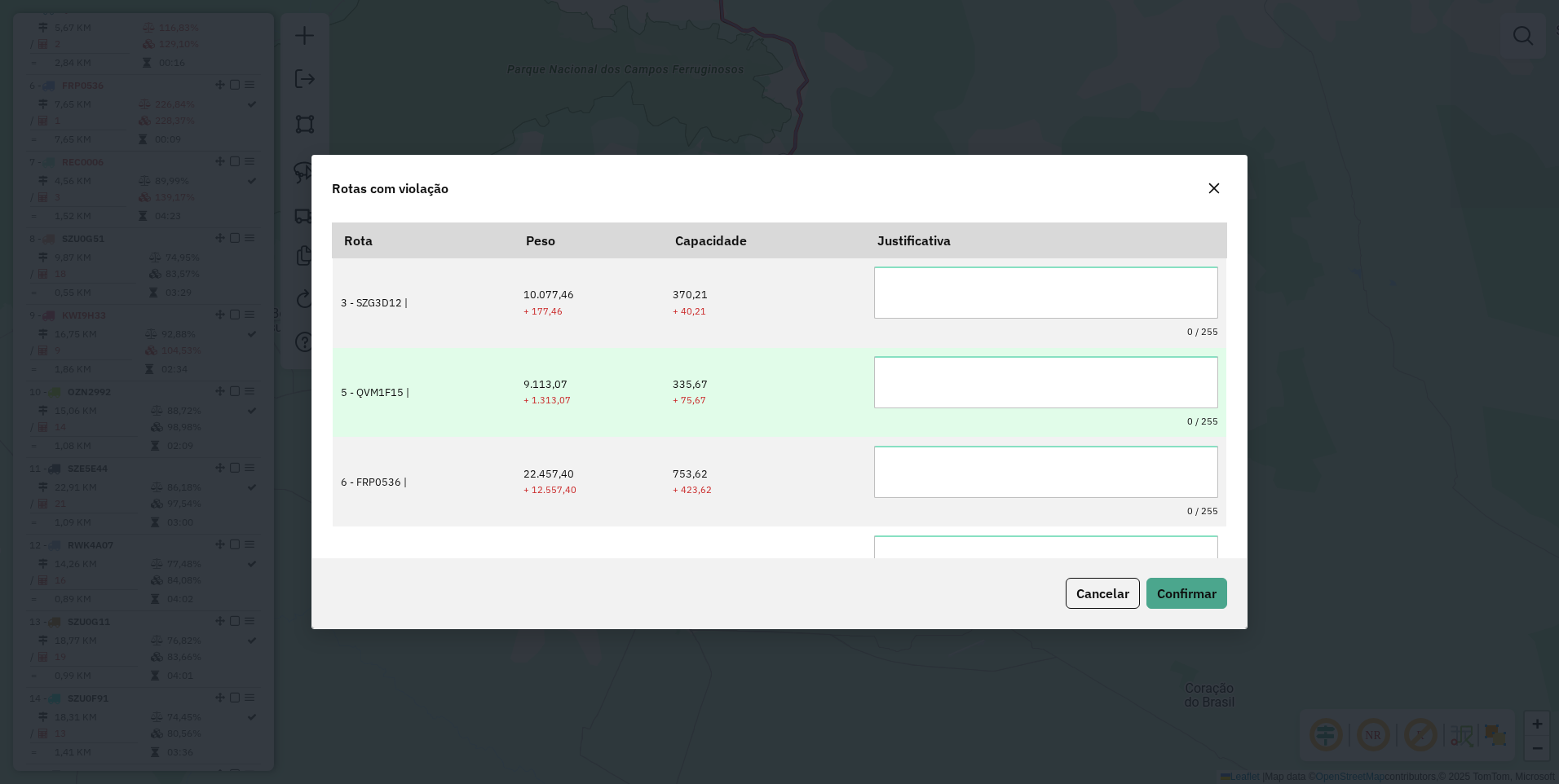
scroll to position [0, 0]
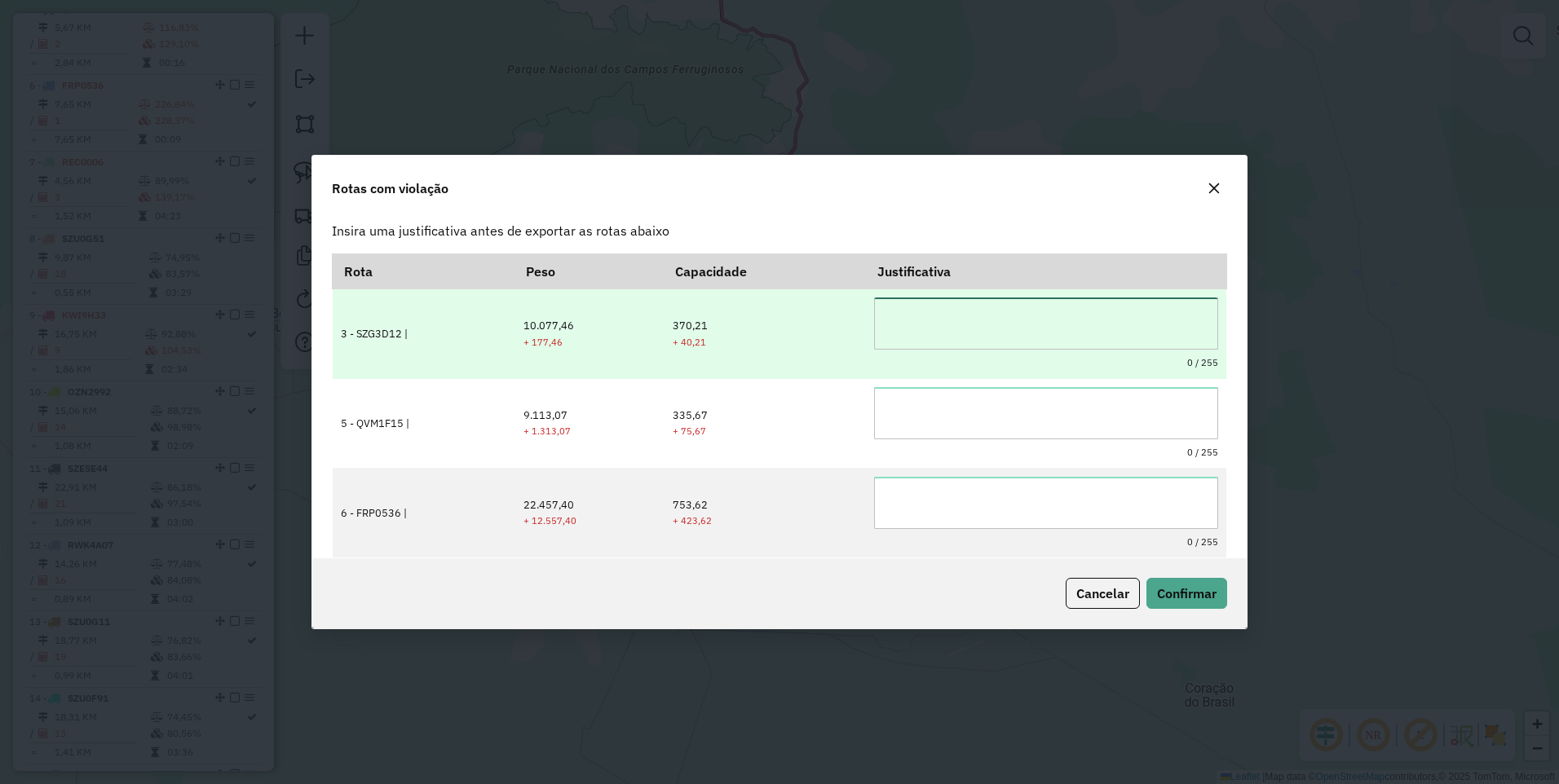
click at [945, 345] on textarea at bounding box center [1045, 324] width 343 height 52
drag, startPoint x: 889, startPoint y: 334, endPoint x: 855, endPoint y: 329, distance: 34.4
click at [855, 329] on tr "**********" at bounding box center [779, 334] width 894 height 90
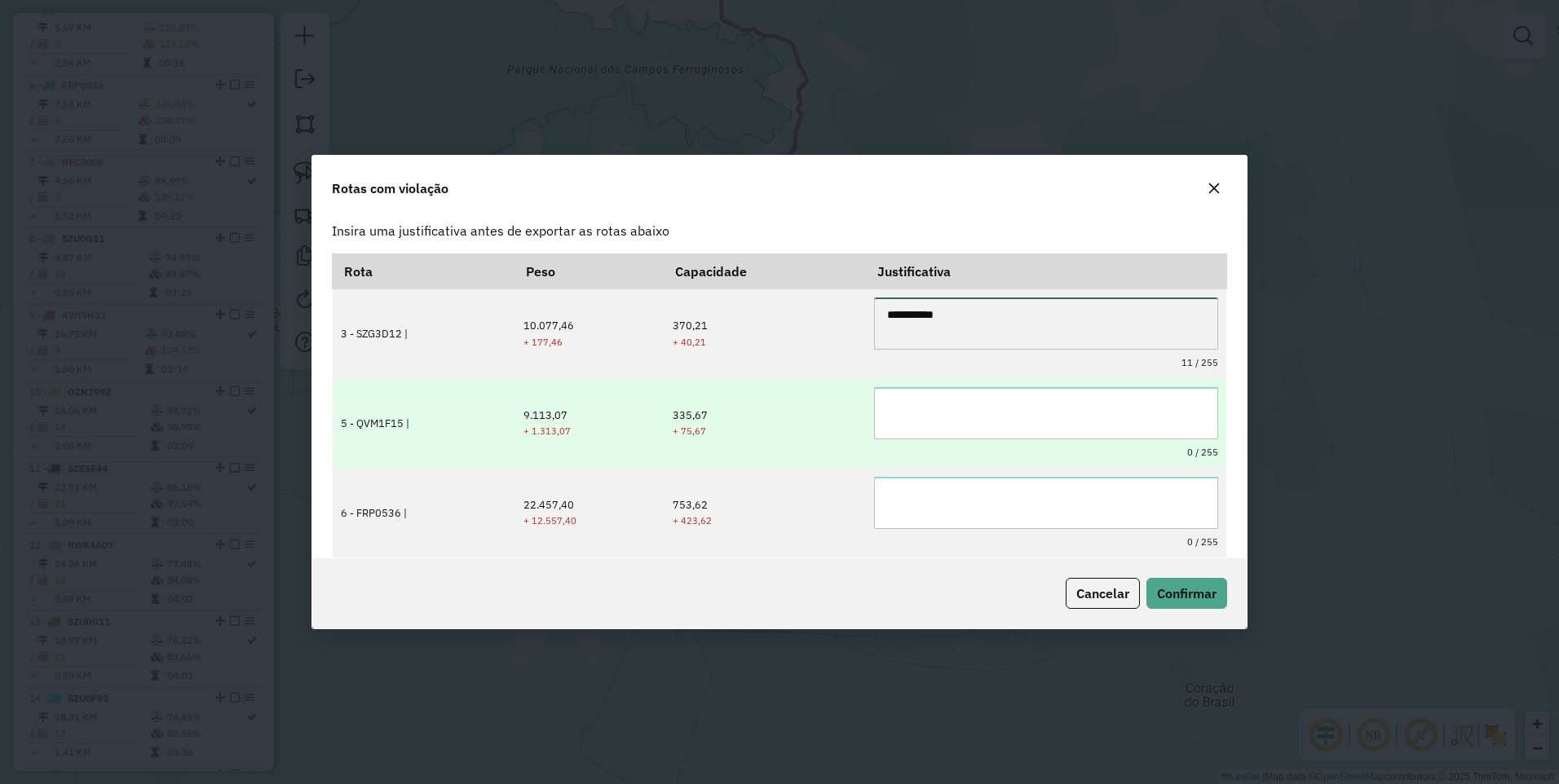
type textarea "**********"
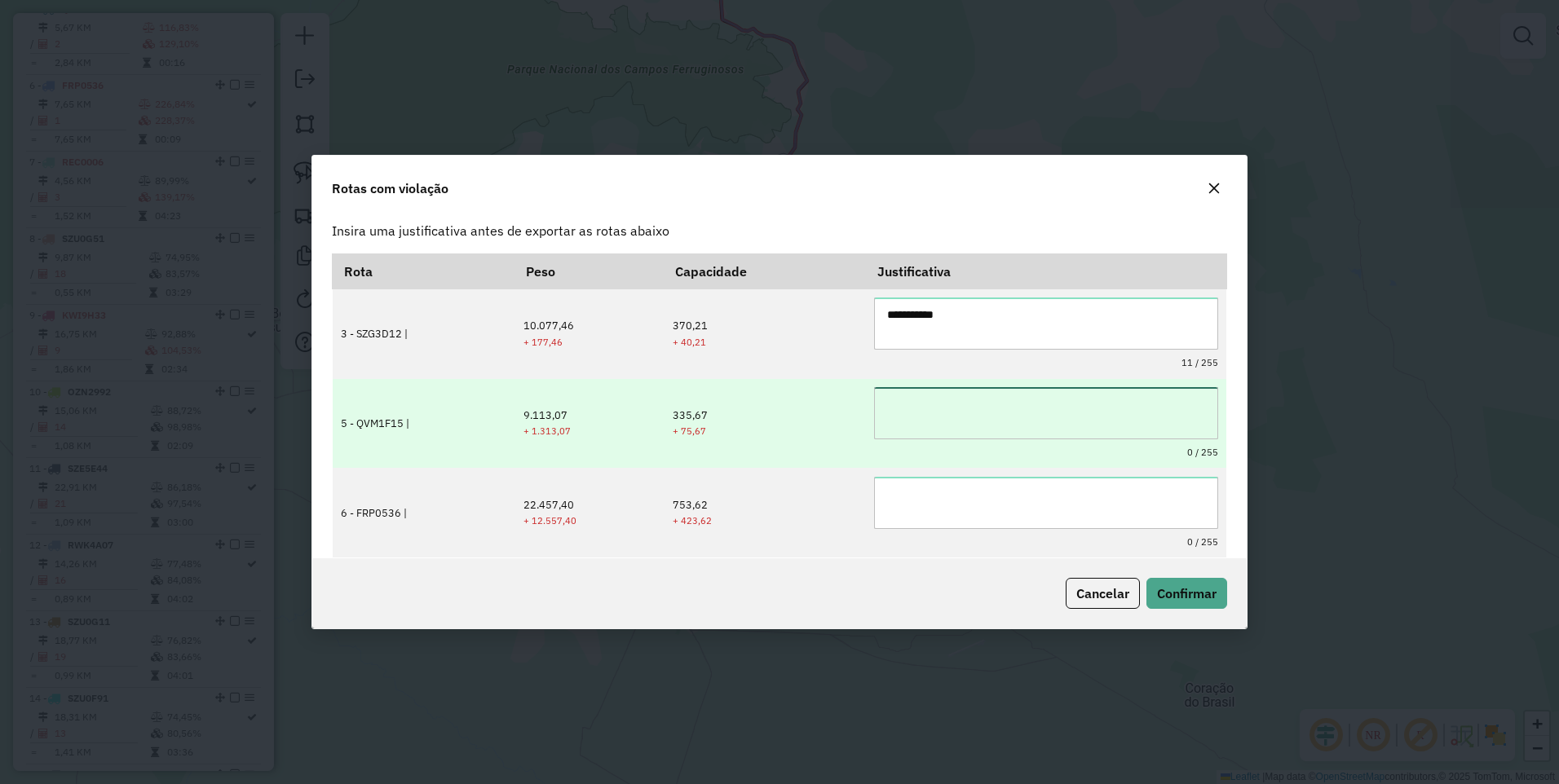
click at [930, 390] on textarea at bounding box center [1045, 413] width 343 height 52
paste textarea "**********"
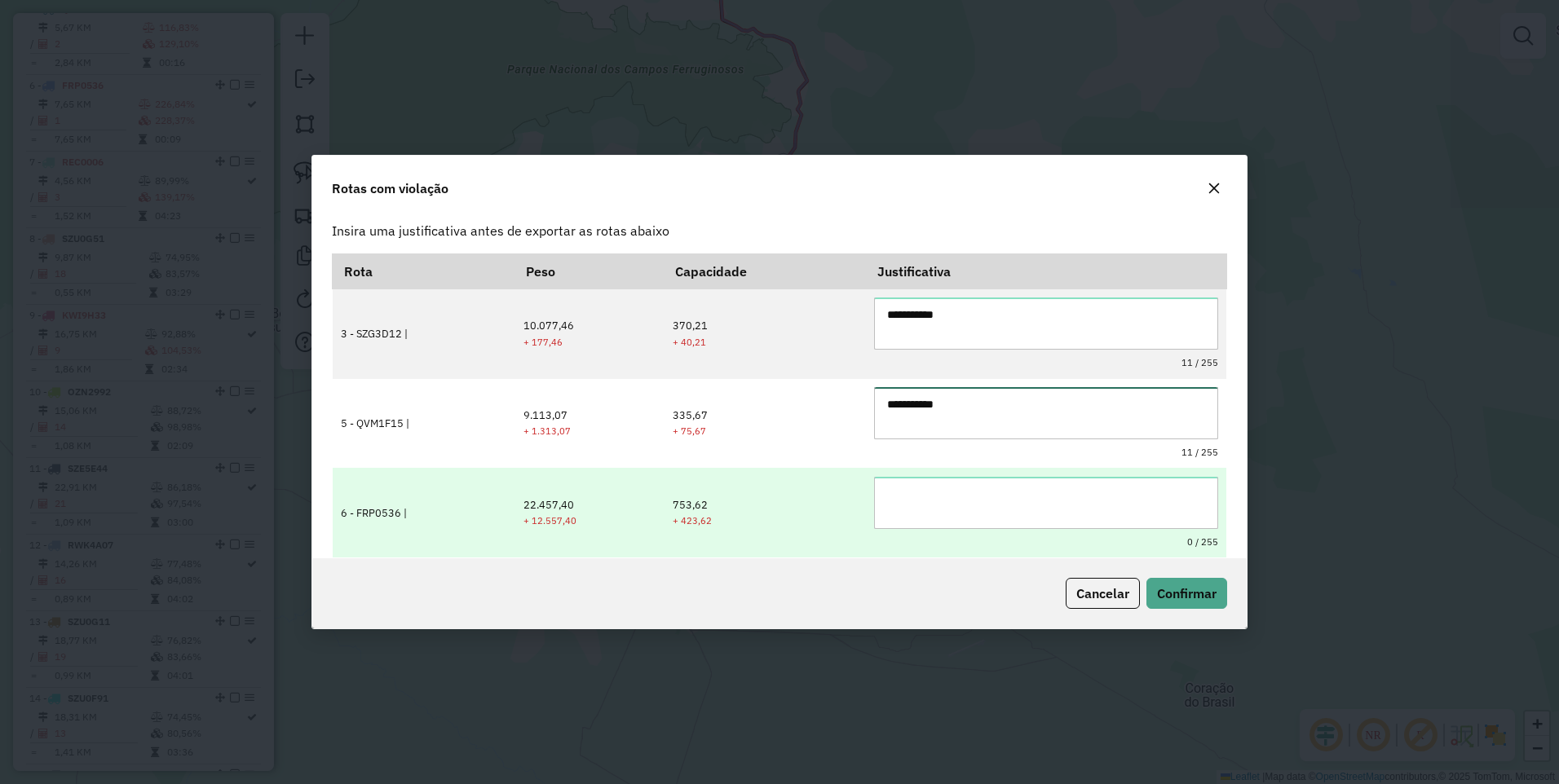
type textarea "**********"
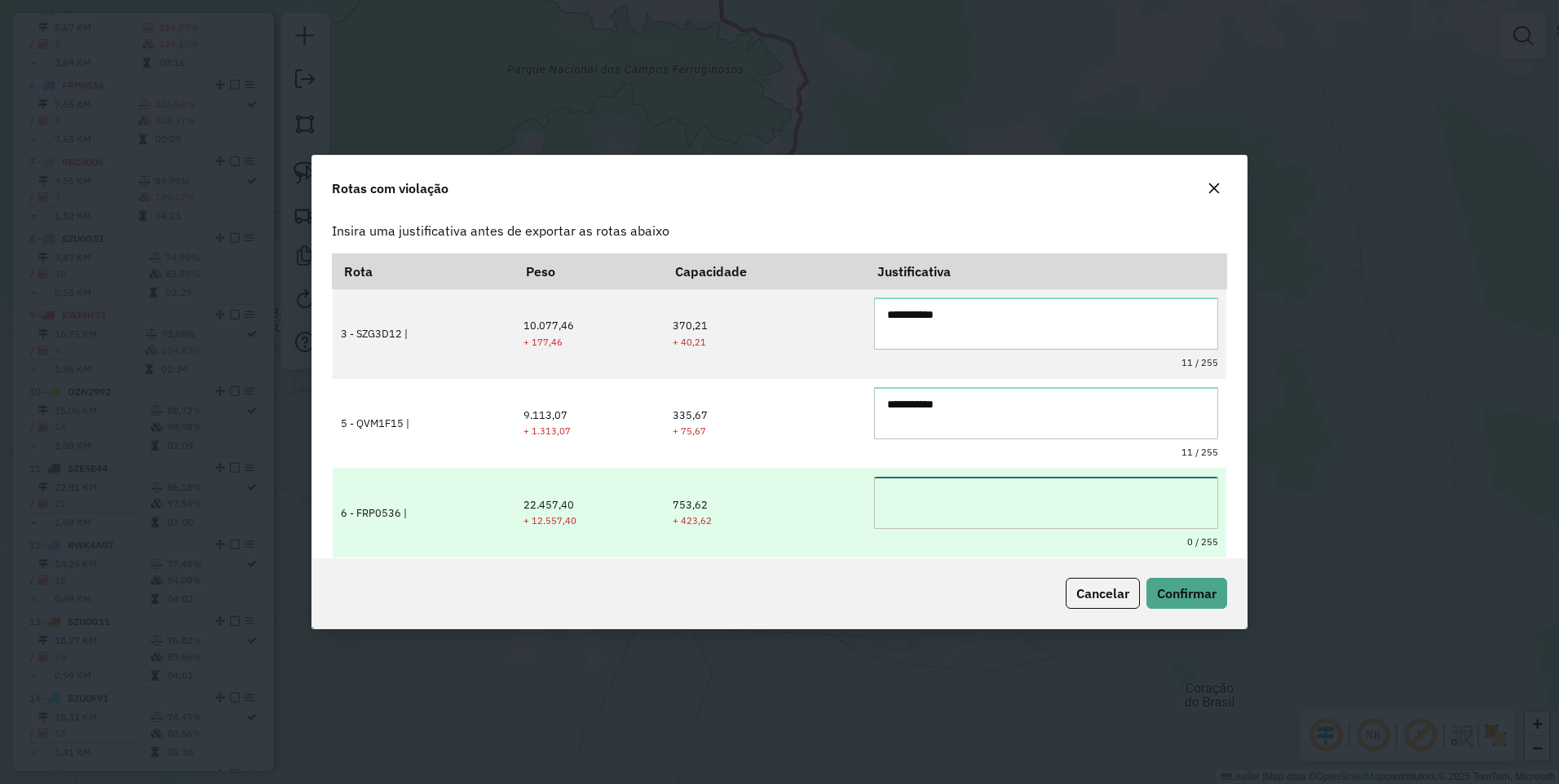
click at [918, 491] on textarea at bounding box center [1045, 503] width 343 height 52
paste textarea "**********"
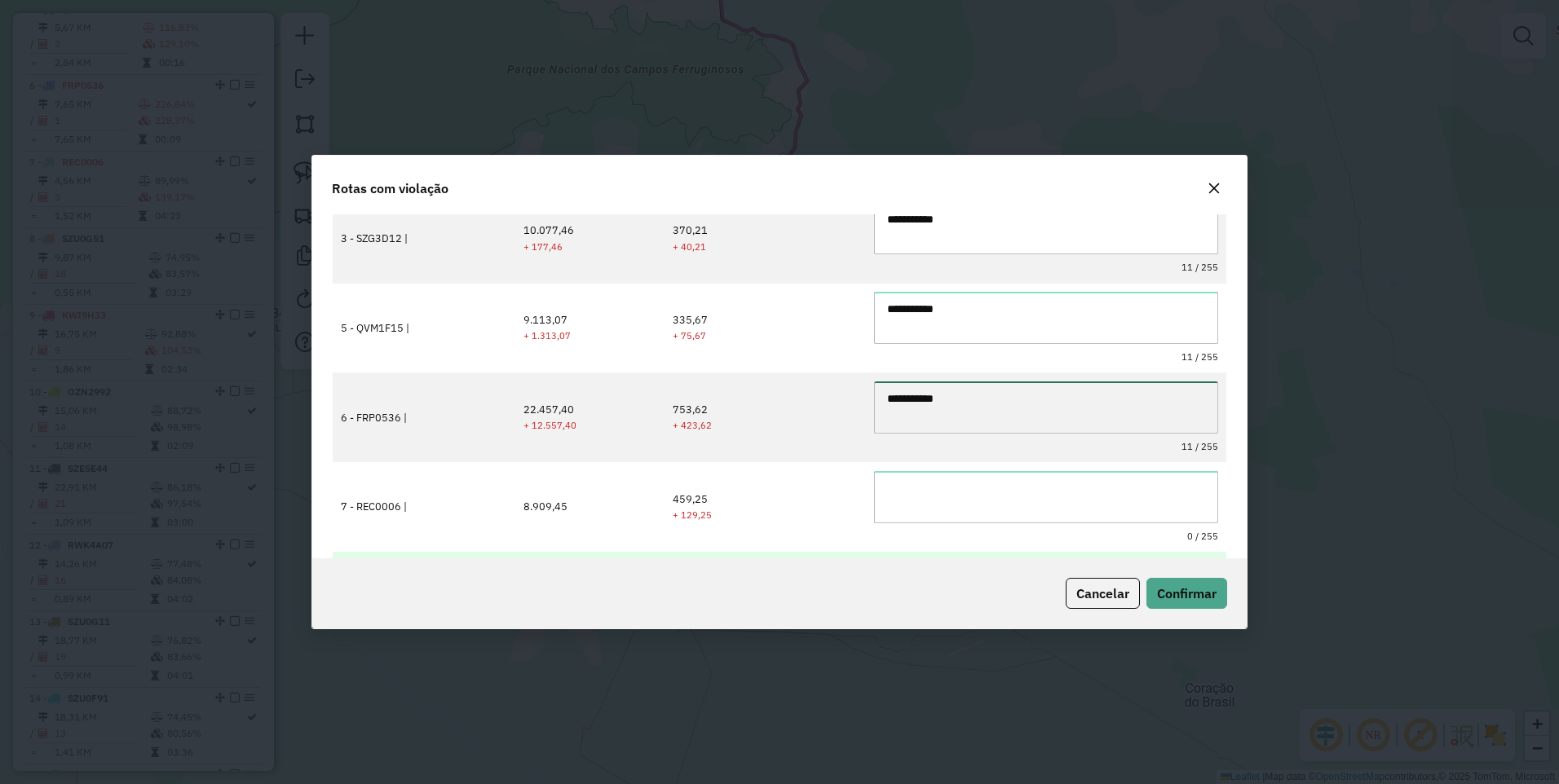
scroll to position [163, 0]
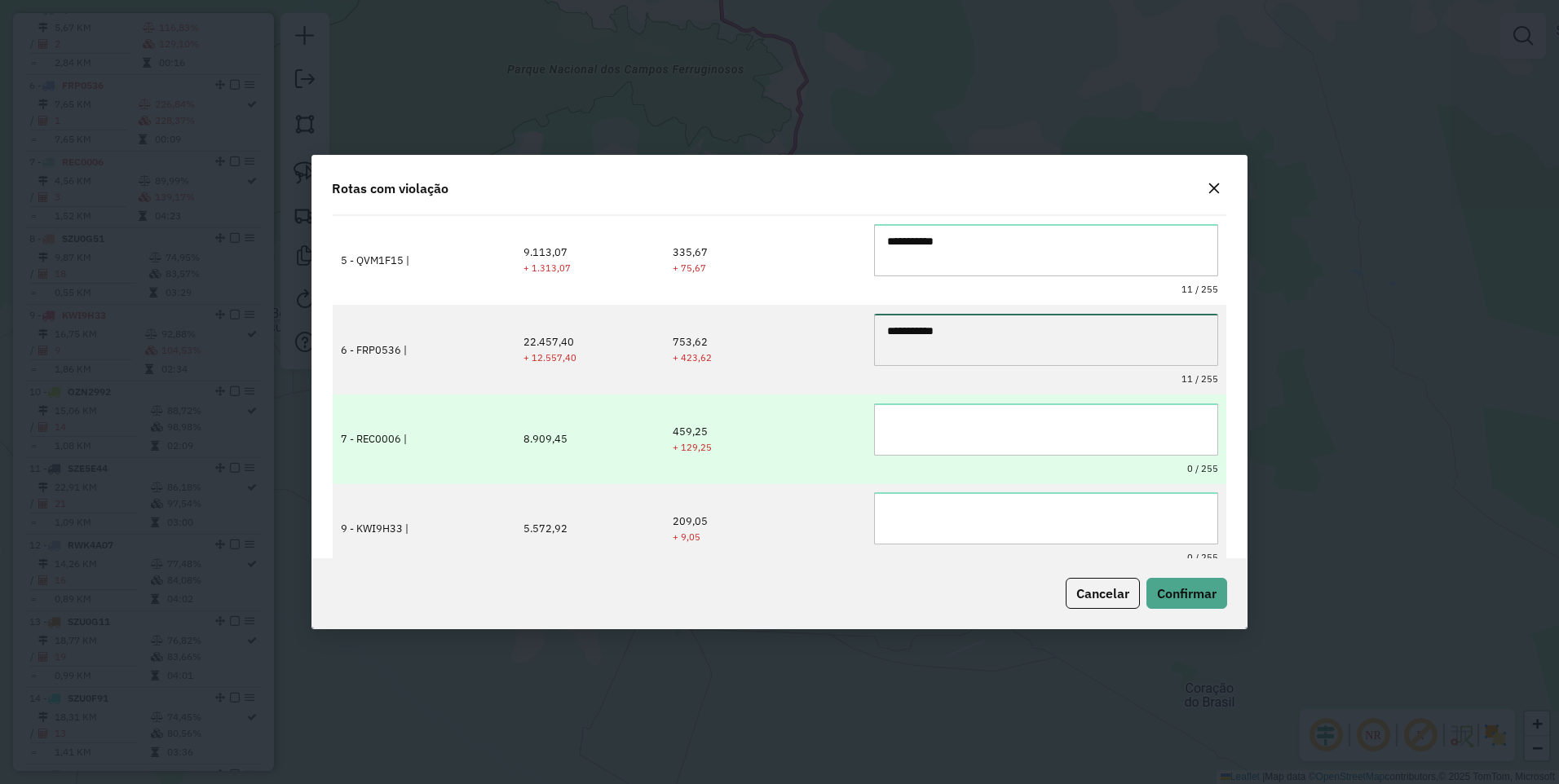
type textarea "**********"
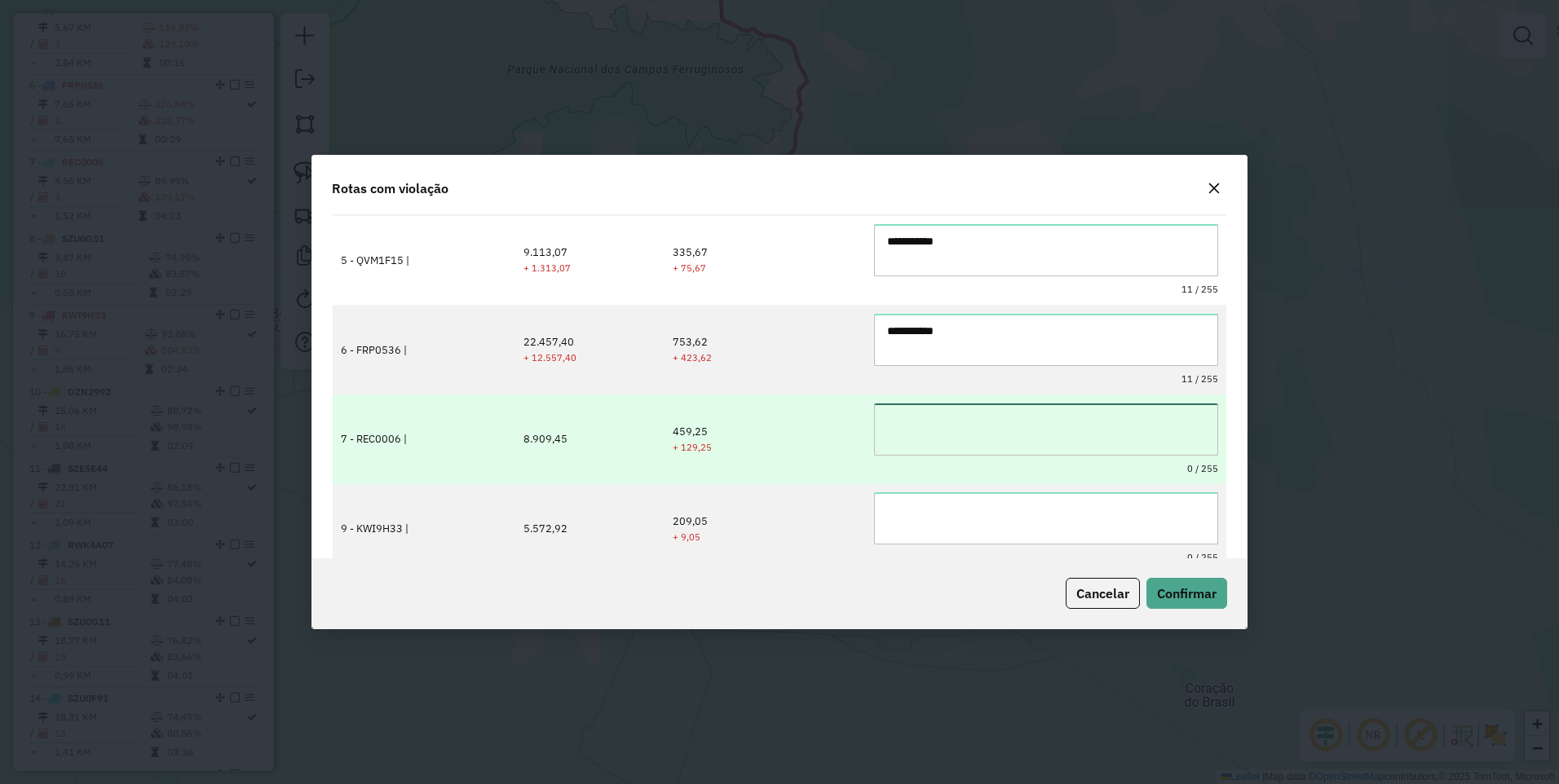
click at [959, 408] on textarea at bounding box center [1045, 429] width 343 height 52
paste textarea "**********"
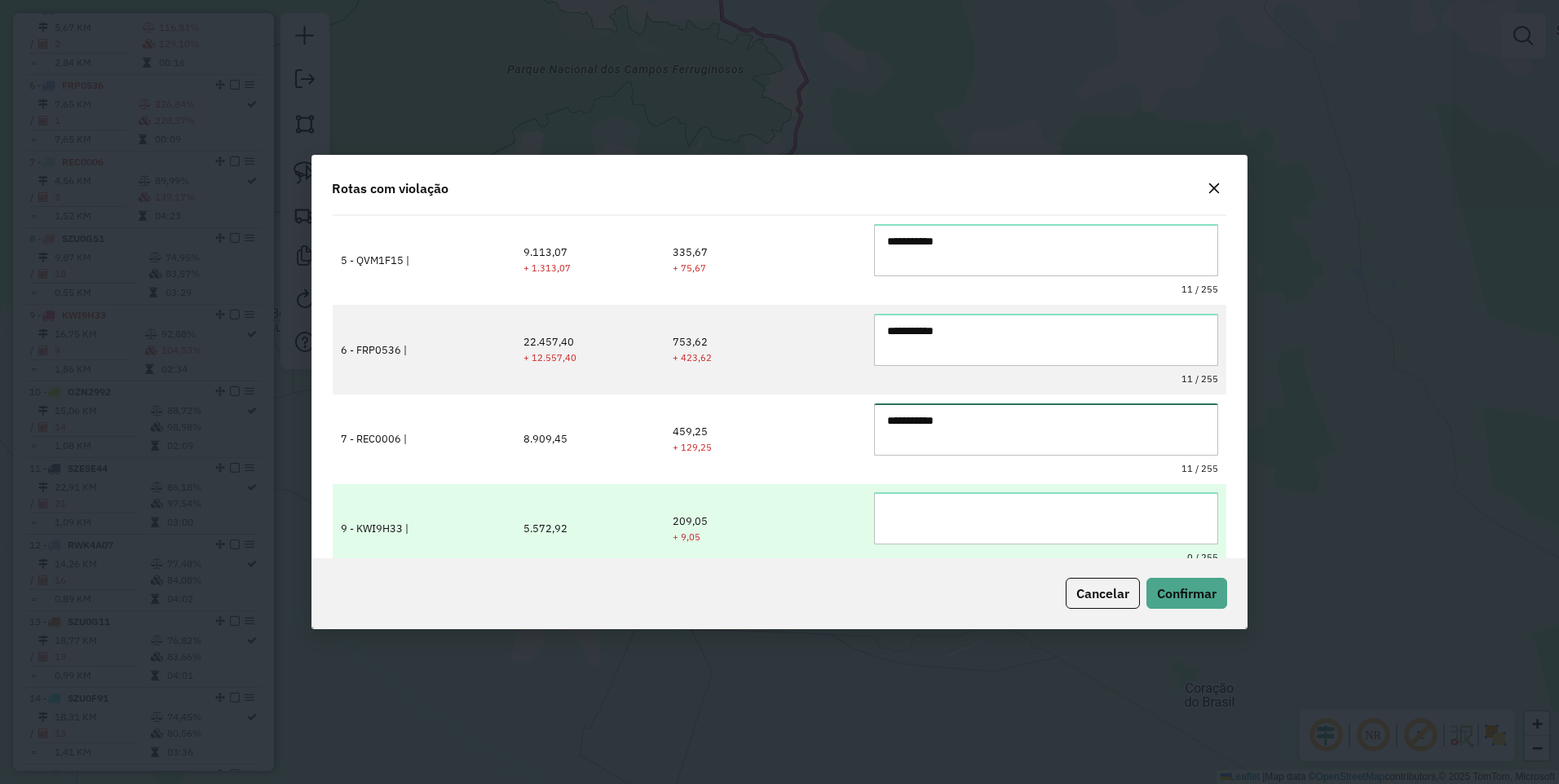
type textarea "**********"
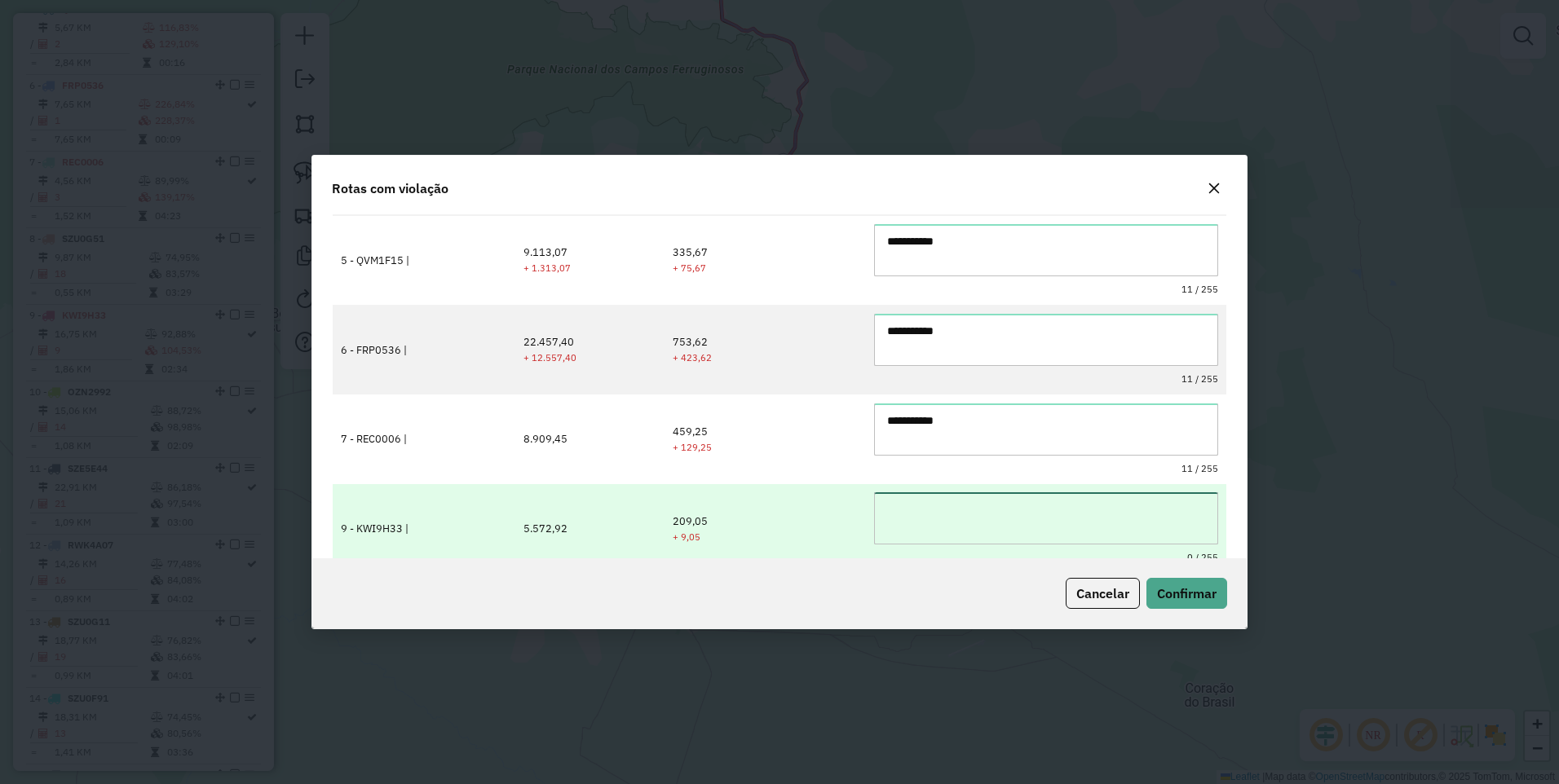
click at [956, 527] on textarea at bounding box center [1045, 518] width 343 height 52
paste textarea "**********"
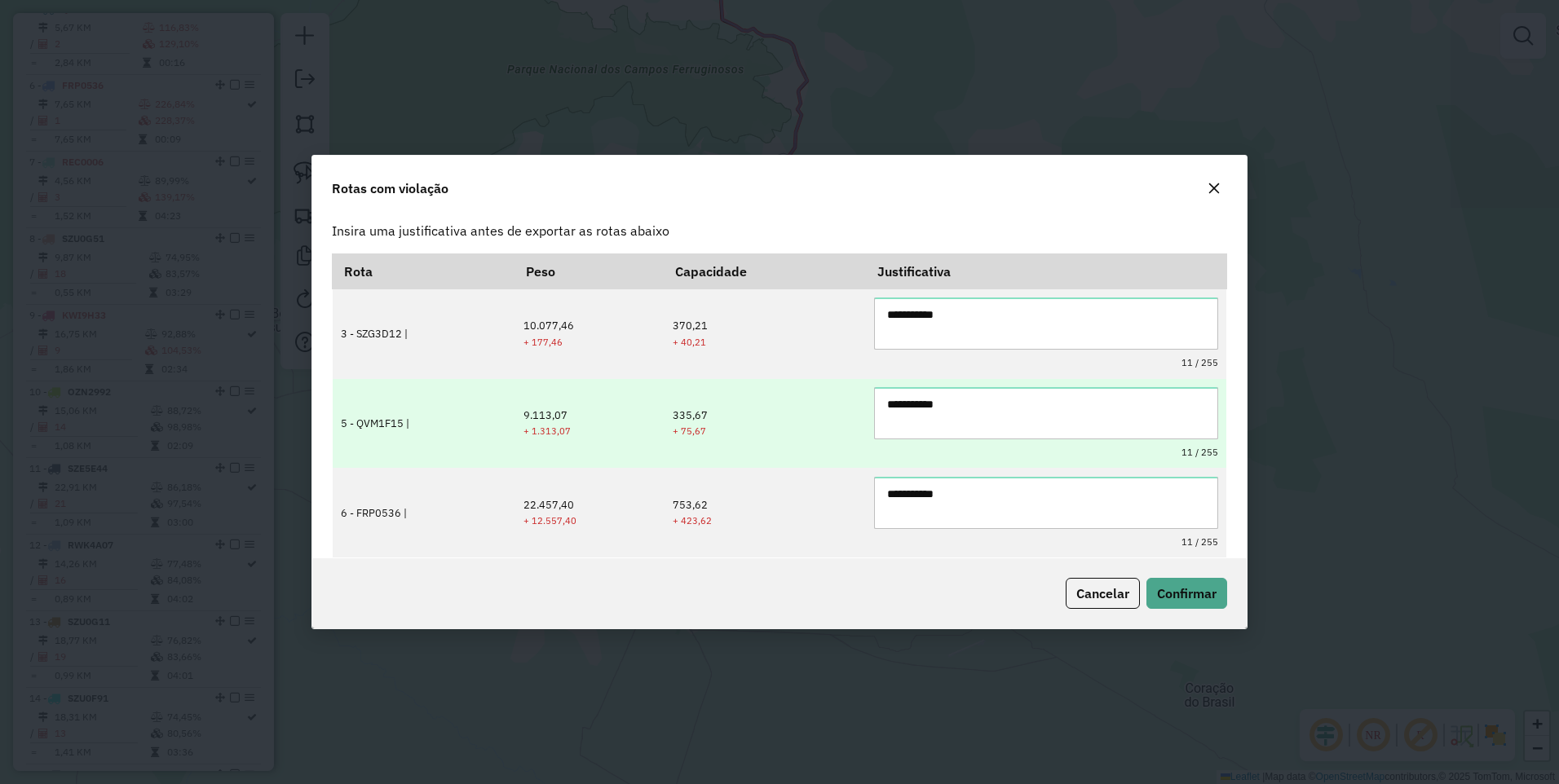
scroll to position [178, 0]
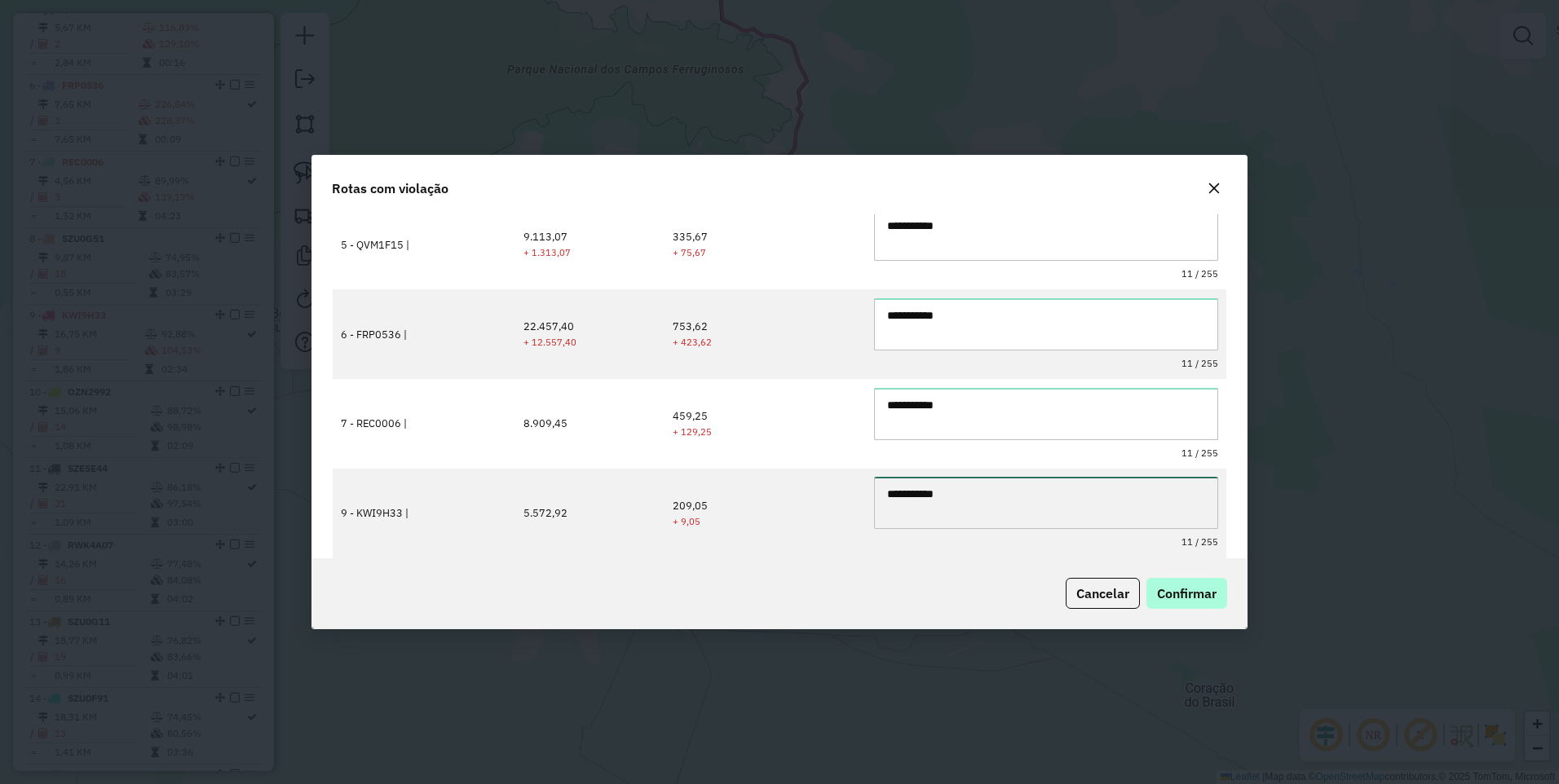
type textarea "**********"
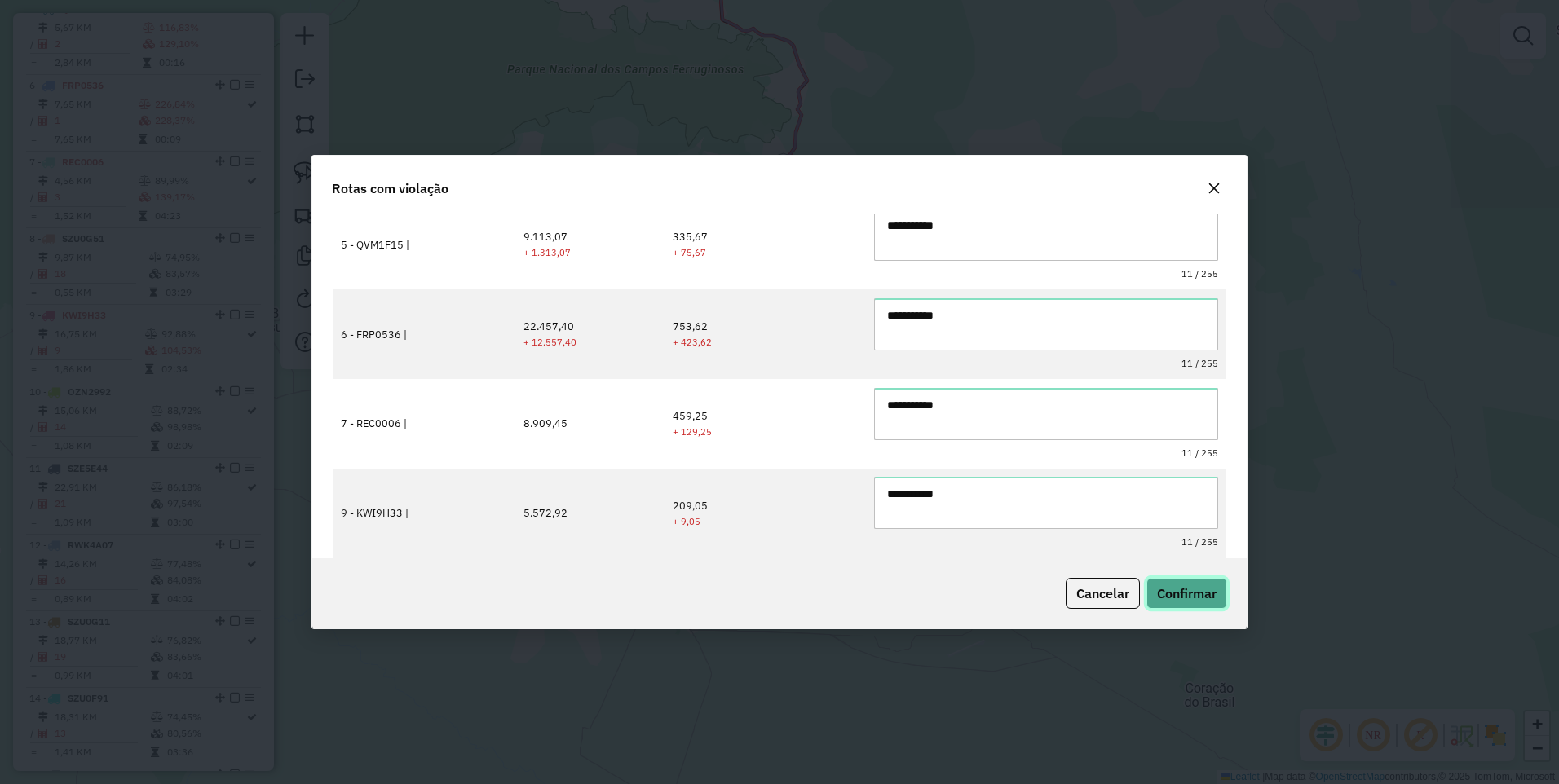
click at [1186, 598] on span "Confirmar" at bounding box center [1186, 593] width 60 height 17
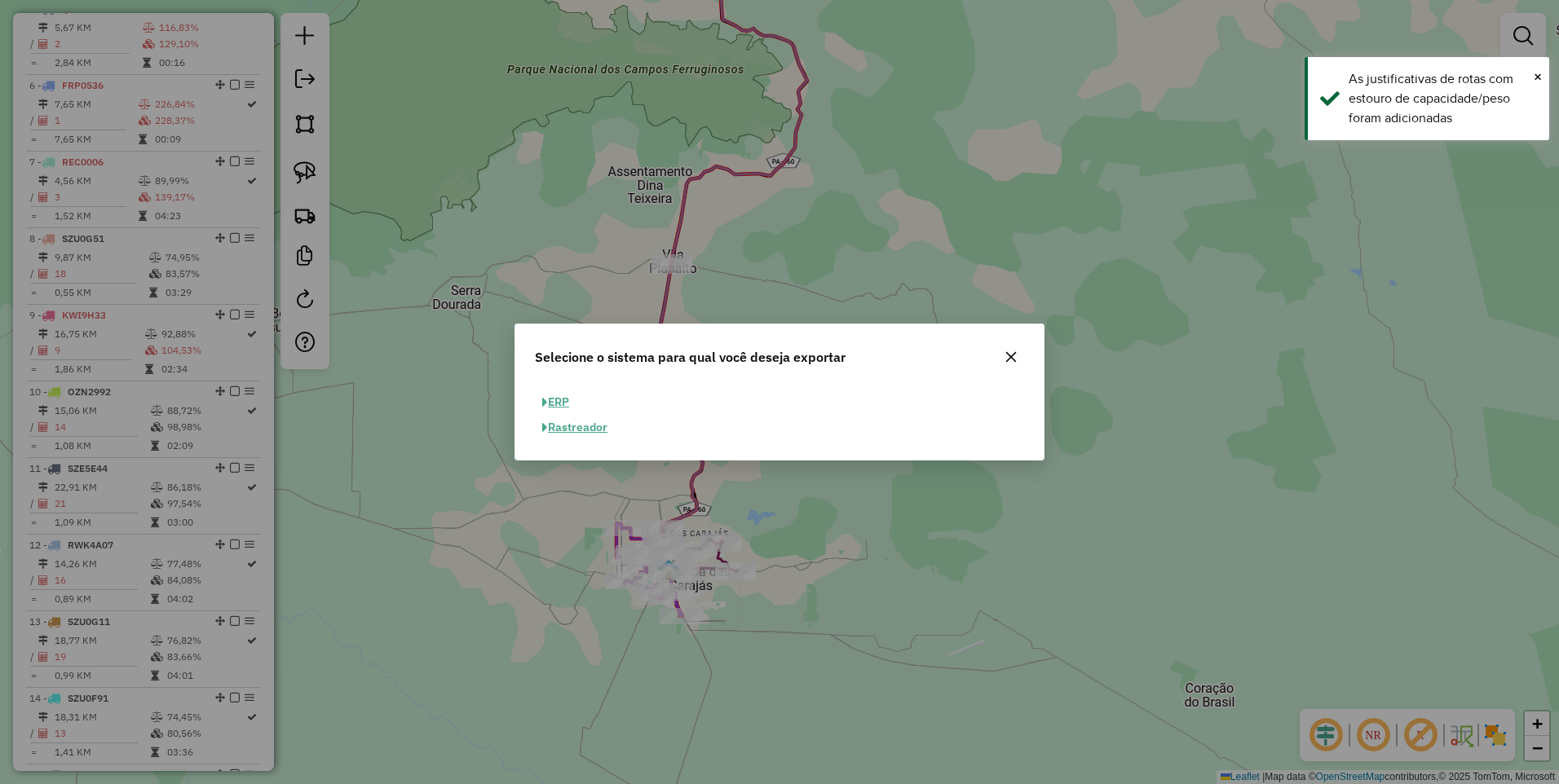
click at [553, 397] on button "ERP" at bounding box center [556, 402] width 41 height 25
select select "**"
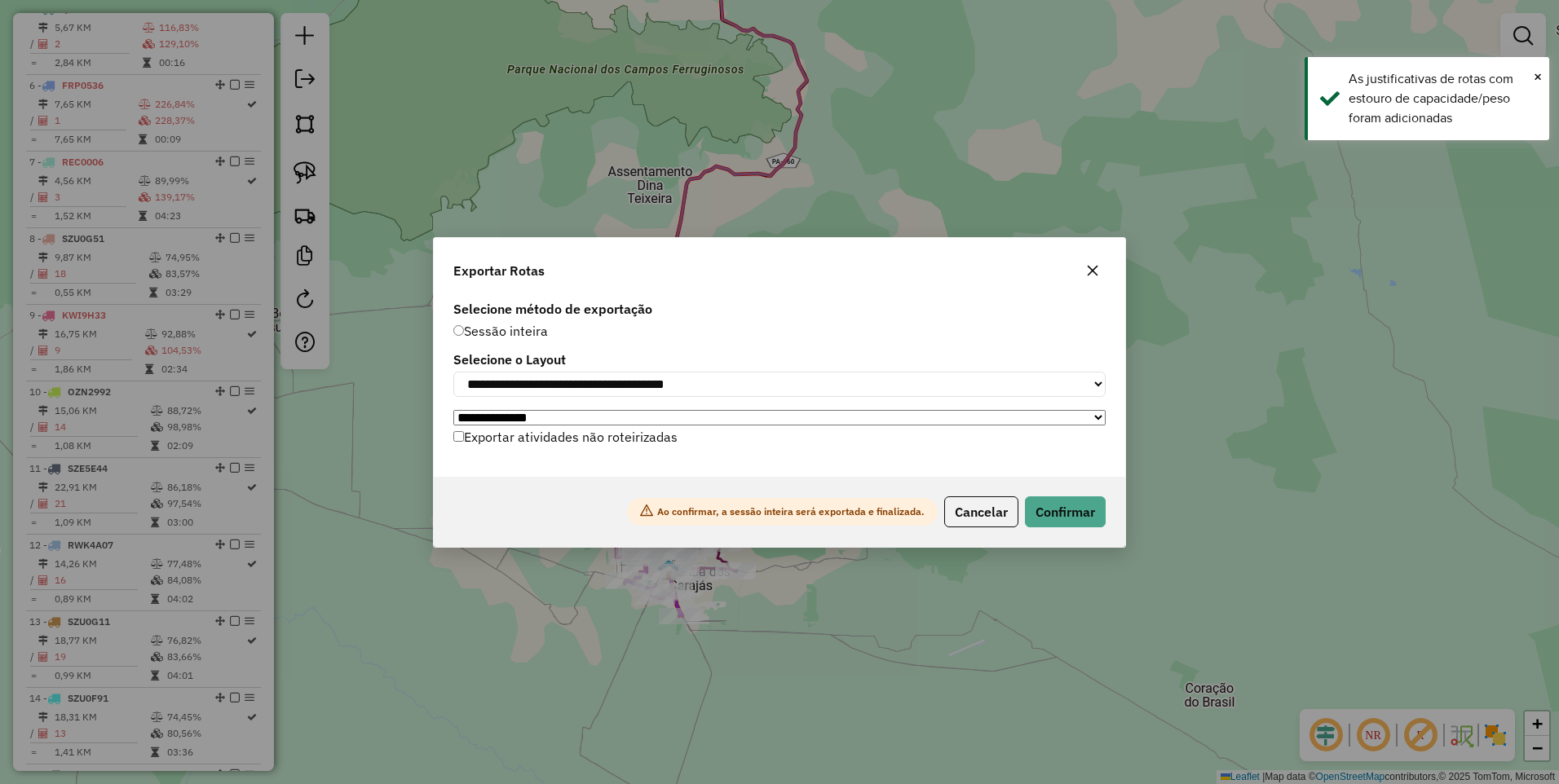
click at [549, 437] on label "Exportar atividades não roteirizadas" at bounding box center [565, 436] width 224 height 31
click at [1069, 519] on button "Confirmar" at bounding box center [1065, 511] width 80 height 31
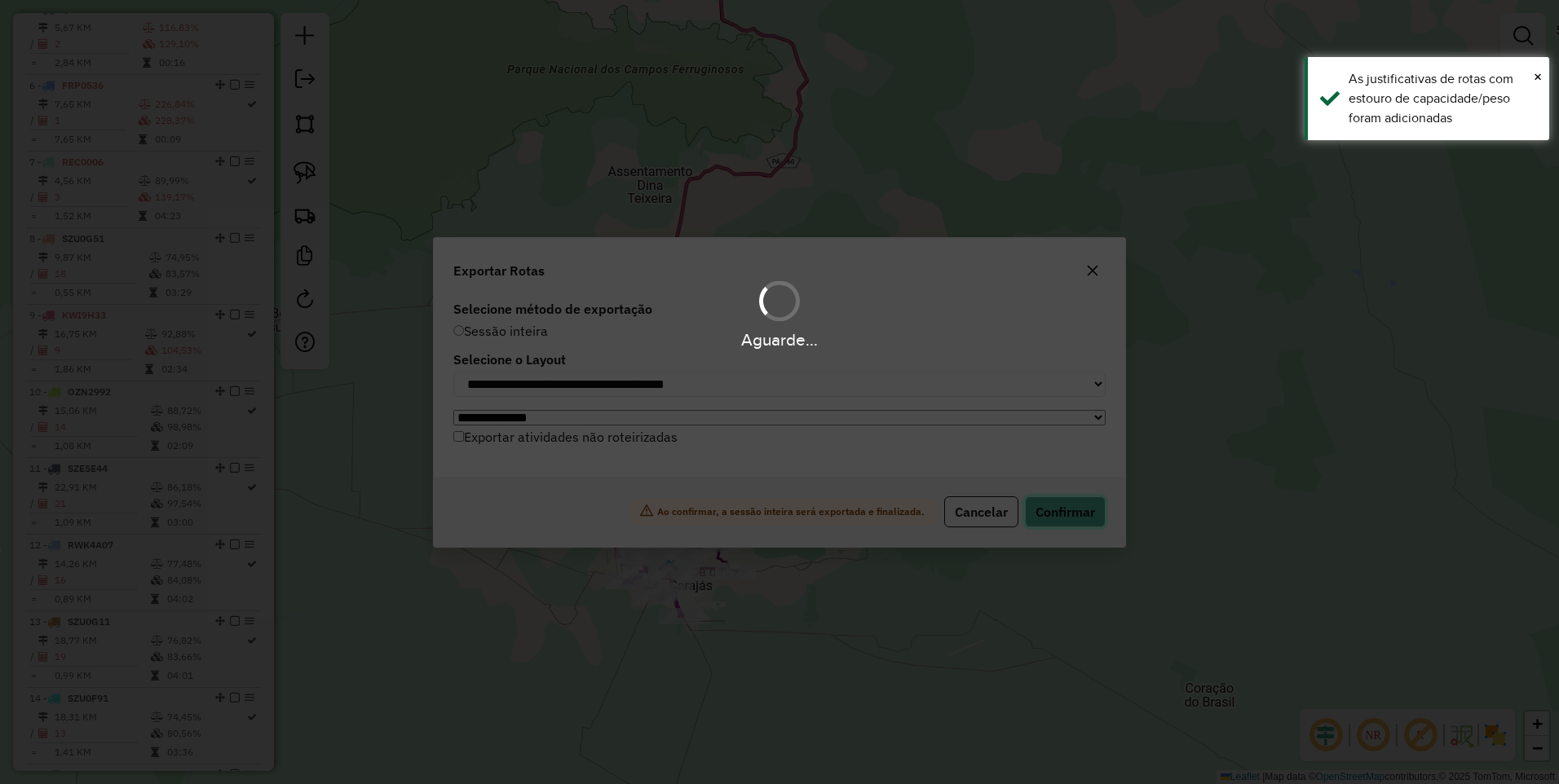
scroll to position [949, 0]
